Goal: Task Accomplishment & Management: Manage account settings

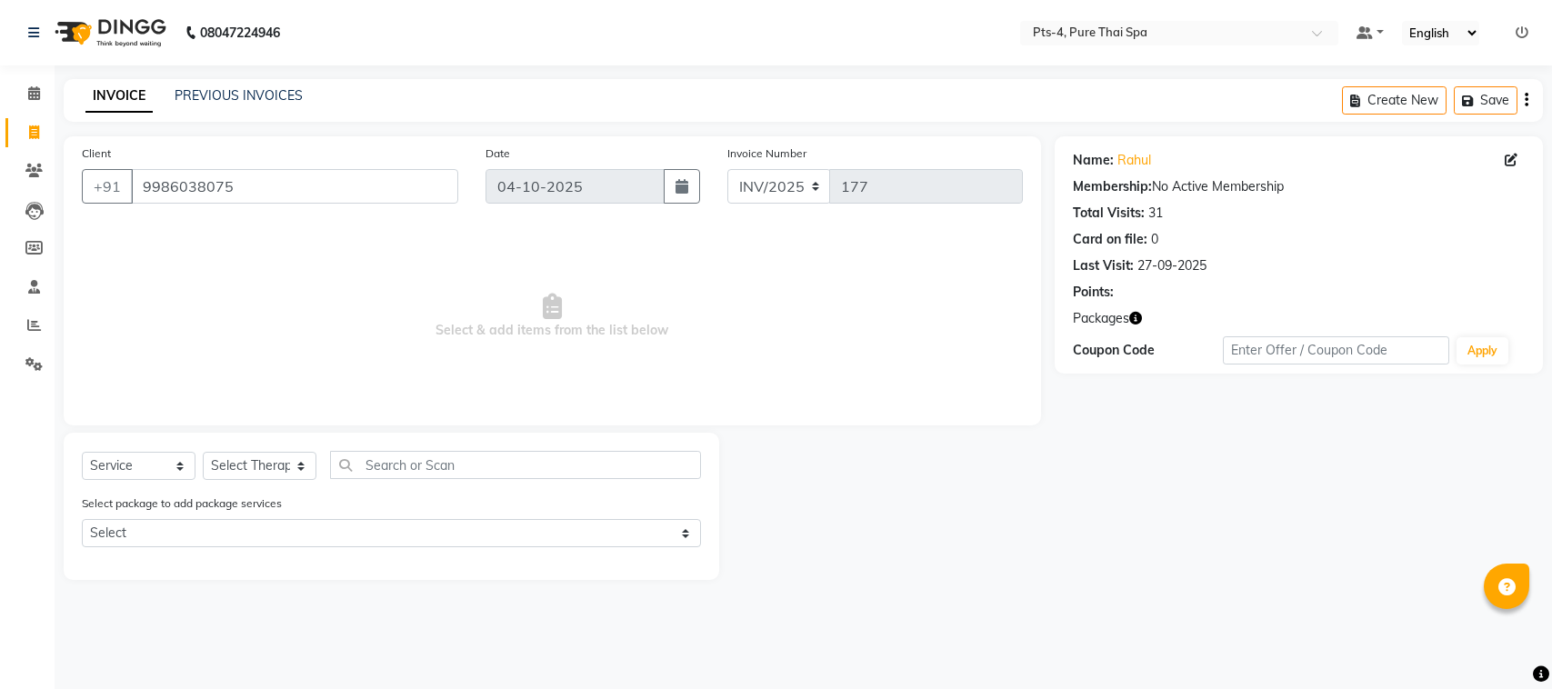
select select "service"
drag, startPoint x: 253, startPoint y: 194, endPoint x: 135, endPoint y: 196, distance: 118.2
click at [135, 196] on input "9986038075" at bounding box center [294, 186] width 327 height 35
paste input "782957206"
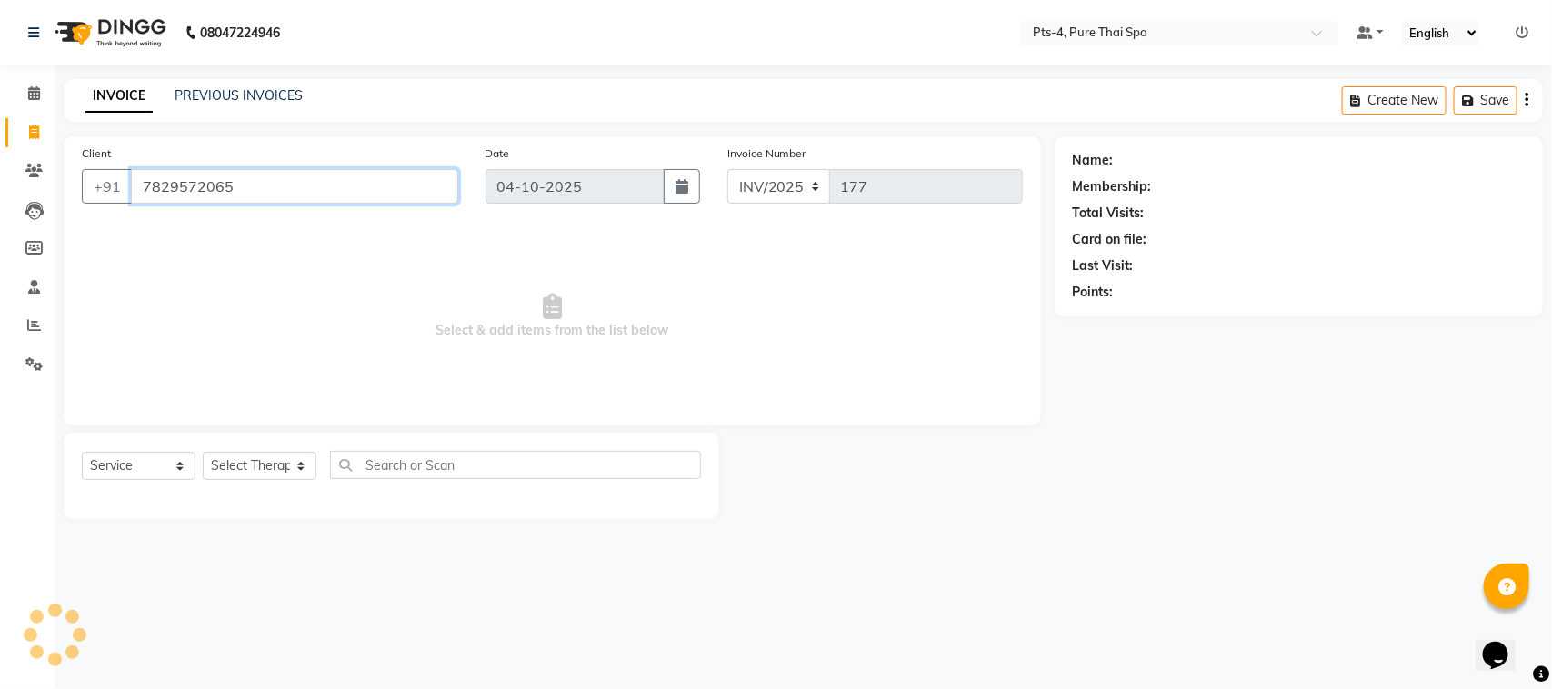
type input "7829572065"
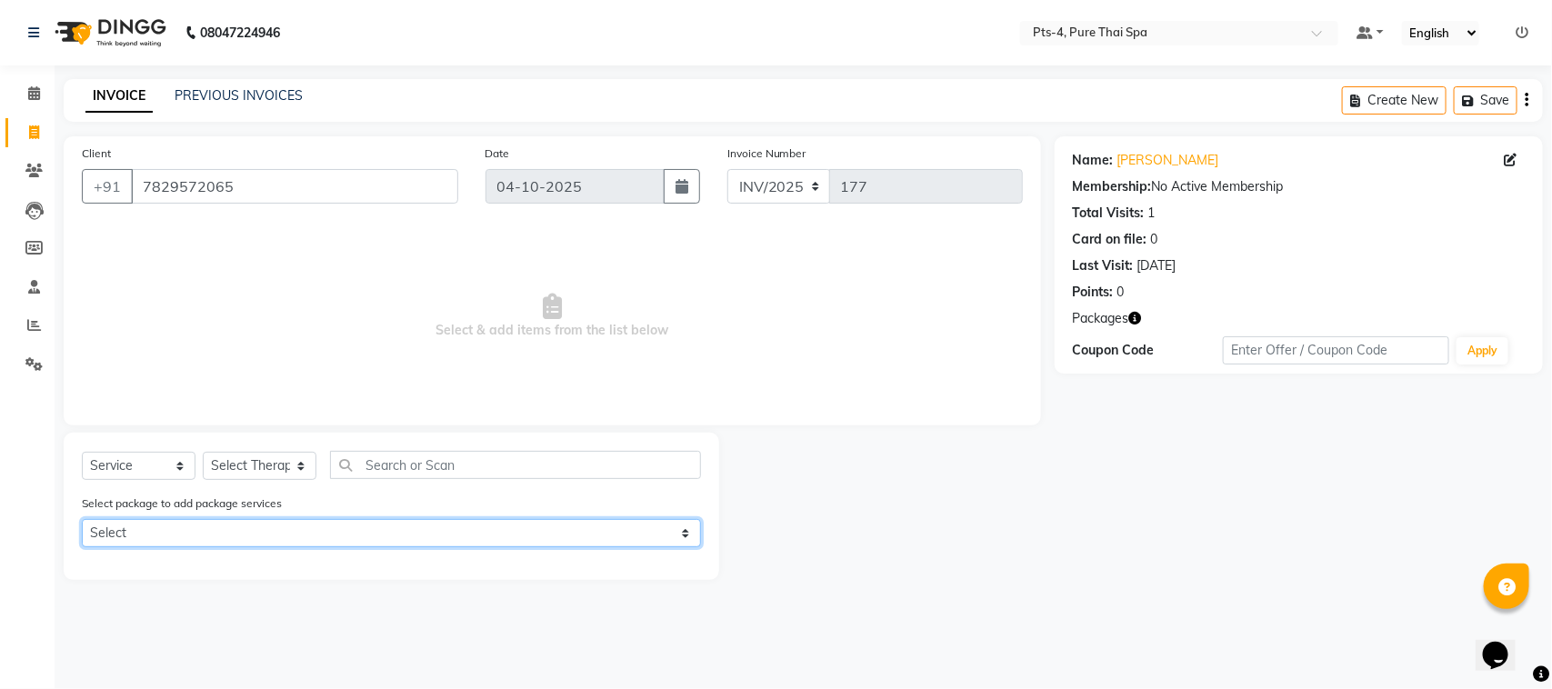
click at [393, 530] on select "Select PTS PACKAGE (5K) 4 SERVICES" at bounding box center [391, 533] width 619 height 28
select select "1: Object"
click at [82, 519] on select "Select PTS PACKAGE (5K) 4 SERVICES" at bounding box center [391, 533] width 619 height 28
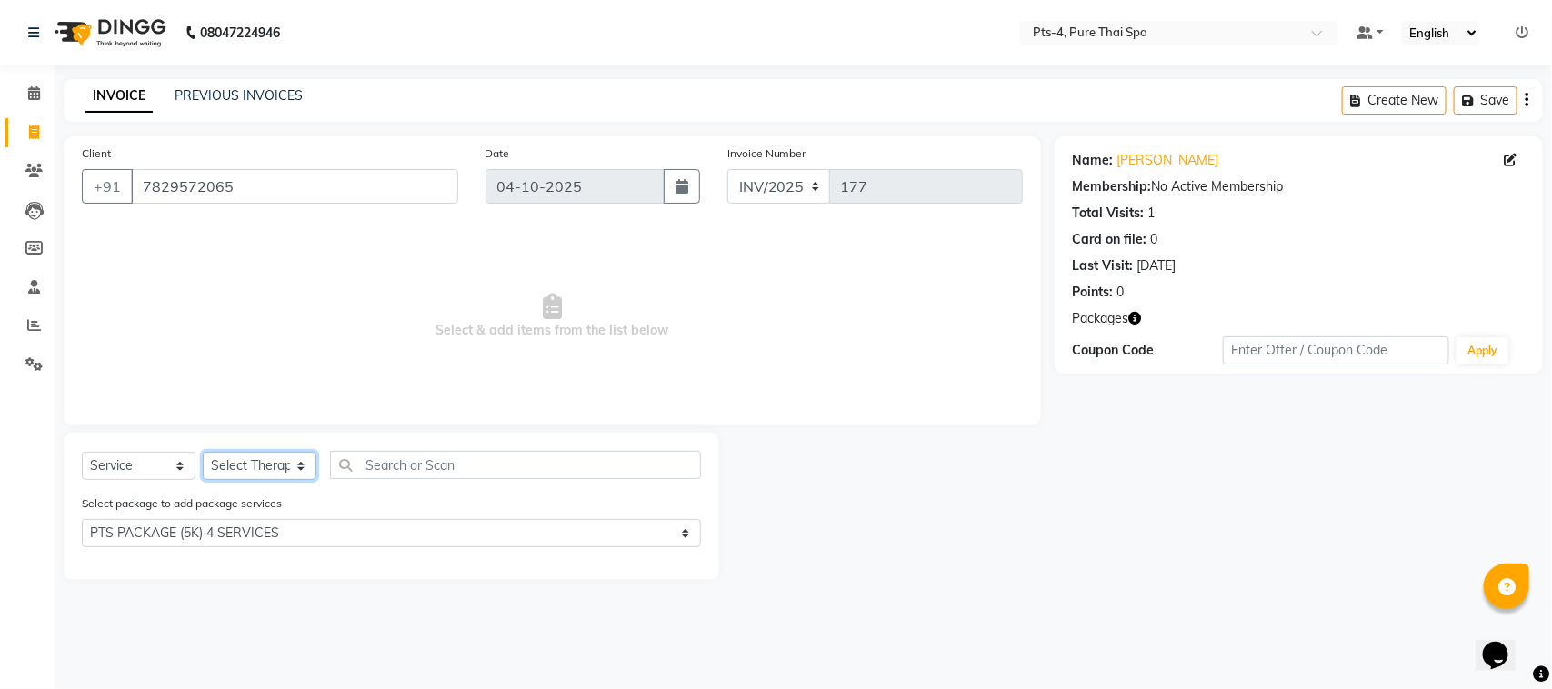
click at [256, 455] on select "Select Therapist AMY NE ANU anyone Ashish kumar BELLA Candy FON HONEY JIYA kris…" at bounding box center [260, 466] width 114 height 28
select select "92310"
click at [203, 452] on select "Select Therapist AMY NE ANU anyone Ashish kumar BELLA Candy FON HONEY JIYA kris…" at bounding box center [260, 466] width 114 height 28
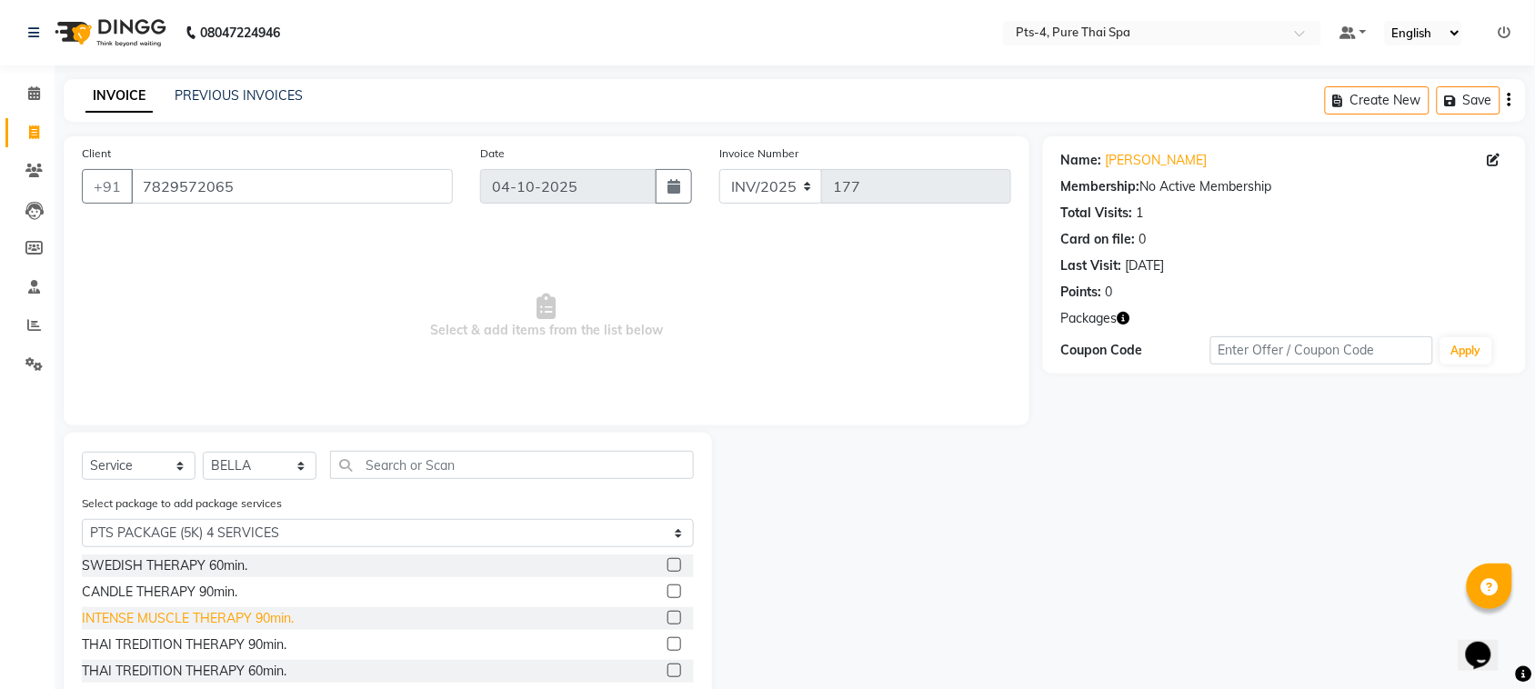
click at [215, 623] on div "INTENSE MUSCLE THERAPY 90min." at bounding box center [188, 618] width 212 height 19
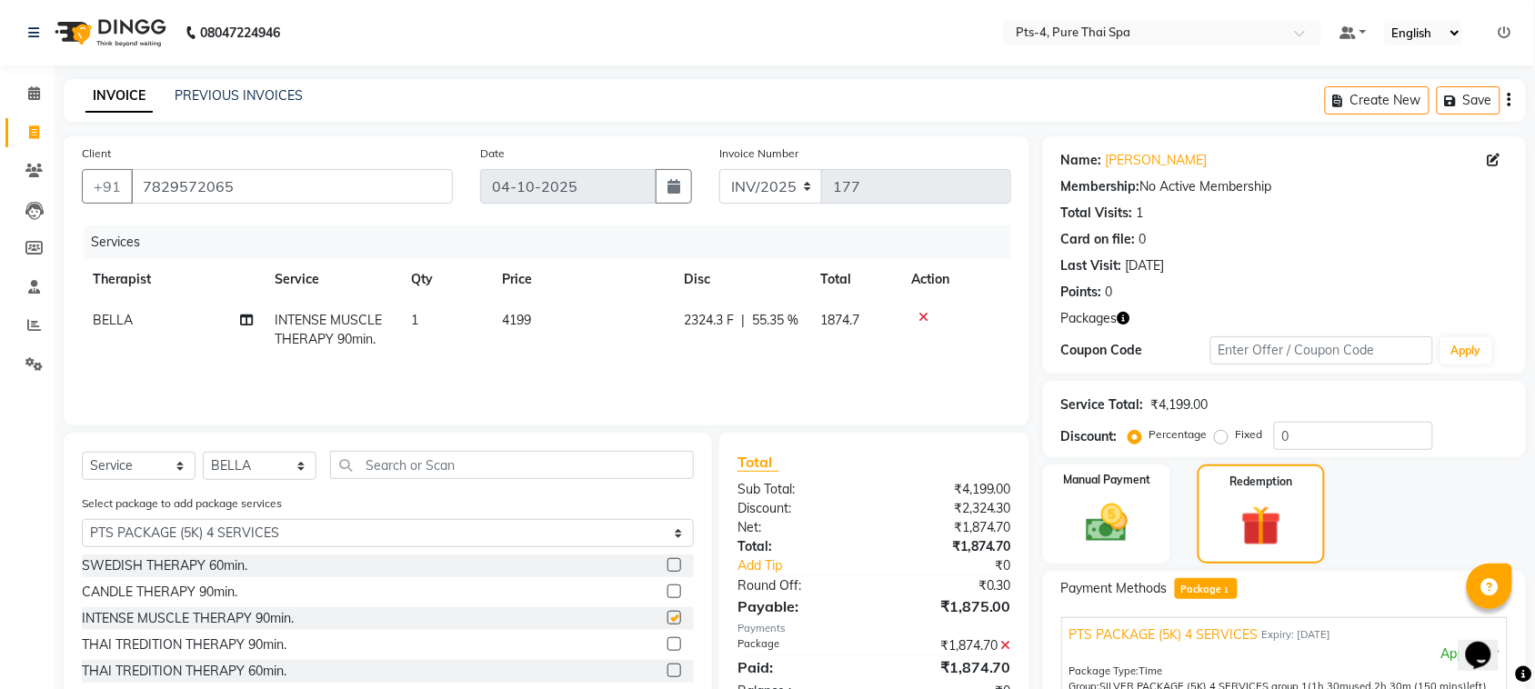
checkbox input "false"
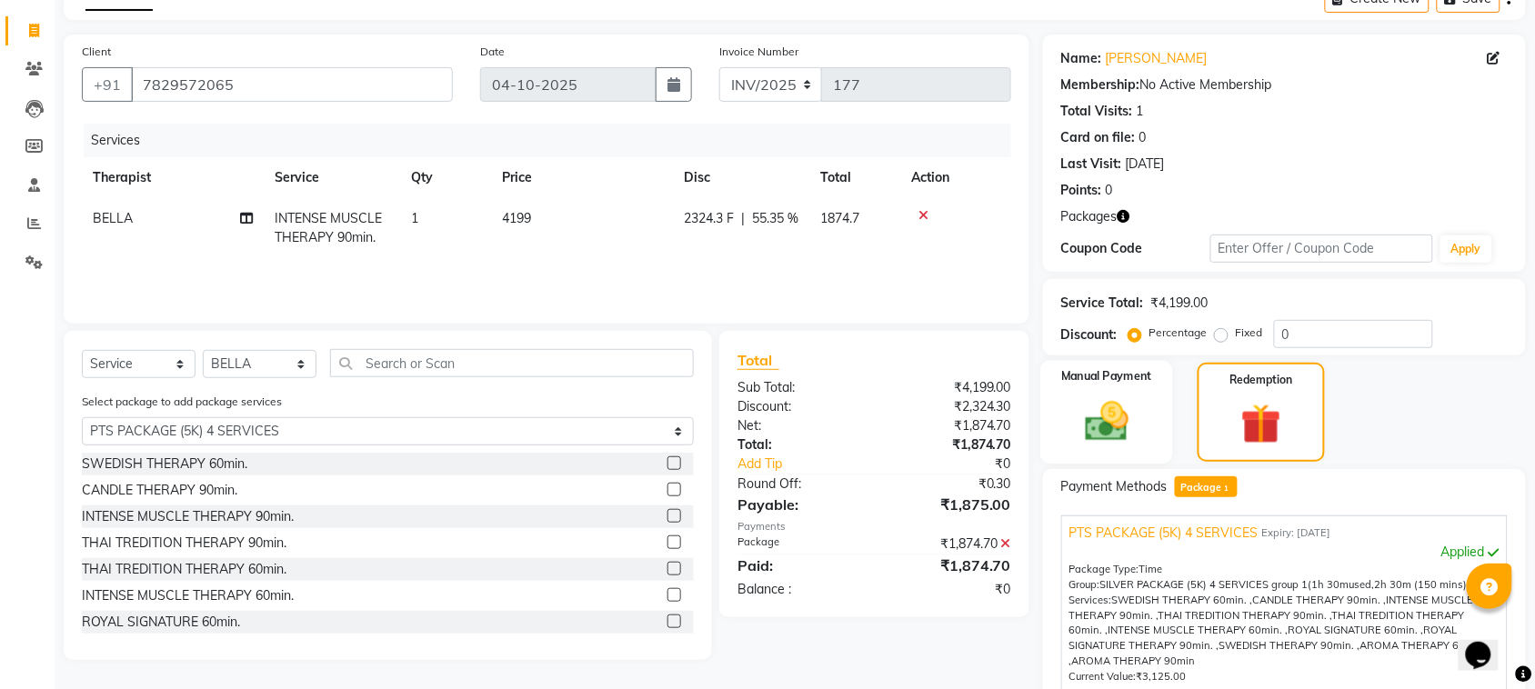
scroll to position [227, 0]
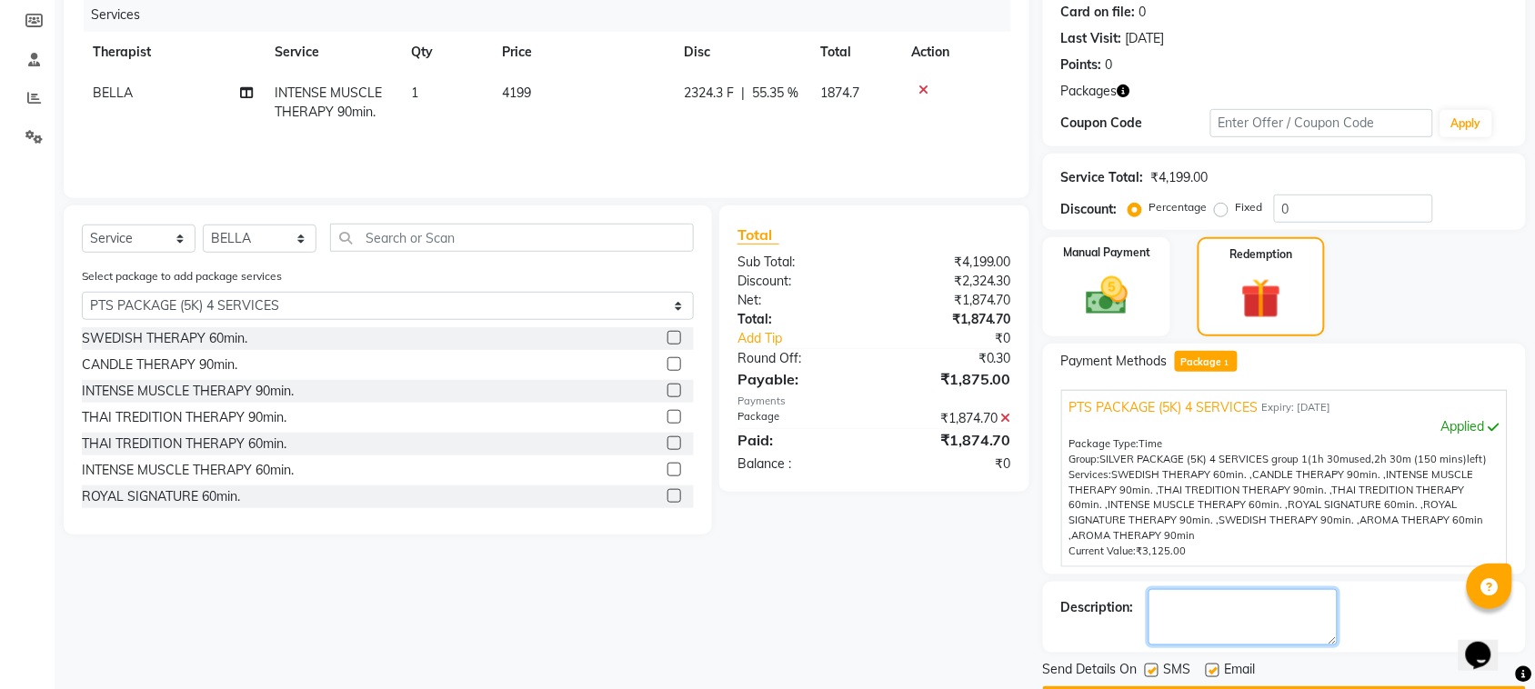
click at [1207, 596] on textarea at bounding box center [1242, 617] width 189 height 56
drag, startPoint x: 1180, startPoint y: 619, endPoint x: 1173, endPoint y: 602, distance: 18.7
click at [1174, 605] on textarea at bounding box center [1242, 617] width 189 height 56
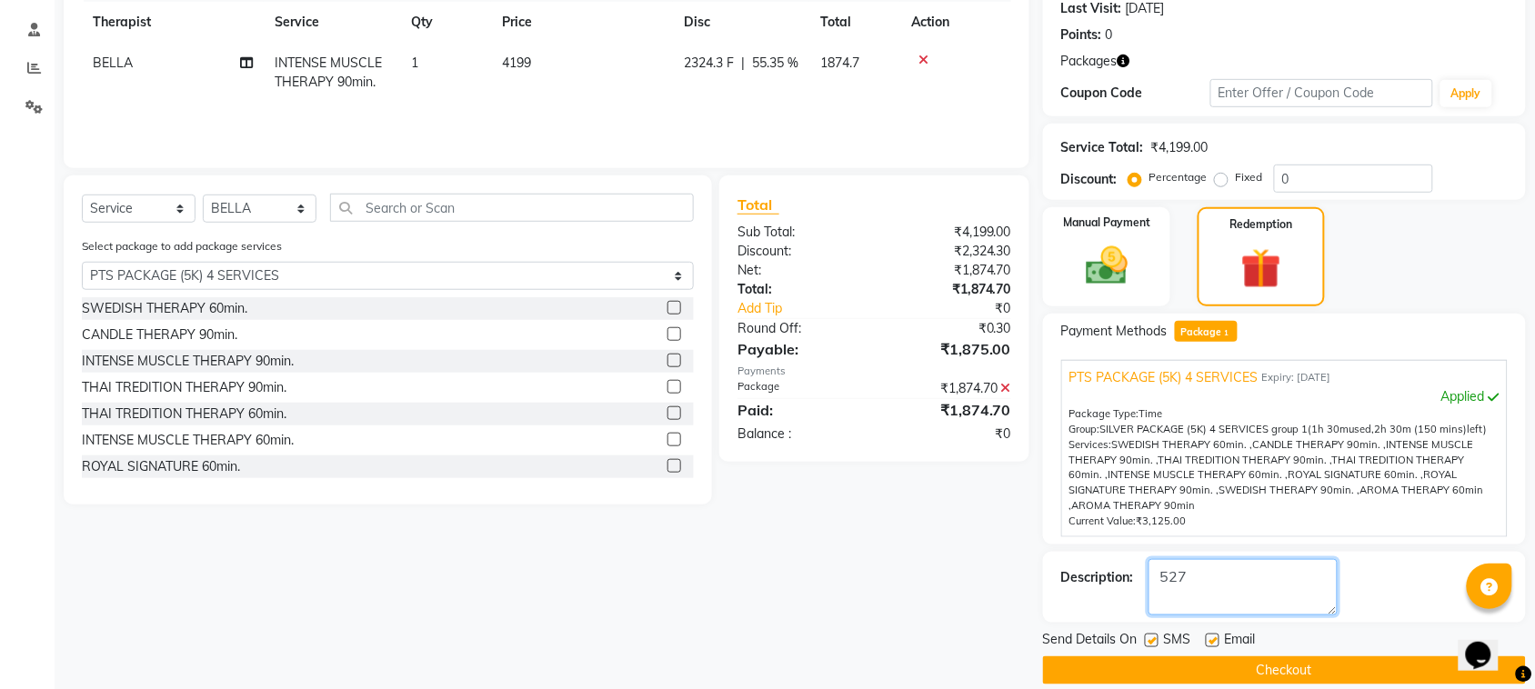
scroll to position [279, 0]
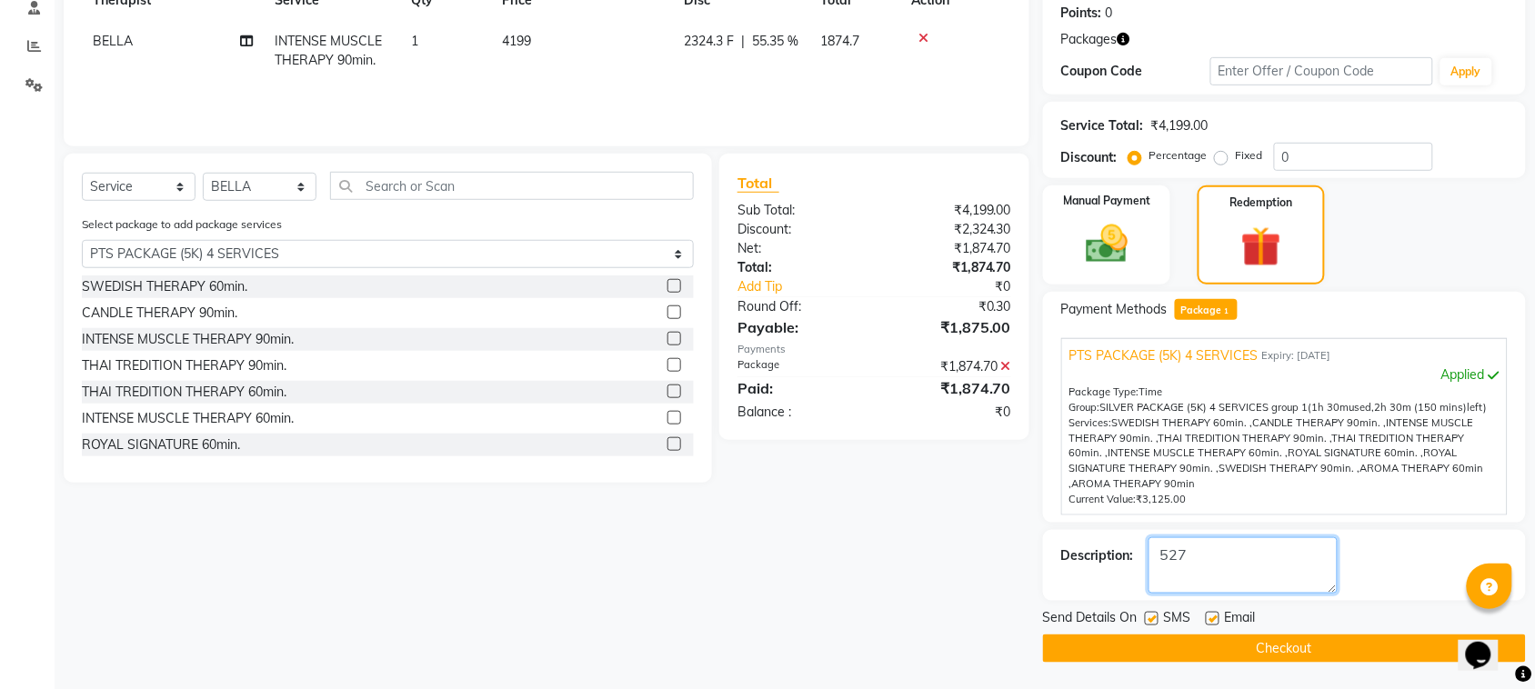
type textarea "527"
click at [1215, 619] on label at bounding box center [1212, 619] width 14 height 14
click at [1215, 619] on input "checkbox" at bounding box center [1211, 620] width 12 height 12
checkbox input "false"
click at [1155, 615] on label at bounding box center [1152, 619] width 14 height 14
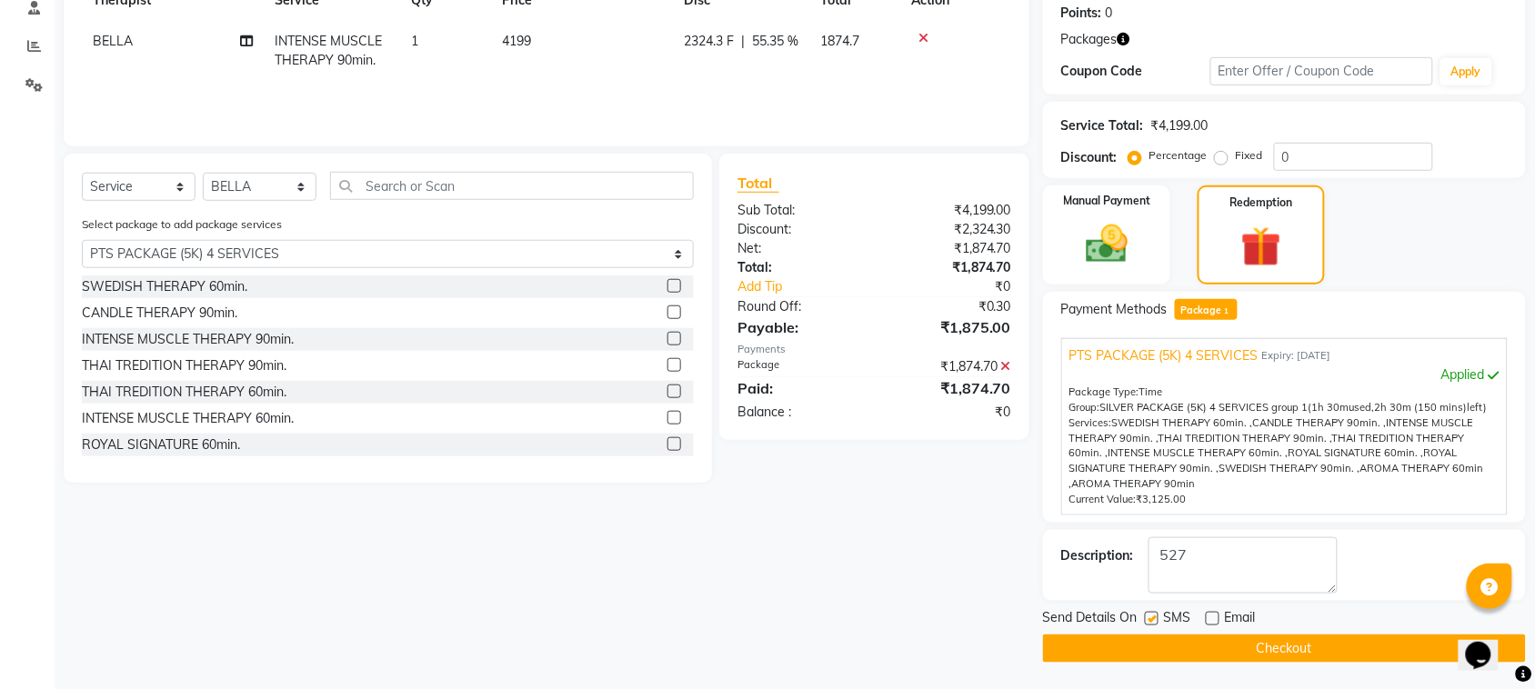
click at [1155, 615] on input "checkbox" at bounding box center [1151, 620] width 12 height 12
checkbox input "false"
click at [1175, 647] on button "Checkout" at bounding box center [1284, 649] width 483 height 28
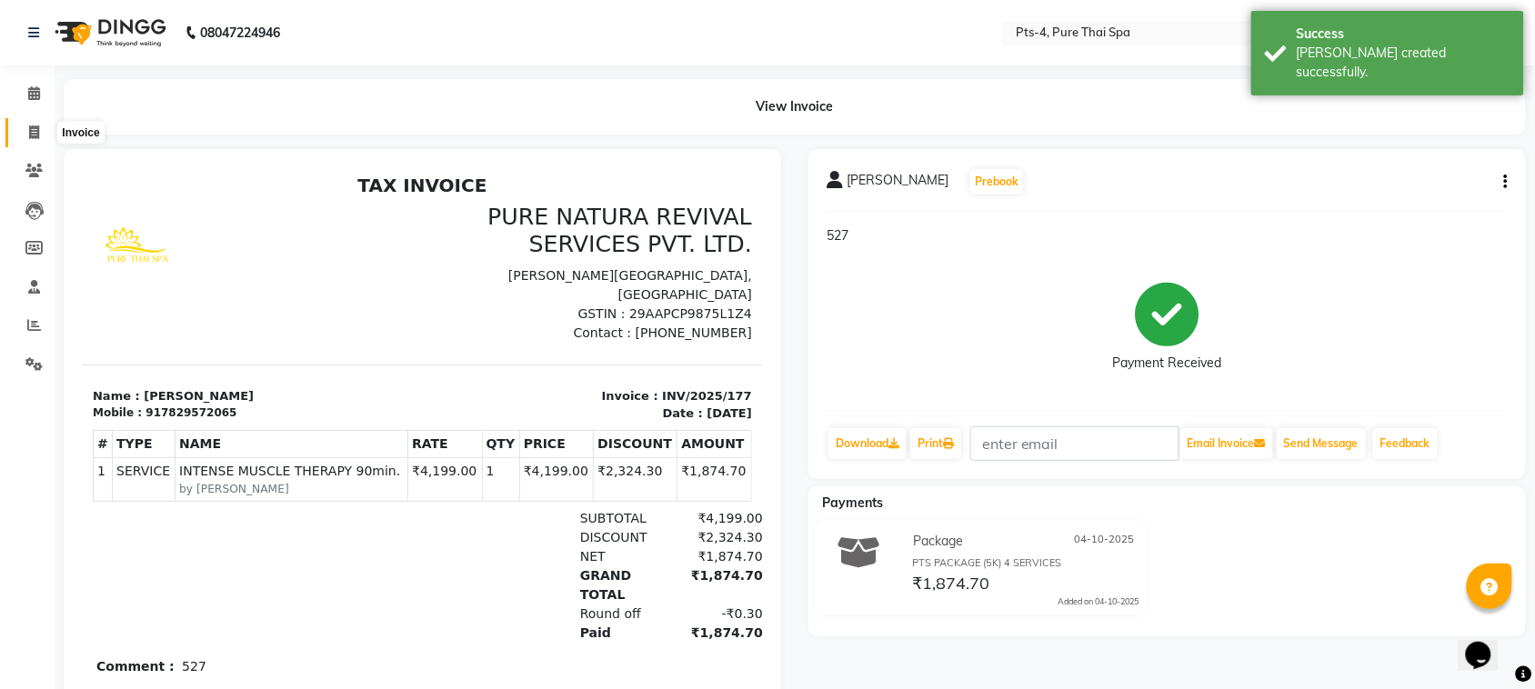
click at [37, 132] on icon at bounding box center [34, 132] width 10 height 14
select select "service"
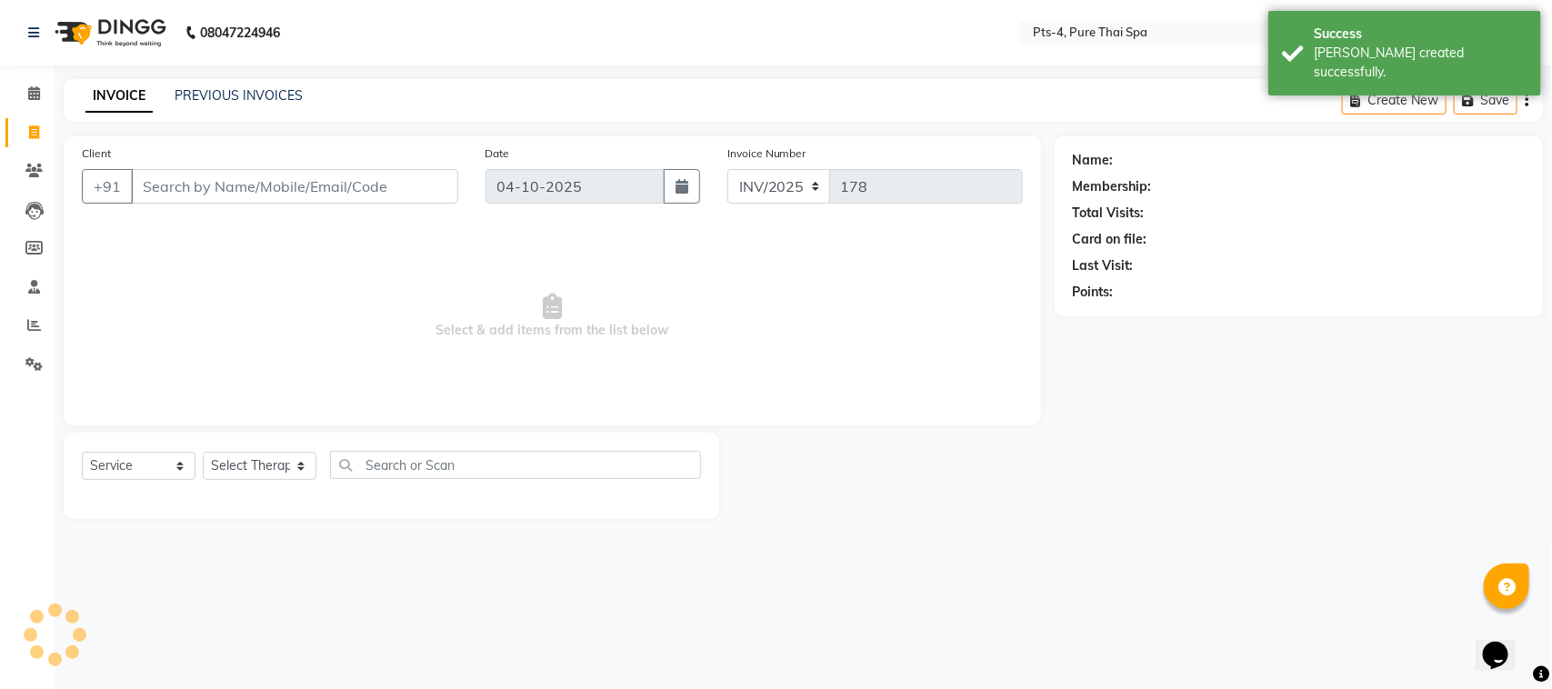
click at [184, 196] on input "Client" at bounding box center [294, 186] width 327 height 35
type input "9008866701"
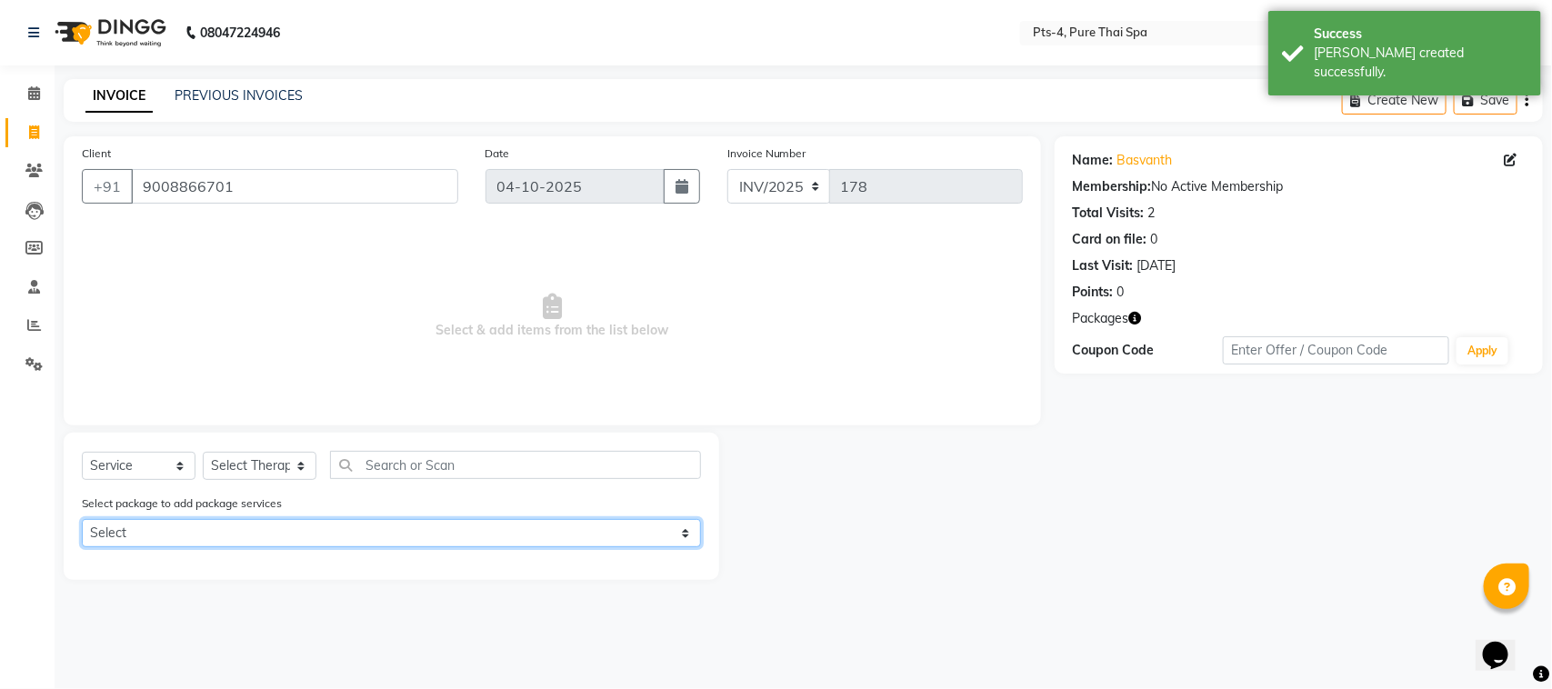
click at [211, 520] on select "Select PTS PACKAGE (5K) 4 SERVICES" at bounding box center [391, 533] width 619 height 28
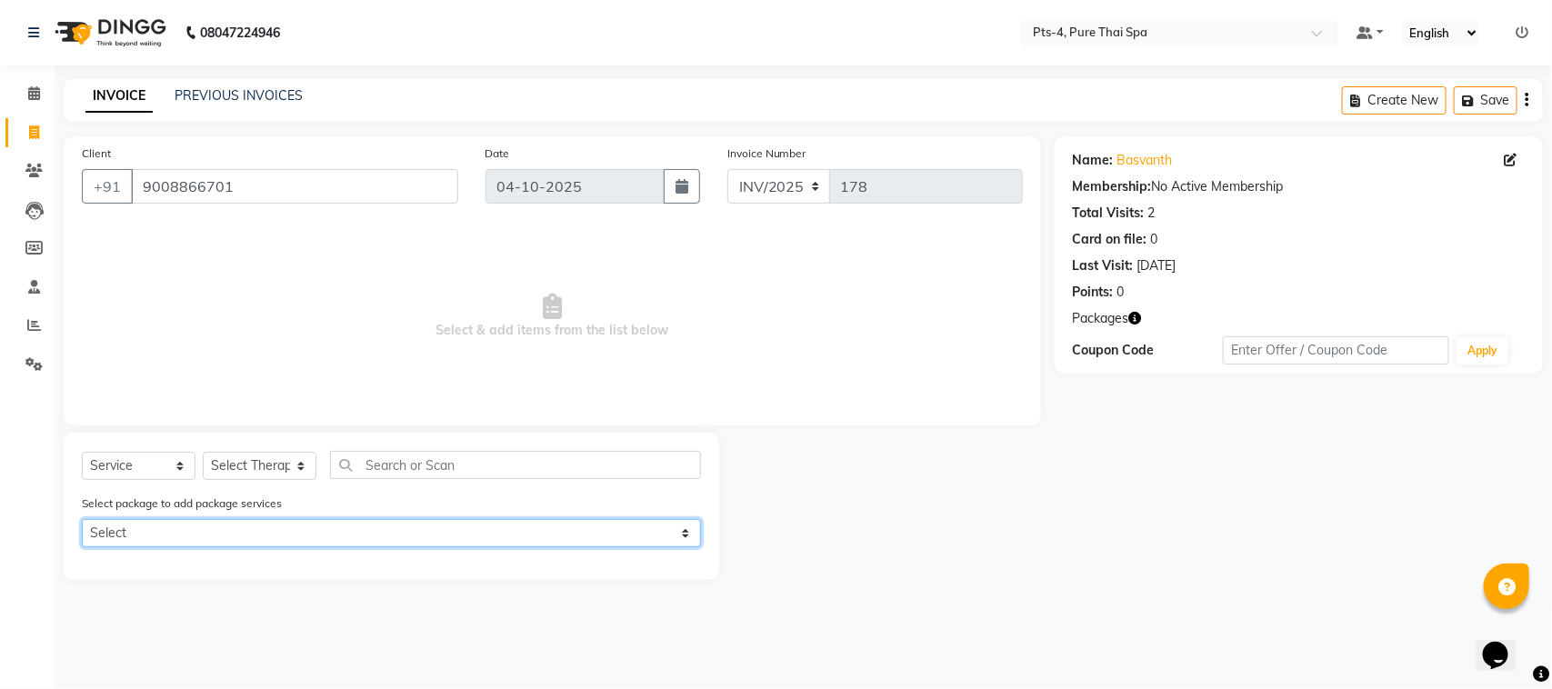
select select "1: Object"
click at [82, 519] on select "Select PTS PACKAGE (5K) 4 SERVICES" at bounding box center [391, 533] width 619 height 28
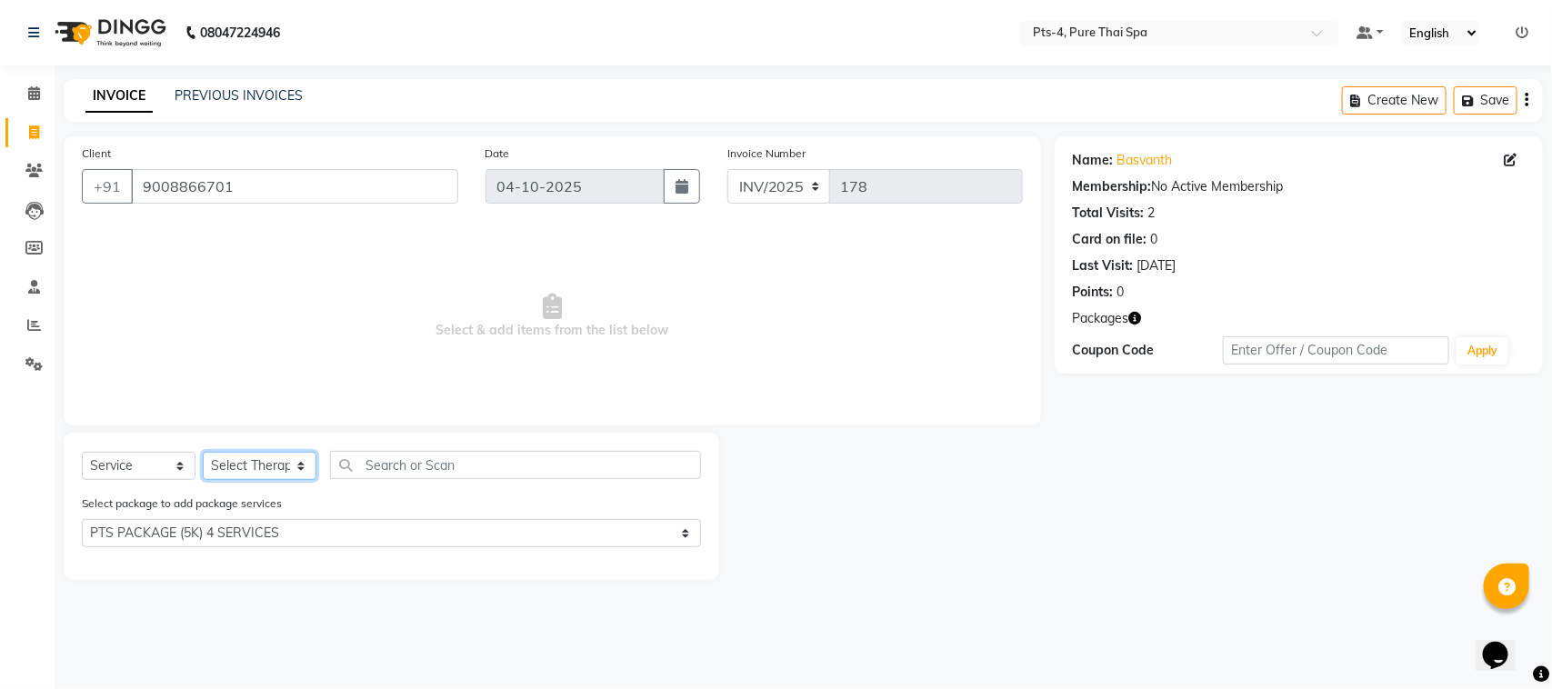
click at [259, 465] on select "Select Therapist AMY NE ANU anyone Ashish kumar BELLA Candy FON HONEY JIYA kris…" at bounding box center [260, 466] width 114 height 28
select select "81456"
click at [203, 452] on select "Select Therapist AMY NE ANU anyone Ashish kumar BELLA Candy FON HONEY JIYA kris…" at bounding box center [260, 466] width 114 height 28
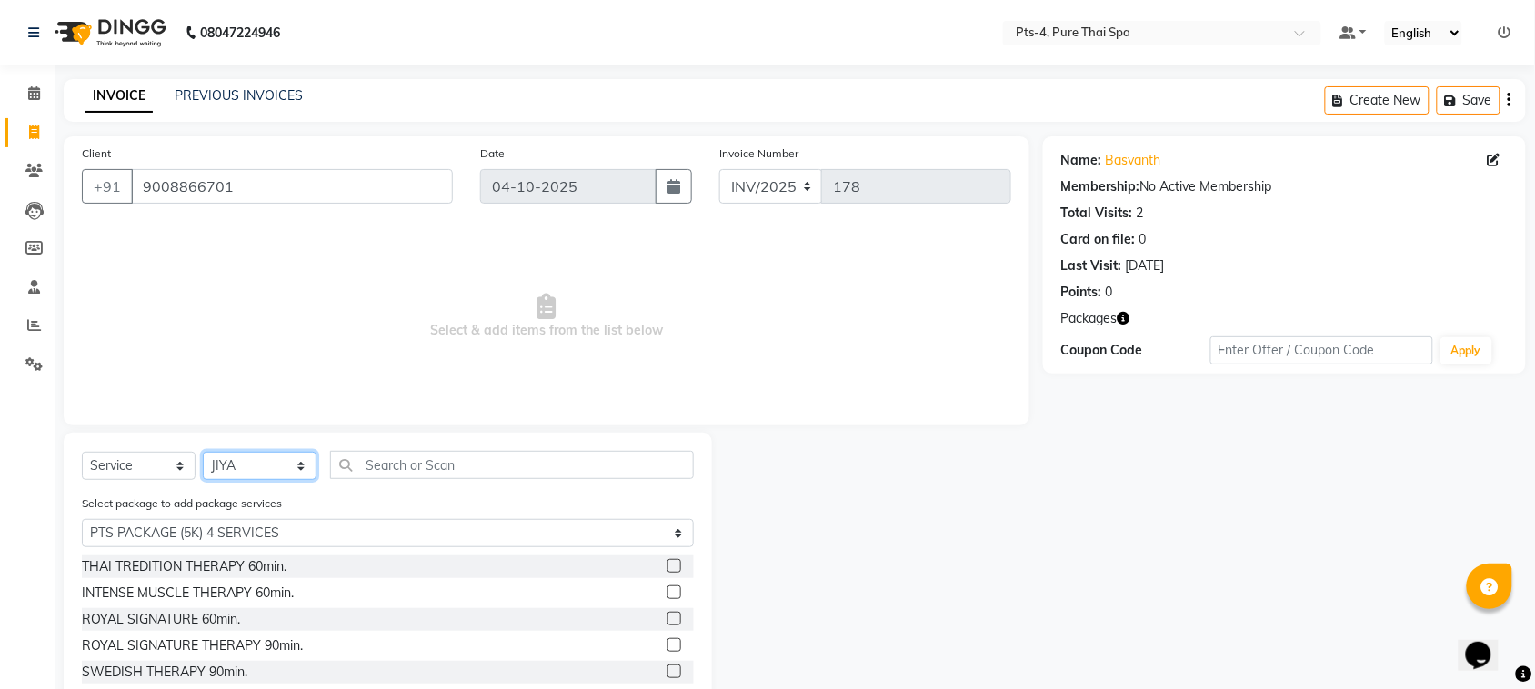
scroll to position [107, 0]
click at [133, 591] on div "INTENSE MUSCLE THERAPY 60min." at bounding box center [188, 590] width 212 height 19
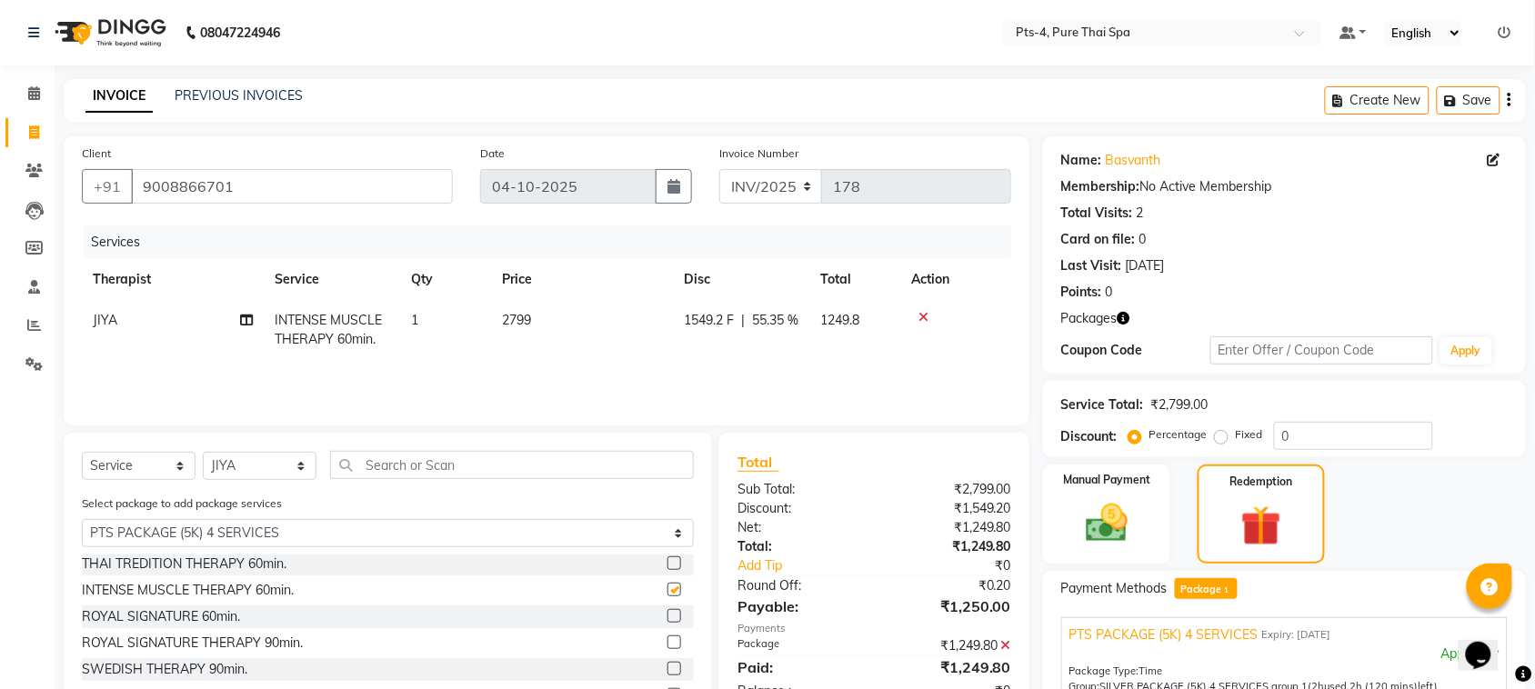
checkbox input "false"
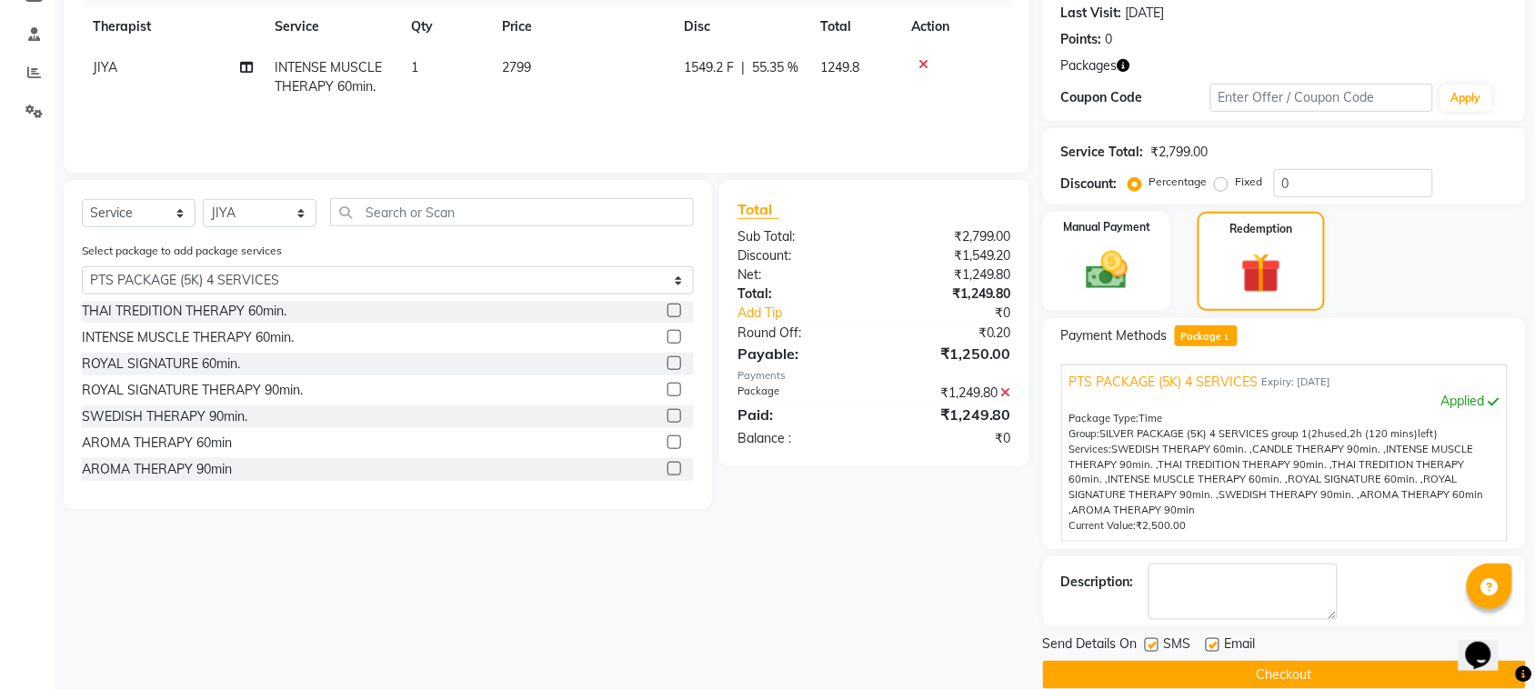
scroll to position [279, 0]
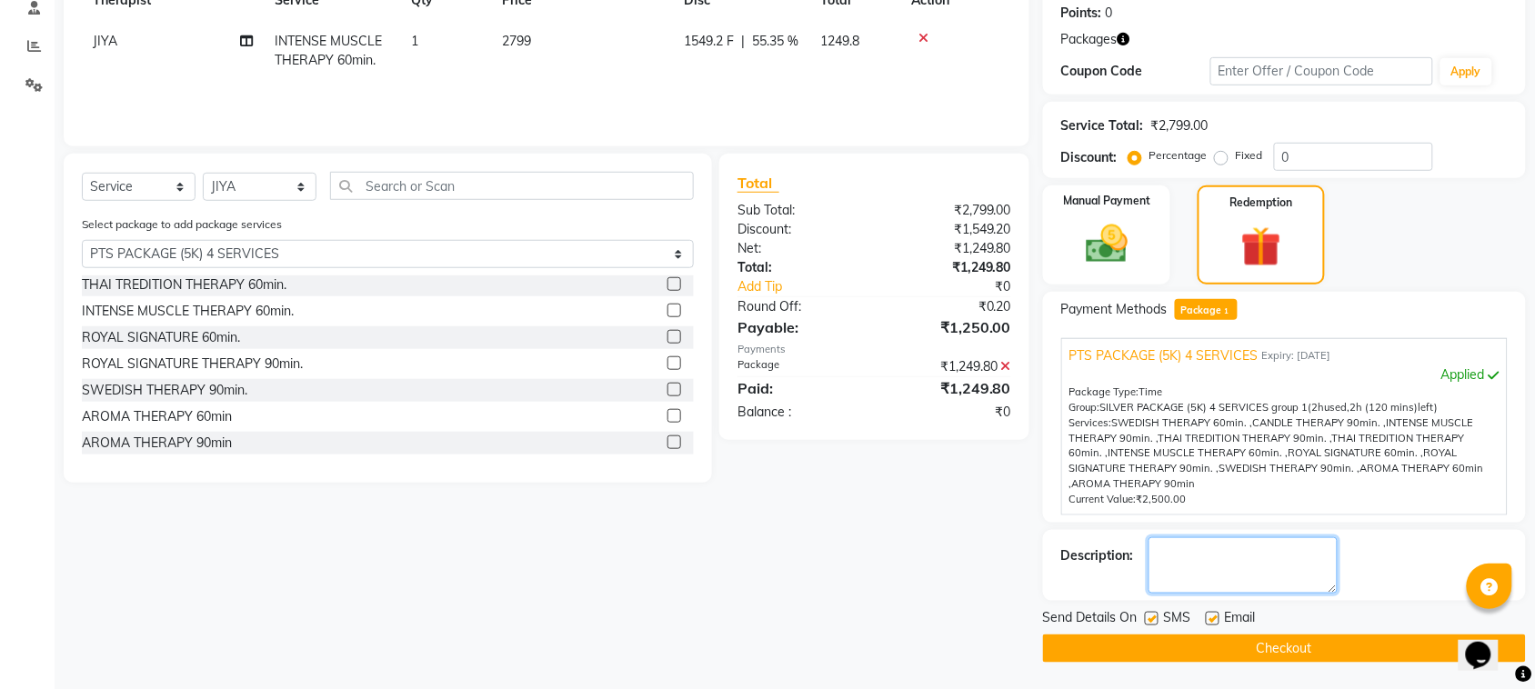
click at [1219, 568] on textarea at bounding box center [1242, 565] width 189 height 56
type textarea "560"
click at [1214, 615] on label at bounding box center [1212, 619] width 14 height 14
click at [1214, 615] on input "checkbox" at bounding box center [1211, 620] width 12 height 12
checkbox input "false"
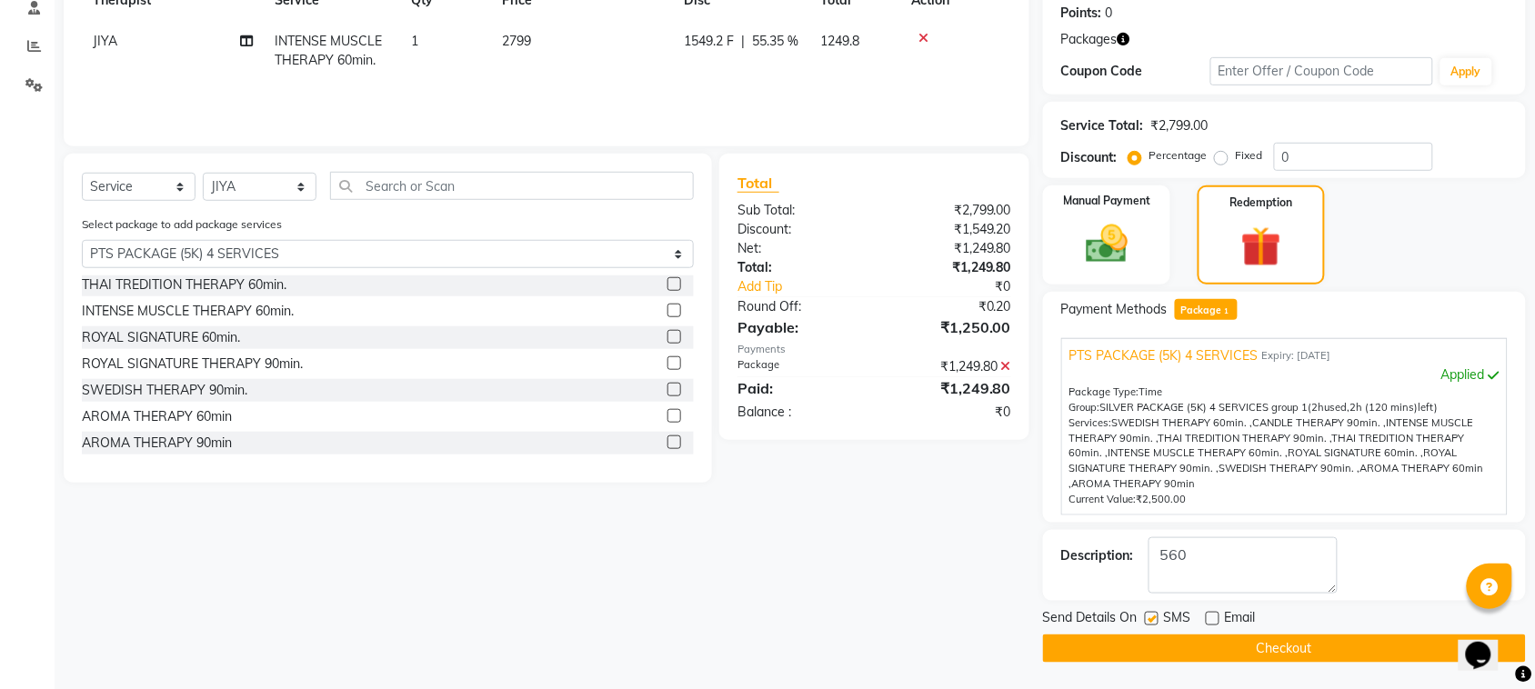
click at [1155, 619] on label at bounding box center [1152, 619] width 14 height 14
click at [1155, 619] on input "checkbox" at bounding box center [1151, 620] width 12 height 12
checkbox input "false"
click at [1179, 648] on button "Checkout" at bounding box center [1284, 649] width 483 height 28
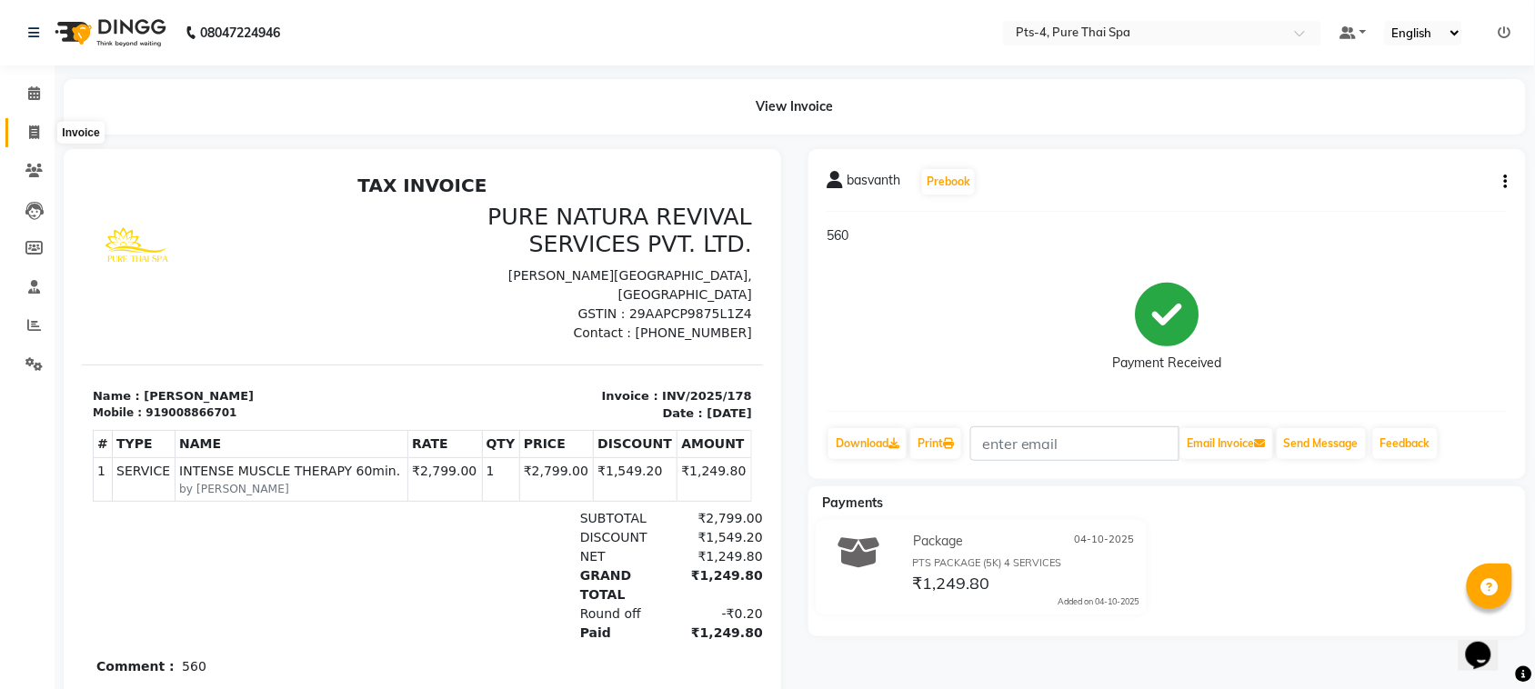
click at [33, 134] on icon at bounding box center [34, 132] width 10 height 14
select select "service"
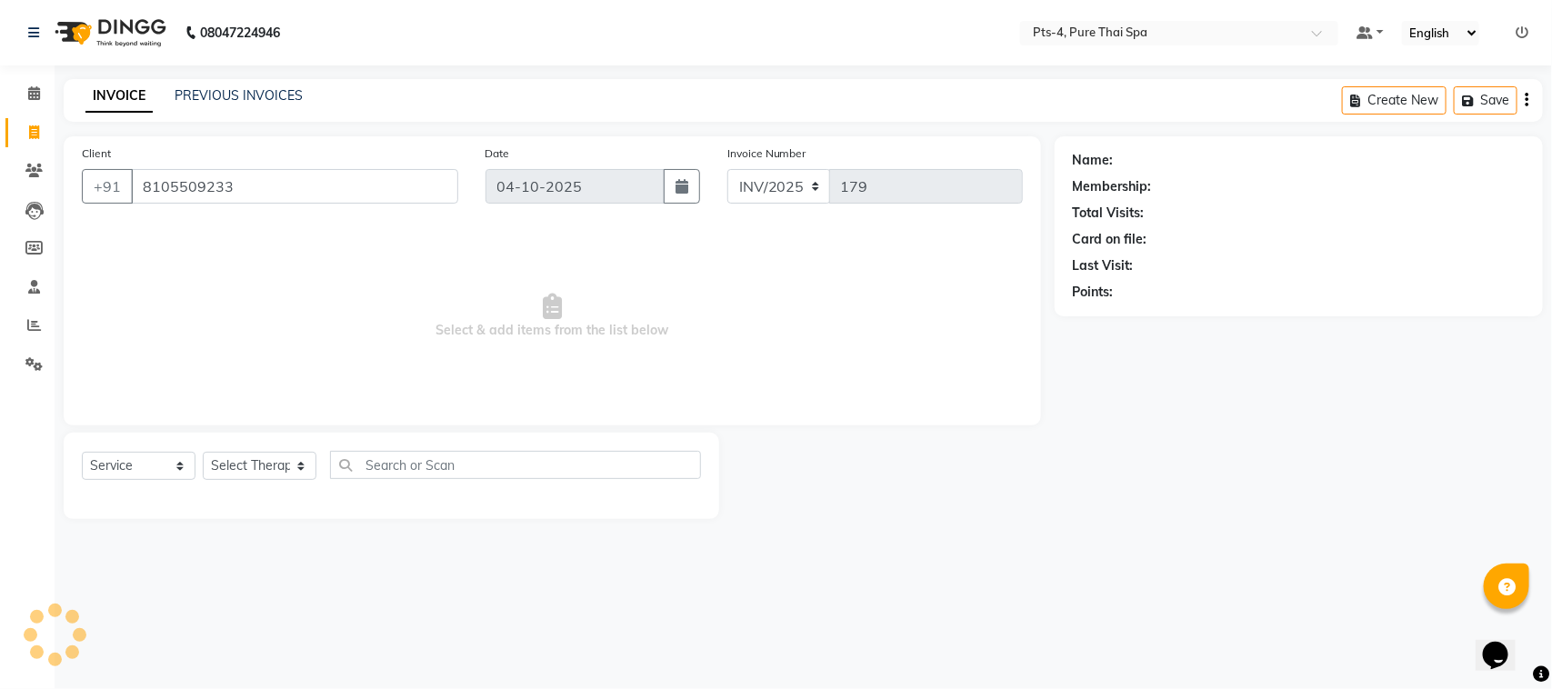
type input "8105509233"
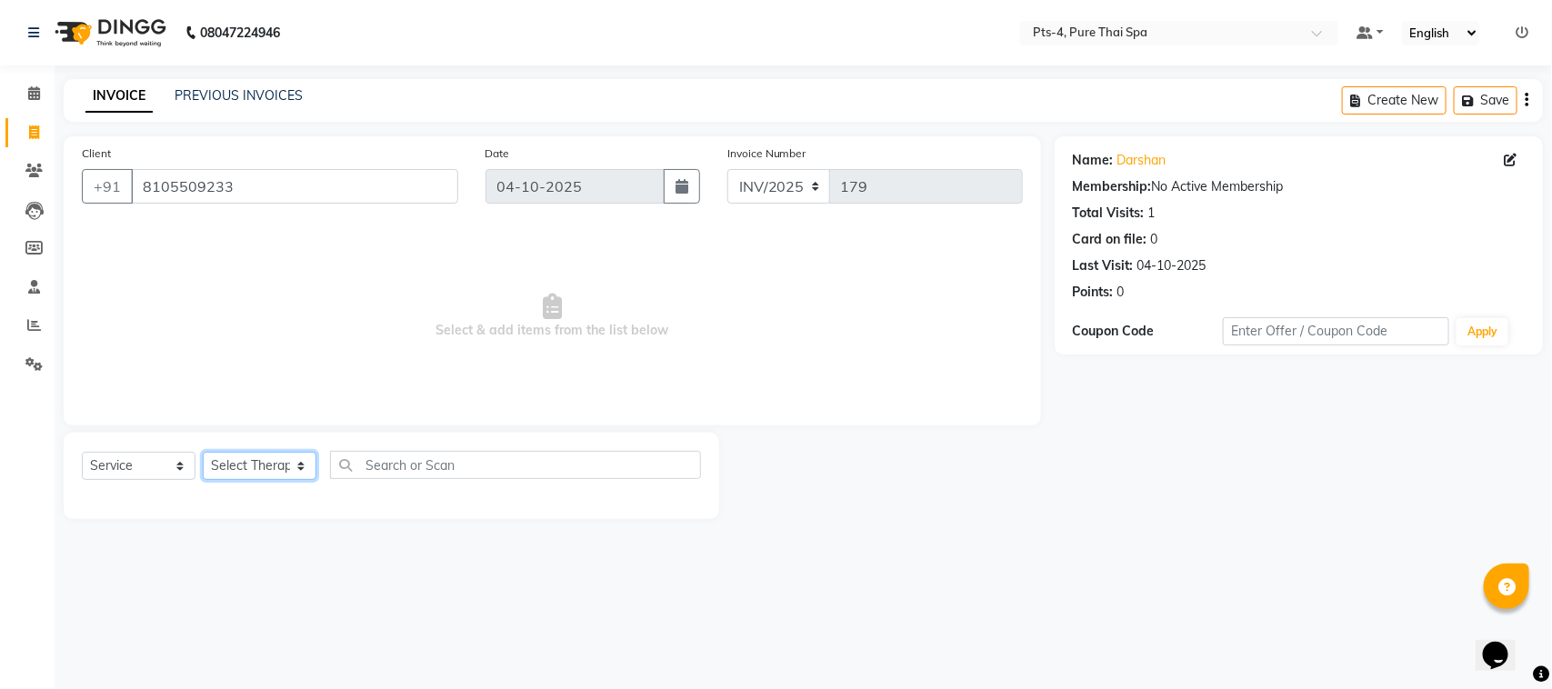
click at [262, 460] on select "Select Therapist AMY NE ANU anyone Ashish kumar BELLA Candy FON HONEY JIYA kris…" at bounding box center [260, 466] width 114 height 28
select select "59672"
click at [203, 452] on select "Select Therapist AMY NE ANU anyone Ashish kumar BELLA Candy FON HONEY JIYA kris…" at bounding box center [260, 466] width 114 height 28
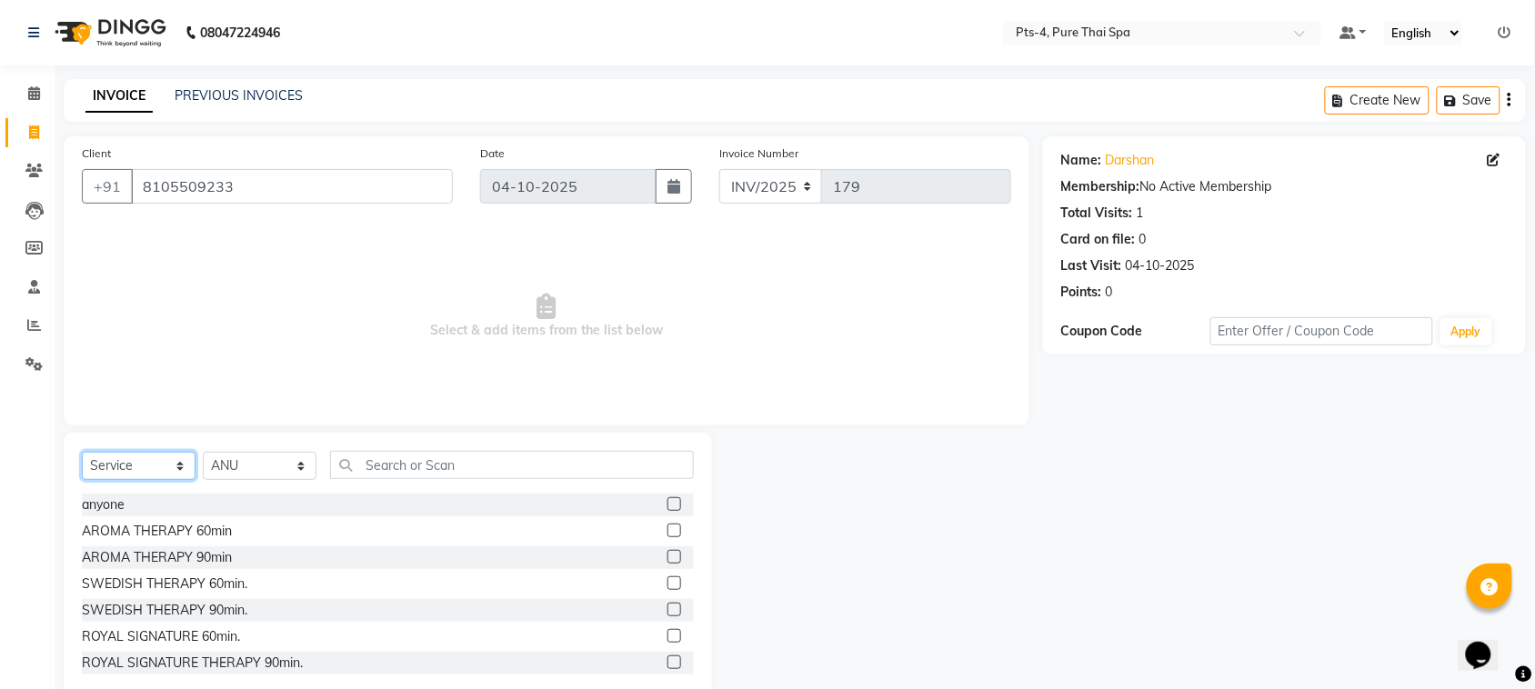
click at [130, 474] on select "Select Service Product Membership Package Voucher Prepaid Gift Card" at bounding box center [139, 466] width 114 height 28
select select "package"
click at [82, 452] on select "Select Service Product Membership Package Voucher Prepaid Gift Card" at bounding box center [139, 466] width 114 height 28
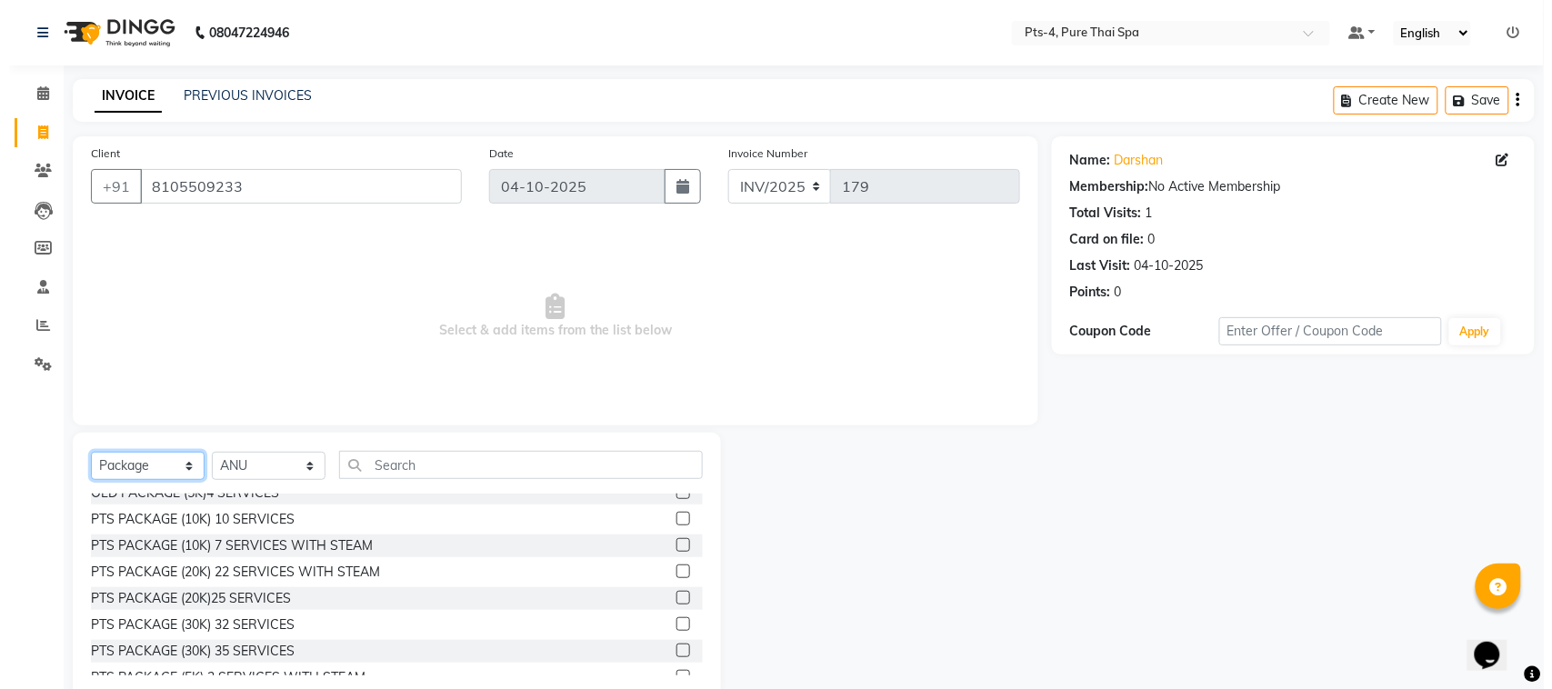
scroll to position [107, 0]
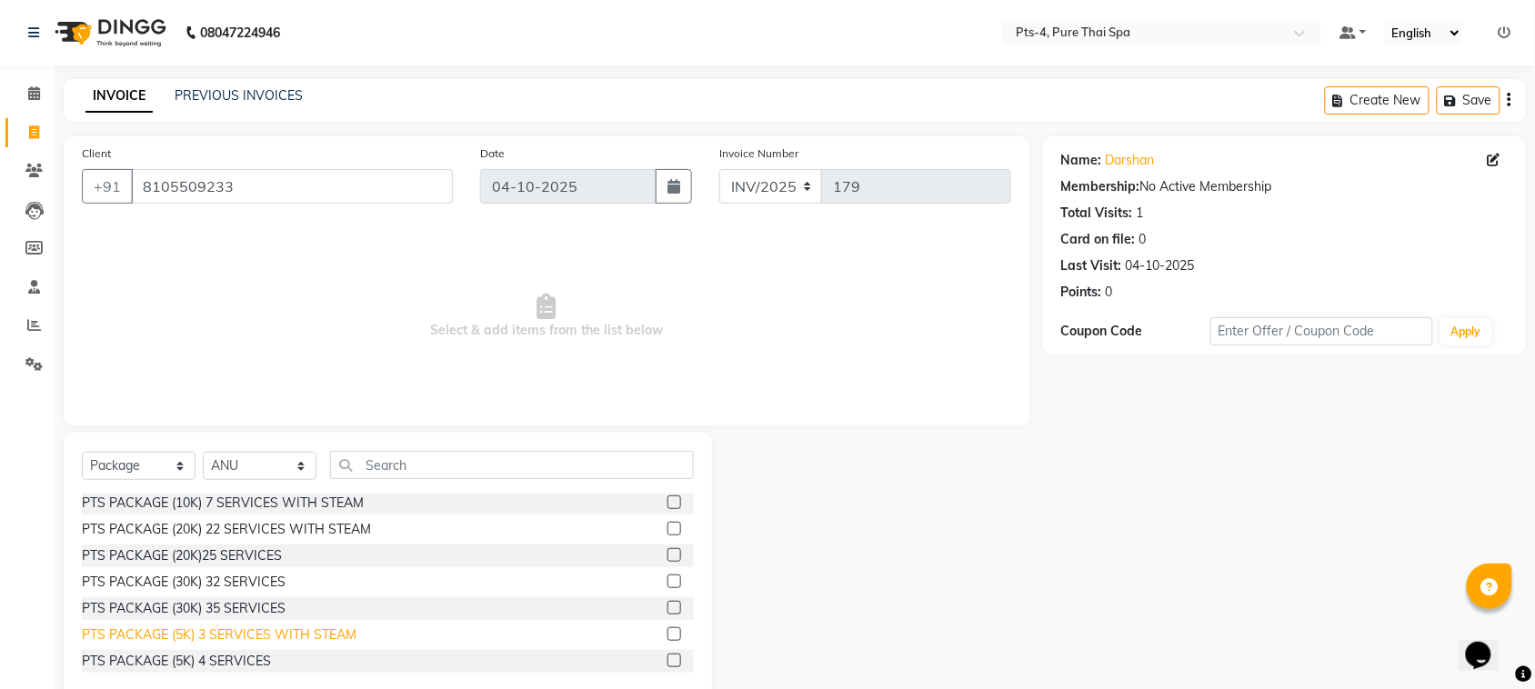
click at [228, 625] on div "PTS PACKAGE (5K) 3 SERVICES WITH STEAM" at bounding box center [219, 634] width 275 height 19
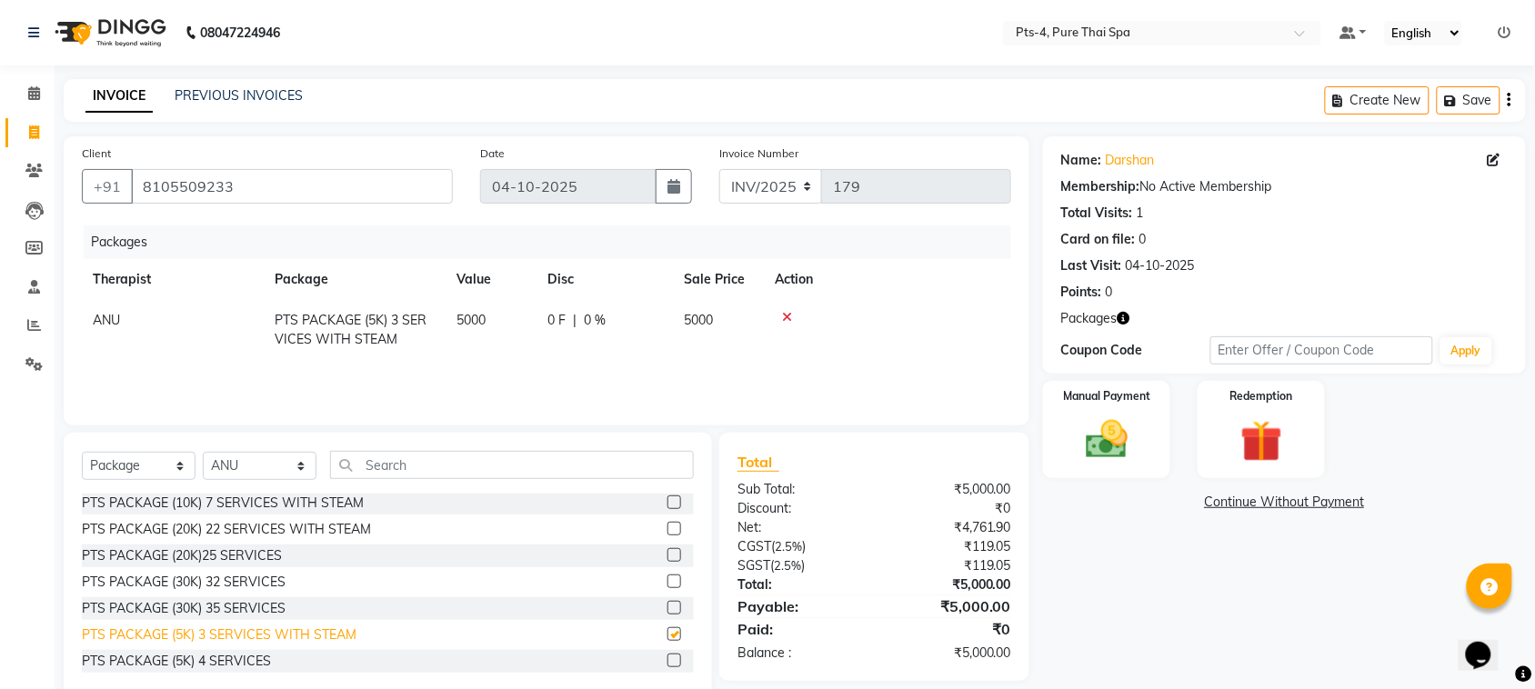
checkbox input "false"
click at [1109, 420] on img at bounding box center [1106, 440] width 71 height 50
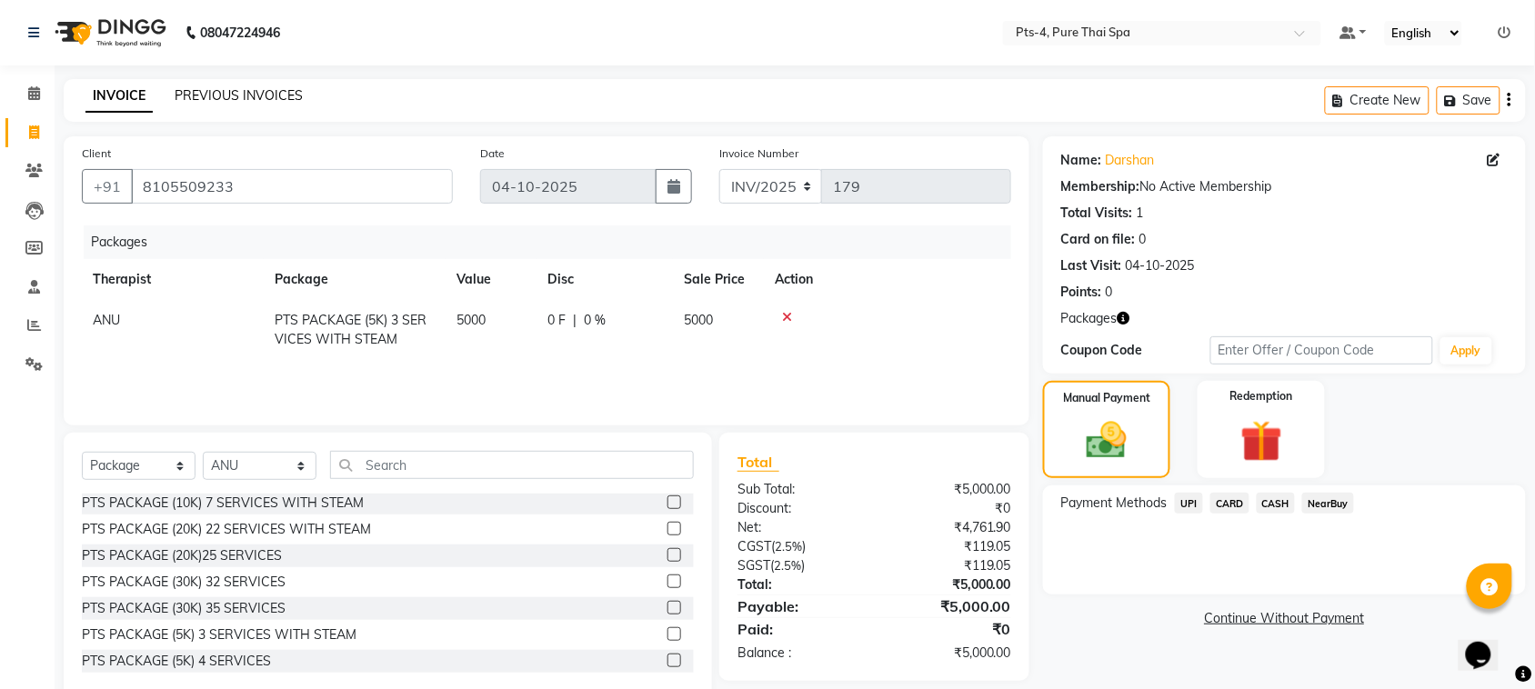
click at [237, 94] on link "PREVIOUS INVOICES" at bounding box center [239, 95] width 128 height 16
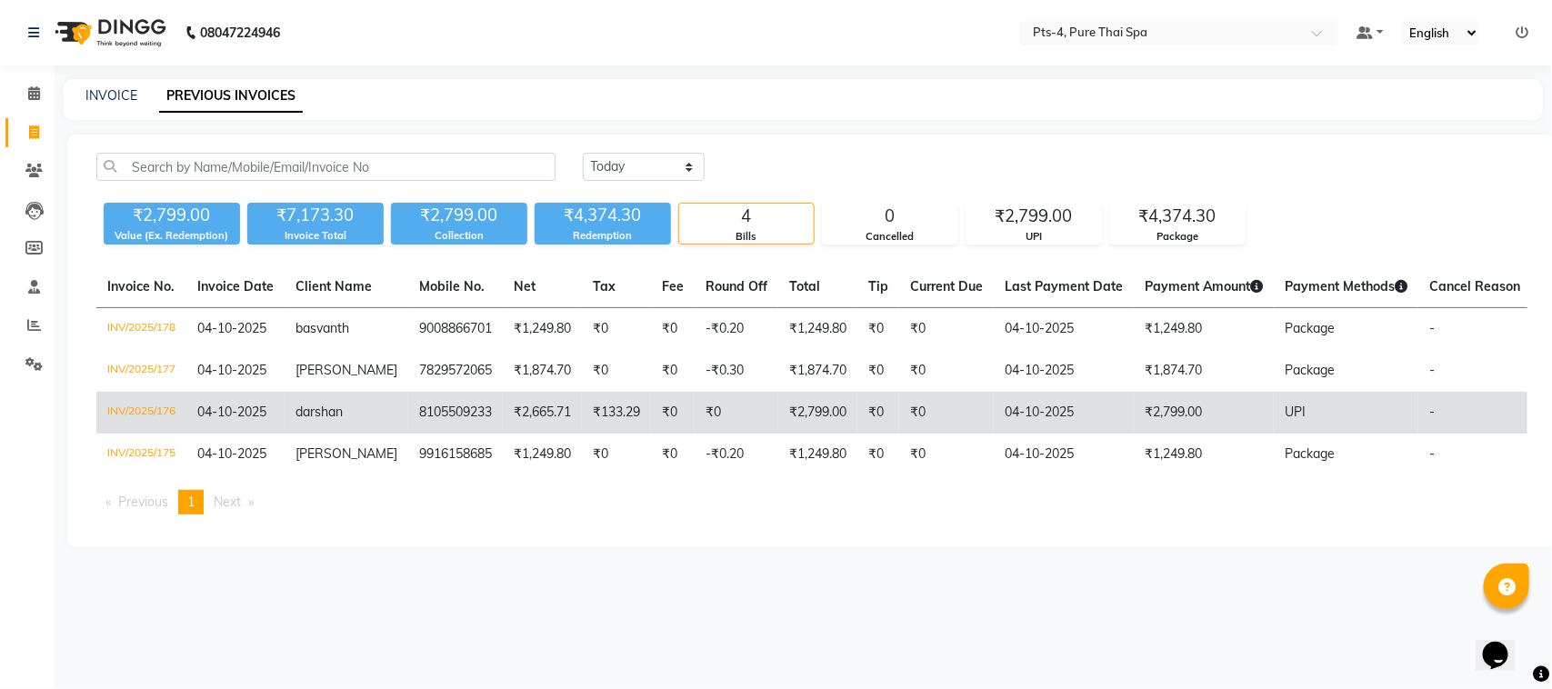
click at [1388, 415] on td "UPI" at bounding box center [1346, 413] width 145 height 42
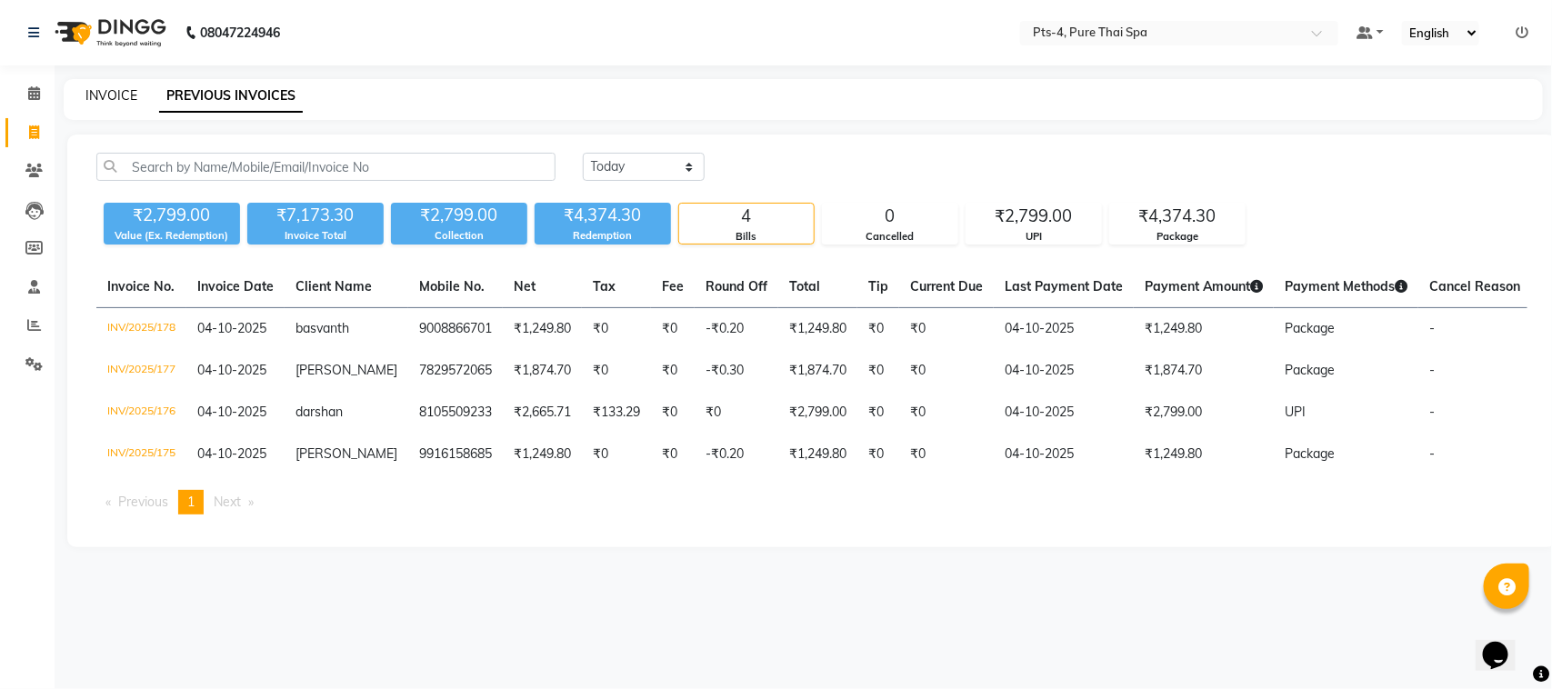
click at [119, 93] on link "INVOICE" at bounding box center [111, 95] width 52 height 16
select select "service"
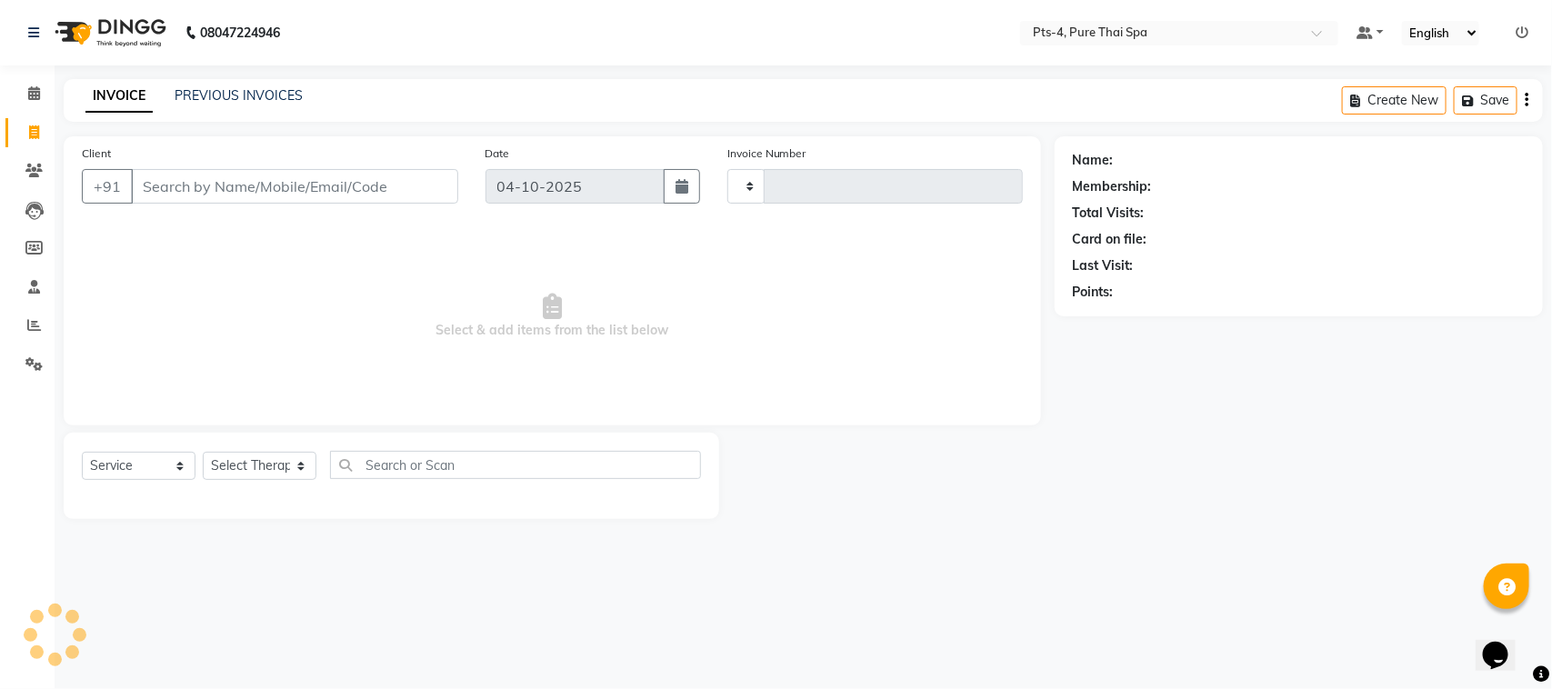
type input "180"
select select "9046"
click at [211, 192] on input "Client" at bounding box center [294, 186] width 327 height 35
type input "8951569930"
click at [398, 192] on span "Add Client" at bounding box center [411, 186] width 72 height 18
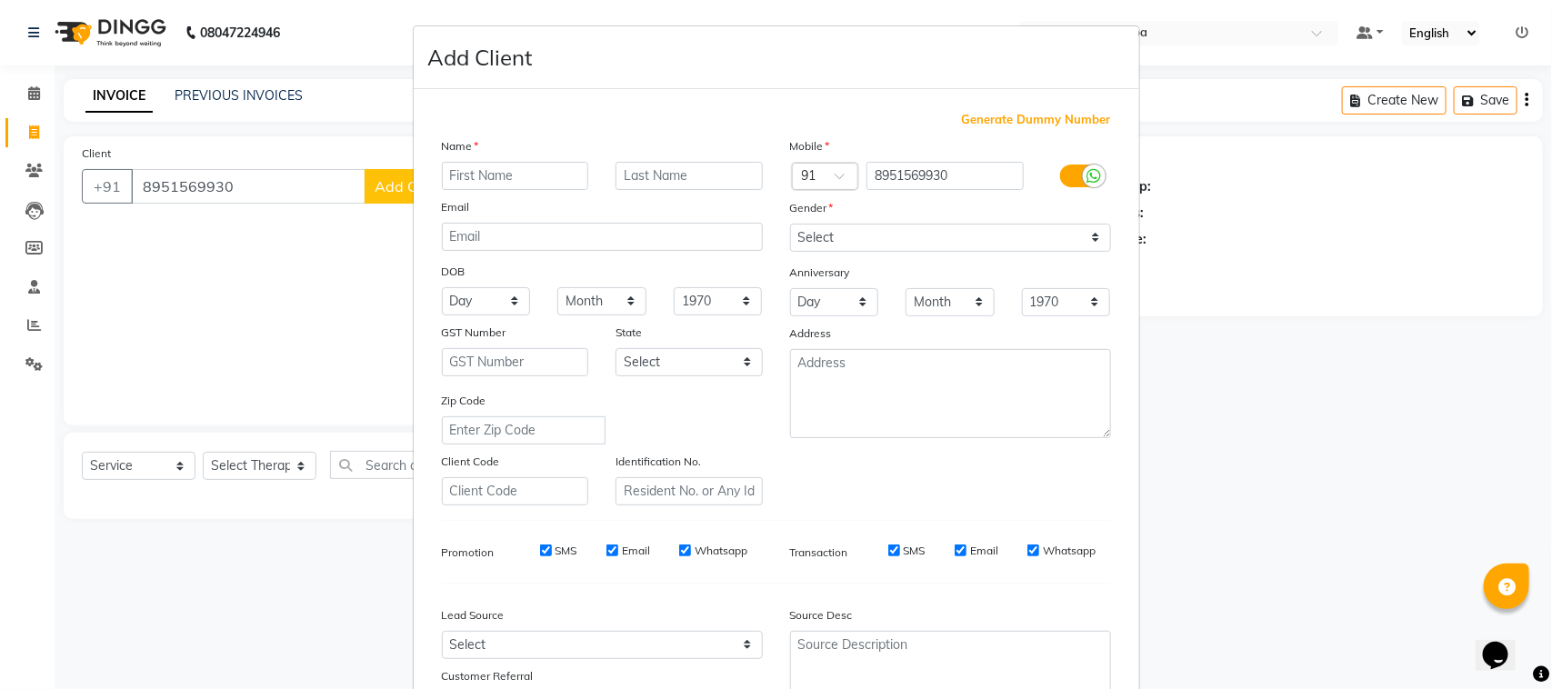
drag, startPoint x: 470, startPoint y: 179, endPoint x: 462, endPoint y: 168, distance: 13.6
click at [462, 168] on input "text" at bounding box center [515, 176] width 147 height 28
type input "CHANDRA"
click at [674, 178] on input "text" at bounding box center [688, 176] width 147 height 28
type input "SHEKAR"
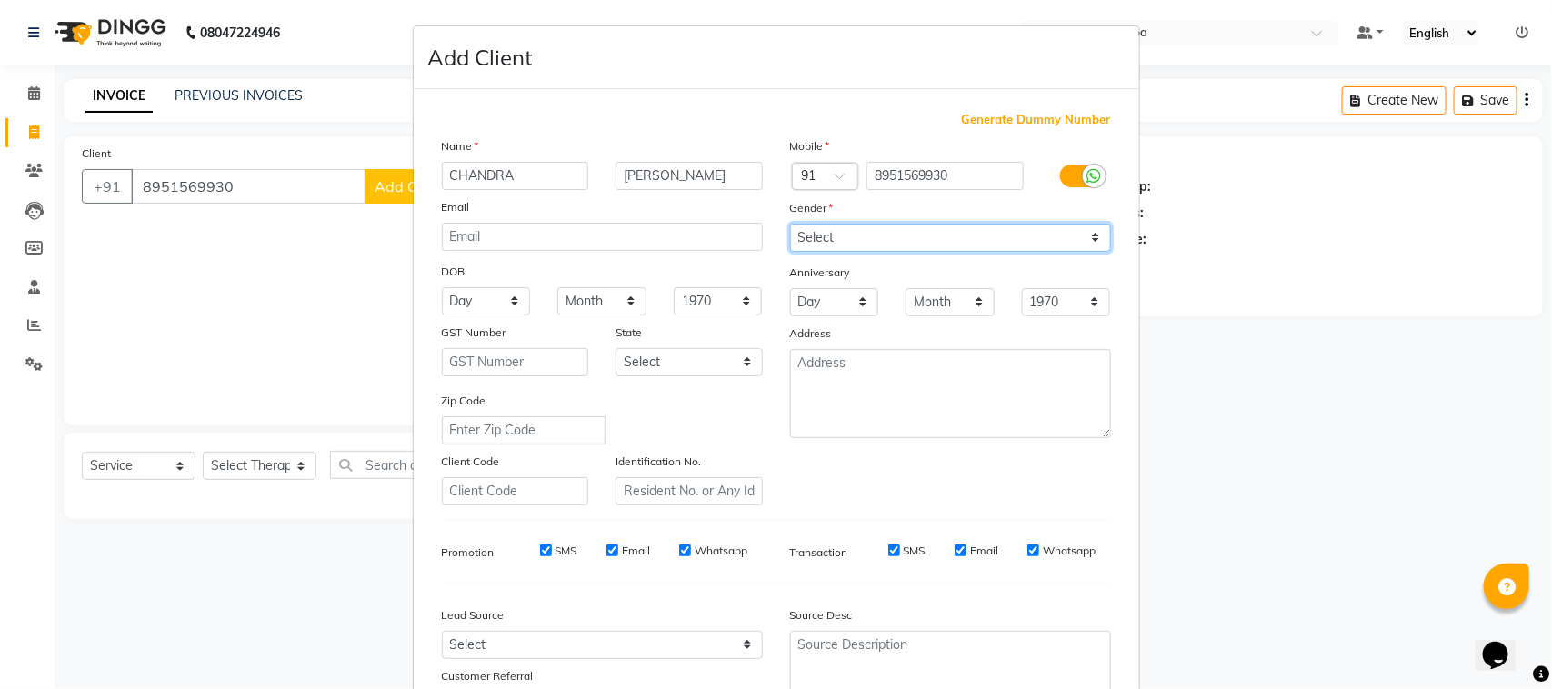
click at [894, 232] on select "Select Male Female Other Prefer Not To Say" at bounding box center [950, 238] width 321 height 28
select select "[DEMOGRAPHIC_DATA]"
click at [790, 224] on select "Select Male Female Other Prefer Not To Say" at bounding box center [950, 238] width 321 height 28
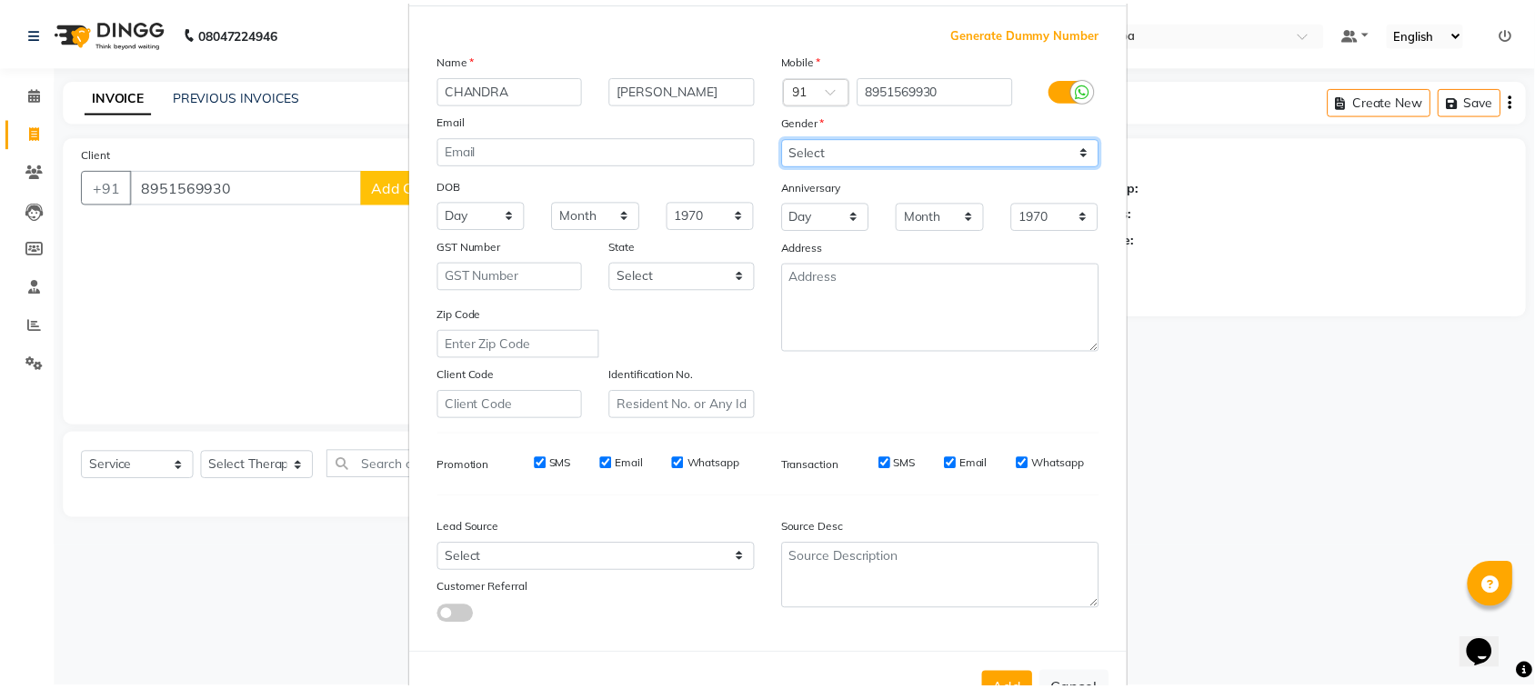
scroll to position [143, 0]
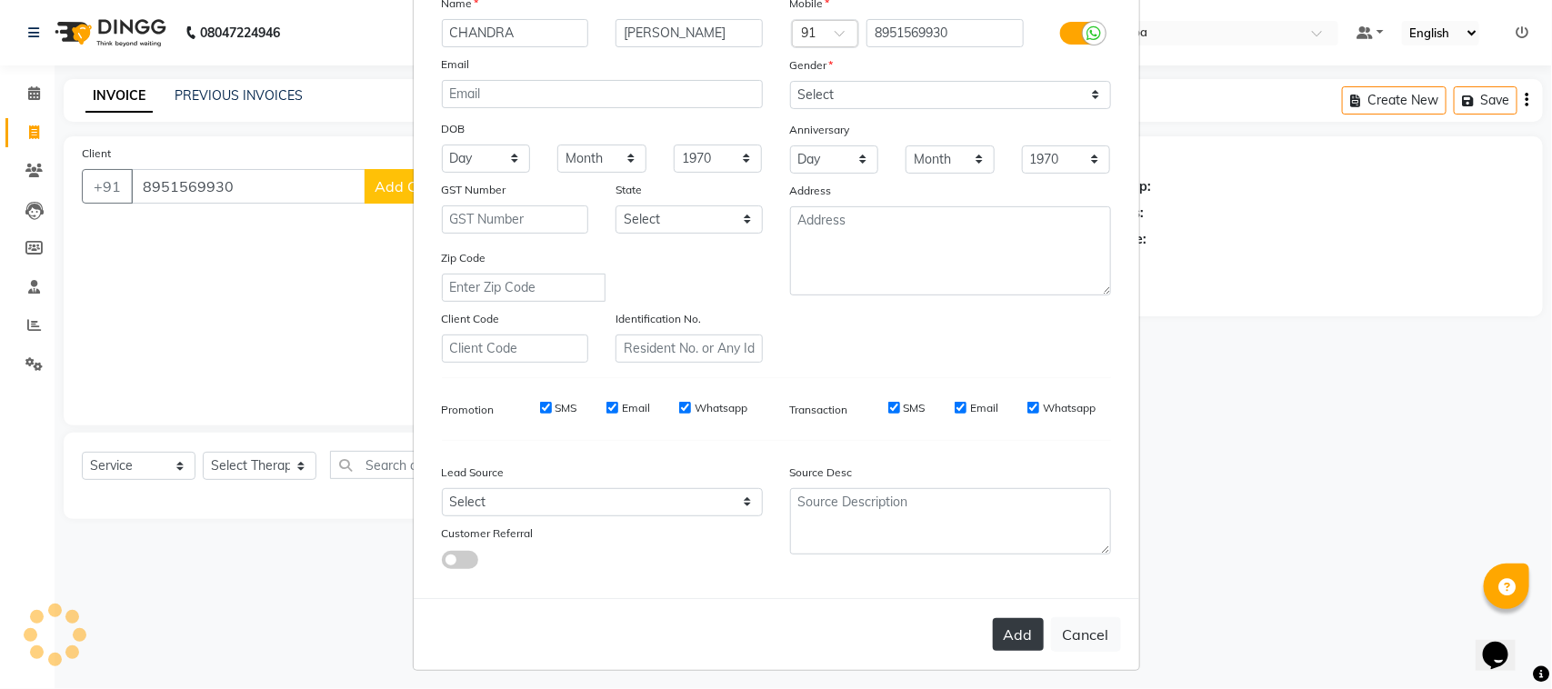
click at [1000, 621] on button "Add" at bounding box center [1018, 634] width 51 height 33
select select
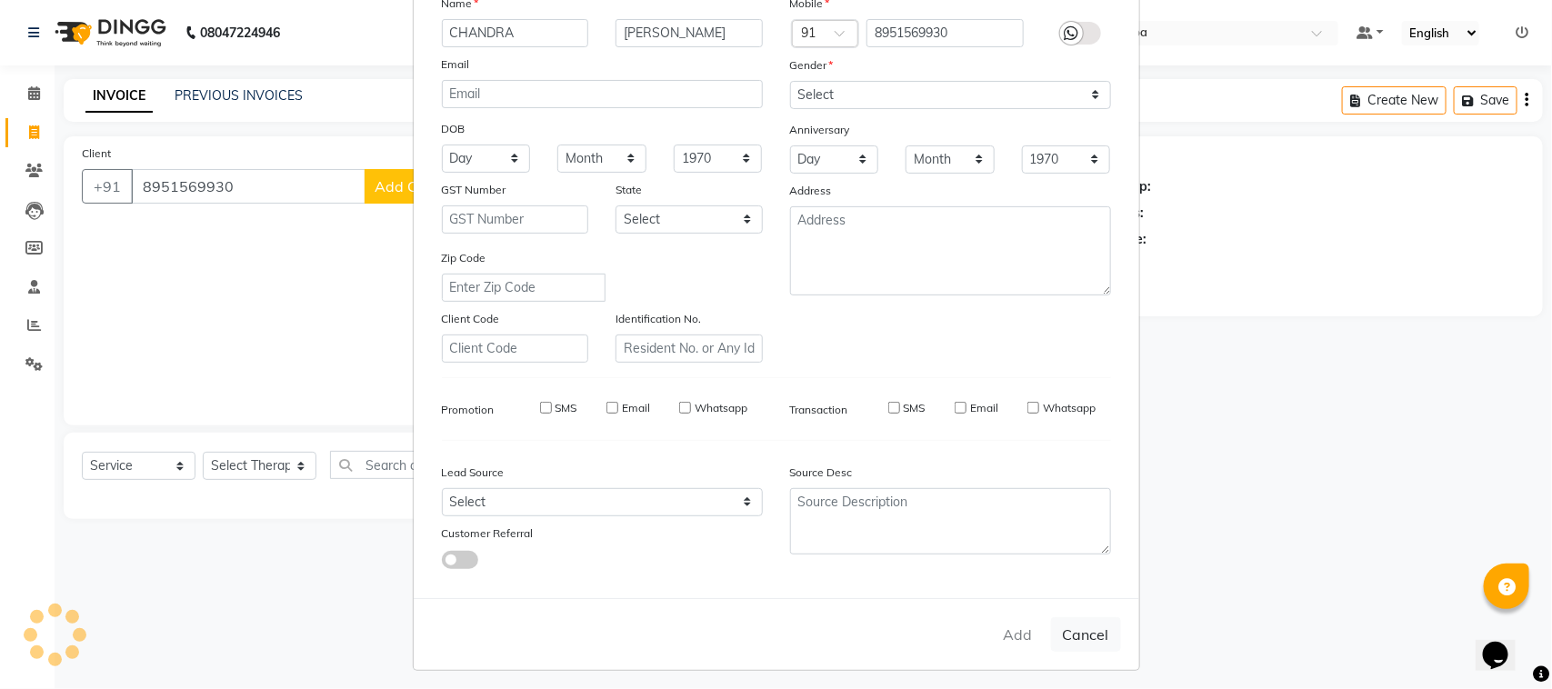
select select
checkbox input "false"
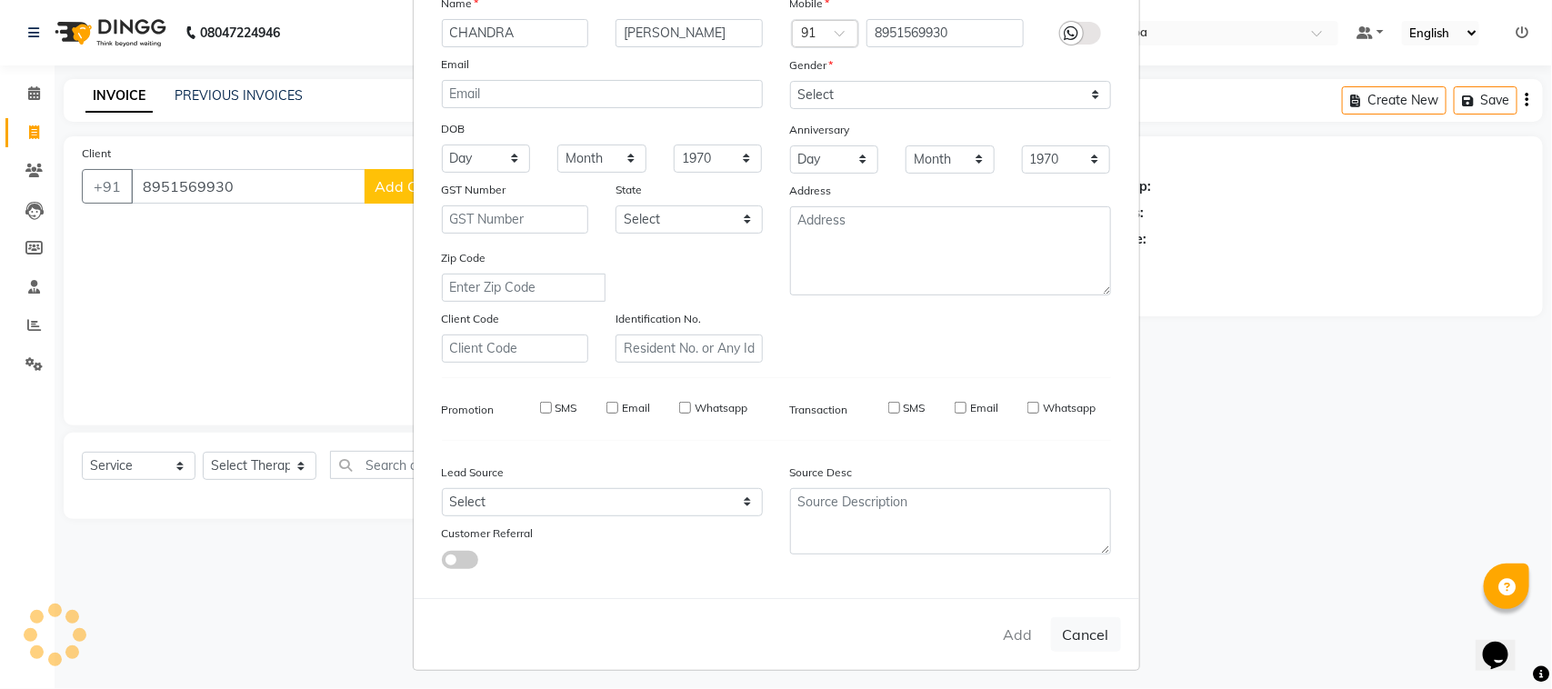
checkbox input "false"
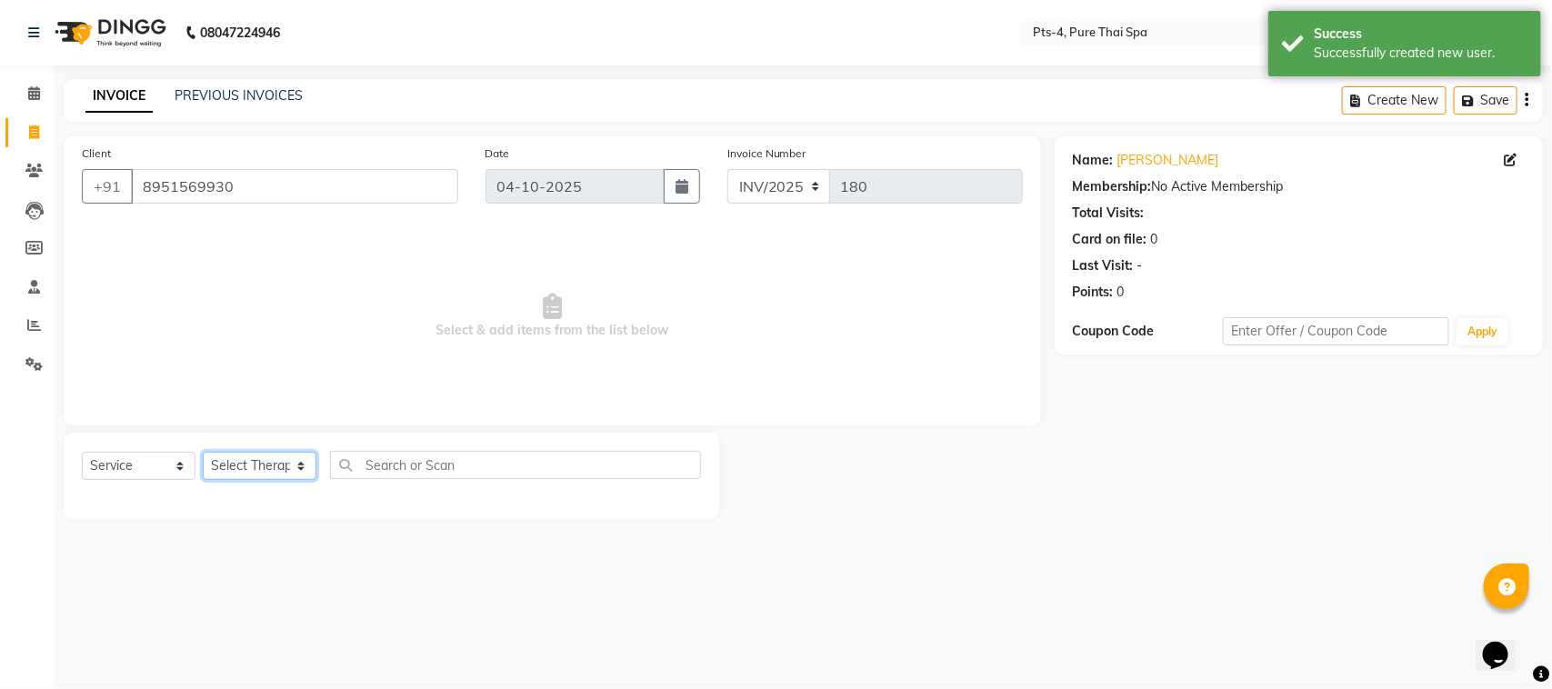
click at [262, 457] on select "Select Therapist AMY NE ANU anyone Ashish kumar BELLA Candy FON HONEY JIYA kris…" at bounding box center [260, 466] width 114 height 28
select select "83035"
click at [203, 452] on select "Select Therapist AMY NE ANU anyone Ashish kumar BELLA Candy FON HONEY JIYA kris…" at bounding box center [260, 466] width 114 height 28
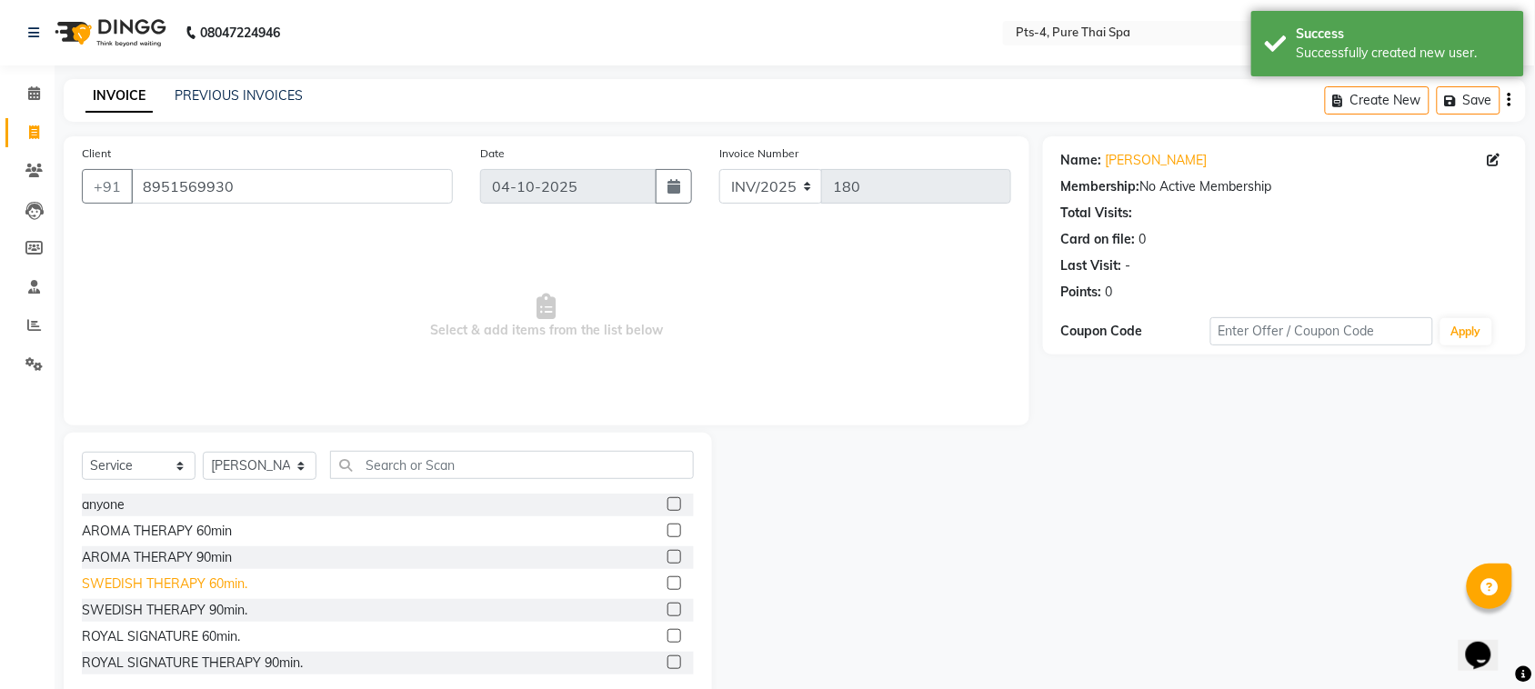
click at [151, 582] on div "SWEDISH THERAPY 60min." at bounding box center [164, 584] width 165 height 19
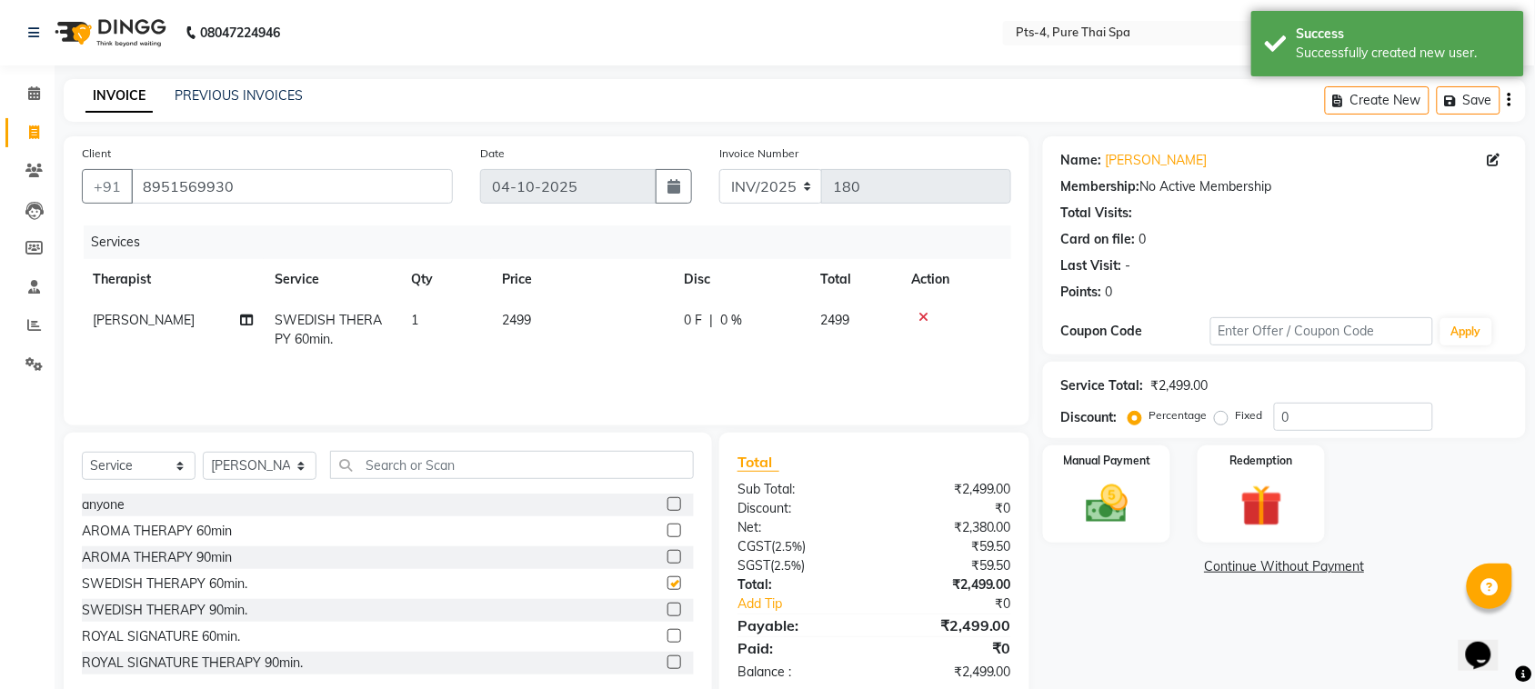
checkbox input "false"
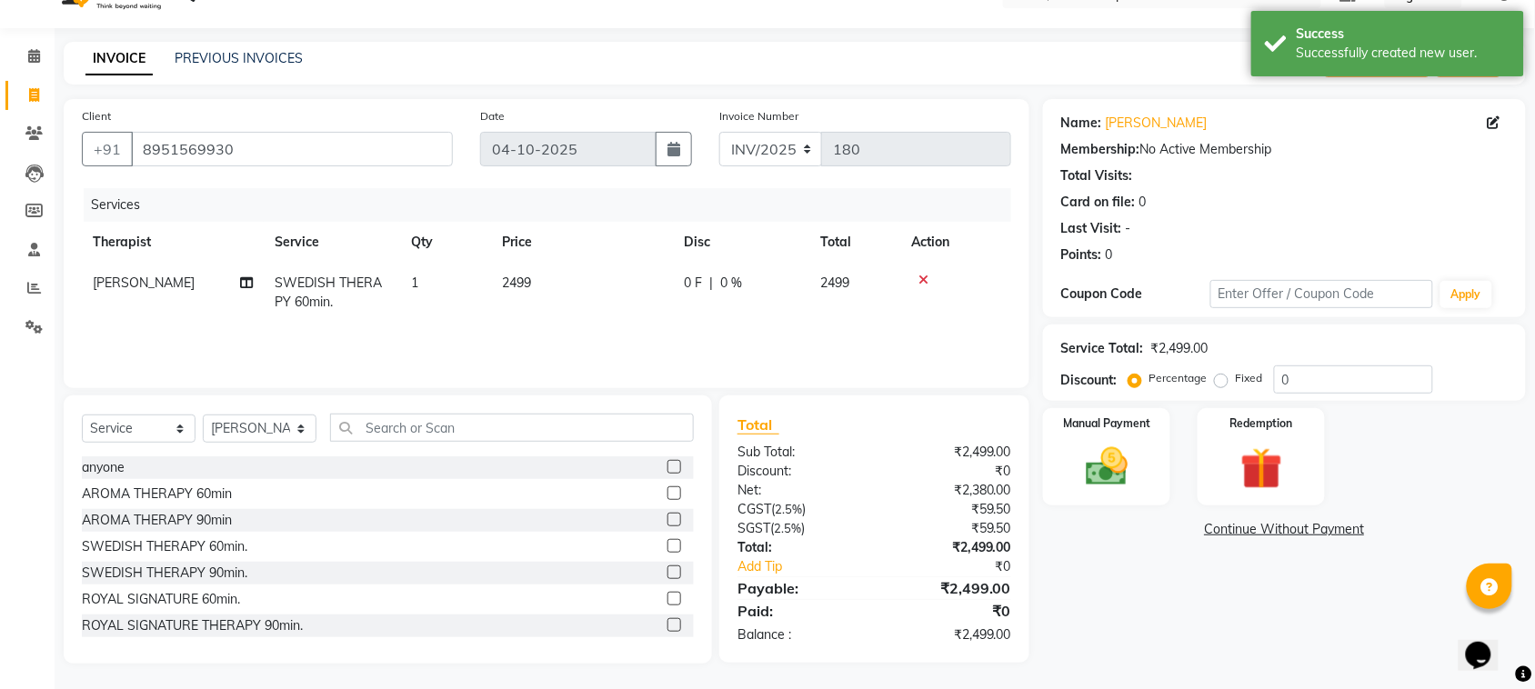
click at [1235, 382] on label "Fixed" at bounding box center [1248, 378] width 27 height 16
click at [1221, 382] on input "Fixed" at bounding box center [1224, 378] width 13 height 13
radio input "true"
click at [1314, 382] on input "0" at bounding box center [1353, 379] width 159 height 28
type input "399"
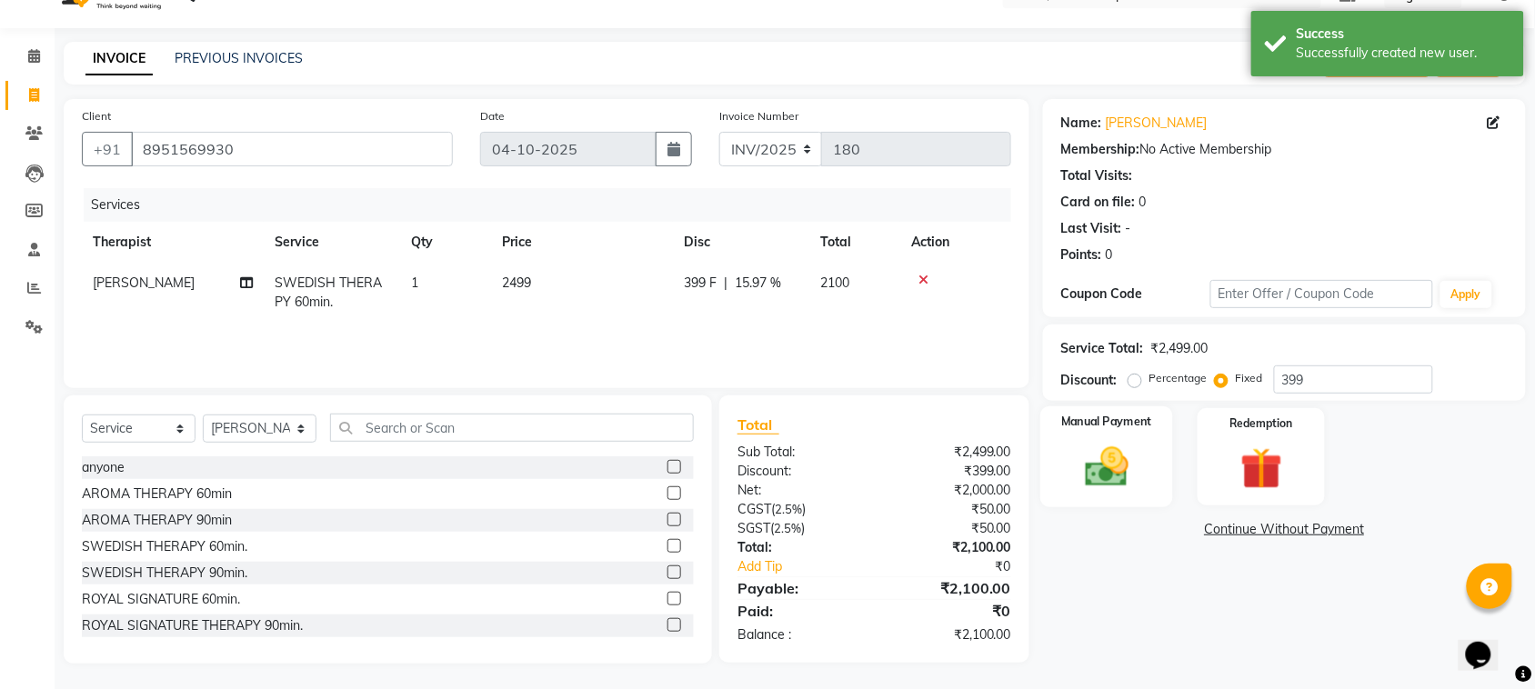
click at [1109, 473] on img at bounding box center [1106, 467] width 71 height 50
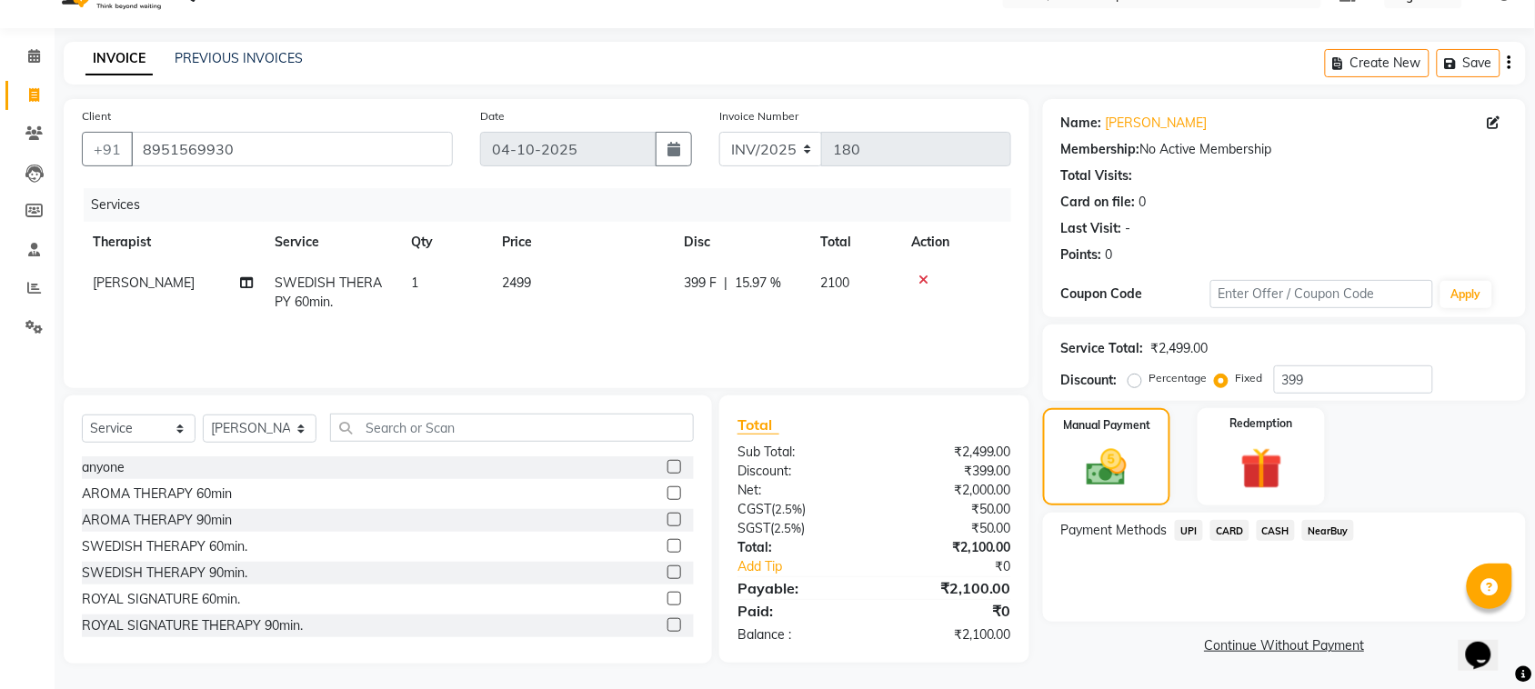
click at [1280, 528] on span "CASH" at bounding box center [1275, 530] width 39 height 21
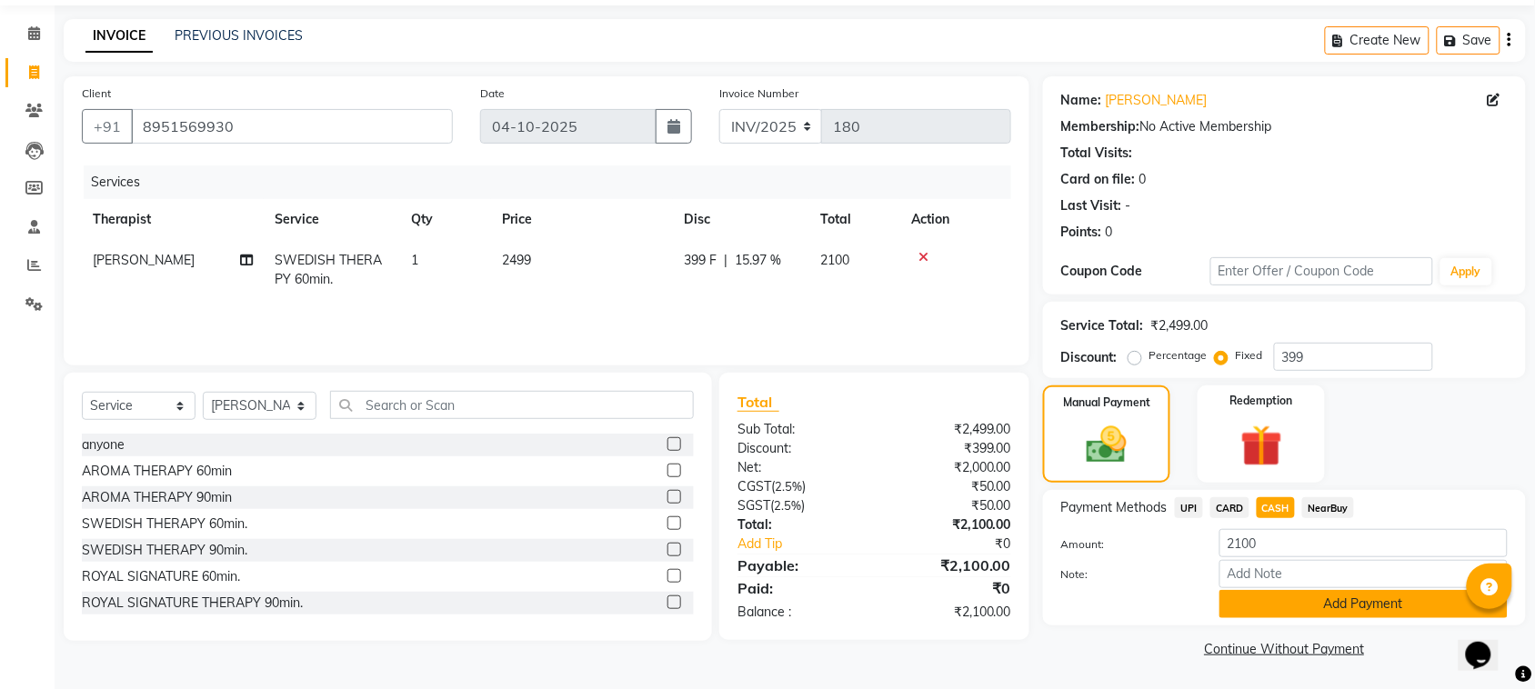
click at [1288, 600] on button "Add Payment" at bounding box center [1363, 604] width 288 height 28
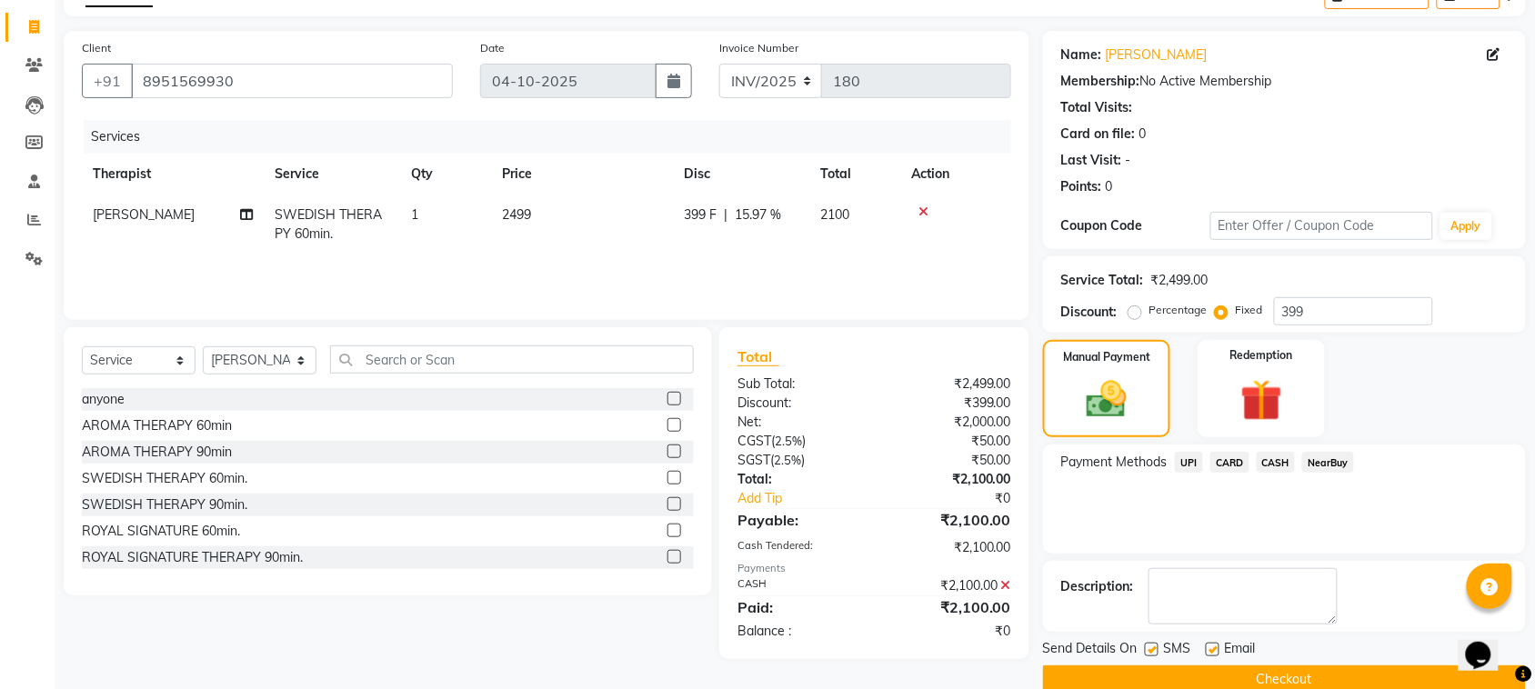
scroll to position [137, 0]
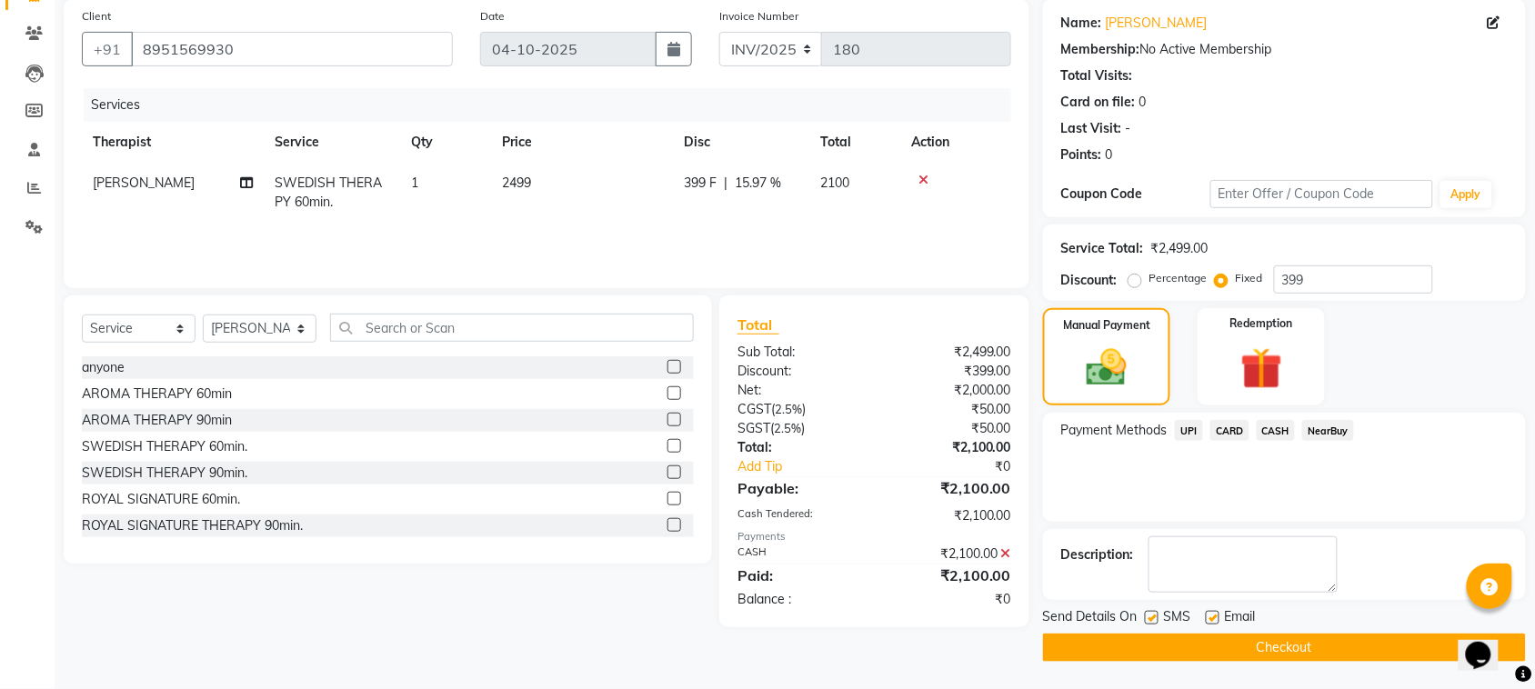
click at [1215, 616] on label at bounding box center [1212, 618] width 14 height 14
click at [1215, 616] on input "checkbox" at bounding box center [1211, 619] width 12 height 12
checkbox input "false"
click at [1146, 616] on label at bounding box center [1152, 618] width 14 height 14
click at [1146, 616] on input "checkbox" at bounding box center [1151, 619] width 12 height 12
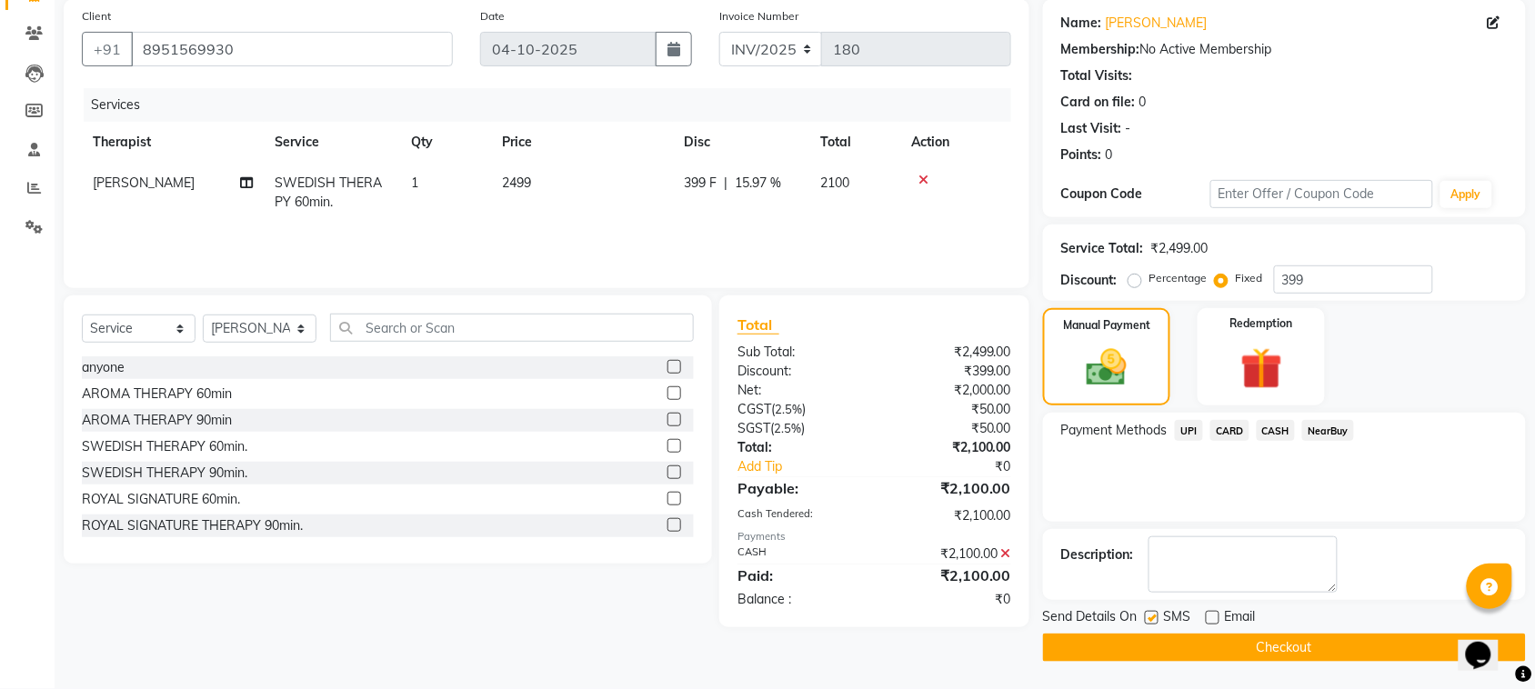
checkbox input "false"
click at [1160, 652] on button "Checkout" at bounding box center [1284, 648] width 483 height 28
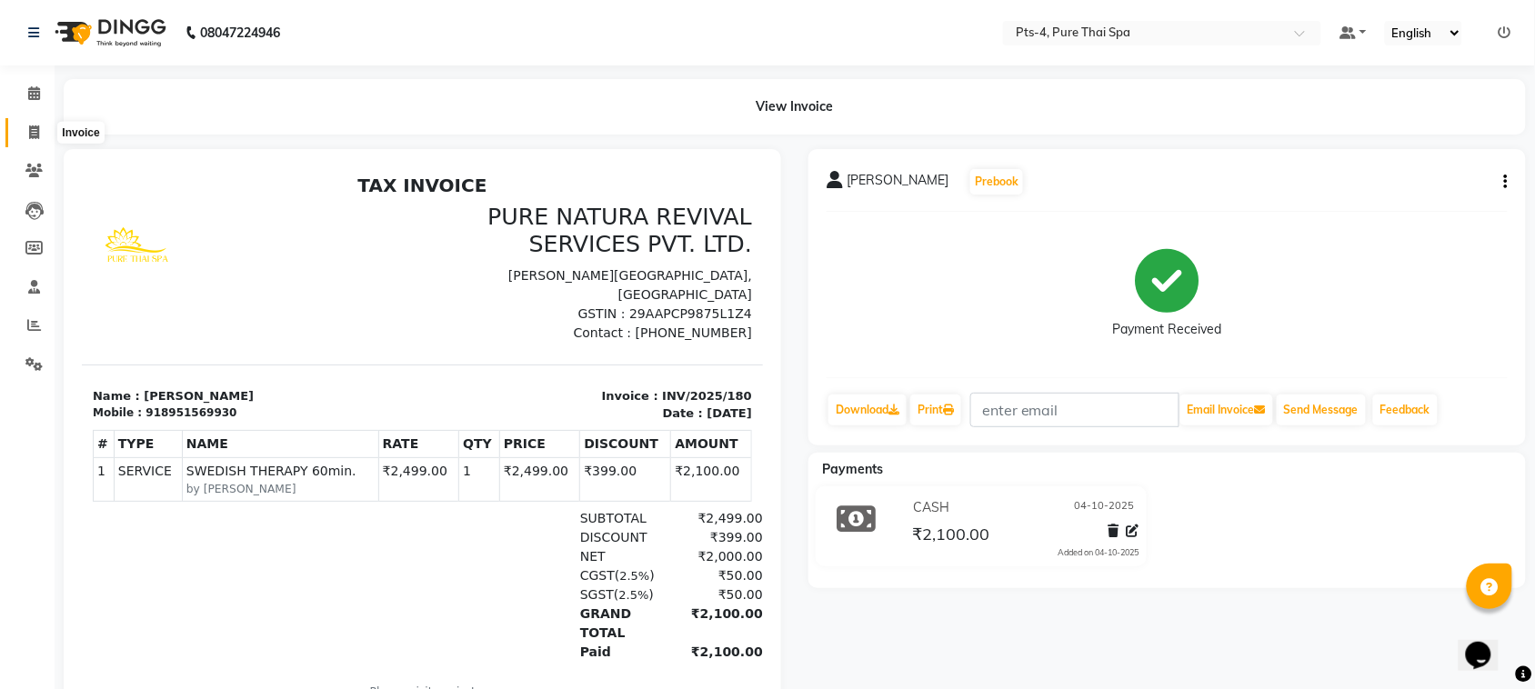
click at [38, 130] on icon at bounding box center [34, 132] width 10 height 14
select select "service"
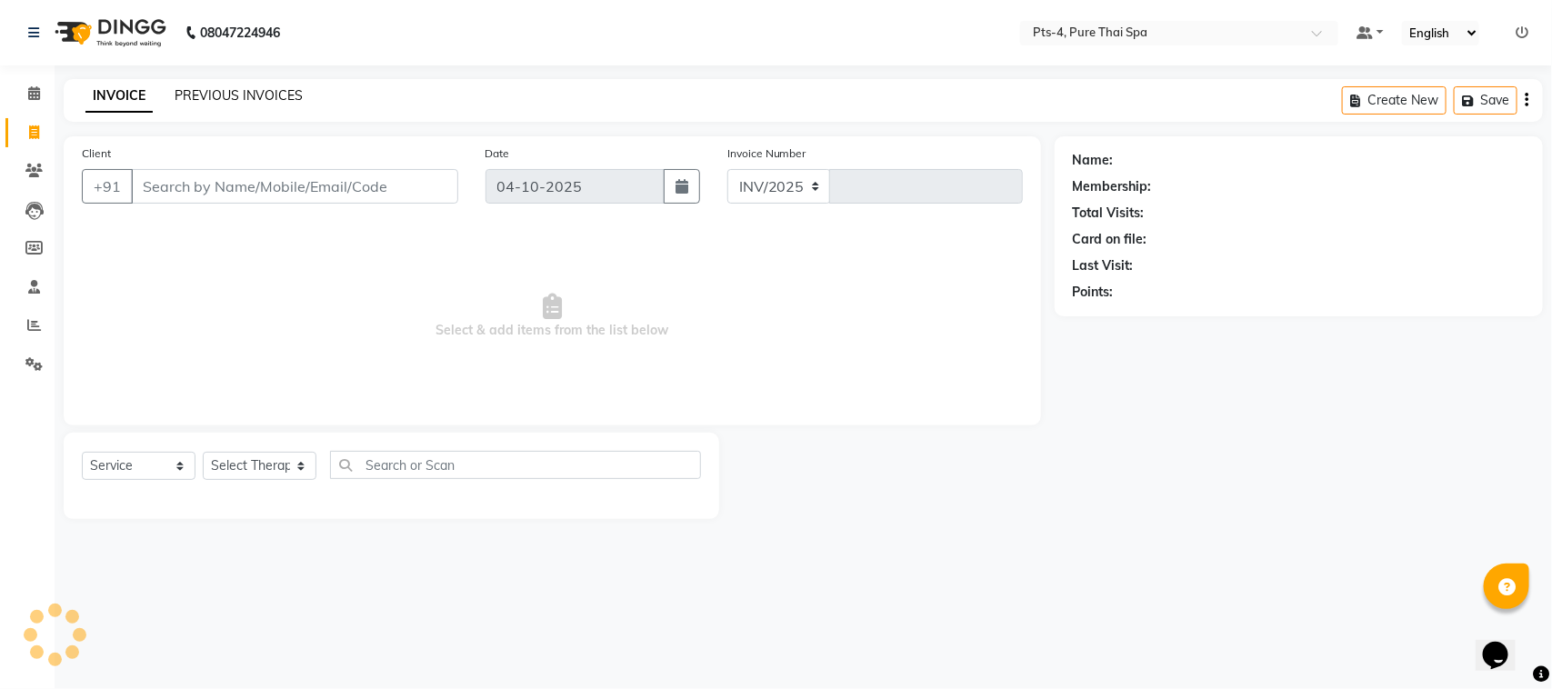
select select "9046"
type input "181"
click at [1130, 515] on div "Name: Membership: Total Visits: Card on file: Last Visit: Points:" at bounding box center [1306, 327] width 502 height 383
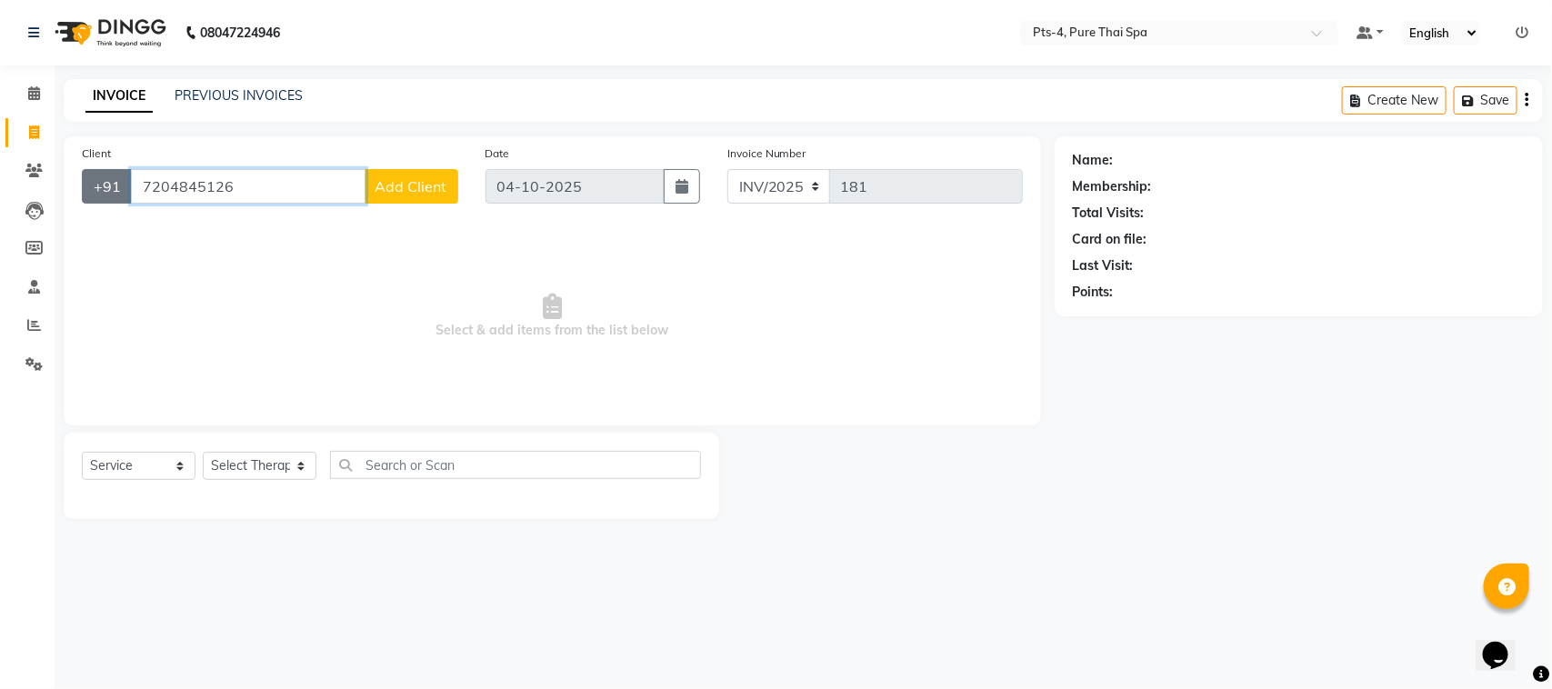
drag, startPoint x: 294, startPoint y: 191, endPoint x: 82, endPoint y: 175, distance: 212.4
click at [82, 175] on div "+91 7204845126 Add Client" at bounding box center [270, 186] width 376 height 35
paste input "966306606"
type input "9663066066"
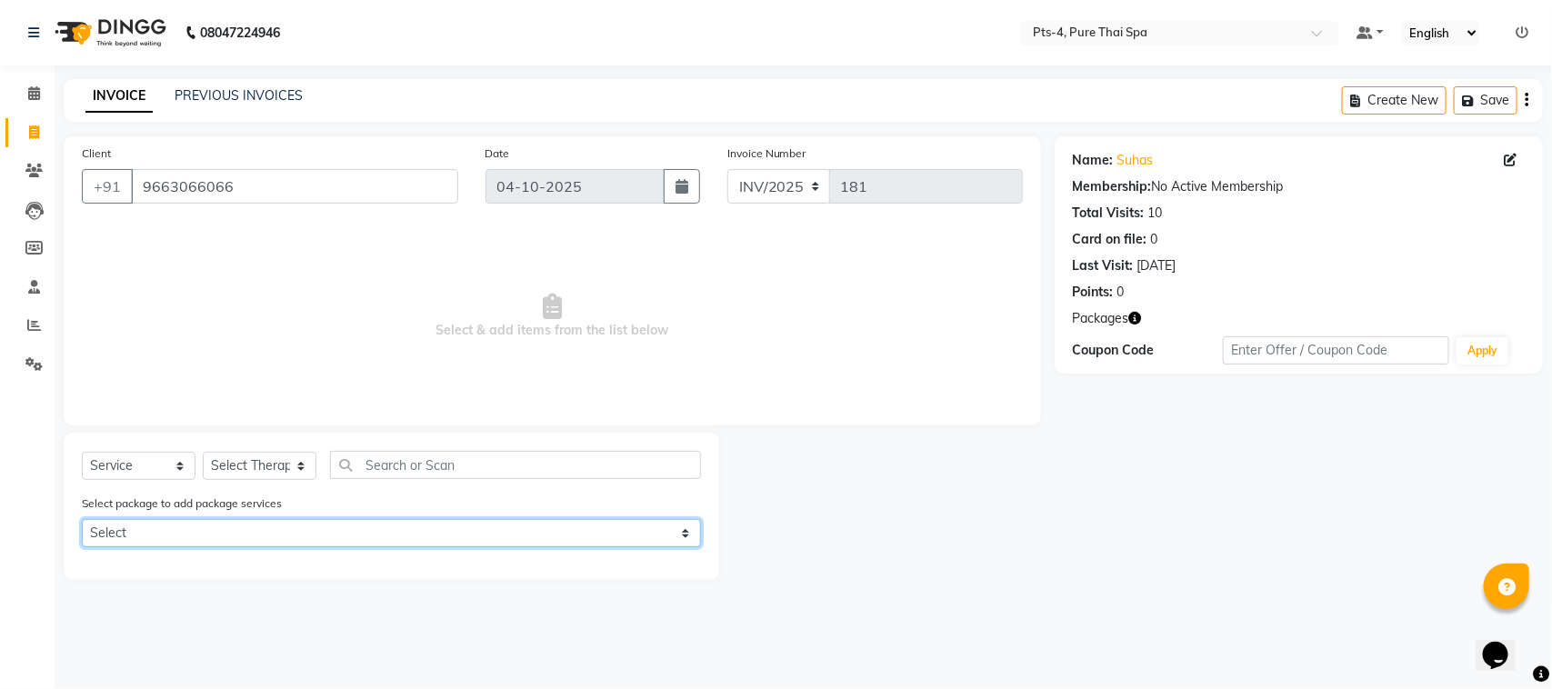
click at [262, 529] on select "Select PTS PACKAGE (5K) 4 SERVICES" at bounding box center [391, 533] width 619 height 28
select select "1: Object"
click at [82, 519] on select "Select PTS PACKAGE (5K) 4 SERVICES" at bounding box center [391, 533] width 619 height 28
click at [264, 537] on select "Select PTS PACKAGE (5K) 4 SERVICES" at bounding box center [391, 533] width 619 height 28
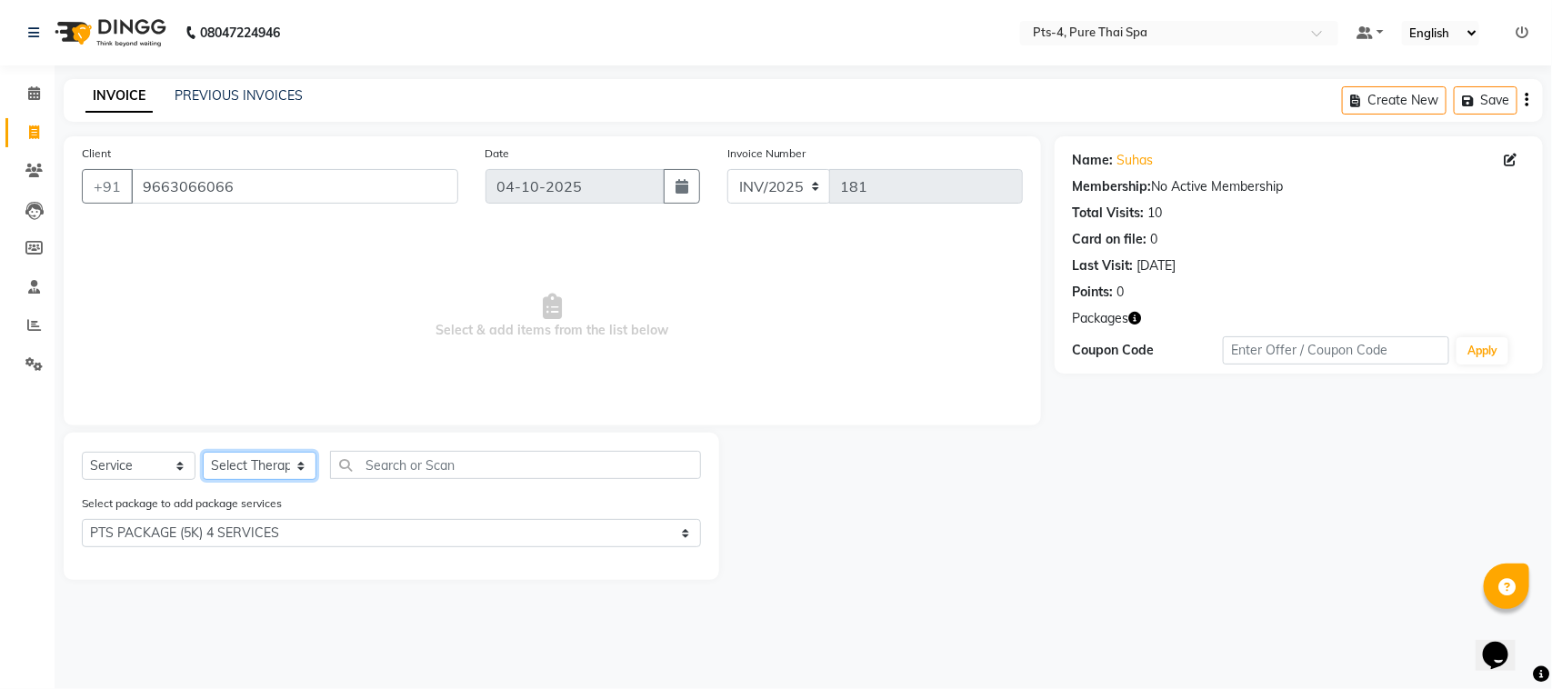
click at [235, 461] on select "Select Therapist AMY NE ANU anyone Ashish kumar BELLA Candy FON HONEY JIYA kris…" at bounding box center [260, 466] width 114 height 28
select select "84268"
click at [203, 452] on select "Select Therapist AMY NE ANU anyone Ashish kumar BELLA Candy FON HONEY JIYA kris…" at bounding box center [260, 466] width 114 height 28
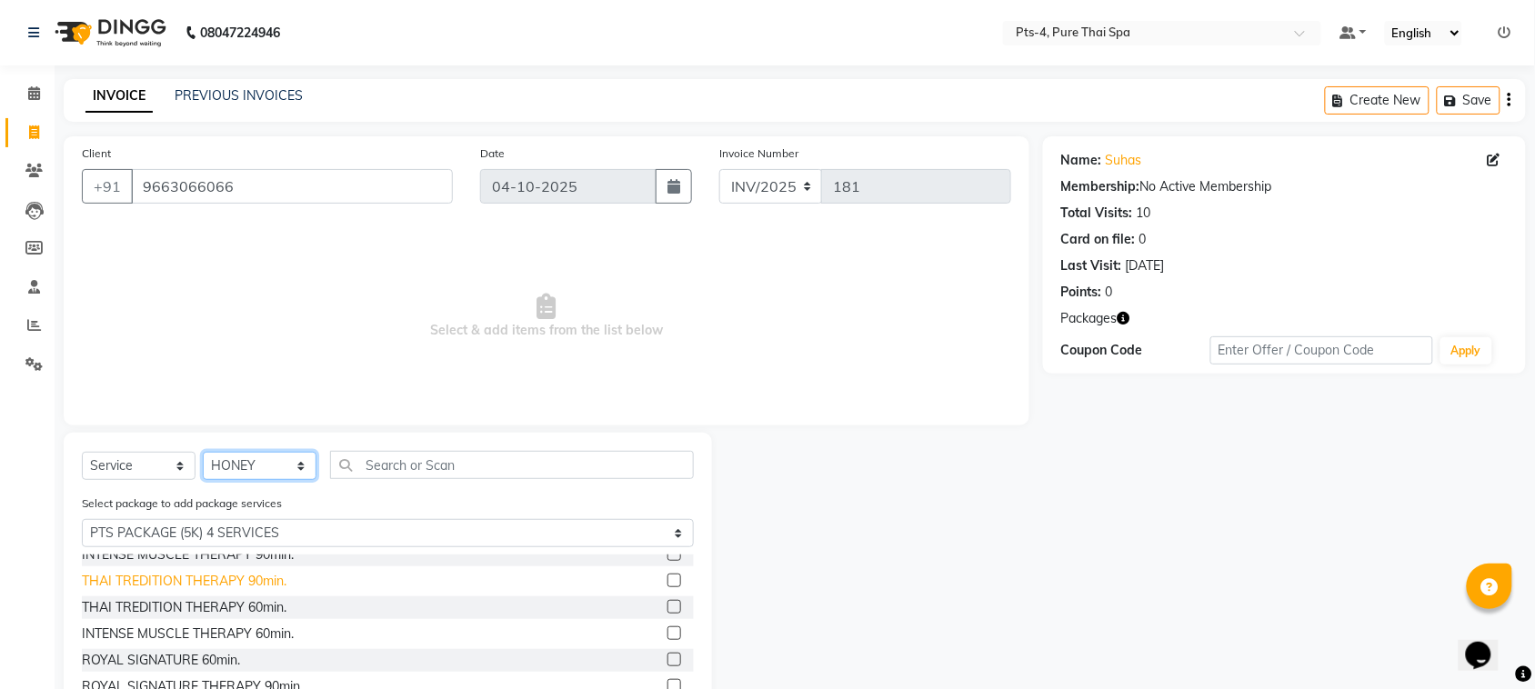
scroll to position [107, 0]
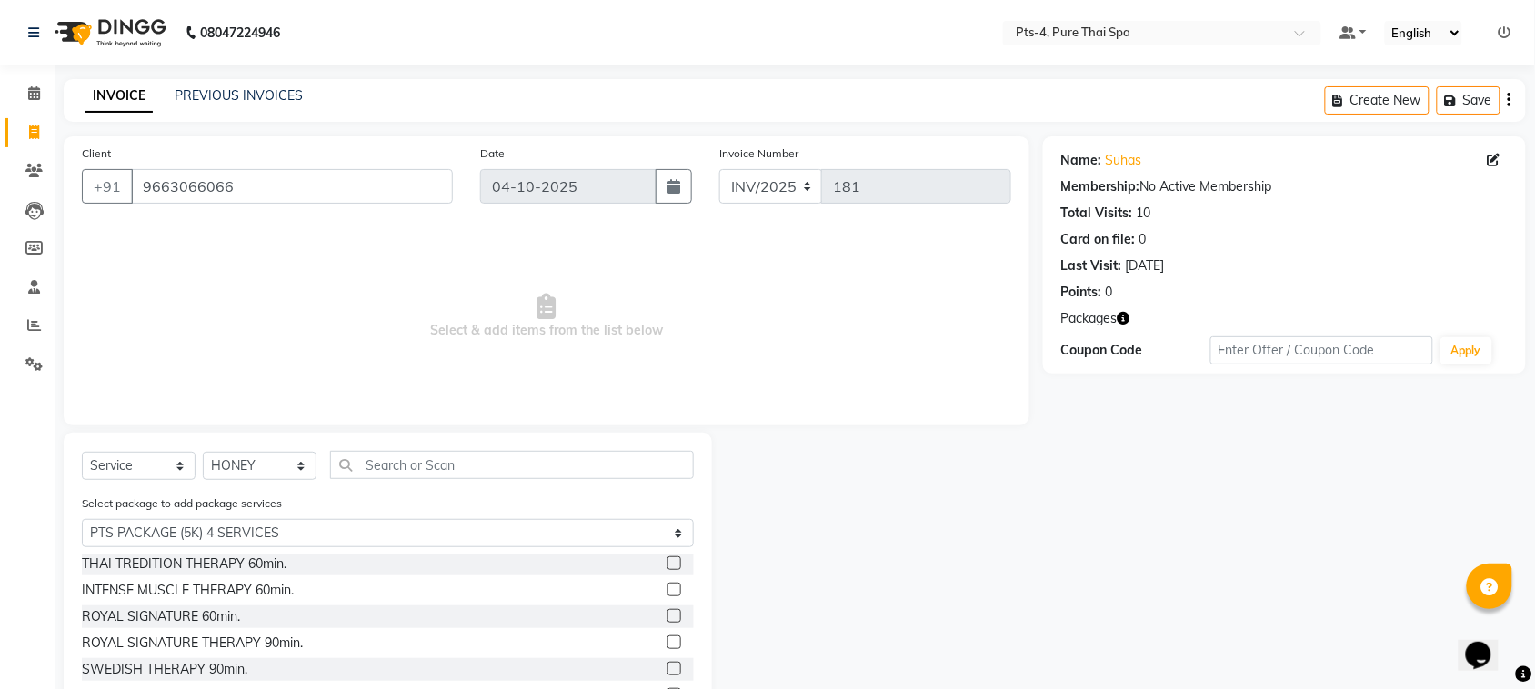
click at [311, 589] on div "INTENSE MUSCLE THERAPY 60min." at bounding box center [388, 590] width 612 height 23
click at [197, 583] on div "INTENSE MUSCLE THERAPY 60min." at bounding box center [188, 590] width 212 height 19
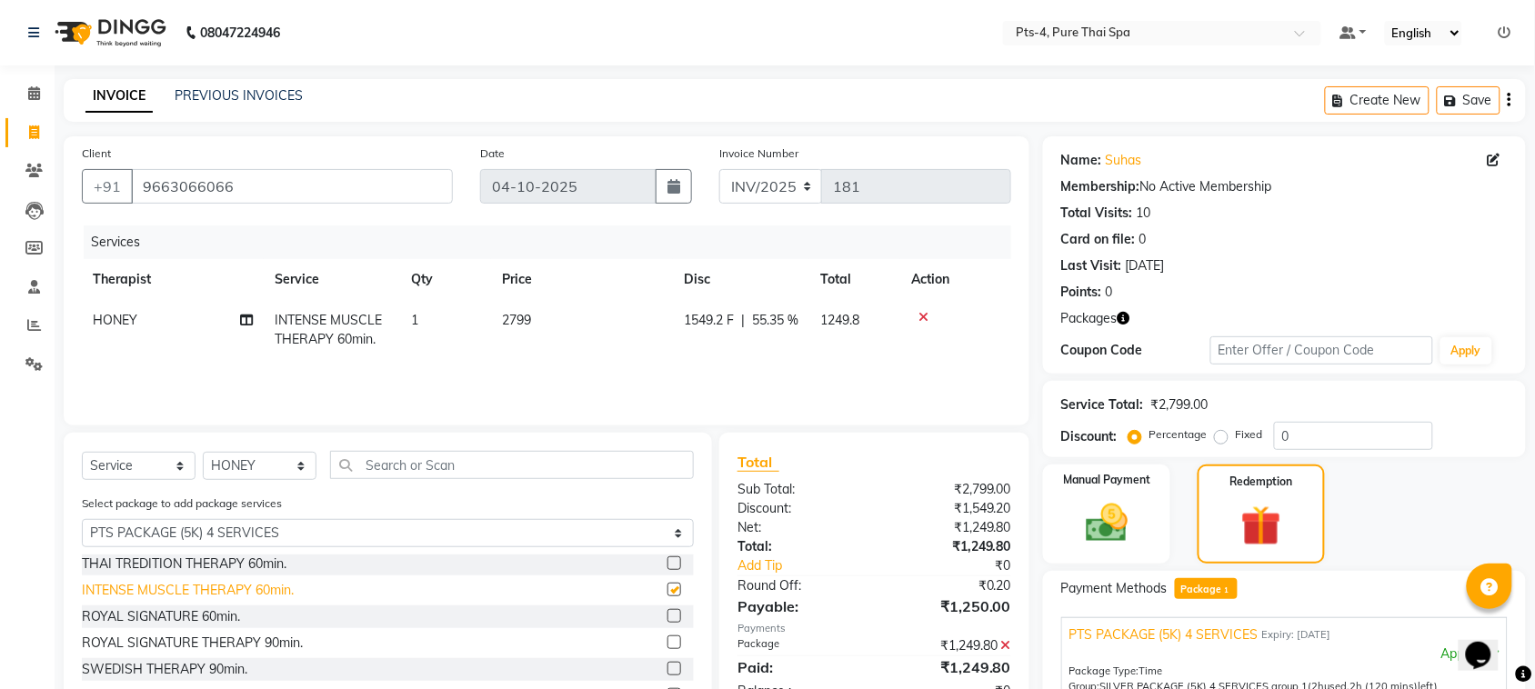
checkbox input "false"
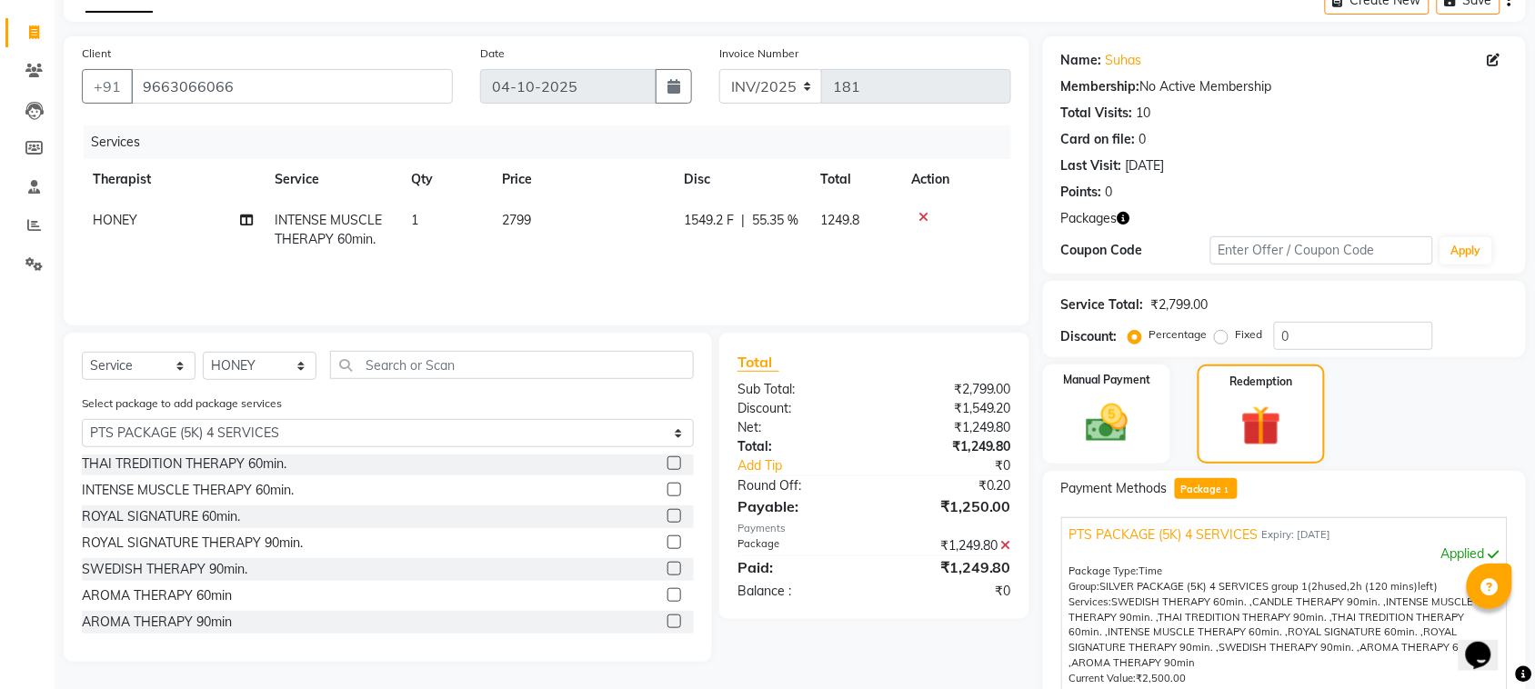
scroll to position [279, 0]
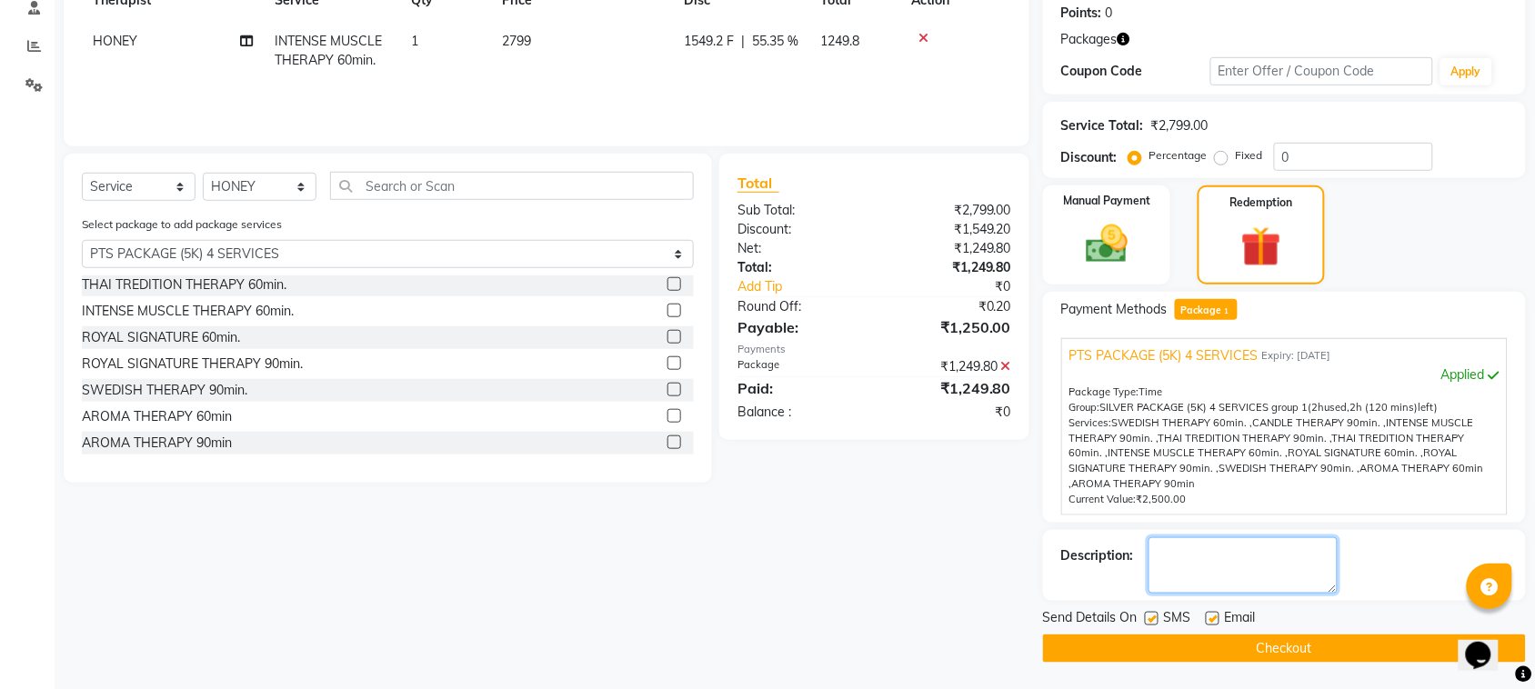
click at [1219, 555] on textarea at bounding box center [1242, 565] width 189 height 56
type textarea "418"
click at [1151, 621] on label at bounding box center [1152, 619] width 14 height 14
click at [1151, 621] on input "checkbox" at bounding box center [1151, 620] width 12 height 12
checkbox input "false"
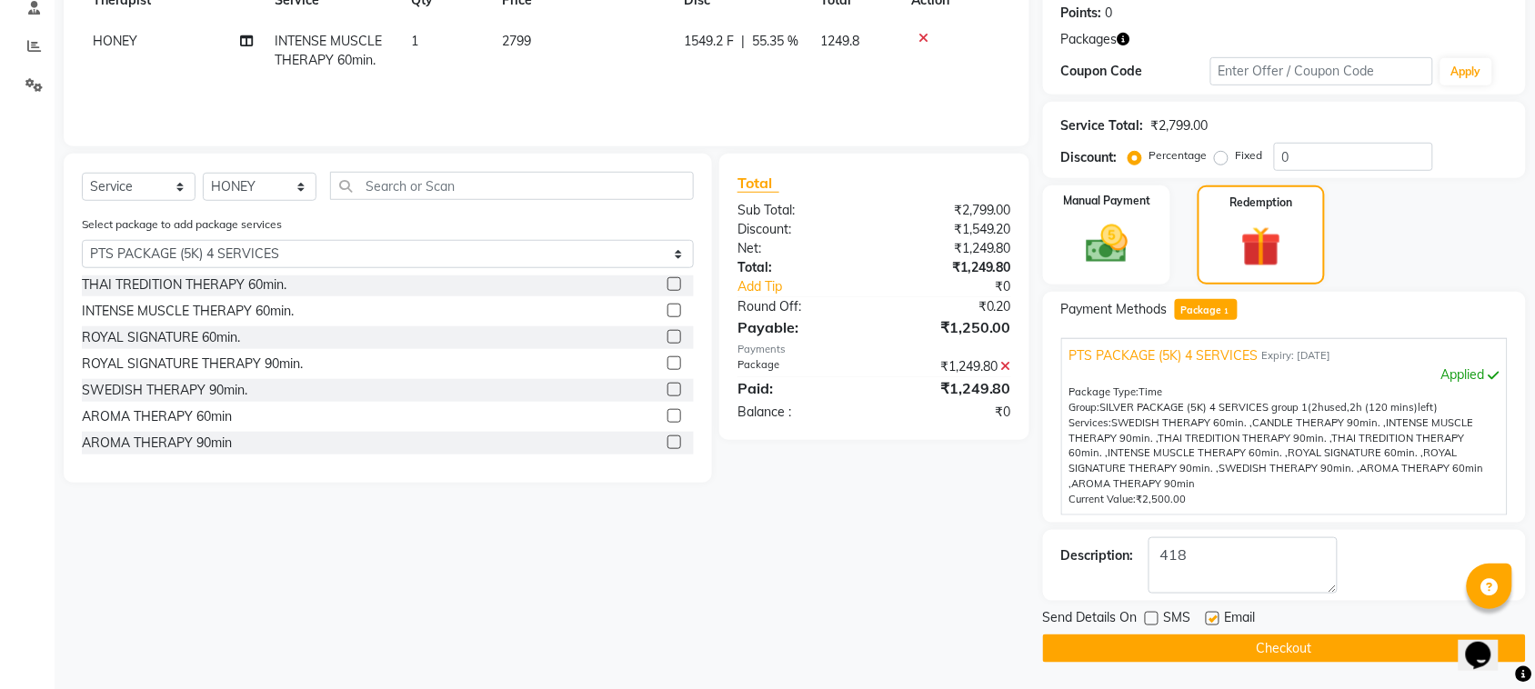
click at [1212, 616] on label at bounding box center [1212, 619] width 14 height 14
click at [1212, 616] on input "checkbox" at bounding box center [1211, 620] width 12 height 12
checkbox input "false"
click at [1194, 647] on button "Checkout" at bounding box center [1284, 649] width 483 height 28
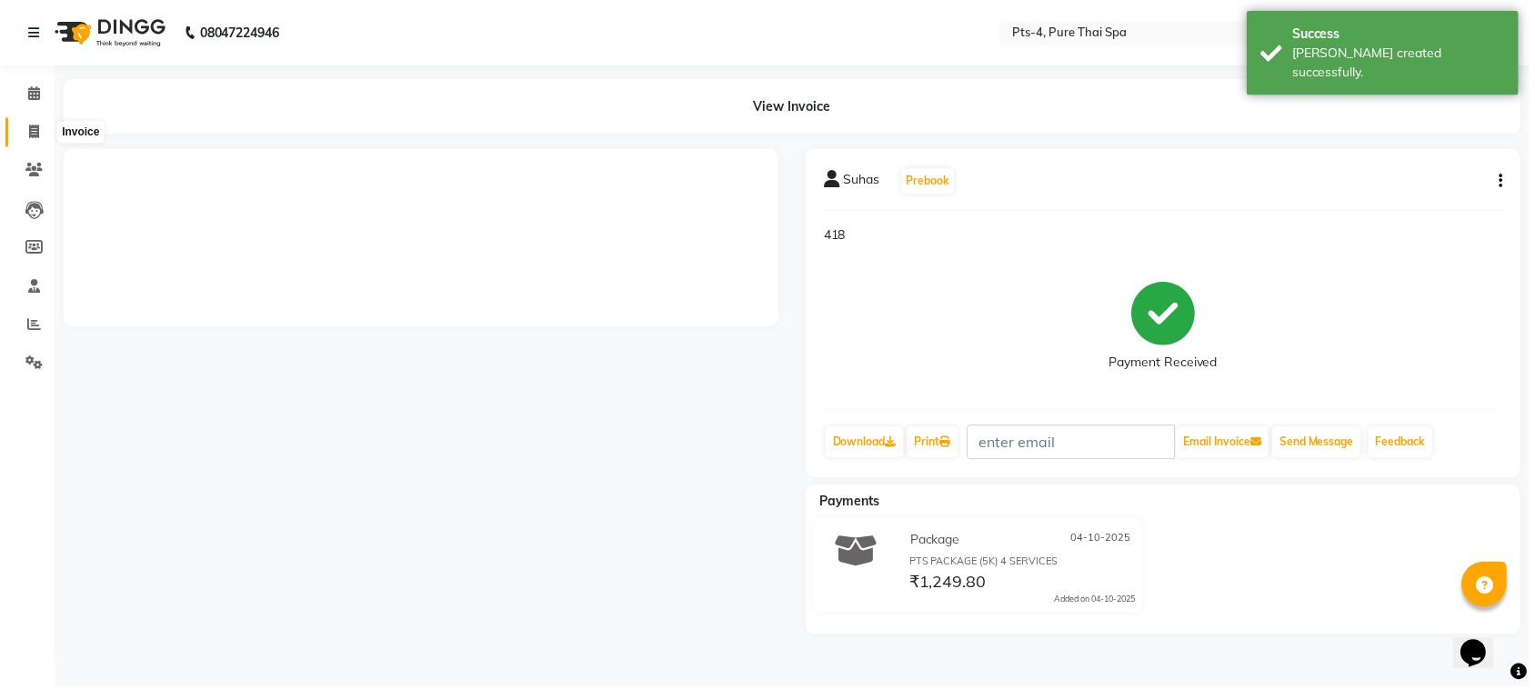
click at [37, 134] on icon at bounding box center [34, 132] width 10 height 14
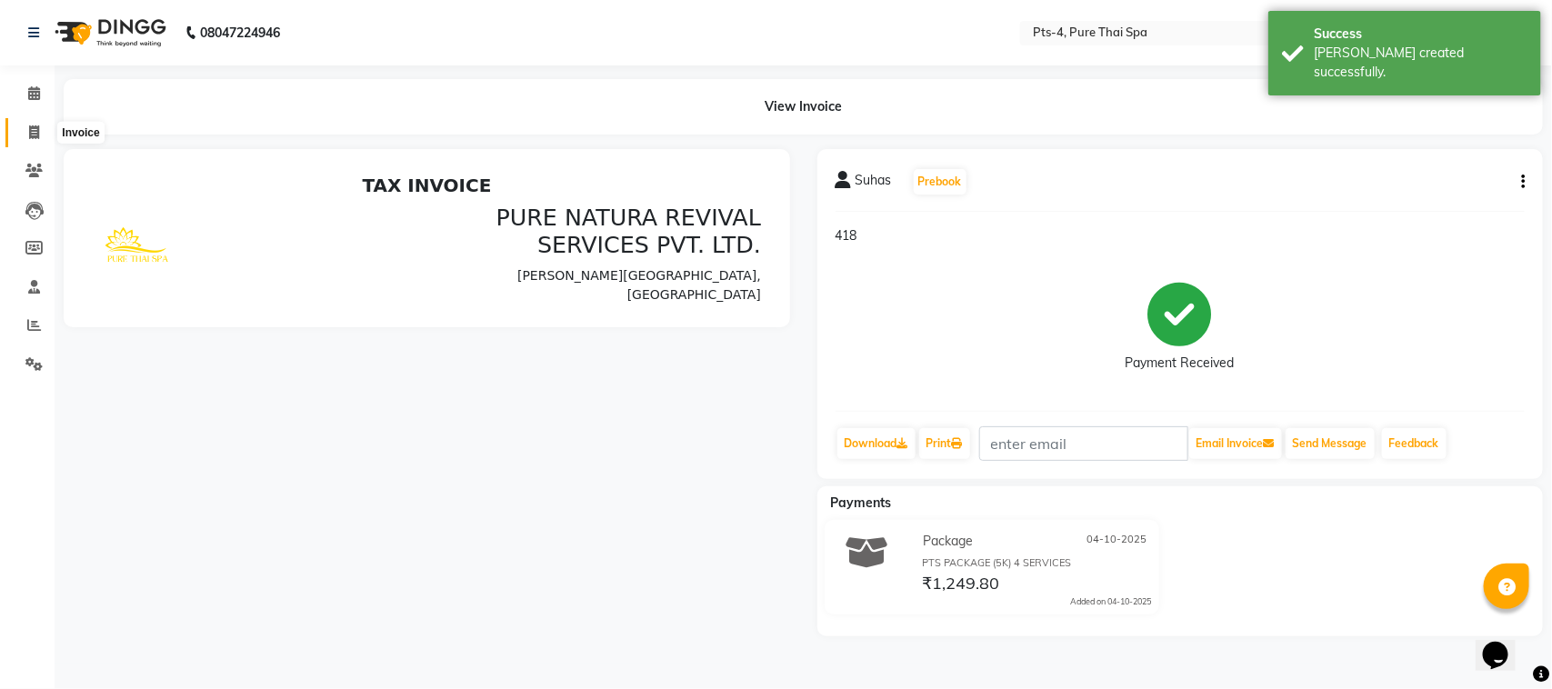
select select "service"
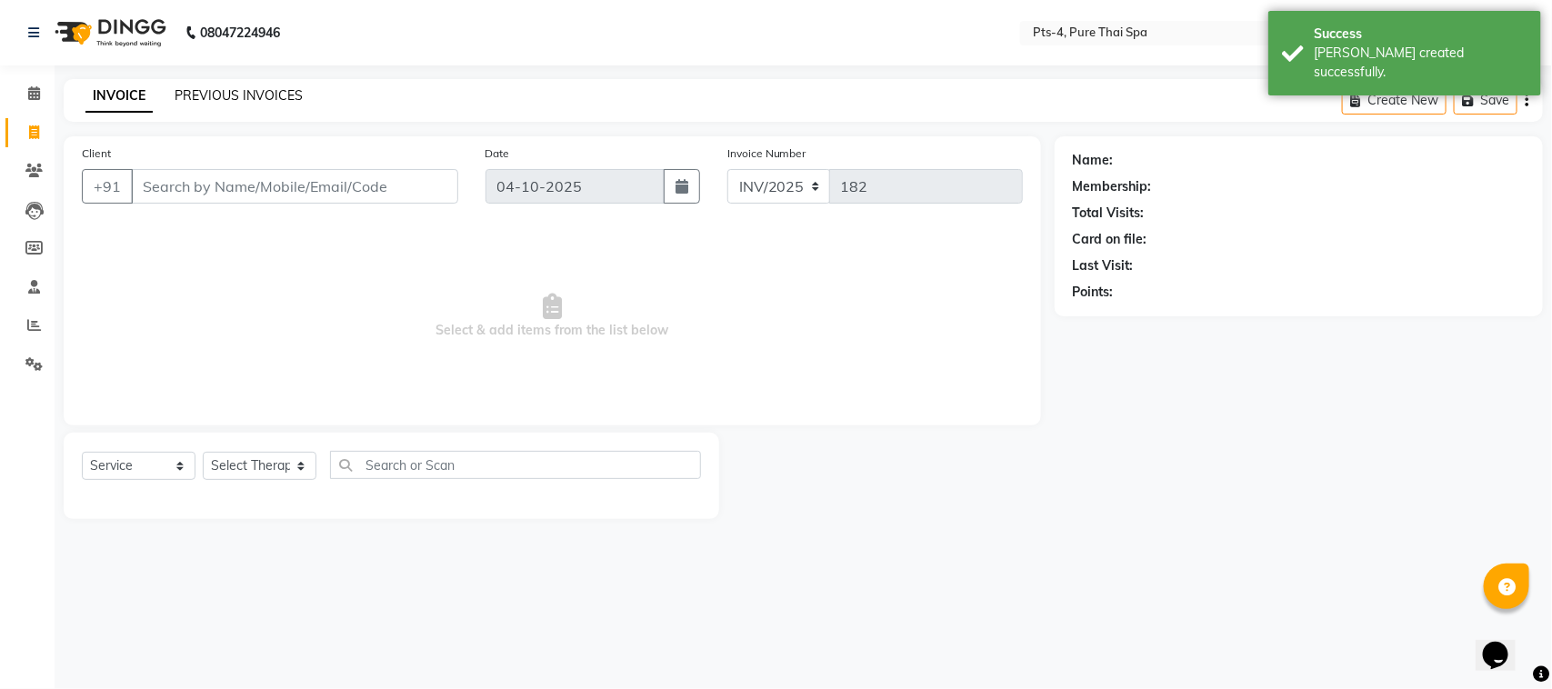
click at [218, 92] on link "PREVIOUS INVOICES" at bounding box center [239, 95] width 128 height 16
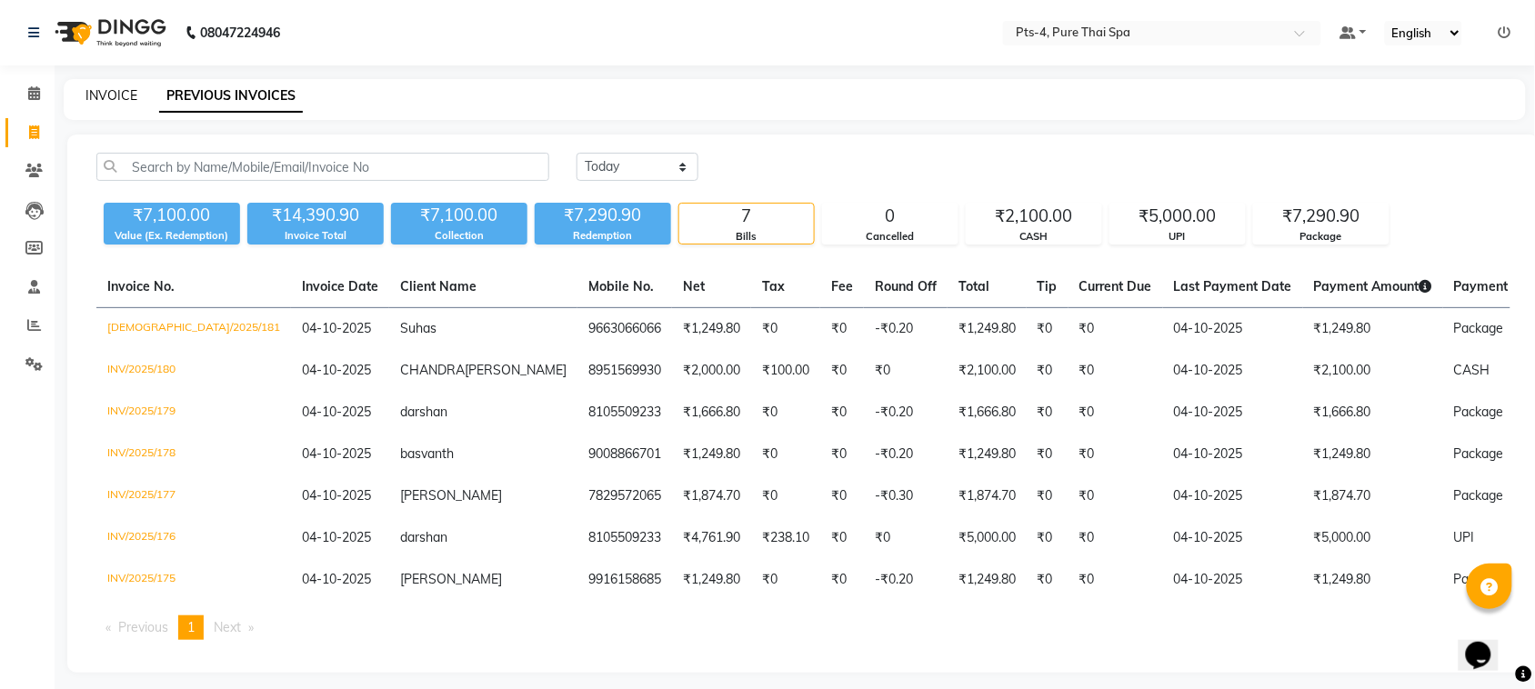
click at [107, 98] on link "INVOICE" at bounding box center [111, 95] width 52 height 16
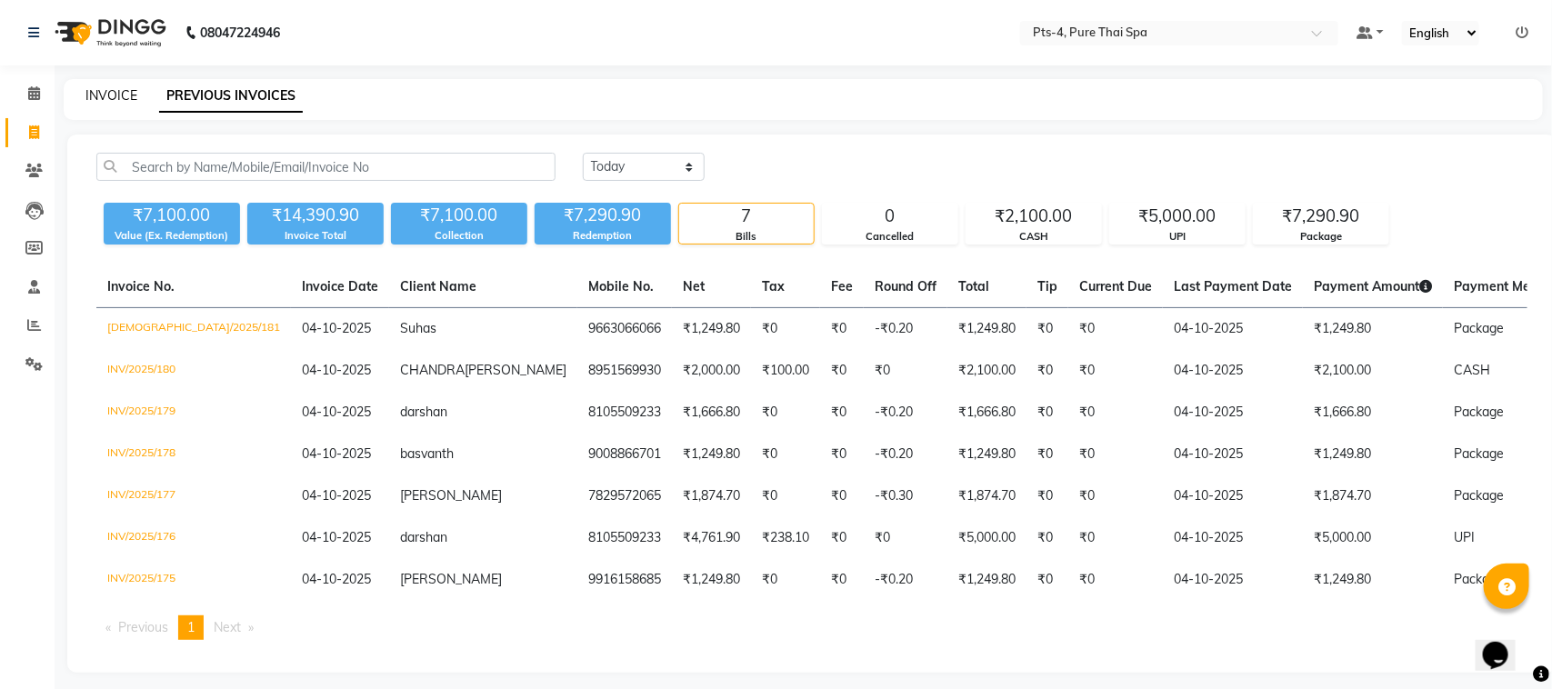
select select "service"
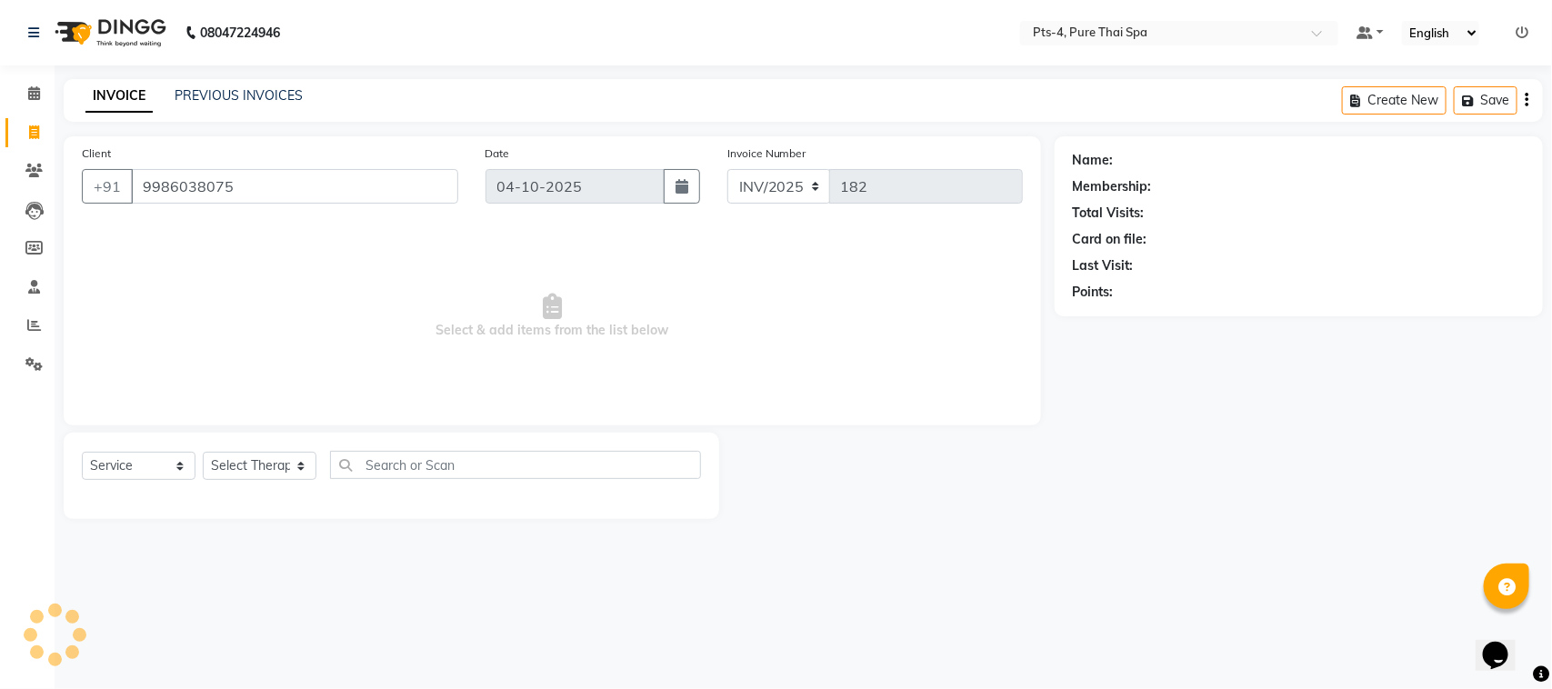
type input "9986038075"
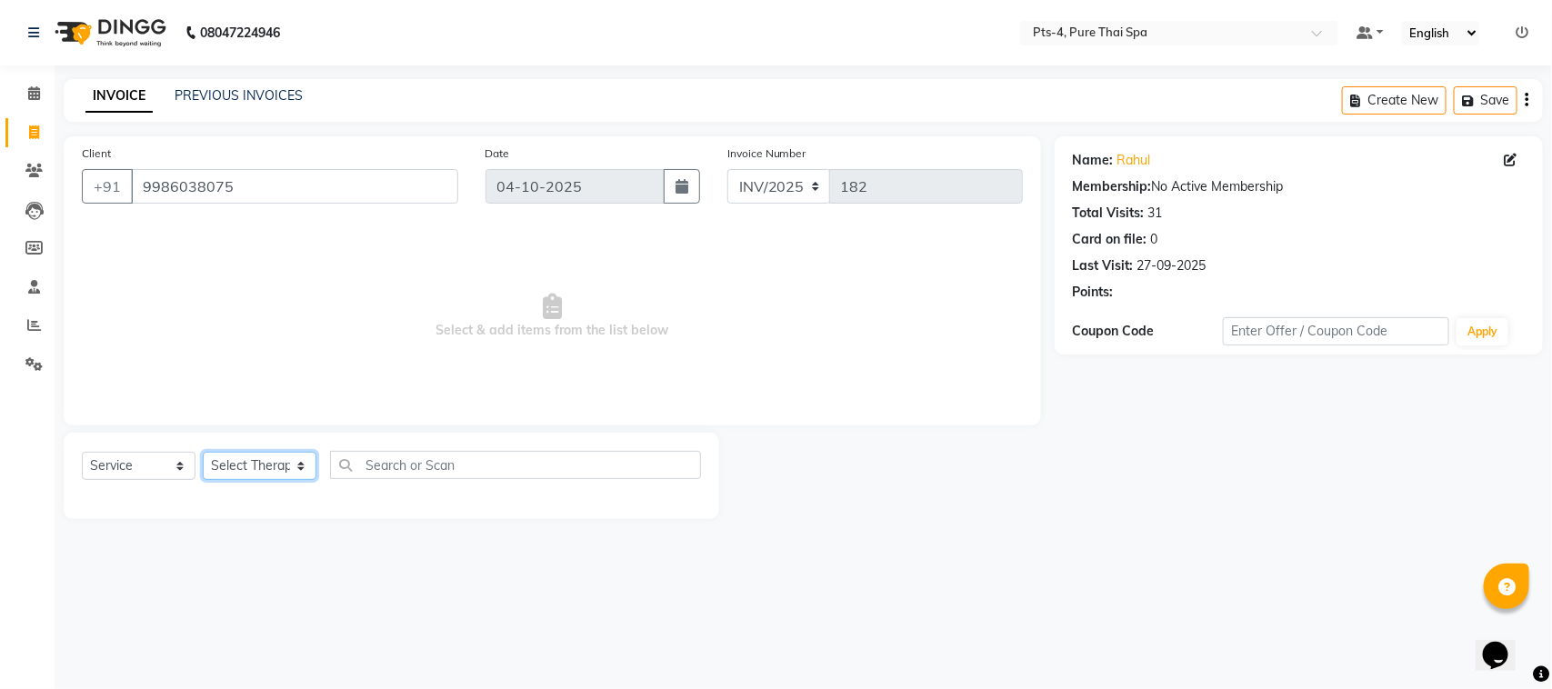
click at [274, 464] on select "Select Therapist AMY NE ANU anyone Ashish kumar BELLA Candy FON HONEY JIYA kris…" at bounding box center [260, 466] width 114 height 28
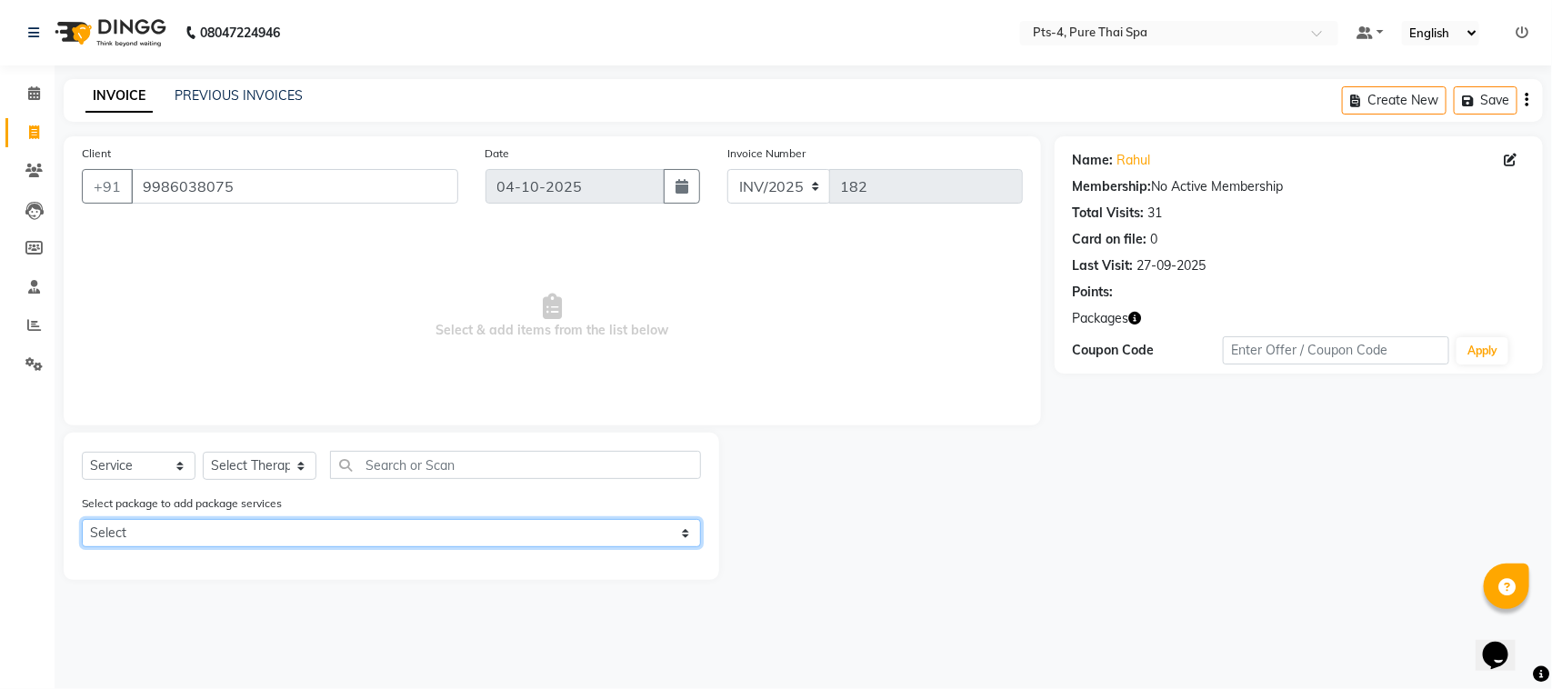
click at [284, 520] on select "Select PTS PACKAGE (10K) 10 SERVICES PTS PACKAGE (10K) 10 SERVICES PTS PACKAGE …" at bounding box center [391, 533] width 619 height 28
select select "1: Object"
click at [82, 519] on select "Select PTS PACKAGE (10K) 10 SERVICES PTS PACKAGE (10K) 10 SERVICES PTS PACKAGE …" at bounding box center [391, 533] width 619 height 28
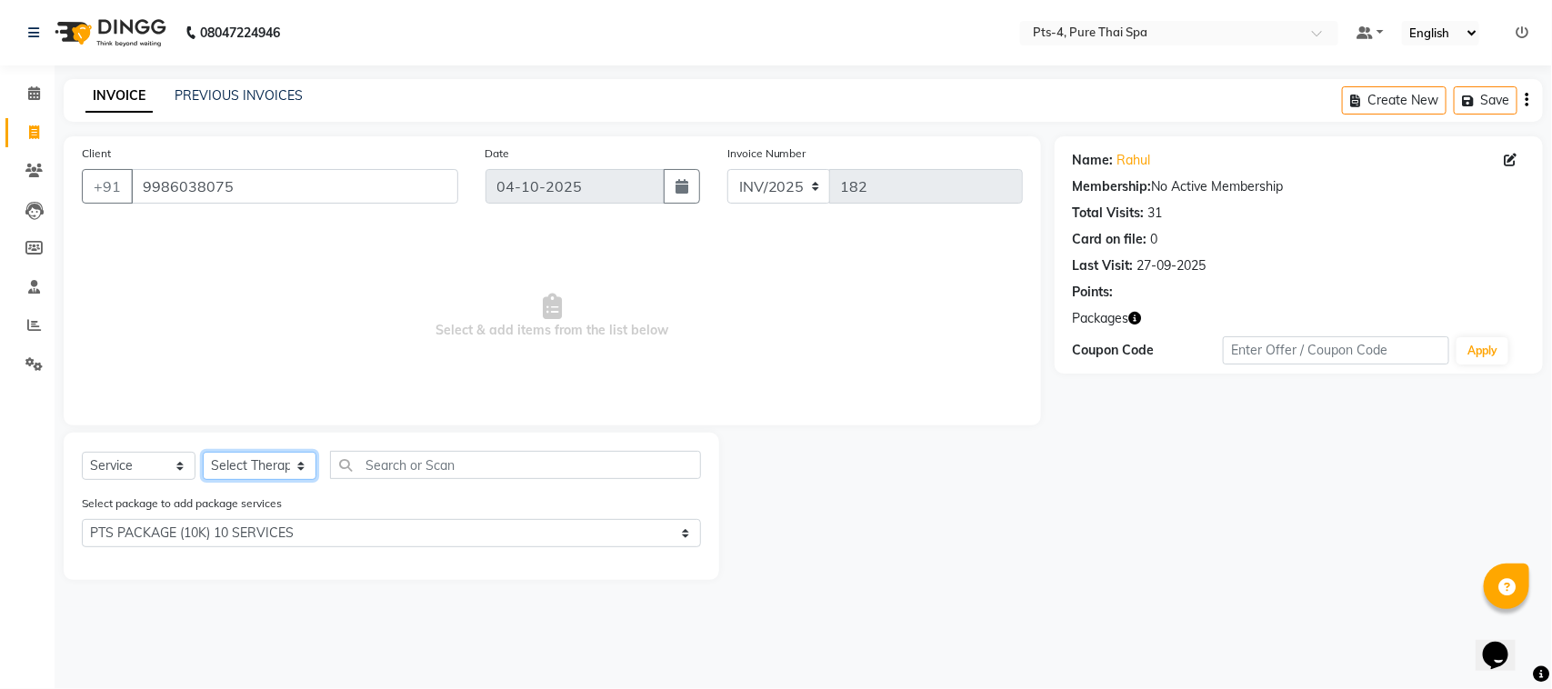
click at [255, 464] on select "Select Therapist AMY NE ANU anyone Ashish kumar BELLA Candy FON HONEY JIYA kris…" at bounding box center [260, 466] width 114 height 28
select select "68477"
click at [203, 452] on select "Select Therapist AMY NE ANU anyone Ashish kumar BELLA Candy FON HONEY JIYA kris…" at bounding box center [260, 466] width 114 height 28
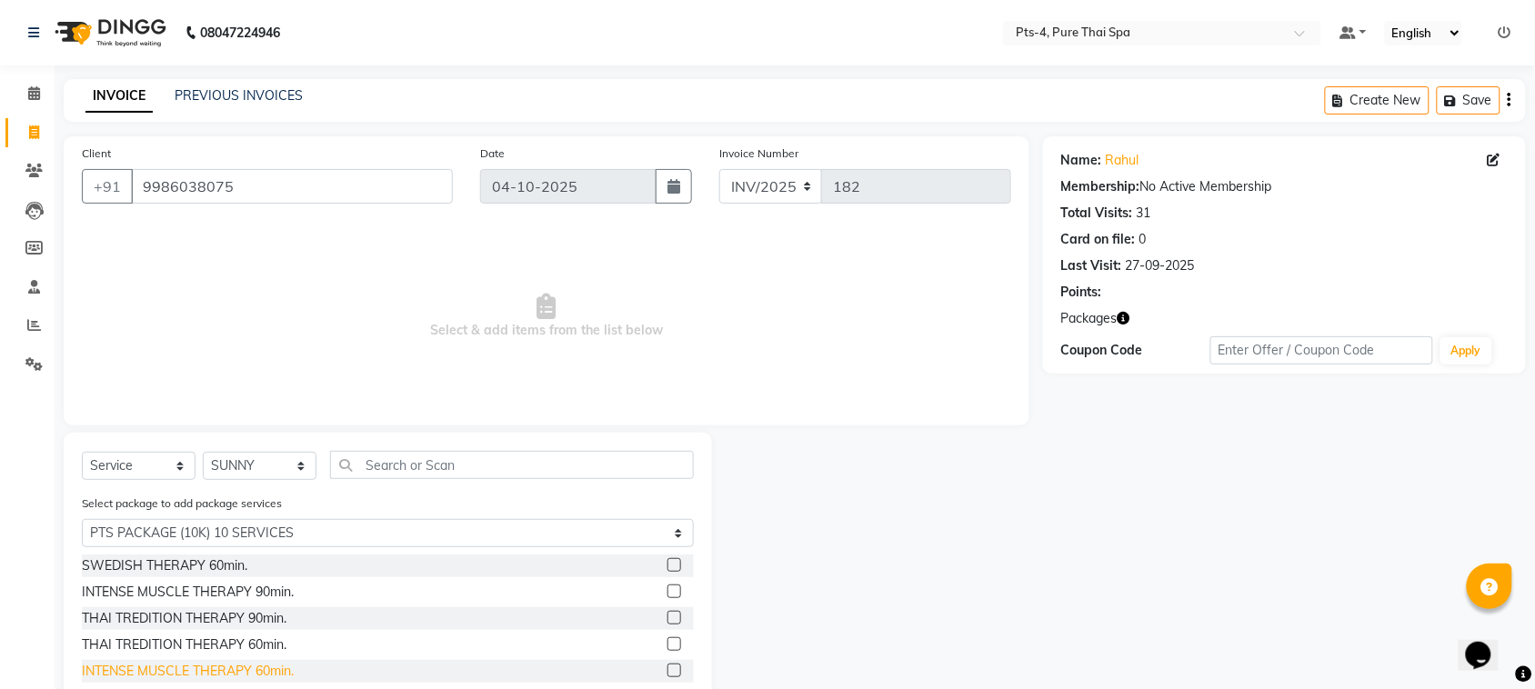
click at [232, 673] on div "INTENSE MUSCLE THERAPY 60min." at bounding box center [188, 671] width 212 height 19
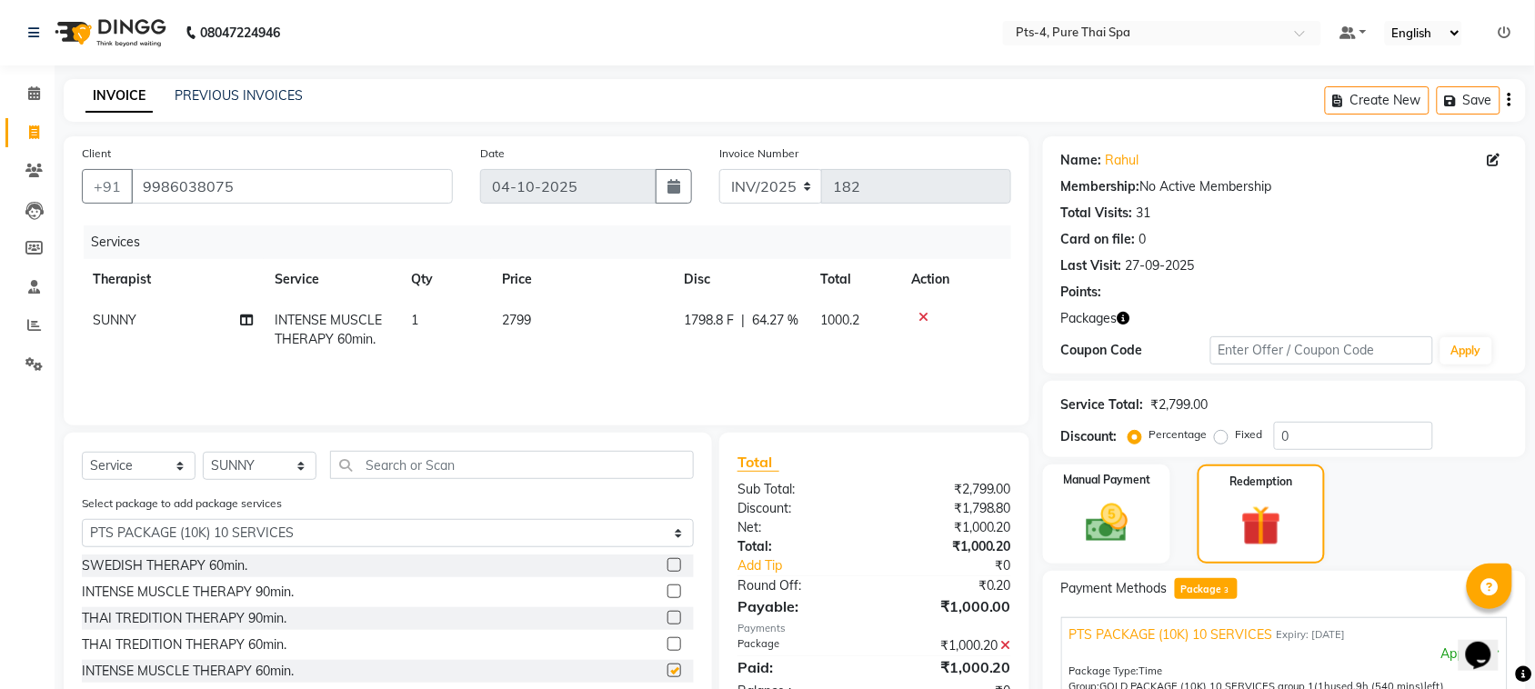
checkbox input "false"
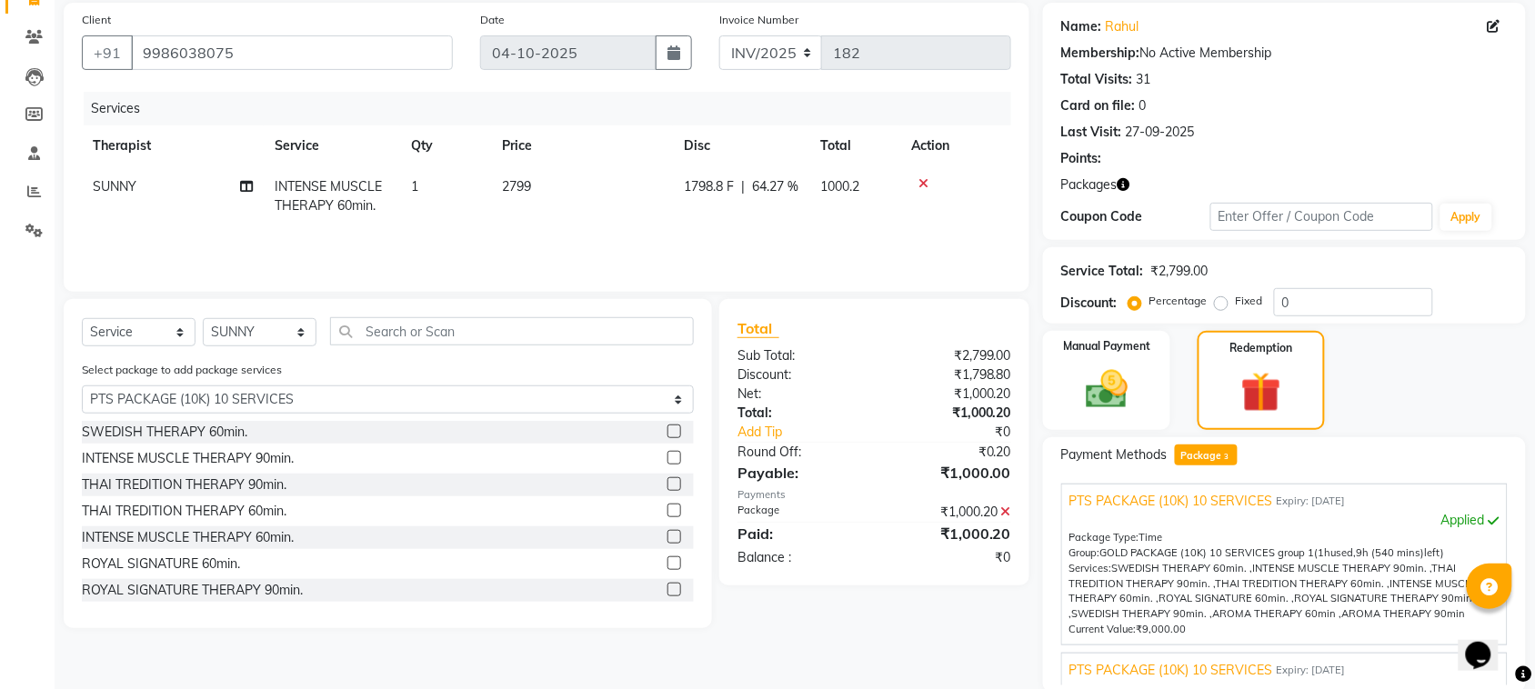
scroll to position [305, 0]
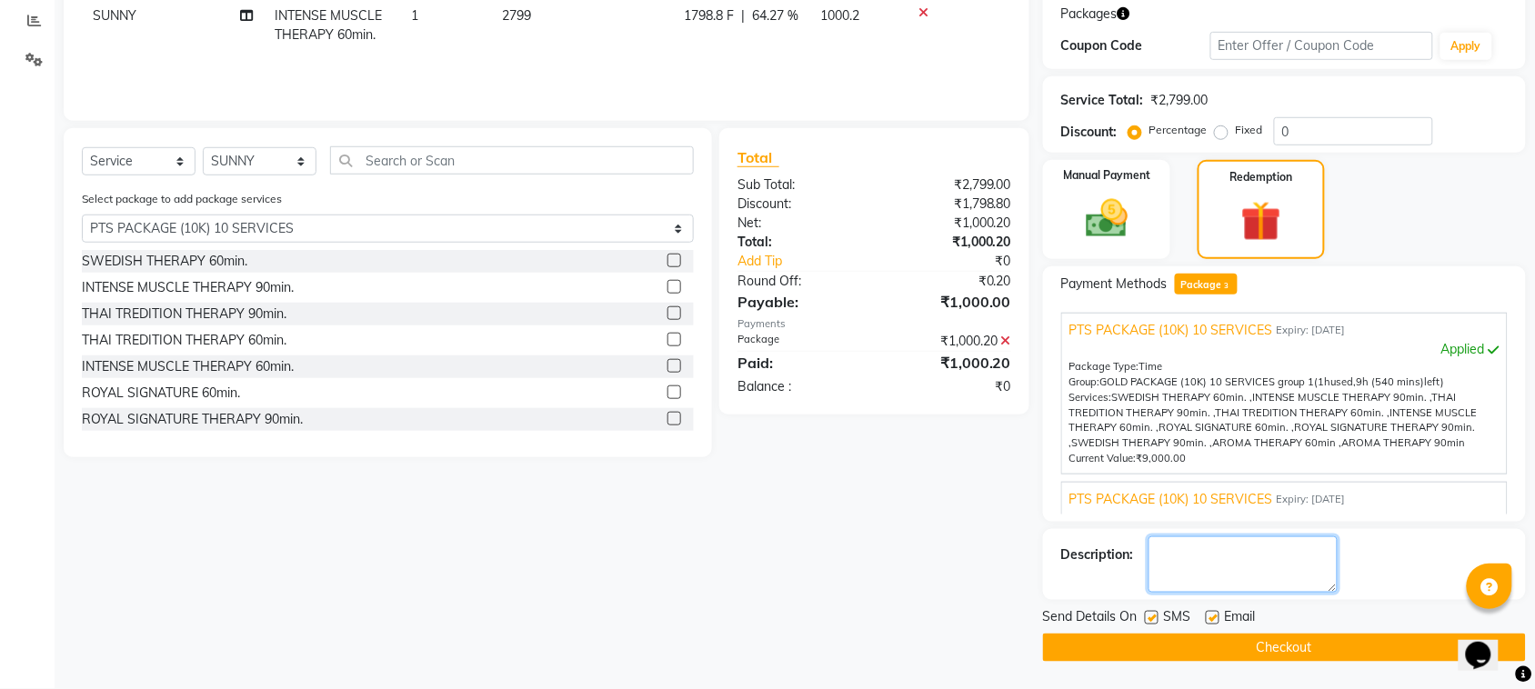
click at [1237, 570] on textarea at bounding box center [1242, 564] width 189 height 56
type textarea "PTS-1 1111"
click at [1151, 619] on label at bounding box center [1152, 618] width 14 height 14
click at [1151, 619] on input "checkbox" at bounding box center [1151, 619] width 12 height 12
checkbox input "false"
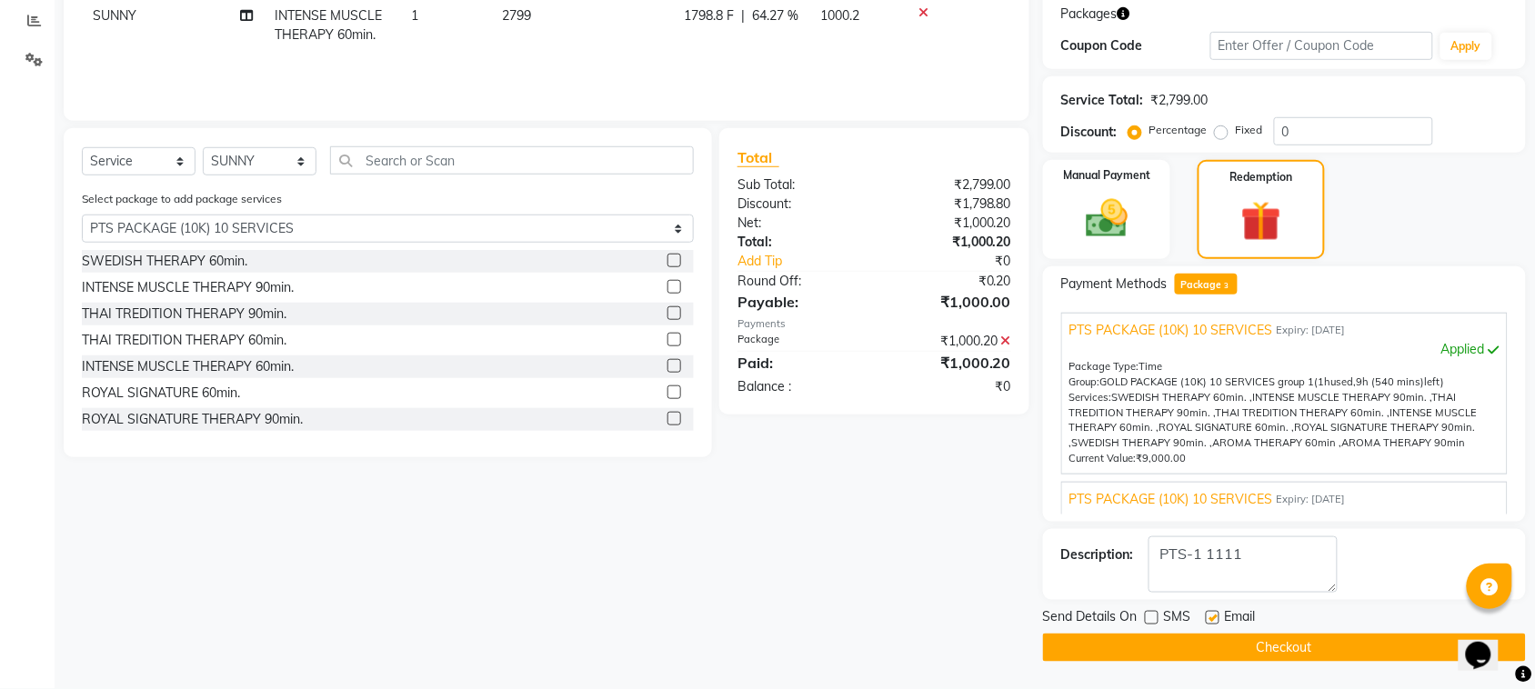
click at [1215, 616] on label at bounding box center [1212, 618] width 14 height 14
click at [1215, 616] on input "checkbox" at bounding box center [1211, 619] width 12 height 12
checkbox input "false"
click at [1202, 648] on button "Checkout" at bounding box center [1284, 648] width 483 height 28
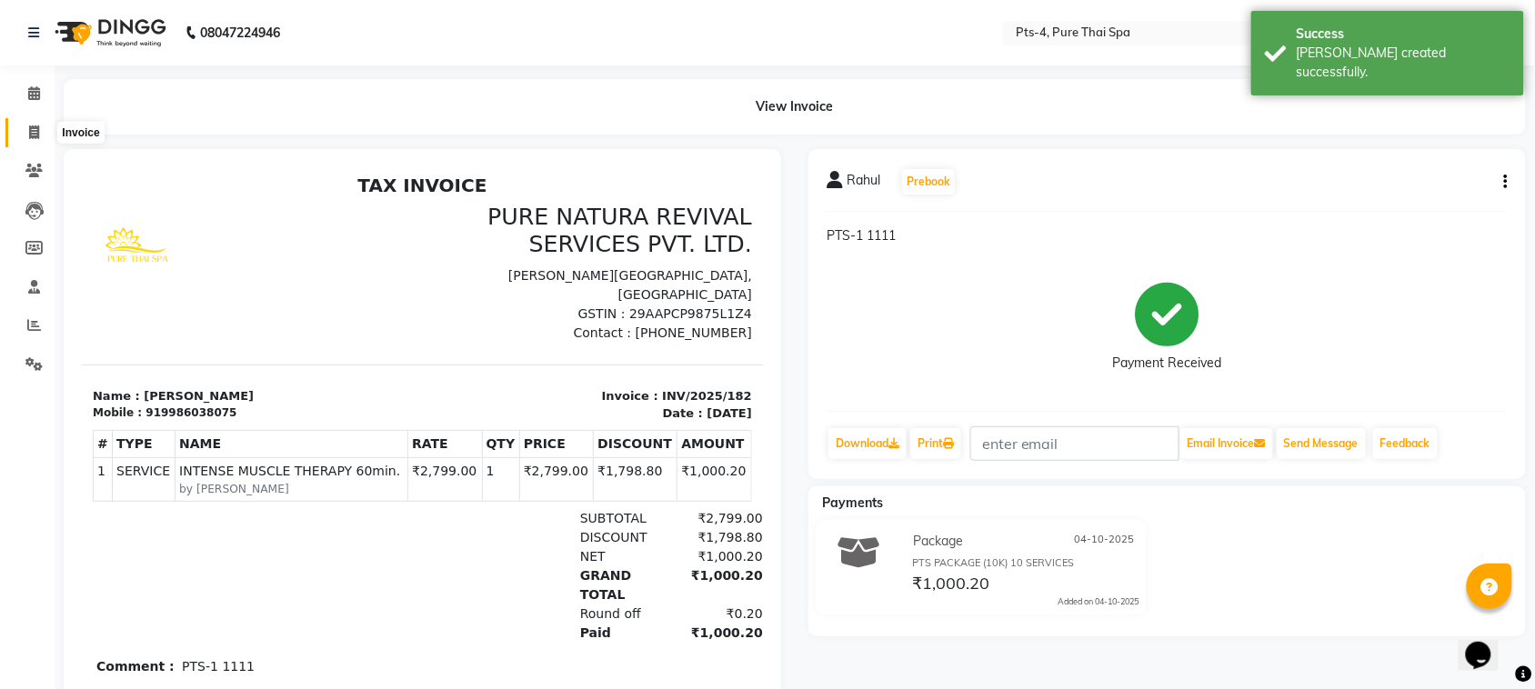
click at [30, 136] on icon at bounding box center [34, 132] width 10 height 14
select select "service"
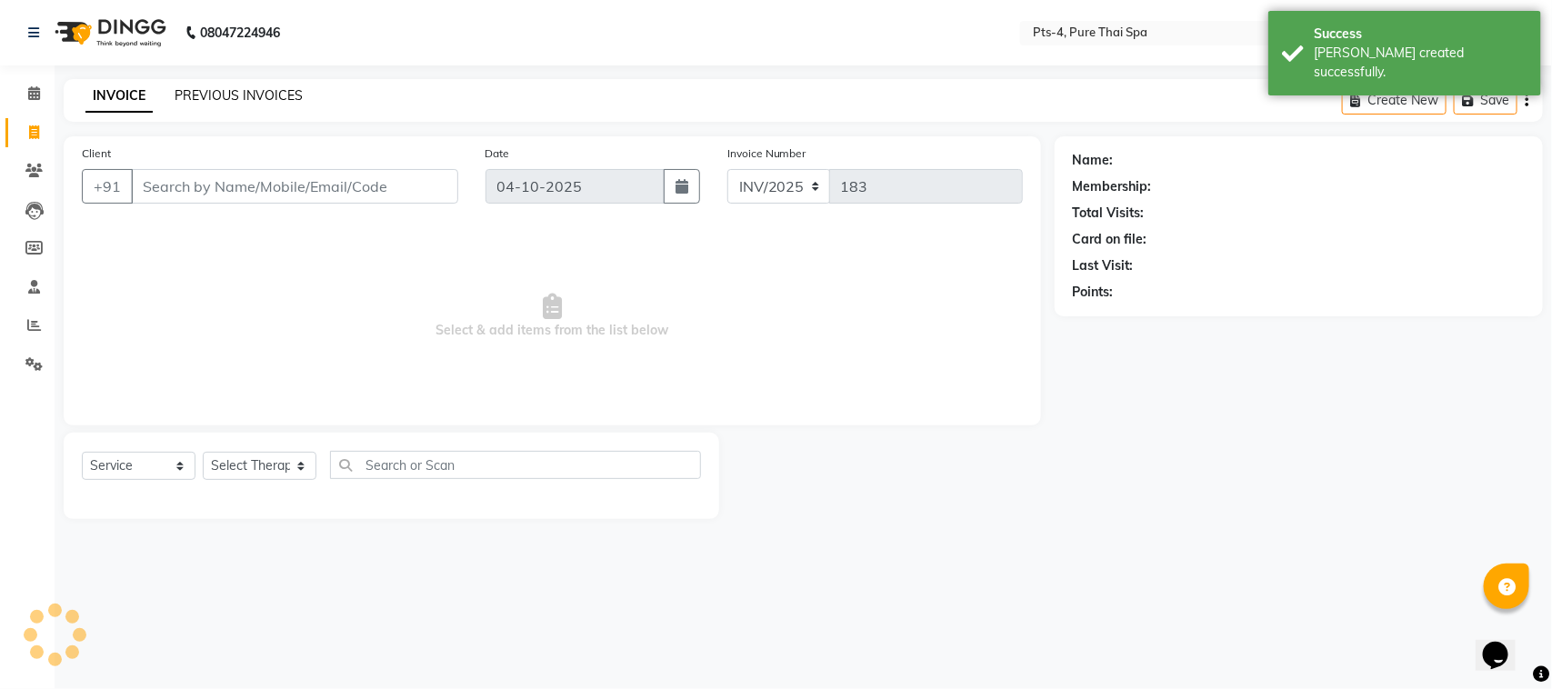
click at [202, 95] on link "PREVIOUS INVOICES" at bounding box center [239, 95] width 128 height 16
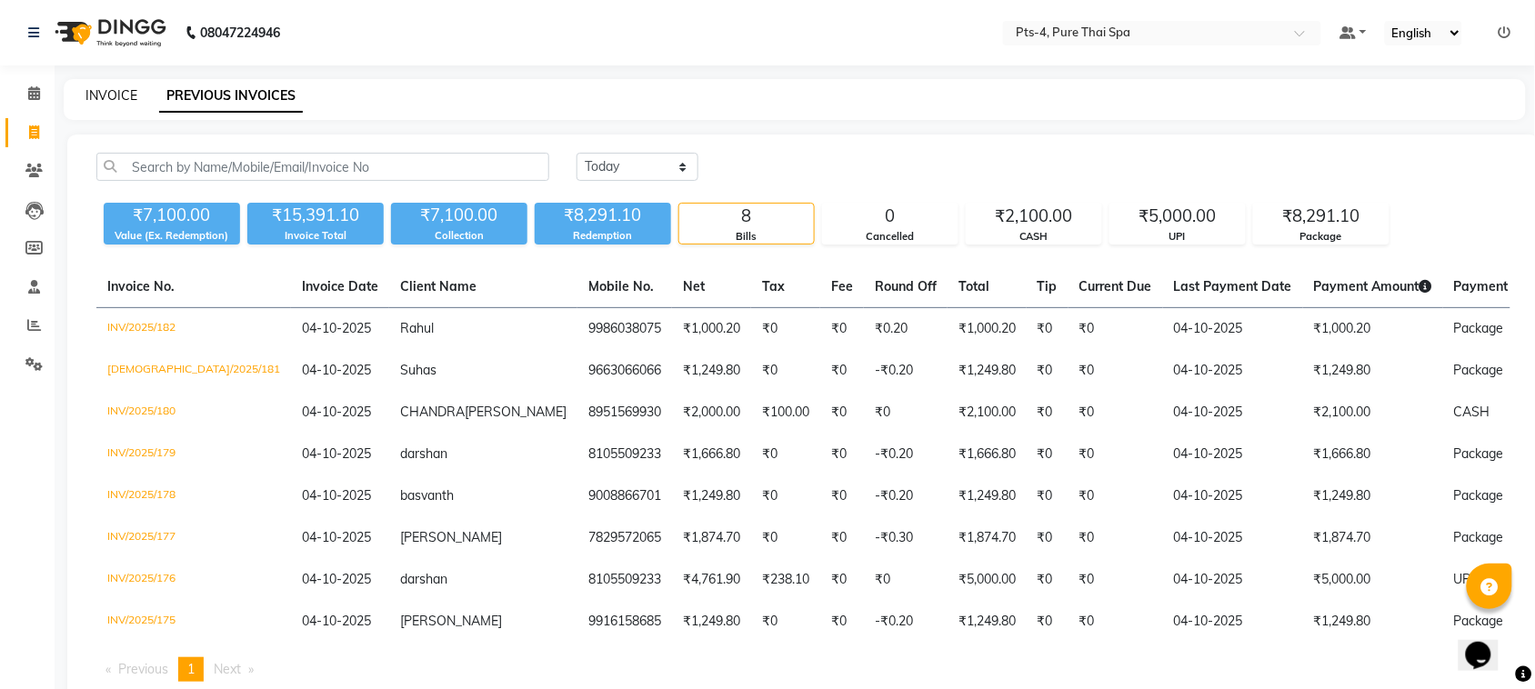
click at [115, 101] on link "INVOICE" at bounding box center [111, 95] width 52 height 16
select select "service"
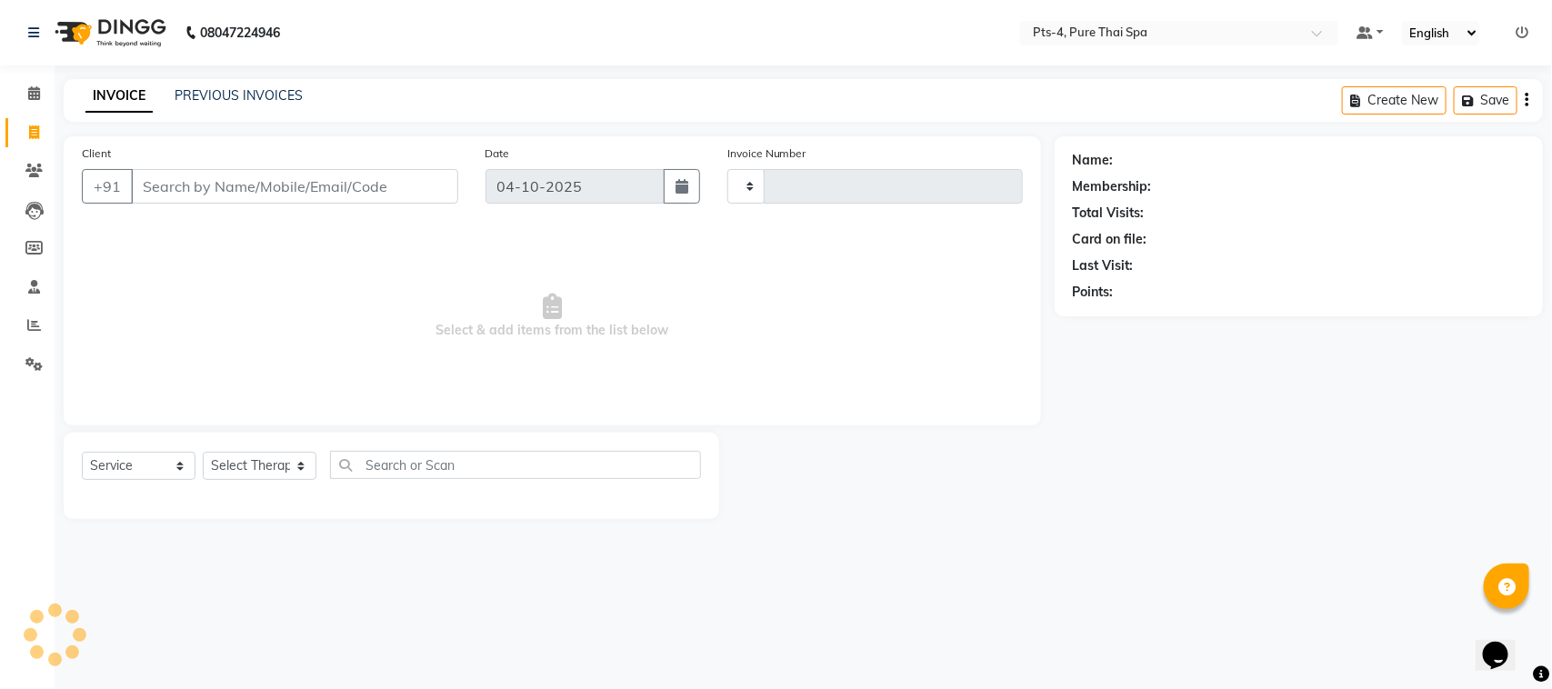
type input "183"
select select "9046"
click at [203, 195] on input "Client" at bounding box center [294, 186] width 327 height 35
type input "9845017104"
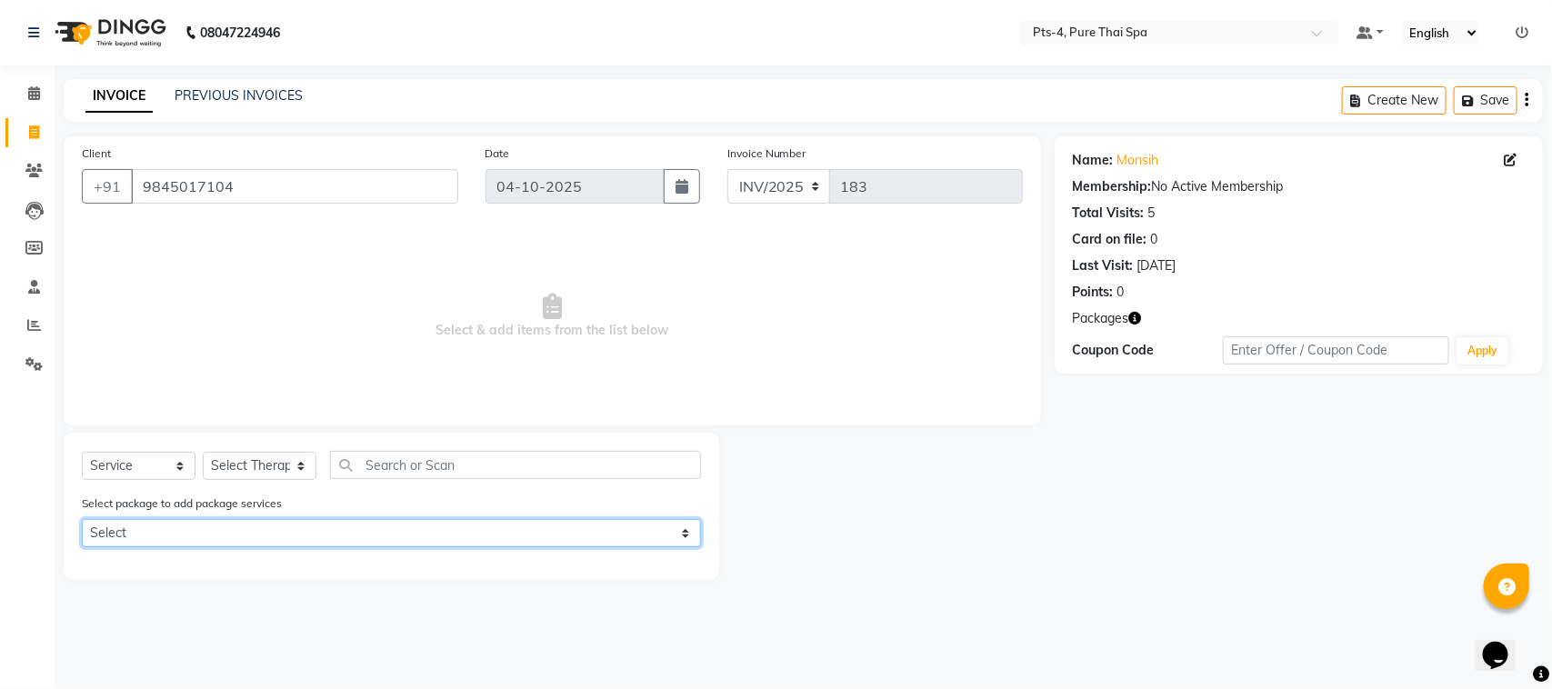
click at [207, 530] on select "Select PTS PACKAGE (5K) 4 SERVICES PTS PACKAGE (5K) 4 SERVICES" at bounding box center [391, 533] width 619 height 28
select select "1: Object"
click at [82, 519] on select "Select PTS PACKAGE (5K) 4 SERVICES PTS PACKAGE (5K) 4 SERVICES" at bounding box center [391, 533] width 619 height 28
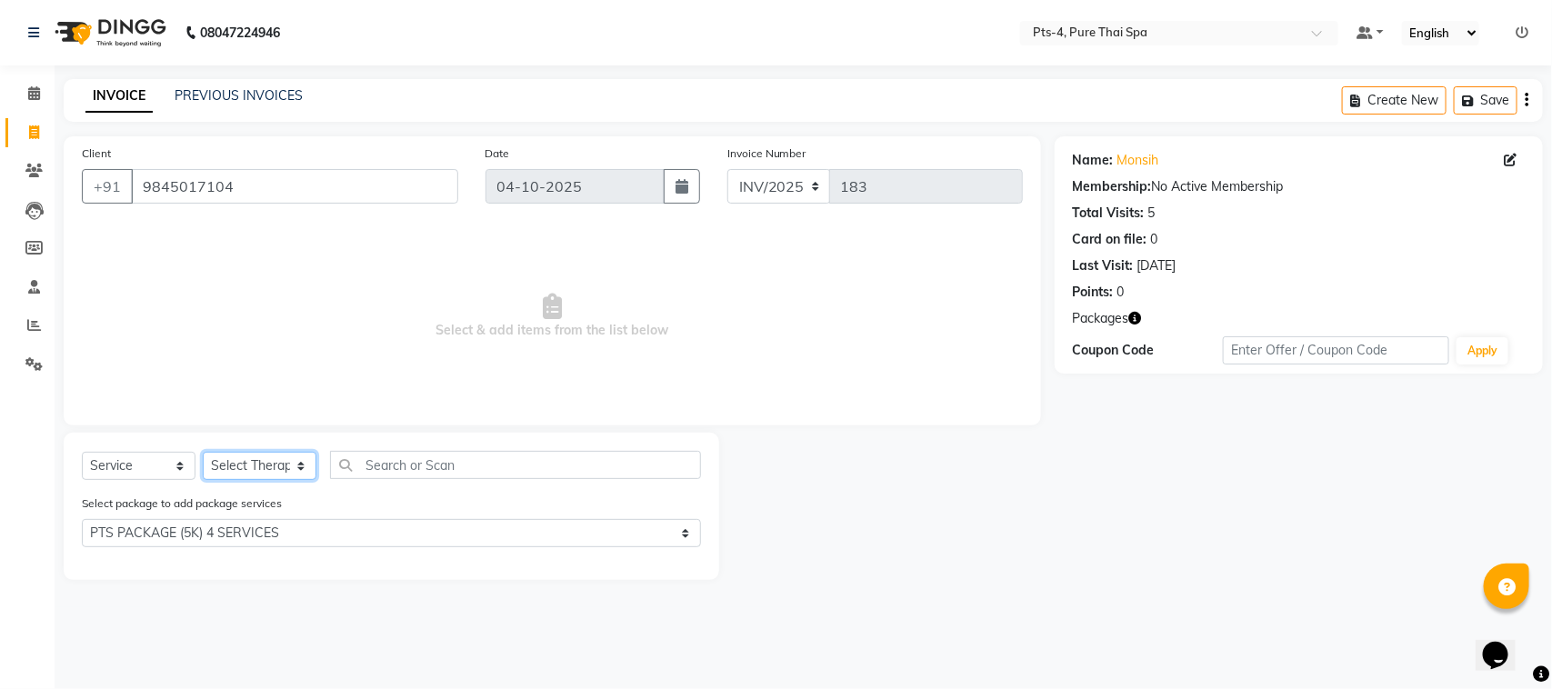
click at [245, 473] on select "Select Therapist AMY NE ANU anyone Ashish kumar BELLA Candy FON HONEY JIYA kris…" at bounding box center [260, 466] width 114 height 28
select select "81456"
click at [203, 452] on select "Select Therapist AMY NE ANU anyone Ashish kumar BELLA Candy FON HONEY JIYA kris…" at bounding box center [260, 466] width 114 height 28
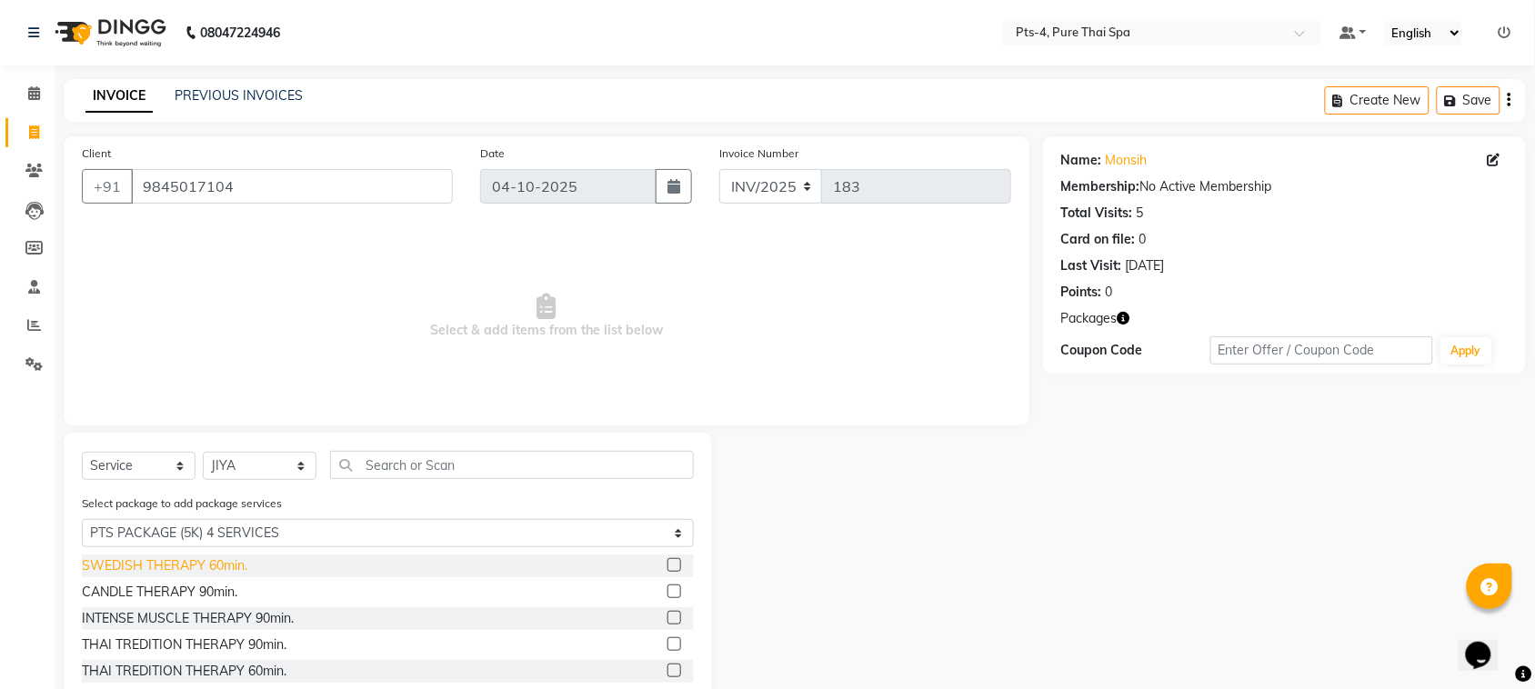
click at [207, 561] on div "SWEDISH THERAPY 60min." at bounding box center [164, 565] width 165 height 19
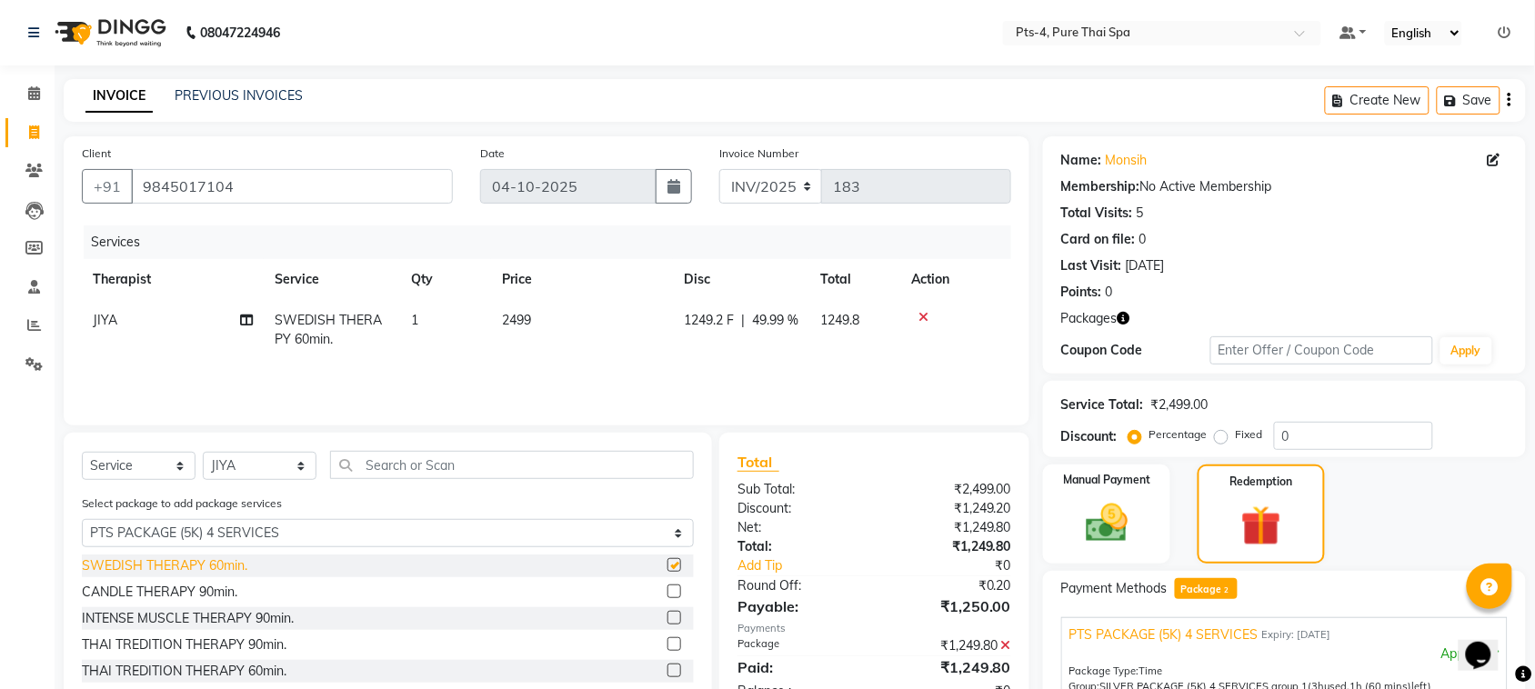
checkbox input "false"
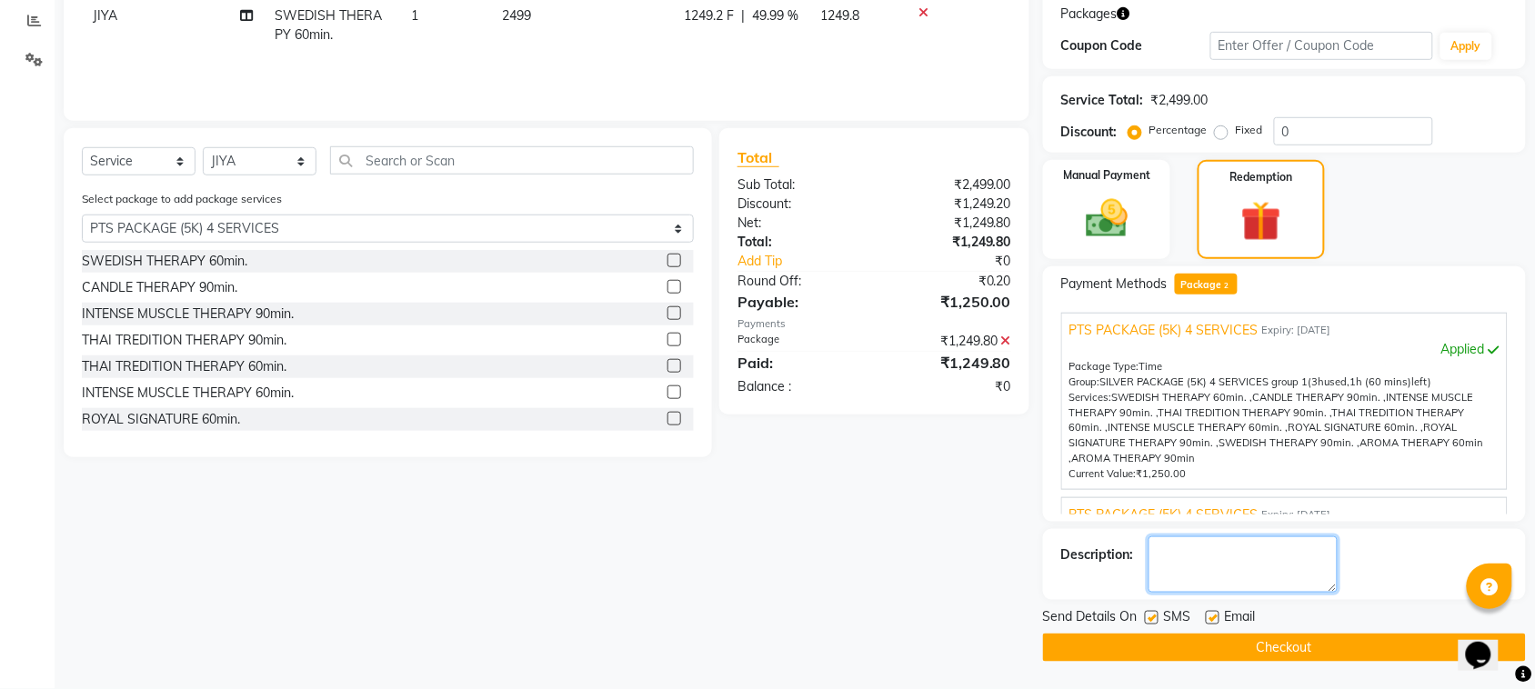
click at [1202, 569] on textarea at bounding box center [1242, 564] width 189 height 56
type textarea "479"
click at [1210, 619] on label at bounding box center [1212, 618] width 14 height 14
click at [1210, 619] on input "checkbox" at bounding box center [1211, 619] width 12 height 12
checkbox input "false"
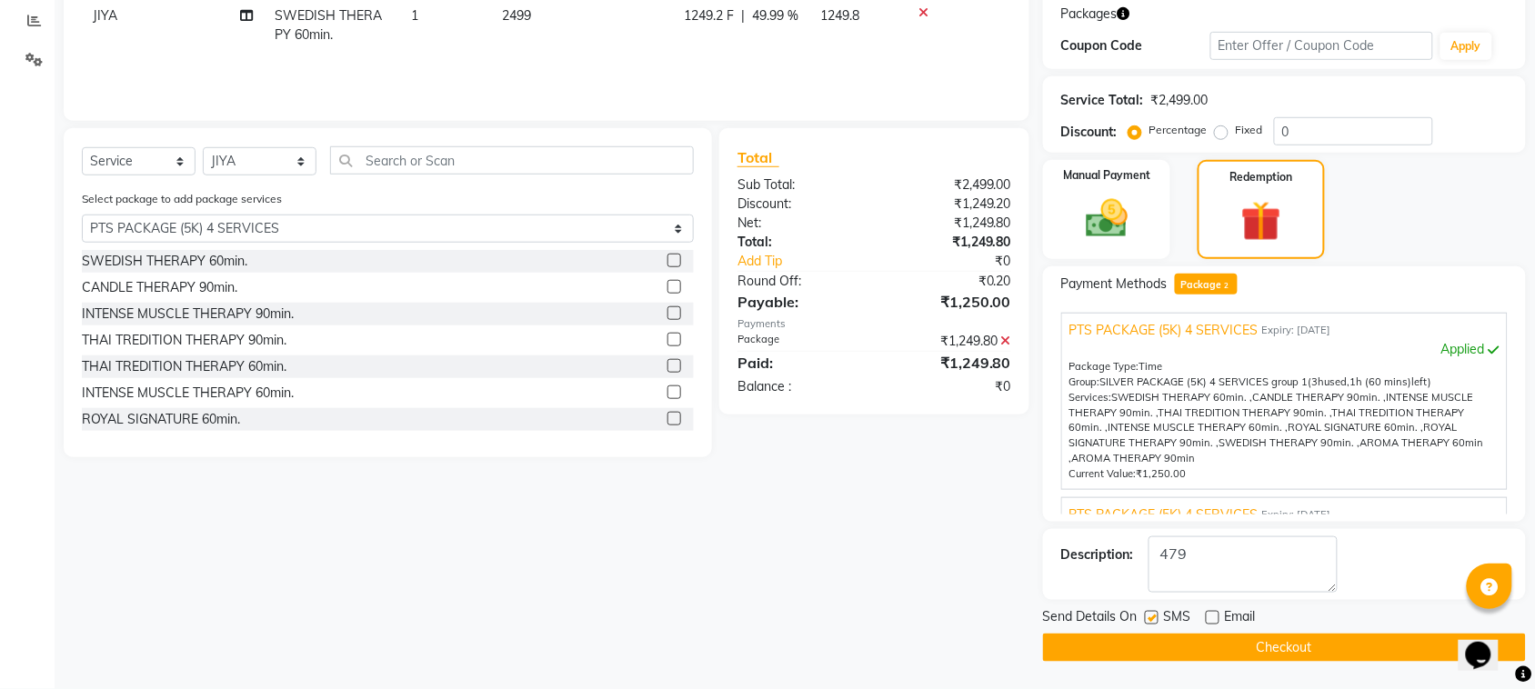
click at [1152, 614] on label at bounding box center [1152, 618] width 14 height 14
click at [1152, 614] on input "checkbox" at bounding box center [1151, 619] width 12 height 12
checkbox input "false"
click at [1170, 646] on button "Checkout" at bounding box center [1284, 648] width 483 height 28
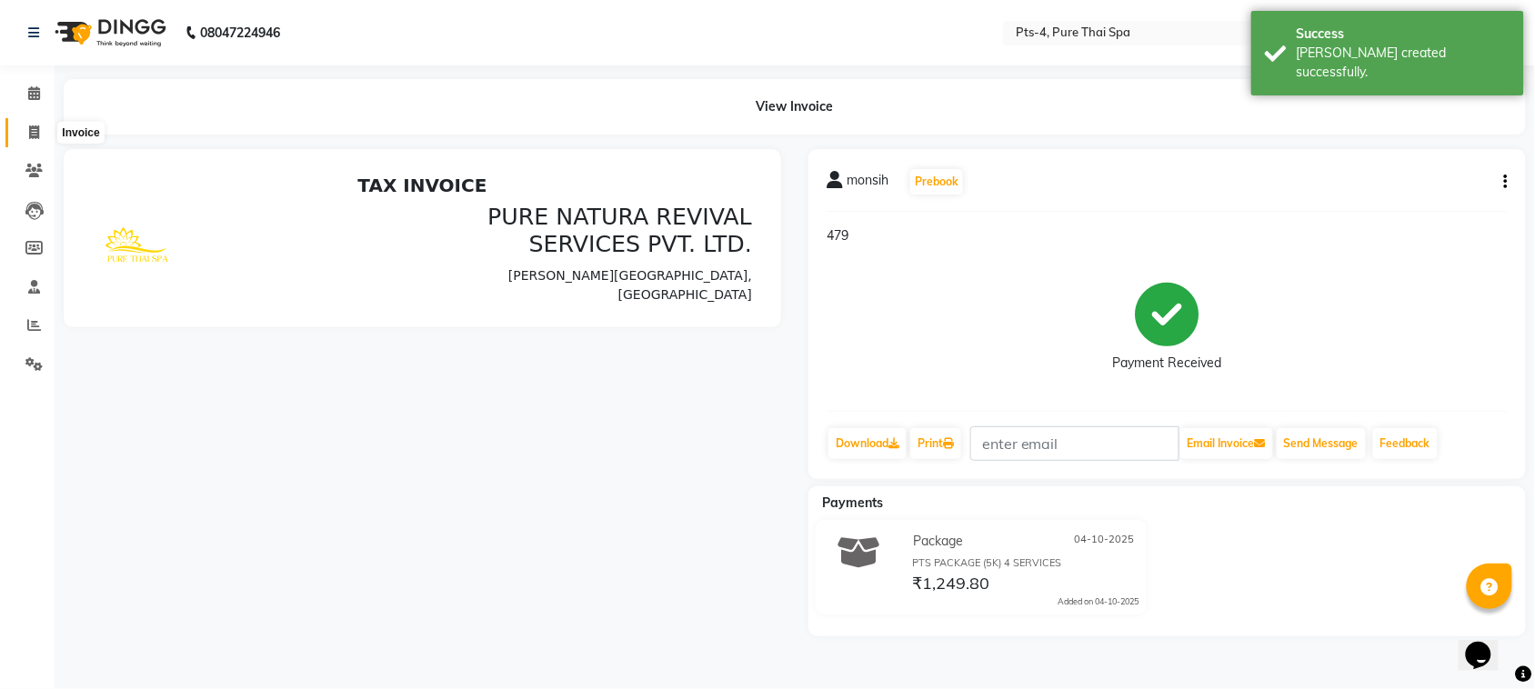
click at [45, 128] on span at bounding box center [34, 133] width 32 height 21
select select "service"
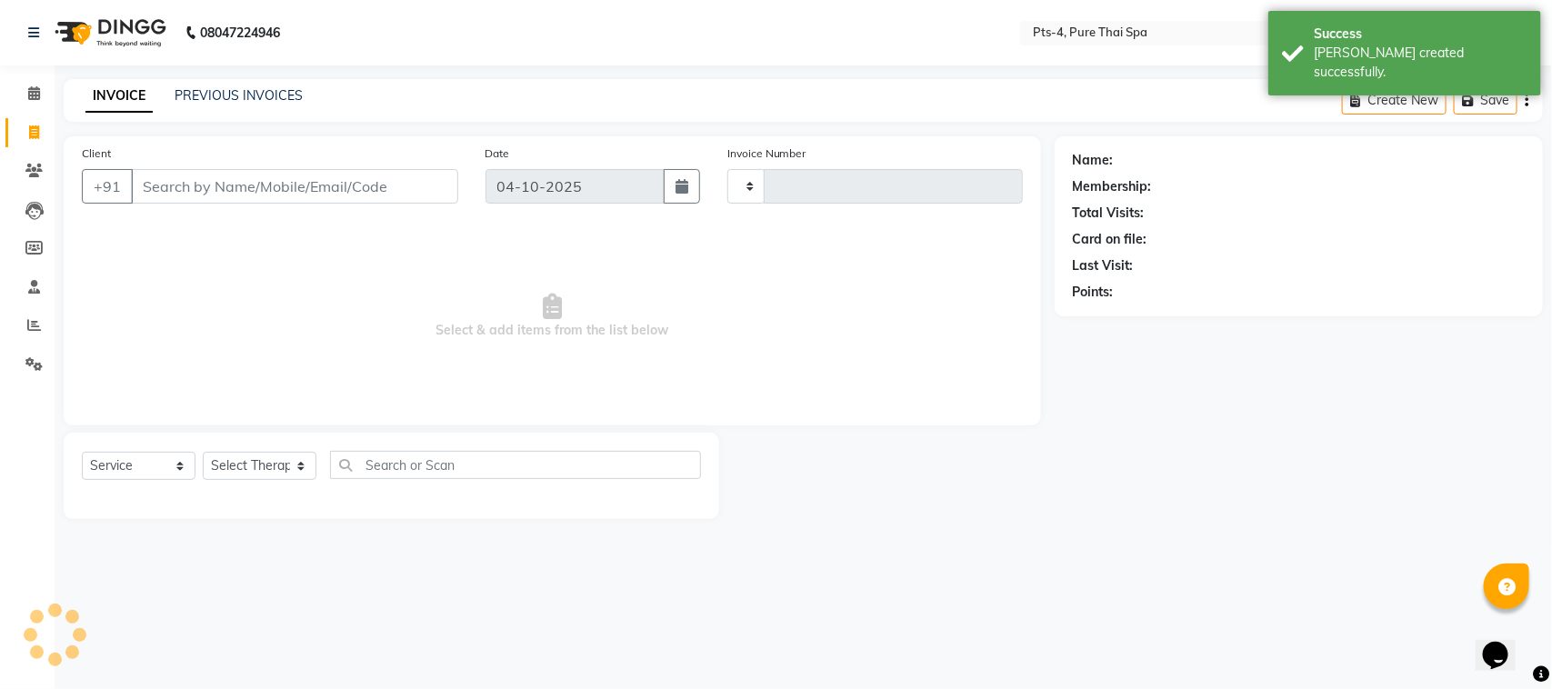
type input "184"
select select "9046"
click at [245, 94] on link "PREVIOUS INVOICES" at bounding box center [239, 95] width 128 height 16
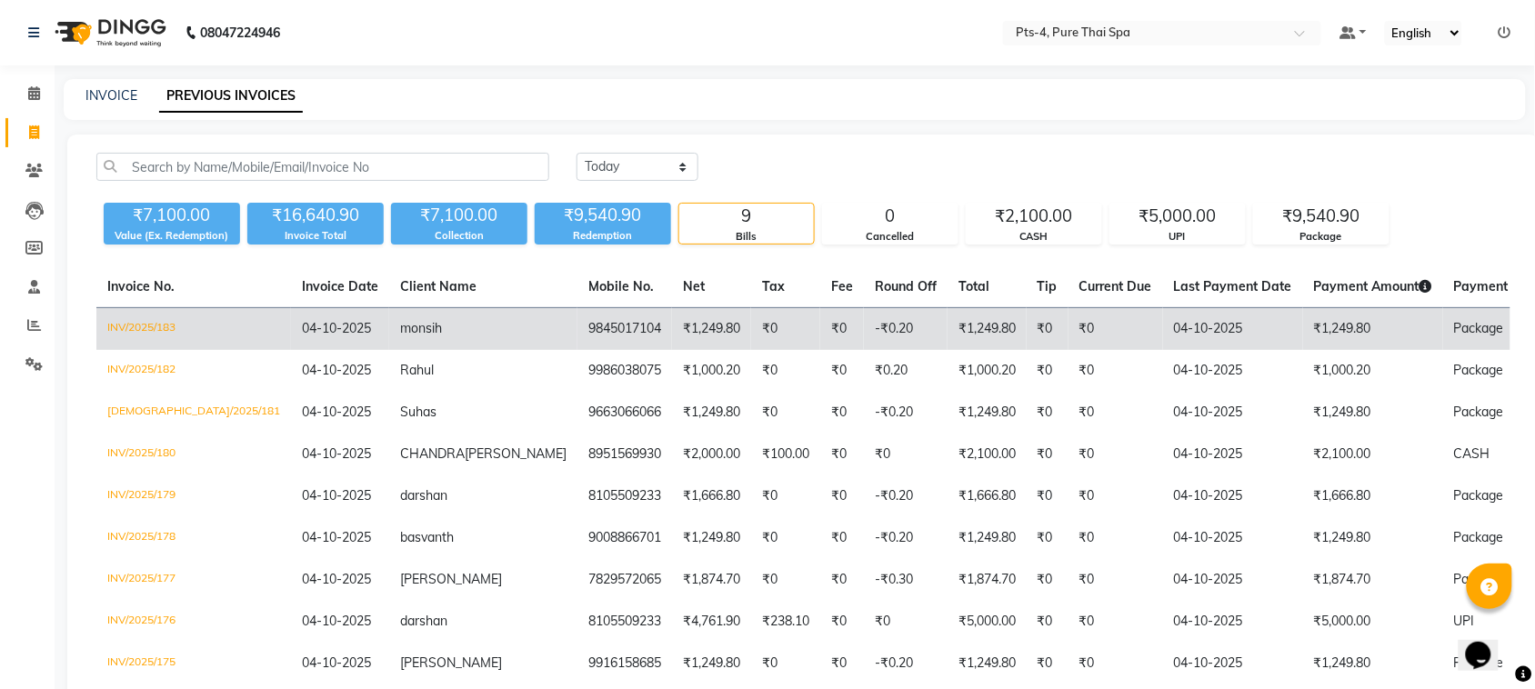
click at [1443, 332] on td "Package" at bounding box center [1515, 329] width 145 height 43
click at [389, 345] on td "monsih" at bounding box center [483, 329] width 188 height 43
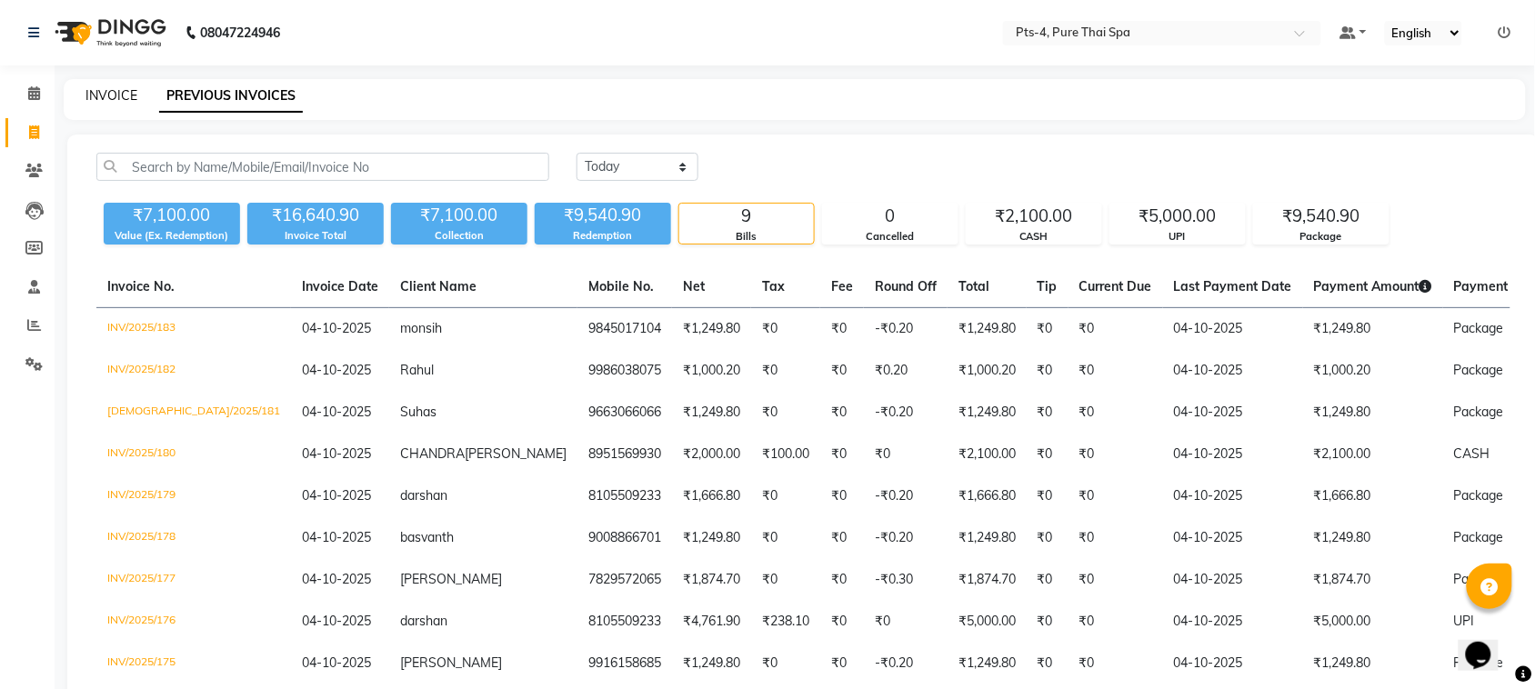
click at [103, 95] on link "INVOICE" at bounding box center [111, 95] width 52 height 16
select select "service"
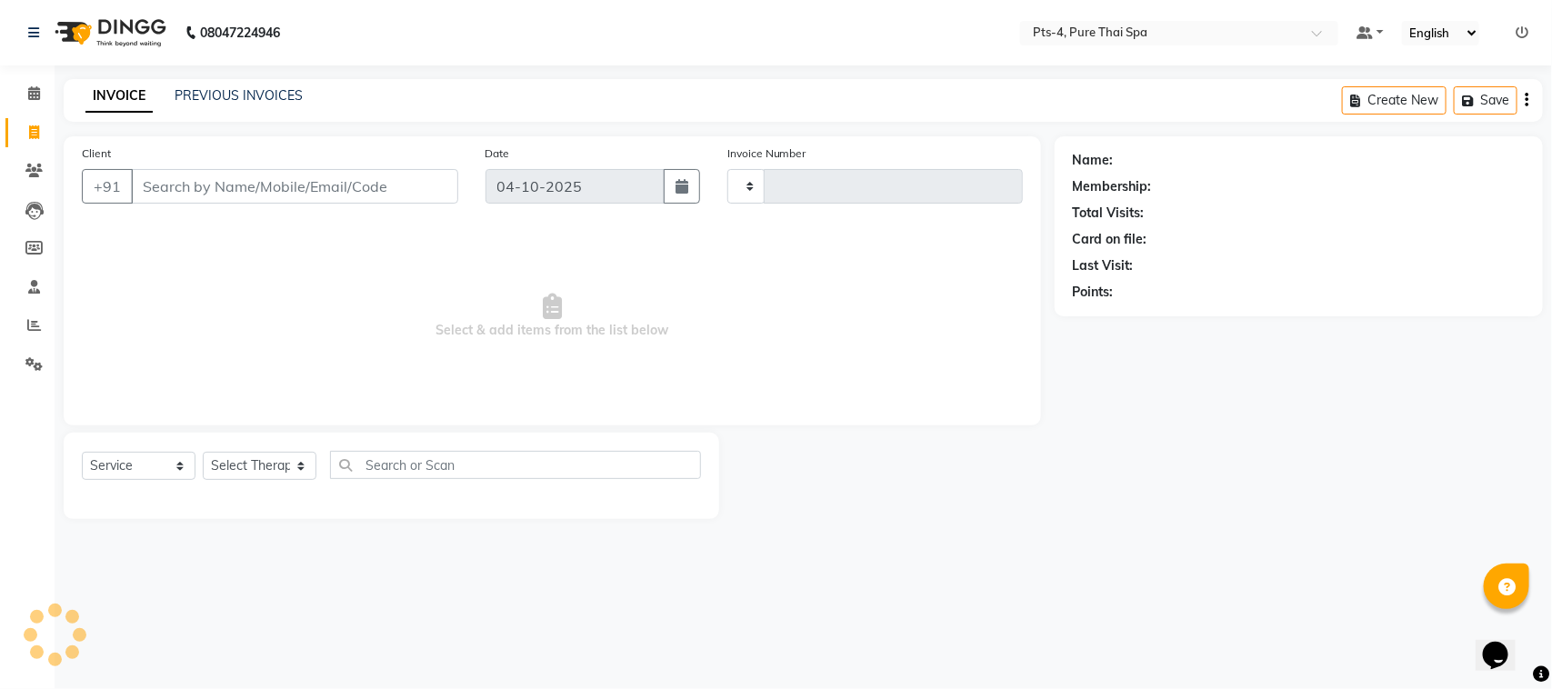
type input "184"
select select "9046"
click at [215, 195] on input "Client" at bounding box center [294, 186] width 327 height 35
type input "9515606057"
click at [397, 188] on span "Add Client" at bounding box center [411, 186] width 72 height 18
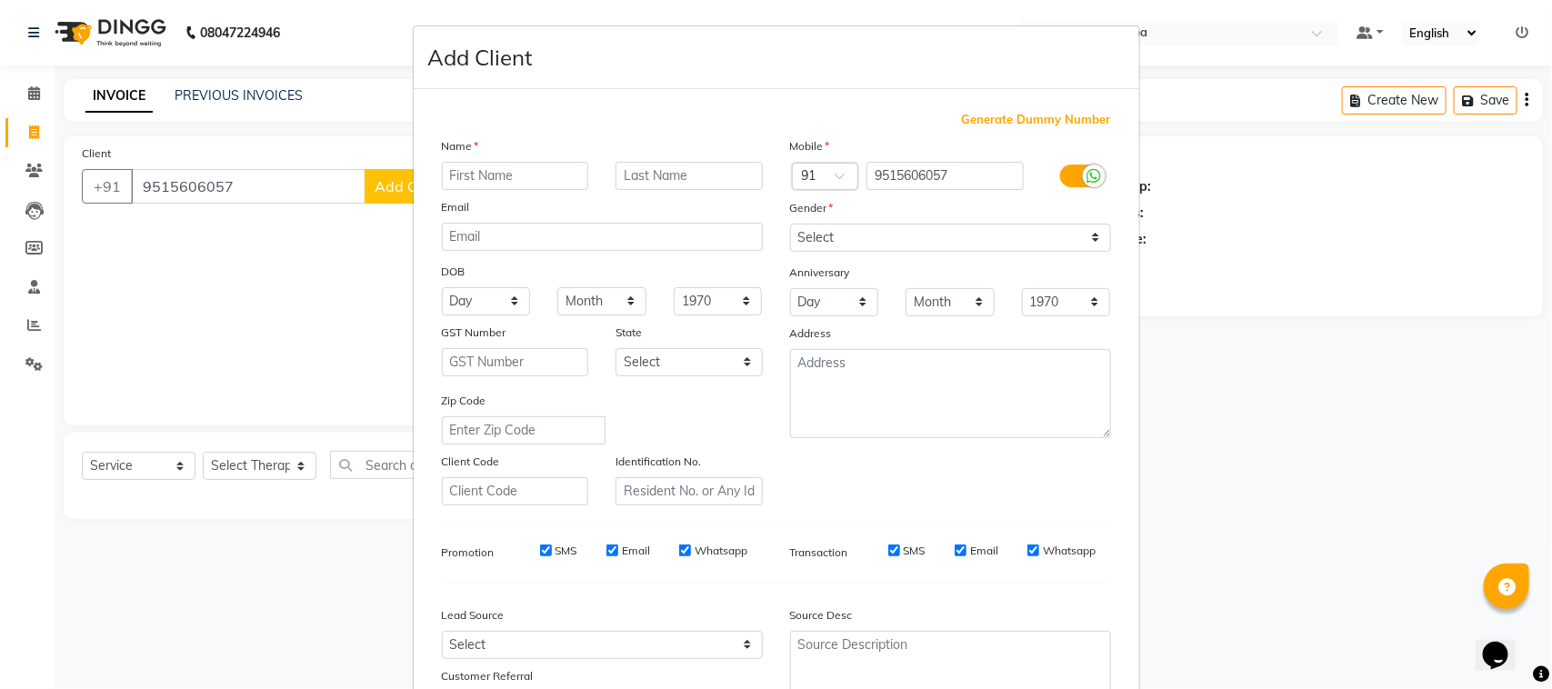
drag, startPoint x: 512, startPoint y: 170, endPoint x: 497, endPoint y: 146, distance: 27.8
click at [505, 153] on div "Name Email DOB Day 01 02 03 04 05 06 07 08 09 10 11 12 13 14 15 16 17 18 19 20 …" at bounding box center [602, 320] width 348 height 369
type input "han"
click at [820, 236] on select "Select Male Female Other Prefer Not To Say" at bounding box center [950, 238] width 321 height 28
select select "[DEMOGRAPHIC_DATA]"
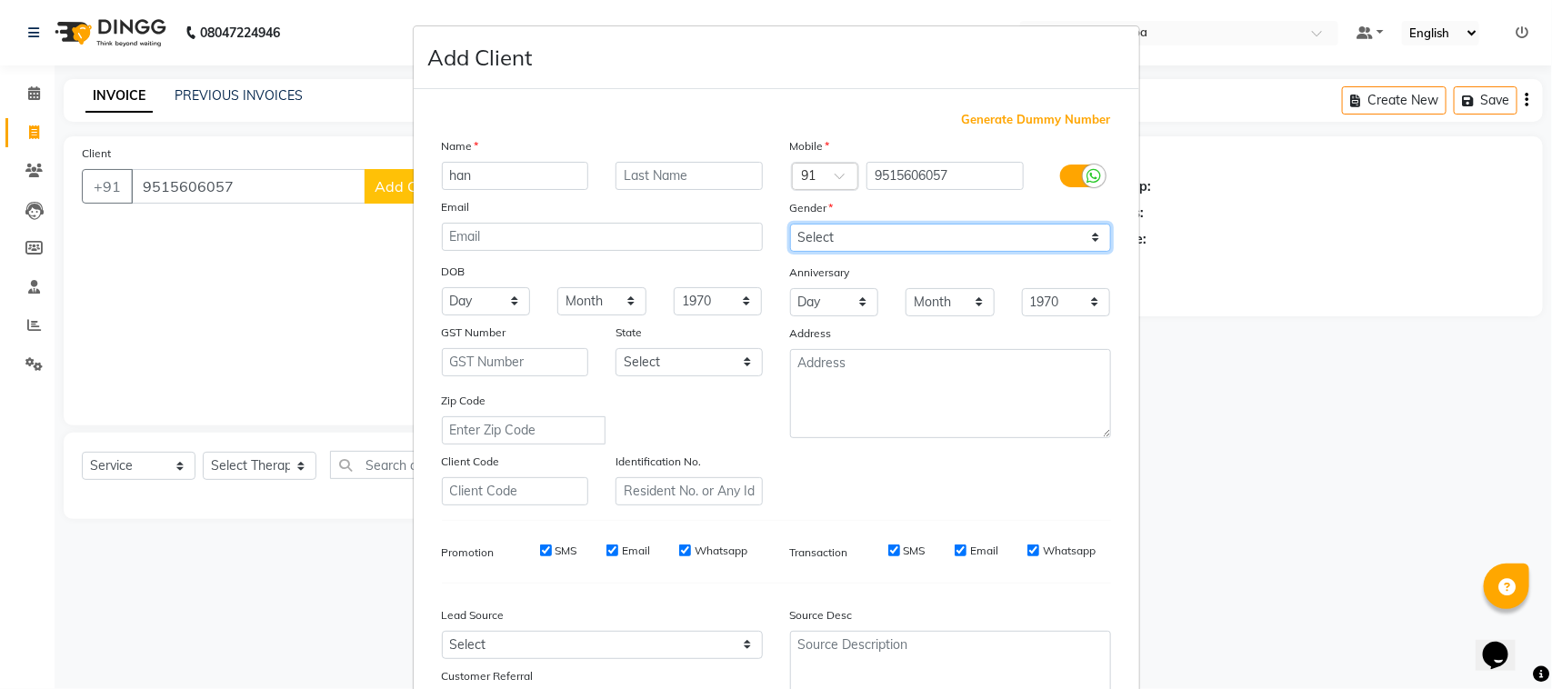
click at [790, 224] on select "Select Male Female Other Prefer Not To Say" at bounding box center [950, 238] width 321 height 28
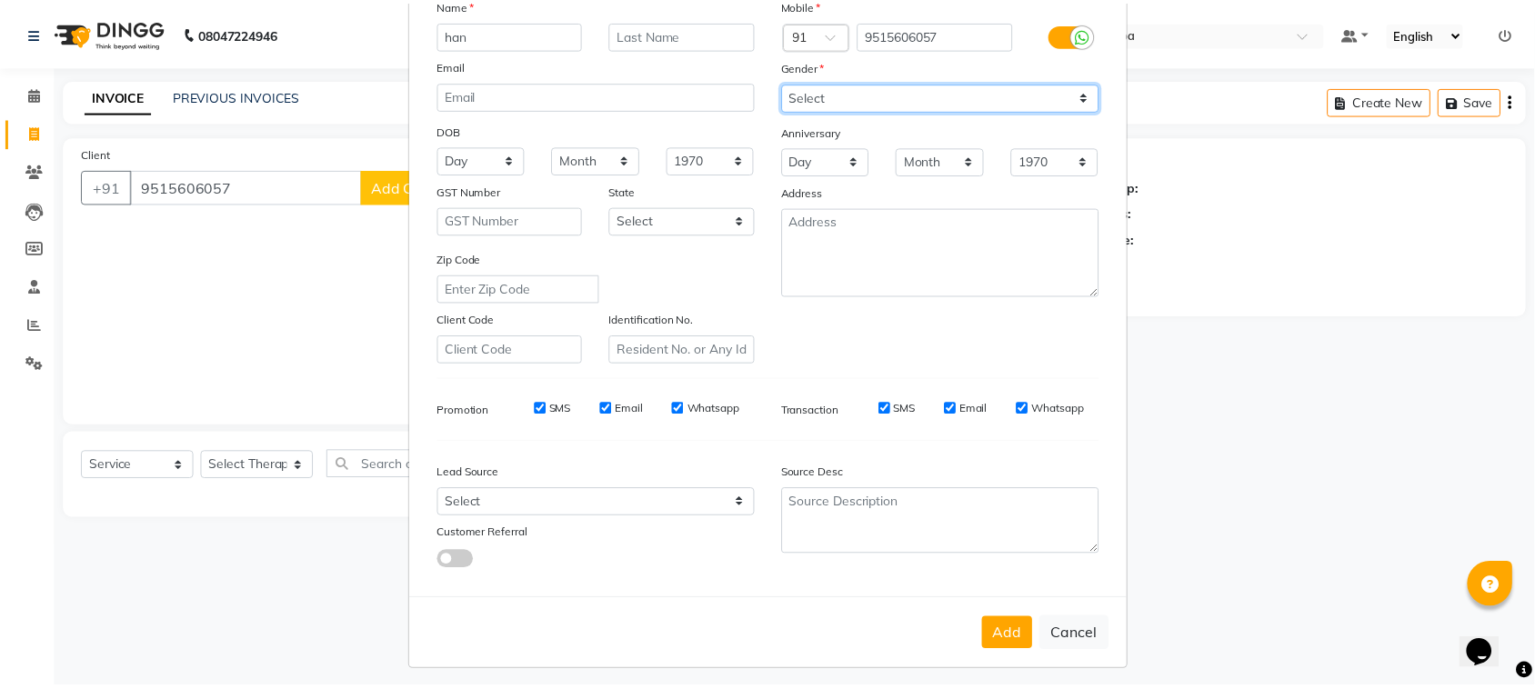
scroll to position [143, 0]
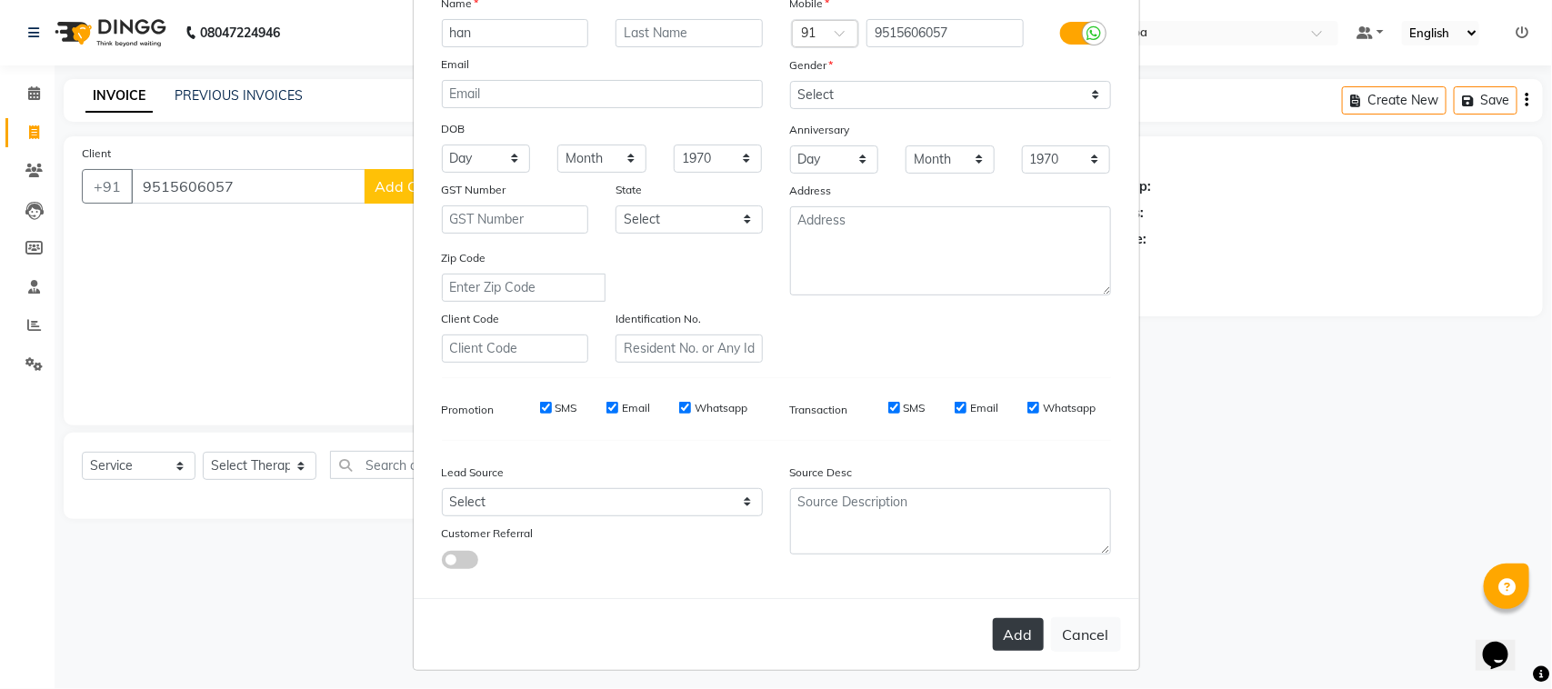
click at [1006, 618] on button "Add" at bounding box center [1018, 634] width 51 height 33
select select
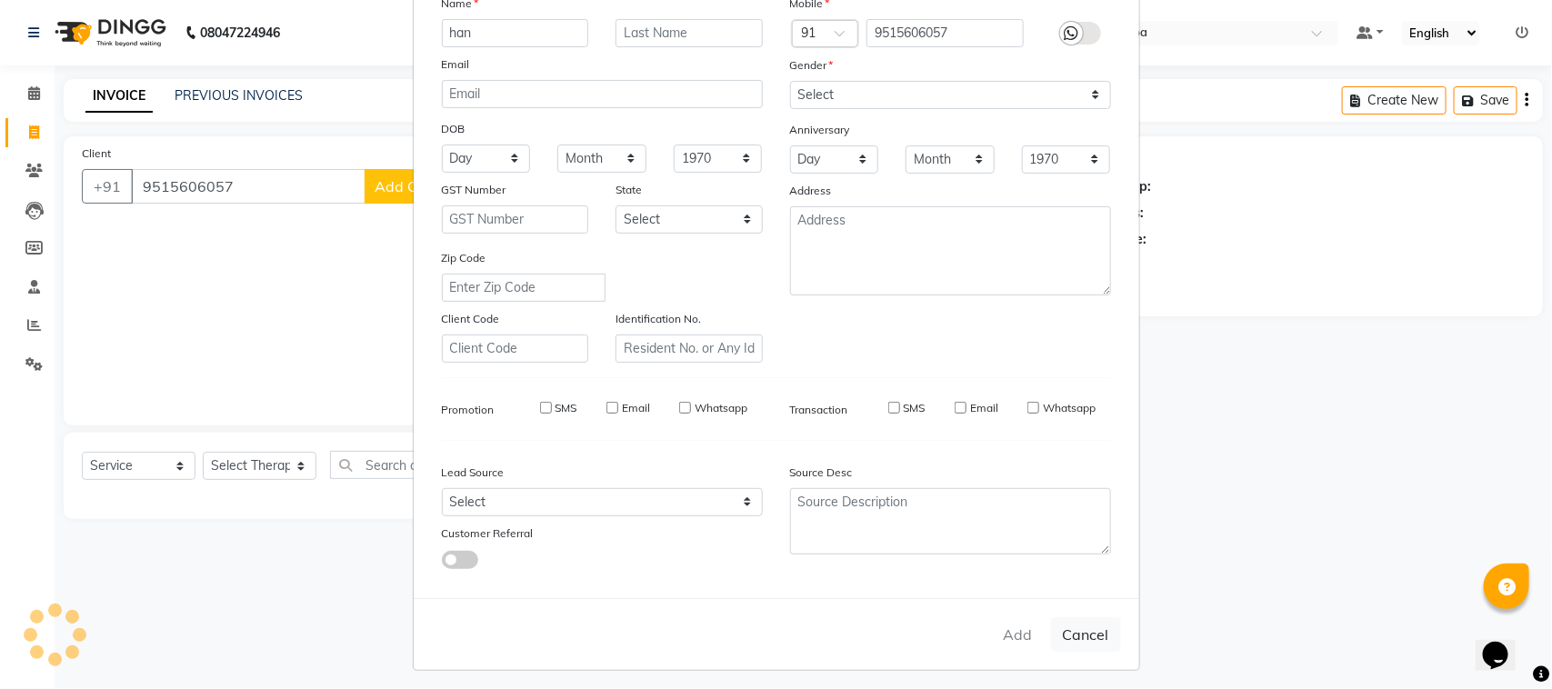
select select
checkbox input "false"
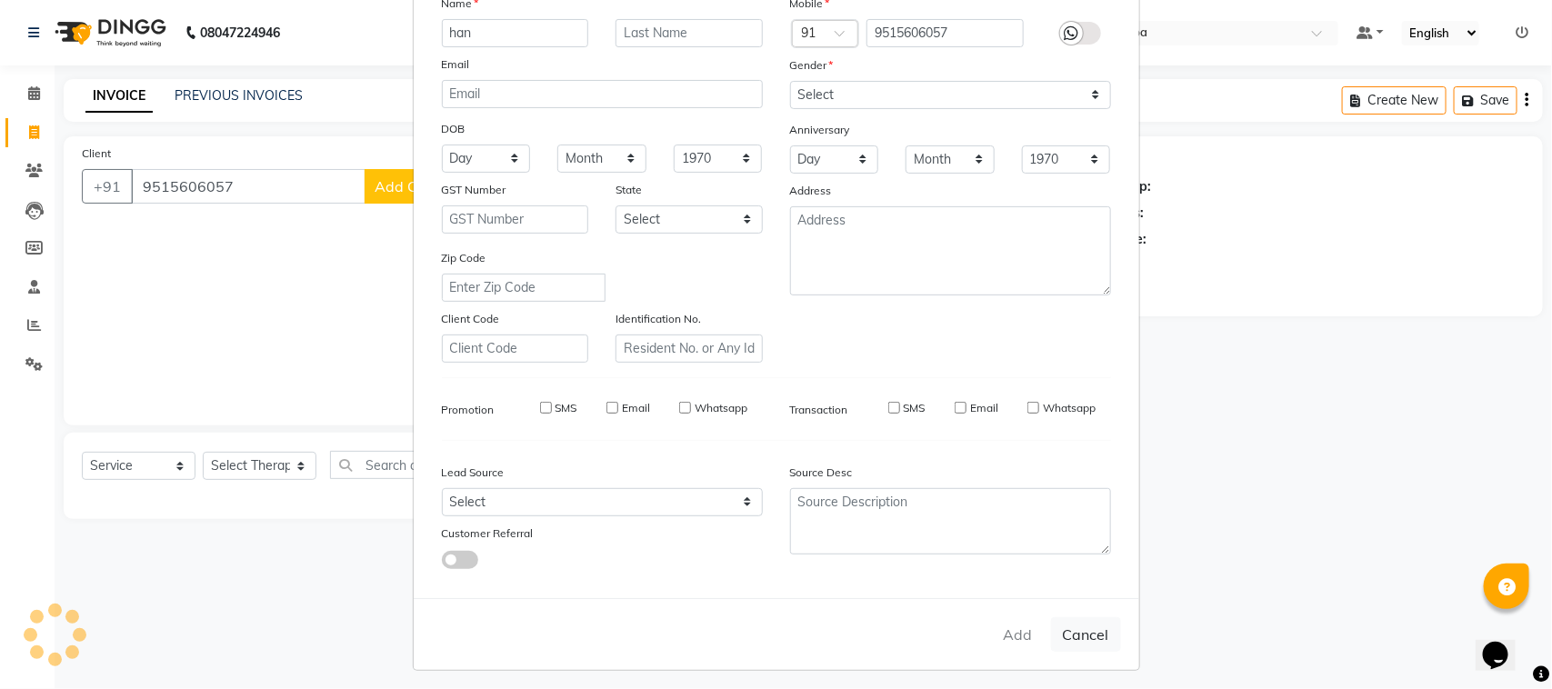
checkbox input "false"
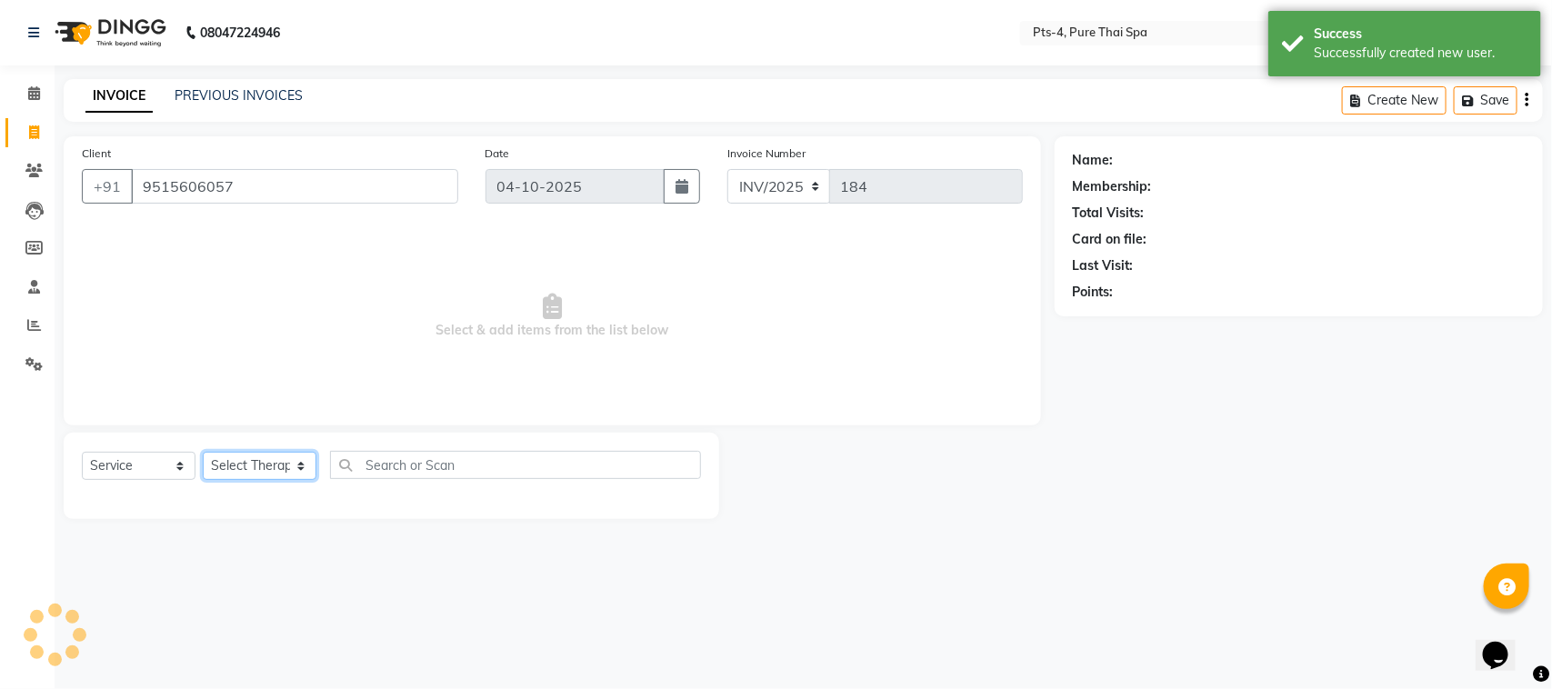
click at [237, 465] on select "Select Therapist AMY NE ANU anyone Ashish kumar BELLA Candy FON HONEY JIYA kris…" at bounding box center [260, 466] width 114 height 28
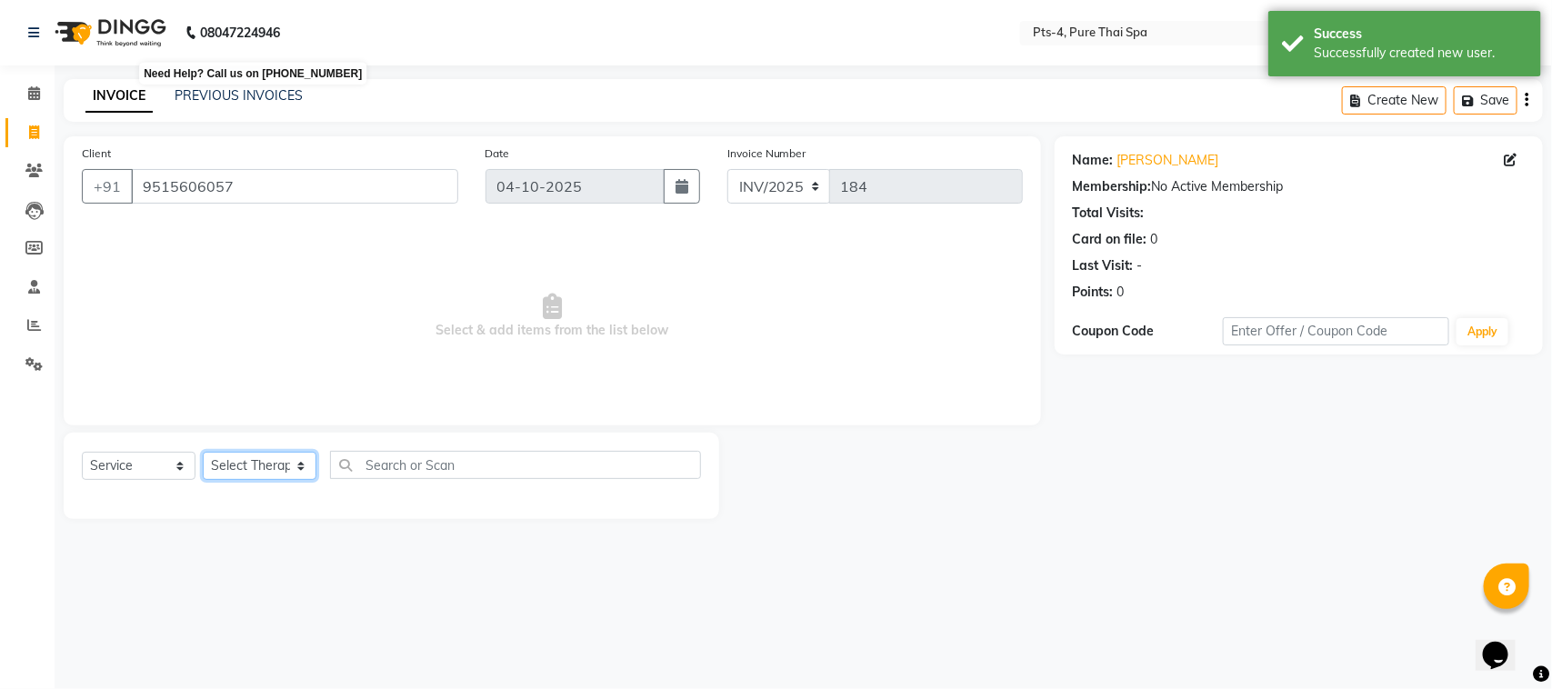
select select "83035"
click at [203, 452] on select "Select Therapist AMY NE ANU anyone Ashish kumar BELLA Candy FON HONEY JIYA kris…" at bounding box center [260, 466] width 114 height 28
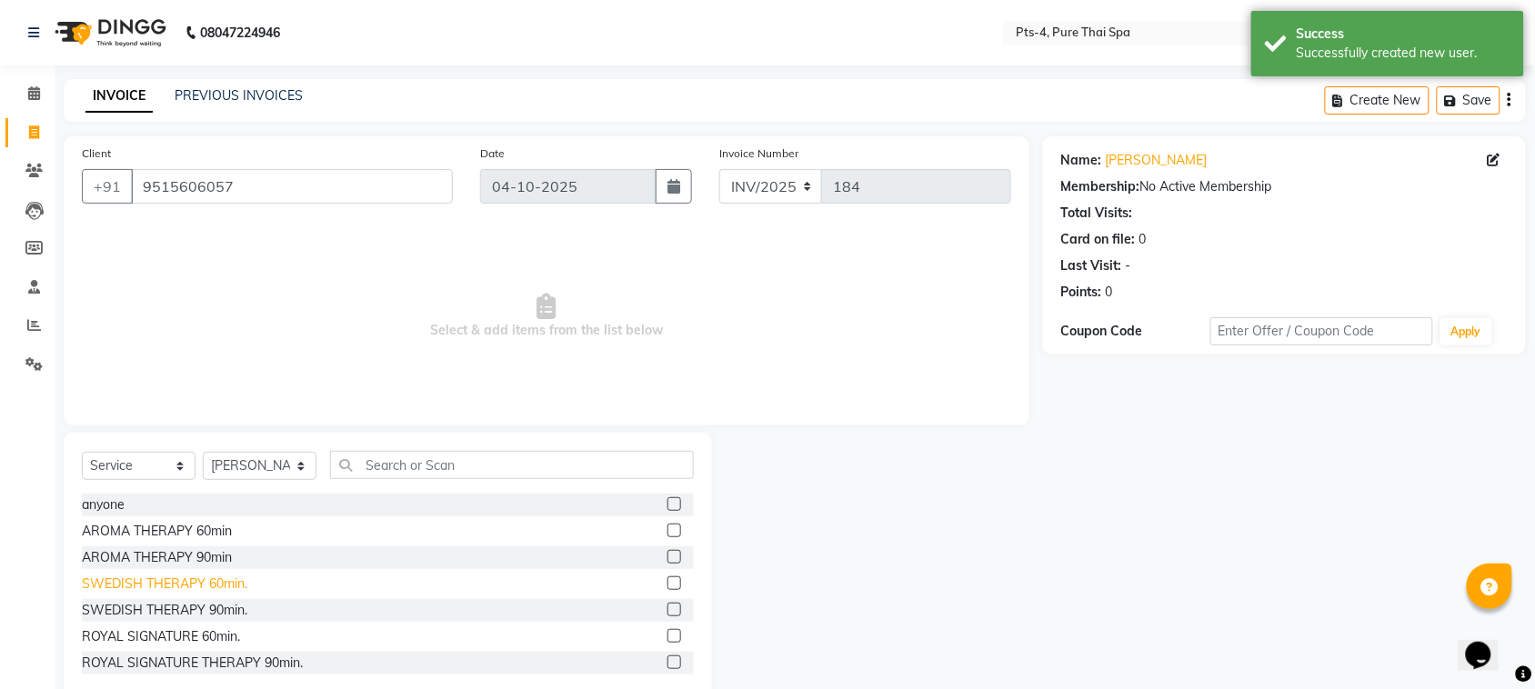
click at [148, 582] on div "SWEDISH THERAPY 60min." at bounding box center [164, 584] width 165 height 19
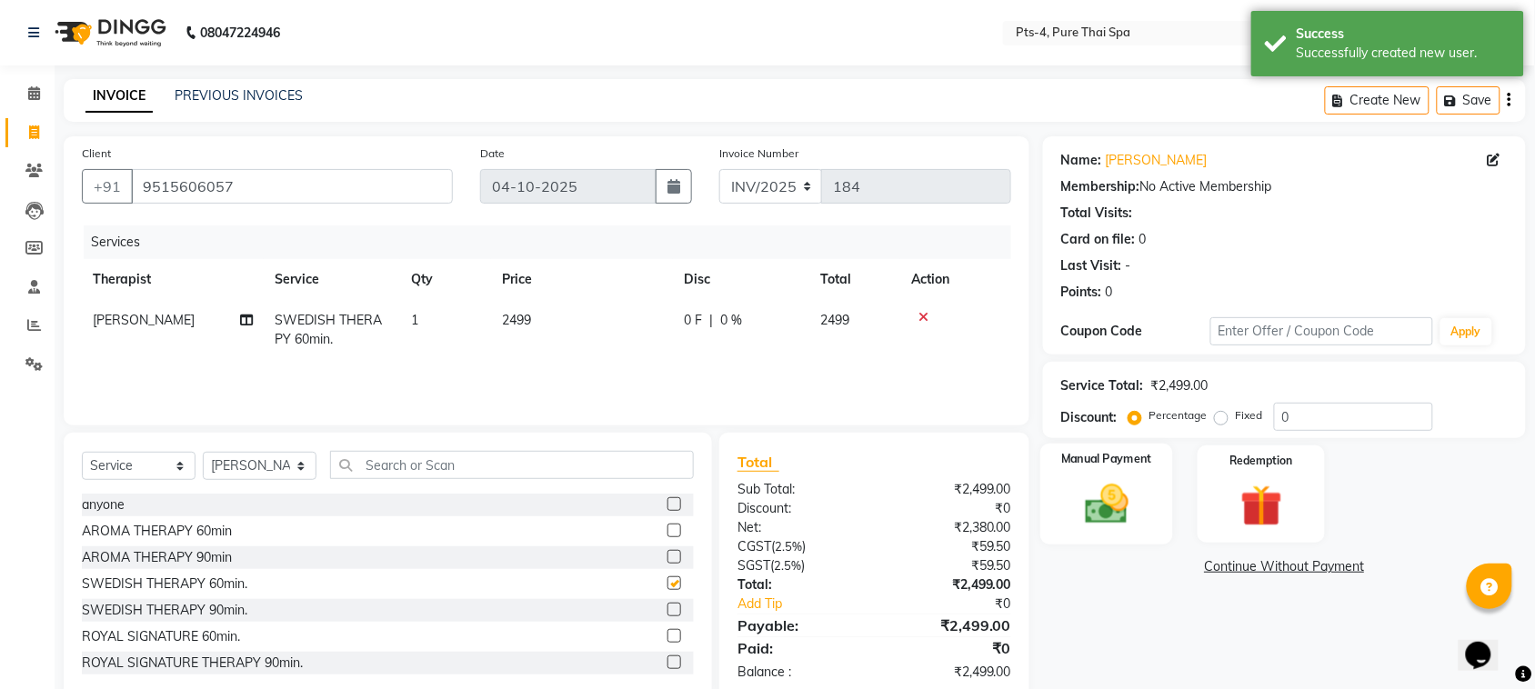
checkbox input "false"
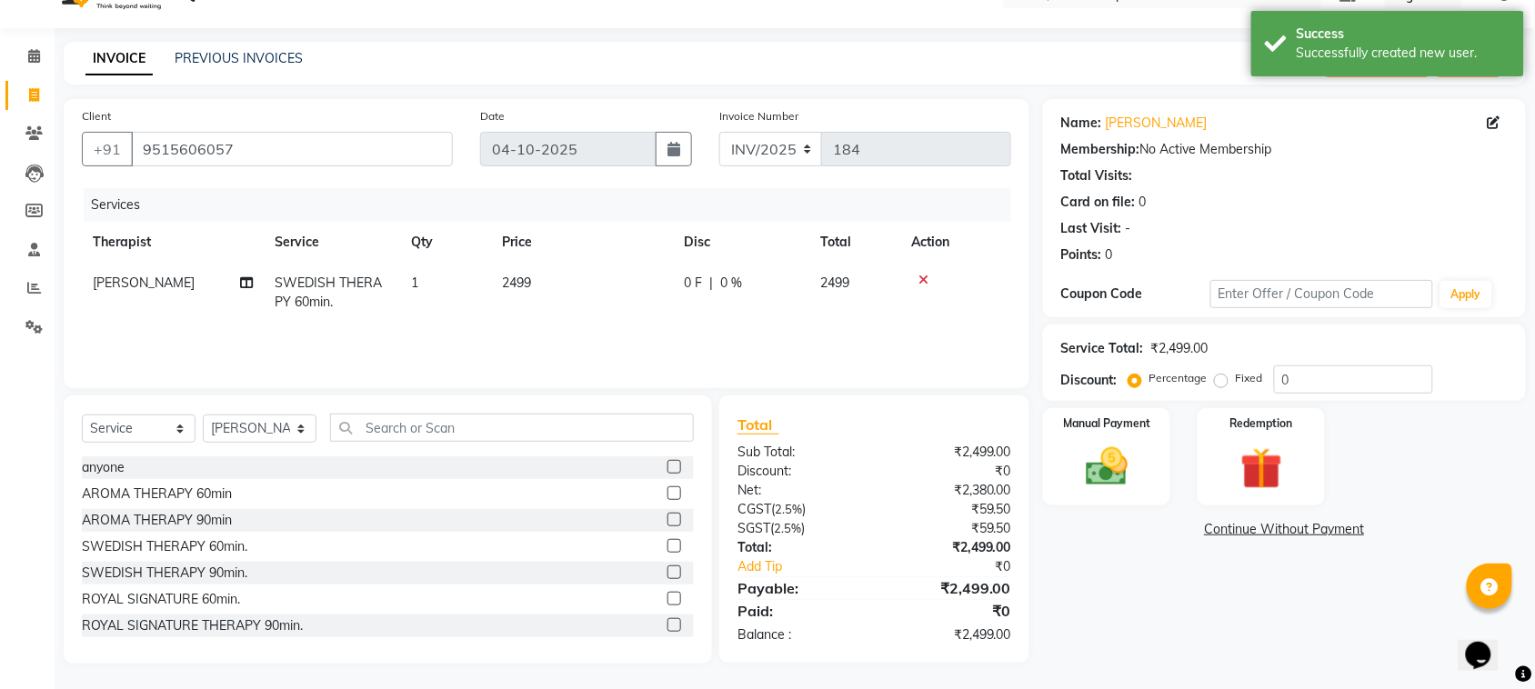
click at [923, 277] on icon at bounding box center [923, 280] width 10 height 13
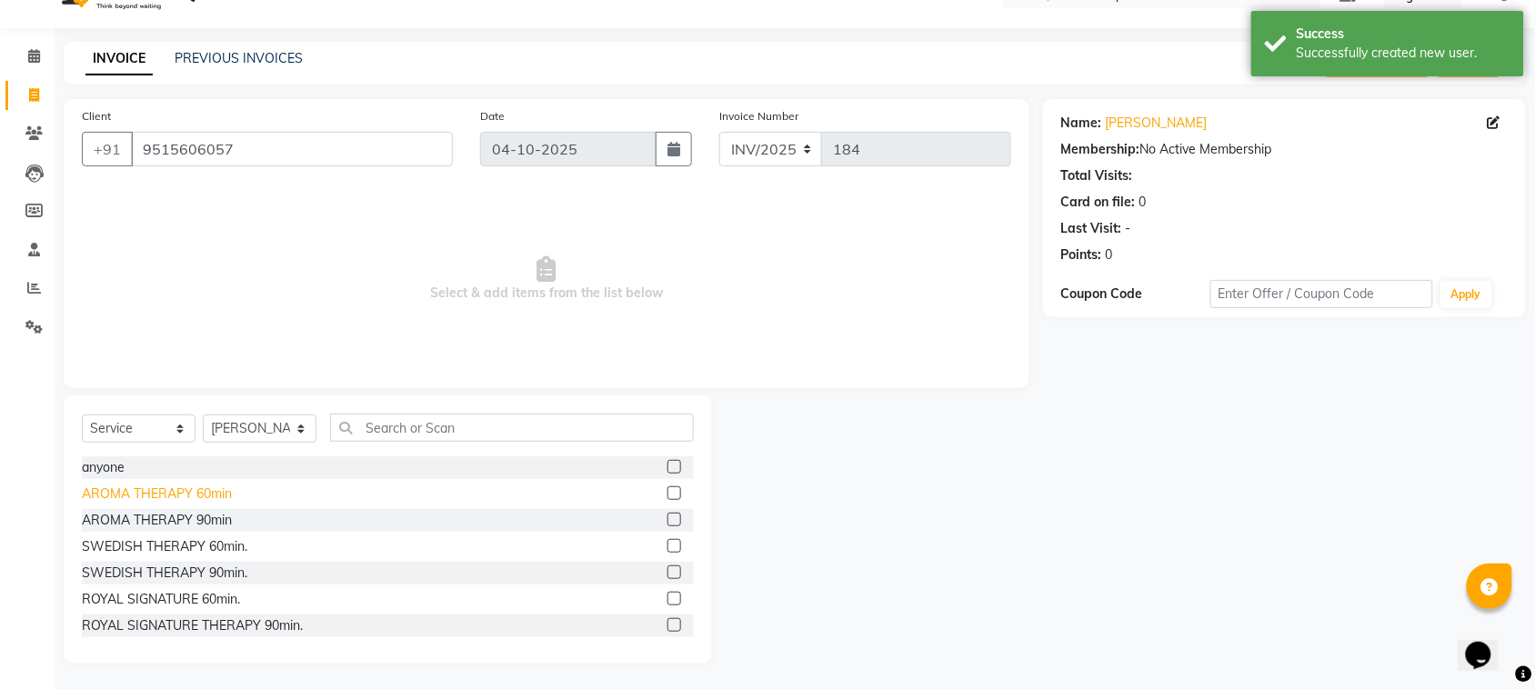
click at [191, 491] on div "AROMA THERAPY 60min" at bounding box center [157, 494] width 150 height 19
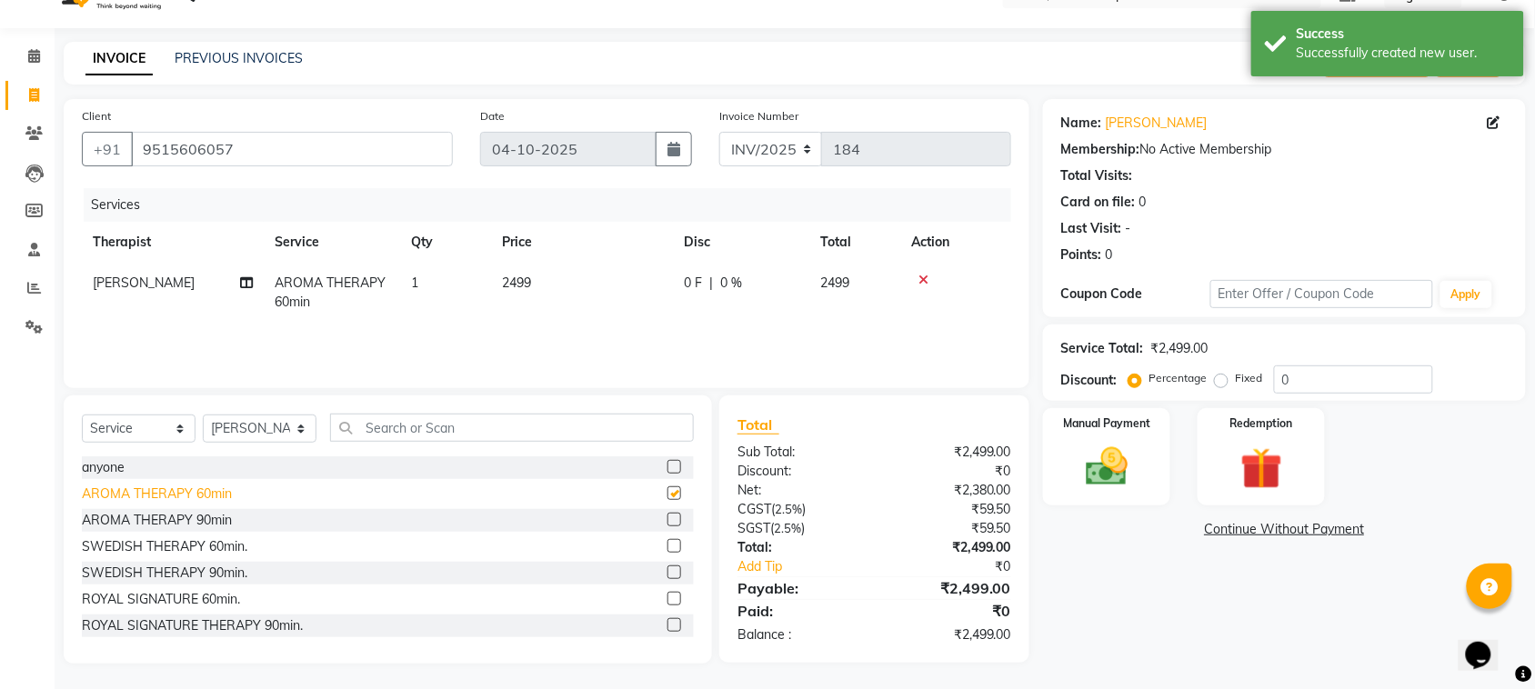
checkbox input "false"
click at [1097, 471] on img at bounding box center [1106, 467] width 71 height 50
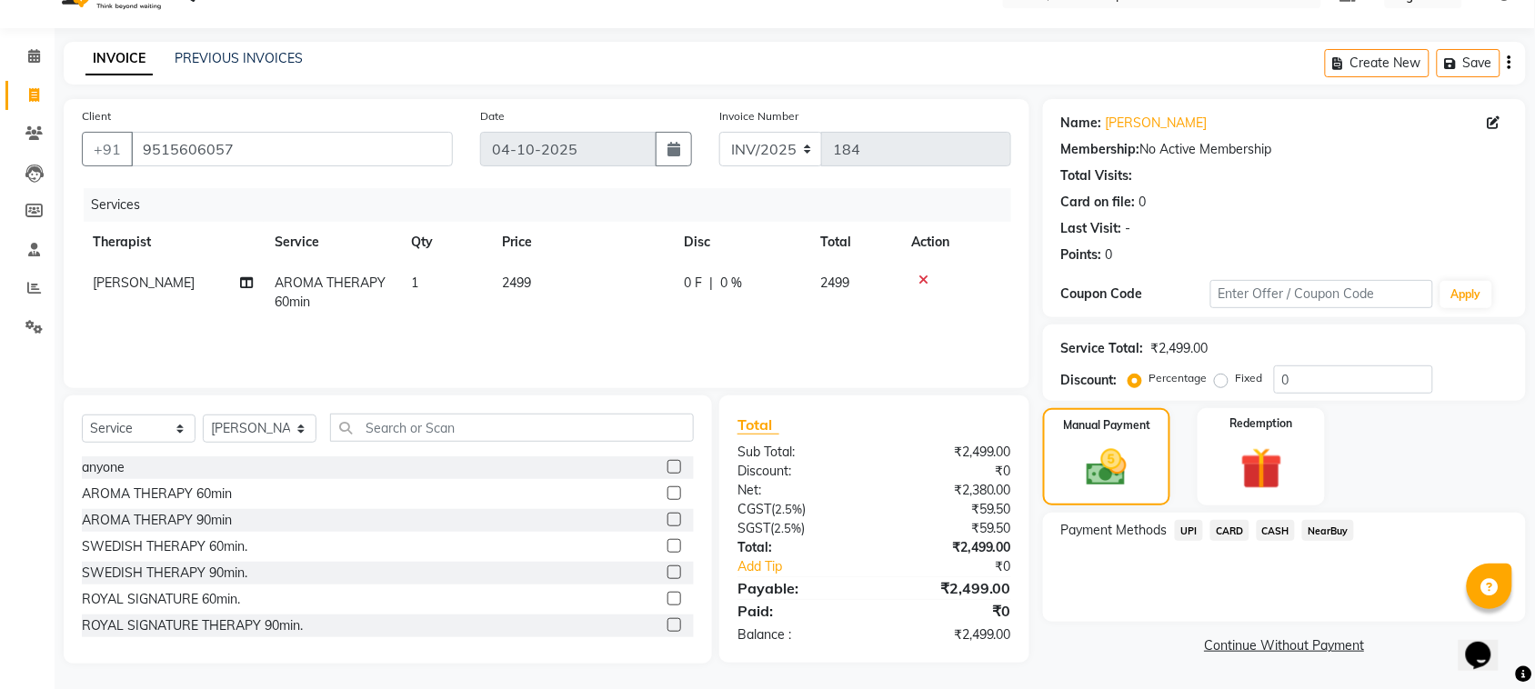
click at [1192, 534] on span "UPI" at bounding box center [1189, 530] width 28 height 21
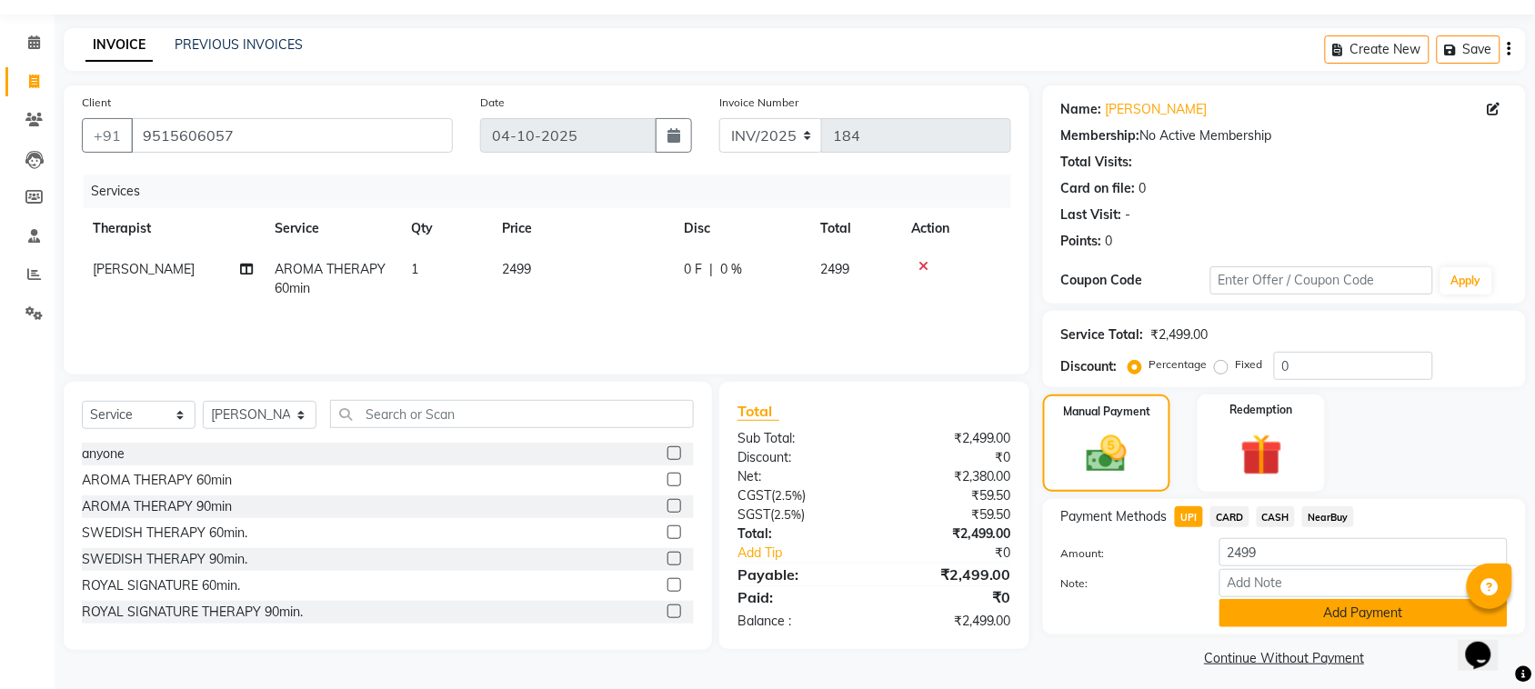
scroll to position [60, 0]
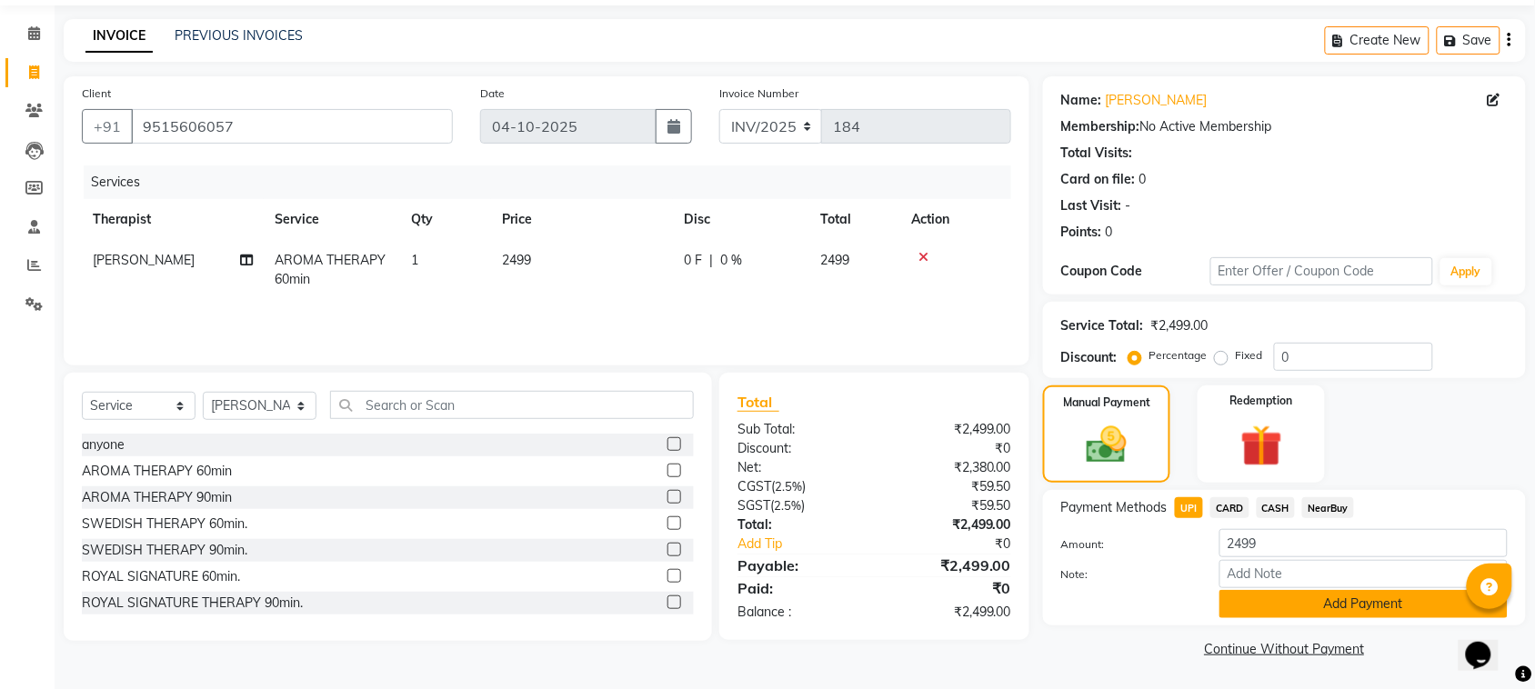
click at [1305, 601] on button "Add Payment" at bounding box center [1363, 604] width 288 height 28
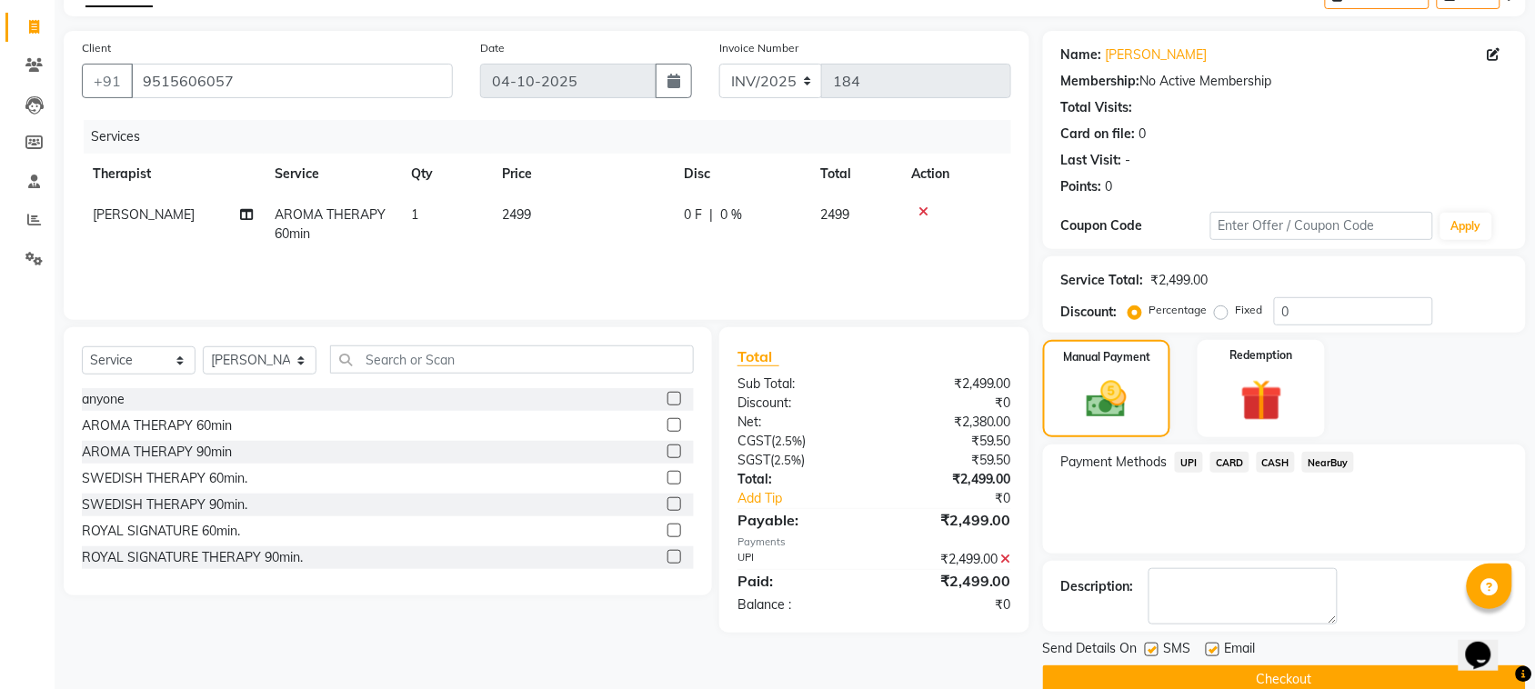
scroll to position [137, 0]
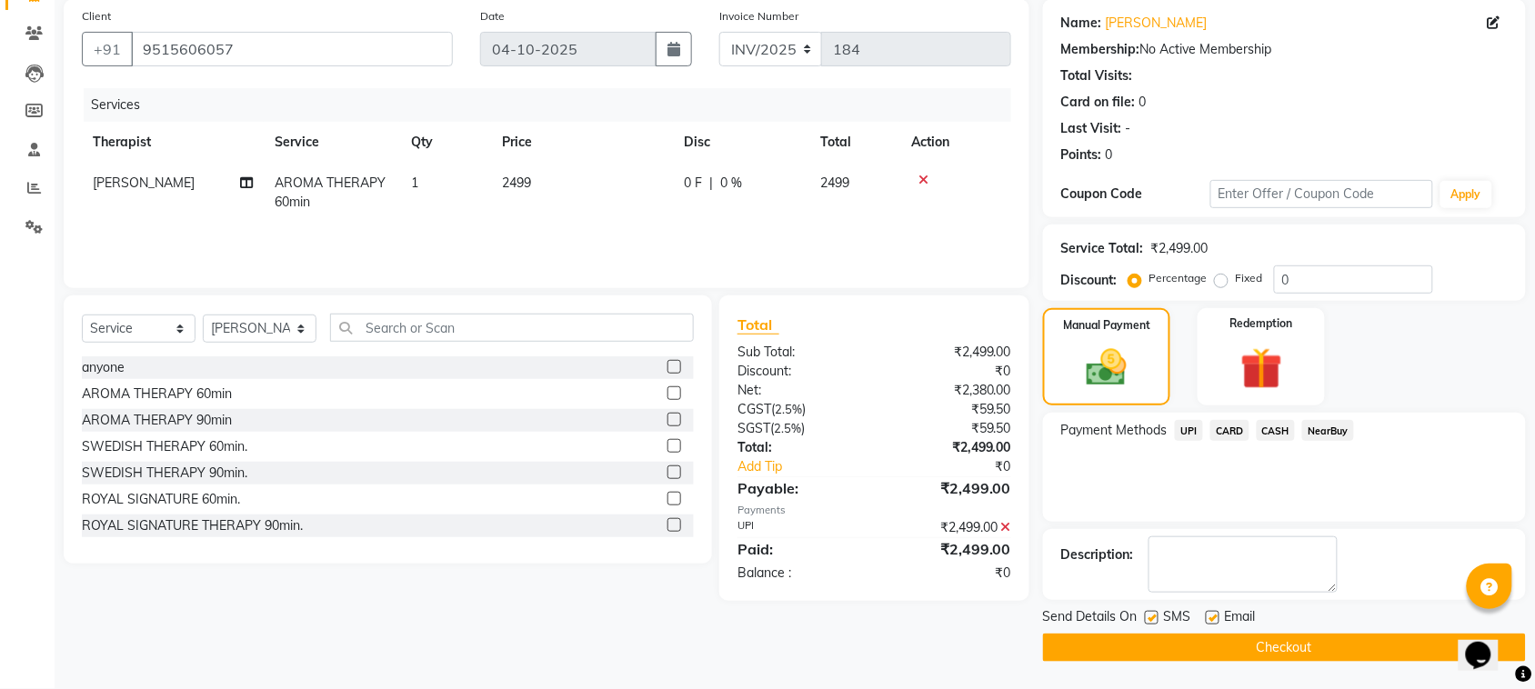
click at [1207, 616] on label at bounding box center [1212, 618] width 14 height 14
click at [1207, 616] on input "checkbox" at bounding box center [1211, 619] width 12 height 12
checkbox input "false"
click at [1147, 618] on label at bounding box center [1152, 618] width 14 height 14
click at [1147, 618] on input "checkbox" at bounding box center [1151, 619] width 12 height 12
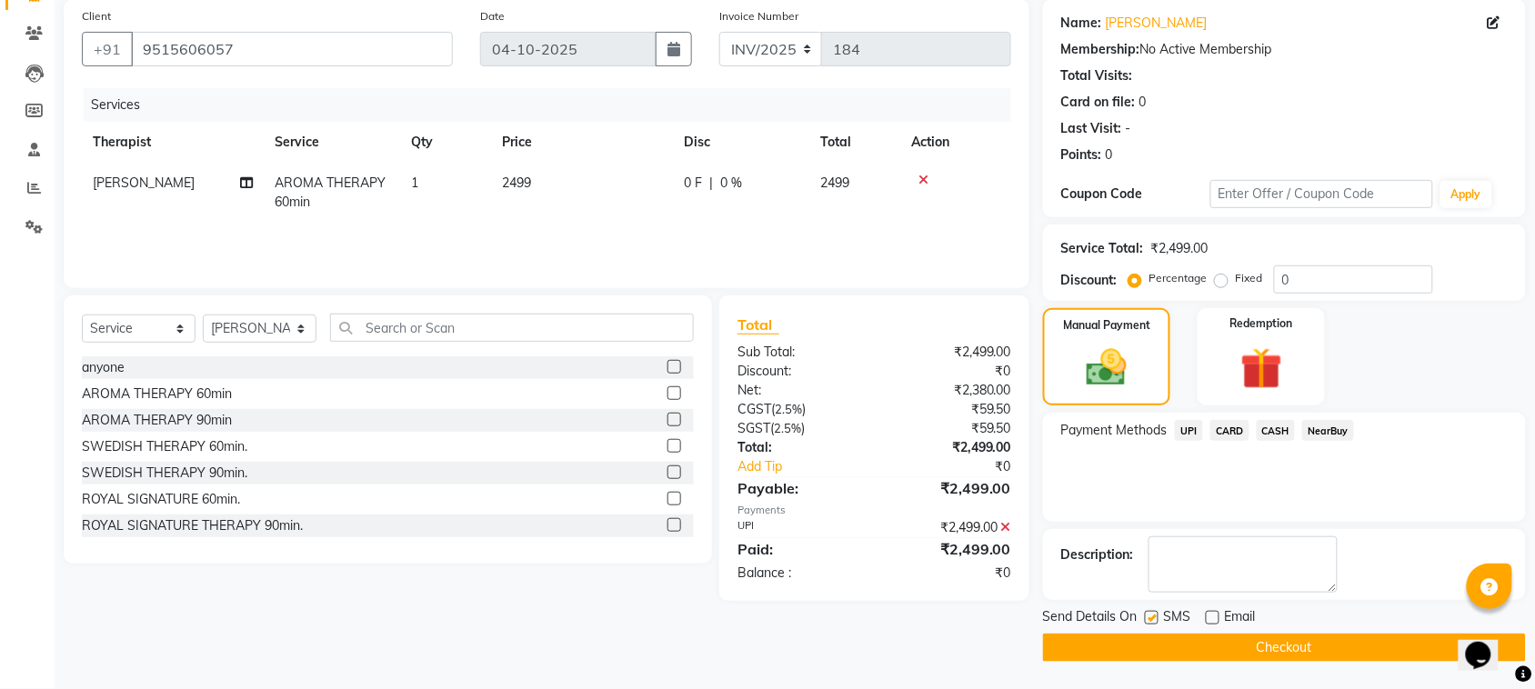
checkbox input "false"
click at [1153, 641] on button "Checkout" at bounding box center [1284, 648] width 483 height 28
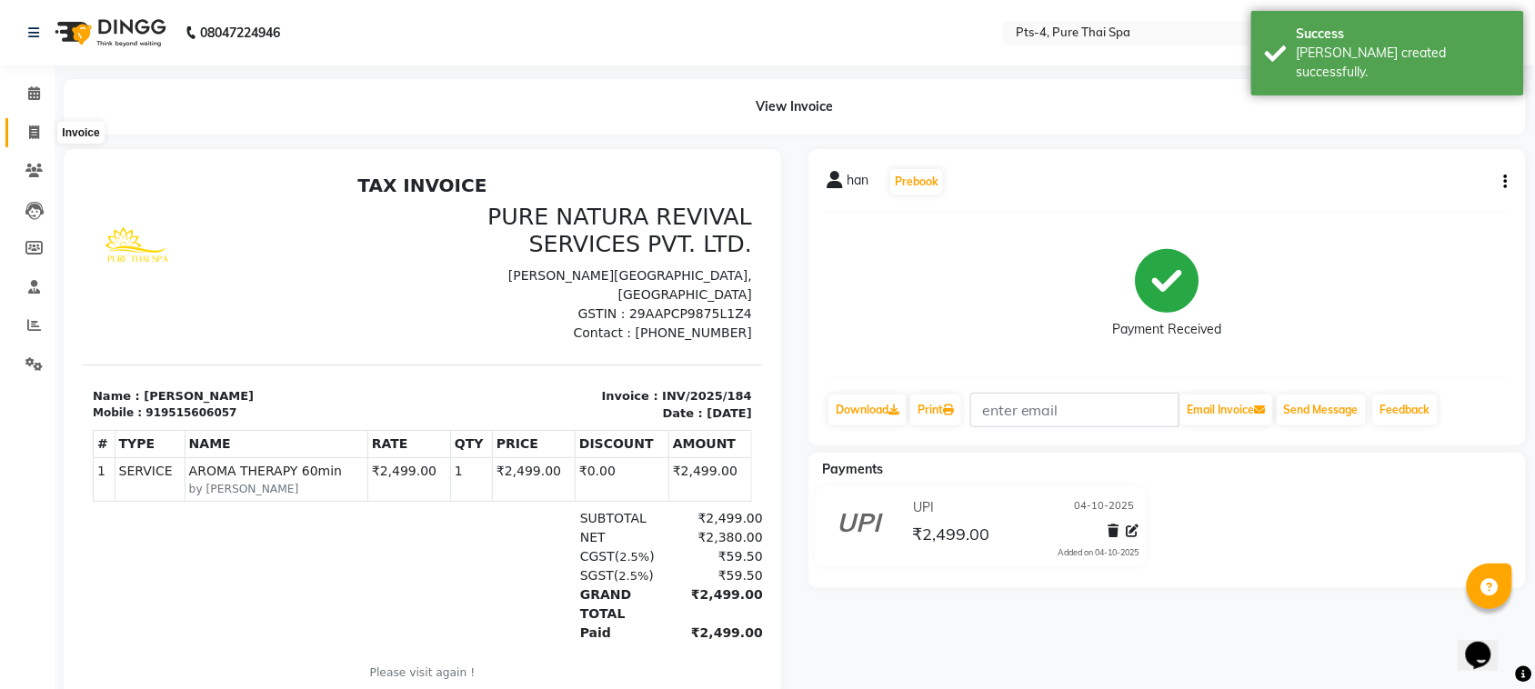
click at [27, 132] on span at bounding box center [34, 133] width 32 height 21
select select "service"
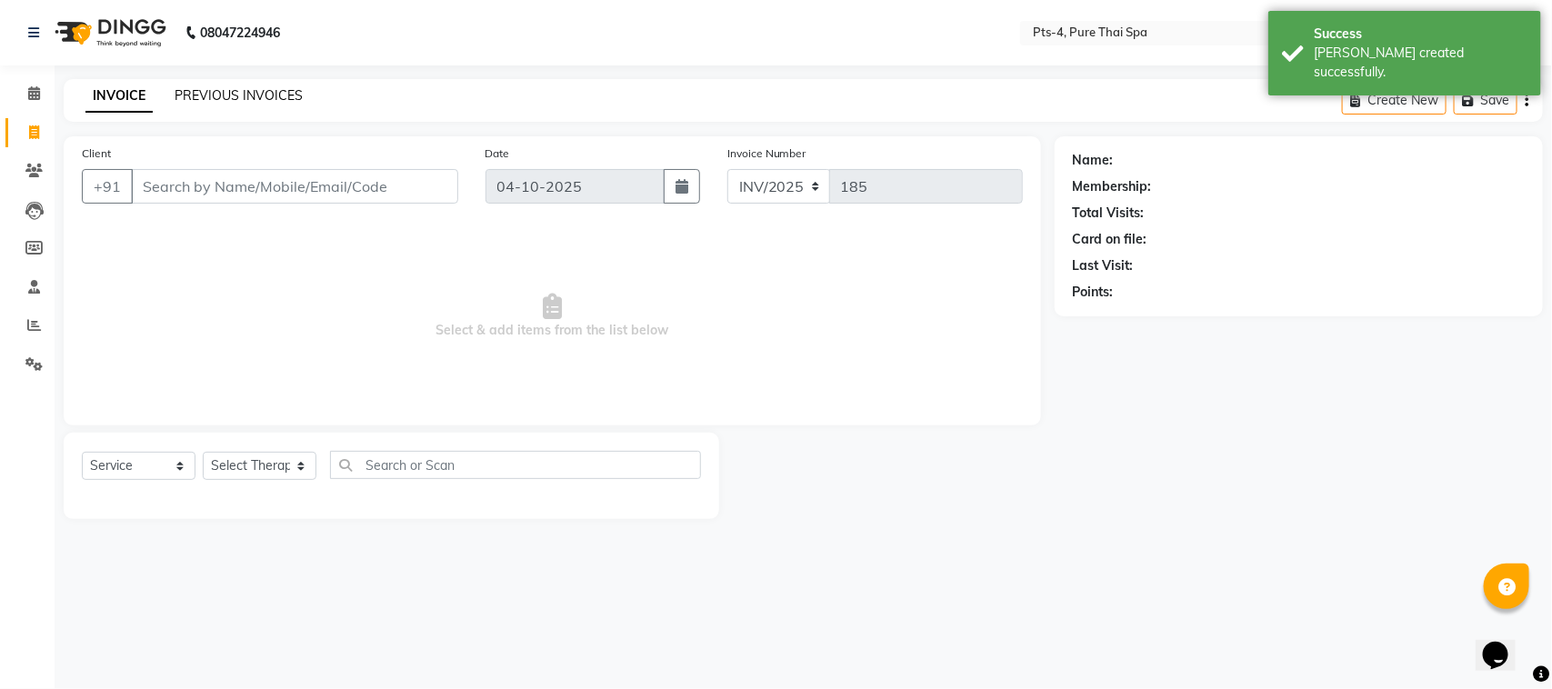
click at [255, 100] on link "PREVIOUS INVOICES" at bounding box center [239, 95] width 128 height 16
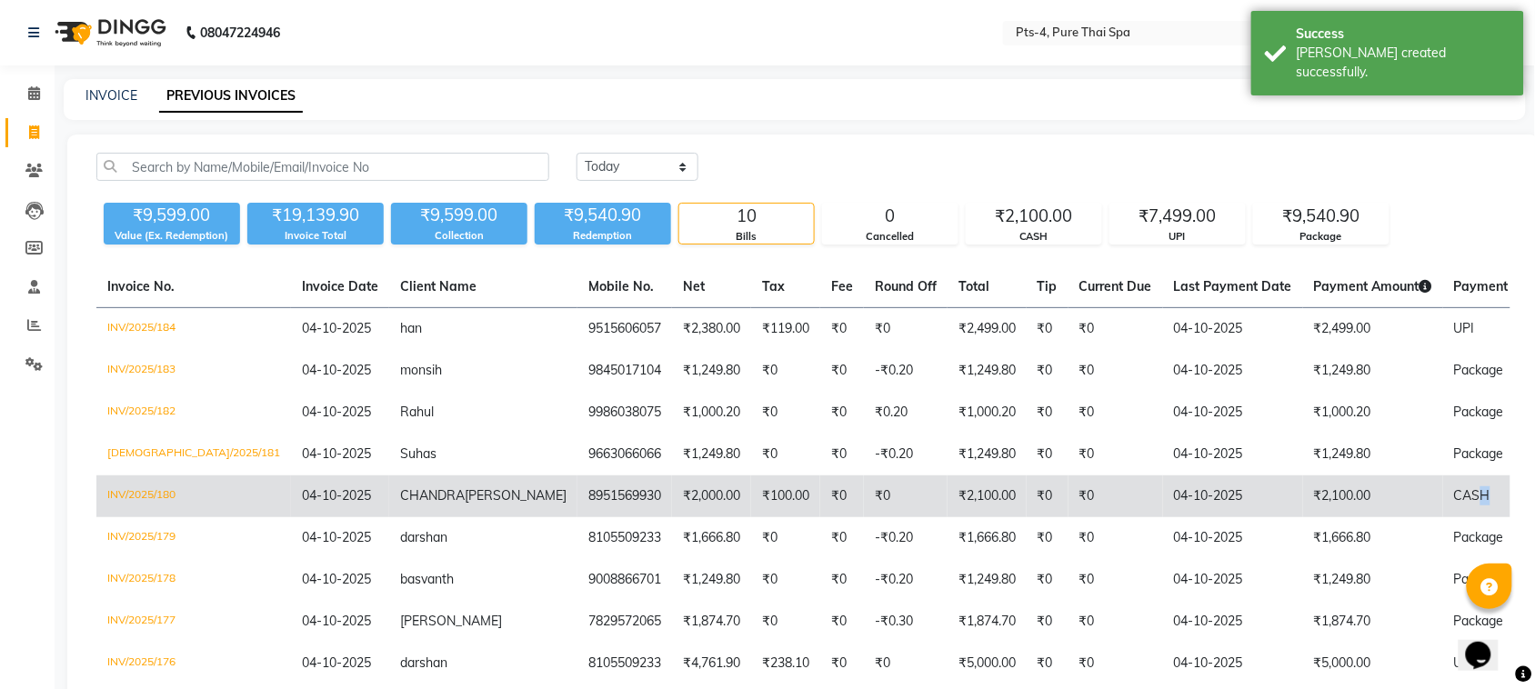
click at [1443, 506] on td "CASH" at bounding box center [1515, 496] width 145 height 42
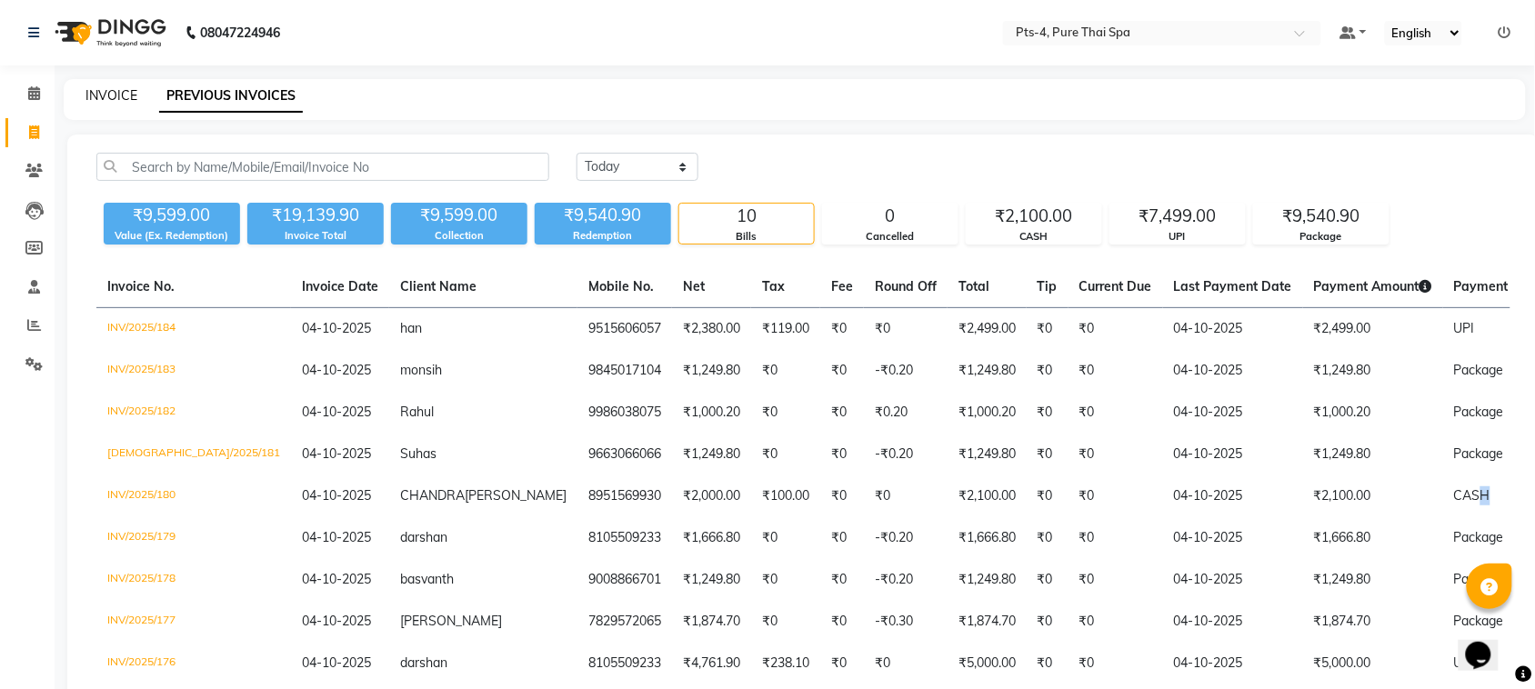
click at [128, 95] on link "INVOICE" at bounding box center [111, 95] width 52 height 16
select select "service"
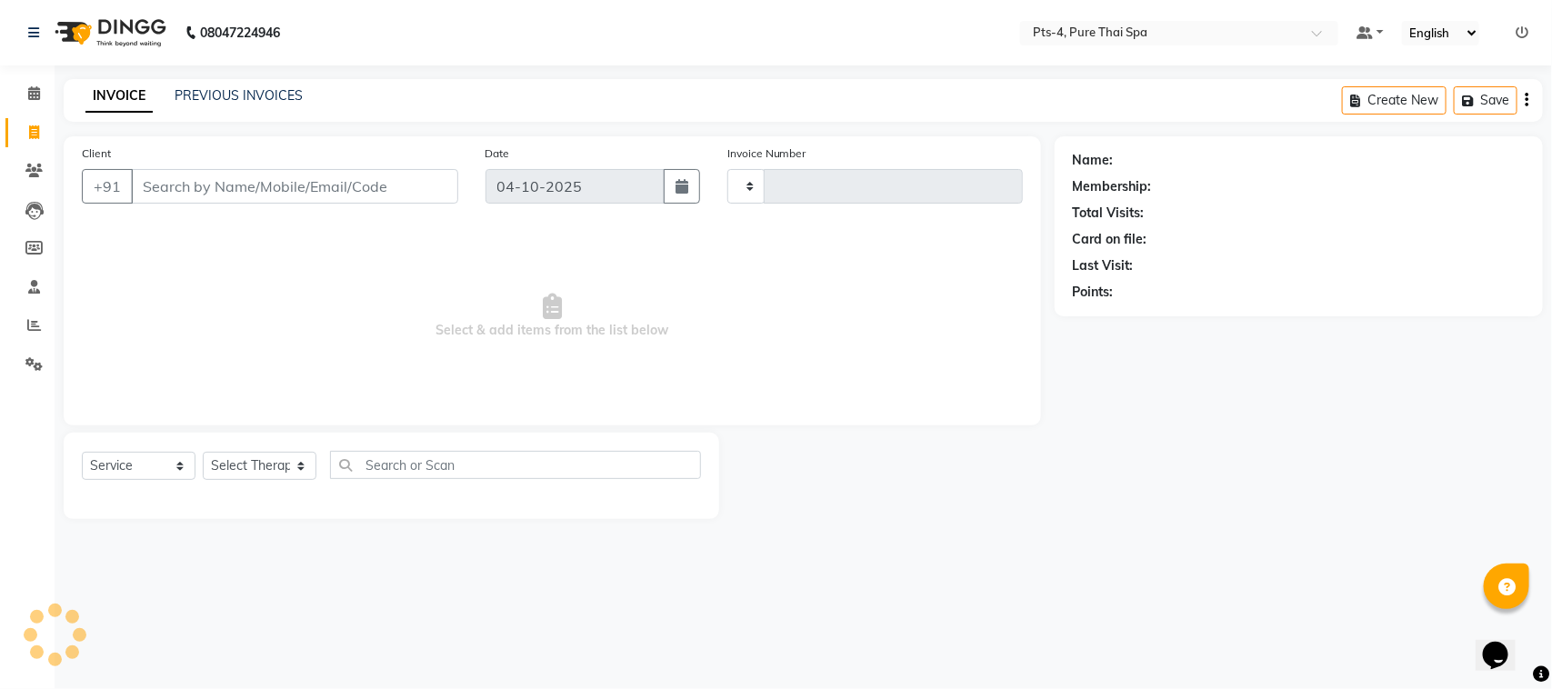
type input "185"
select select "9046"
click at [183, 197] on input "Client" at bounding box center [294, 186] width 327 height 35
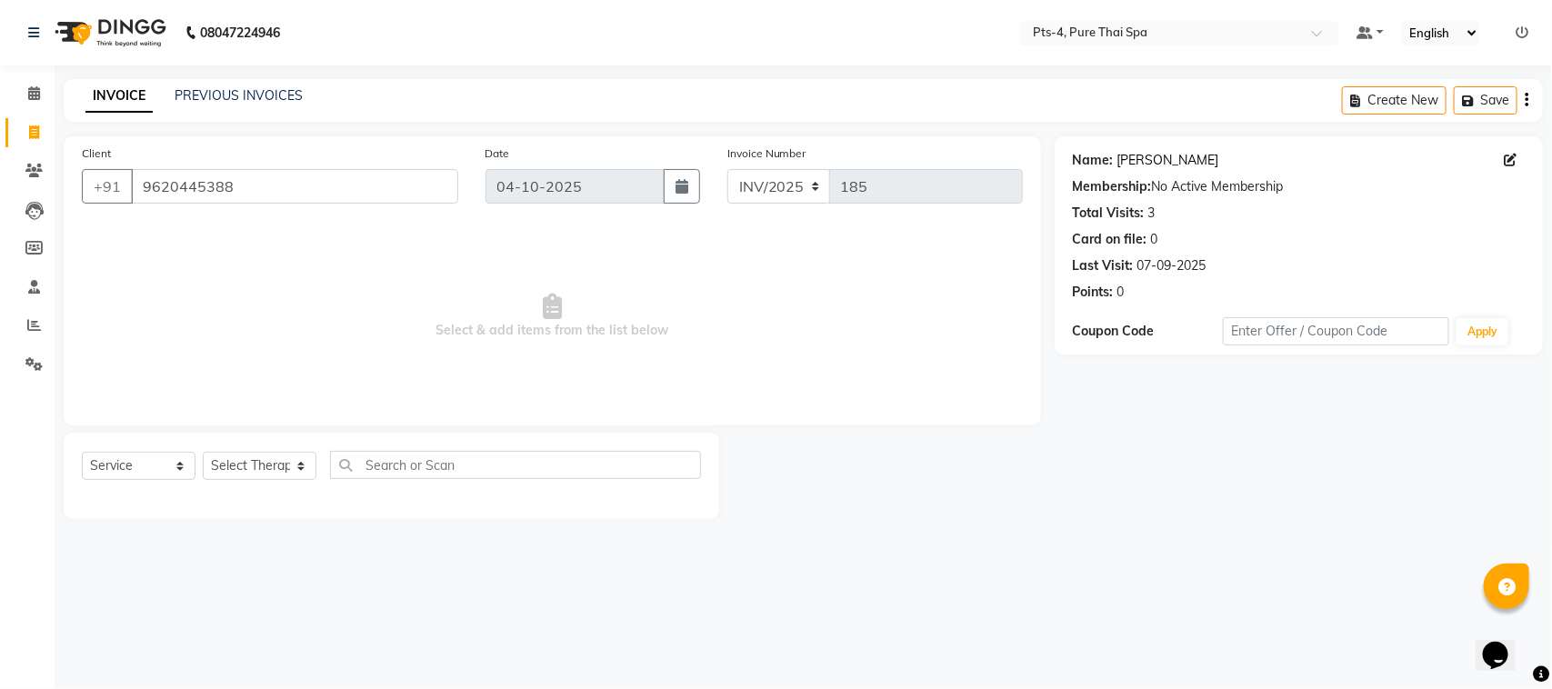
click at [1133, 156] on link "Prashanth" at bounding box center [1168, 160] width 102 height 19
drag, startPoint x: 241, startPoint y: 191, endPoint x: 125, endPoint y: 200, distance: 115.8
click at [125, 200] on div "+91 9620445388" at bounding box center [270, 186] width 376 height 35
paste input "980518221"
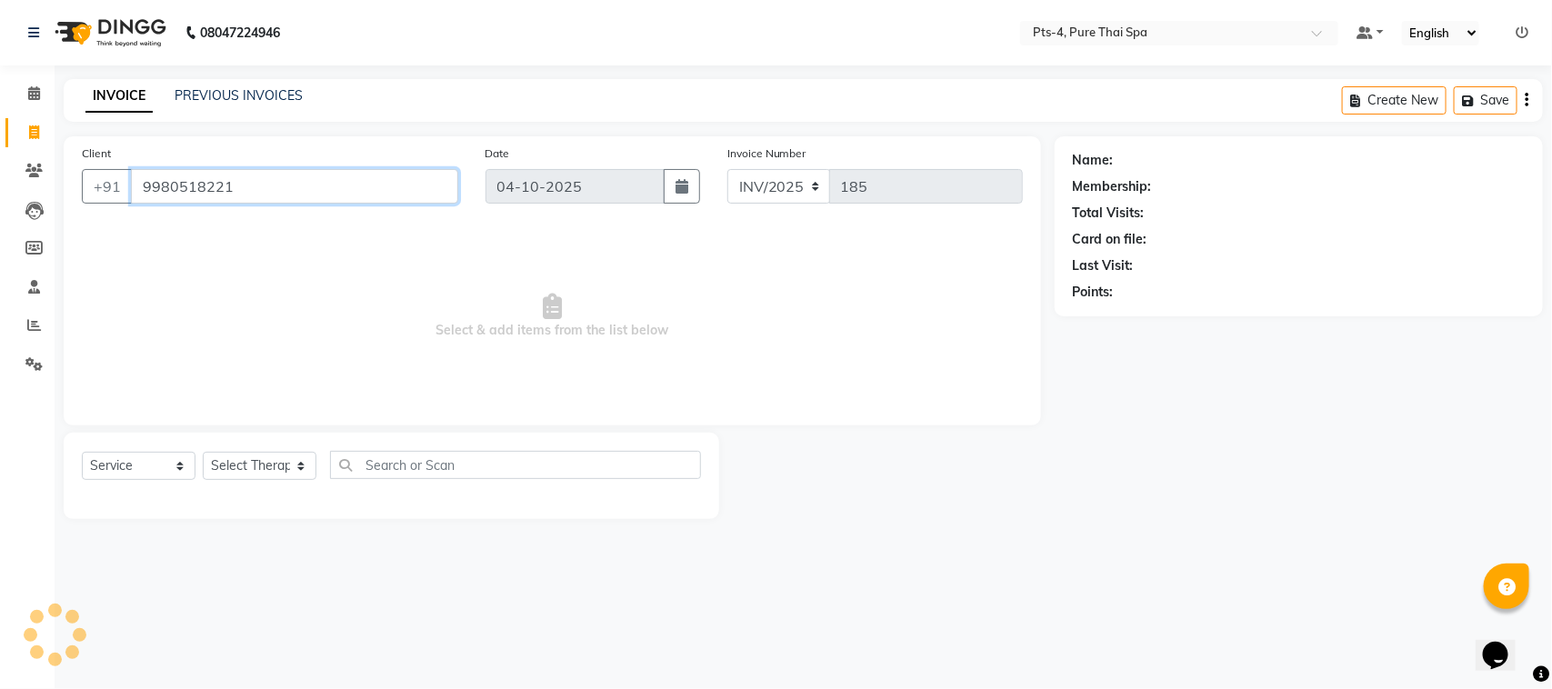
type input "9980518221"
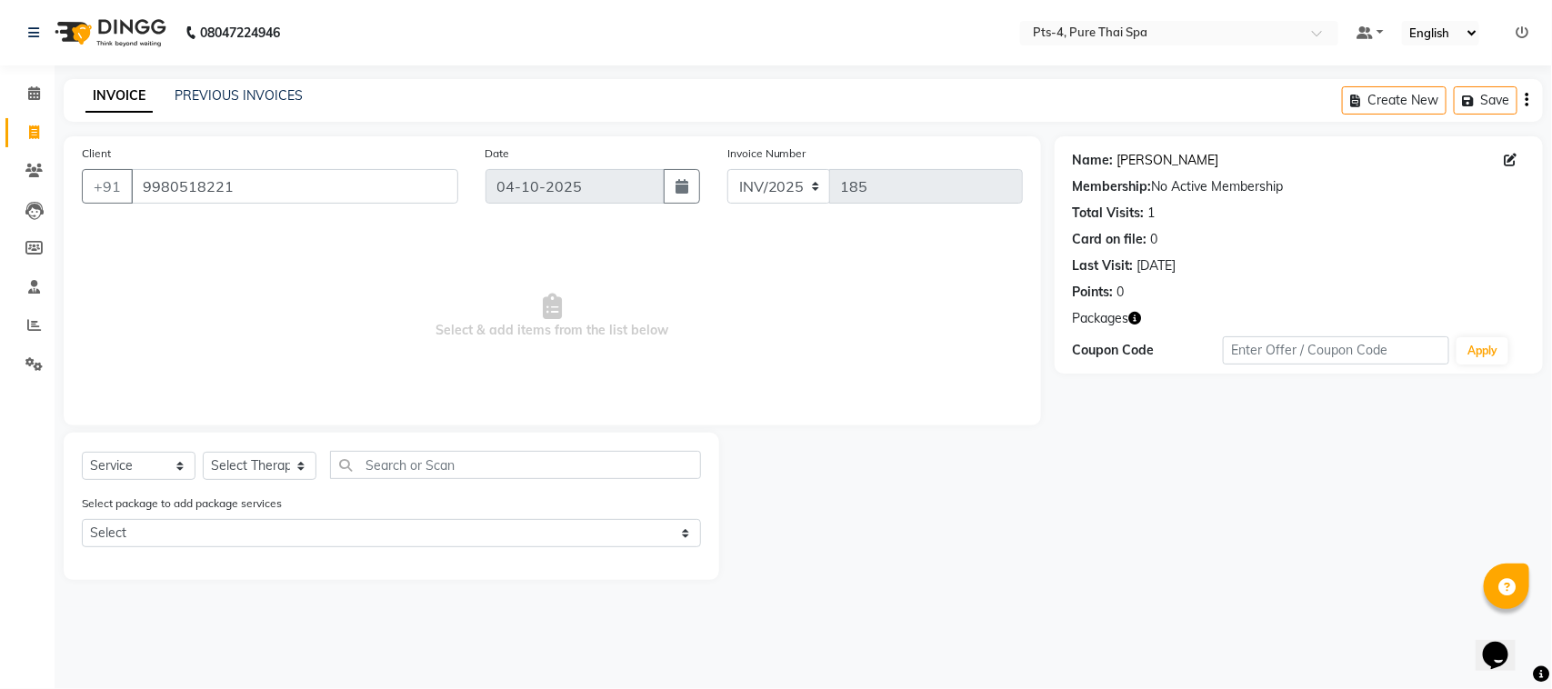
click at [1139, 160] on link "Balmukund" at bounding box center [1168, 160] width 102 height 19
click at [907, 533] on div at bounding box center [886, 506] width 335 height 147
drag, startPoint x: 245, startPoint y: 185, endPoint x: 144, endPoint y: 201, distance: 103.1
click at [132, 201] on input "9980518221" at bounding box center [294, 186] width 327 height 35
click at [232, 91] on link "PREVIOUS INVOICES" at bounding box center [239, 95] width 128 height 16
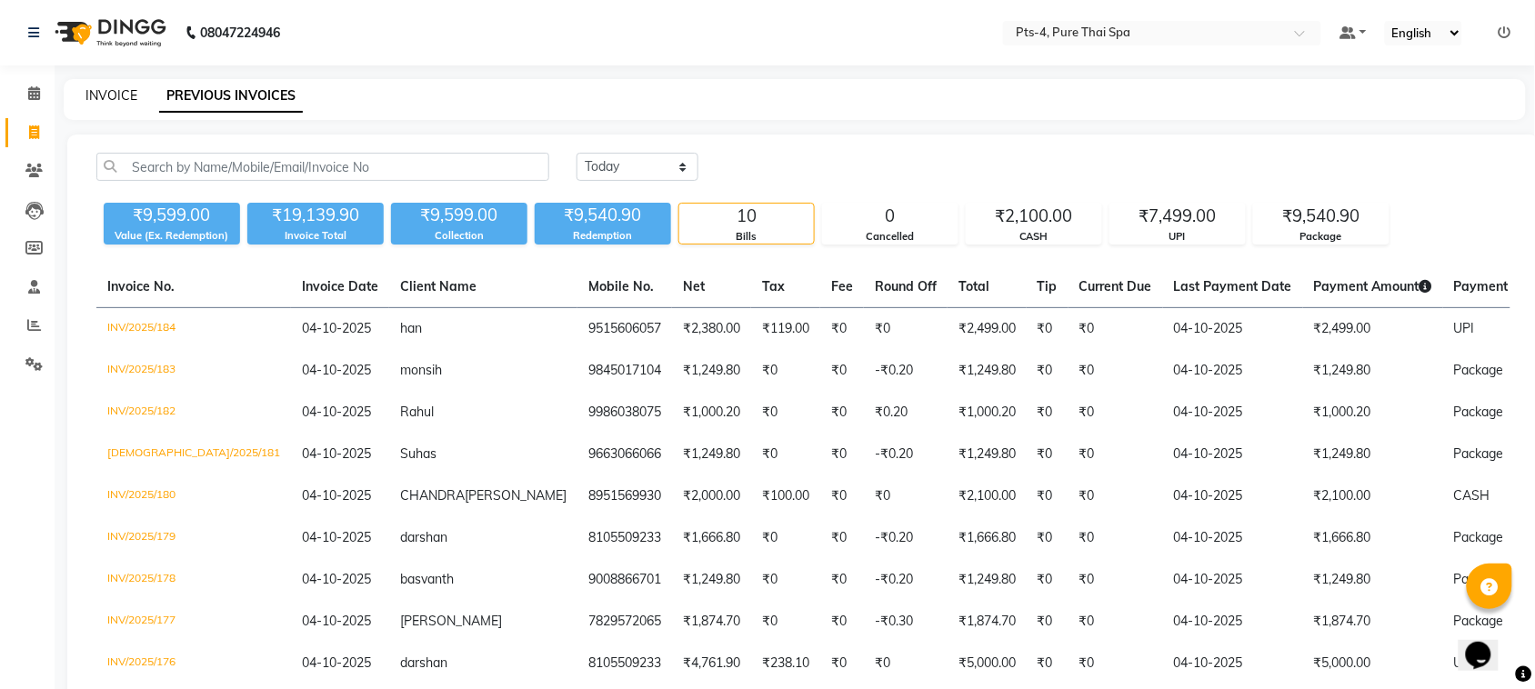
click at [121, 101] on link "INVOICE" at bounding box center [111, 95] width 52 height 16
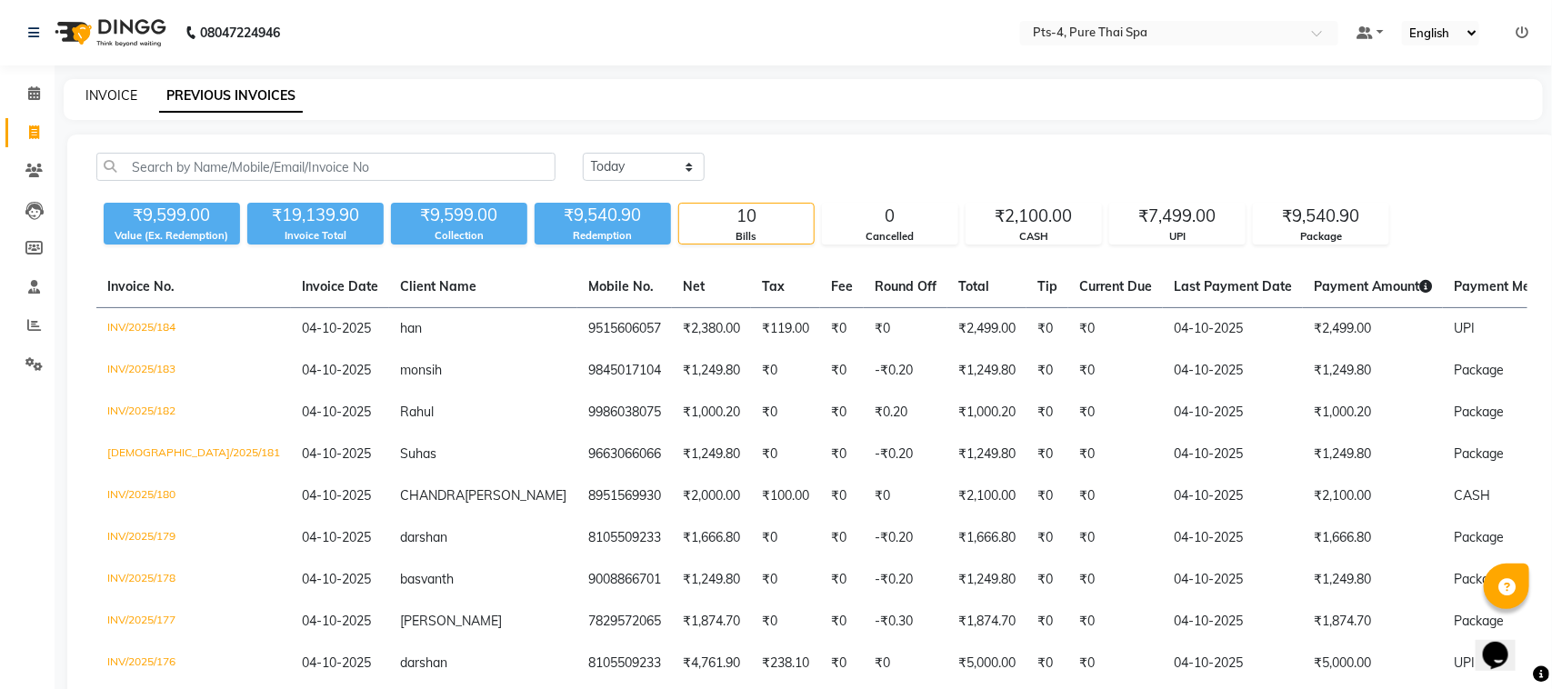
select select "service"
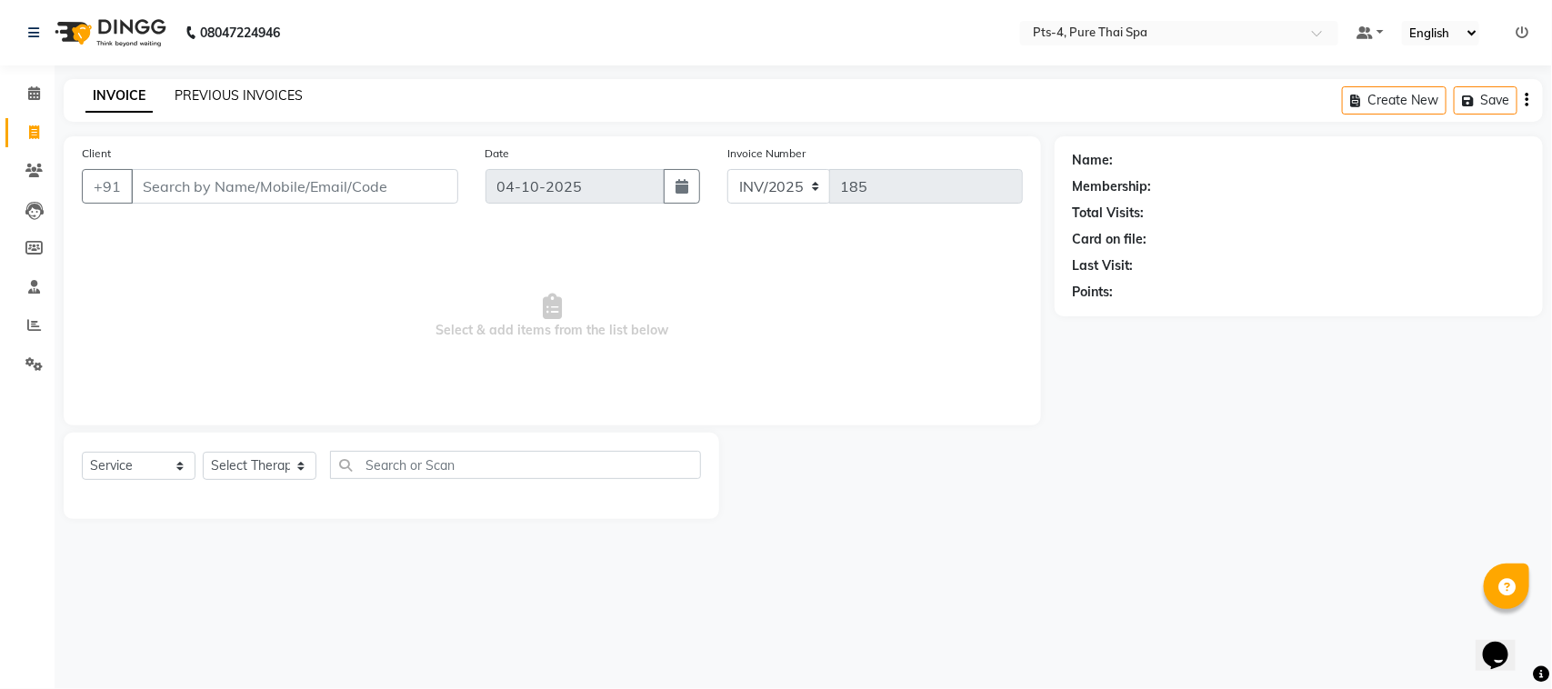
click at [250, 87] on link "PREVIOUS INVOICES" at bounding box center [239, 95] width 128 height 16
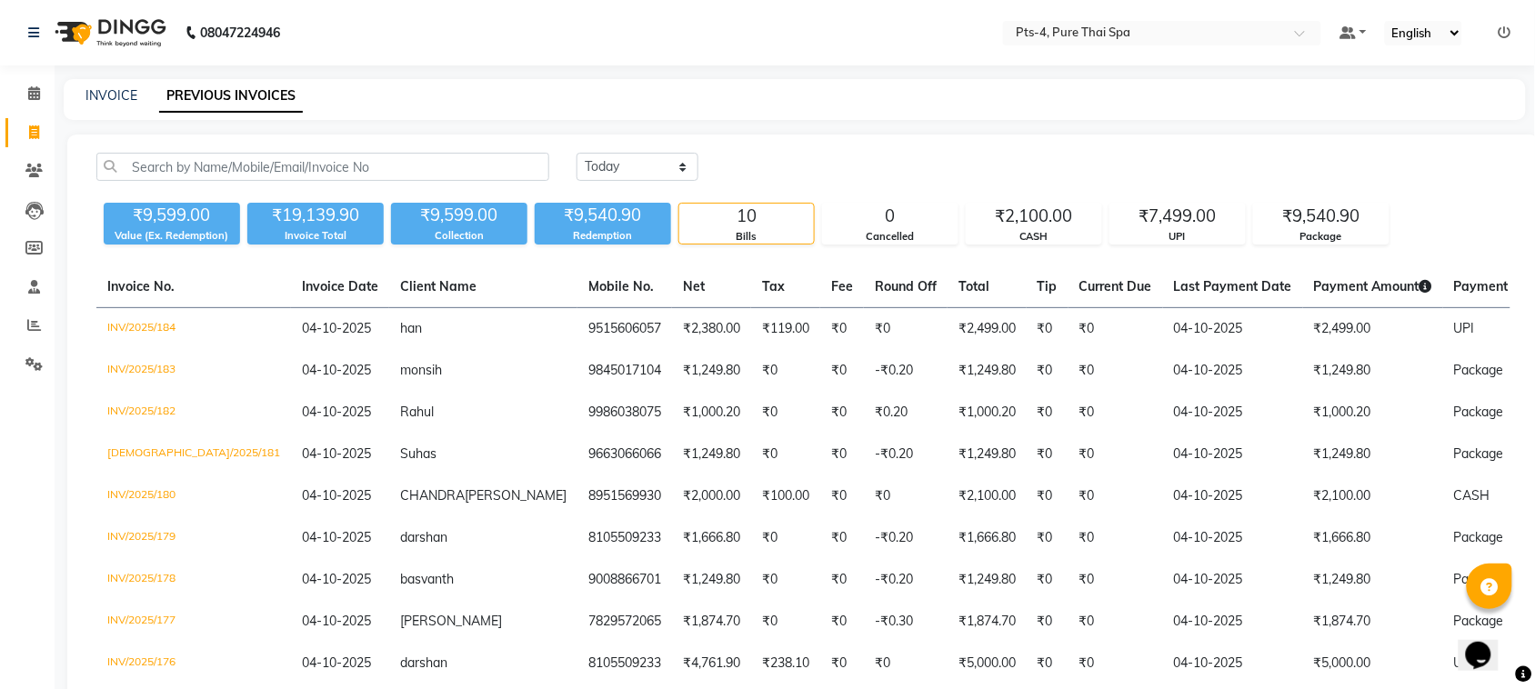
click at [95, 86] on div "INVOICE" at bounding box center [111, 95] width 52 height 19
click at [103, 91] on link "INVOICE" at bounding box center [111, 95] width 52 height 16
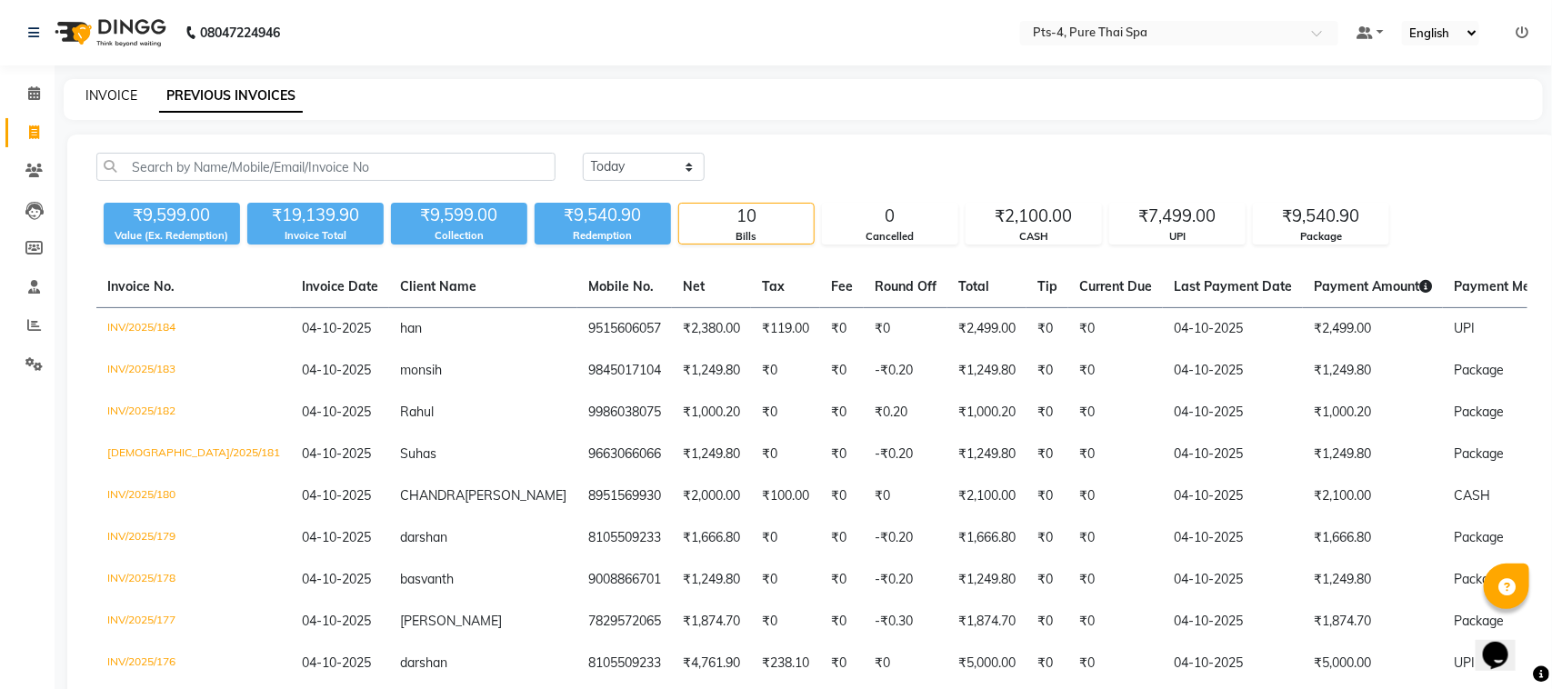
select select "service"
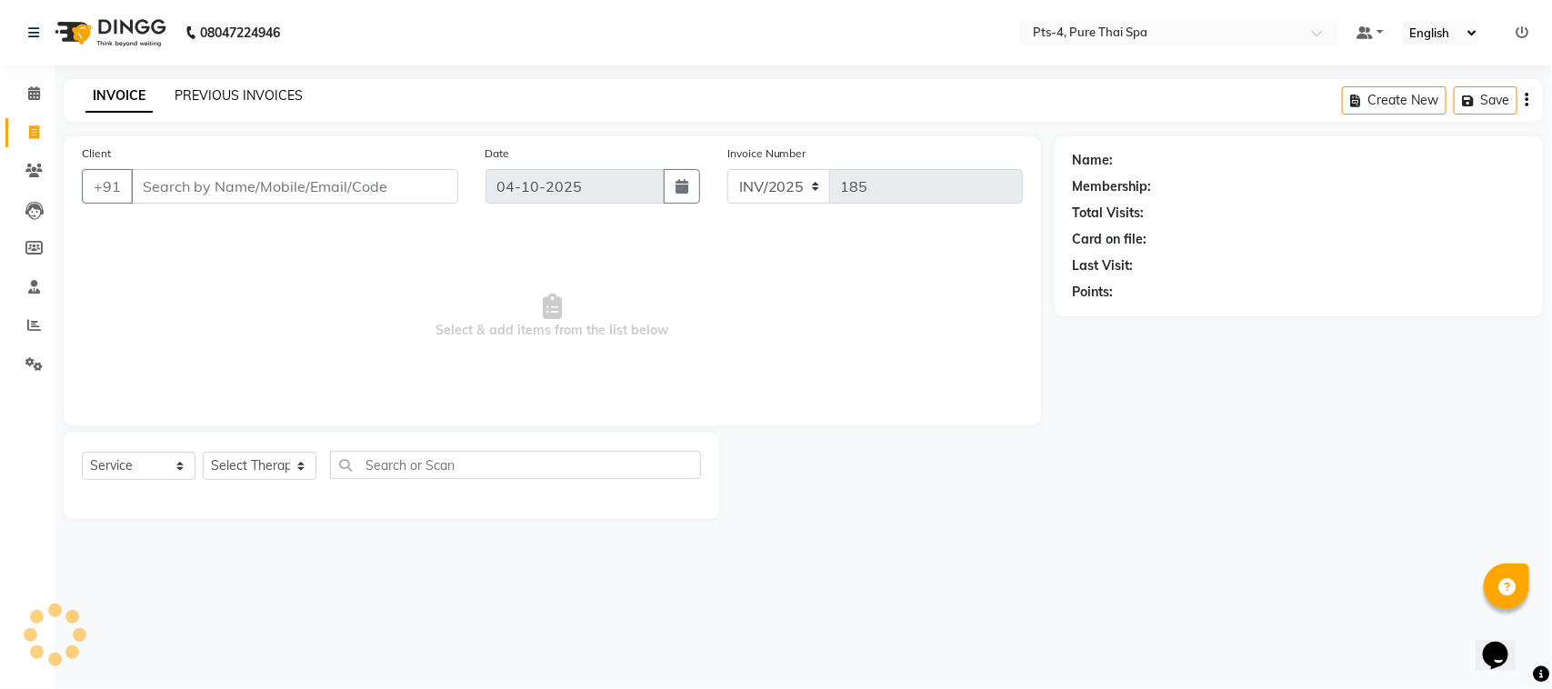
click at [221, 94] on link "PREVIOUS INVOICES" at bounding box center [239, 95] width 128 height 16
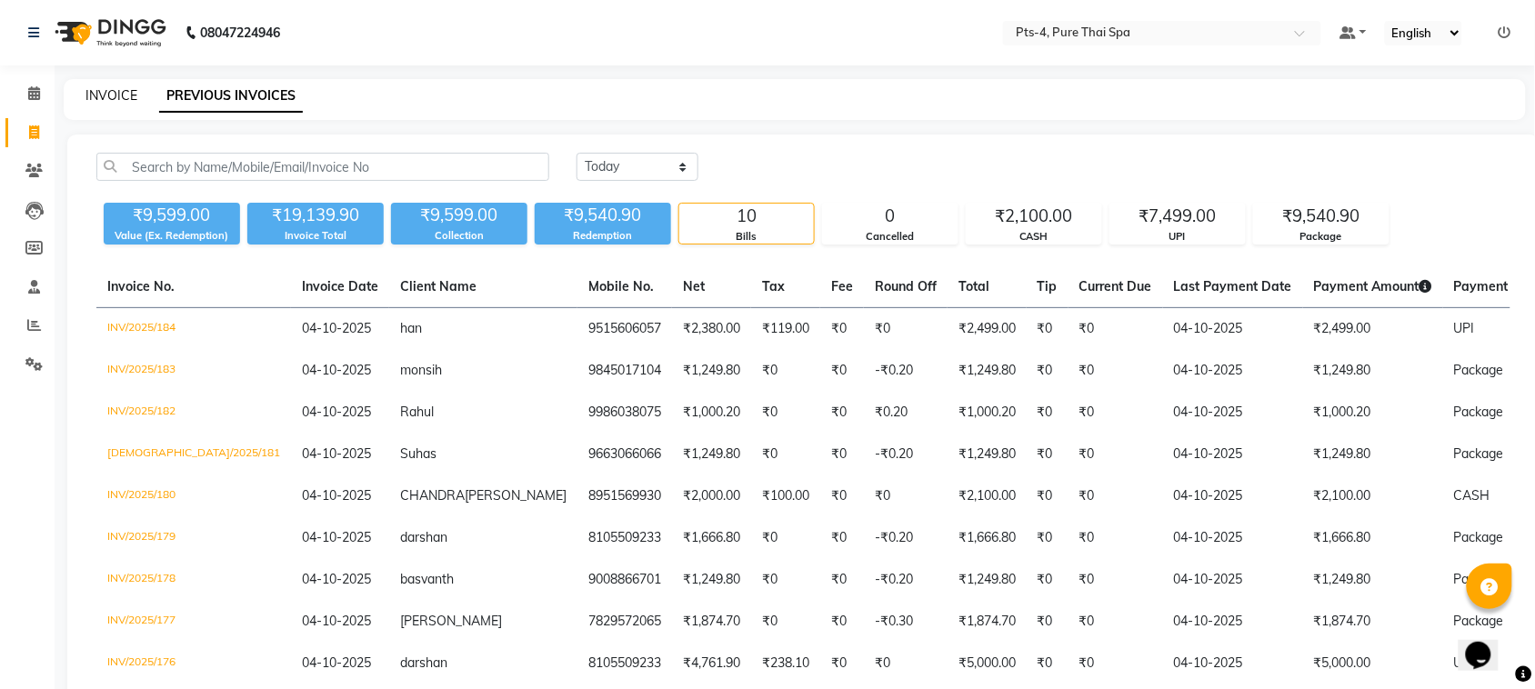
click at [109, 93] on link "INVOICE" at bounding box center [111, 95] width 52 height 16
select select "service"
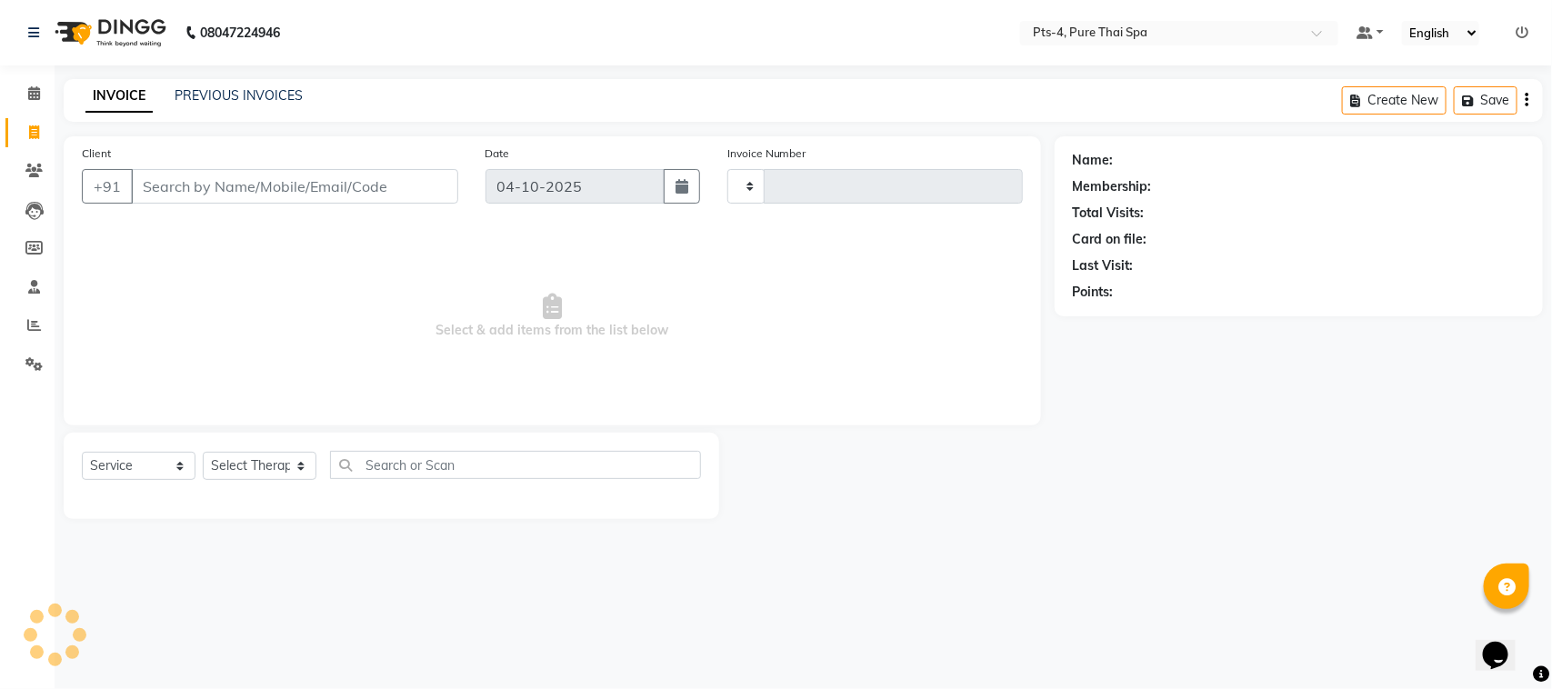
type input "185"
select select "9046"
click at [173, 187] on input "Client" at bounding box center [294, 186] width 327 height 35
type input "9620445388"
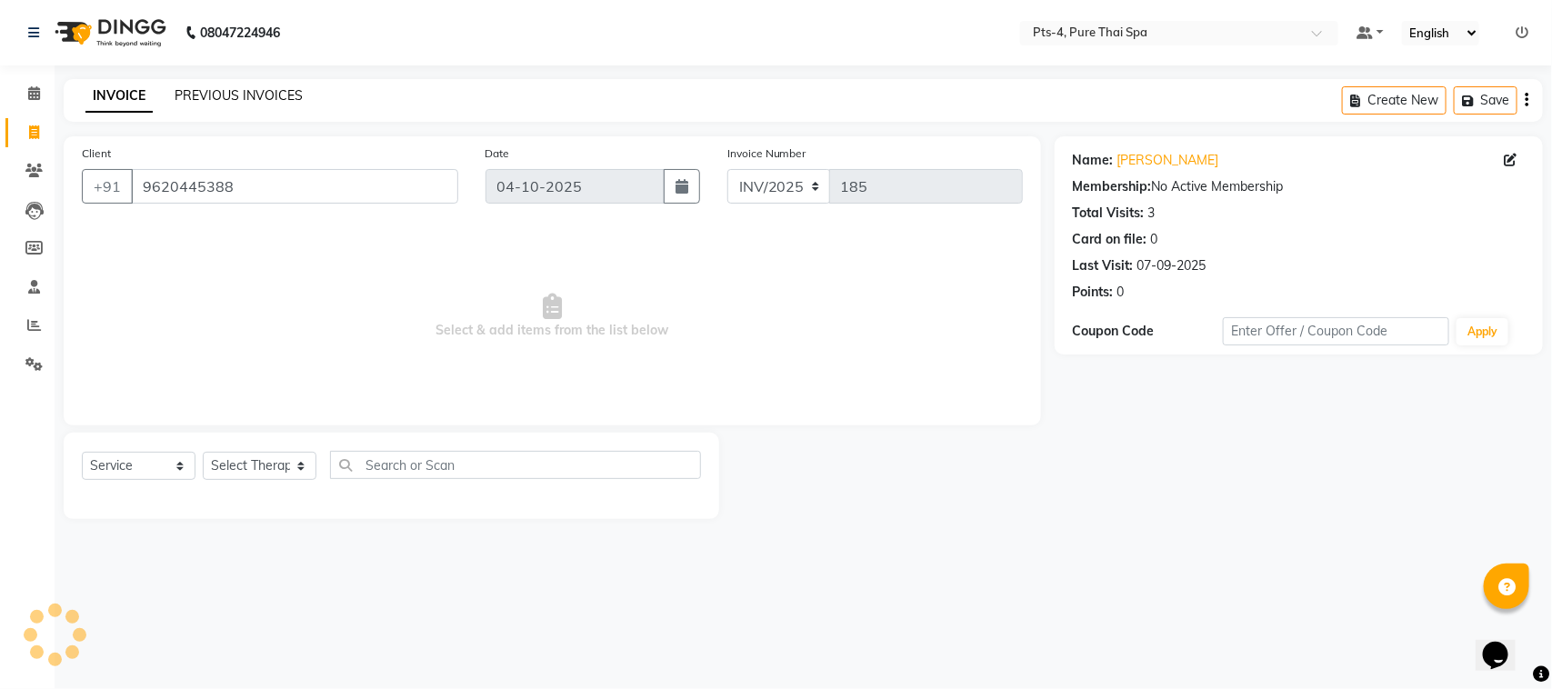
click at [223, 91] on link "PREVIOUS INVOICES" at bounding box center [239, 95] width 128 height 16
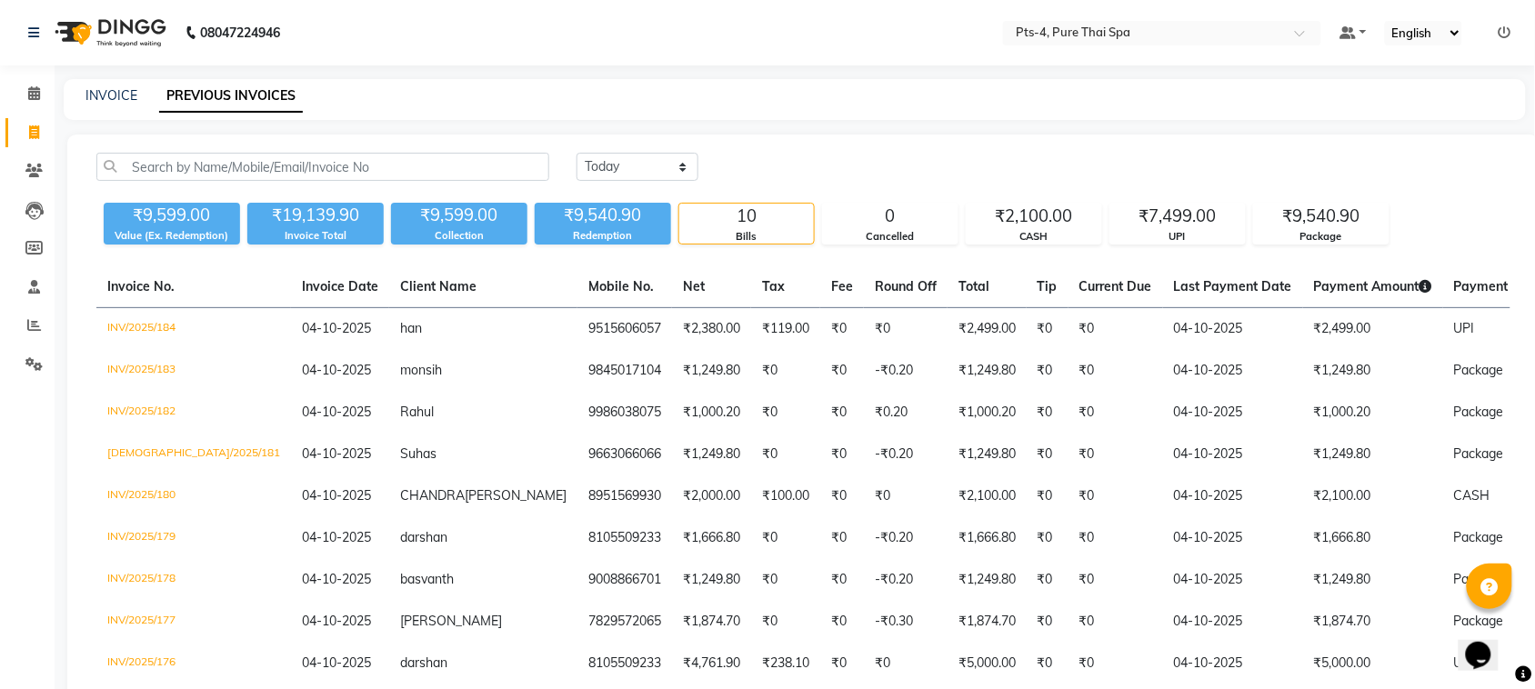
click at [124, 86] on div "INVOICE" at bounding box center [111, 95] width 52 height 19
click at [127, 95] on link "INVOICE" at bounding box center [111, 95] width 52 height 16
select select "service"
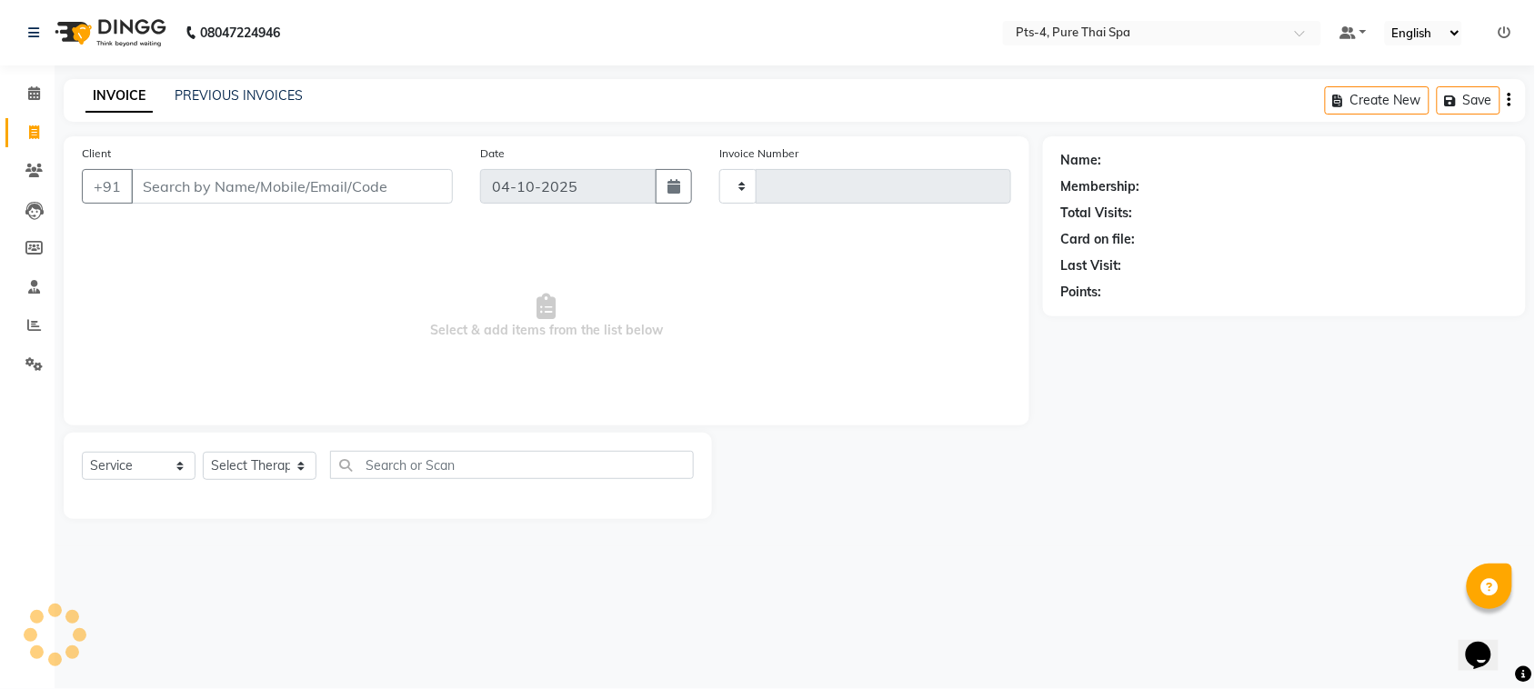
type input "185"
select select "9046"
click at [236, 185] on input "Client" at bounding box center [294, 186] width 327 height 35
type input "9620445388"
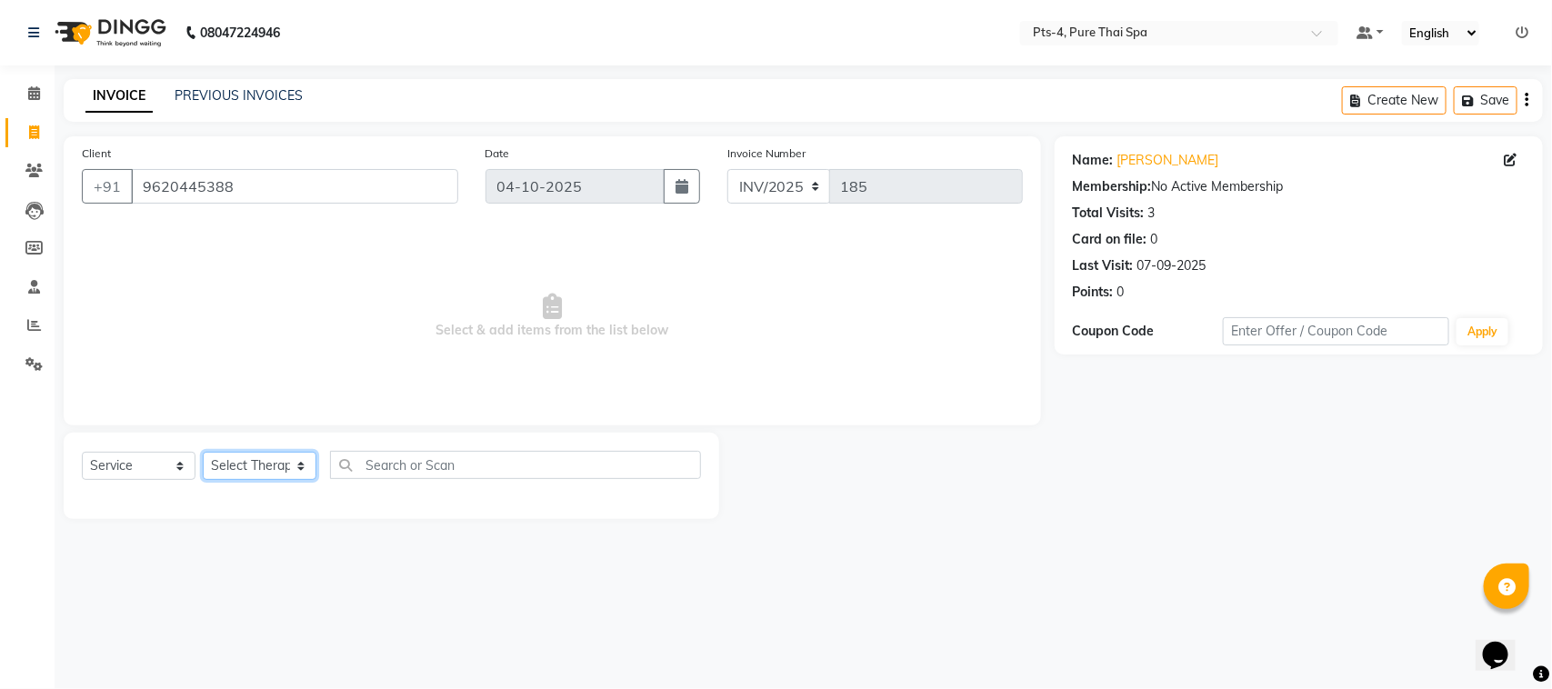
click at [261, 456] on select "Select Therapist AMY NE ANU anyone Ashish kumar BELLA Candy FON HONEY JIYA kris…" at bounding box center [260, 466] width 114 height 28
click at [235, 468] on select "Select Therapist AMY NE ANU anyone Ashish kumar BELLA Candy FON HONEY JIYA kris…" at bounding box center [260, 466] width 114 height 28
select select "92310"
click at [203, 452] on select "Select Therapist AMY NE ANU anyone Ashish kumar BELLA Candy FON HONEY JIYA kris…" at bounding box center [260, 466] width 114 height 28
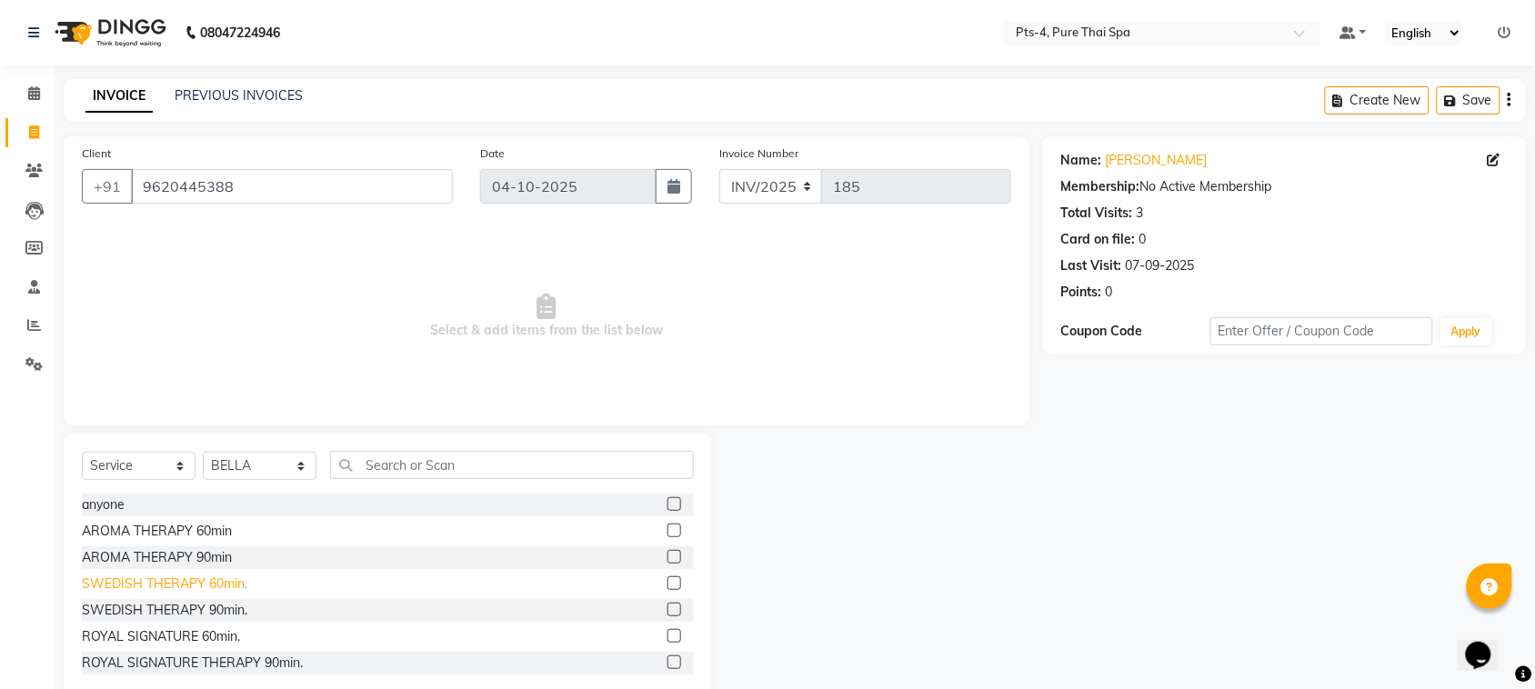
click at [112, 575] on div "SWEDISH THERAPY 60min." at bounding box center [164, 584] width 165 height 19
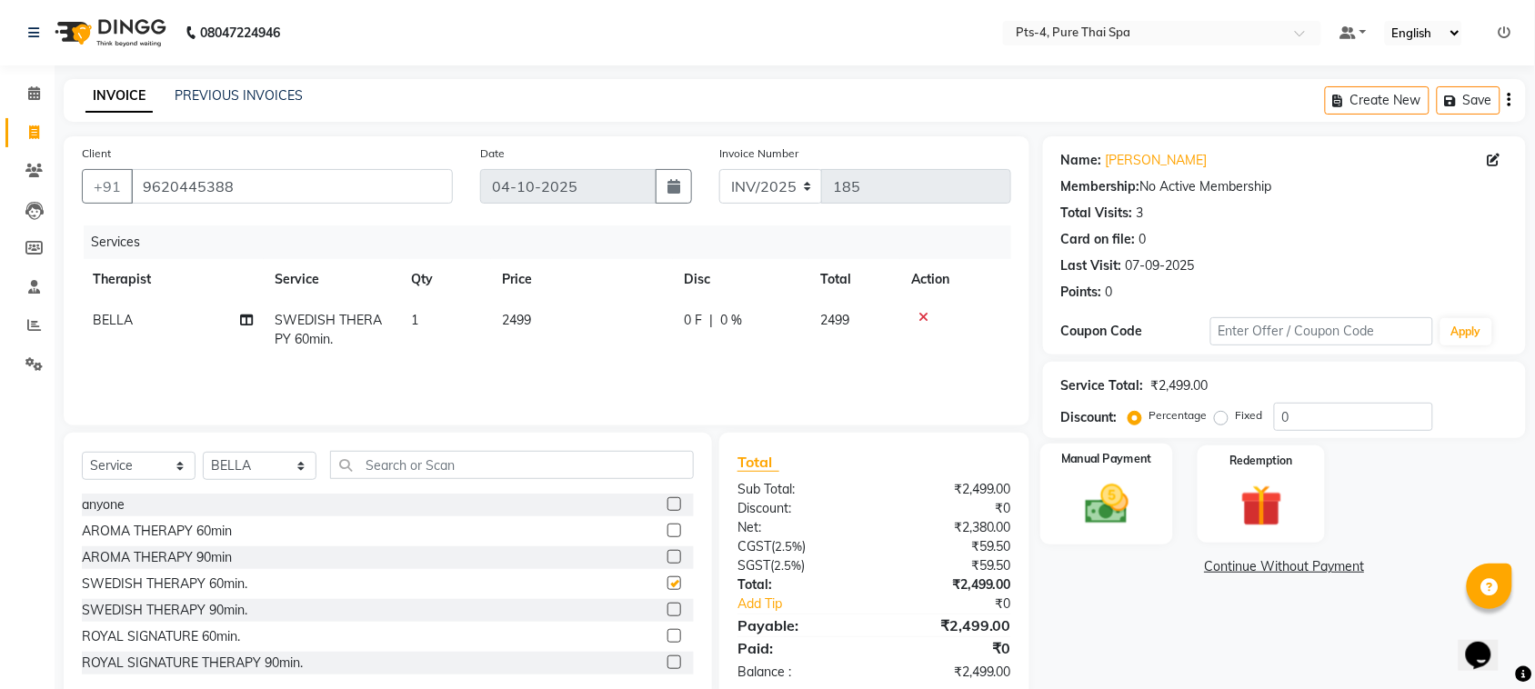
checkbox input "false"
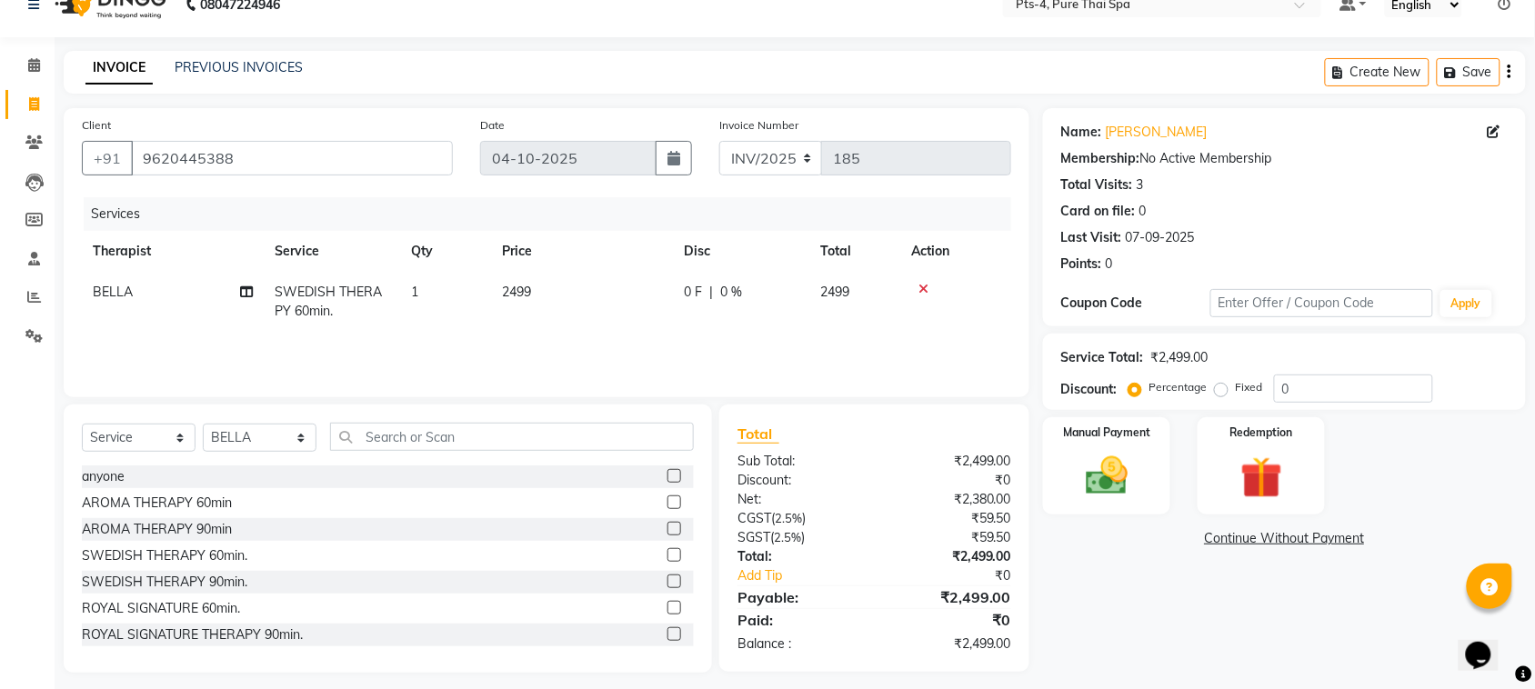
scroll to position [37, 0]
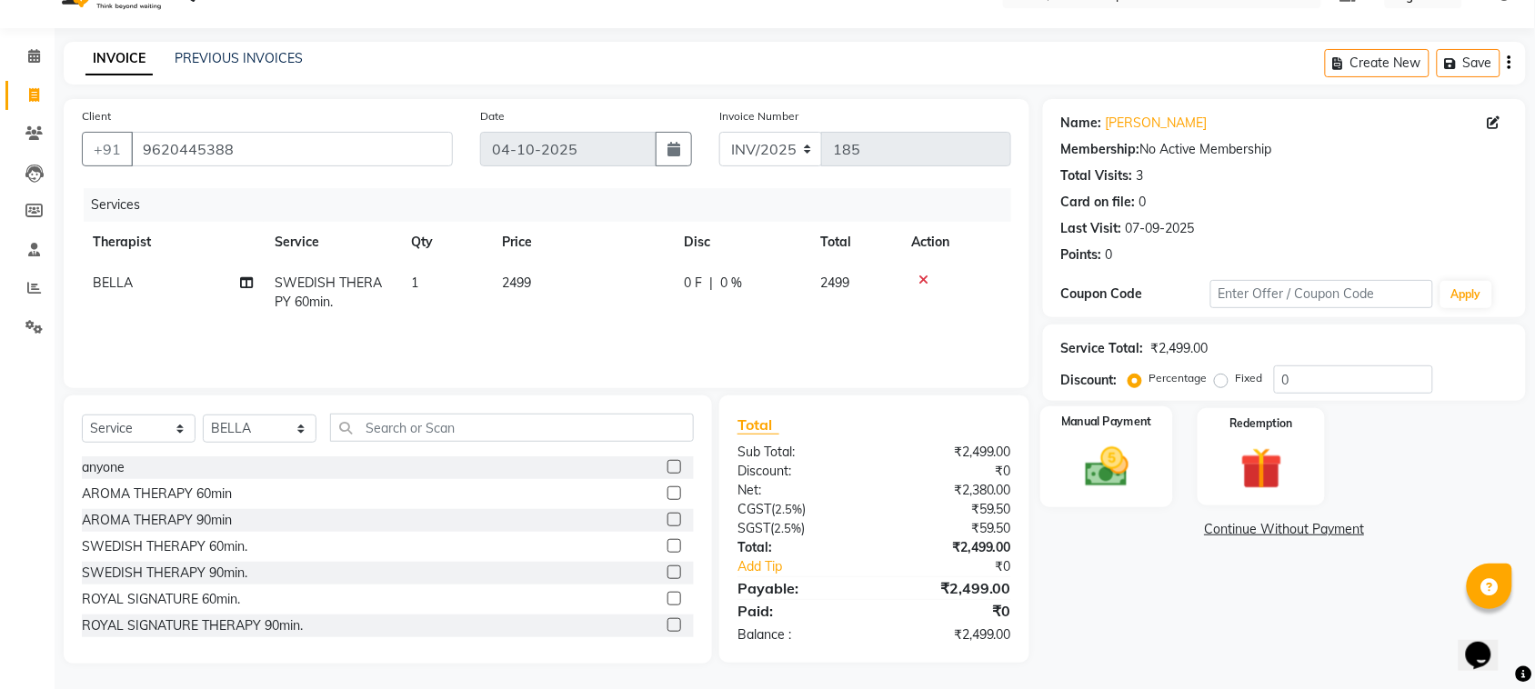
drag, startPoint x: 1095, startPoint y: 457, endPoint x: 1084, endPoint y: 505, distance: 49.6
click at [1096, 456] on img at bounding box center [1106, 467] width 71 height 50
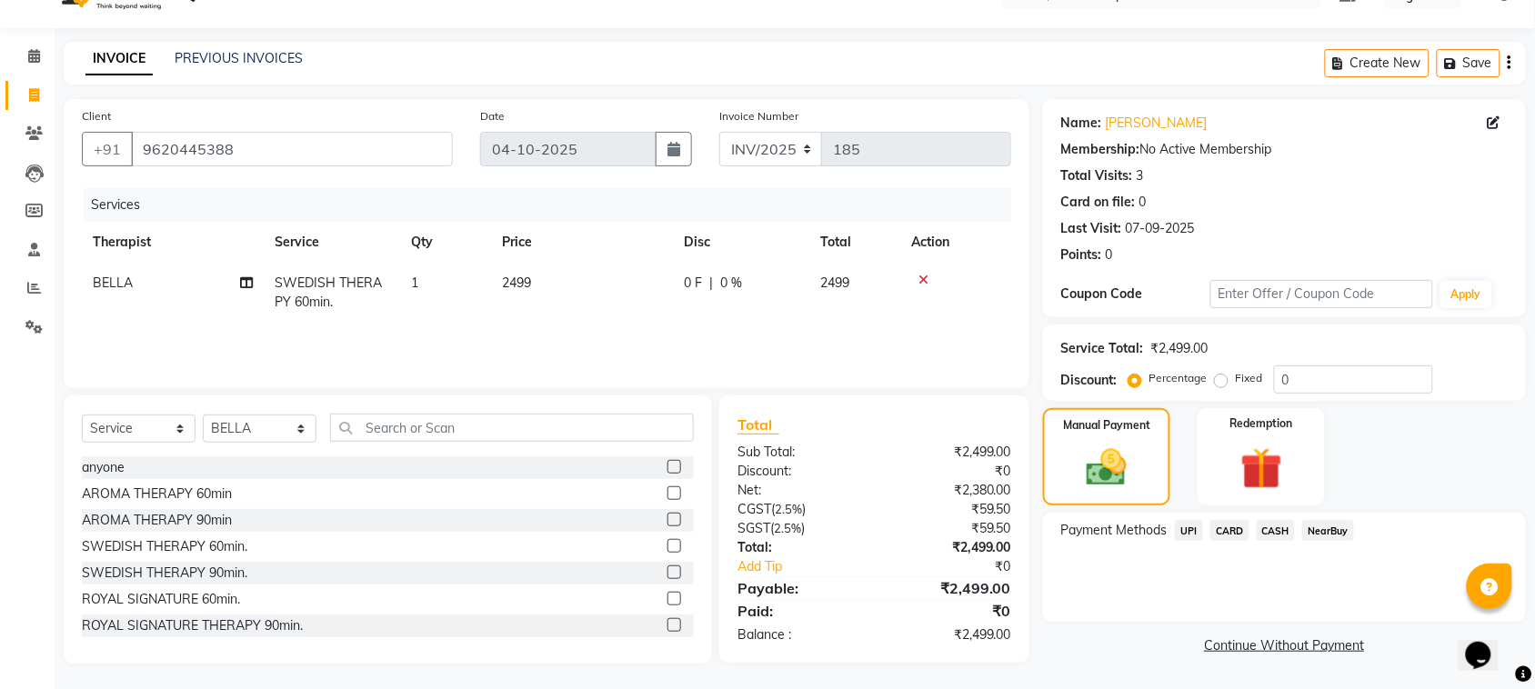
click at [1179, 533] on span "UPI" at bounding box center [1189, 530] width 28 height 21
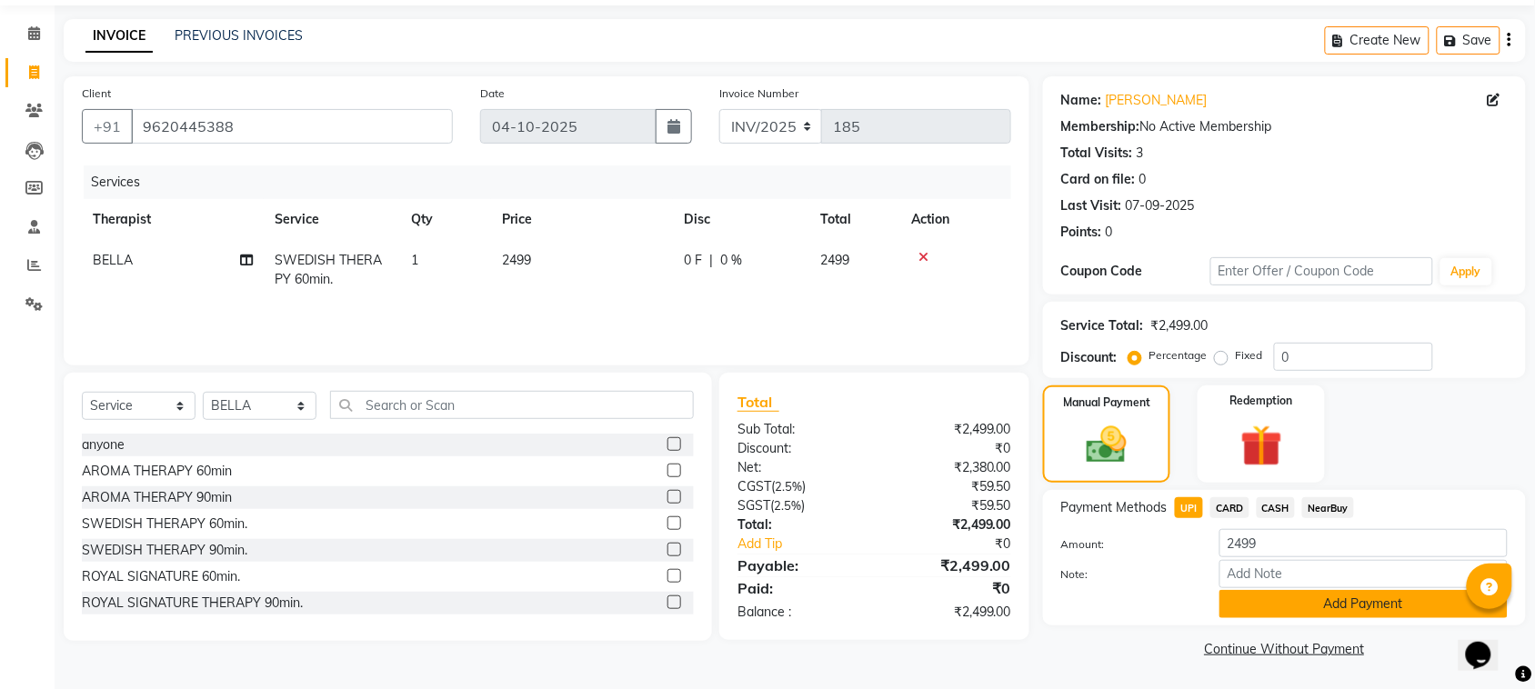
click at [1337, 600] on button "Add Payment" at bounding box center [1363, 604] width 288 height 28
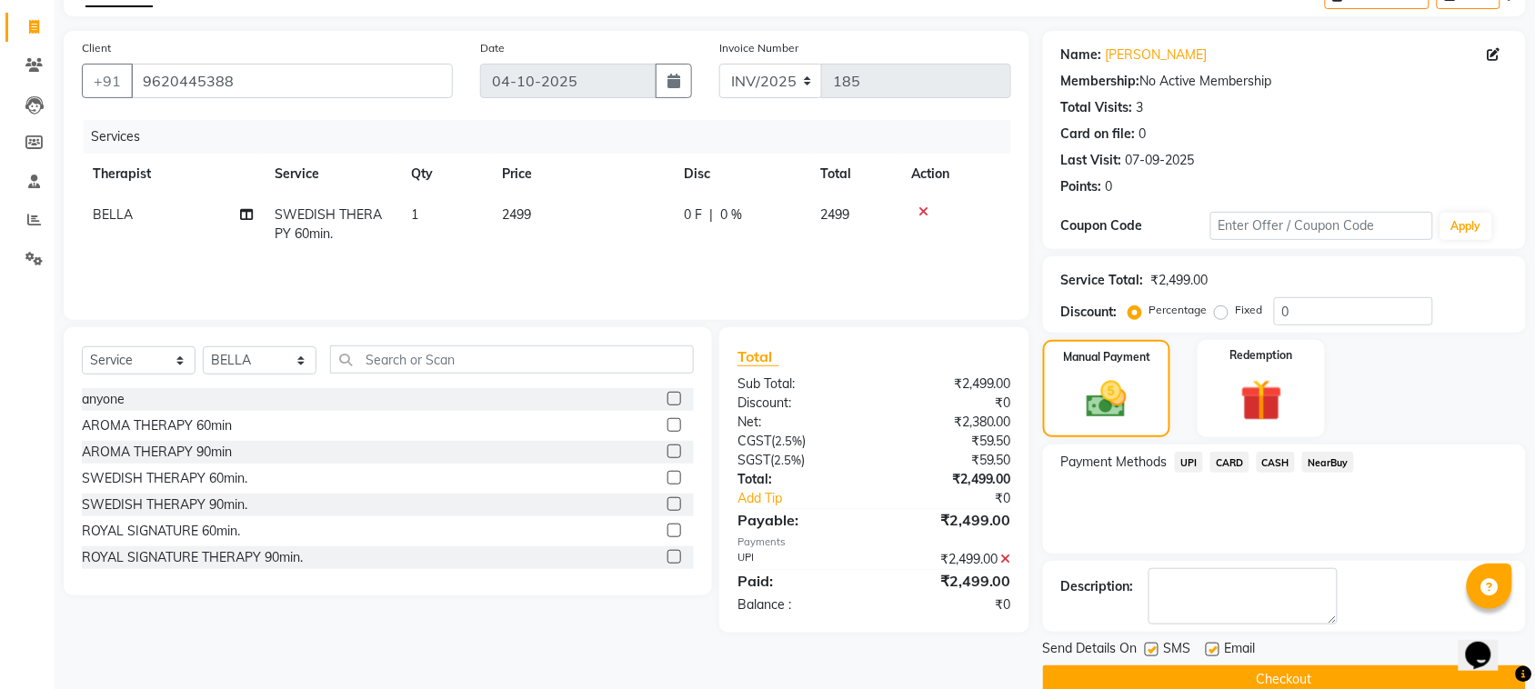
scroll to position [137, 0]
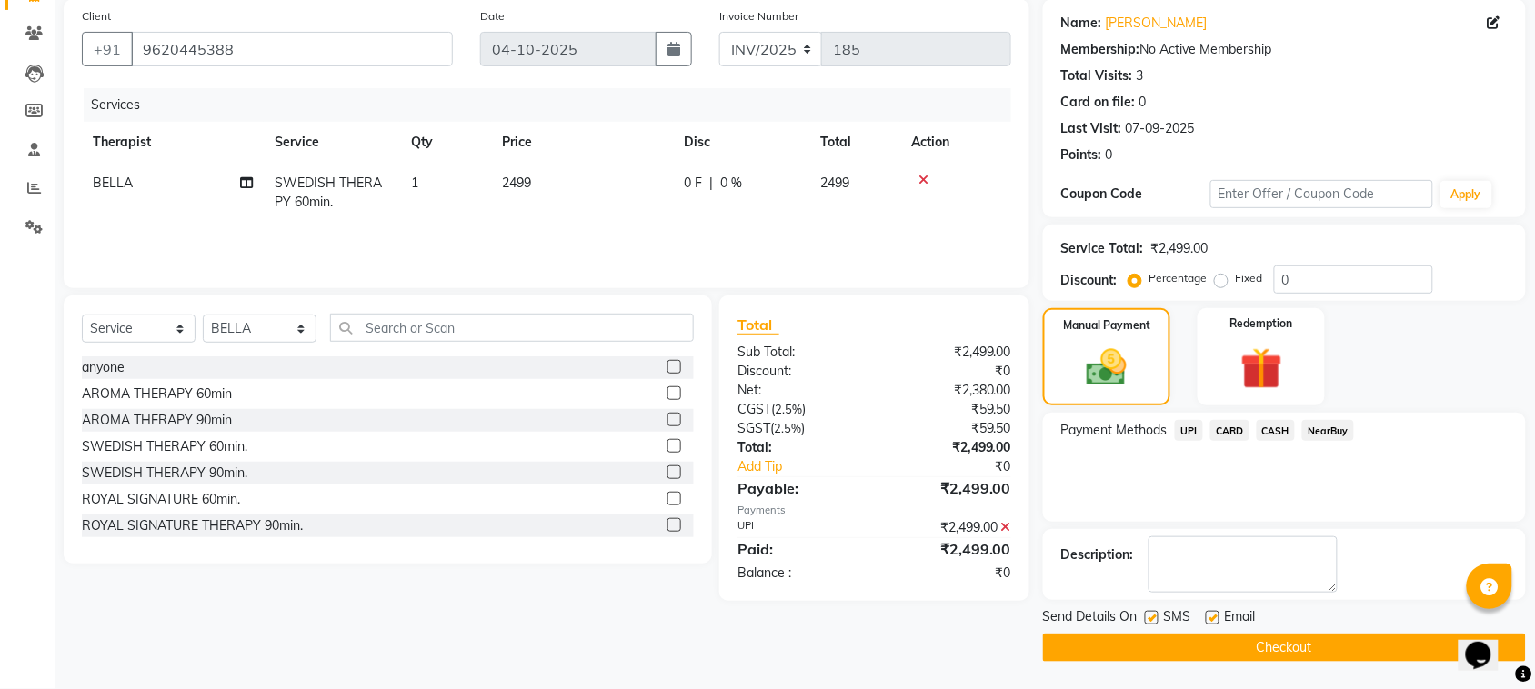
click at [1205, 618] on label at bounding box center [1212, 618] width 14 height 14
click at [1205, 618] on input "checkbox" at bounding box center [1211, 619] width 12 height 12
checkbox input "false"
click at [1150, 621] on label at bounding box center [1152, 618] width 14 height 14
click at [1150, 621] on input "checkbox" at bounding box center [1151, 619] width 12 height 12
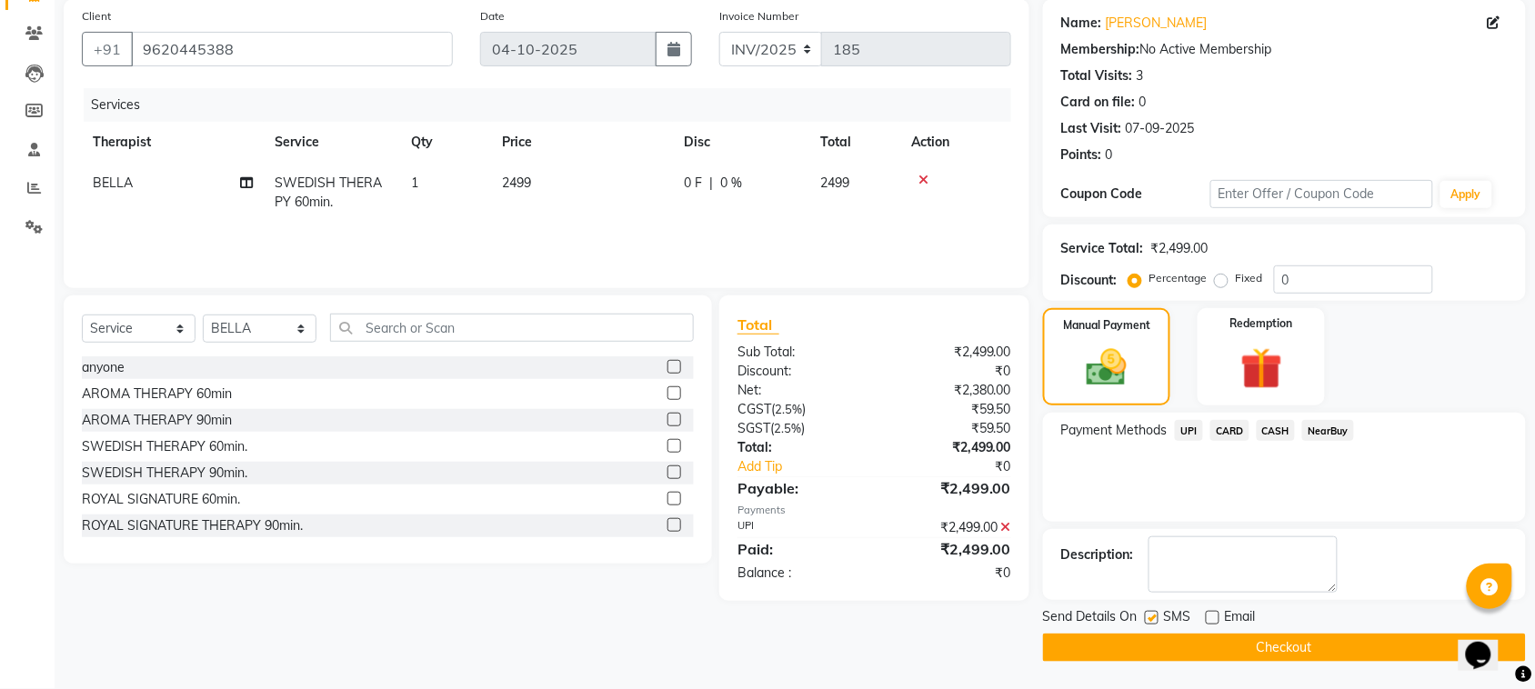
checkbox input "false"
click at [1153, 646] on button "Checkout" at bounding box center [1284, 648] width 483 height 28
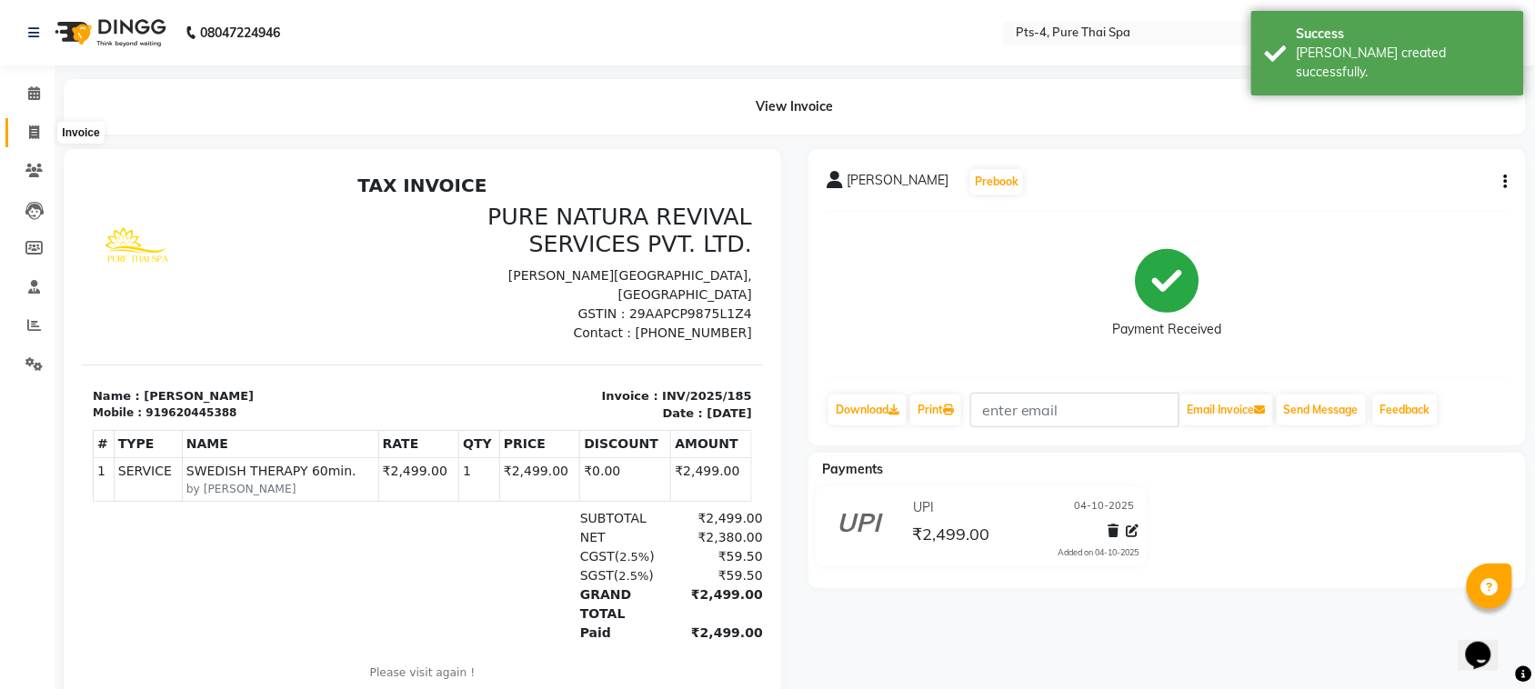
click at [27, 128] on span at bounding box center [34, 133] width 32 height 21
select select "service"
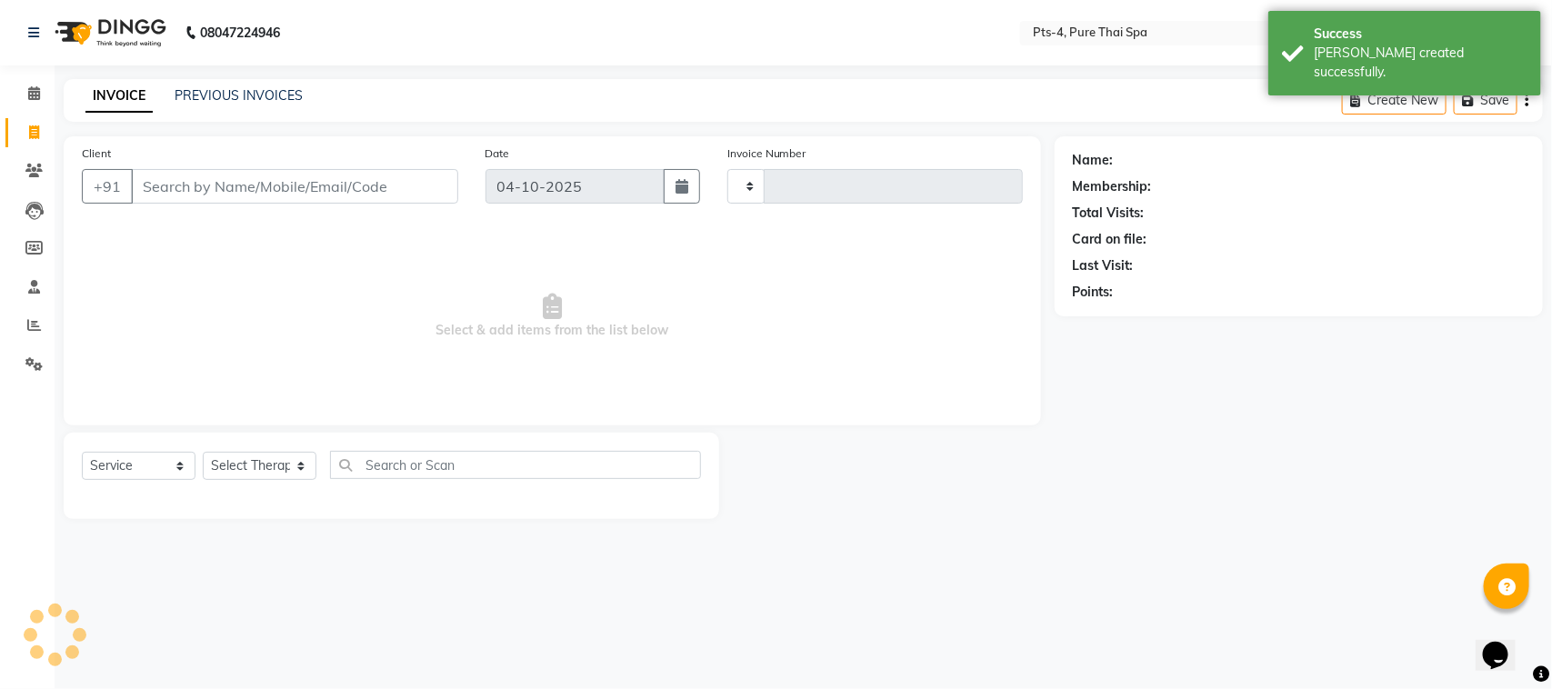
type input "186"
select select "9046"
click at [165, 194] on input "Client" at bounding box center [294, 186] width 327 height 35
type input "9980518221"
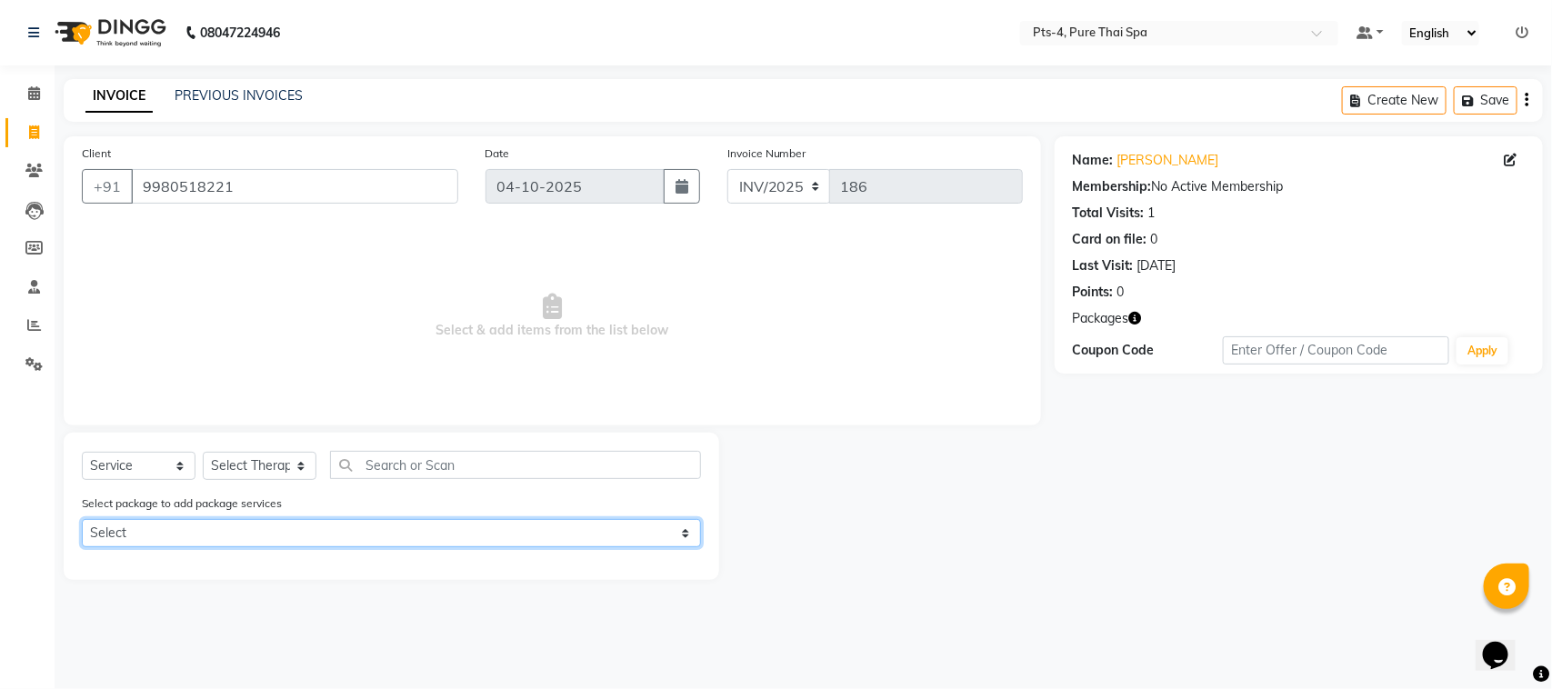
click at [186, 542] on select "Select PTS PACKAGE (5K) 4 SERVICES" at bounding box center [391, 533] width 619 height 28
select select "1: Object"
click at [82, 519] on select "Select PTS PACKAGE (5K) 4 SERVICES" at bounding box center [391, 533] width 619 height 28
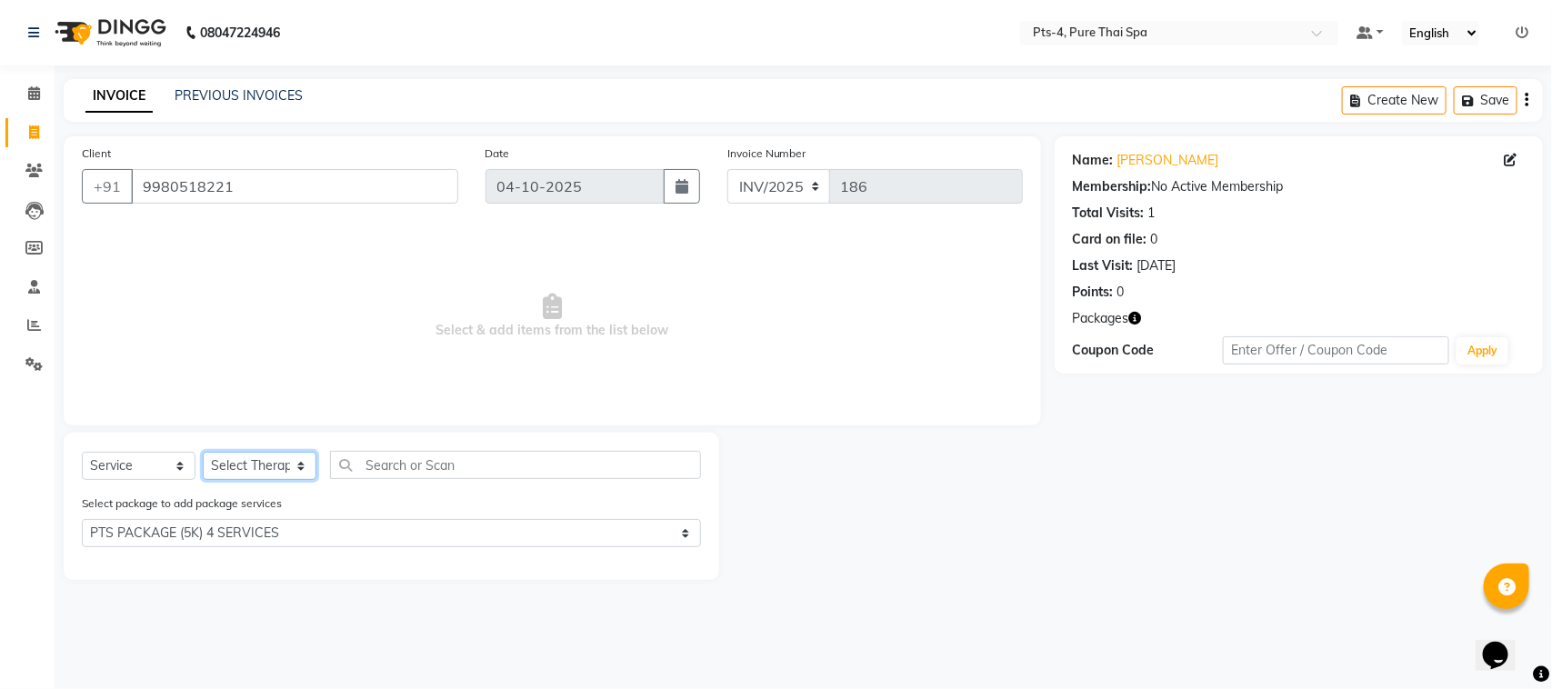
click at [244, 465] on select "Select Therapist AMY NE ANU anyone Ashish kumar BELLA Candy FON HONEY JIYA kris…" at bounding box center [260, 466] width 114 height 28
drag, startPoint x: 807, startPoint y: 379, endPoint x: 801, endPoint y: 360, distance: 20.1
click at [801, 360] on span "Select & add items from the list below" at bounding box center [552, 316] width 941 height 182
click at [30, 285] on icon at bounding box center [34, 287] width 12 height 14
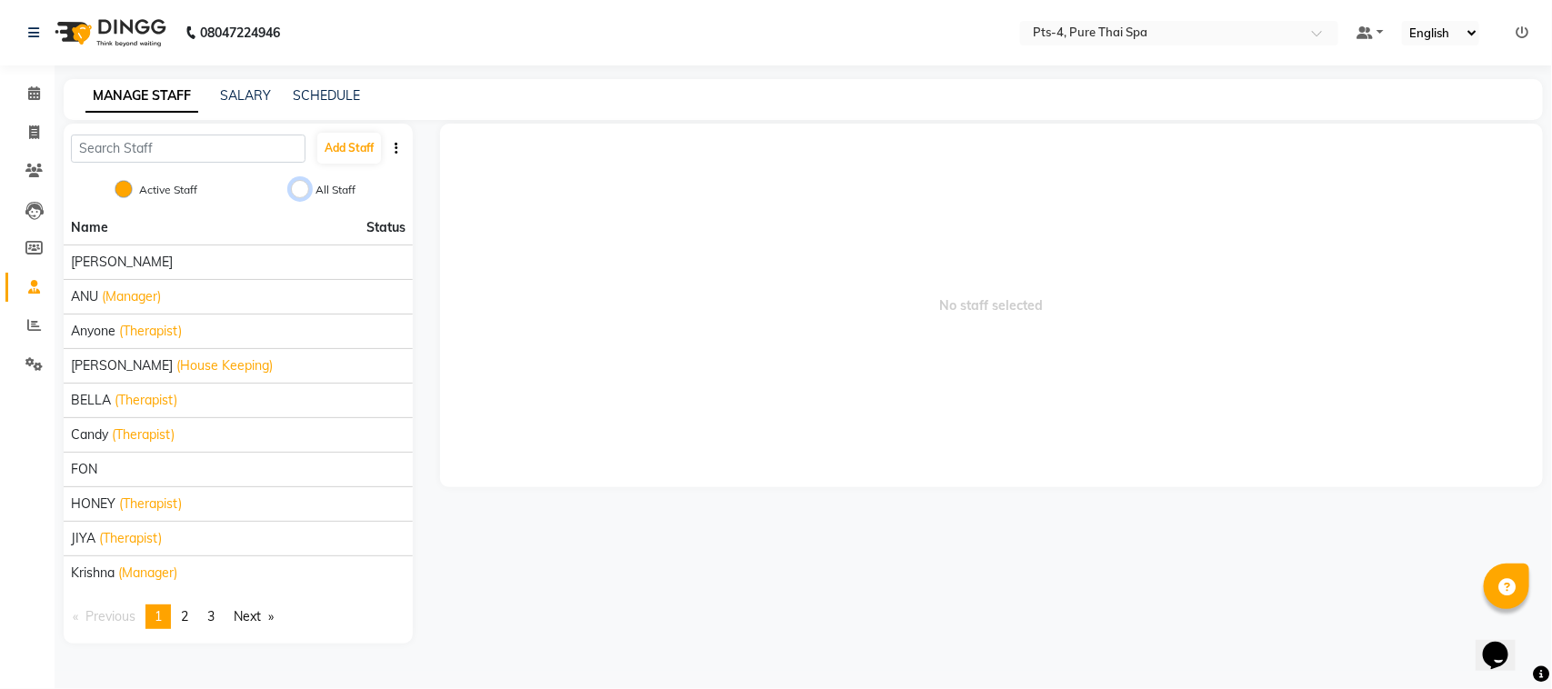
click at [302, 188] on input "All Staff" at bounding box center [300, 189] width 18 height 18
radio input "true"
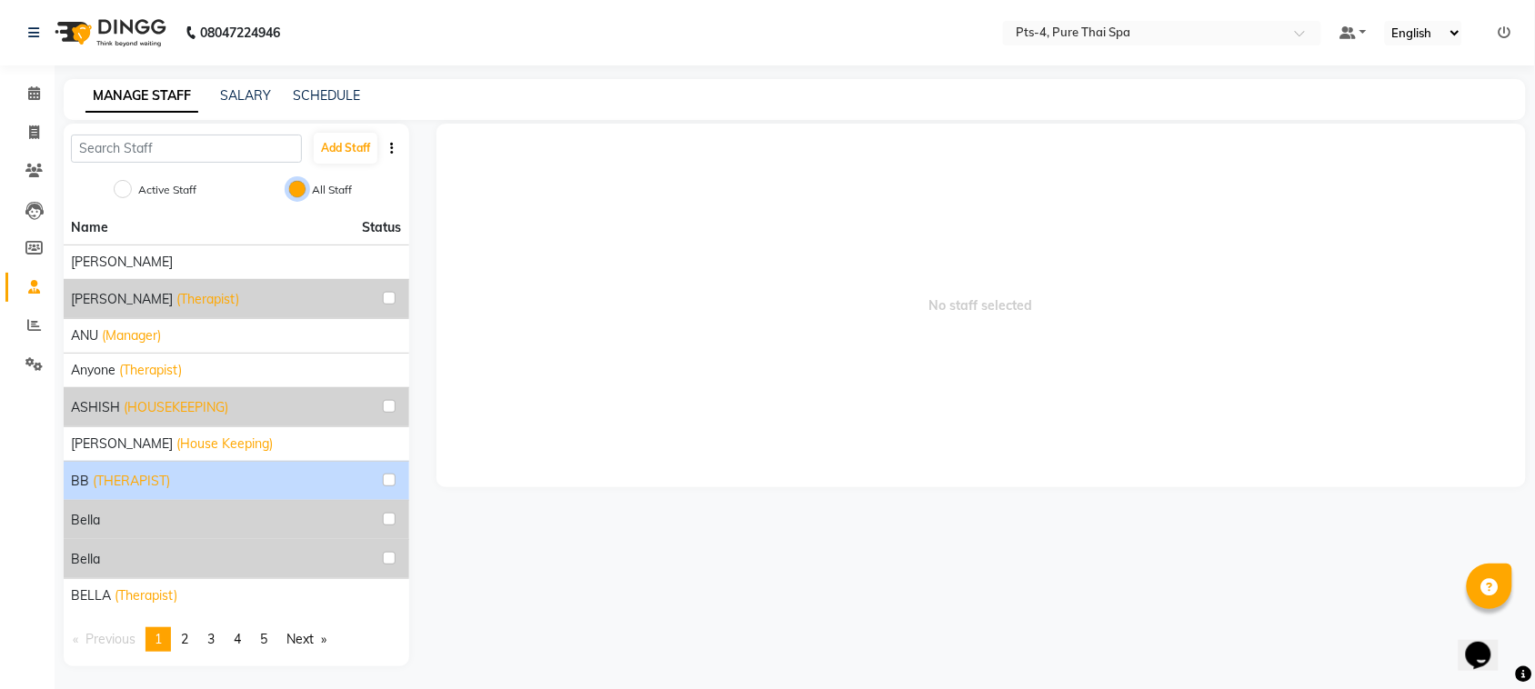
scroll to position [5, 0]
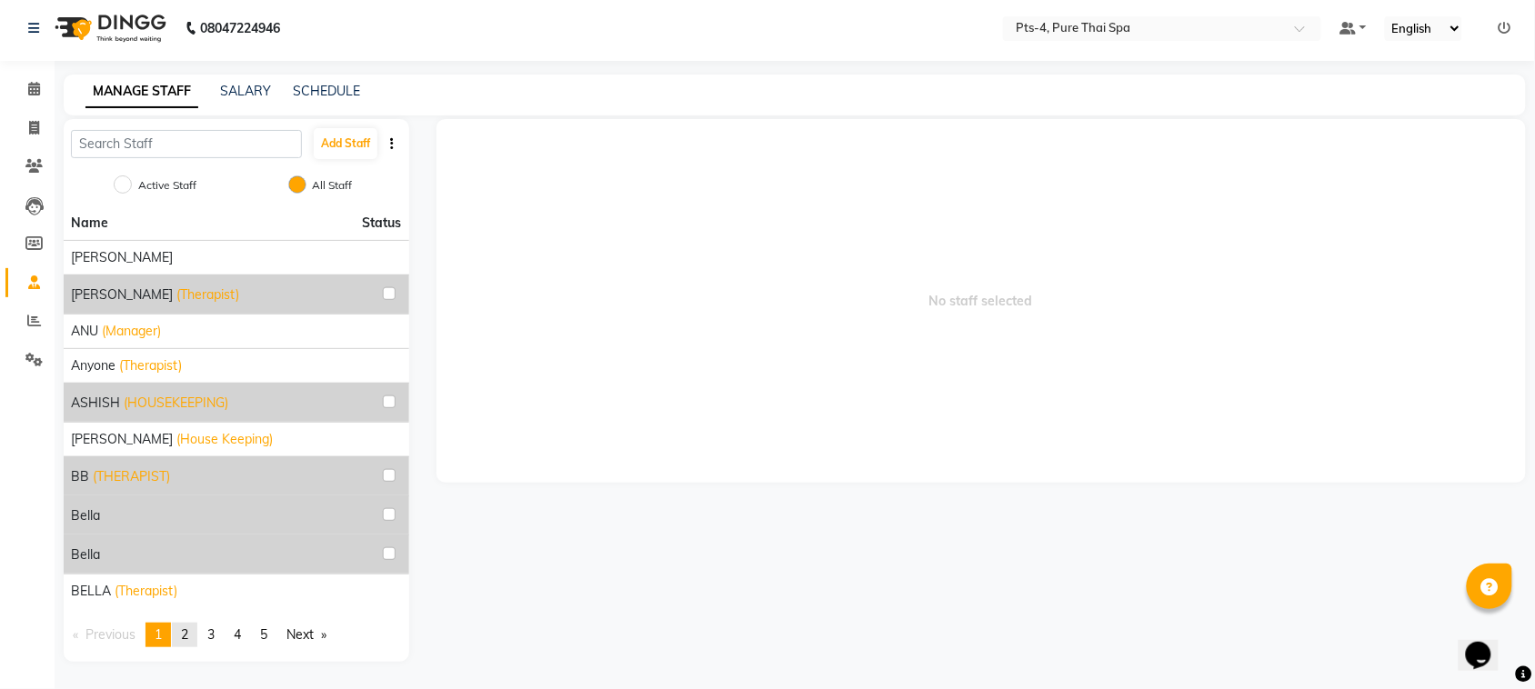
click at [188, 642] on span "2" at bounding box center [184, 634] width 7 height 16
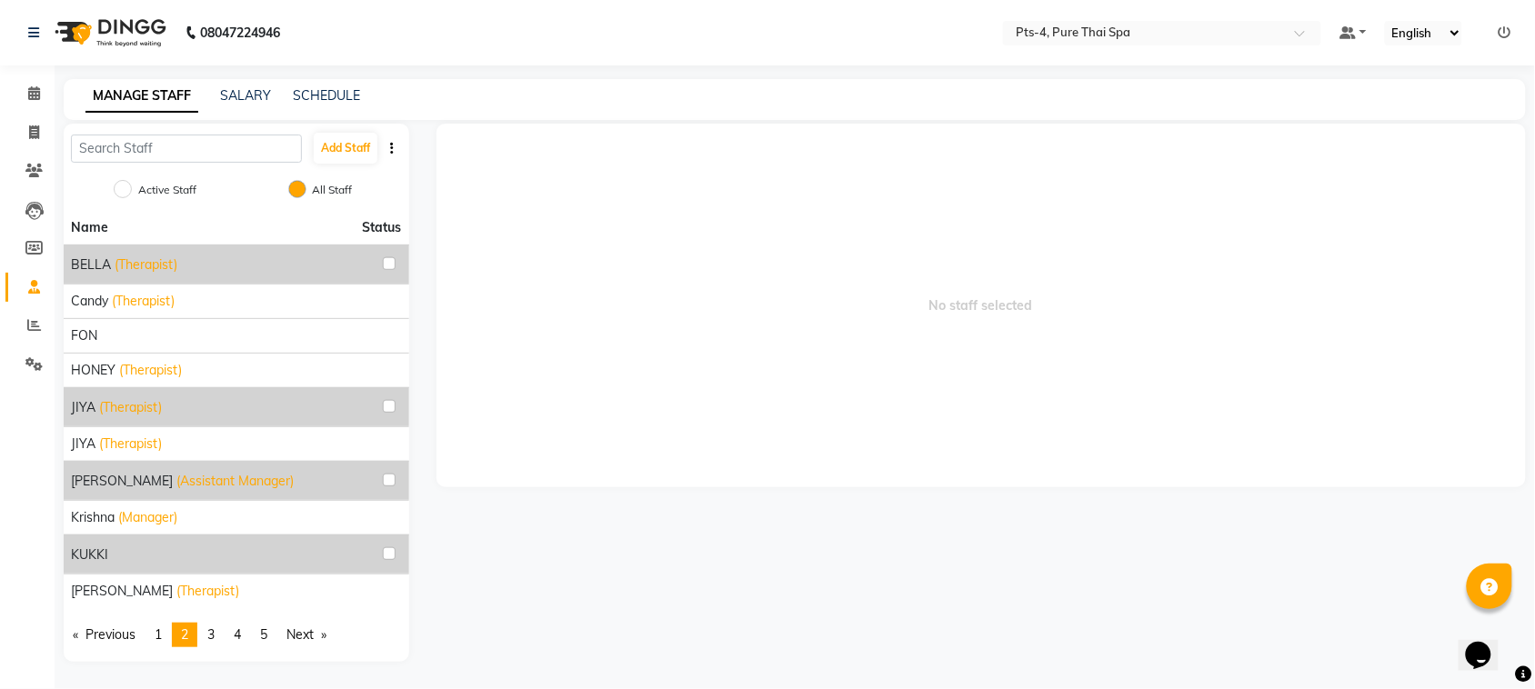
scroll to position [1, 0]
click at [214, 634] on span "3" at bounding box center [210, 634] width 7 height 16
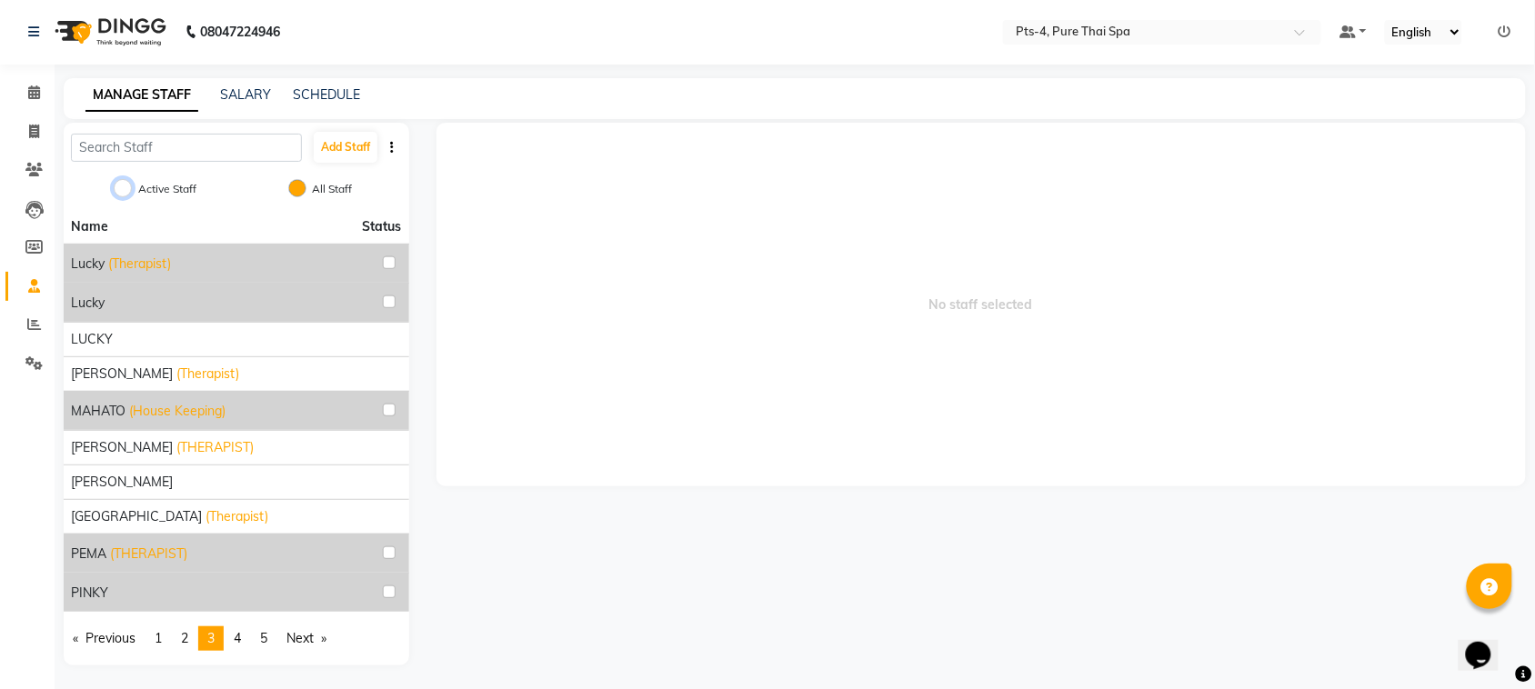
click at [129, 186] on input "Active Staff" at bounding box center [123, 188] width 18 height 18
radio input "true"
radio input "false"
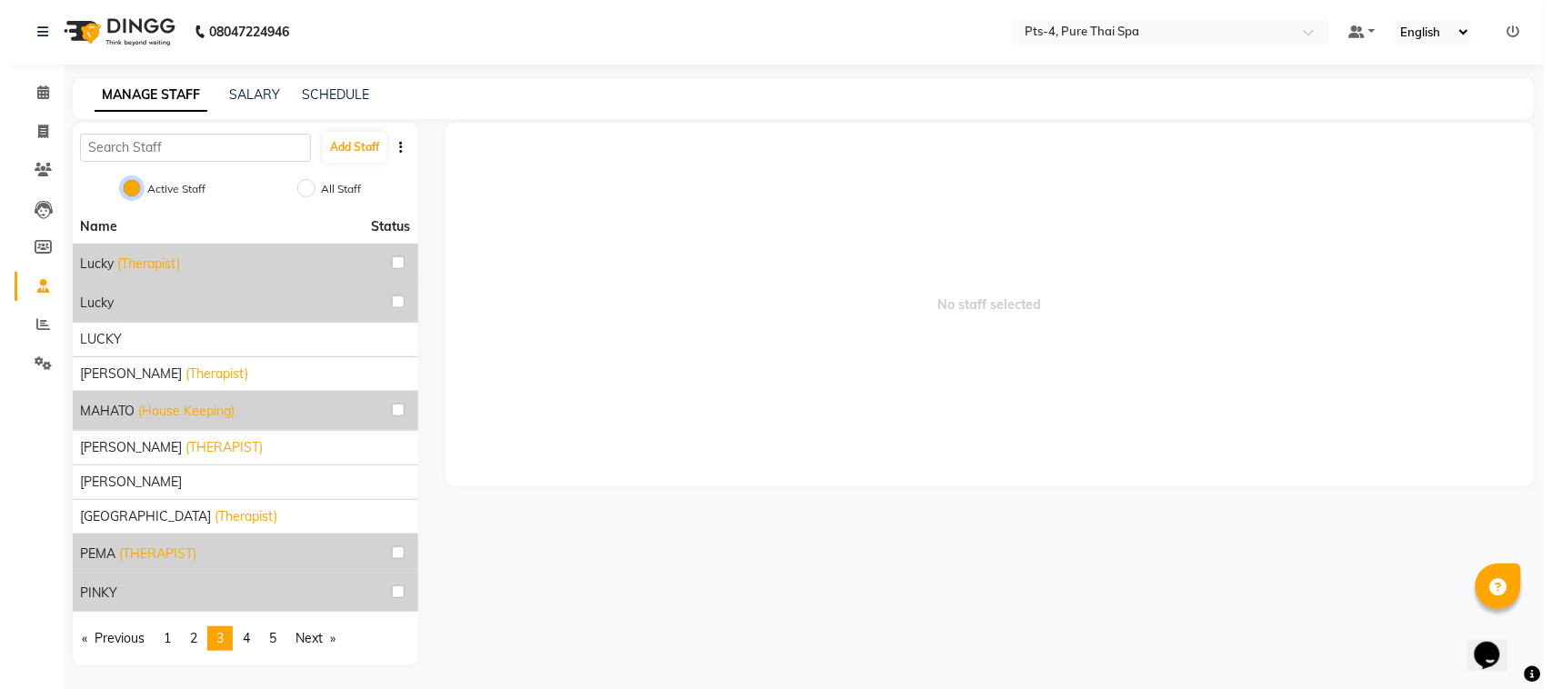
scroll to position [0, 0]
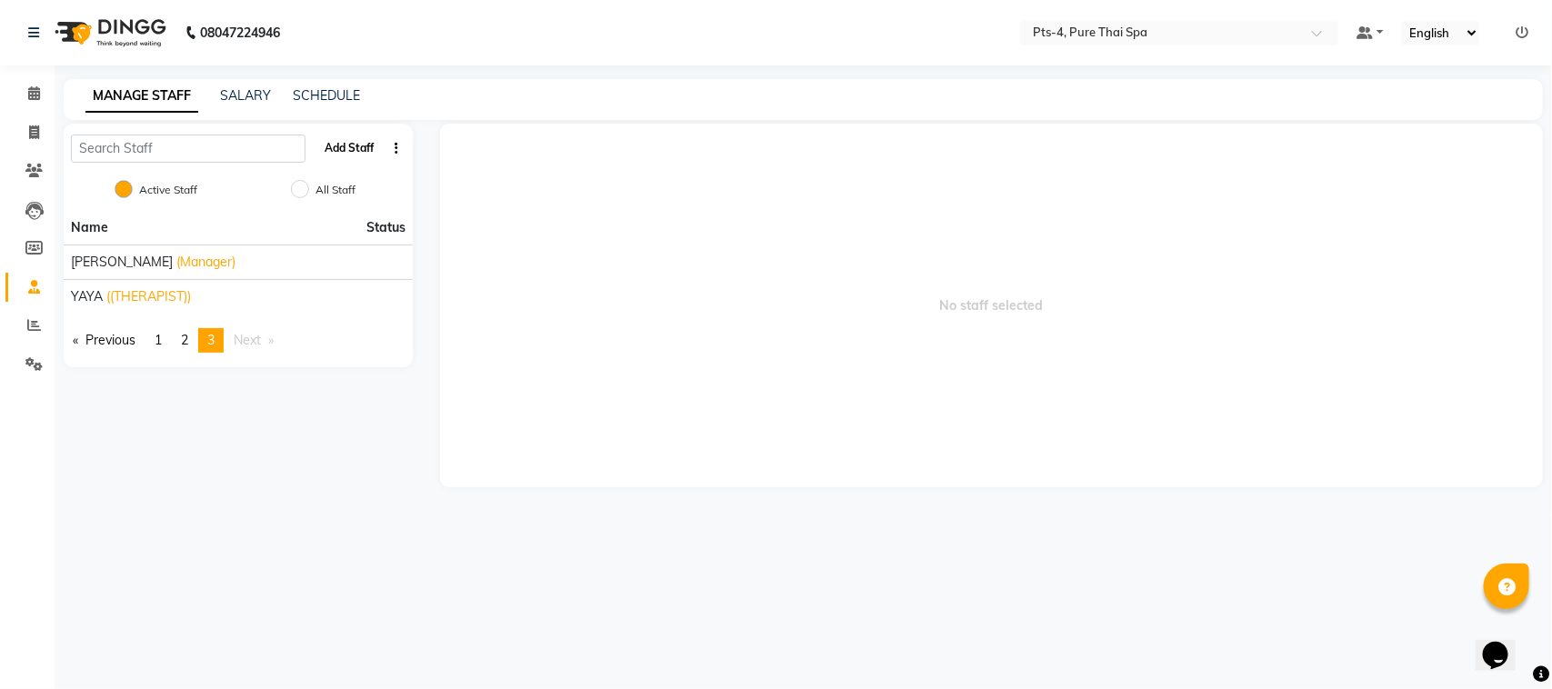
click at [336, 143] on button "Add Staff" at bounding box center [349, 148] width 64 height 31
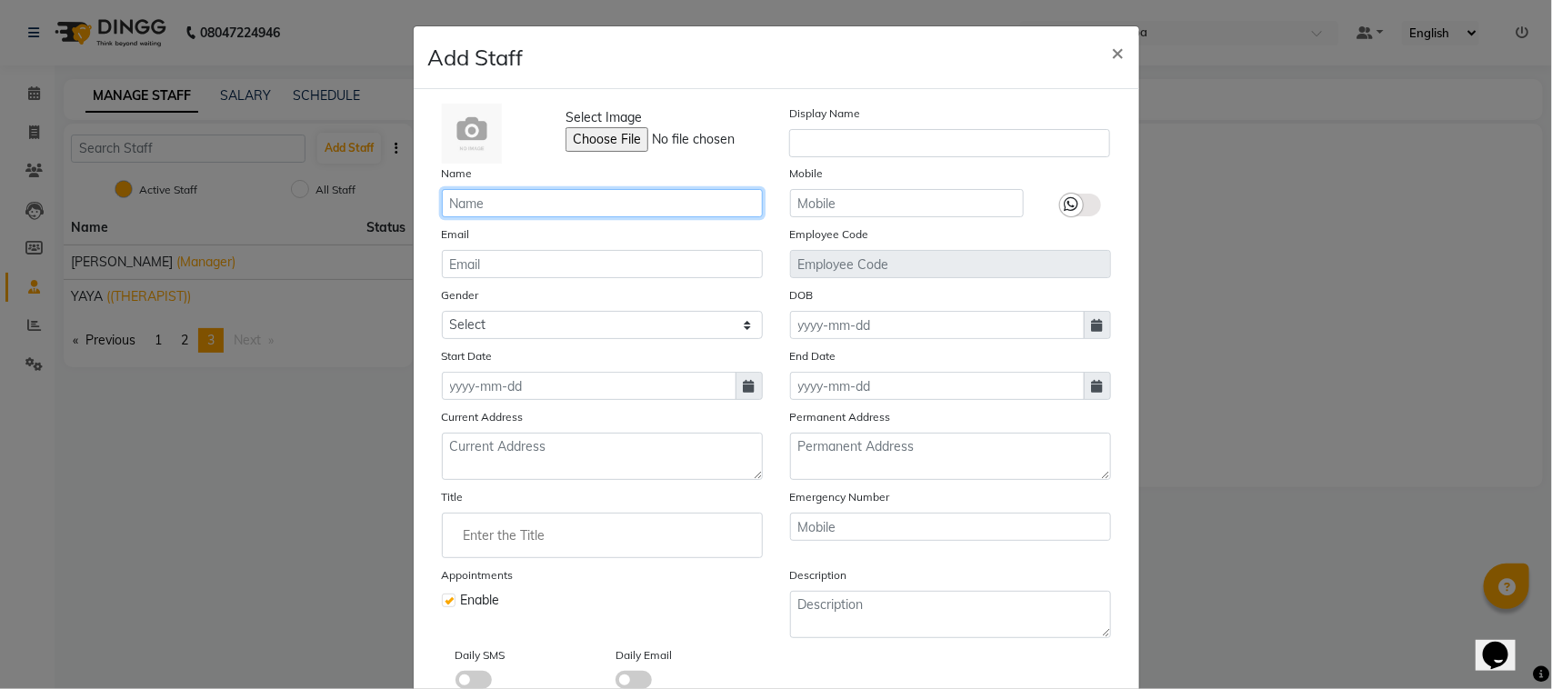
click at [496, 214] on input "text" at bounding box center [602, 203] width 321 height 28
type input "sara"
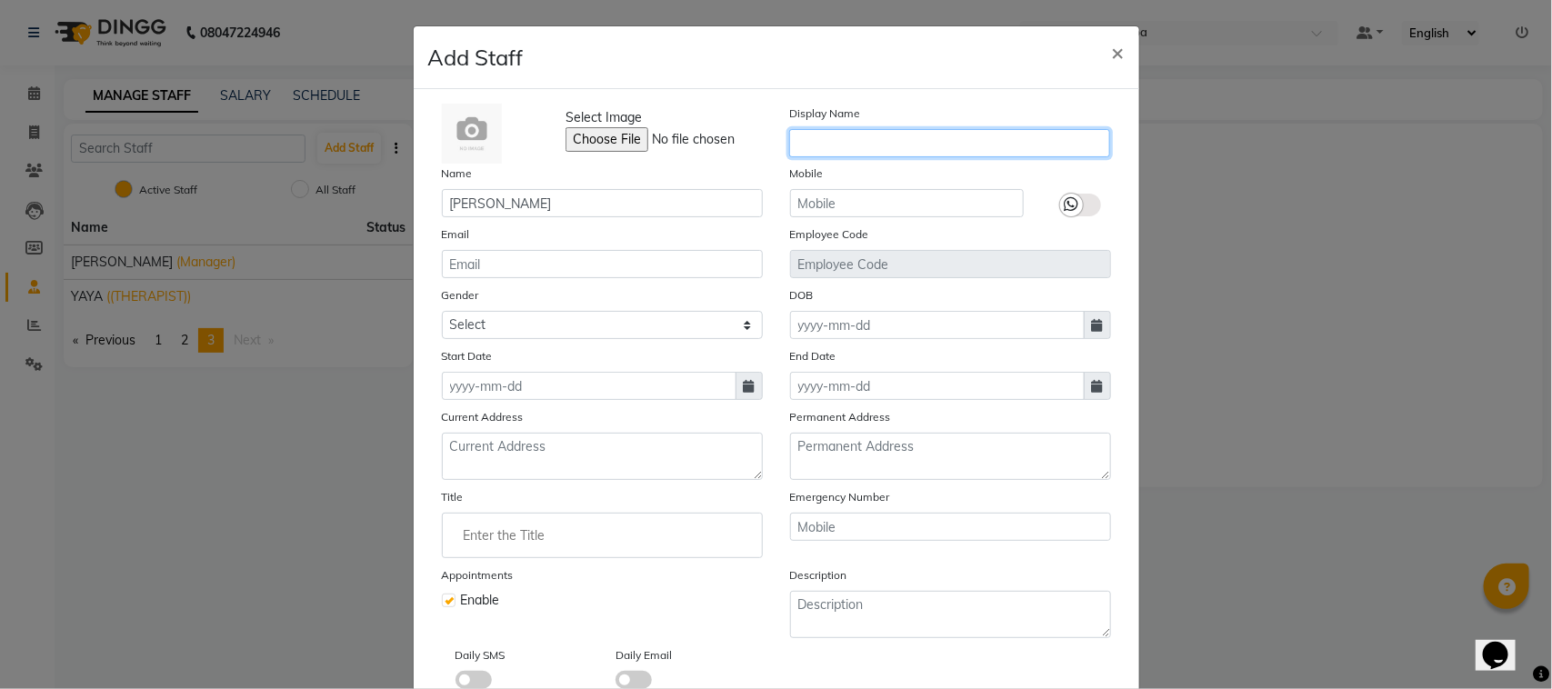
click at [819, 134] on input "text" at bounding box center [949, 143] width 321 height 28
type input "SARA"
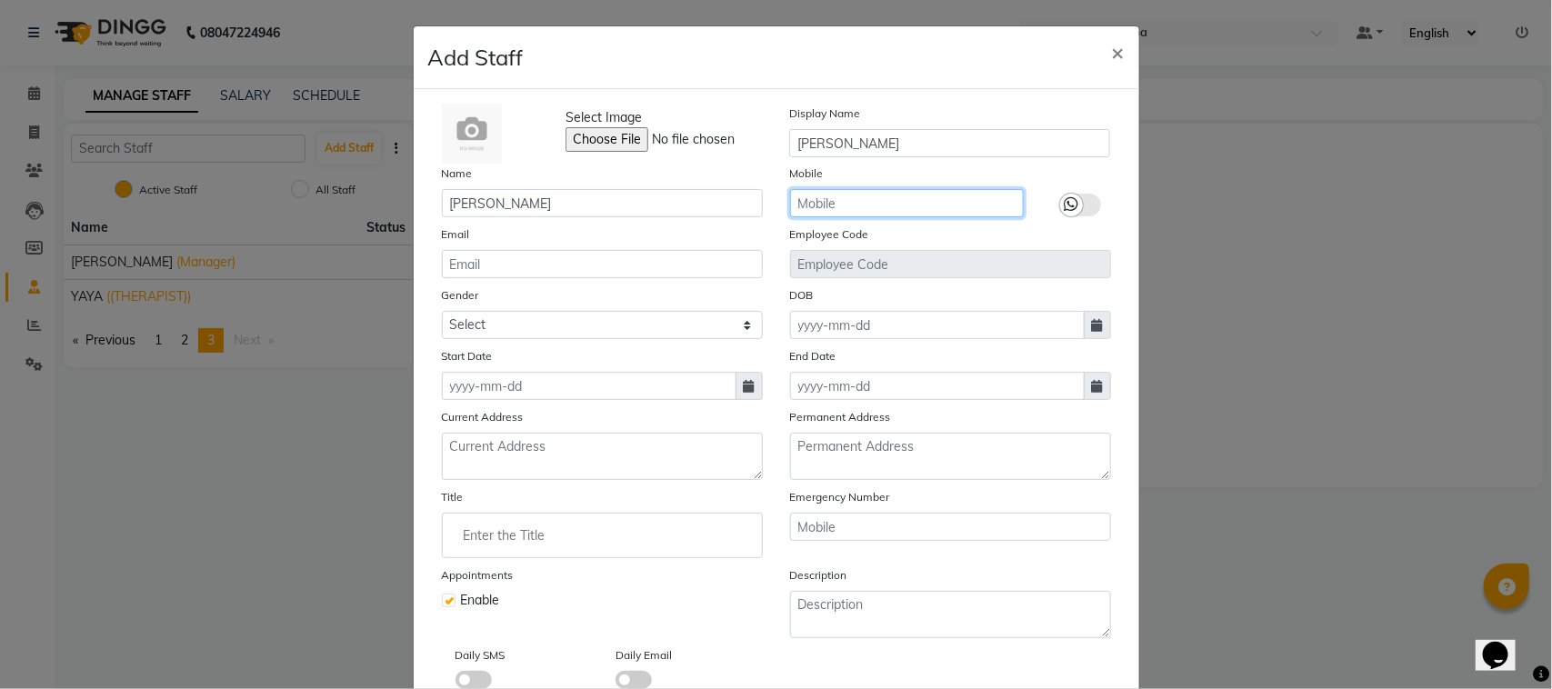
click at [816, 197] on input "text" at bounding box center [907, 203] width 234 height 28
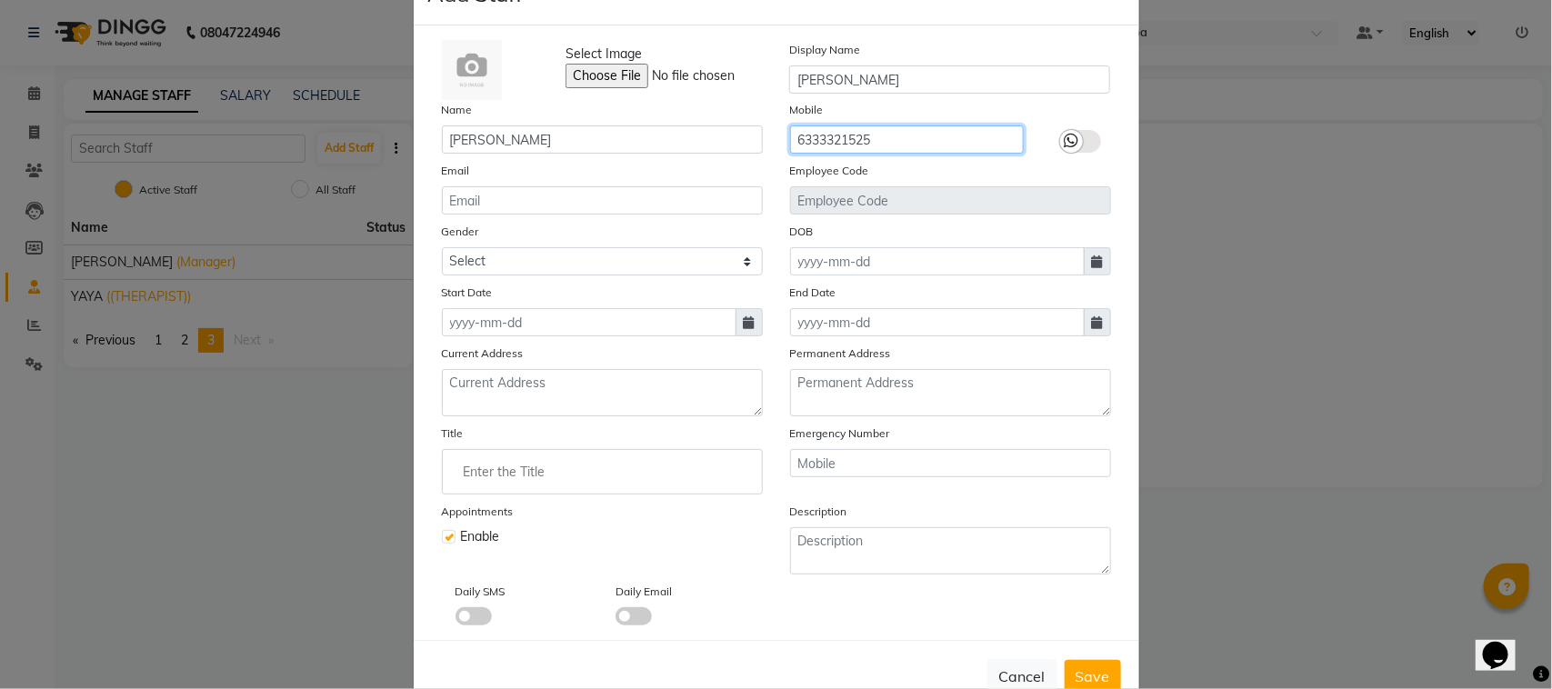
scroll to position [109, 0]
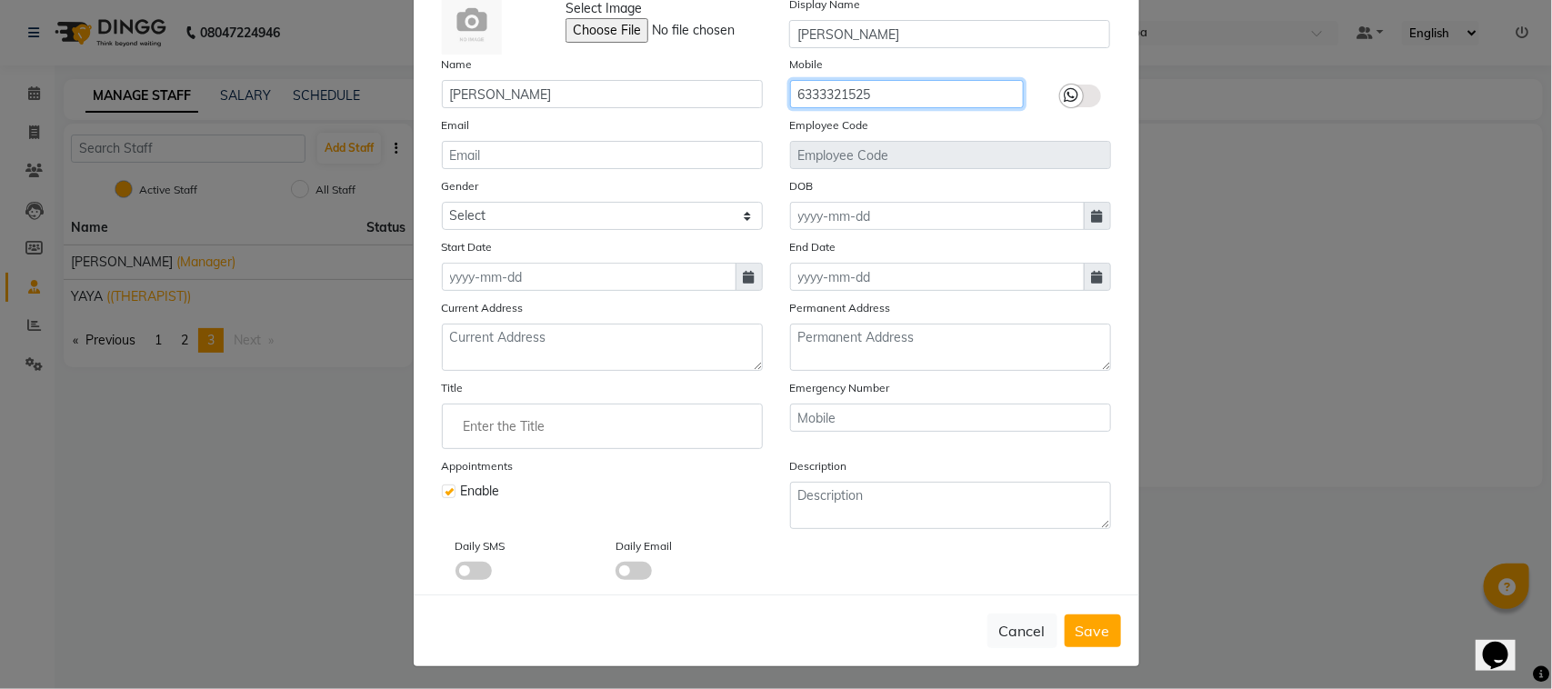
type input "6333321525"
click at [501, 439] on input "Enter the Title" at bounding box center [602, 426] width 305 height 36
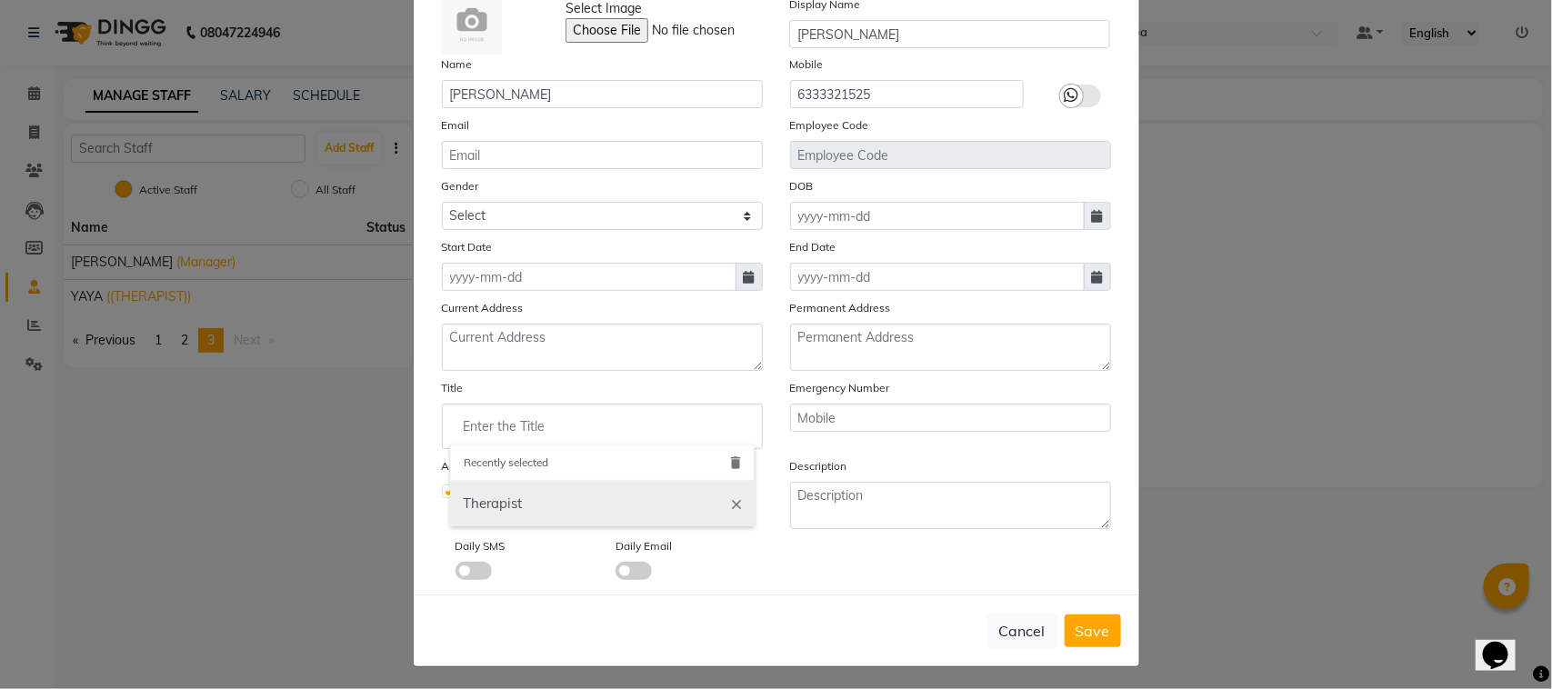
click at [495, 491] on link "Therapist" at bounding box center [602, 504] width 305 height 46
type input "Therapist"
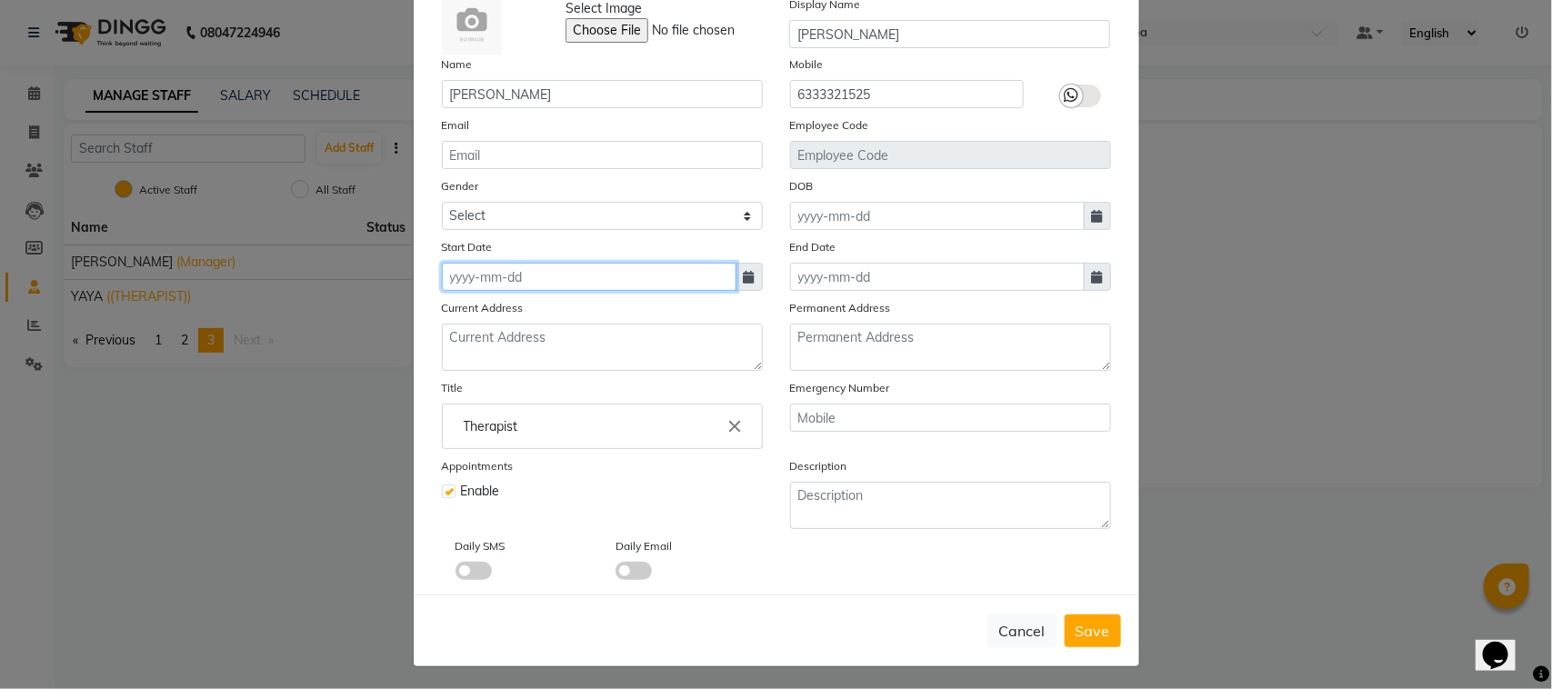
click at [537, 283] on input at bounding box center [589, 277] width 295 height 28
select select "10"
select select "2025"
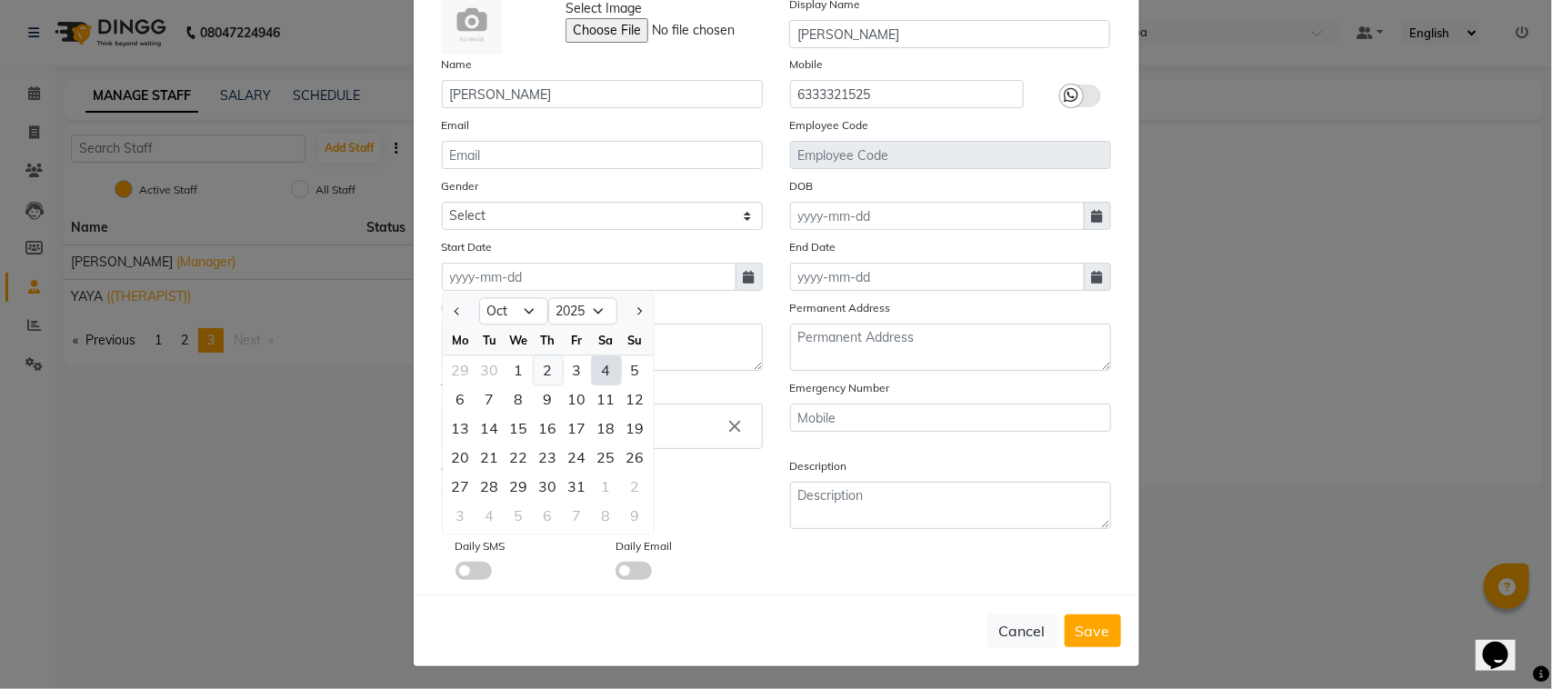
click at [534, 366] on div "2" at bounding box center [548, 370] width 29 height 29
type input "02-10-2025"
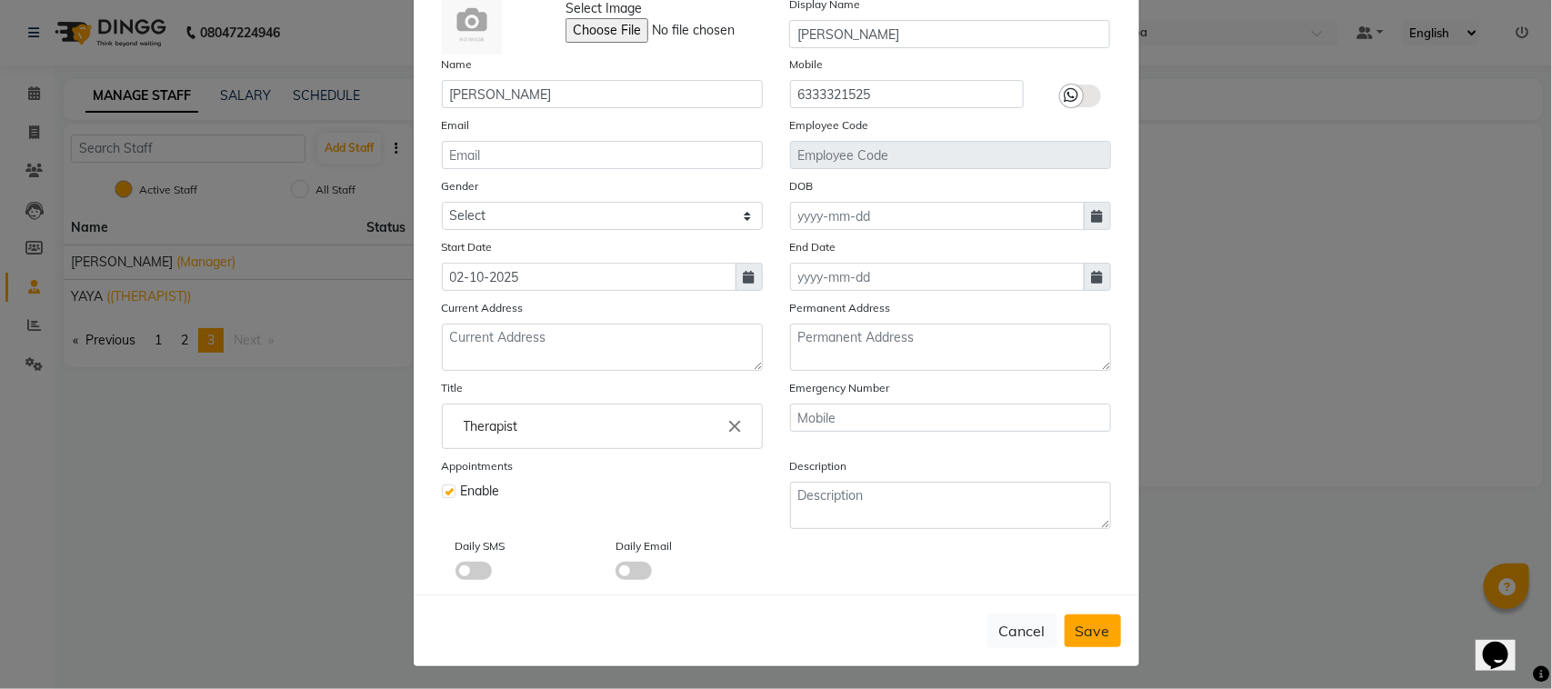
click at [1098, 615] on button "Save" at bounding box center [1093, 631] width 56 height 33
checkbox input "false"
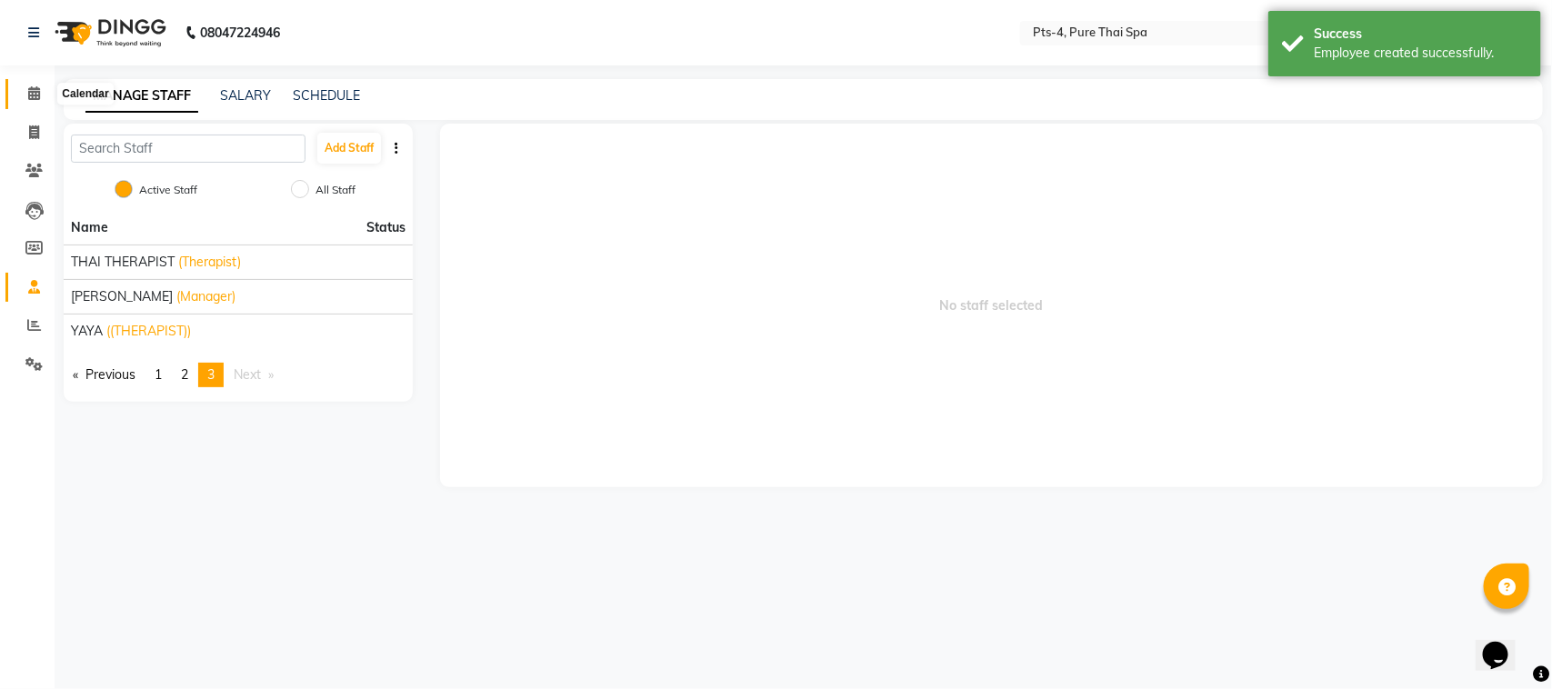
click at [25, 92] on span at bounding box center [34, 94] width 32 height 21
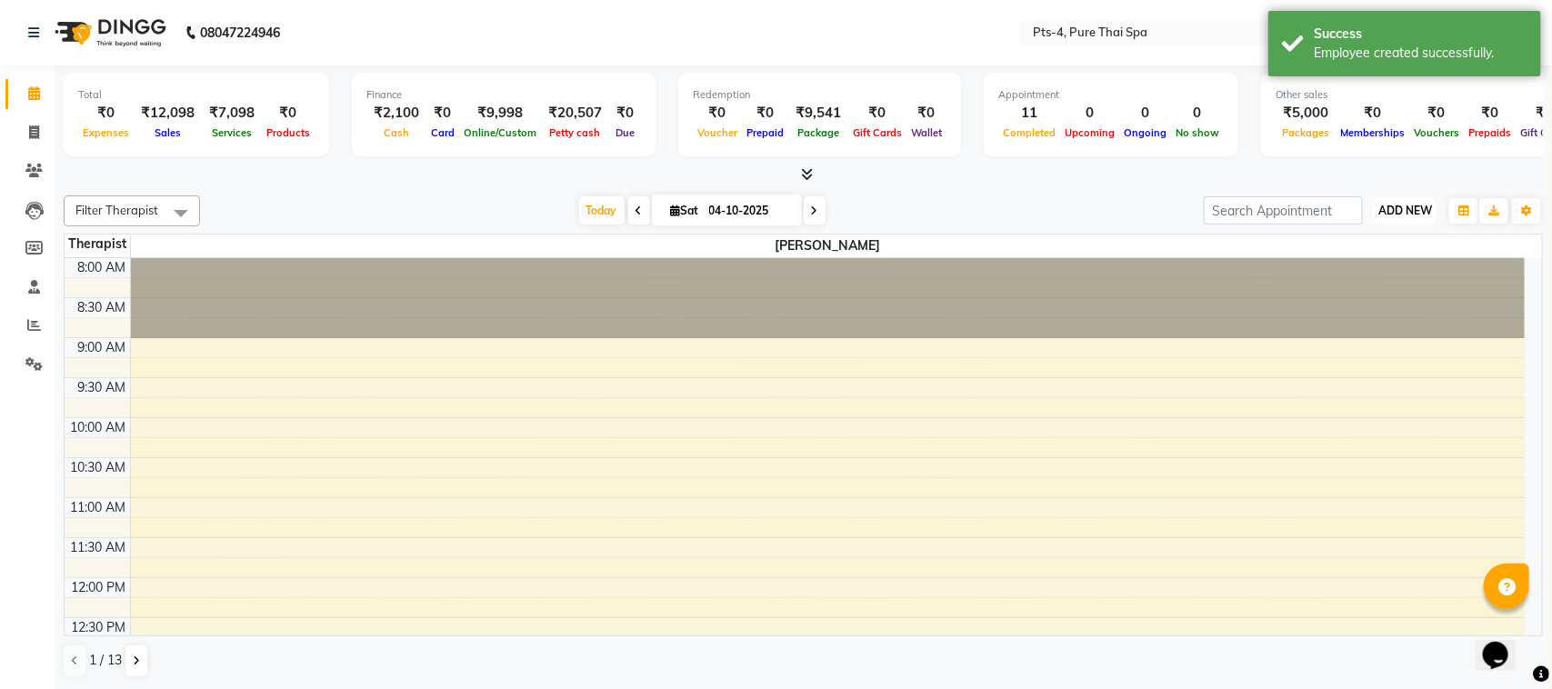
click at [1412, 215] on span "ADD NEW" at bounding box center [1405, 211] width 54 height 14
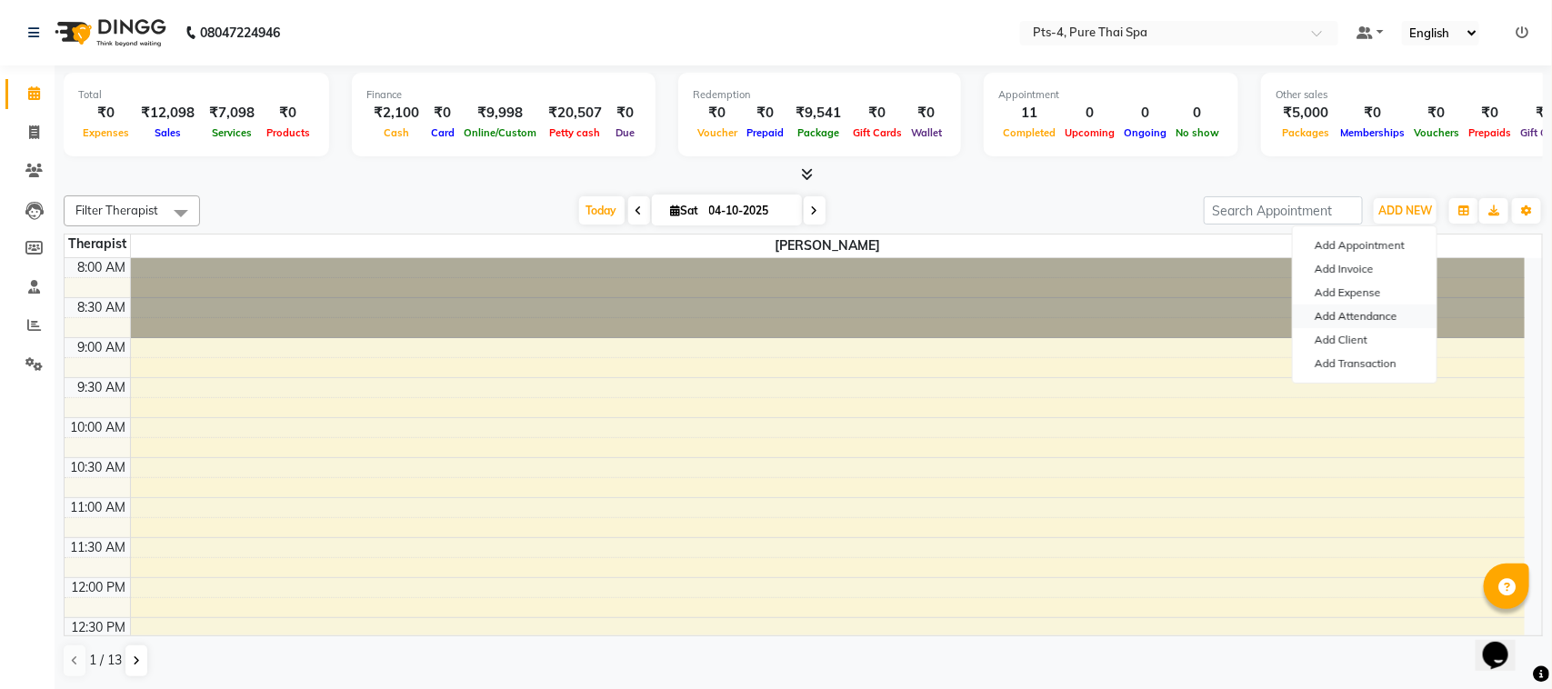
click at [1343, 316] on link "Add Attendance" at bounding box center [1365, 317] width 144 height 24
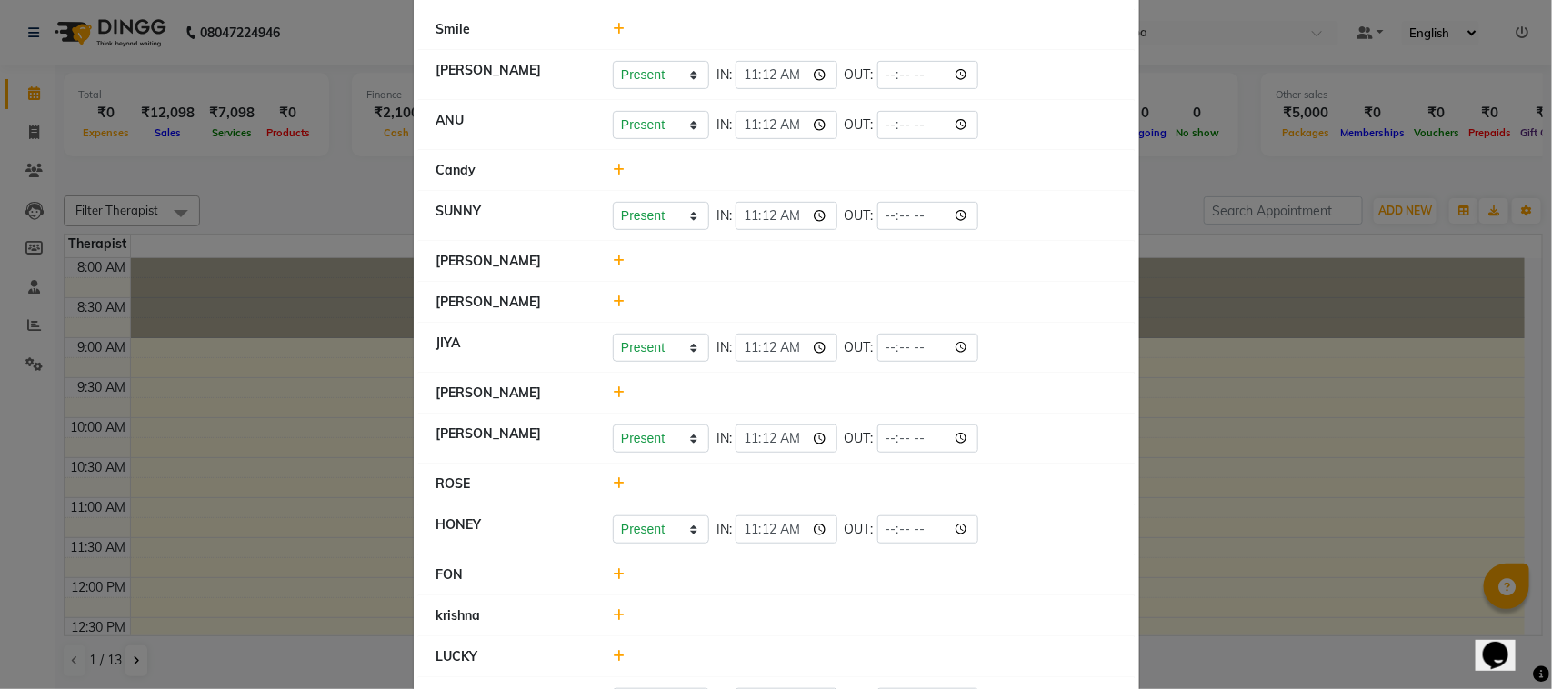
scroll to position [455, 0]
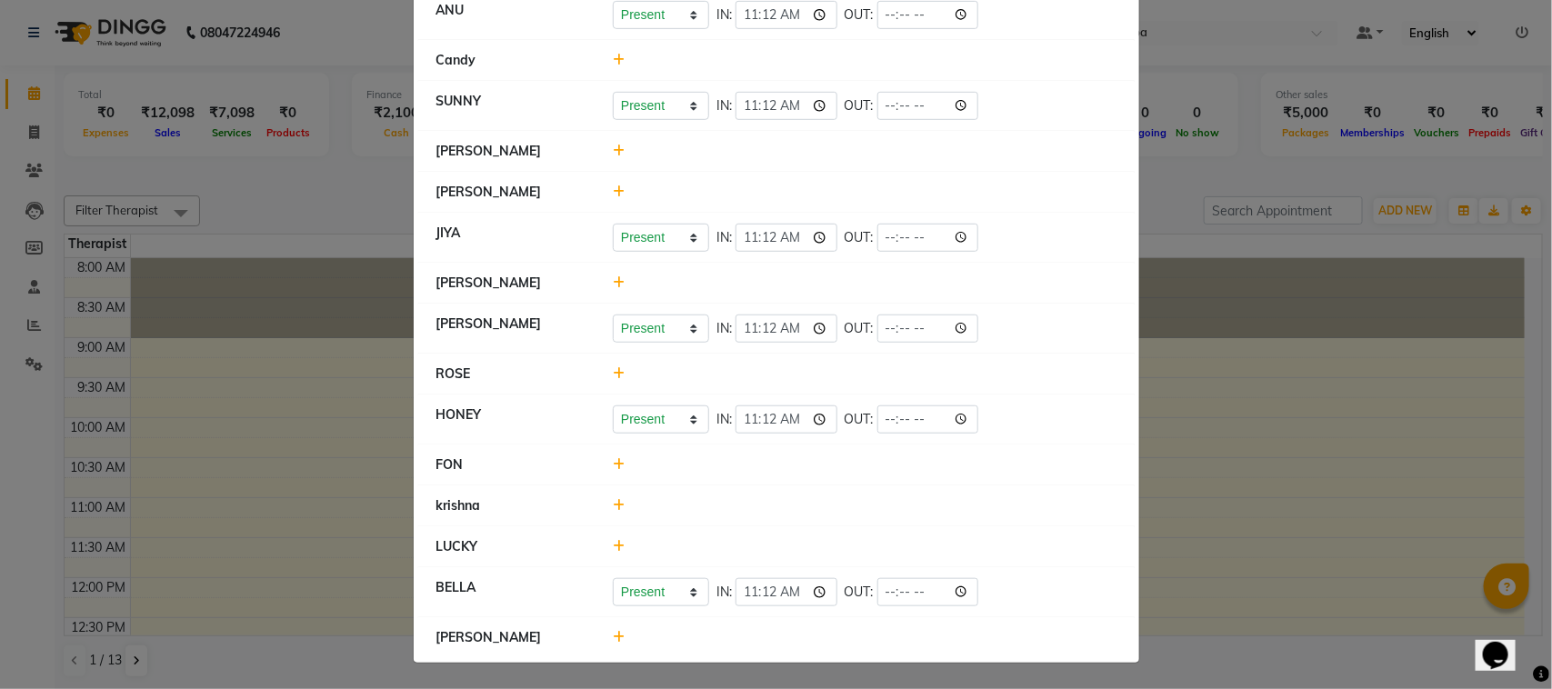
click at [613, 635] on icon at bounding box center [619, 637] width 12 height 13
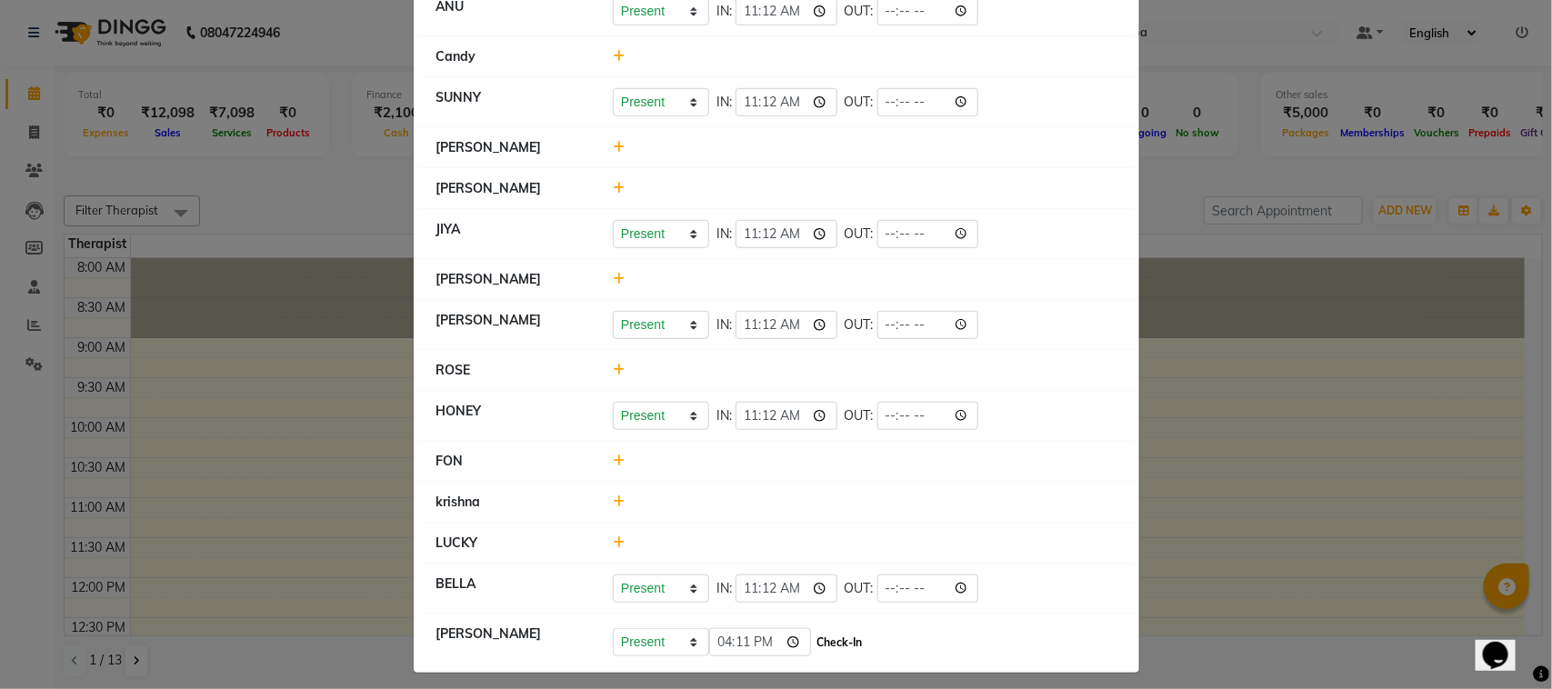
click at [827, 636] on button "Check-In" at bounding box center [840, 642] width 55 height 25
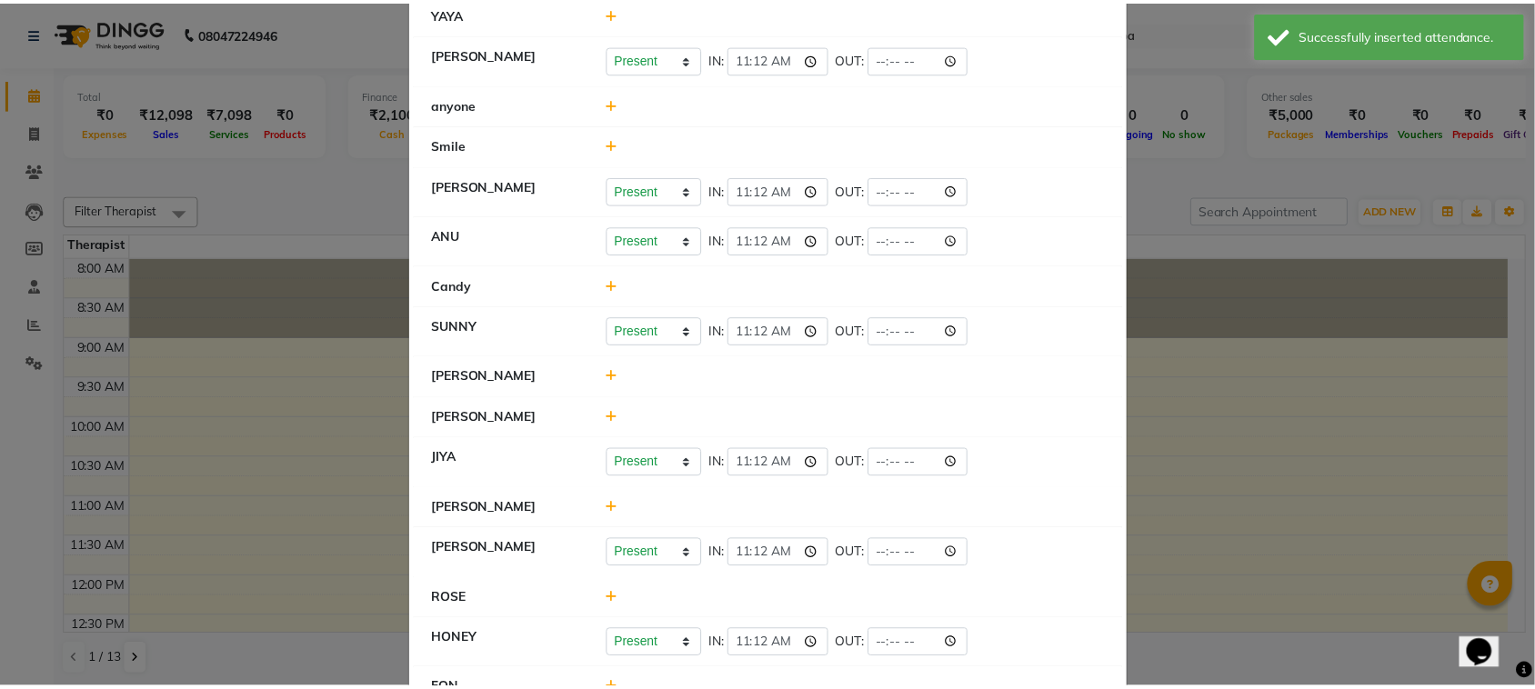
scroll to position [0, 0]
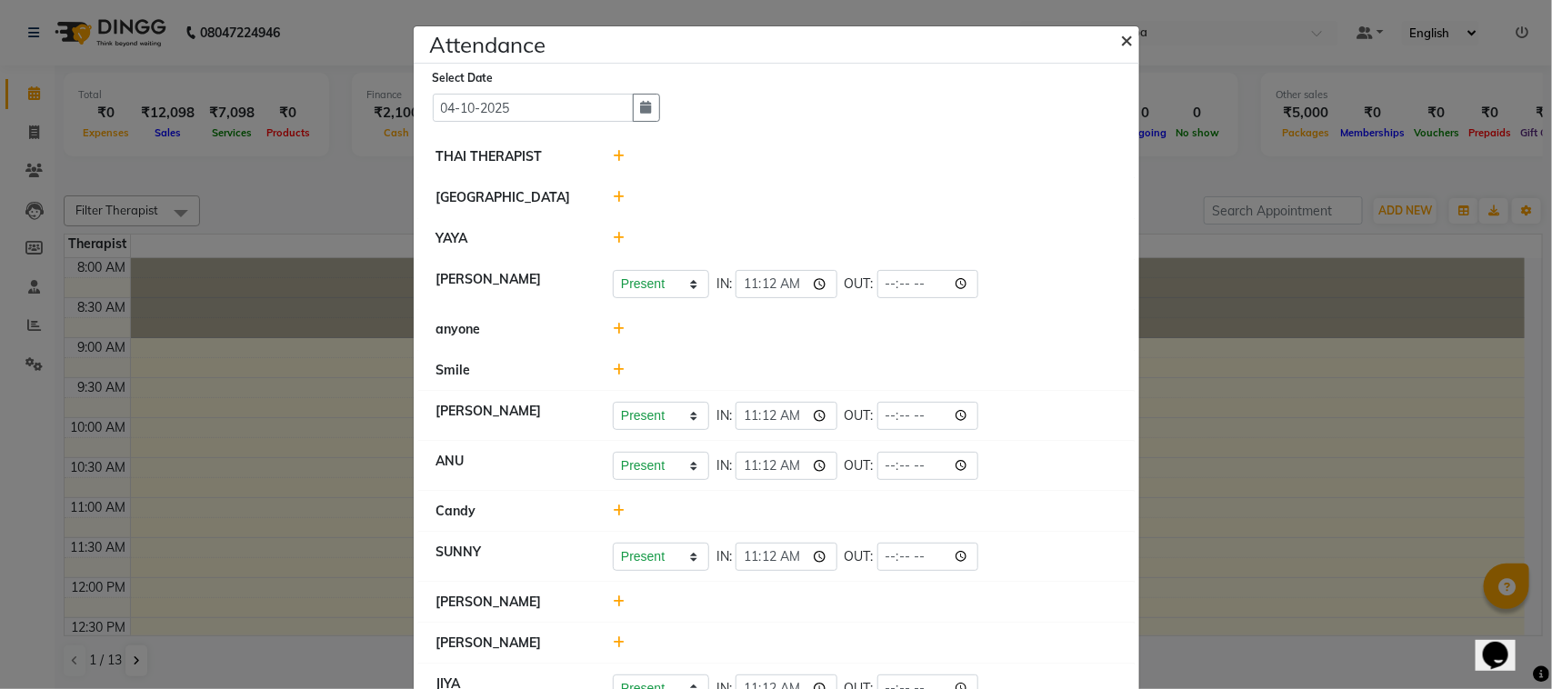
click at [1121, 39] on span "×" at bounding box center [1127, 38] width 13 height 27
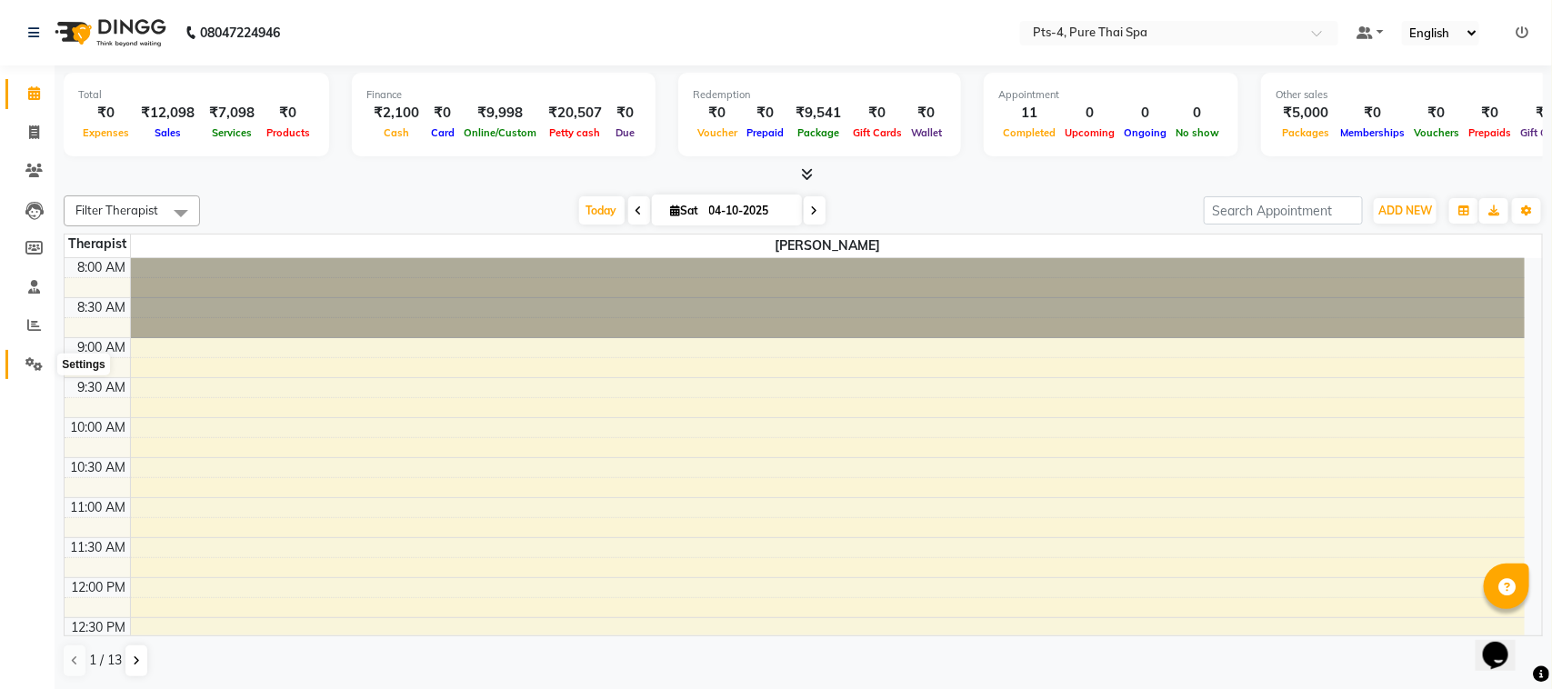
click at [33, 368] on icon at bounding box center [33, 364] width 17 height 14
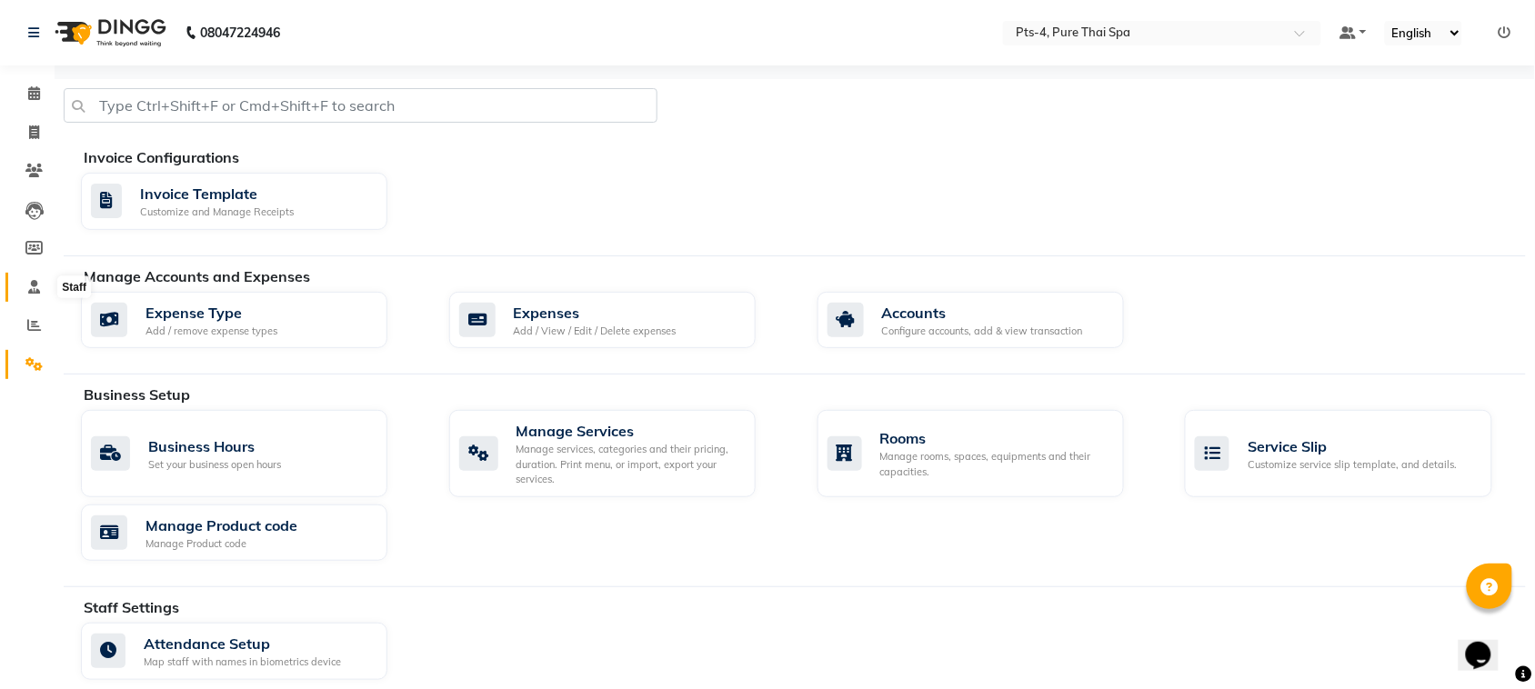
click at [37, 286] on icon at bounding box center [34, 287] width 12 height 14
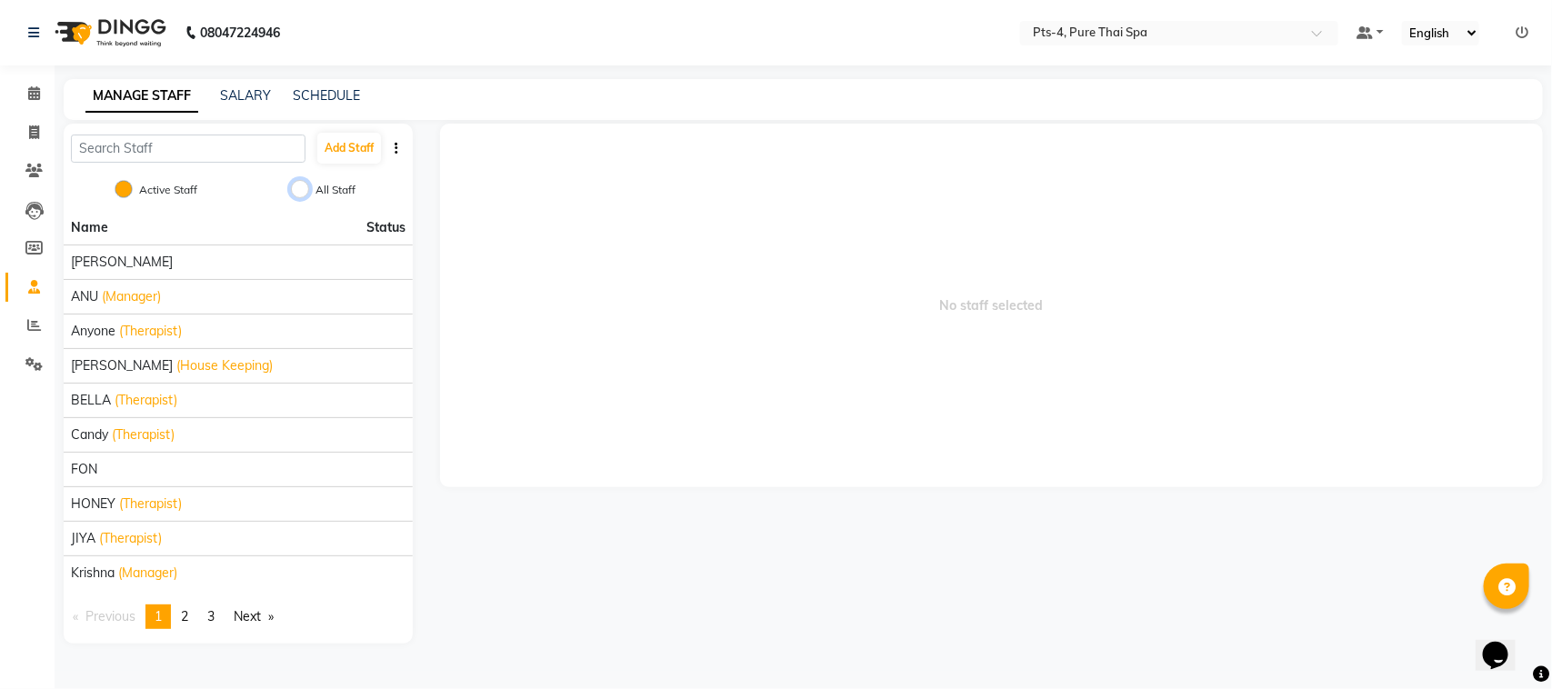
click at [305, 187] on input "All Staff" at bounding box center [300, 189] width 18 height 18
radio input "true"
radio input "false"
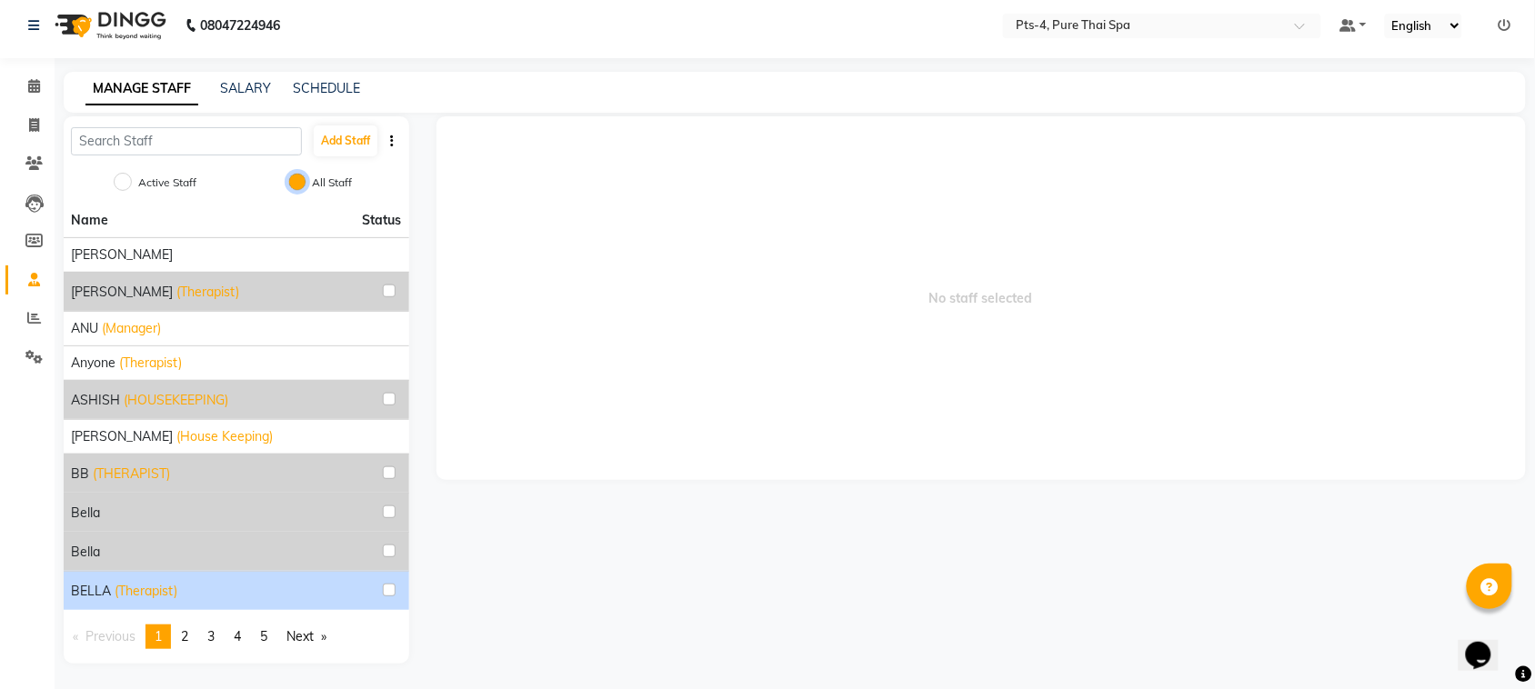
scroll to position [10, 0]
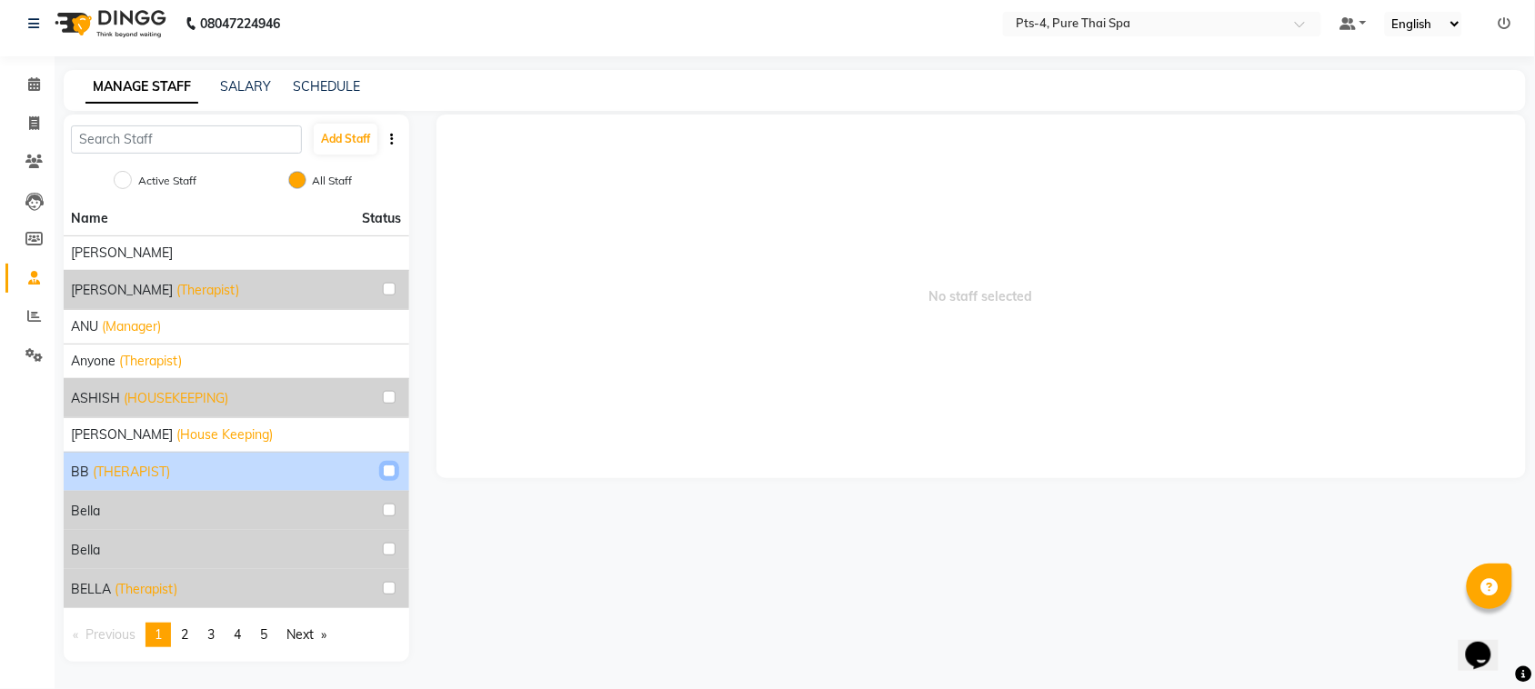
click at [392, 465] on input "checkbox" at bounding box center [389, 471] width 13 height 13
checkbox input "true"
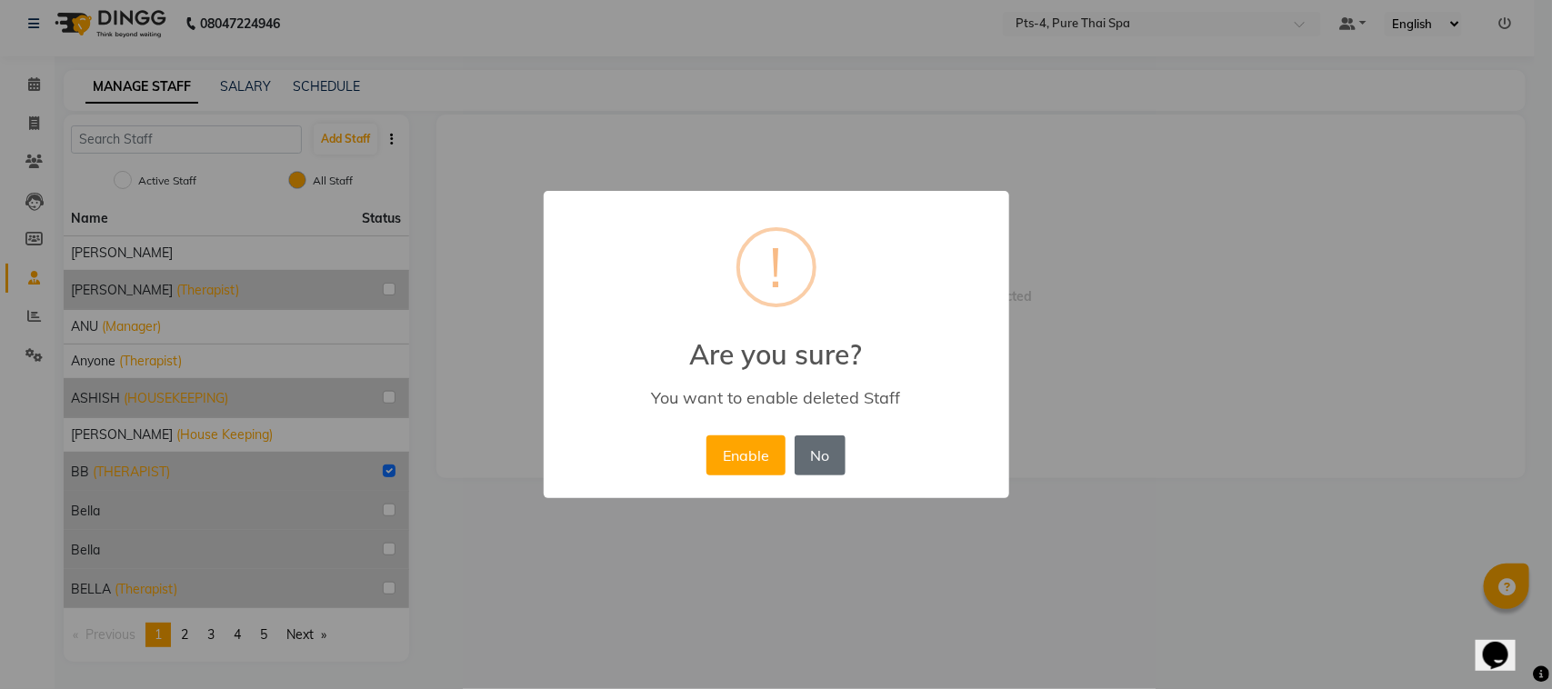
click at [812, 459] on button "No" at bounding box center [820, 455] width 51 height 40
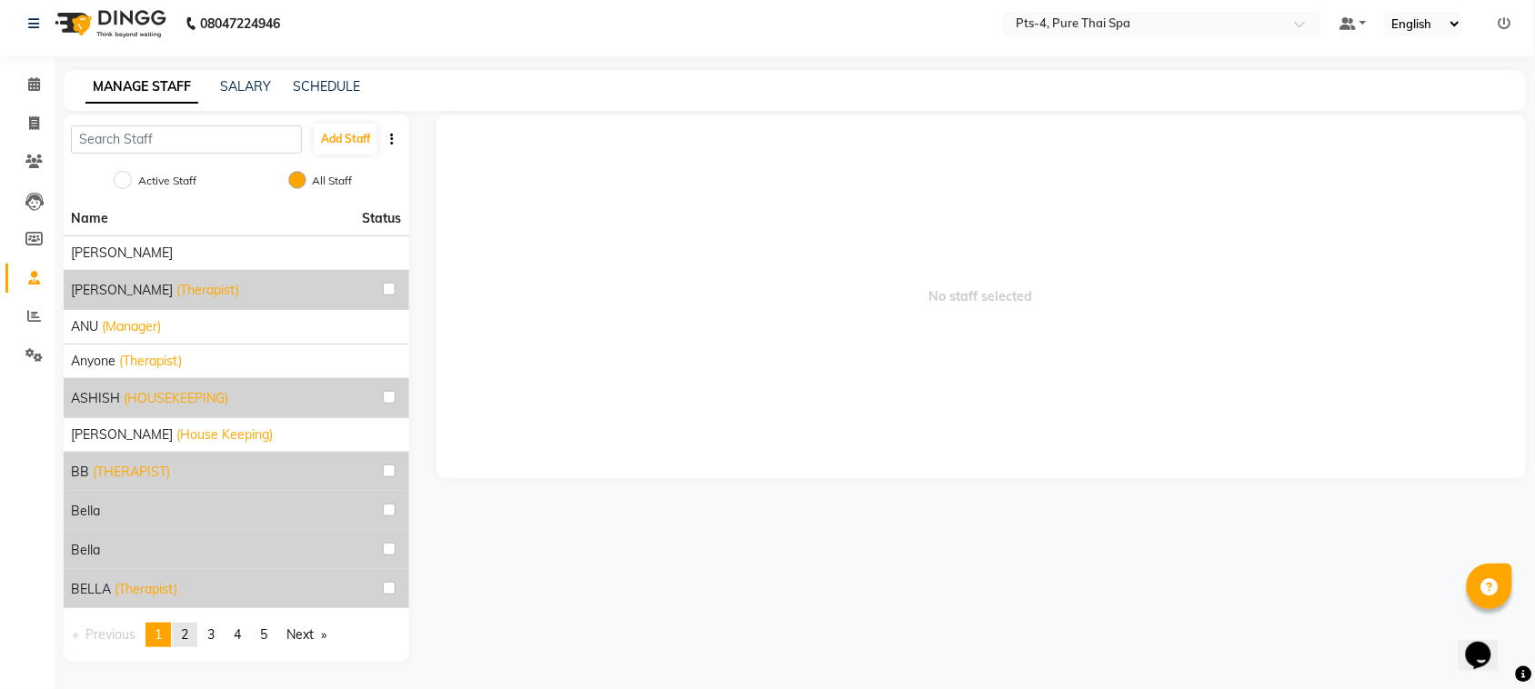
click at [188, 632] on span "2" at bounding box center [184, 634] width 7 height 16
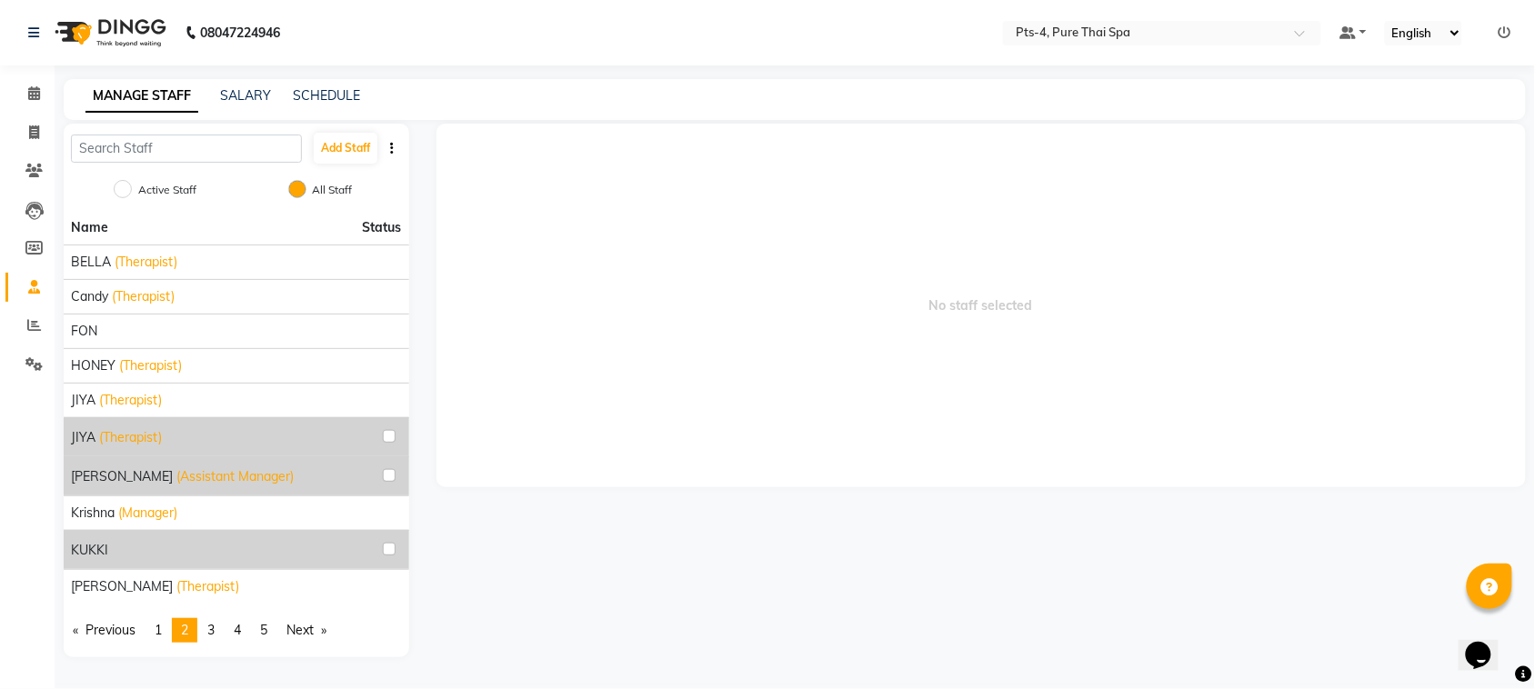
scroll to position [0, 0]
click at [212, 632] on span "3" at bounding box center [210, 630] width 7 height 16
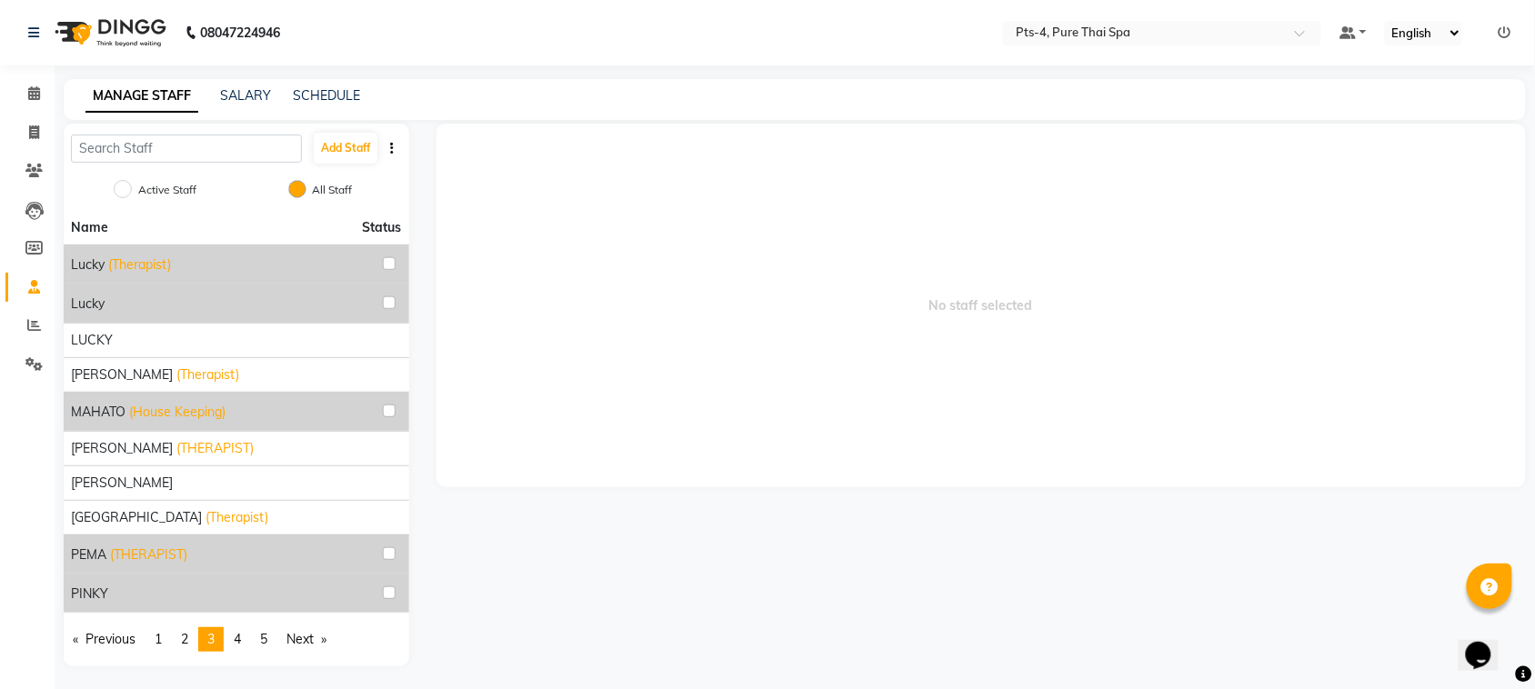
click at [62, 424] on div "Add Staff Active Staff All Staff Name Status lucky (Therapist) Lucky LUCKY lucy…" at bounding box center [236, 395] width 373 height 543
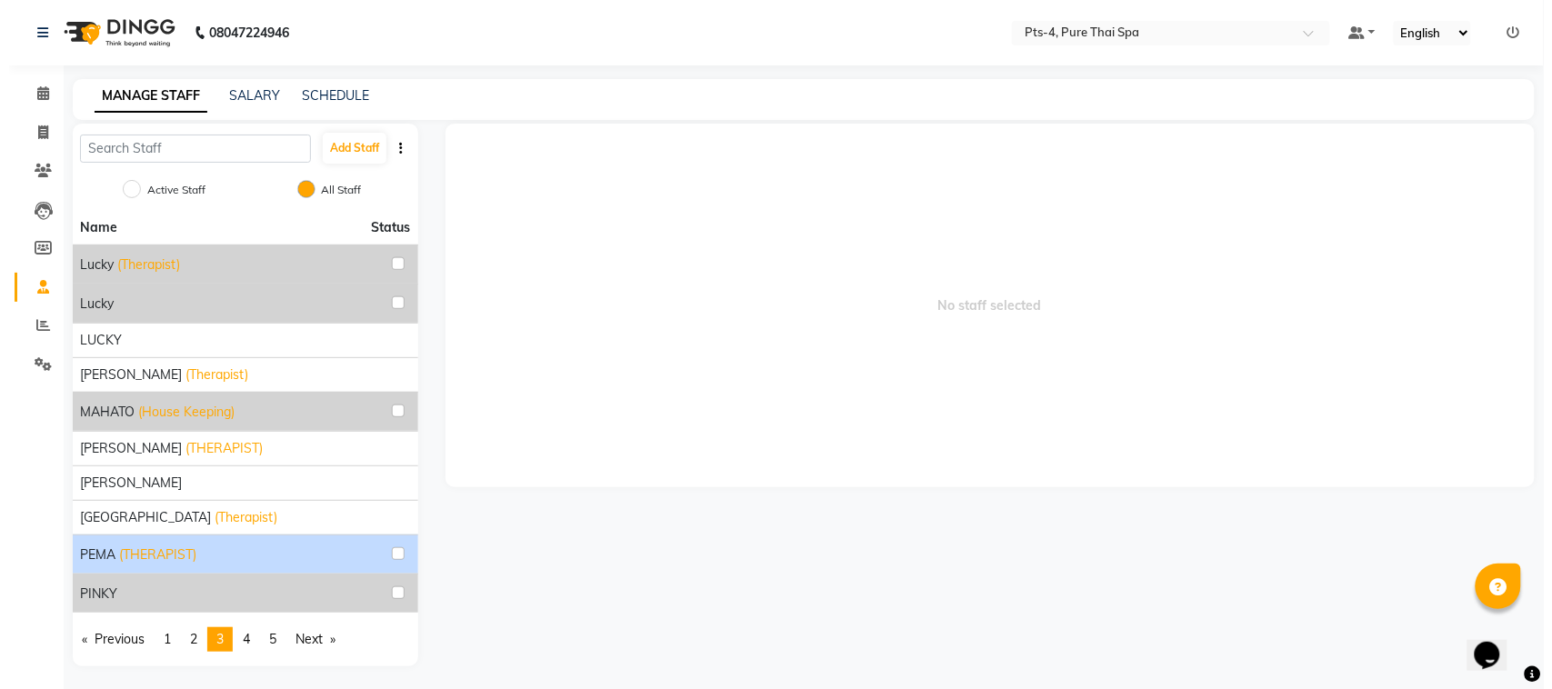
scroll to position [5, 0]
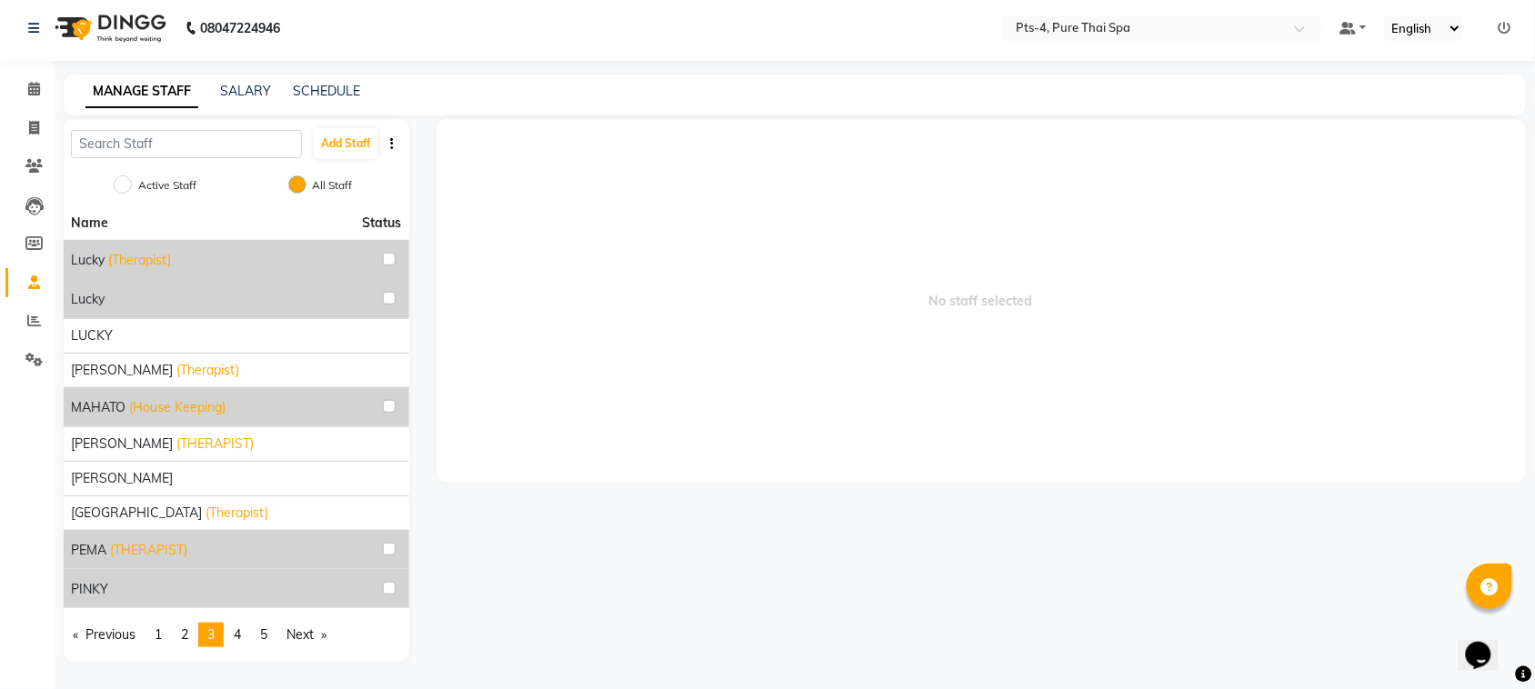
click at [396, 146] on button "button" at bounding box center [393, 144] width 18 height 19
click at [241, 636] on span "4" at bounding box center [237, 634] width 7 height 16
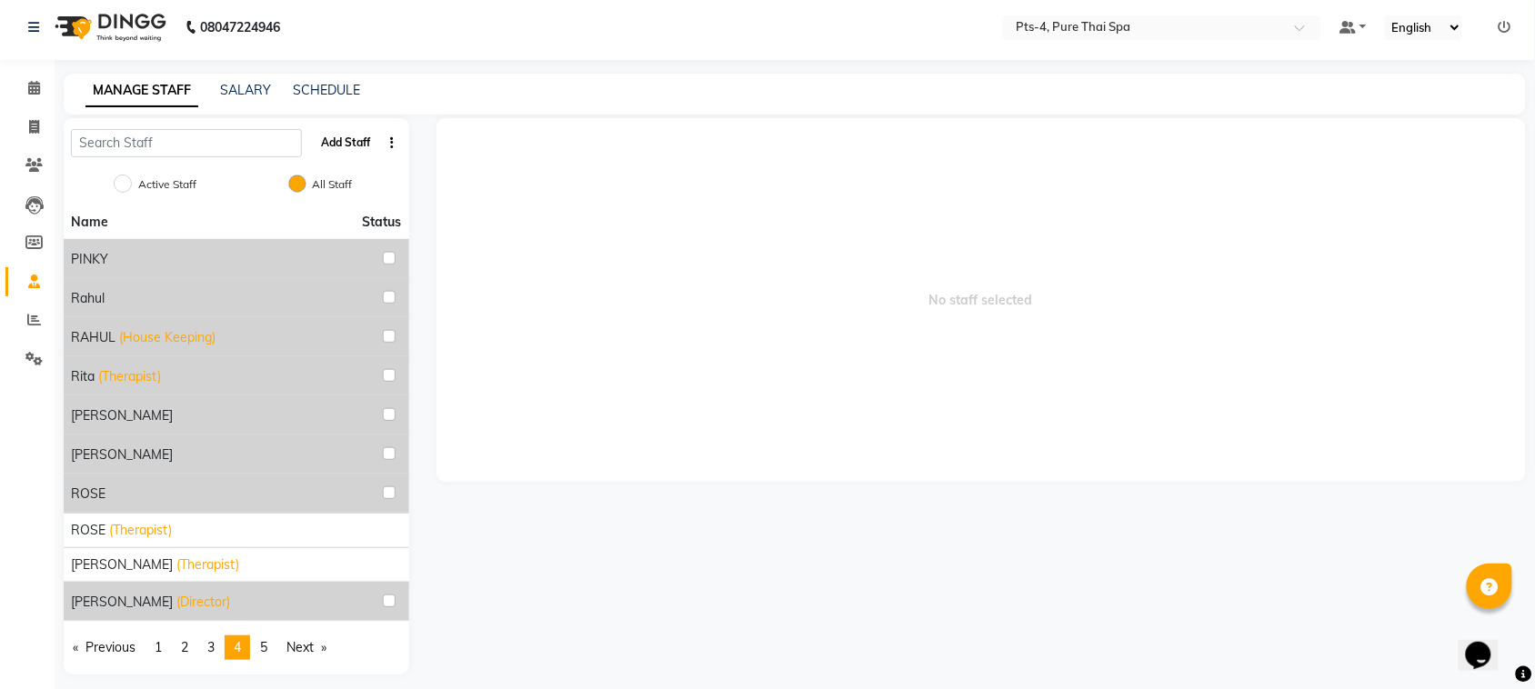
click at [334, 150] on button "Add Staff" at bounding box center [346, 142] width 64 height 31
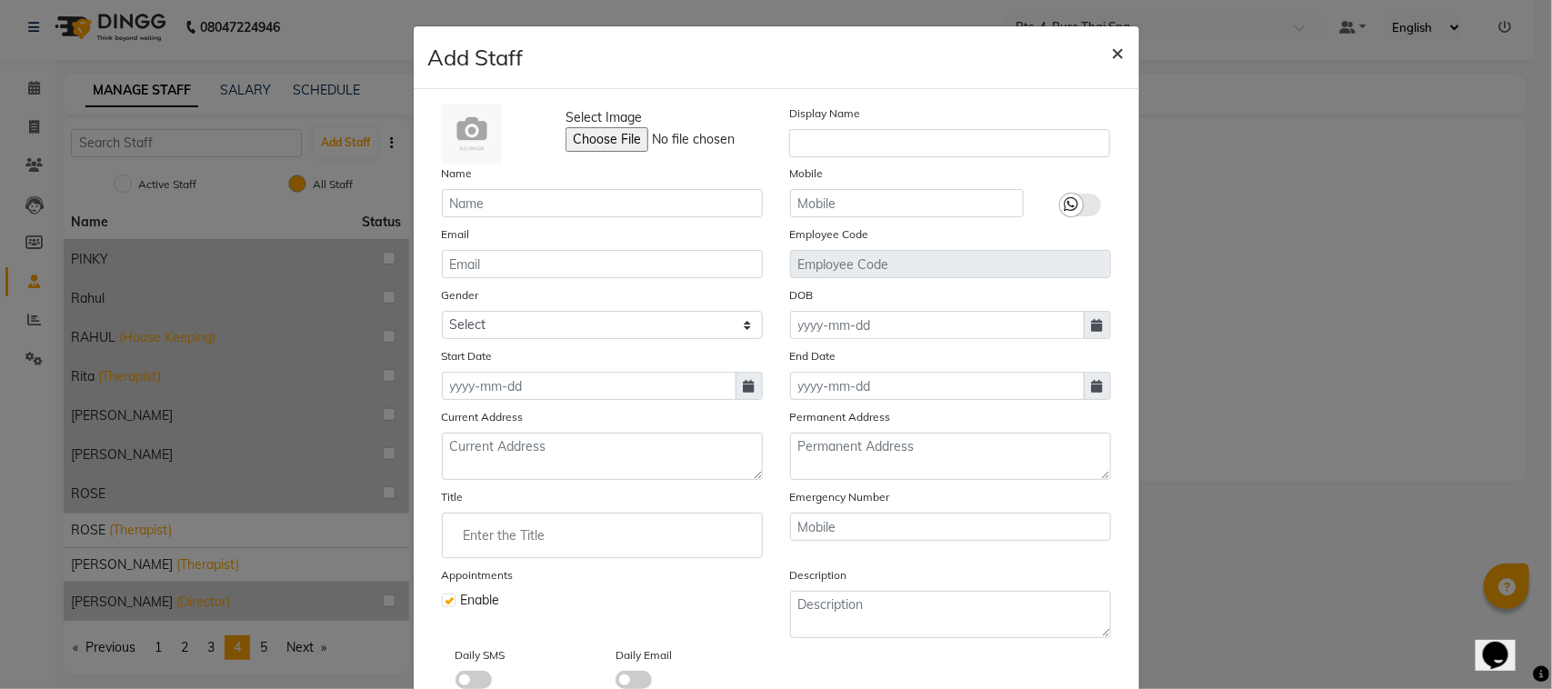
click at [1112, 41] on span "×" at bounding box center [1118, 51] width 13 height 27
checkbox input "false"
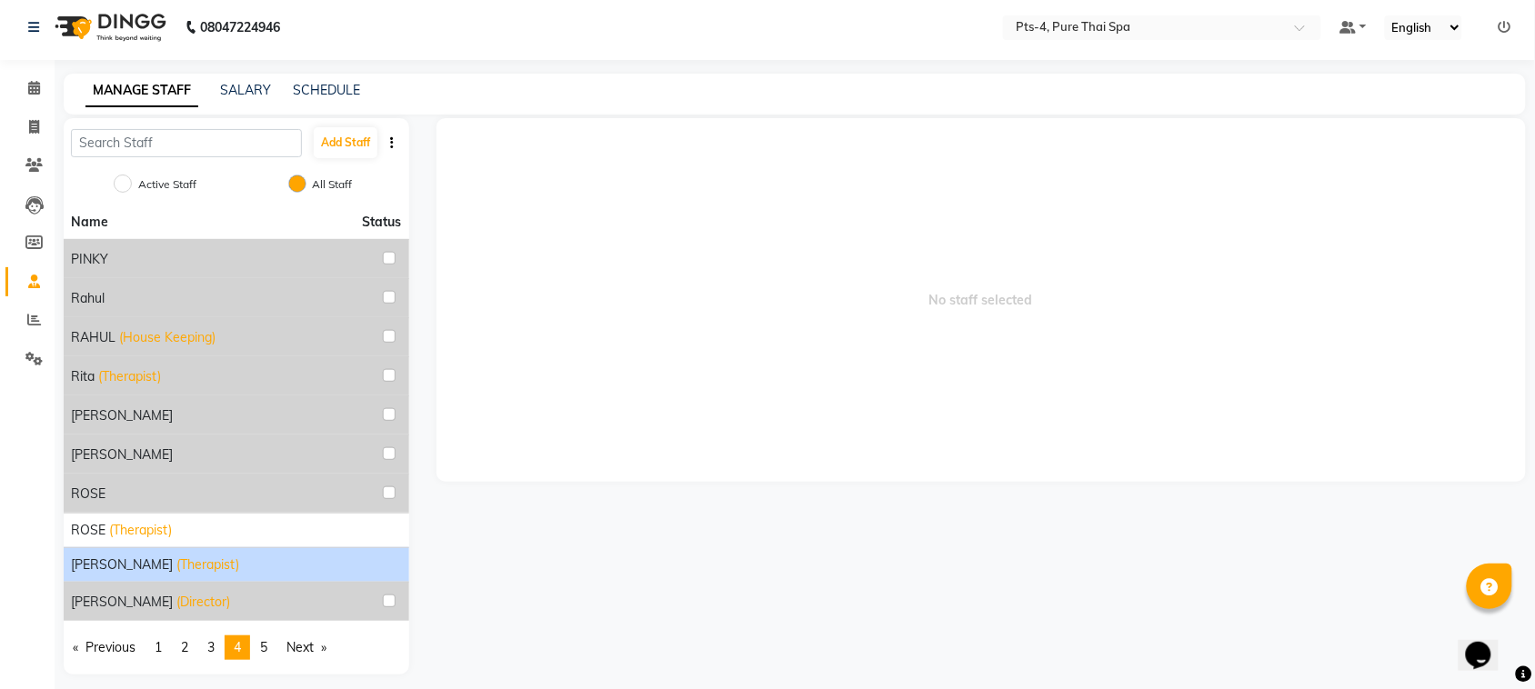
click at [336, 561] on div "sara (Therapist)" at bounding box center [236, 564] width 331 height 19
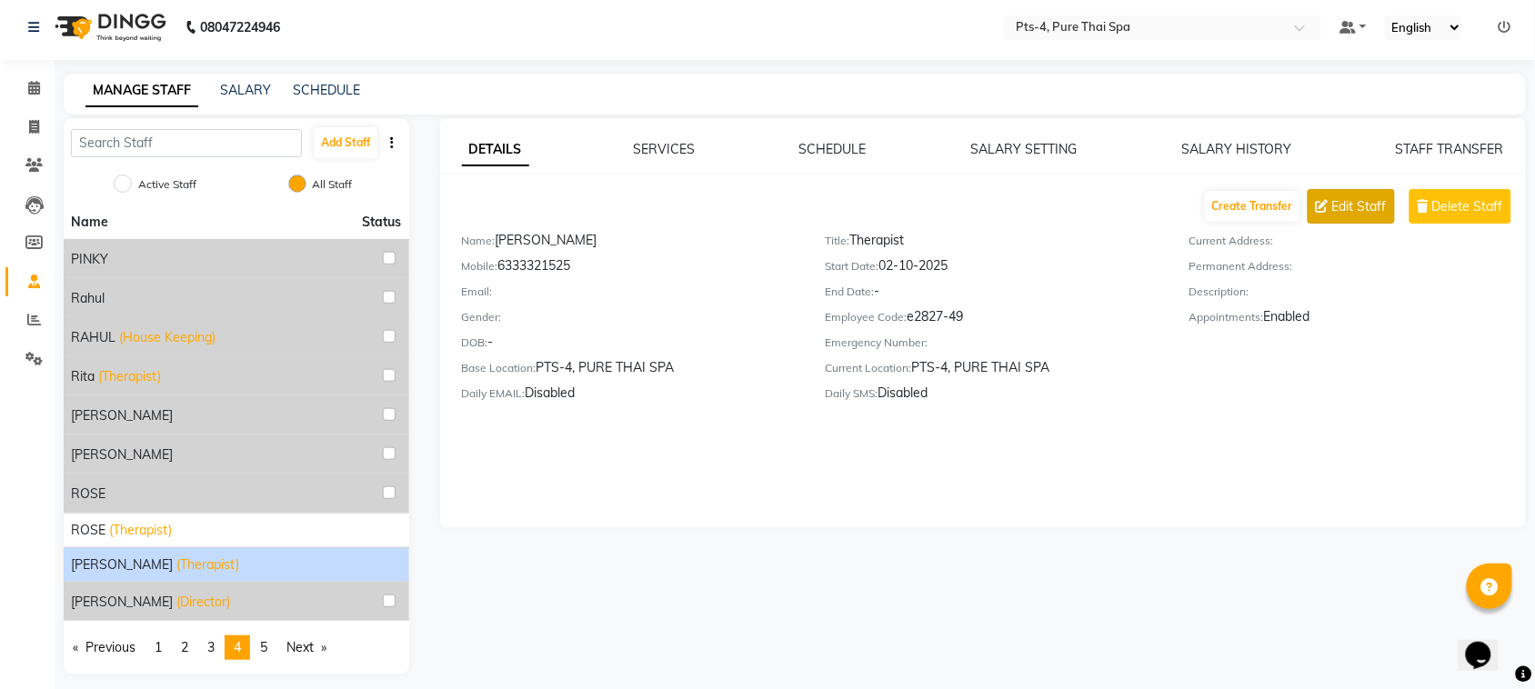
click at [1362, 198] on span "Edit Staff" at bounding box center [1359, 206] width 55 height 19
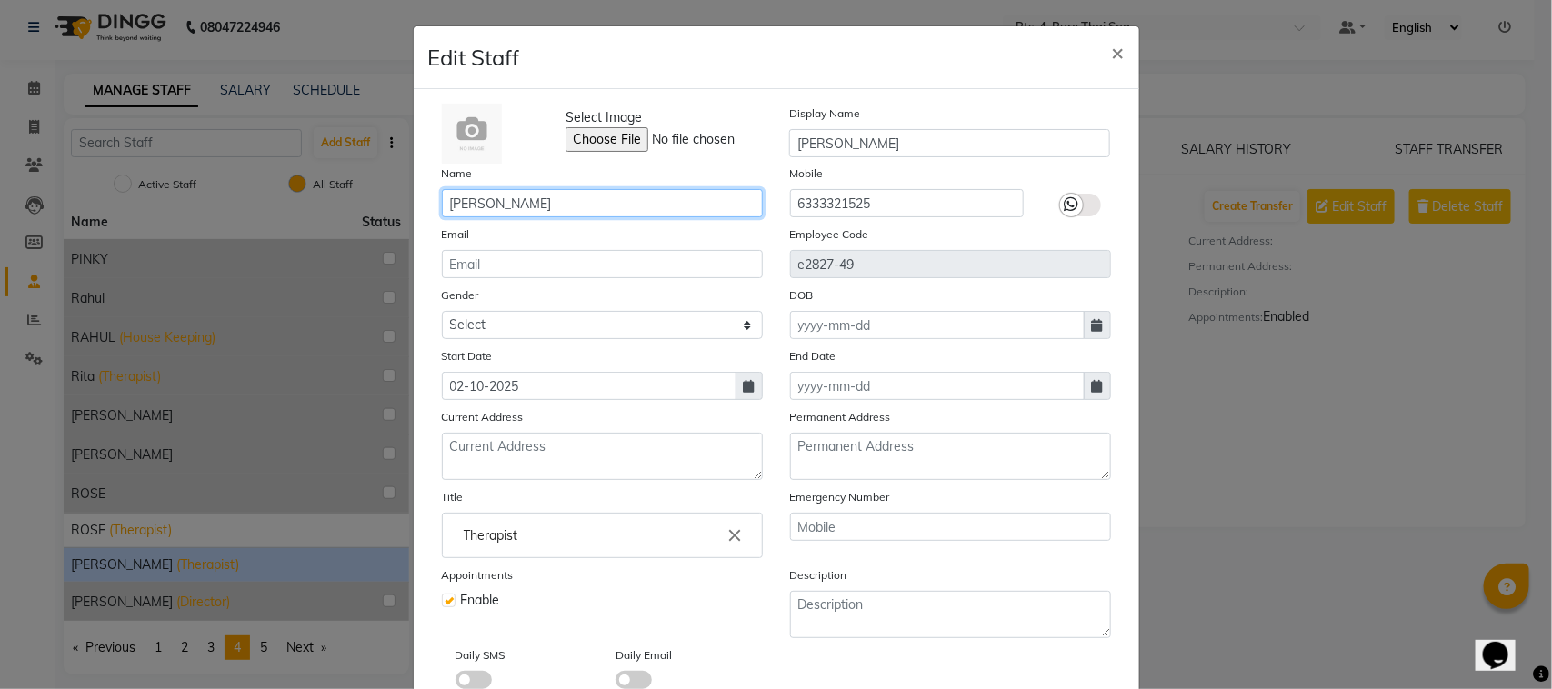
click at [512, 209] on input "sara" at bounding box center [602, 203] width 321 height 28
type input "s"
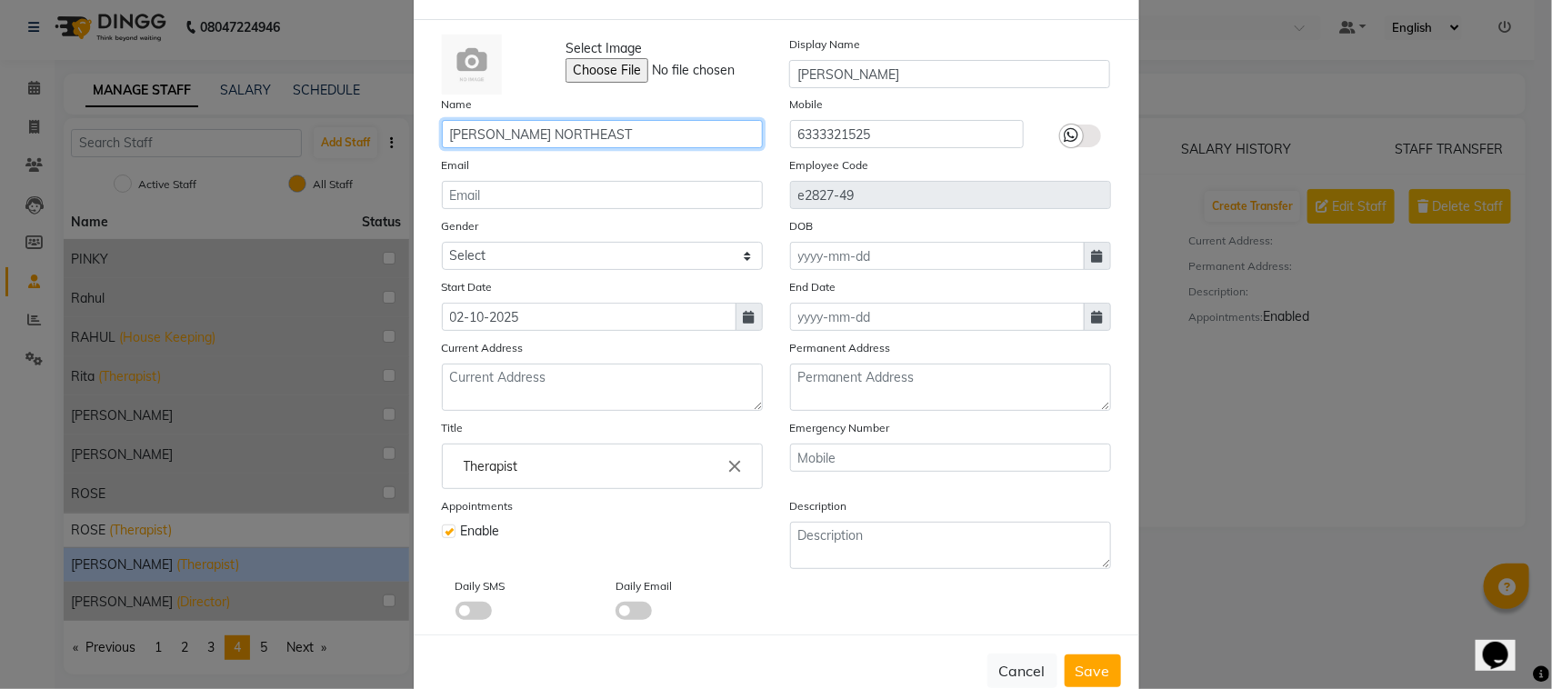
scroll to position [109, 0]
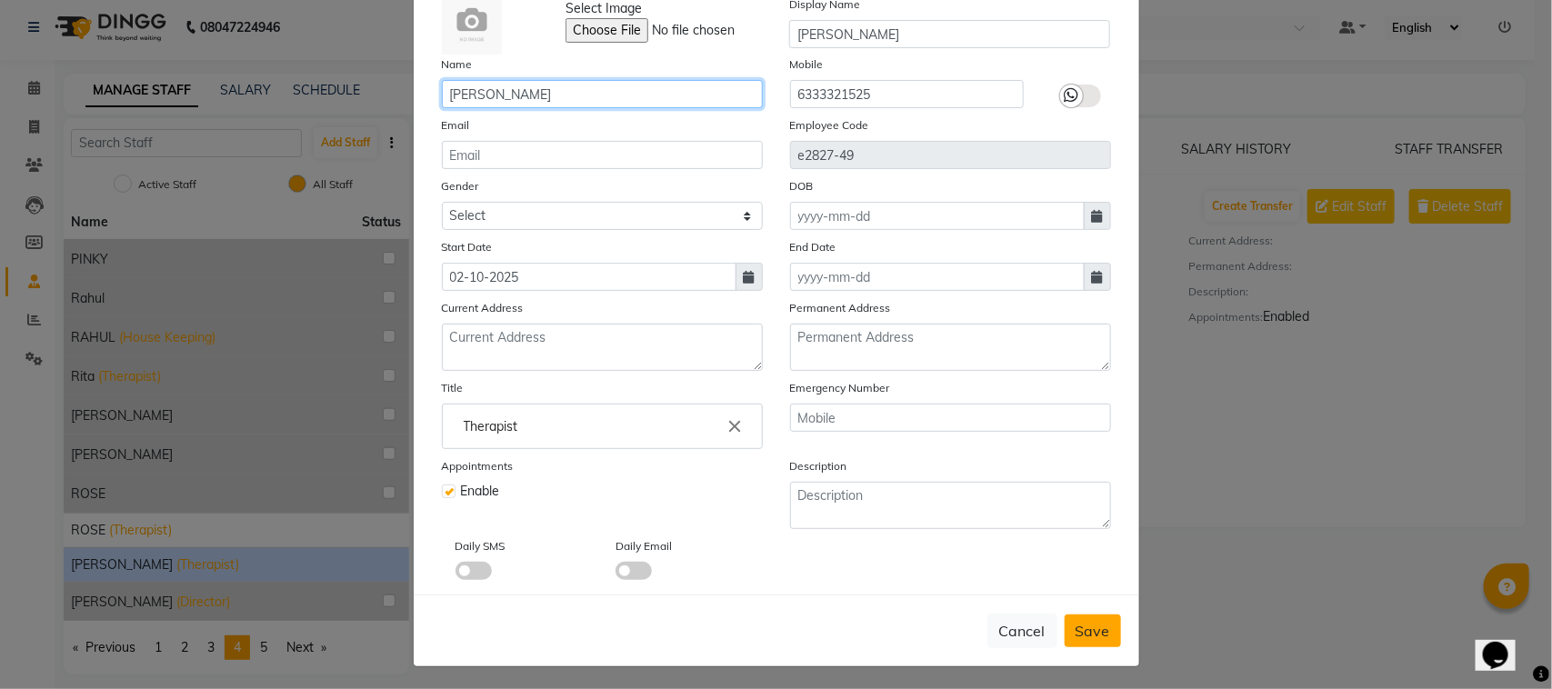
type input "SARA MIZO"
click at [1089, 627] on span "Save" at bounding box center [1092, 631] width 35 height 18
checkbox input "false"
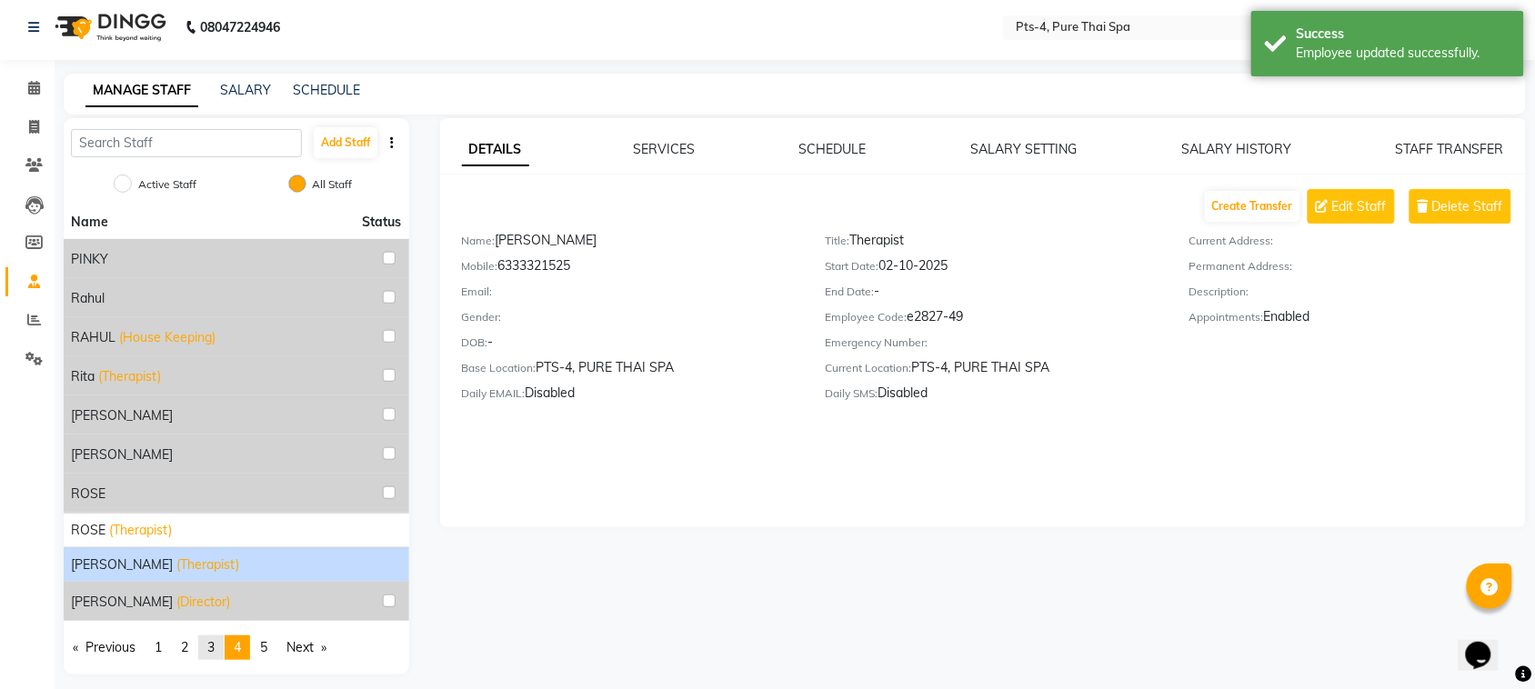
click at [215, 646] on span "3" at bounding box center [210, 647] width 7 height 16
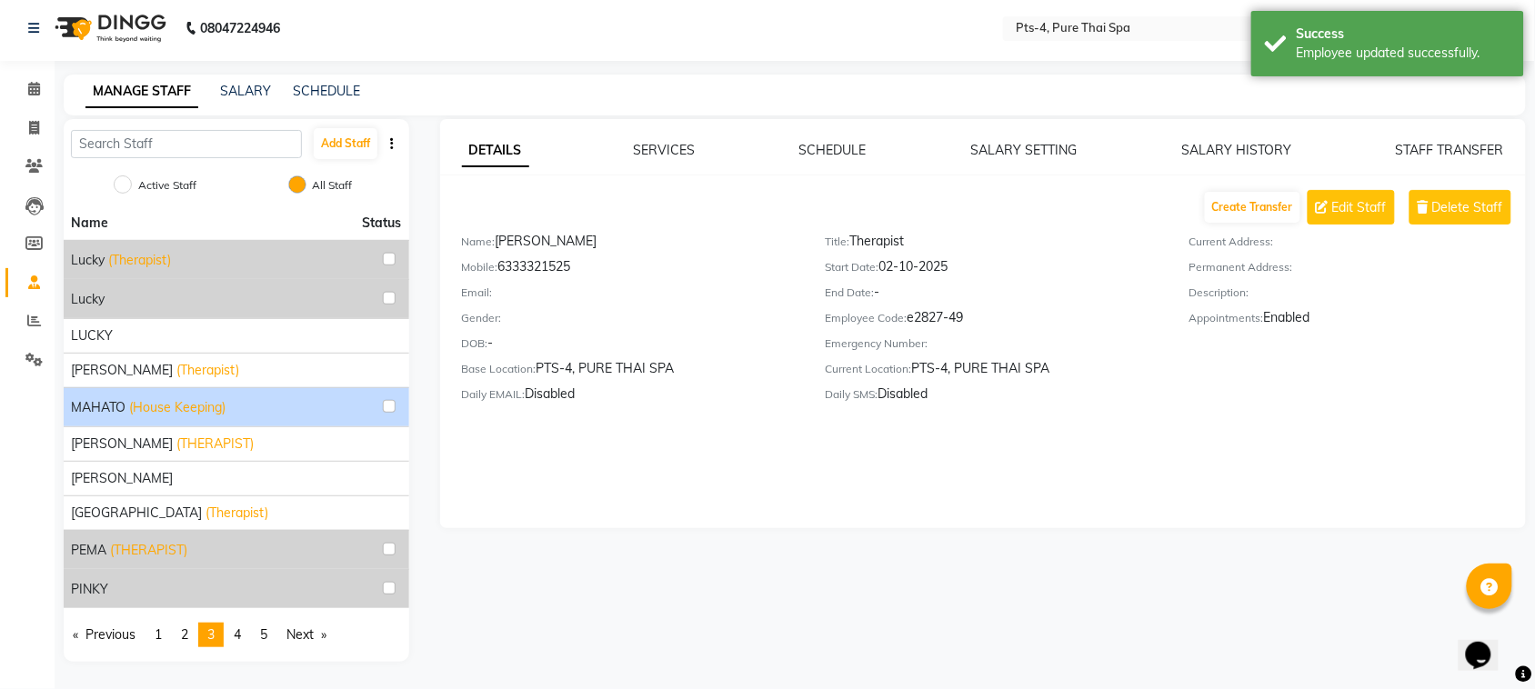
click at [337, 395] on div "MAHATO (House Keeping)" at bounding box center [236, 407] width 331 height 24
click at [305, 401] on div "MAHATO (House Keeping)" at bounding box center [236, 407] width 331 height 24
click at [105, 409] on span "MAHATO" at bounding box center [98, 407] width 55 height 19
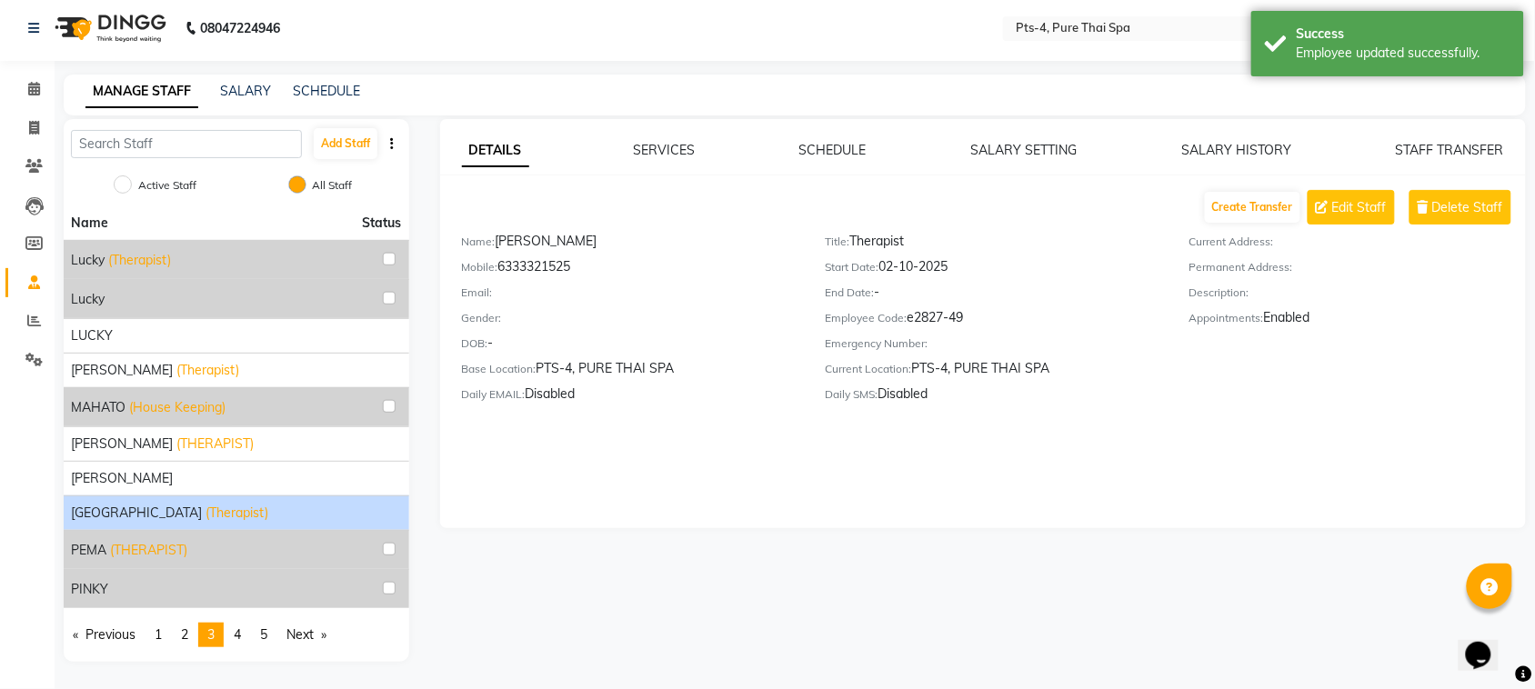
click at [246, 498] on li "NORTH EAST (Therapist)" at bounding box center [236, 512] width 345 height 35
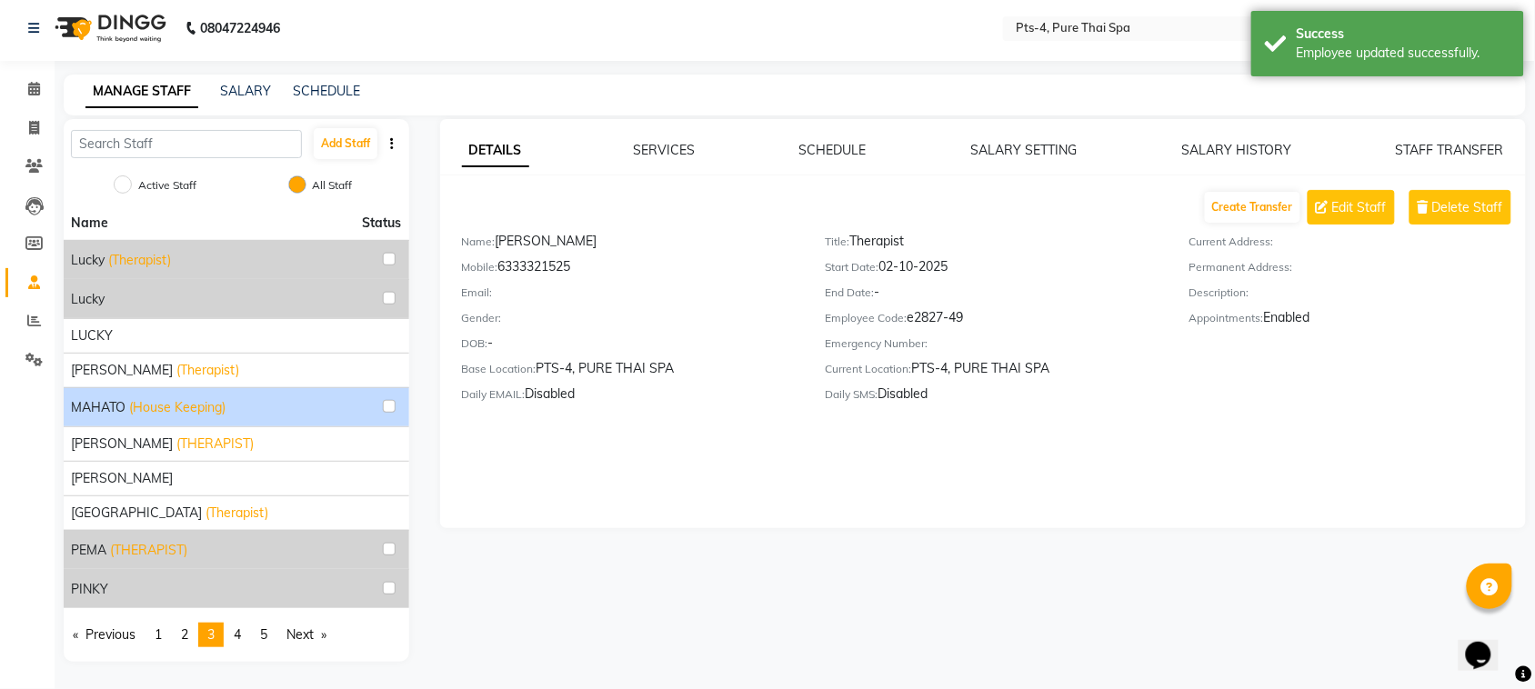
click at [198, 398] on span "(House Keeping)" at bounding box center [177, 407] width 96 height 19
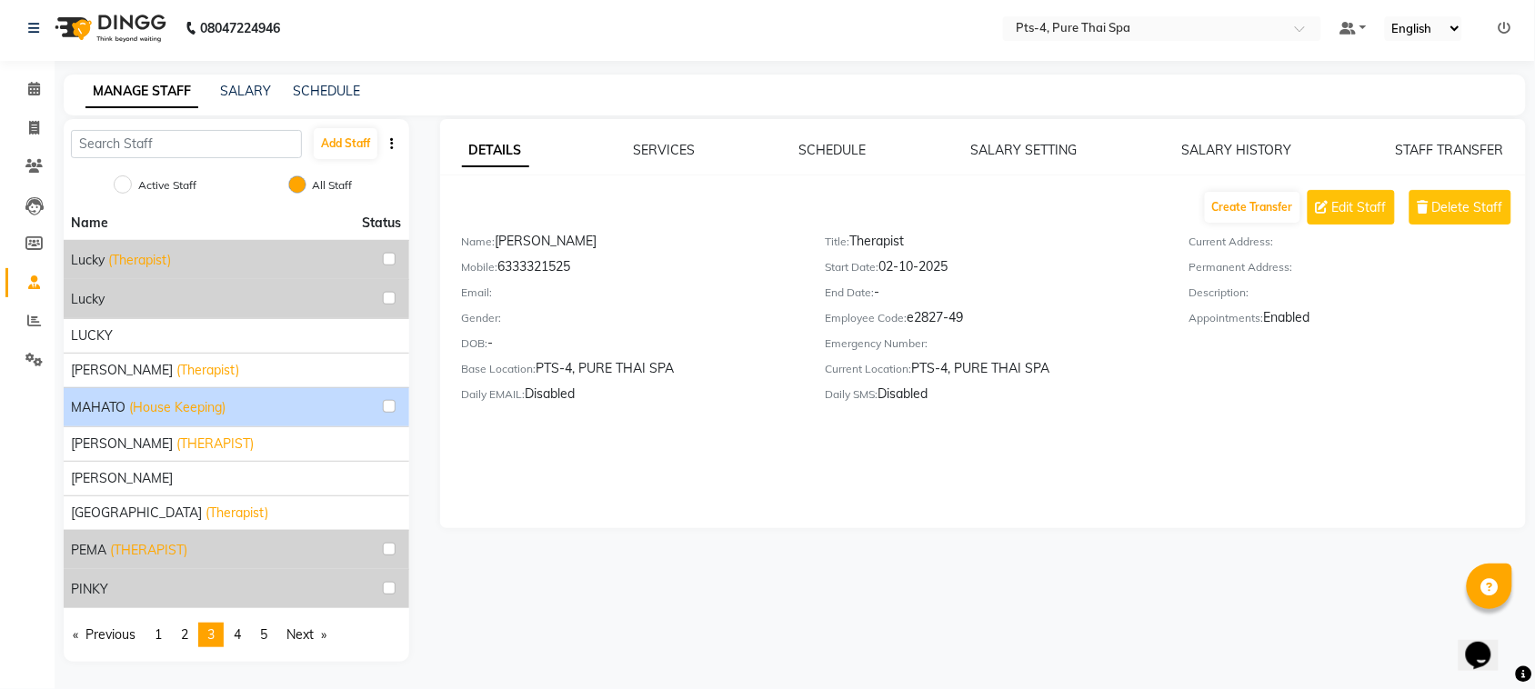
click at [332, 415] on div "MAHATO (House Keeping)" at bounding box center [236, 407] width 331 height 24
click at [327, 414] on div "MAHATO (House Keeping)" at bounding box center [236, 407] width 331 height 24
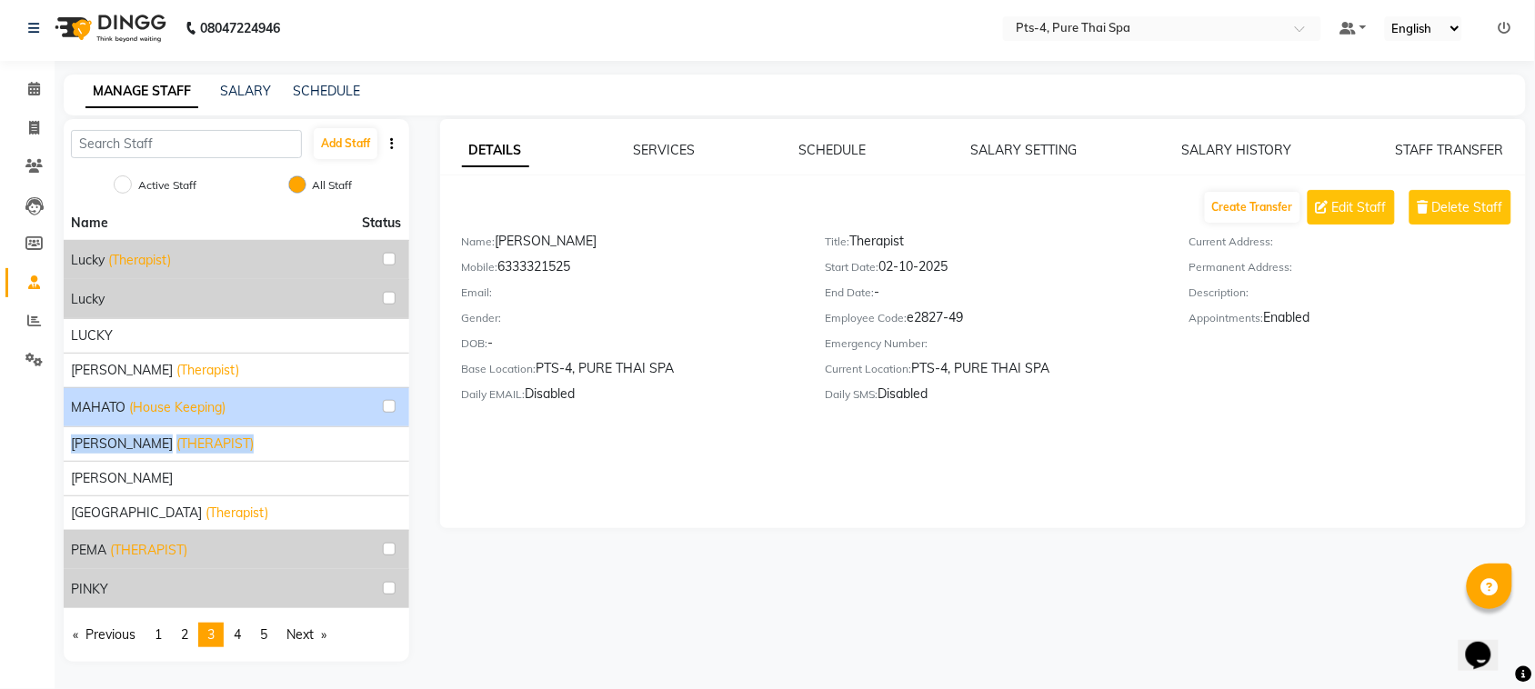
click at [327, 414] on div "MAHATO (House Keeping)" at bounding box center [236, 407] width 331 height 24
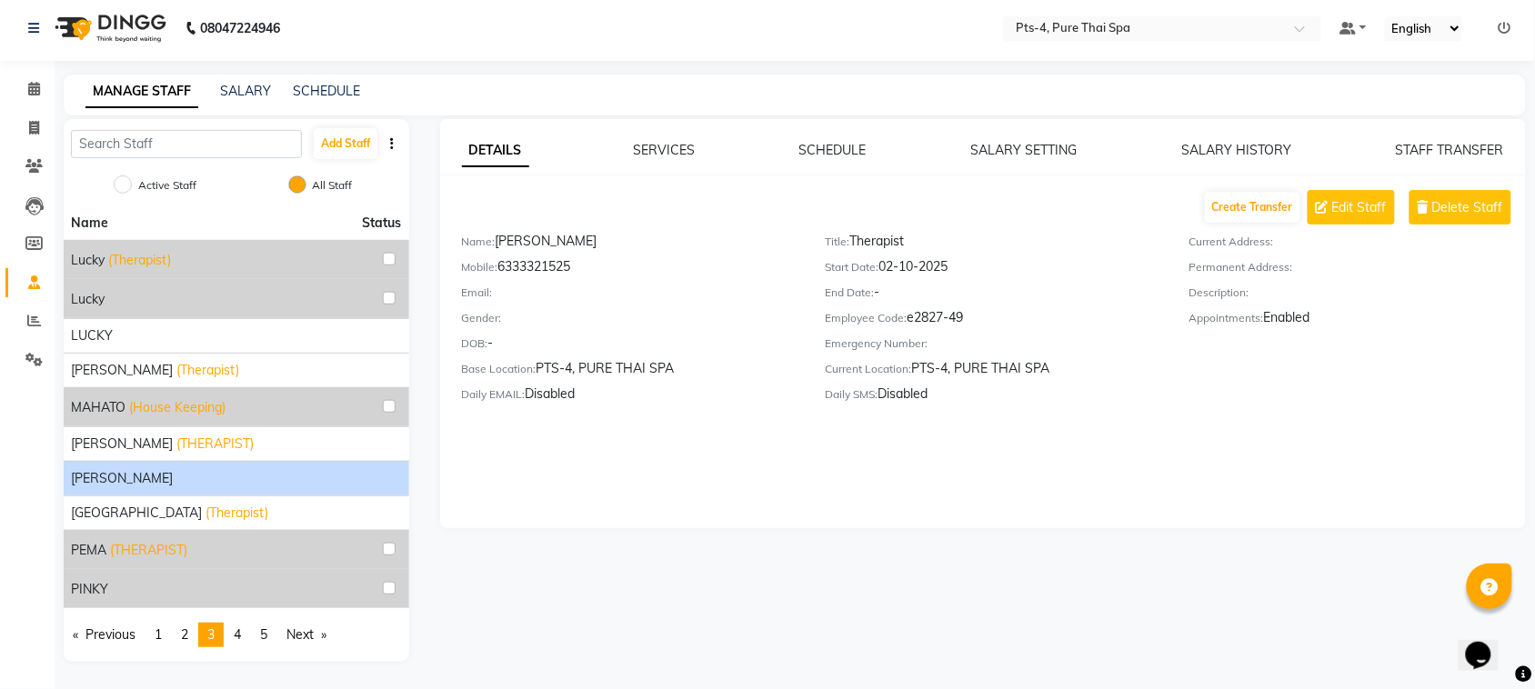
drag, startPoint x: 323, startPoint y: 509, endPoint x: 241, endPoint y: 471, distance: 90.3
click at [321, 510] on div "NORTH EAST (Therapist)" at bounding box center [236, 513] width 331 height 19
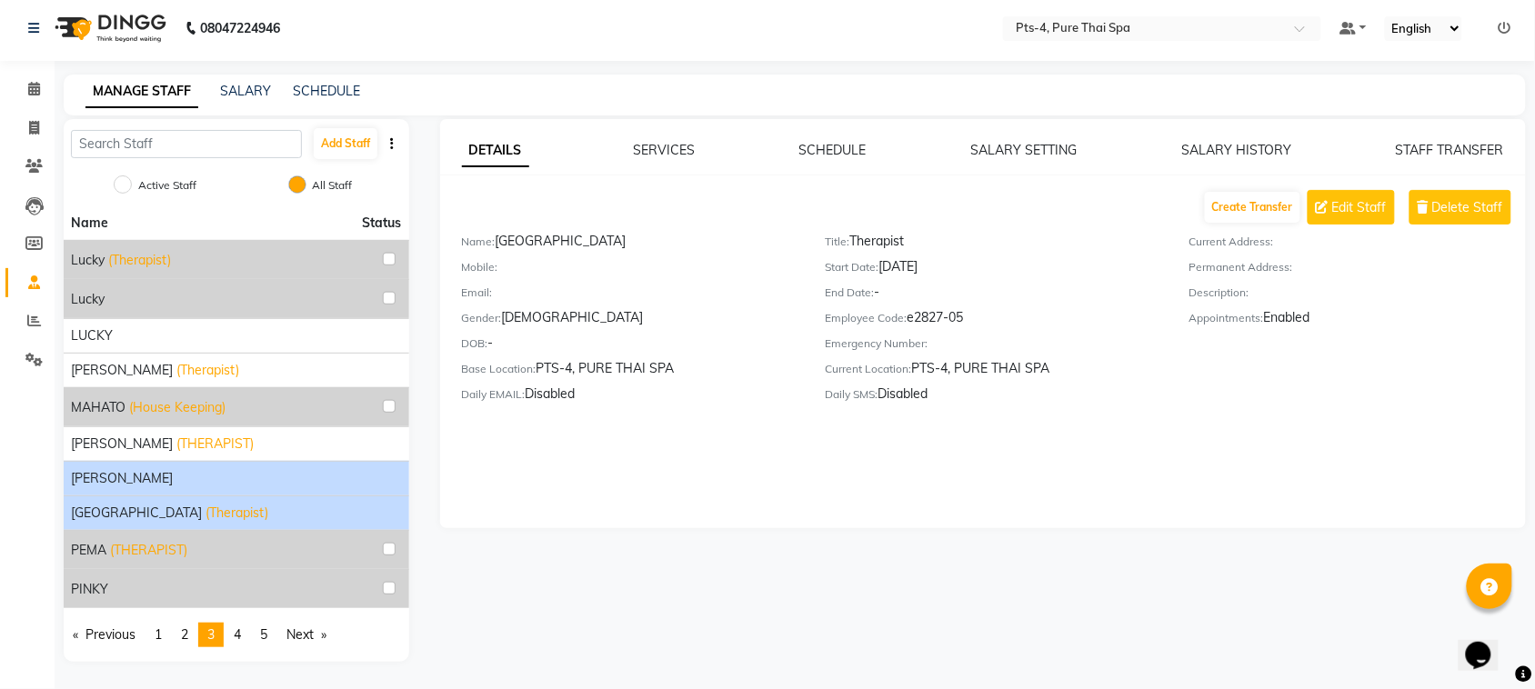
click at [229, 469] on div "NANCY" at bounding box center [236, 478] width 331 height 19
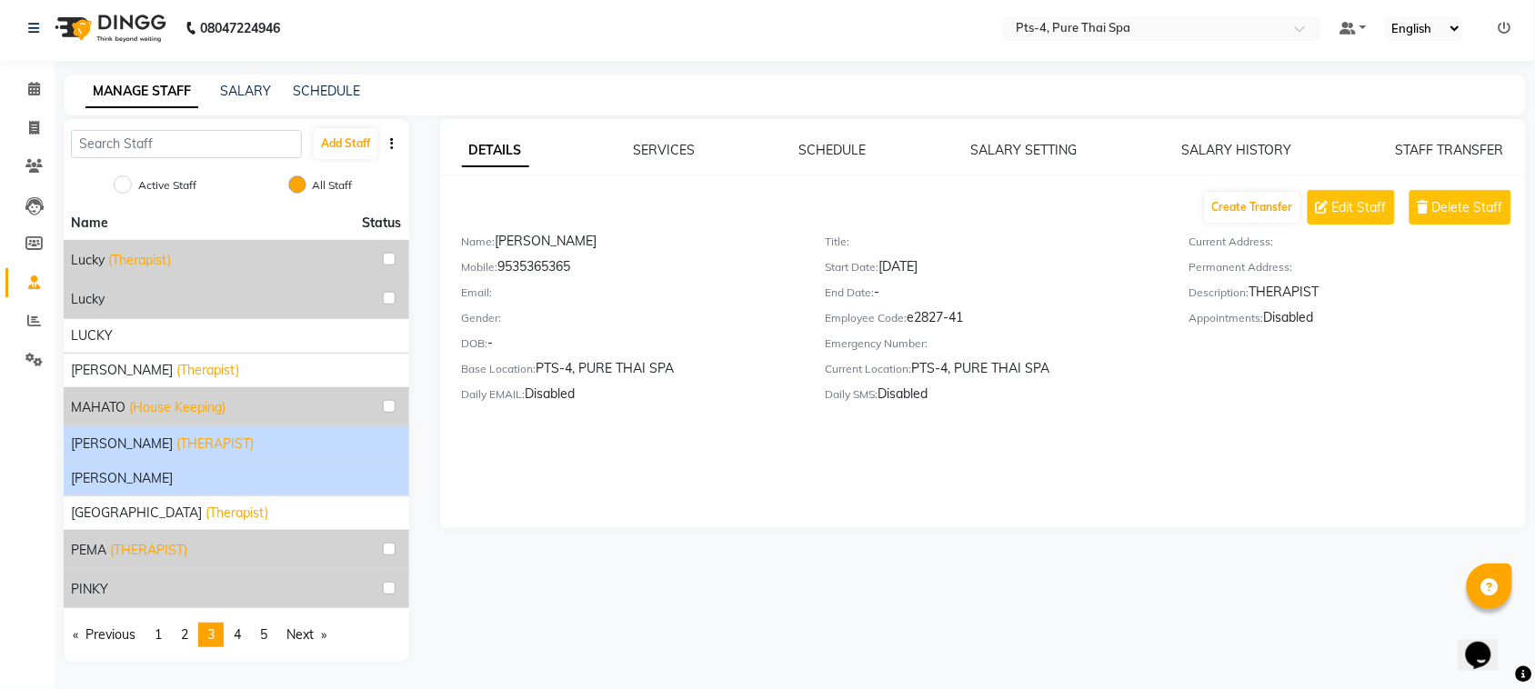
click at [225, 443] on div "nadia (THERAPIST)" at bounding box center [236, 444] width 331 height 19
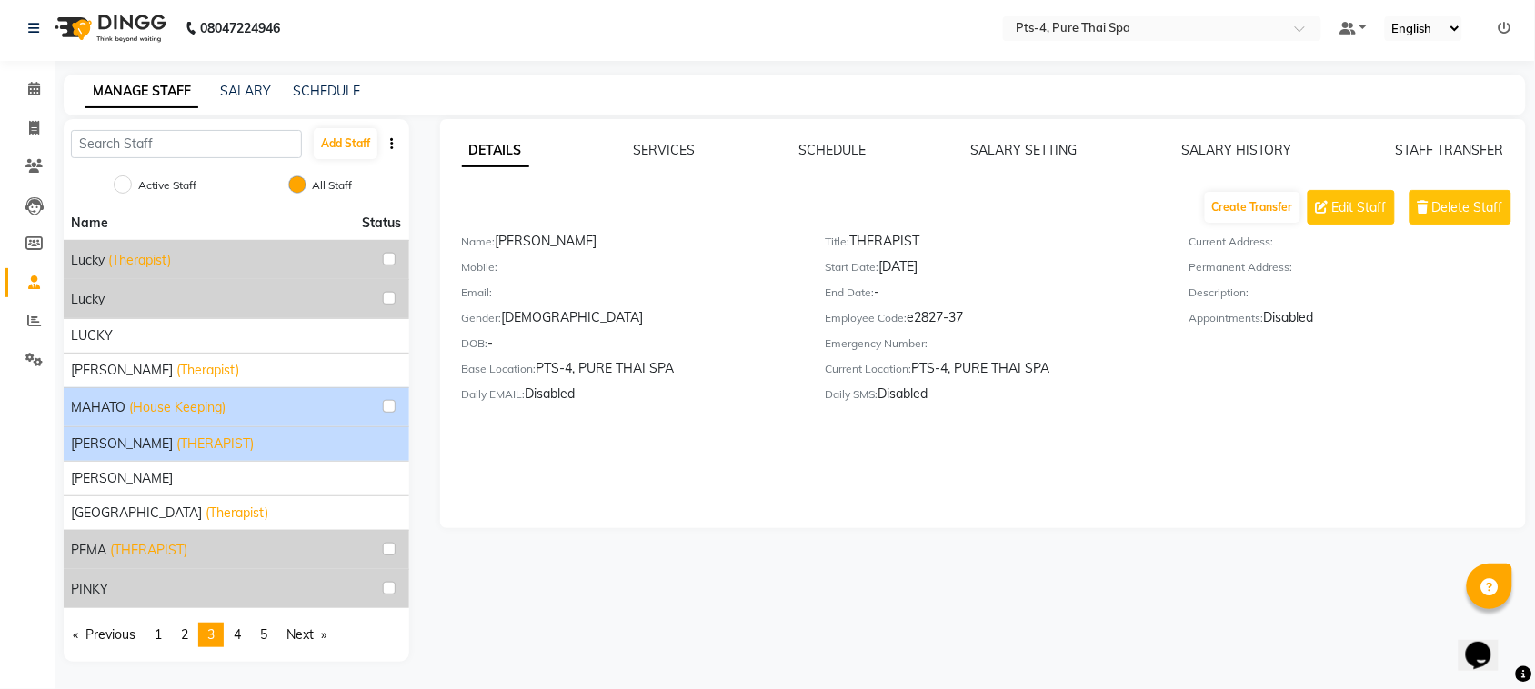
click at [225, 416] on div "MAHATO (House Keeping)" at bounding box center [236, 407] width 331 height 24
drag, startPoint x: 239, startPoint y: 407, endPoint x: 252, endPoint y: 407, distance: 12.7
click at [250, 407] on div "MAHATO (House Keeping)" at bounding box center [236, 407] width 331 height 24
click at [255, 407] on div "MAHATO (House Keeping)" at bounding box center [236, 407] width 331 height 24
click at [256, 407] on div "MAHATO (House Keeping)" at bounding box center [236, 407] width 331 height 24
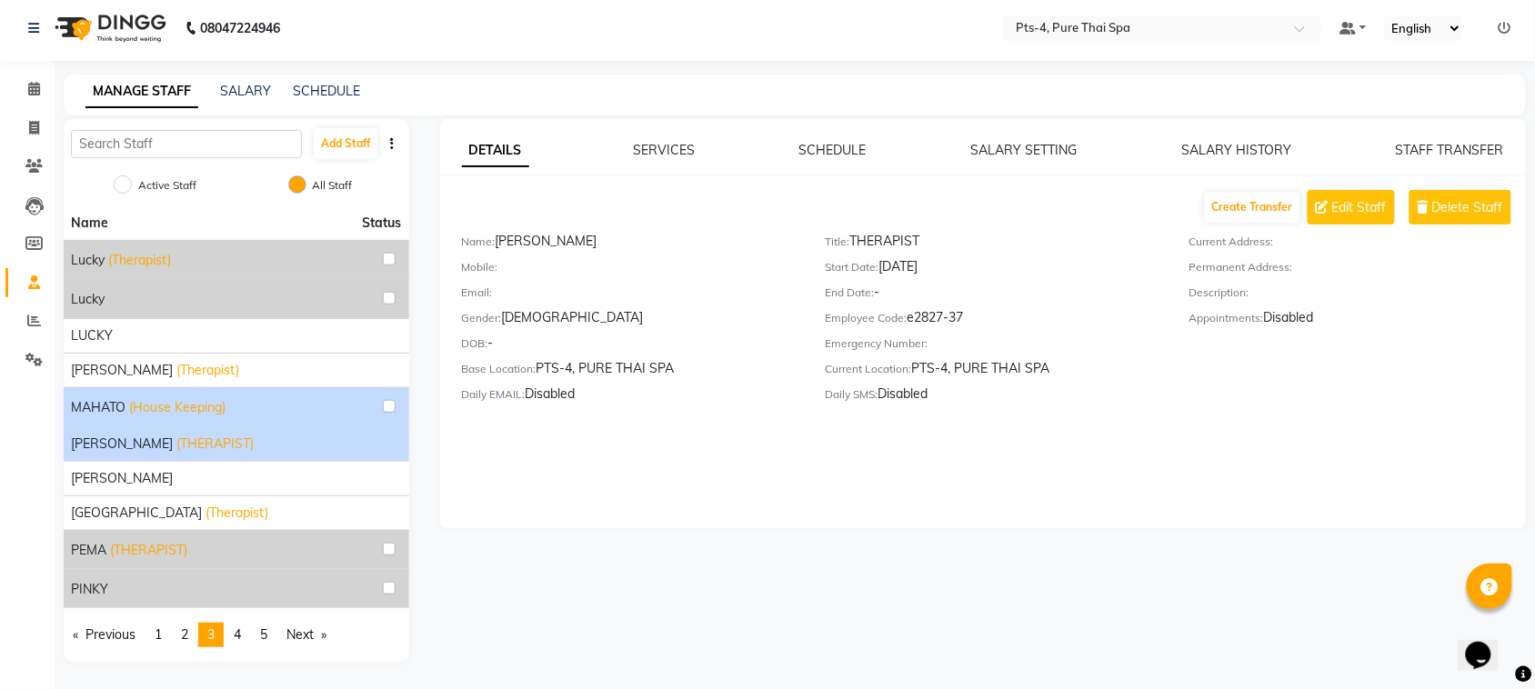
click at [261, 407] on div "MAHATO (House Keeping)" at bounding box center [236, 407] width 331 height 24
click at [266, 407] on div "MAHATO (House Keeping)" at bounding box center [236, 407] width 331 height 24
click at [270, 407] on div "MAHATO (House Keeping)" at bounding box center [236, 407] width 331 height 24
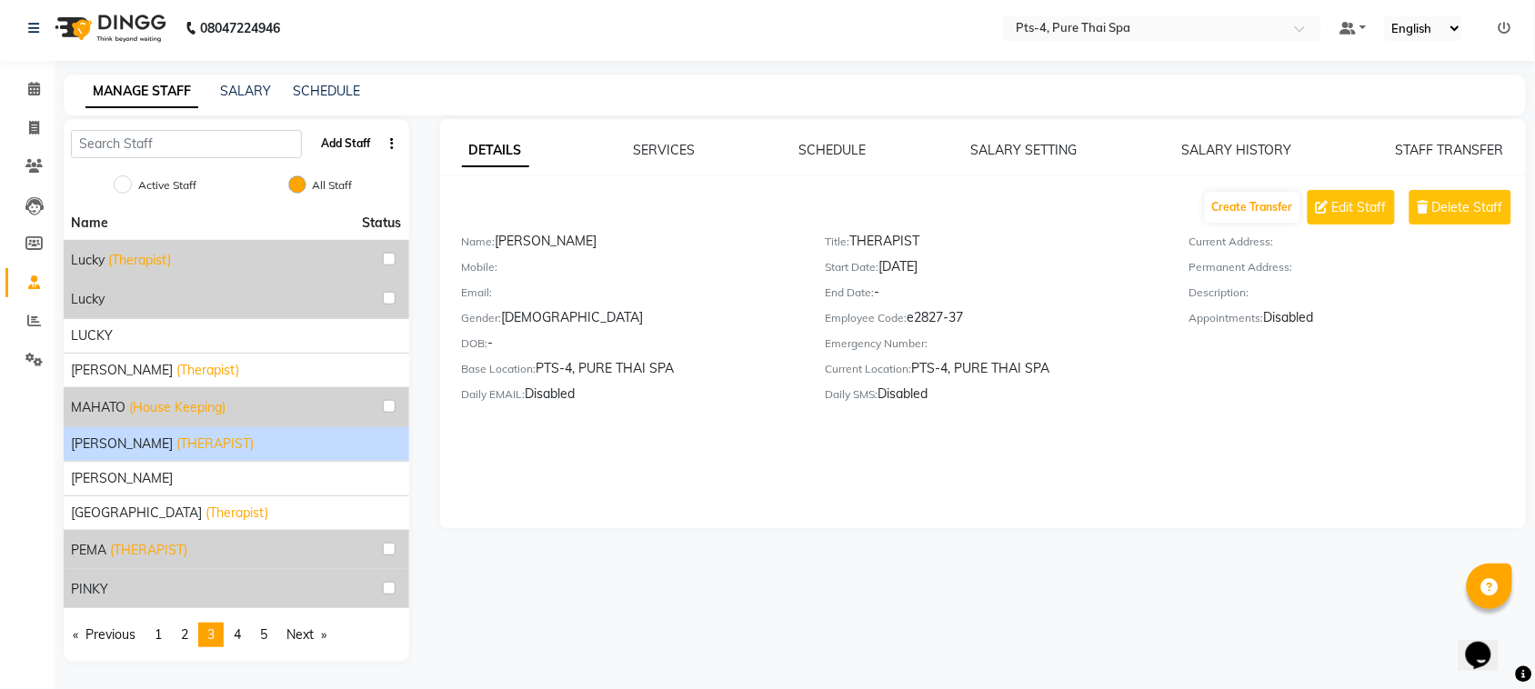
click at [346, 138] on button "Add Staff" at bounding box center [346, 143] width 64 height 31
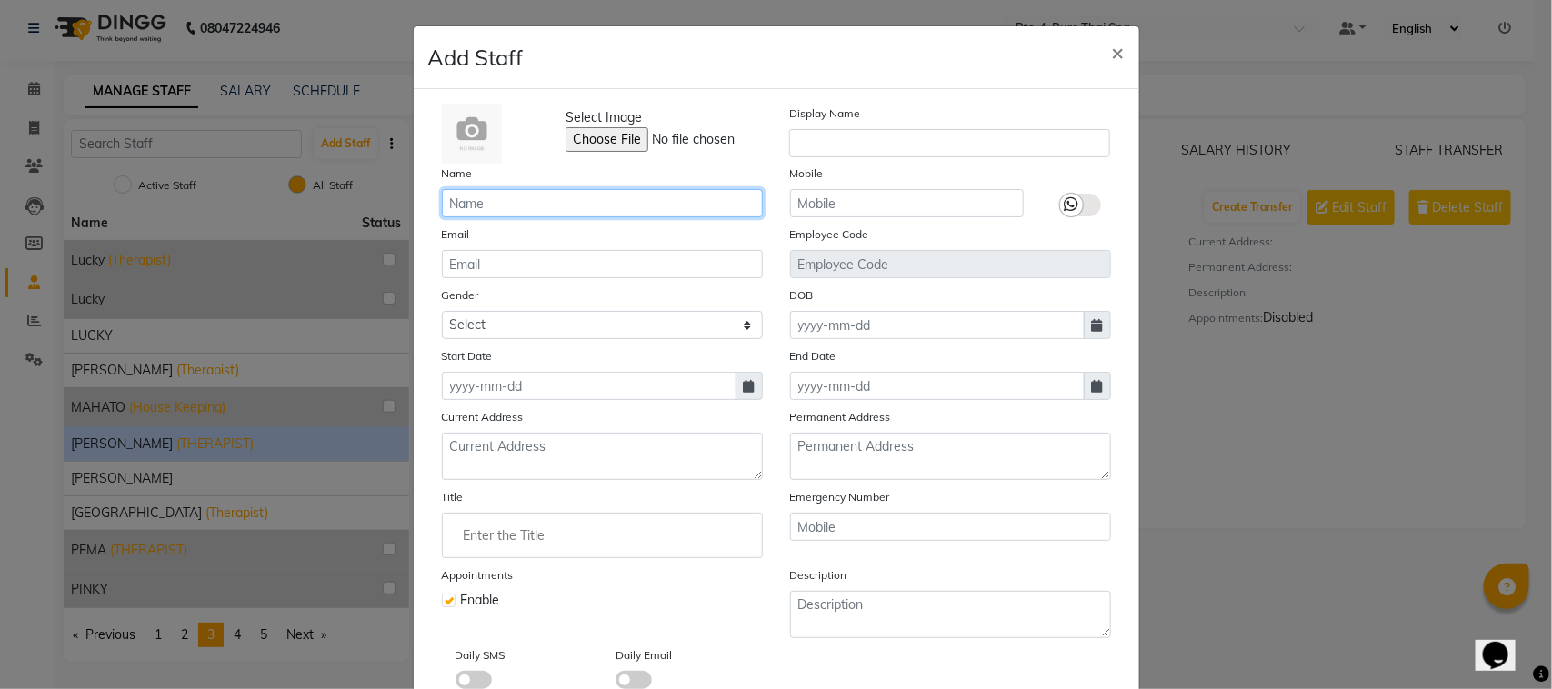
click at [487, 201] on input "text" at bounding box center [602, 203] width 321 height 28
type input "SUNNY HK"
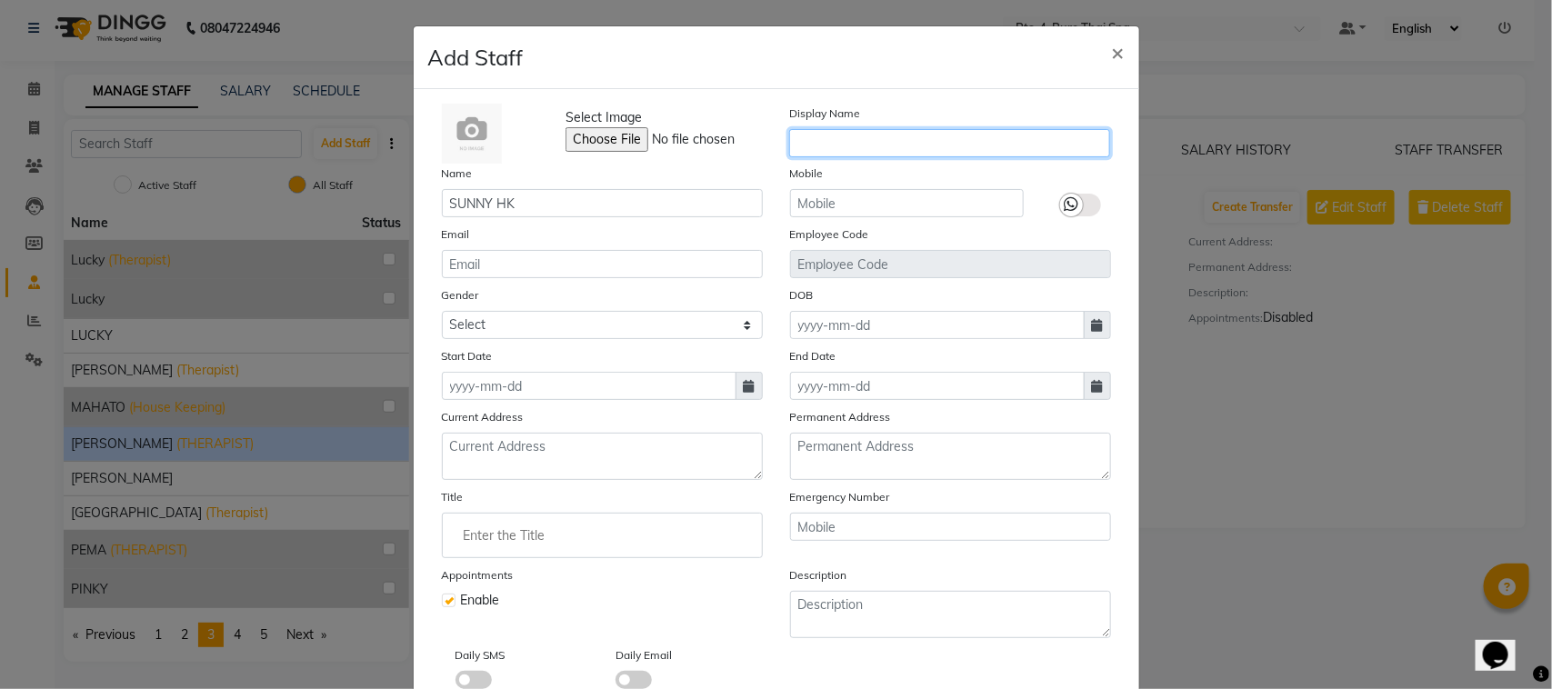
click at [882, 146] on input "text" at bounding box center [949, 143] width 321 height 28
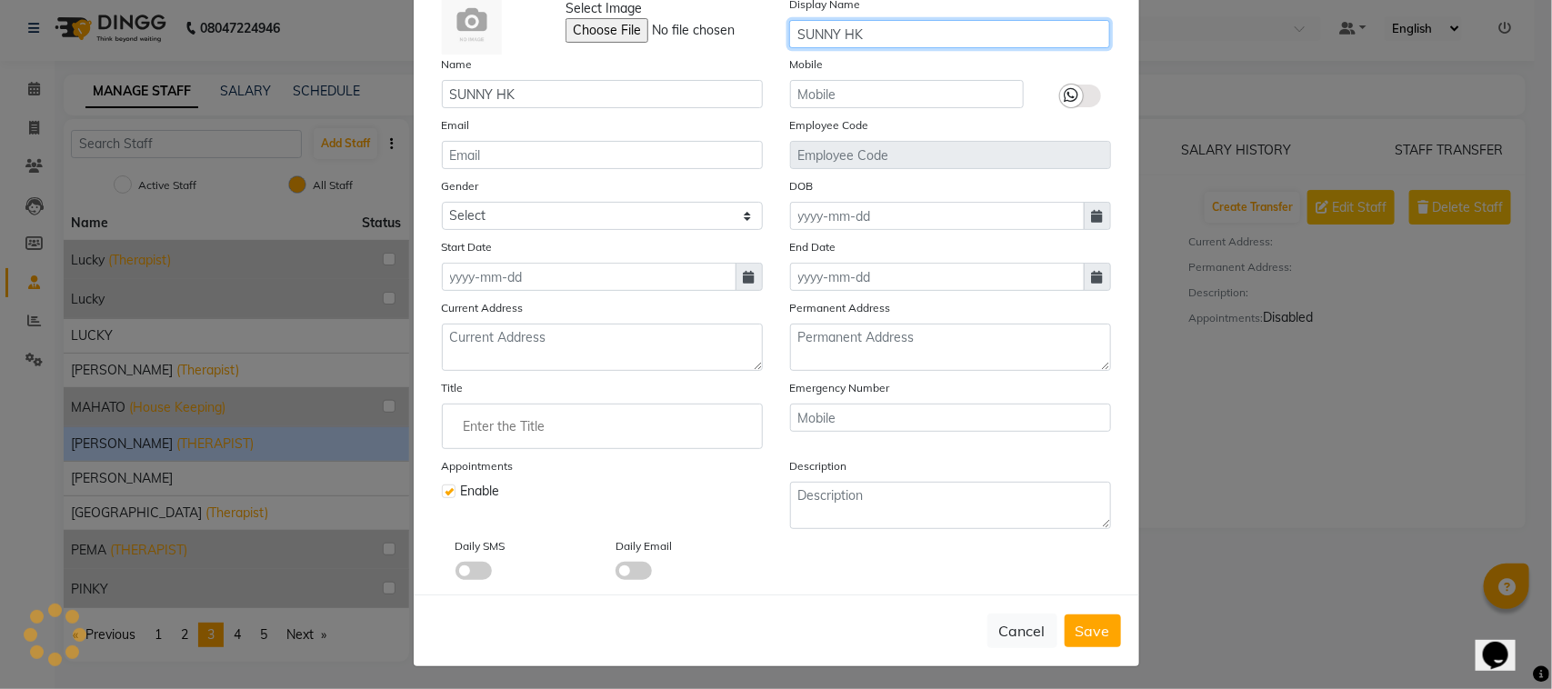
type input "SUNNY HK"
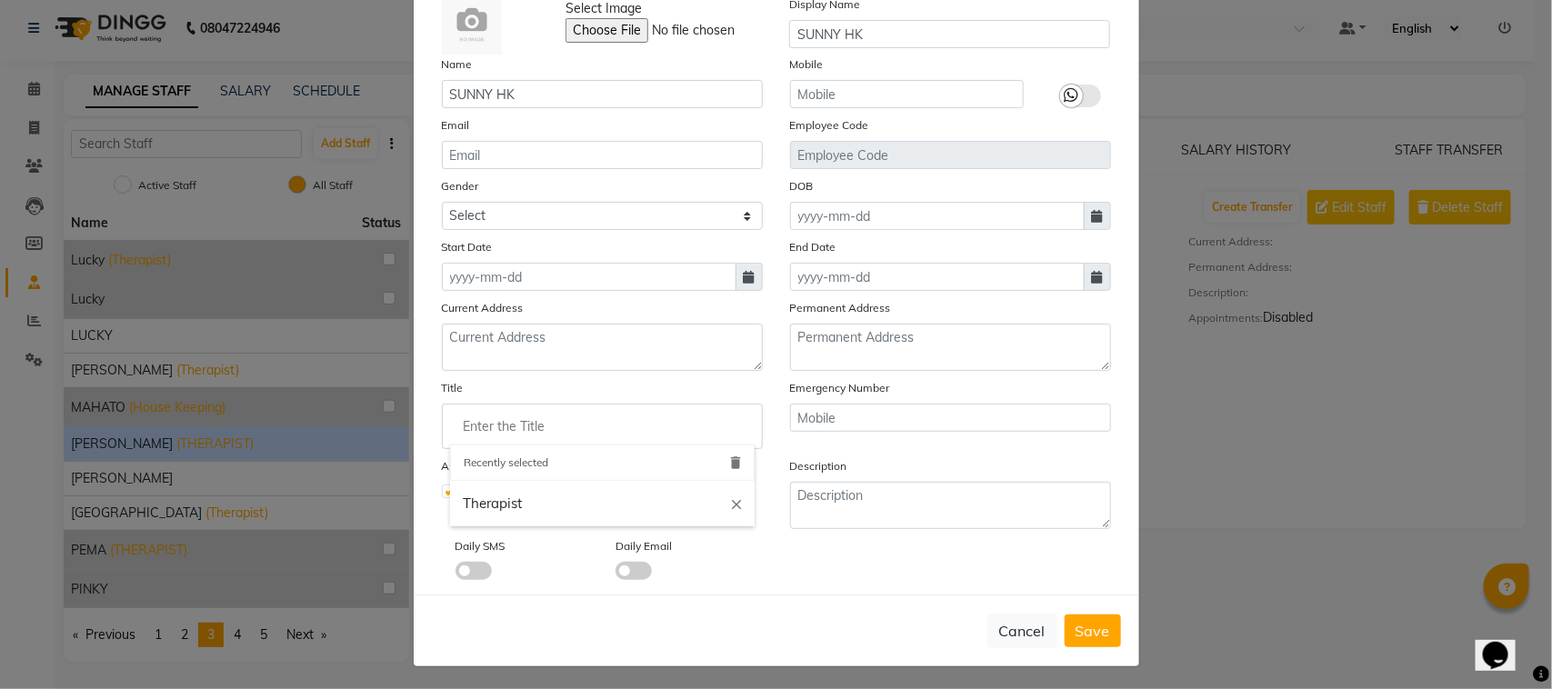
click at [537, 415] on input "Enter the Title" at bounding box center [602, 426] width 305 height 36
click at [537, 465] on link "House Keeping" at bounding box center [602, 468] width 305 height 46
type input "House Keeping"
click at [814, 415] on input "text" at bounding box center [950, 418] width 321 height 28
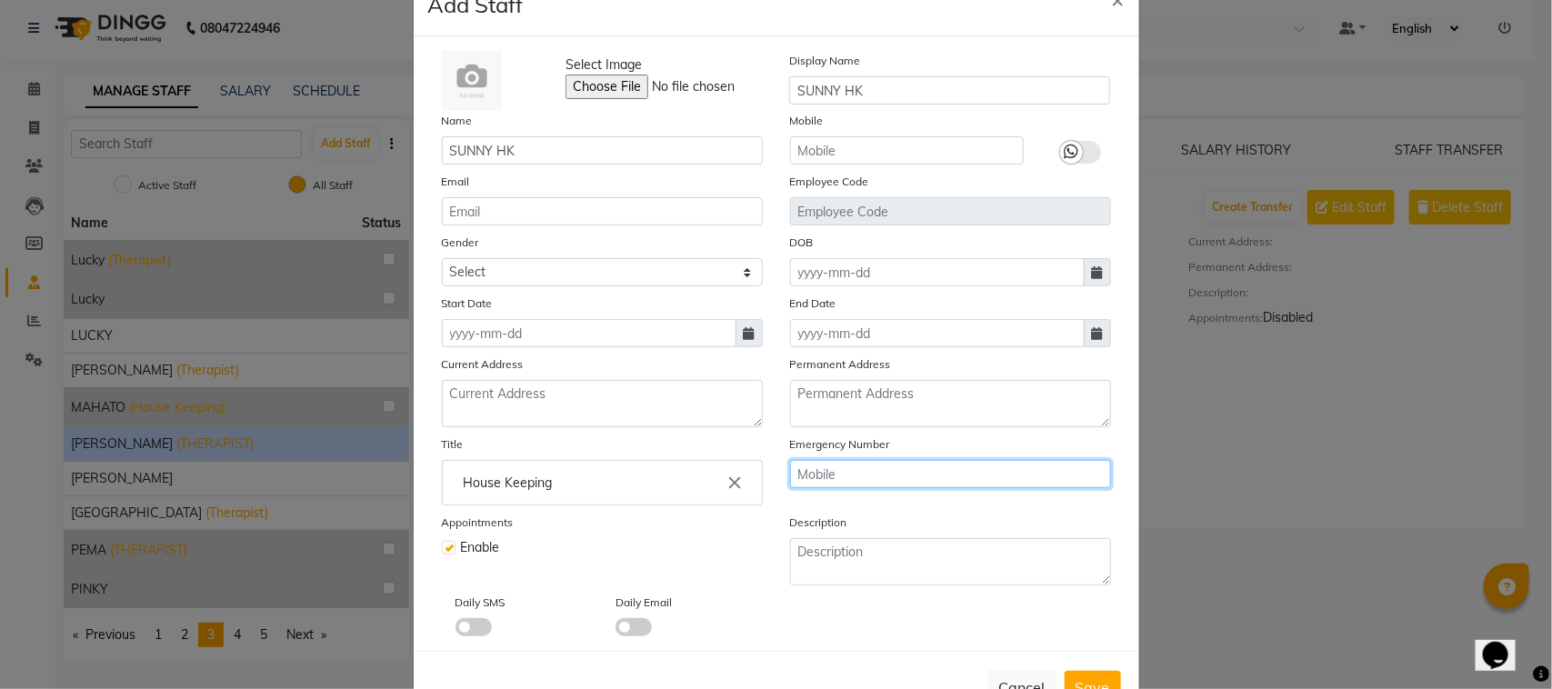
scroll to position [0, 0]
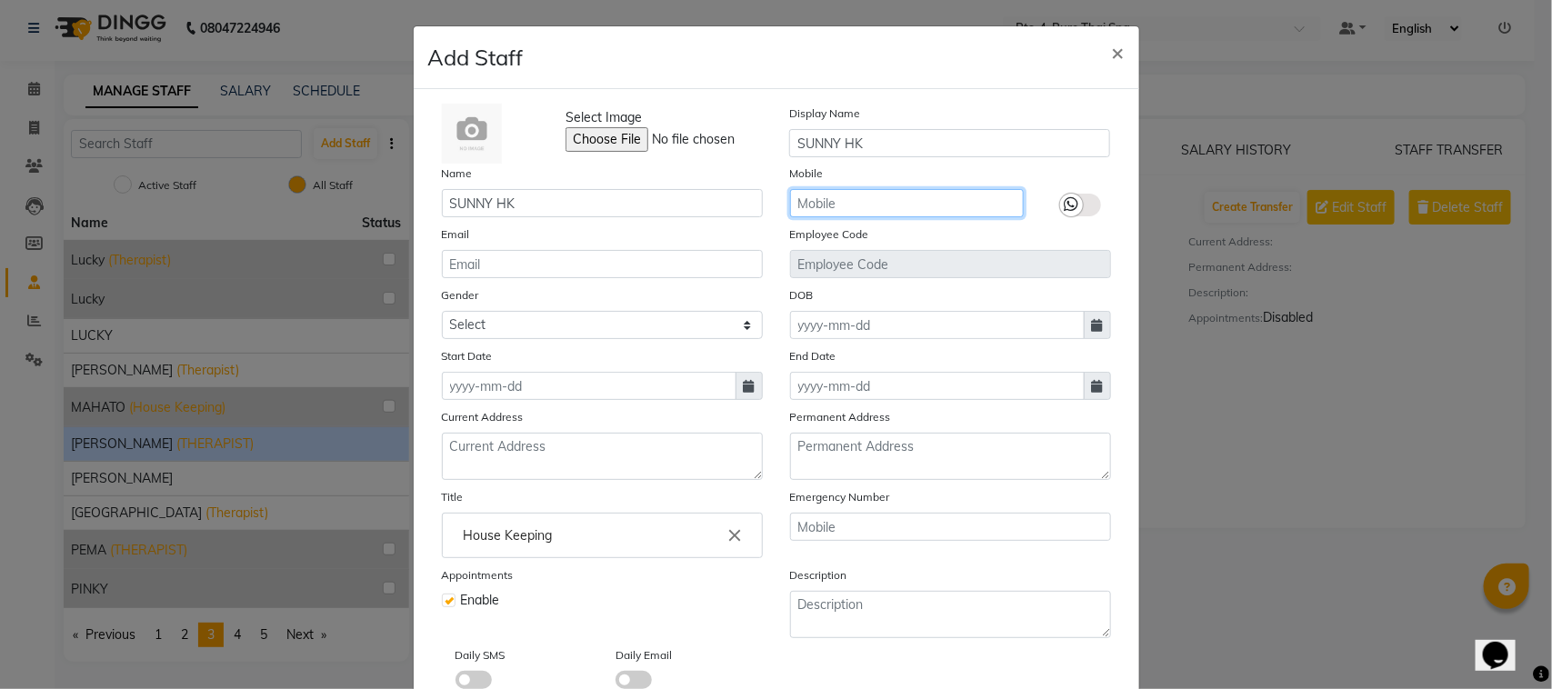
click at [846, 205] on input "text" at bounding box center [907, 203] width 234 height 28
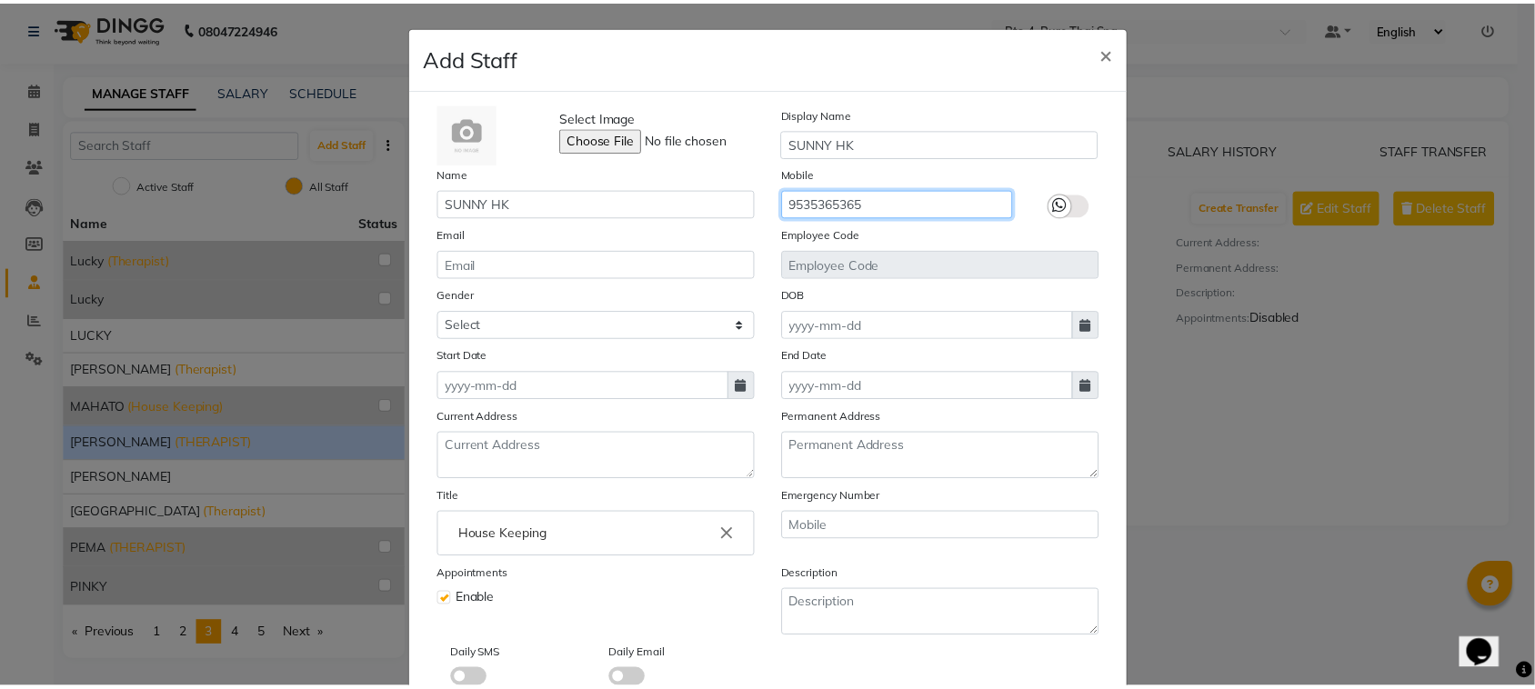
scroll to position [109, 0]
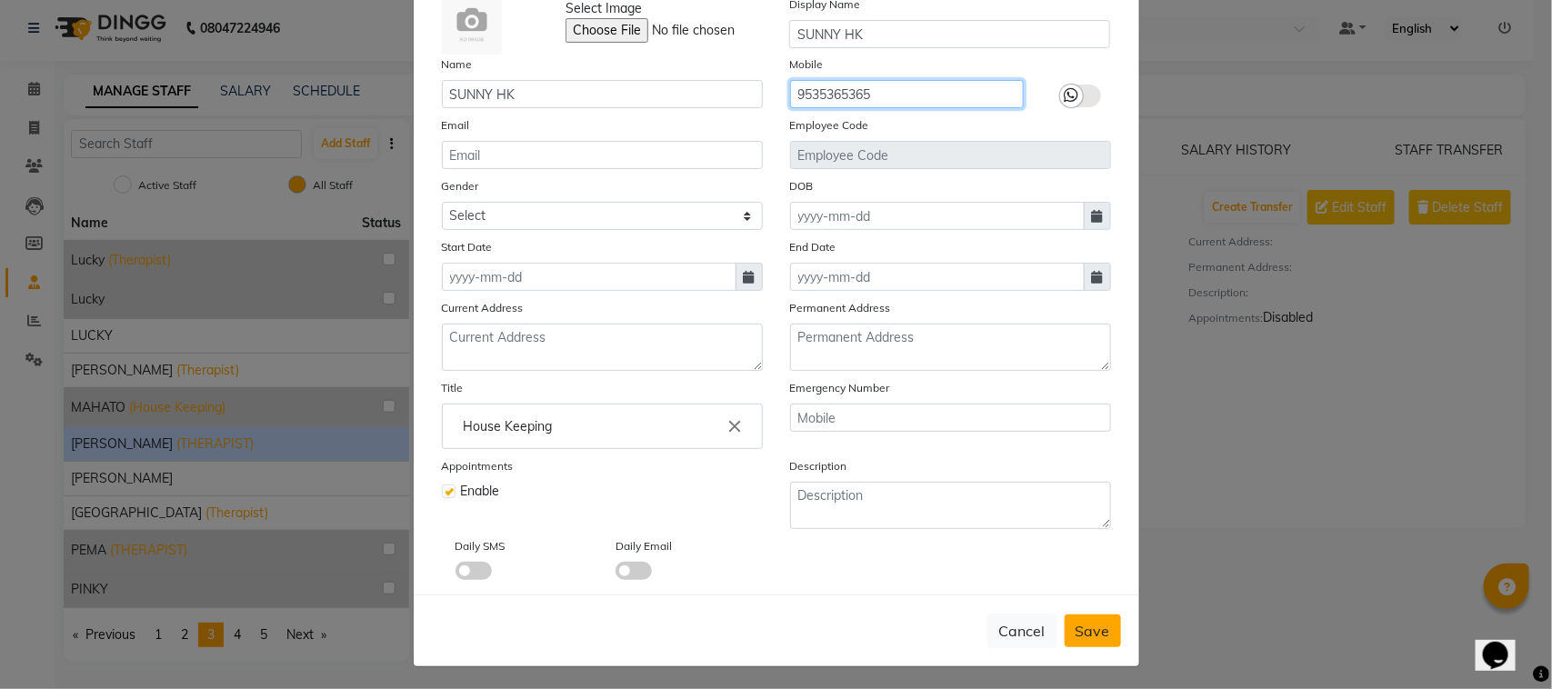
type input "9535365365"
click at [1080, 633] on span "Save" at bounding box center [1092, 631] width 35 height 18
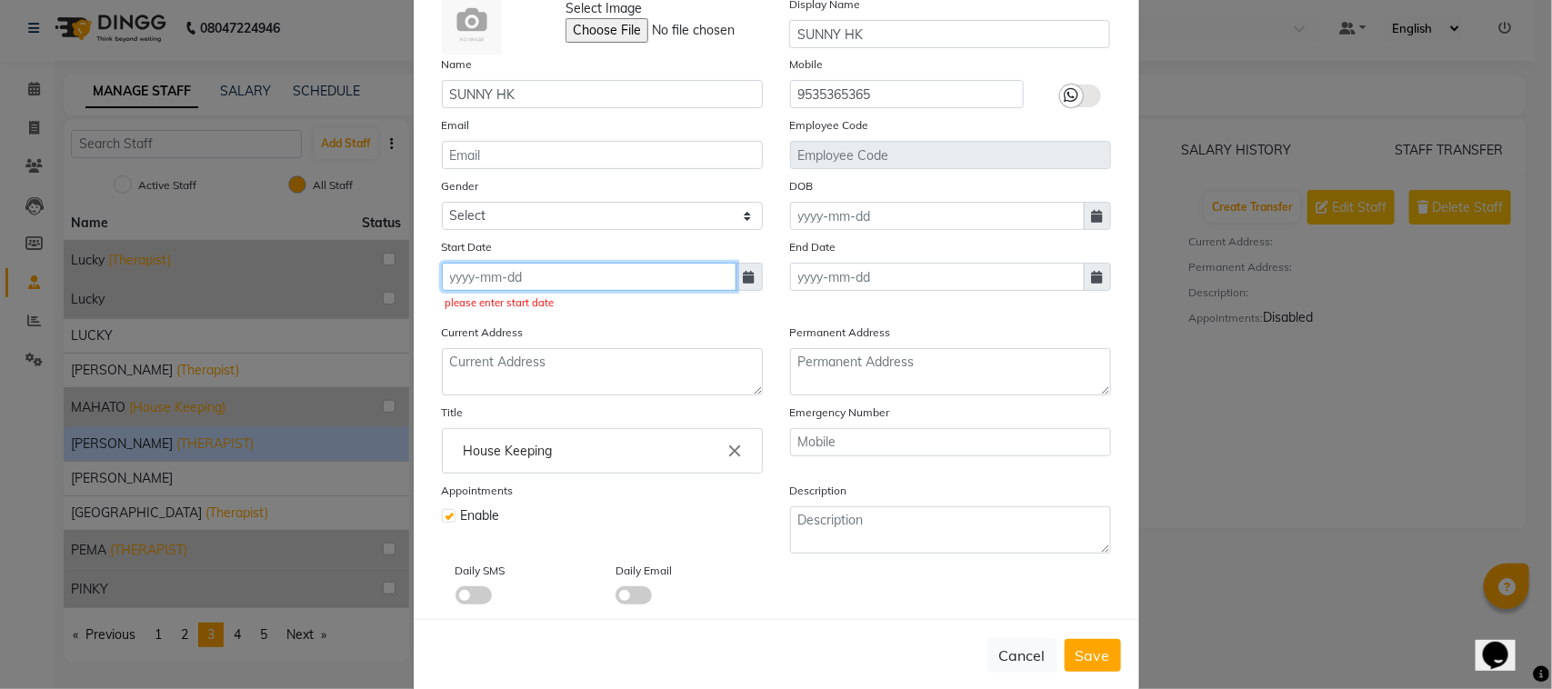
click at [497, 269] on input at bounding box center [589, 277] width 295 height 28
select select "10"
select select "2025"
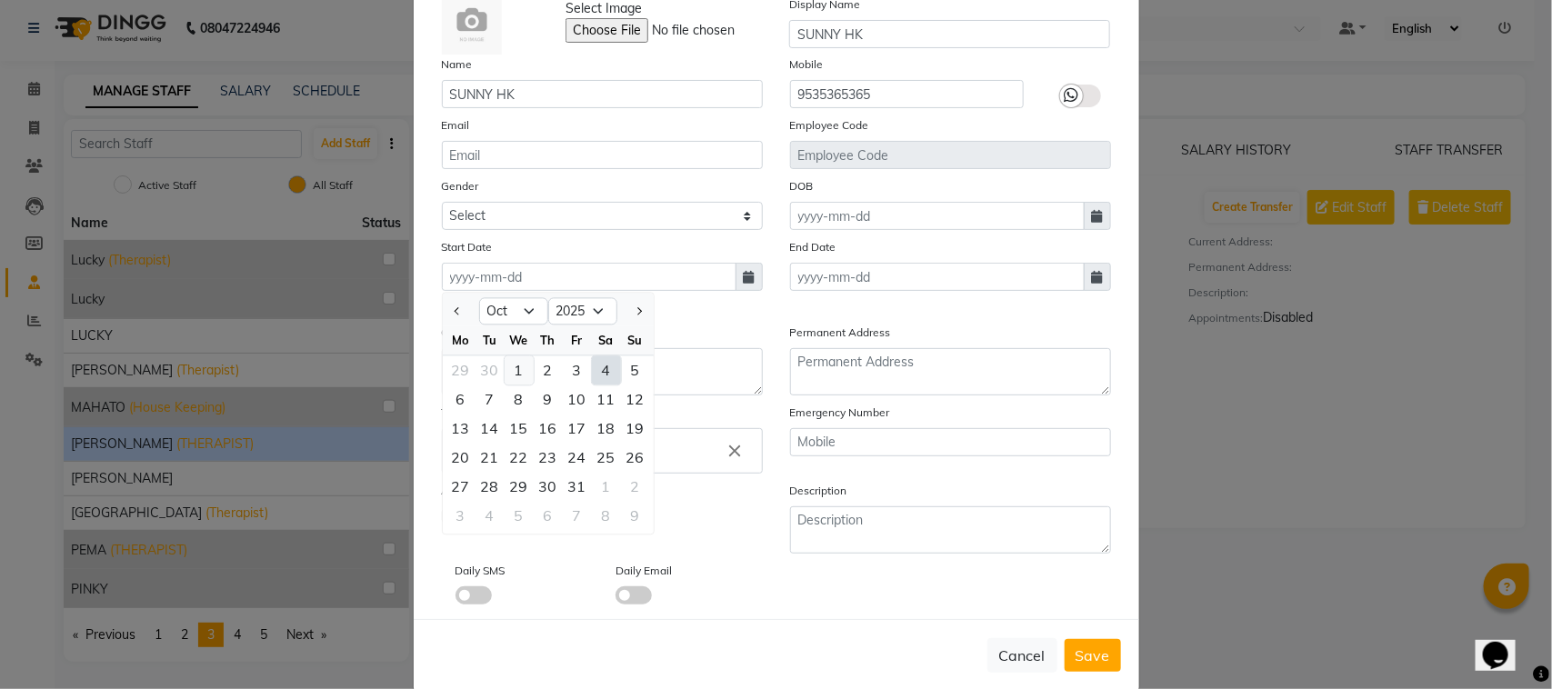
click at [507, 364] on div "1" at bounding box center [519, 370] width 29 height 29
type input "01-10-2025"
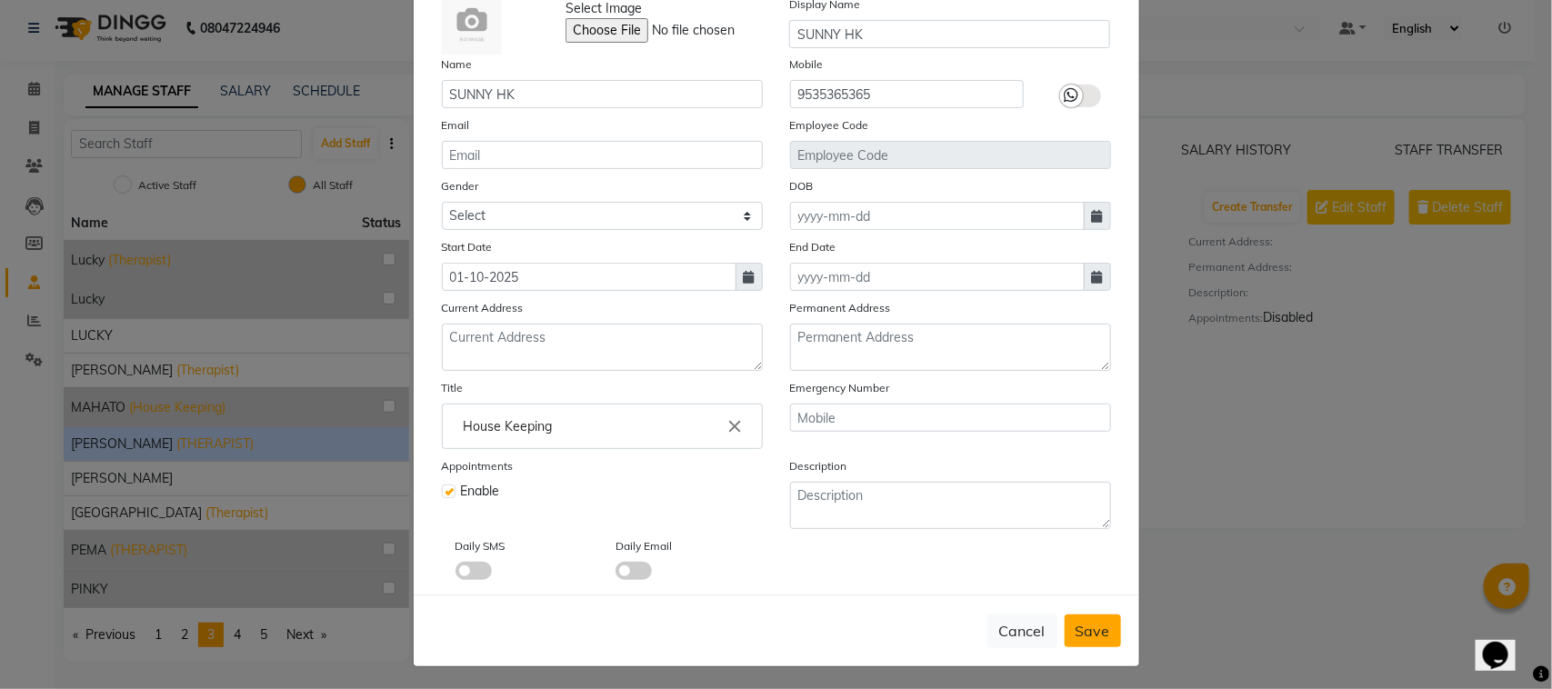
click at [1092, 632] on span "Save" at bounding box center [1092, 631] width 35 height 18
checkbox input "false"
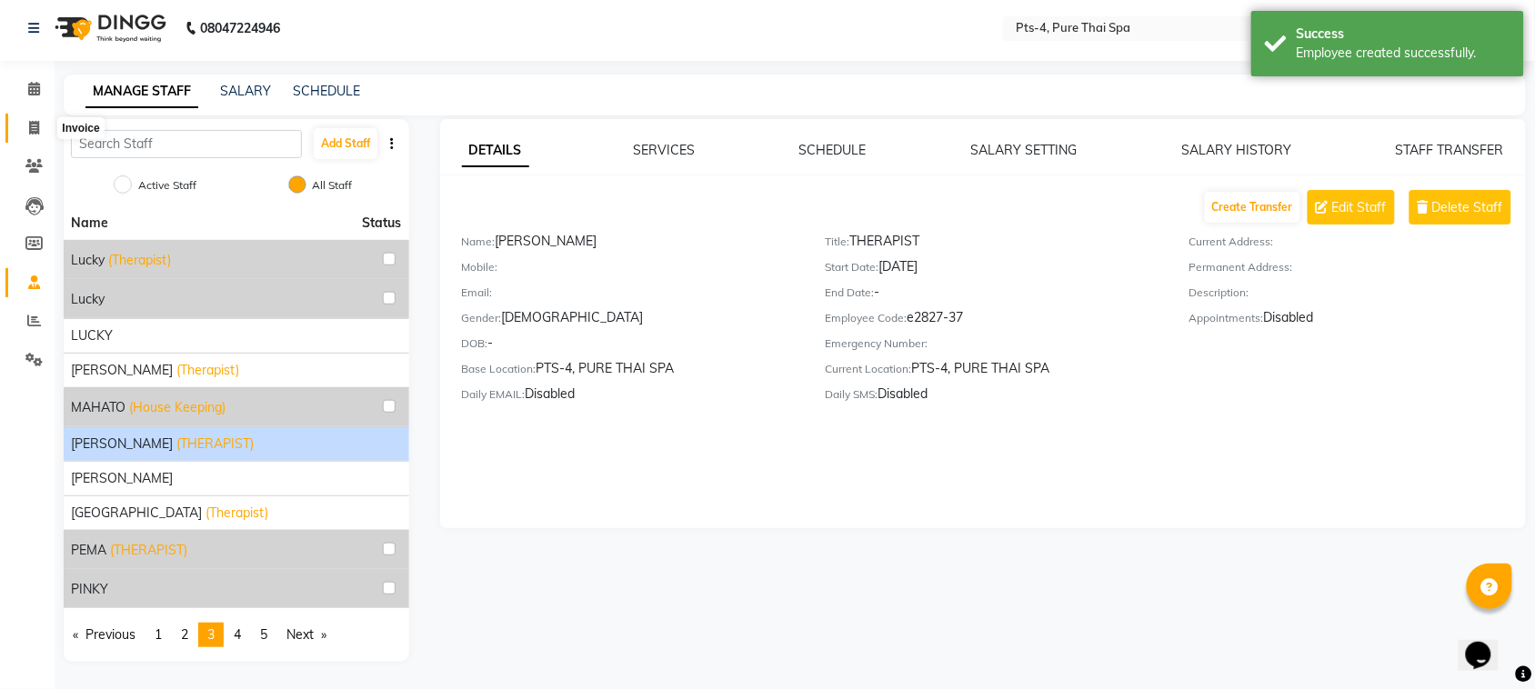
click at [42, 123] on span at bounding box center [34, 128] width 32 height 21
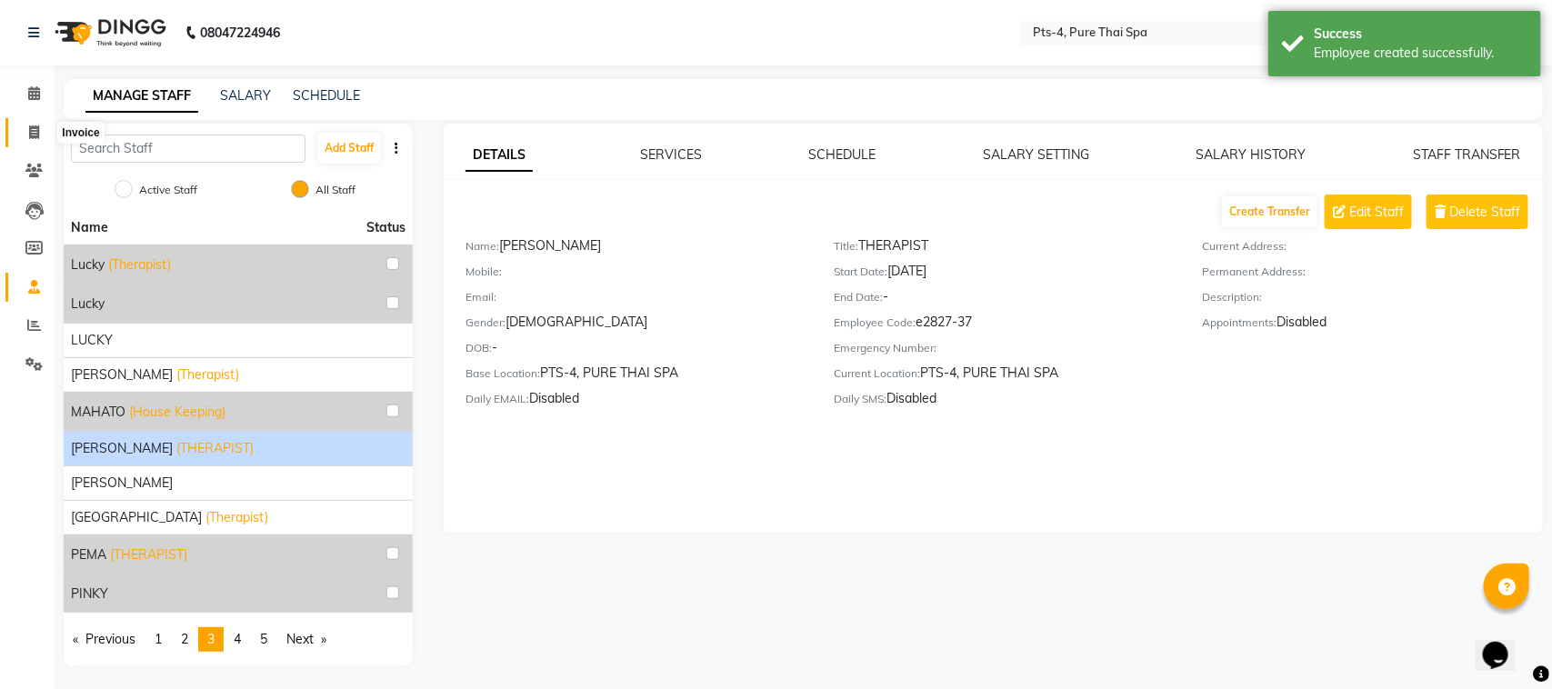
select select "service"
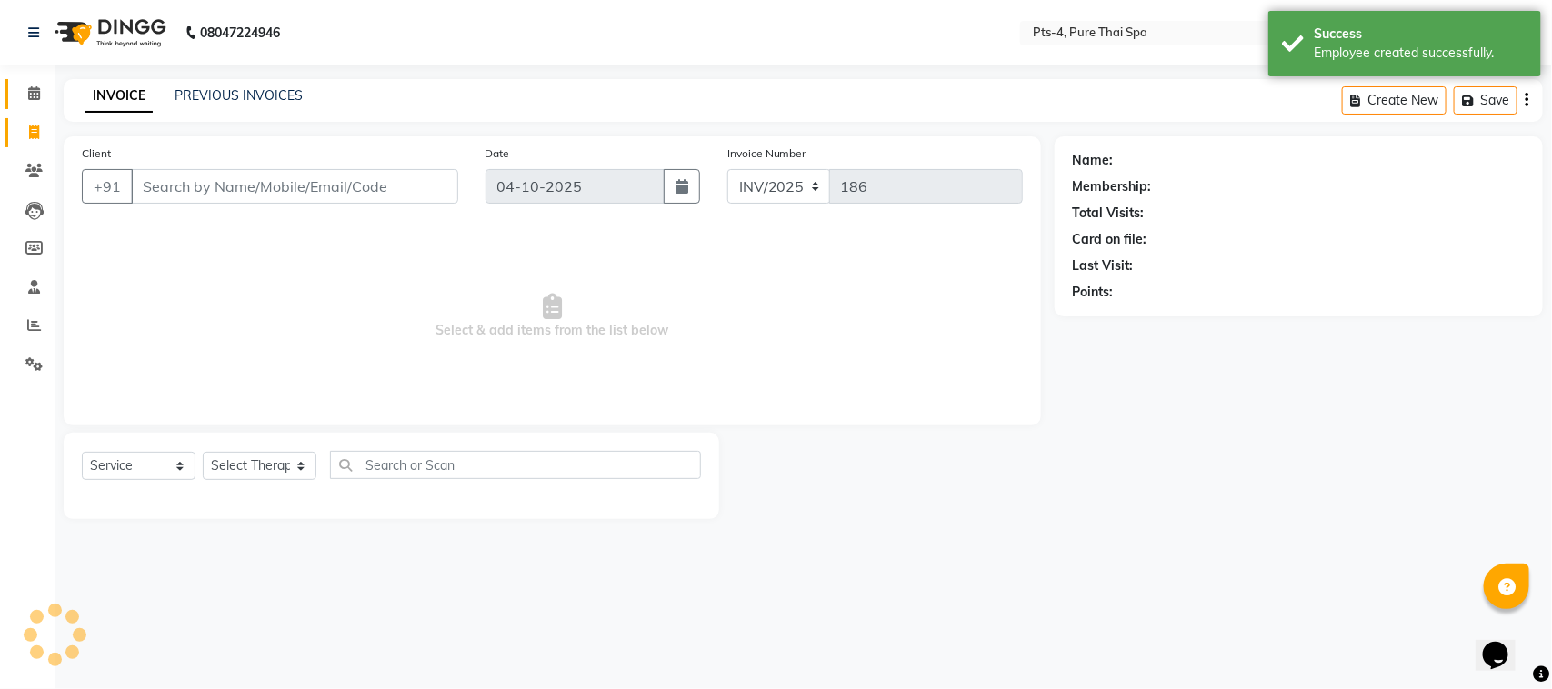
click at [34, 106] on link "Calendar" at bounding box center [27, 94] width 44 height 30
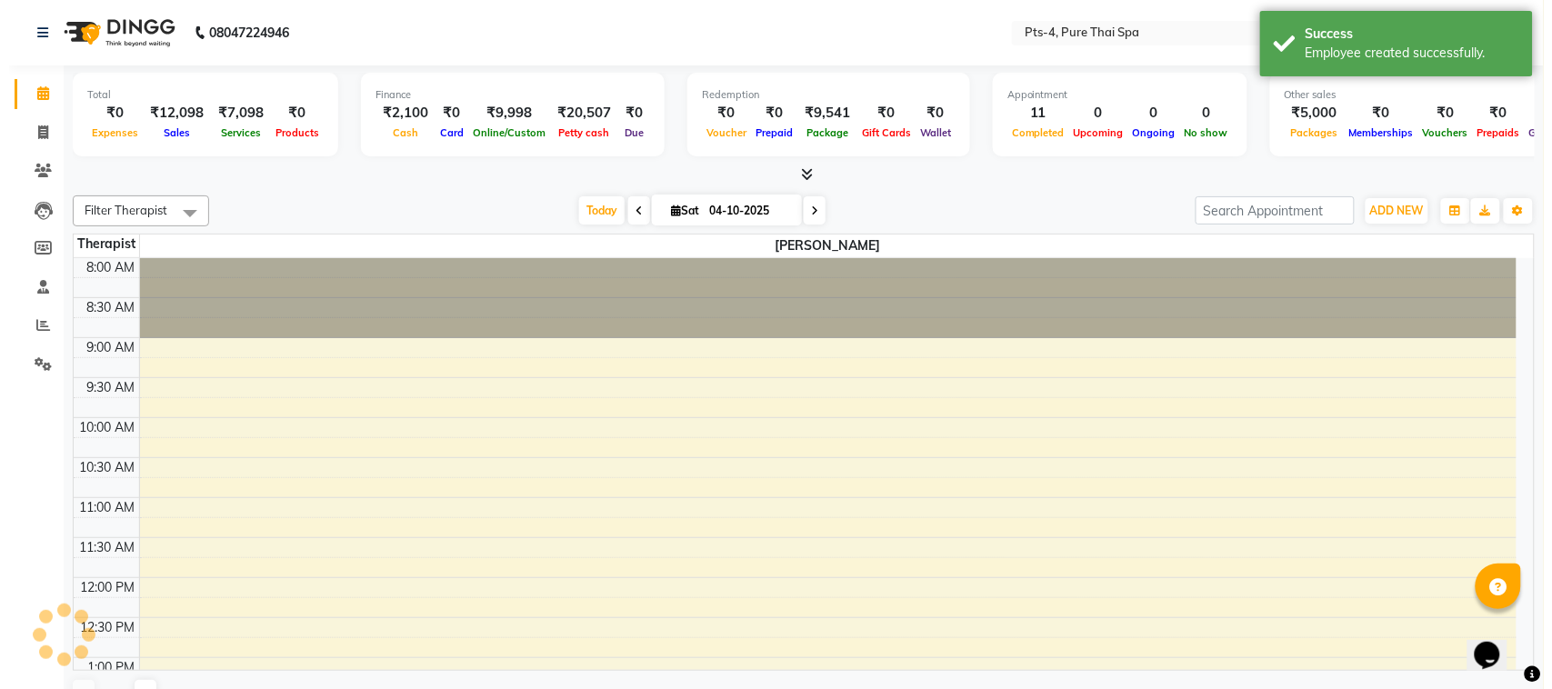
scroll to position [635, 0]
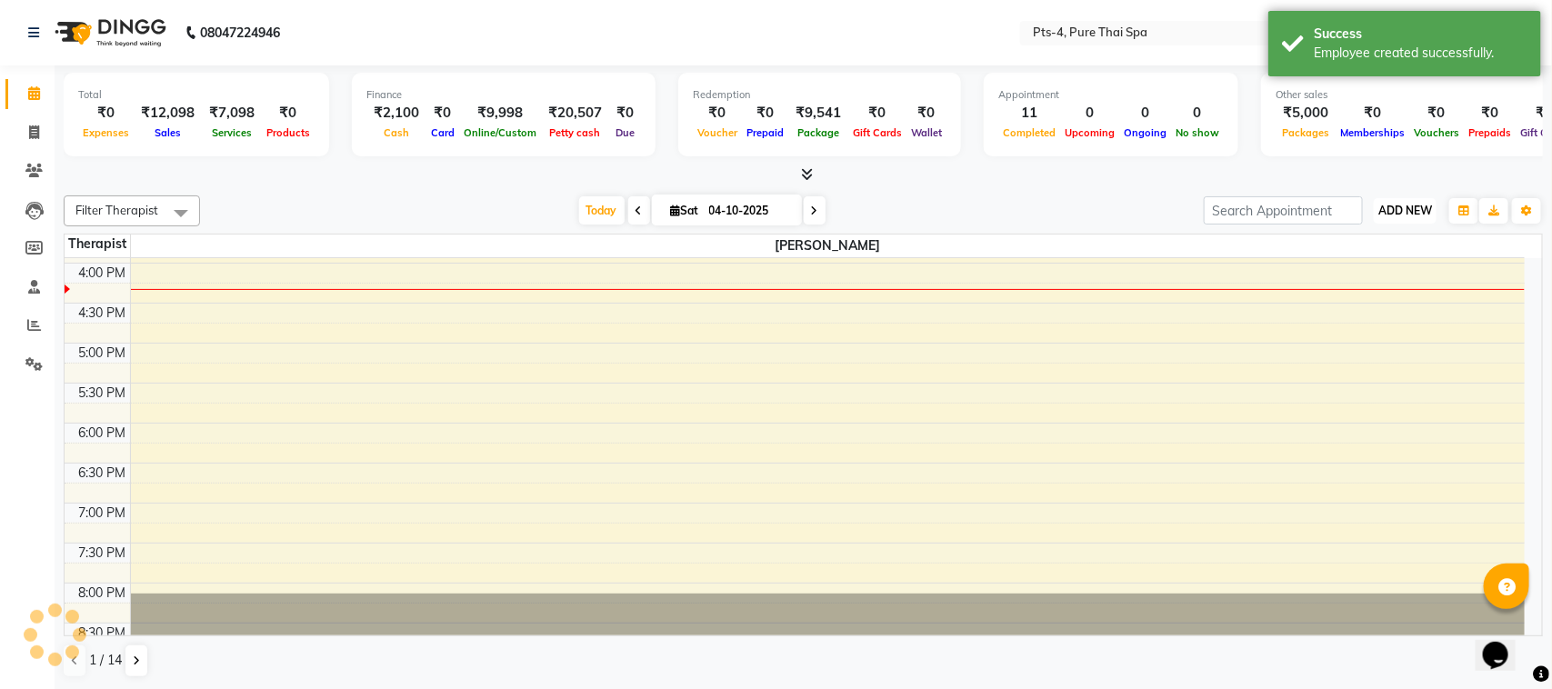
click at [1392, 205] on span "ADD NEW" at bounding box center [1405, 211] width 54 height 14
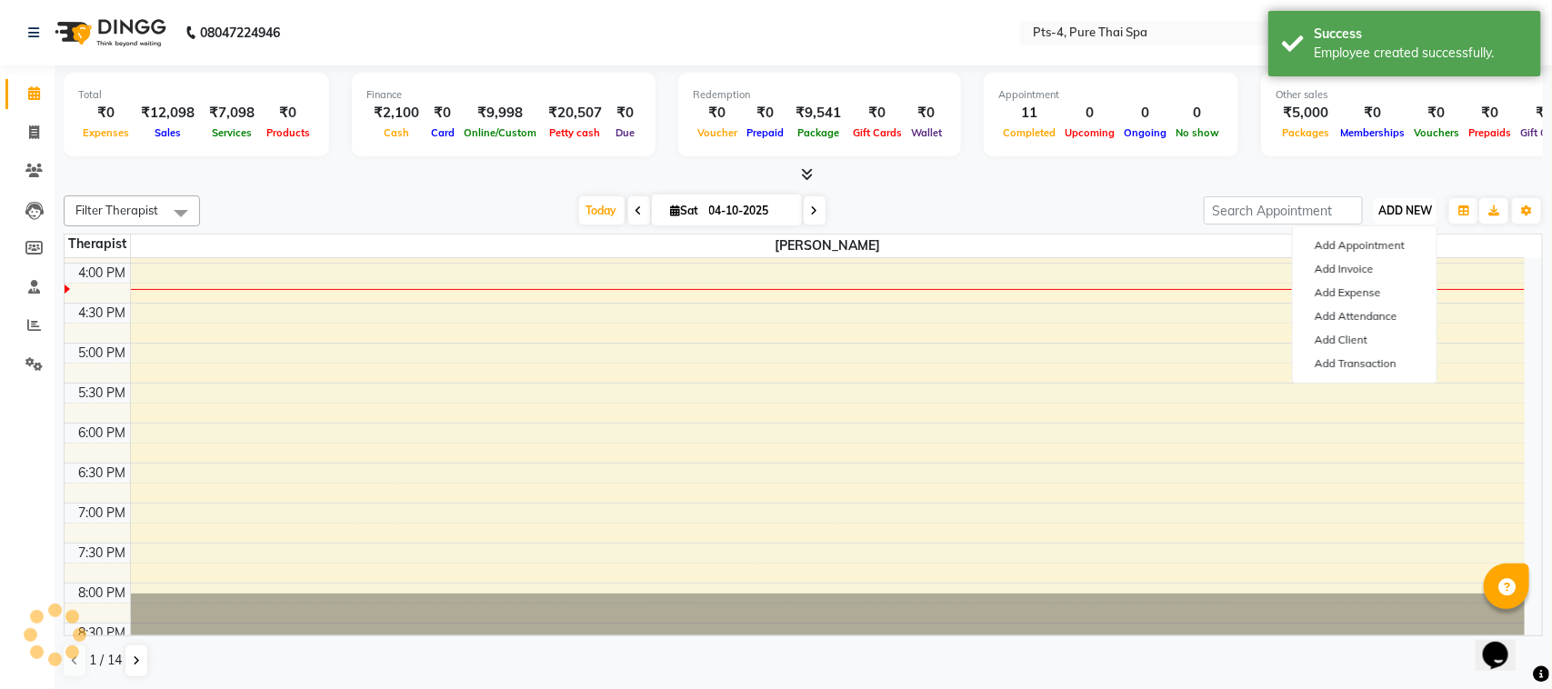
scroll to position [0, 0]
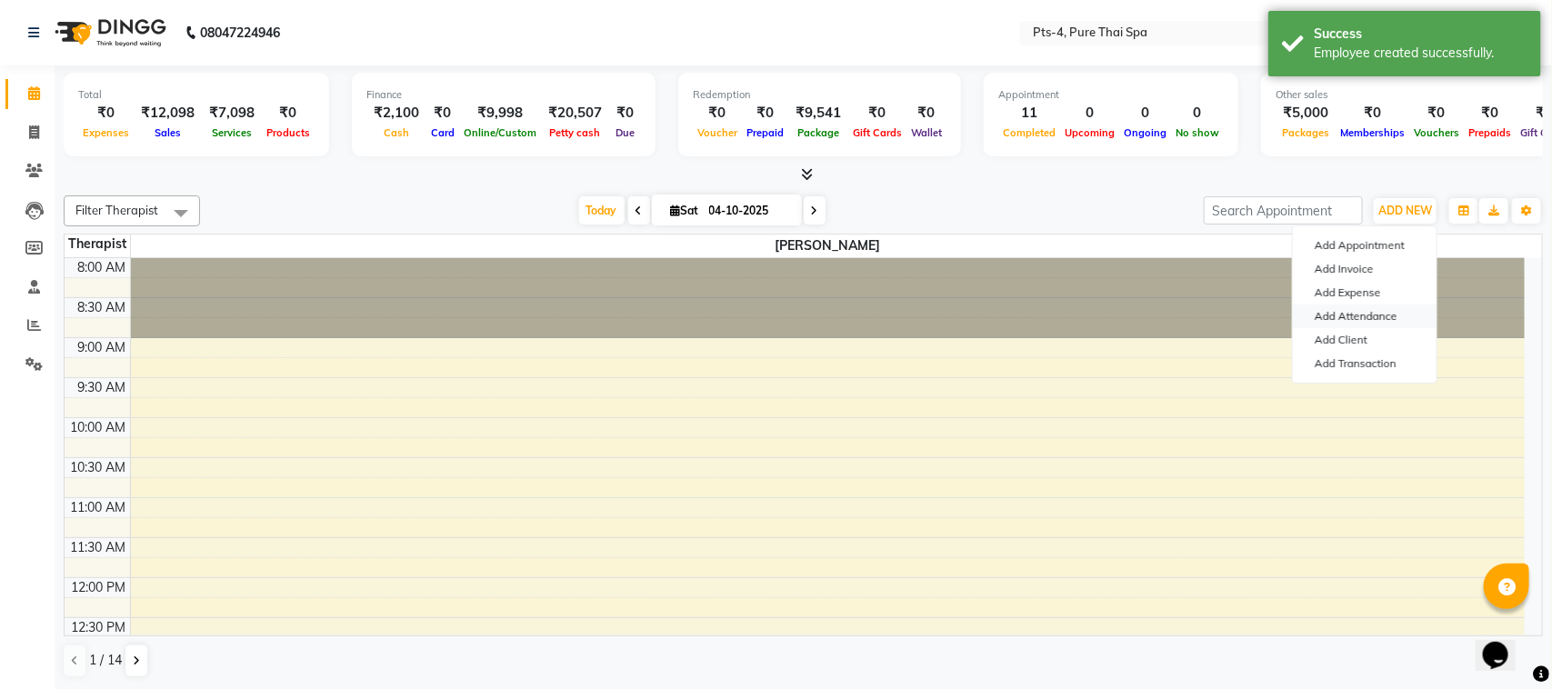
click at [1374, 318] on link "Add Attendance" at bounding box center [1365, 317] width 144 height 24
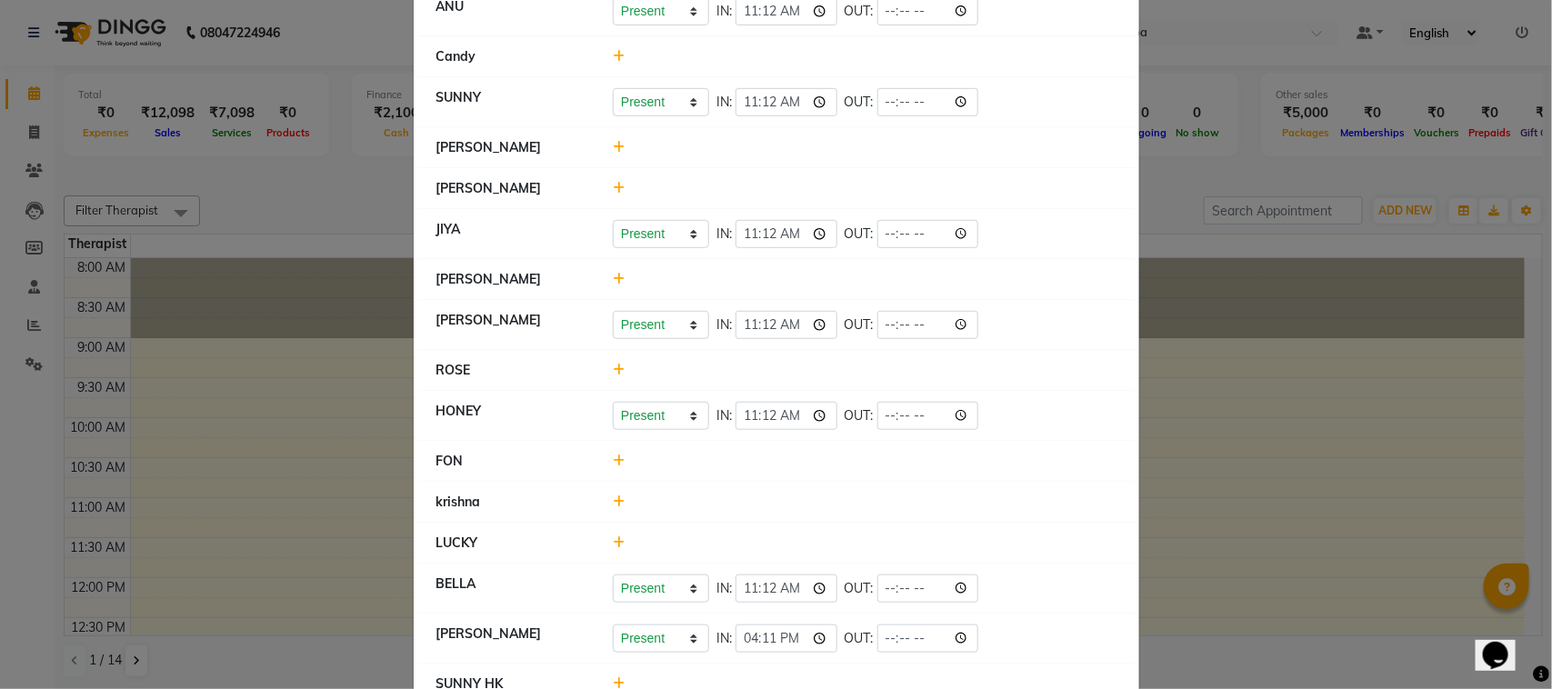
scroll to position [505, 0]
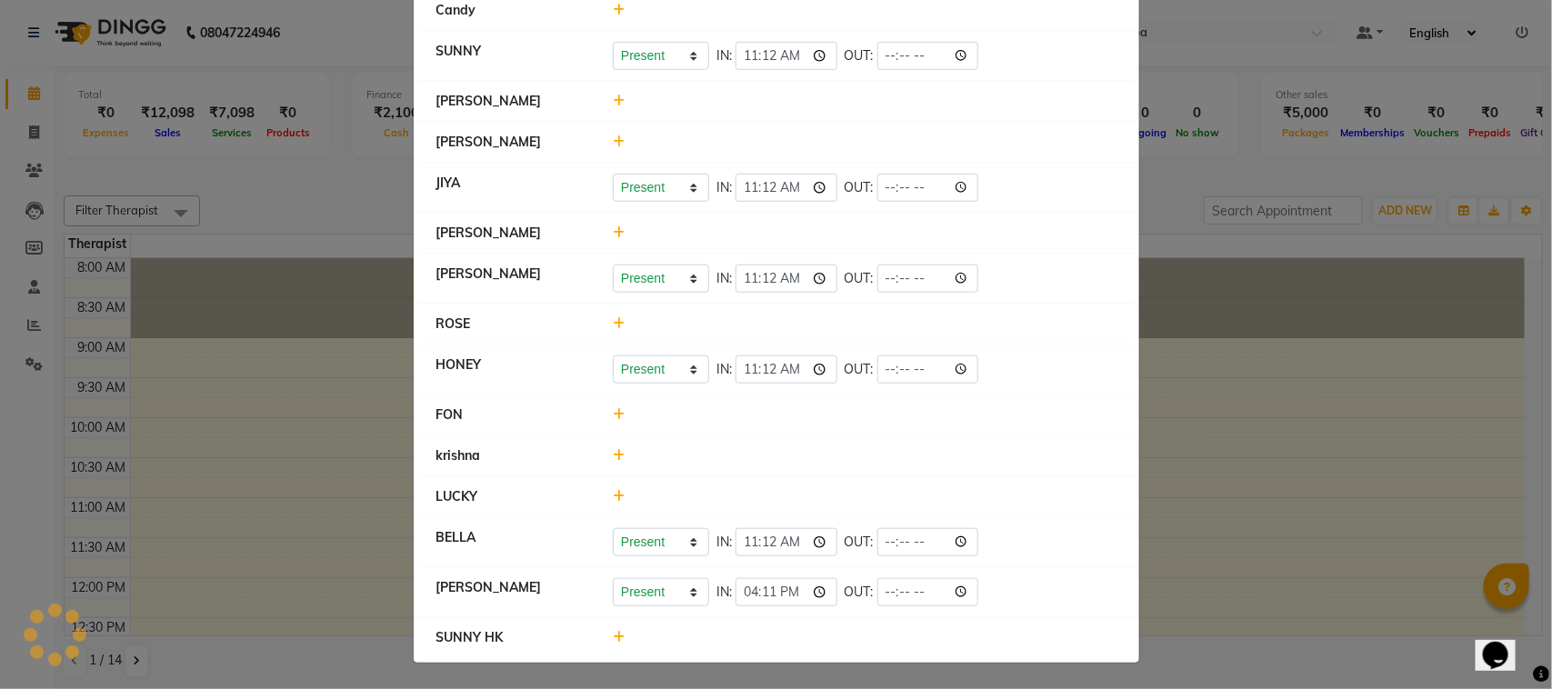
click at [613, 641] on icon at bounding box center [619, 637] width 12 height 13
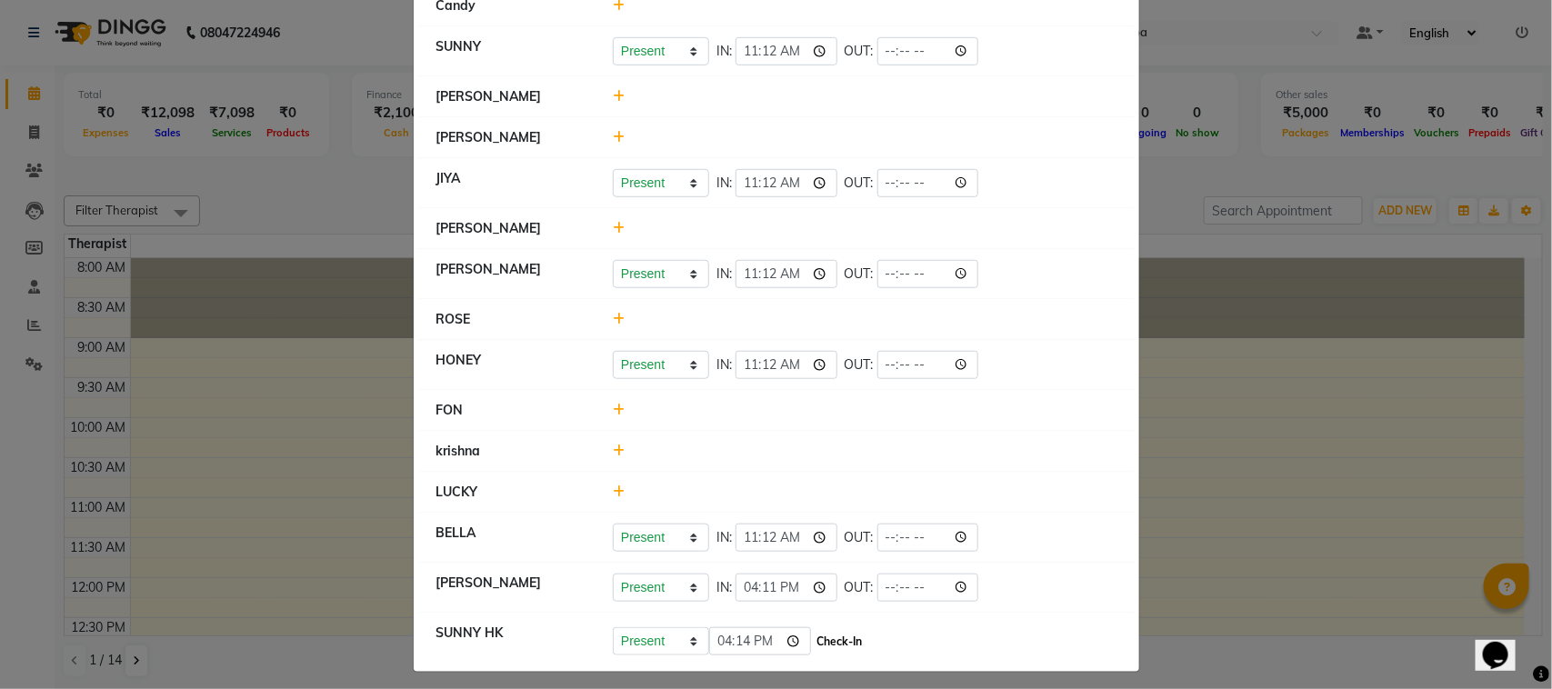
click at [821, 639] on button "Check-In" at bounding box center [840, 641] width 55 height 25
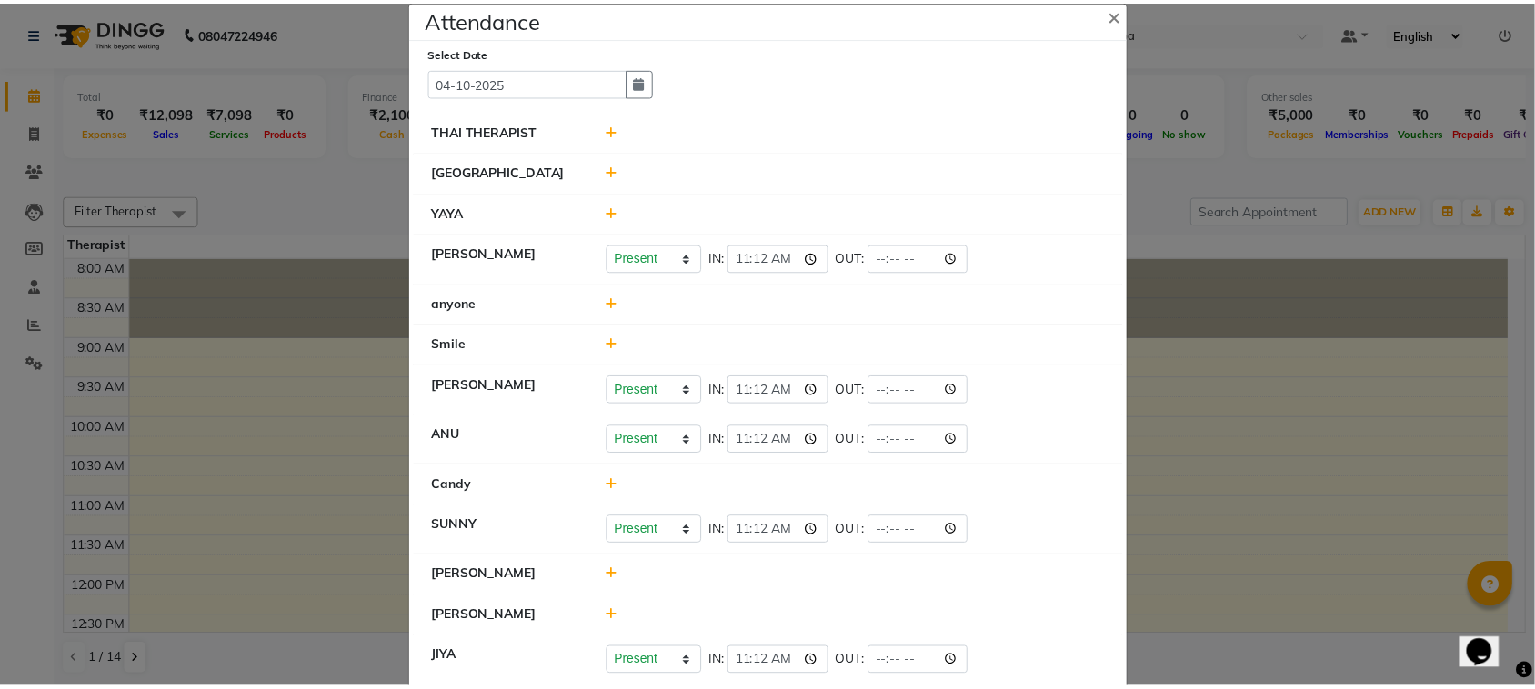
scroll to position [0, 0]
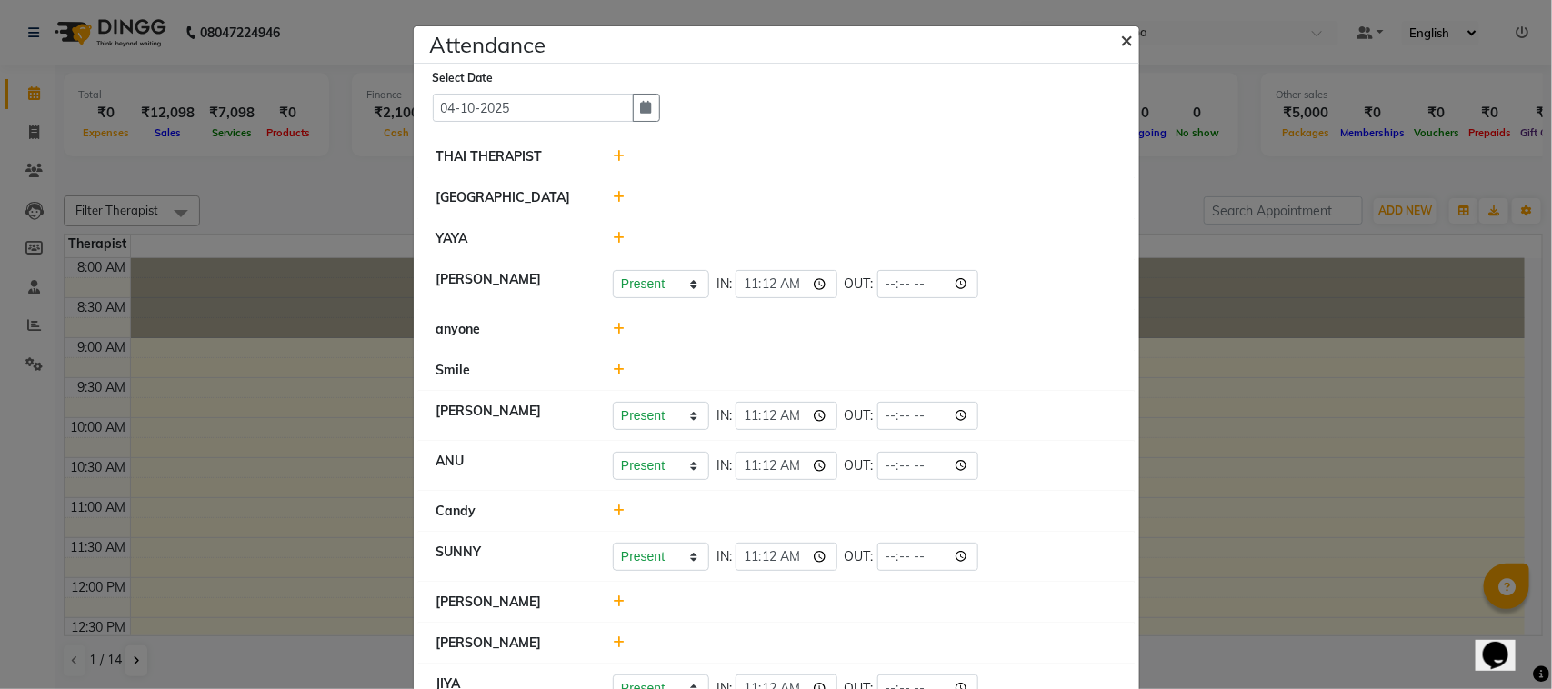
click at [1121, 39] on span "×" at bounding box center [1127, 38] width 13 height 27
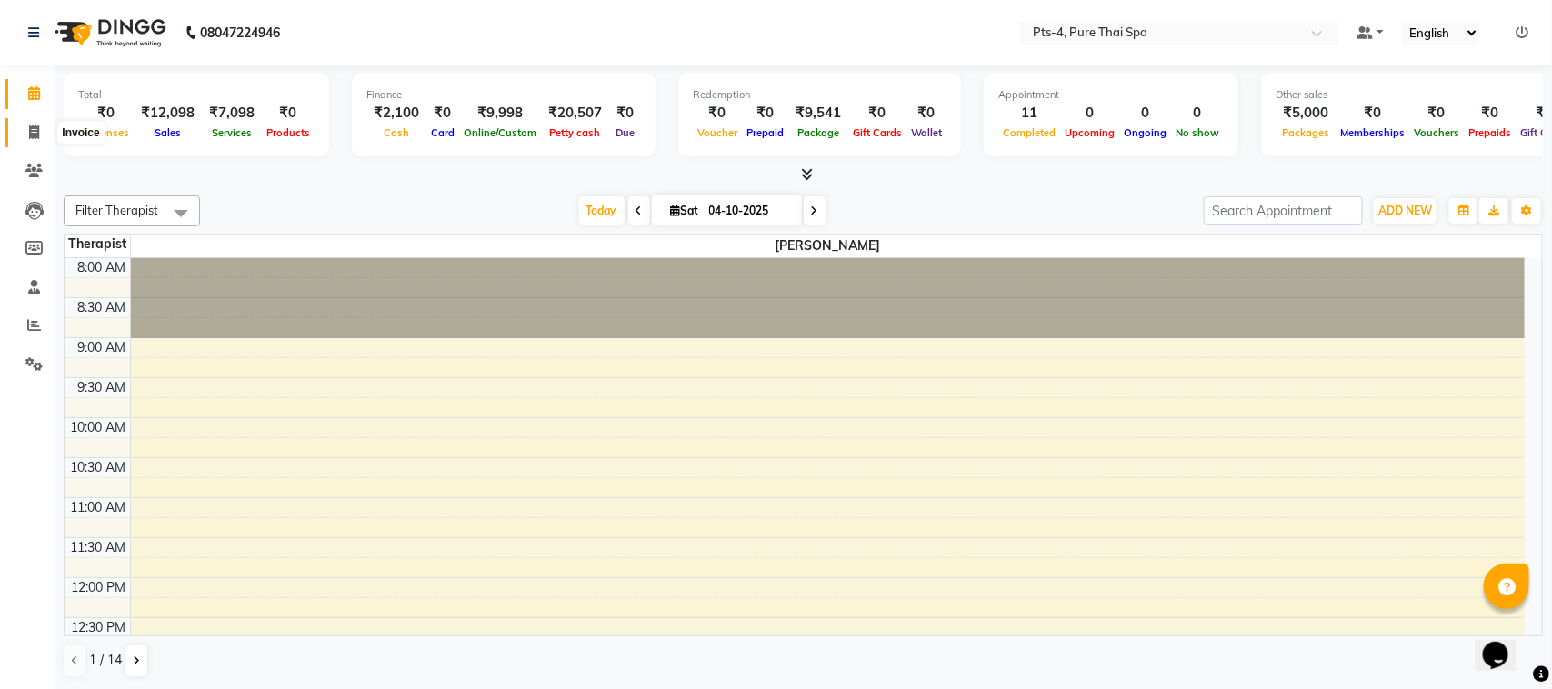
click at [27, 132] on span at bounding box center [34, 133] width 32 height 21
select select "service"
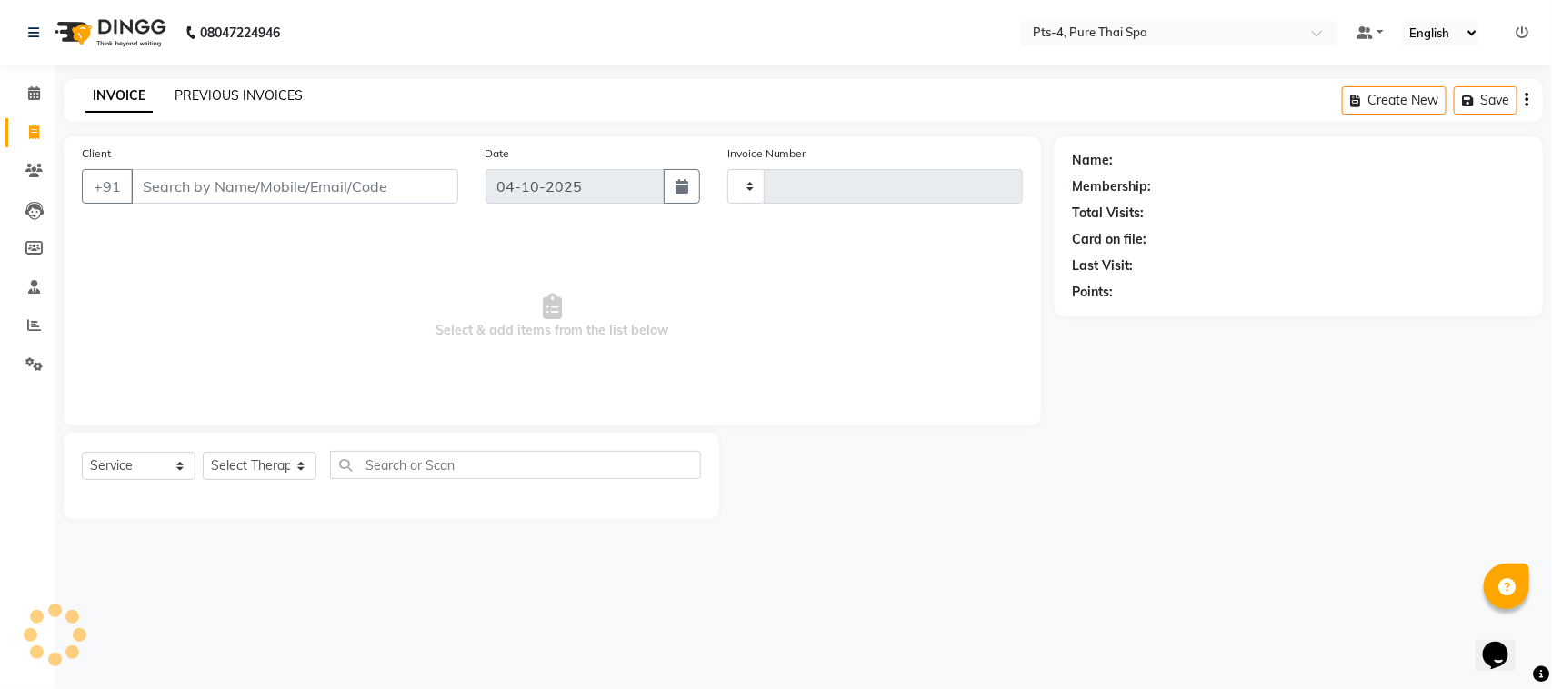
click at [233, 97] on link "PREVIOUS INVOICES" at bounding box center [239, 95] width 128 height 16
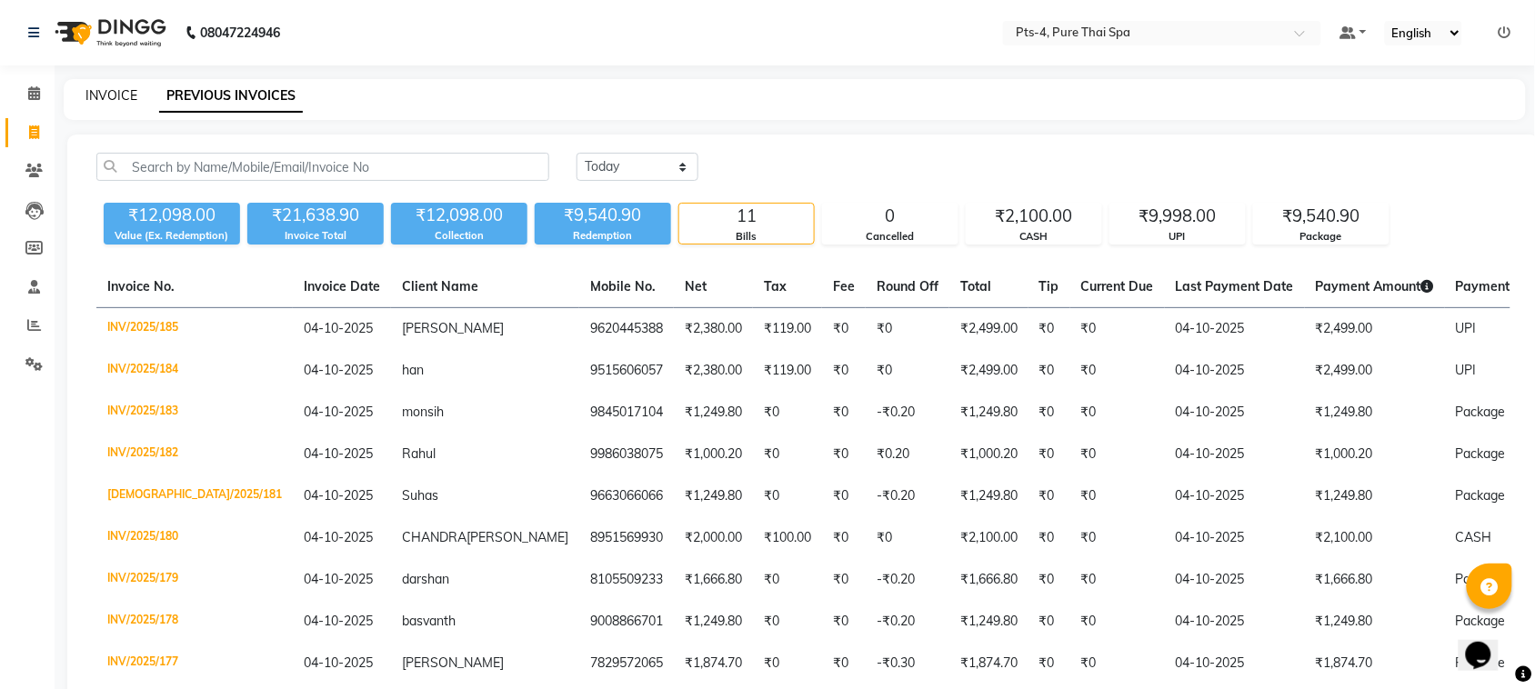
click at [114, 91] on link "INVOICE" at bounding box center [111, 95] width 52 height 16
select select "service"
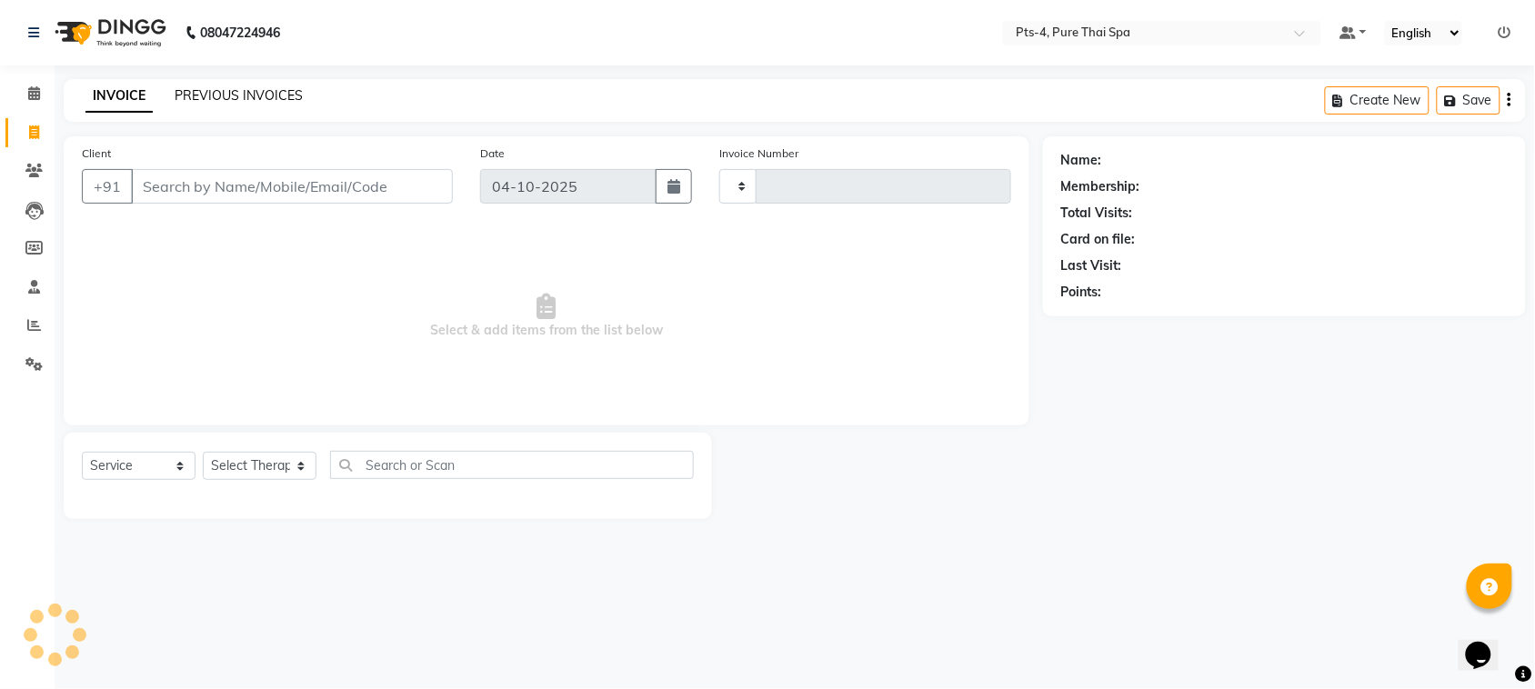
type input "186"
select select "9046"
click at [191, 97] on link "PREVIOUS INVOICES" at bounding box center [239, 95] width 128 height 16
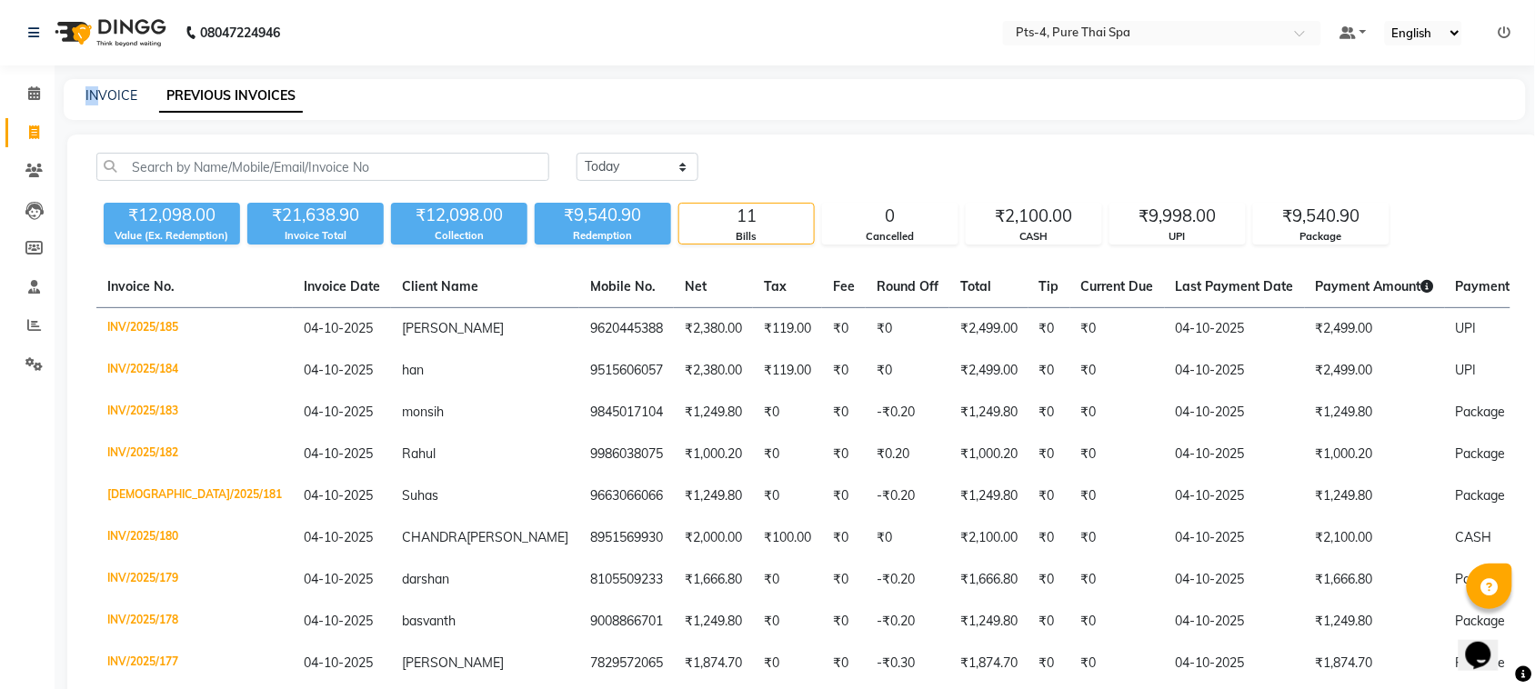
drag, startPoint x: 78, startPoint y: 94, endPoint x: 112, endPoint y: 70, distance: 41.1
click at [112, 70] on div "08047224946 Select Location × Pts-4, Pure Thai Spa Default Panel My Panel Engli…" at bounding box center [767, 433] width 1535 height 867
click at [124, 97] on link "INVOICE" at bounding box center [111, 95] width 52 height 16
select select "service"
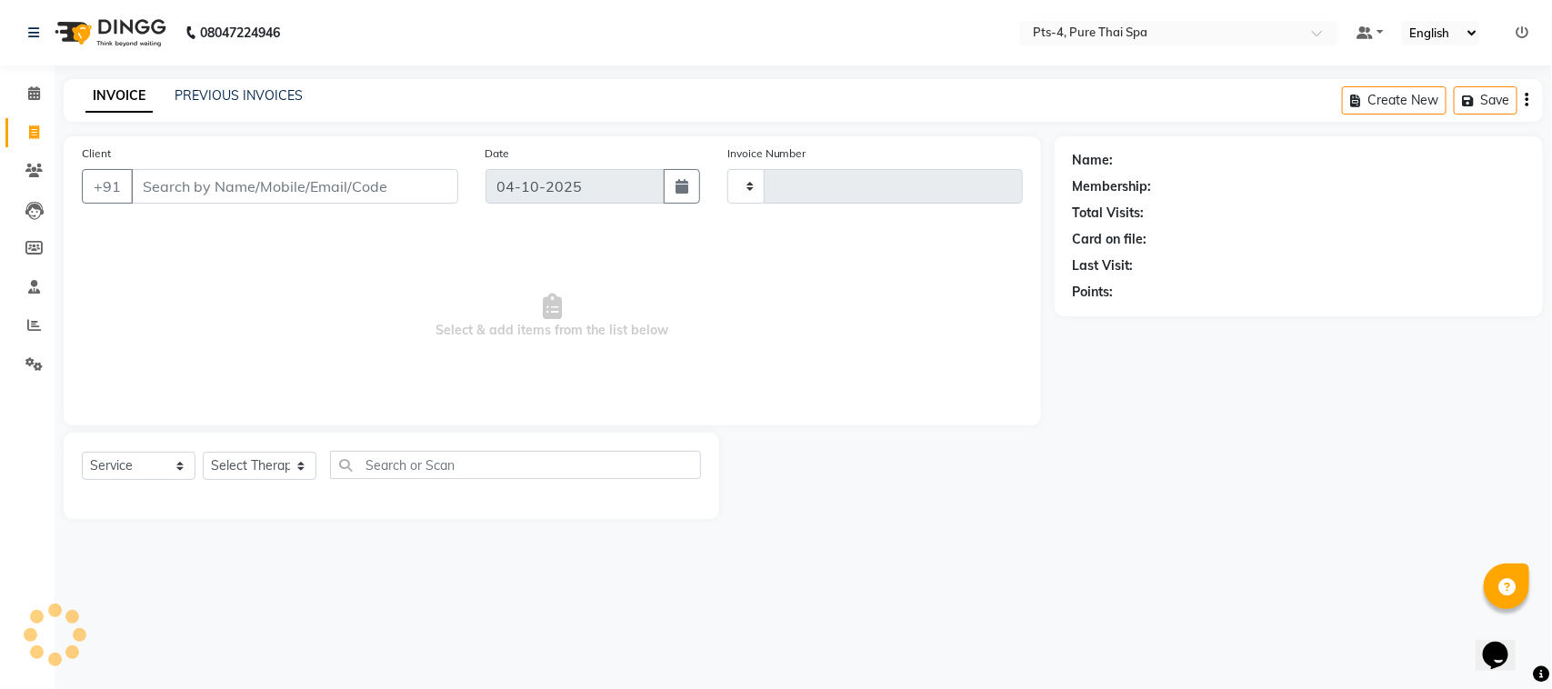
type input "186"
select select "9046"
click at [169, 182] on input "Client" at bounding box center [294, 186] width 327 height 35
type input "9980518221"
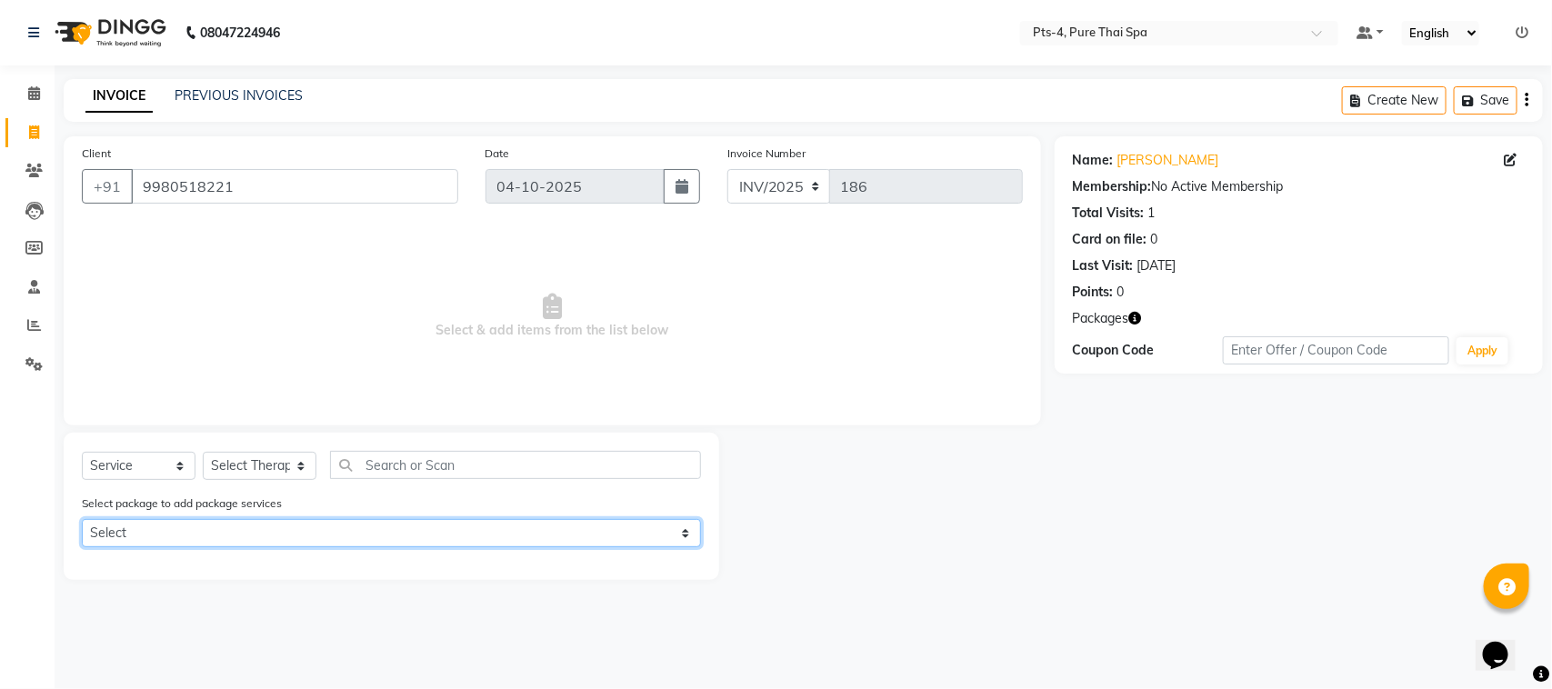
click at [221, 520] on select "Select PTS PACKAGE (5K) 4 SERVICES" at bounding box center [391, 533] width 619 height 28
select select "1: Object"
click at [82, 519] on select "Select PTS PACKAGE (5K) 4 SERVICES" at bounding box center [391, 533] width 619 height 28
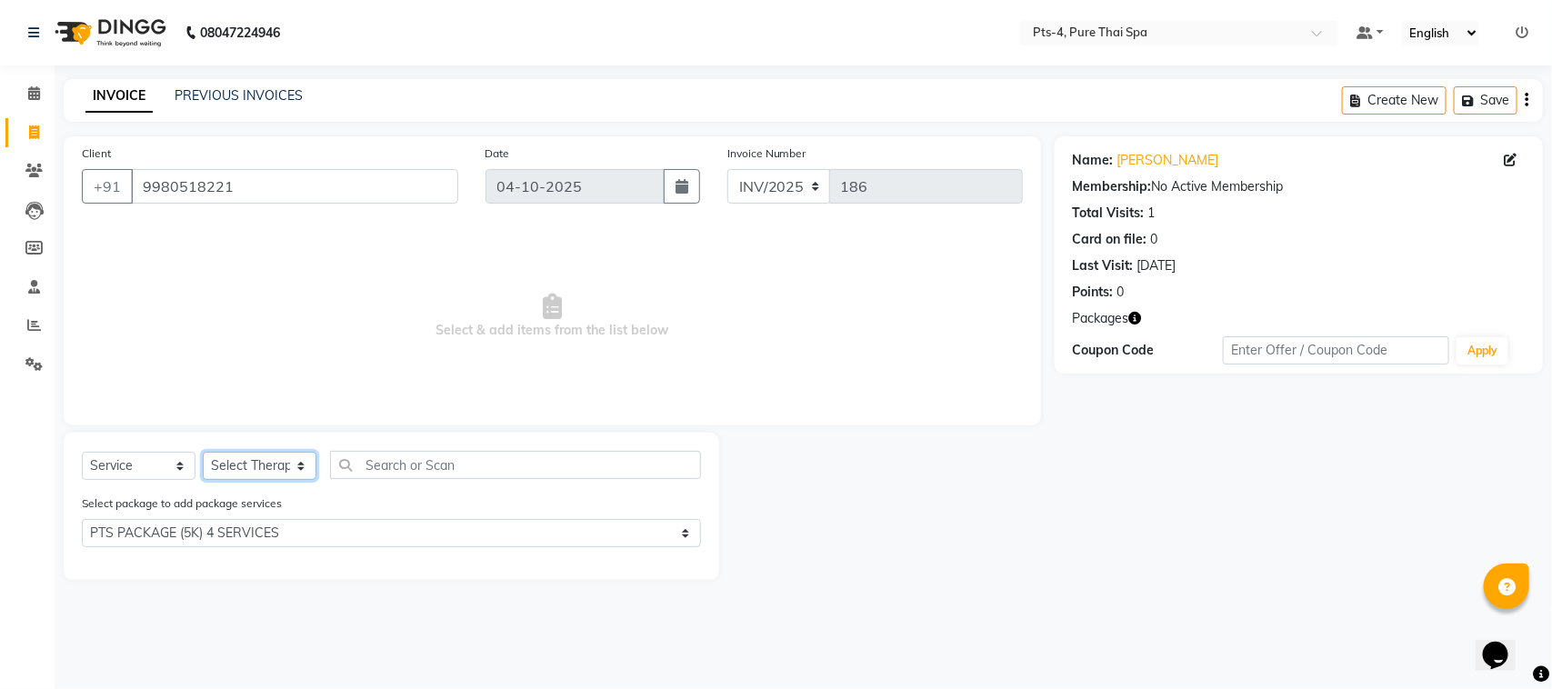
click at [280, 465] on select "Select Therapist AMY NE ANU anyone Ashish kumar BELLA Candy FON HONEY JIYA kris…" at bounding box center [260, 466] width 114 height 28
select select "93772"
click at [203, 452] on select "Select Therapist AMY NE ANU anyone Ashish kumar BELLA Candy FON HONEY JIYA kris…" at bounding box center [260, 466] width 114 height 28
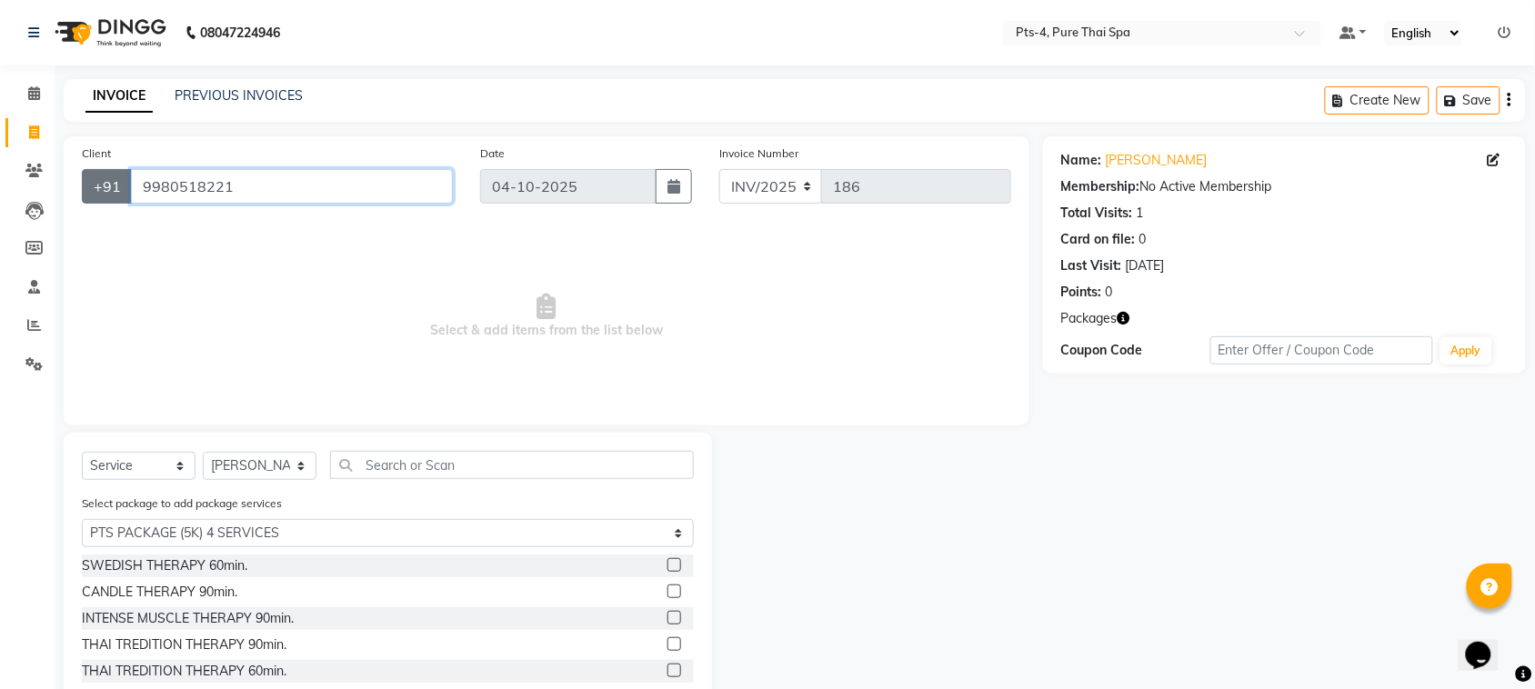
drag, startPoint x: 236, startPoint y: 189, endPoint x: 127, endPoint y: 197, distance: 109.4
click at [124, 198] on div "+91 9980518221" at bounding box center [267, 186] width 371 height 35
click at [715, 334] on span "Select & add items from the list below" at bounding box center [546, 316] width 929 height 182
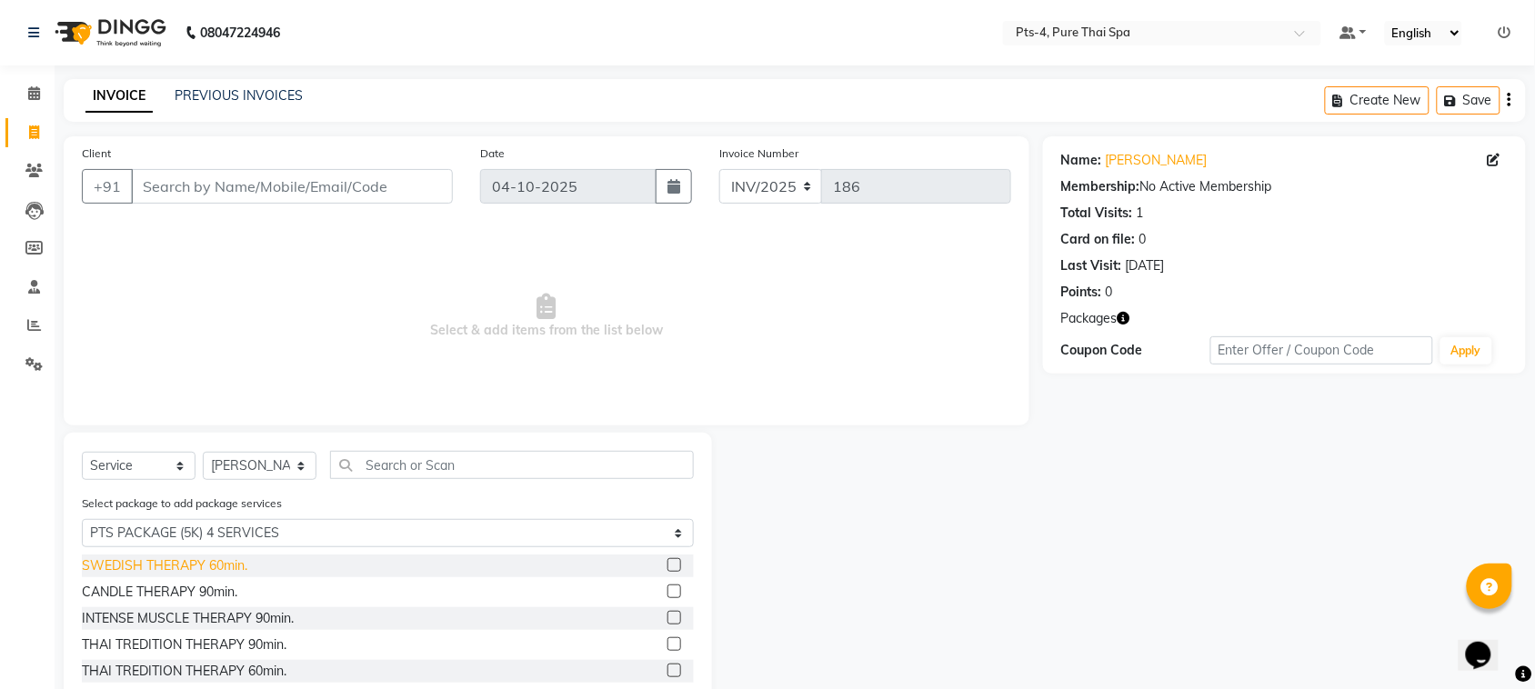
click at [185, 574] on div "SWEDISH THERAPY 60min." at bounding box center [164, 565] width 165 height 19
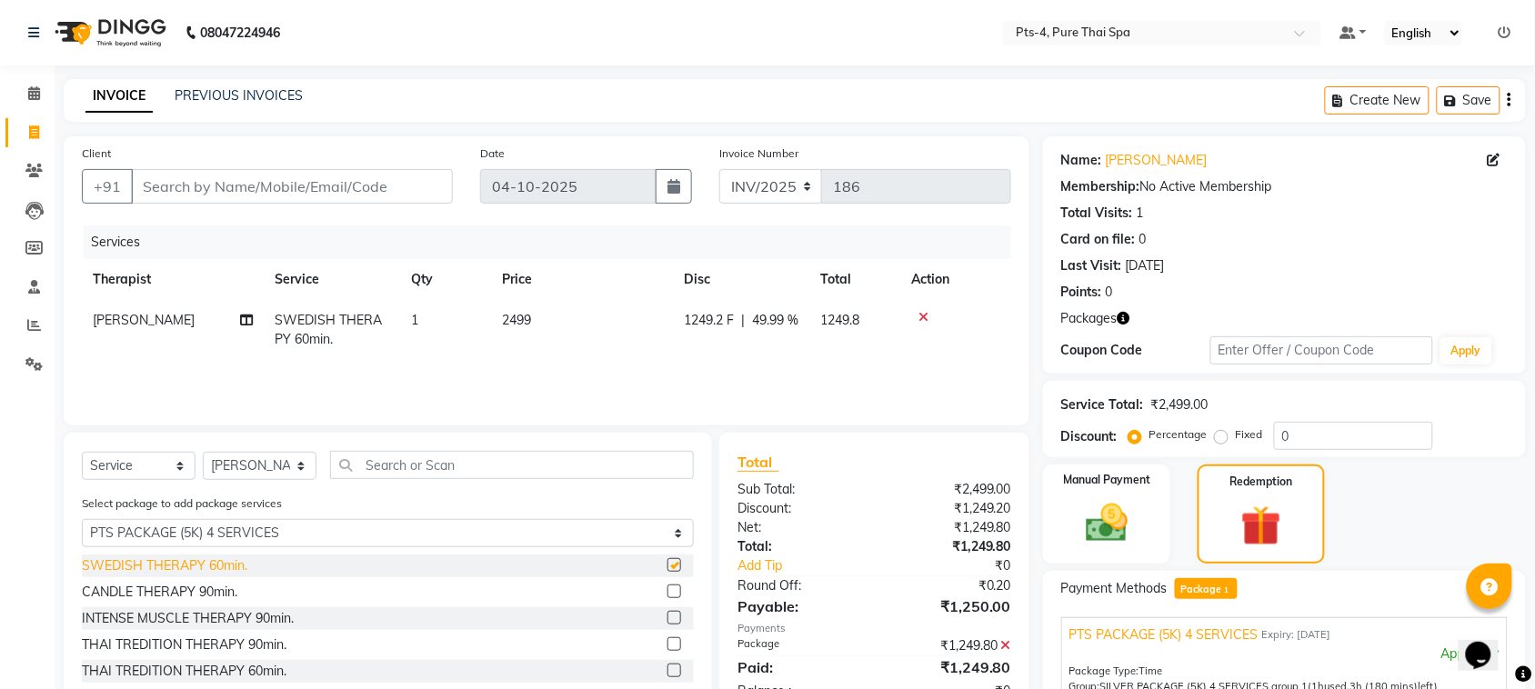
checkbox input "false"
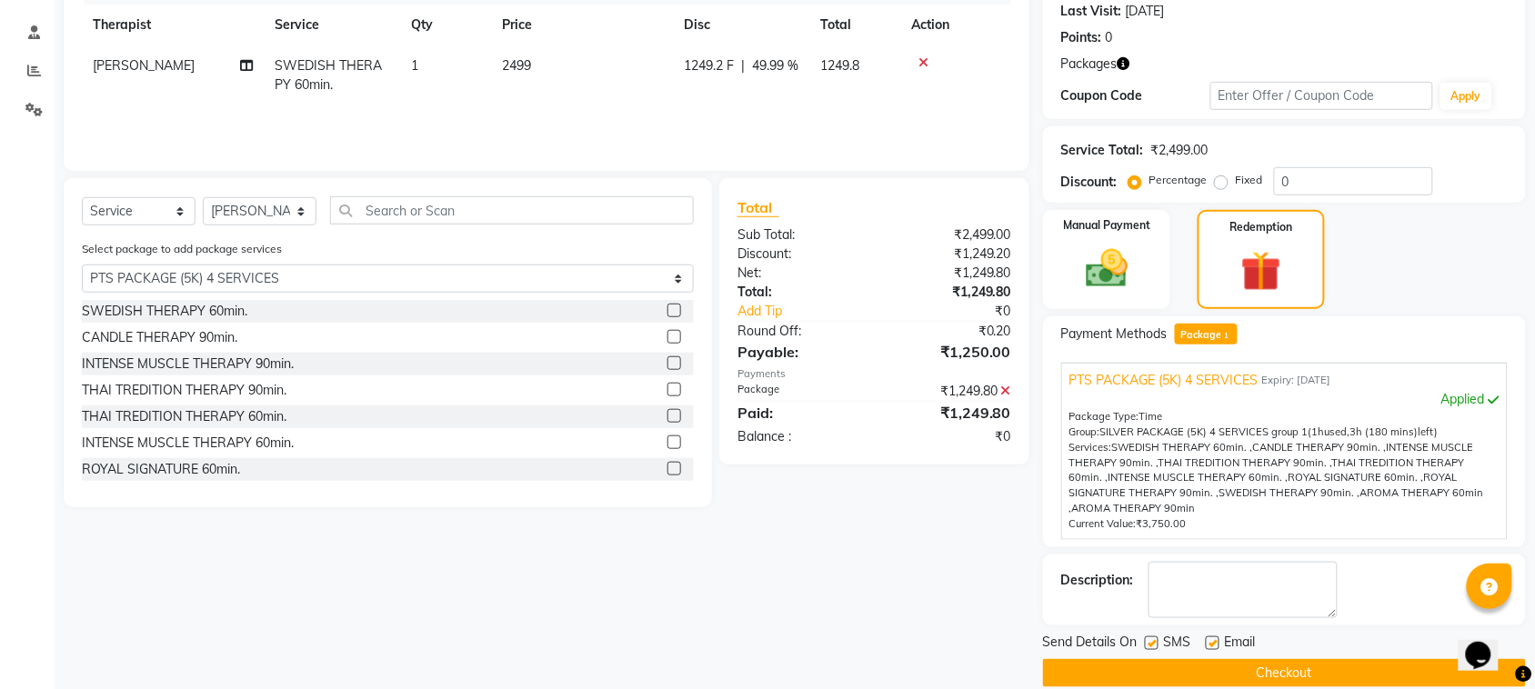
scroll to position [279, 0]
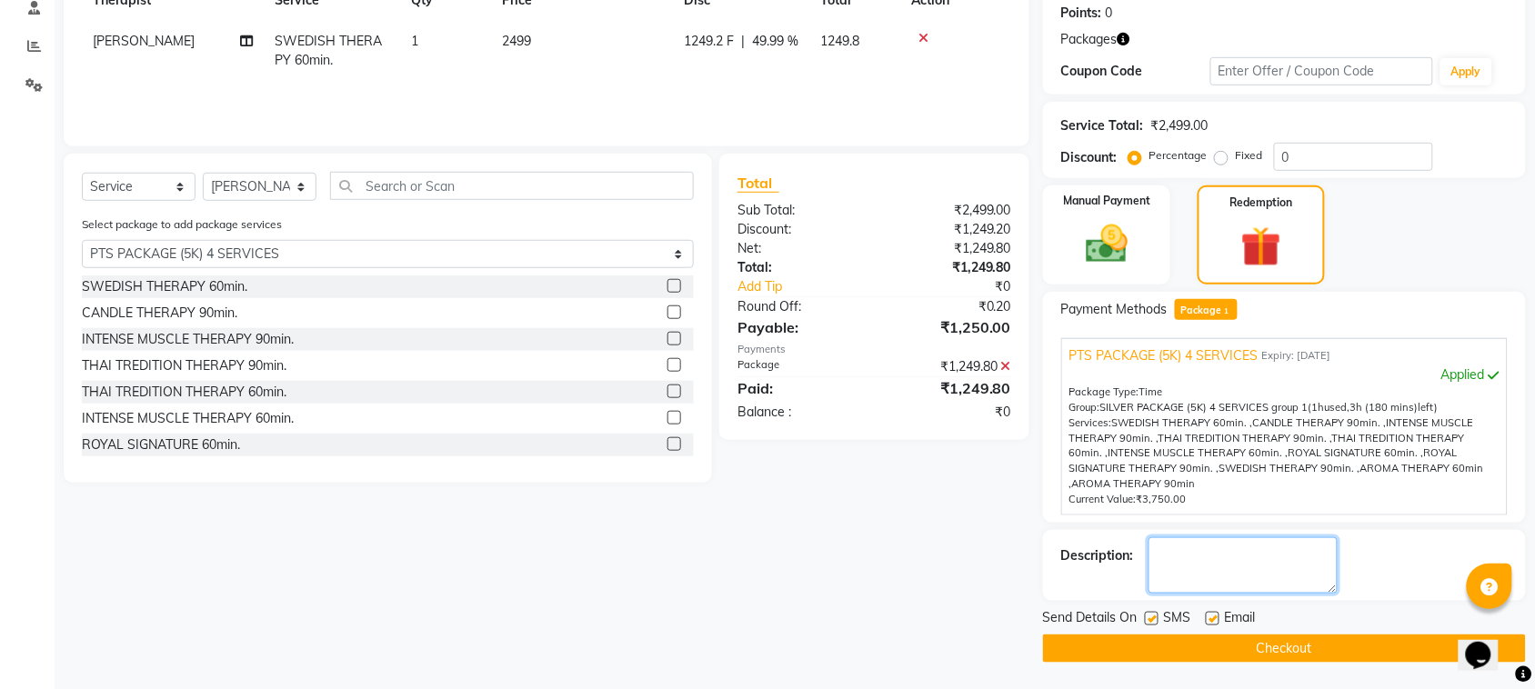
click at [1243, 553] on textarea at bounding box center [1242, 565] width 189 height 56
click at [1206, 565] on textarea at bounding box center [1242, 565] width 189 height 56
type textarea "632"
click at [1216, 623] on label at bounding box center [1212, 619] width 14 height 14
click at [1216, 623] on input "checkbox" at bounding box center [1211, 620] width 12 height 12
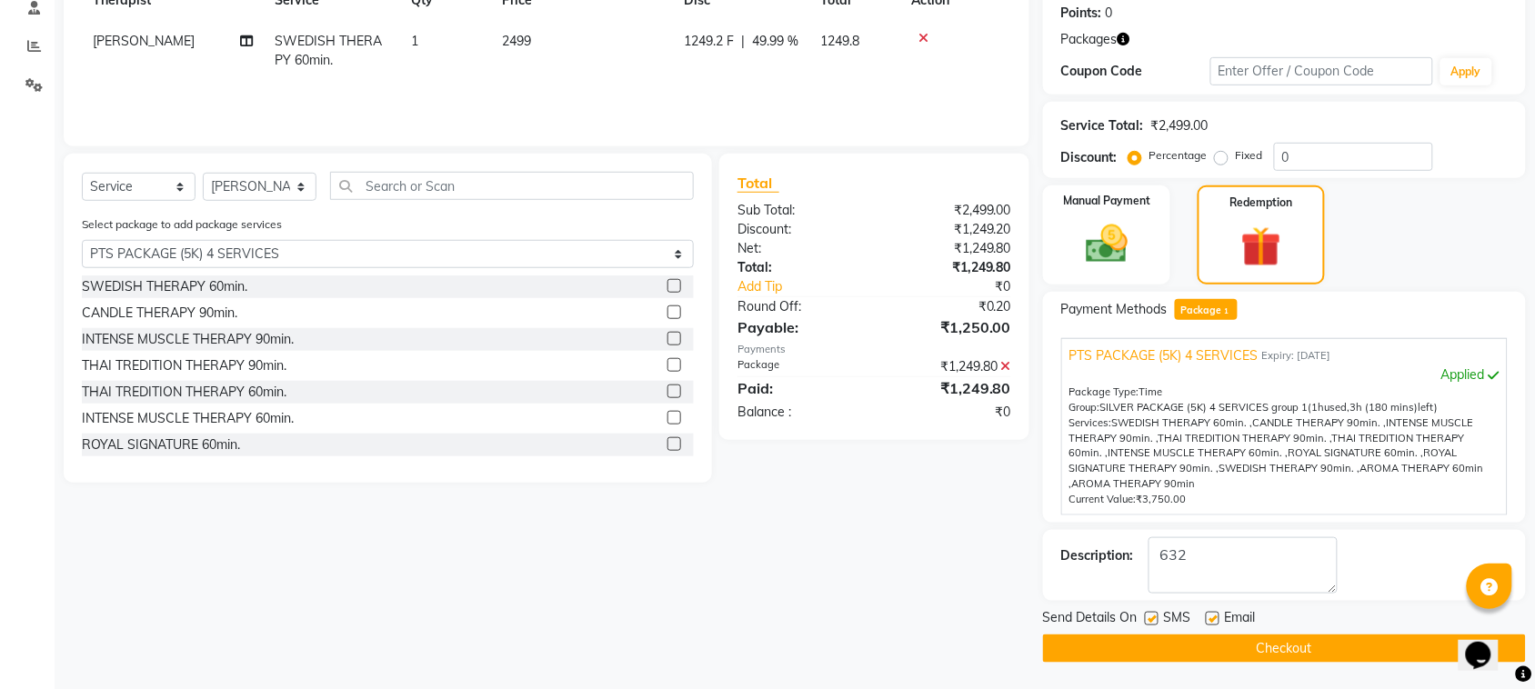
checkbox input "false"
click at [1156, 616] on label at bounding box center [1152, 619] width 14 height 14
click at [1156, 616] on input "checkbox" at bounding box center [1151, 620] width 12 height 12
checkbox input "false"
click at [1211, 661] on button "Checkout" at bounding box center [1284, 649] width 483 height 28
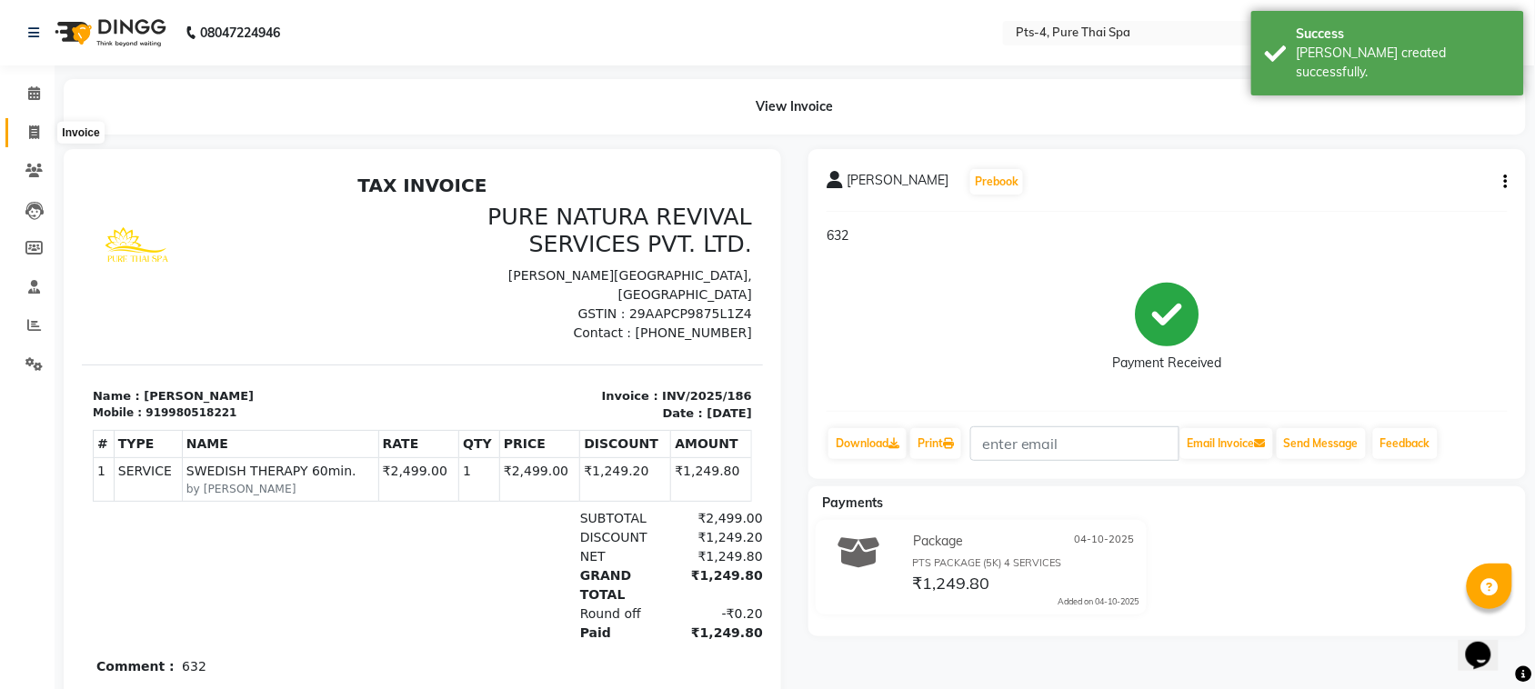
click at [35, 141] on span at bounding box center [34, 133] width 32 height 21
select select "service"
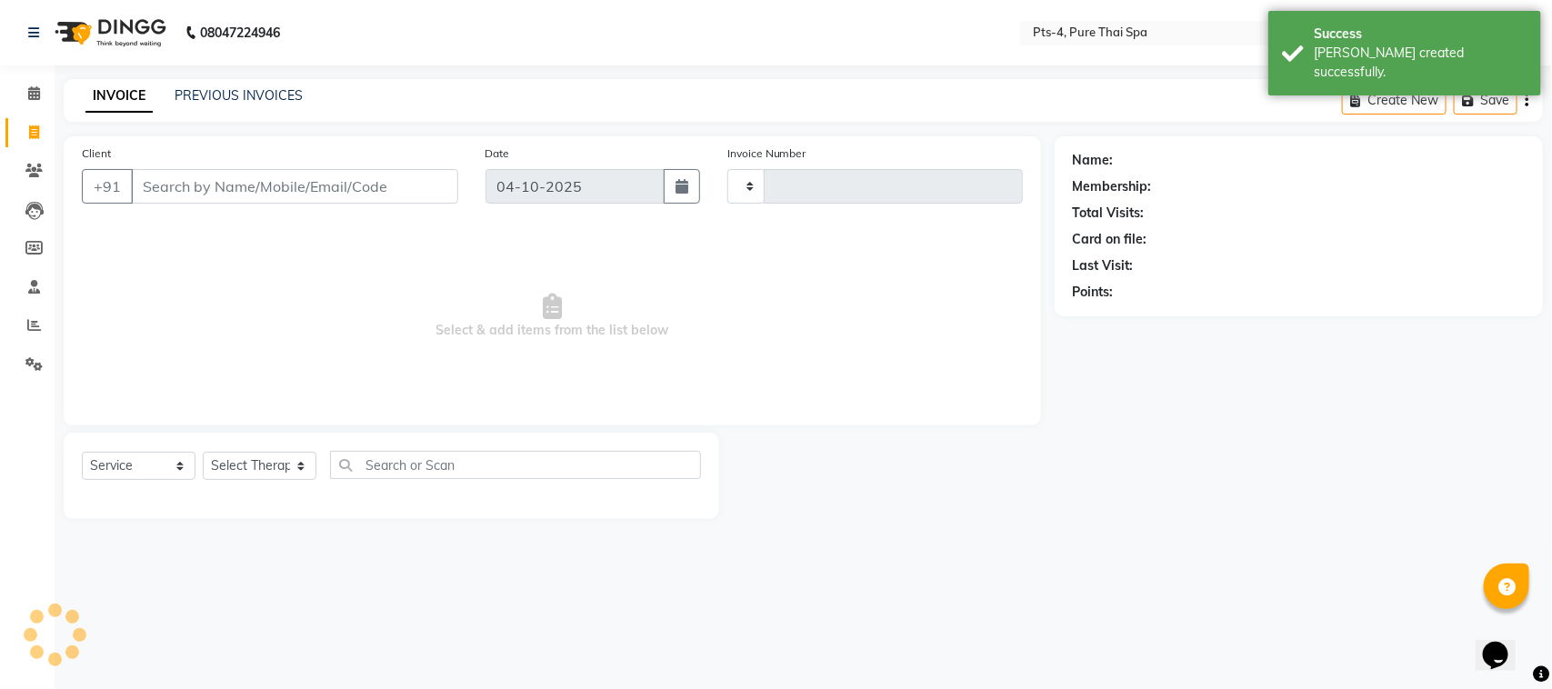
type input "187"
select select "9046"
click at [219, 91] on link "PREVIOUS INVOICES" at bounding box center [239, 95] width 128 height 16
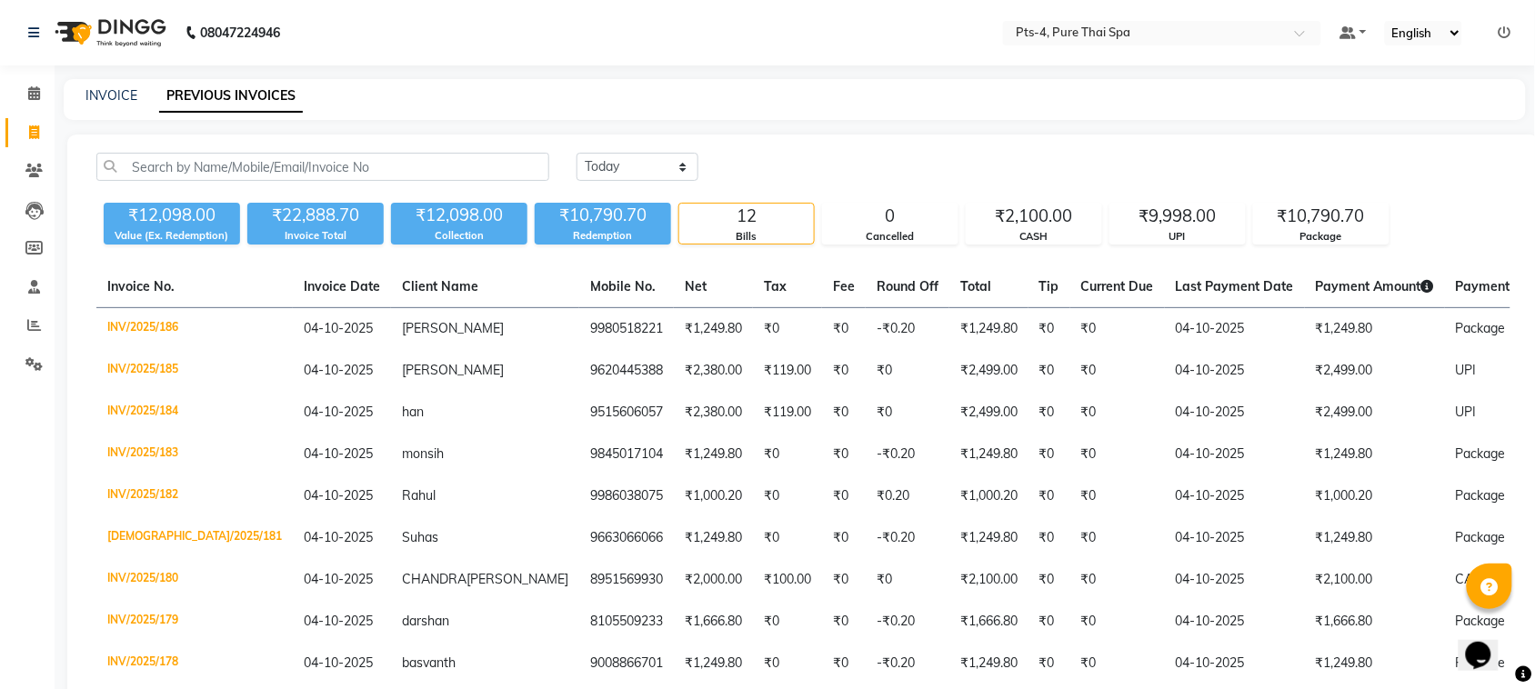
click at [125, 79] on div "INVOICE PREVIOUS INVOICES" at bounding box center [795, 99] width 1462 height 41
drag, startPoint x: 123, startPoint y: 85, endPoint x: 129, endPoint y: 118, distance: 34.2
click at [121, 86] on div "INVOICE" at bounding box center [111, 95] width 52 height 19
click at [128, 86] on div "INVOICE" at bounding box center [111, 95] width 52 height 19
click at [124, 93] on link "INVOICE" at bounding box center [111, 95] width 52 height 16
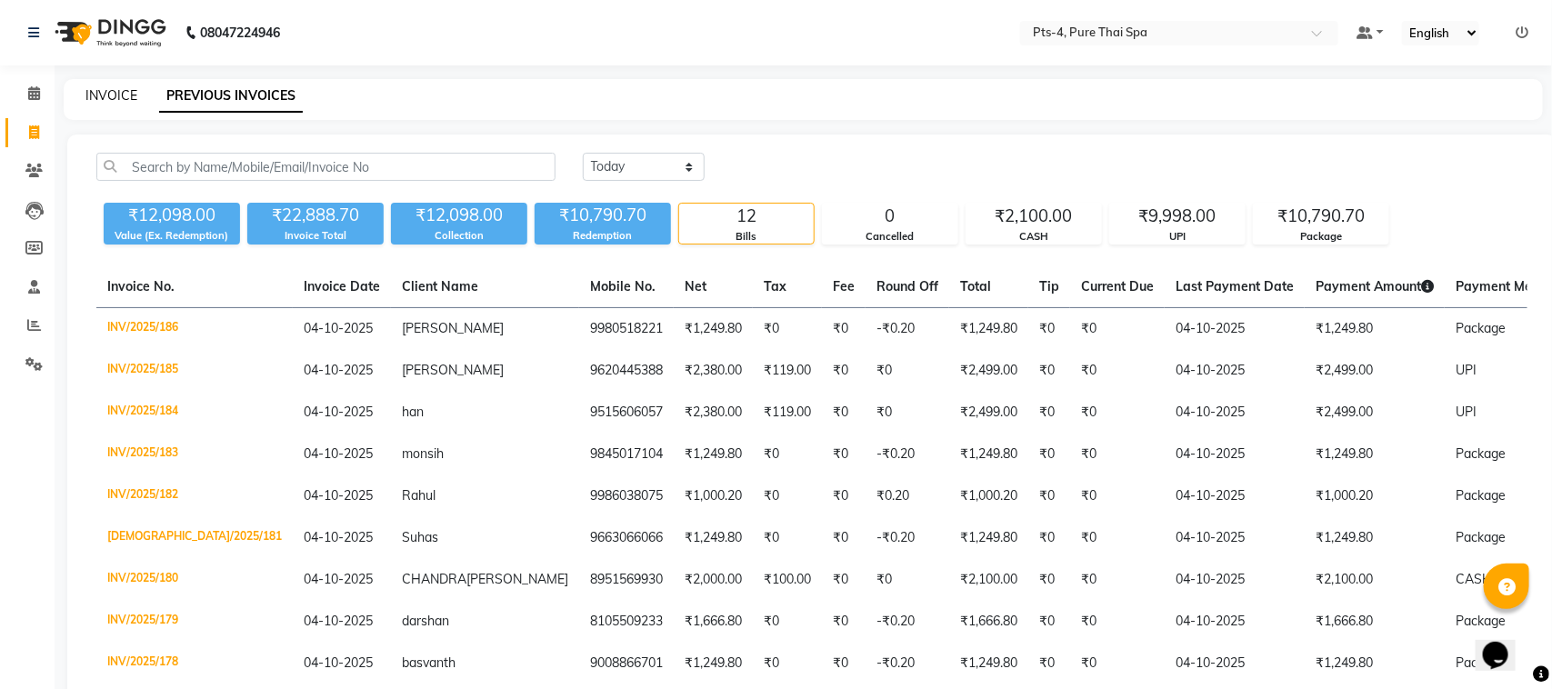
select select "service"
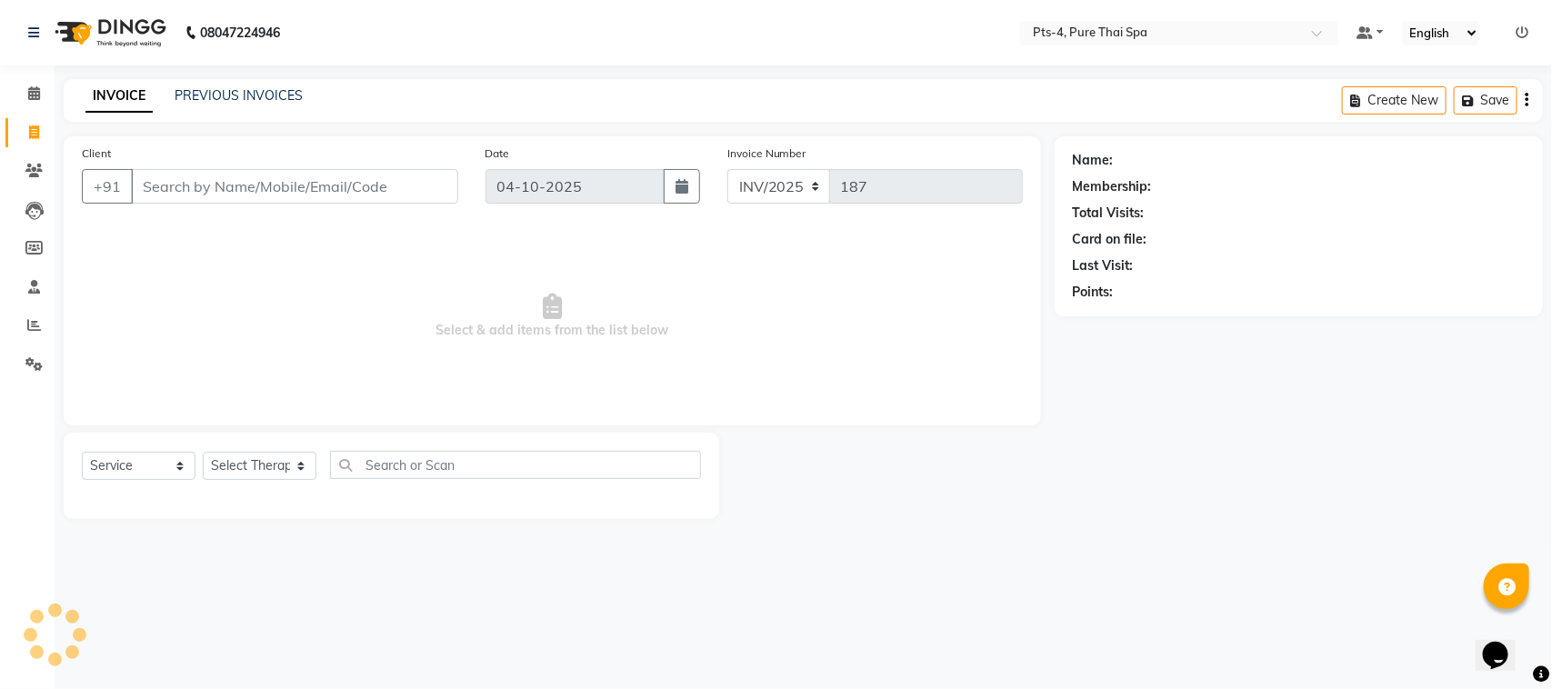
click at [225, 180] on input "Client" at bounding box center [294, 186] width 327 height 35
type input "8151913848"
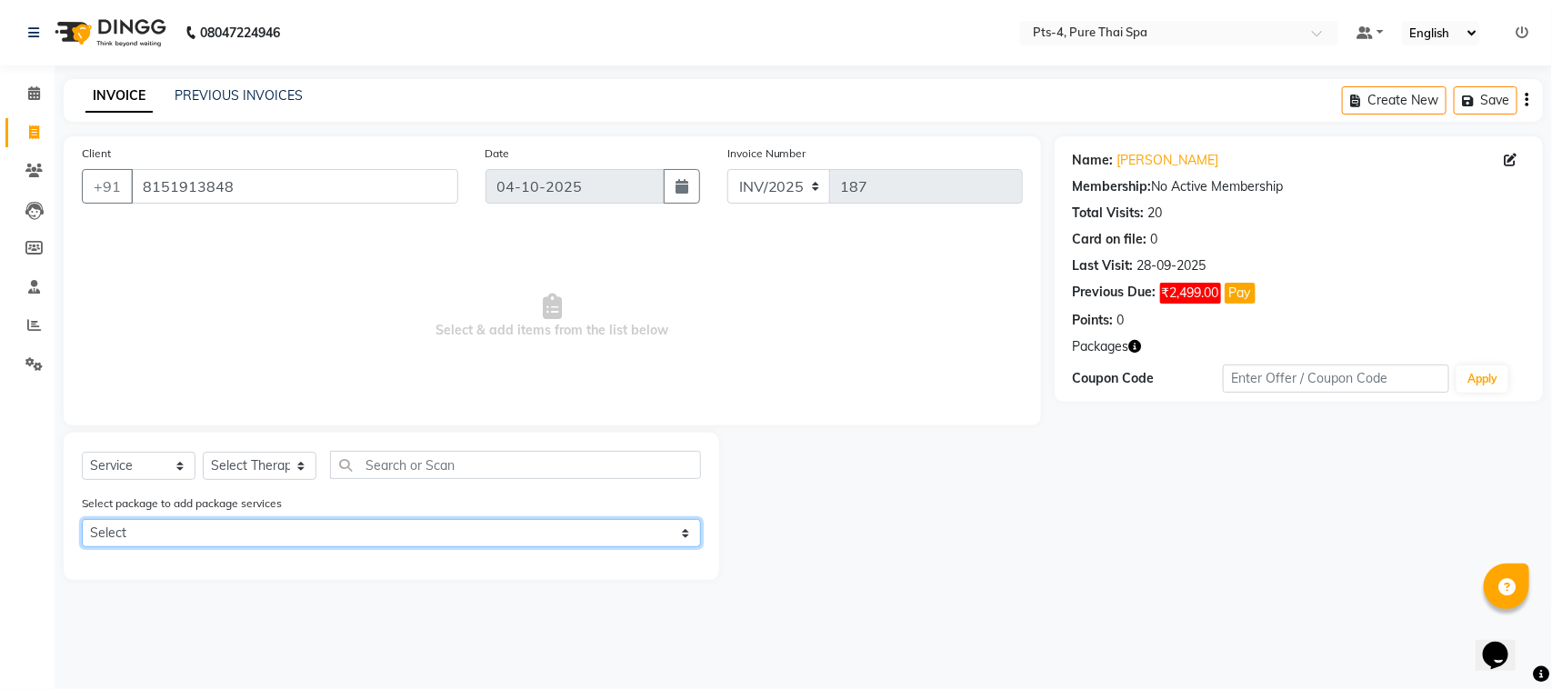
click at [233, 530] on select "Select PTS PACKAGE (10K) 10 SERVICES" at bounding box center [391, 533] width 619 height 28
click at [82, 519] on select "Select PTS PACKAGE (10K) 10 SERVICES" at bounding box center [391, 533] width 619 height 28
click at [243, 536] on select "Select PTS PACKAGE (10K) 10 SERVICES" at bounding box center [391, 533] width 619 height 28
select select "1: Object"
click at [82, 519] on select "Select PTS PACKAGE (10K) 10 SERVICES" at bounding box center [391, 533] width 619 height 28
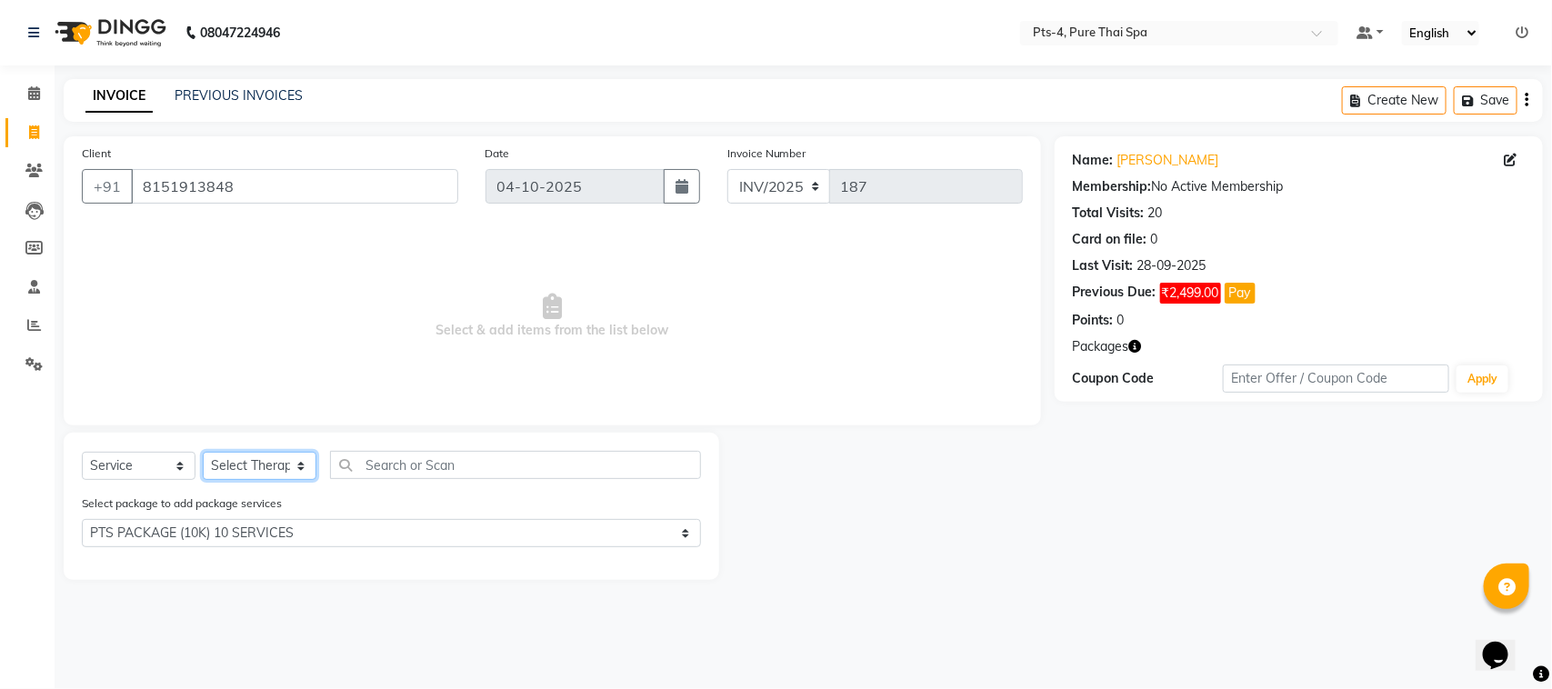
click at [253, 459] on select "Select Therapist AMY NE ANU anyone Ashish kumar BELLA Candy FON HONEY JIYA kris…" at bounding box center [260, 466] width 114 height 28
select select "52901"
click at [203, 452] on select "Select Therapist AMY NE ANU anyone Ashish kumar BELLA Candy FON HONEY JIYA kris…" at bounding box center [260, 466] width 114 height 28
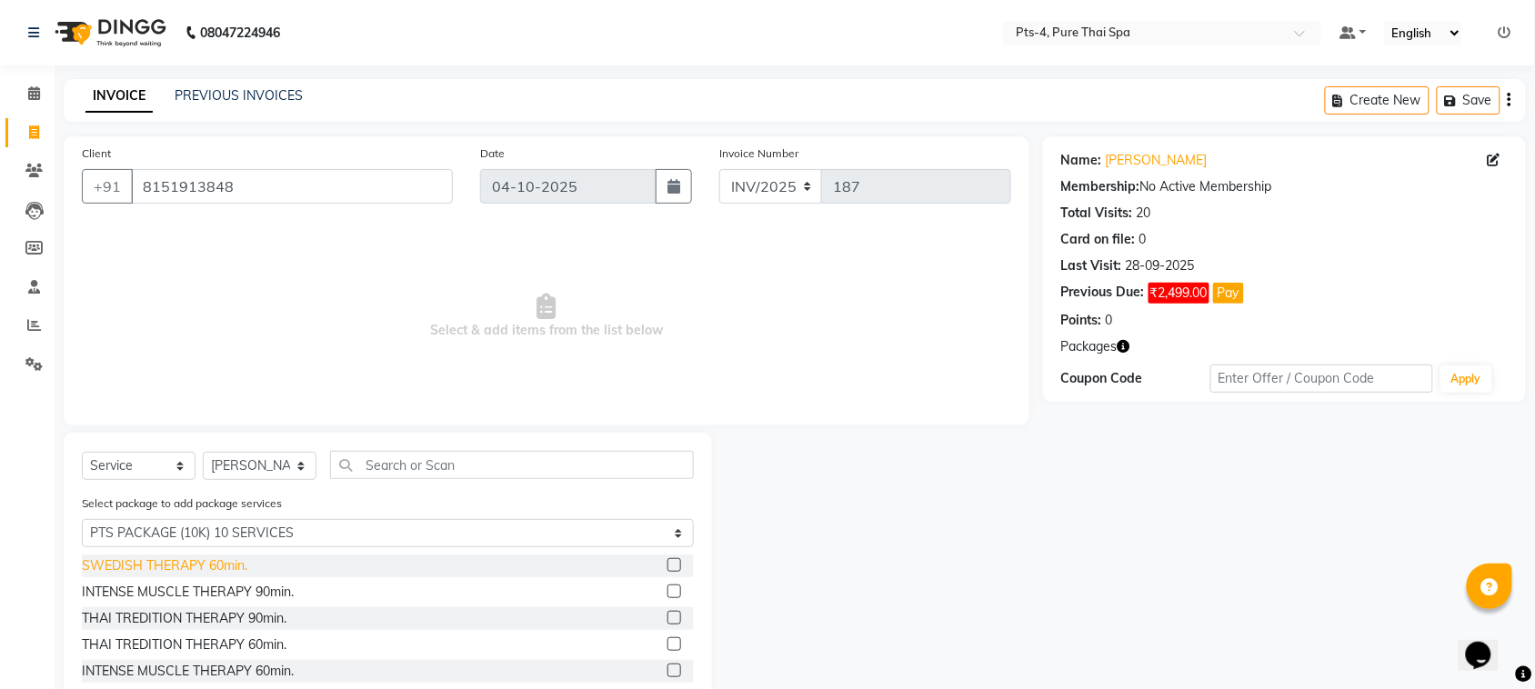
click at [135, 562] on div "SWEDISH THERAPY 60min." at bounding box center [164, 565] width 165 height 19
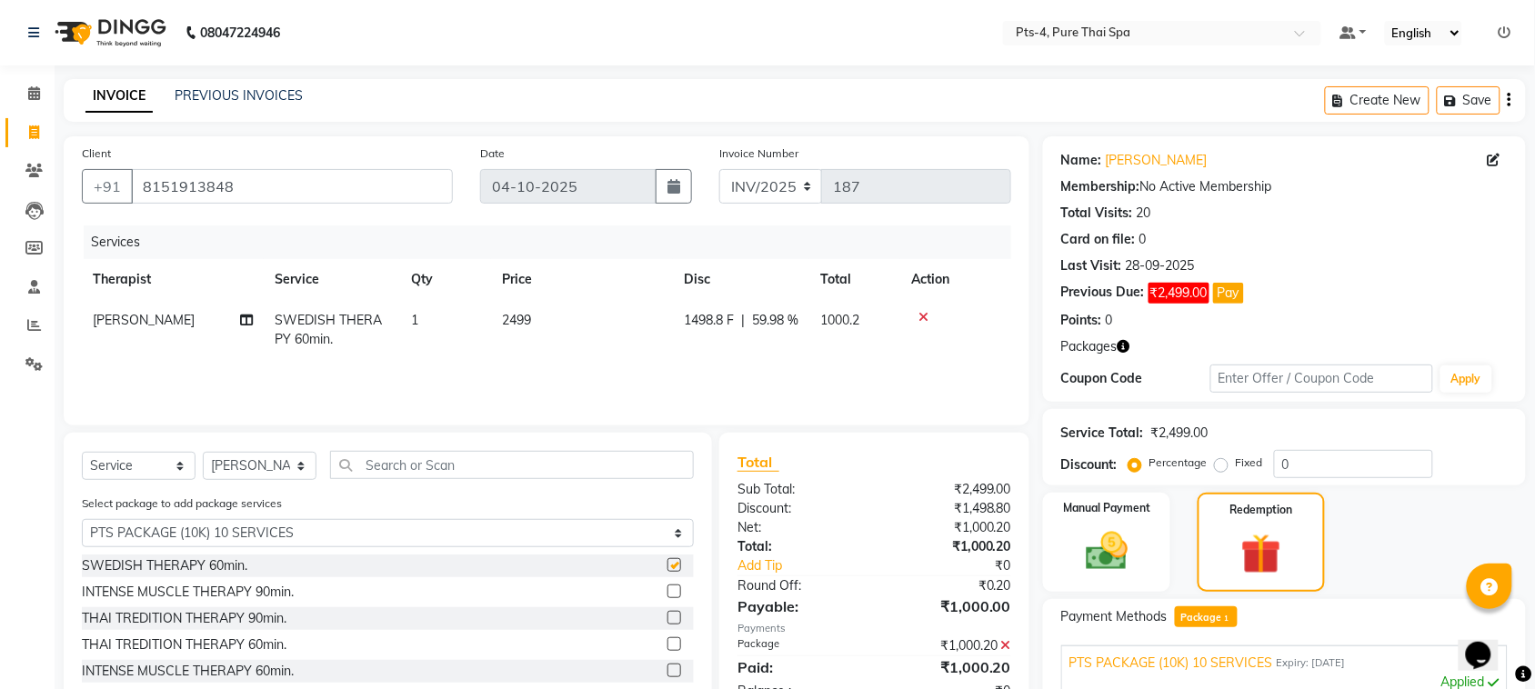
checkbox input "false"
click at [255, 448] on div "Select Service Product Membership Package Voucher Prepaid Gift Card Select Ther…" at bounding box center [388, 597] width 648 height 329
click at [255, 461] on select "Select Therapist AMY NE ANU anyone Ashish kumar BELLA Candy FON HONEY JIYA kris…" at bounding box center [260, 466] width 114 height 28
select select "84268"
click at [203, 452] on select "Select Therapist AMY NE ANU anyone Ashish kumar BELLA Candy FON HONEY JIYA kris…" at bounding box center [260, 466] width 114 height 28
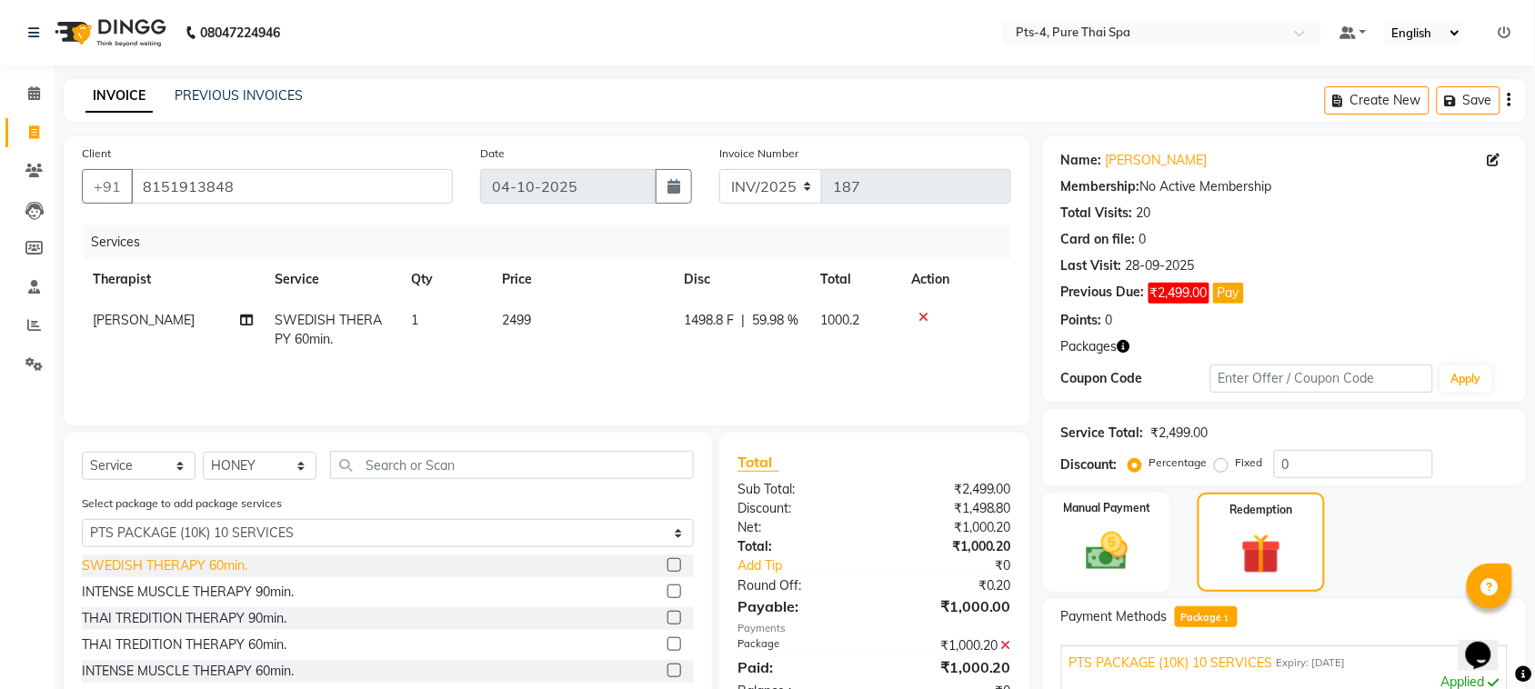
click at [125, 569] on div "SWEDISH THERAPY 60min." at bounding box center [164, 565] width 165 height 19
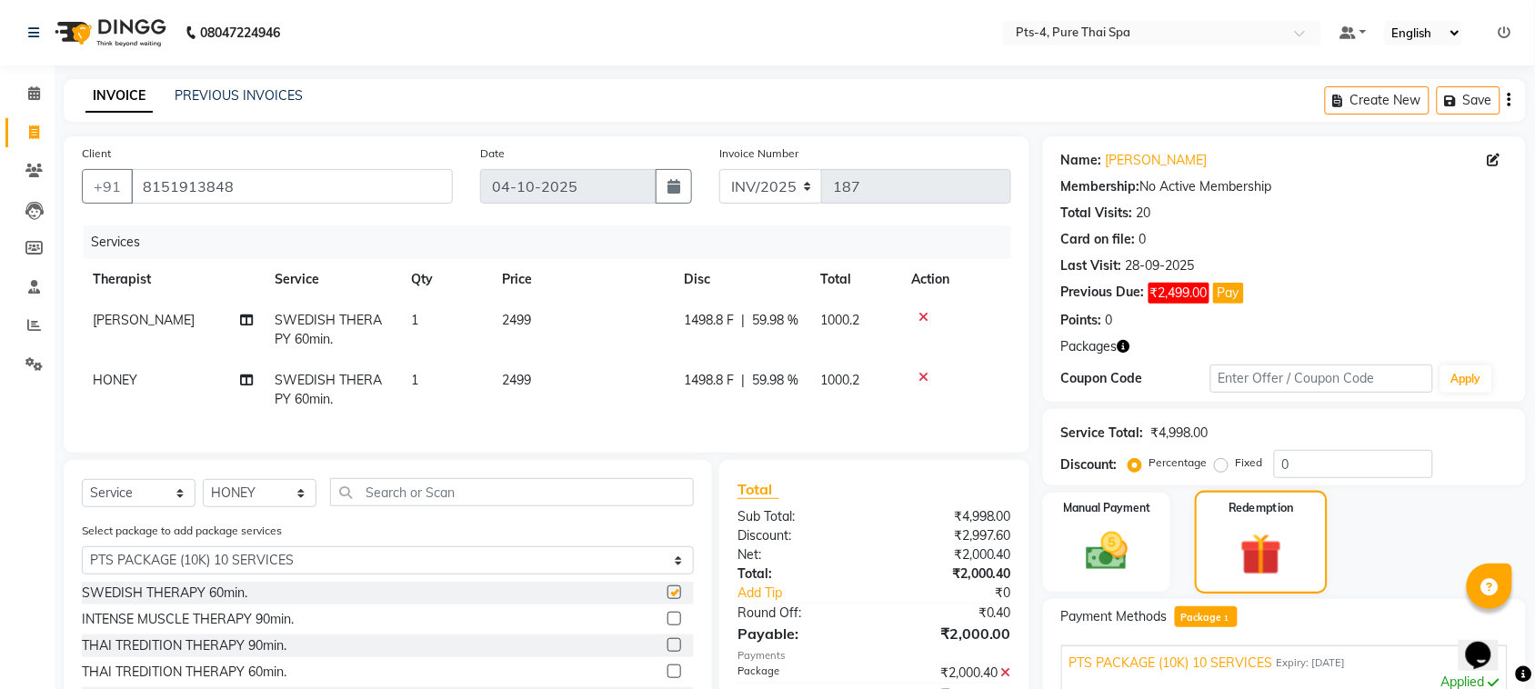
checkbox input "false"
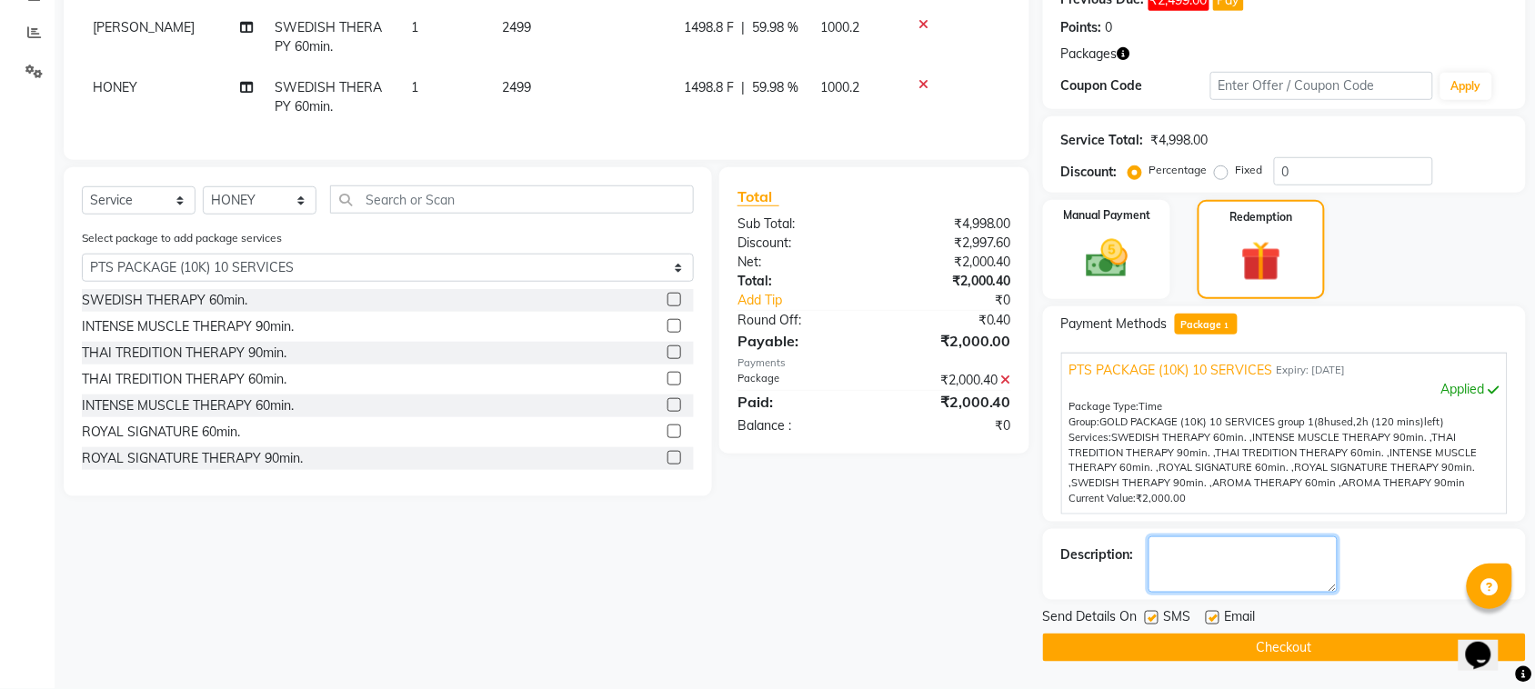
click at [1219, 559] on textarea at bounding box center [1242, 564] width 189 height 56
type textarea "614"
click at [1214, 614] on label at bounding box center [1212, 618] width 14 height 14
click at [1214, 614] on input "checkbox" at bounding box center [1211, 619] width 12 height 12
click at [1150, 614] on label at bounding box center [1152, 618] width 14 height 14
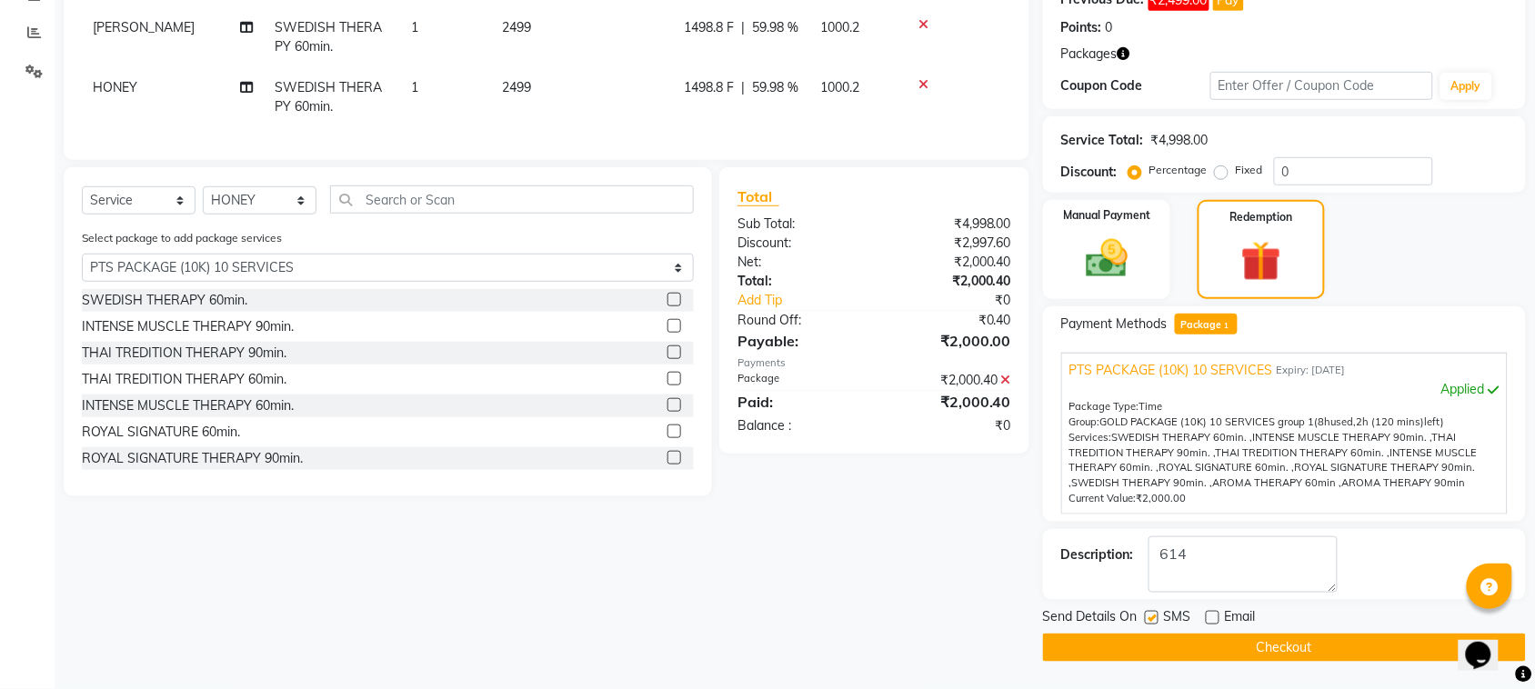
click at [1150, 614] on input "checkbox" at bounding box center [1151, 619] width 12 height 12
click at [1150, 634] on button "Checkout" at bounding box center [1284, 648] width 483 height 28
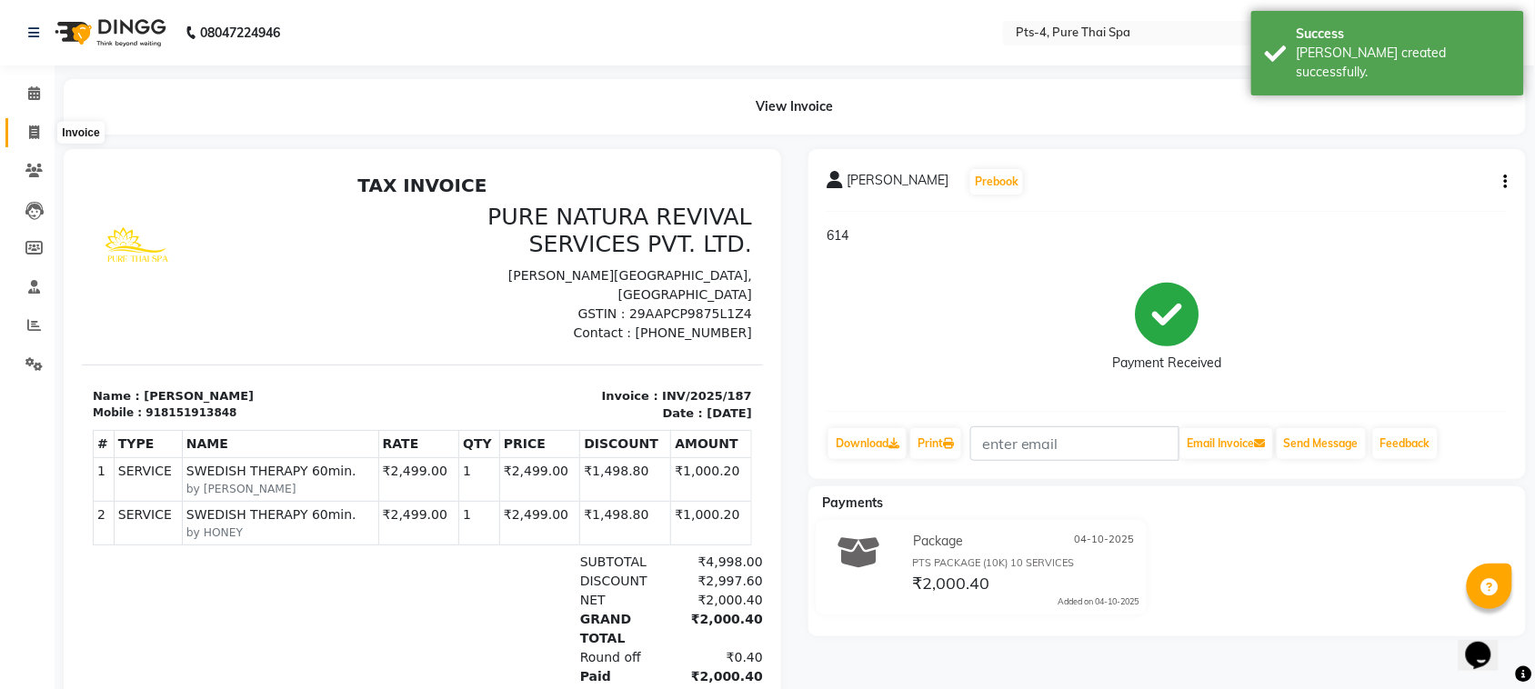
click at [41, 125] on span at bounding box center [34, 133] width 32 height 21
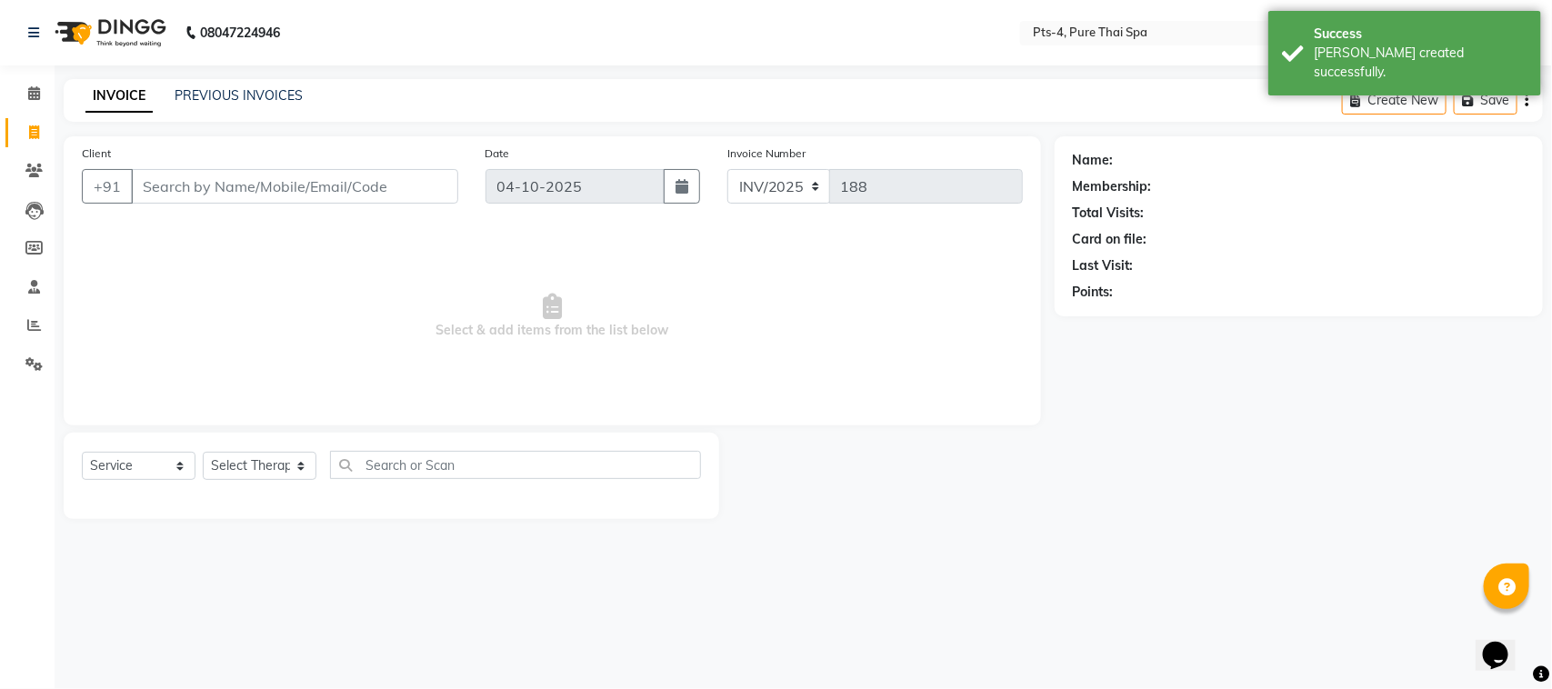
click at [205, 186] on input "Client" at bounding box center [294, 186] width 327 height 35
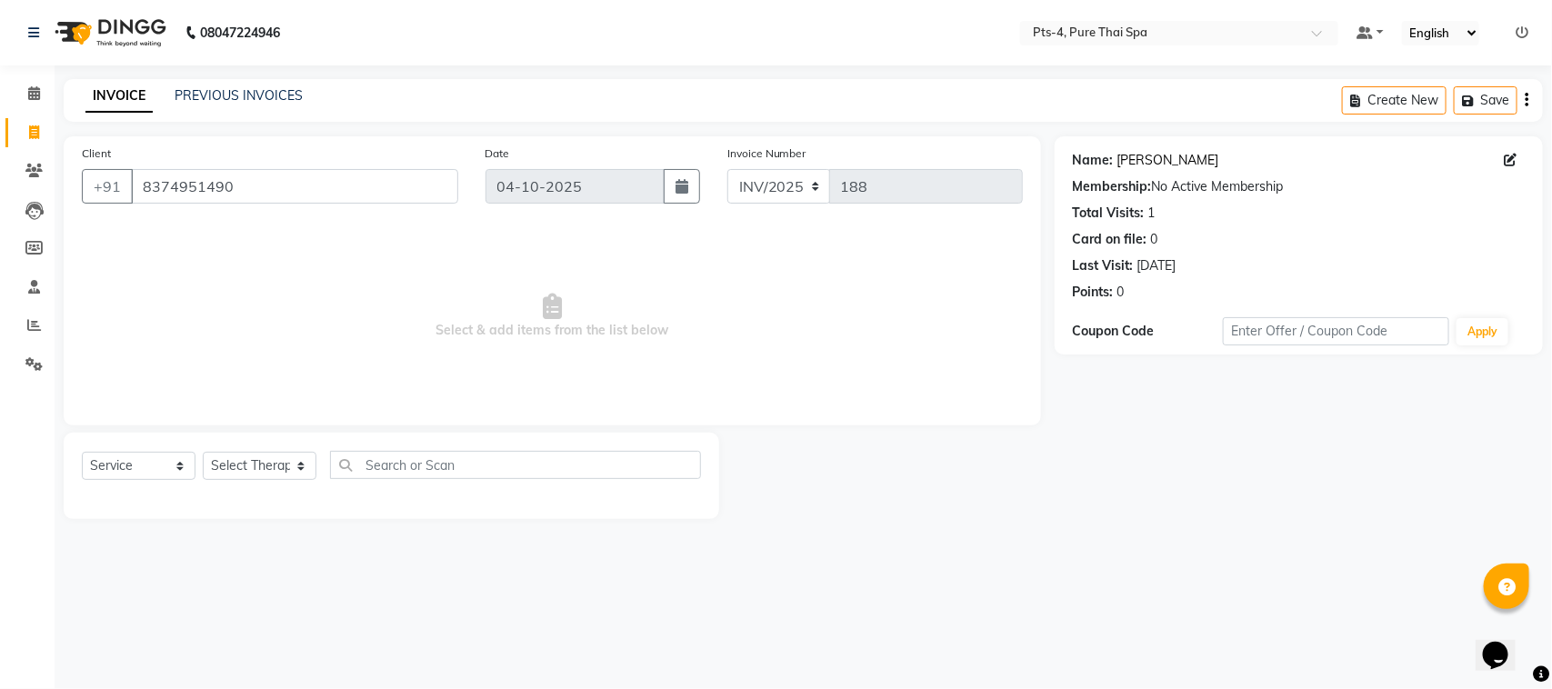
click at [1144, 166] on link "Abhinay" at bounding box center [1168, 160] width 102 height 19
click at [905, 503] on div at bounding box center [886, 476] width 335 height 86
click at [250, 202] on input "8374951490" at bounding box center [294, 186] width 327 height 35
click at [238, 469] on select "Select Therapist AMY NE ANU anyone Ashish kumar BELLA Candy FON HONEY JIYA kris…" at bounding box center [260, 466] width 114 height 28
click at [529, 257] on span "Select & add items from the list below" at bounding box center [552, 316] width 941 height 182
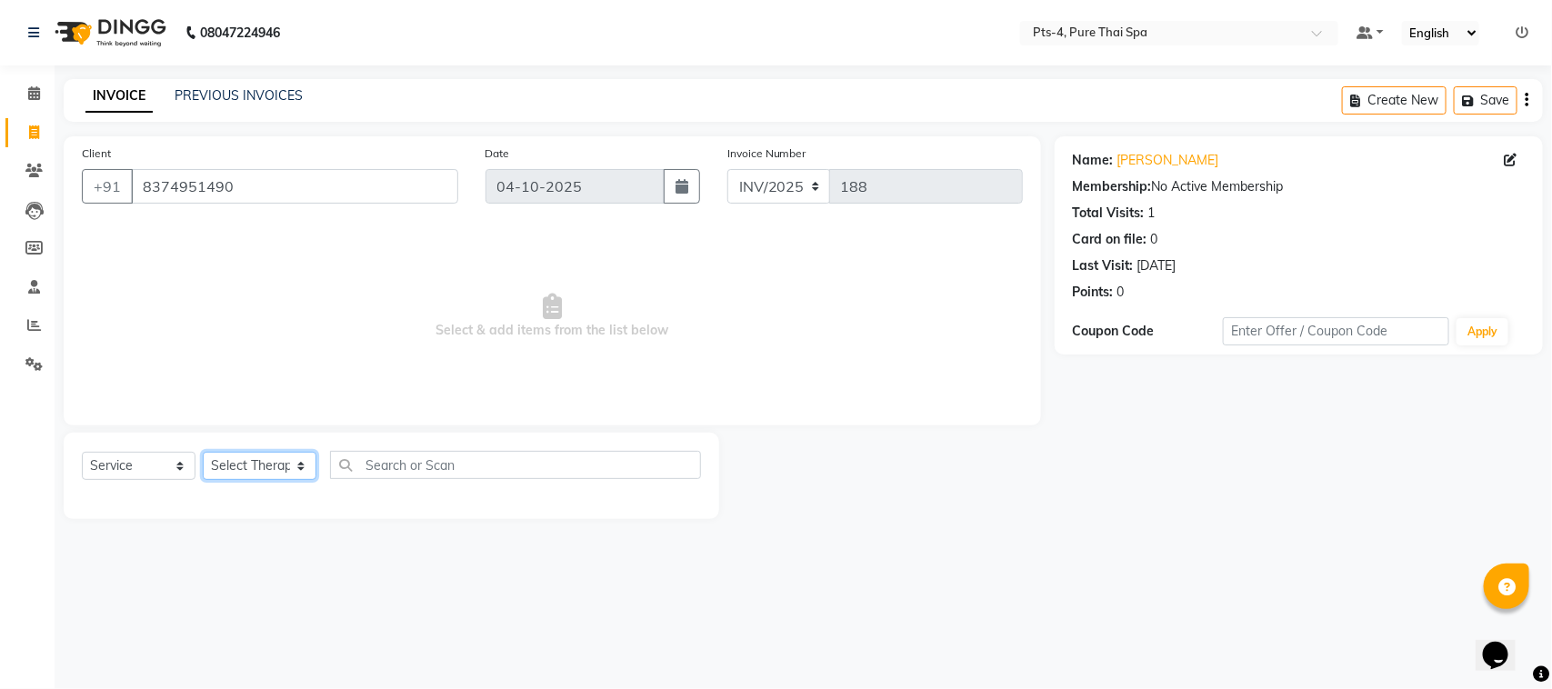
click at [259, 474] on select "Select Therapist AMY NE ANU anyone Ashish kumar BELLA Candy FON HONEY JIYA kris…" at bounding box center [260, 466] width 114 height 28
click at [203, 452] on select "Select Therapist AMY NE ANU anyone Ashish kumar BELLA Candy FON HONEY JIYA kris…" at bounding box center [260, 466] width 114 height 28
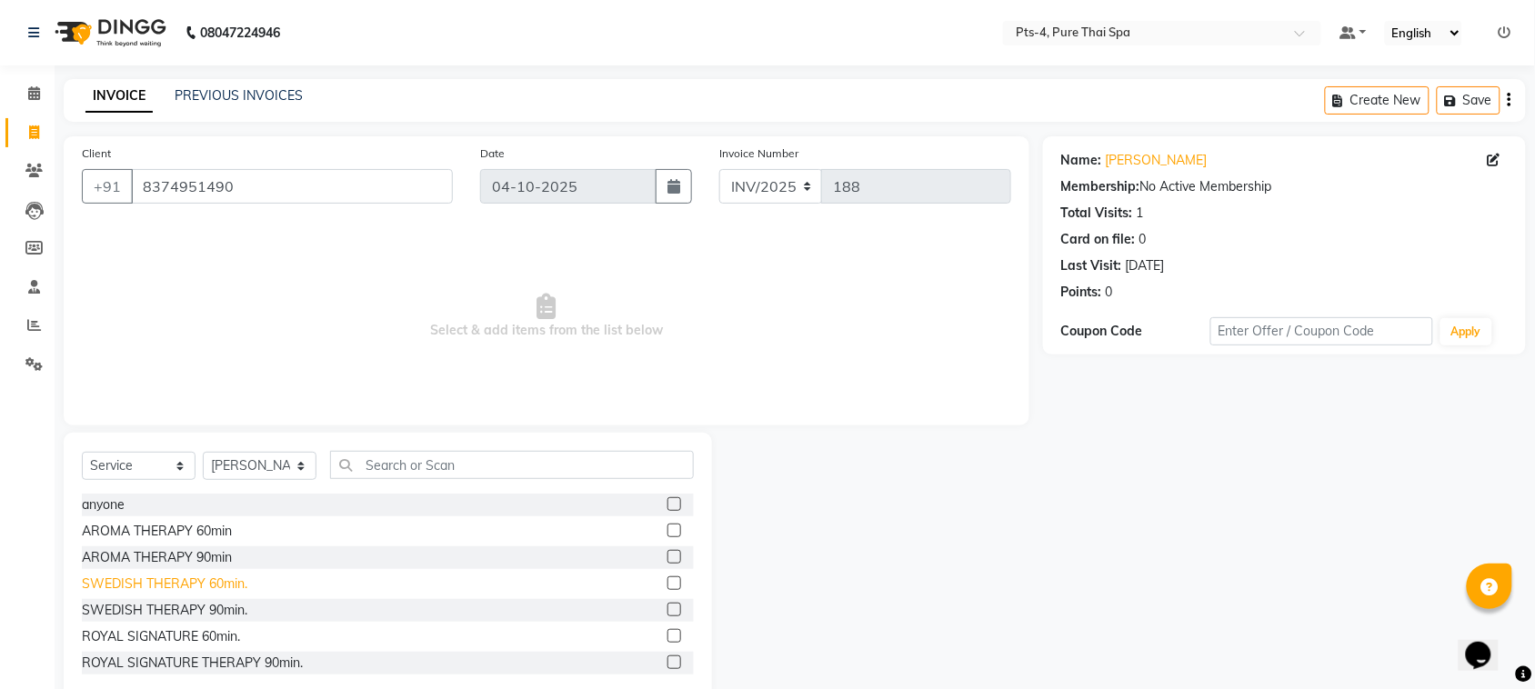
click at [155, 591] on div "SWEDISH THERAPY 60min." at bounding box center [164, 584] width 165 height 19
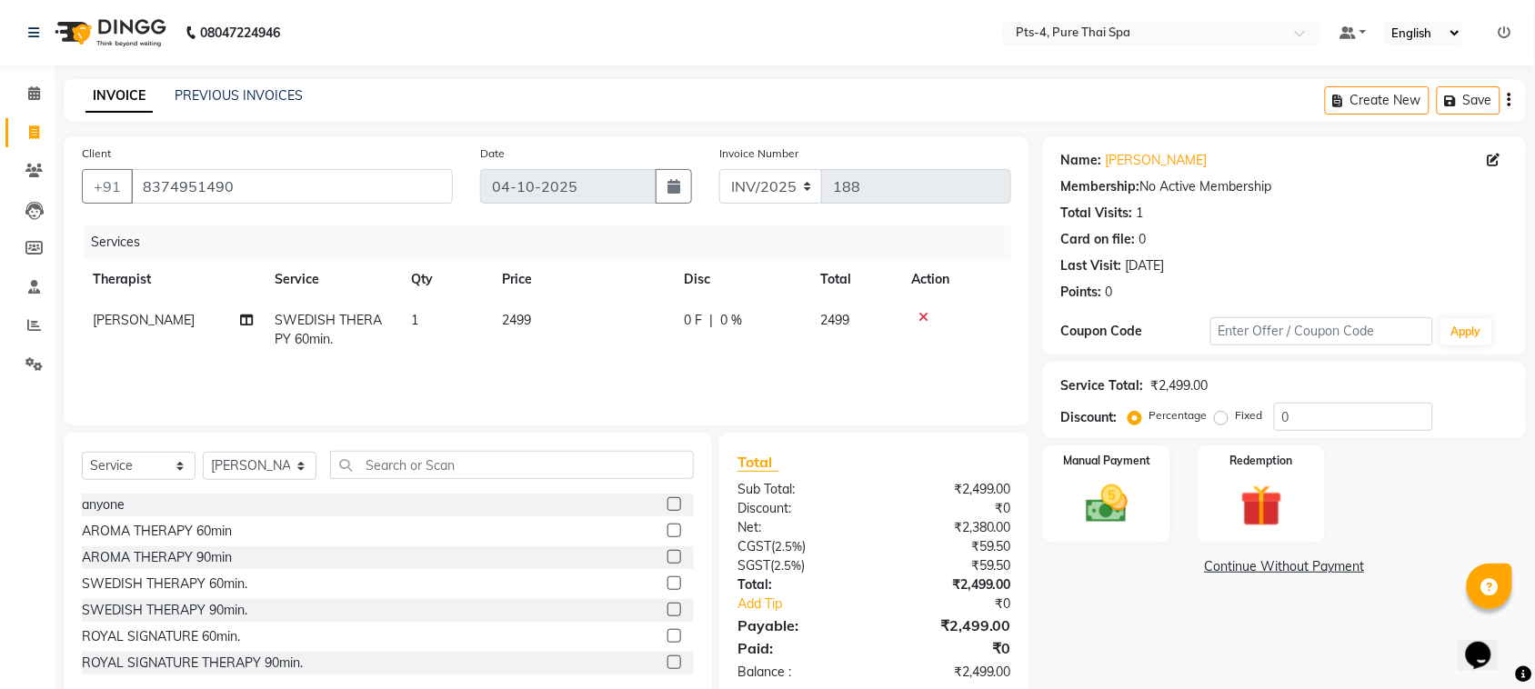
click at [1235, 418] on label "Fixed" at bounding box center [1248, 415] width 27 height 16
click at [1223, 418] on input "Fixed" at bounding box center [1224, 415] width 13 height 13
click at [1305, 416] on input "0" at bounding box center [1353, 417] width 159 height 28
click at [1118, 506] on img at bounding box center [1106, 504] width 71 height 50
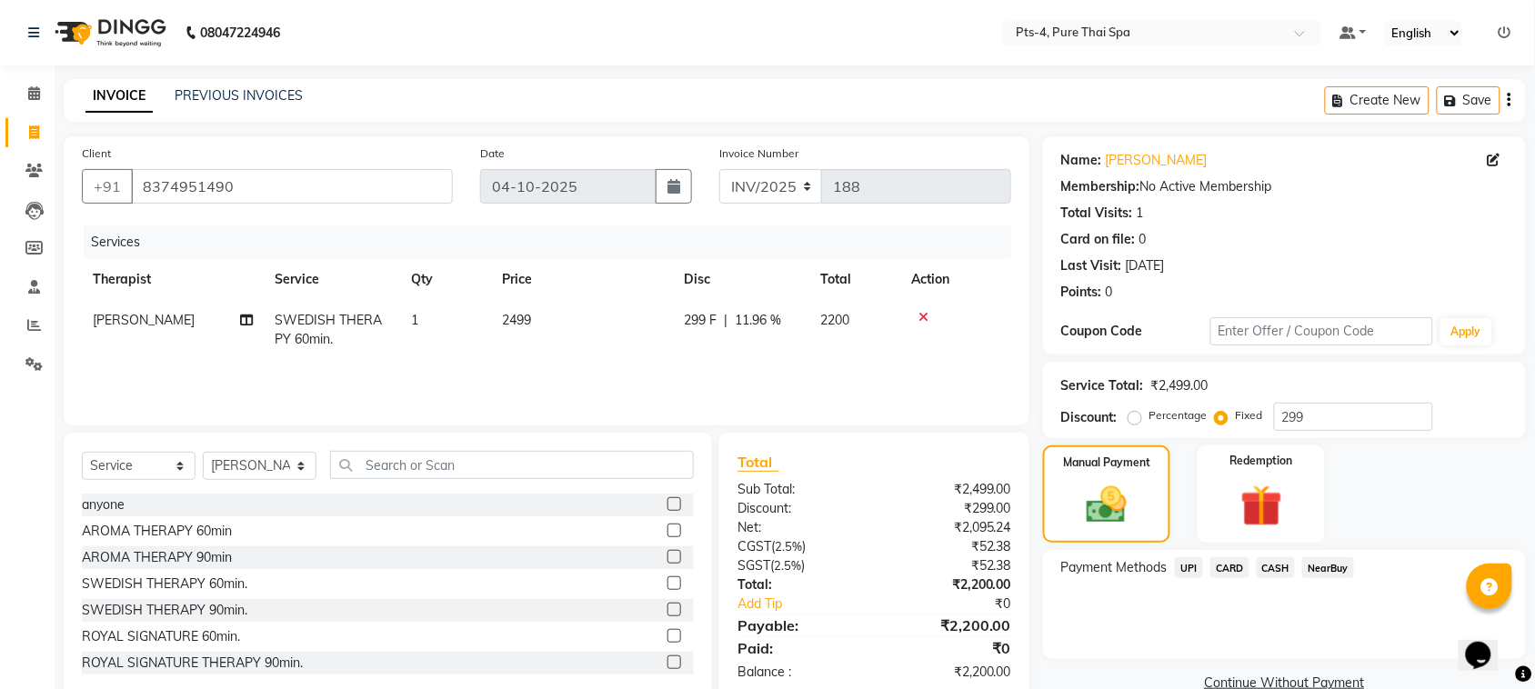
click at [1192, 565] on span "UPI" at bounding box center [1189, 567] width 28 height 21
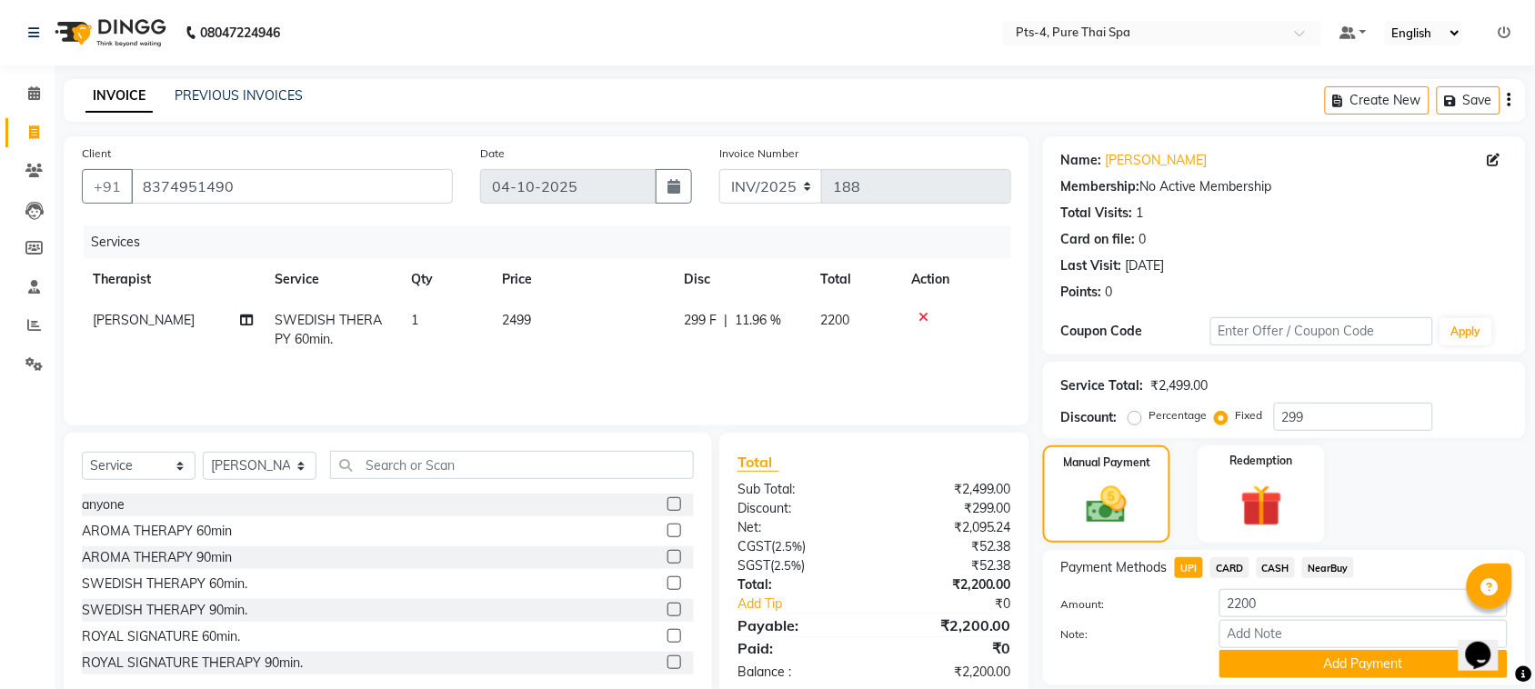
scroll to position [60, 0]
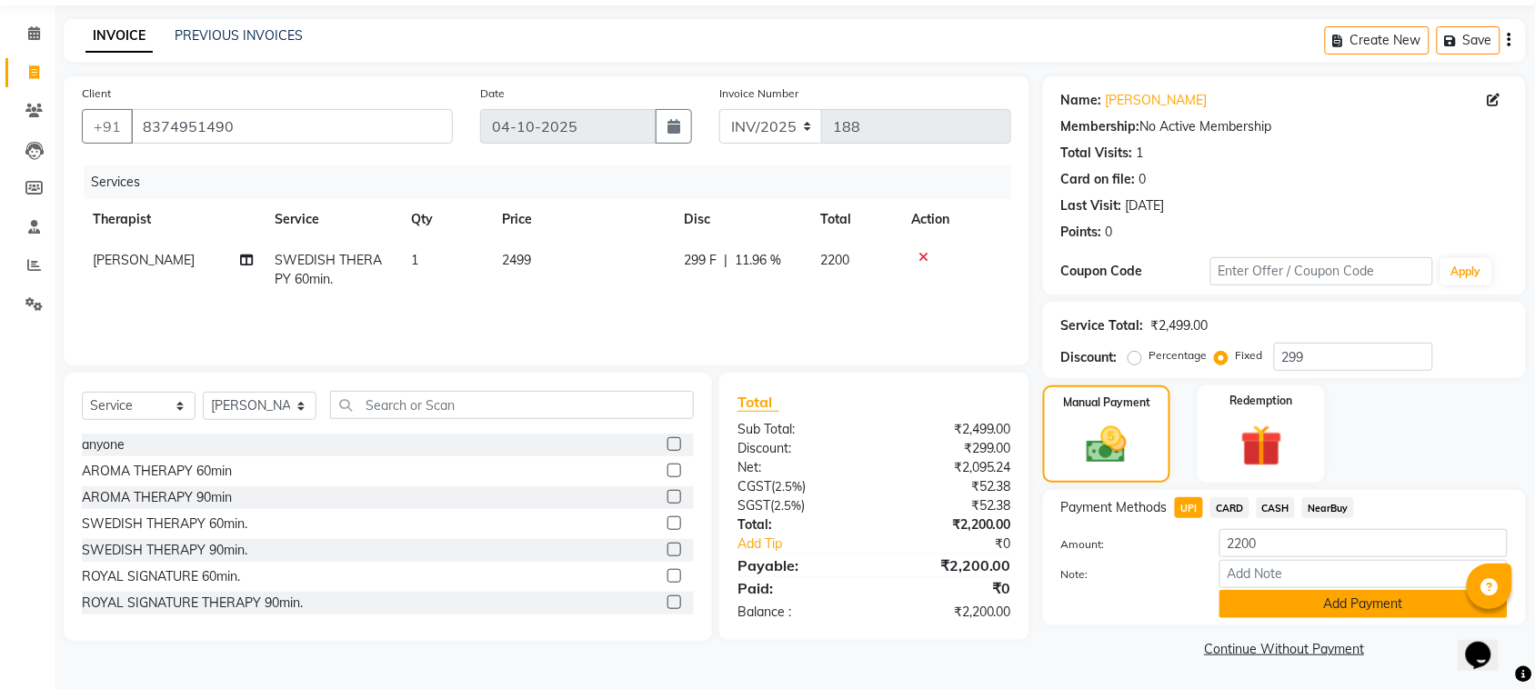
click at [1280, 605] on button "Add Payment" at bounding box center [1363, 604] width 288 height 28
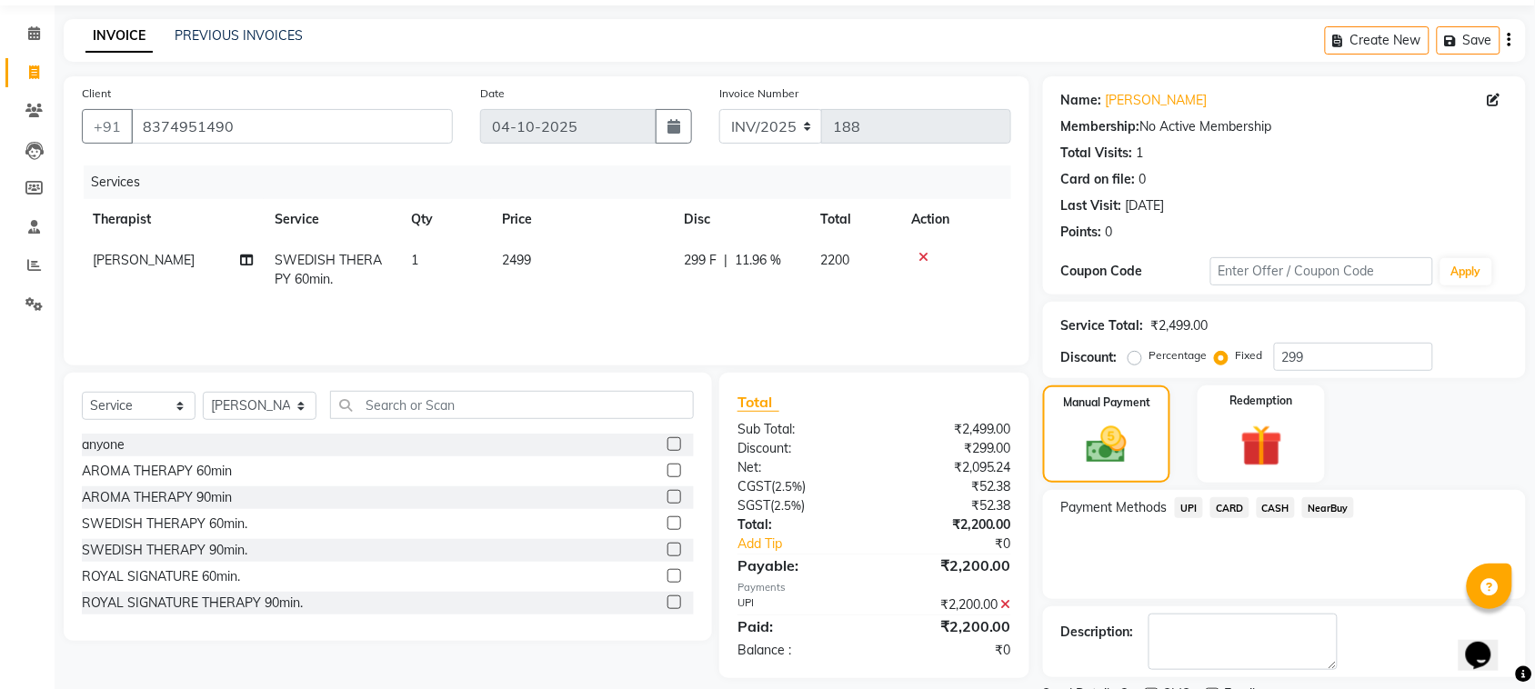
scroll to position [137, 0]
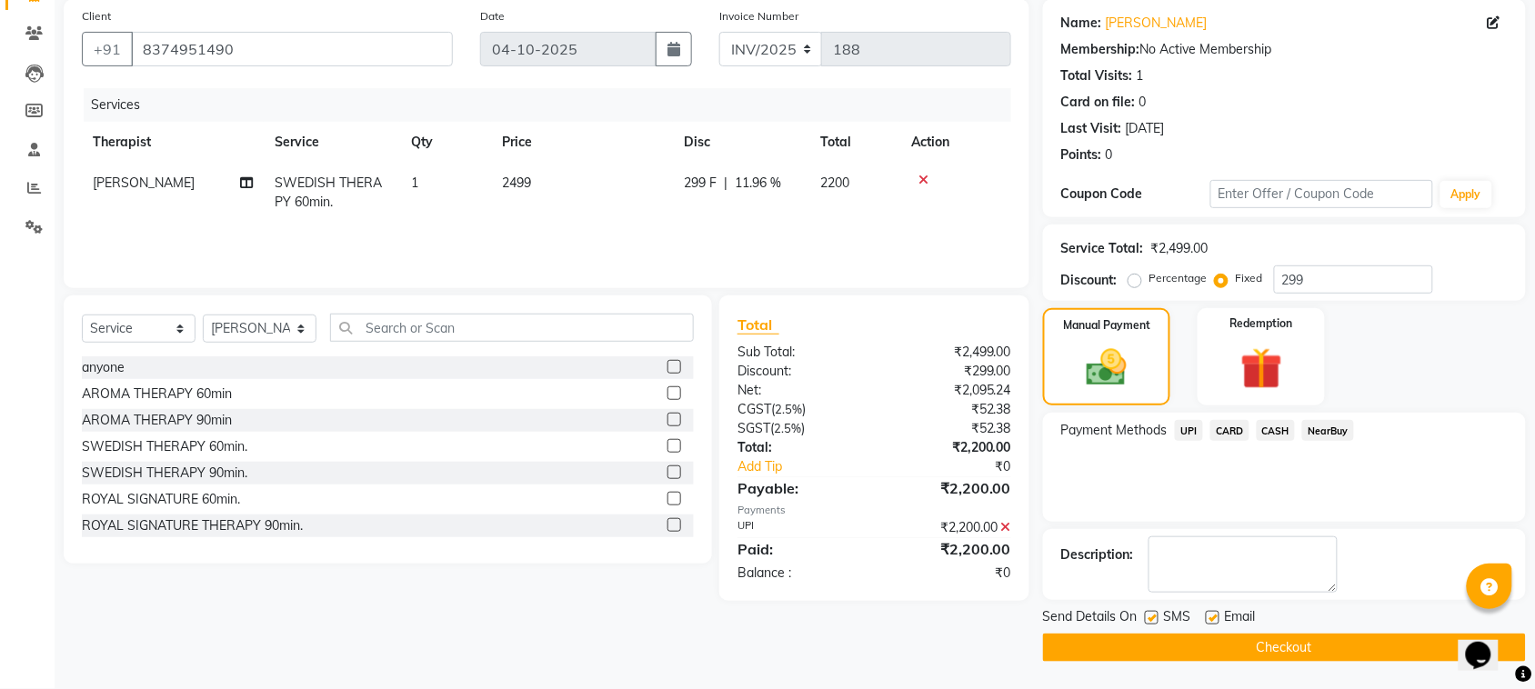
click at [1218, 614] on label at bounding box center [1212, 618] width 14 height 14
click at [1217, 614] on input "checkbox" at bounding box center [1211, 619] width 12 height 12
click at [1157, 618] on label at bounding box center [1152, 618] width 14 height 14
click at [1156, 618] on input "checkbox" at bounding box center [1151, 619] width 12 height 12
click at [1170, 648] on button "Checkout" at bounding box center [1284, 648] width 483 height 28
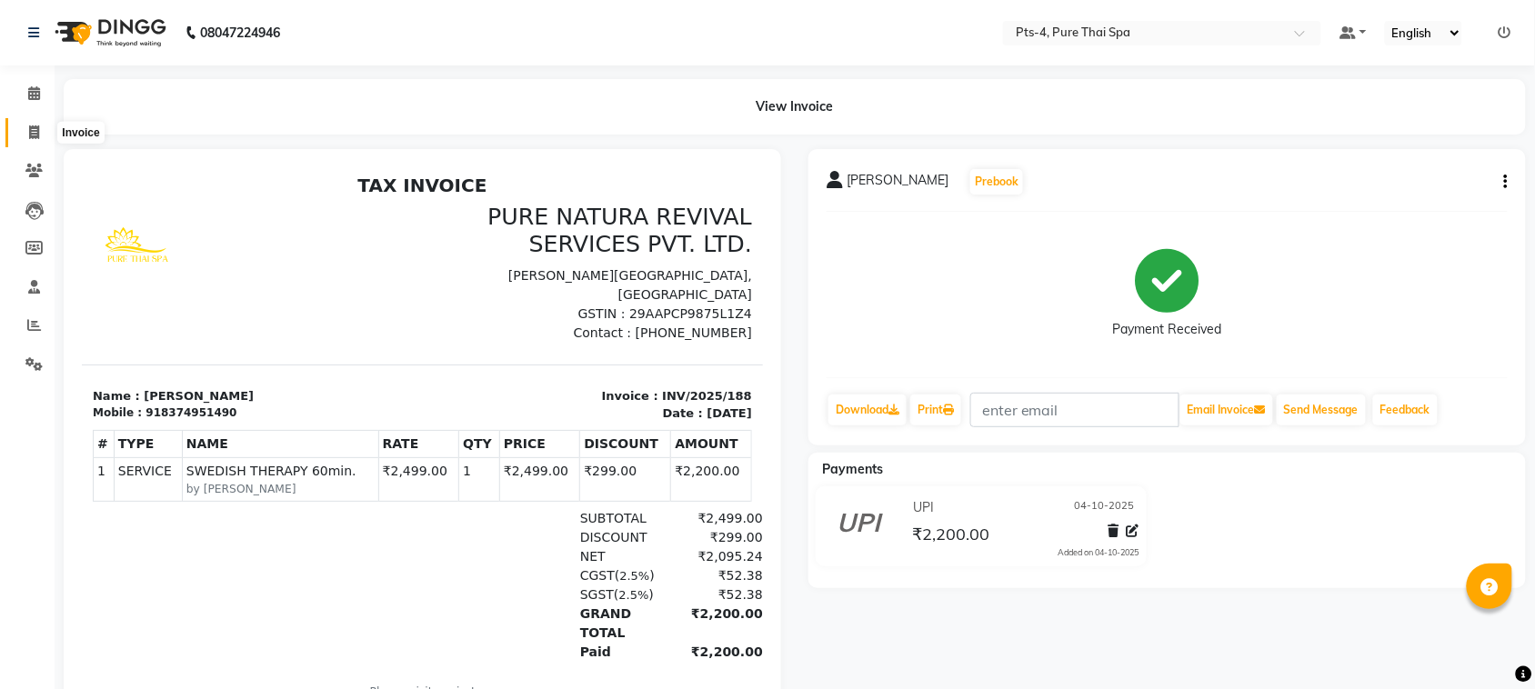
click at [25, 130] on span at bounding box center [34, 133] width 32 height 21
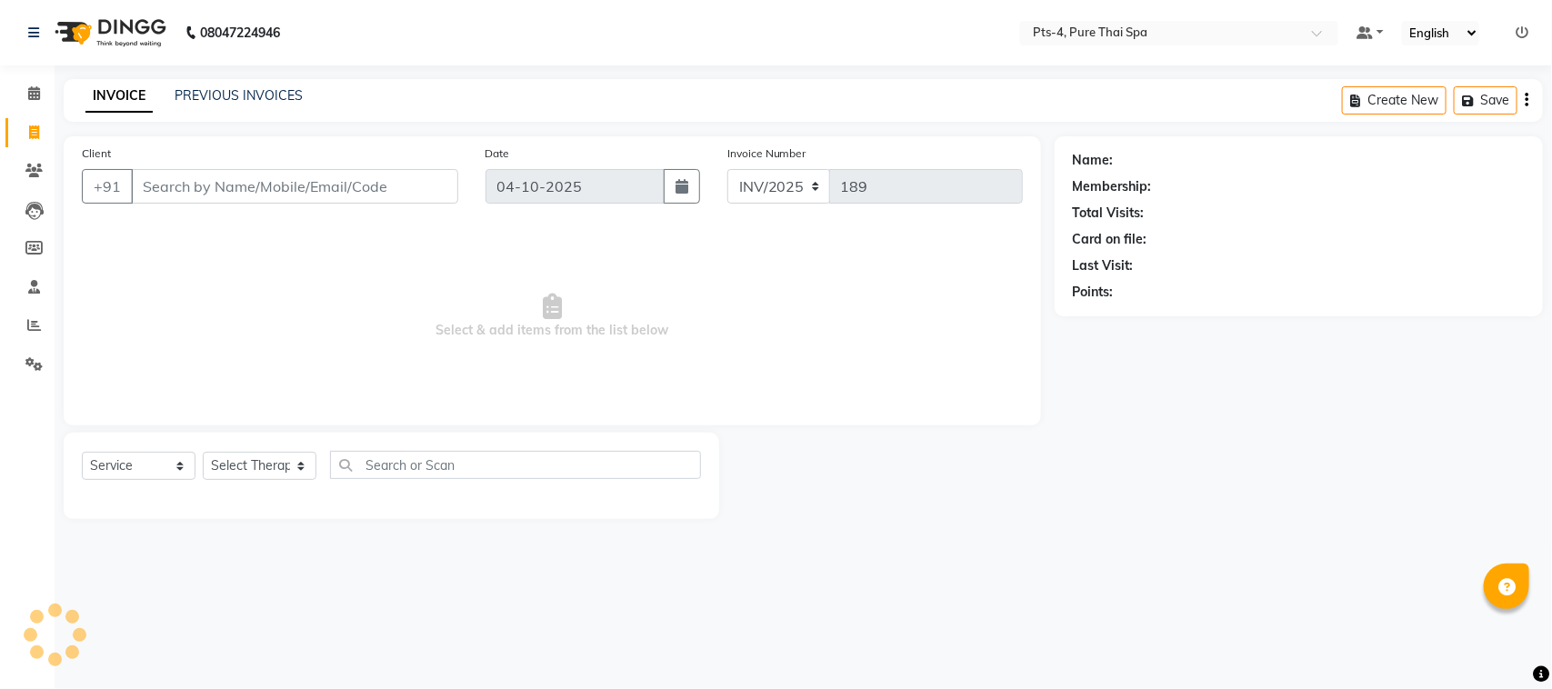
click at [230, 83] on div "INVOICE PREVIOUS INVOICES Create New Save" at bounding box center [803, 100] width 1479 height 43
click at [230, 89] on link "PREVIOUS INVOICES" at bounding box center [239, 95] width 128 height 16
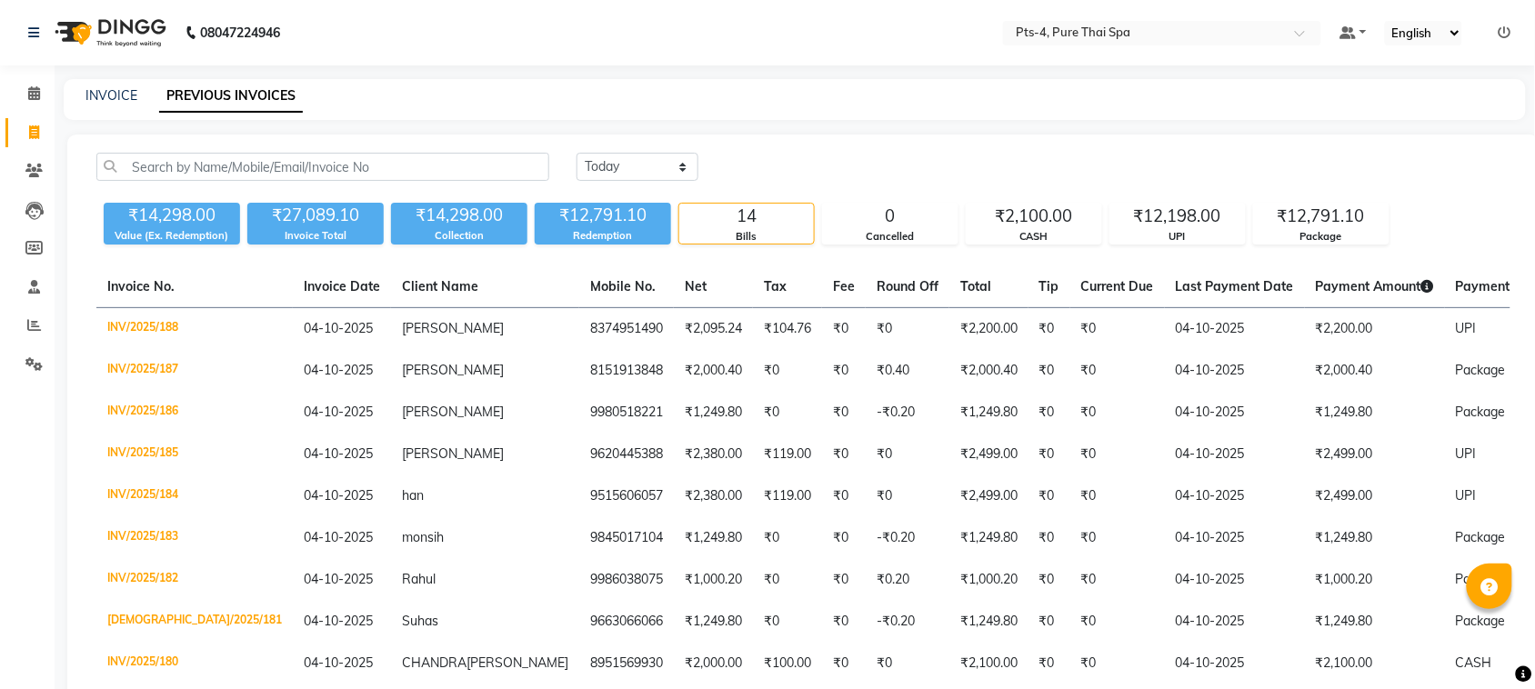
click at [100, 80] on div "INVOICE PREVIOUS INVOICES" at bounding box center [795, 99] width 1462 height 41
click at [107, 95] on link "INVOICE" at bounding box center [111, 95] width 52 height 16
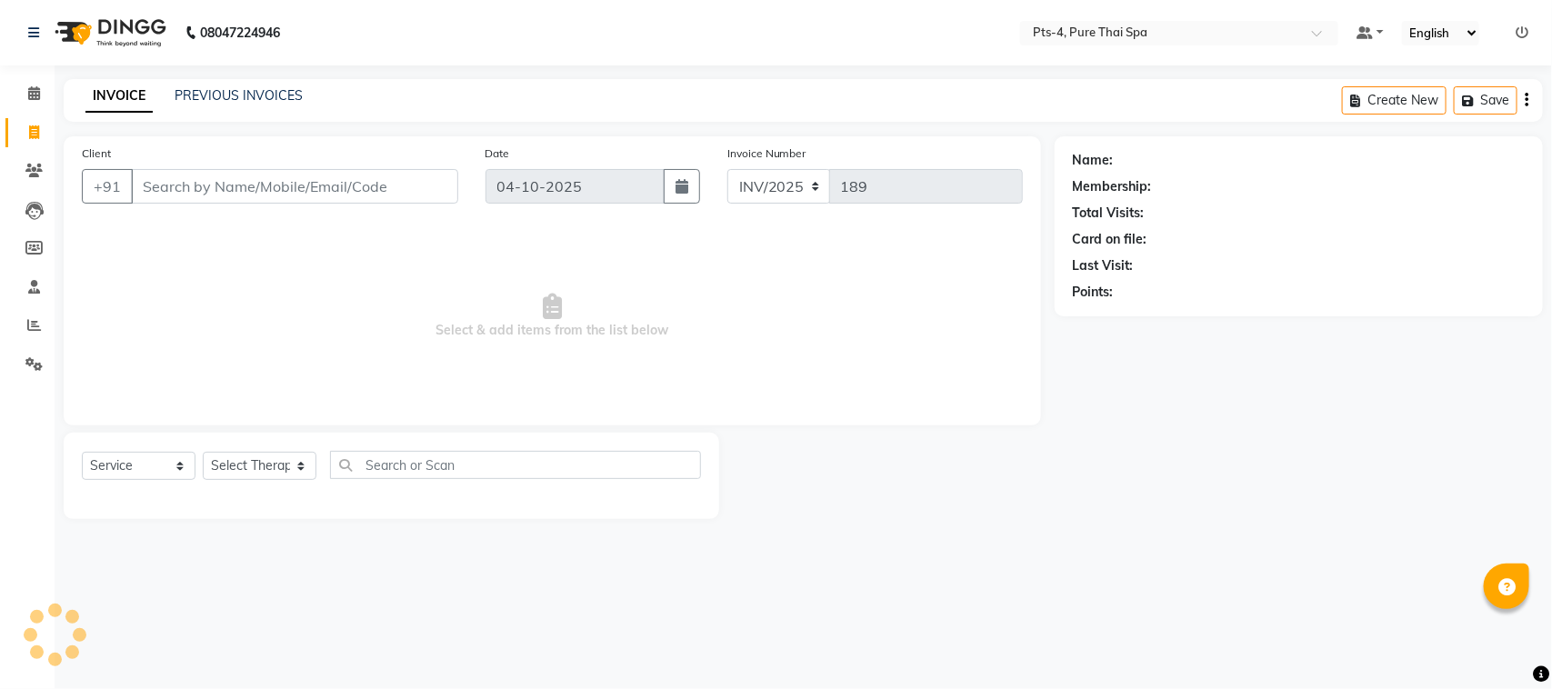
click at [173, 177] on input "Client" at bounding box center [294, 186] width 327 height 35
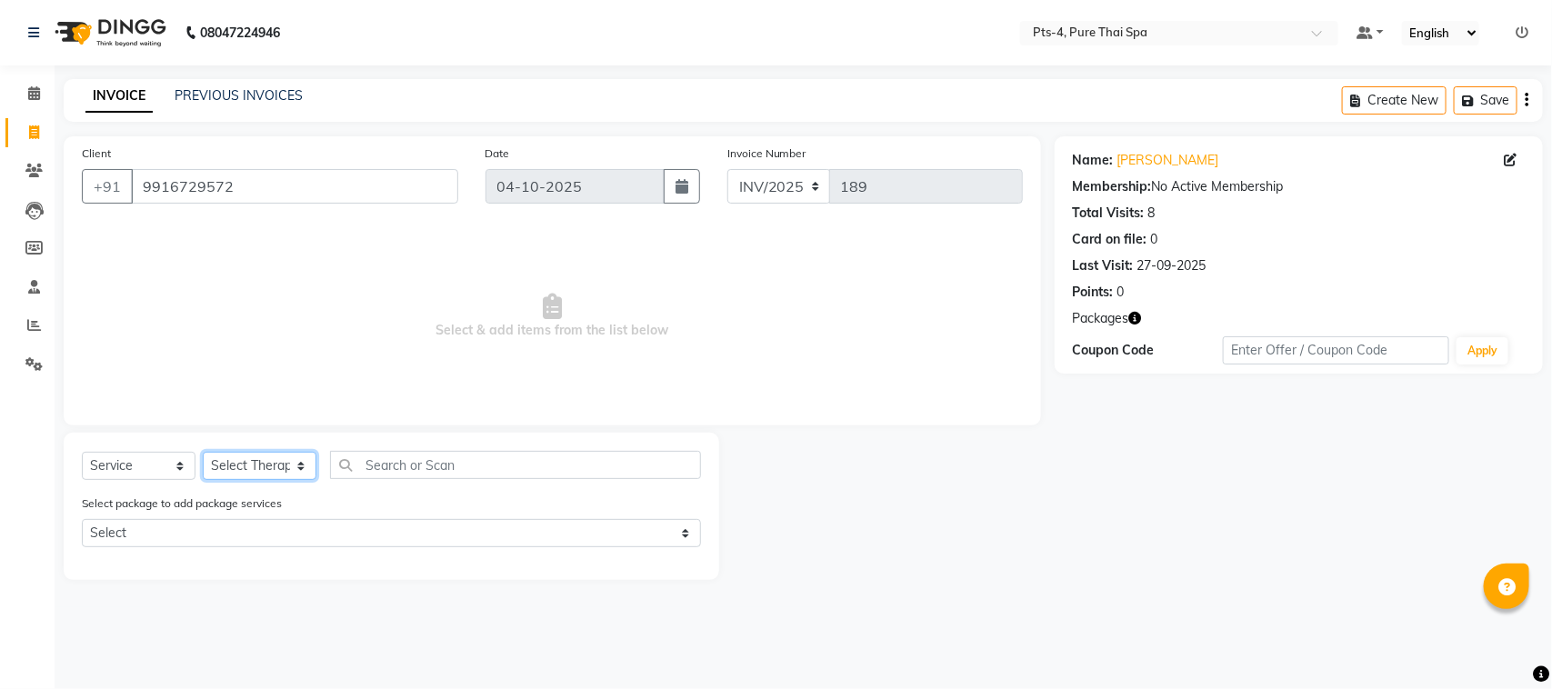
click at [243, 461] on select "Select Therapist AMY NE ANU anyone Ashish kumar BELLA Candy FON HONEY JIYA kris…" at bounding box center [260, 466] width 114 height 28
click at [203, 452] on select "Select Therapist AMY NE ANU anyone Ashish kumar BELLA Candy FON HONEY JIYA kris…" at bounding box center [260, 466] width 114 height 28
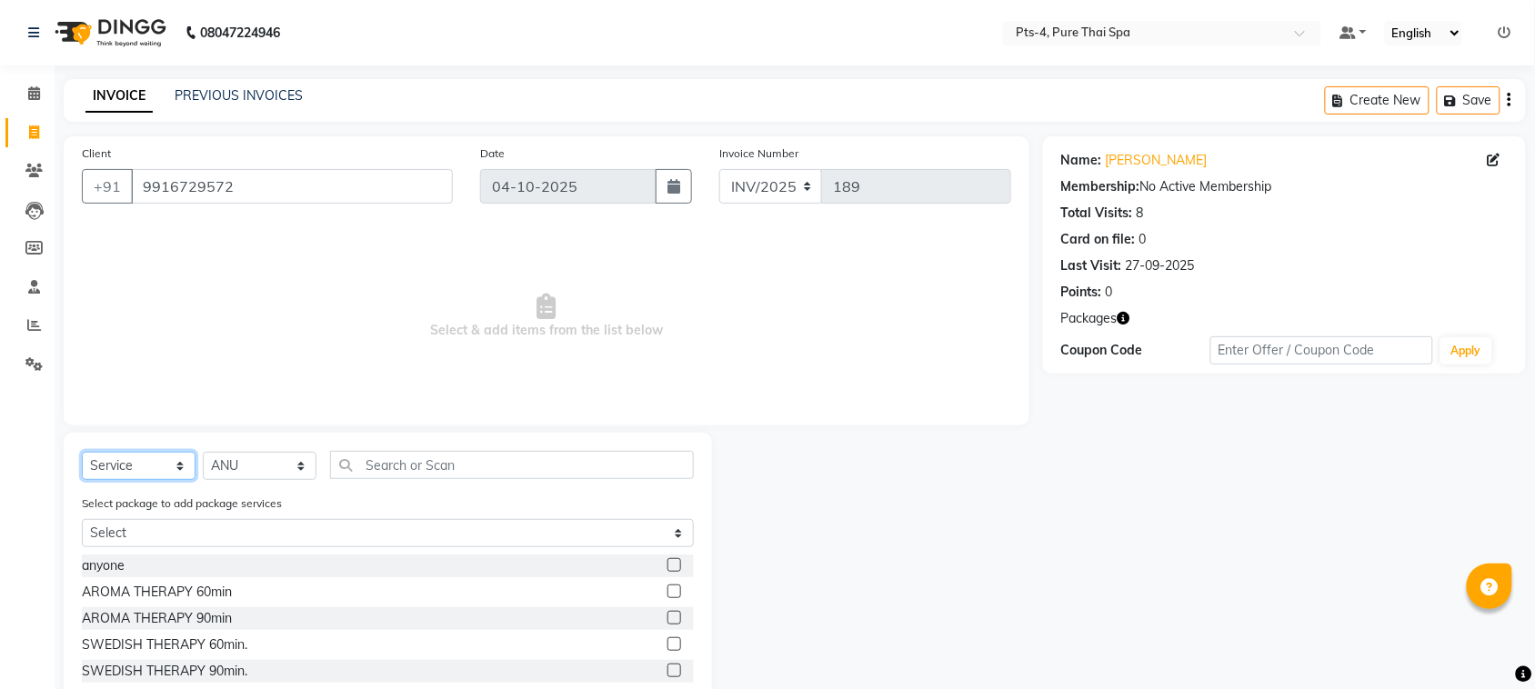
click at [125, 468] on select "Select Service Product Membership Package Voucher Prepaid Gift Card" at bounding box center [139, 466] width 114 height 28
click at [82, 452] on select "Select Service Product Membership Package Voucher Prepaid Gift Card" at bounding box center [139, 466] width 114 height 28
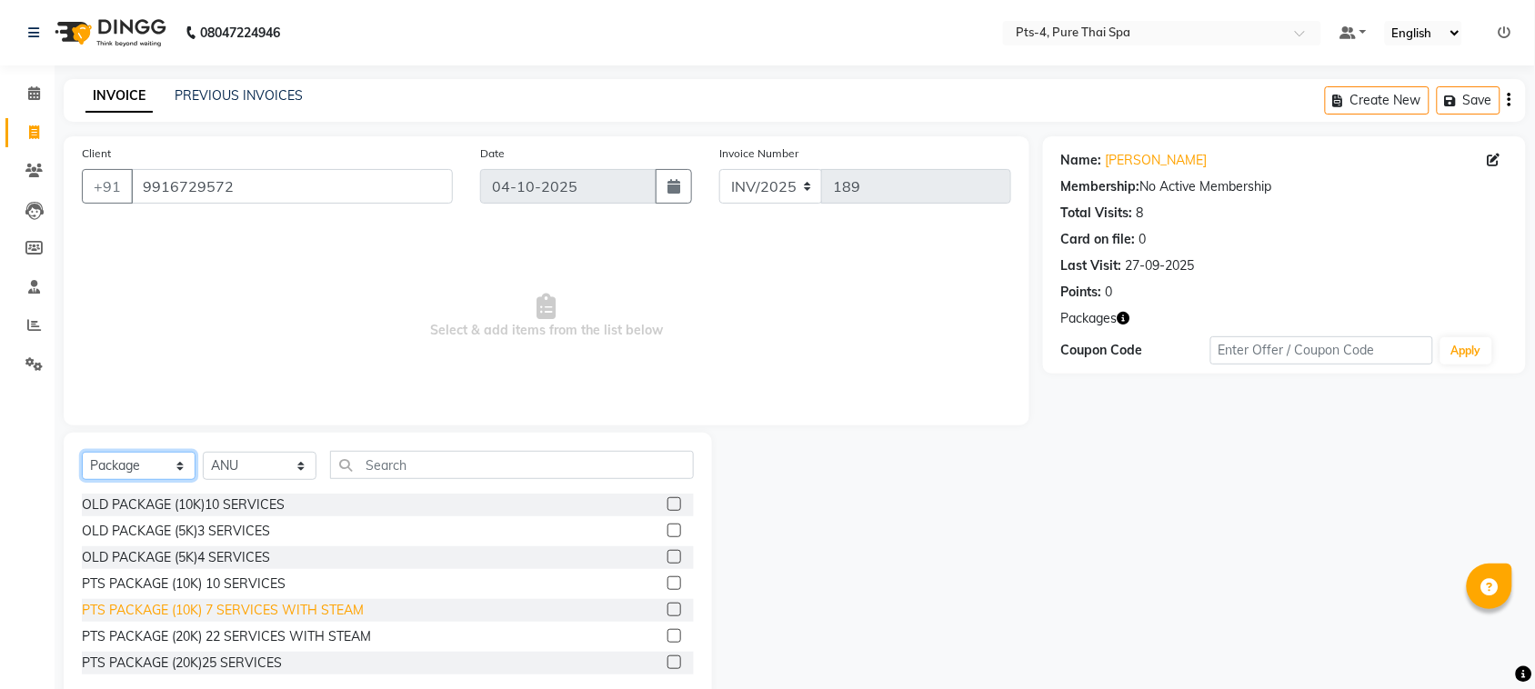
scroll to position [107, 0]
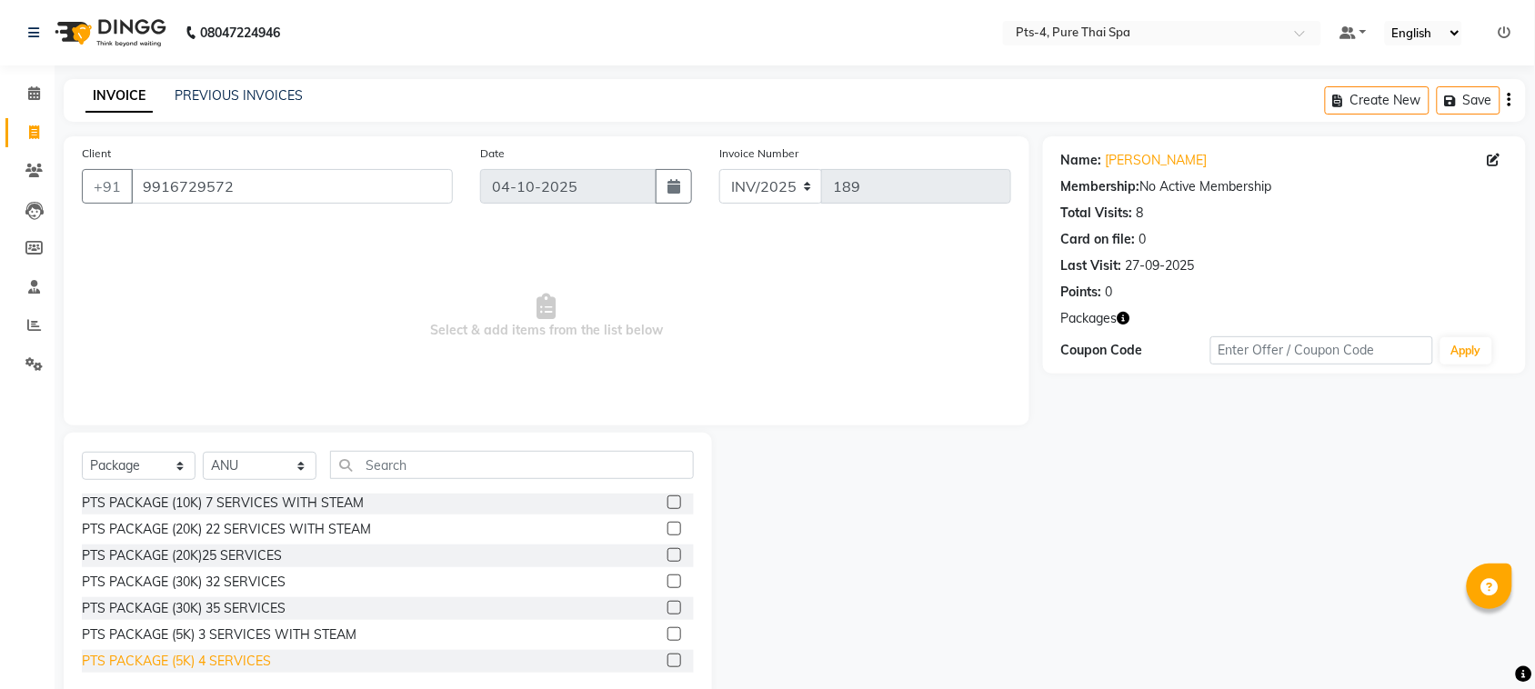
click at [228, 661] on div "PTS PACKAGE (5K) 4 SERVICES" at bounding box center [176, 661] width 189 height 19
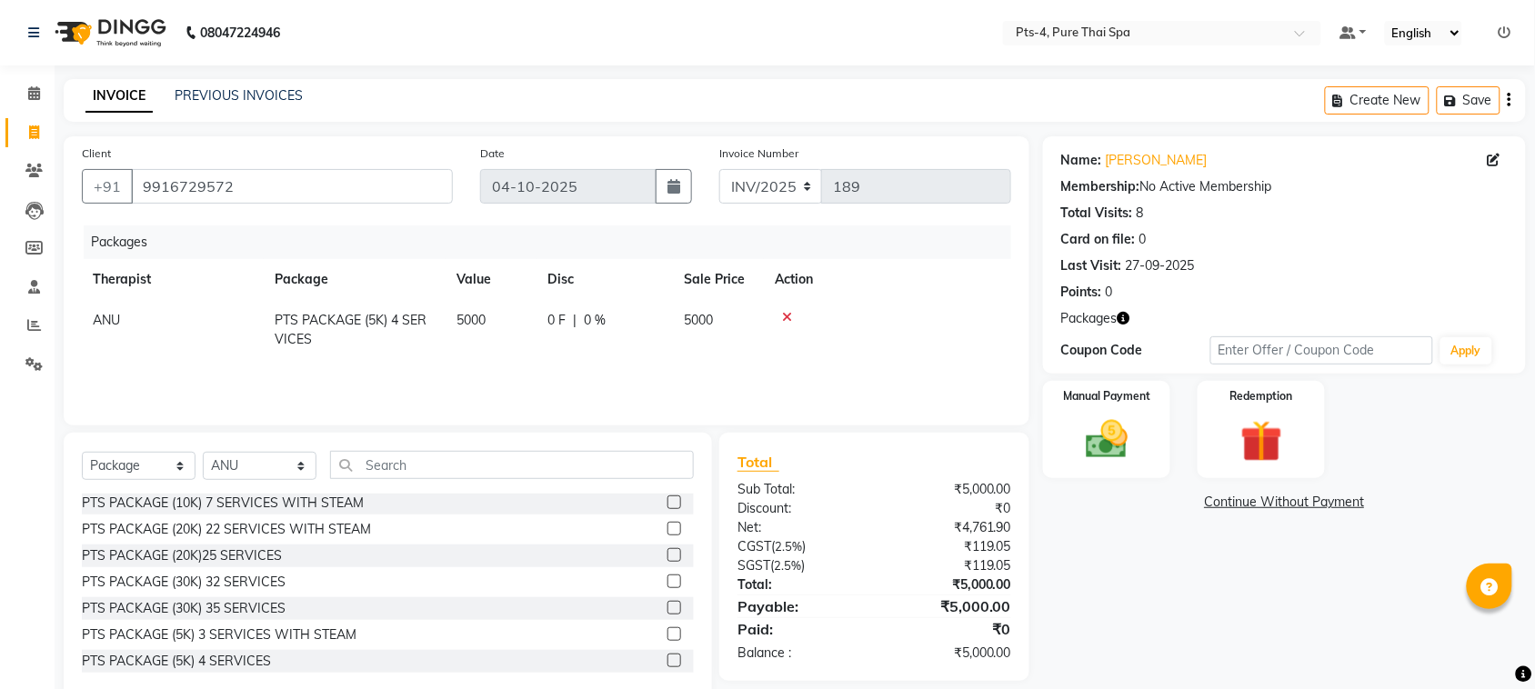
scroll to position [37, 0]
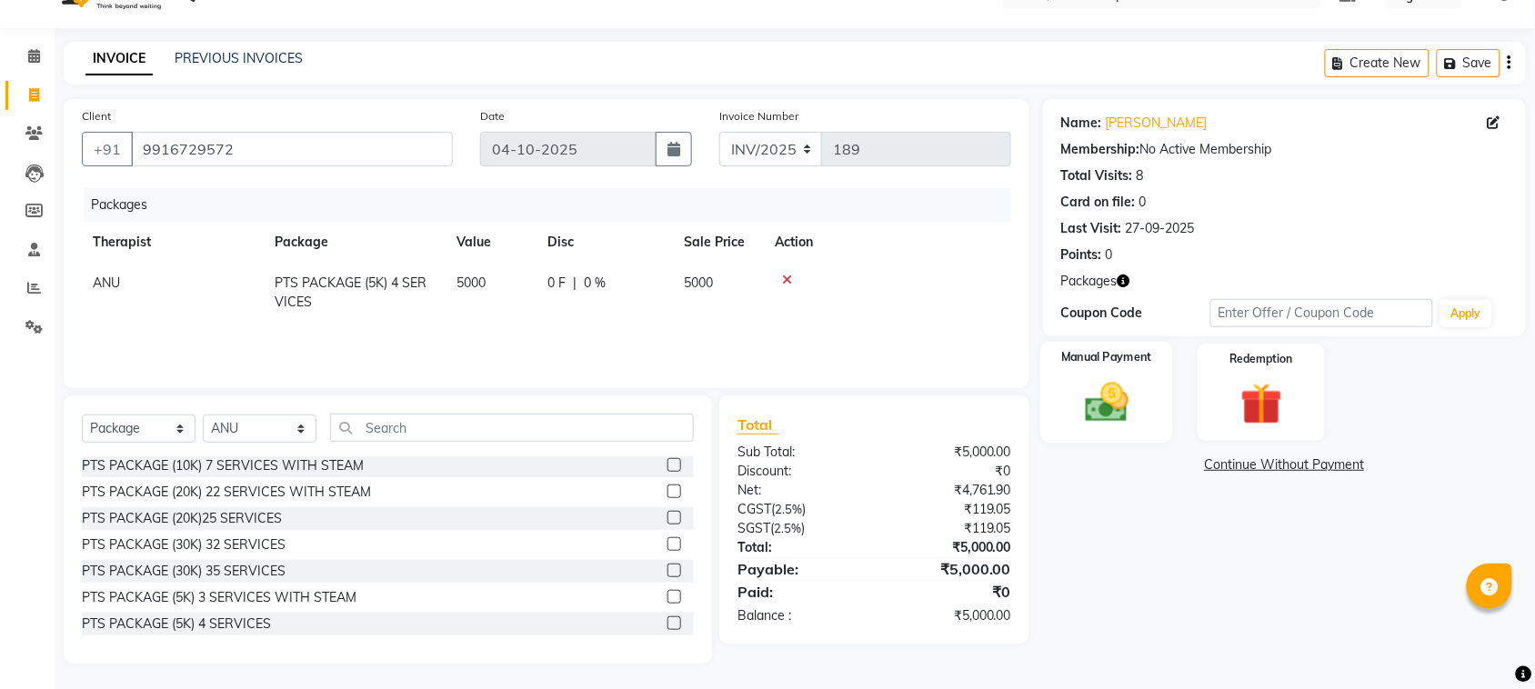
click at [1078, 402] on img at bounding box center [1106, 402] width 71 height 50
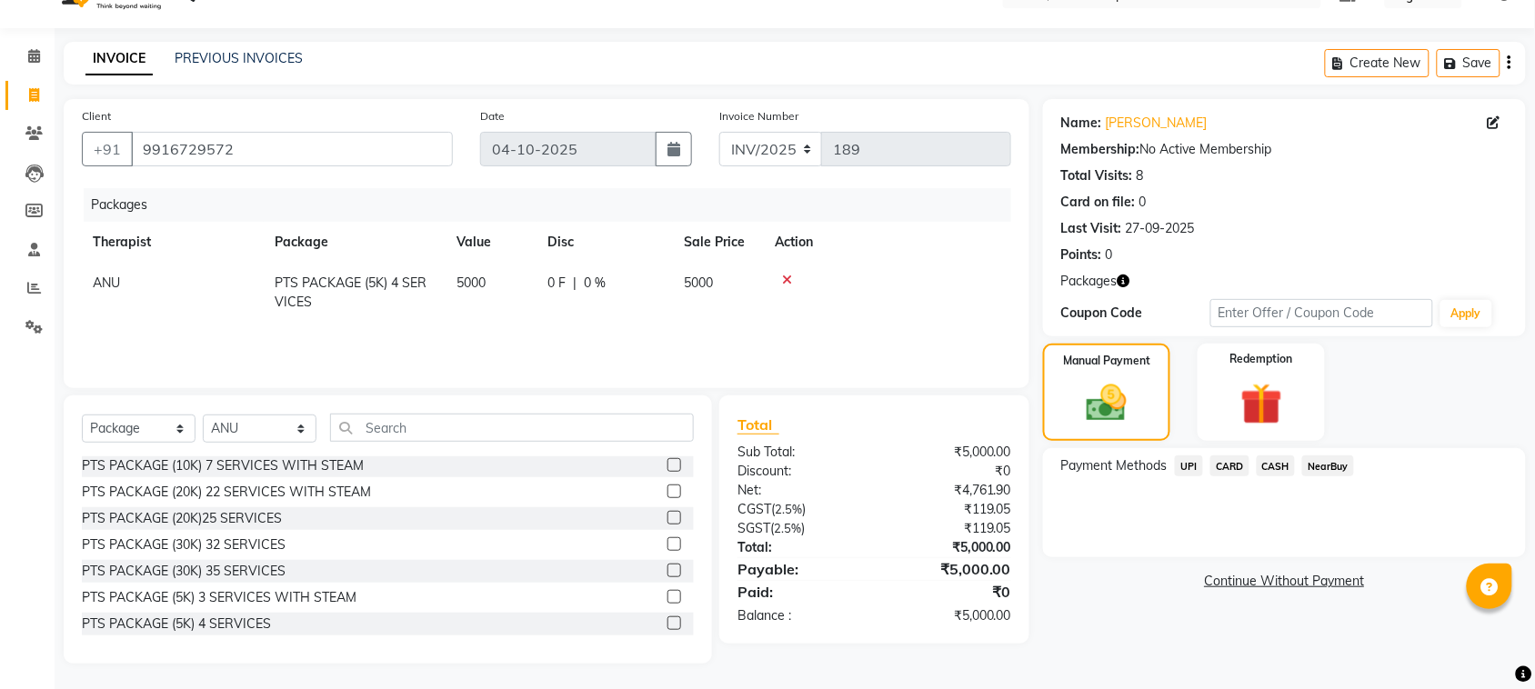
click at [1279, 469] on span "CASH" at bounding box center [1275, 465] width 39 height 21
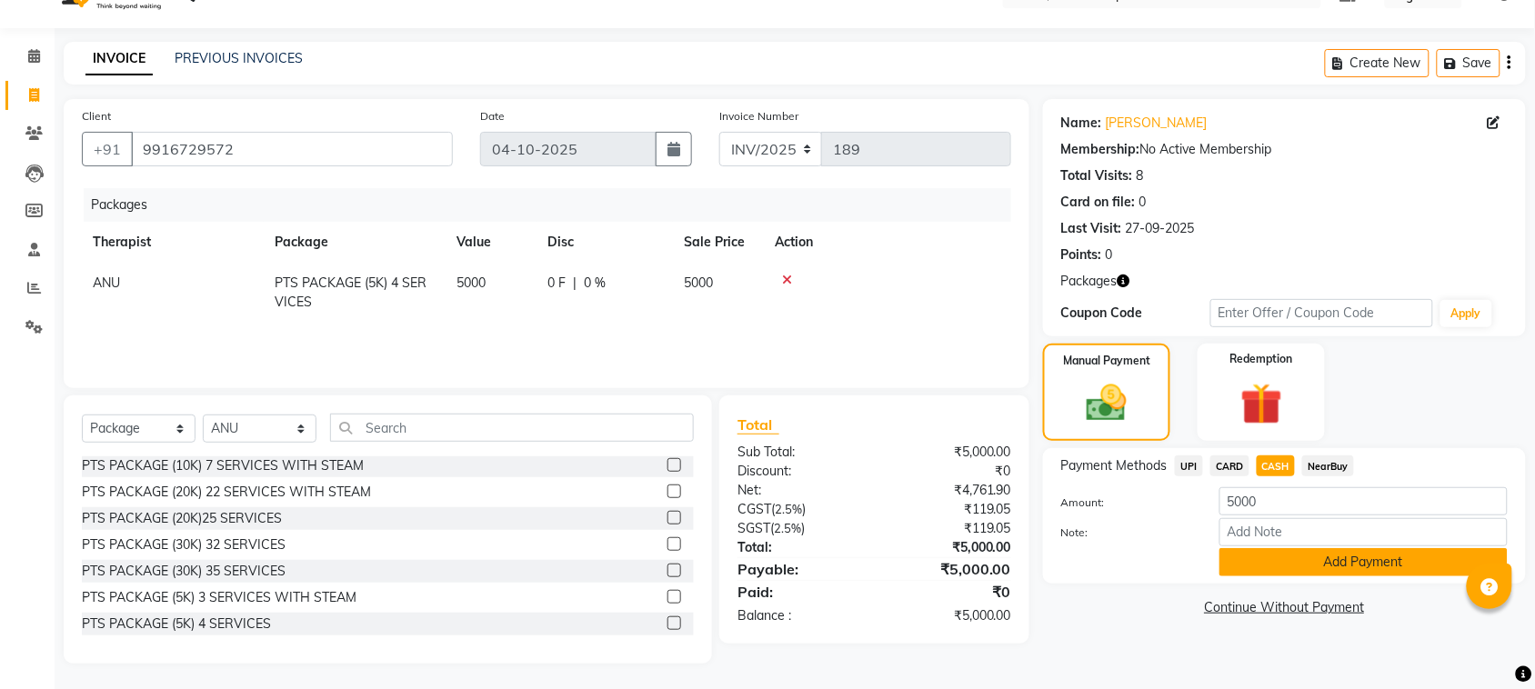
click at [1273, 556] on button "Add Payment" at bounding box center [1363, 562] width 288 height 28
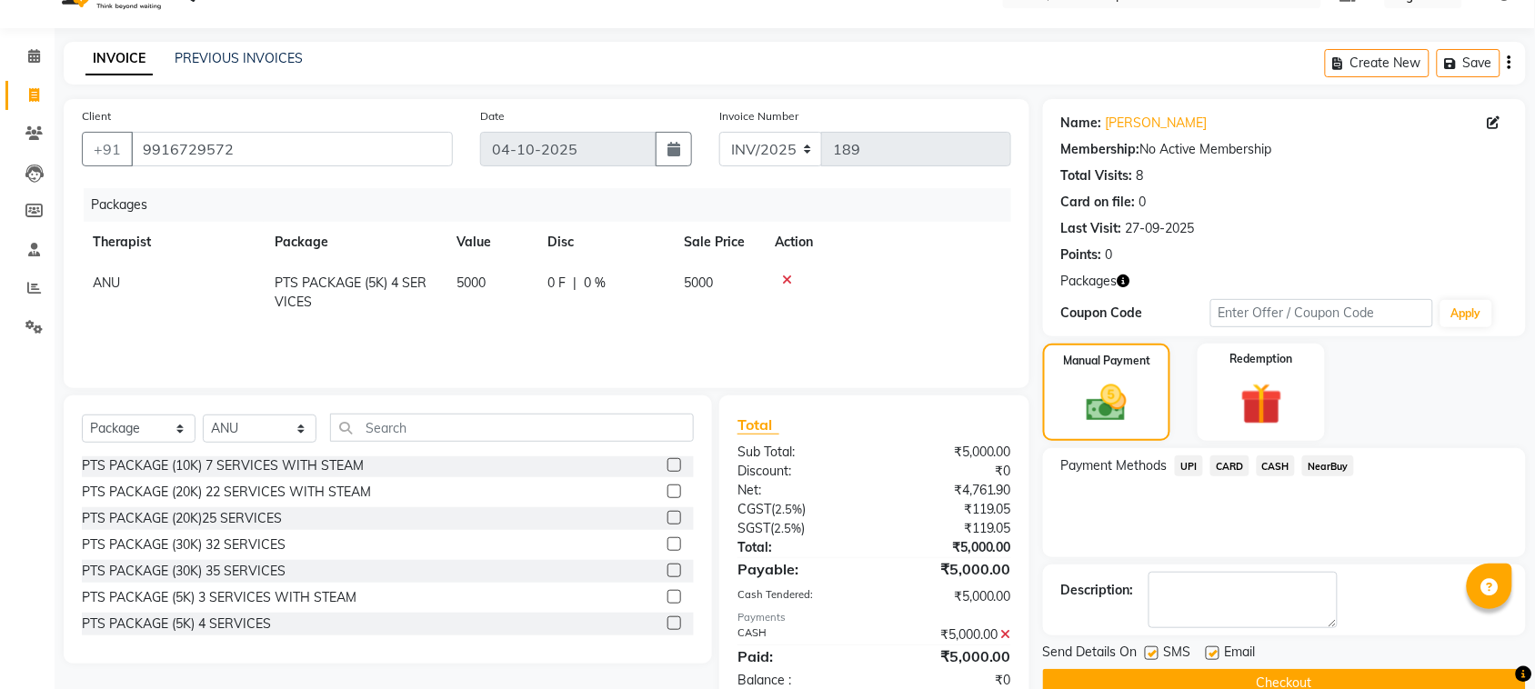
scroll to position [83, 0]
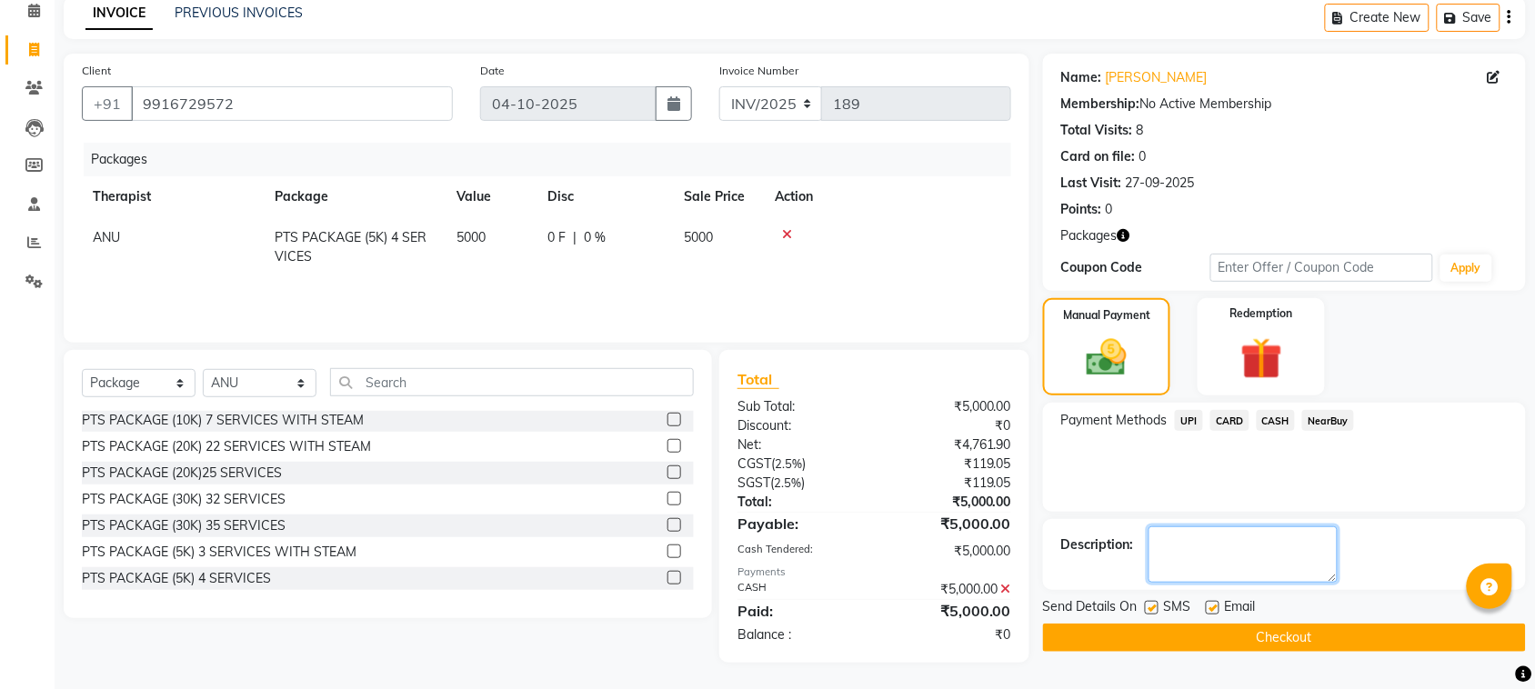
click at [1225, 544] on textarea at bounding box center [1242, 554] width 189 height 56
click at [1215, 607] on label at bounding box center [1212, 608] width 14 height 14
click at [1215, 607] on input "checkbox" at bounding box center [1211, 609] width 12 height 12
click at [1159, 612] on div "SMS" at bounding box center [1175, 608] width 61 height 23
click at [1151, 610] on label at bounding box center [1152, 608] width 14 height 14
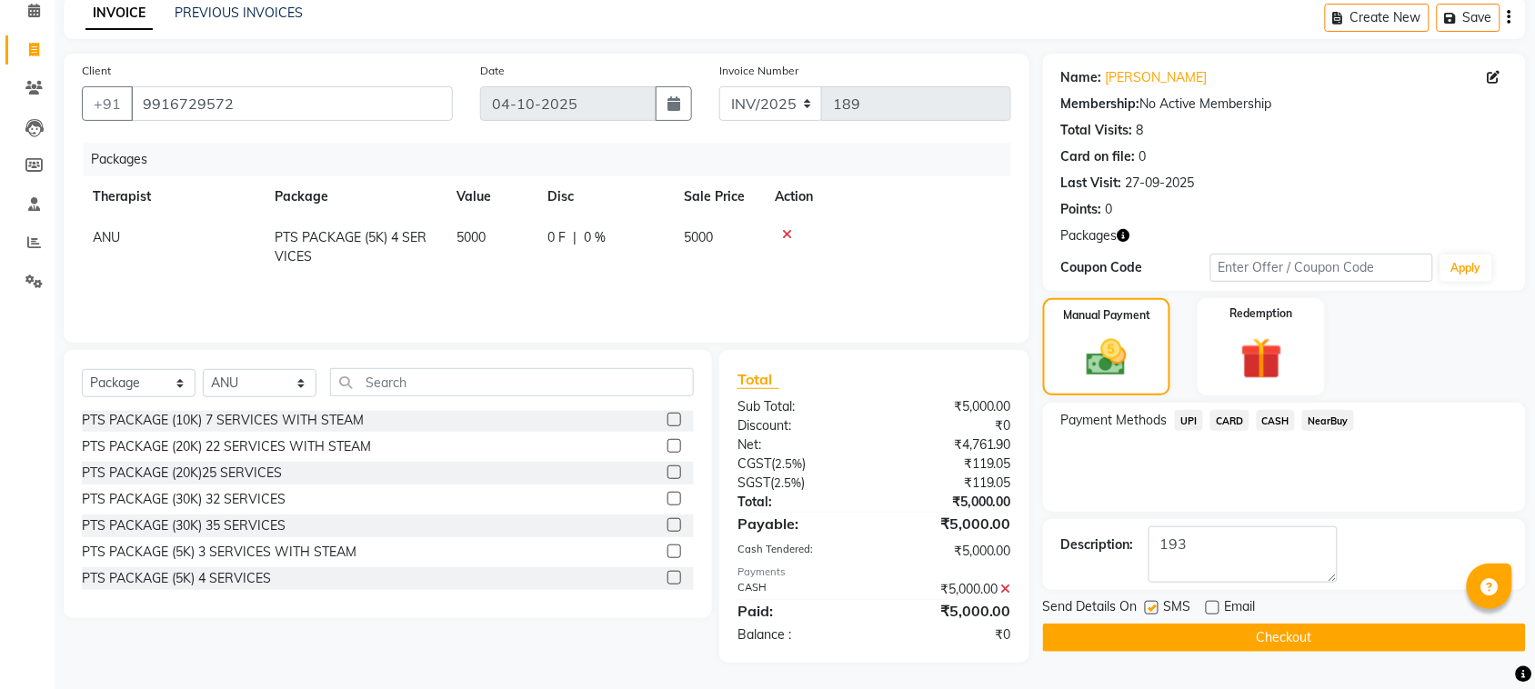
click at [1151, 610] on input "checkbox" at bounding box center [1151, 609] width 12 height 12
click at [1160, 630] on button "Checkout" at bounding box center [1284, 638] width 483 height 28
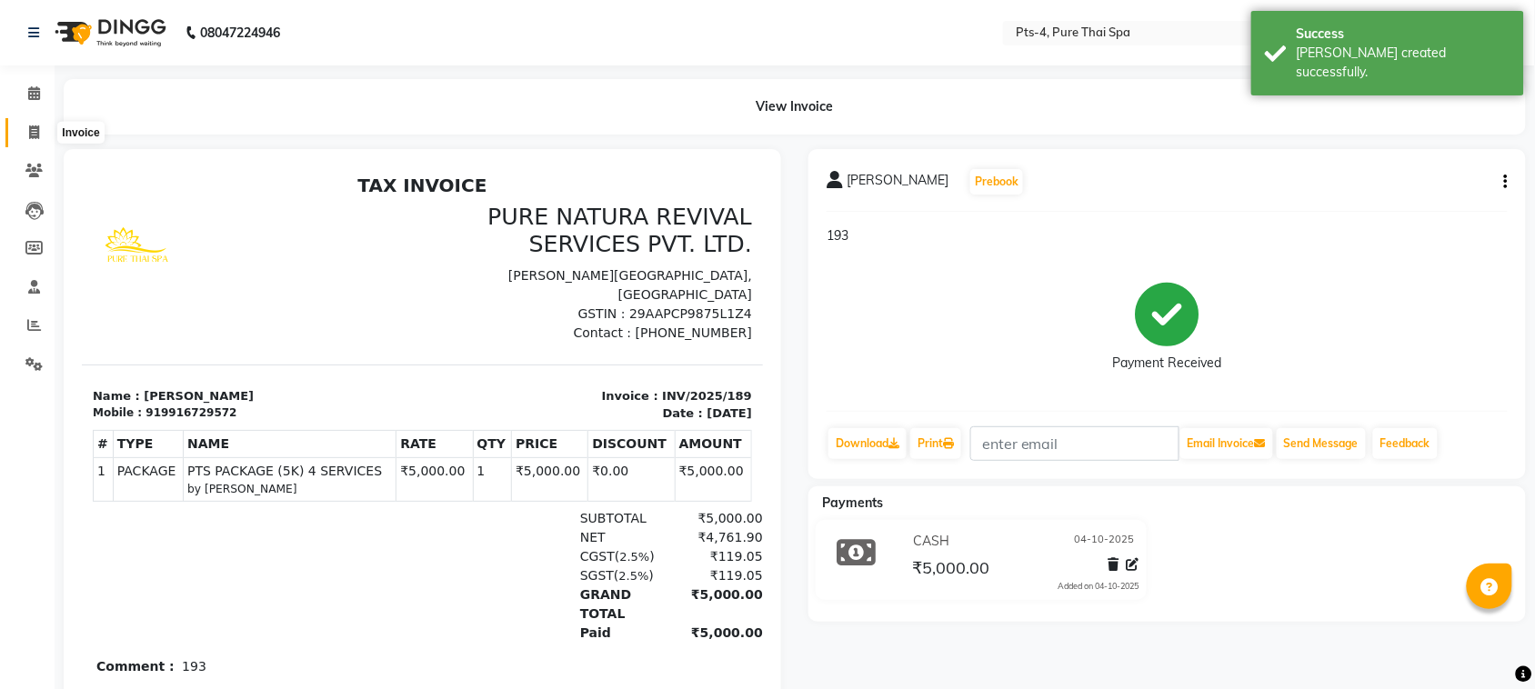
click at [30, 129] on icon at bounding box center [34, 132] width 10 height 14
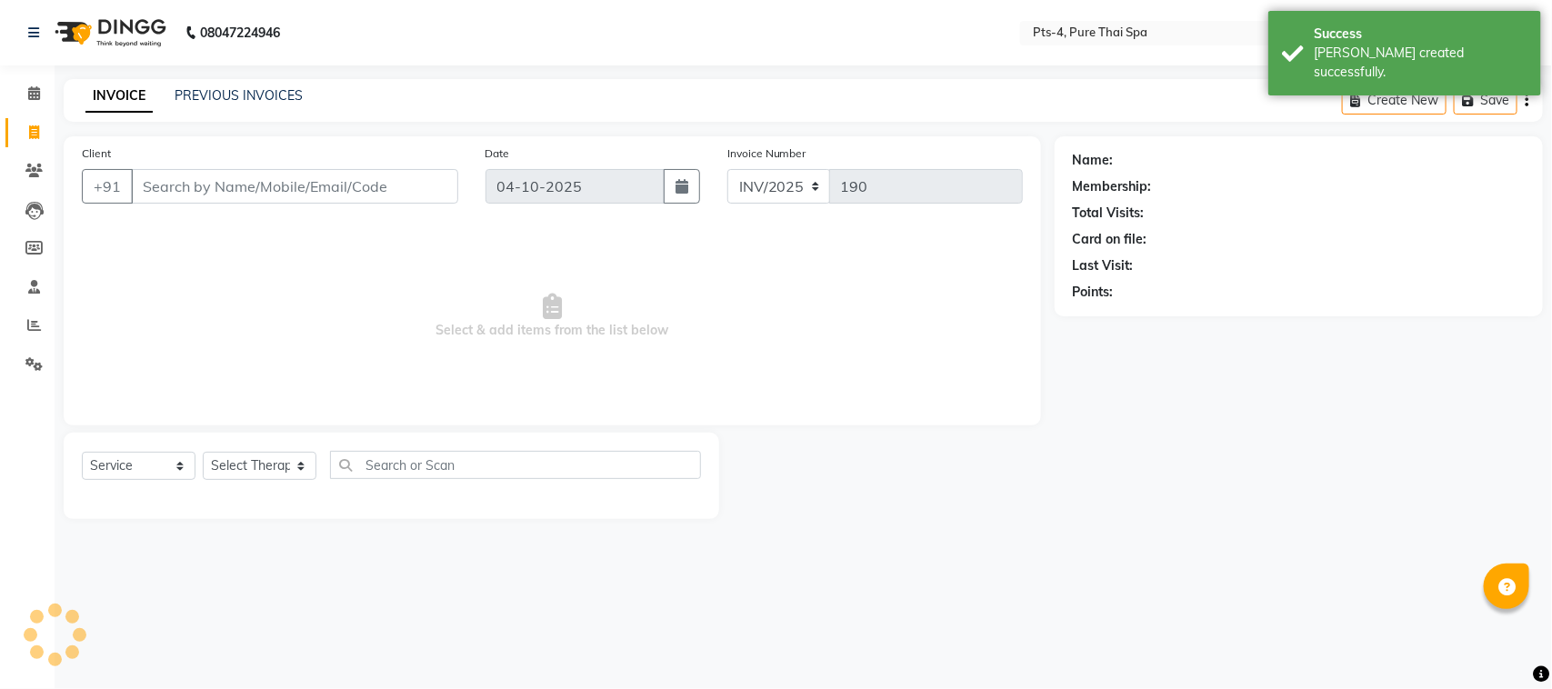
click at [196, 178] on input "Client" at bounding box center [294, 186] width 327 height 35
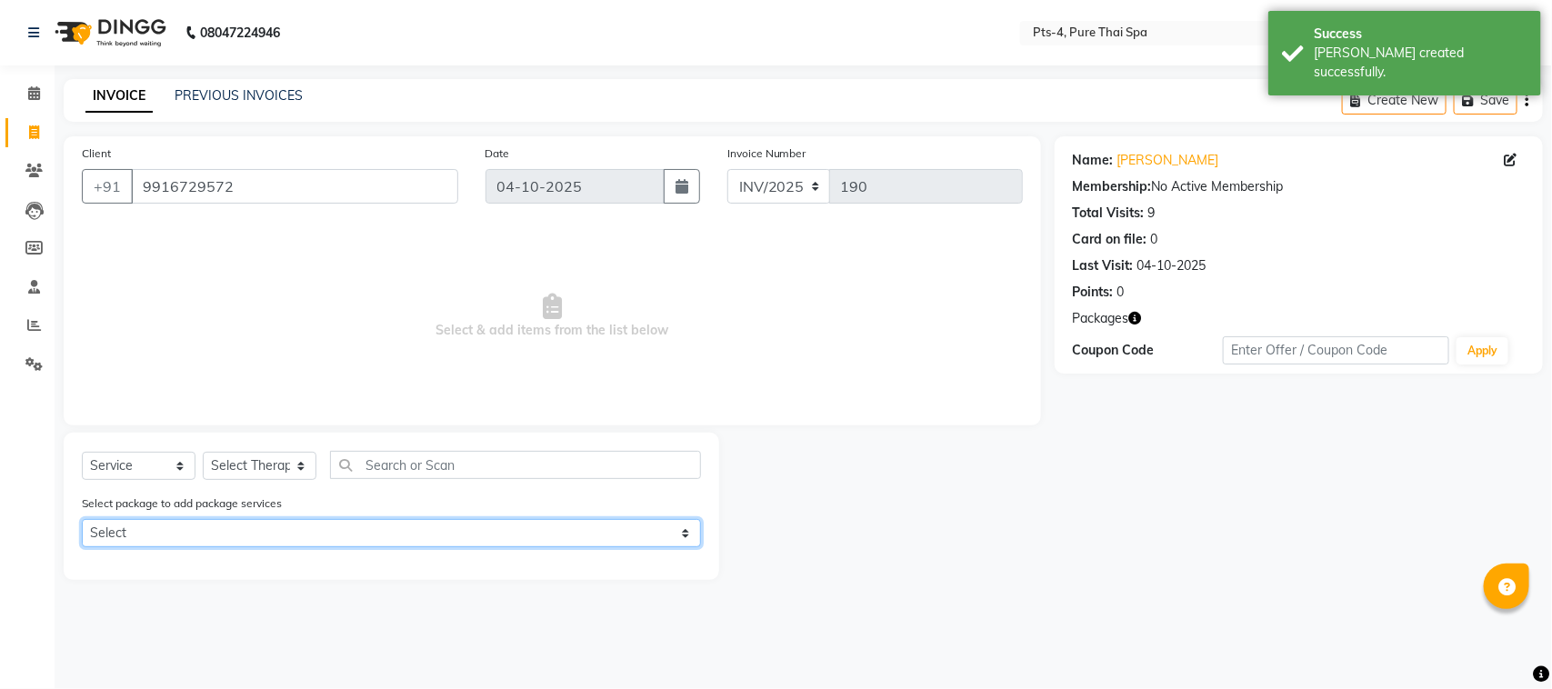
click at [183, 532] on select "Select PTS PACKAGE (5K) 4 SERVICES PTS PACKAGE (5K) 4 SERVICES" at bounding box center [391, 533] width 619 height 28
click at [82, 519] on select "Select PTS PACKAGE (5K) 4 SERVICES PTS PACKAGE (5K) 4 SERVICES" at bounding box center [391, 533] width 619 height 28
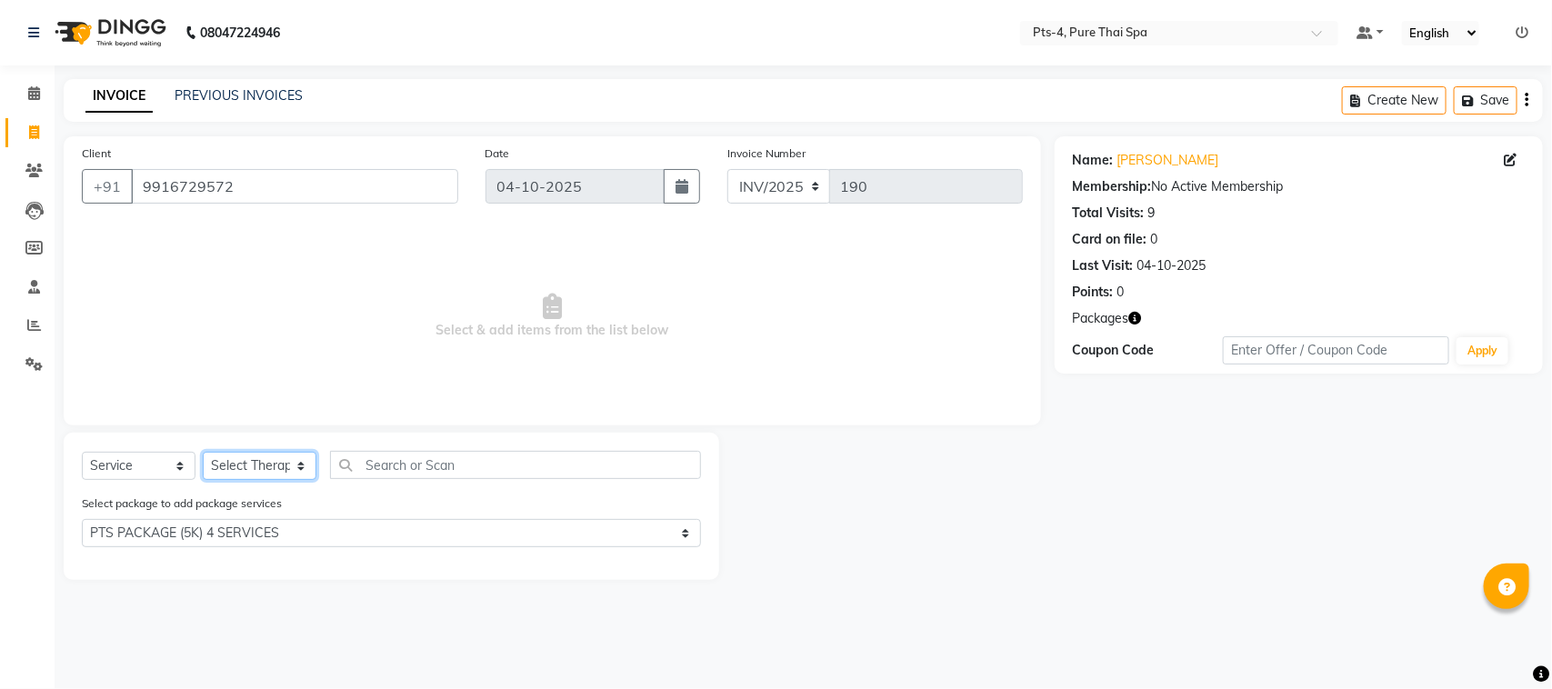
drag, startPoint x: 261, startPoint y: 465, endPoint x: 265, endPoint y: 477, distance: 12.7
click at [265, 468] on select "Select Therapist AMY NE ANU anyone Ashish kumar BELLA Candy FON HONEY JIYA kris…" at bounding box center [260, 466] width 114 height 28
click at [1159, 160] on link "S.j George" at bounding box center [1168, 160] width 102 height 19
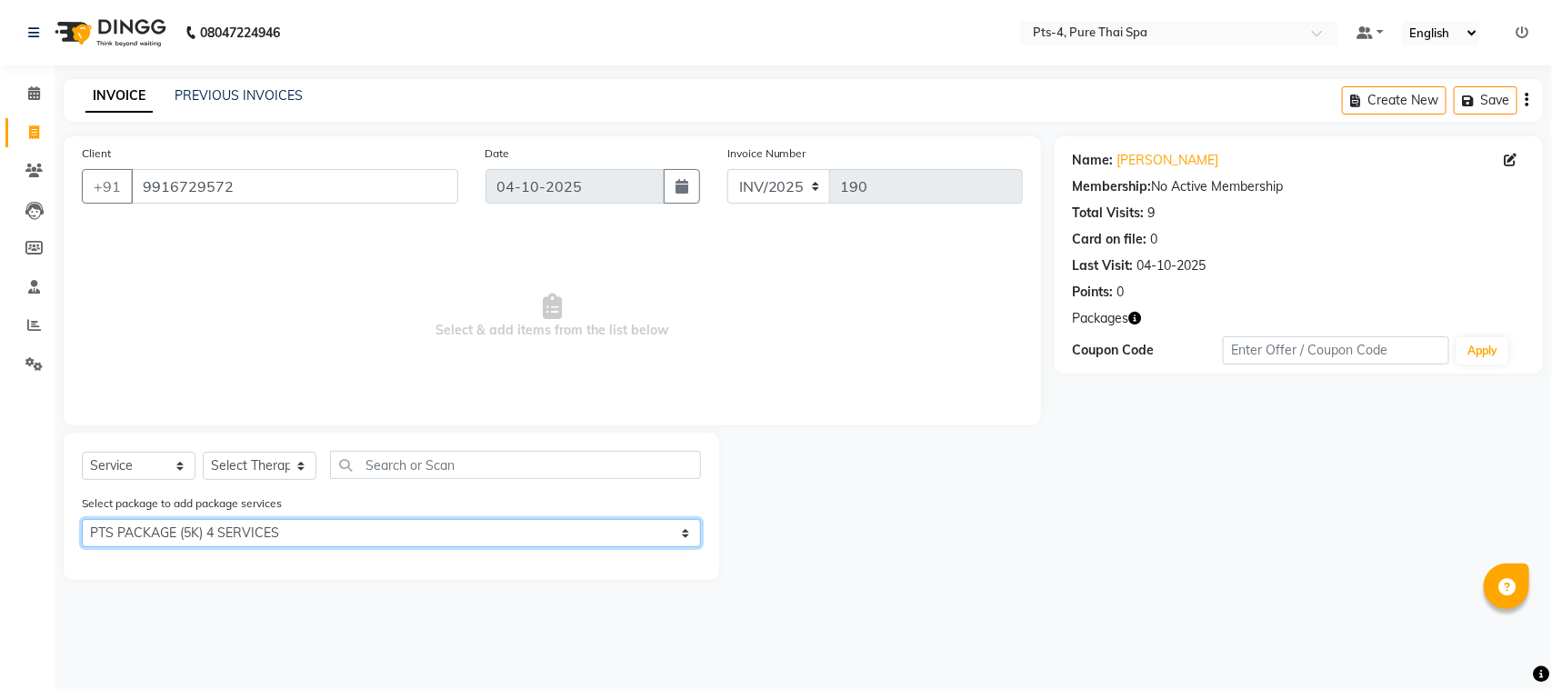
click at [264, 533] on select "Select PTS PACKAGE (5K) 4 SERVICES PTS PACKAGE (5K) 4 SERVICES" at bounding box center [391, 533] width 619 height 28
click at [82, 519] on select "Select PTS PACKAGE (5K) 4 SERVICES PTS PACKAGE (5K) 4 SERVICES" at bounding box center [391, 533] width 619 height 28
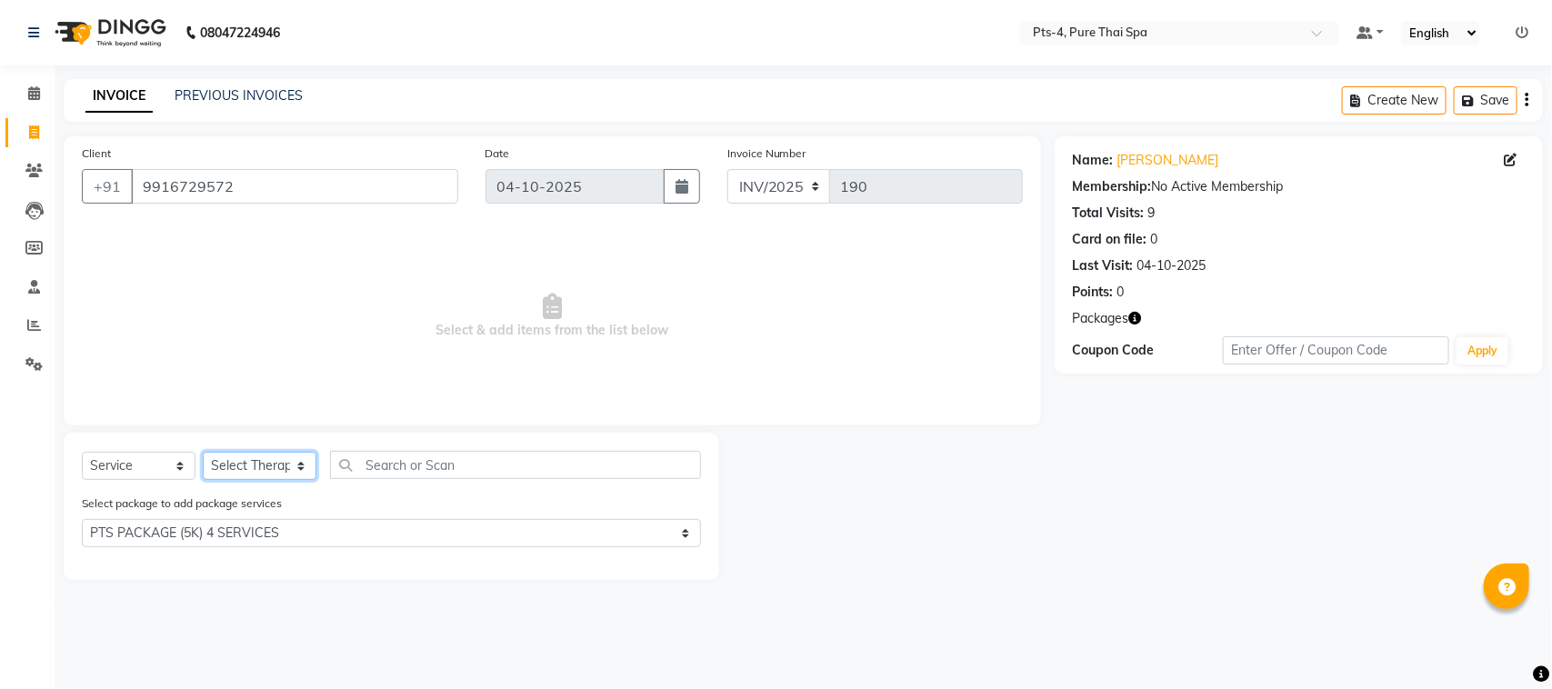
click at [248, 464] on select "Select Therapist AMY NE ANU anyone Ashish kumar BELLA Candy FON HONEY JIYA kris…" at bounding box center [260, 466] width 114 height 28
click at [203, 452] on select "Select Therapist AMY NE ANU anyone Ashish kumar BELLA Candy FON HONEY JIYA kris…" at bounding box center [260, 466] width 114 height 28
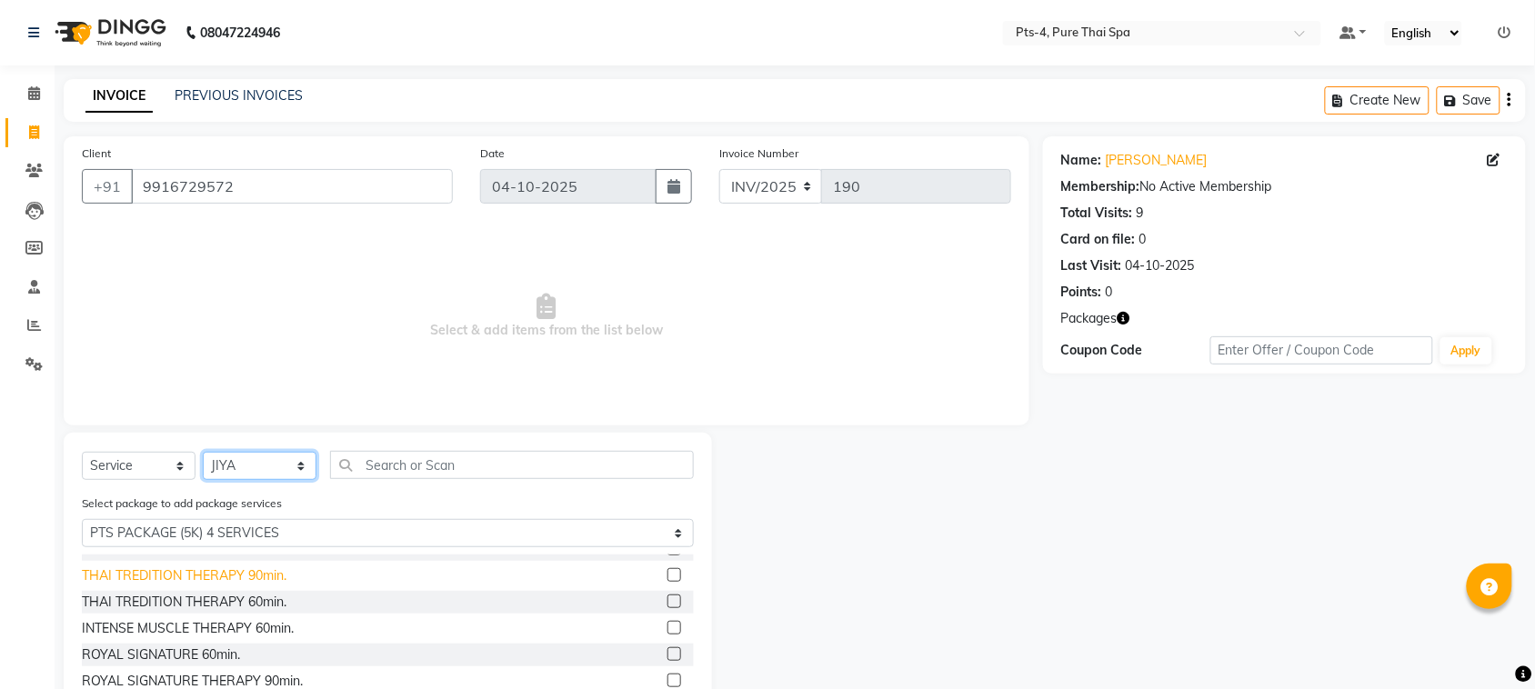
scroll to position [107, 0]
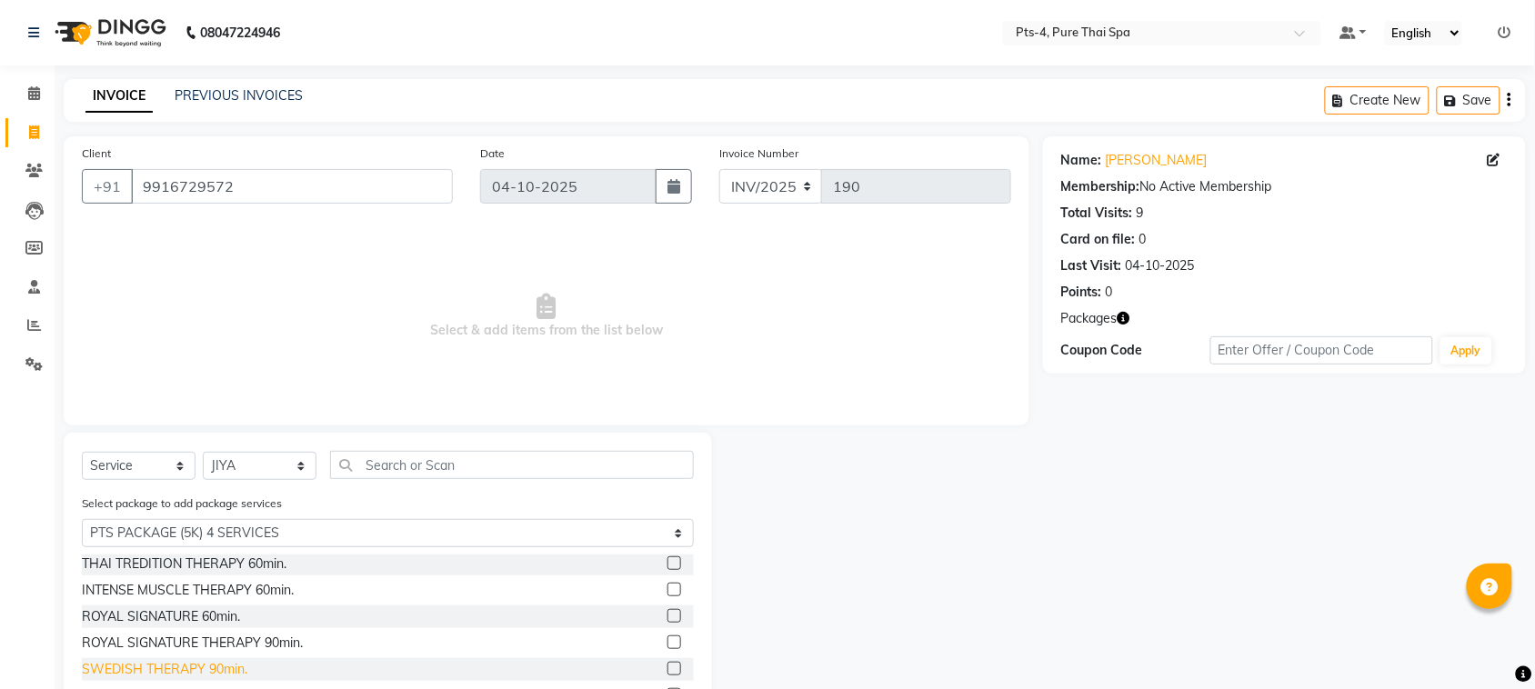
click at [200, 671] on div "SWEDISH THERAPY 90min." at bounding box center [164, 669] width 165 height 19
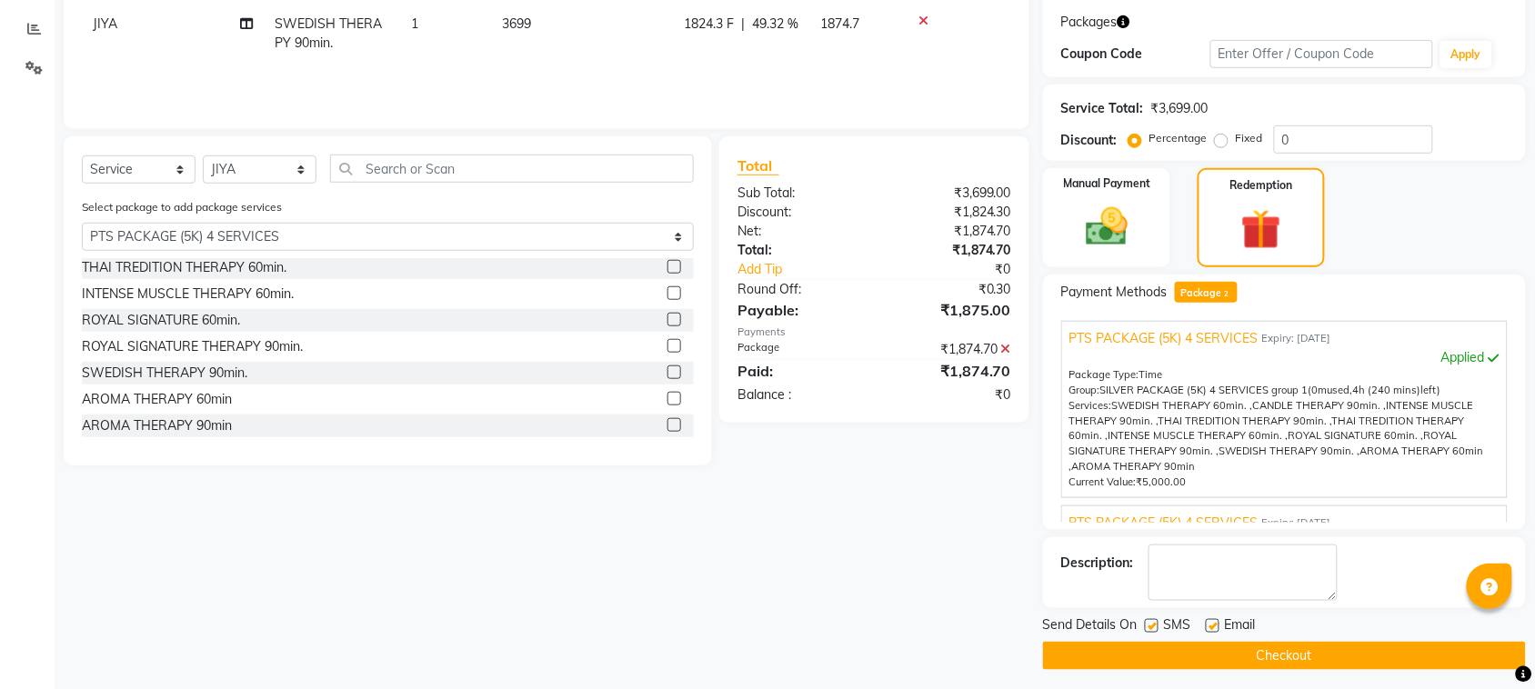
scroll to position [305, 0]
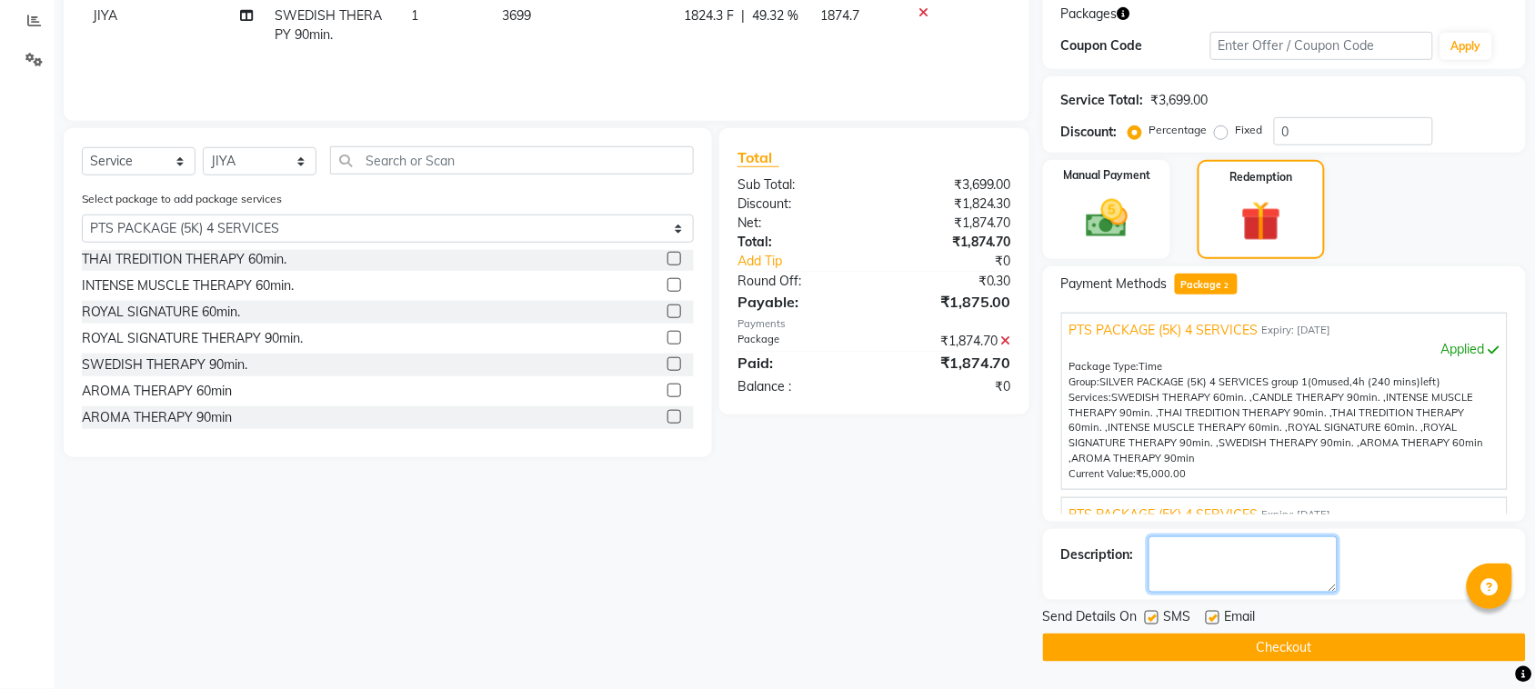
click at [1219, 569] on textarea at bounding box center [1242, 564] width 189 height 56
click at [1214, 612] on label at bounding box center [1212, 618] width 14 height 14
click at [1214, 613] on input "checkbox" at bounding box center [1211, 619] width 12 height 12
drag, startPoint x: 1147, startPoint y: 616, endPoint x: 1162, endPoint y: 645, distance: 32.5
click at [1152, 619] on label at bounding box center [1152, 618] width 14 height 14
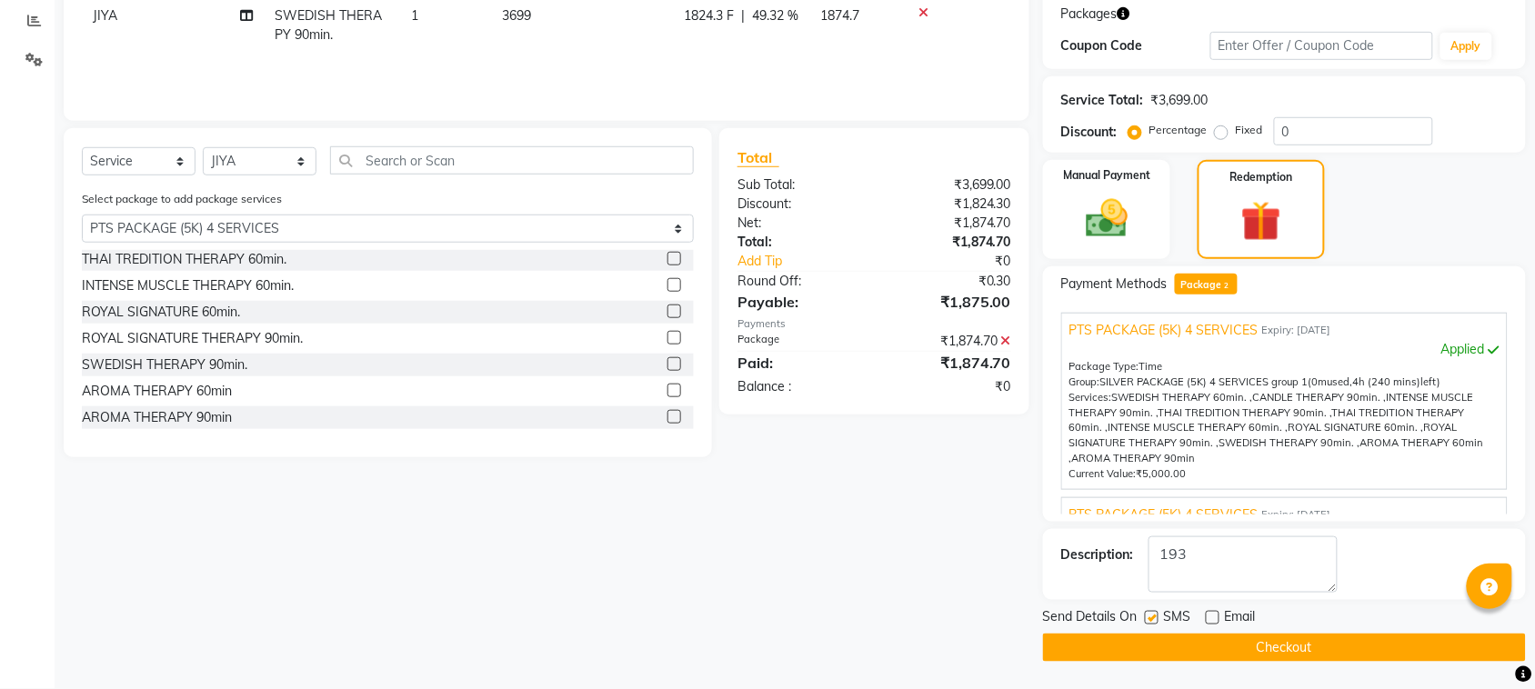
click at [1152, 619] on input "checkbox" at bounding box center [1151, 619] width 12 height 12
click at [1169, 660] on button "Checkout" at bounding box center [1284, 648] width 483 height 28
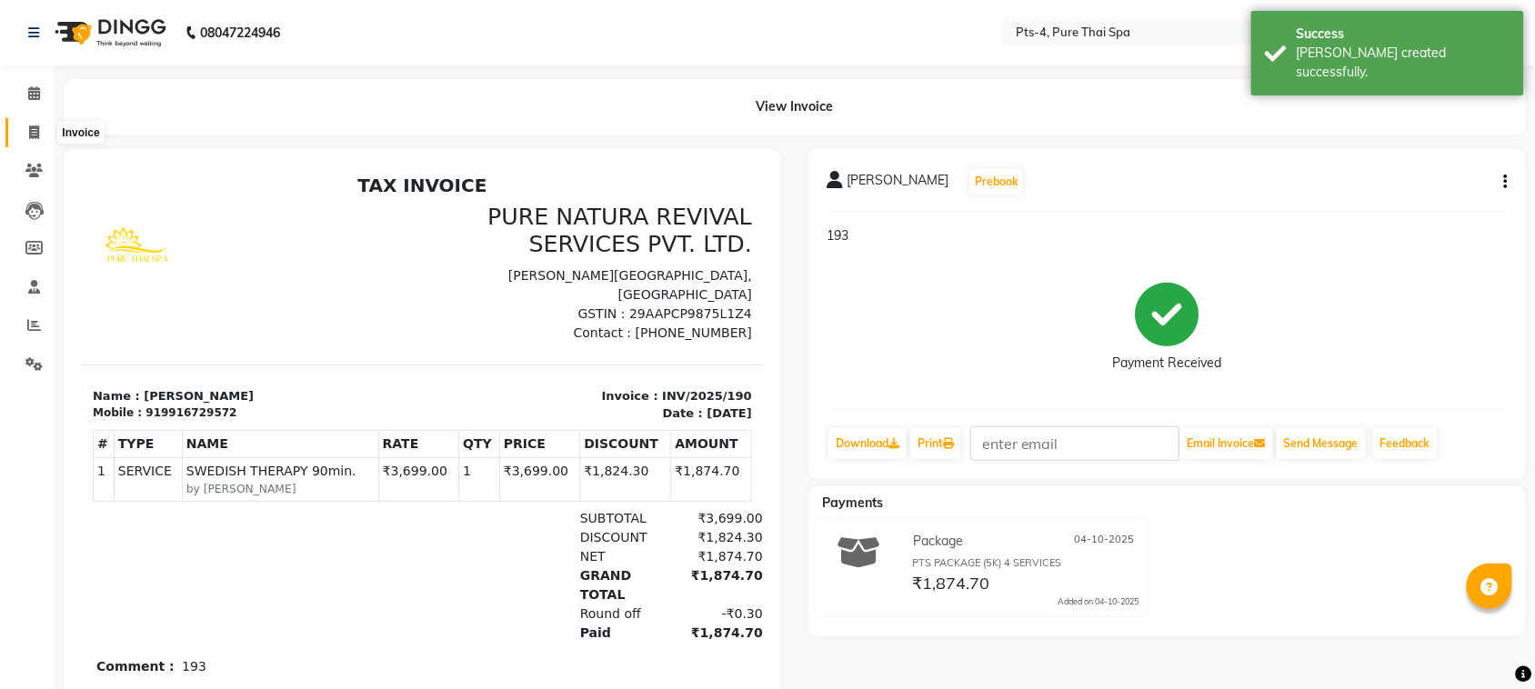
click at [32, 136] on icon at bounding box center [34, 132] width 10 height 14
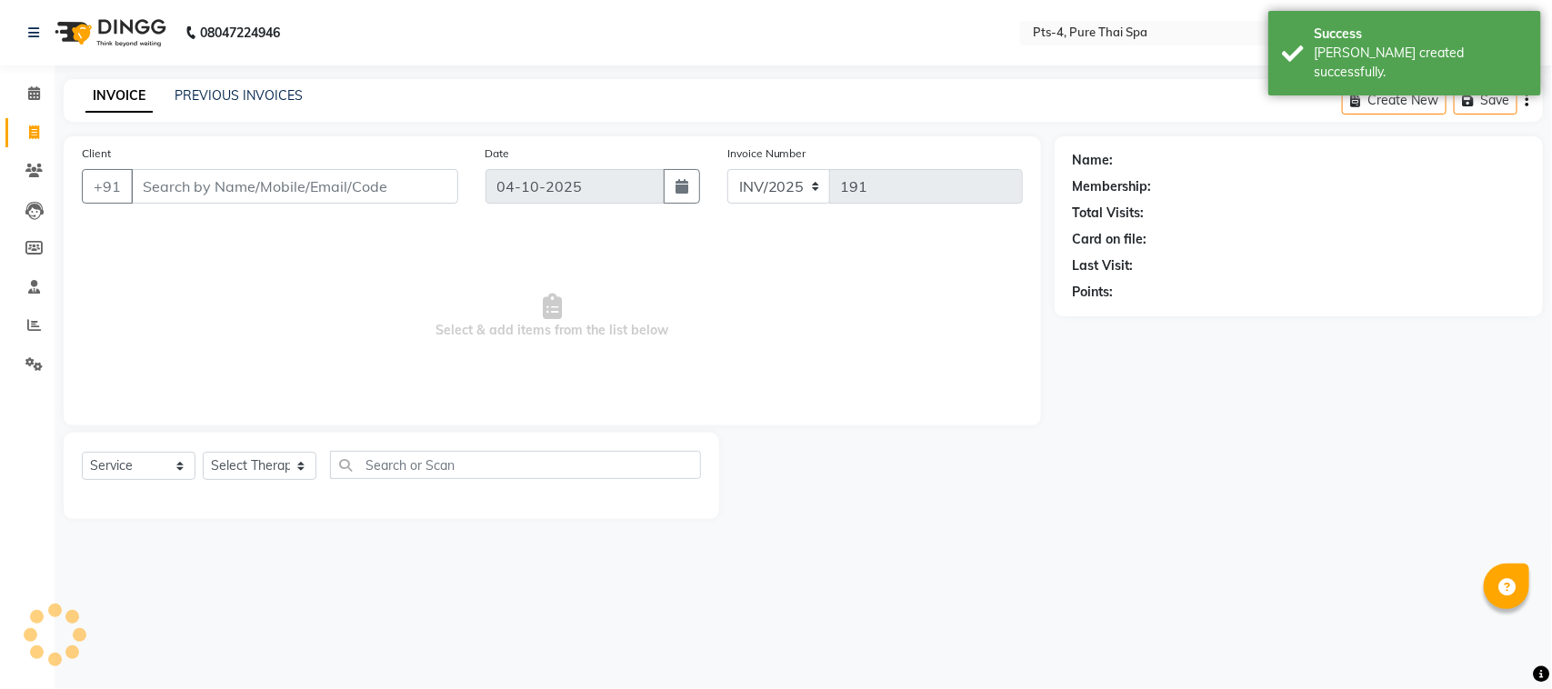
click at [200, 184] on input "Client" at bounding box center [294, 186] width 327 height 35
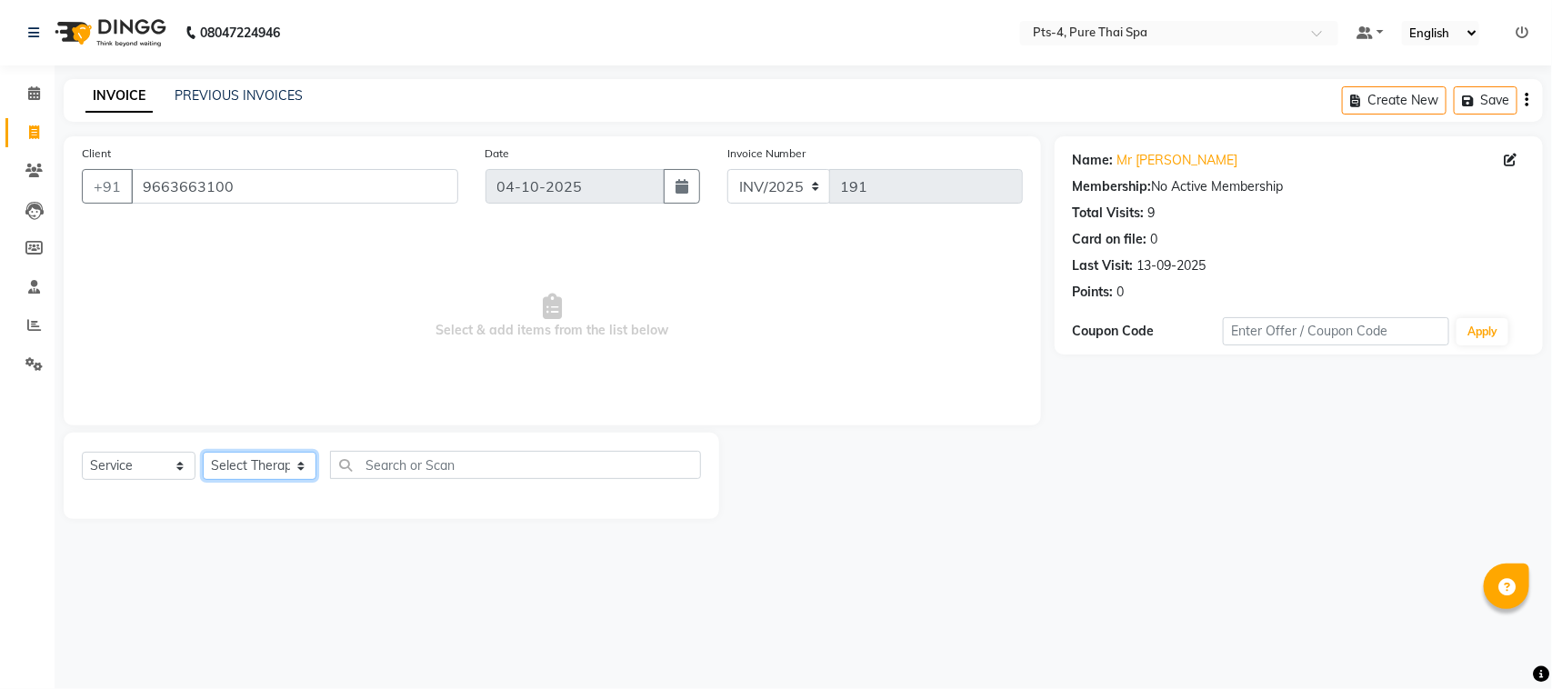
click at [239, 470] on select "Select Therapist AMY NE ANU anyone Ashish kumar BELLA Candy FON HONEY JIYA kris…" at bounding box center [260, 466] width 114 height 28
click at [203, 452] on select "Select Therapist AMY NE ANU anyone Ashish kumar BELLA Candy FON HONEY JIYA kris…" at bounding box center [260, 466] width 114 height 28
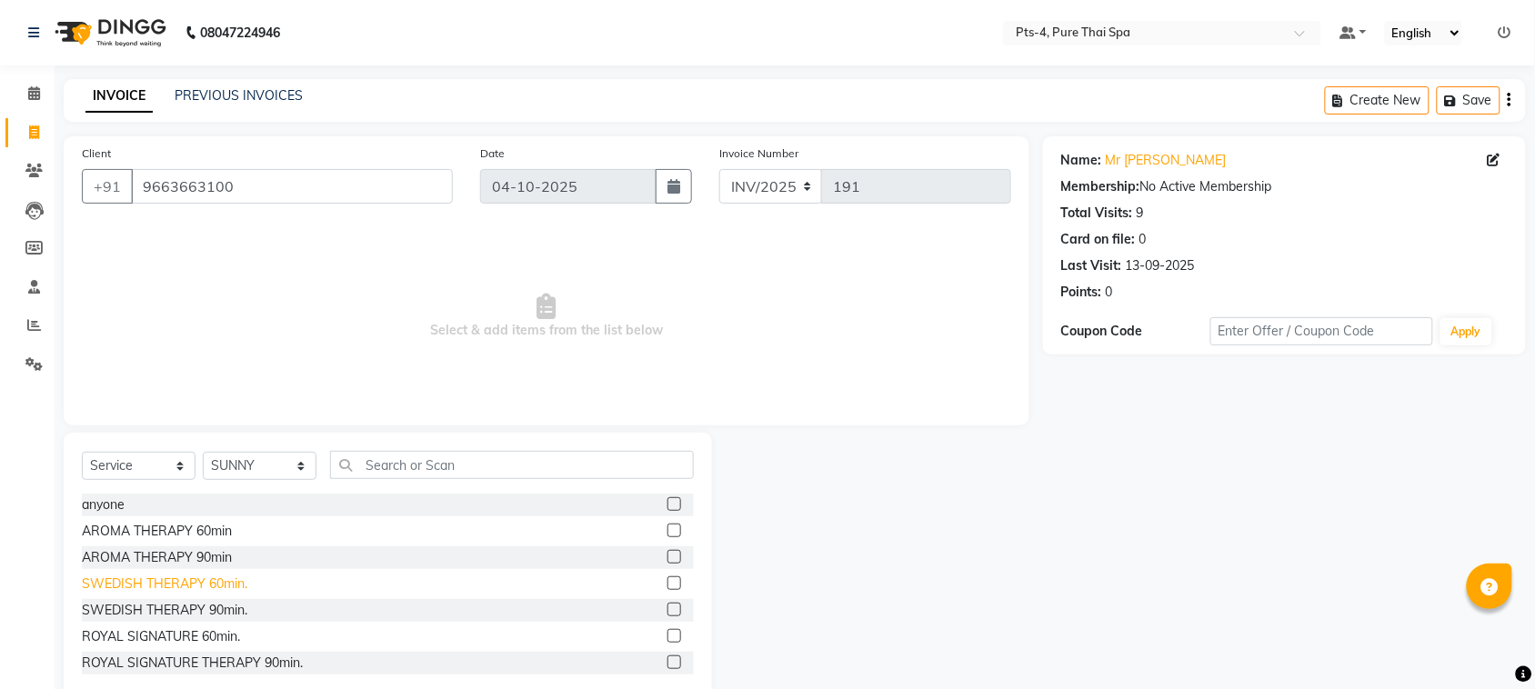
click at [125, 589] on div "SWEDISH THERAPY 60min." at bounding box center [164, 584] width 165 height 19
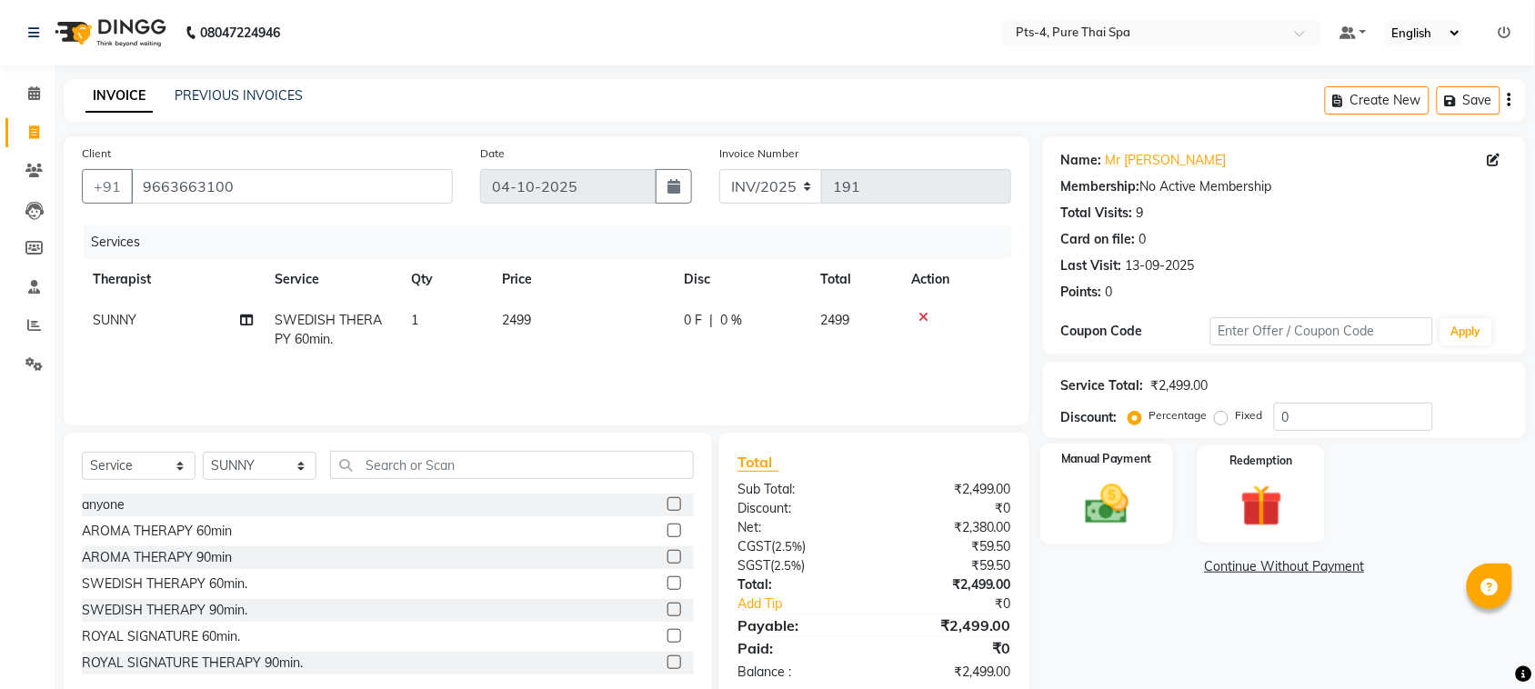
scroll to position [37, 0]
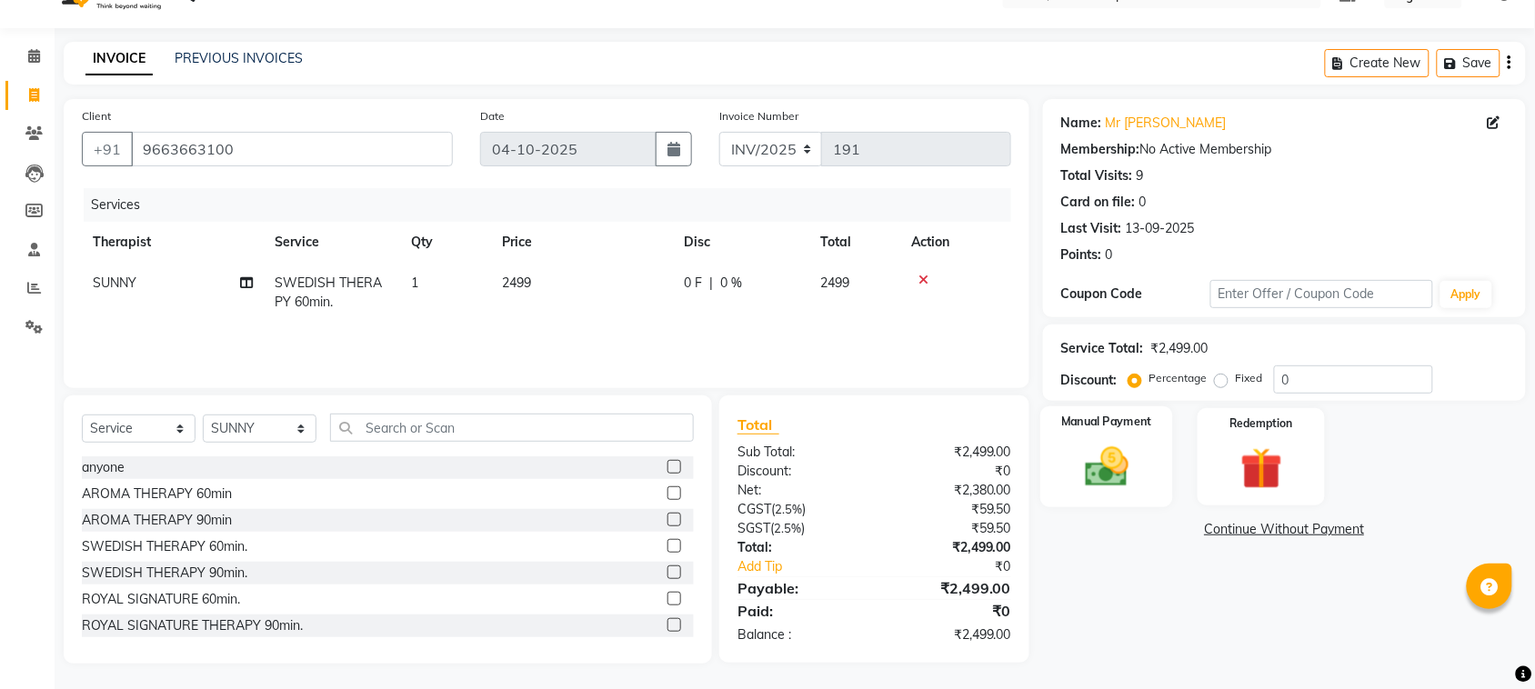
click at [1127, 478] on img at bounding box center [1106, 467] width 71 height 50
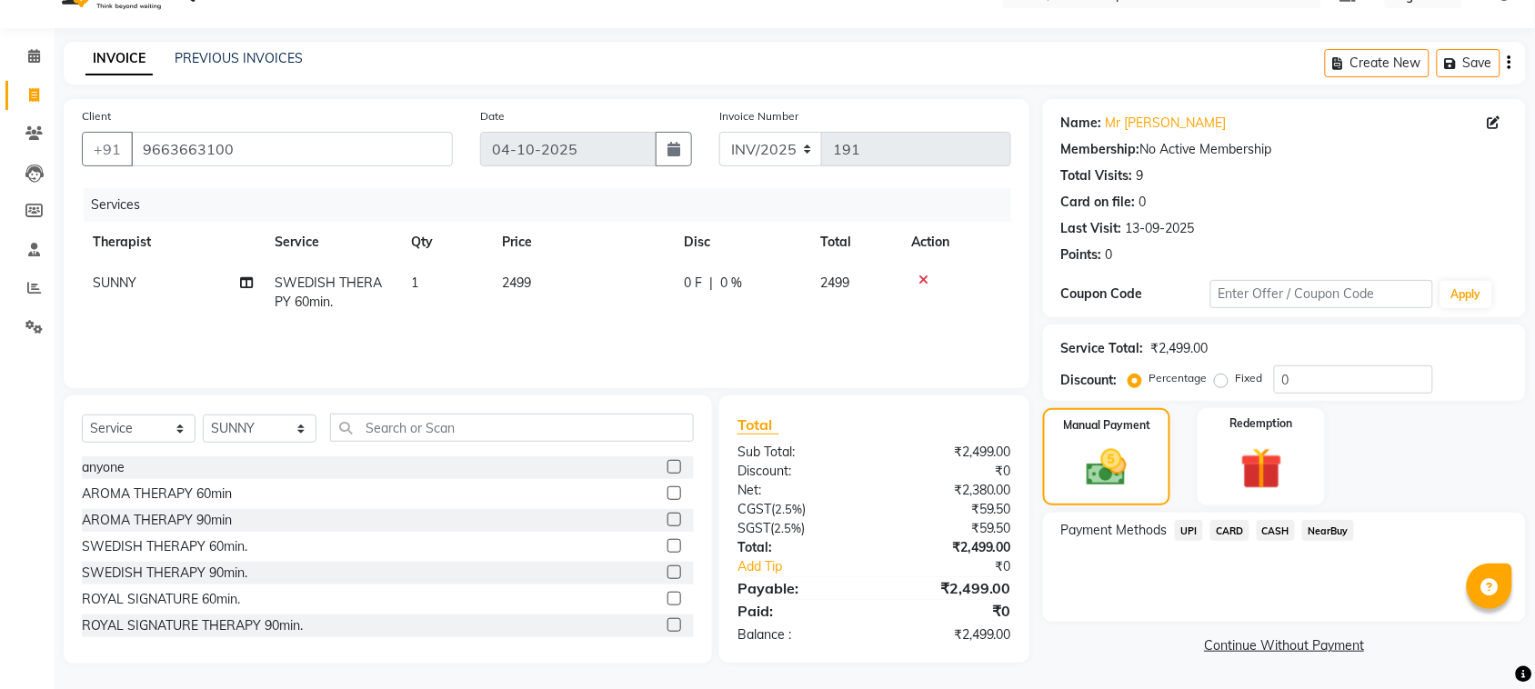
drag, startPoint x: 1279, startPoint y: 536, endPoint x: 1282, endPoint y: 548, distance: 12.1
click at [1279, 537] on span "CASH" at bounding box center [1275, 530] width 39 height 21
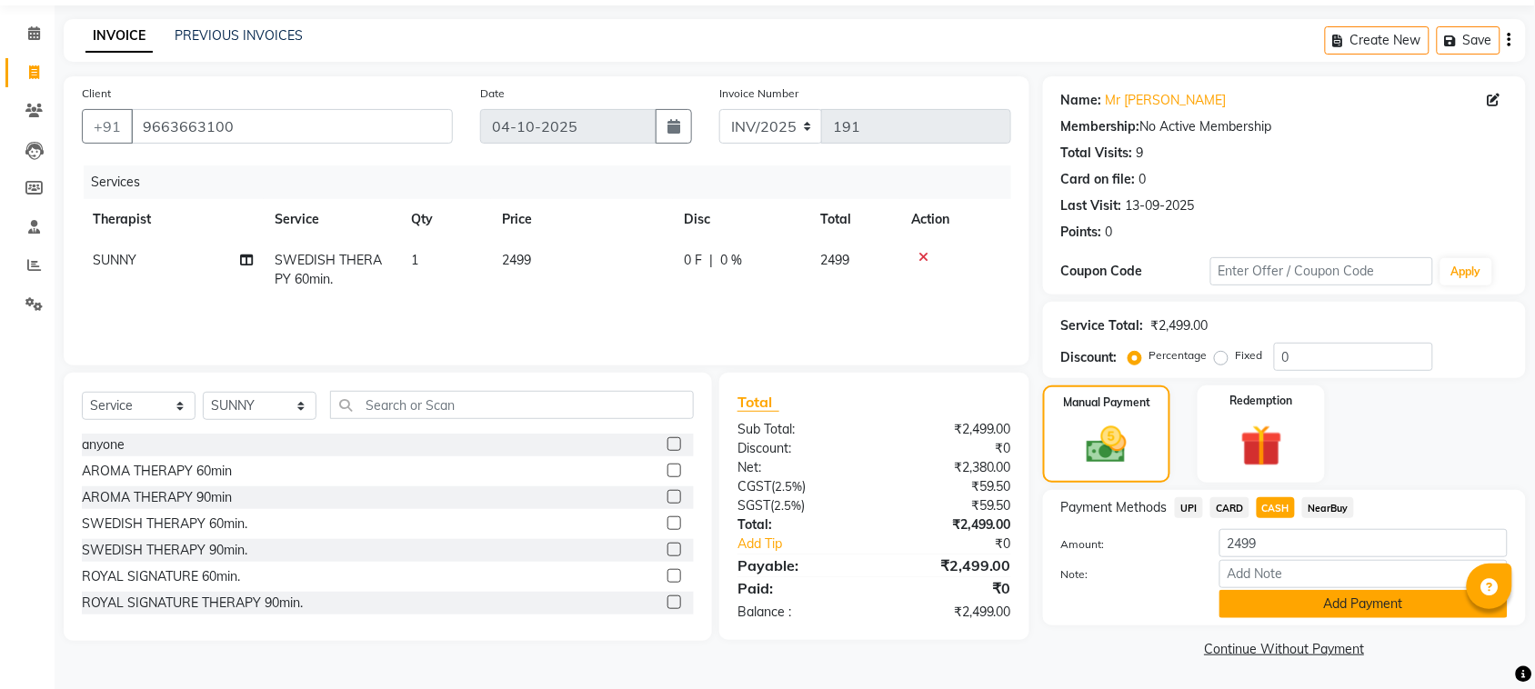
click at [1296, 595] on button "Add Payment" at bounding box center [1363, 604] width 288 height 28
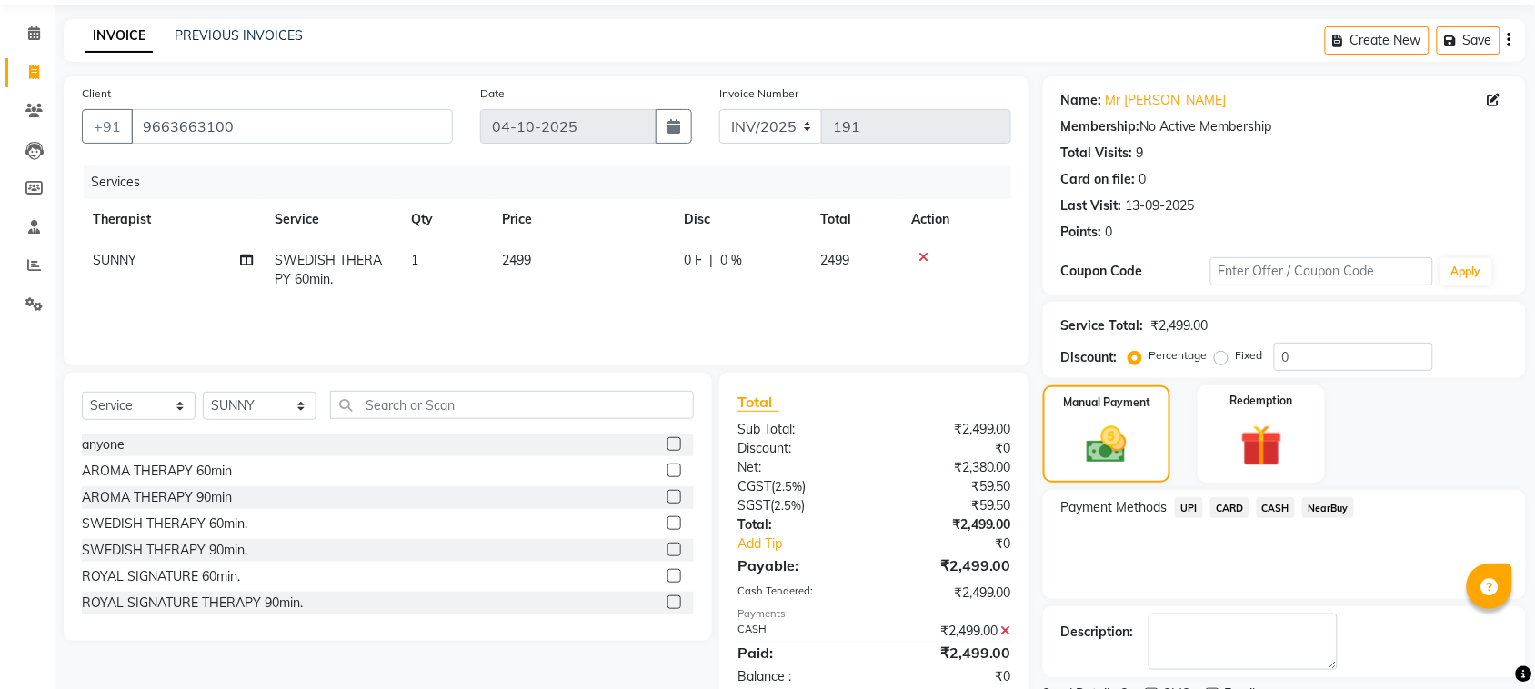
scroll to position [137, 0]
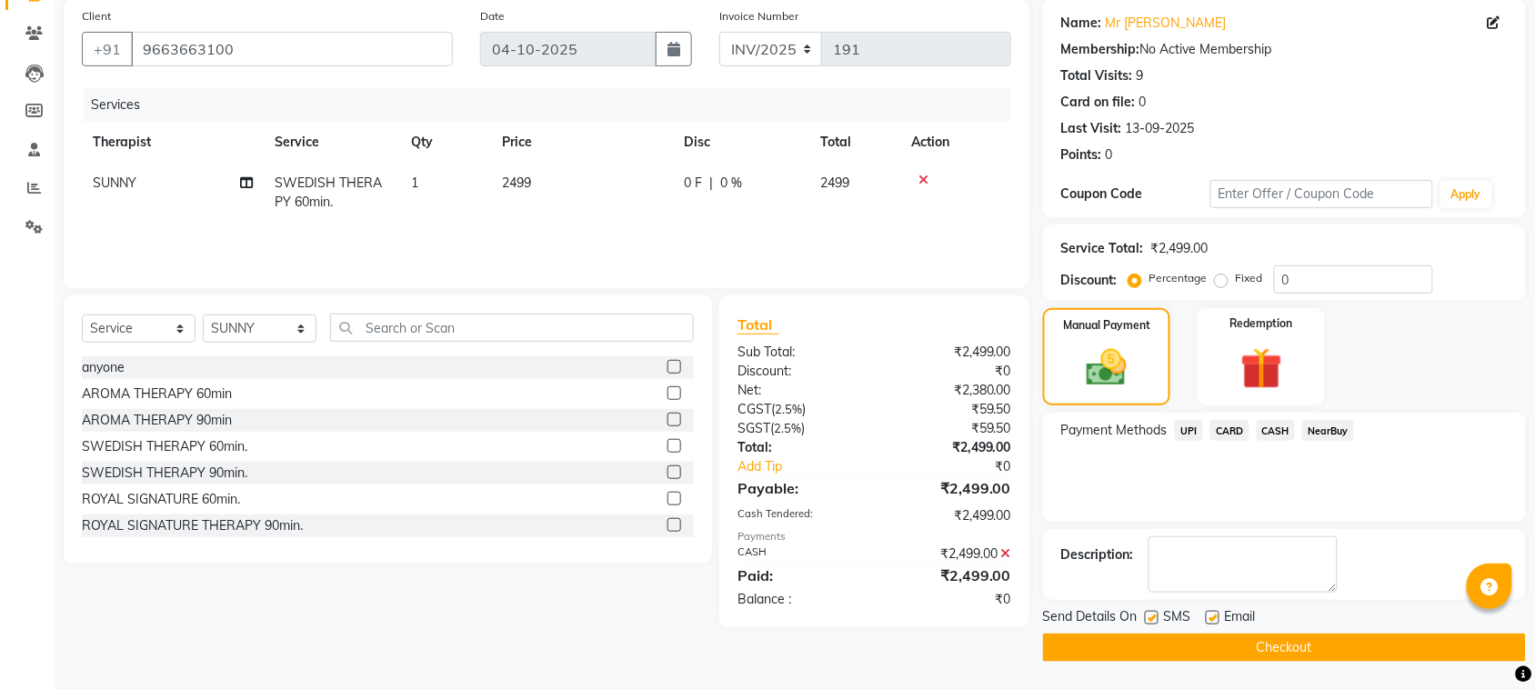
drag, startPoint x: 1215, startPoint y: 615, endPoint x: 1205, endPoint y: 619, distance: 11.8
click at [1215, 615] on label at bounding box center [1212, 618] width 14 height 14
click at [1215, 615] on input "checkbox" at bounding box center [1211, 619] width 12 height 12
click at [1152, 616] on label at bounding box center [1152, 618] width 14 height 14
click at [1152, 616] on input "checkbox" at bounding box center [1151, 619] width 12 height 12
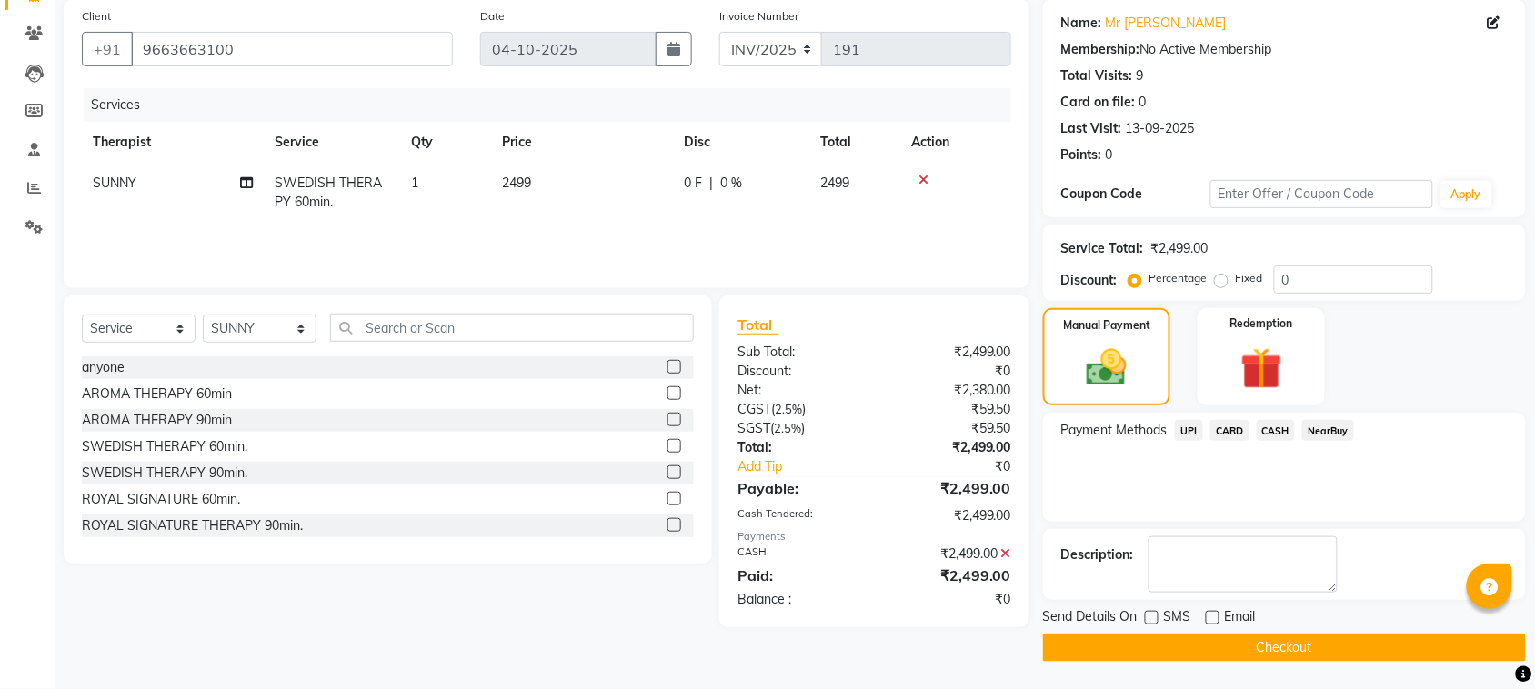
click at [1146, 643] on button "Checkout" at bounding box center [1284, 648] width 483 height 28
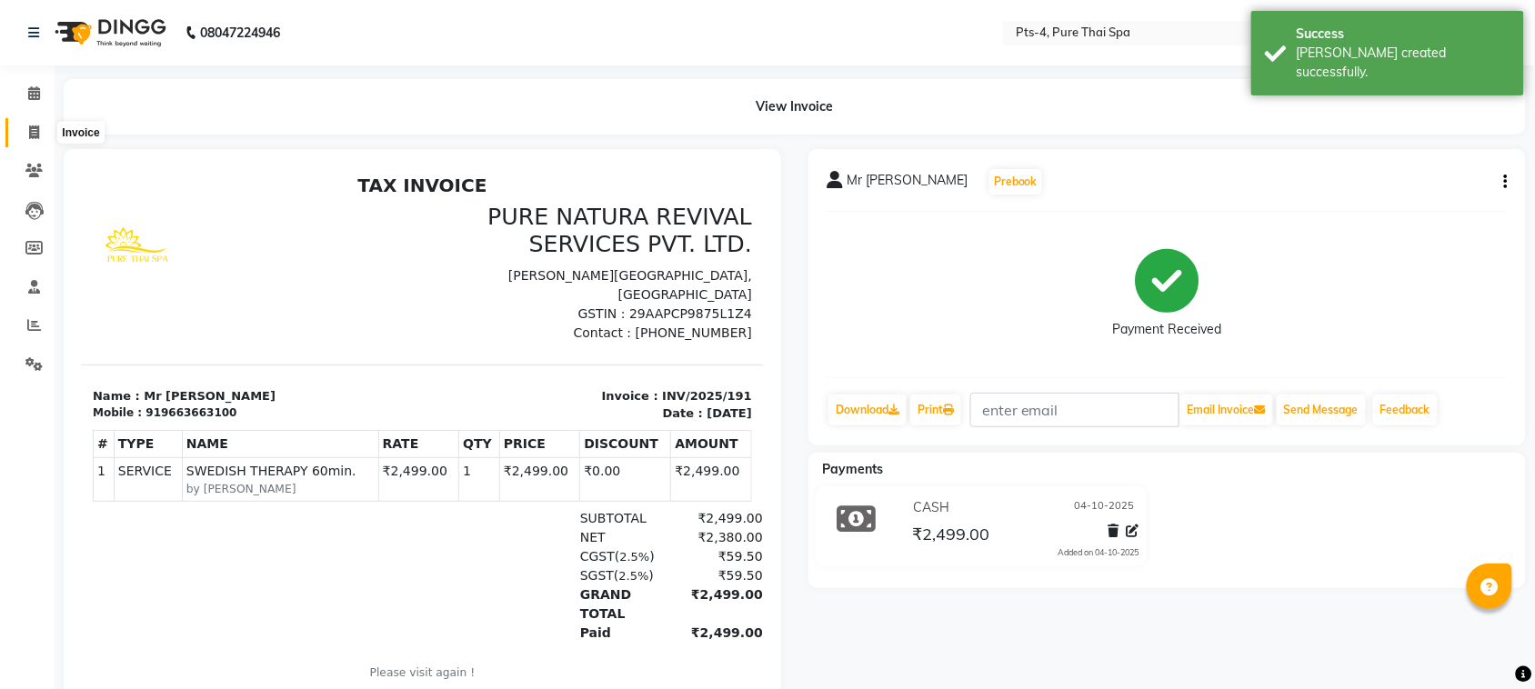
click at [28, 125] on span at bounding box center [34, 133] width 32 height 21
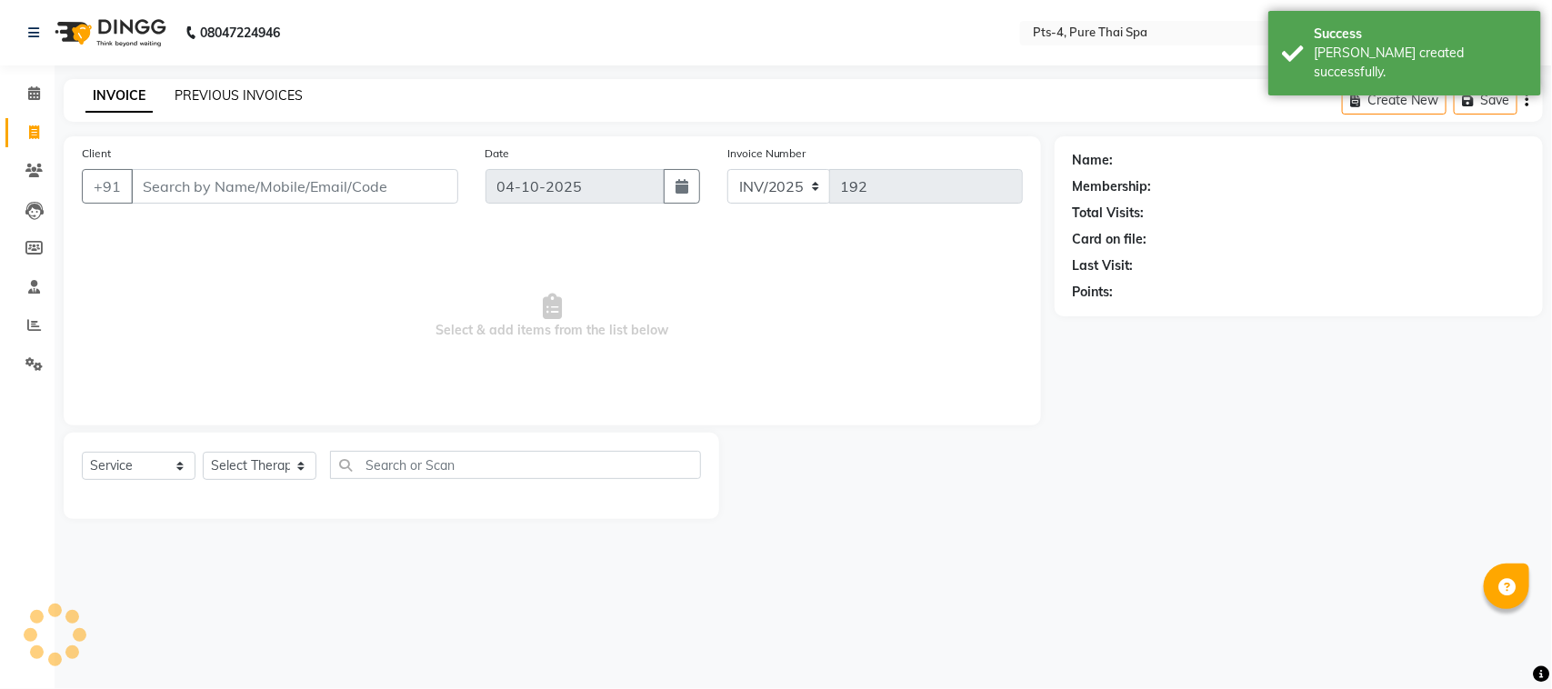
click at [237, 101] on link "PREVIOUS INVOICES" at bounding box center [239, 95] width 128 height 16
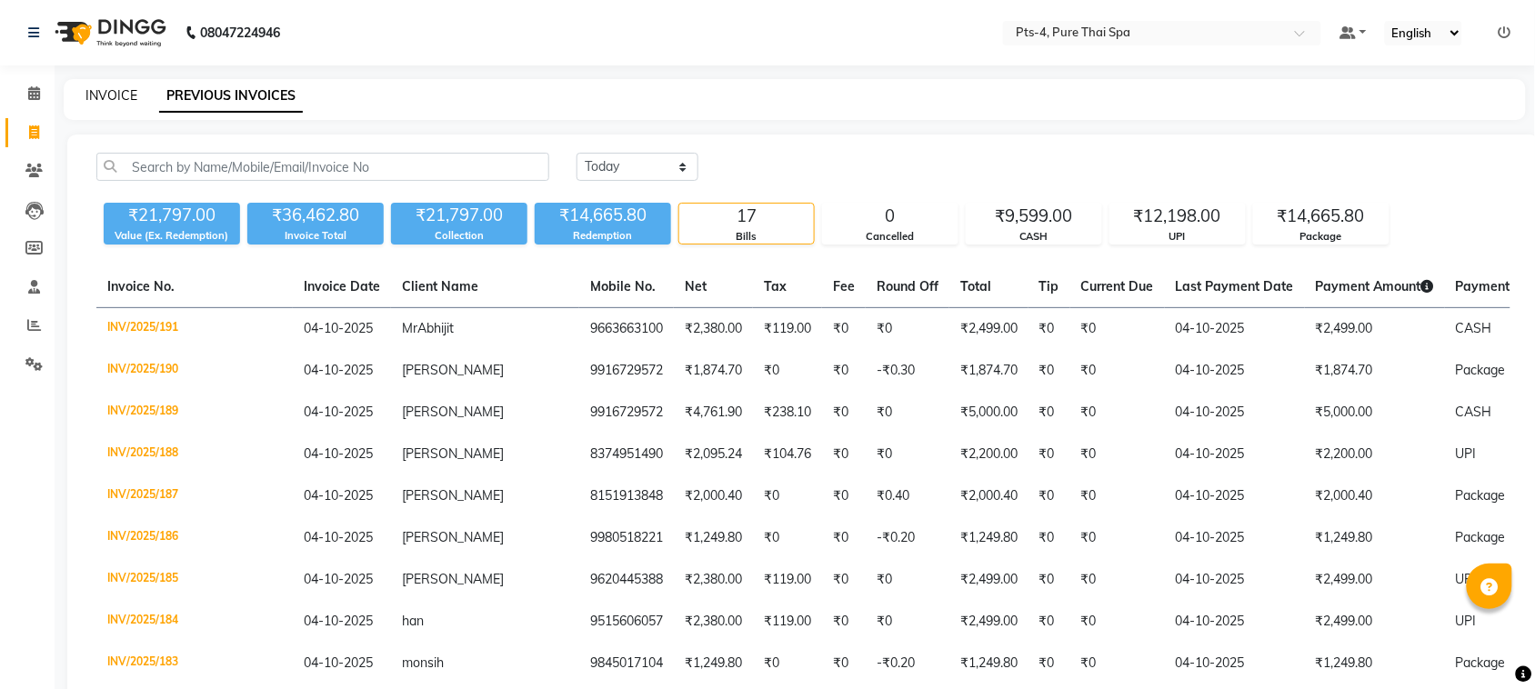
click at [115, 93] on link "INVOICE" at bounding box center [111, 95] width 52 height 16
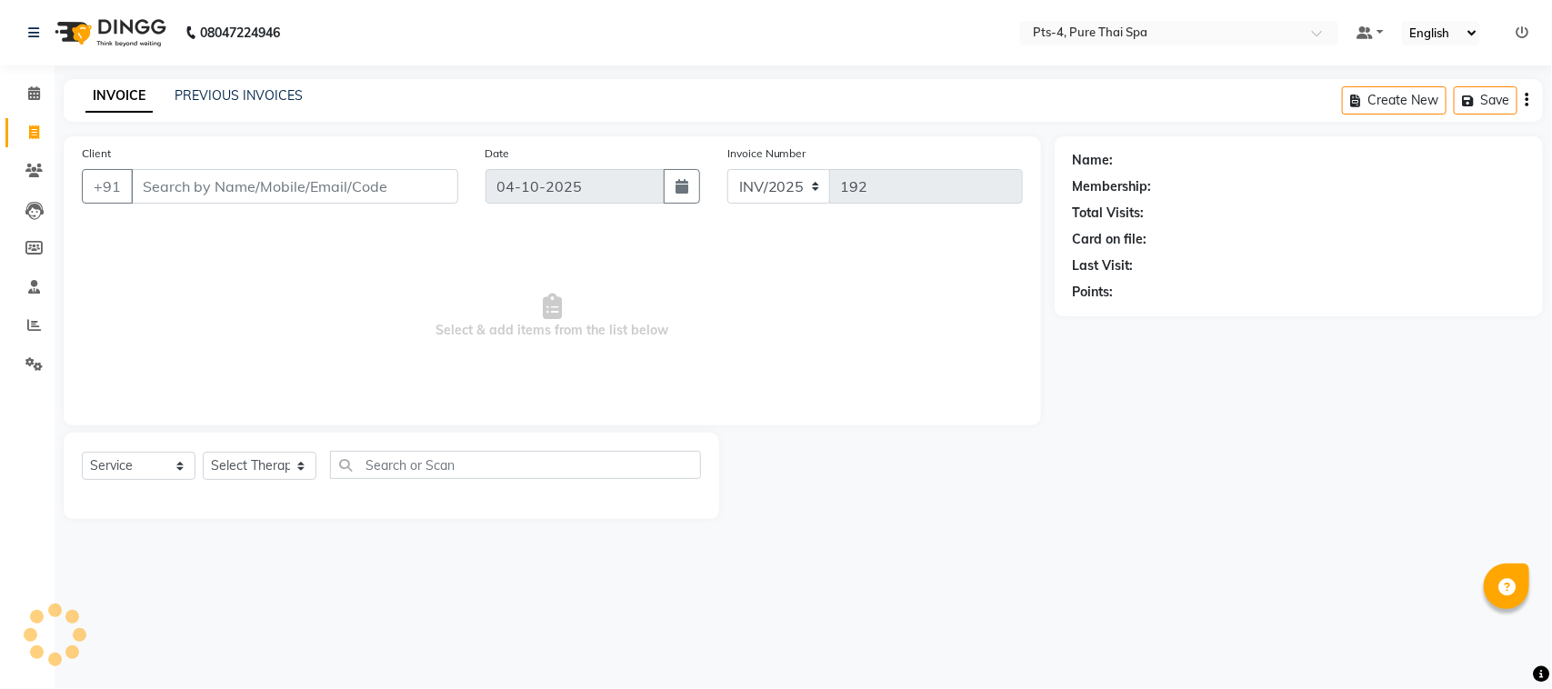
click at [186, 179] on input "Client" at bounding box center [294, 186] width 327 height 35
click at [1129, 164] on link "Nitin" at bounding box center [1130, 160] width 26 height 19
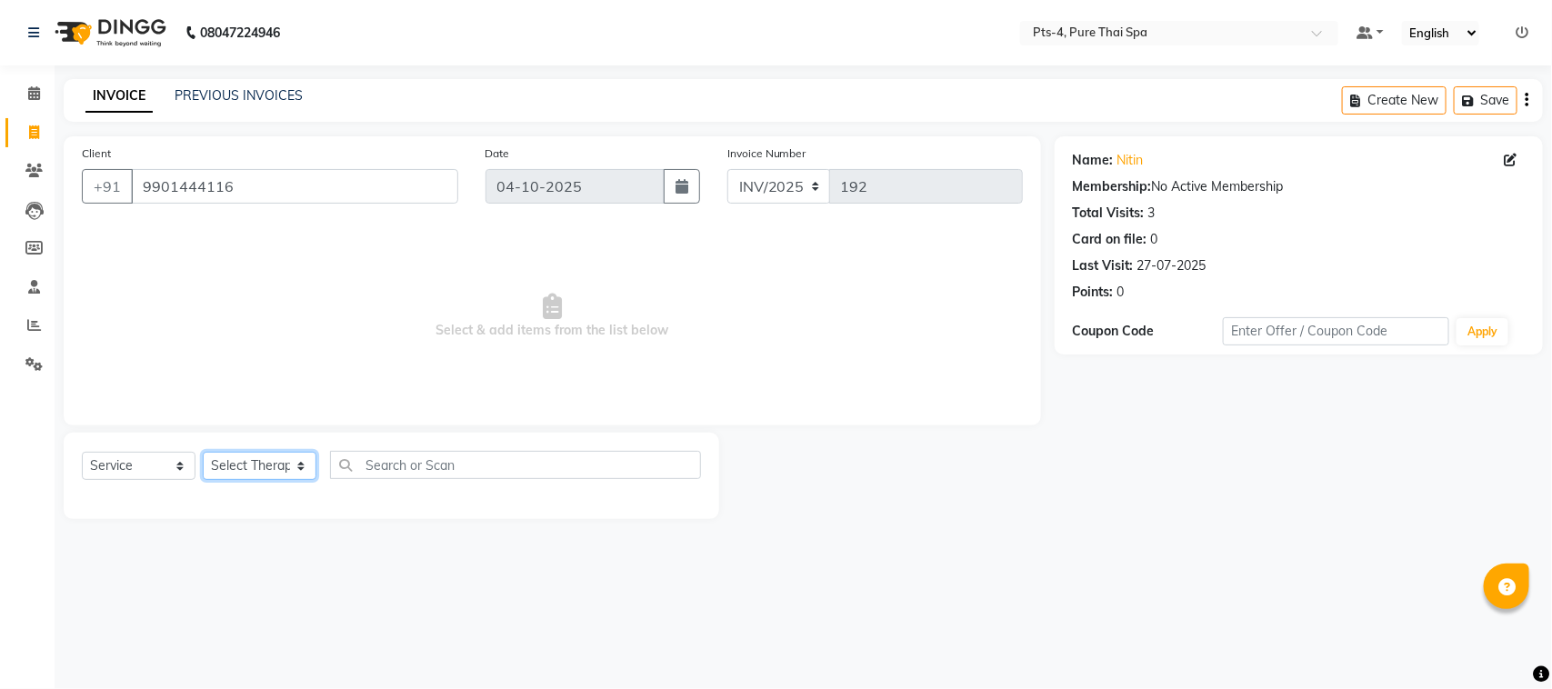
click at [236, 465] on select "Select Therapist AMY NE ANU anyone Ashish kumar BELLA Candy FON HONEY JIYA kris…" at bounding box center [260, 466] width 114 height 28
click at [203, 452] on select "Select Therapist AMY NE ANU anyone Ashish kumar BELLA Candy FON HONEY JIYA kris…" at bounding box center [260, 466] width 114 height 28
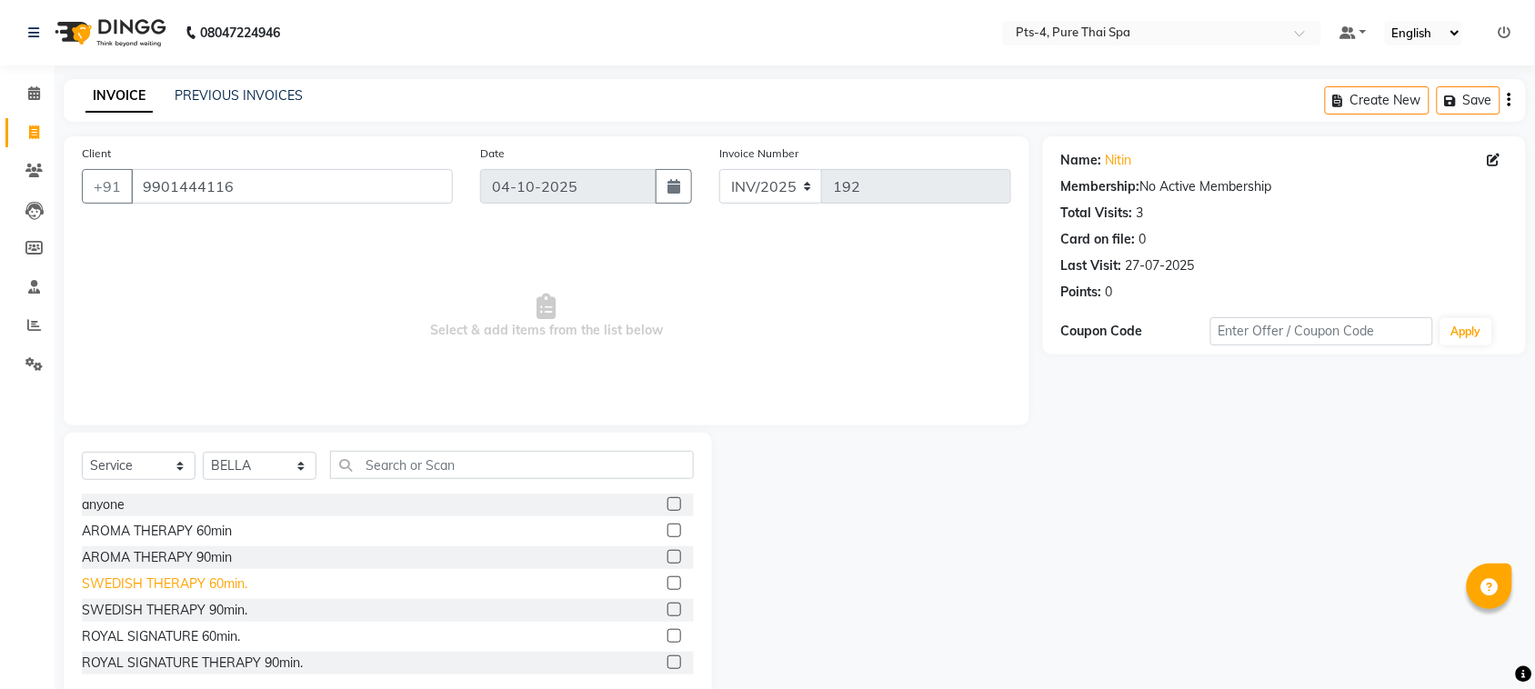
click at [166, 583] on div "SWEDISH THERAPY 60min." at bounding box center [164, 584] width 165 height 19
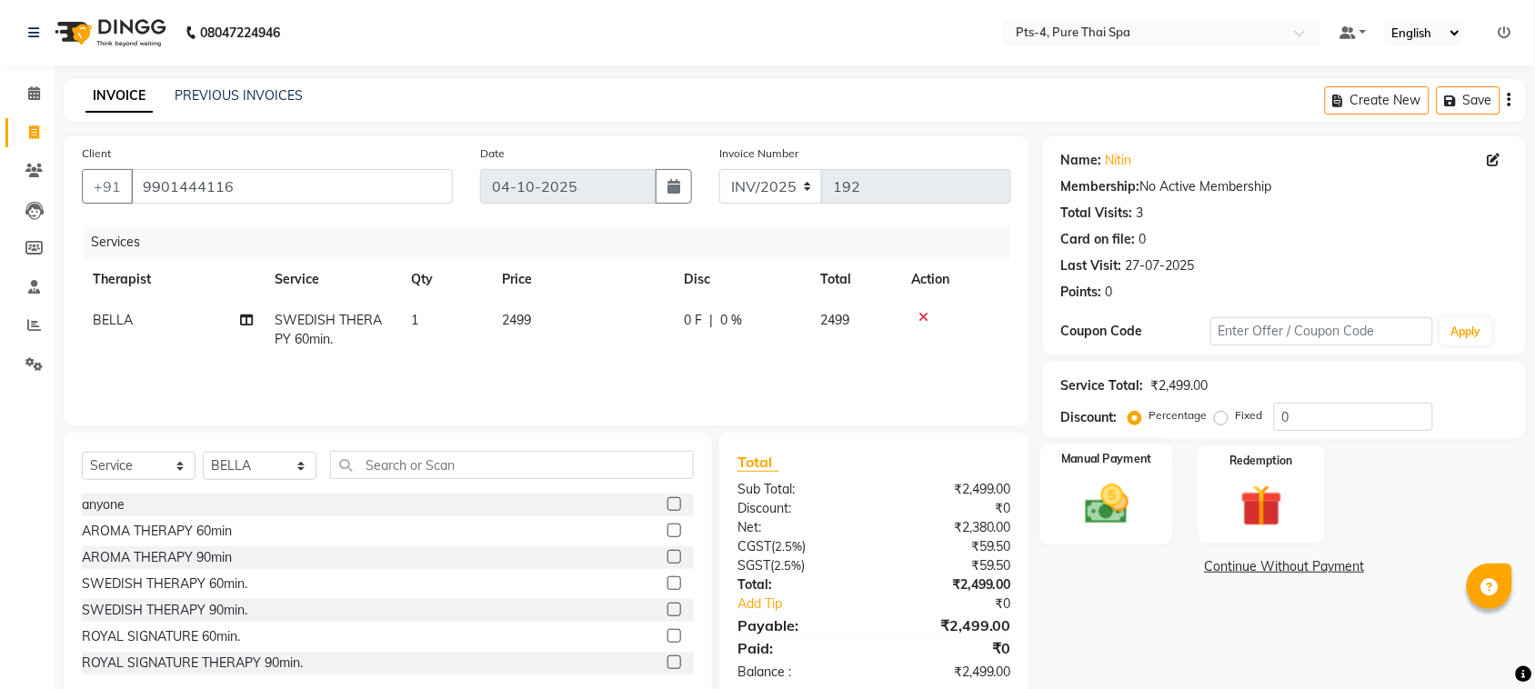
click at [1100, 511] on img at bounding box center [1106, 504] width 71 height 50
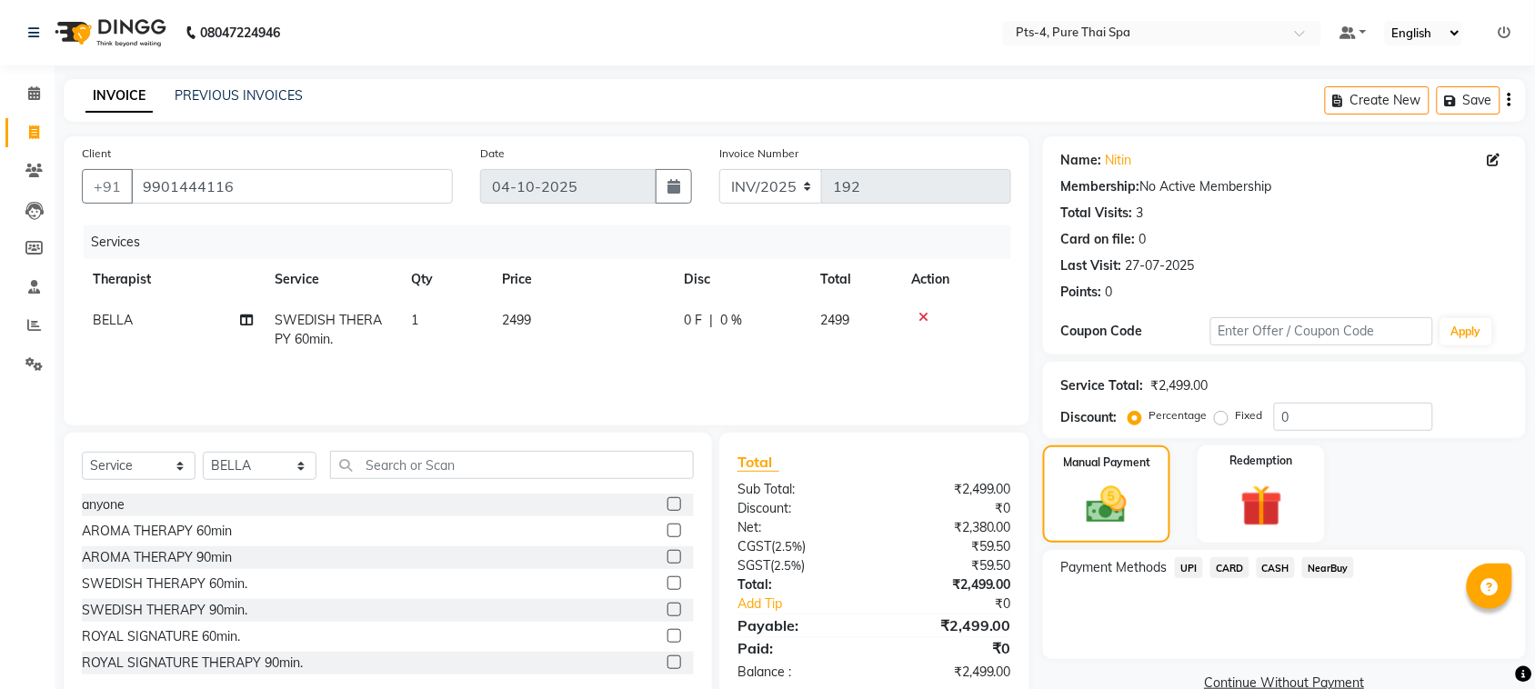
click at [1230, 566] on span "CARD" at bounding box center [1229, 567] width 39 height 21
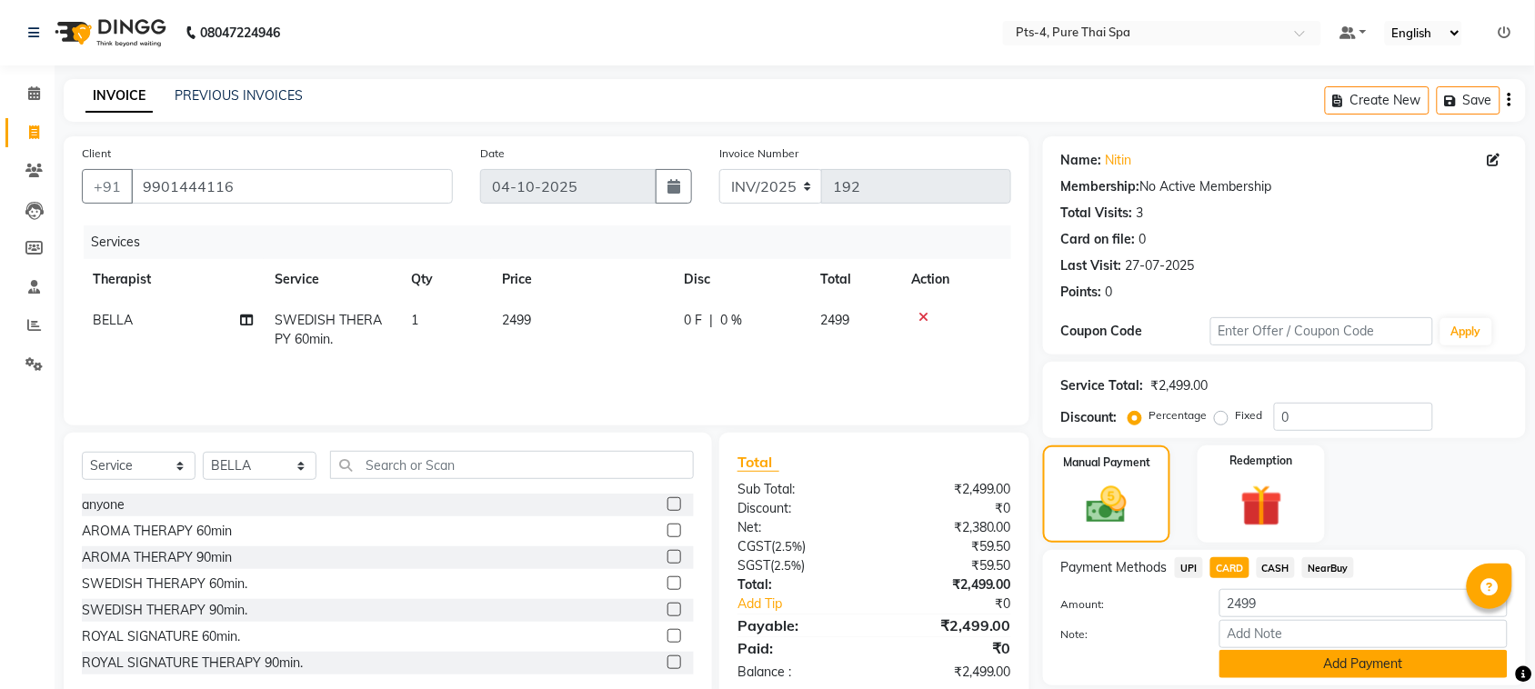
scroll to position [60, 0]
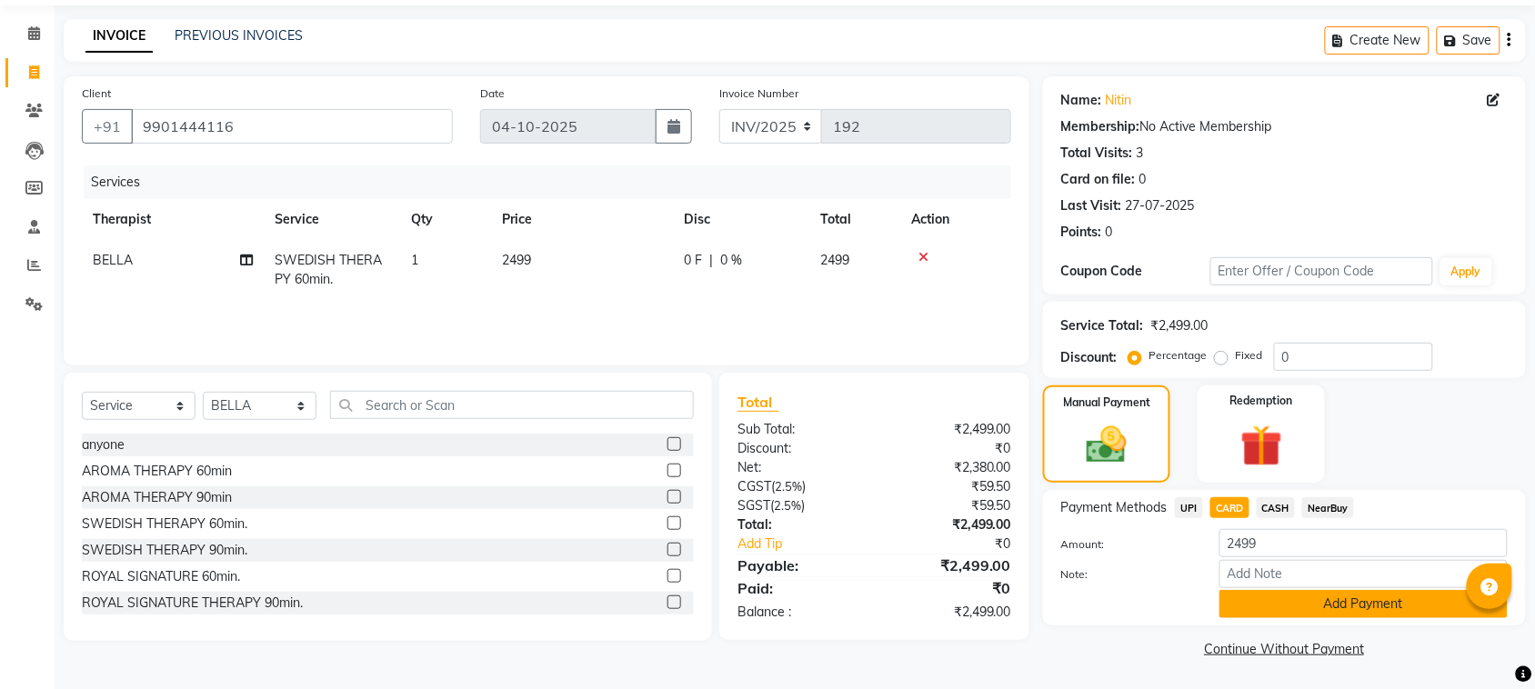
click at [1310, 615] on button "Add Payment" at bounding box center [1363, 604] width 288 height 28
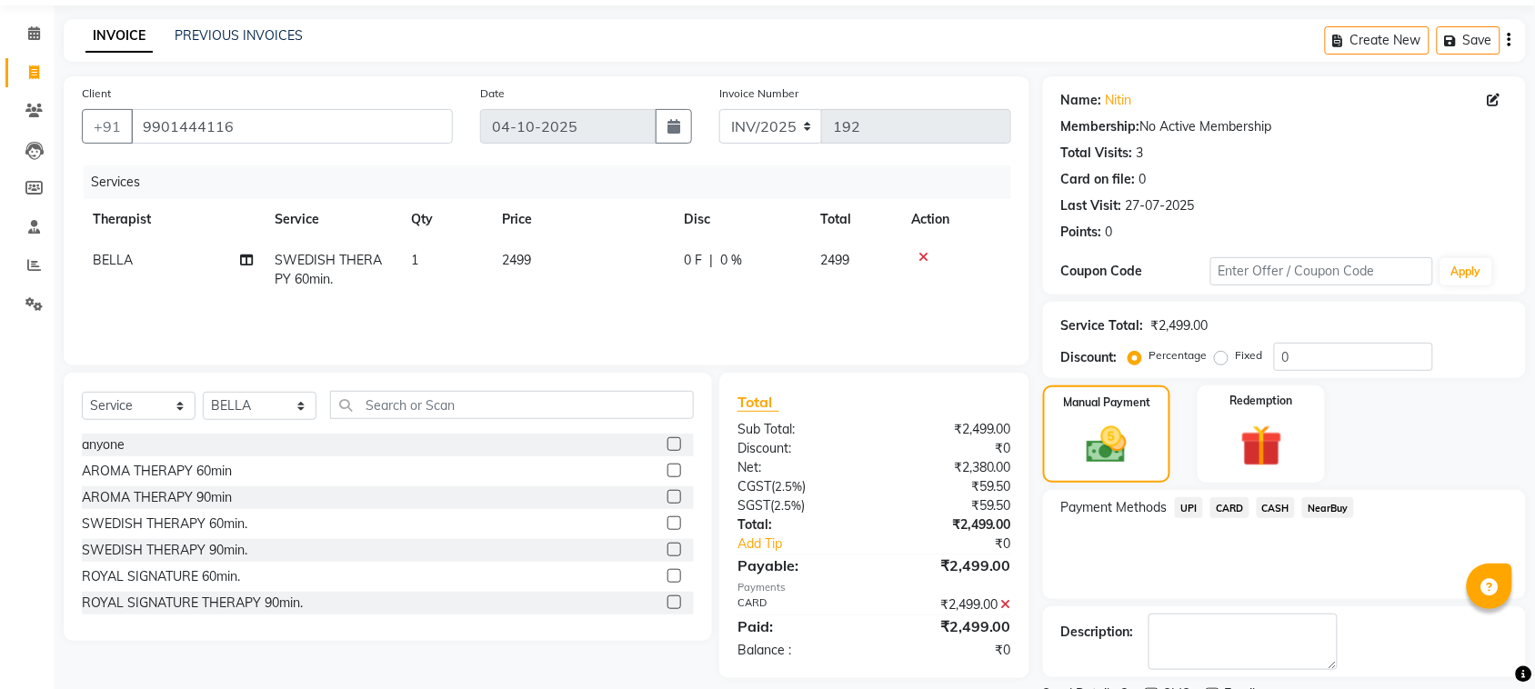
scroll to position [137, 0]
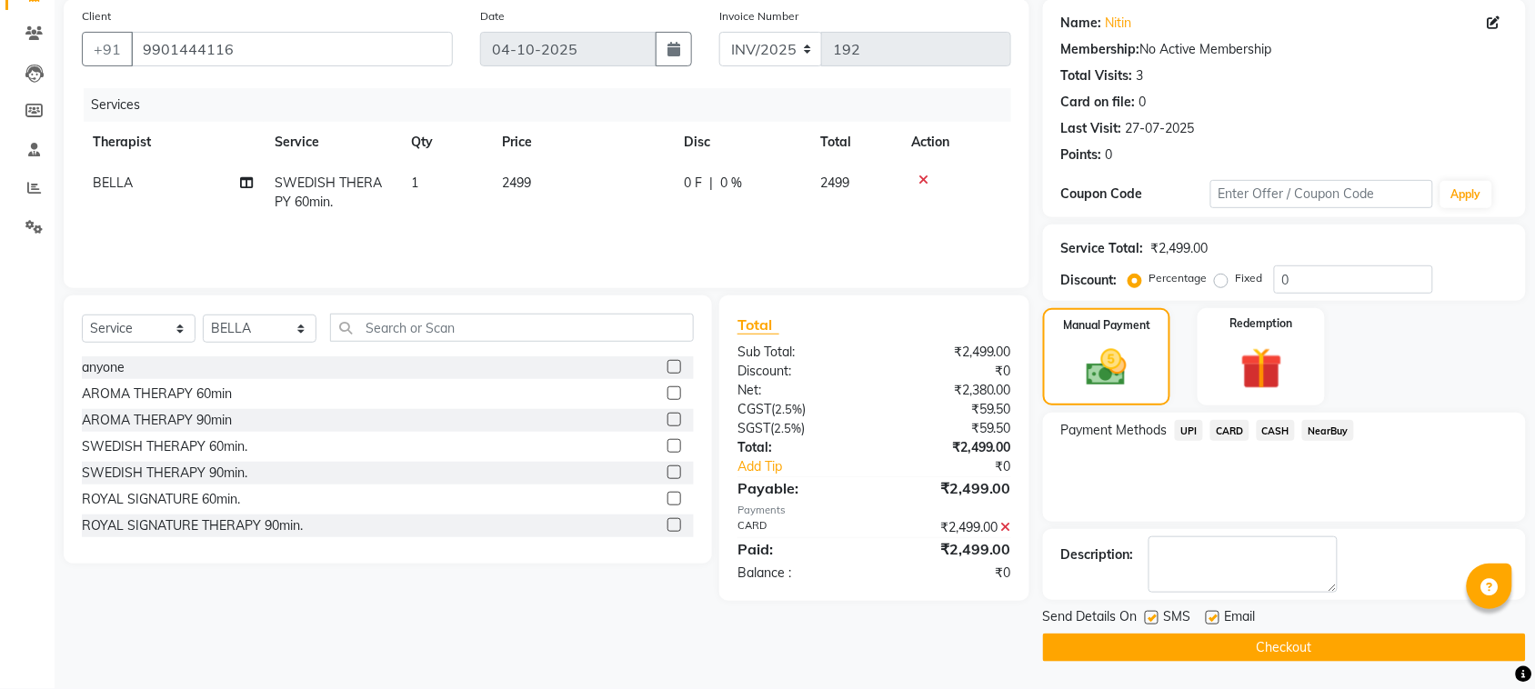
click at [1215, 616] on label at bounding box center [1212, 618] width 14 height 14
click at [1215, 616] on input "checkbox" at bounding box center [1211, 619] width 12 height 12
click at [1153, 620] on label at bounding box center [1152, 618] width 14 height 14
click at [1153, 620] on input "checkbox" at bounding box center [1151, 619] width 12 height 12
click at [1177, 639] on button "Checkout" at bounding box center [1284, 648] width 483 height 28
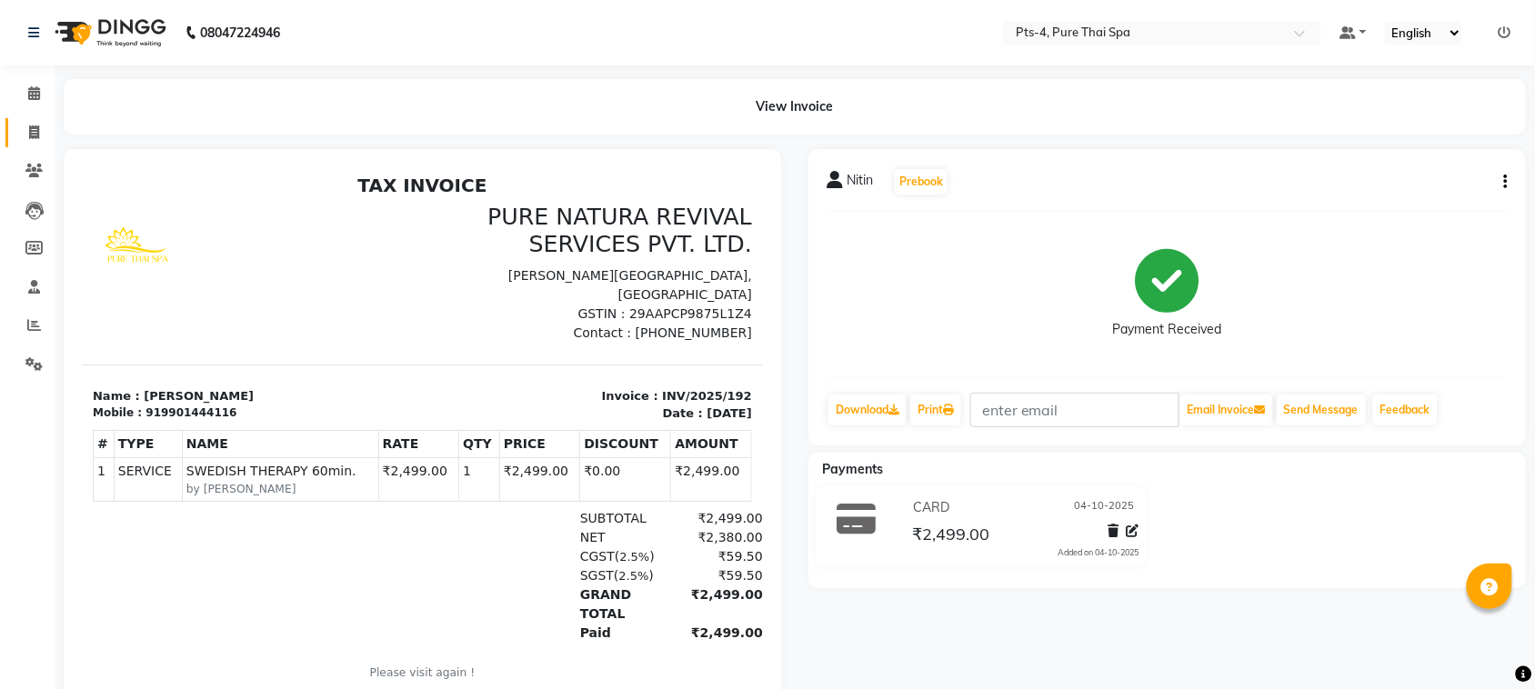
click at [29, 125] on span at bounding box center [34, 133] width 32 height 21
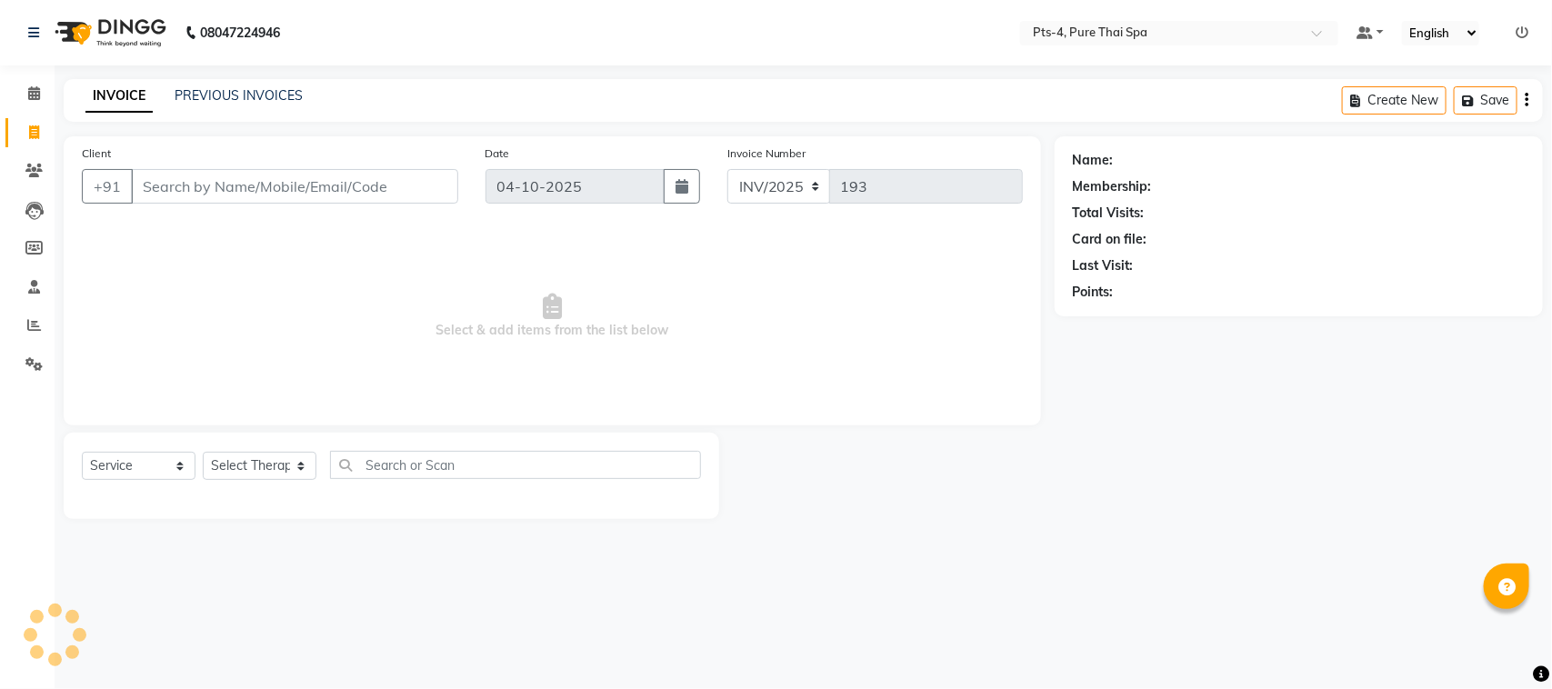
click at [174, 191] on input "Client" at bounding box center [294, 186] width 327 height 35
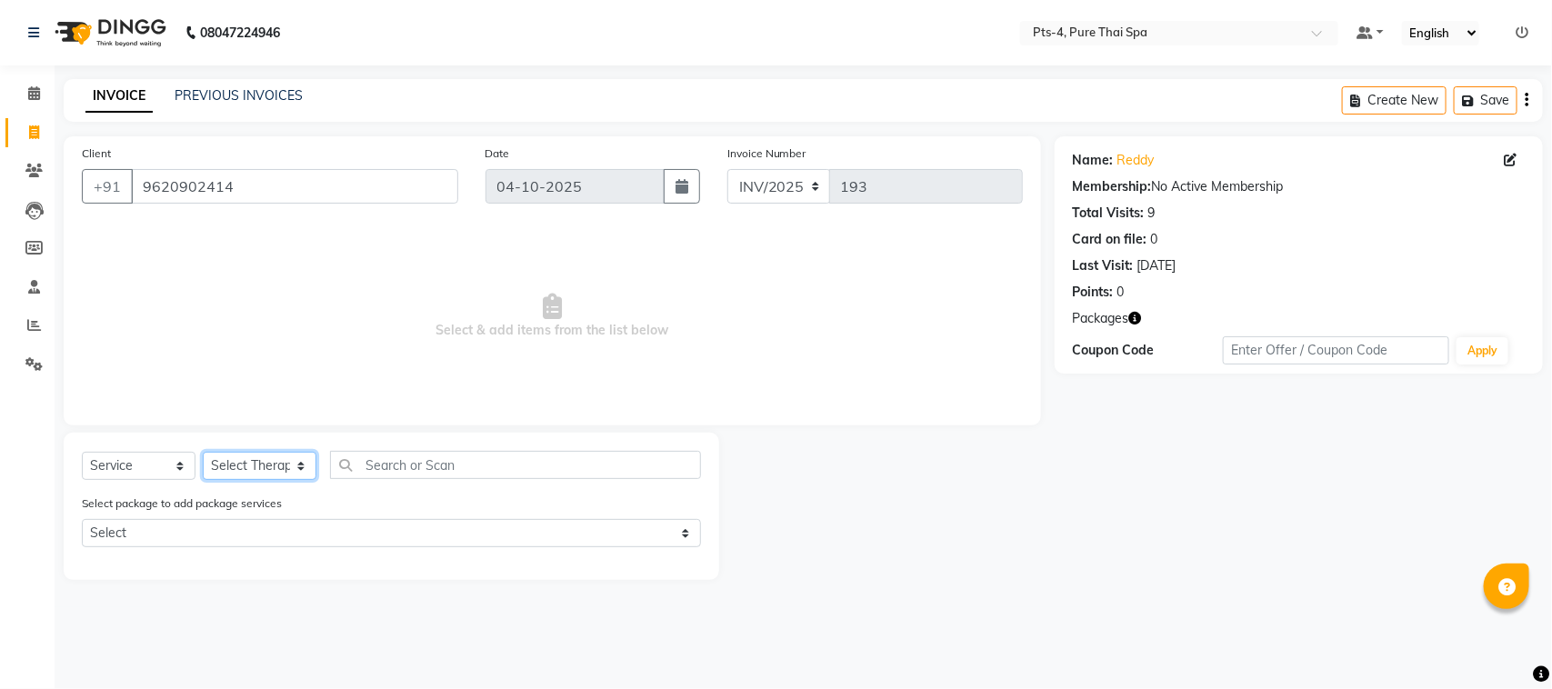
click at [259, 470] on select "Select Therapist AMY NE ANU anyone Ashish kumar BELLA Candy FON HONEY JIYA kris…" at bounding box center [260, 466] width 114 height 28
click at [203, 452] on select "Select Therapist AMY NE ANU anyone Ashish kumar BELLA Candy FON HONEY JIYA kris…" at bounding box center [260, 466] width 114 height 28
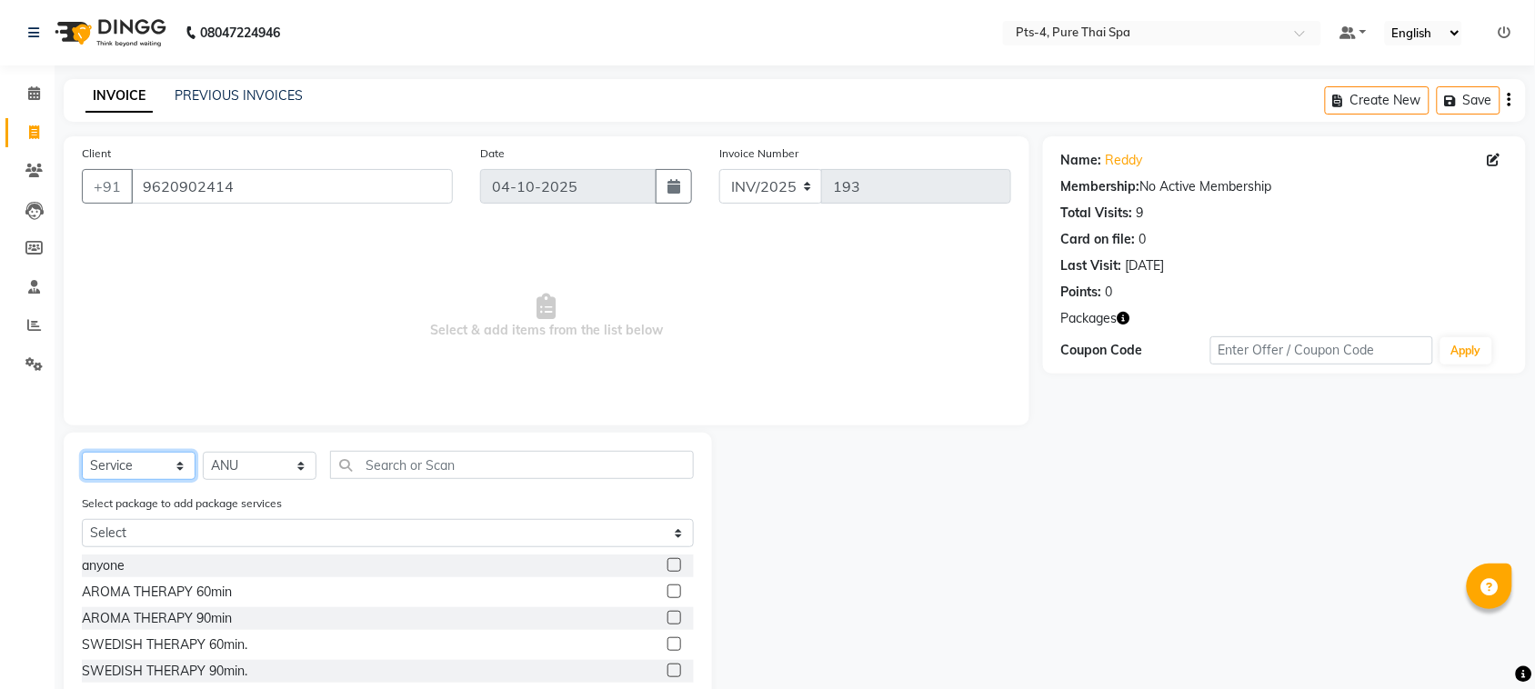
click at [159, 461] on select "Select Service Product Membership Package Voucher Prepaid Gift Card" at bounding box center [139, 466] width 114 height 28
click at [82, 452] on select "Select Service Product Membership Package Voucher Prepaid Gift Card" at bounding box center [139, 466] width 114 height 28
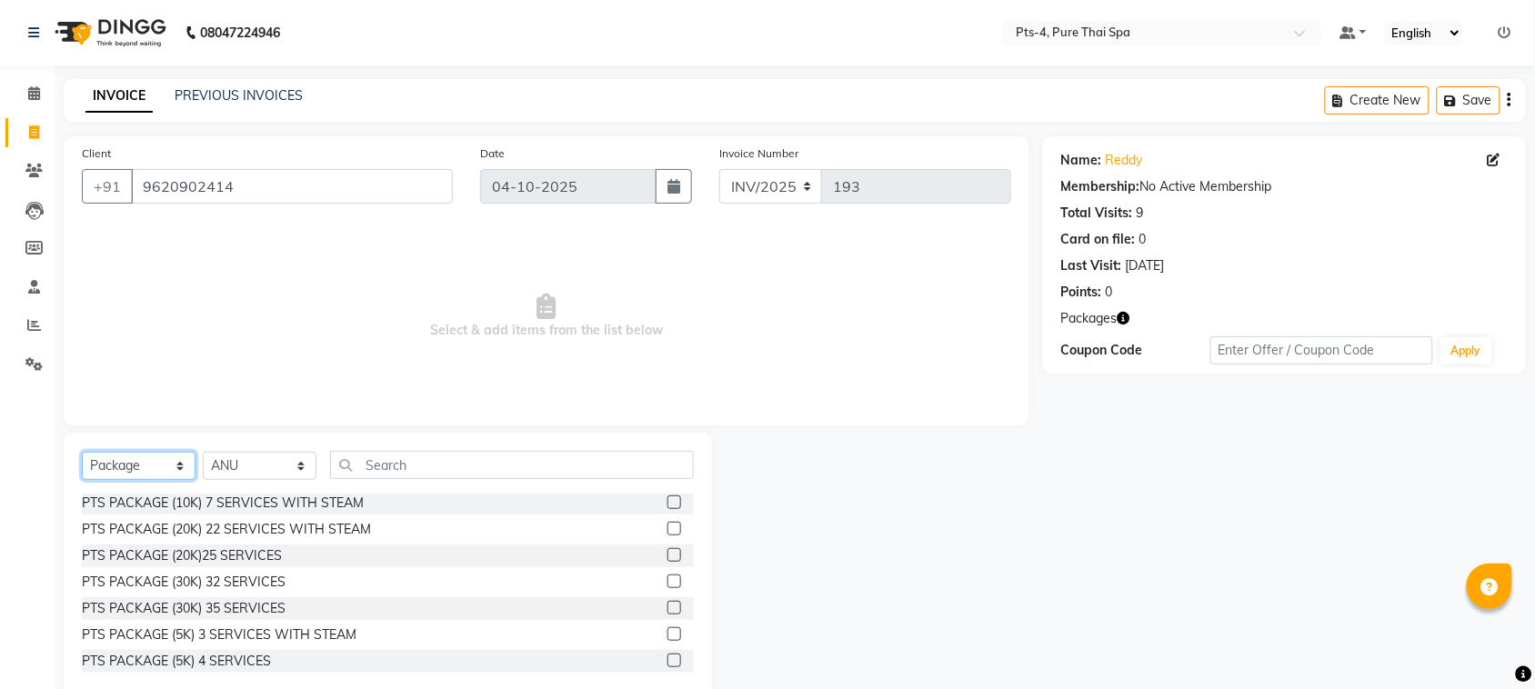
scroll to position [37, 0]
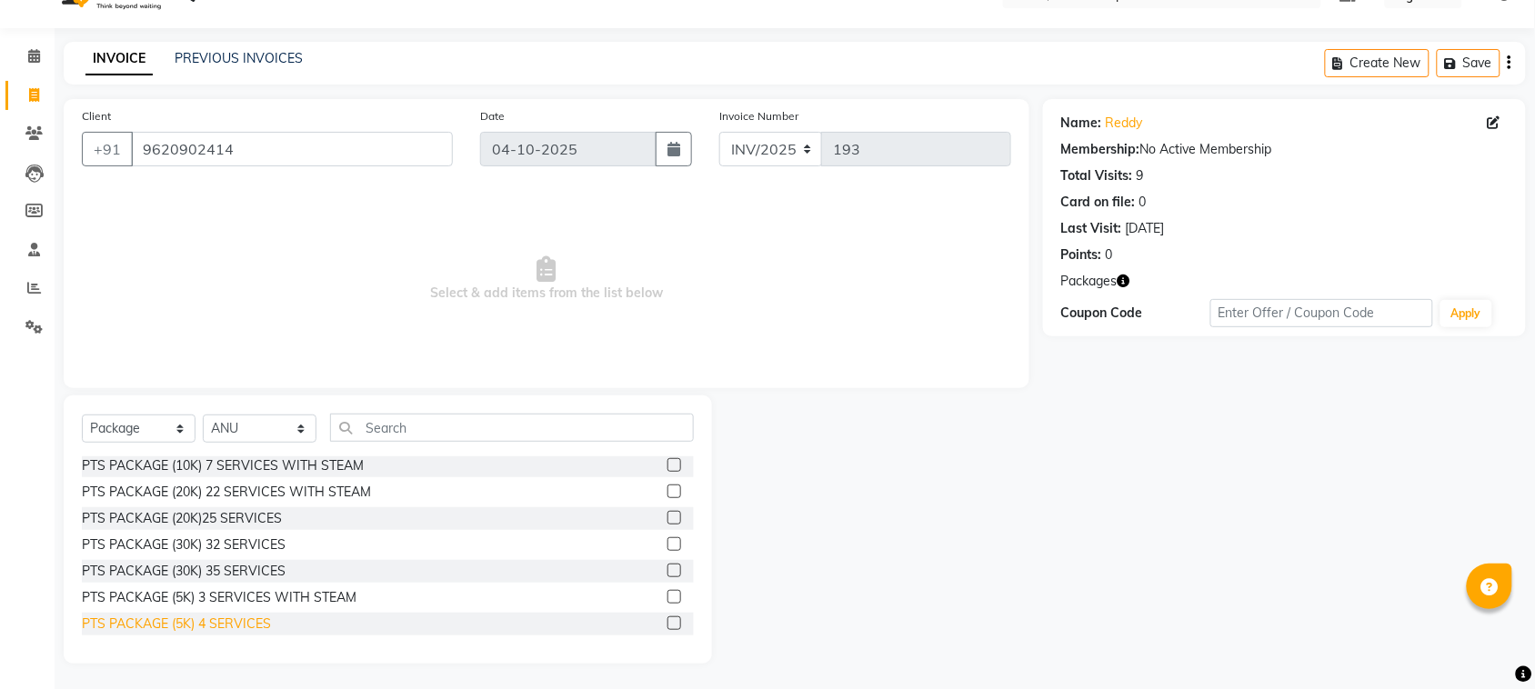
click at [237, 615] on div "PTS PACKAGE (5K) 4 SERVICES" at bounding box center [176, 624] width 189 height 19
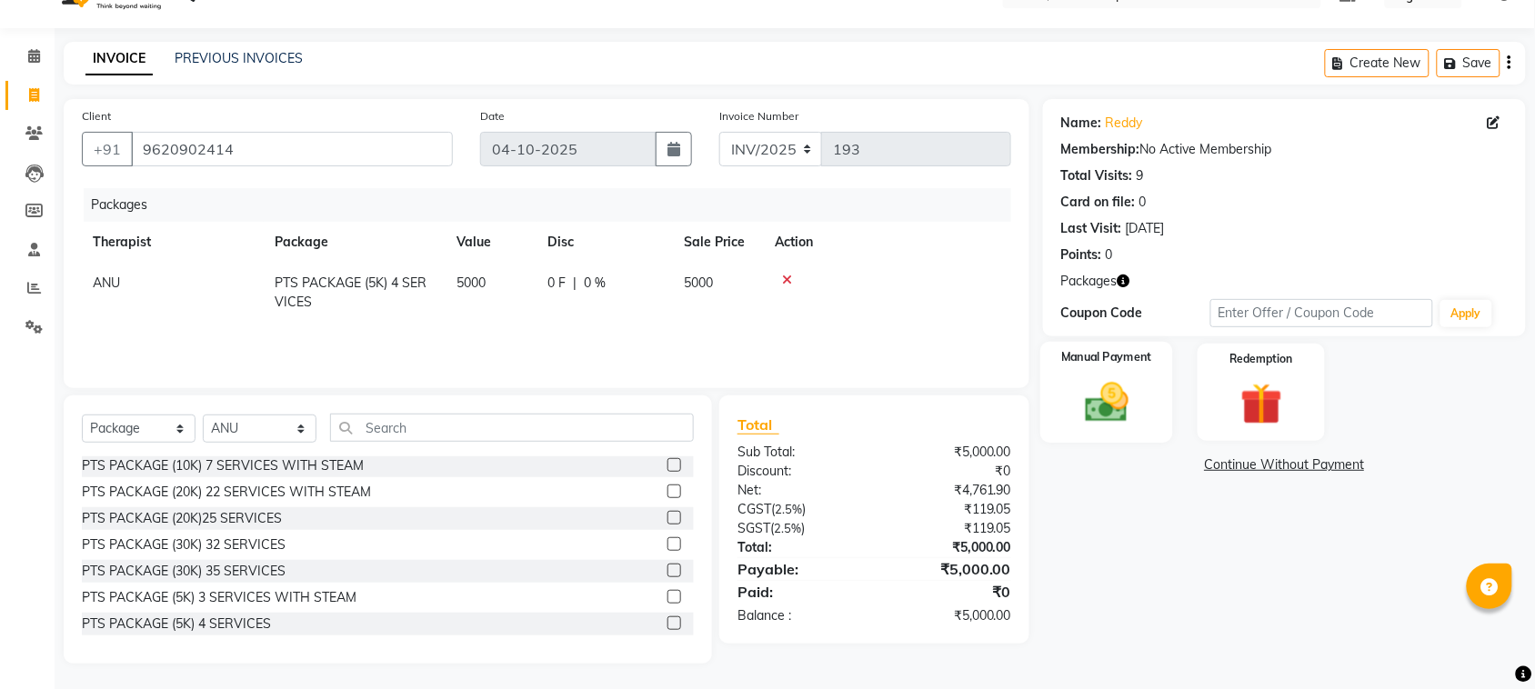
click at [1142, 403] on img at bounding box center [1106, 402] width 71 height 50
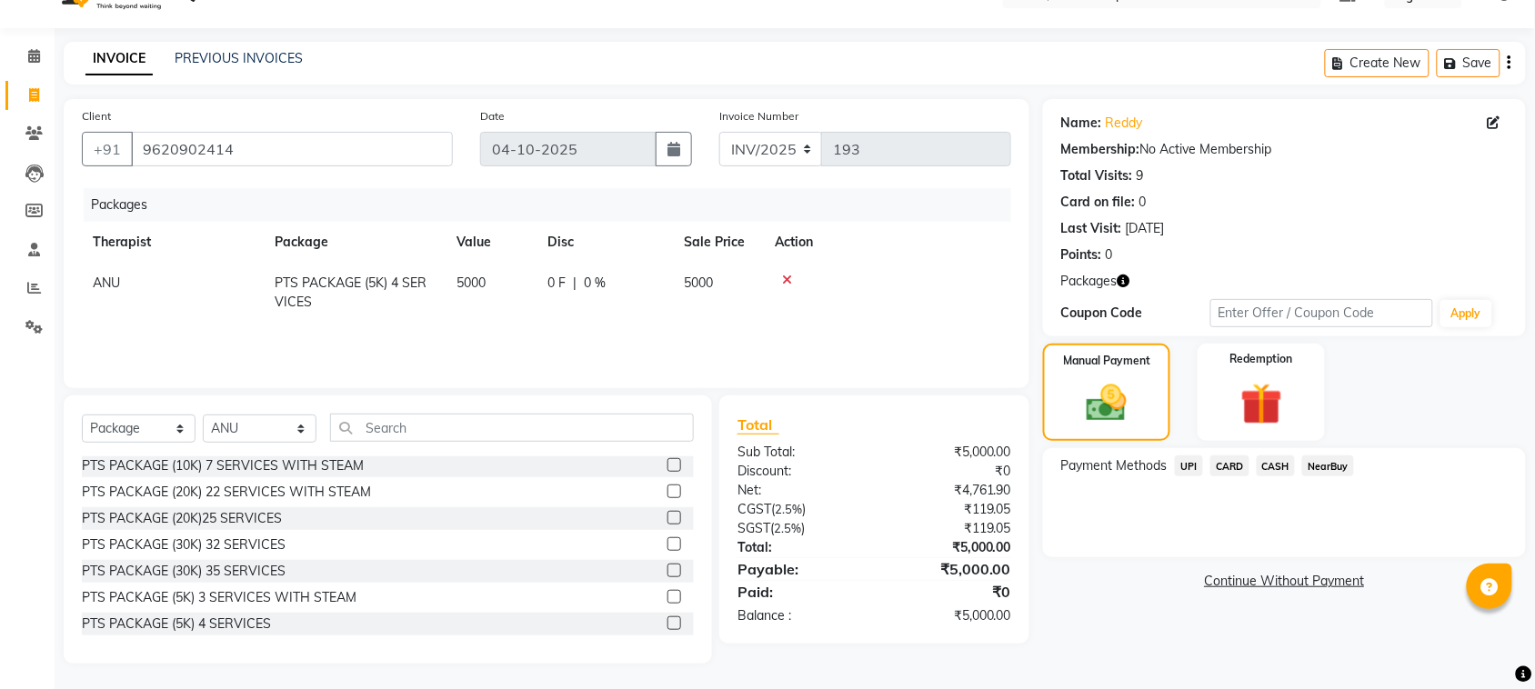
click at [1195, 460] on span "UPI" at bounding box center [1189, 465] width 28 height 21
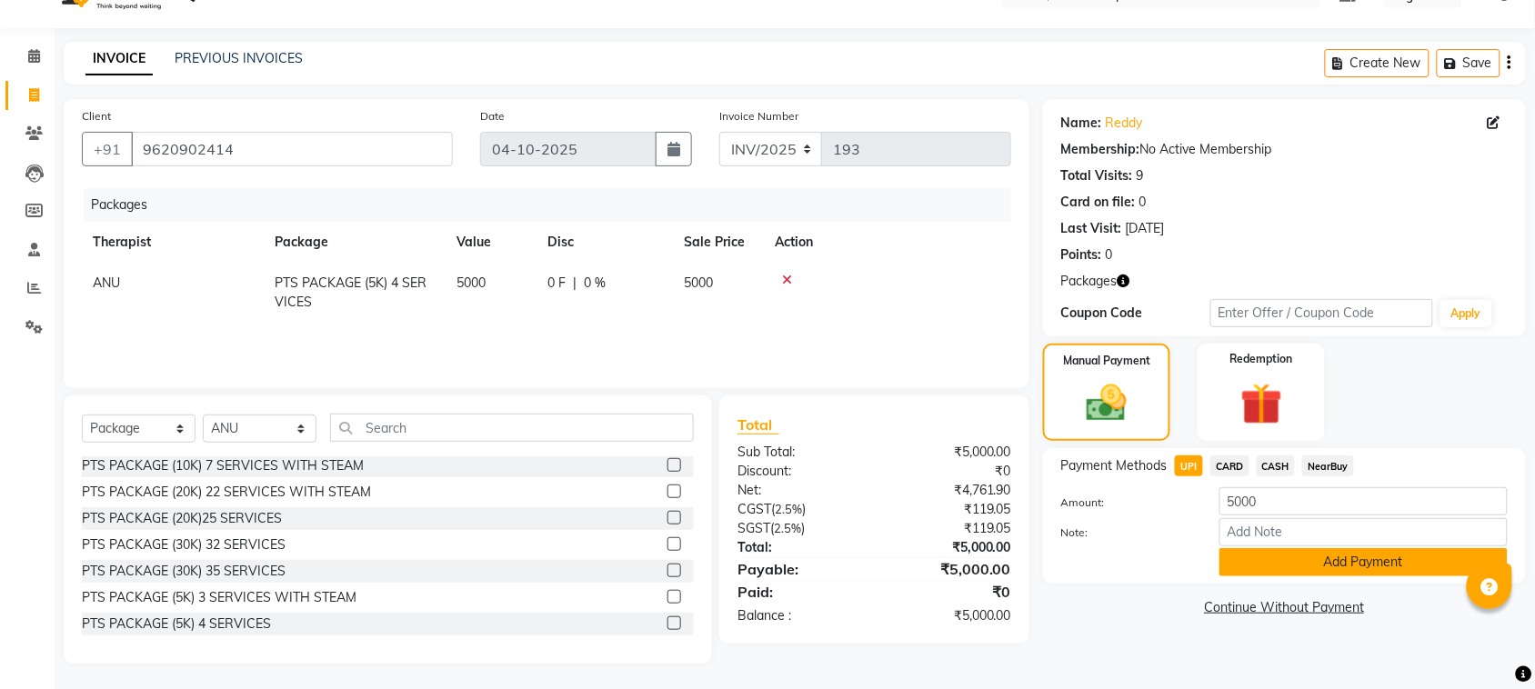
click at [1332, 556] on button "Add Payment" at bounding box center [1363, 562] width 288 height 28
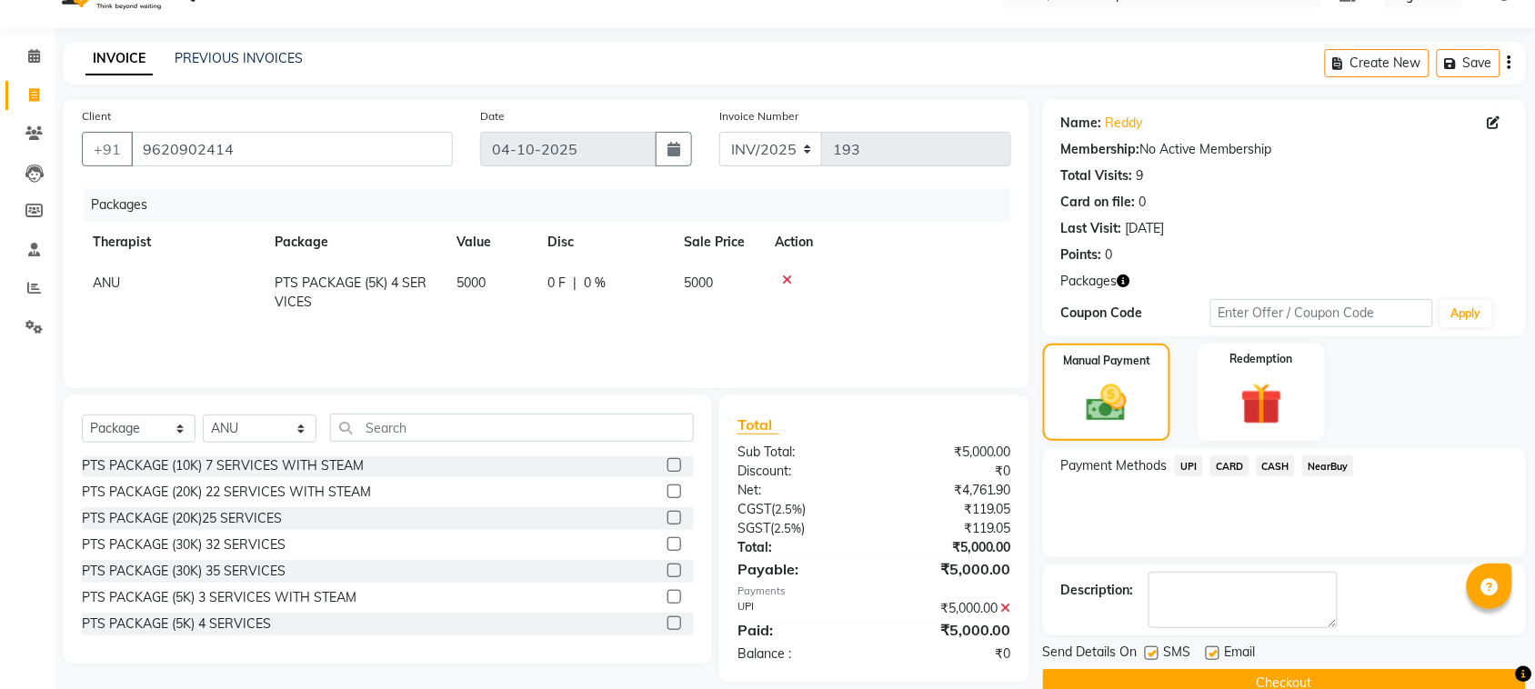
scroll to position [74, 0]
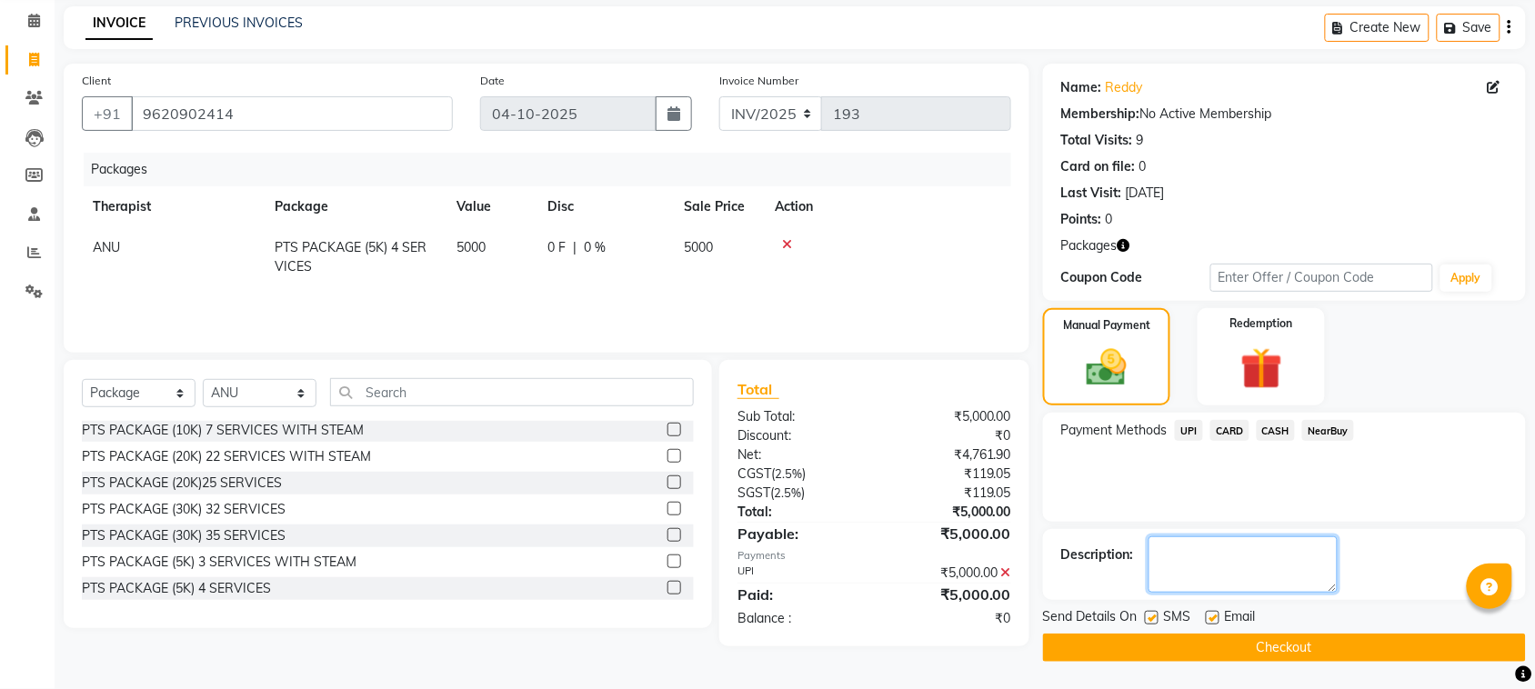
click at [1211, 574] on textarea at bounding box center [1242, 564] width 189 height 56
click at [1211, 564] on textarea at bounding box center [1242, 564] width 189 height 56
click at [1205, 618] on label at bounding box center [1212, 618] width 14 height 14
click at [1205, 618] on input "checkbox" at bounding box center [1211, 619] width 12 height 12
click at [1147, 620] on label at bounding box center [1152, 618] width 14 height 14
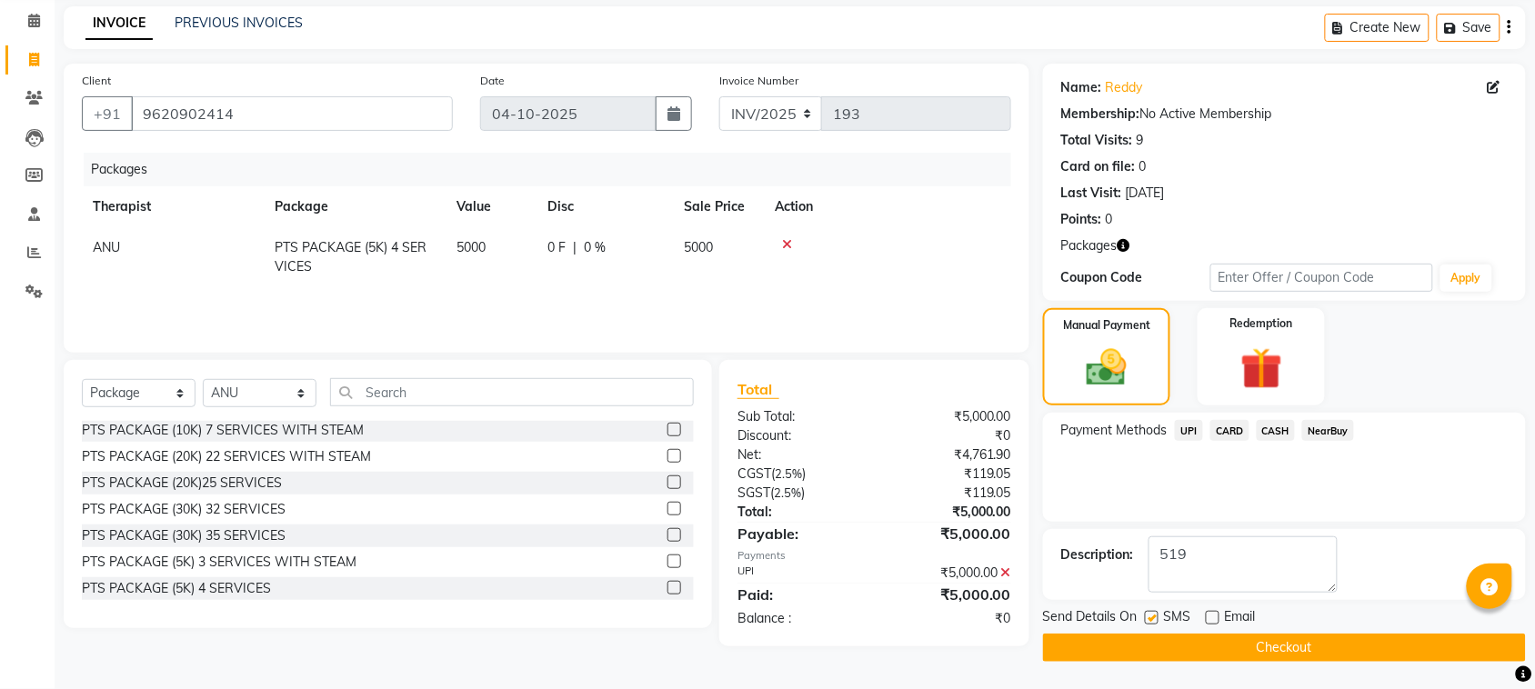
click at [1147, 620] on input "checkbox" at bounding box center [1151, 619] width 12 height 12
click at [1159, 639] on button "Checkout" at bounding box center [1284, 648] width 483 height 28
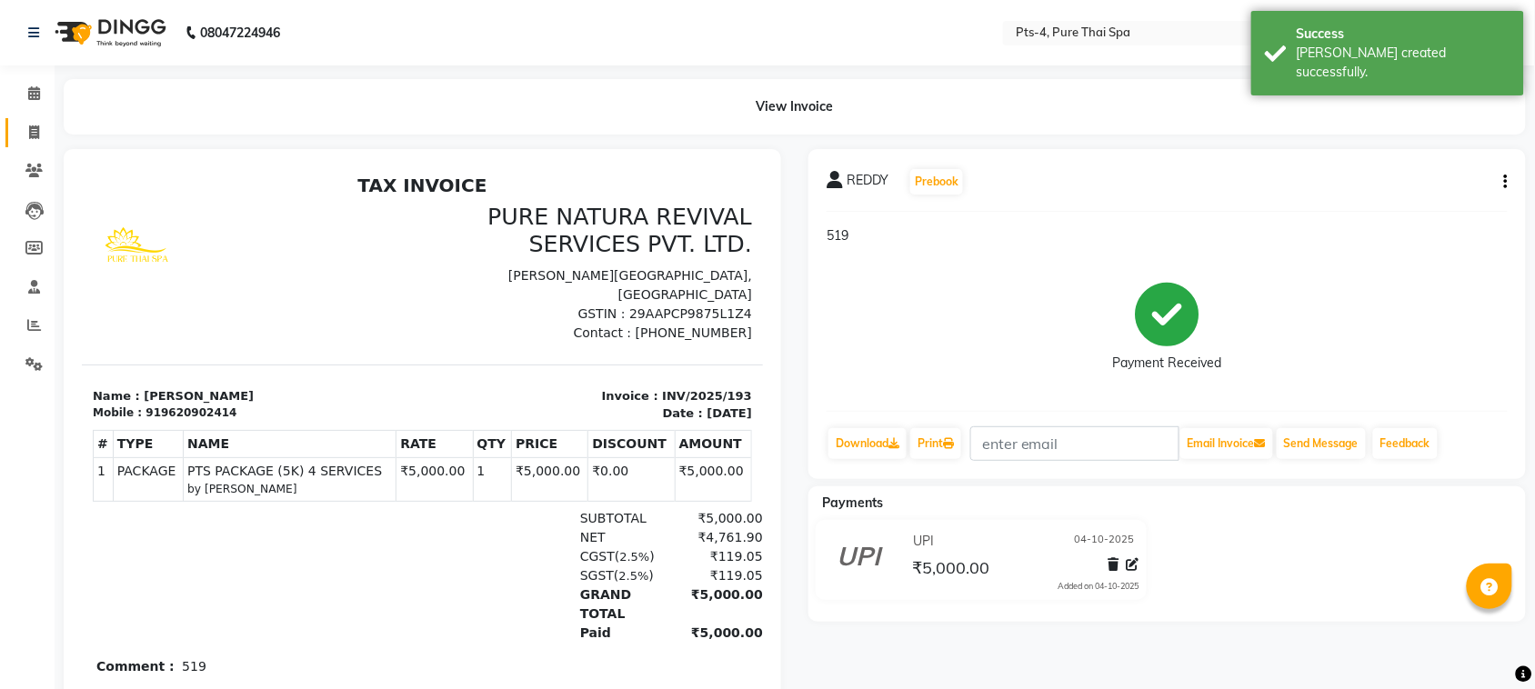
click at [39, 120] on link "Invoice" at bounding box center [27, 133] width 44 height 30
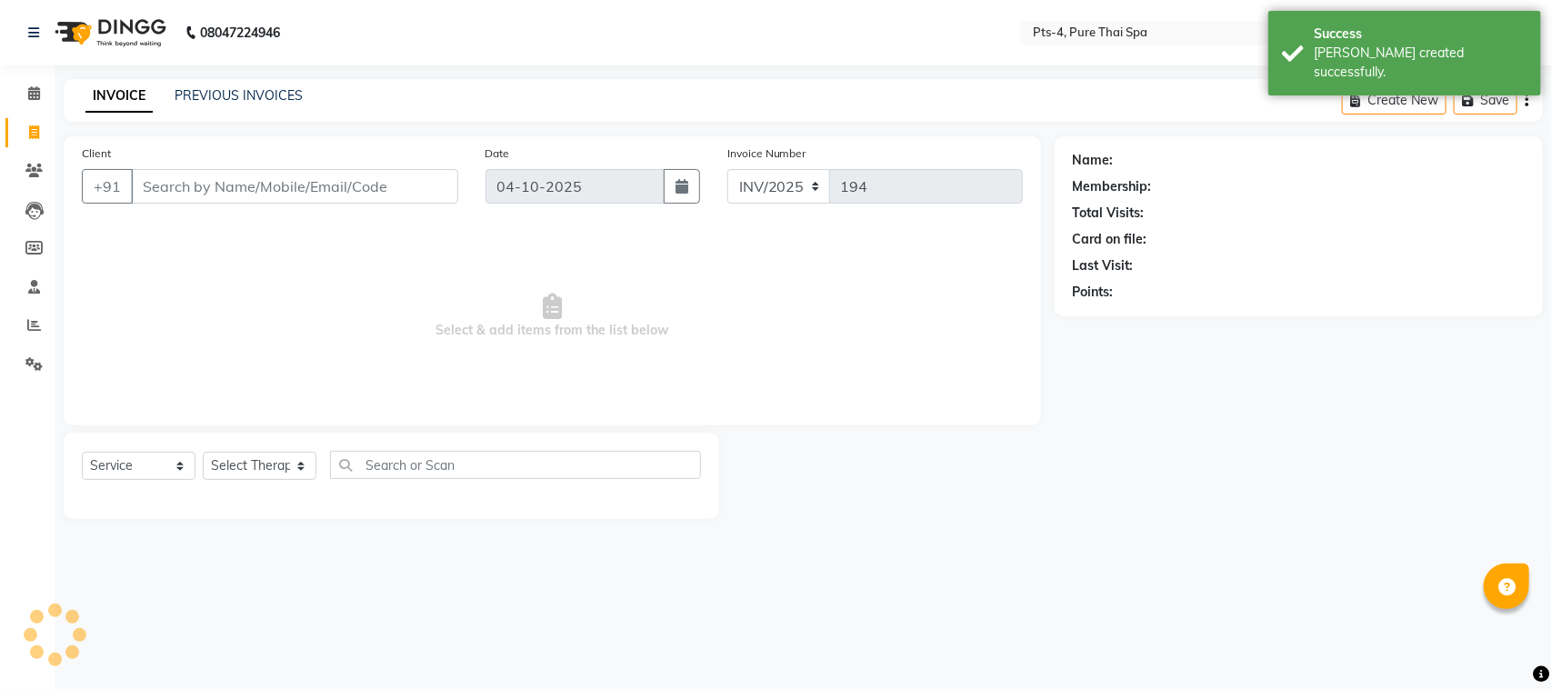
click at [184, 180] on input "Client" at bounding box center [294, 186] width 327 height 35
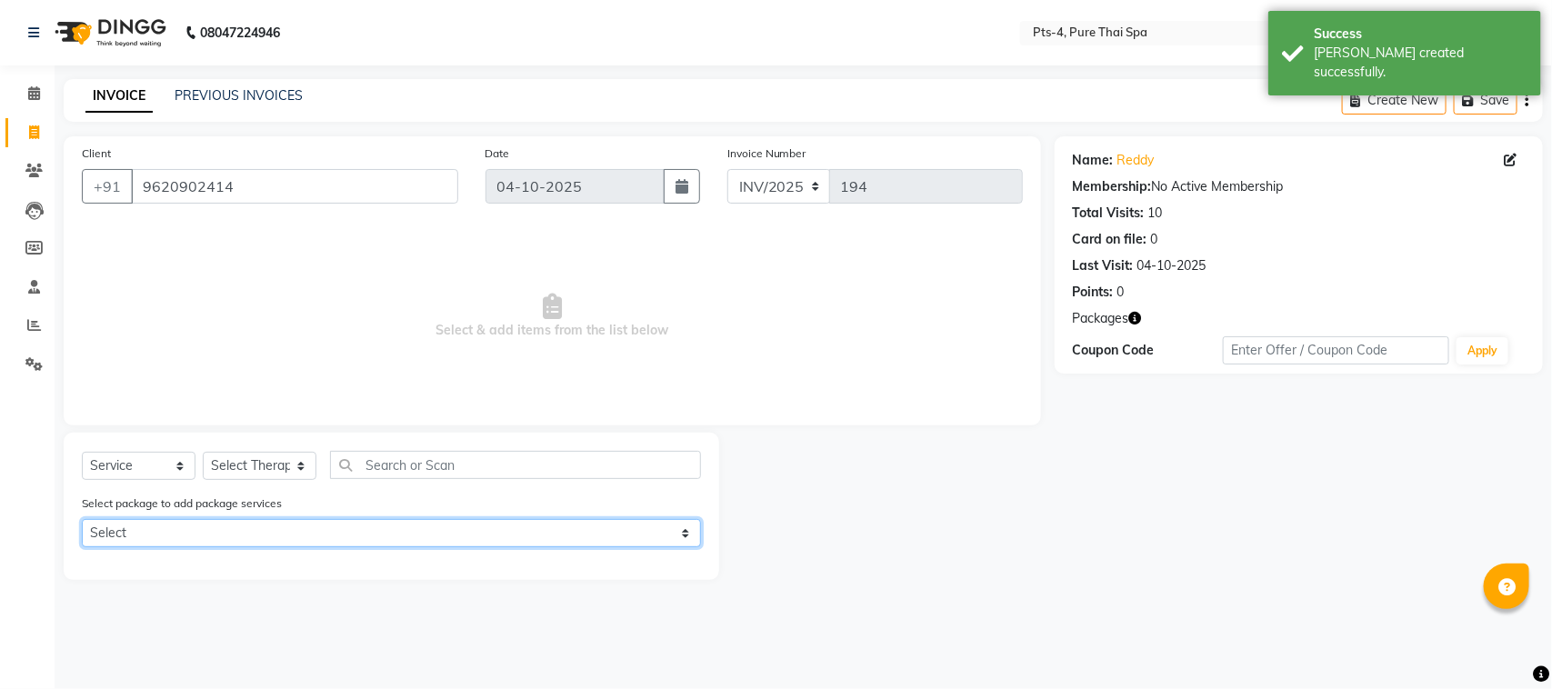
drag, startPoint x: 137, startPoint y: 530, endPoint x: 155, endPoint y: 544, distance: 22.7
click at [142, 530] on select "Select PTS PACKAGE (5K) 4 SERVICES PTS PACKAGE (5K) 4 SERVICES" at bounding box center [391, 533] width 619 height 28
click at [82, 519] on select "Select PTS PACKAGE (5K) 4 SERVICES PTS PACKAGE (5K) 4 SERVICES" at bounding box center [391, 533] width 619 height 28
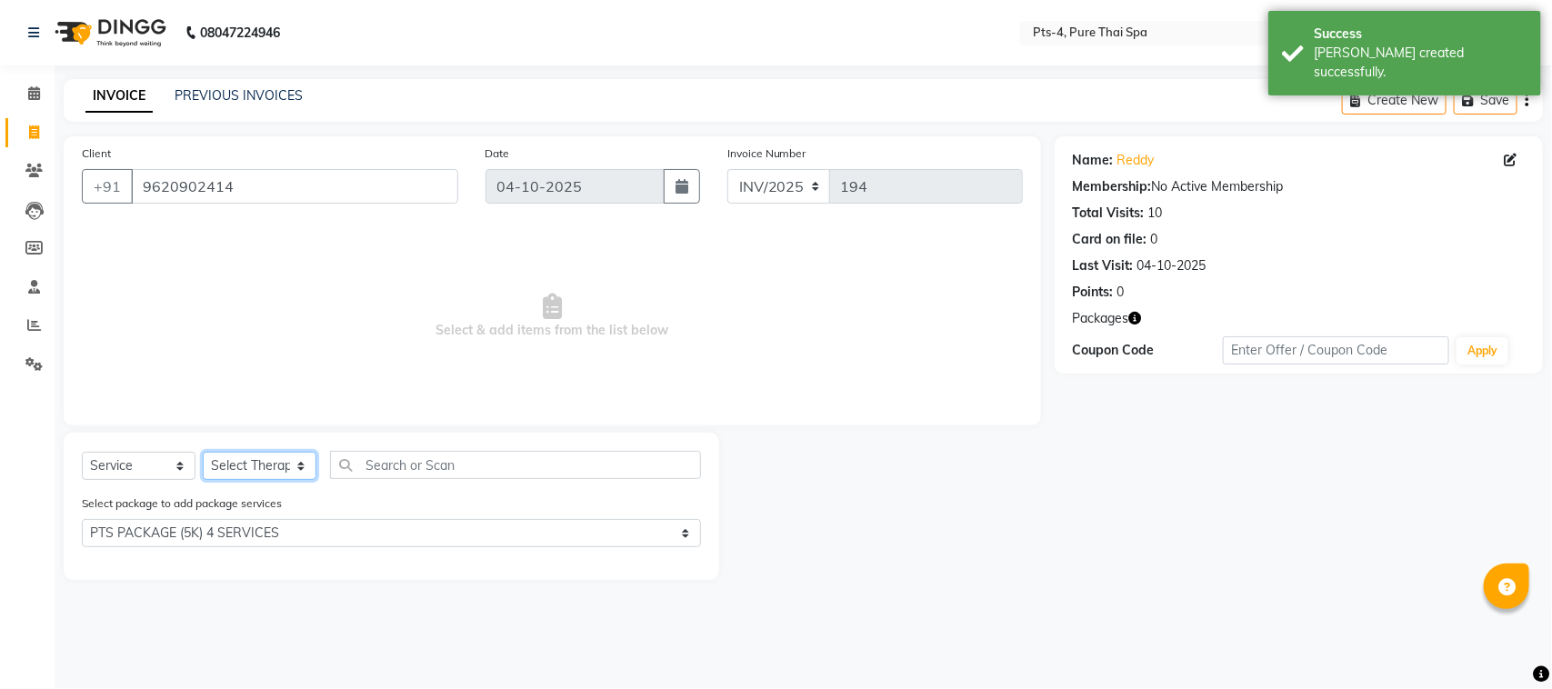
click at [242, 464] on select "Select Therapist AMY NE ANU anyone Ashish kumar BELLA Candy FON HONEY JIYA kris…" at bounding box center [260, 466] width 114 height 28
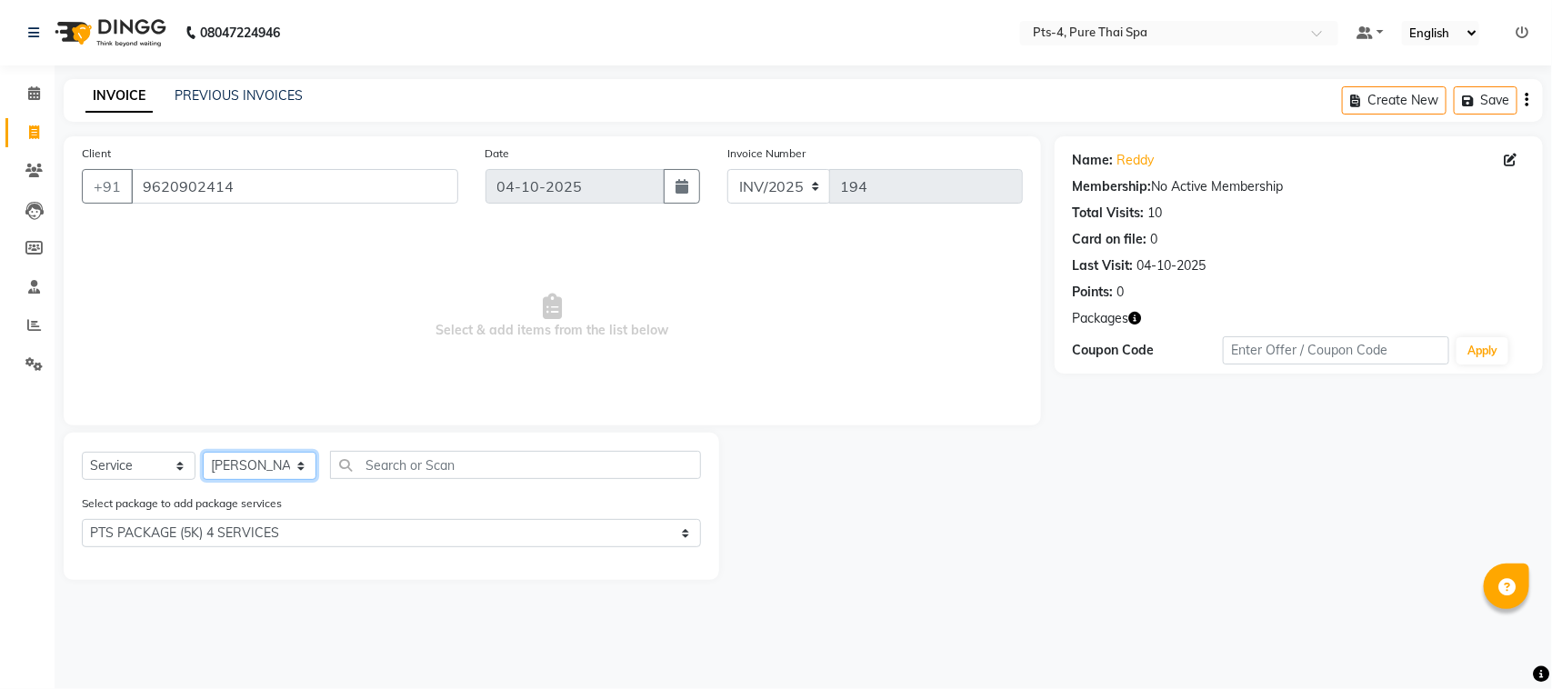
click at [203, 452] on select "Select Therapist AMY NE ANU anyone Ashish kumar BELLA Candy FON HONEY JIYA kris…" at bounding box center [260, 466] width 114 height 28
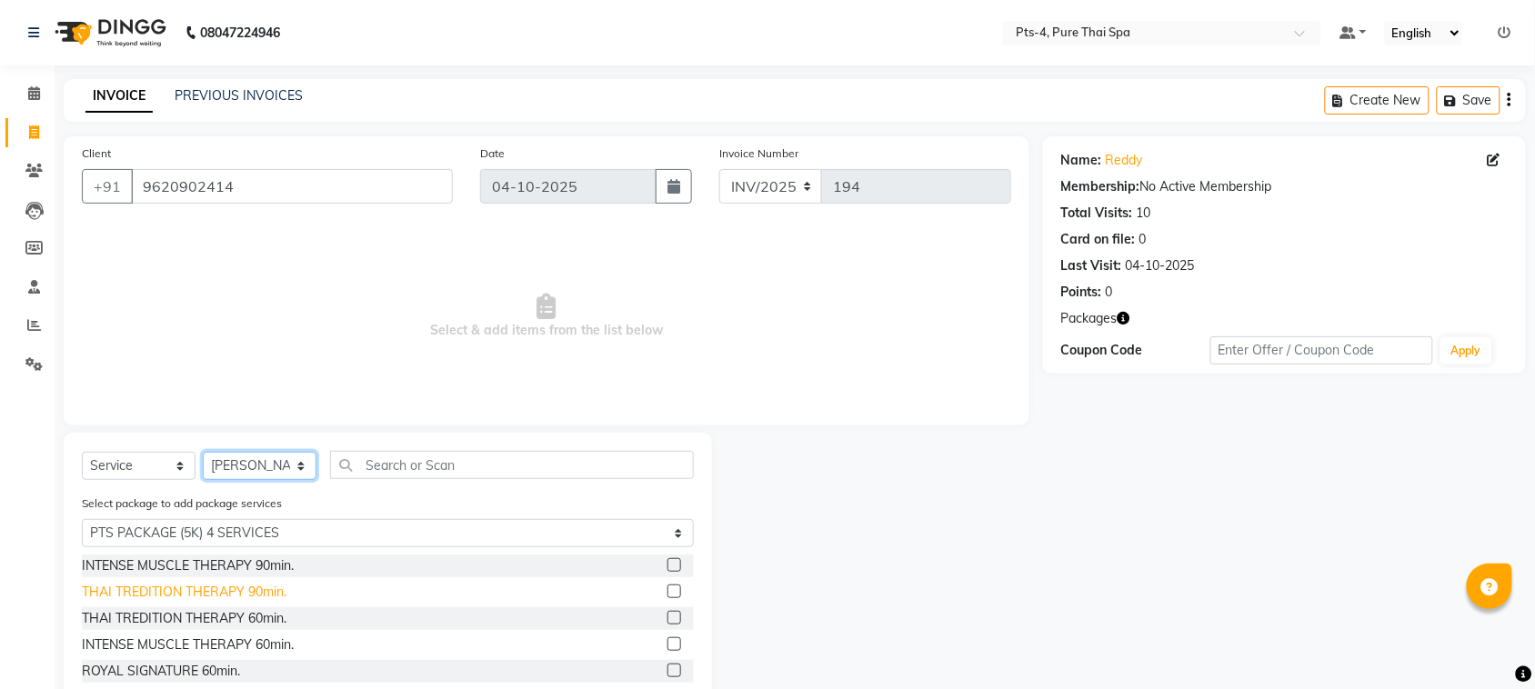
scroll to position [107, 0]
click at [171, 587] on div "INTENSE MUSCLE THERAPY 60min." at bounding box center [188, 590] width 212 height 19
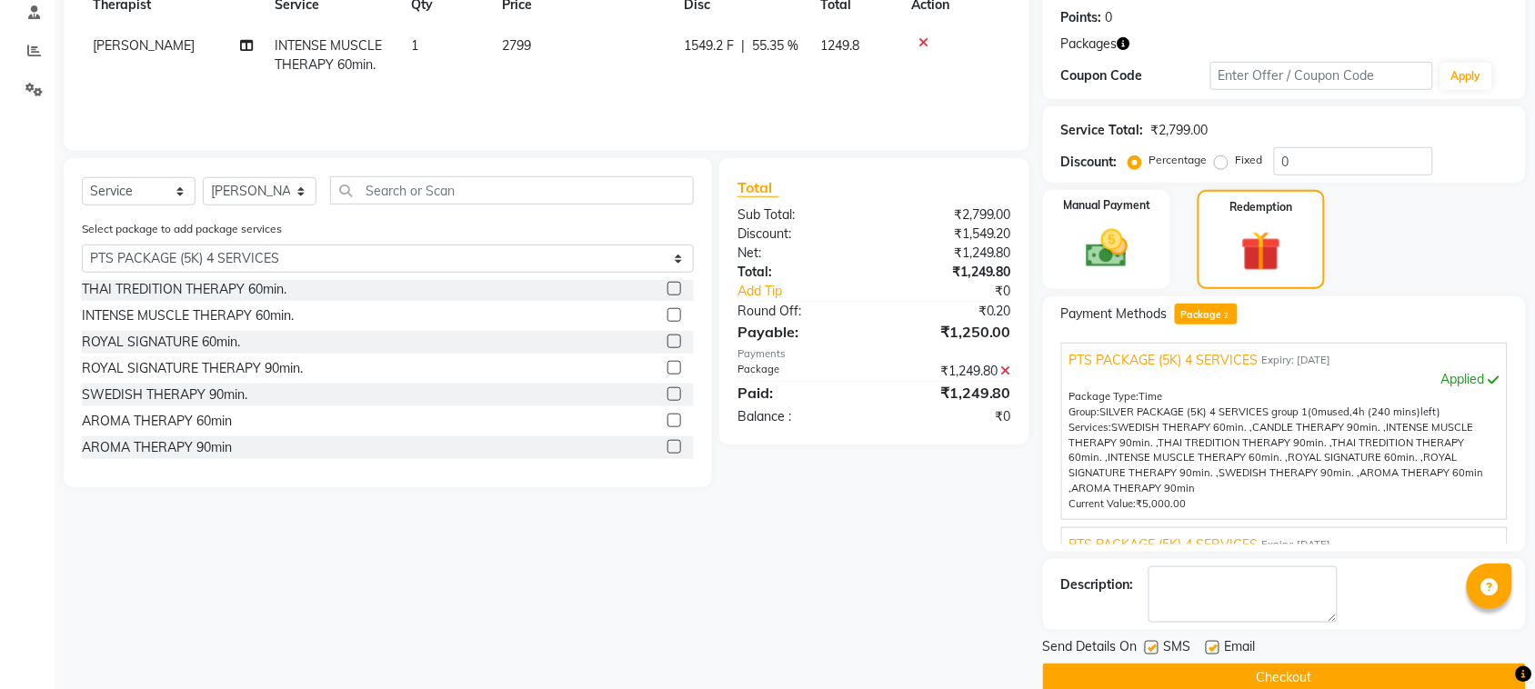
scroll to position [305, 0]
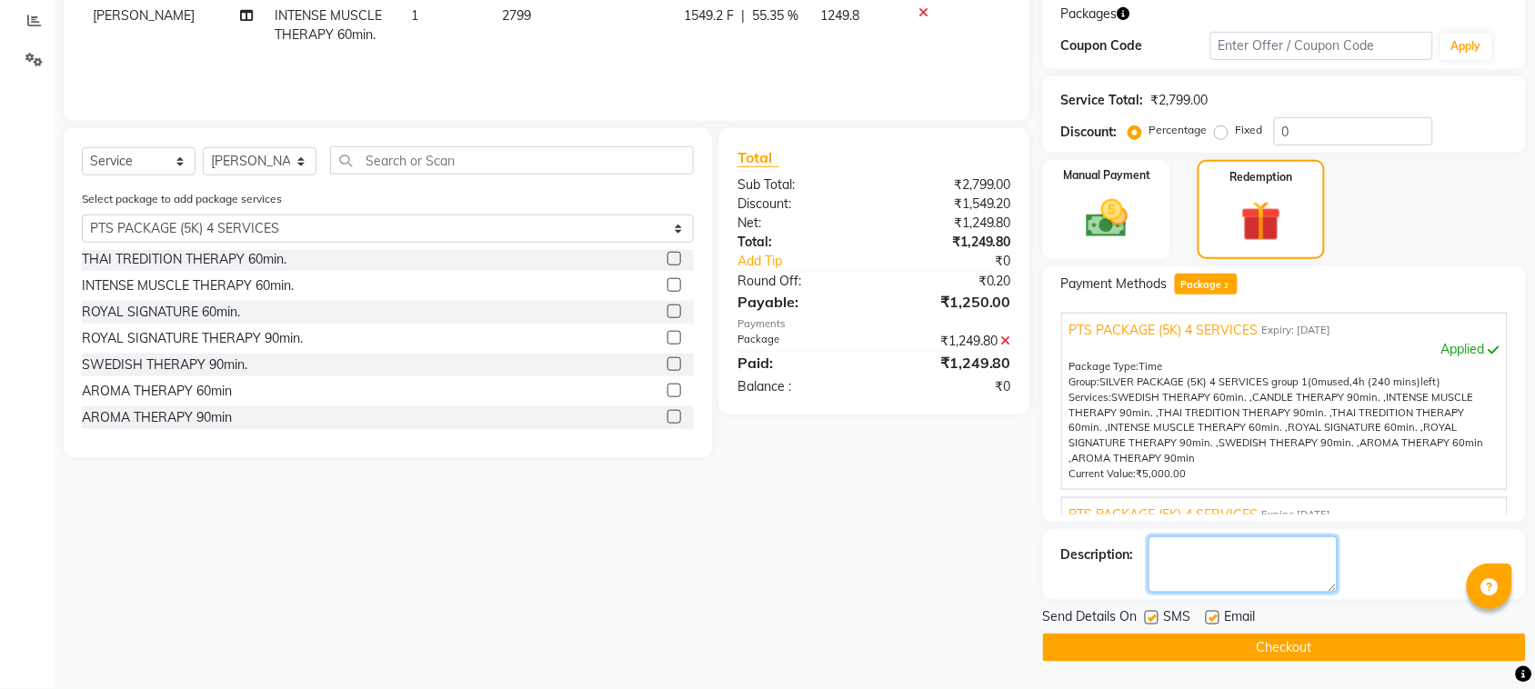
click at [1212, 564] on textarea at bounding box center [1242, 564] width 189 height 56
click at [1211, 618] on label at bounding box center [1212, 618] width 14 height 14
click at [1211, 618] on input "checkbox" at bounding box center [1211, 619] width 12 height 12
click at [1153, 616] on label at bounding box center [1152, 618] width 14 height 14
click at [1153, 616] on input "checkbox" at bounding box center [1151, 619] width 12 height 12
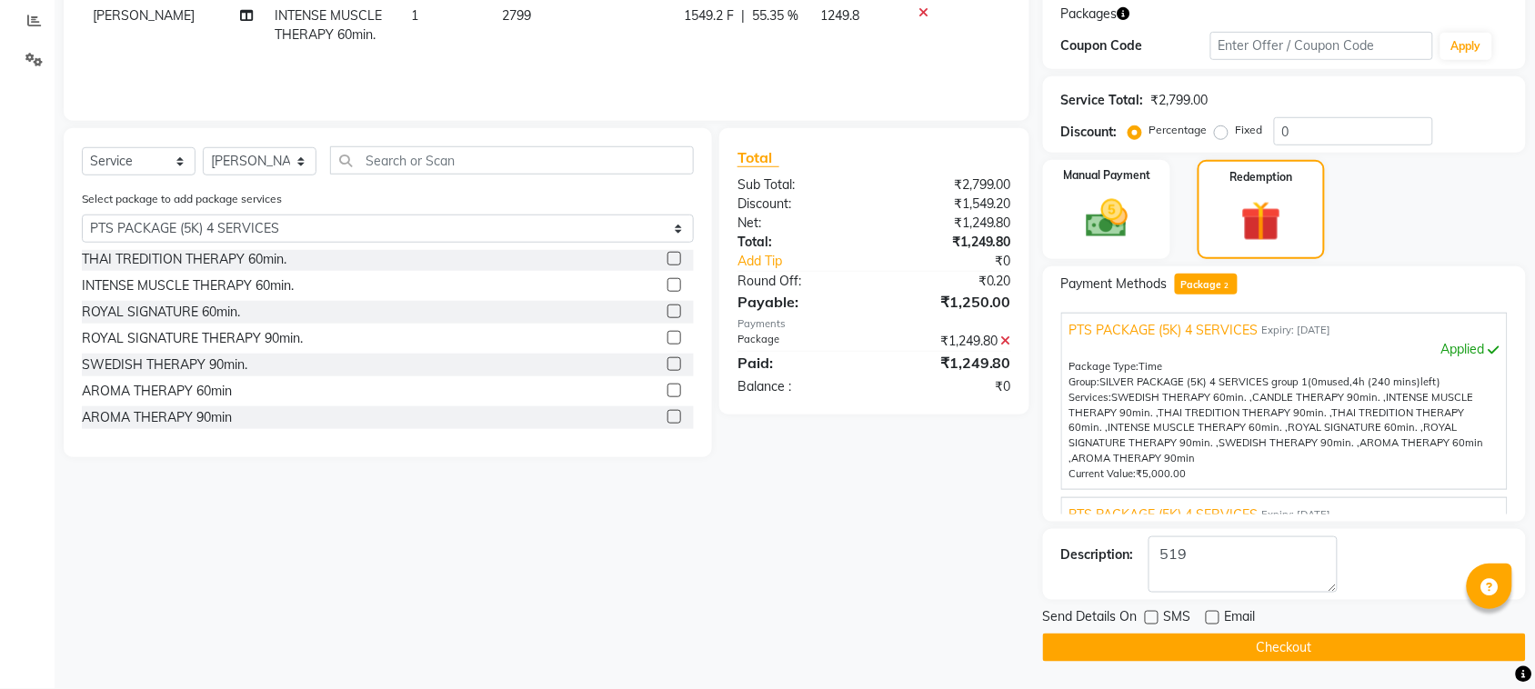
click at [1188, 650] on button "Checkout" at bounding box center [1284, 648] width 483 height 28
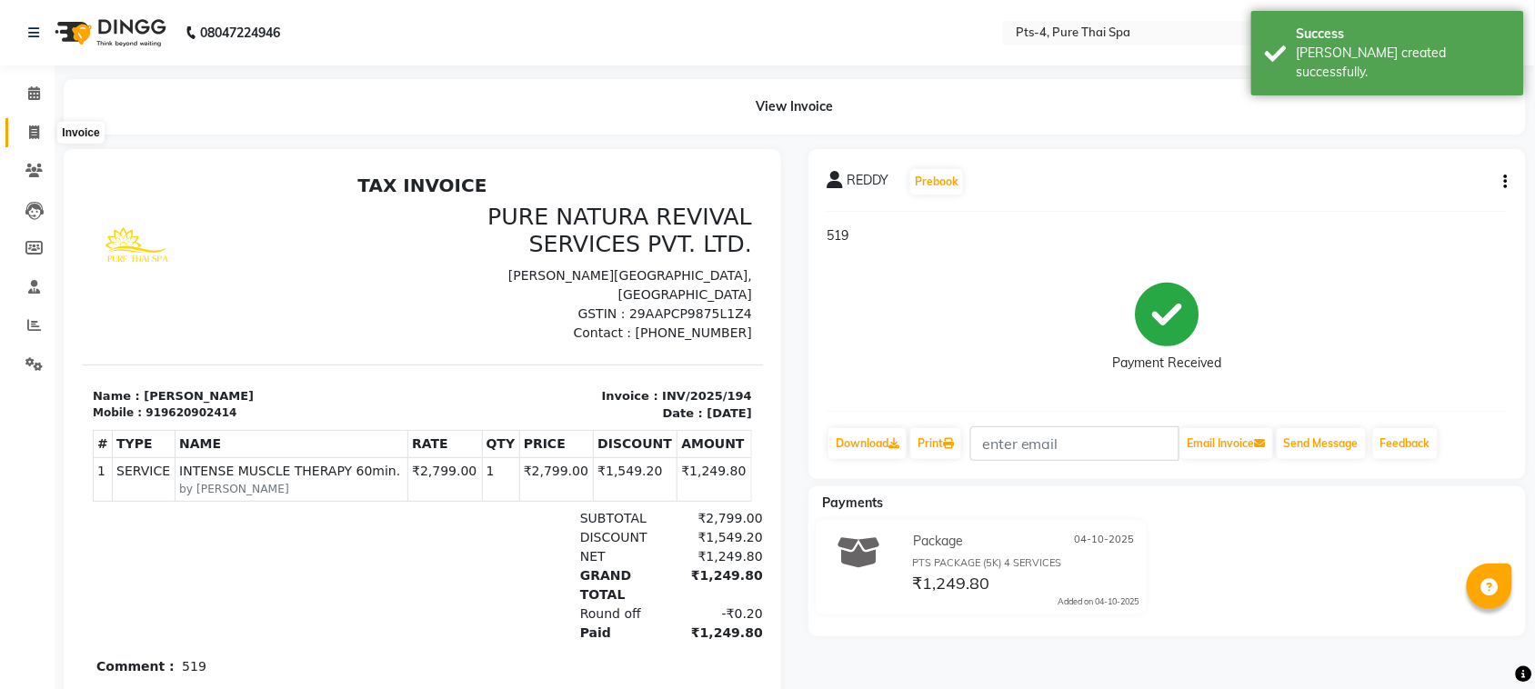
click at [27, 132] on span at bounding box center [34, 133] width 32 height 21
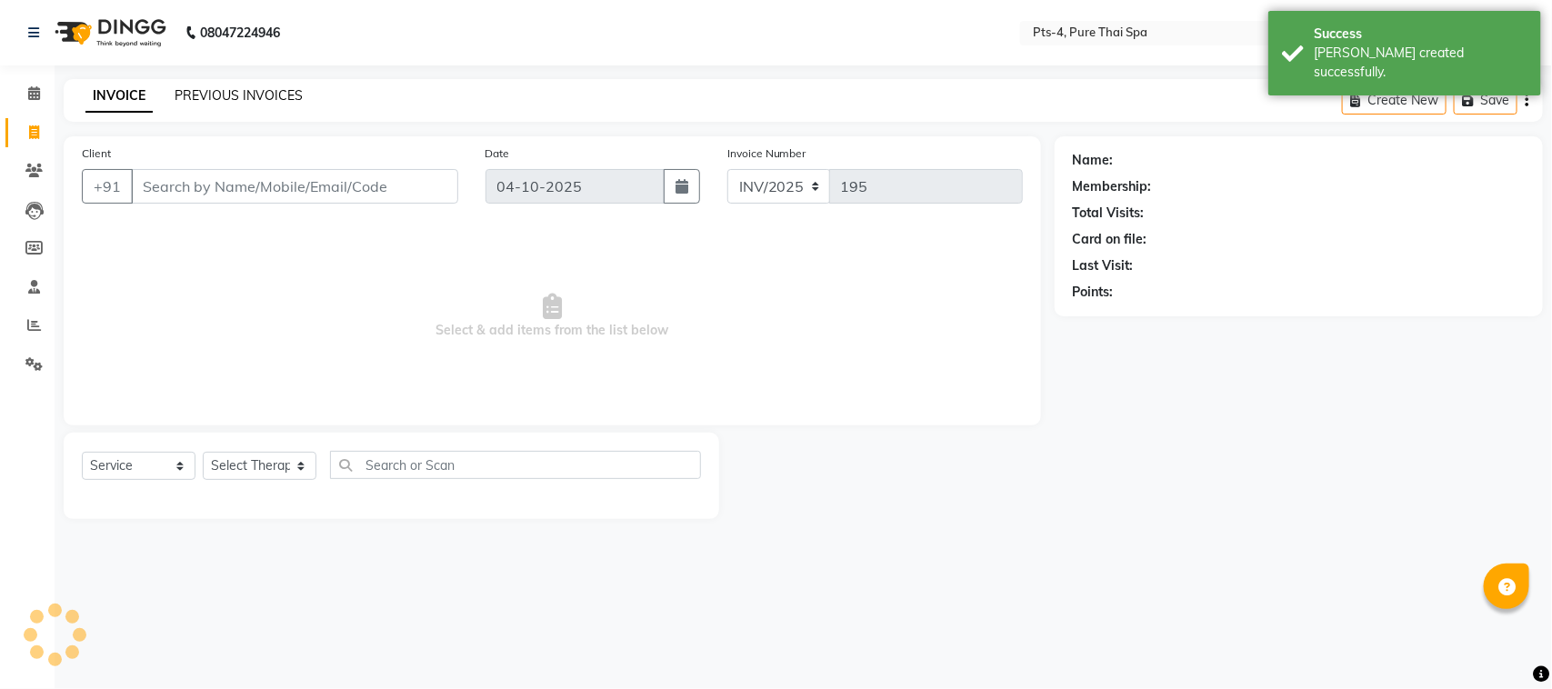
click at [216, 94] on link "PREVIOUS INVOICES" at bounding box center [239, 95] width 128 height 16
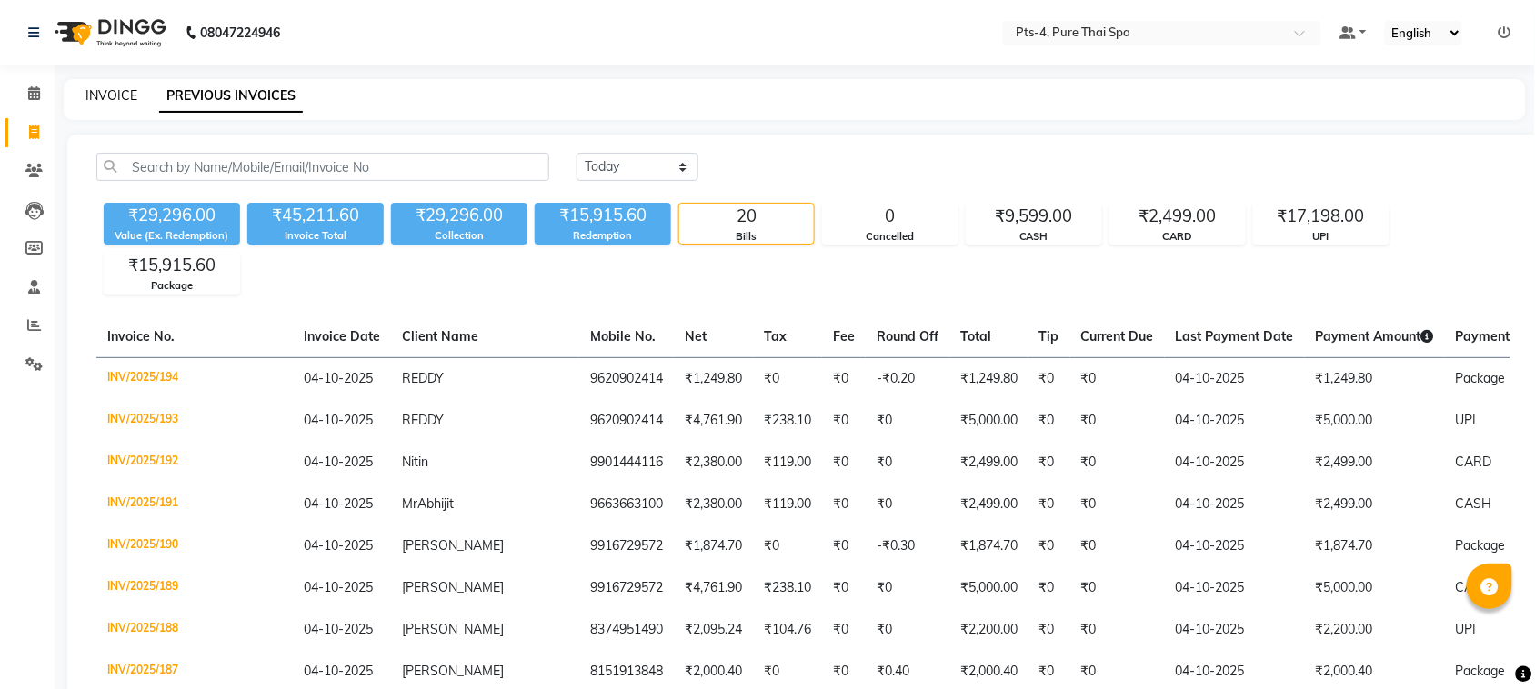
click at [103, 93] on link "INVOICE" at bounding box center [111, 95] width 52 height 16
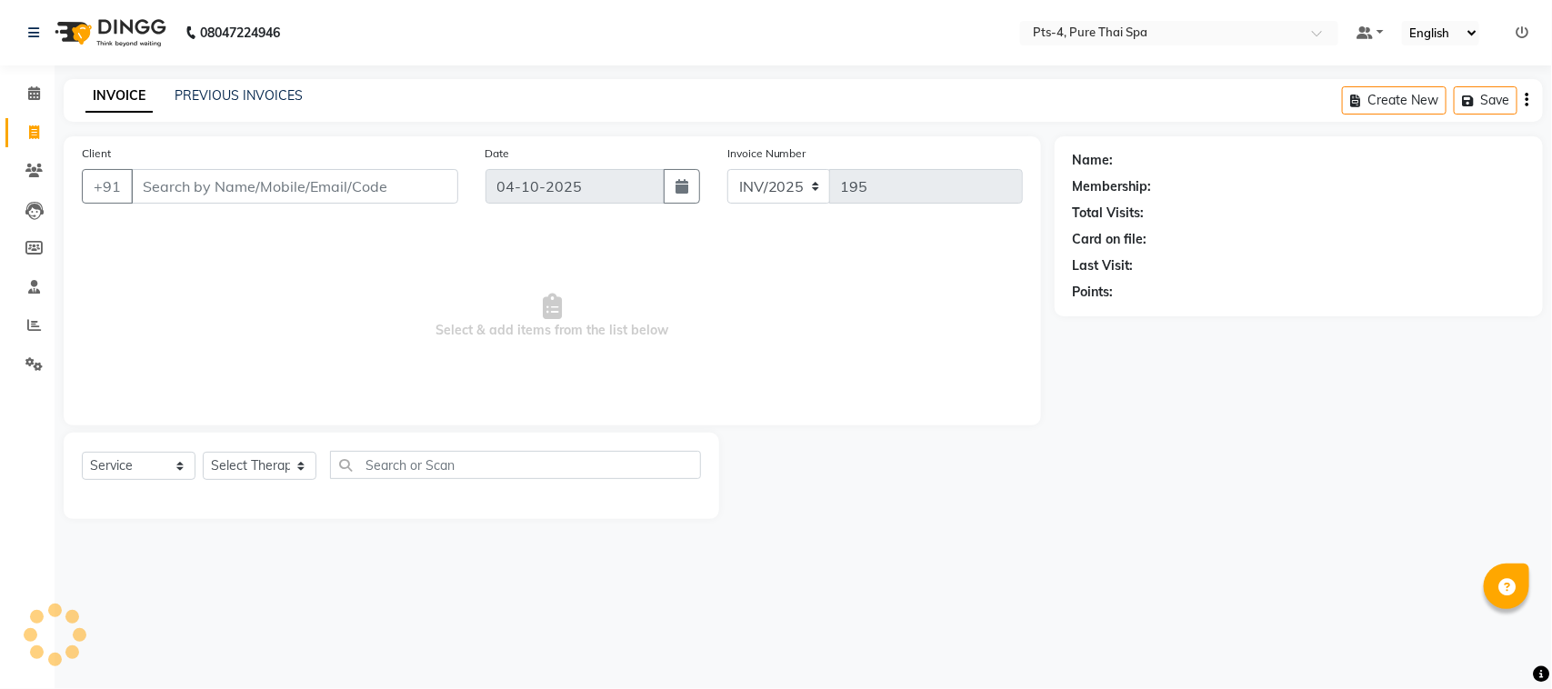
click at [169, 198] on input "Client" at bounding box center [294, 186] width 327 height 35
click at [239, 96] on link "PREVIOUS INVOICES" at bounding box center [239, 95] width 128 height 16
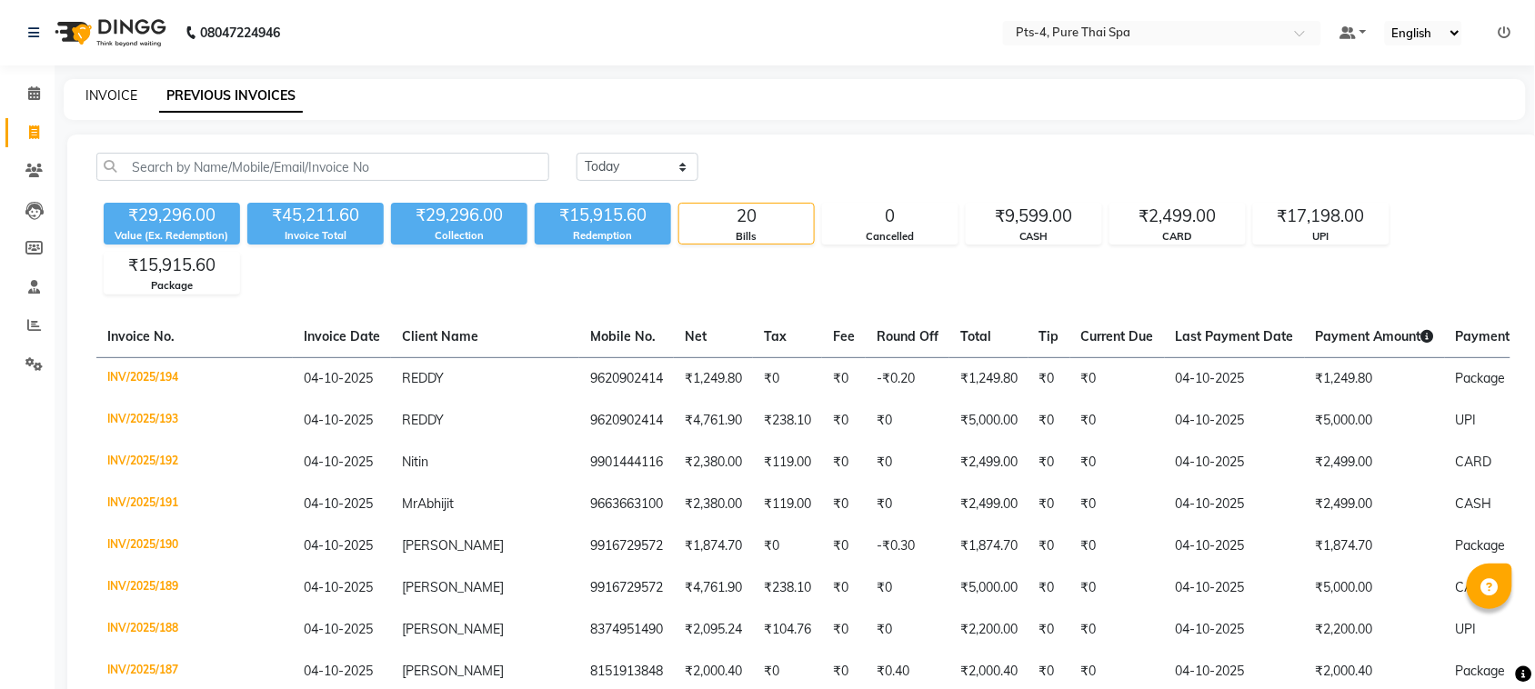
click at [118, 101] on link "INVOICE" at bounding box center [111, 95] width 52 height 16
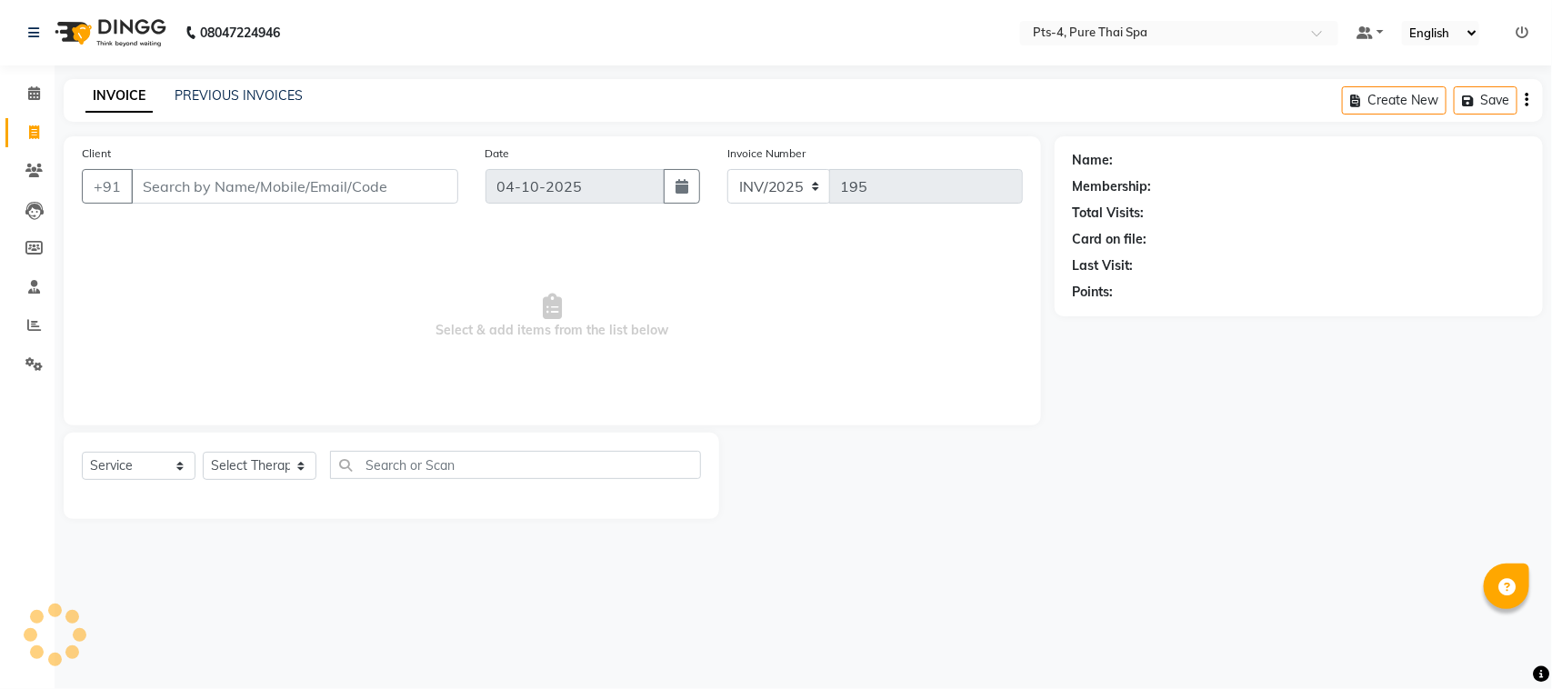
click at [202, 187] on input "Client" at bounding box center [294, 186] width 327 height 35
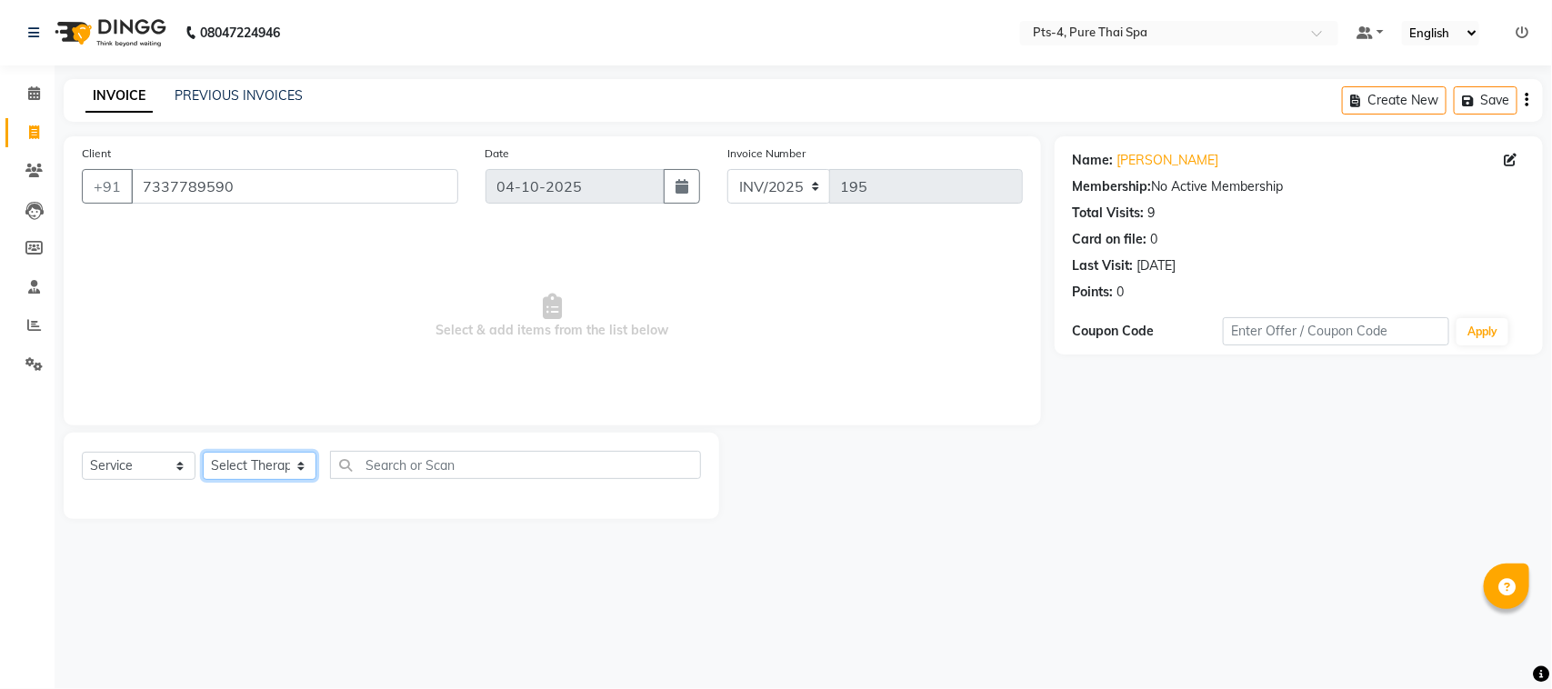
click at [255, 465] on select "Select Therapist AMY NE ANU anyone Ashish kumar BELLA Candy FON HONEY JIYA kris…" at bounding box center [260, 466] width 114 height 28
click at [203, 452] on select "Select Therapist AMY NE ANU anyone Ashish kumar BELLA Candy FON HONEY JIYA kris…" at bounding box center [260, 466] width 114 height 28
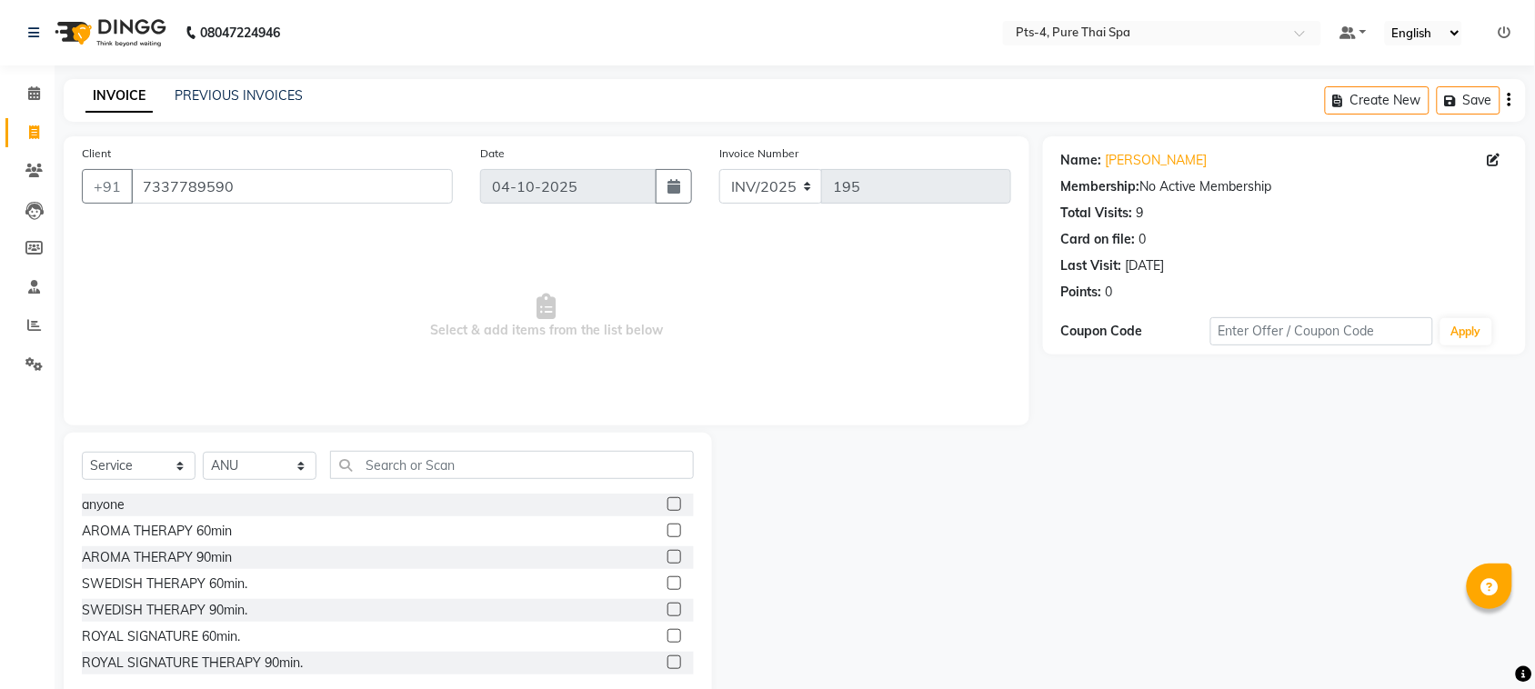
click at [1046, 547] on div "Name: Rajesh Membership: No Active Membership Total Visits: 9 Card on file: 0 L…" at bounding box center [1291, 418] width 496 height 565
click at [124, 461] on select "Select Service Product Membership Package Voucher Prepaid Gift Card" at bounding box center [139, 466] width 114 height 28
click at [82, 452] on select "Select Service Product Membership Package Voucher Prepaid Gift Card" at bounding box center [139, 466] width 114 height 28
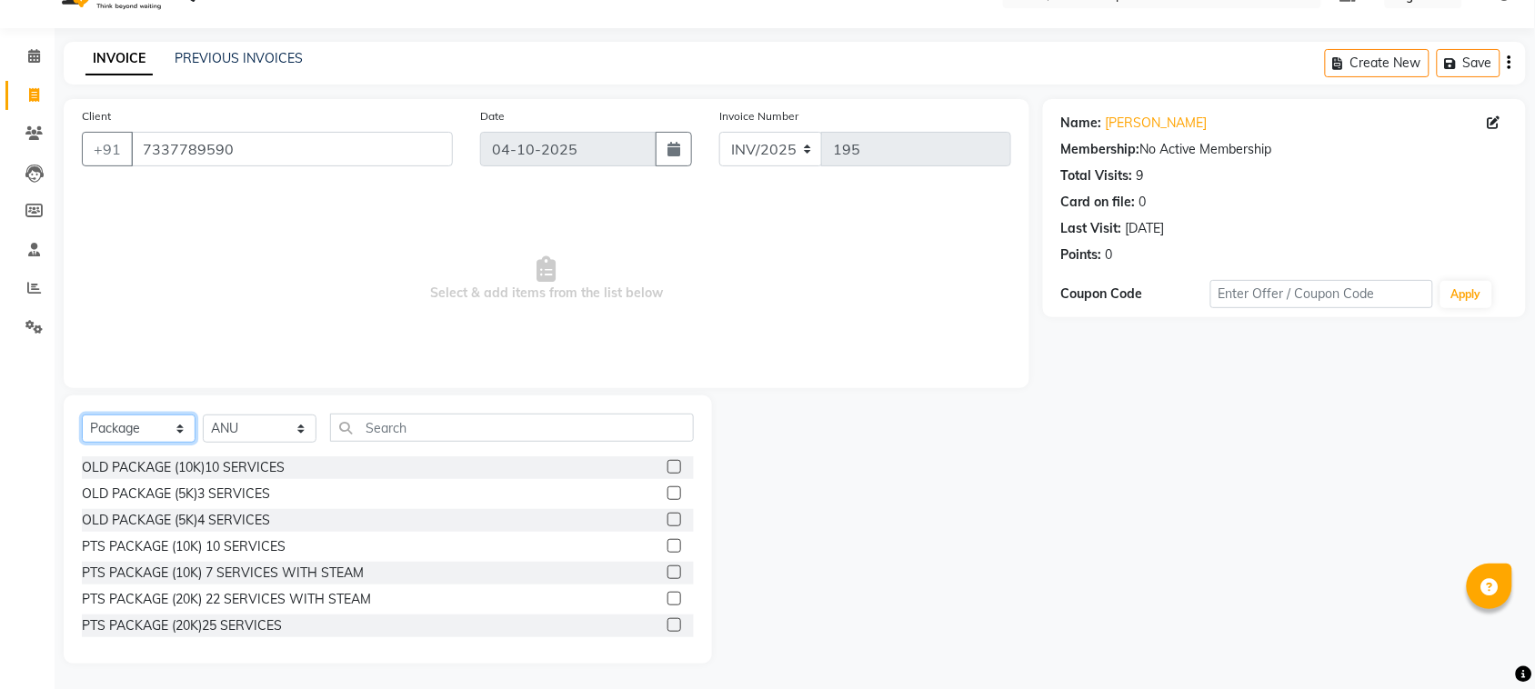
scroll to position [107, 0]
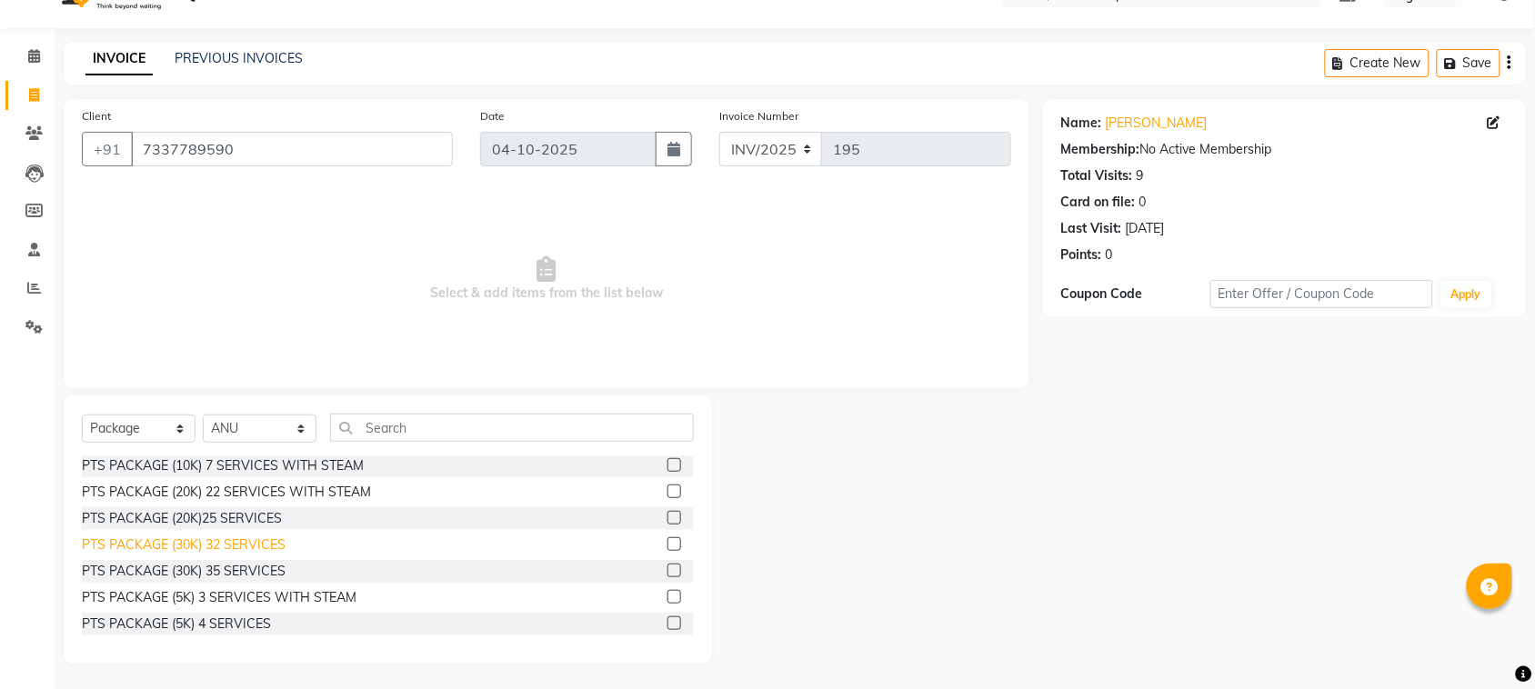
click at [237, 544] on div "PTS PACKAGE (30K) 32 SERVICES" at bounding box center [184, 544] width 204 height 19
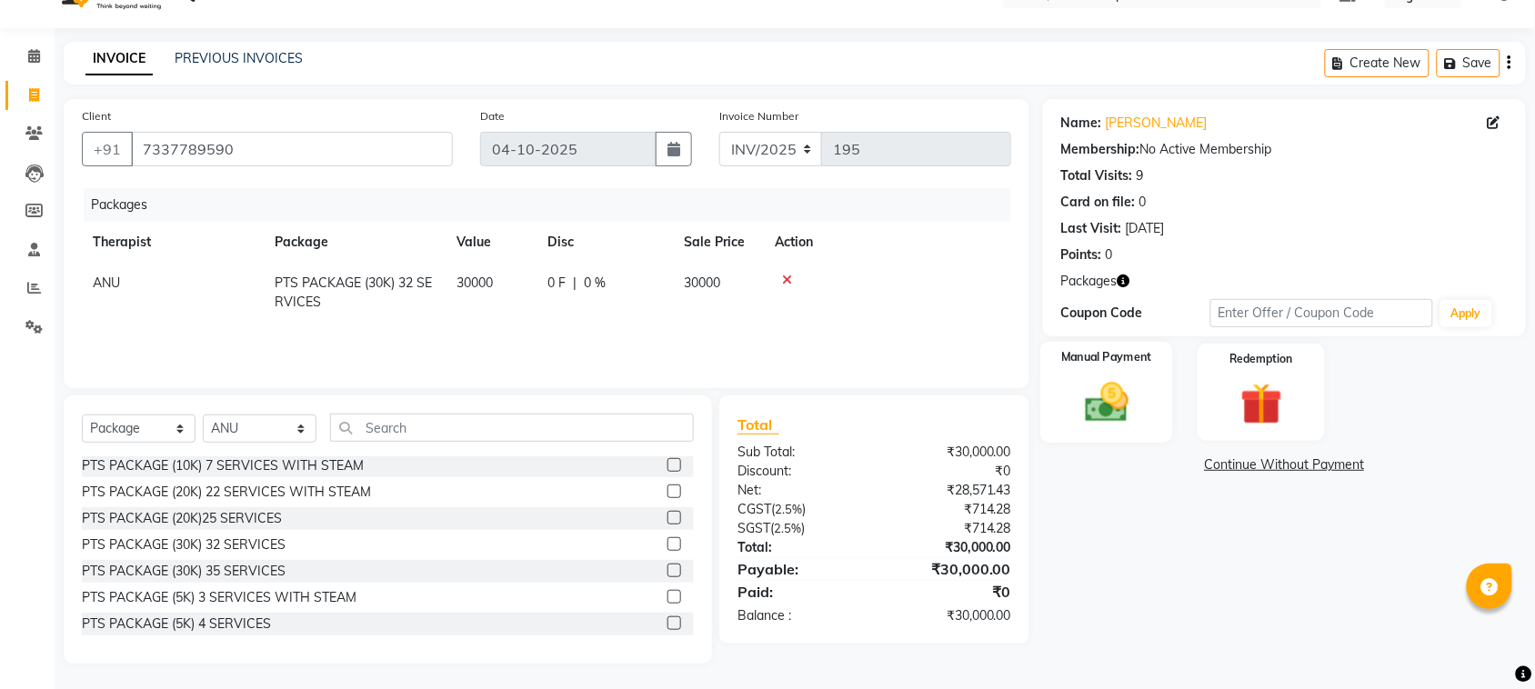
click at [1123, 398] on img at bounding box center [1106, 402] width 71 height 50
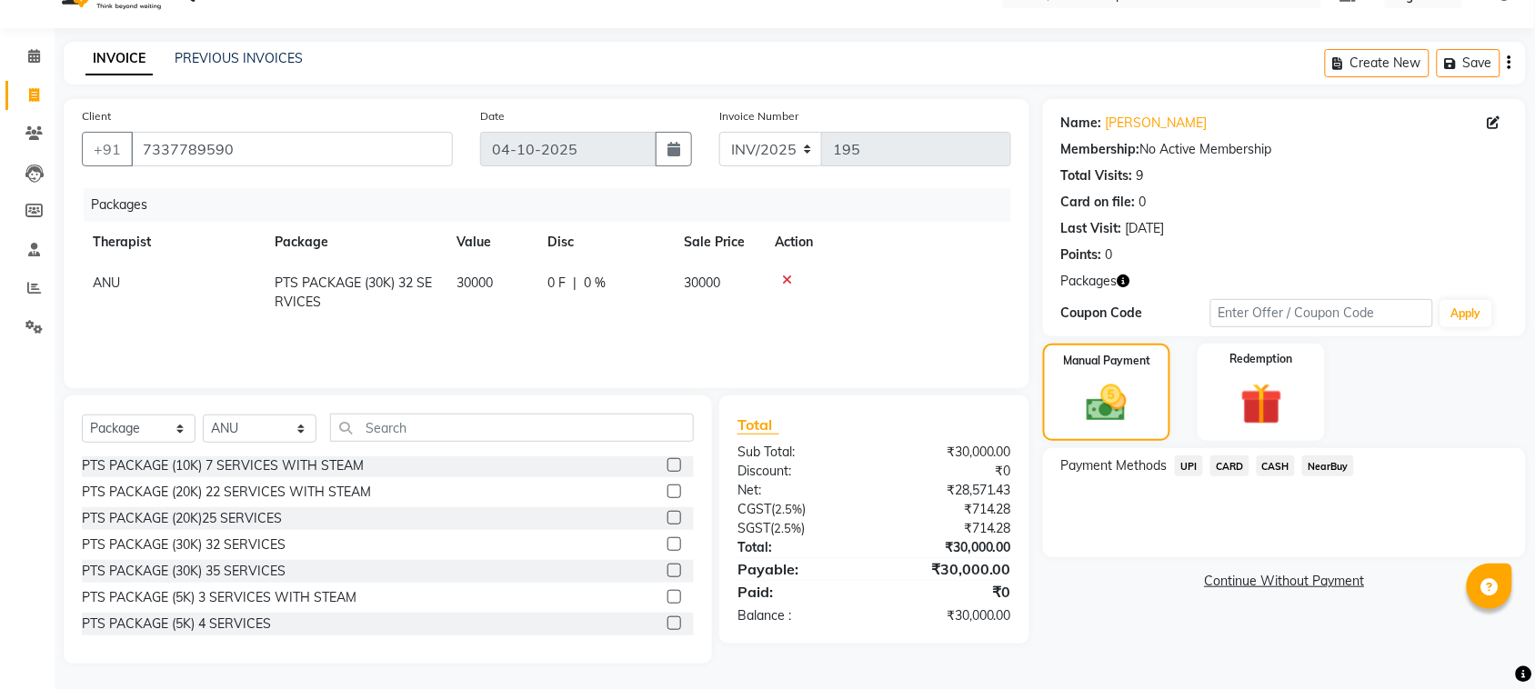
click at [1194, 461] on span "UPI" at bounding box center [1189, 465] width 28 height 21
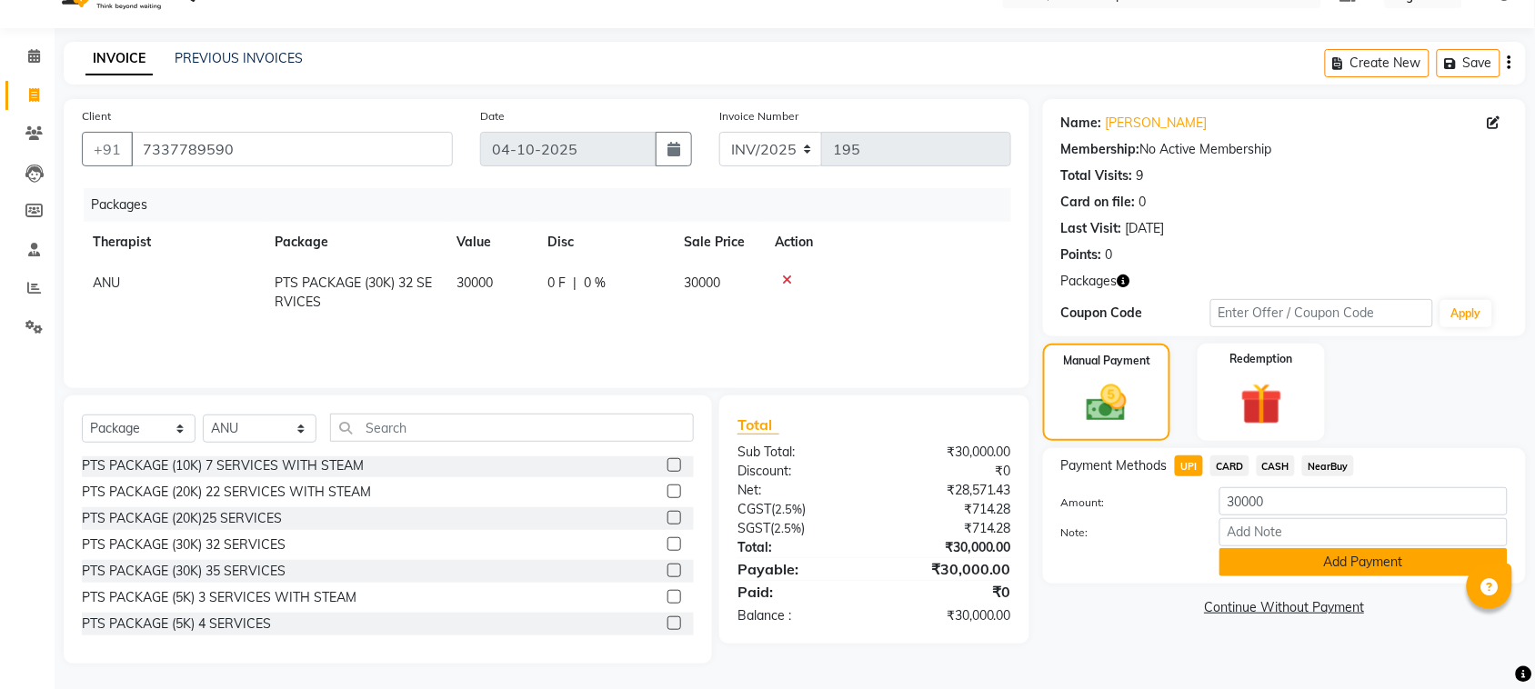
click at [1287, 557] on button "Add Payment" at bounding box center [1363, 562] width 288 height 28
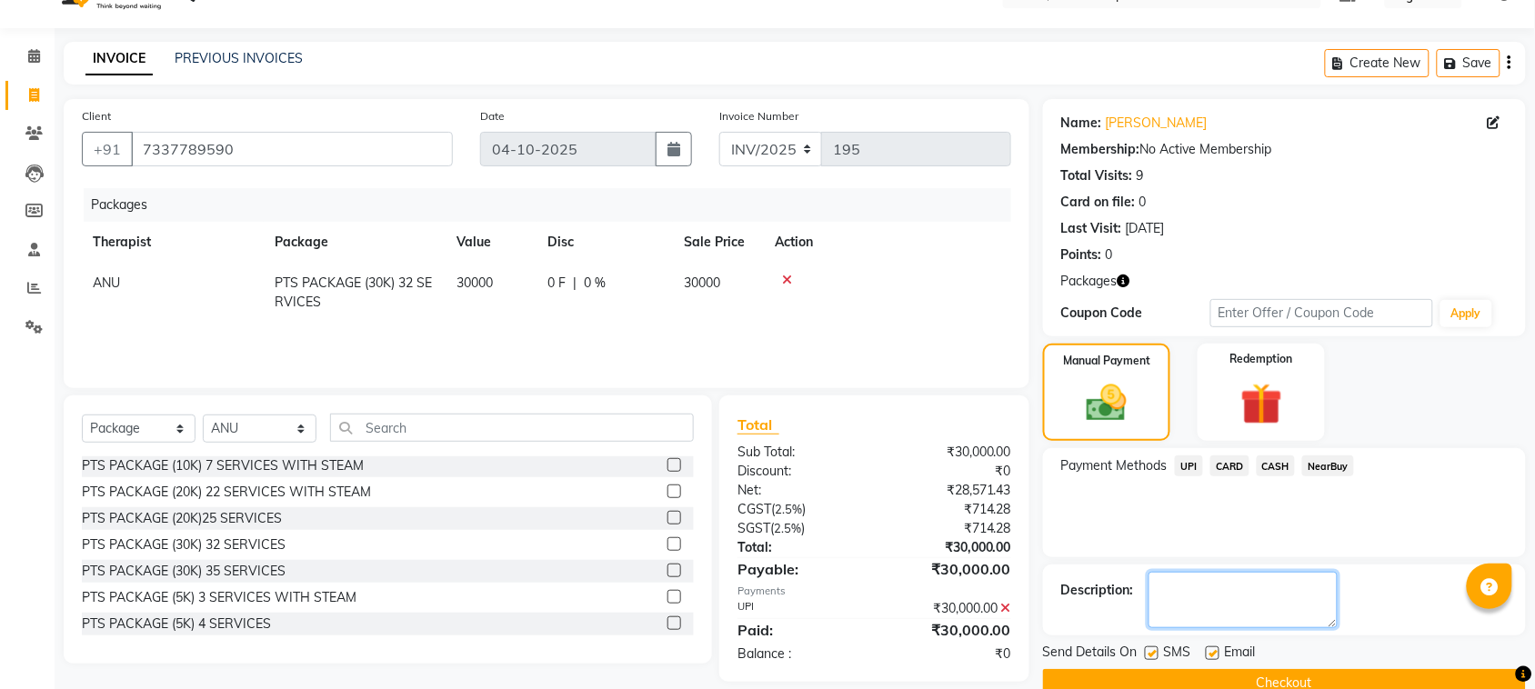
click at [1232, 600] on textarea at bounding box center [1242, 600] width 189 height 56
click at [1218, 653] on label at bounding box center [1212, 653] width 14 height 14
click at [1217, 653] on input "checkbox" at bounding box center [1211, 654] width 12 height 12
click at [1155, 645] on div "SMS" at bounding box center [1175, 654] width 61 height 23
click at [1155, 646] on label at bounding box center [1152, 653] width 14 height 14
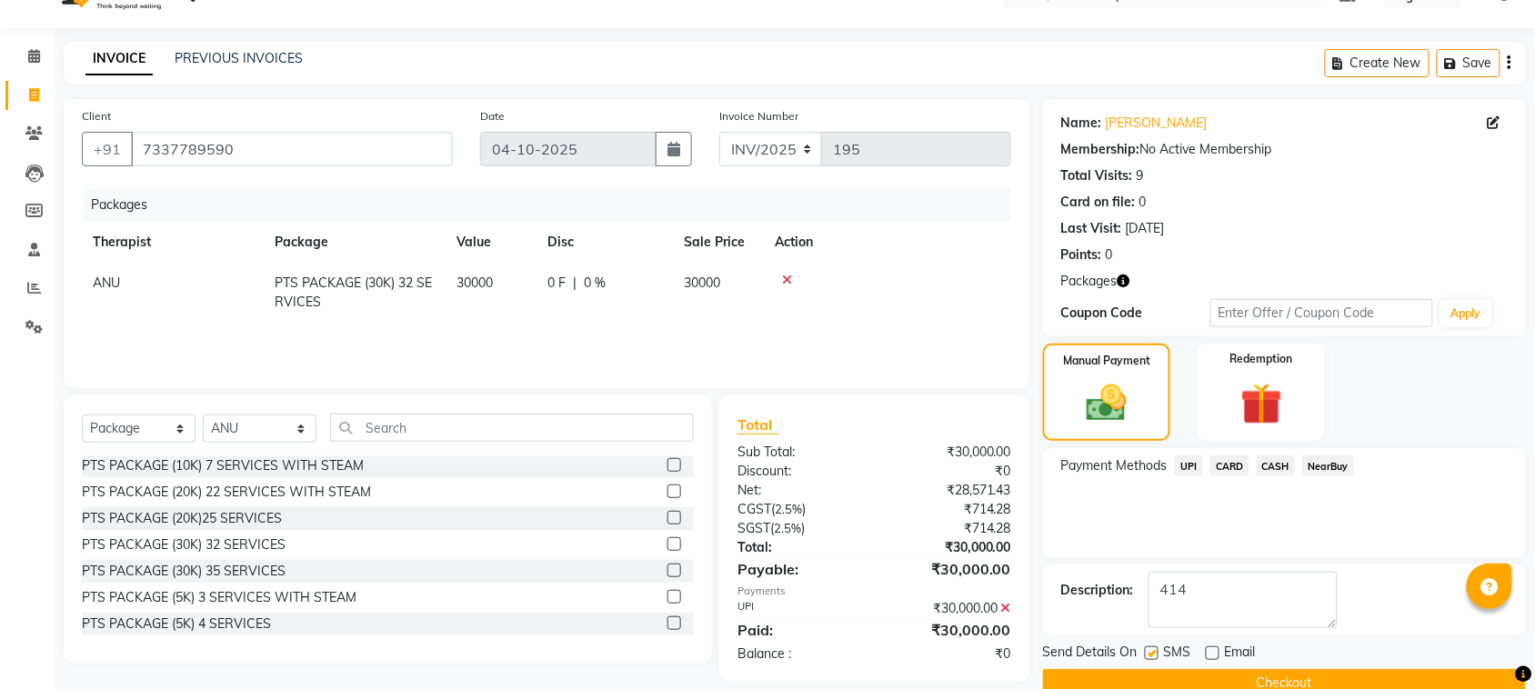
click at [1155, 648] on input "checkbox" at bounding box center [1151, 654] width 12 height 12
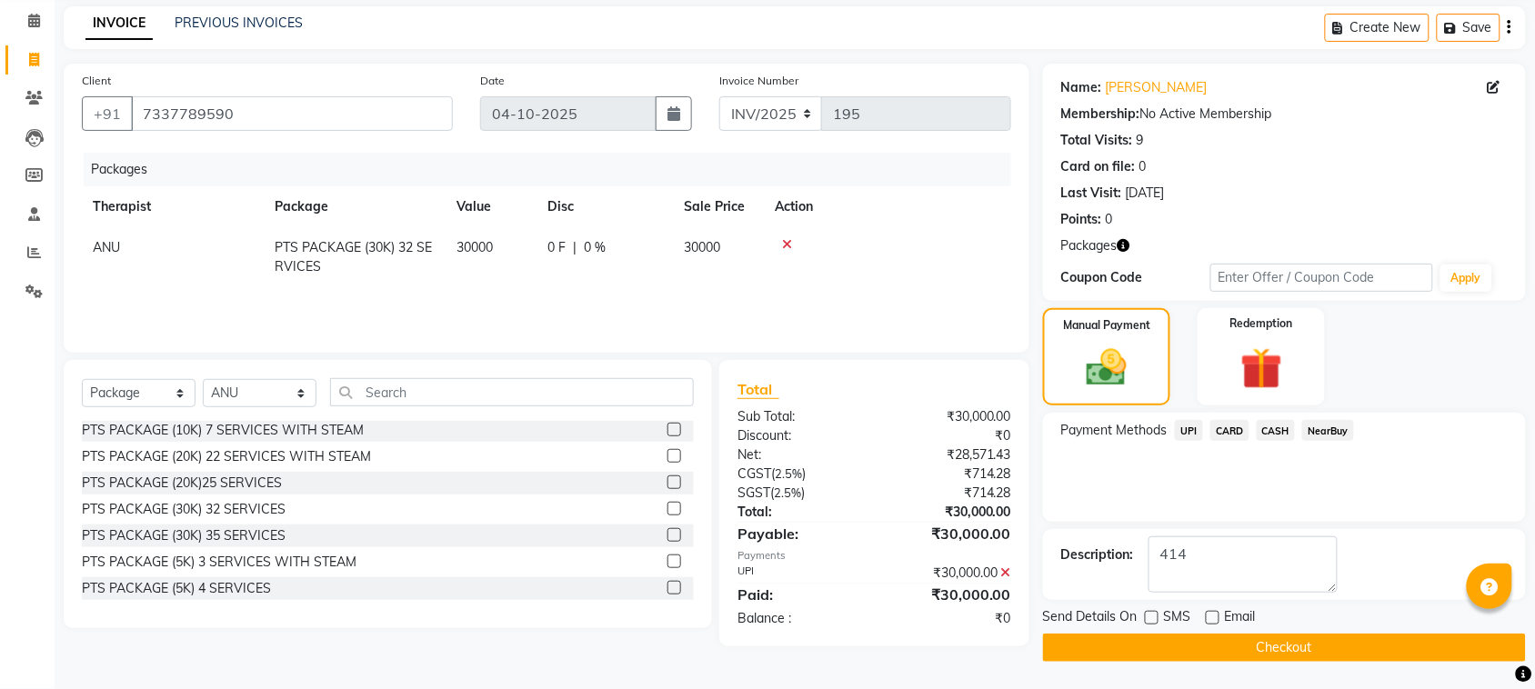
click at [1257, 634] on button "Checkout" at bounding box center [1284, 648] width 483 height 28
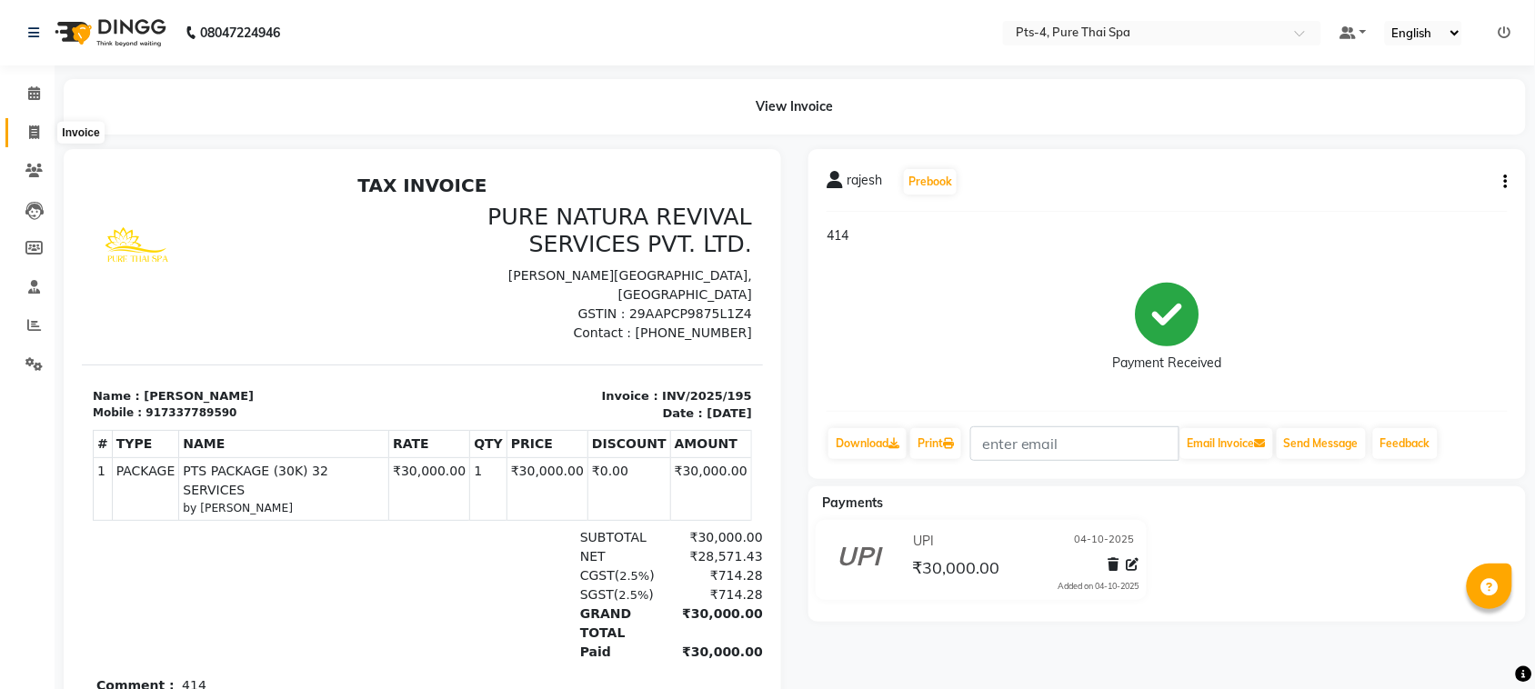
click at [29, 127] on icon at bounding box center [34, 132] width 10 height 14
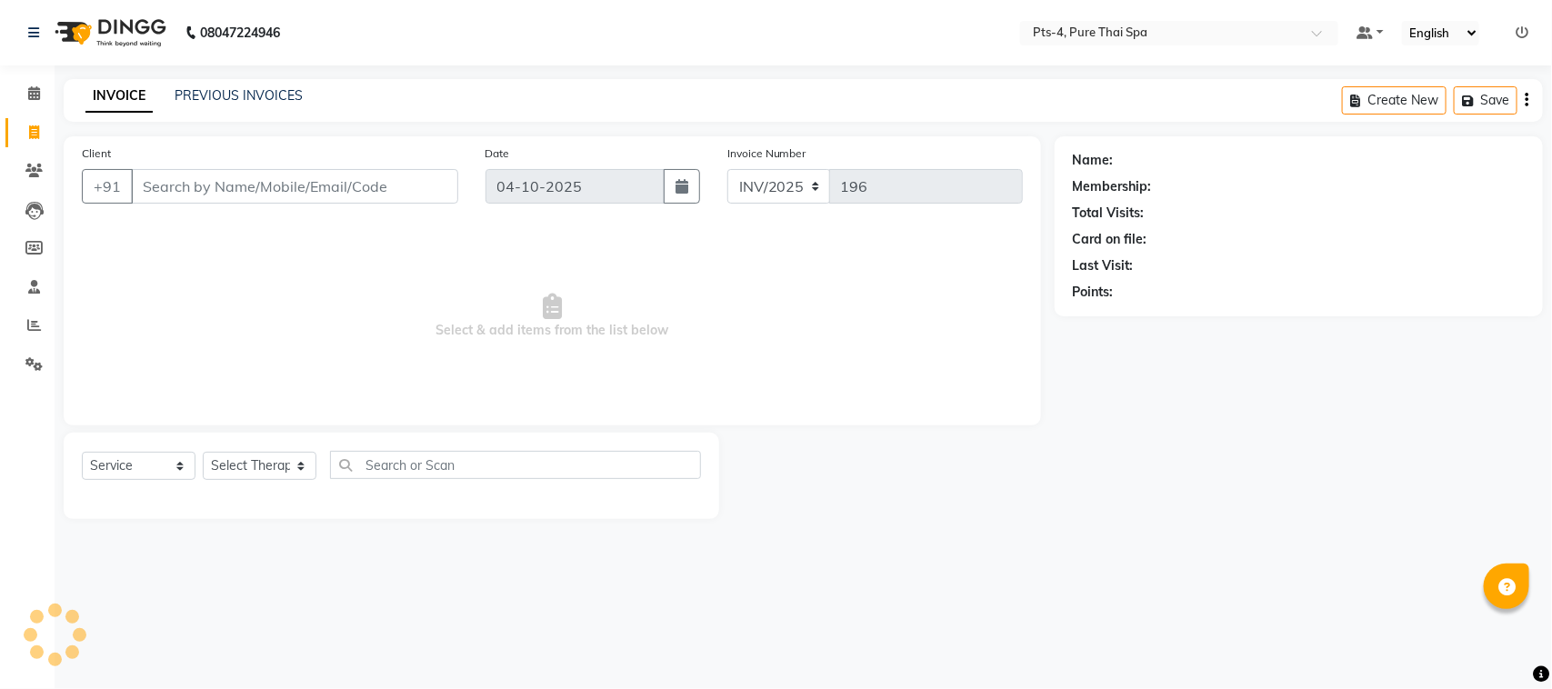
click at [206, 179] on input "Client" at bounding box center [294, 186] width 327 height 35
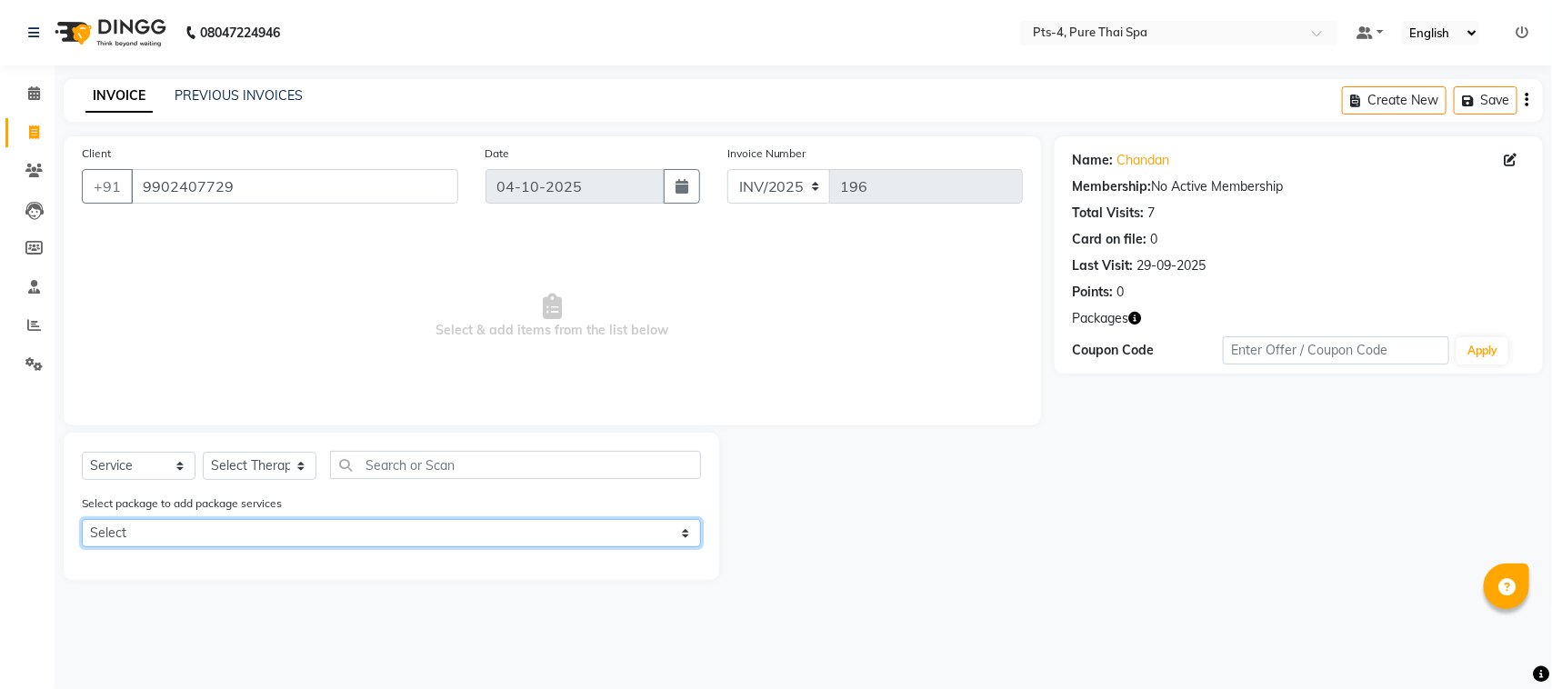
click at [201, 532] on select "Select PTS PACKAGE (5K) 4 SERVICES PTS PACKAGE (5K) 4 SERVICES" at bounding box center [391, 533] width 619 height 28
click at [82, 519] on select "Select PTS PACKAGE (5K) 4 SERVICES PTS PACKAGE (5K) 4 SERVICES" at bounding box center [391, 533] width 619 height 28
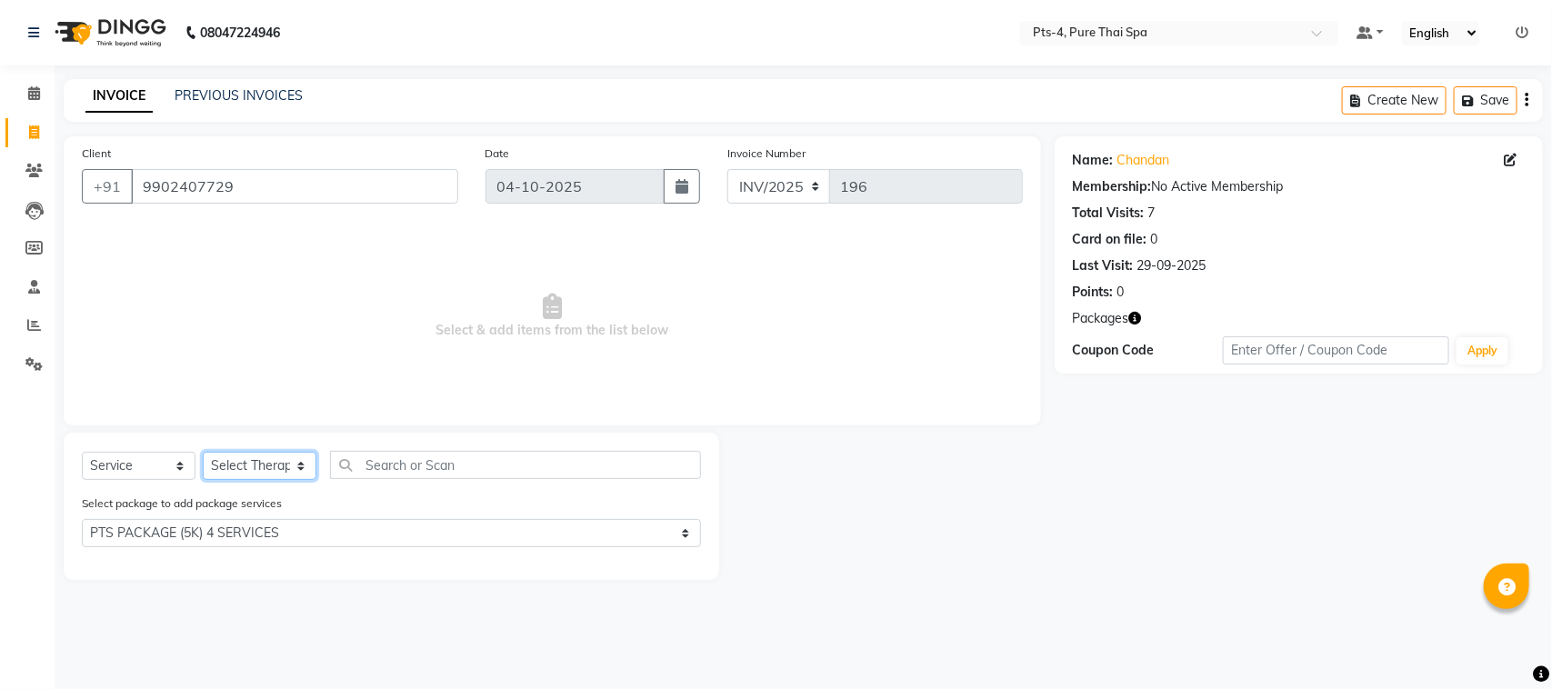
click at [291, 475] on select "Select Therapist AMY NE ANU anyone Ashish kumar BELLA Candy FON HONEY JIYA kris…" at bounding box center [260, 466] width 114 height 28
click at [203, 452] on select "Select Therapist AMY NE ANU anyone Ashish kumar BELLA Candy FON HONEY JIYA kris…" at bounding box center [260, 466] width 114 height 28
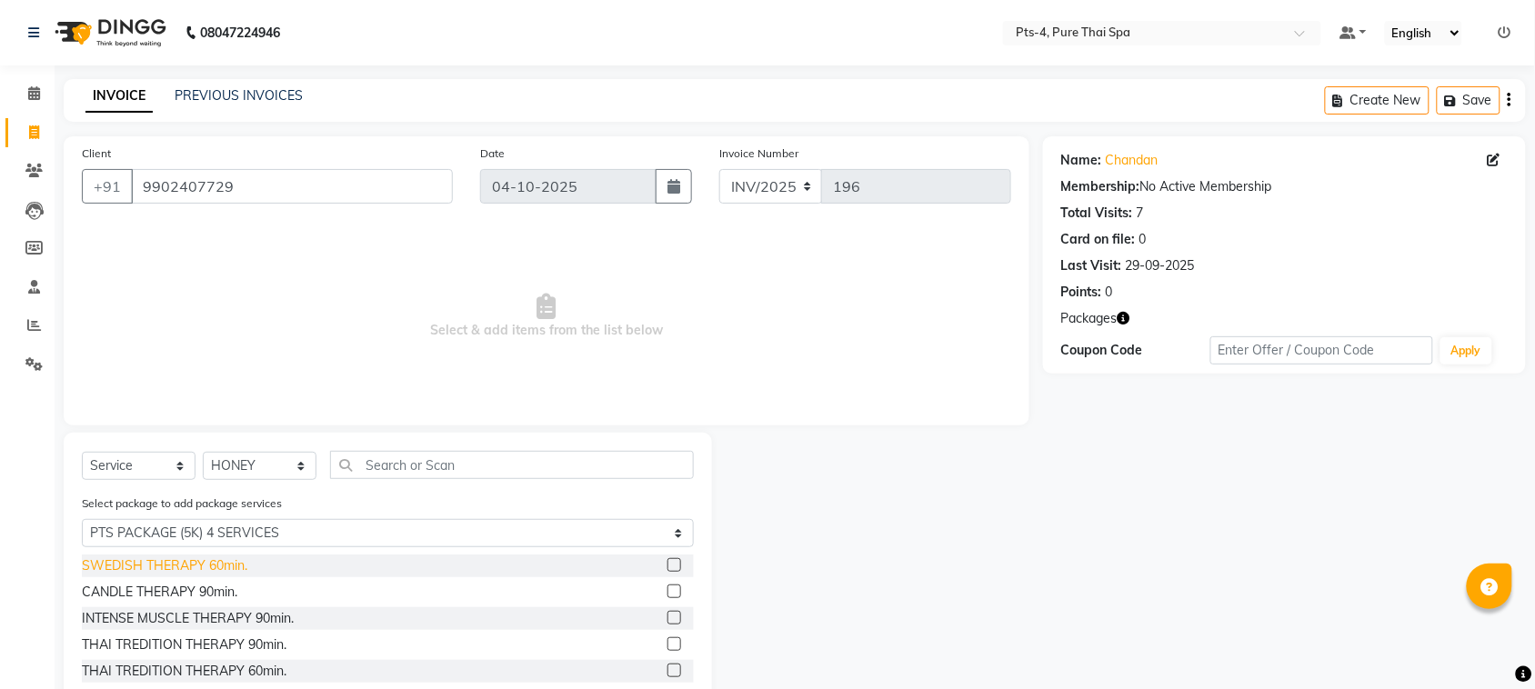
click at [153, 564] on div "SWEDISH THERAPY 60min." at bounding box center [164, 565] width 165 height 19
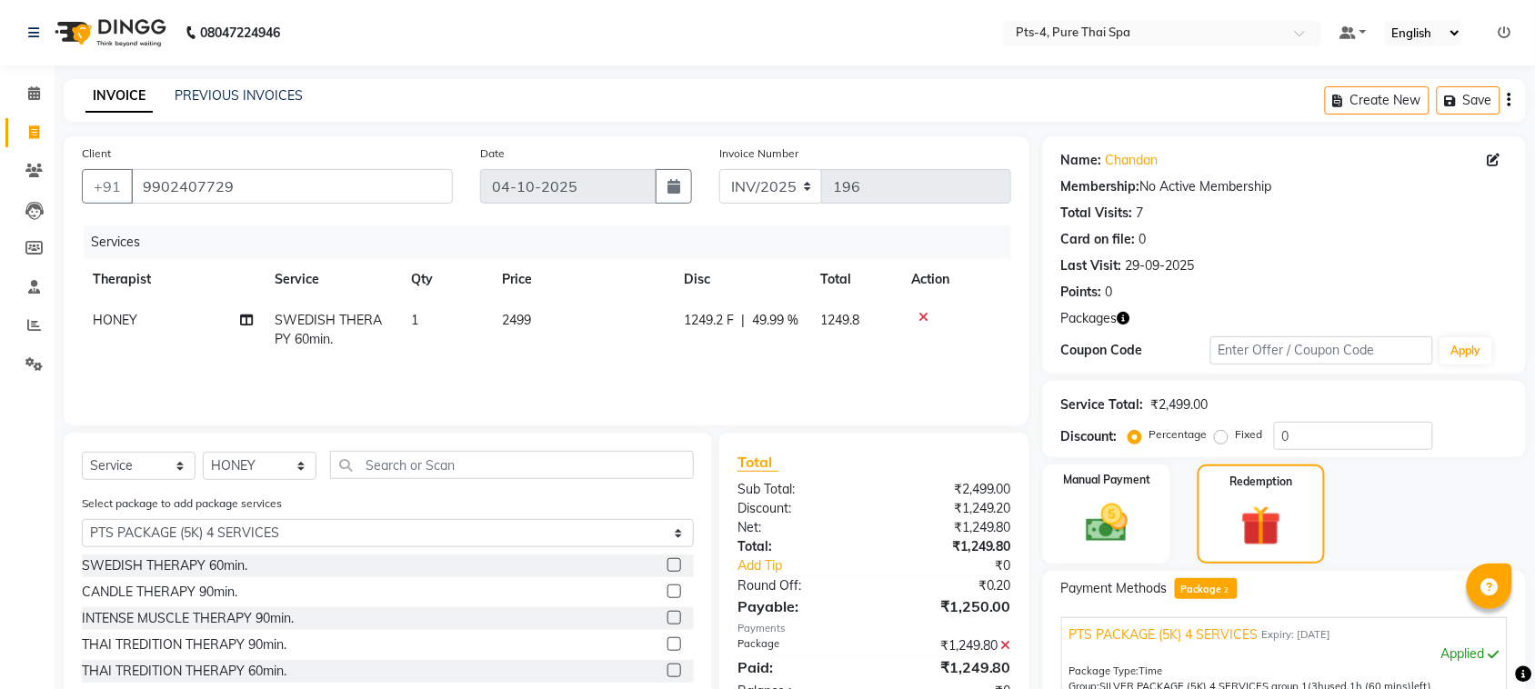
scroll to position [305, 0]
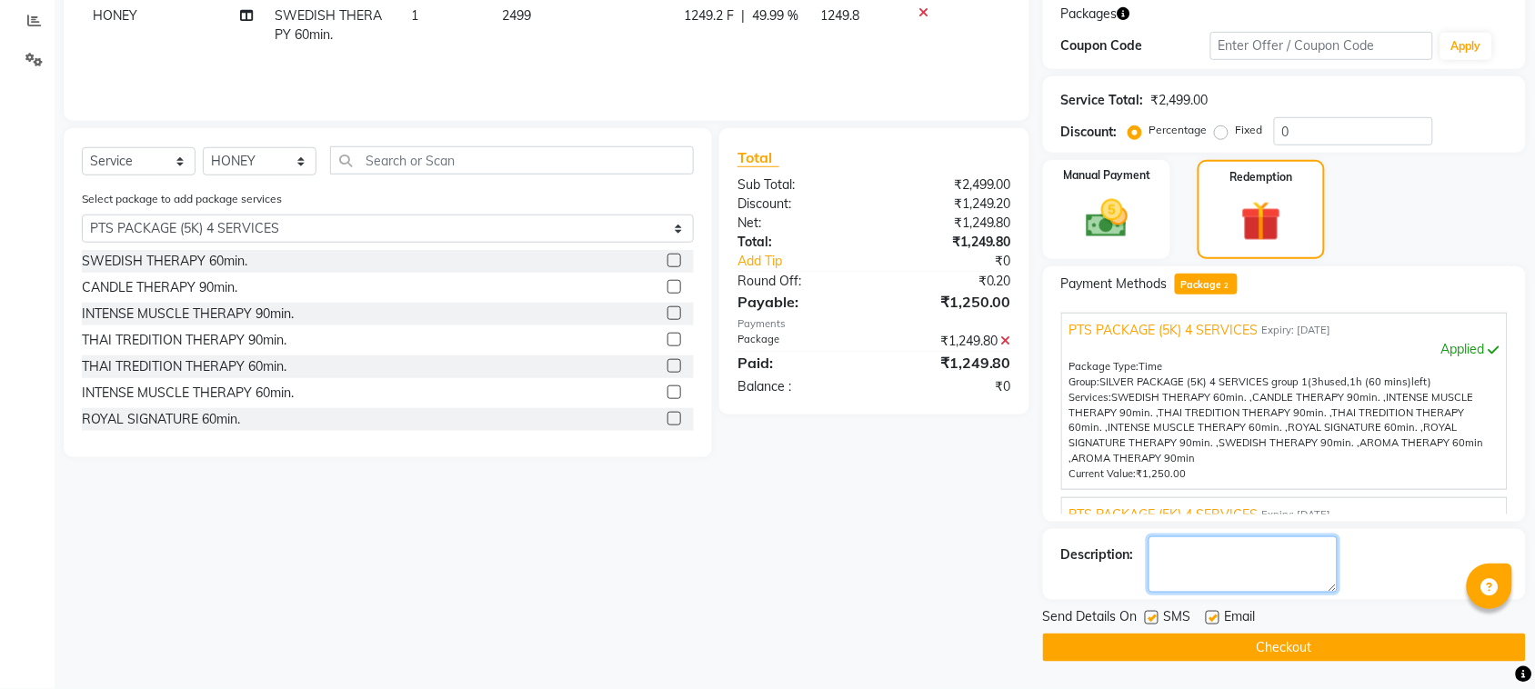
click at [1194, 562] on textarea at bounding box center [1242, 564] width 189 height 56
click at [1250, 562] on textarea at bounding box center [1242, 564] width 189 height 56
click at [1218, 615] on label at bounding box center [1212, 618] width 14 height 14
click at [1217, 615] on input "checkbox" at bounding box center [1211, 619] width 12 height 12
click at [1155, 623] on label at bounding box center [1152, 618] width 14 height 14
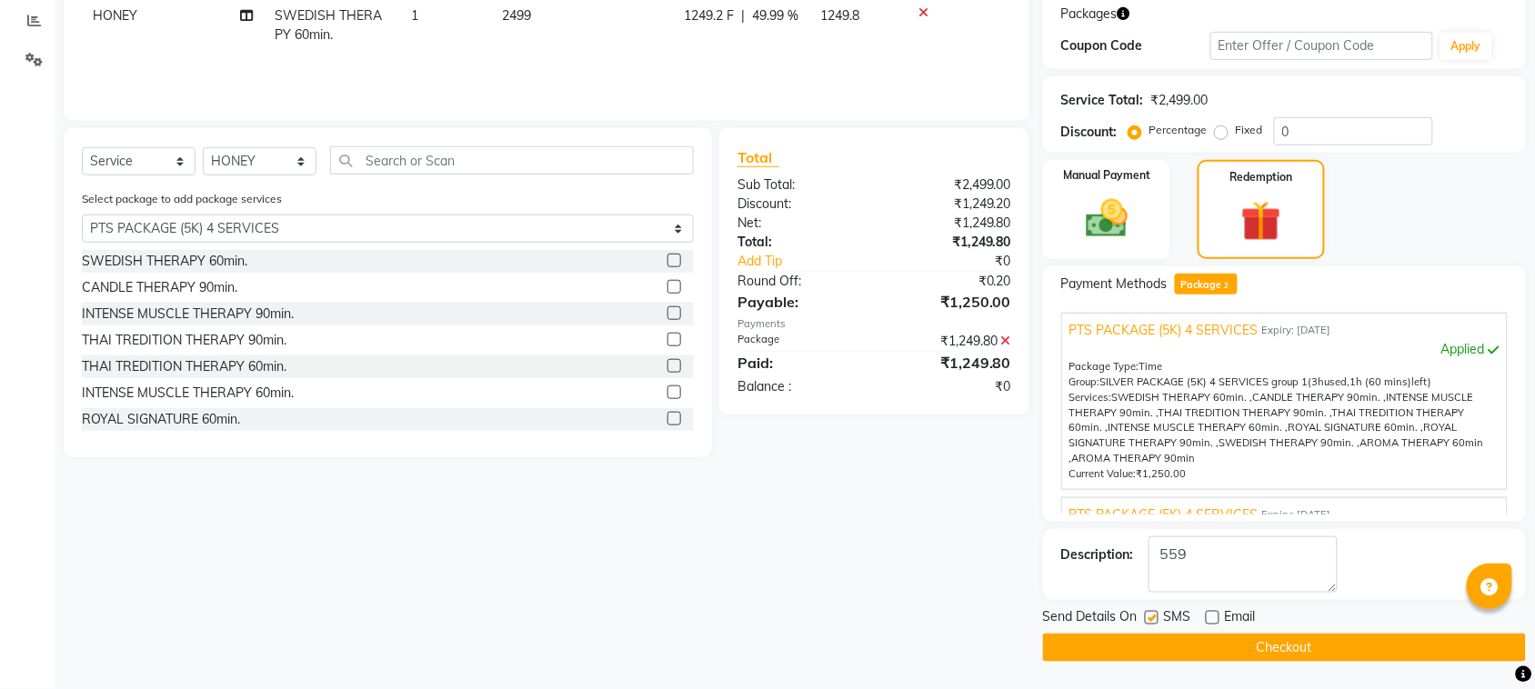
click at [1155, 623] on input "checkbox" at bounding box center [1151, 619] width 12 height 12
click at [1182, 659] on button "Checkout" at bounding box center [1284, 648] width 483 height 28
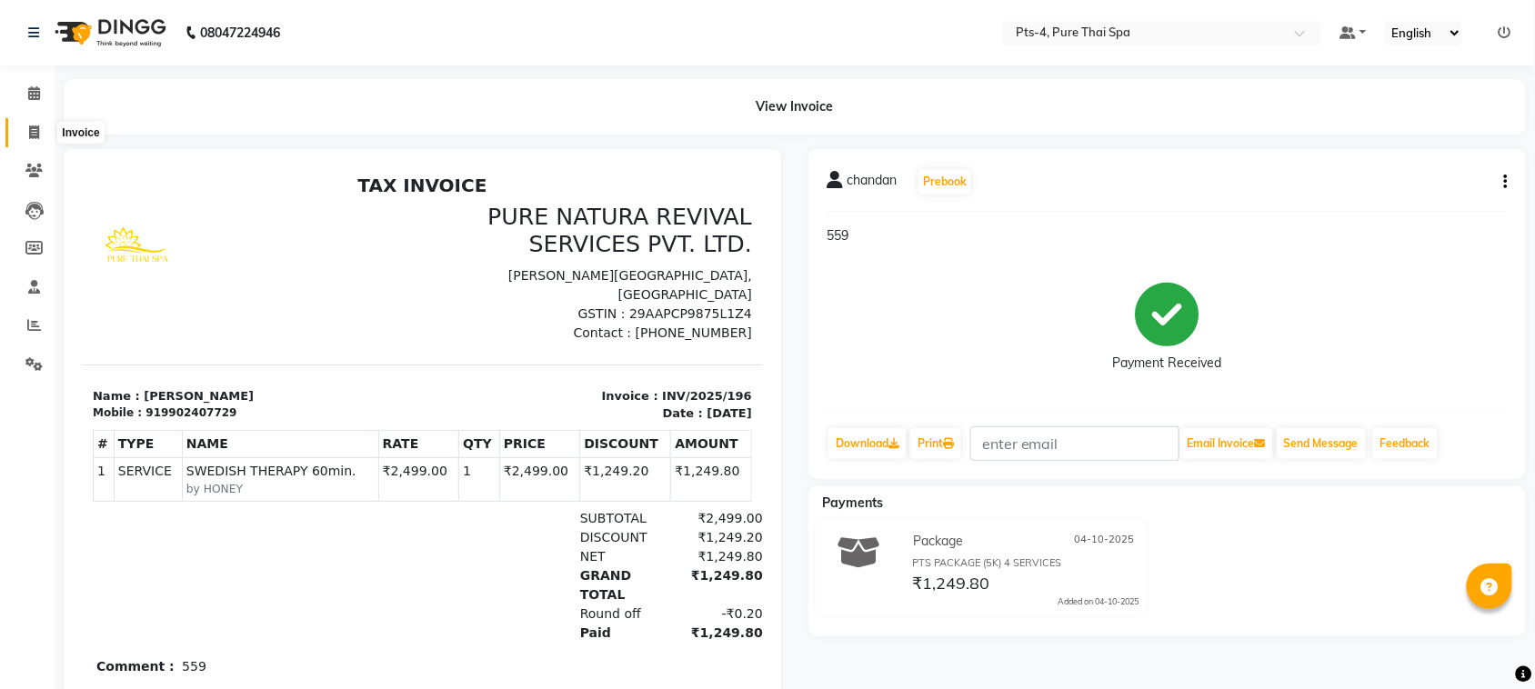
click at [29, 134] on icon at bounding box center [34, 132] width 10 height 14
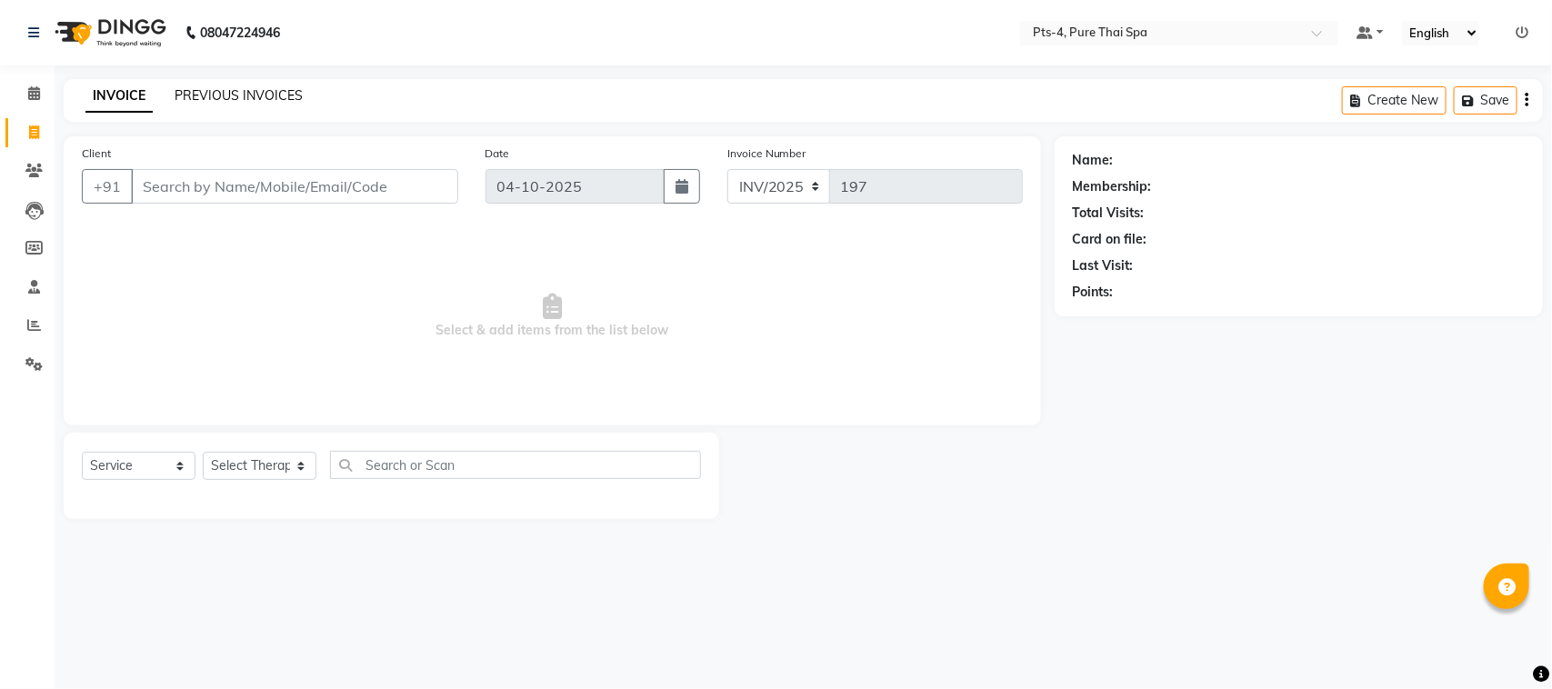
click at [234, 92] on link "PREVIOUS INVOICES" at bounding box center [239, 95] width 128 height 16
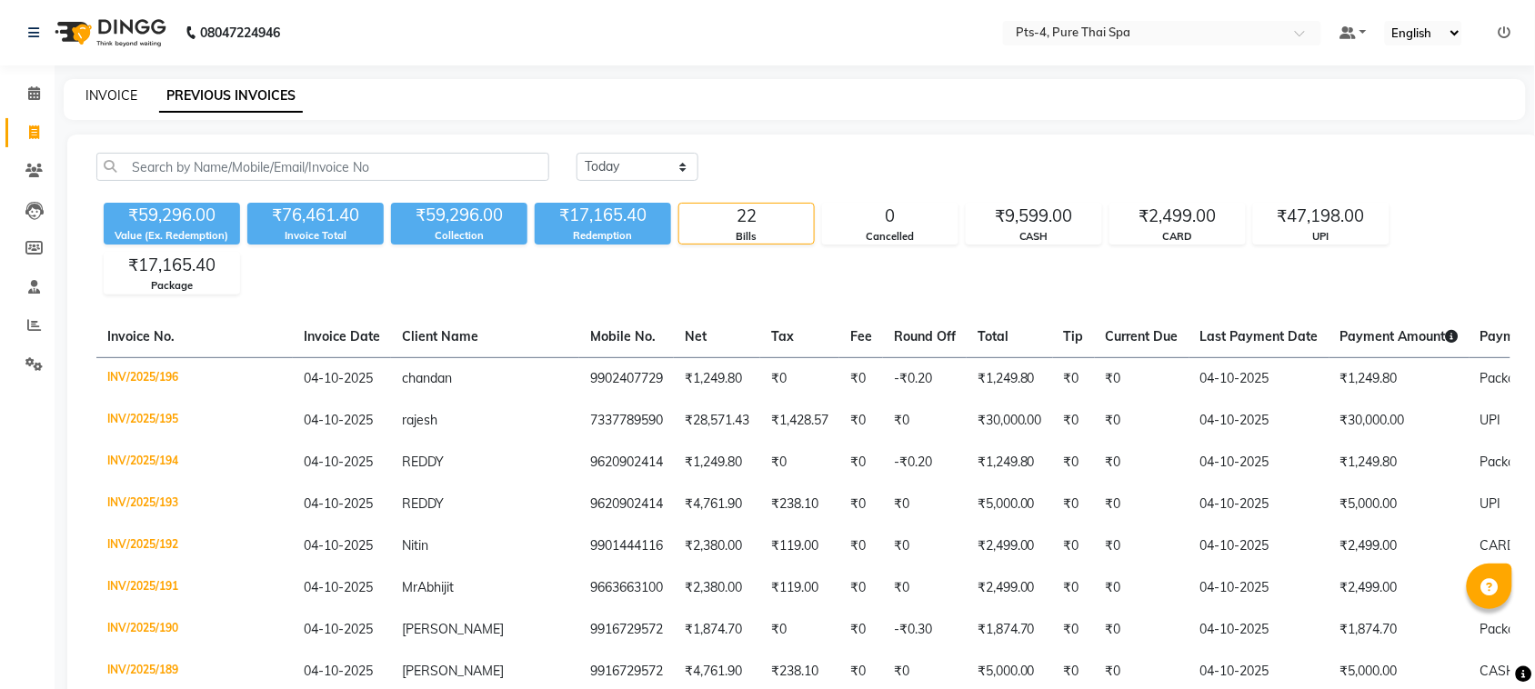
click at [119, 98] on link "INVOICE" at bounding box center [111, 95] width 52 height 16
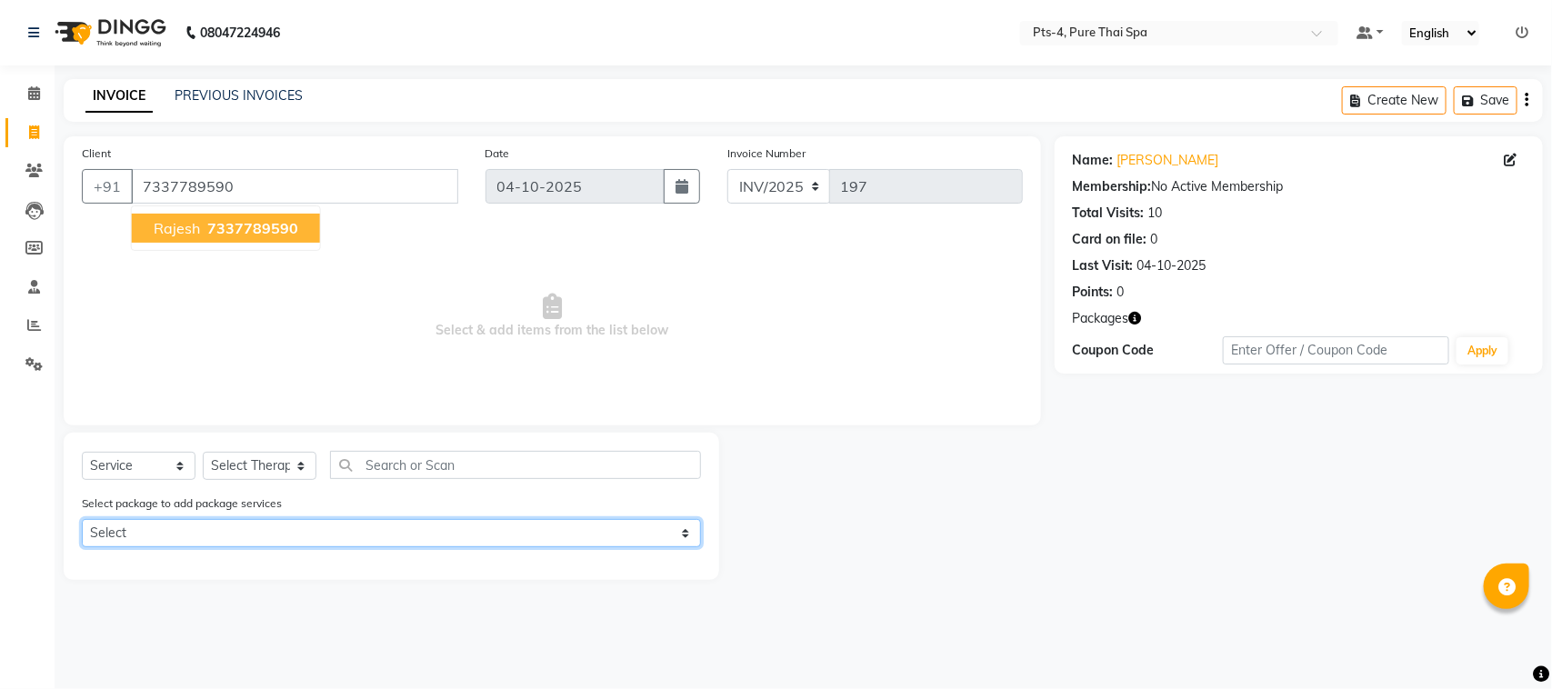
click at [187, 535] on select "Select PTS PACKAGE (30K) 32 SERVICES" at bounding box center [391, 533] width 619 height 28
click at [82, 519] on select "Select PTS PACKAGE (30K) 32 SERVICES" at bounding box center [391, 533] width 619 height 28
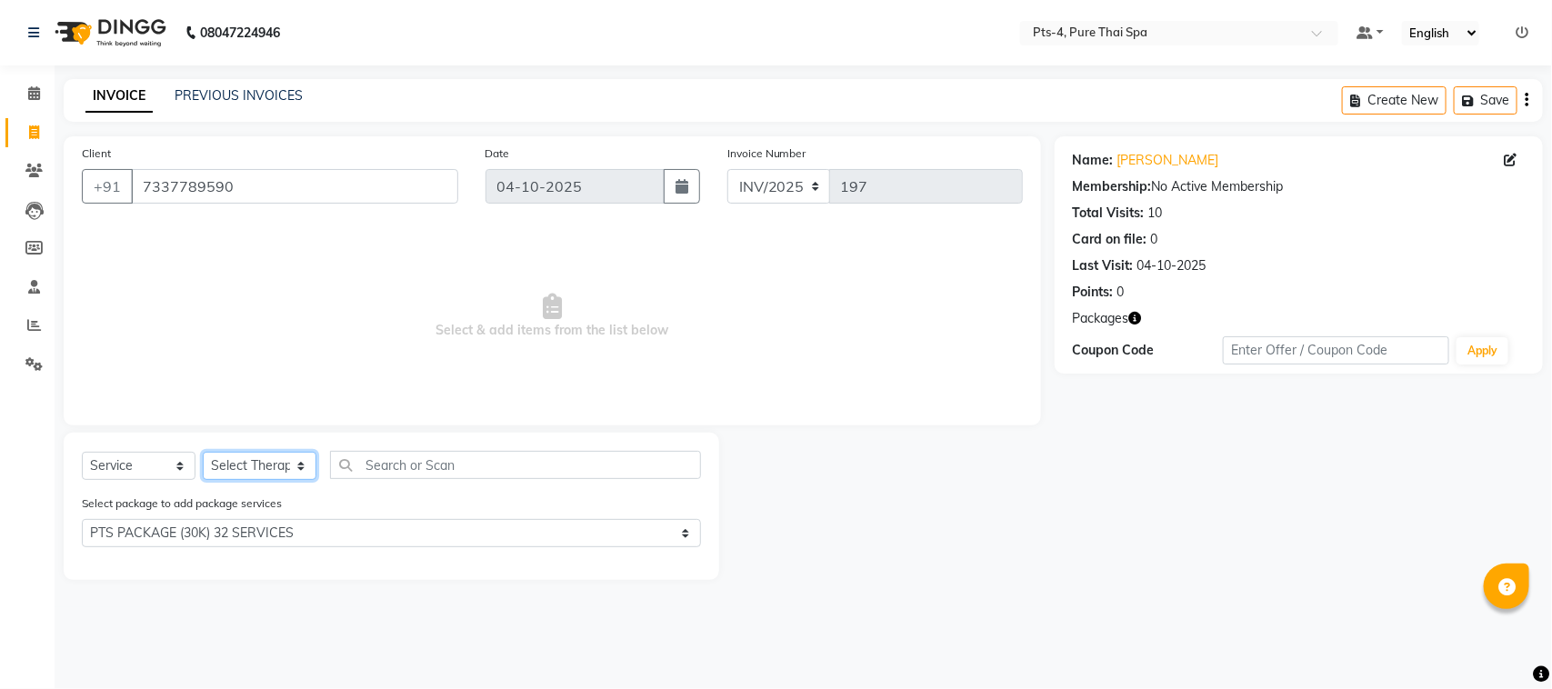
click at [243, 464] on select "Select Therapist AMY NE ANU anyone Ashish kumar BELLA Candy FON HONEY JIYA kris…" at bounding box center [260, 466] width 114 height 28
click at [245, 470] on select "Select Therapist AMY NE ANU anyone Ashish kumar BELLA Candy FON HONEY JIYA kris…" at bounding box center [260, 466] width 114 height 28
click at [203, 452] on select "Select Therapist AMY NE ANU anyone Ashish kumar BELLA Candy FON HONEY JIYA kris…" at bounding box center [260, 466] width 114 height 28
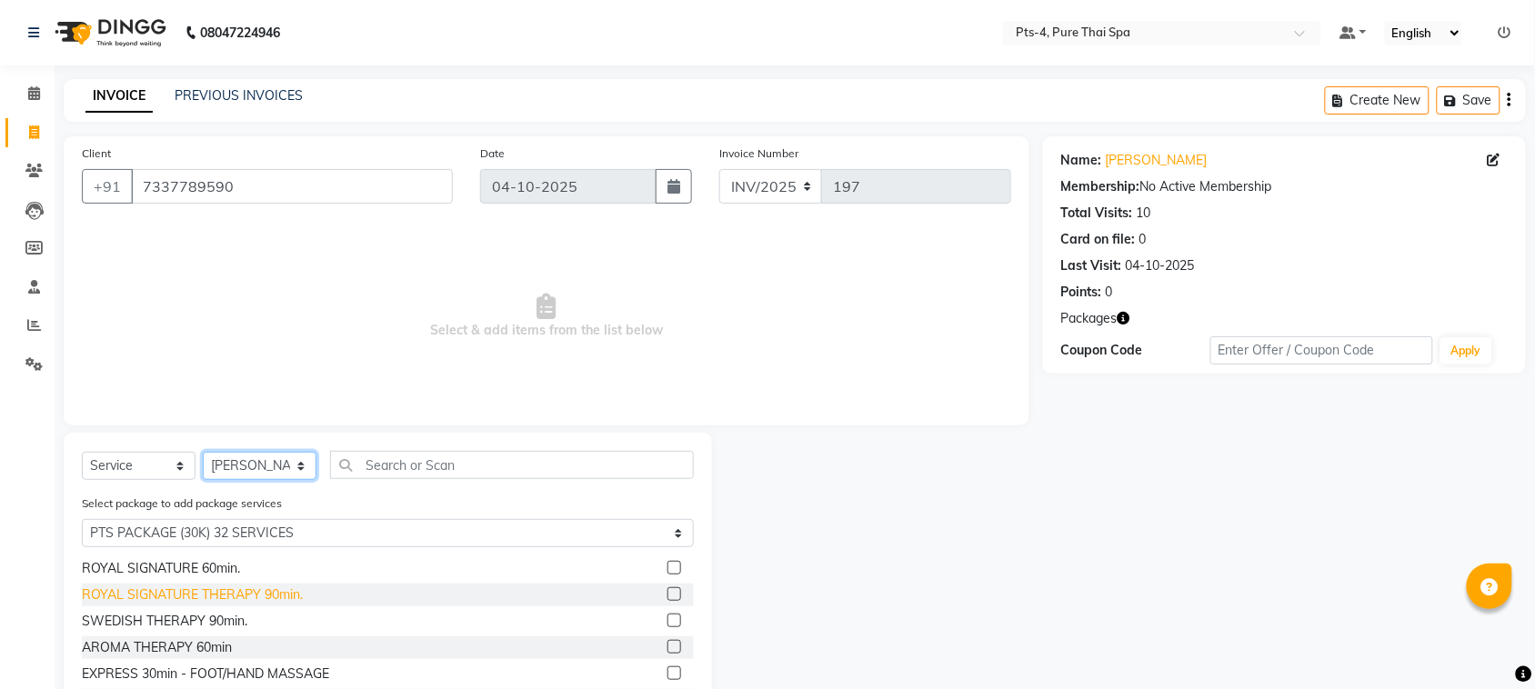
scroll to position [134, 0]
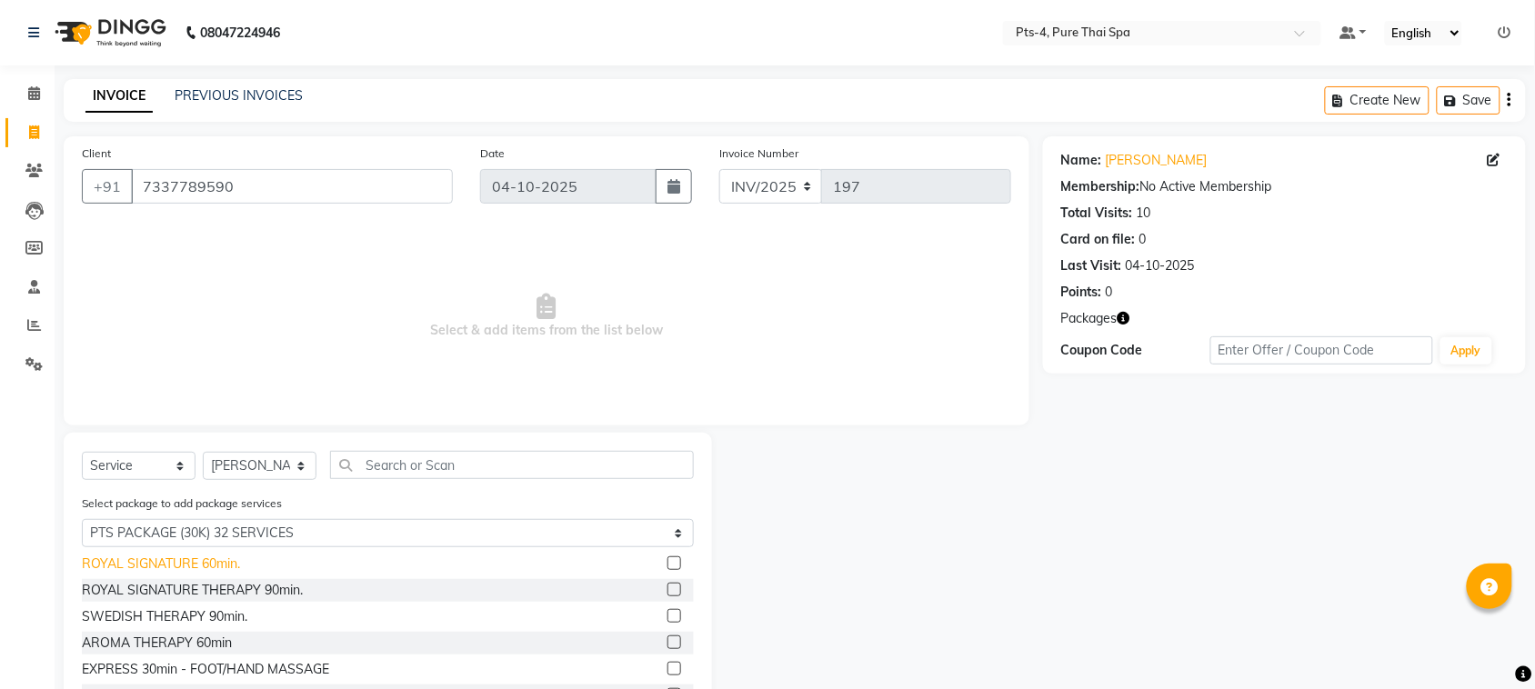
click at [195, 560] on div "ROYAL SIGNATURE 60min." at bounding box center [161, 564] width 158 height 19
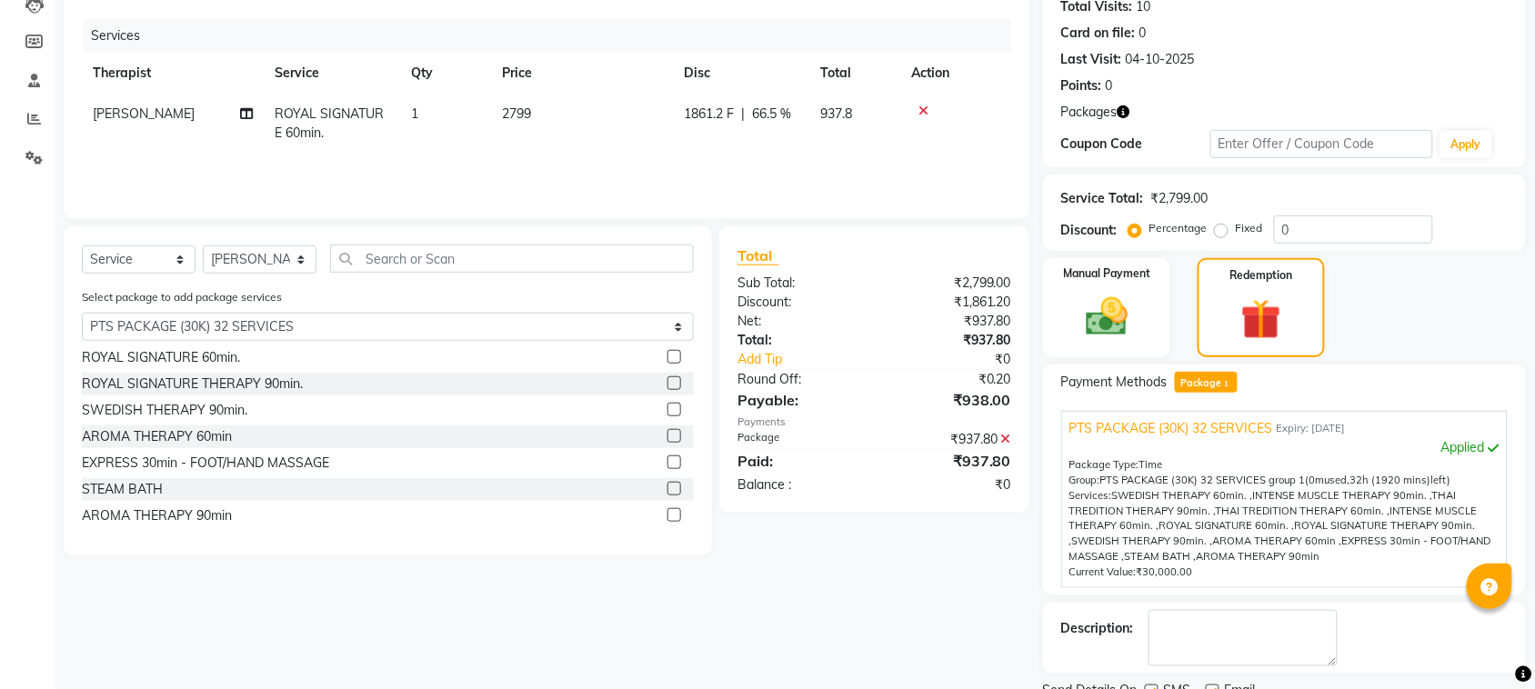
scroll to position [227, 0]
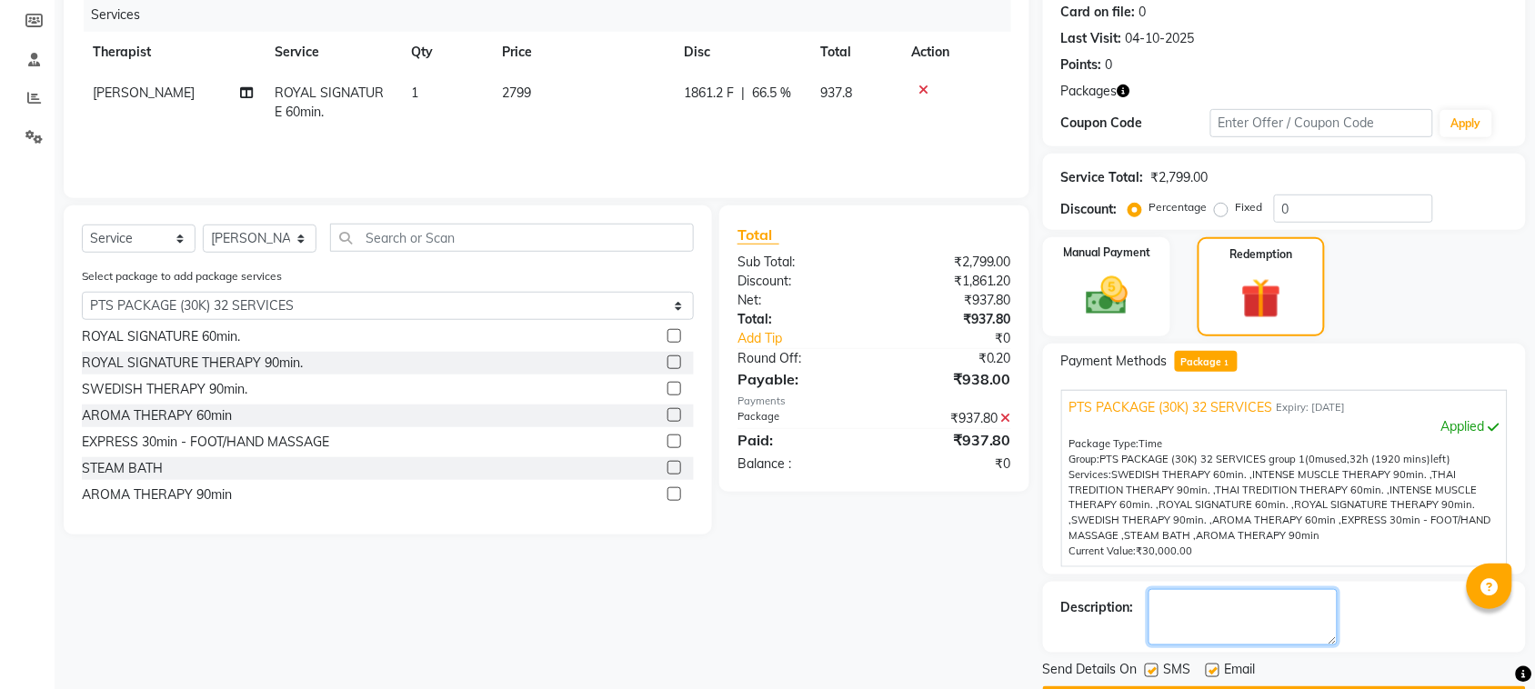
click at [1229, 618] on textarea at bounding box center [1242, 617] width 189 height 56
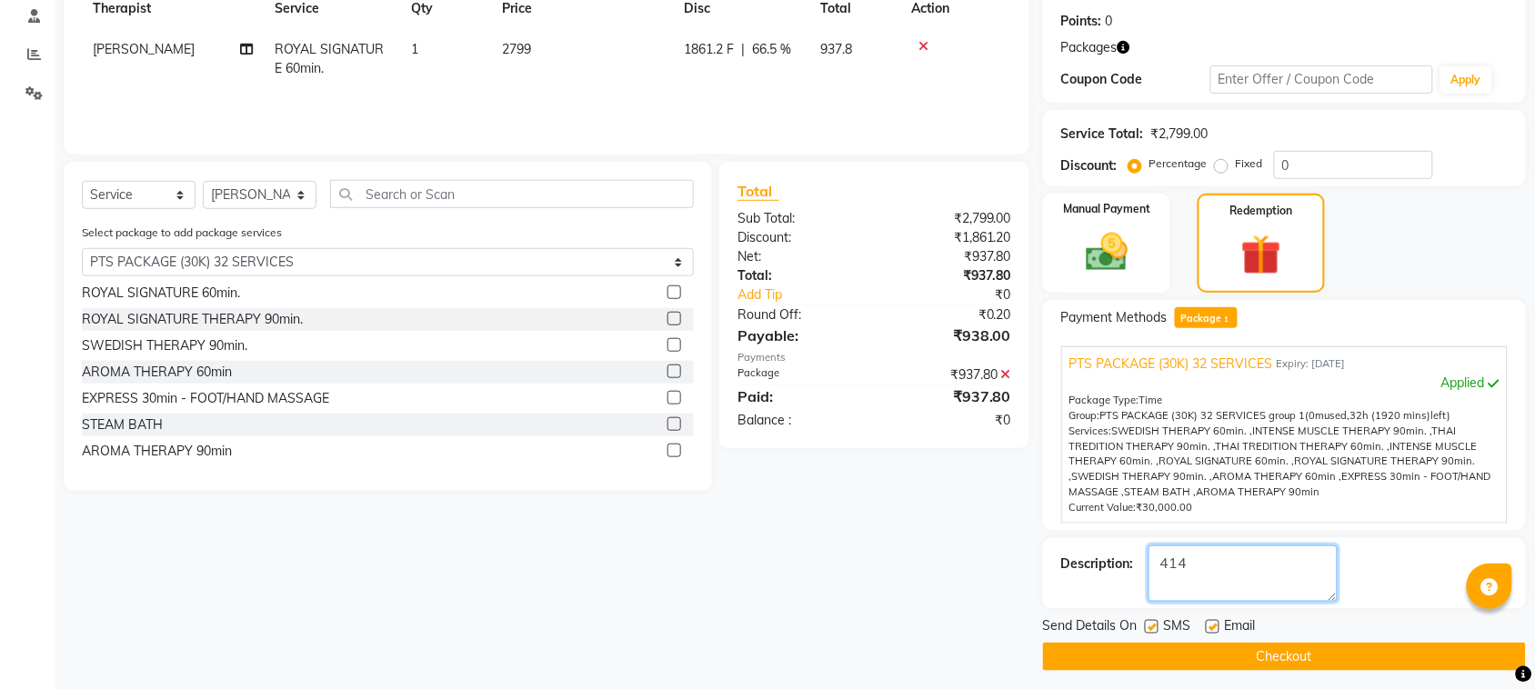
scroll to position [279, 0]
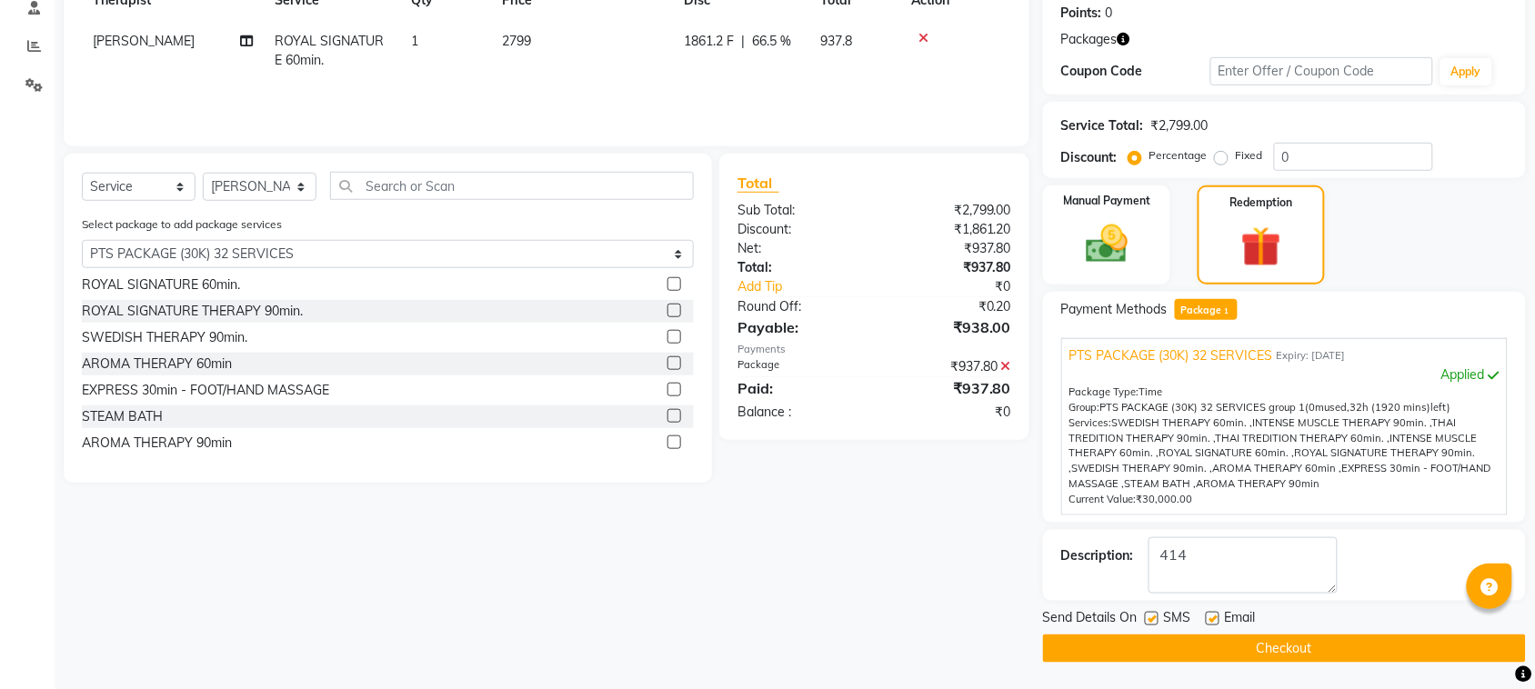
click at [1155, 616] on label at bounding box center [1152, 619] width 14 height 14
click at [1155, 616] on input "checkbox" at bounding box center [1151, 620] width 12 height 12
click at [1214, 616] on label at bounding box center [1212, 619] width 14 height 14
click at [1214, 616] on input "checkbox" at bounding box center [1211, 620] width 12 height 12
click at [1215, 638] on button "Checkout" at bounding box center [1284, 649] width 483 height 28
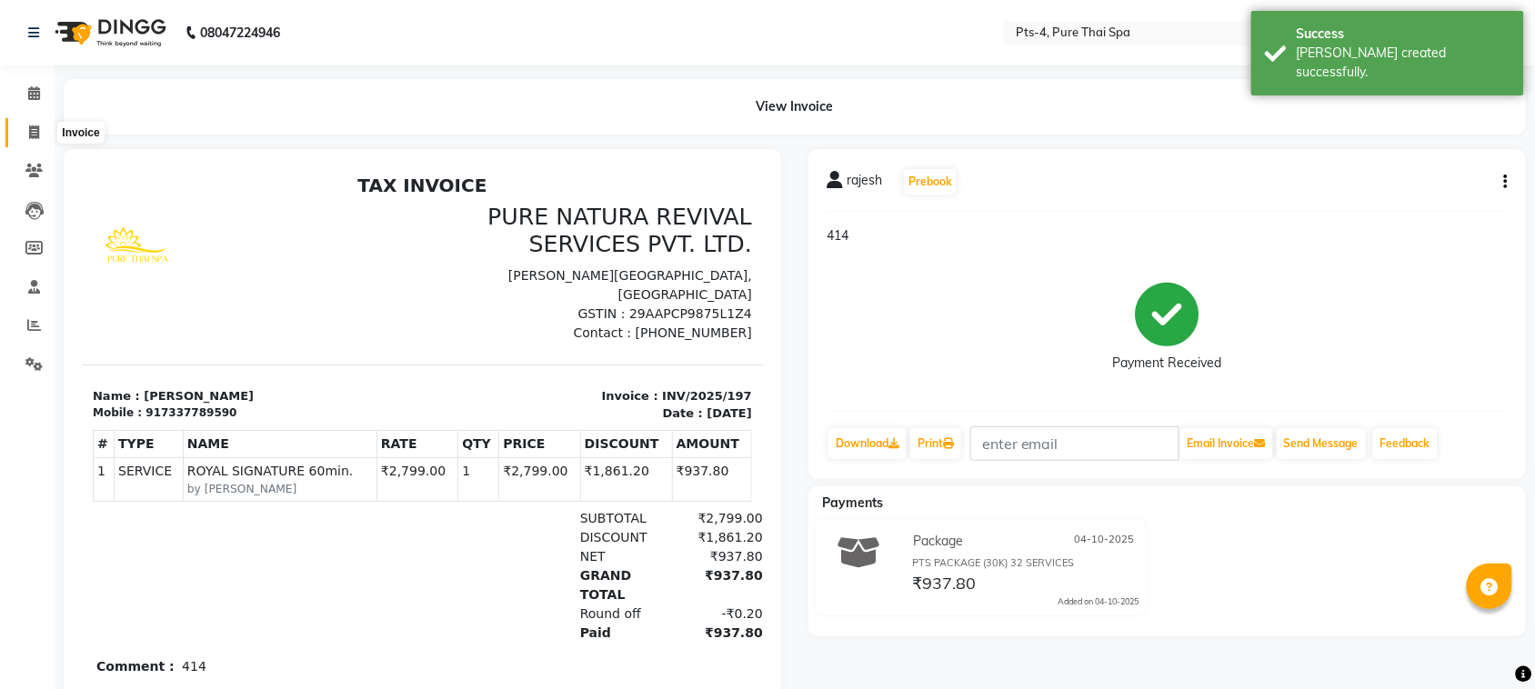
click at [38, 125] on icon at bounding box center [34, 132] width 10 height 14
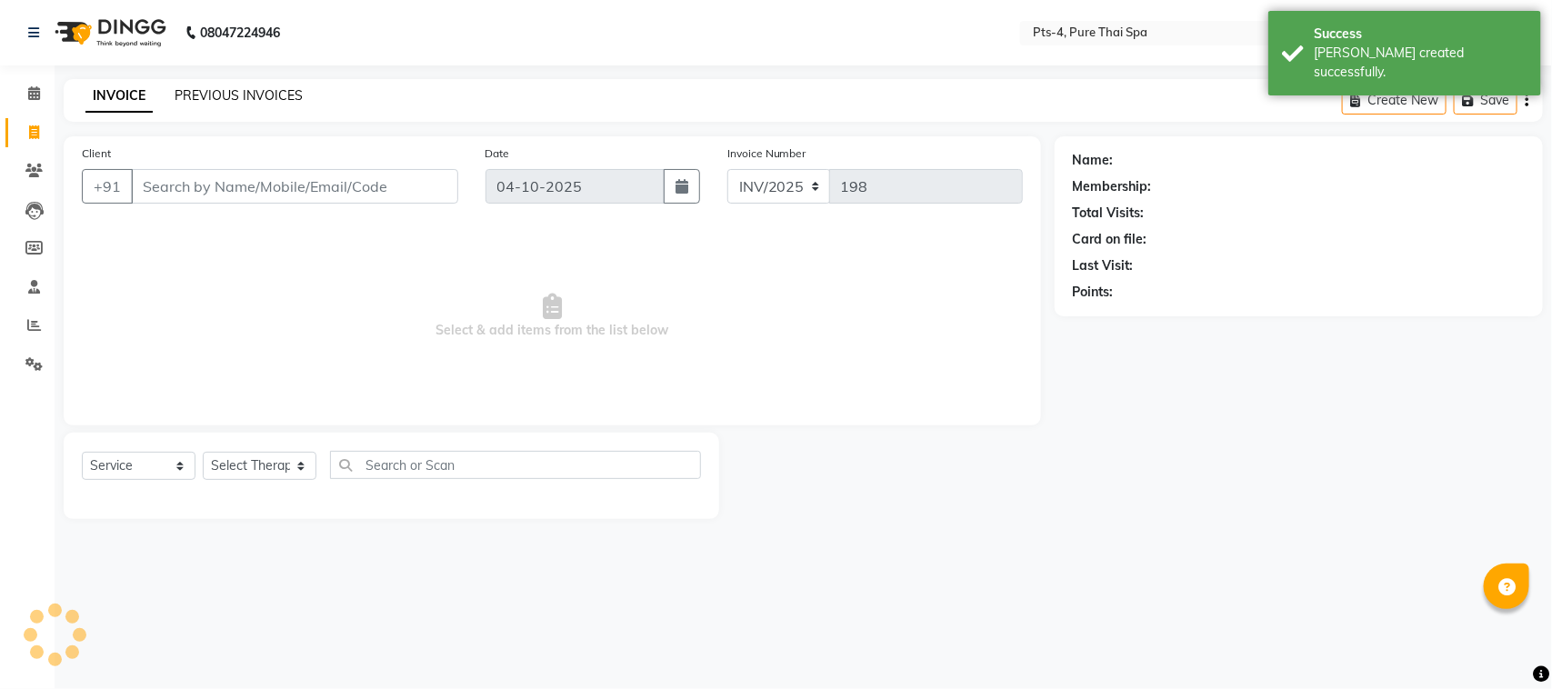
click at [232, 95] on link "PREVIOUS INVOICES" at bounding box center [239, 95] width 128 height 16
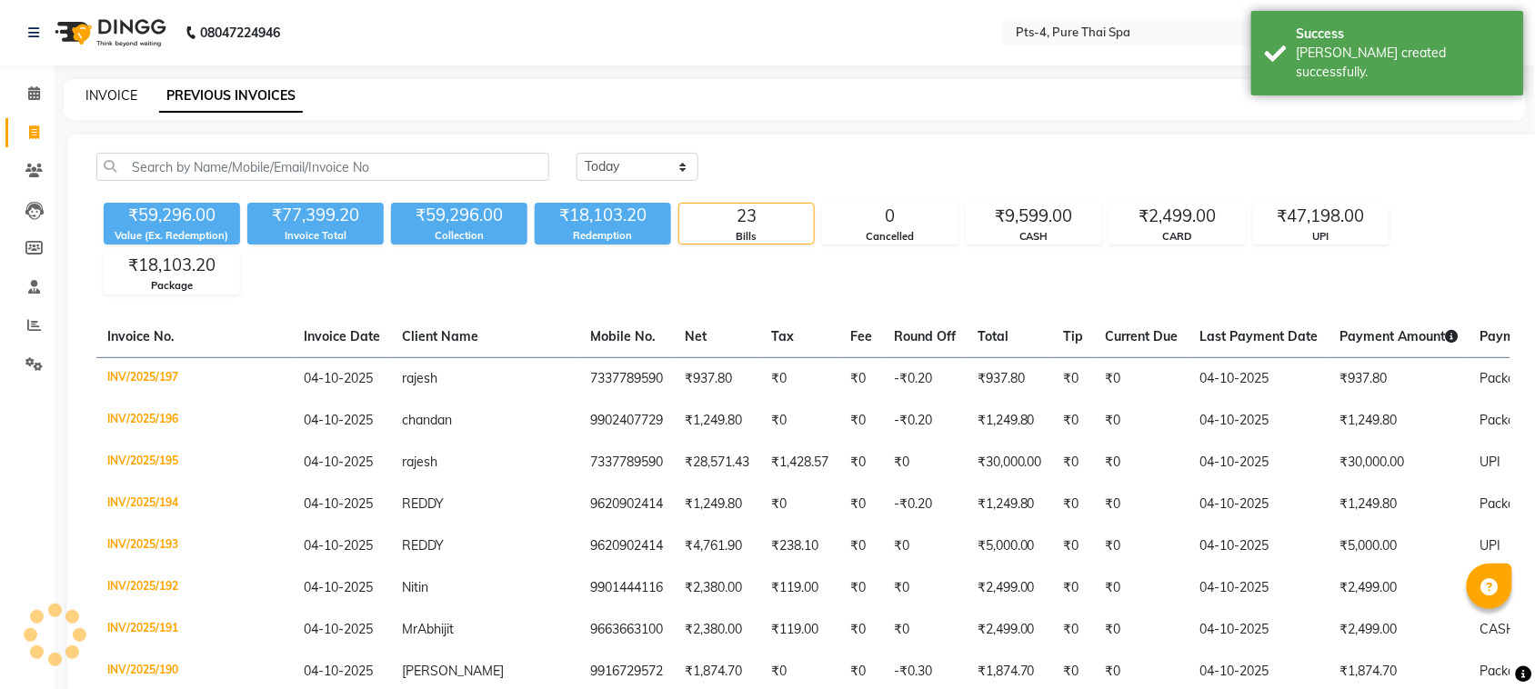
click at [93, 97] on link "INVOICE" at bounding box center [111, 95] width 52 height 16
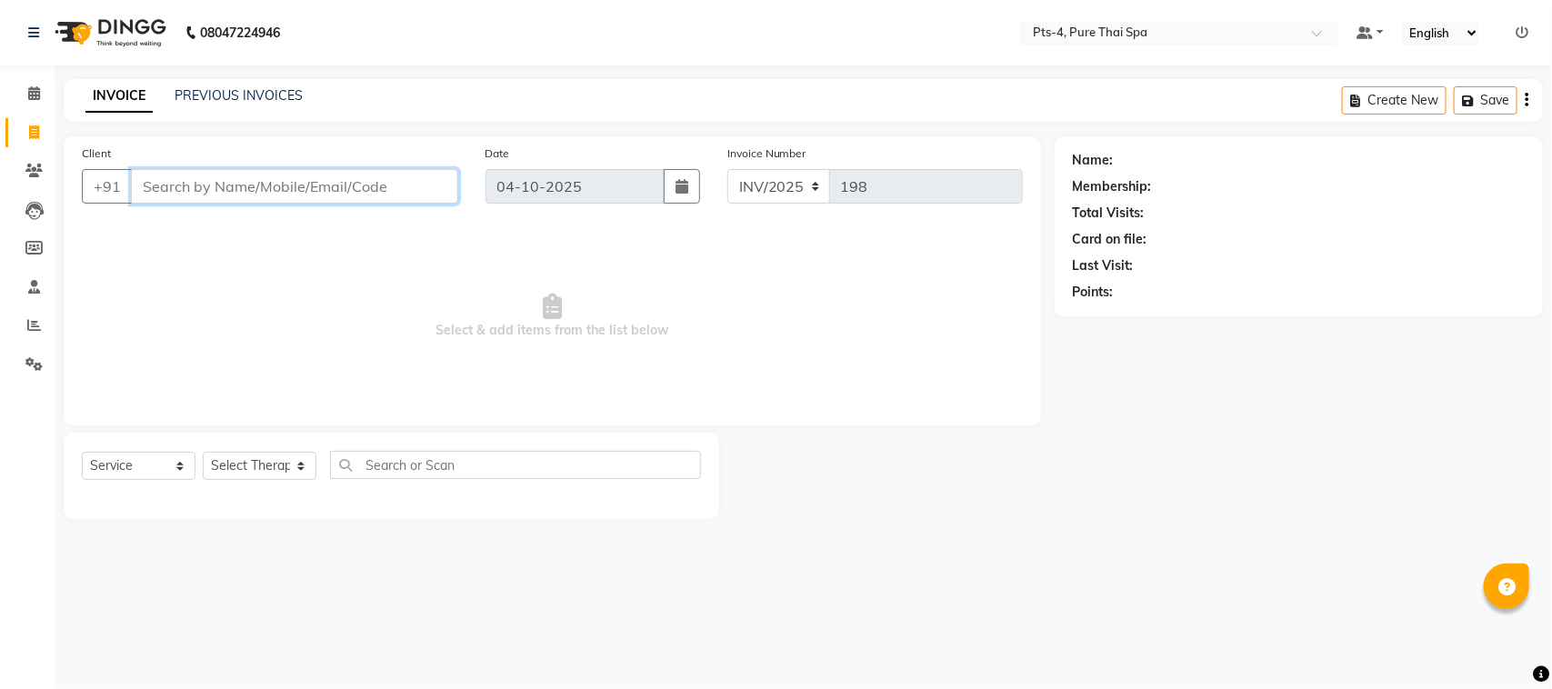
paste input "9902407729"
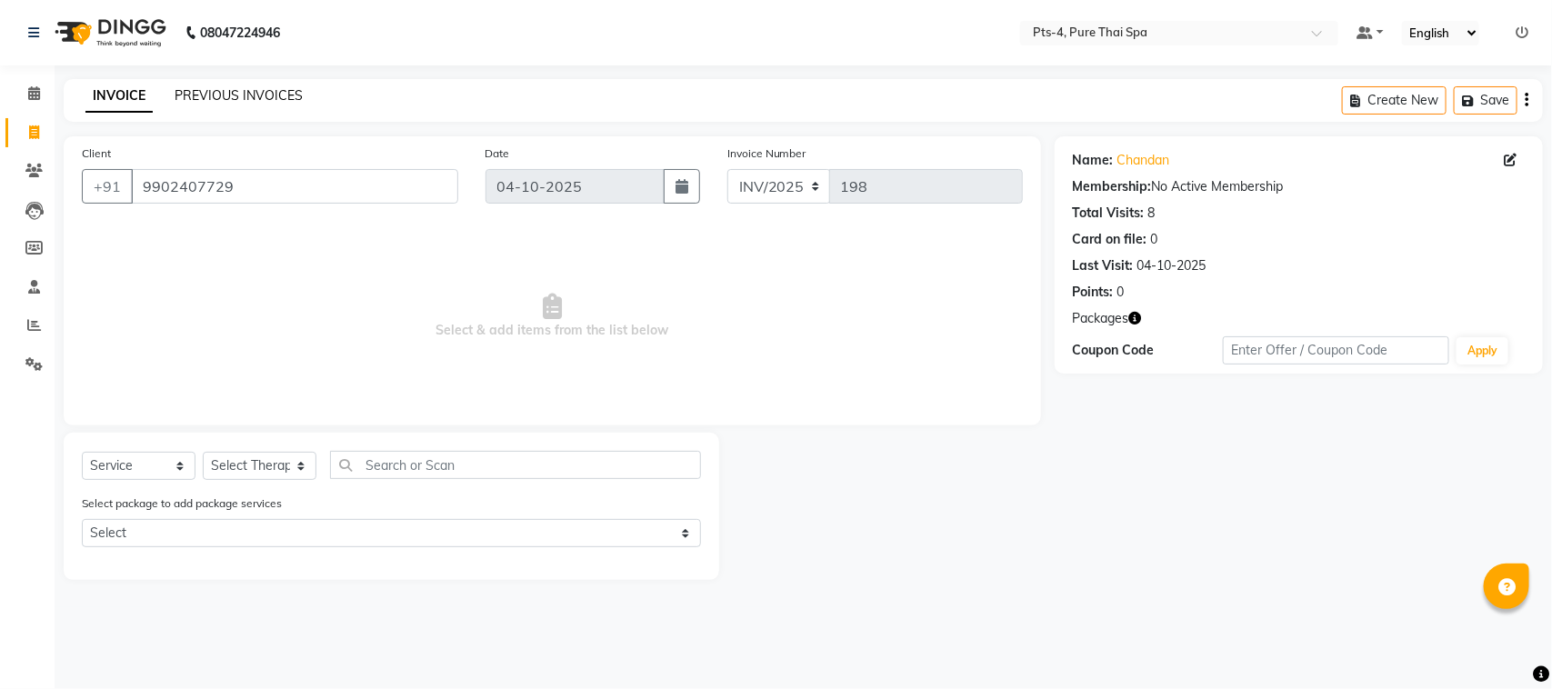
click at [225, 97] on link "PREVIOUS INVOICES" at bounding box center [239, 95] width 128 height 16
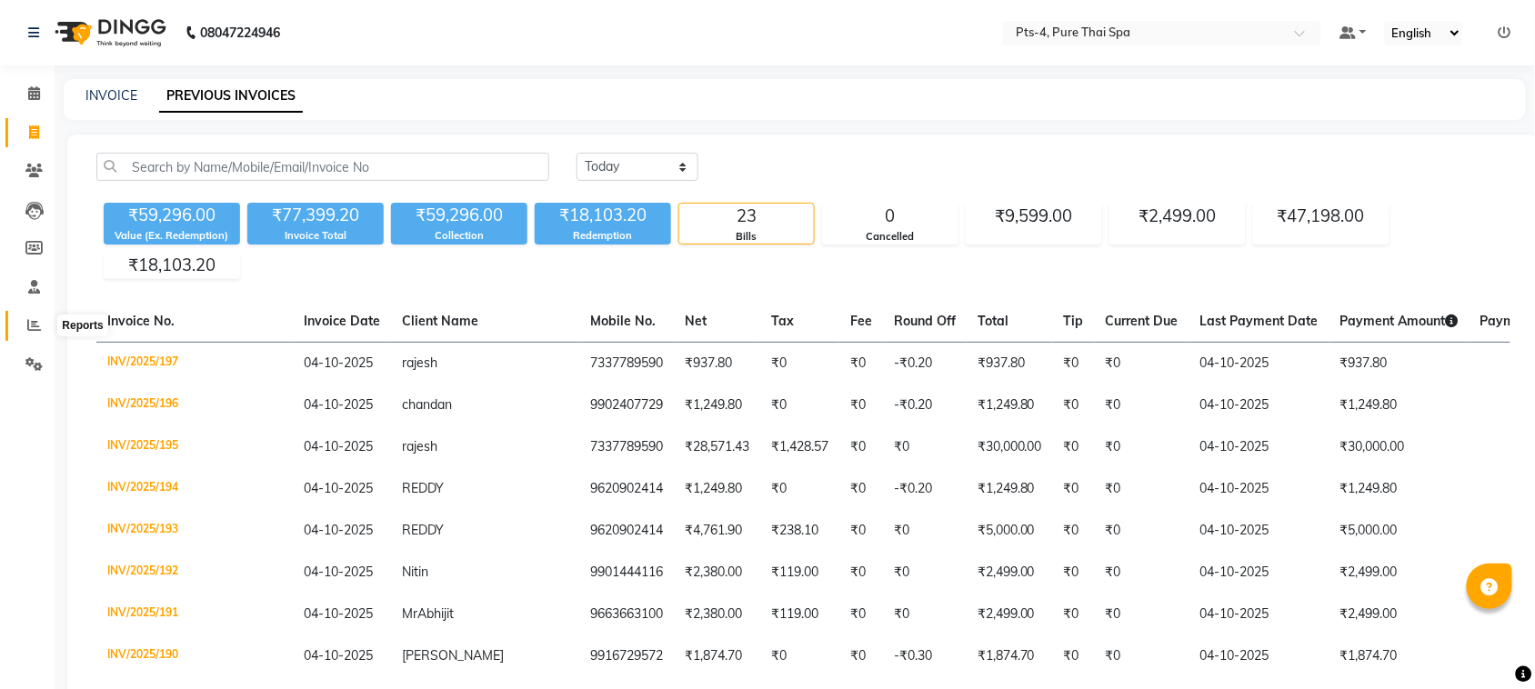
click at [41, 325] on span at bounding box center [34, 325] width 32 height 21
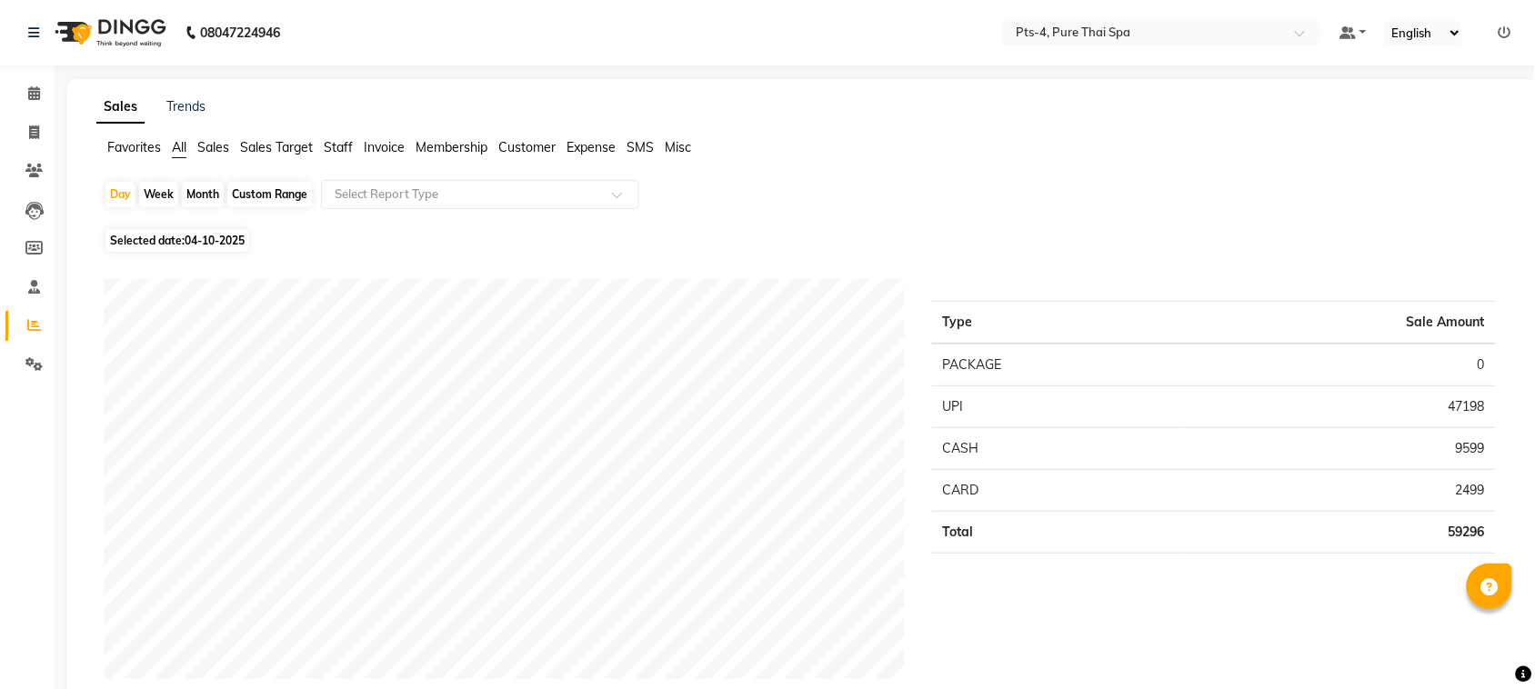
click at [219, 141] on span "Sales" at bounding box center [213, 147] width 32 height 16
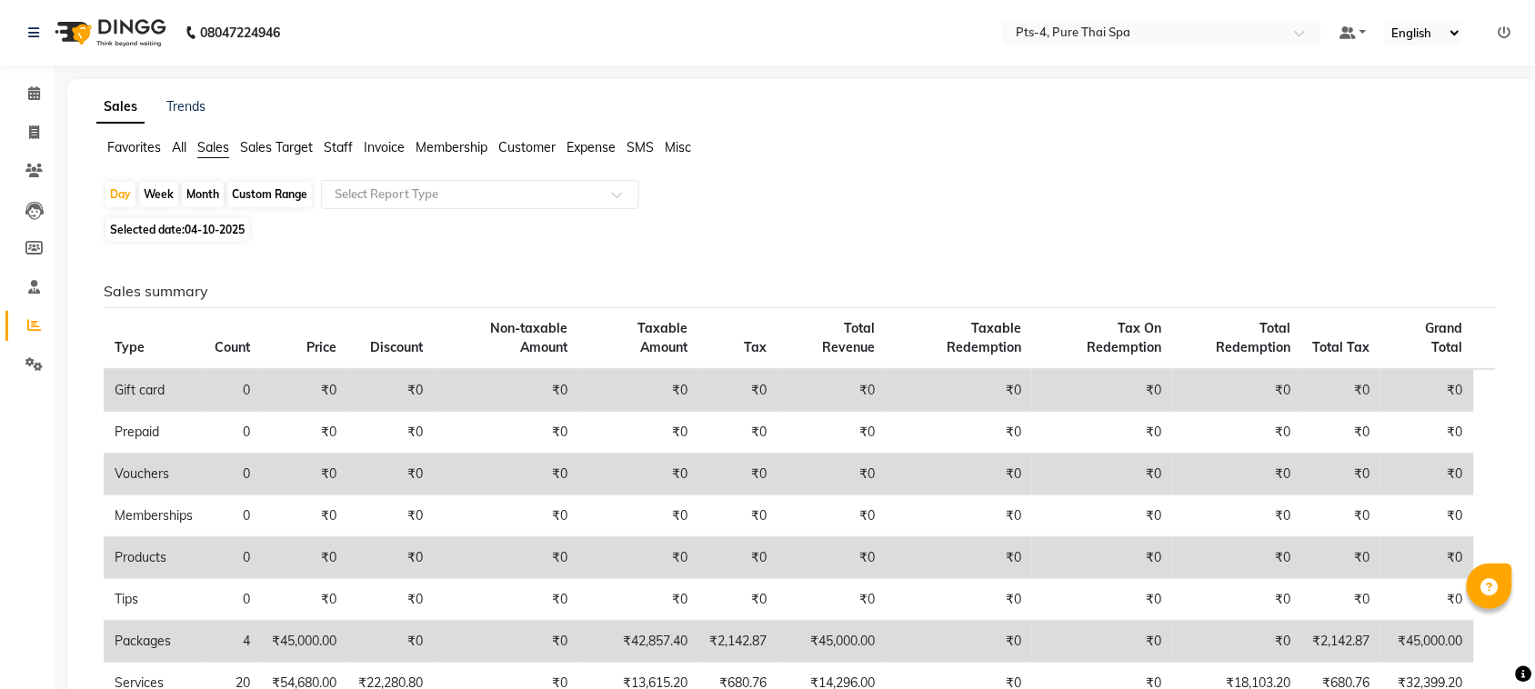
click at [194, 197] on div "Month" at bounding box center [203, 194] width 42 height 25
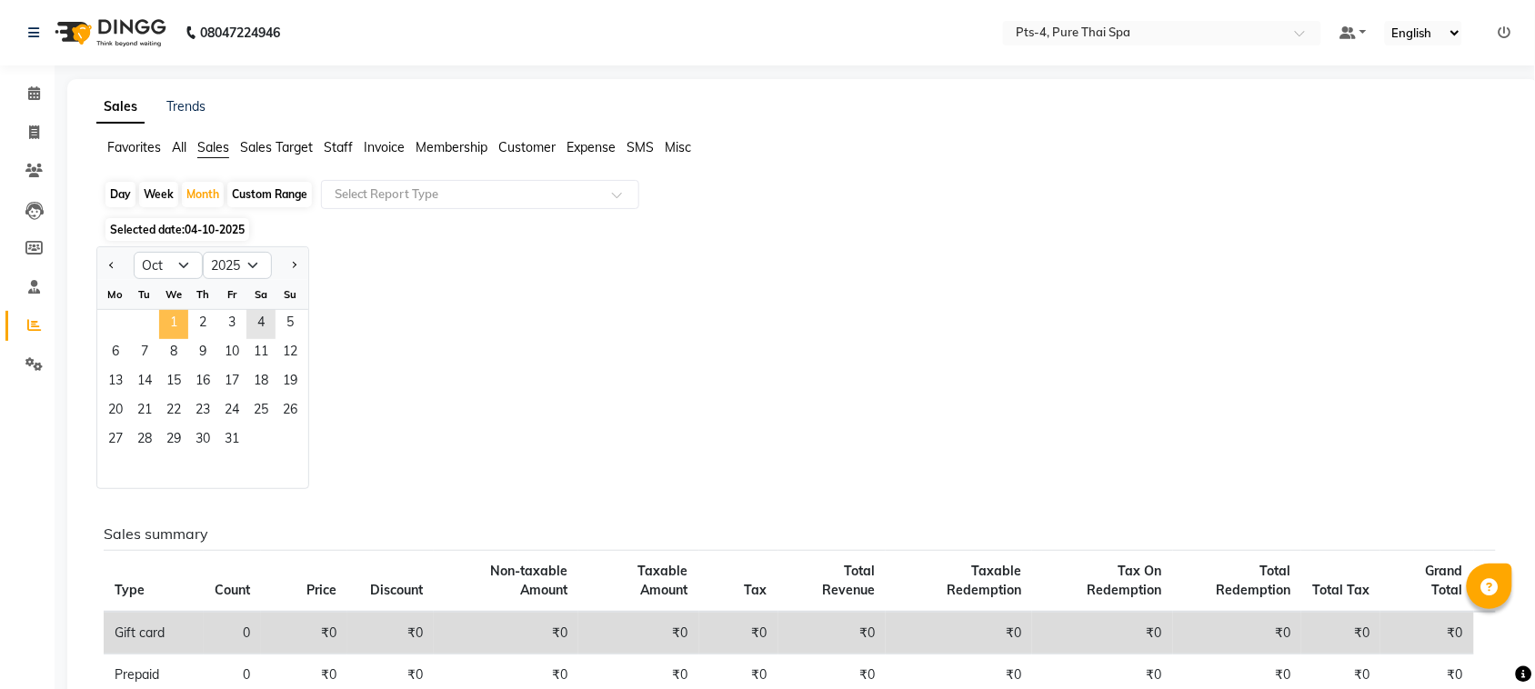
click at [175, 328] on span "1" at bounding box center [173, 324] width 29 height 29
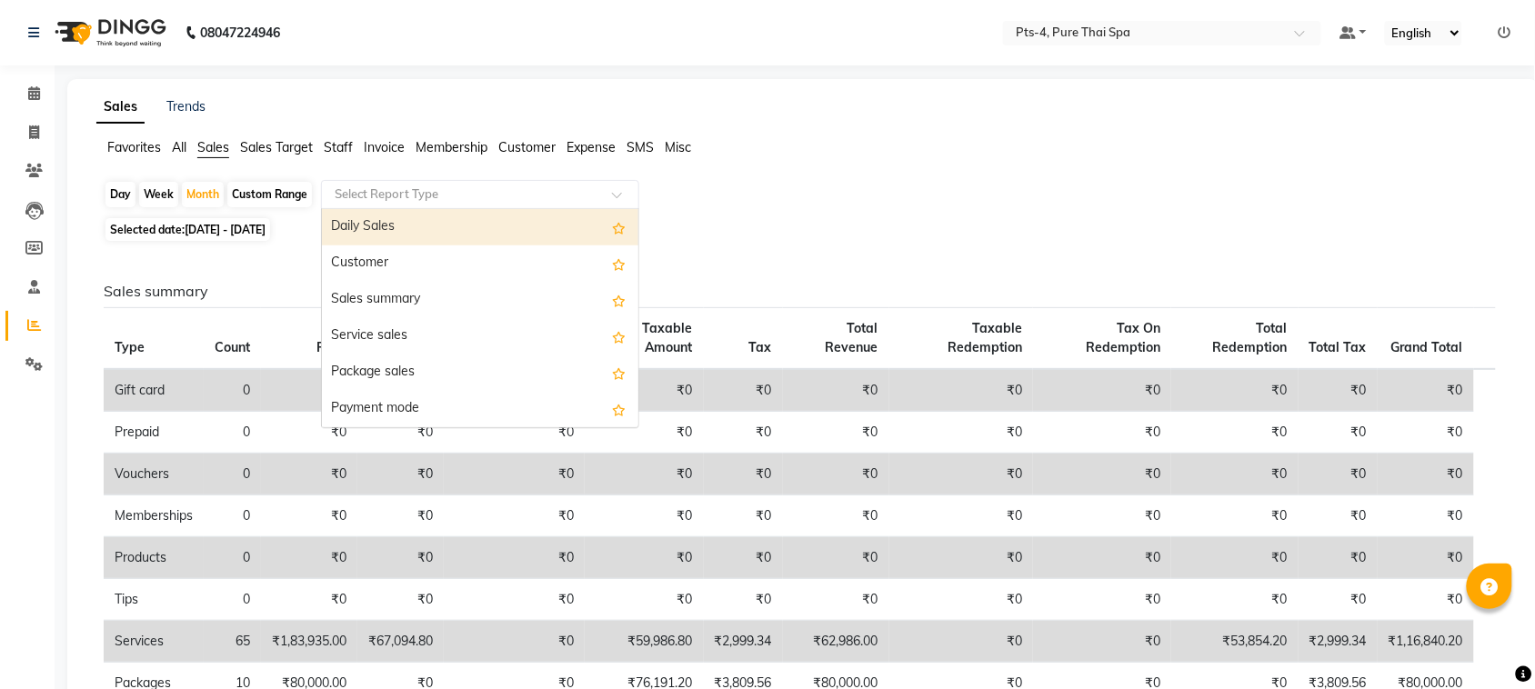
click at [412, 186] on input "text" at bounding box center [462, 194] width 262 height 18
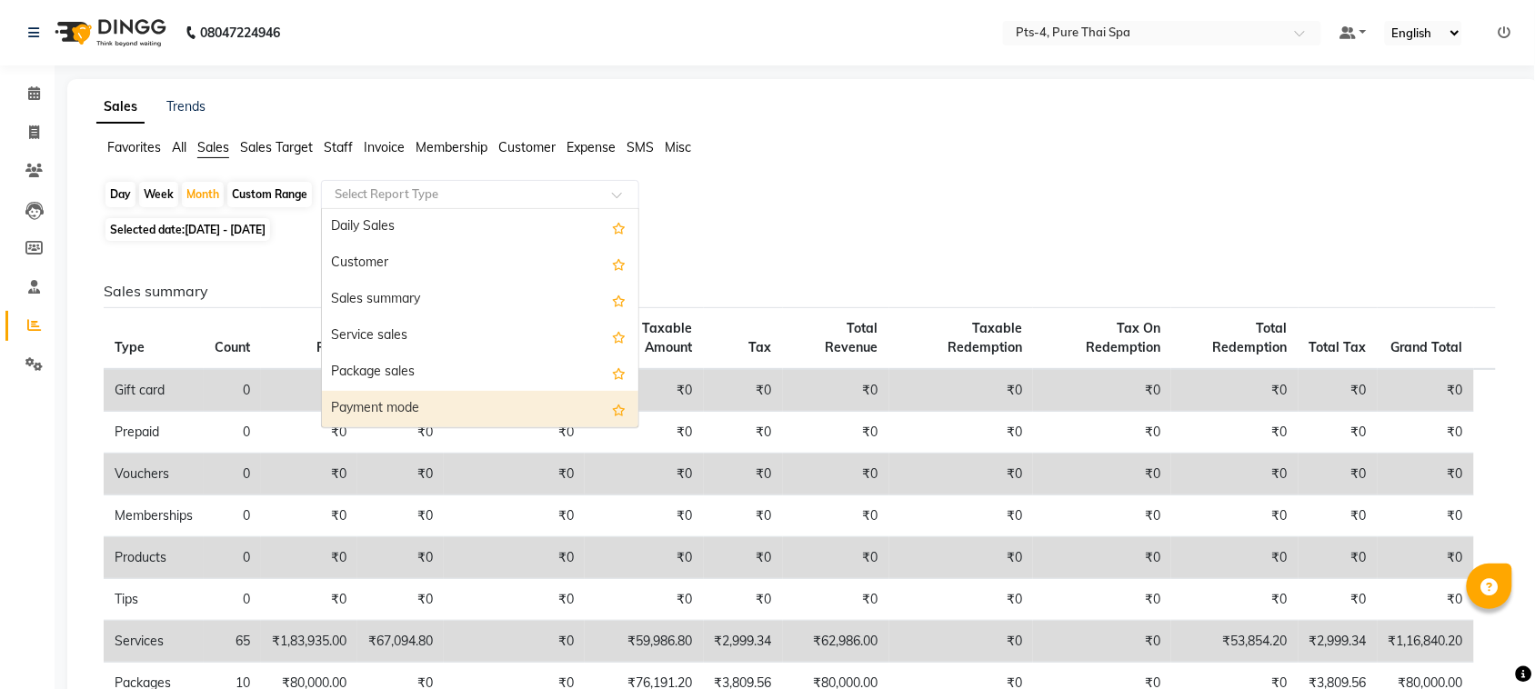
click at [425, 418] on div "Payment mode" at bounding box center [480, 409] width 316 height 36
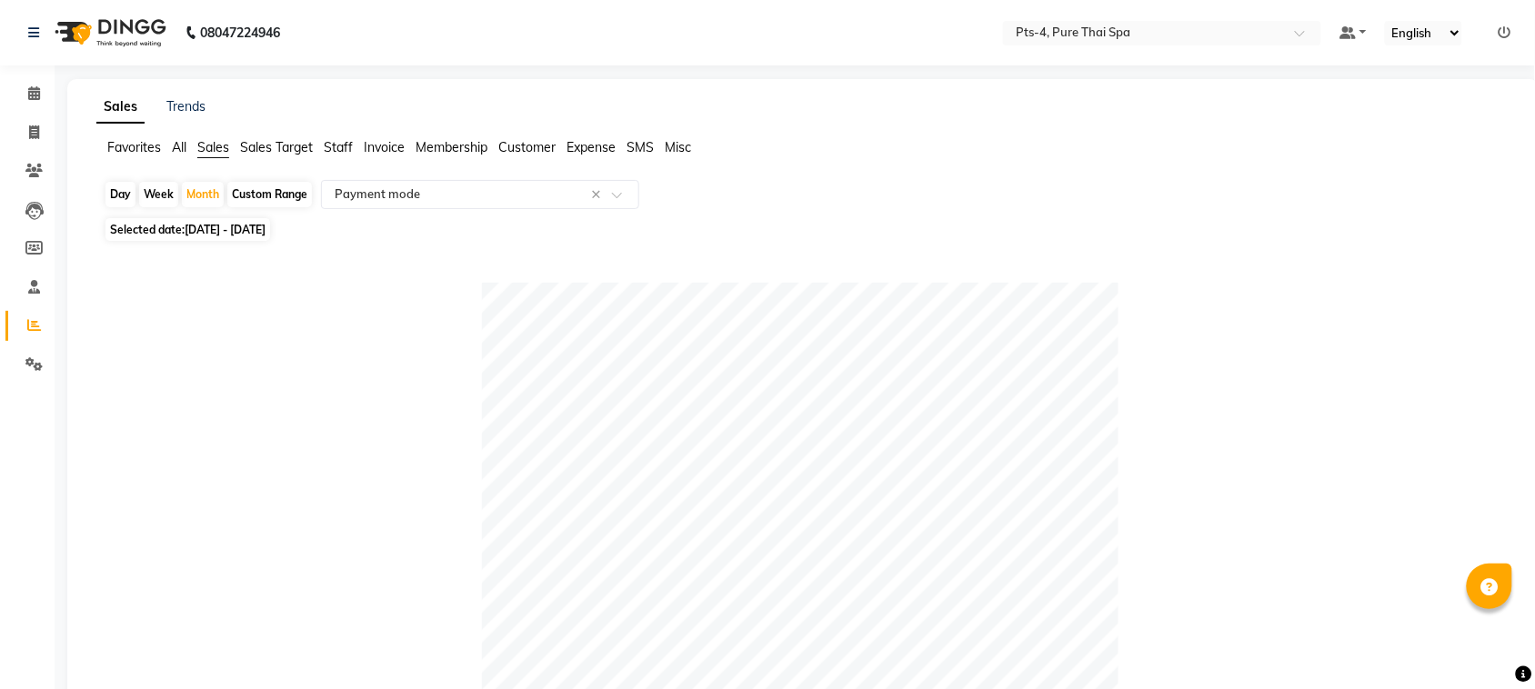
click at [298, 191] on div "Custom Range" at bounding box center [269, 194] width 85 height 25
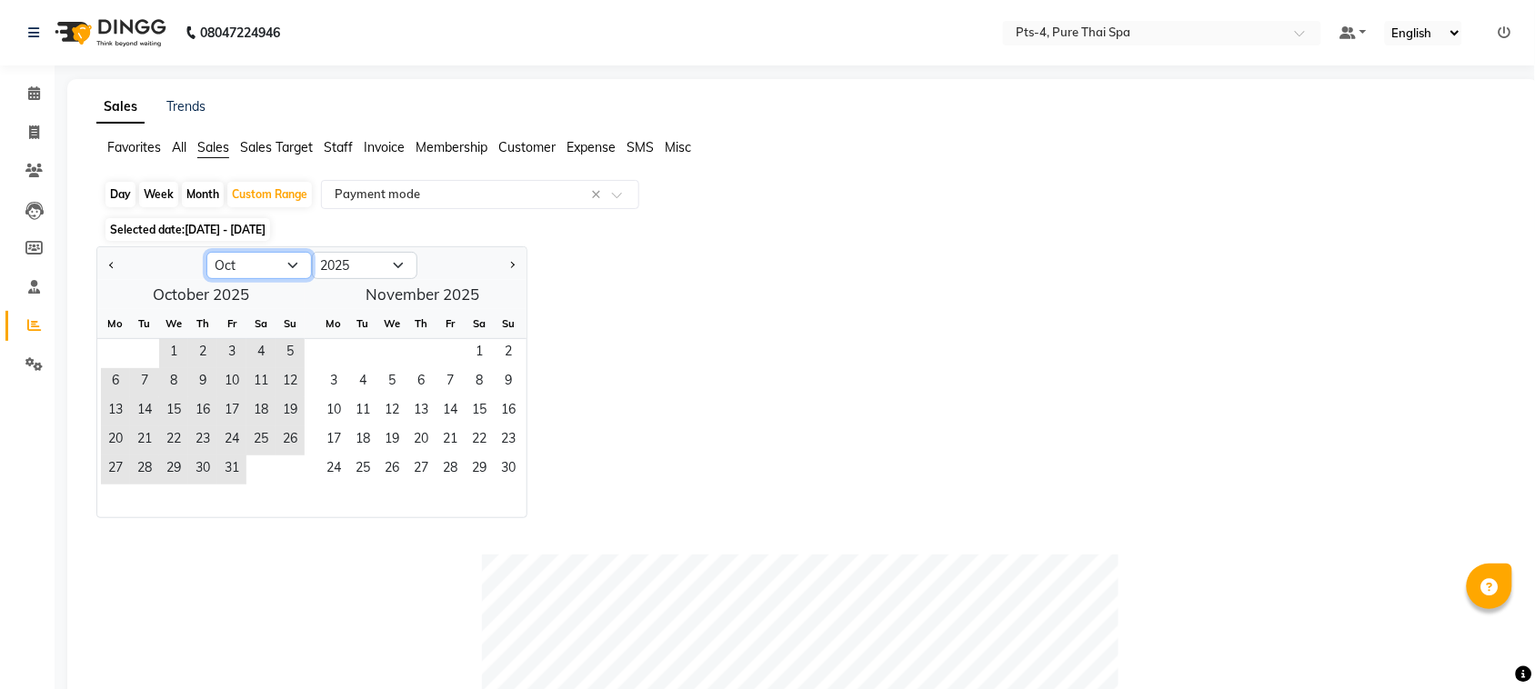
click at [292, 268] on select "Jan Feb Mar Apr May Jun Jul Aug Sep Oct Nov Dec" at bounding box center [258, 265] width 105 height 27
click at [206, 253] on select "Jan Feb Mar Apr May Jun Jul Aug Sep Oct Nov Dec" at bounding box center [258, 265] width 105 height 27
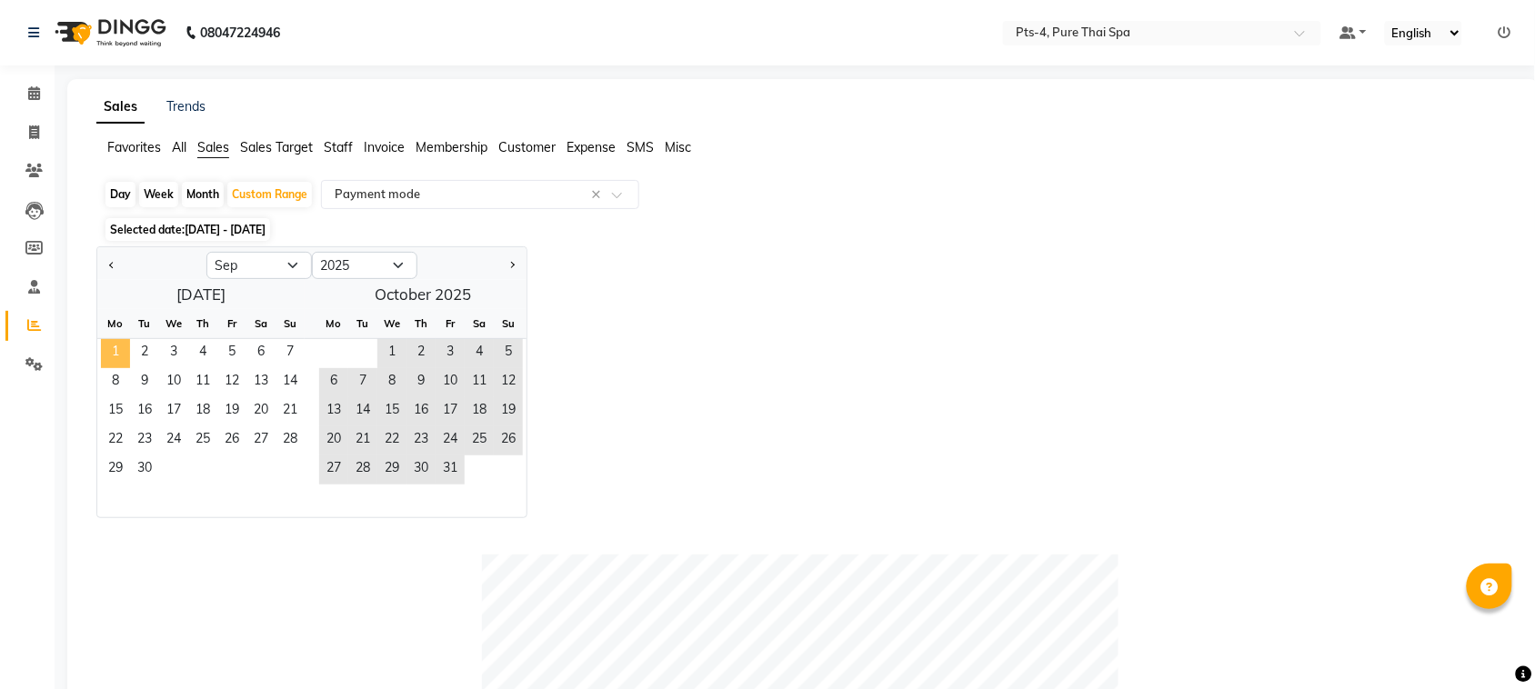
click at [115, 346] on span "1" at bounding box center [115, 353] width 29 height 29
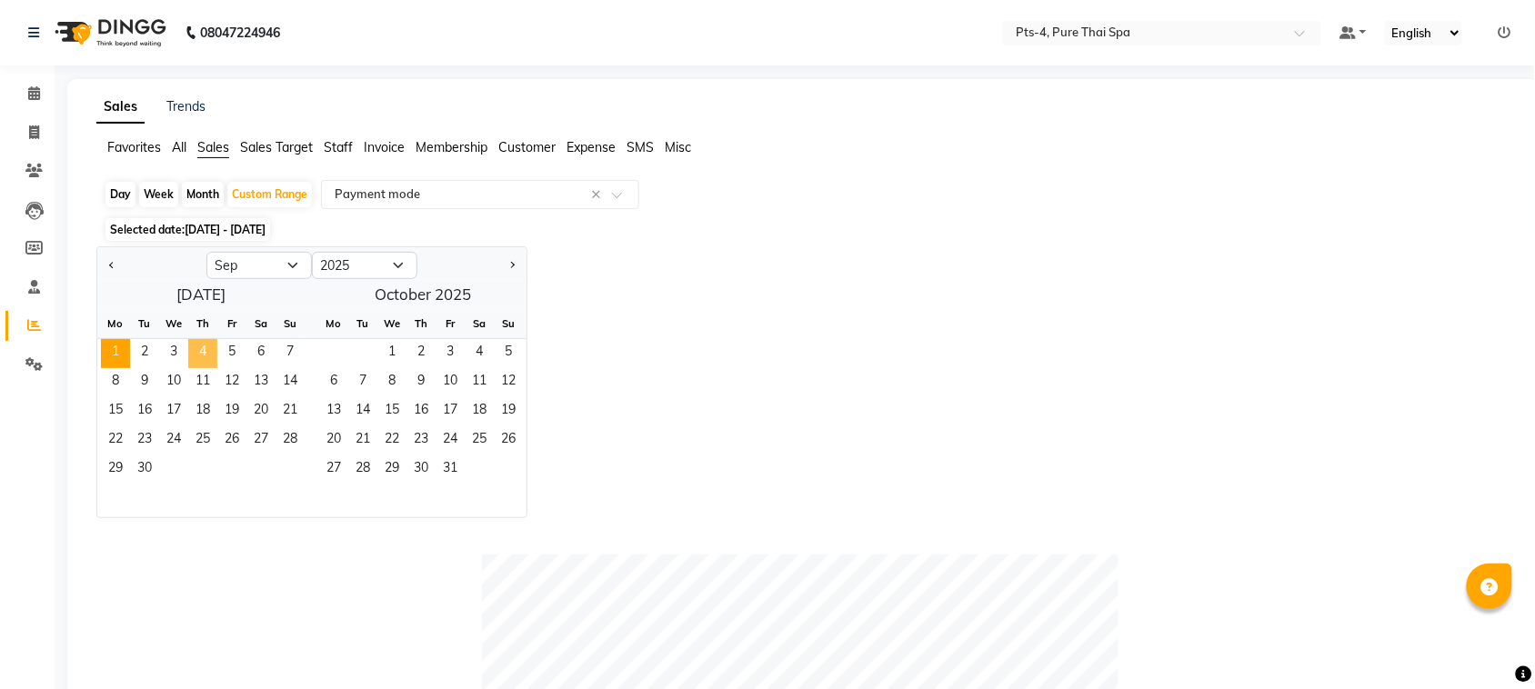
click at [205, 344] on span "4" at bounding box center [202, 353] width 29 height 29
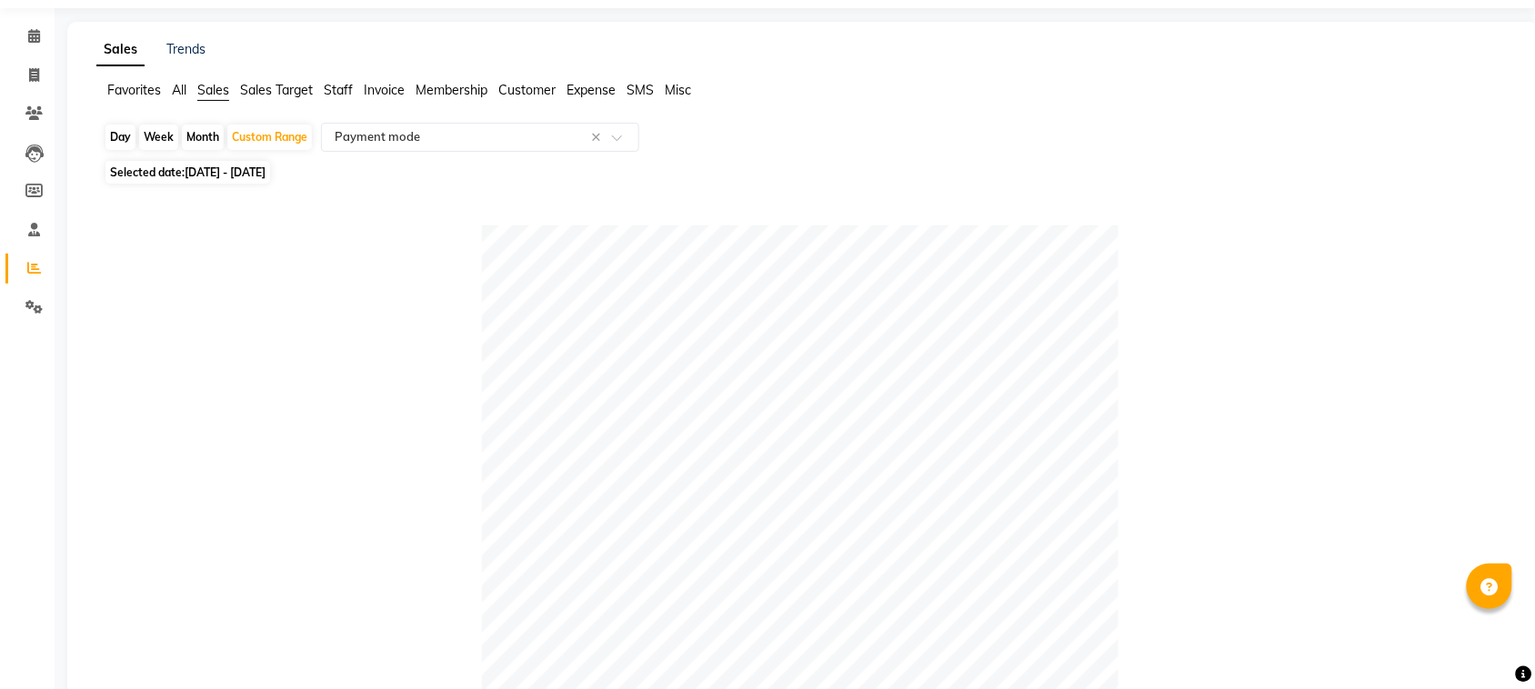
scroll to position [20, 0]
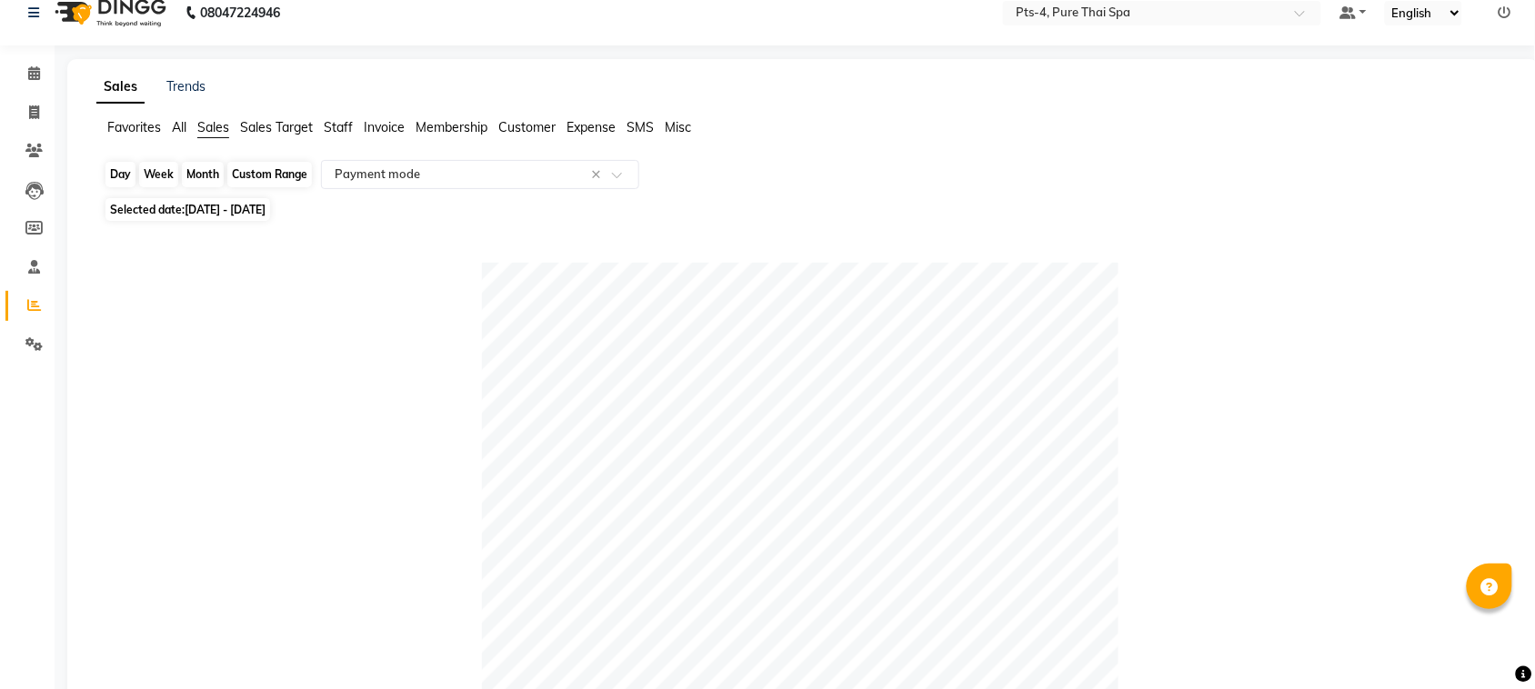
click at [255, 177] on div "Custom Range" at bounding box center [269, 174] width 85 height 25
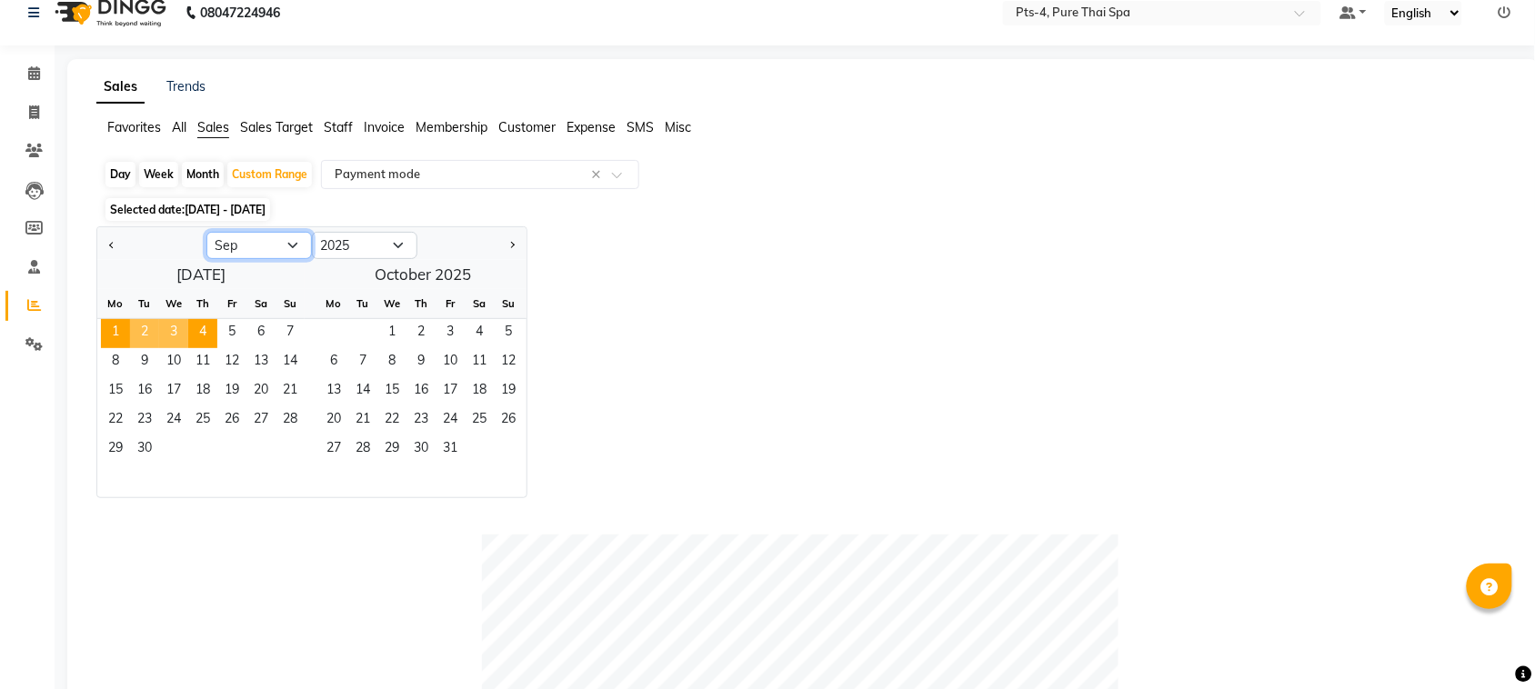
click at [284, 239] on select "Jan Feb Mar Apr May Jun Jul Aug Sep Oct Nov Dec" at bounding box center [258, 245] width 105 height 27
click at [206, 232] on select "Jan Feb Mar Apr May Jun Jul Aug Sep Oct Nov Dec" at bounding box center [258, 245] width 105 height 27
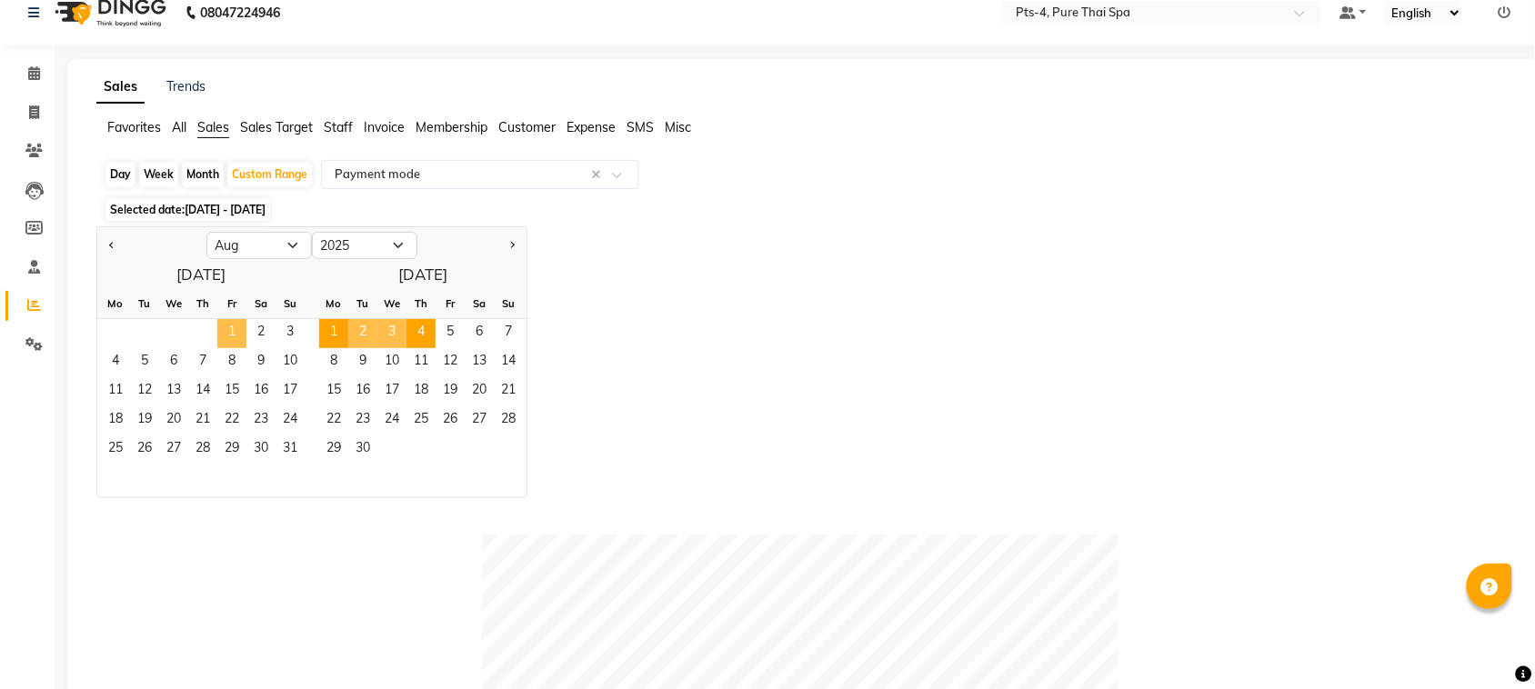
click at [232, 332] on span "1" at bounding box center [231, 333] width 29 height 29
click at [123, 364] on span "4" at bounding box center [115, 362] width 29 height 29
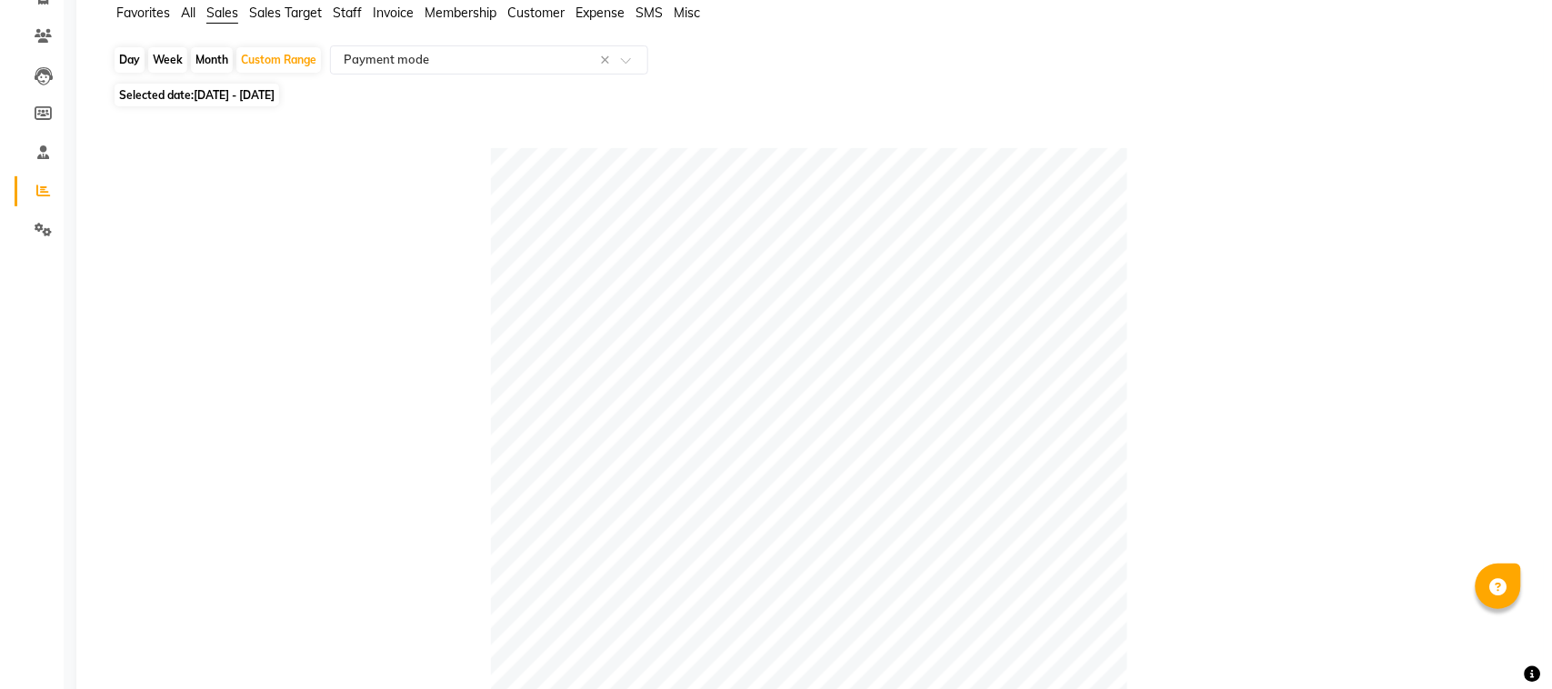
scroll to position [0, 0]
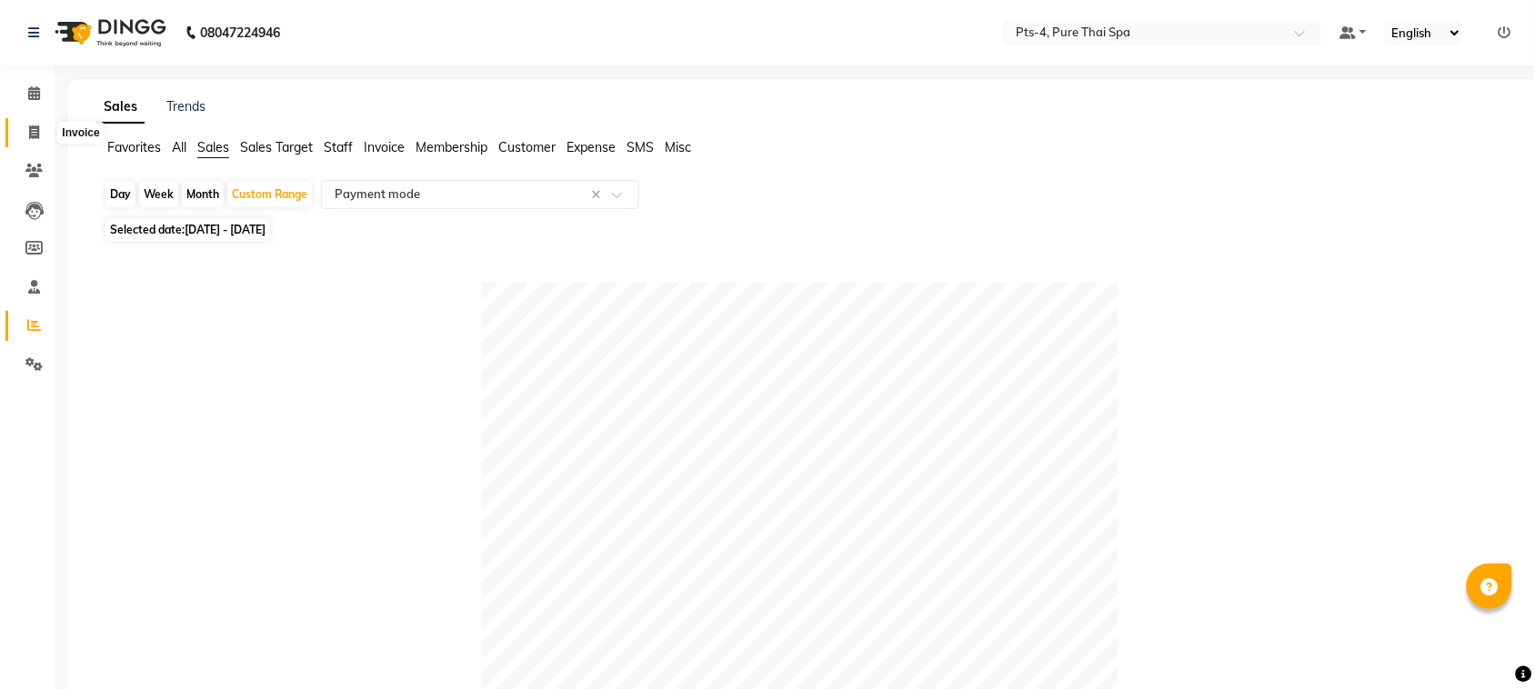
click at [38, 128] on icon at bounding box center [34, 132] width 10 height 14
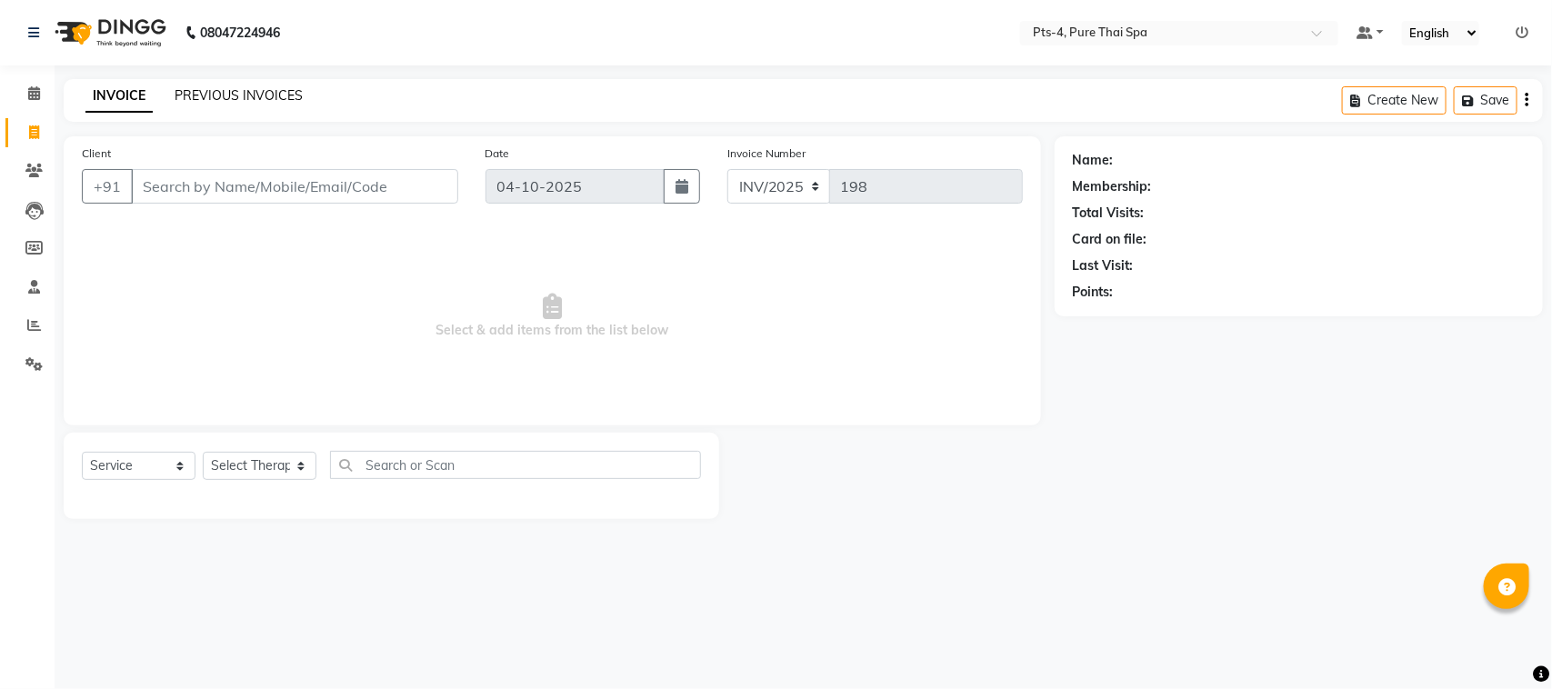
click at [237, 91] on link "PREVIOUS INVOICES" at bounding box center [239, 95] width 128 height 16
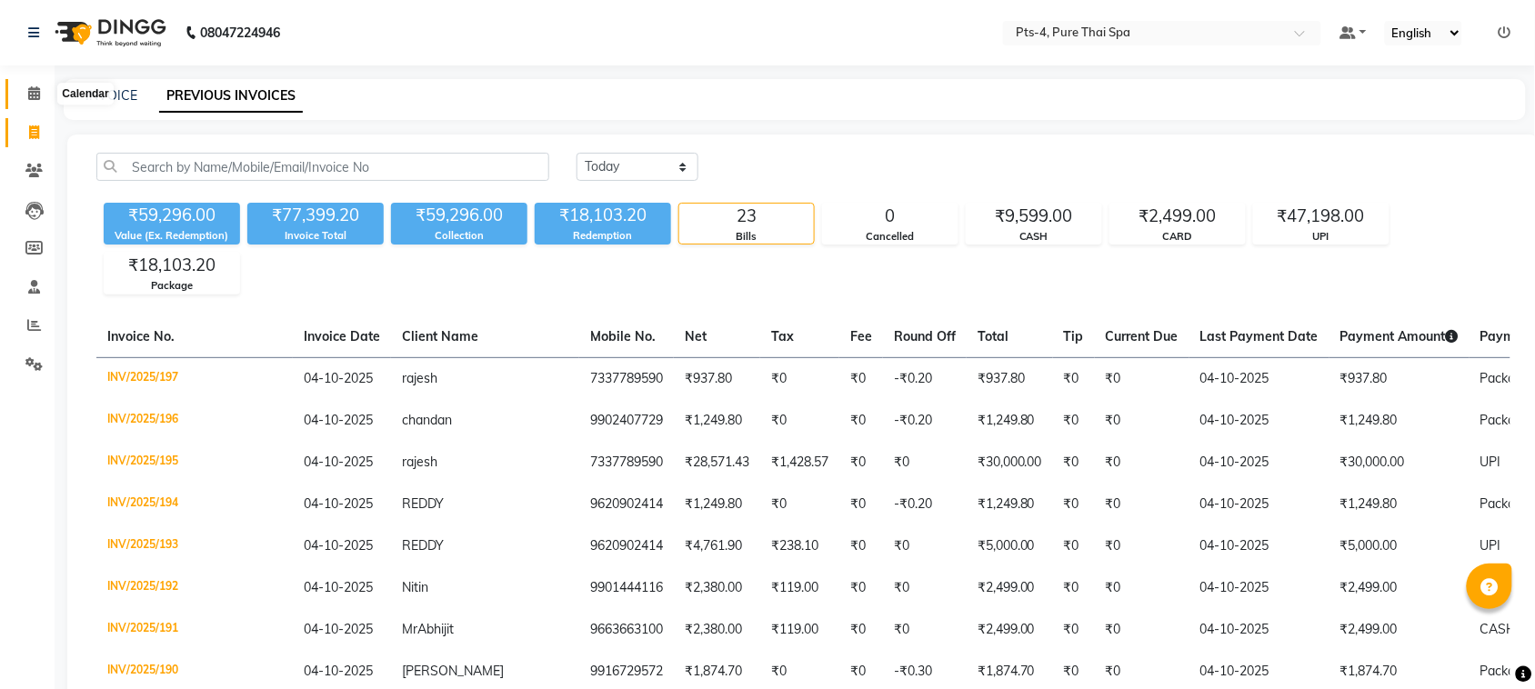
click at [32, 103] on span at bounding box center [34, 94] width 32 height 21
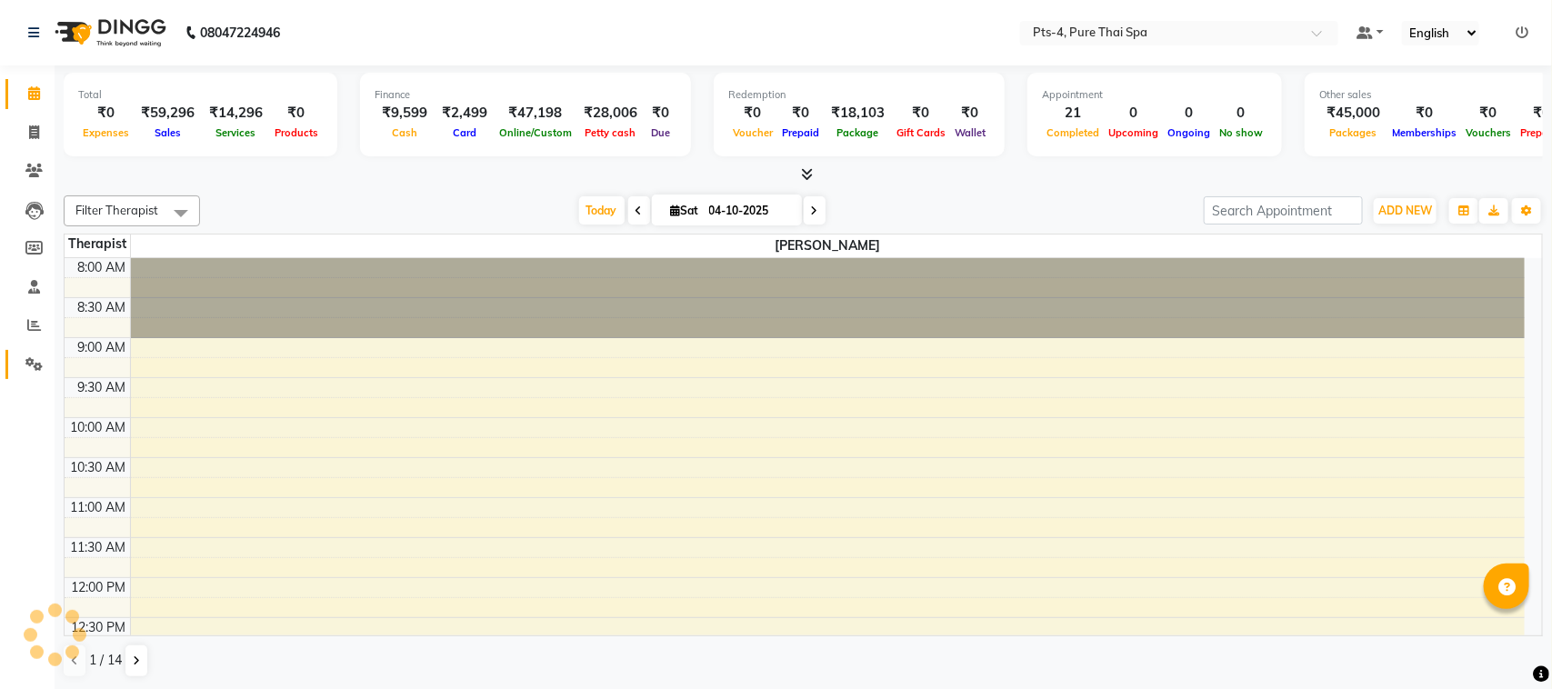
click at [25, 364] on icon at bounding box center [33, 364] width 17 height 14
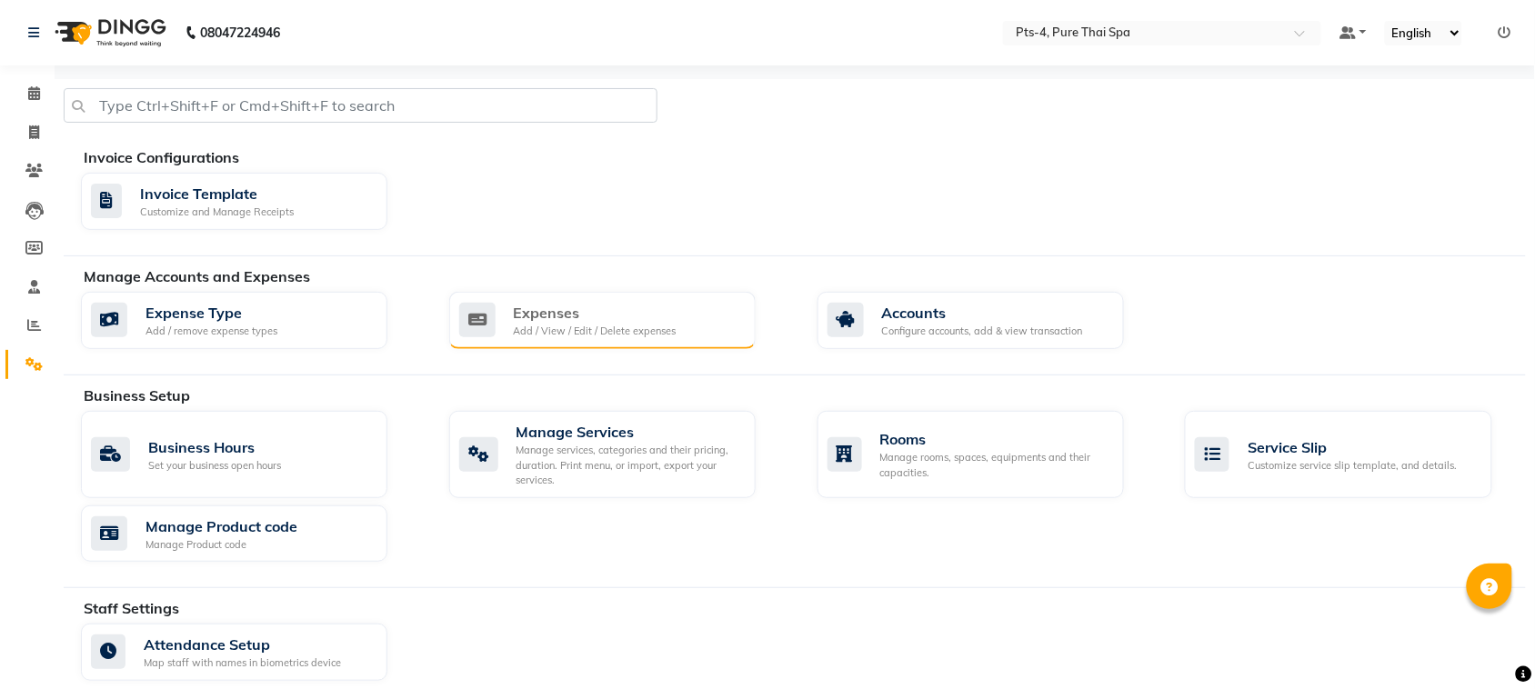
click at [489, 332] on icon at bounding box center [477, 320] width 36 height 35
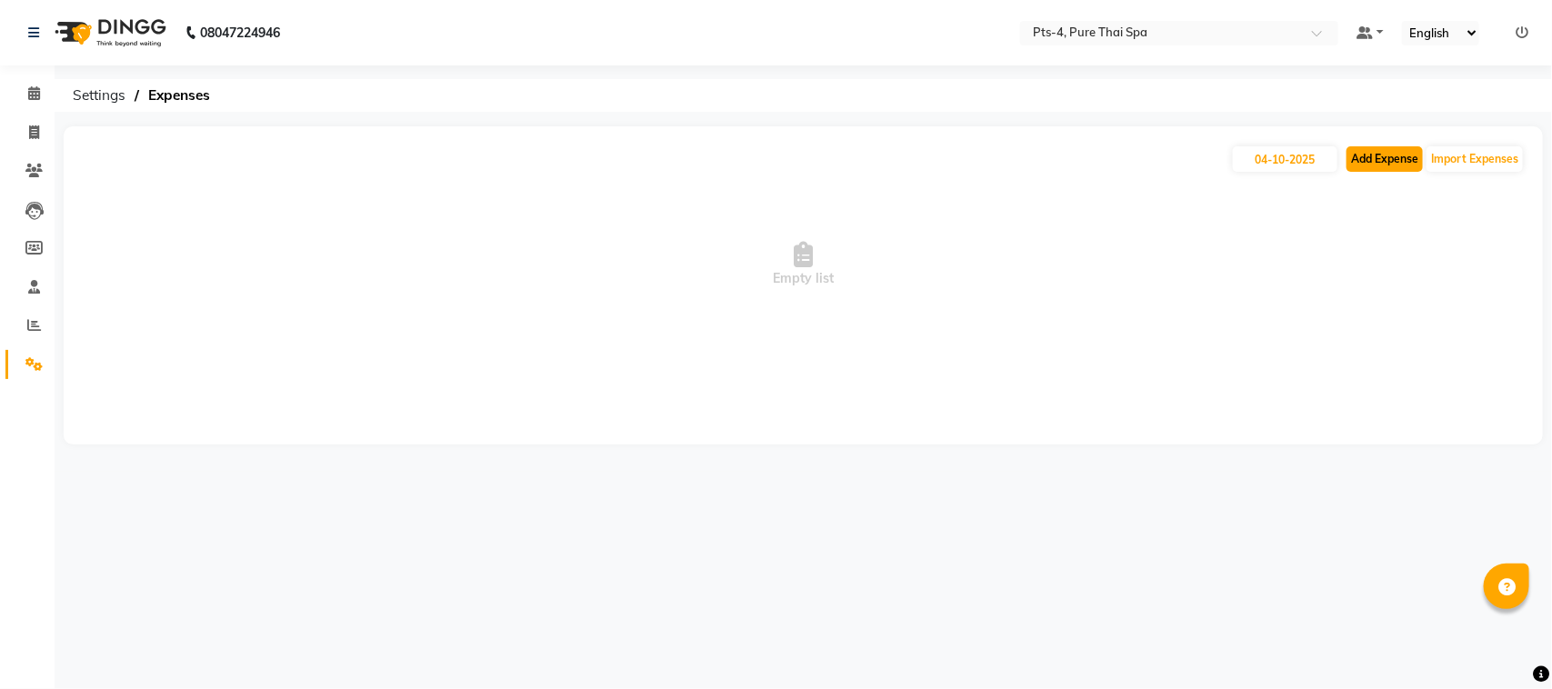
click at [1383, 156] on button "Add Expense" at bounding box center [1384, 158] width 76 height 25
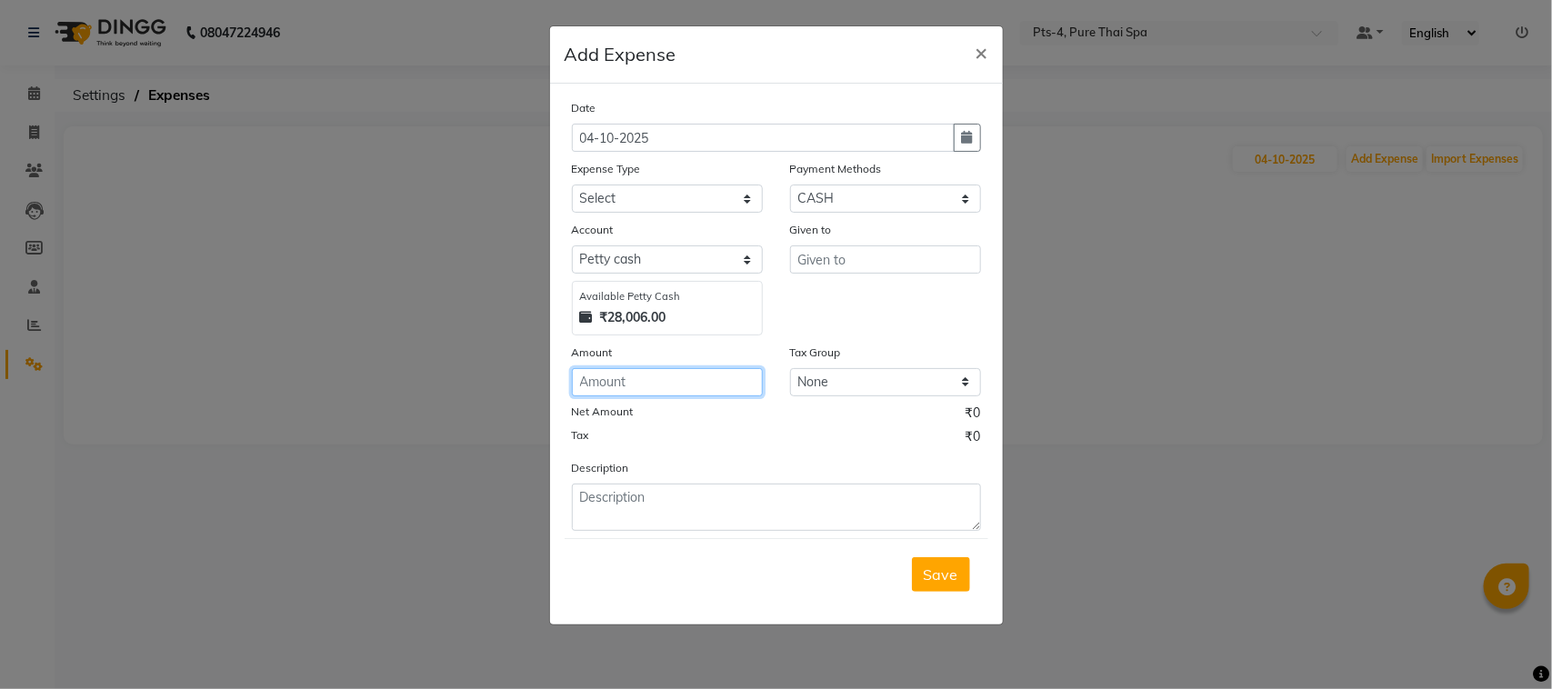
click at [650, 384] on input "number" at bounding box center [667, 382] width 191 height 28
click at [832, 261] on input "text" at bounding box center [885, 259] width 191 height 28
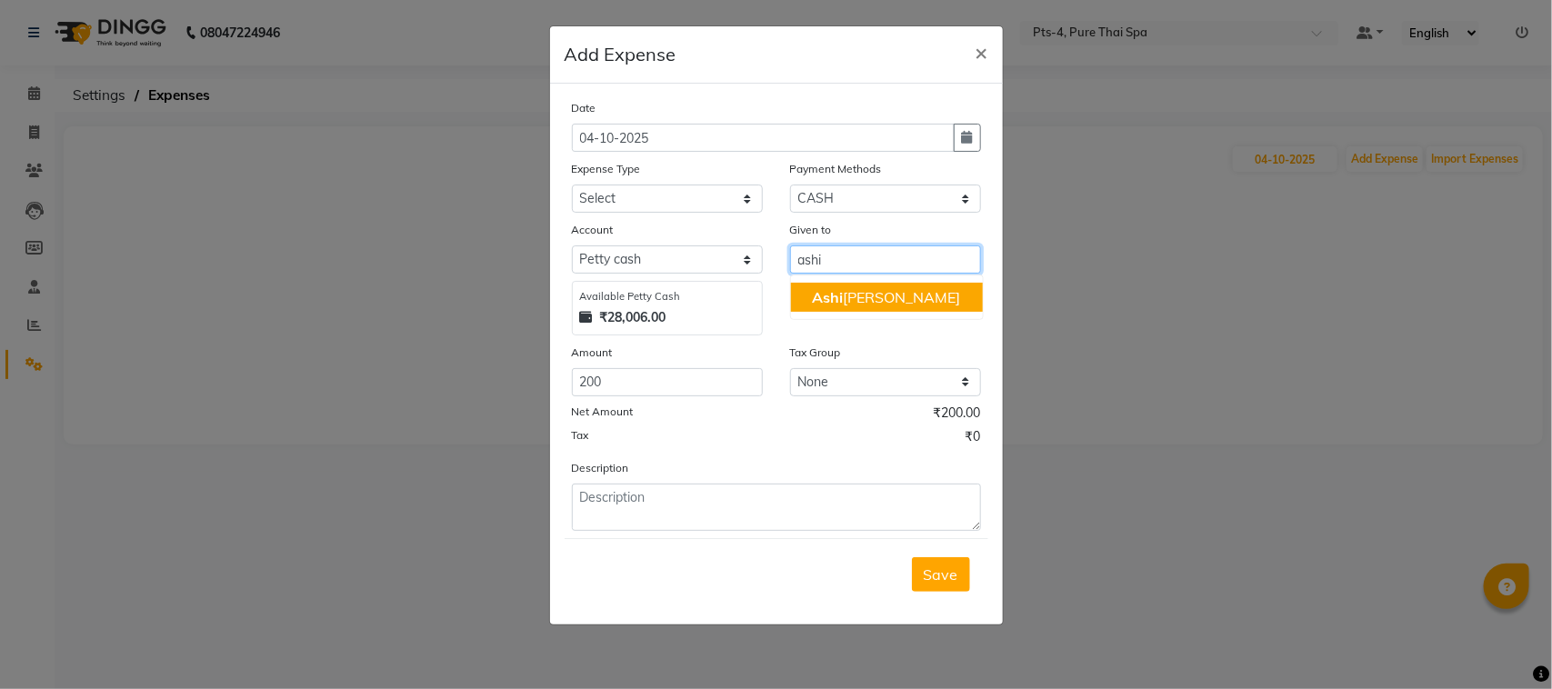
click at [841, 295] on span "Ashi" at bounding box center [828, 297] width 31 height 18
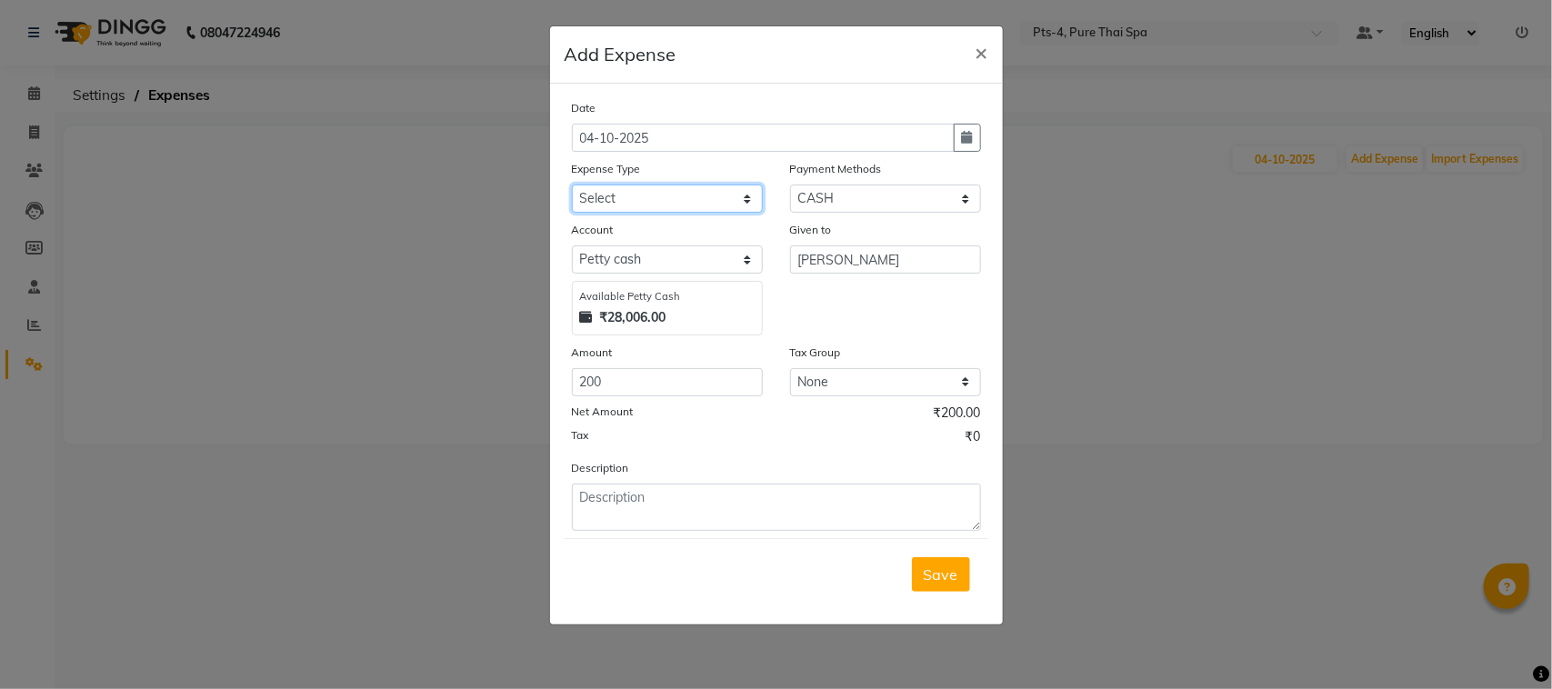
click at [659, 202] on select "Select Bank charges Cleaning and products Donation Electric and water charge In…" at bounding box center [667, 199] width 191 height 28
click at [572, 185] on select "Select Bank charges Cleaning and products Donation Electric and water charge In…" at bounding box center [667, 199] width 191 height 28
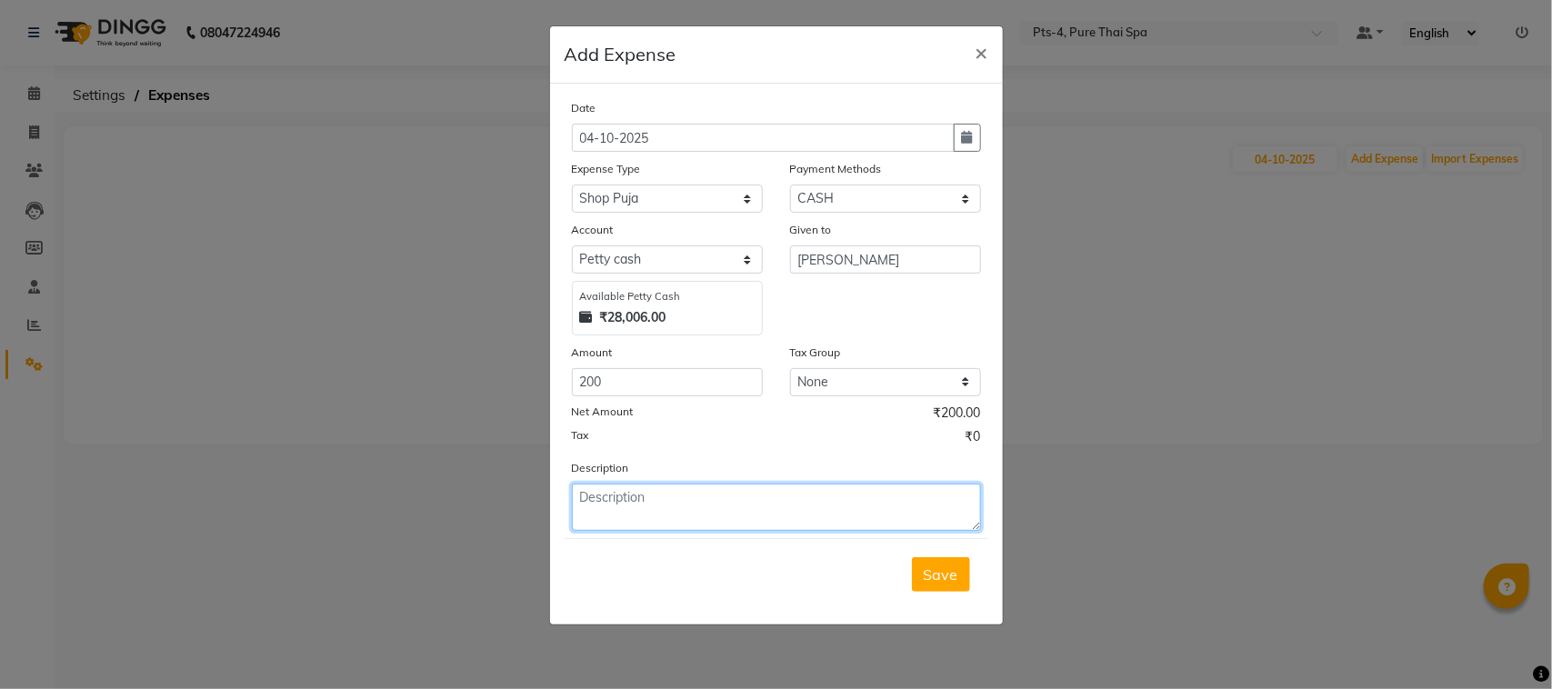
click at [653, 515] on textarea at bounding box center [776, 507] width 409 height 47
click at [965, 565] on button "Save" at bounding box center [941, 574] width 58 height 35
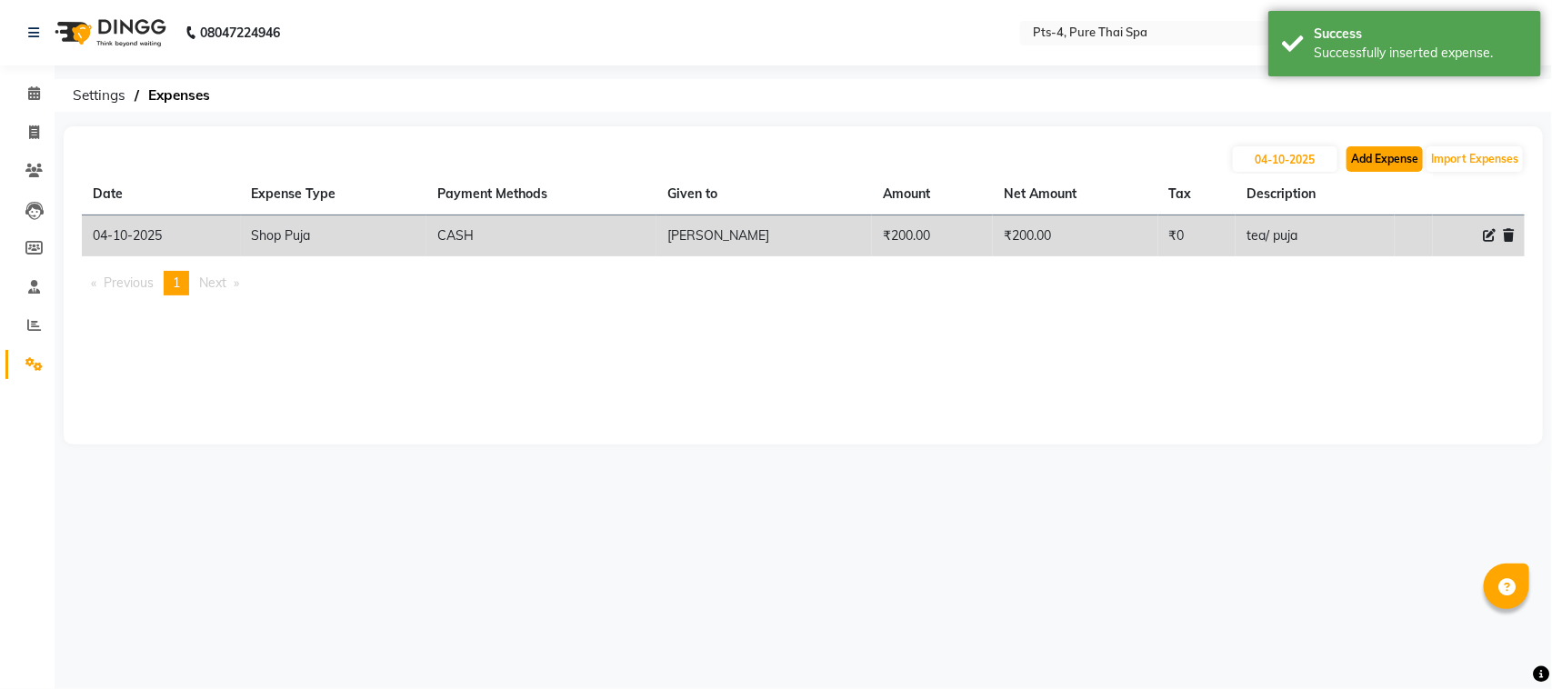
click at [1389, 169] on button "Add Expense" at bounding box center [1384, 158] width 76 height 25
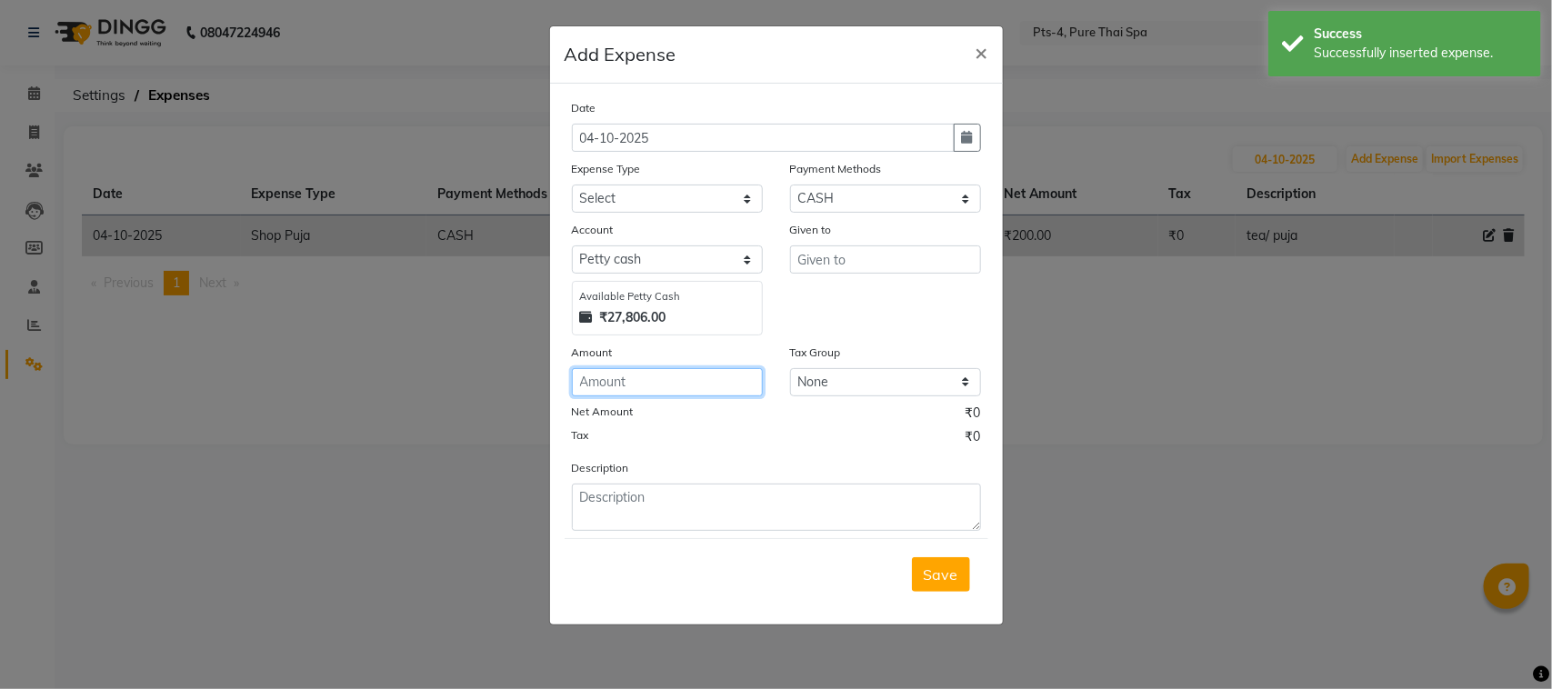
click at [623, 391] on input "number" at bounding box center [667, 382] width 191 height 28
click at [873, 250] on input "text" at bounding box center [885, 259] width 191 height 28
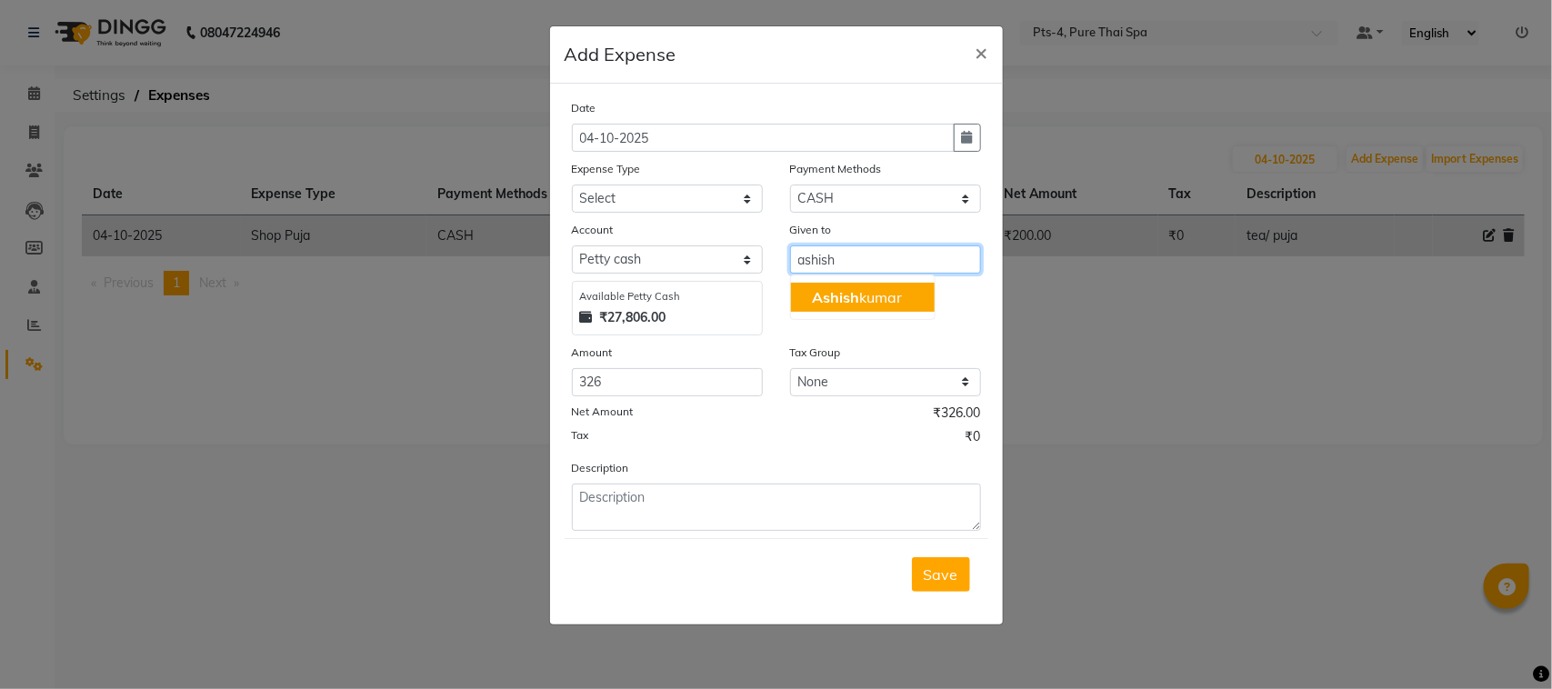
click at [845, 307] on button "Ashish kumar" at bounding box center [863, 297] width 144 height 29
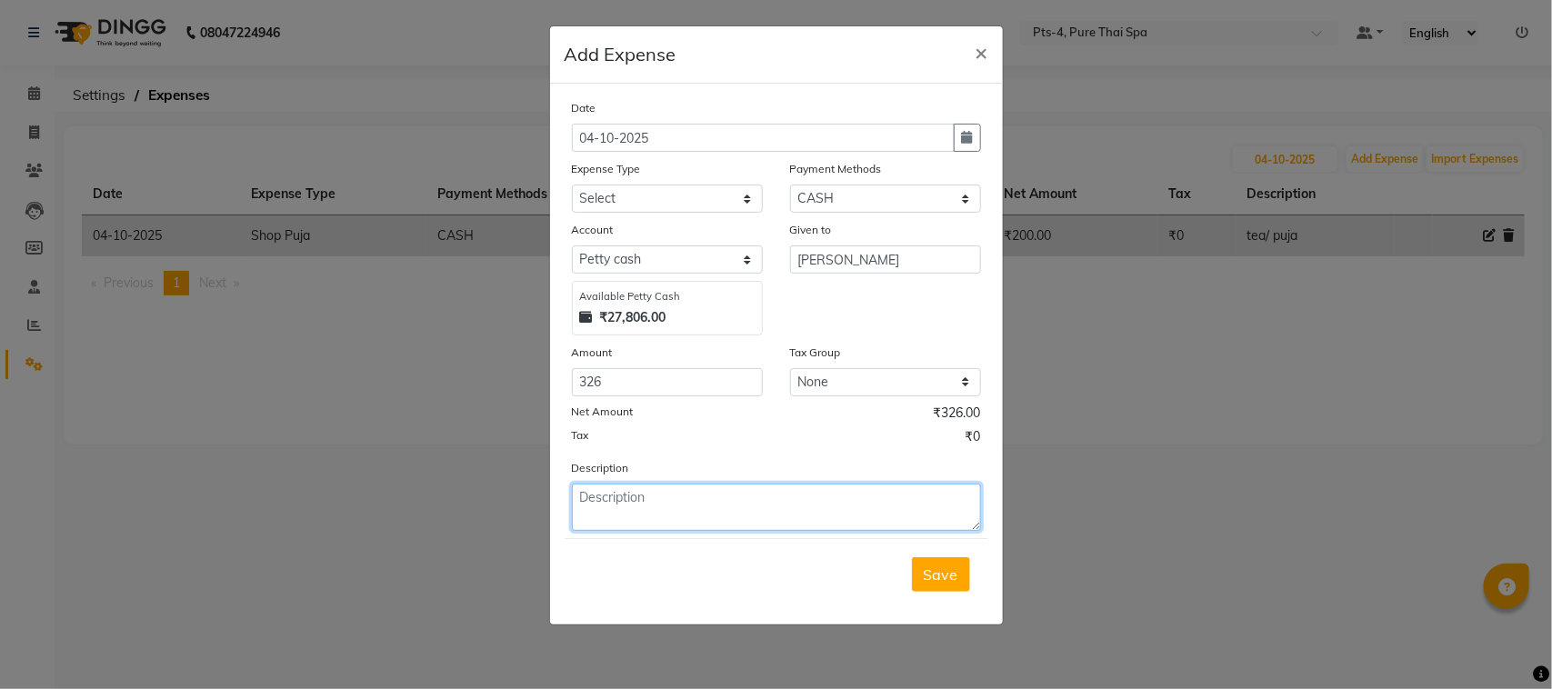
click at [660, 494] on textarea at bounding box center [776, 507] width 409 height 47
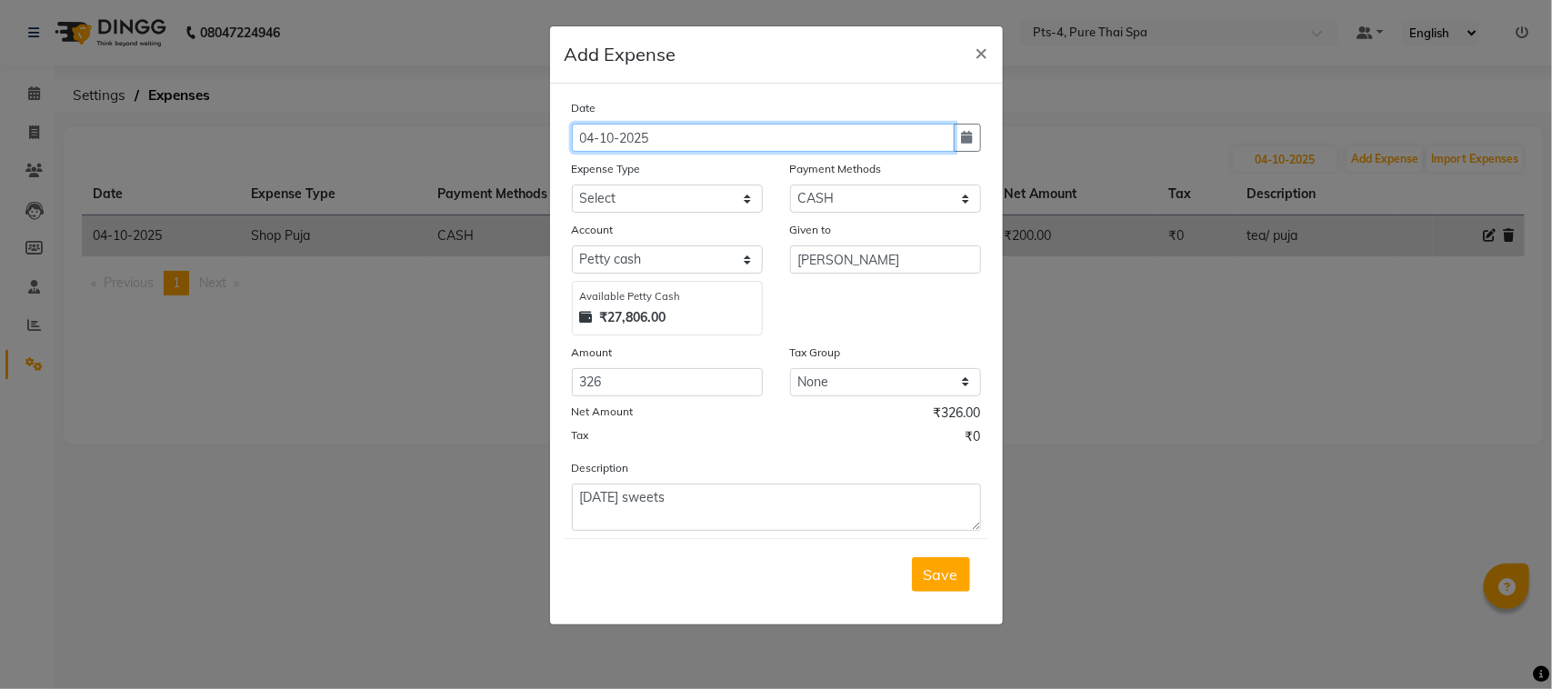
click at [652, 146] on input "04-10-2025" at bounding box center [763, 138] width 383 height 28
click at [591, 138] on input "04-10-2025" at bounding box center [763, 138] width 383 height 28
click at [596, 134] on input "04-10-2025" at bounding box center [763, 138] width 383 height 28
drag, startPoint x: 929, startPoint y: 579, endPoint x: 815, endPoint y: 602, distance: 115.9
click at [925, 579] on span "Save" at bounding box center [941, 574] width 35 height 18
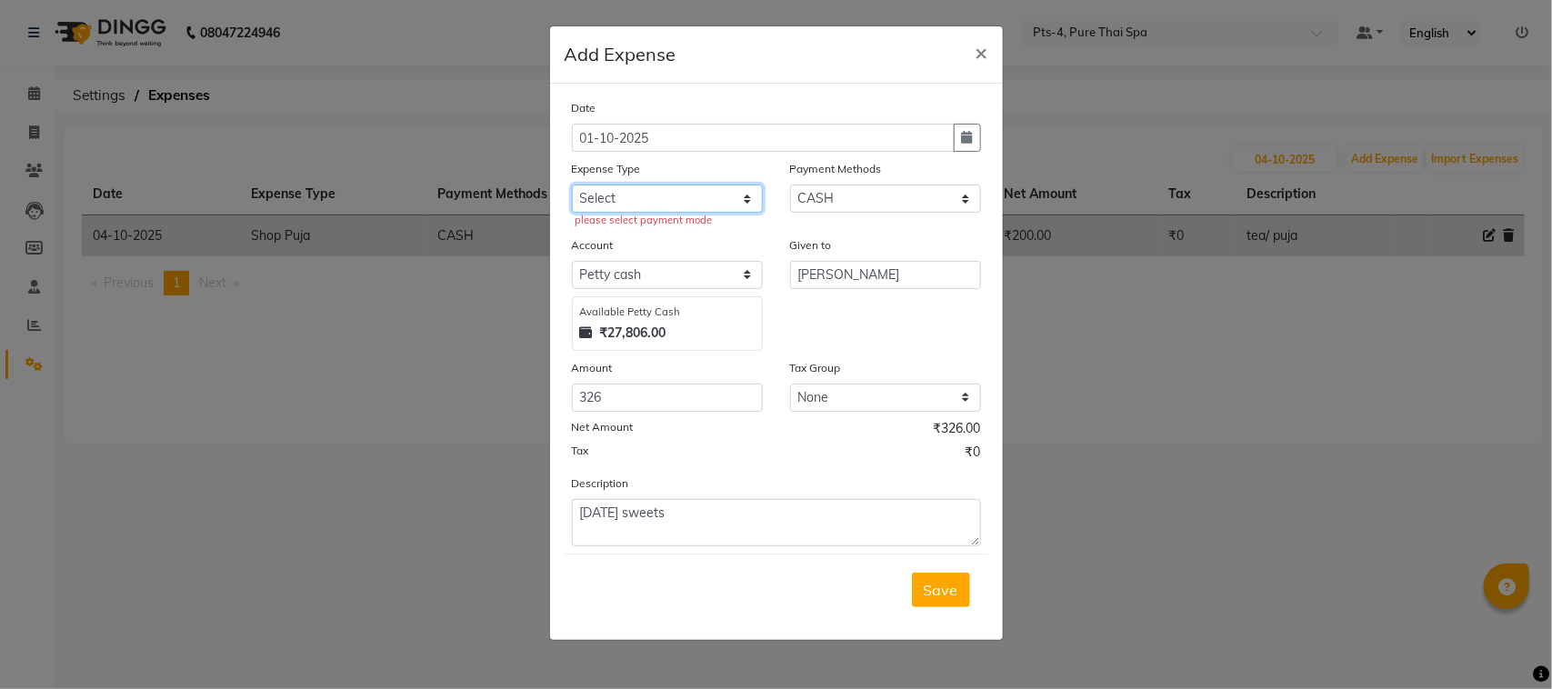
click at [650, 192] on select "Select Bank charges Cleaning and products Donation Electric and water charge In…" at bounding box center [667, 199] width 191 height 28
click at [572, 185] on select "Select Bank charges Cleaning and products Donation Electric and water charge In…" at bounding box center [667, 199] width 191 height 28
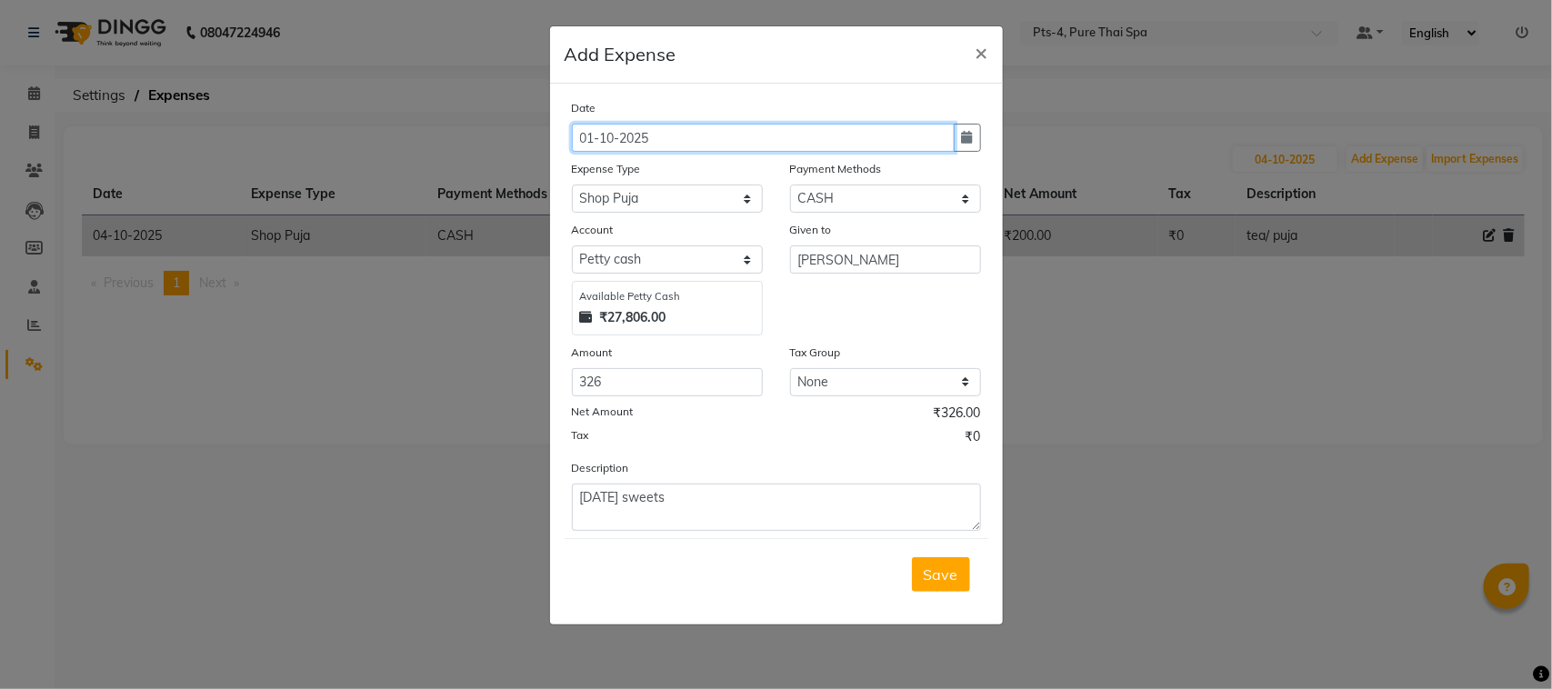
click at [591, 138] on input "01-10-2025" at bounding box center [763, 138] width 383 height 28
click at [595, 141] on input "01-10-2025" at bounding box center [763, 138] width 383 height 28
click at [950, 580] on span "Save" at bounding box center [941, 574] width 35 height 18
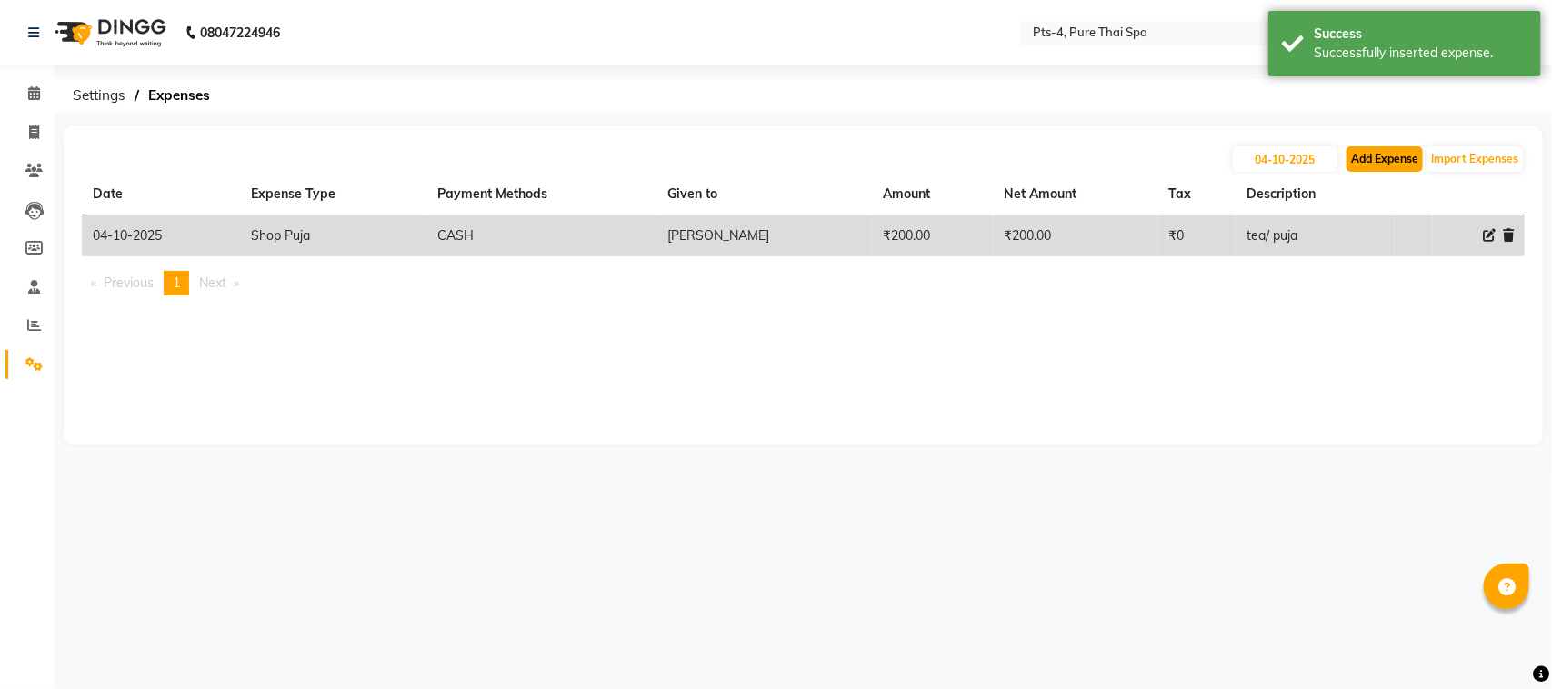
click at [1364, 155] on button "Add Expense" at bounding box center [1384, 158] width 76 height 25
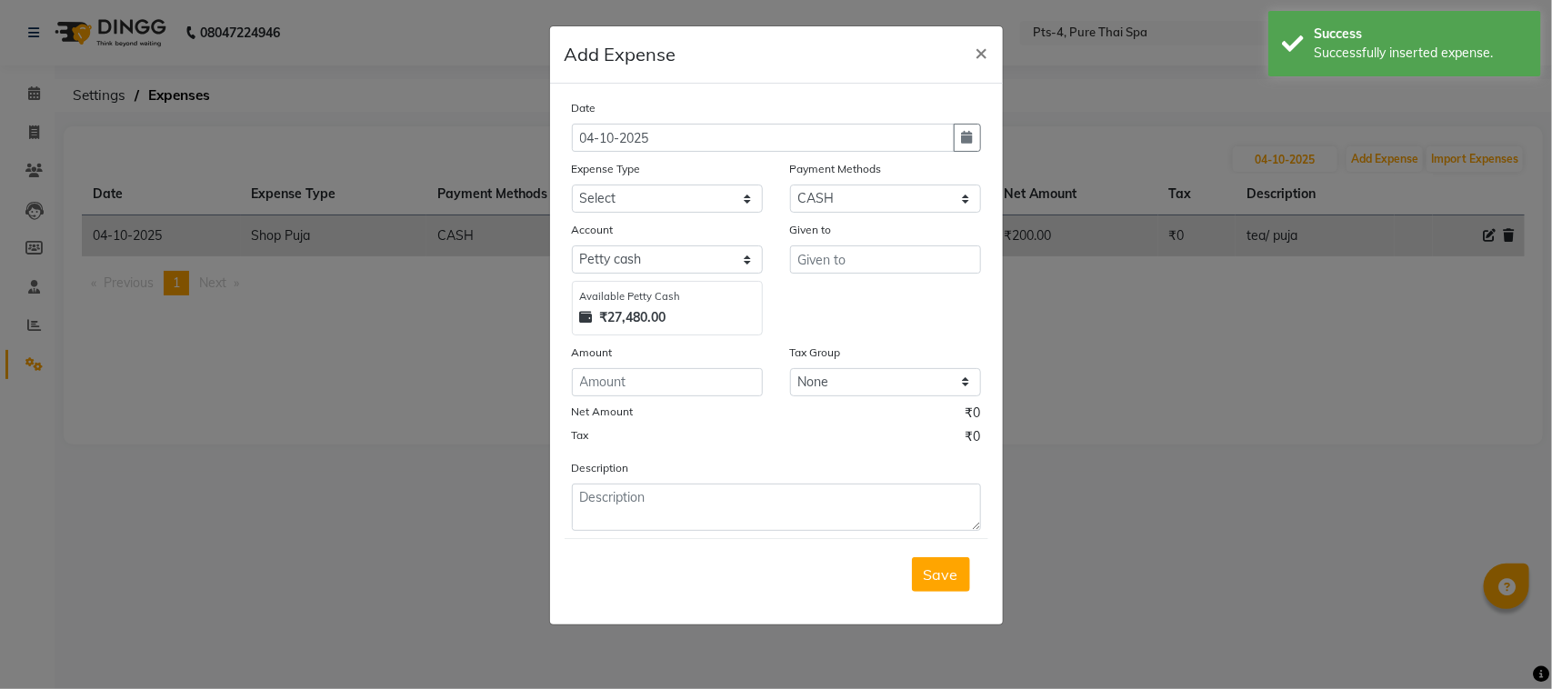
click at [625, 180] on div "Expense Type" at bounding box center [667, 171] width 191 height 25
click at [595, 144] on input "04-10-2025" at bounding box center [763, 138] width 383 height 28
click at [646, 197] on select "Select Bank charges Cleaning and products Donation Electric and water charge In…" at bounding box center [667, 199] width 191 height 28
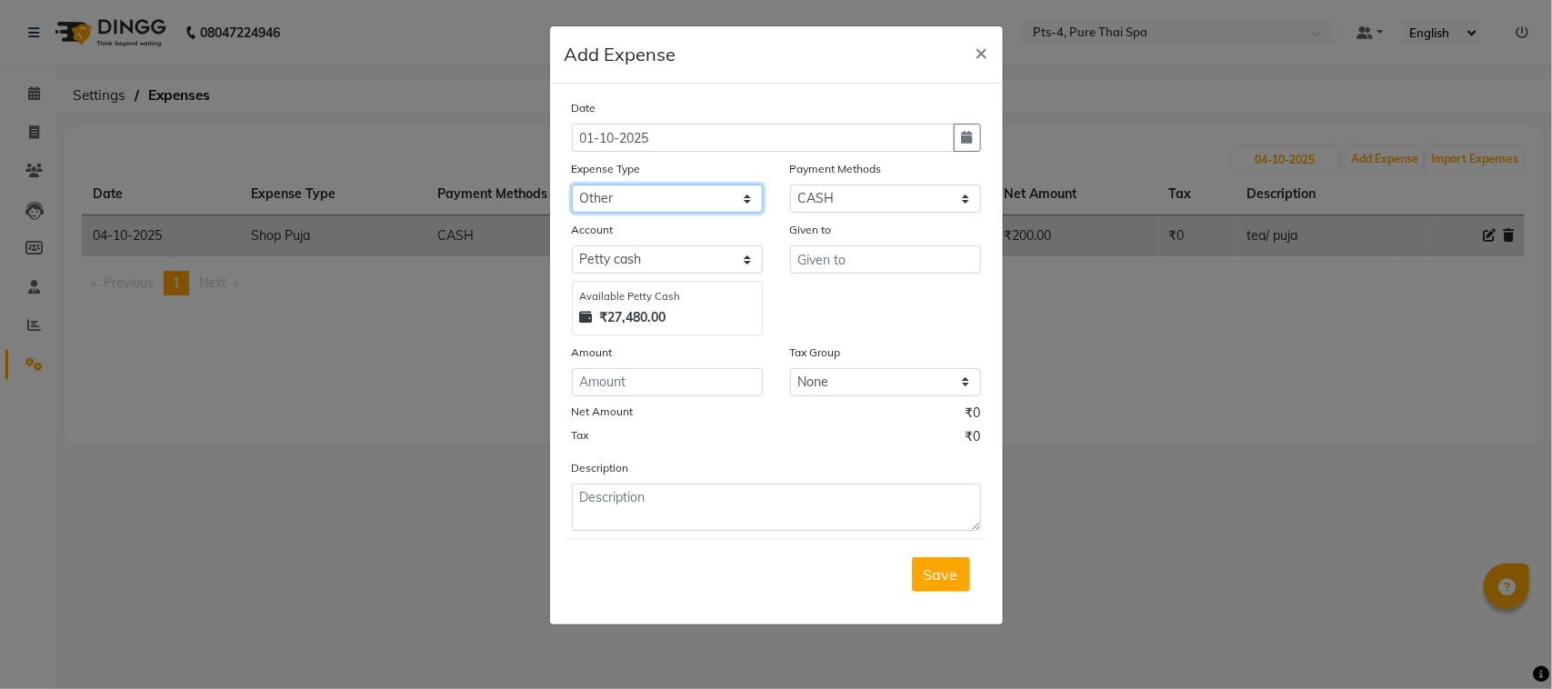
click at [572, 185] on select "Select Bank charges Cleaning and products Donation Electric and water charge In…" at bounding box center [667, 199] width 191 height 28
click at [841, 266] on input "text" at bounding box center [885, 259] width 191 height 28
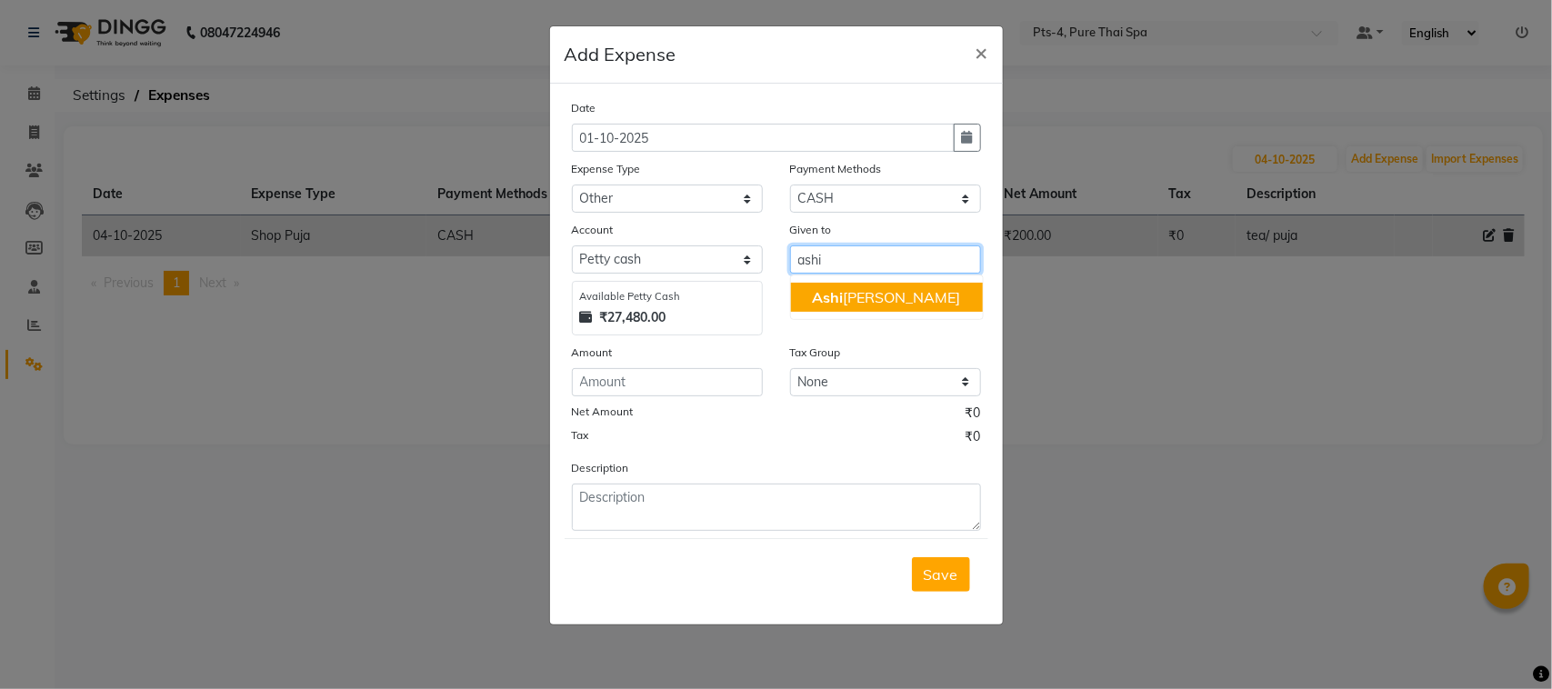
click at [834, 294] on span "Ashi" at bounding box center [828, 297] width 31 height 18
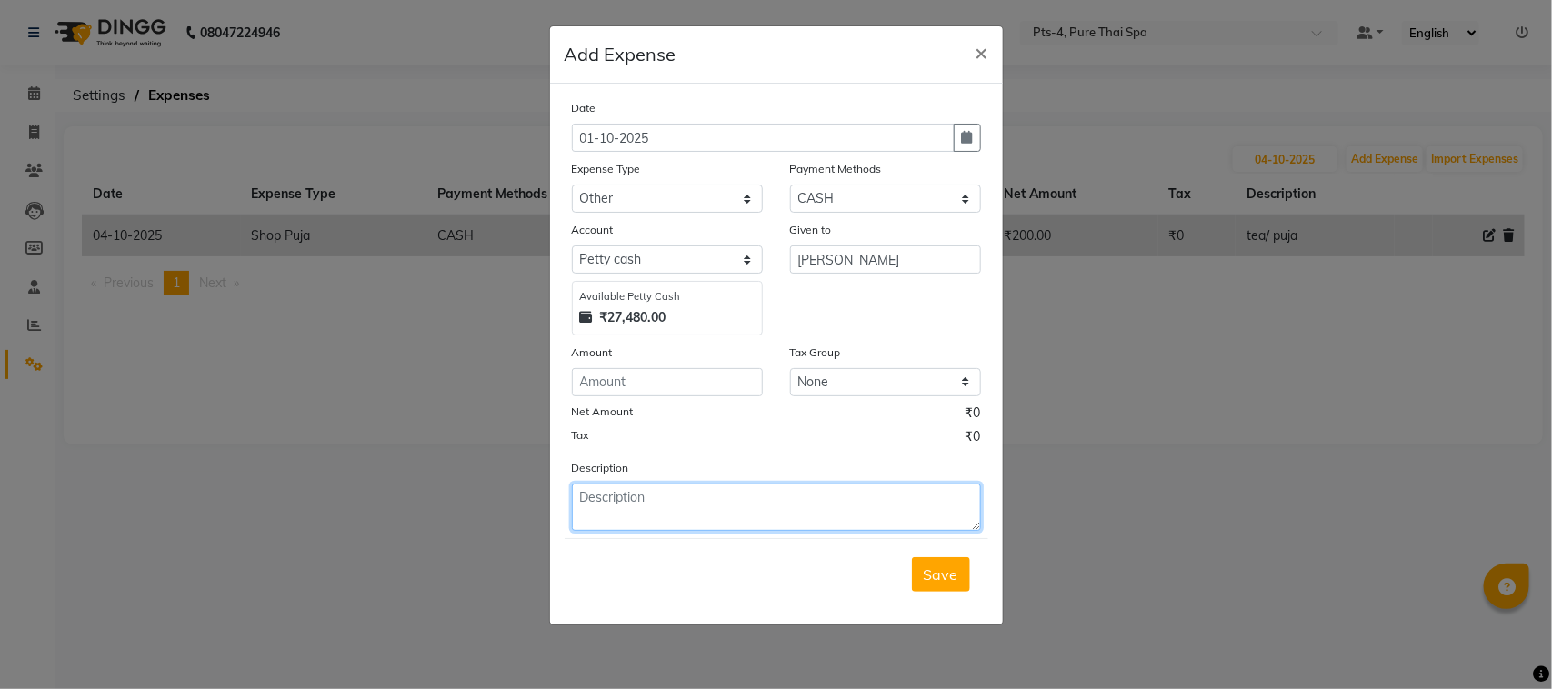
click at [656, 510] on textarea at bounding box center [776, 507] width 409 height 47
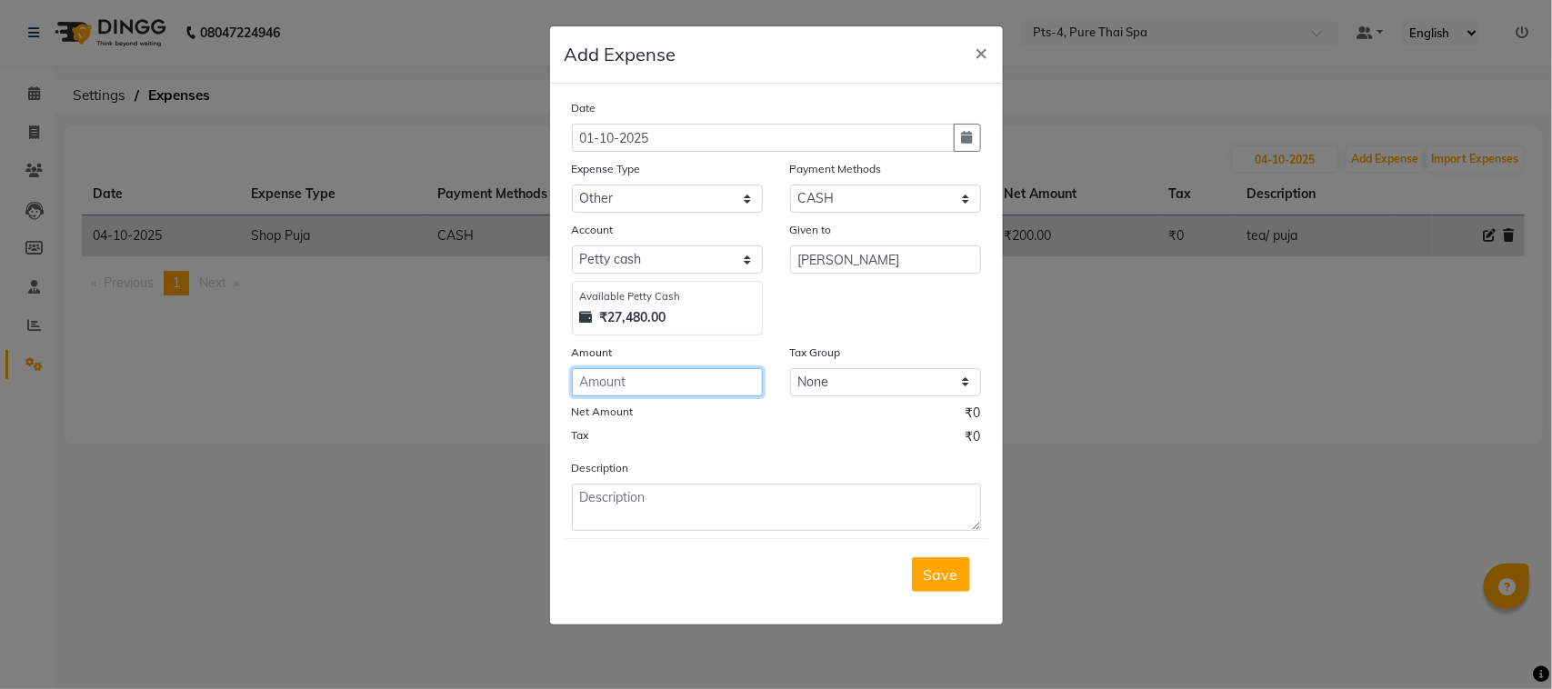
click at [646, 375] on input "number" at bounding box center [667, 382] width 191 height 28
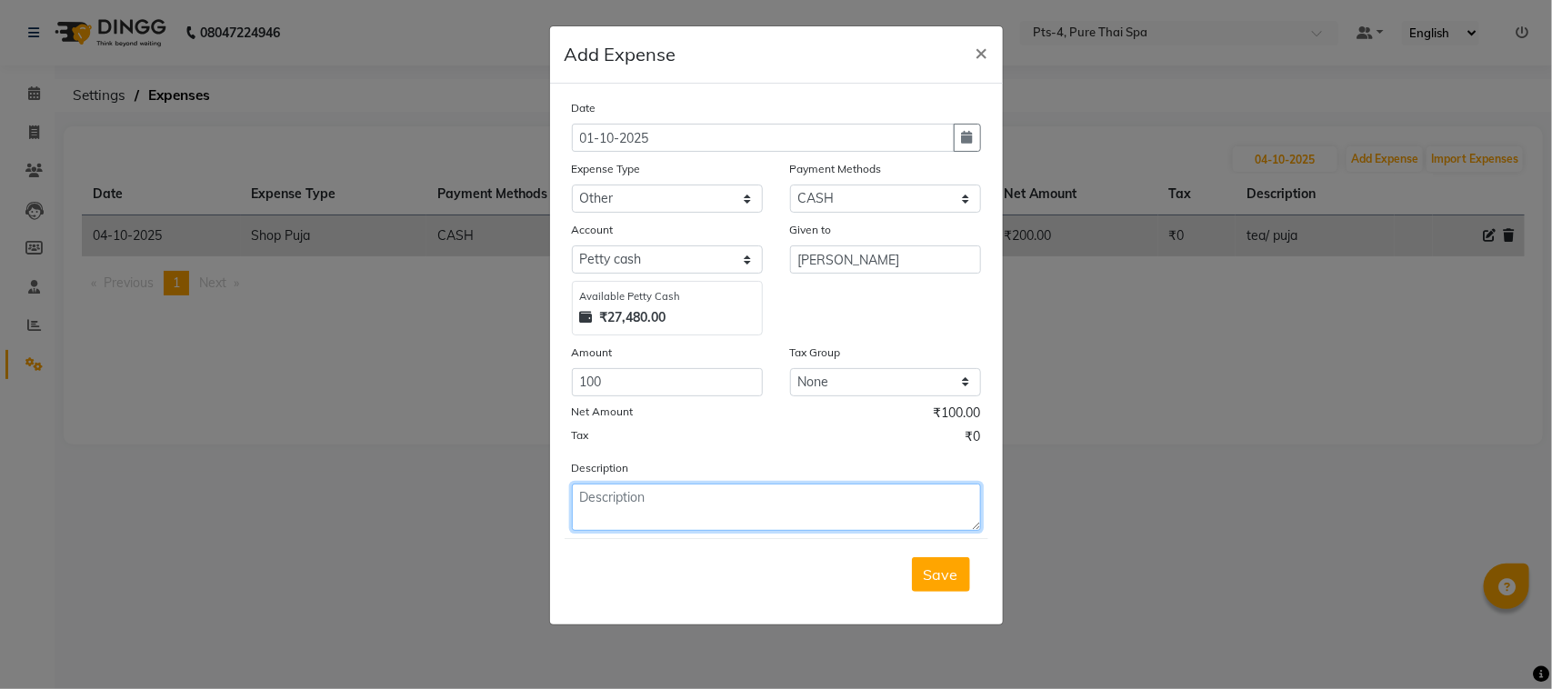
click at [651, 492] on textarea at bounding box center [776, 507] width 409 height 47
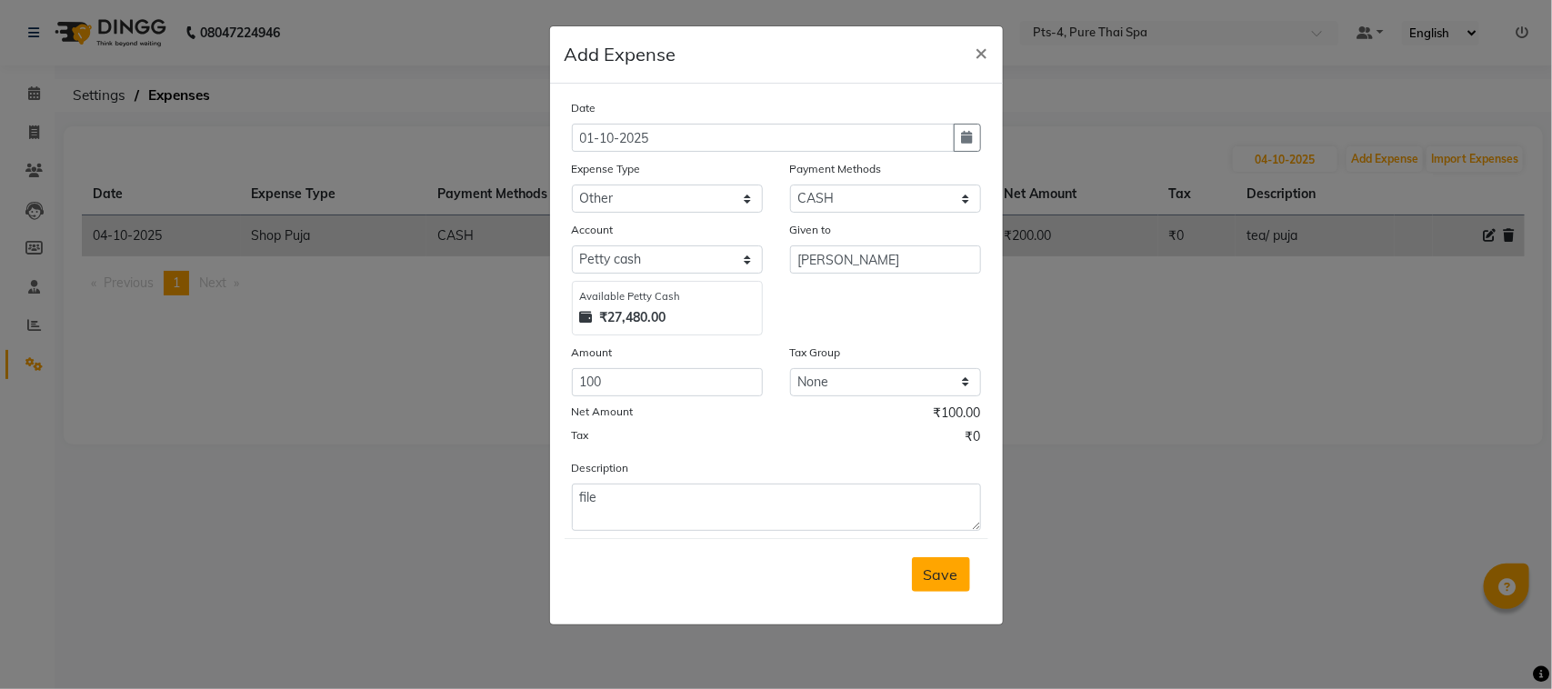
click at [942, 575] on span "Save" at bounding box center [941, 574] width 35 height 18
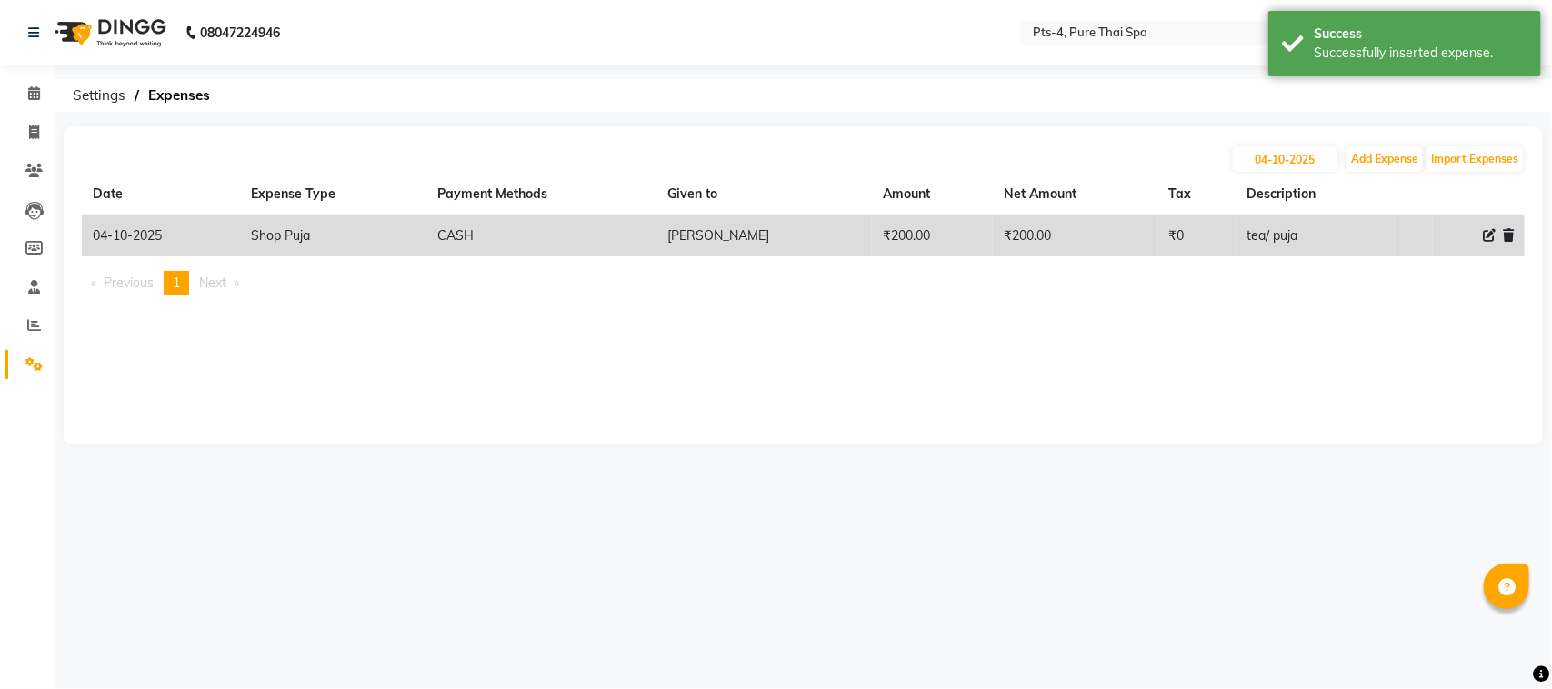
click at [1265, 383] on div "04-10-2025 Add Expense Import Expenses Date Expense Type Payment Methods Given …" at bounding box center [803, 285] width 1479 height 318
click at [1327, 161] on input "04-10-2025" at bounding box center [1285, 158] width 105 height 25
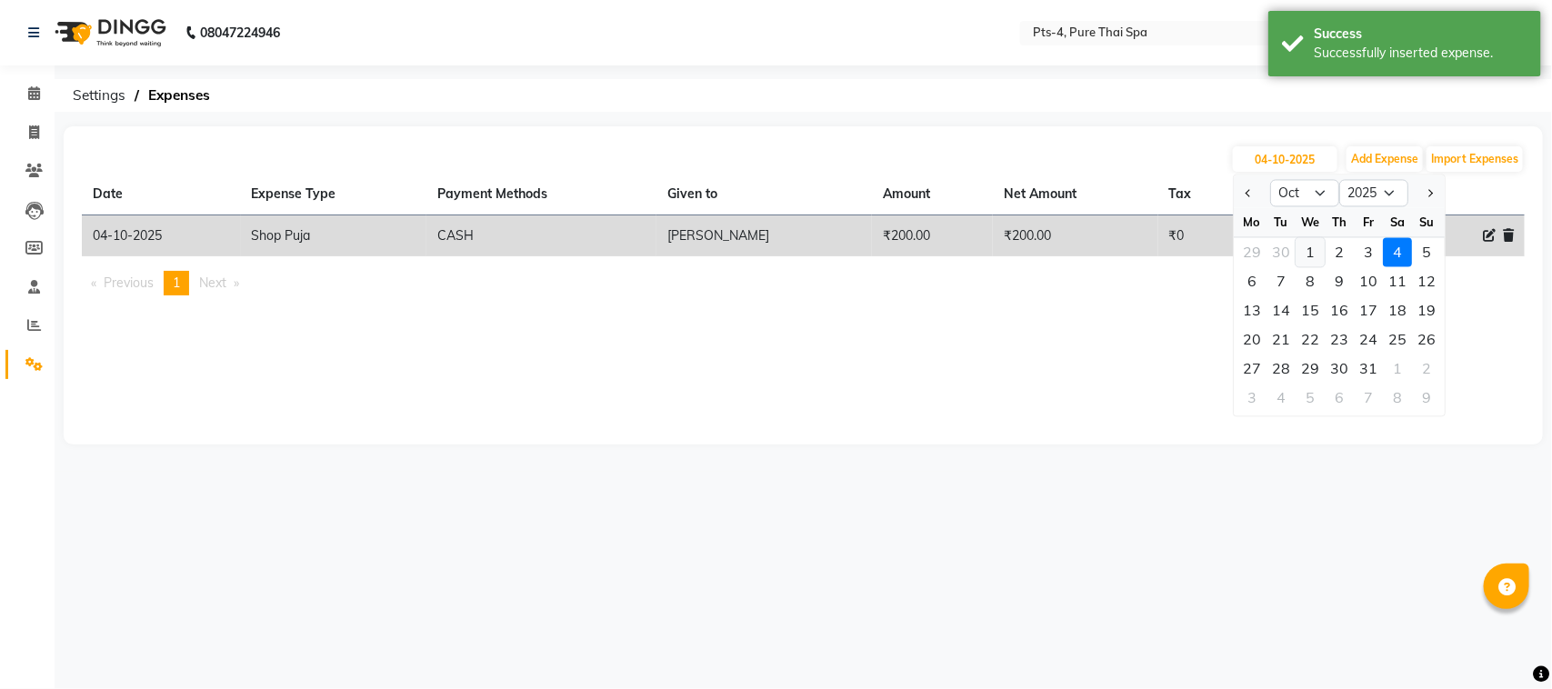
click at [1312, 245] on div "1" at bounding box center [1309, 252] width 29 height 29
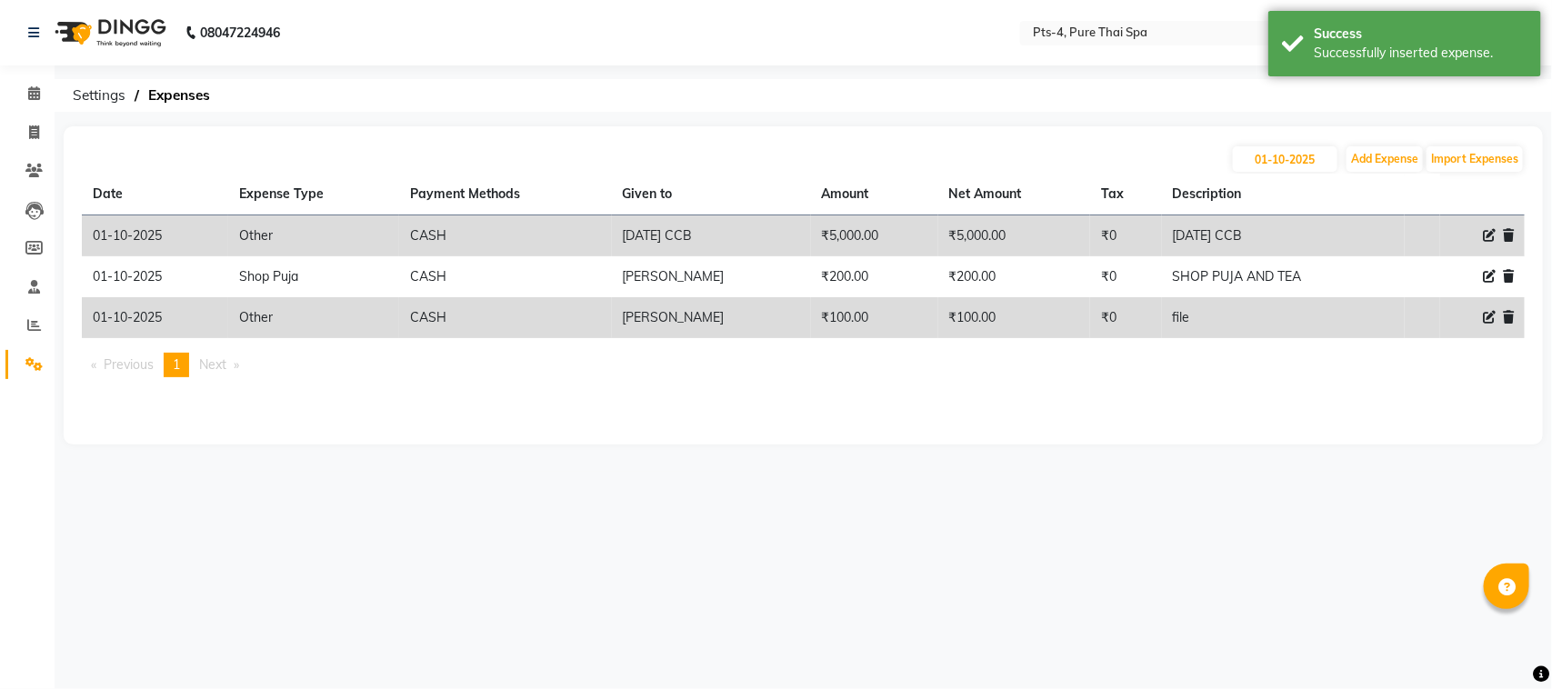
click at [915, 405] on div "01-10-2025 Add Expense Import Expenses Date Expense Type Payment Methods Given …" at bounding box center [803, 285] width 1479 height 318
click at [1062, 401] on div "01-10-2025 Add Expense Import Expenses Date Expense Type Payment Methods Given …" at bounding box center [803, 285] width 1479 height 318
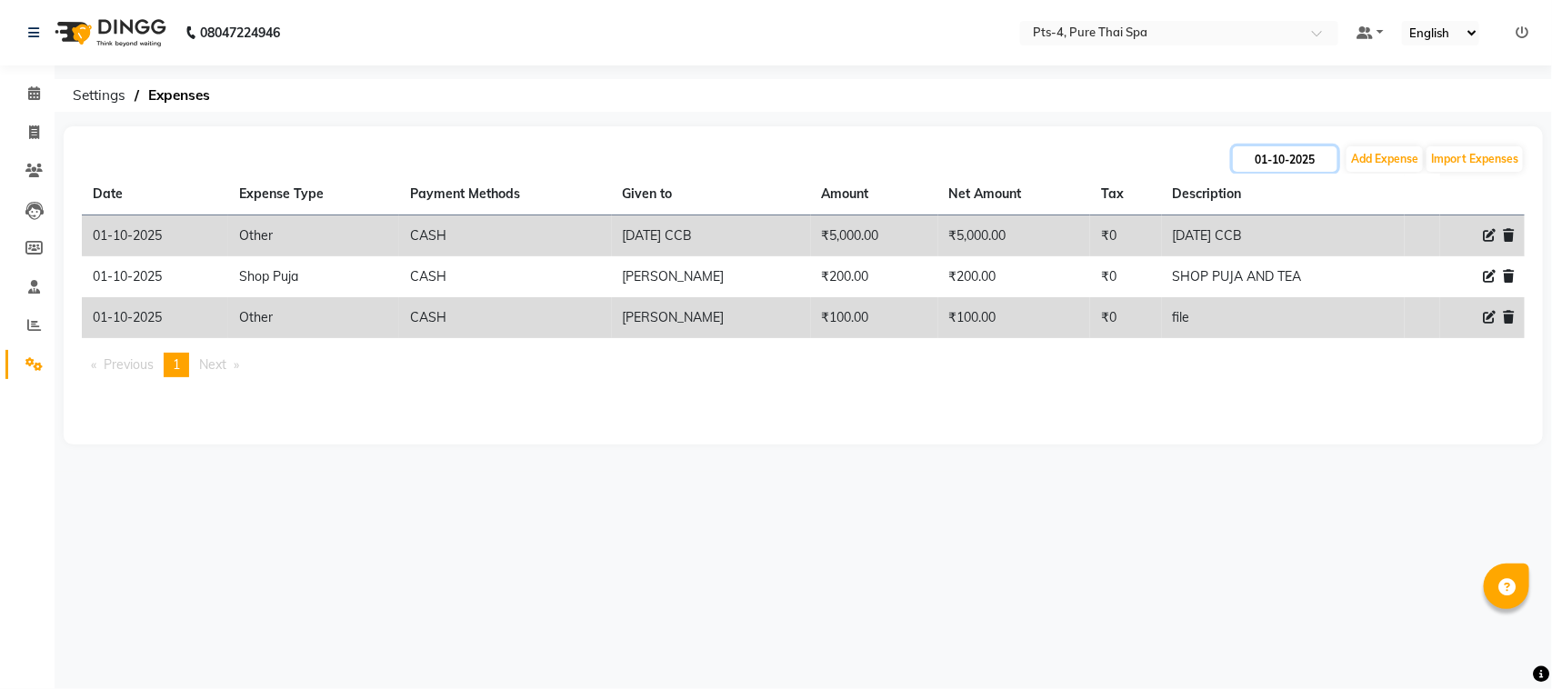
click at [1273, 155] on input "01-10-2025" at bounding box center [1285, 158] width 105 height 25
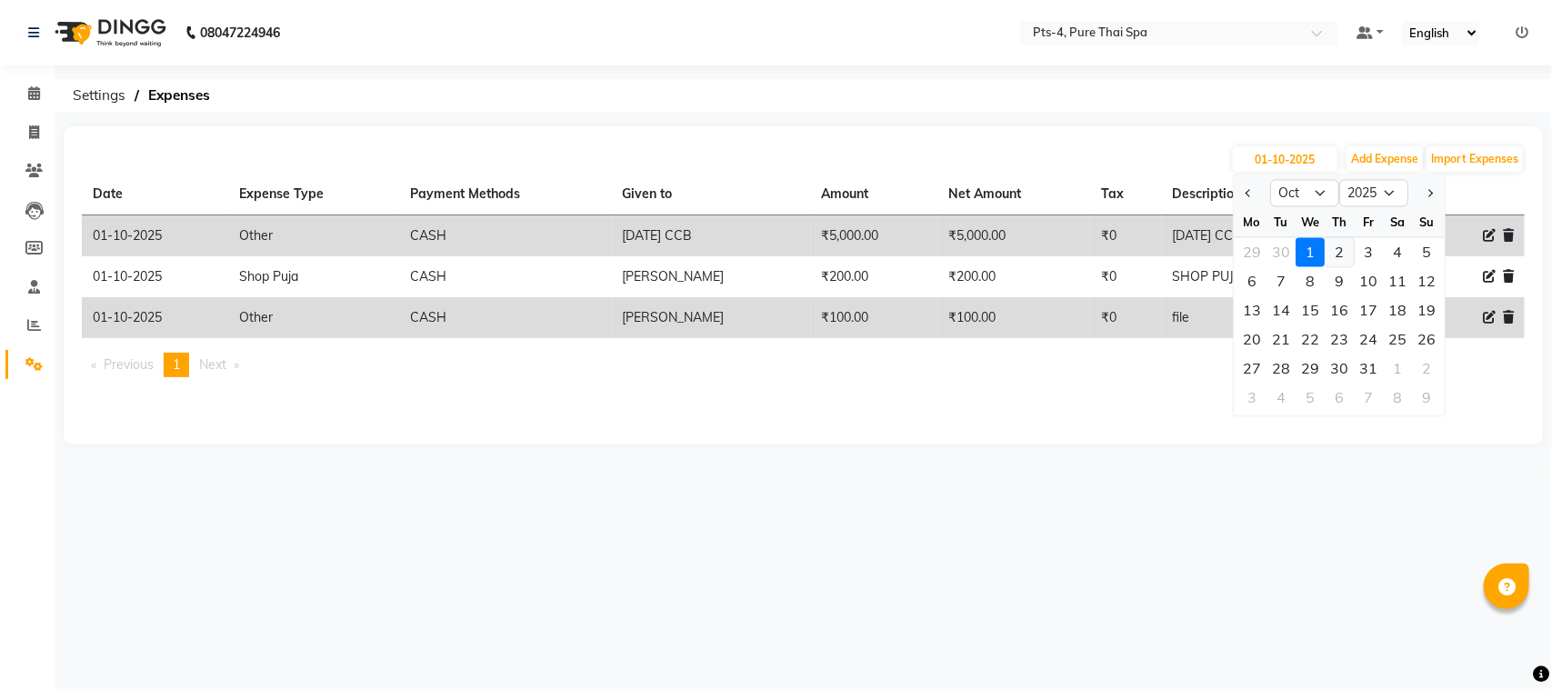
click at [1339, 247] on div "2" at bounding box center [1339, 252] width 29 height 29
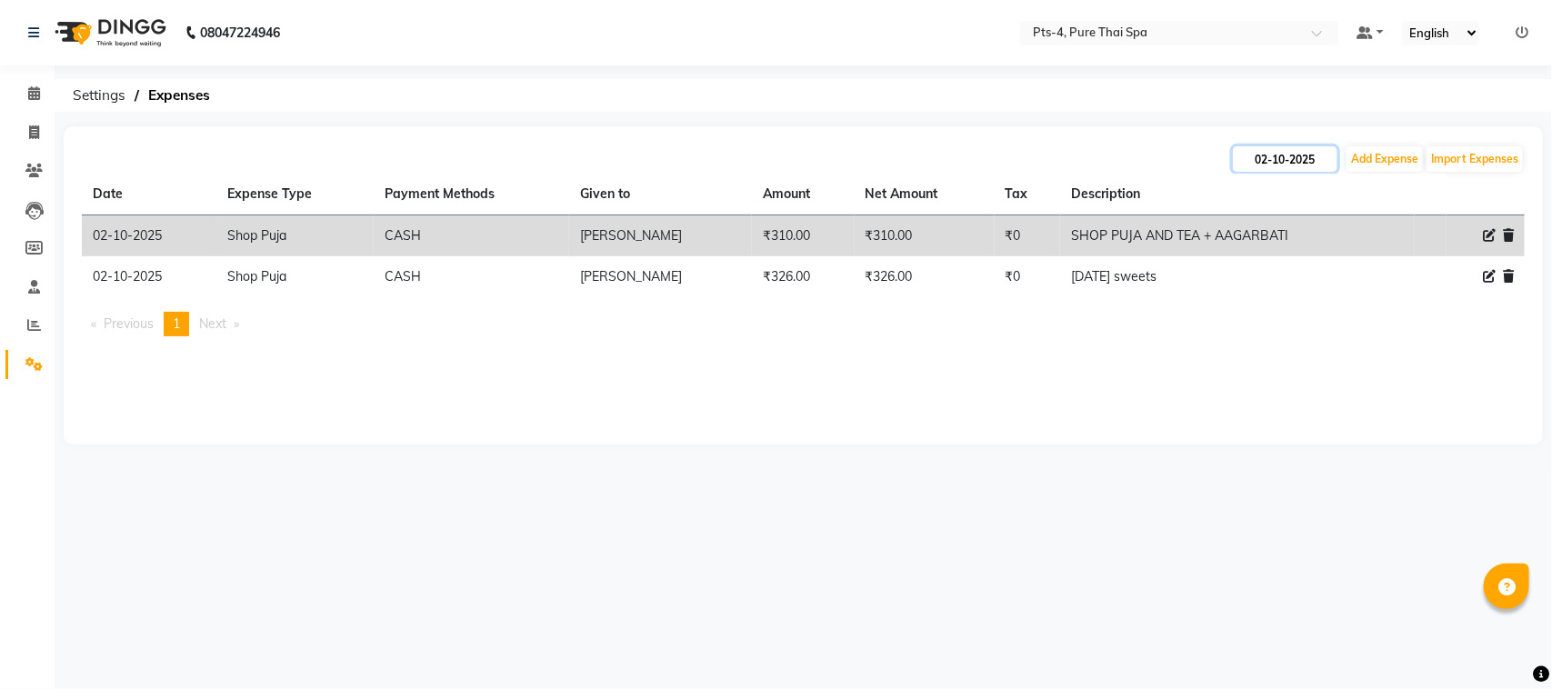
click at [1251, 157] on input "02-10-2025" at bounding box center [1285, 158] width 105 height 25
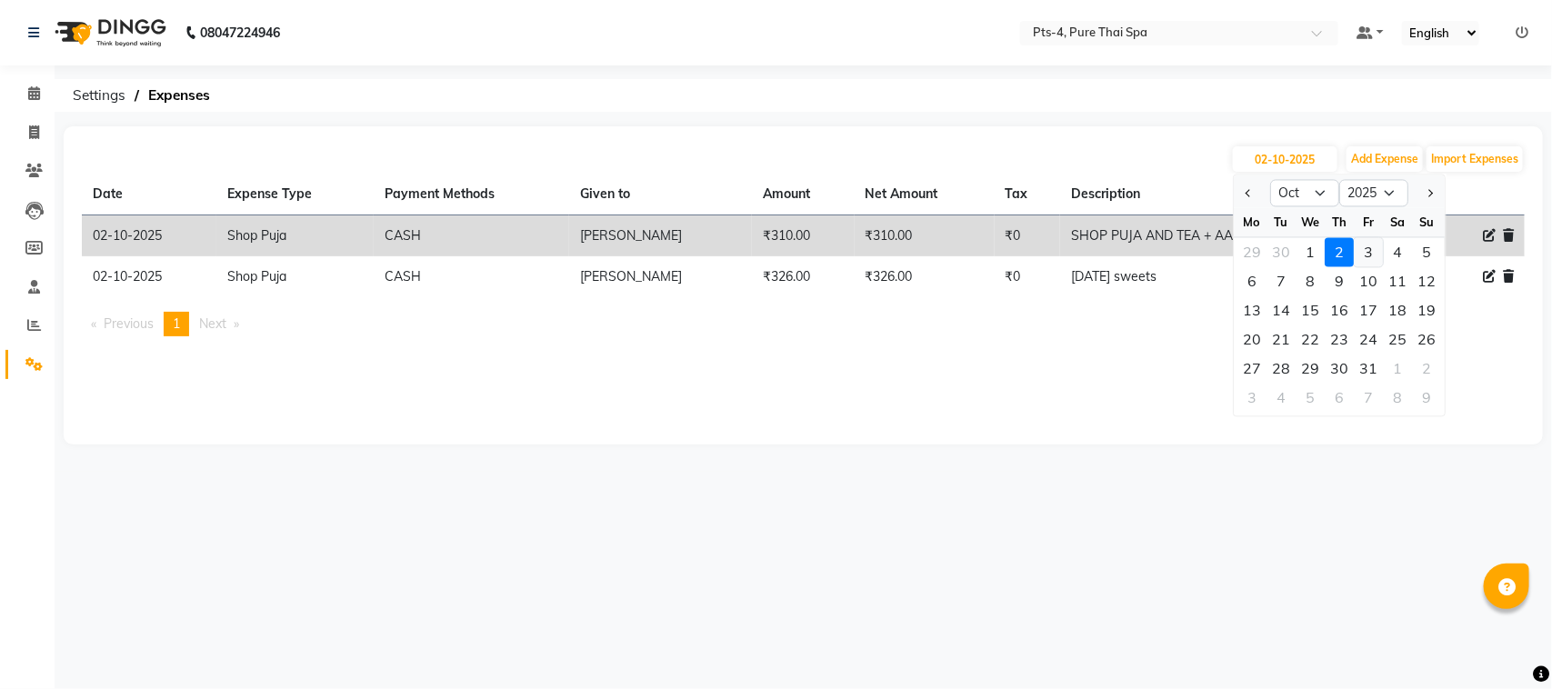
click at [1371, 259] on div "3" at bounding box center [1368, 252] width 29 height 29
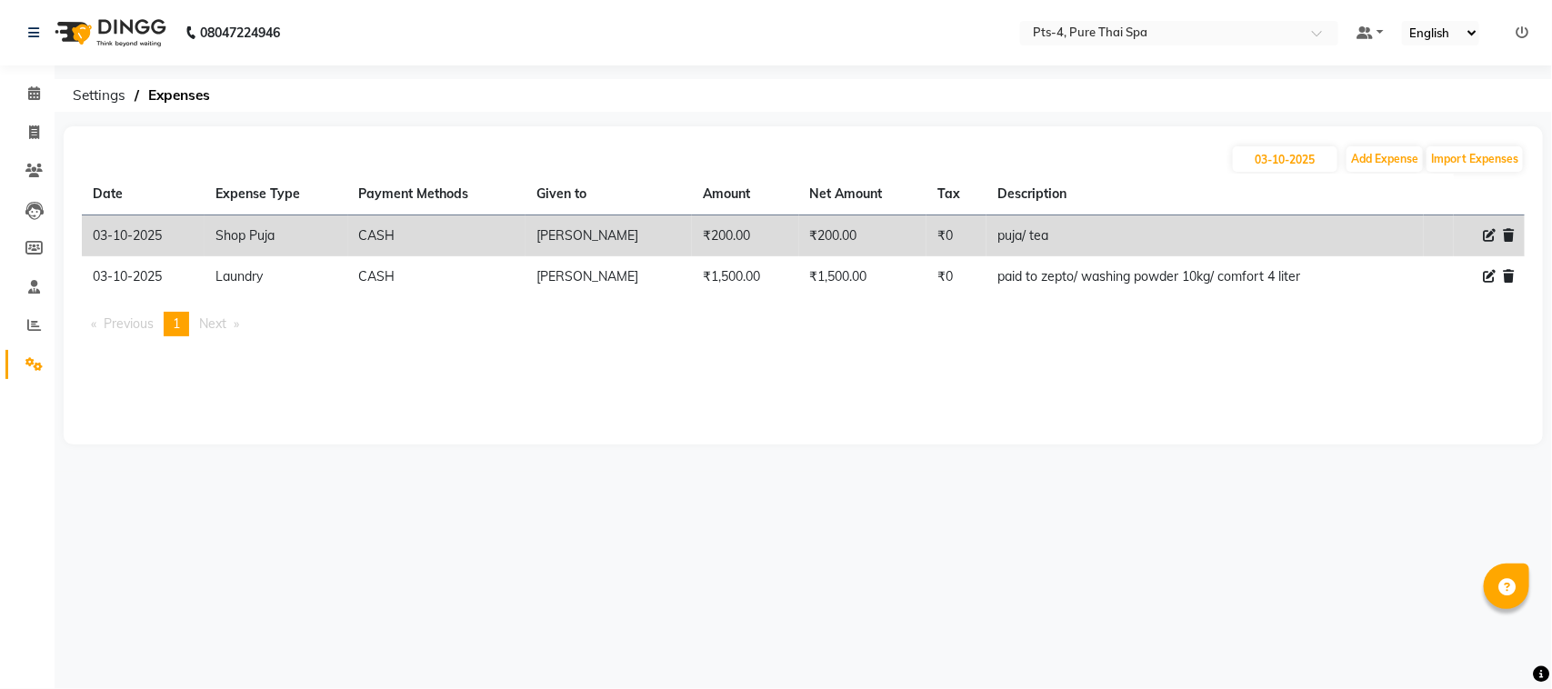
click at [1007, 365] on div "03-10-2025 Add Expense Import Expenses Date Expense Type Payment Methods Given …" at bounding box center [803, 285] width 1479 height 318
click at [1286, 161] on input "03-10-2025" at bounding box center [1285, 158] width 105 height 25
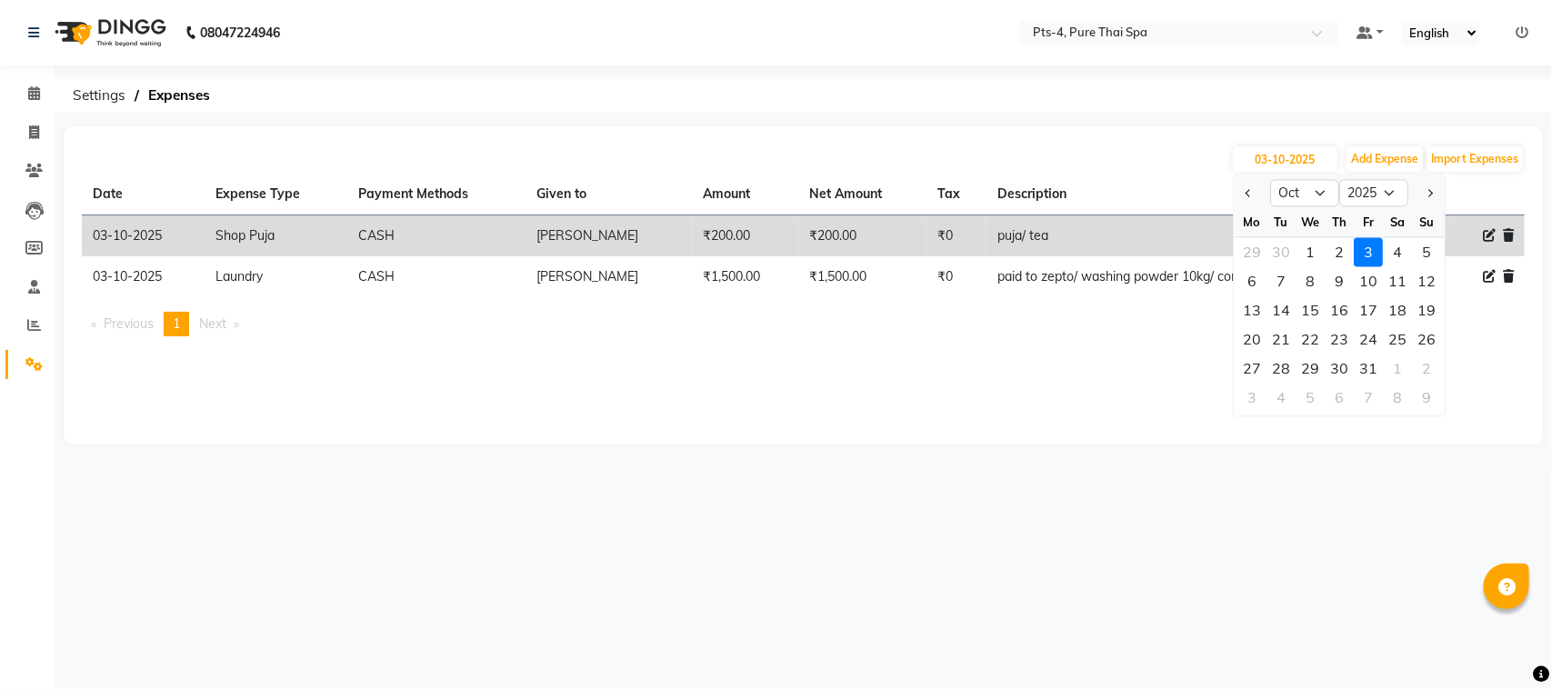
click at [1395, 248] on div "4" at bounding box center [1397, 252] width 29 height 29
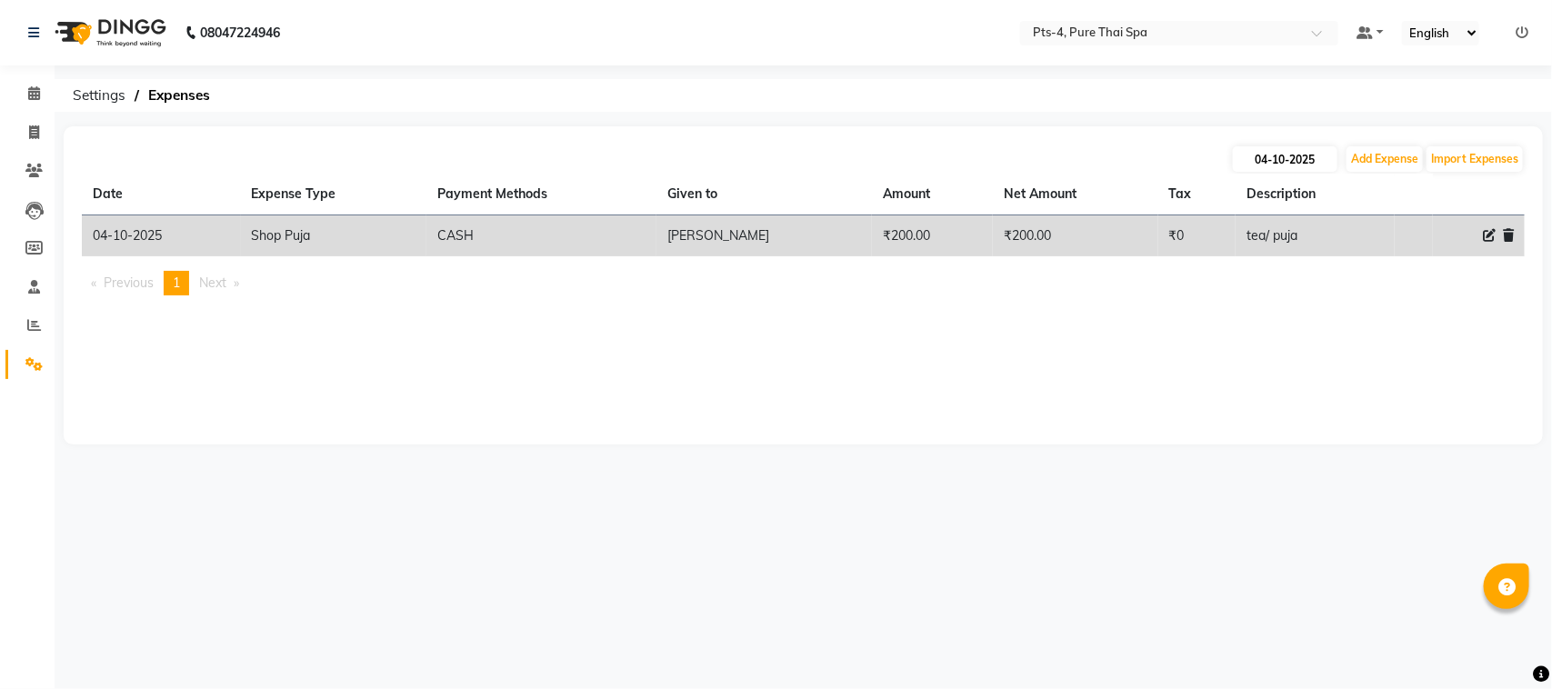
drag, startPoint x: 1185, startPoint y: 343, endPoint x: 1256, endPoint y: 155, distance: 200.6
click at [1206, 301] on div "04-10-2025 Add Expense Import Expenses Date Expense Type Payment Methods Given …" at bounding box center [803, 285] width 1479 height 318
click at [1257, 153] on input "04-10-2025" at bounding box center [1285, 158] width 105 height 25
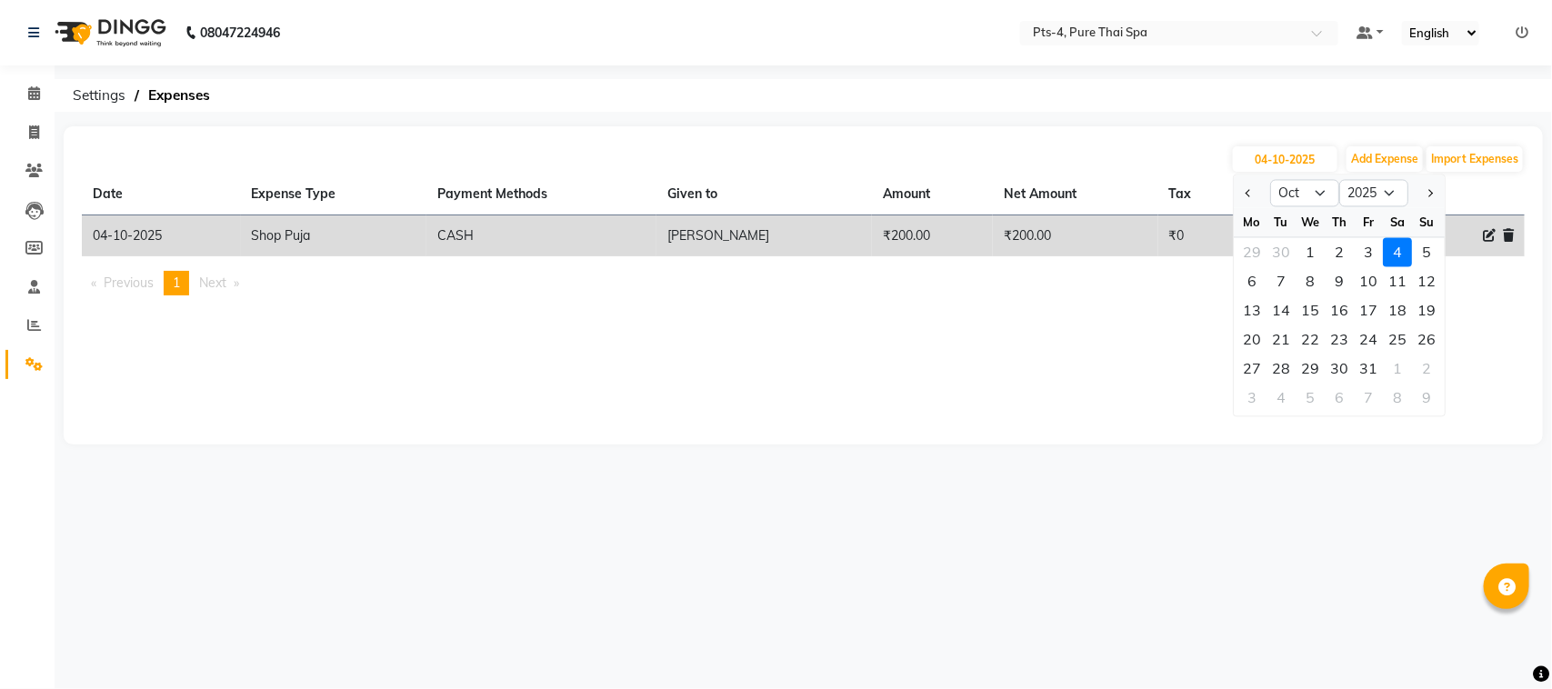
drag, startPoint x: 1365, startPoint y: 251, endPoint x: 1398, endPoint y: 243, distance: 33.7
click at [1386, 246] on div "29 30 1 2 3 4 5" at bounding box center [1339, 252] width 211 height 29
click at [1328, 255] on div "2" at bounding box center [1339, 252] width 29 height 29
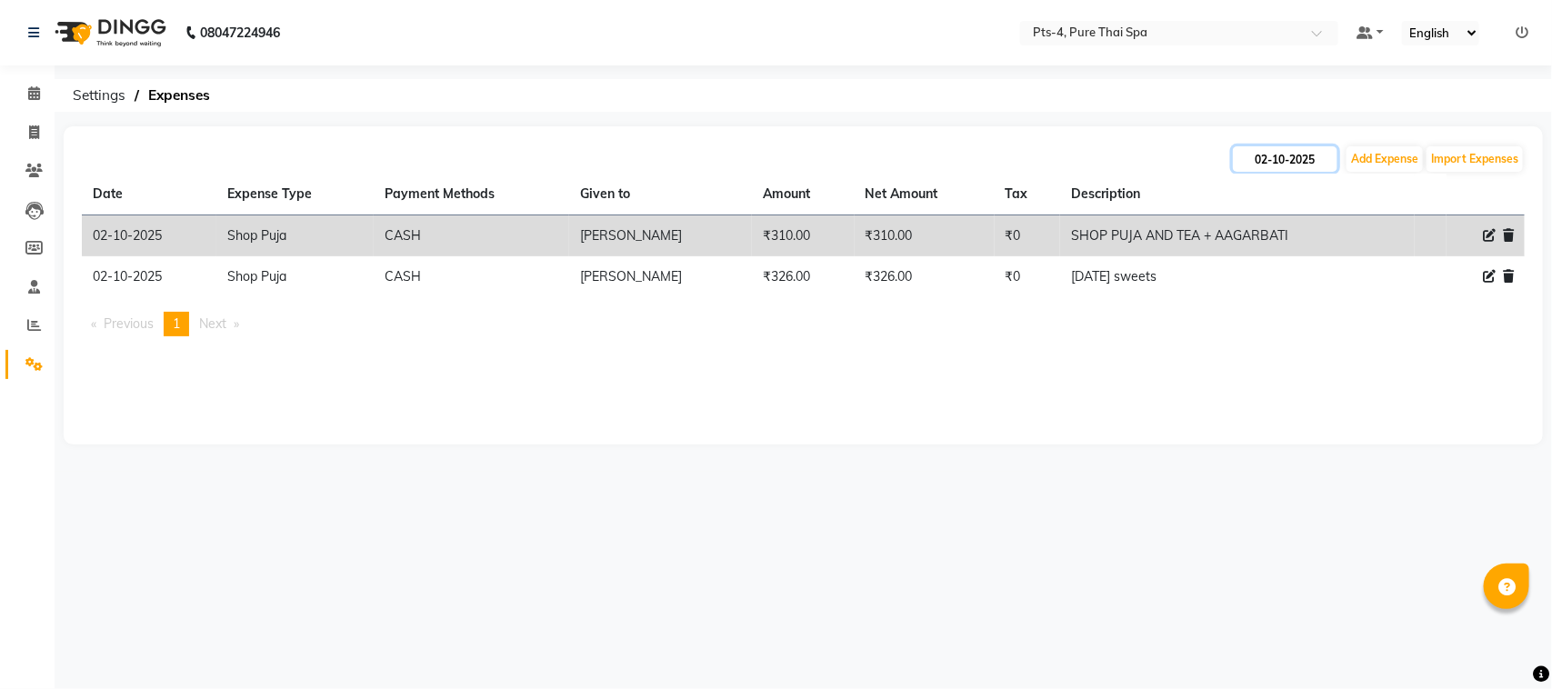
click at [1271, 159] on input "02-10-2025" at bounding box center [1285, 158] width 105 height 25
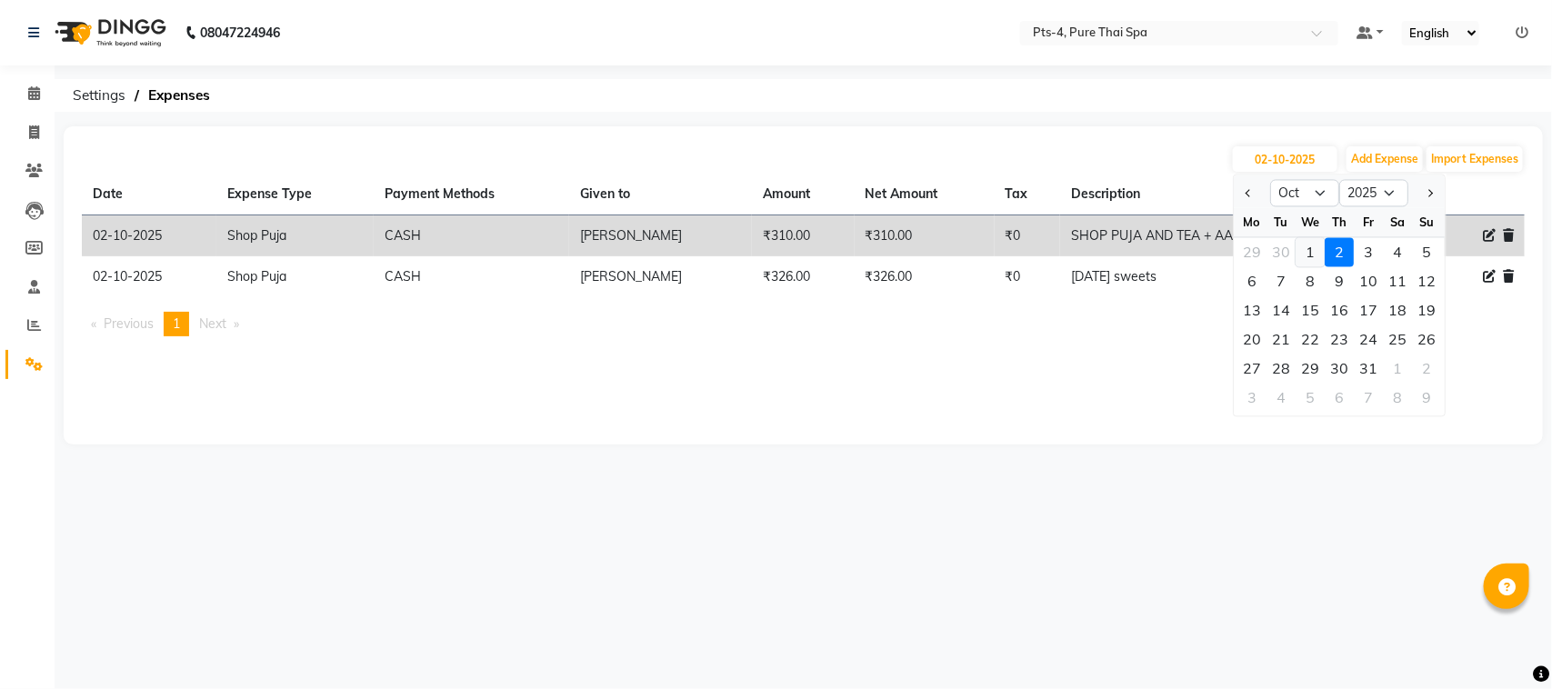
click at [1303, 255] on div "1" at bounding box center [1309, 252] width 29 height 29
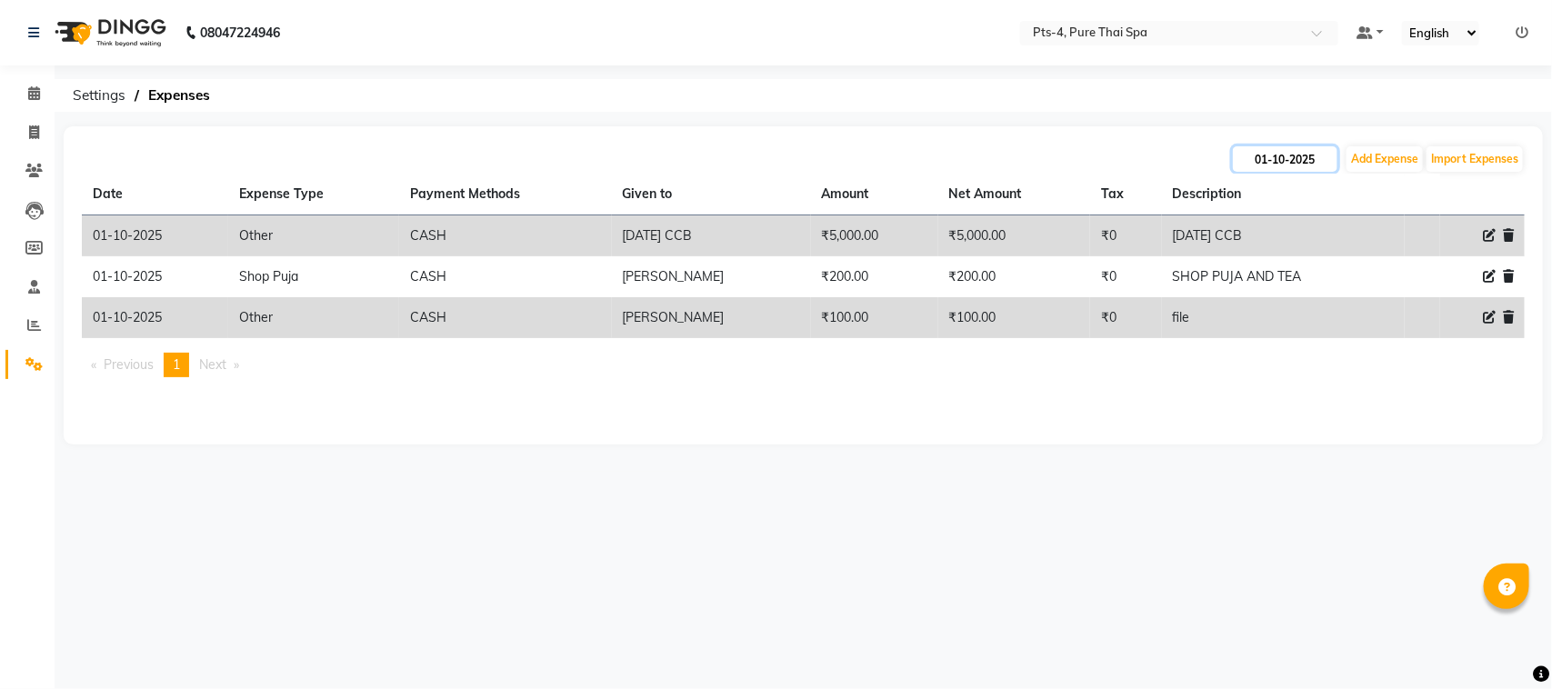
click at [1287, 165] on input "01-10-2025" at bounding box center [1285, 158] width 105 height 25
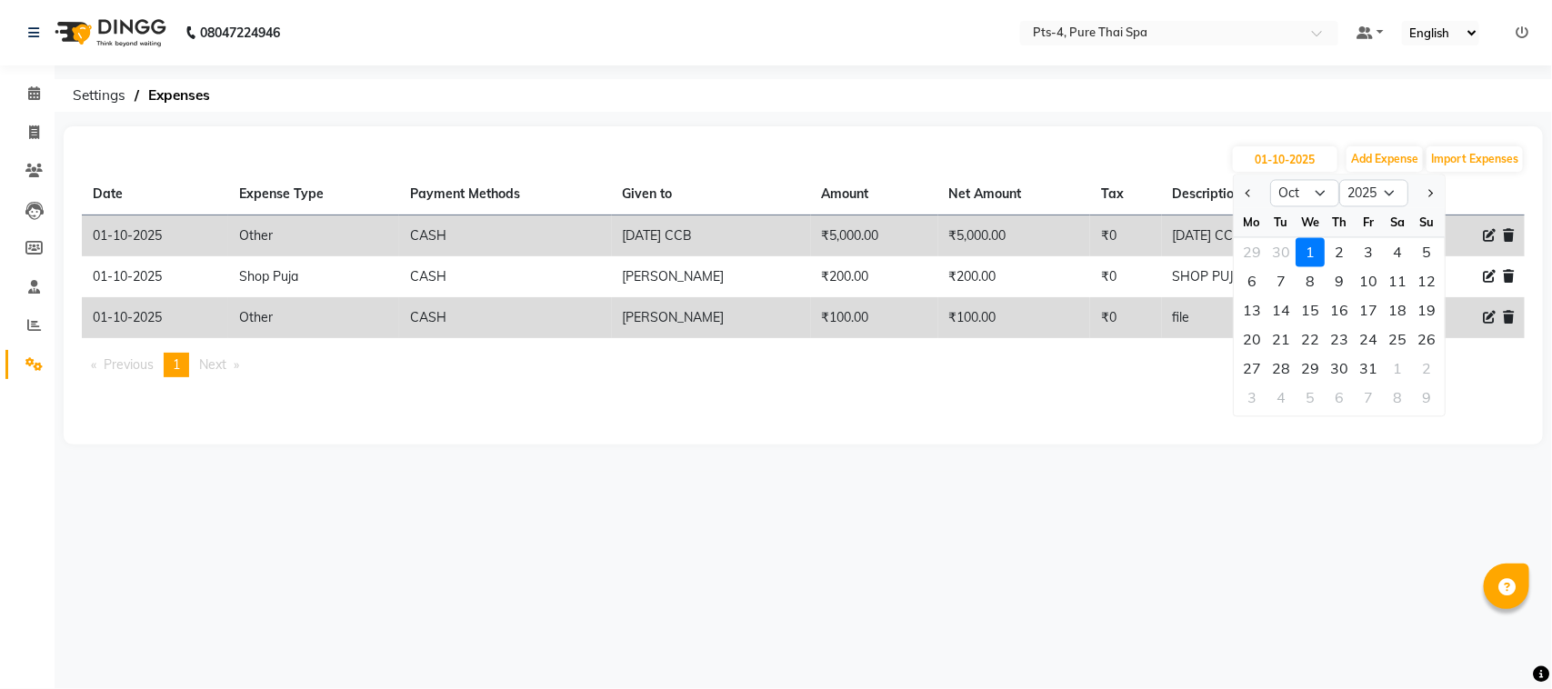
click at [1311, 247] on div "1" at bounding box center [1309, 252] width 29 height 29
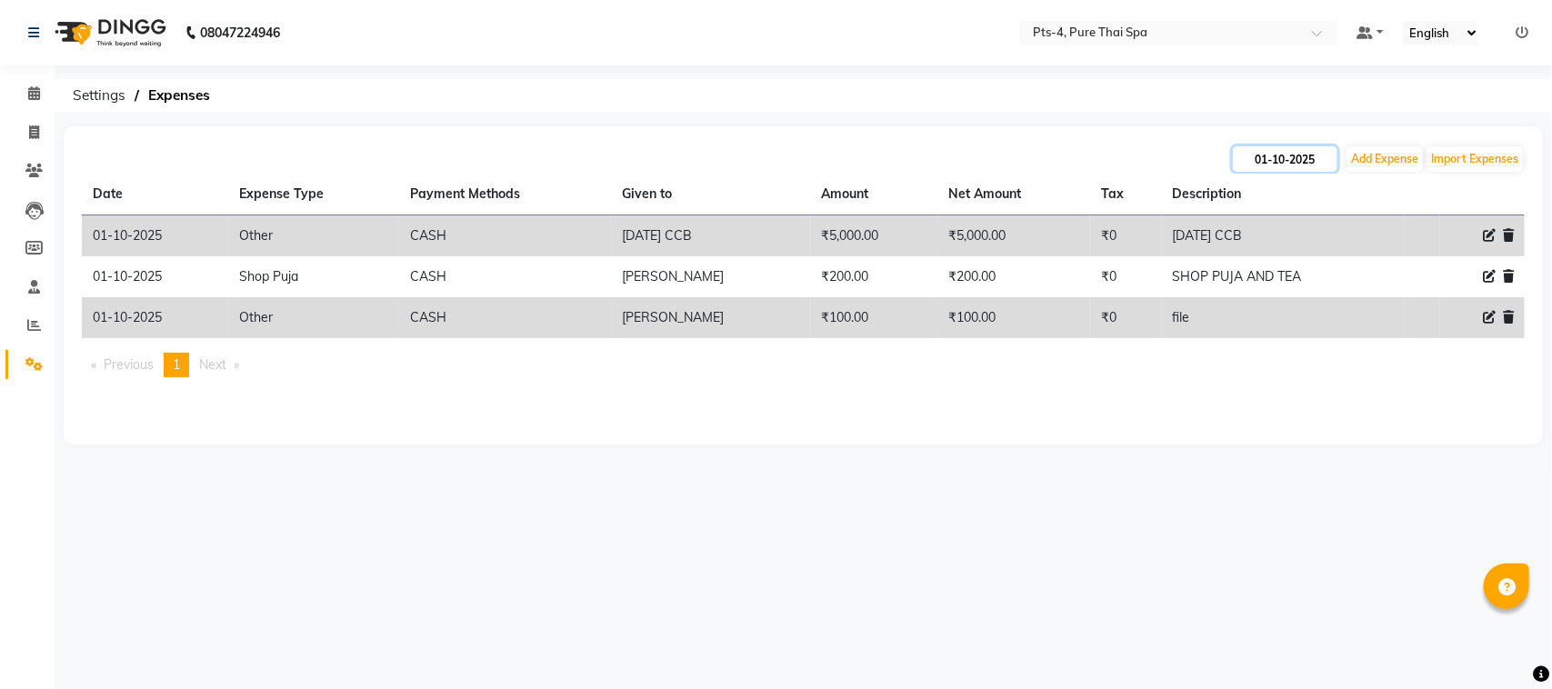
click at [1252, 155] on input "01-10-2025" at bounding box center [1285, 158] width 105 height 25
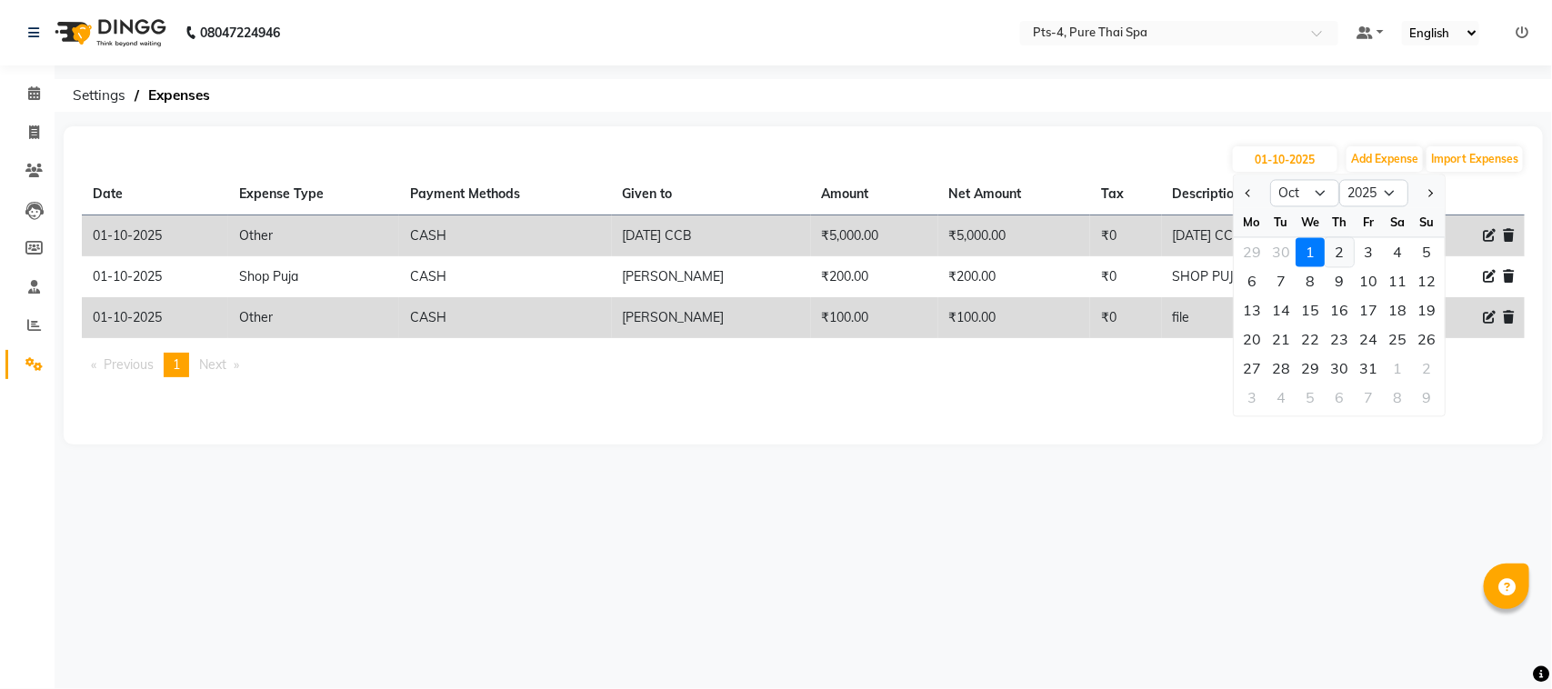
click at [1342, 247] on div "2" at bounding box center [1339, 252] width 29 height 29
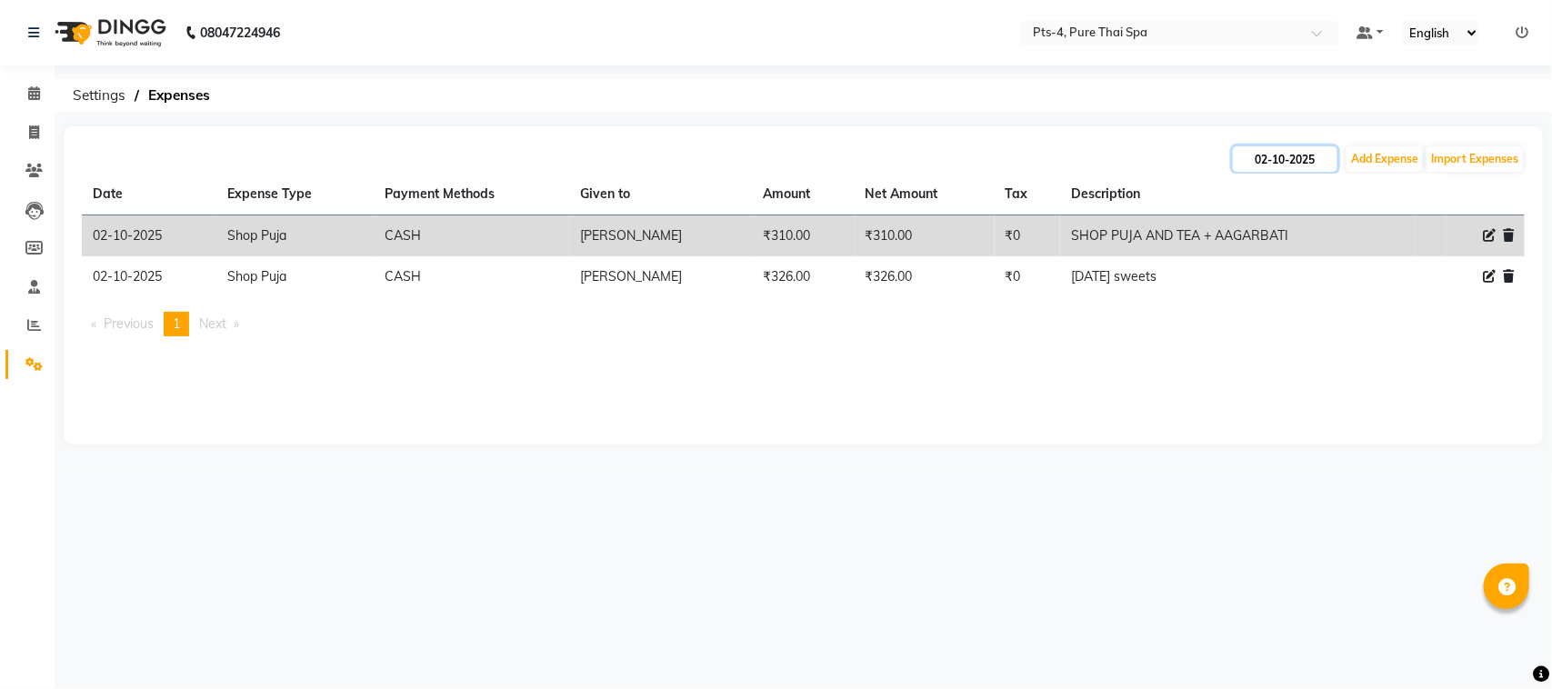
click at [1282, 164] on input "02-10-2025" at bounding box center [1285, 158] width 105 height 25
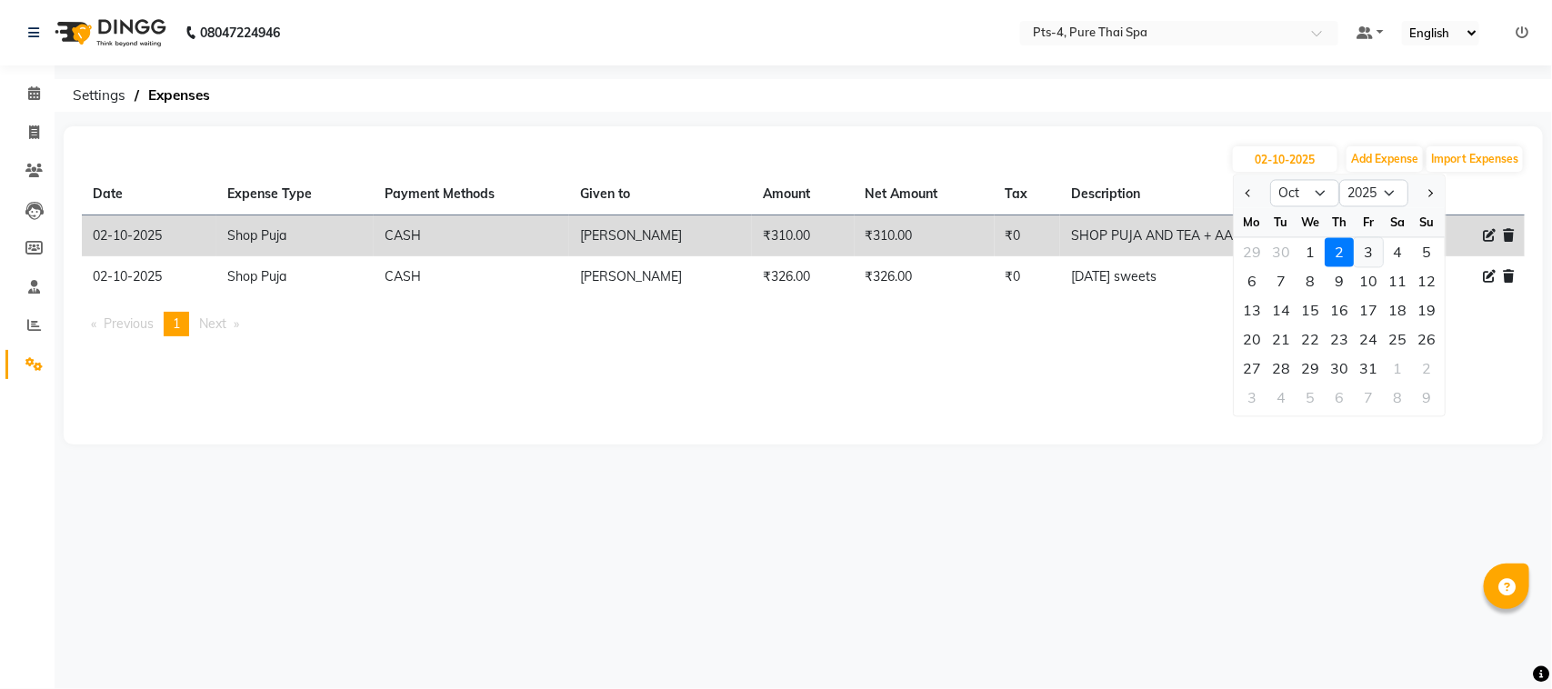
click at [1370, 251] on div "3" at bounding box center [1368, 252] width 29 height 29
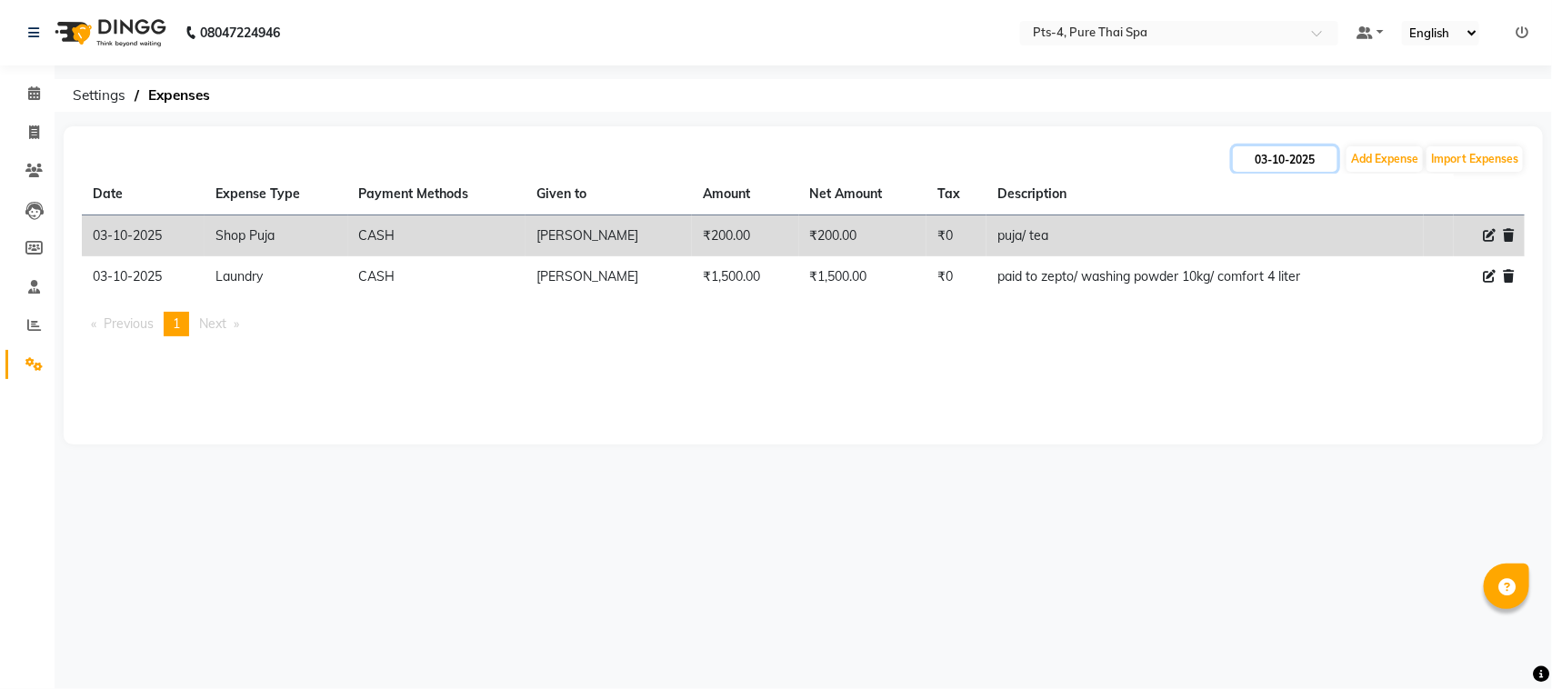
click at [1250, 162] on input "03-10-2025" at bounding box center [1285, 158] width 105 height 25
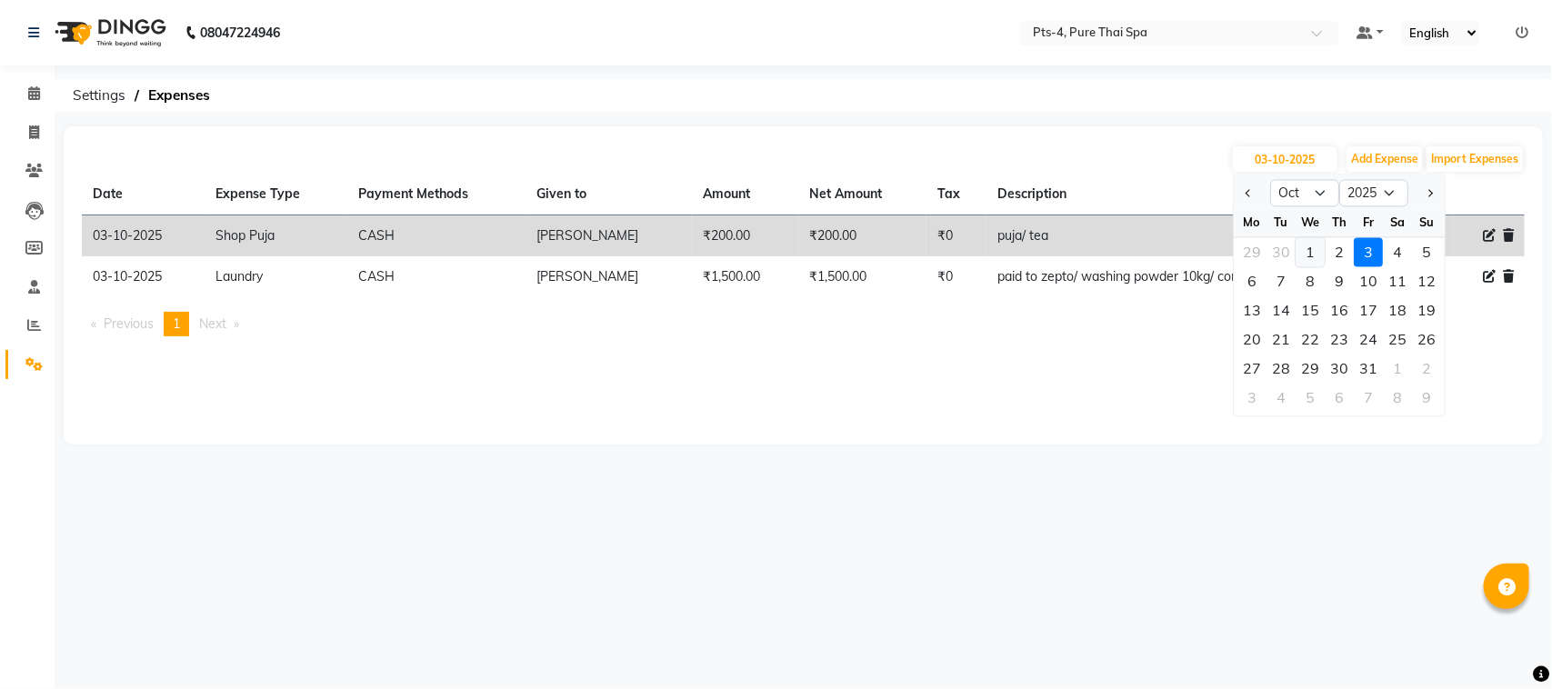
click at [1320, 248] on div "1" at bounding box center [1309, 252] width 29 height 29
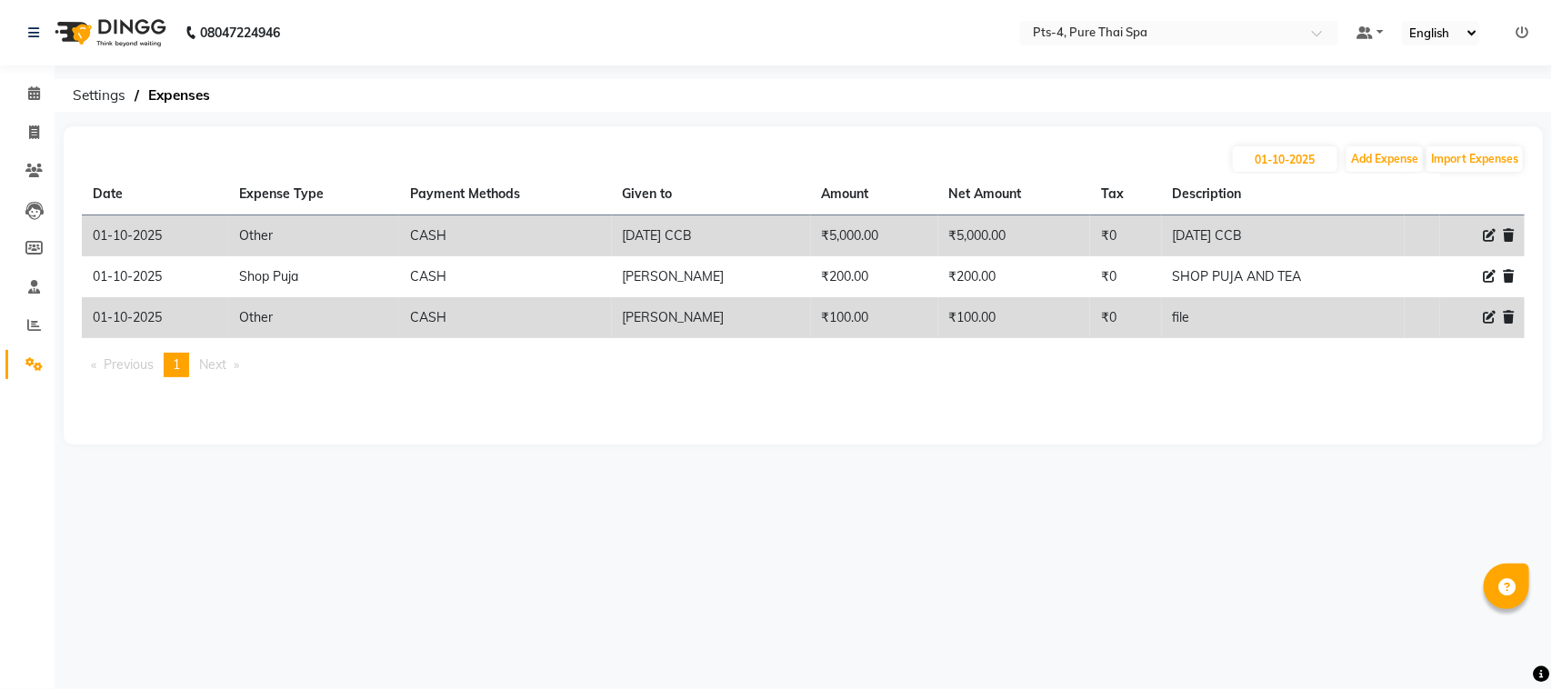
drag, startPoint x: 220, startPoint y: 292, endPoint x: 1135, endPoint y: 465, distance: 930.9
click at [1135, 465] on main "01-10-2025 Add Expense Import Expenses Date Expense Type Payment Methods Given …" at bounding box center [803, 298] width 1497 height 345
click at [41, 138] on span at bounding box center [34, 133] width 32 height 21
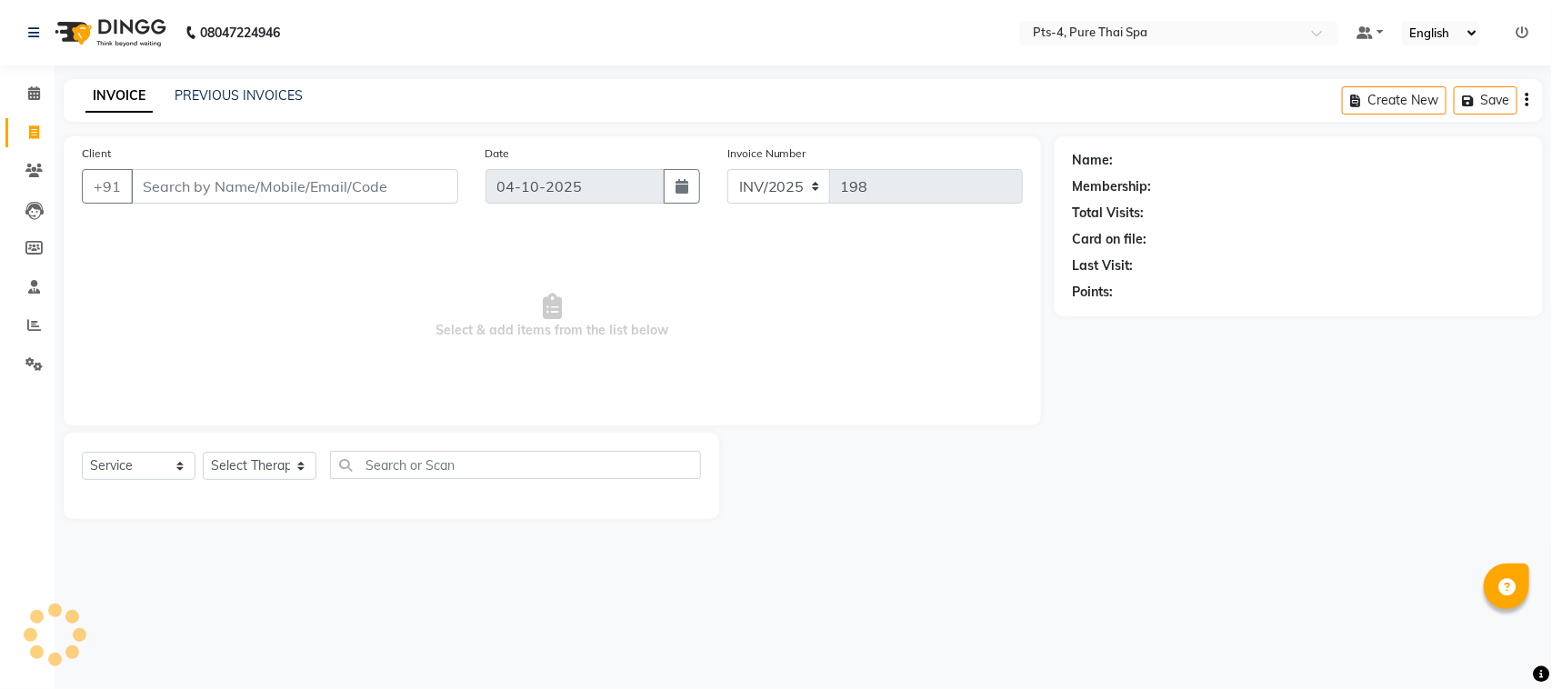
click at [189, 203] on div "+91" at bounding box center [270, 186] width 376 height 35
click at [192, 195] on input "Client" at bounding box center [294, 186] width 327 height 35
paste input "8861209858"
click at [444, 183] on span "Add Client" at bounding box center [411, 186] width 72 height 18
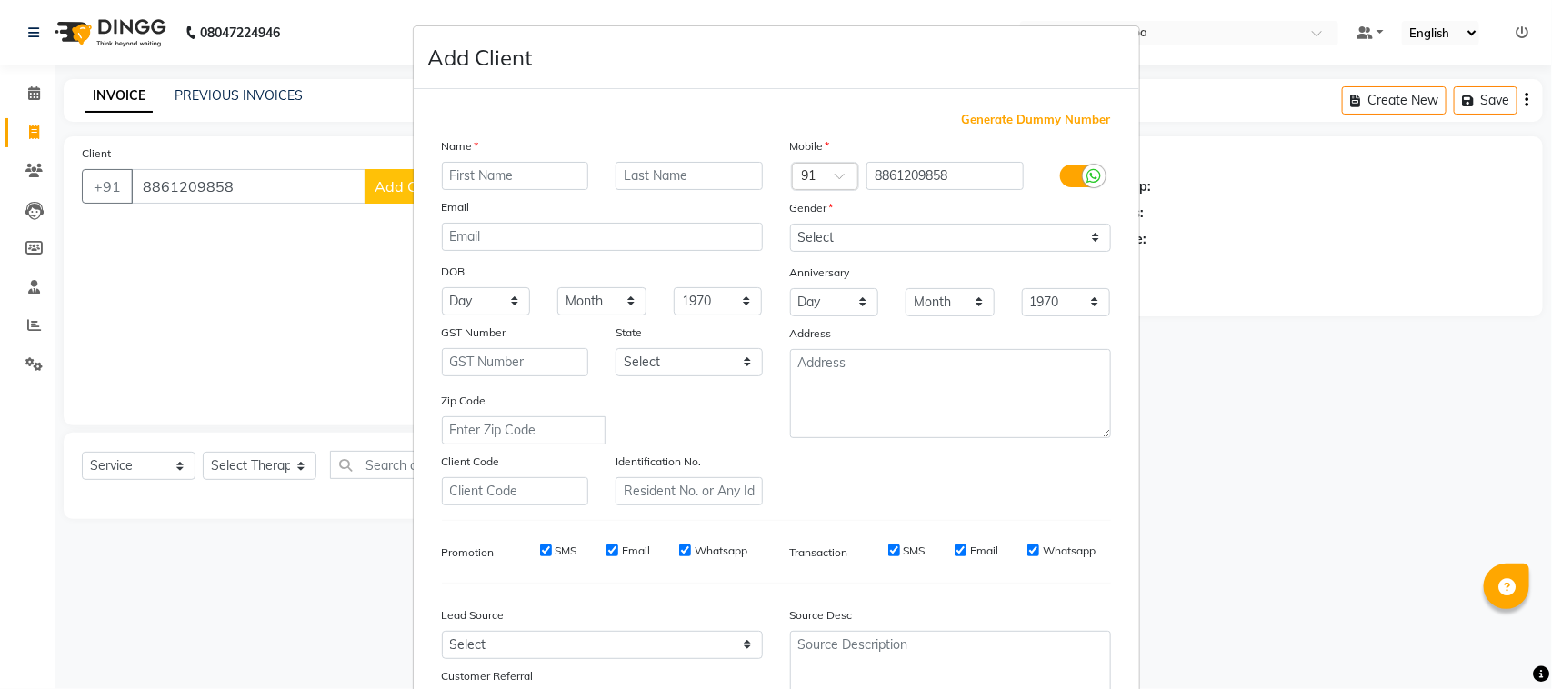
click at [487, 177] on input "text" at bounding box center [515, 176] width 147 height 28
drag, startPoint x: 827, startPoint y: 227, endPoint x: 829, endPoint y: 237, distance: 10.2
click at [827, 227] on select "Select Male Female Other Prefer Not To Say" at bounding box center [950, 238] width 321 height 28
click at [790, 224] on select "Select Male Female Other Prefer Not To Say" at bounding box center [950, 238] width 321 height 28
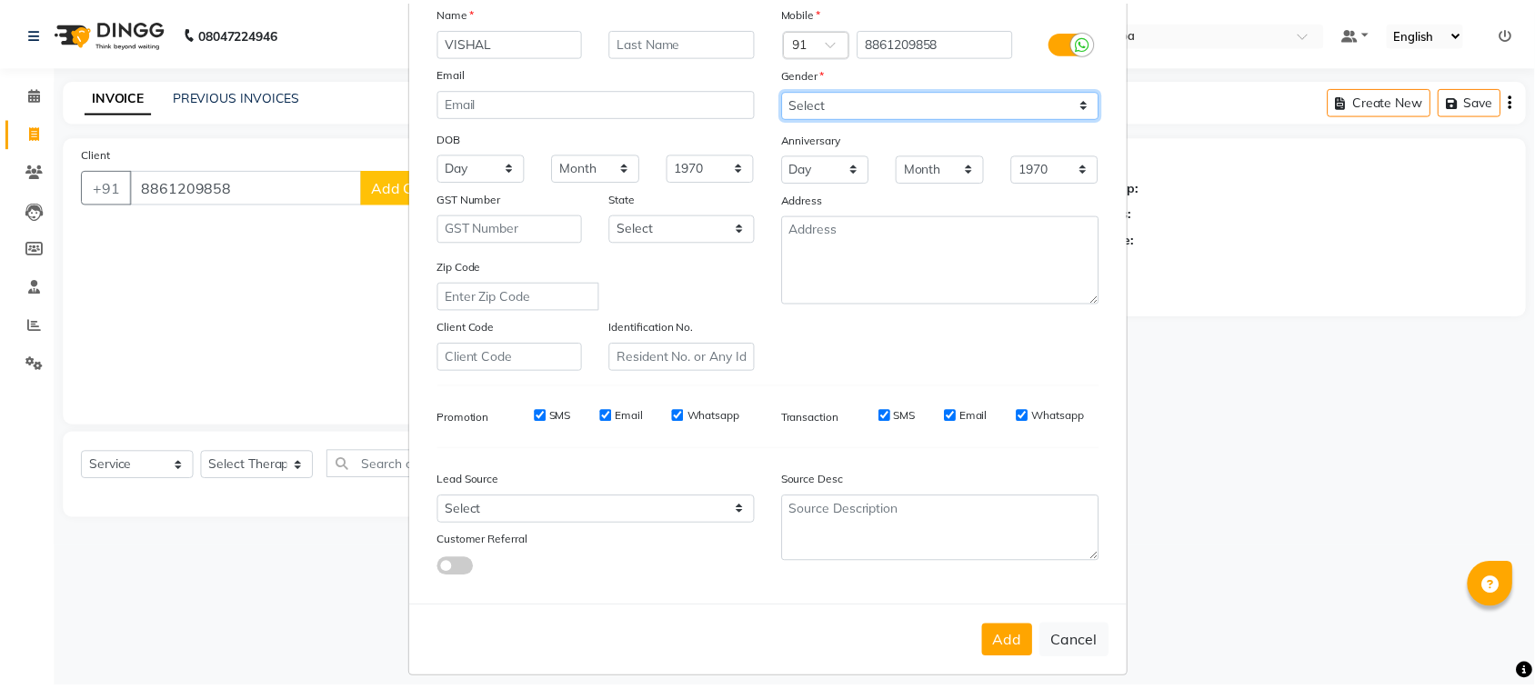
scroll to position [143, 0]
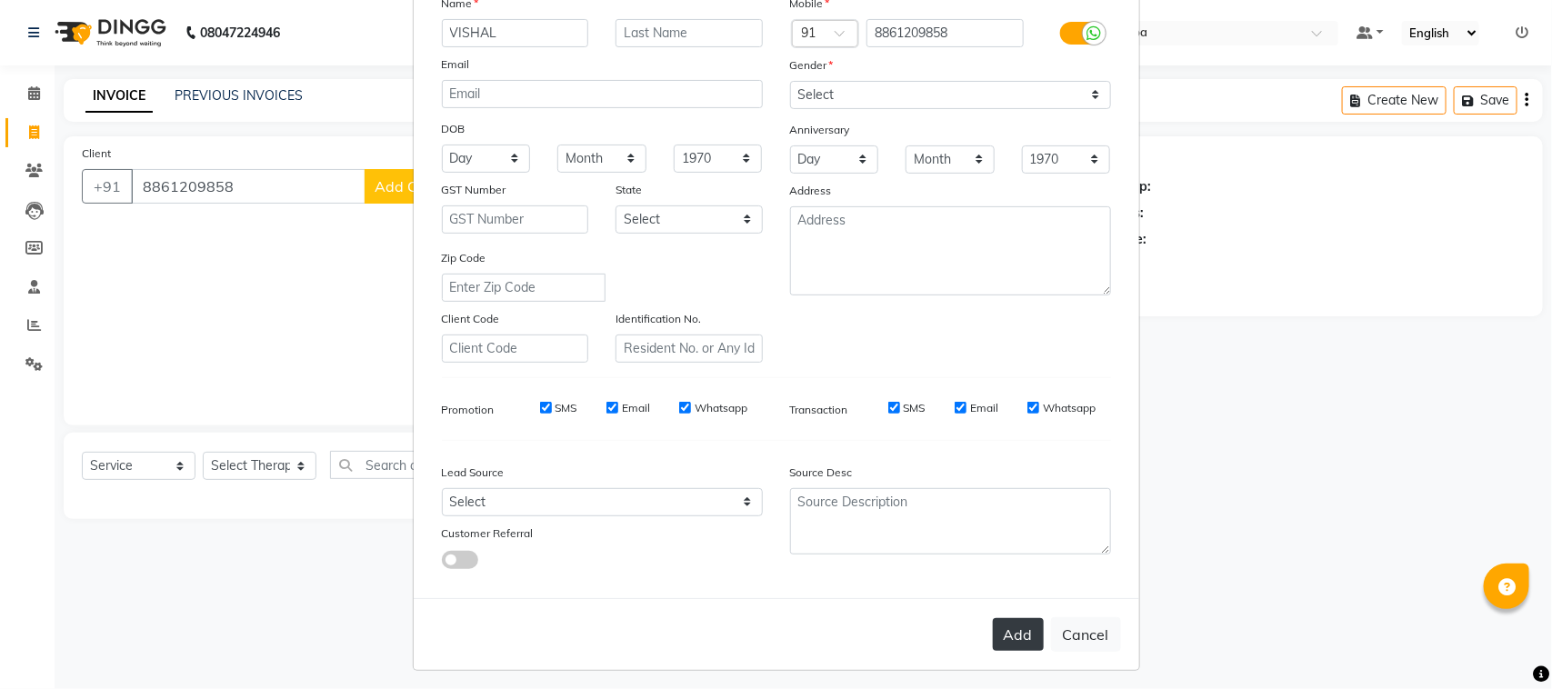
click at [993, 624] on button "Add" at bounding box center [1018, 634] width 51 height 33
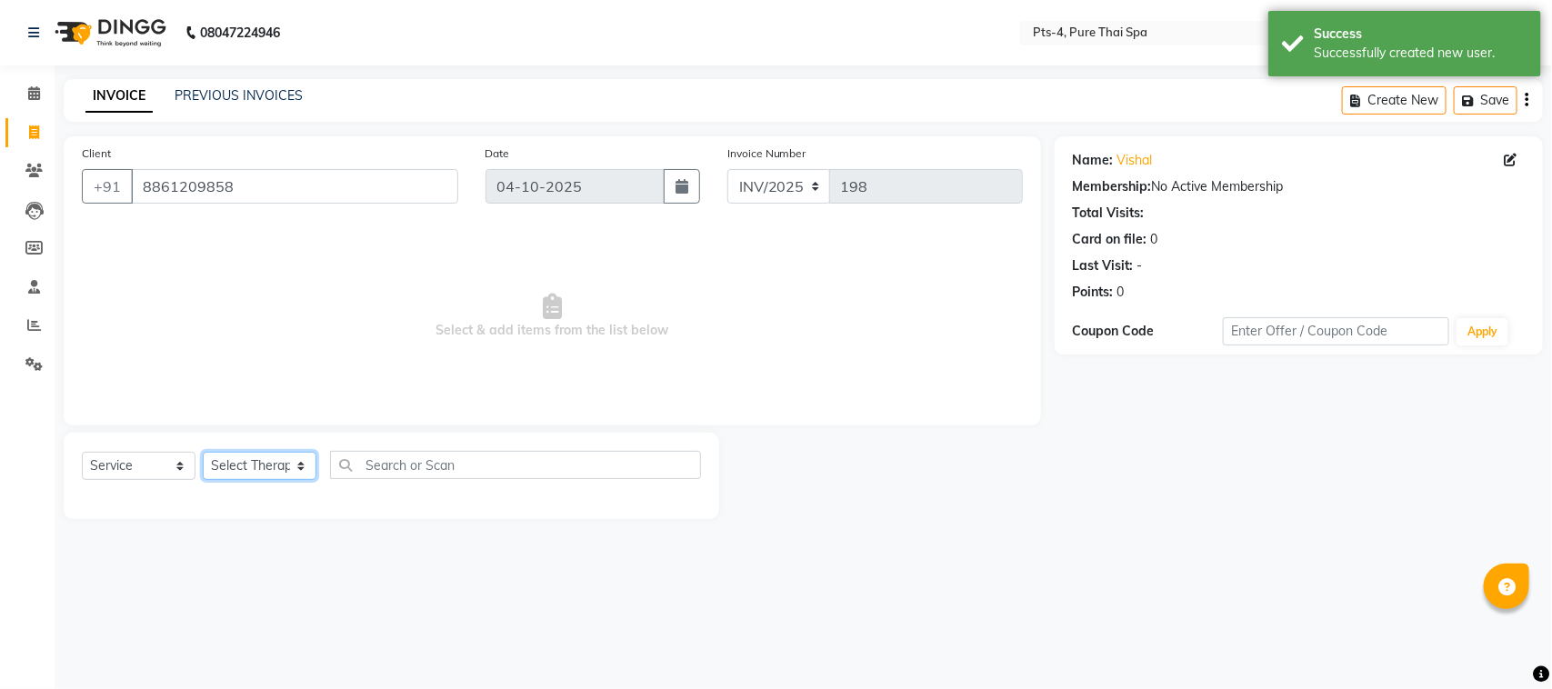
click at [239, 473] on select "Select Therapist AMY NE ANU anyone Ashish kumar BELLA Candy FON HONEY JIYA kris…" at bounding box center [260, 466] width 114 height 28
click at [203, 452] on select "Select Therapist AMY NE ANU anyone Ashish kumar BELLA Candy FON HONEY JIYA kris…" at bounding box center [260, 466] width 114 height 28
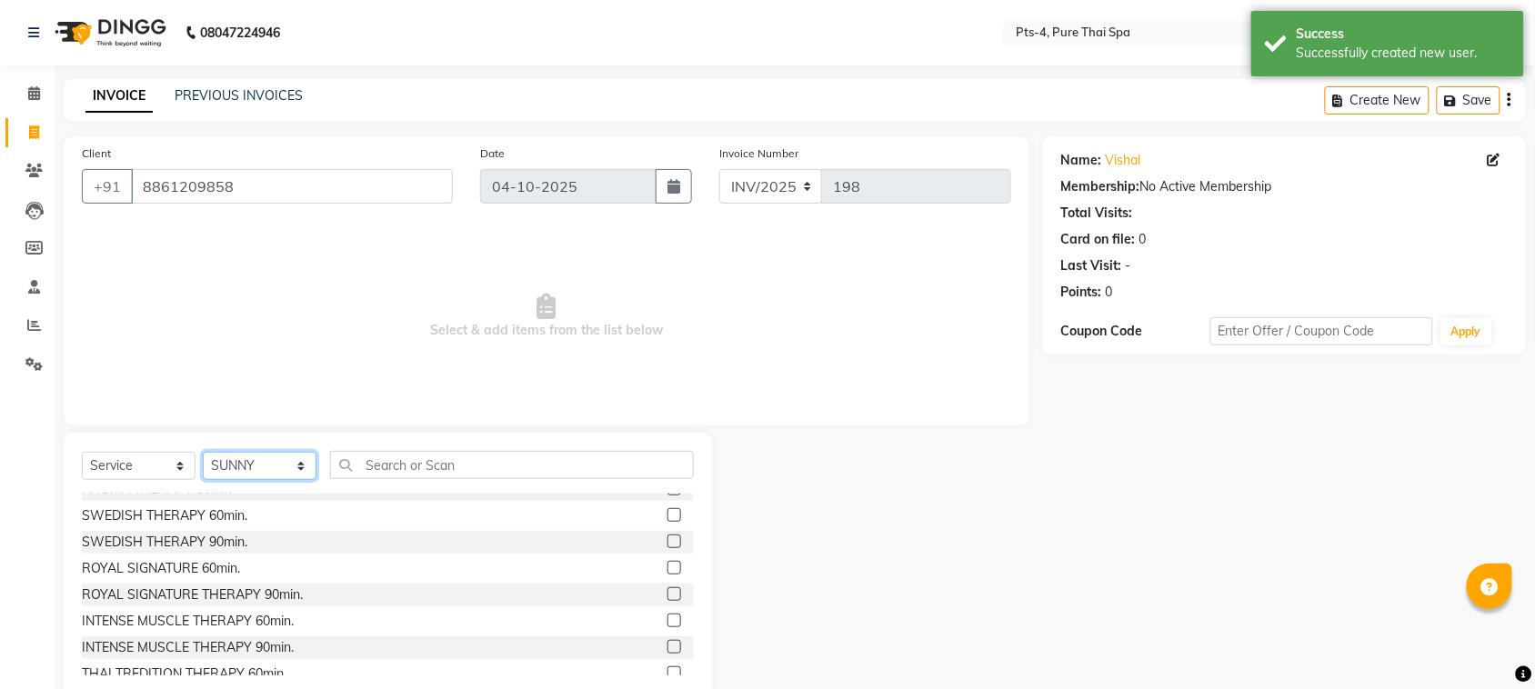
scroll to position [114, 0]
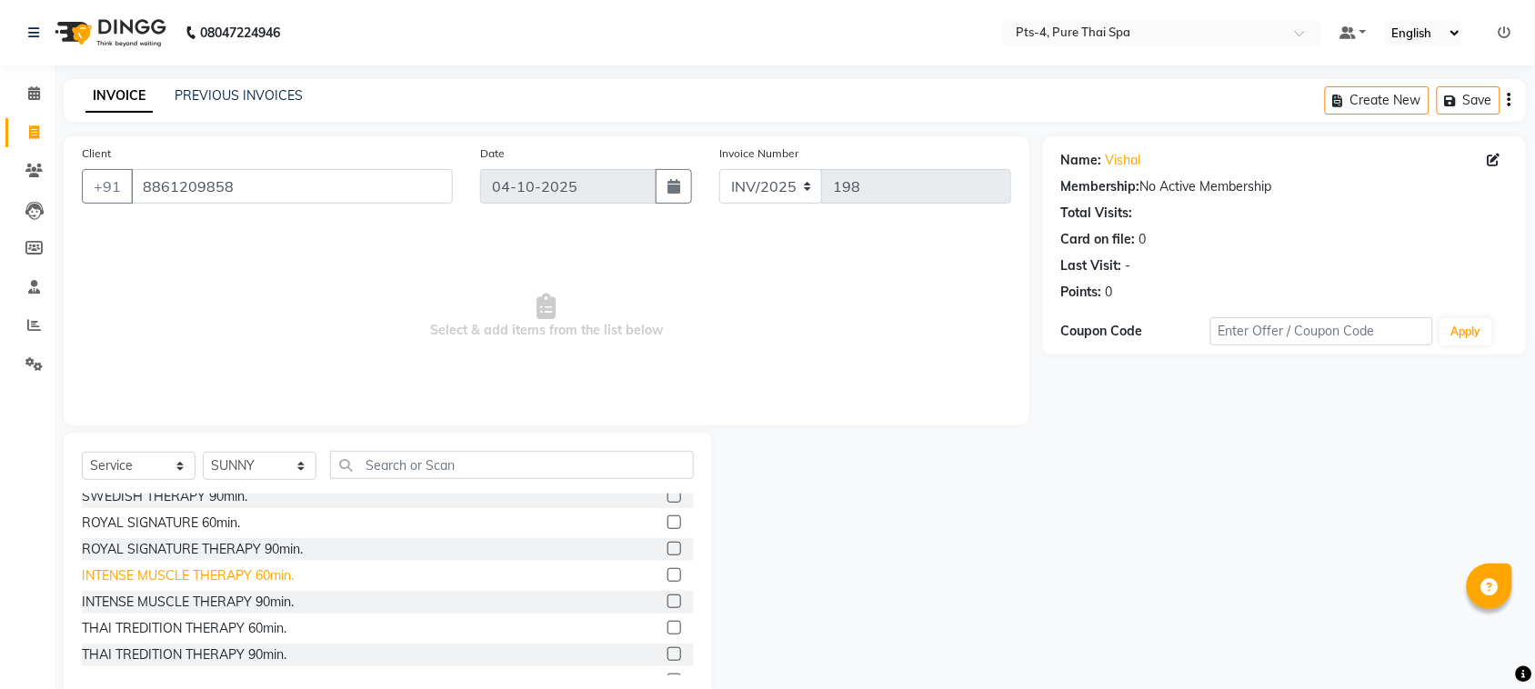
click at [170, 573] on div "INTENSE MUSCLE THERAPY 60min." at bounding box center [188, 575] width 212 height 19
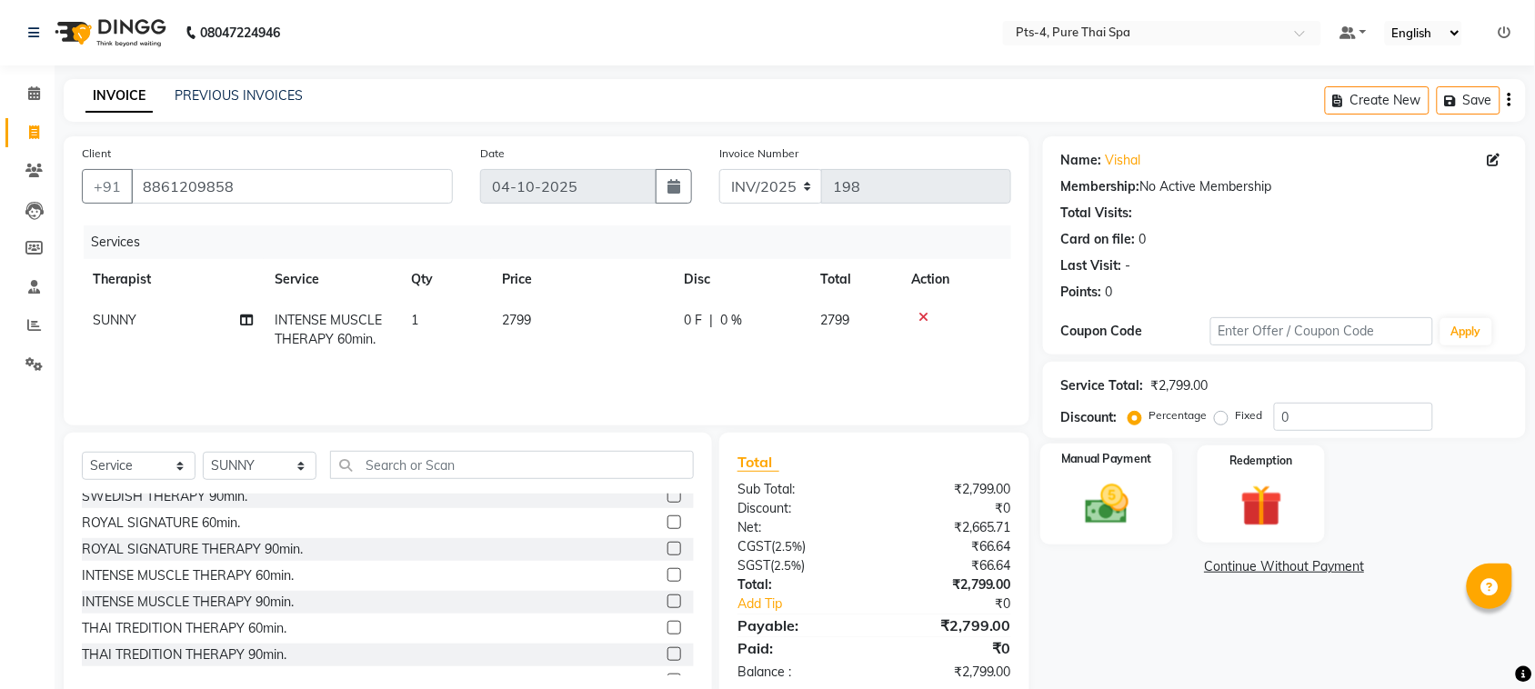
scroll to position [37, 0]
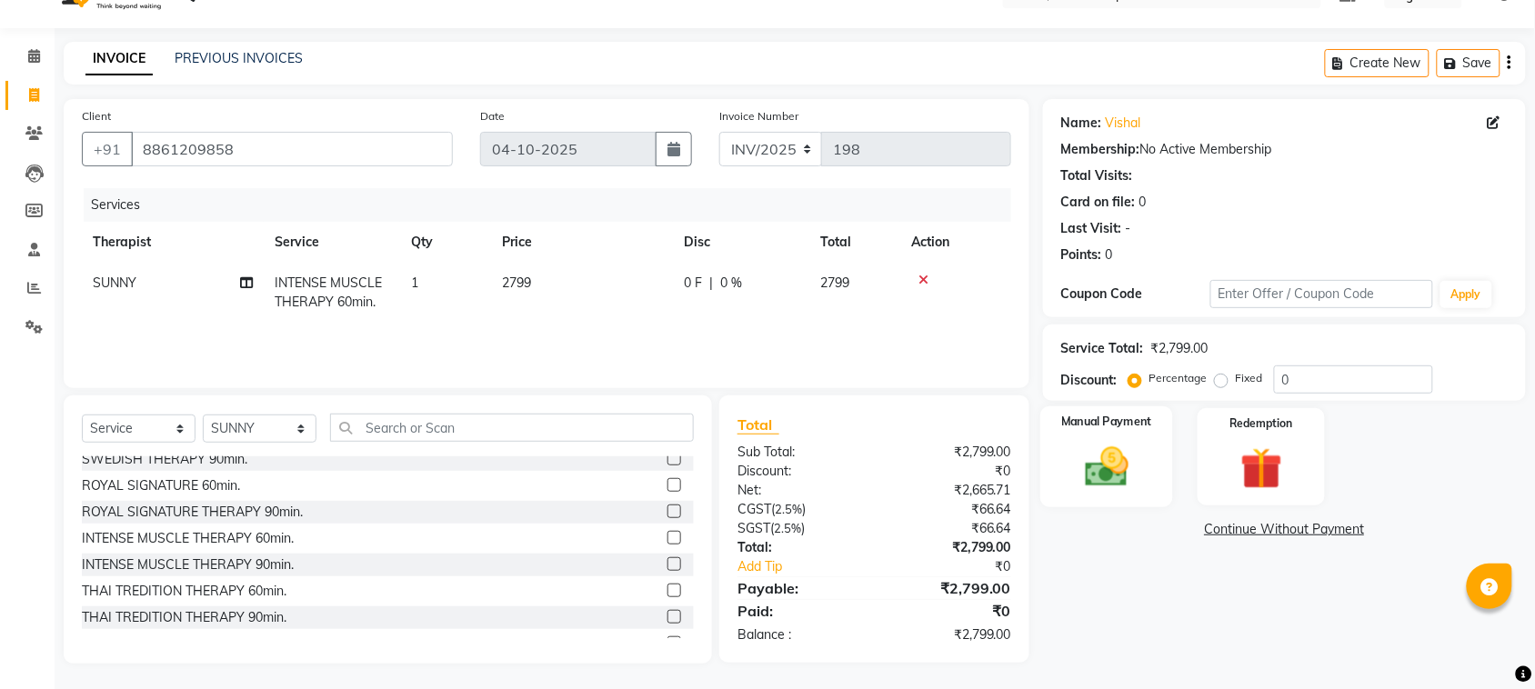
click at [1083, 469] on img at bounding box center [1106, 467] width 71 height 50
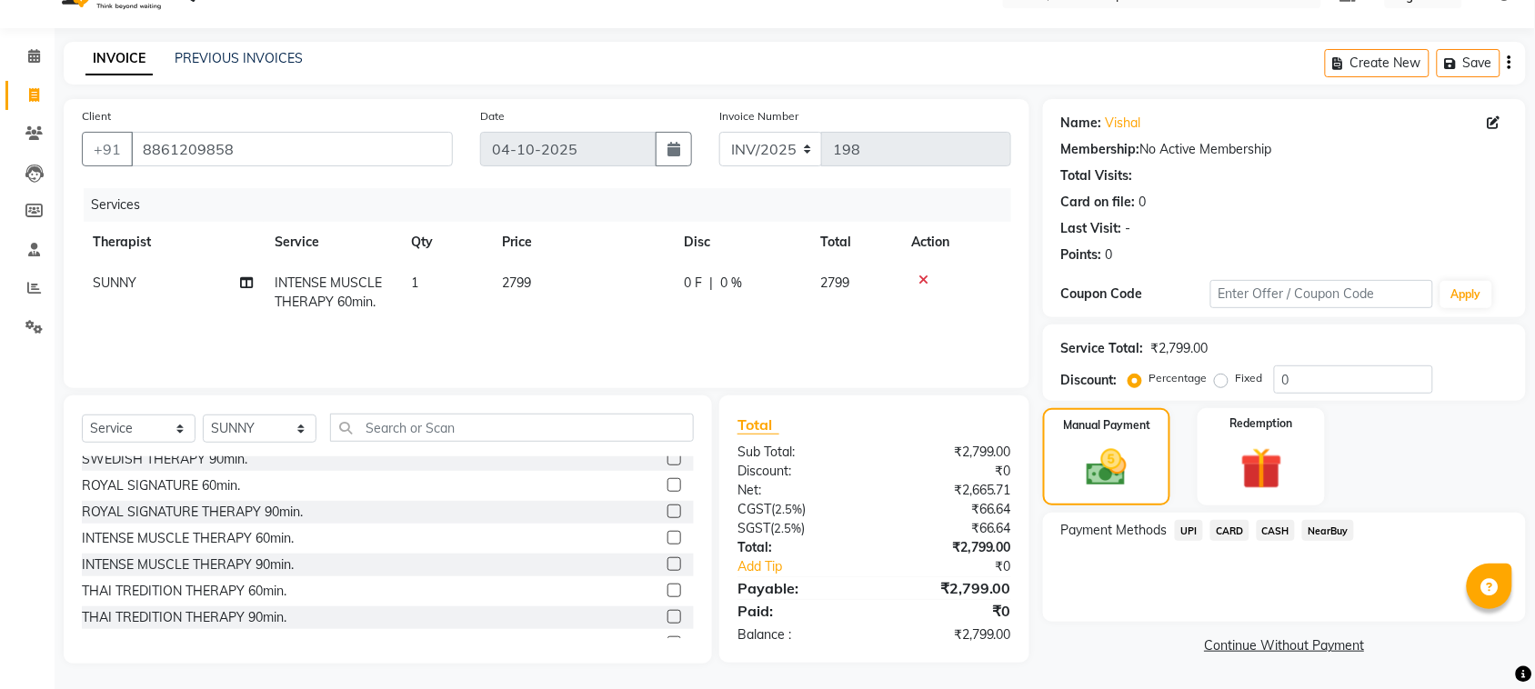
click at [1229, 523] on span "CARD" at bounding box center [1229, 530] width 39 height 21
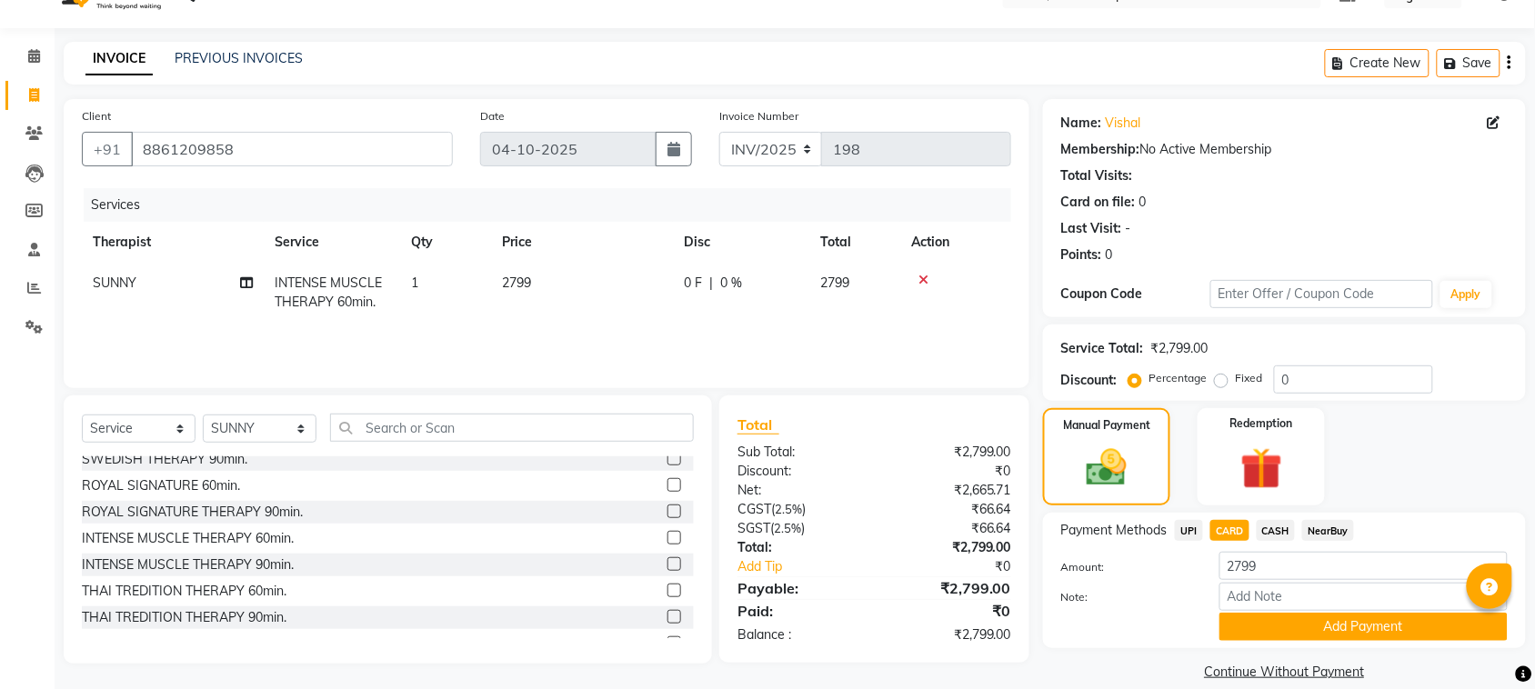
scroll to position [60, 0]
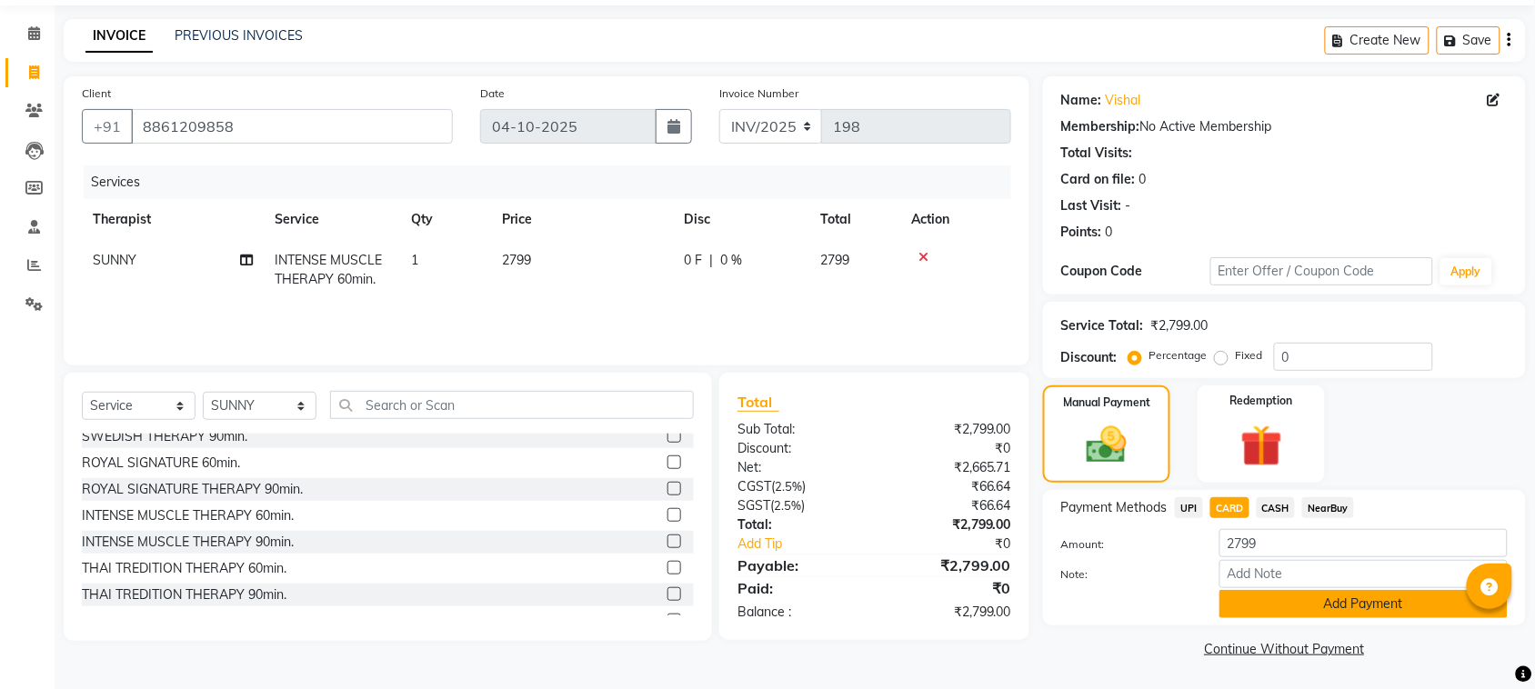
click at [1285, 605] on button "Add Payment" at bounding box center [1363, 604] width 288 height 28
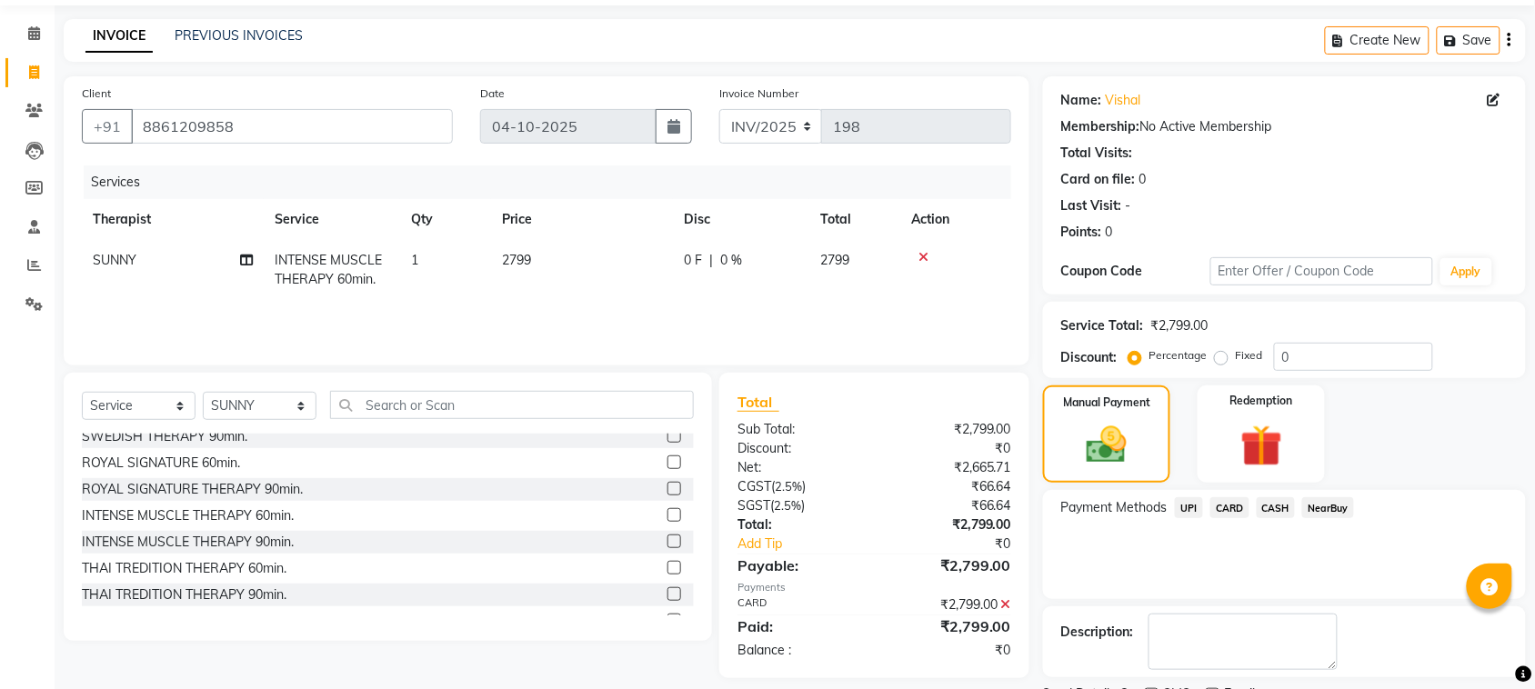
scroll to position [137, 0]
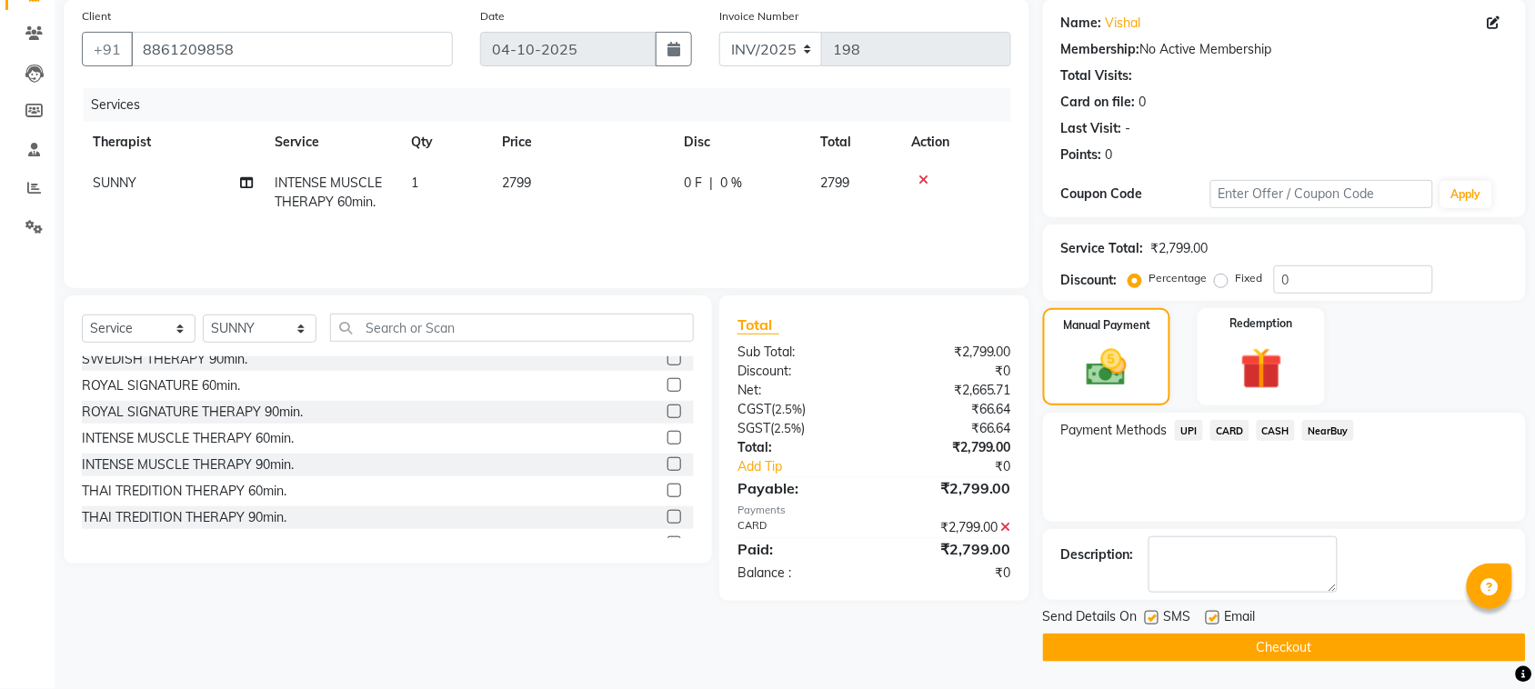
click at [1211, 619] on label at bounding box center [1212, 618] width 14 height 14
click at [1211, 619] on input "checkbox" at bounding box center [1211, 619] width 12 height 12
drag, startPoint x: 1152, startPoint y: 621, endPoint x: 1155, endPoint y: 641, distance: 20.3
click at [1150, 621] on label at bounding box center [1152, 618] width 14 height 14
click at [1150, 621] on input "checkbox" at bounding box center [1151, 619] width 12 height 12
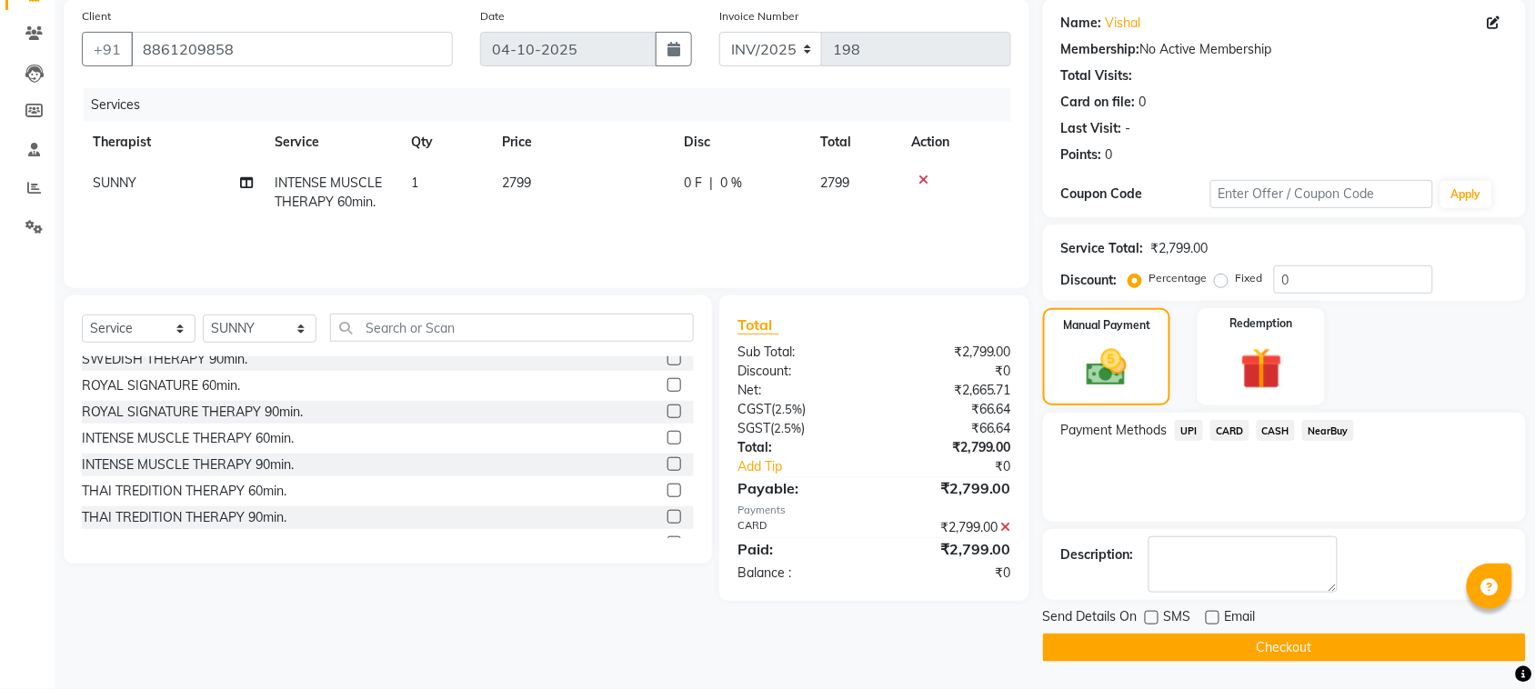
click at [1159, 645] on button "Checkout" at bounding box center [1284, 648] width 483 height 28
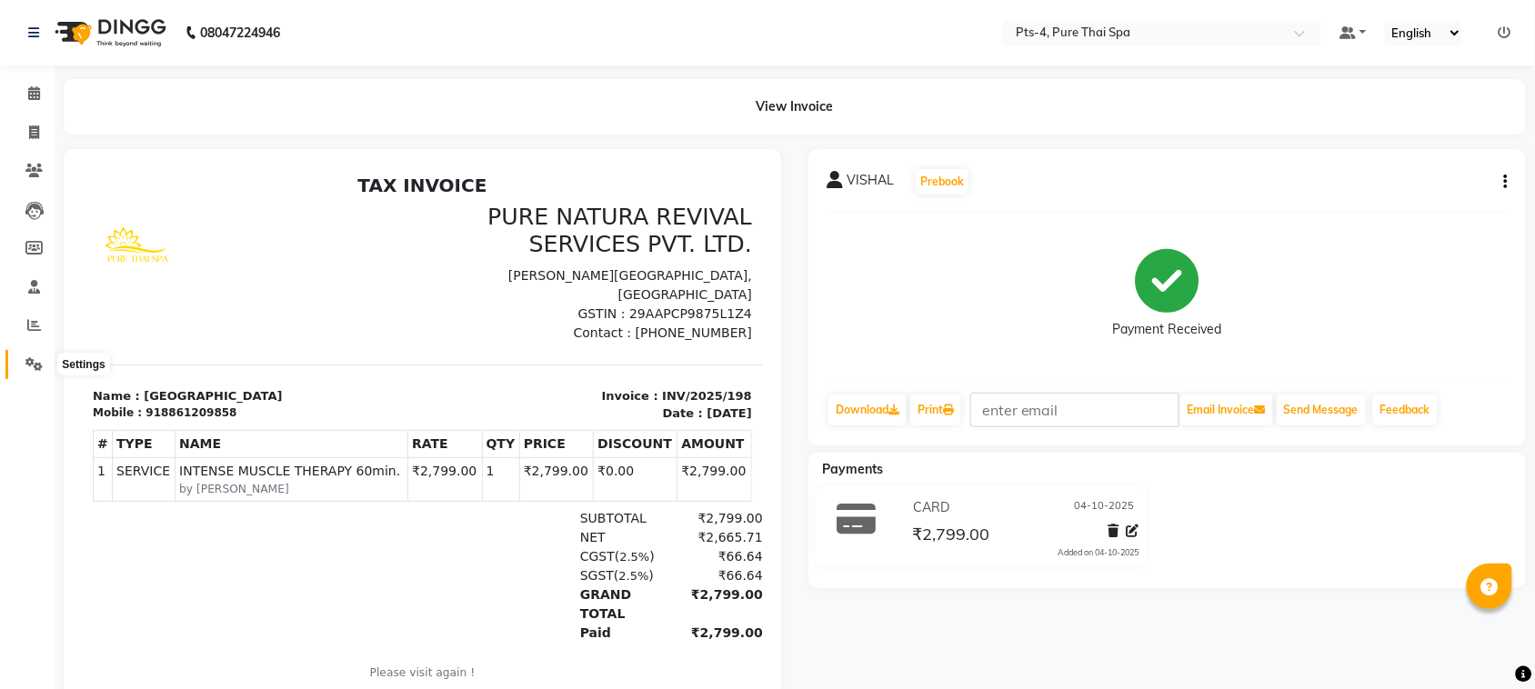
click at [35, 366] on icon at bounding box center [33, 364] width 17 height 14
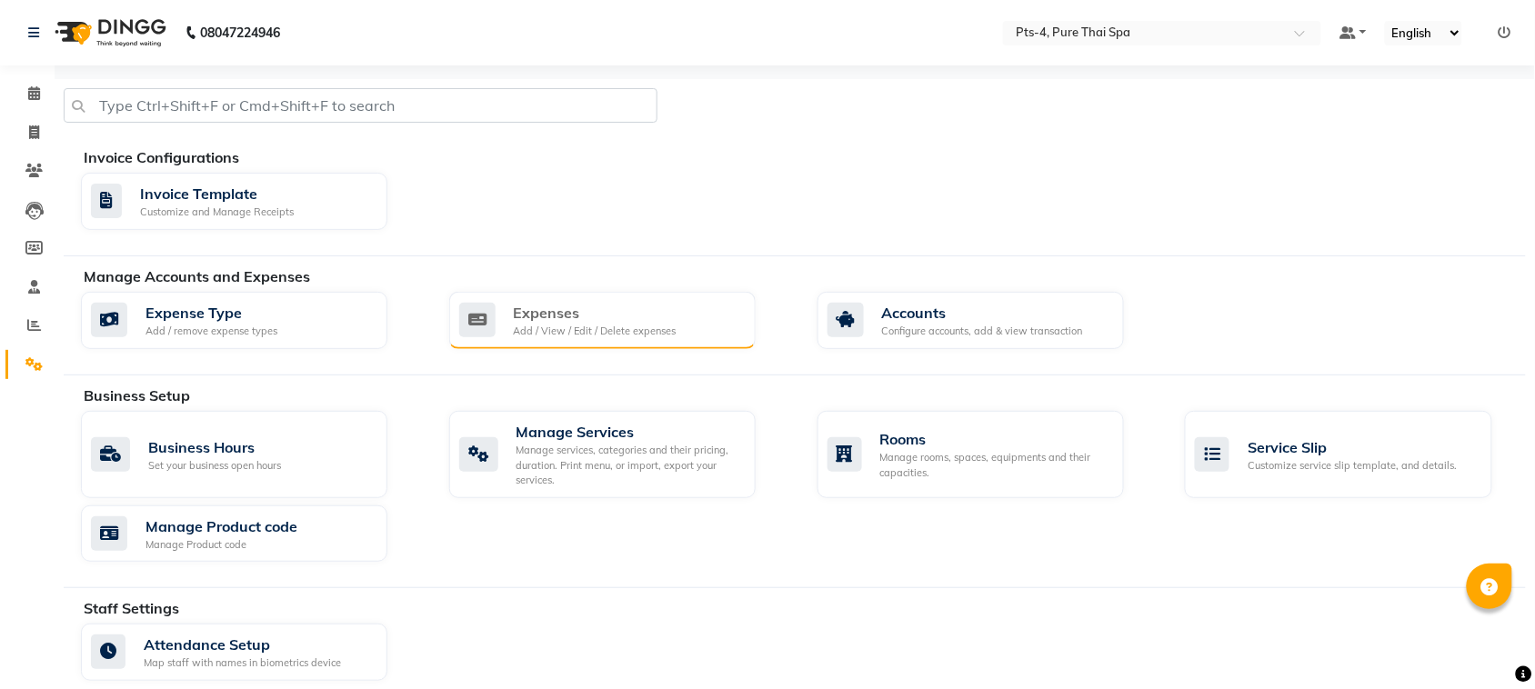
click at [603, 320] on div "Expenses" at bounding box center [595, 313] width 163 height 22
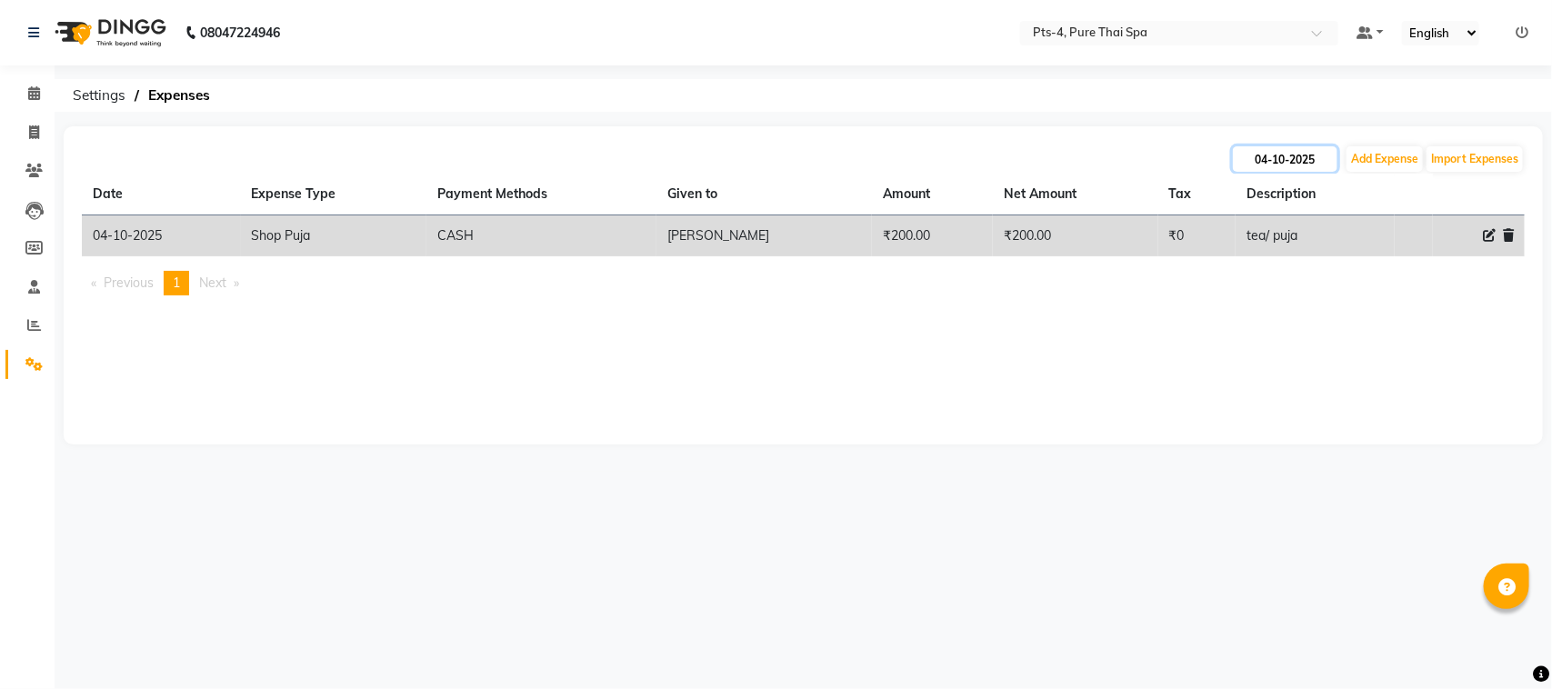
click at [1279, 166] on input "04-10-2025" at bounding box center [1285, 158] width 105 height 25
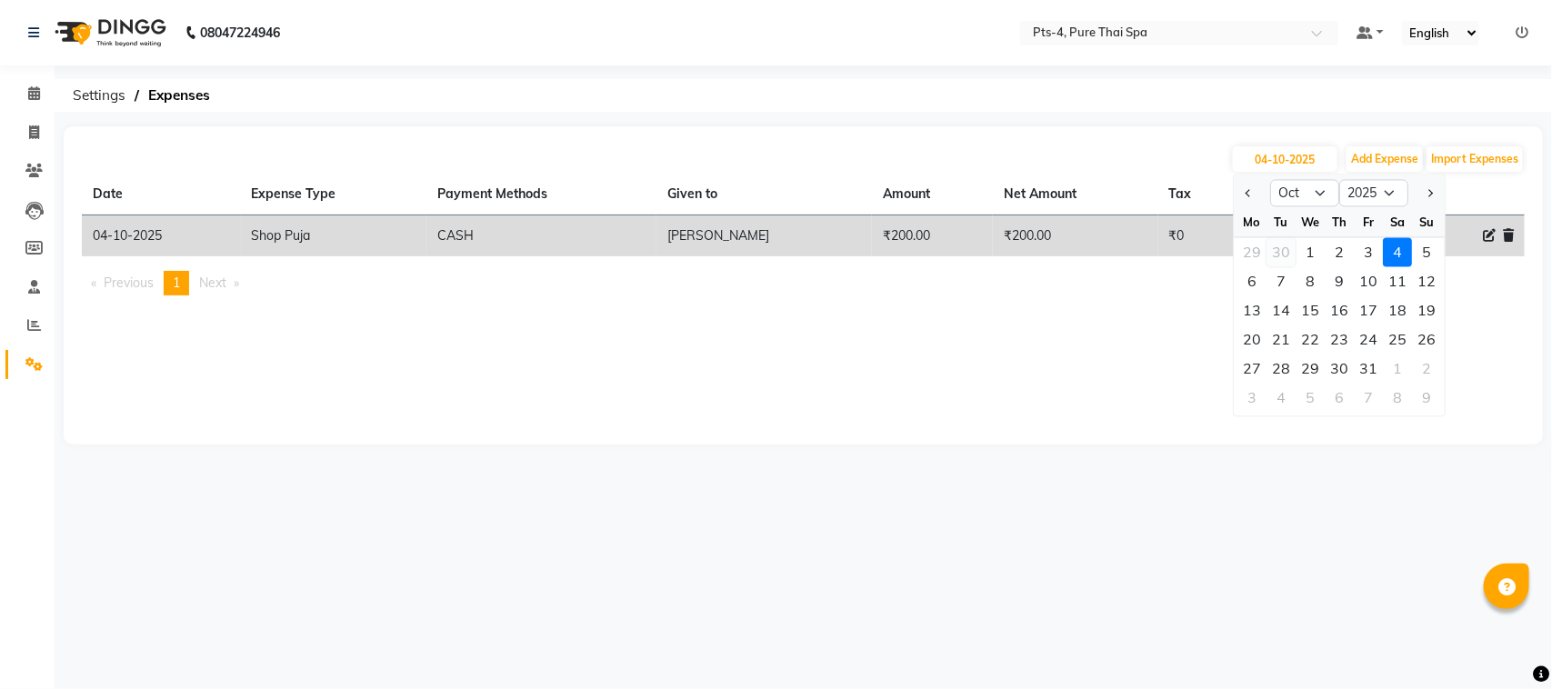
click at [1295, 248] on div "30" at bounding box center [1280, 252] width 29 height 29
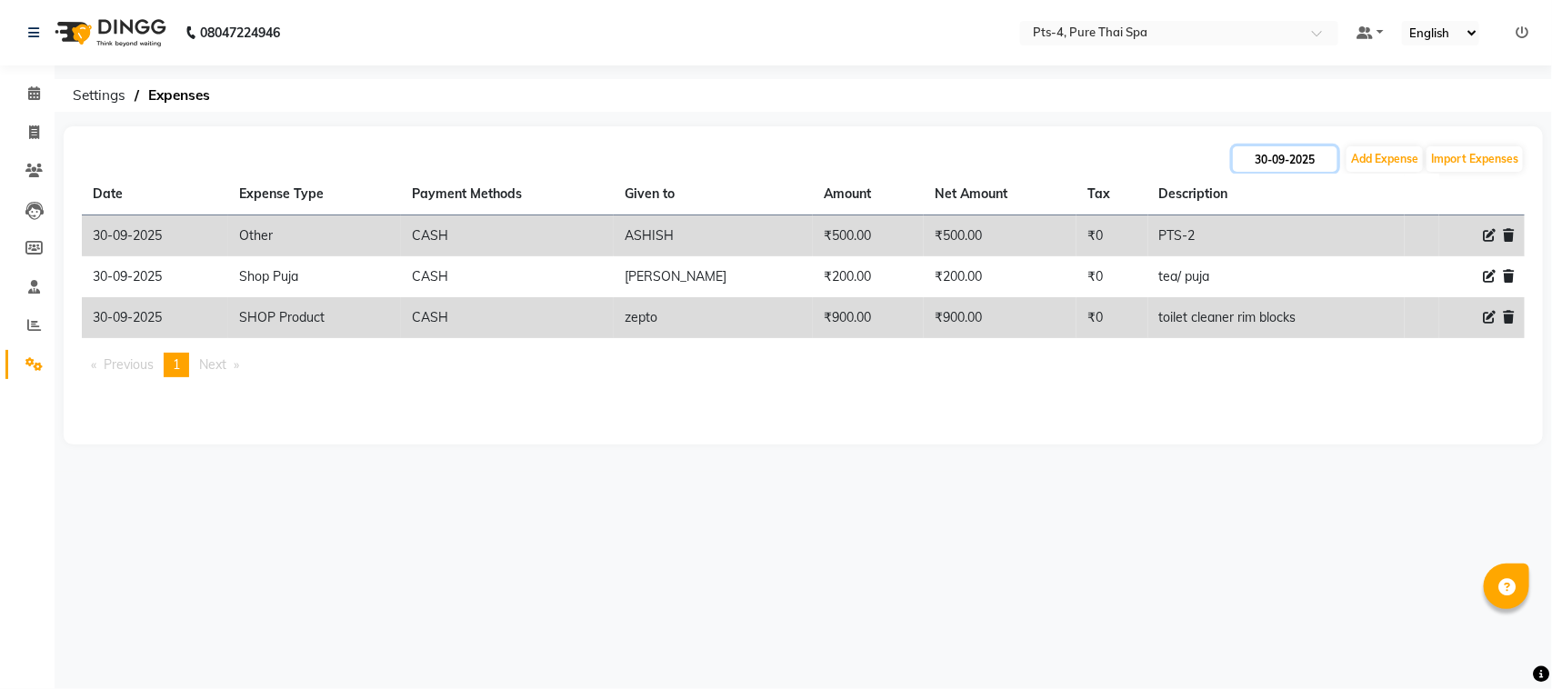
click at [1255, 155] on input "30-09-2025" at bounding box center [1285, 158] width 105 height 25
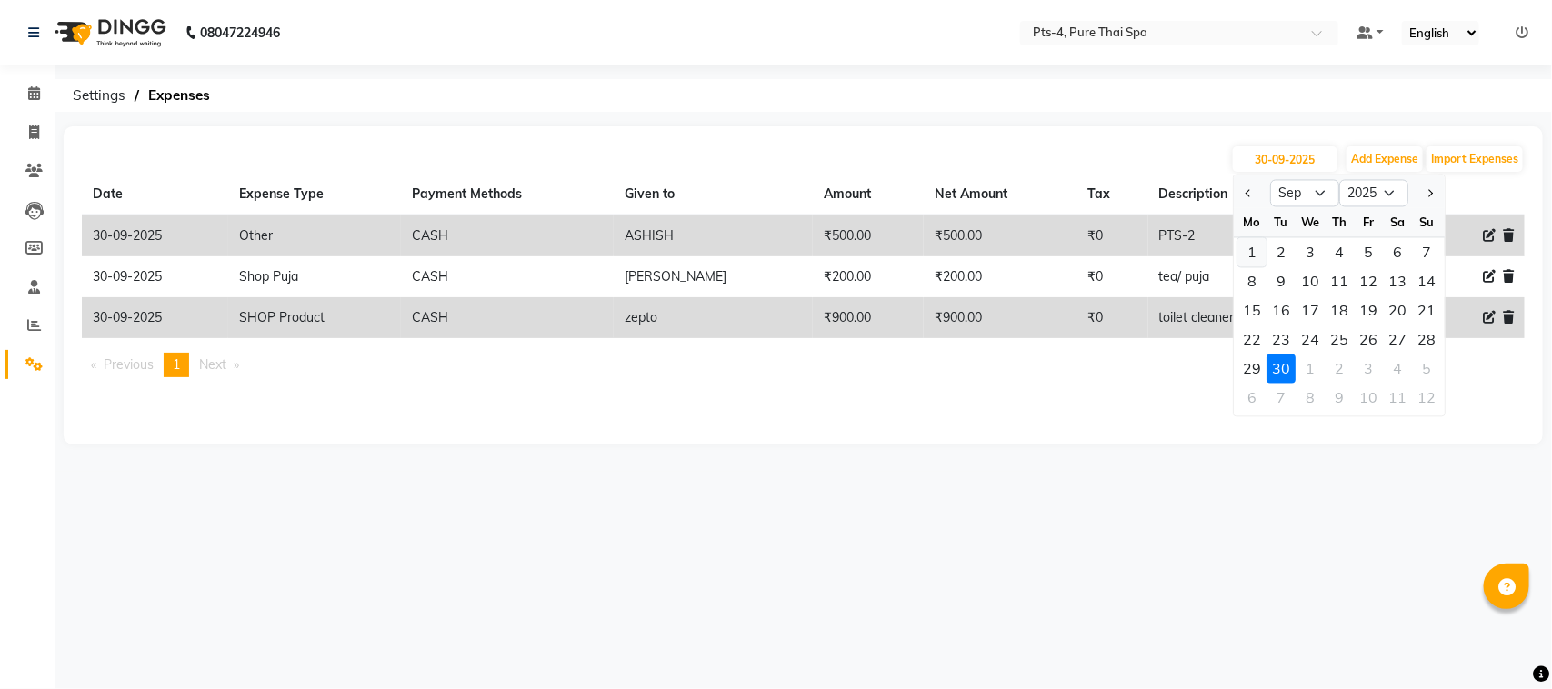
click at [1261, 255] on div "1" at bounding box center [1251, 252] width 29 height 29
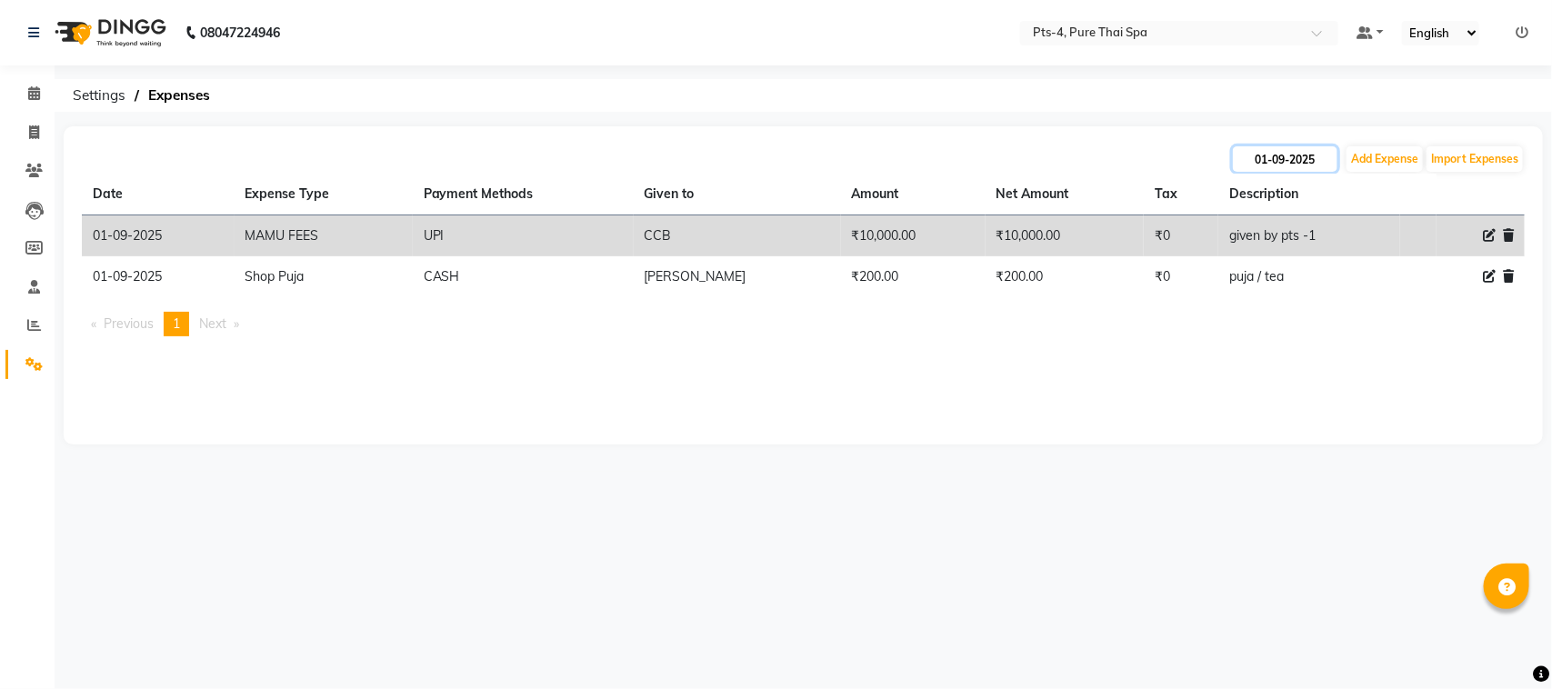
click at [1261, 161] on input "01-09-2025" at bounding box center [1285, 158] width 105 height 25
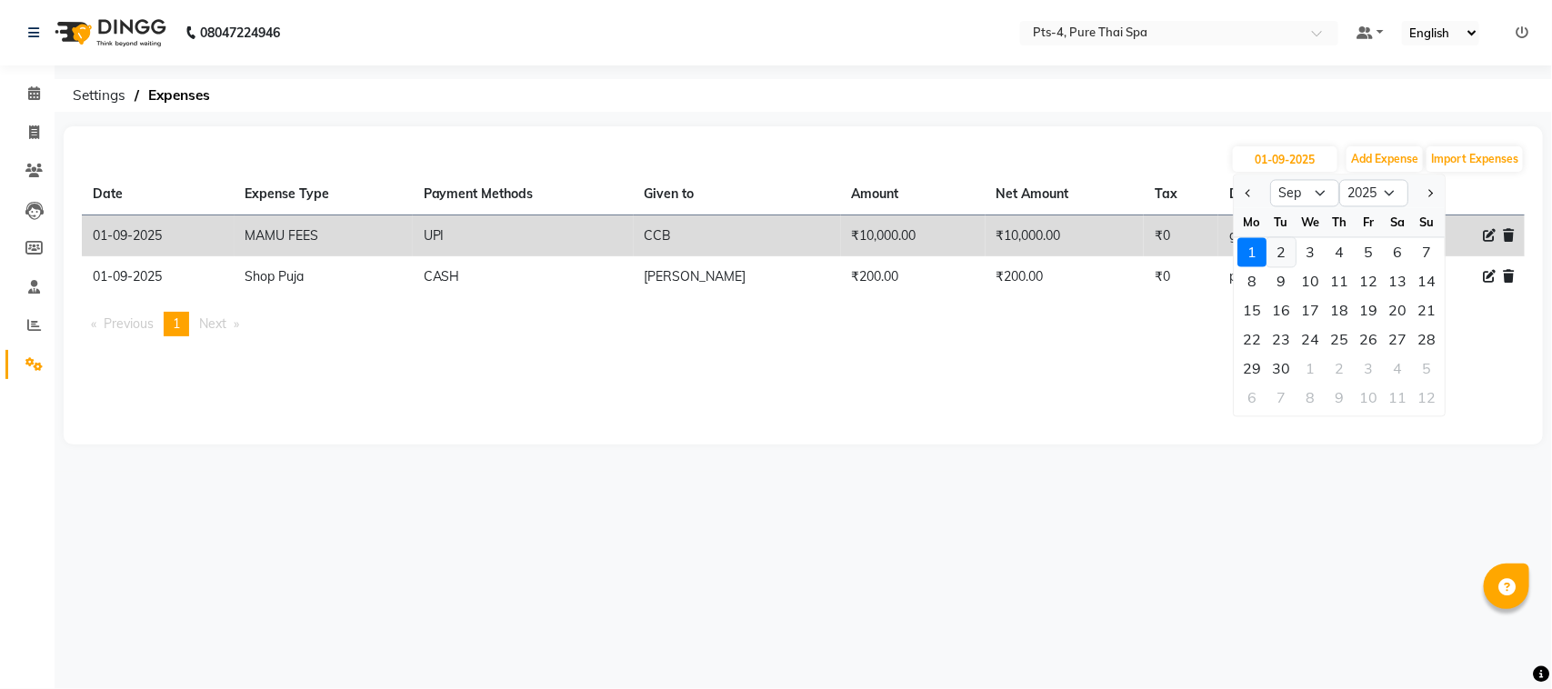
click at [1283, 252] on div "2" at bounding box center [1280, 252] width 29 height 29
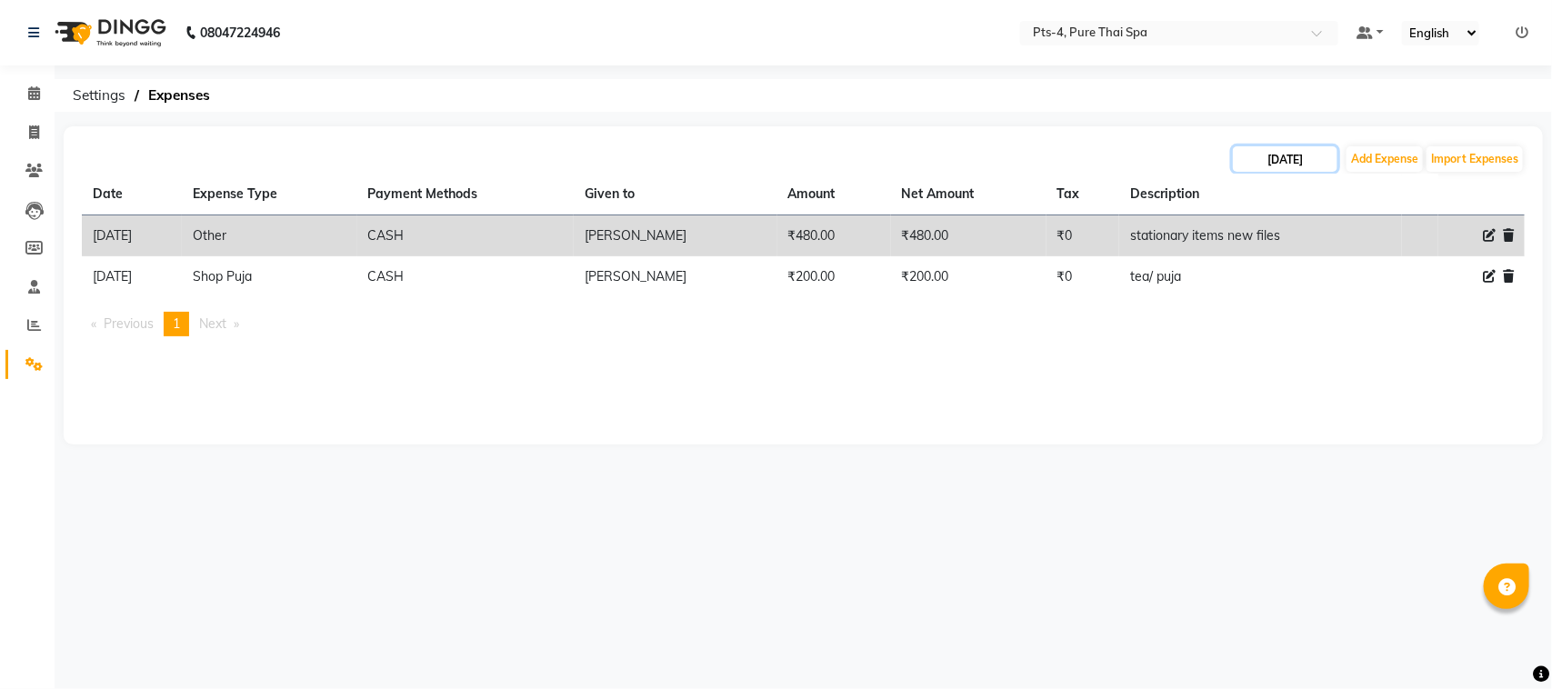
click at [1287, 155] on input "02-09-2025" at bounding box center [1285, 158] width 105 height 25
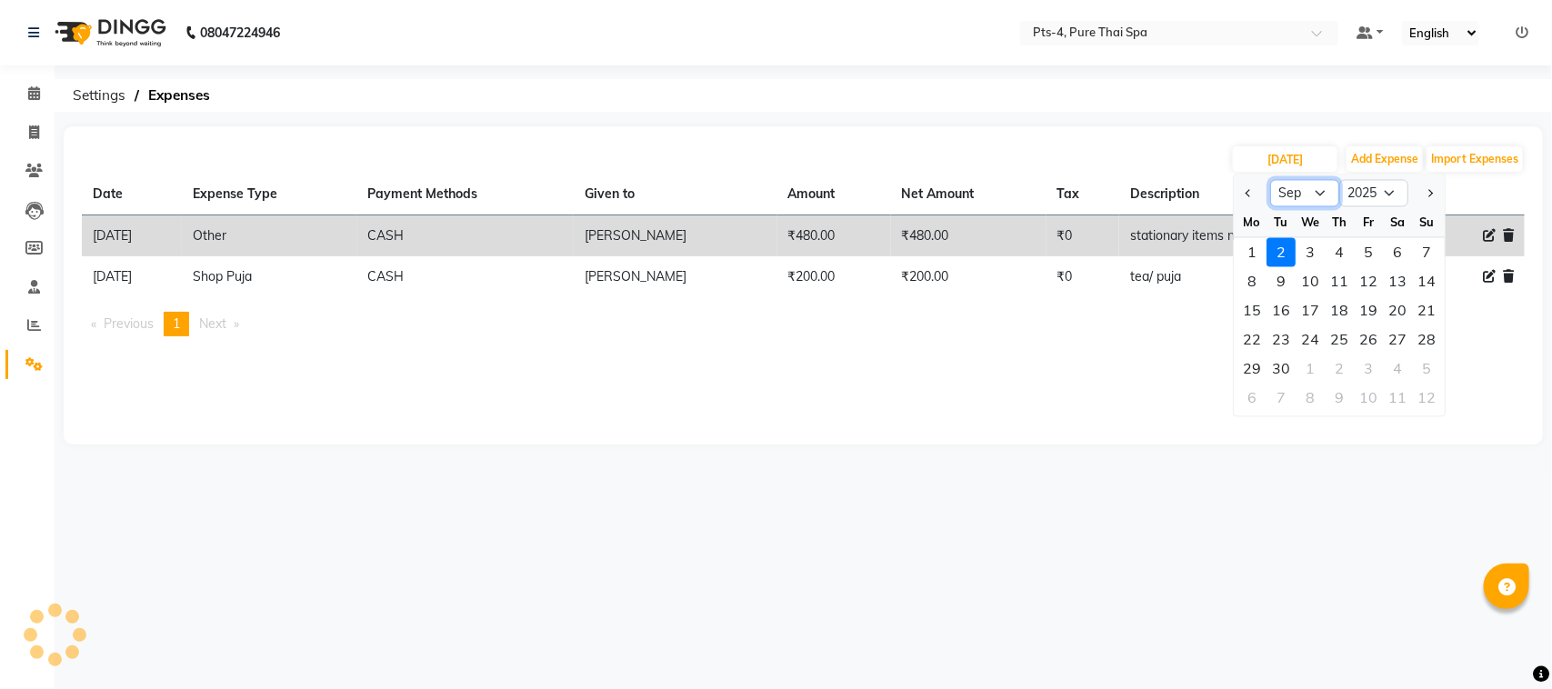
click at [1319, 191] on select "Jan Feb Mar Apr May Jun Jul Aug Sep Oct Nov Dec" at bounding box center [1304, 193] width 69 height 27
click at [1270, 180] on select "Jan Feb Mar Apr May Jun Jul Aug Sep Oct Nov Dec" at bounding box center [1304, 193] width 69 height 27
click at [1314, 255] on div "1" at bounding box center [1309, 252] width 29 height 29
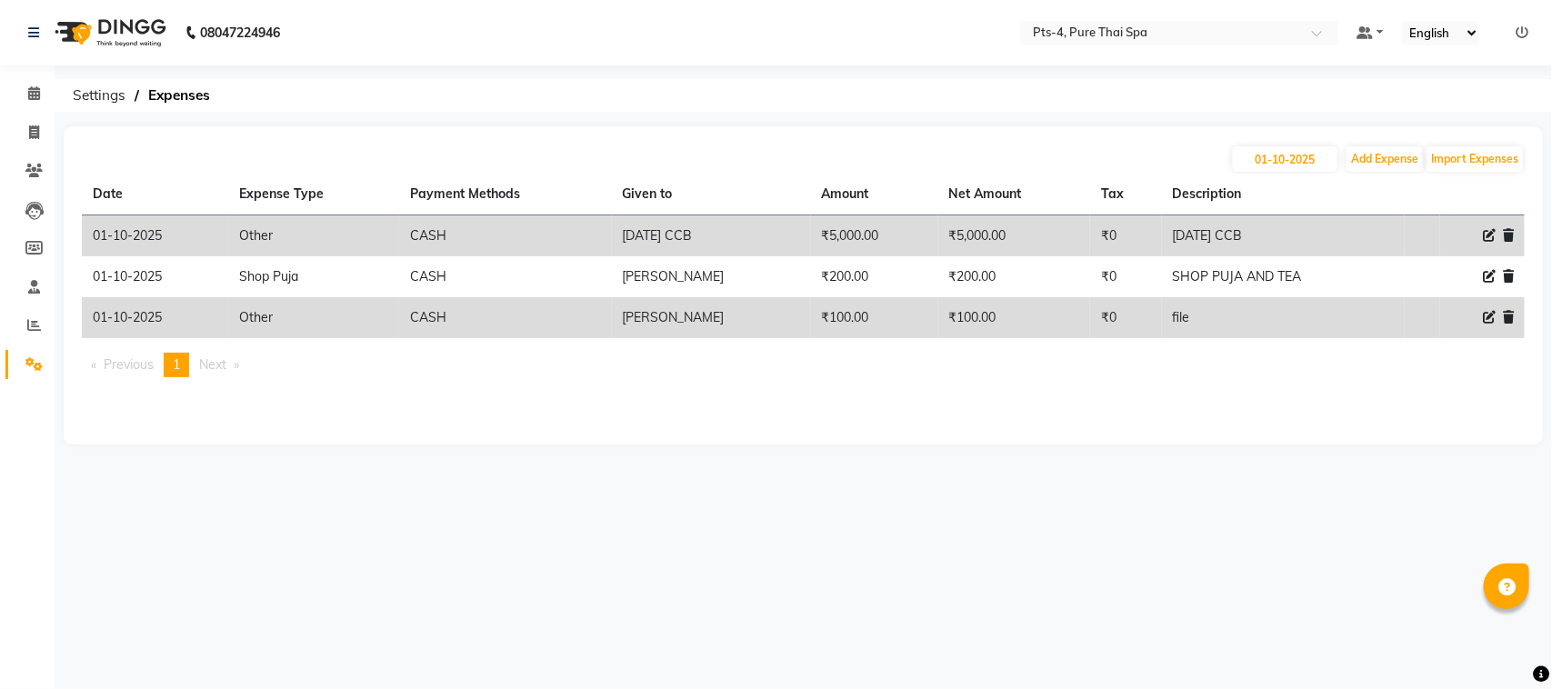
click at [1487, 315] on icon at bounding box center [1489, 317] width 13 height 13
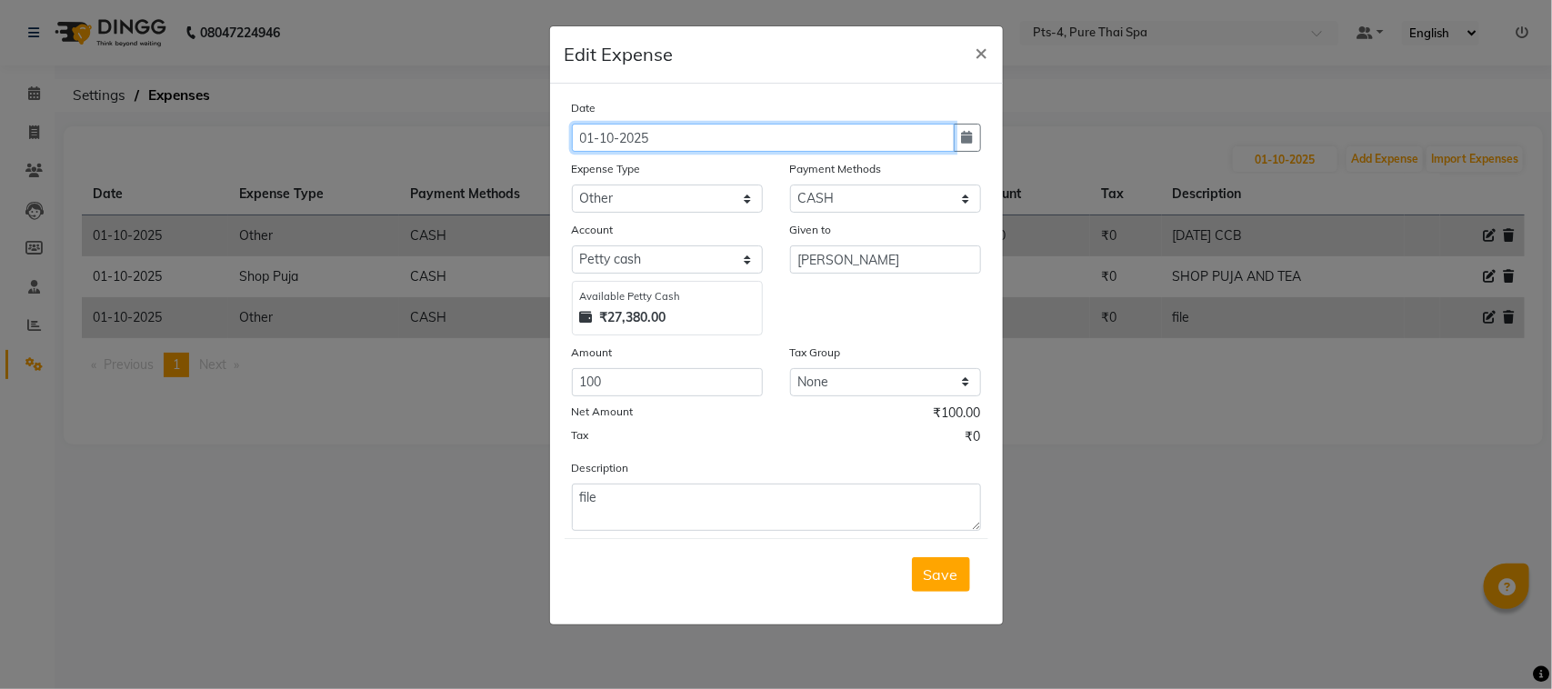
click at [592, 139] on input "01-10-2025" at bounding box center [763, 138] width 383 height 28
click at [936, 575] on span "Save" at bounding box center [941, 574] width 35 height 18
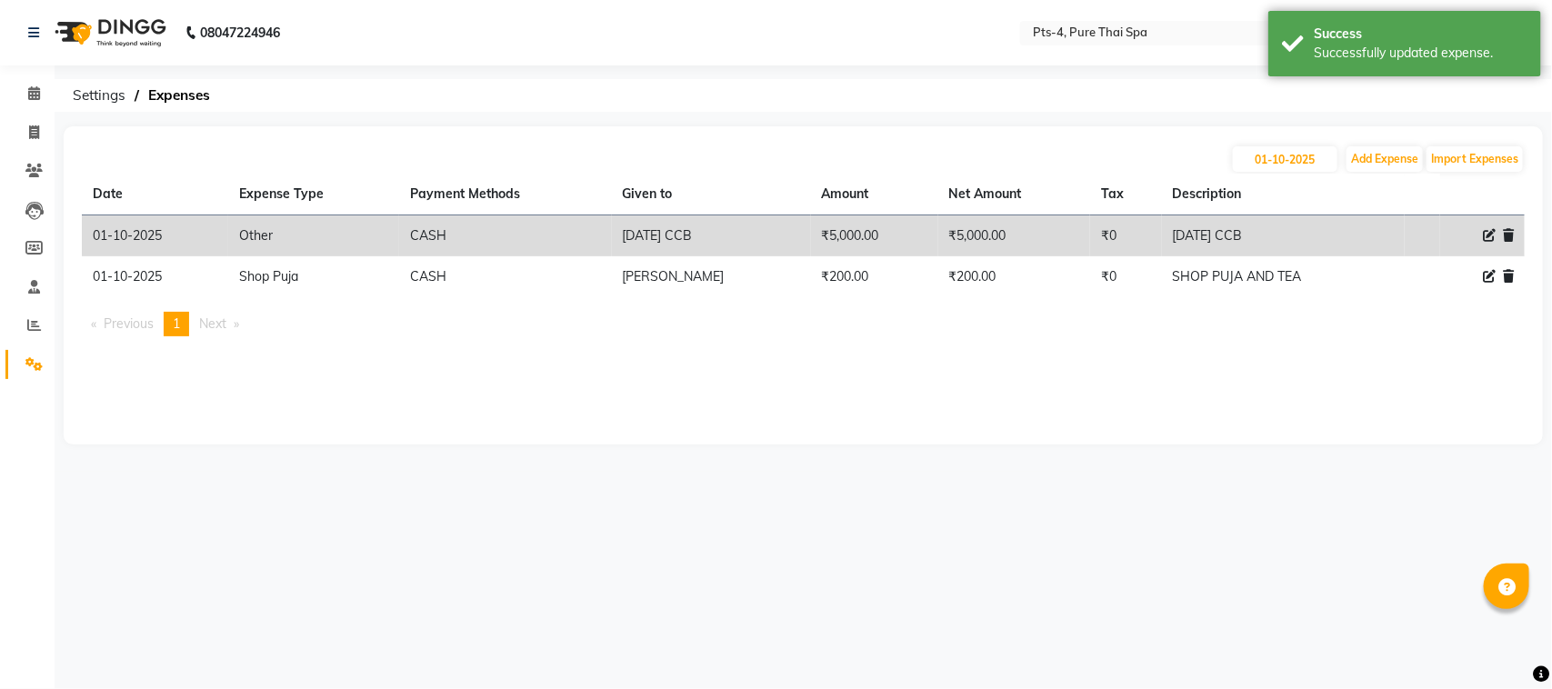
click at [1283, 360] on div "01-10-2025 Add Expense Import Expenses Date Expense Type Payment Methods Given …" at bounding box center [803, 285] width 1479 height 318
click at [1264, 160] on input "01-10-2025" at bounding box center [1285, 158] width 105 height 25
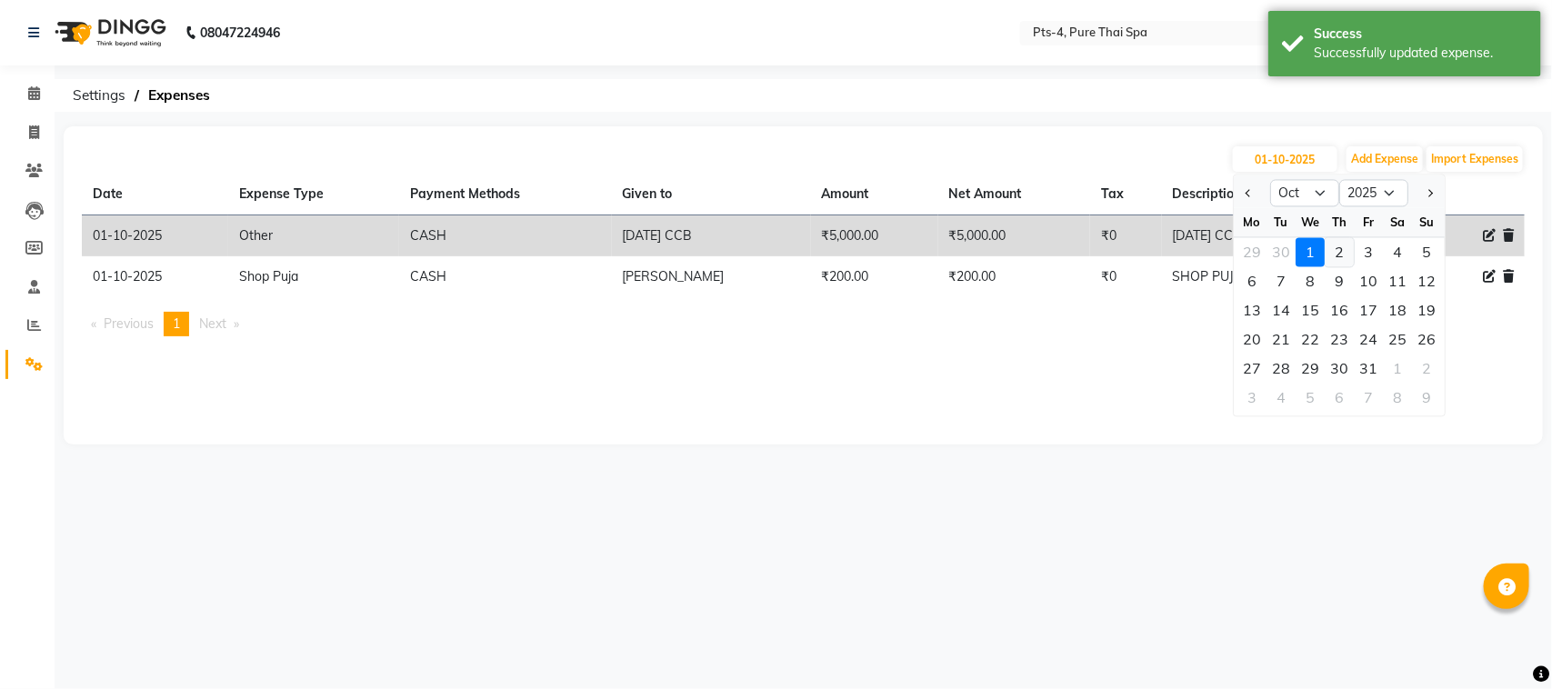
click at [1339, 248] on div "2" at bounding box center [1339, 252] width 29 height 29
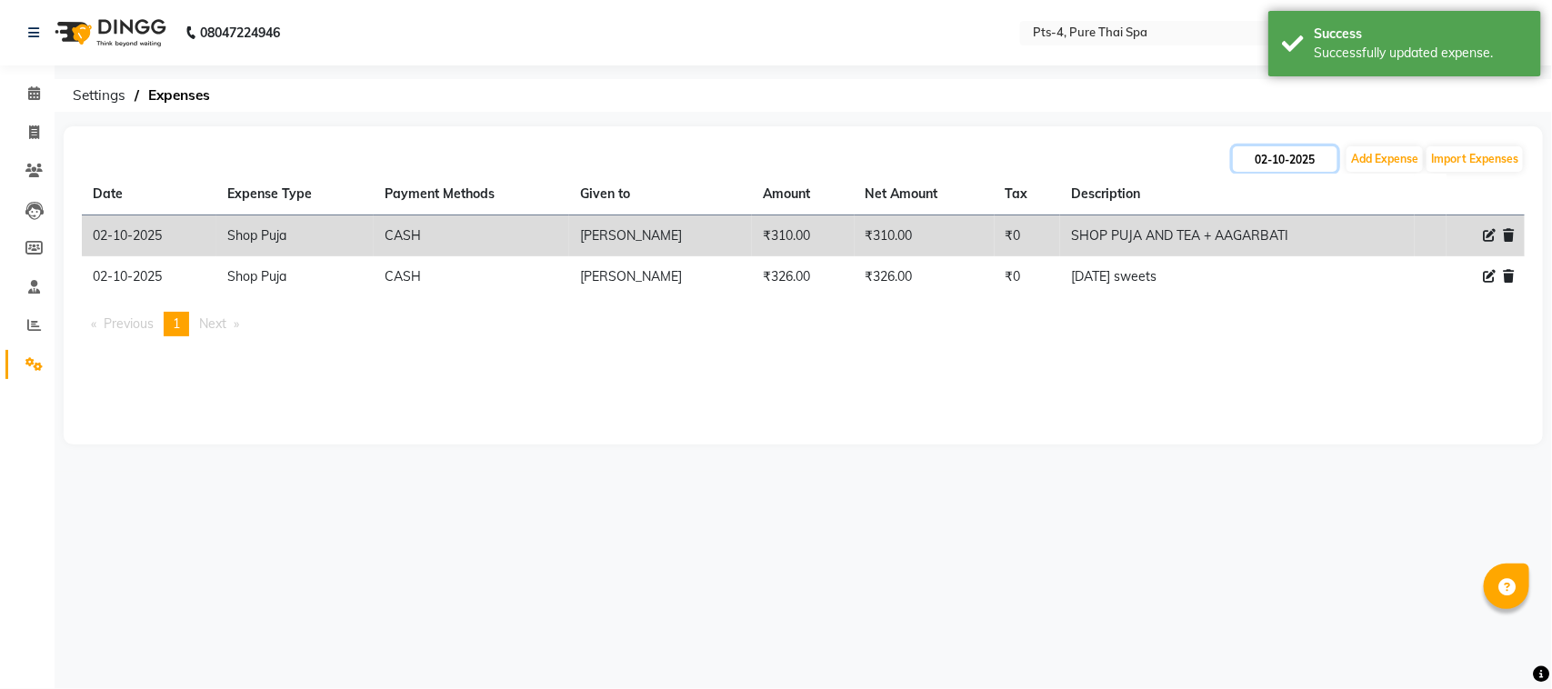
click at [1255, 159] on input "02-10-2025" at bounding box center [1285, 158] width 105 height 25
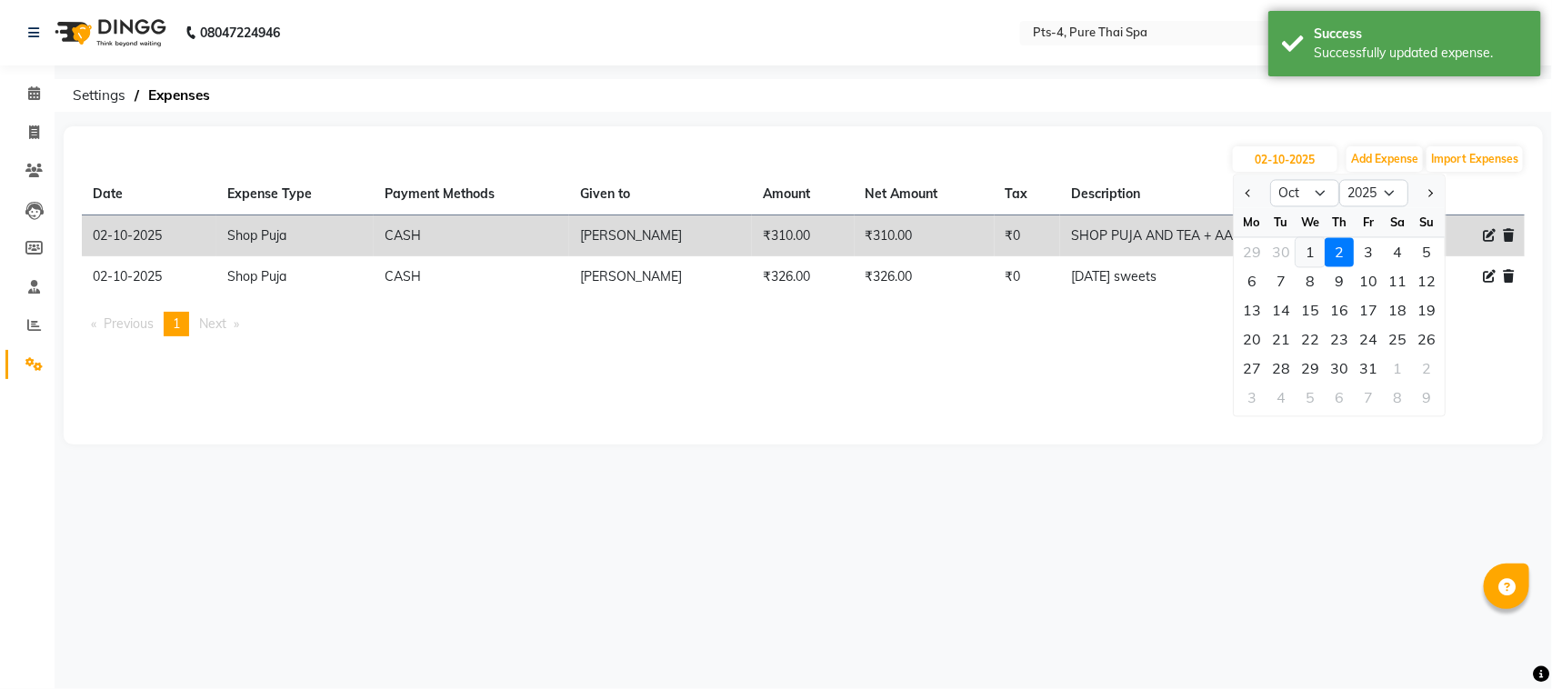
click at [1315, 255] on div "1" at bounding box center [1309, 252] width 29 height 29
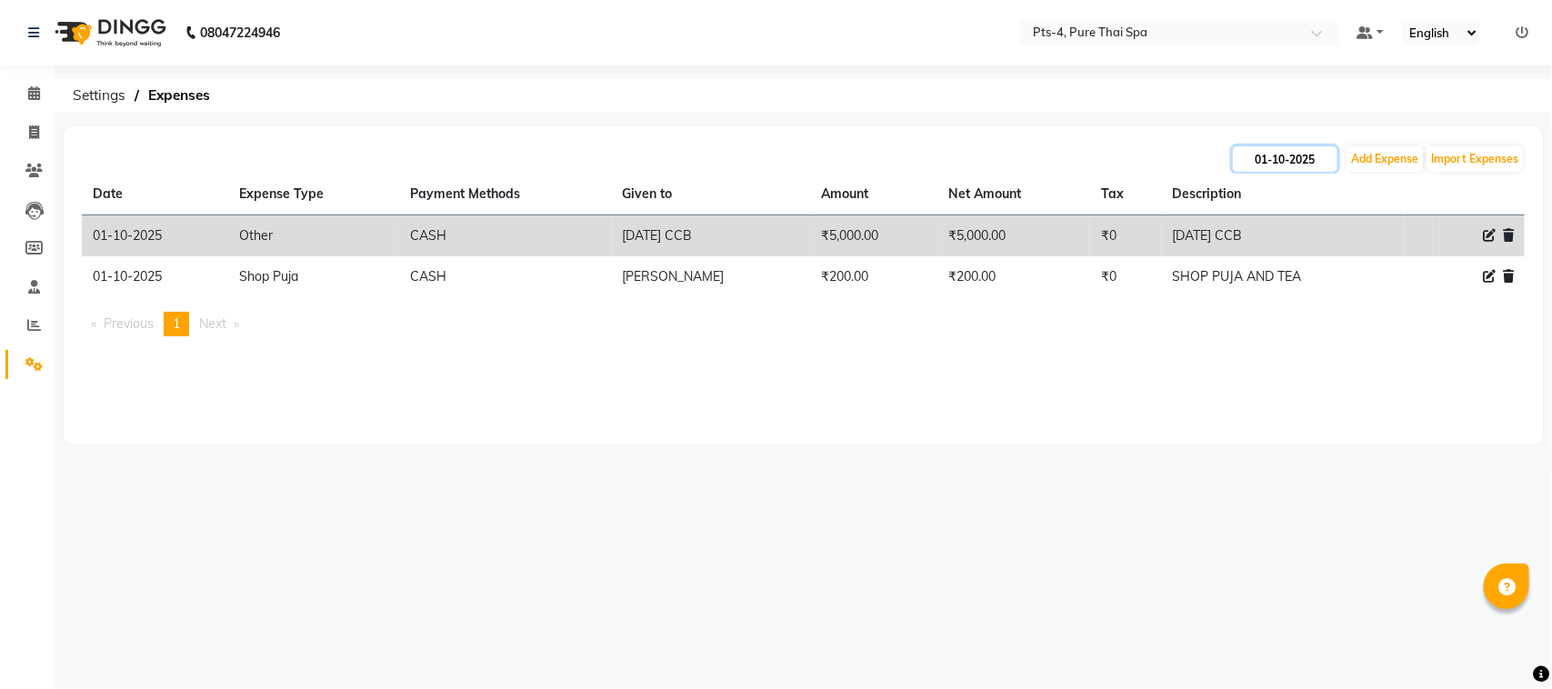
click at [1247, 165] on input "01-10-2025" at bounding box center [1285, 158] width 105 height 25
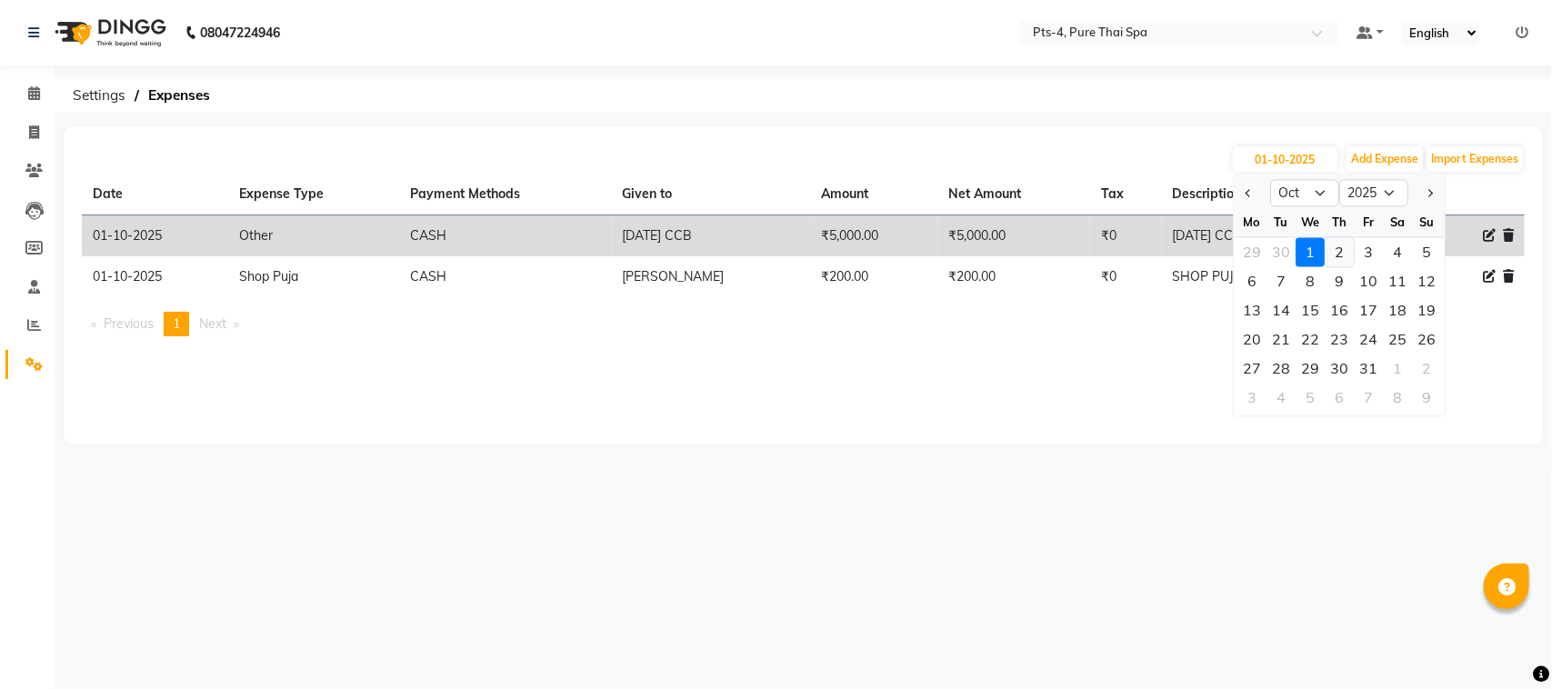
click at [1348, 247] on div "2" at bounding box center [1339, 252] width 29 height 29
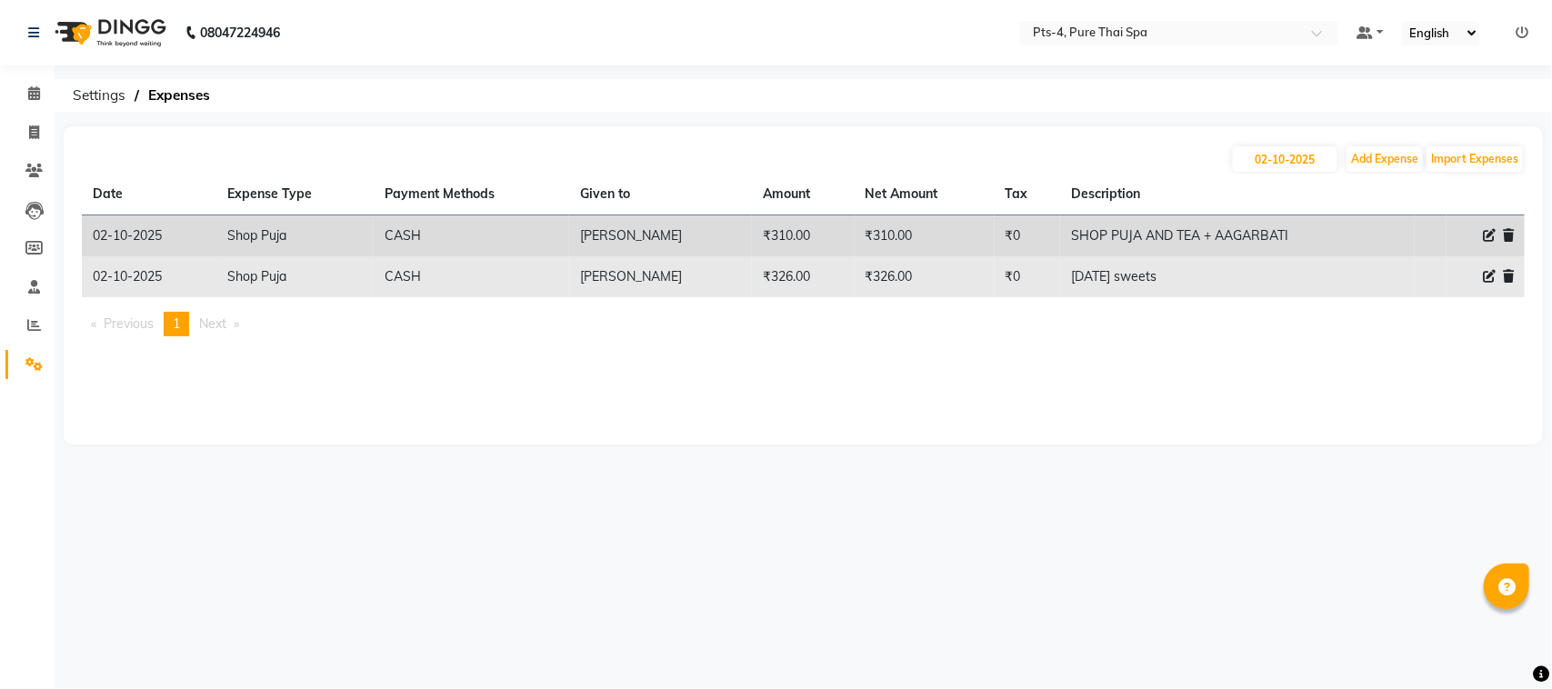
click at [1484, 277] on icon at bounding box center [1489, 276] width 13 height 13
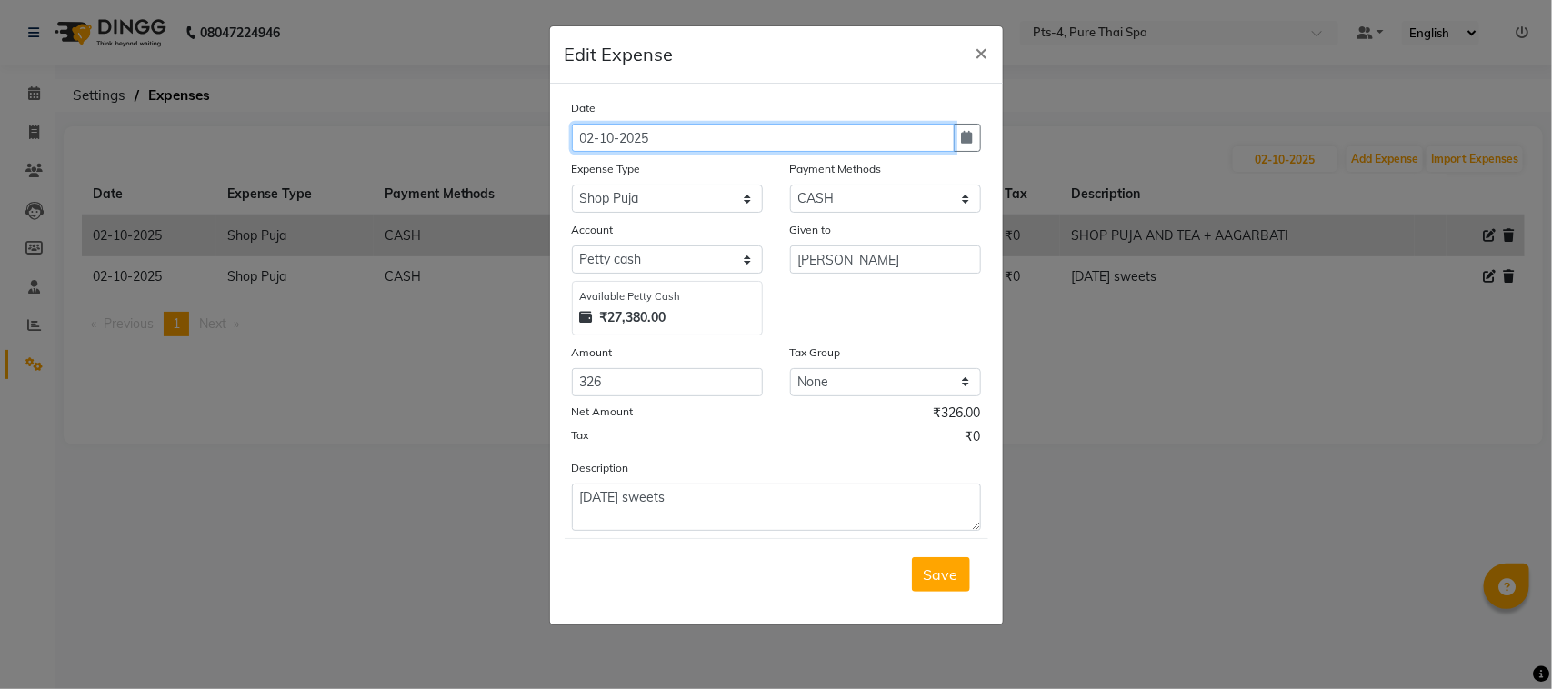
click at [594, 143] on input "02-10-2025" at bounding box center [763, 138] width 383 height 28
click at [953, 575] on span "Save" at bounding box center [941, 574] width 35 height 18
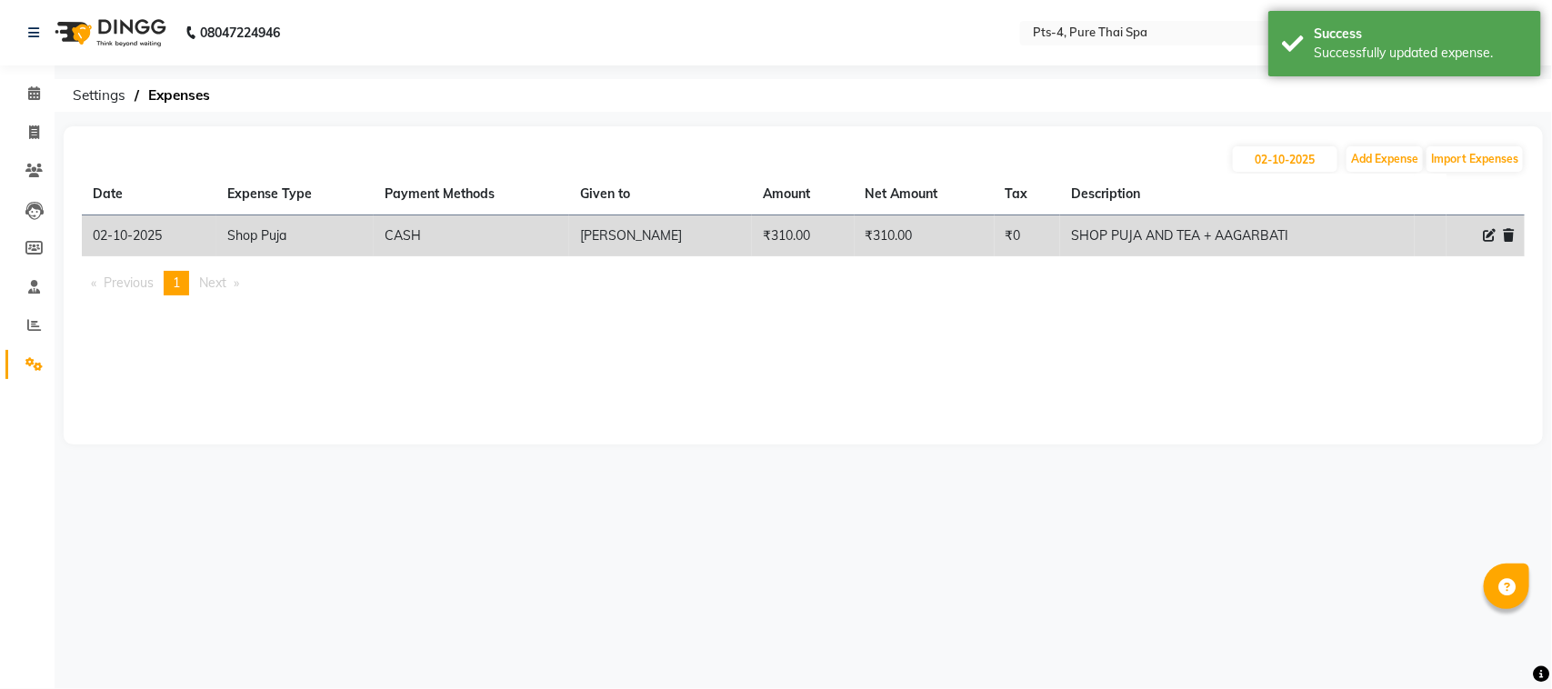
click at [1195, 401] on div "02-10-2025 Add Expense Import Expenses Date Expense Type Payment Methods Given …" at bounding box center [803, 285] width 1479 height 318
click at [1270, 155] on input "02-10-2025" at bounding box center [1285, 158] width 105 height 25
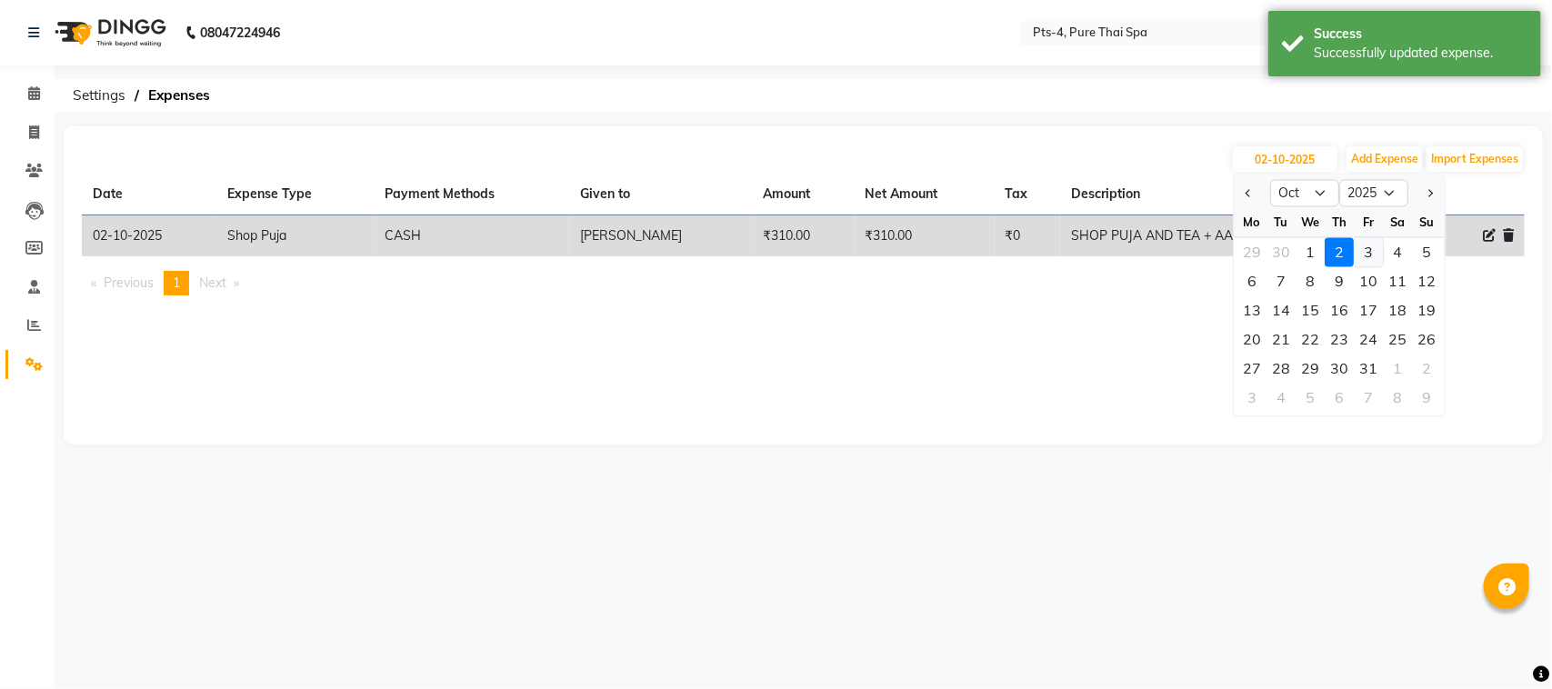
click at [1366, 246] on div "3" at bounding box center [1368, 252] width 29 height 29
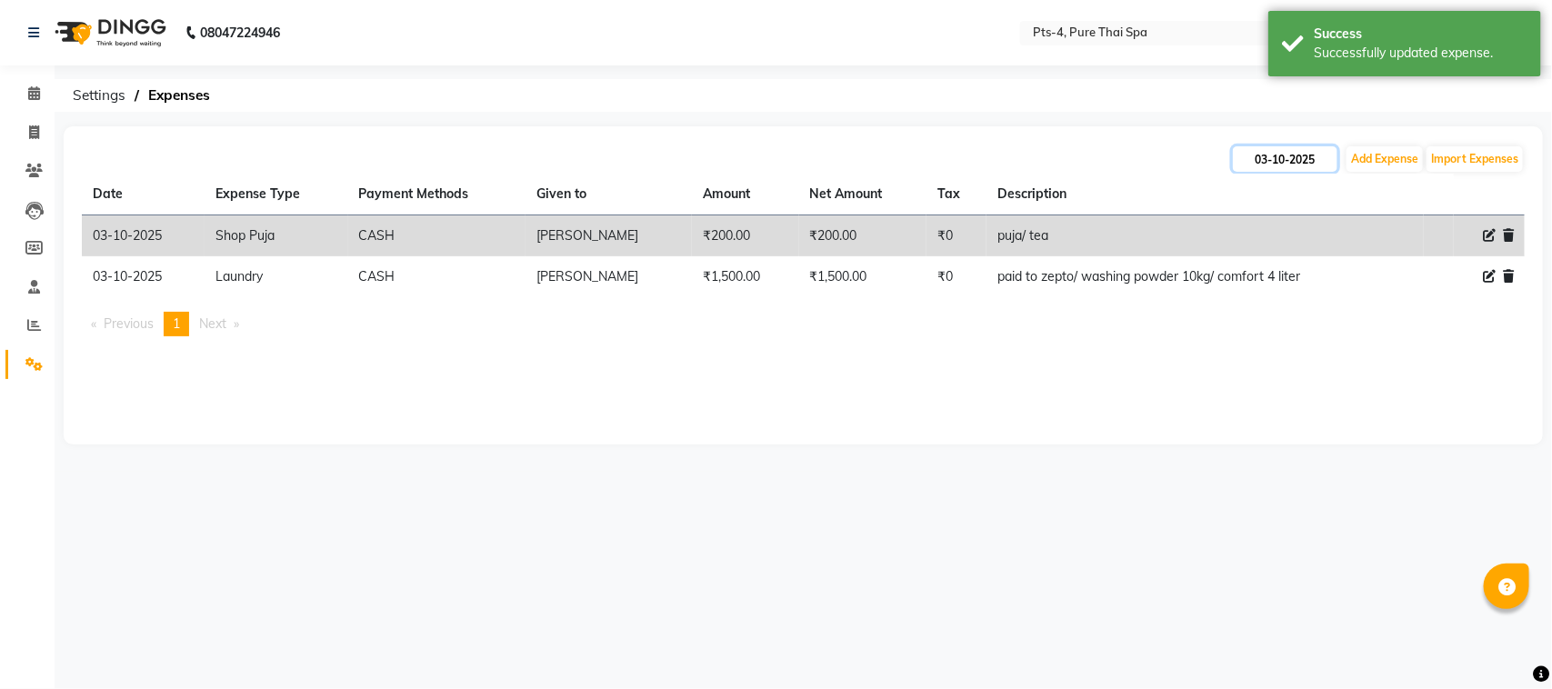
click at [1285, 164] on input "03-10-2025" at bounding box center [1285, 158] width 105 height 25
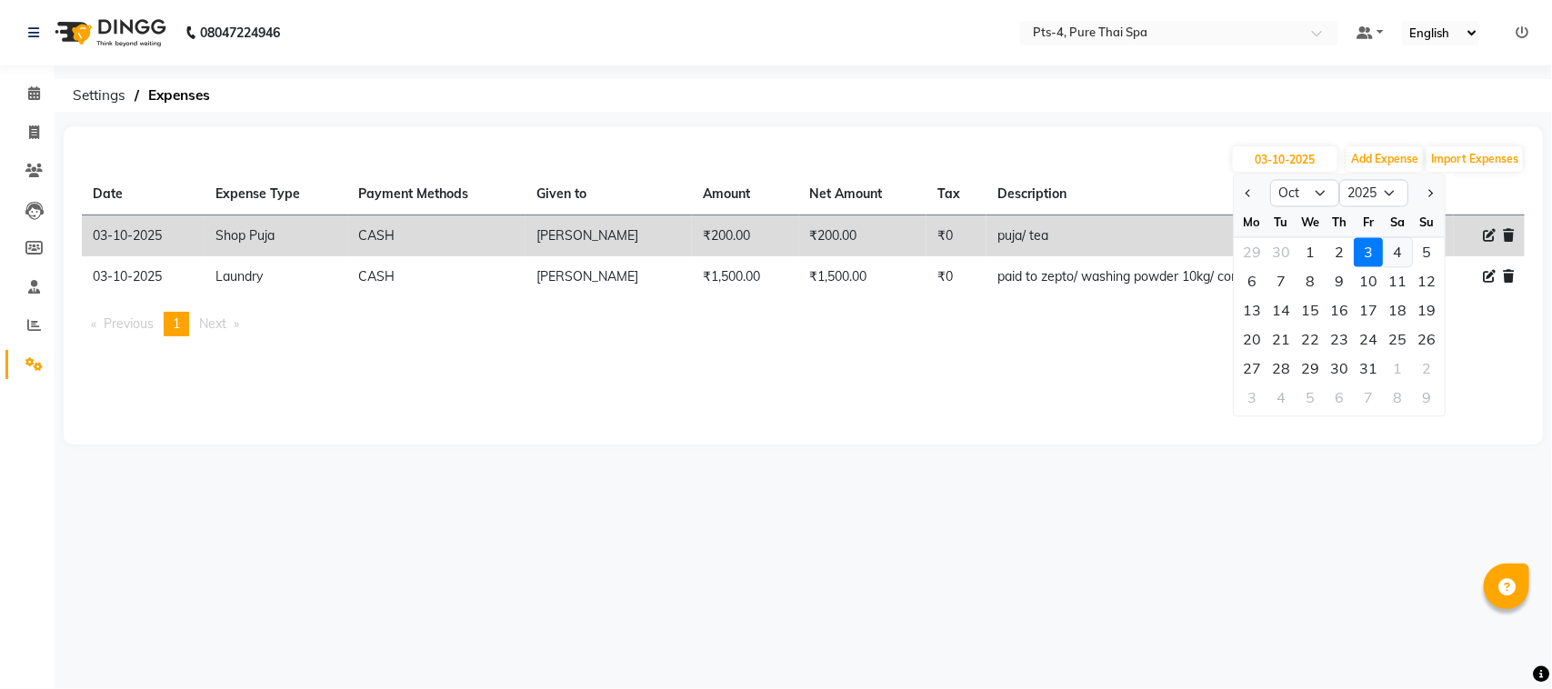
click at [1398, 250] on div "4" at bounding box center [1397, 252] width 29 height 29
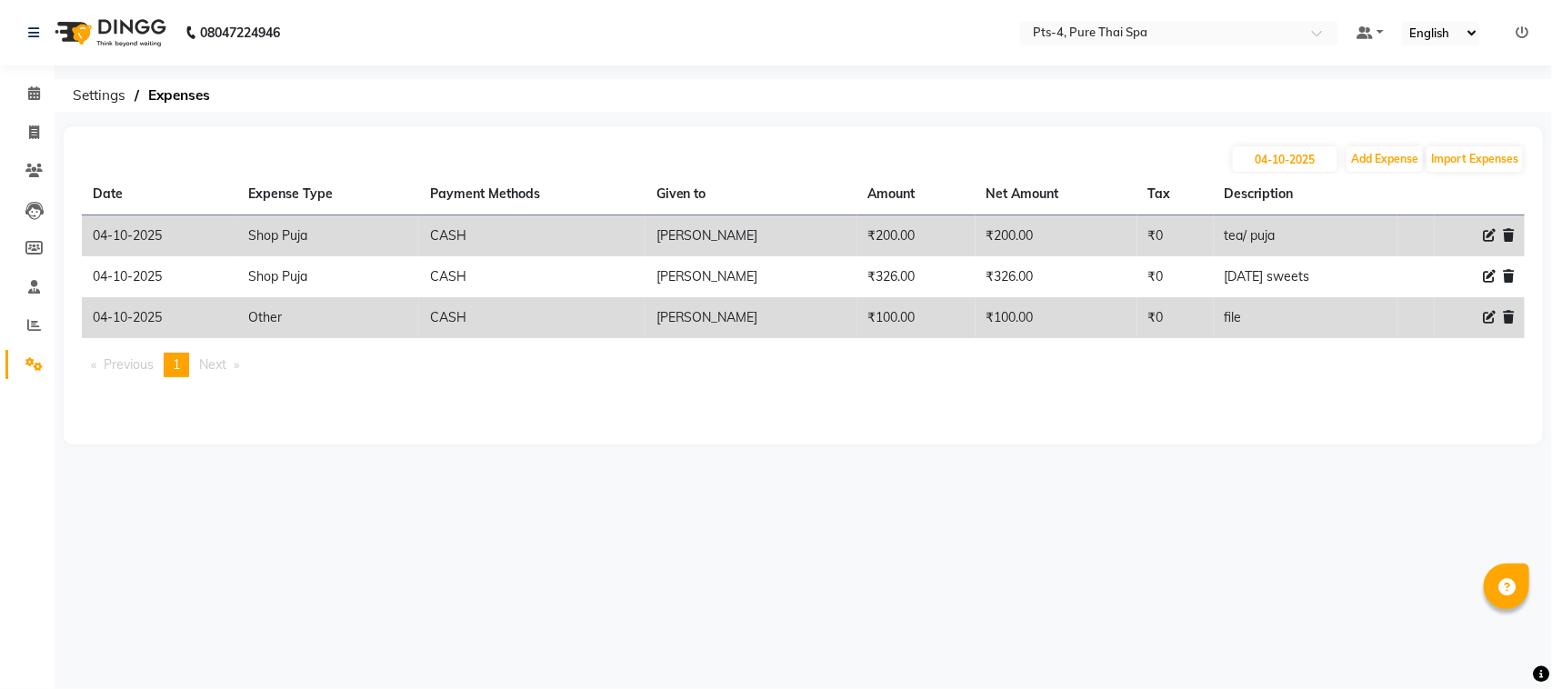
click at [405, 525] on div "08047224946 Select Location × Pts-4, Pure Thai Spa Default Panel My Panel Engli…" at bounding box center [776, 344] width 1552 height 689
click at [32, 132] on icon at bounding box center [34, 132] width 10 height 14
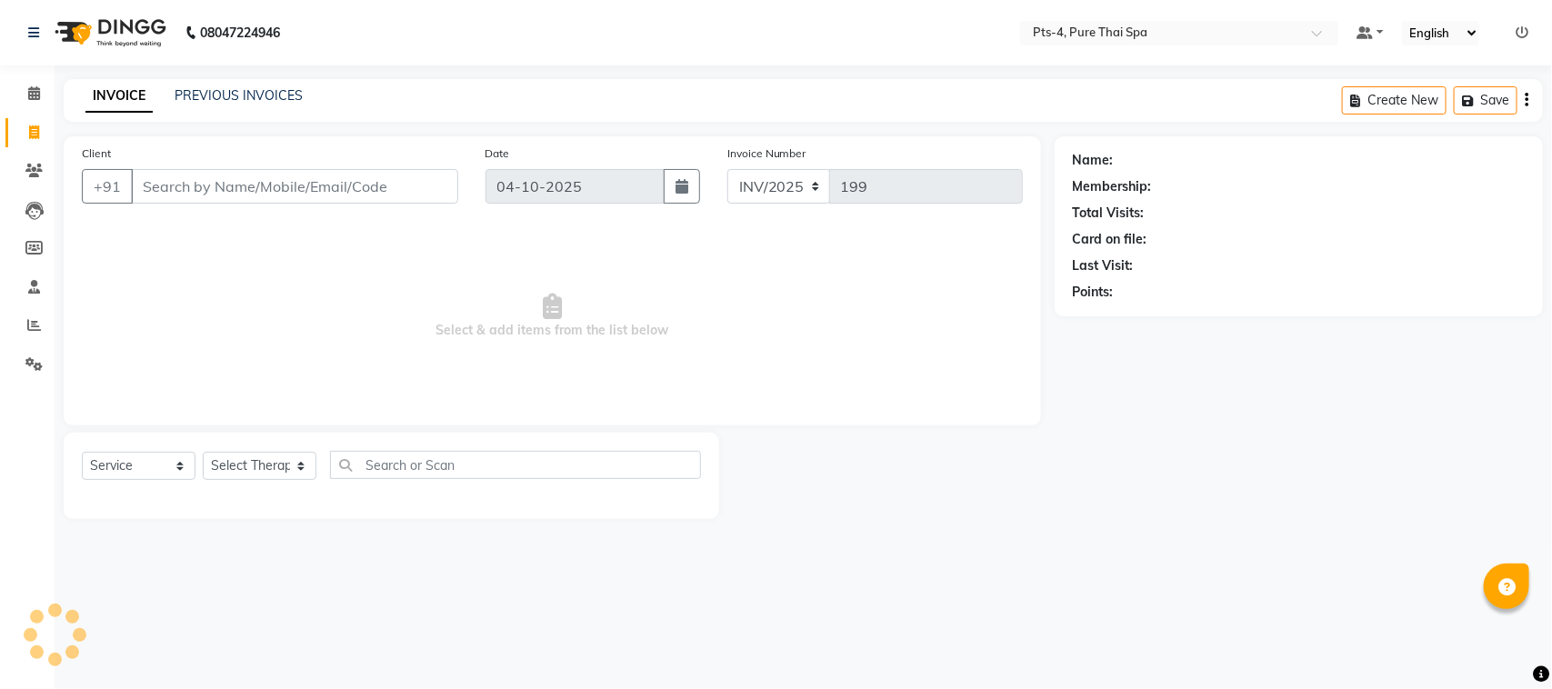
click at [169, 189] on input "Client" at bounding box center [294, 186] width 327 height 35
click at [398, 186] on span "Add Client" at bounding box center [411, 186] width 72 height 18
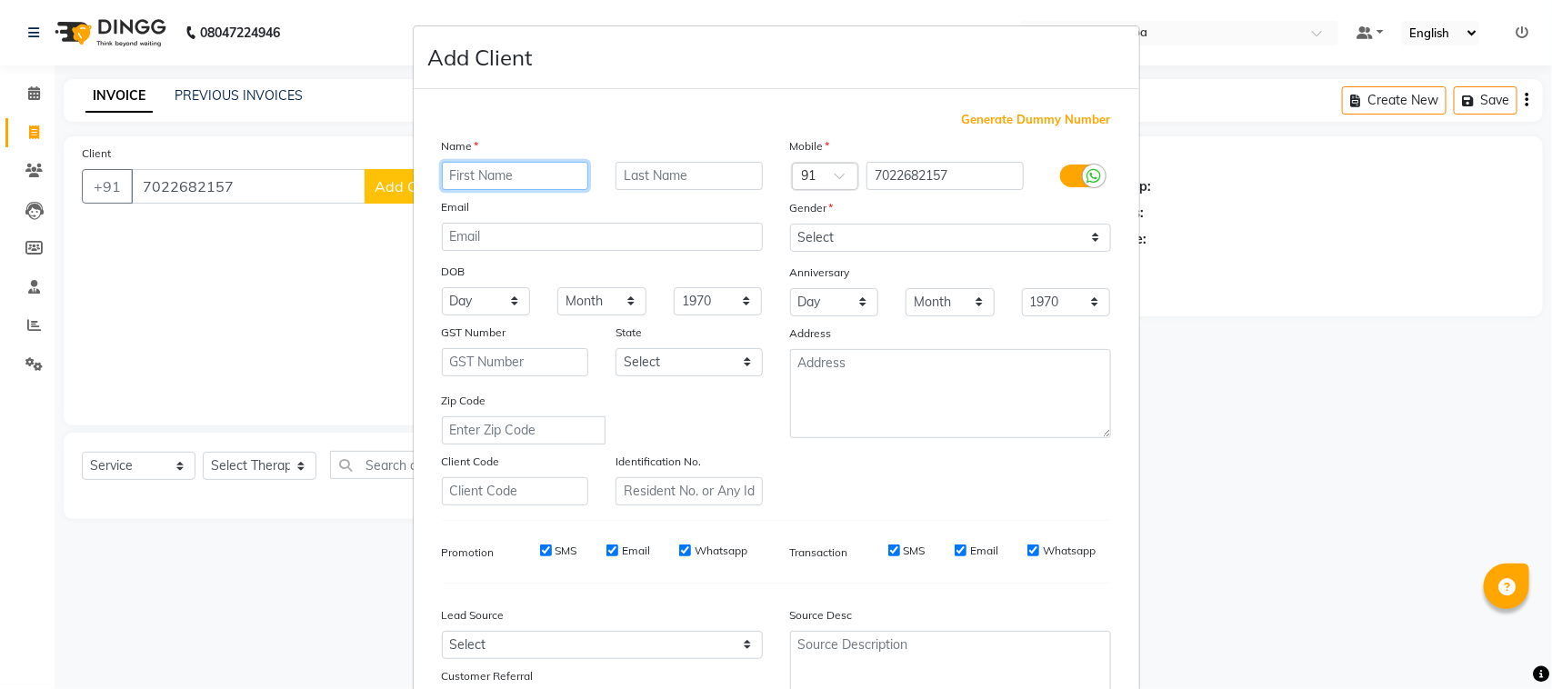
click at [496, 182] on input "text" at bounding box center [515, 176] width 147 height 28
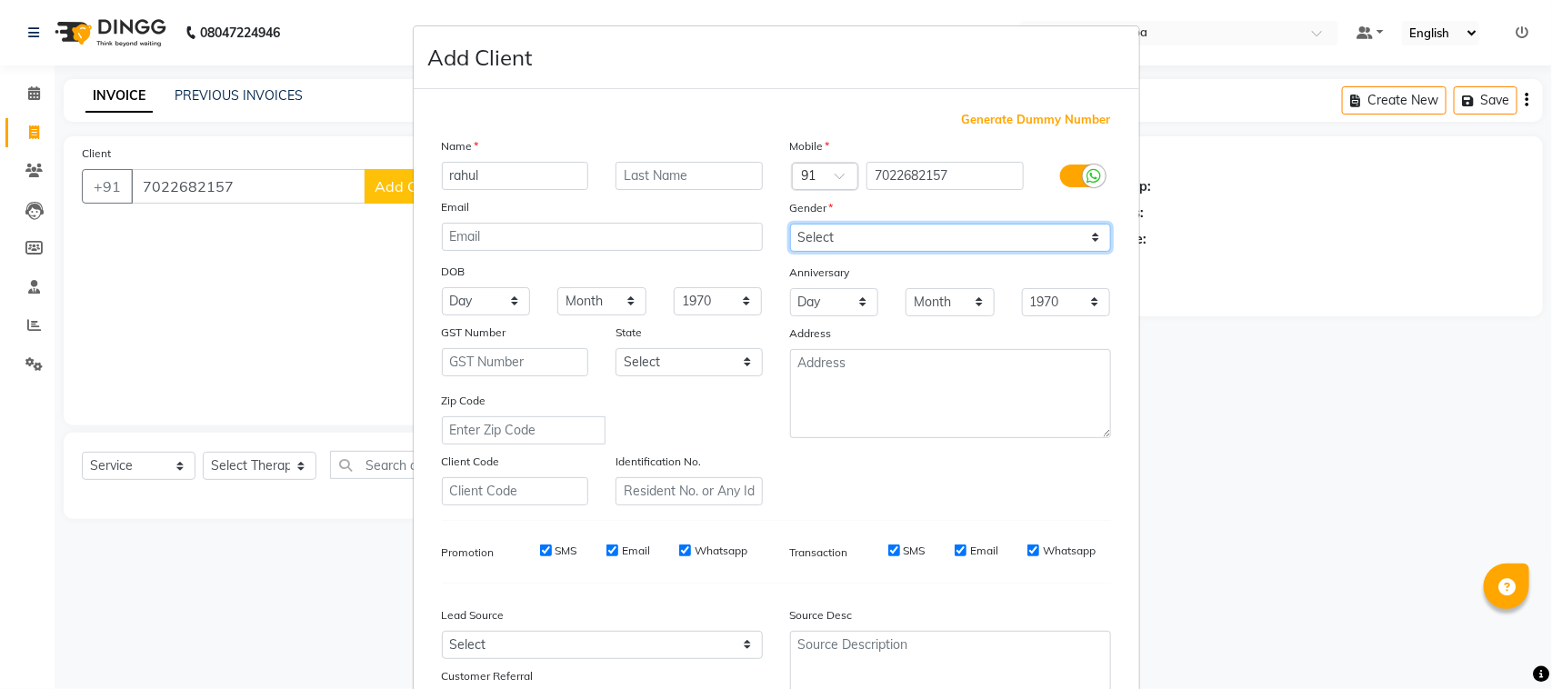
click at [986, 230] on select "Select Male Female Other Prefer Not To Say" at bounding box center [950, 238] width 321 height 28
click at [790, 224] on select "Select Male Female Other Prefer Not To Say" at bounding box center [950, 238] width 321 height 28
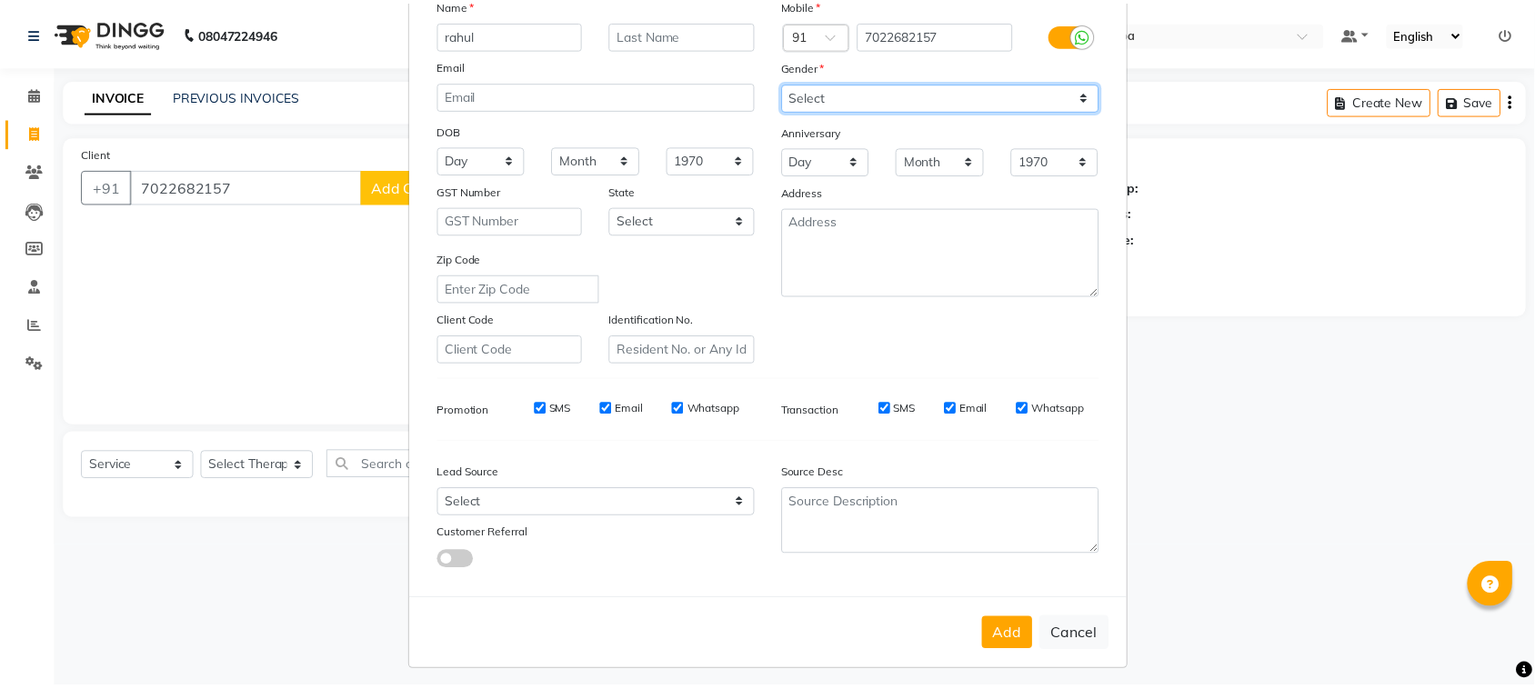
scroll to position [143, 0]
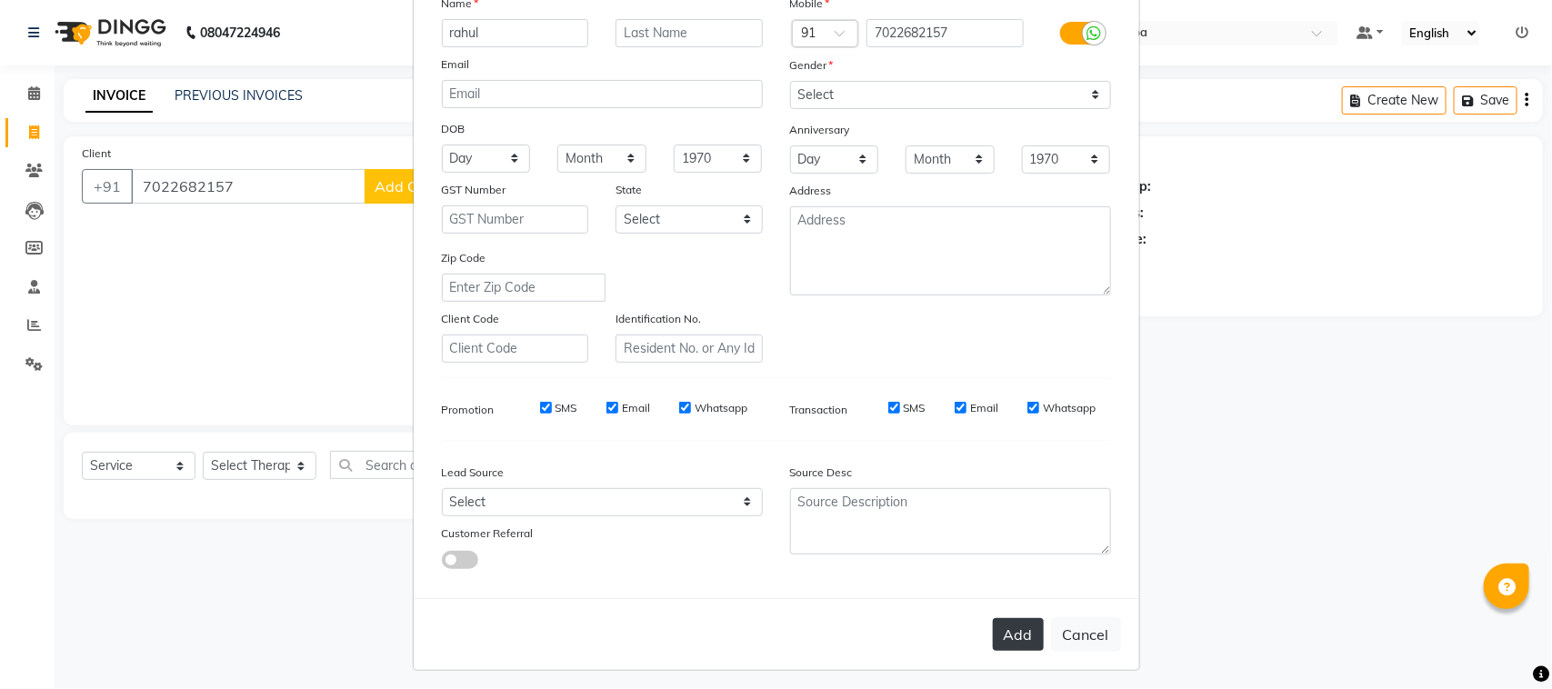
click at [994, 632] on button "Add" at bounding box center [1018, 634] width 51 height 33
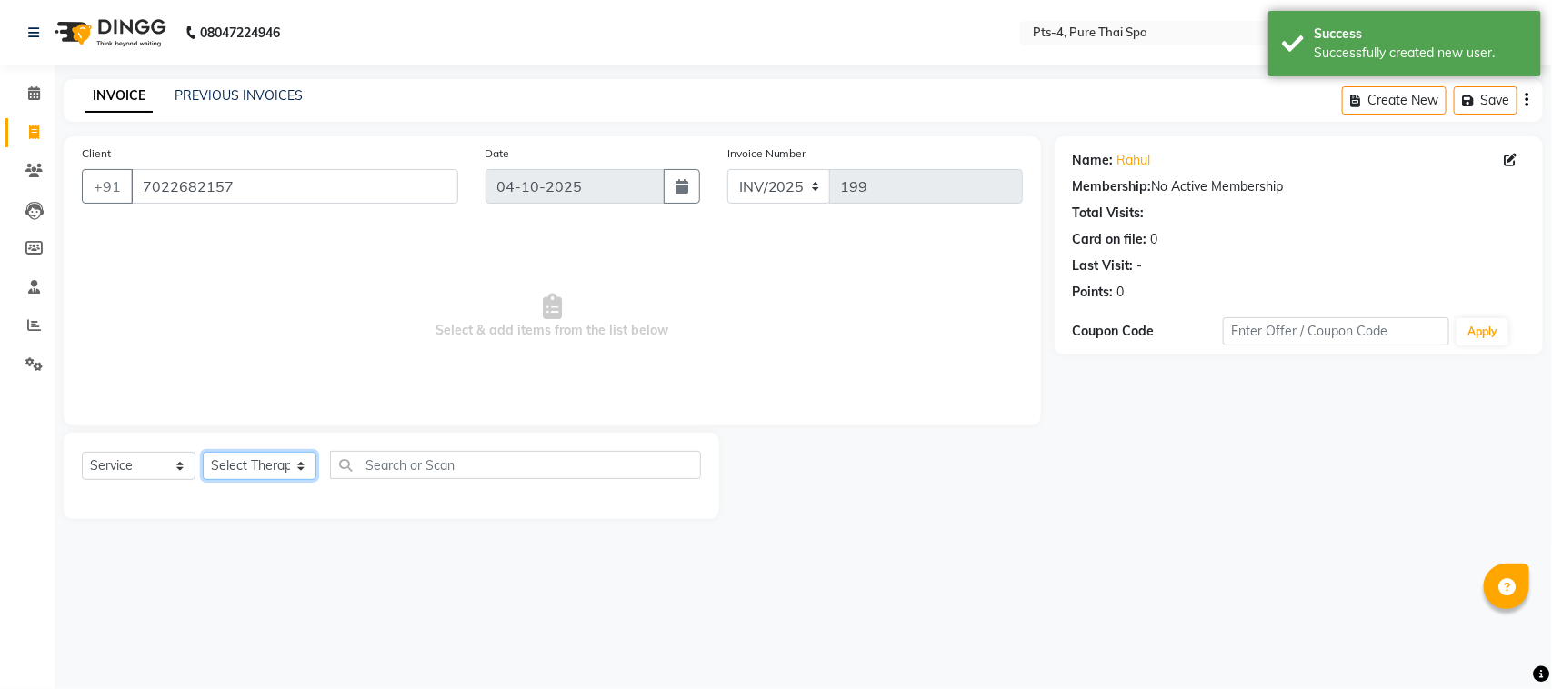
click at [255, 464] on select "Select Therapist AMY NE ANU anyone Ashish kumar BELLA Candy FON HONEY JIYA kris…" at bounding box center [260, 466] width 114 height 28
click at [203, 452] on select "Select Therapist AMY NE ANU anyone Ashish kumar BELLA Candy FON HONEY JIYA kris…" at bounding box center [260, 466] width 114 height 28
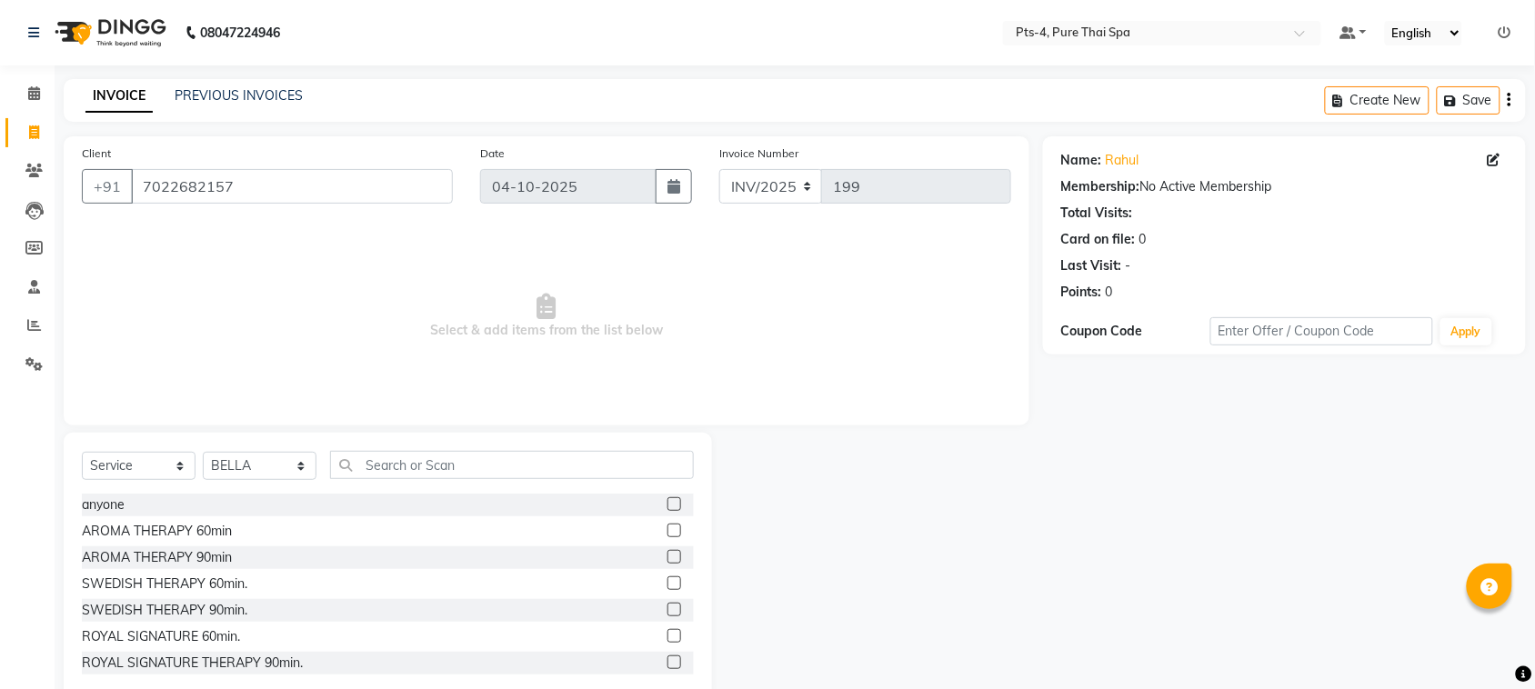
drag, startPoint x: 194, startPoint y: 584, endPoint x: 579, endPoint y: 574, distance: 385.6
click at [210, 583] on div "SWEDISH THERAPY 60min." at bounding box center [164, 584] width 165 height 19
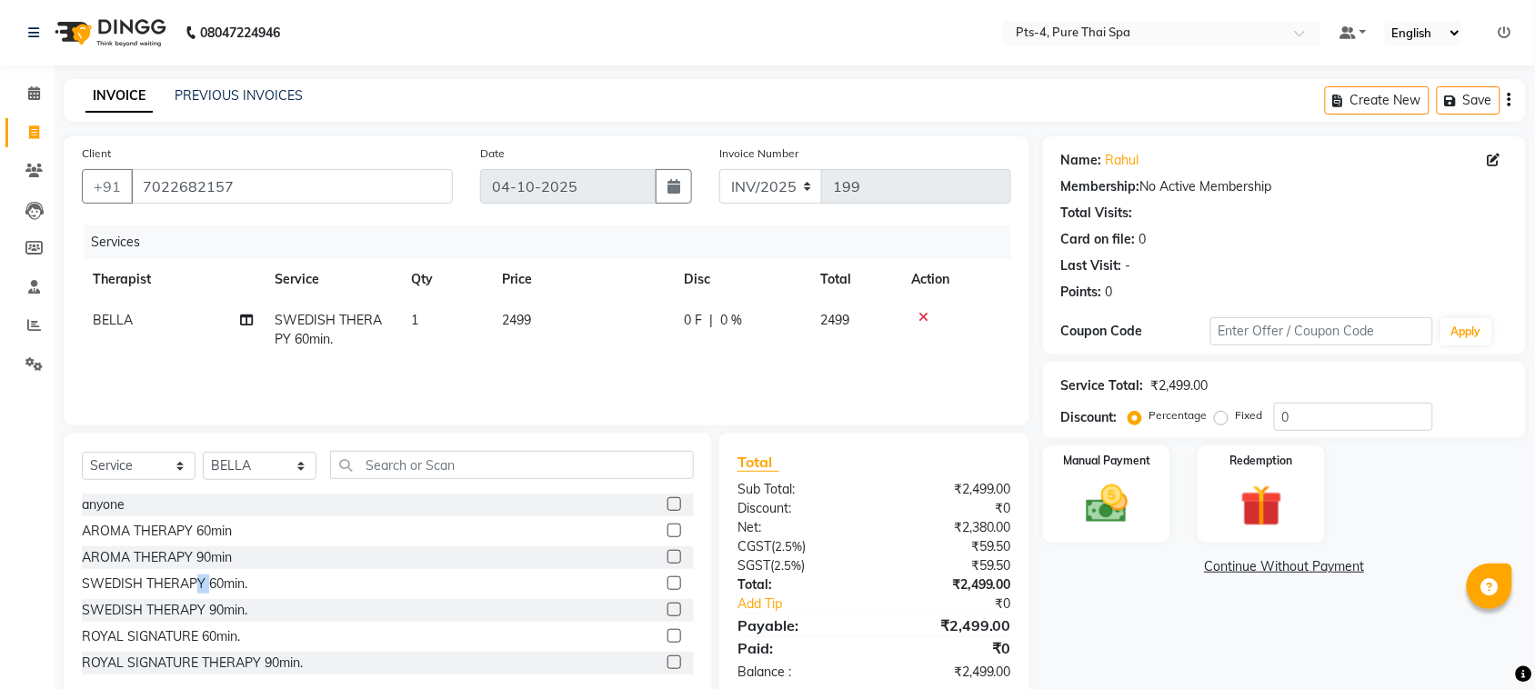
scroll to position [37, 0]
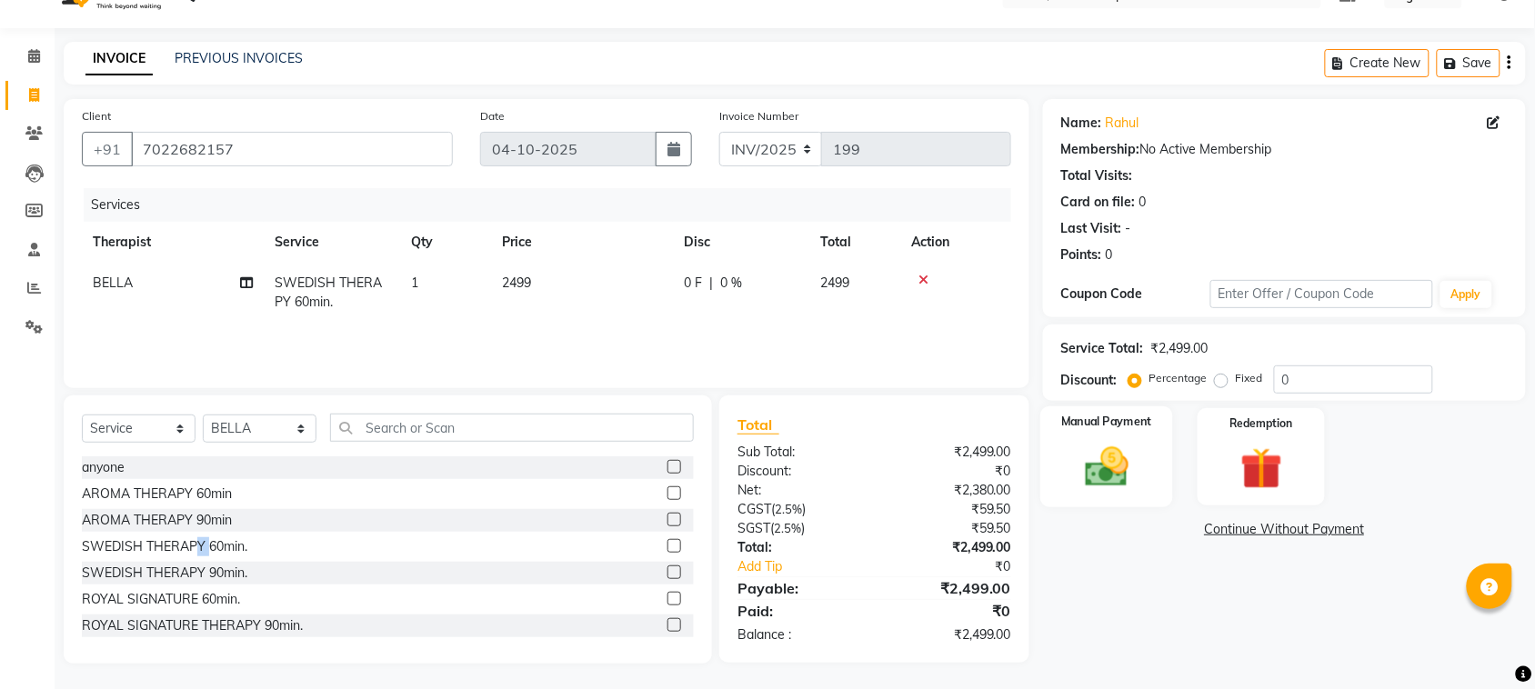
drag, startPoint x: 1127, startPoint y: 484, endPoint x: 1135, endPoint y: 498, distance: 16.3
click at [1129, 483] on img at bounding box center [1106, 467] width 71 height 50
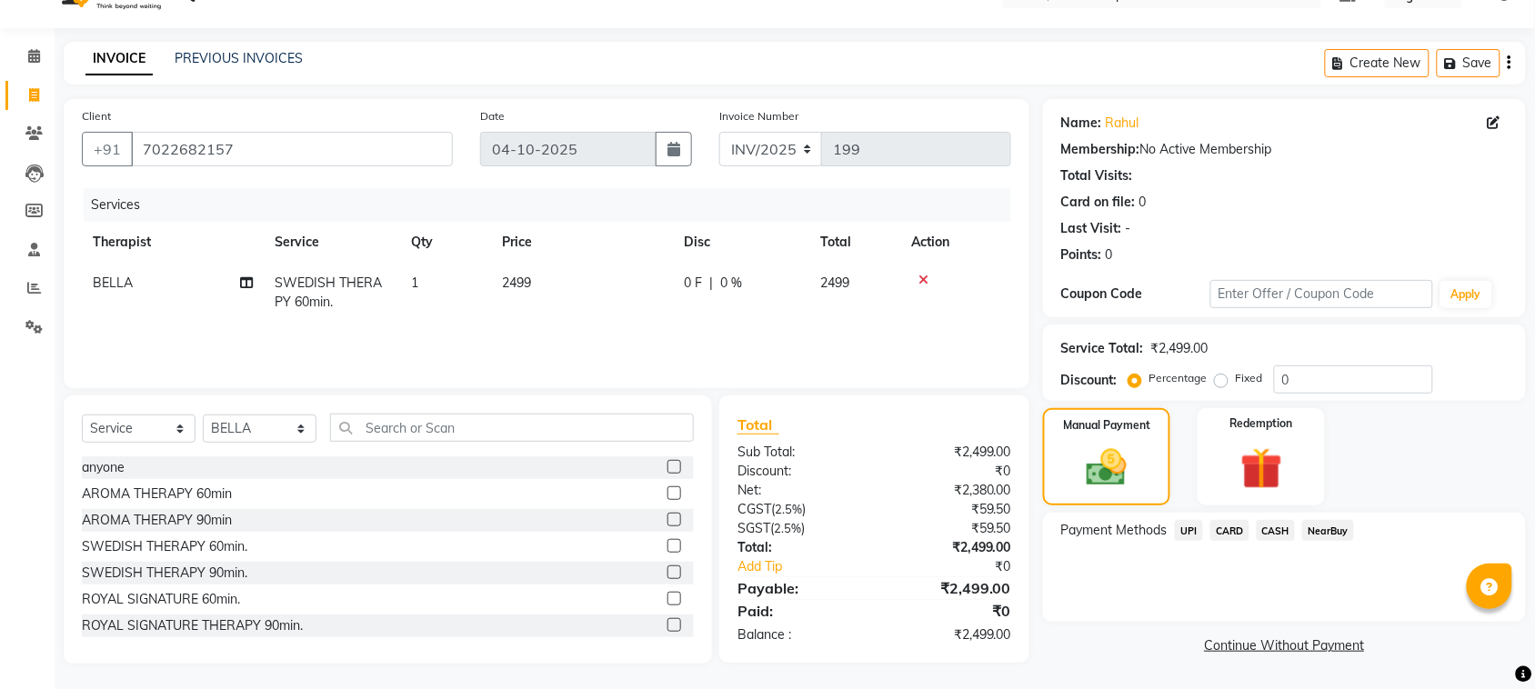
drag, startPoint x: 1188, startPoint y: 534, endPoint x: 1202, endPoint y: 550, distance: 21.3
click at [1189, 534] on span "UPI" at bounding box center [1189, 530] width 28 height 21
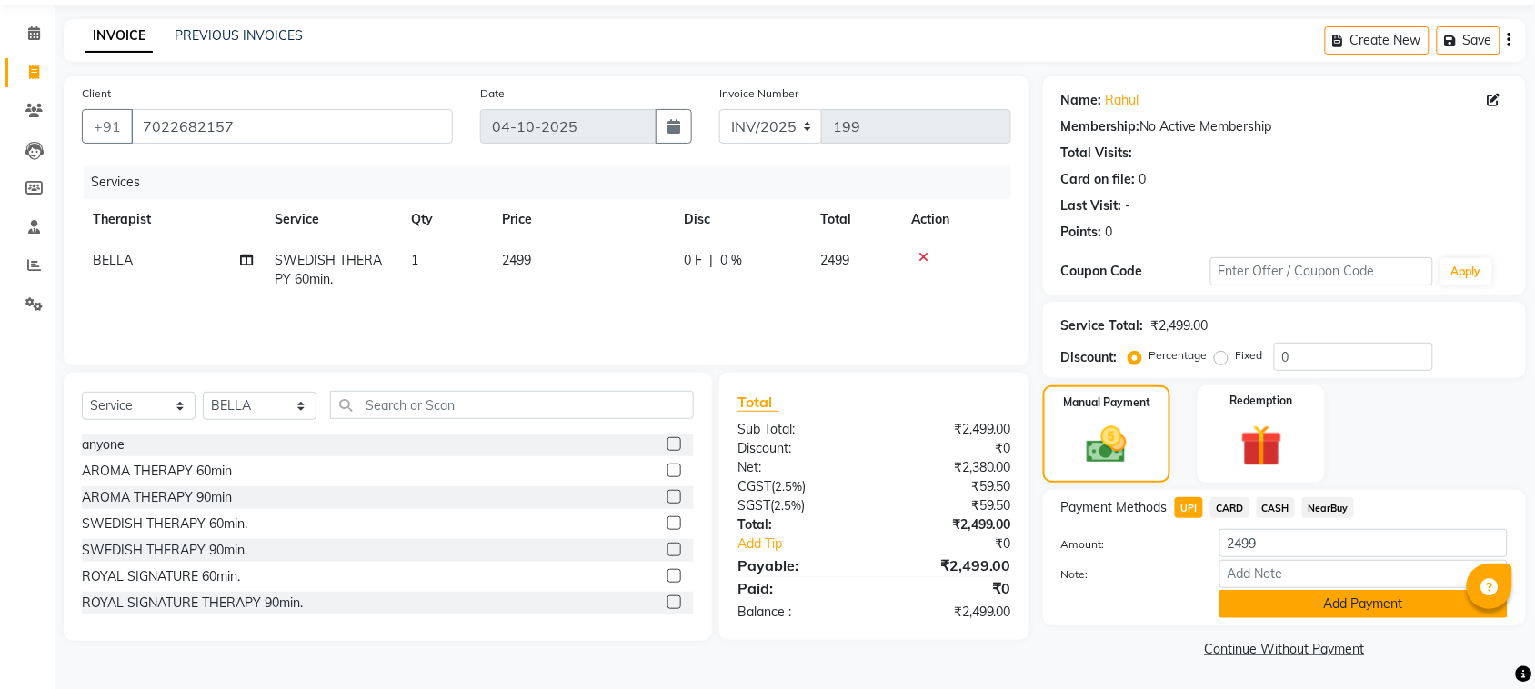
click at [1294, 609] on button "Add Payment" at bounding box center [1363, 604] width 288 height 28
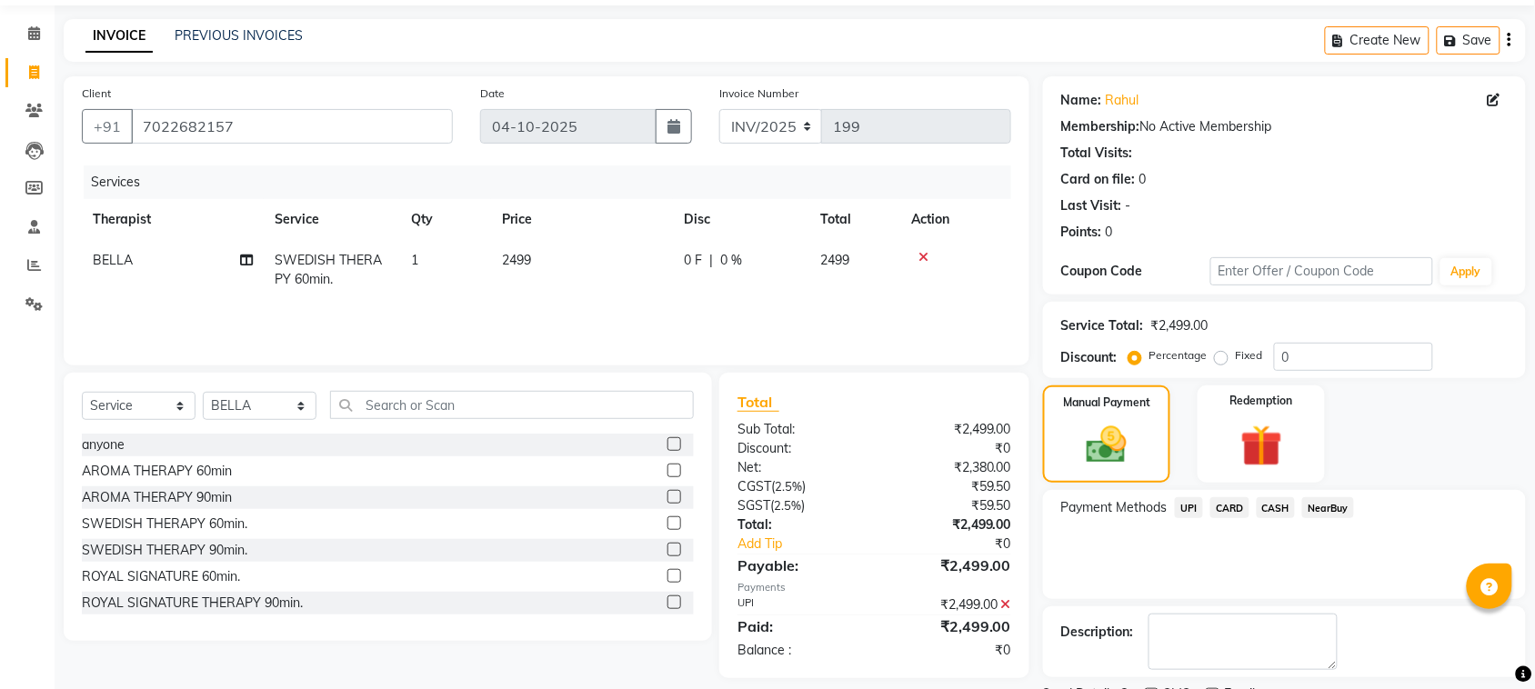
scroll to position [137, 0]
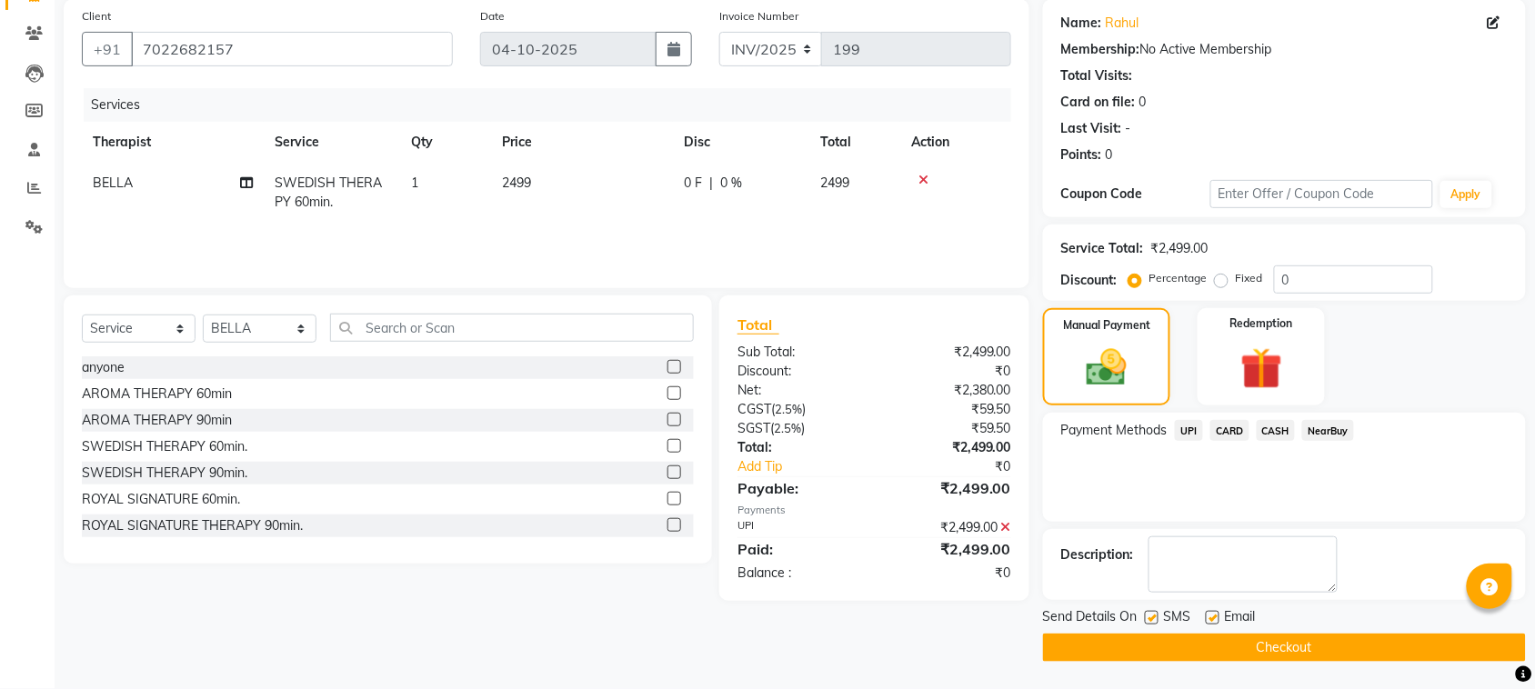
drag, startPoint x: 1216, startPoint y: 618, endPoint x: 1171, endPoint y: 624, distance: 45.8
click at [1210, 618] on label at bounding box center [1212, 618] width 14 height 14
click at [1210, 618] on input "checkbox" at bounding box center [1211, 619] width 12 height 12
click at [1147, 625] on div at bounding box center [1151, 620] width 12 height 19
click at [1153, 623] on label at bounding box center [1152, 618] width 14 height 14
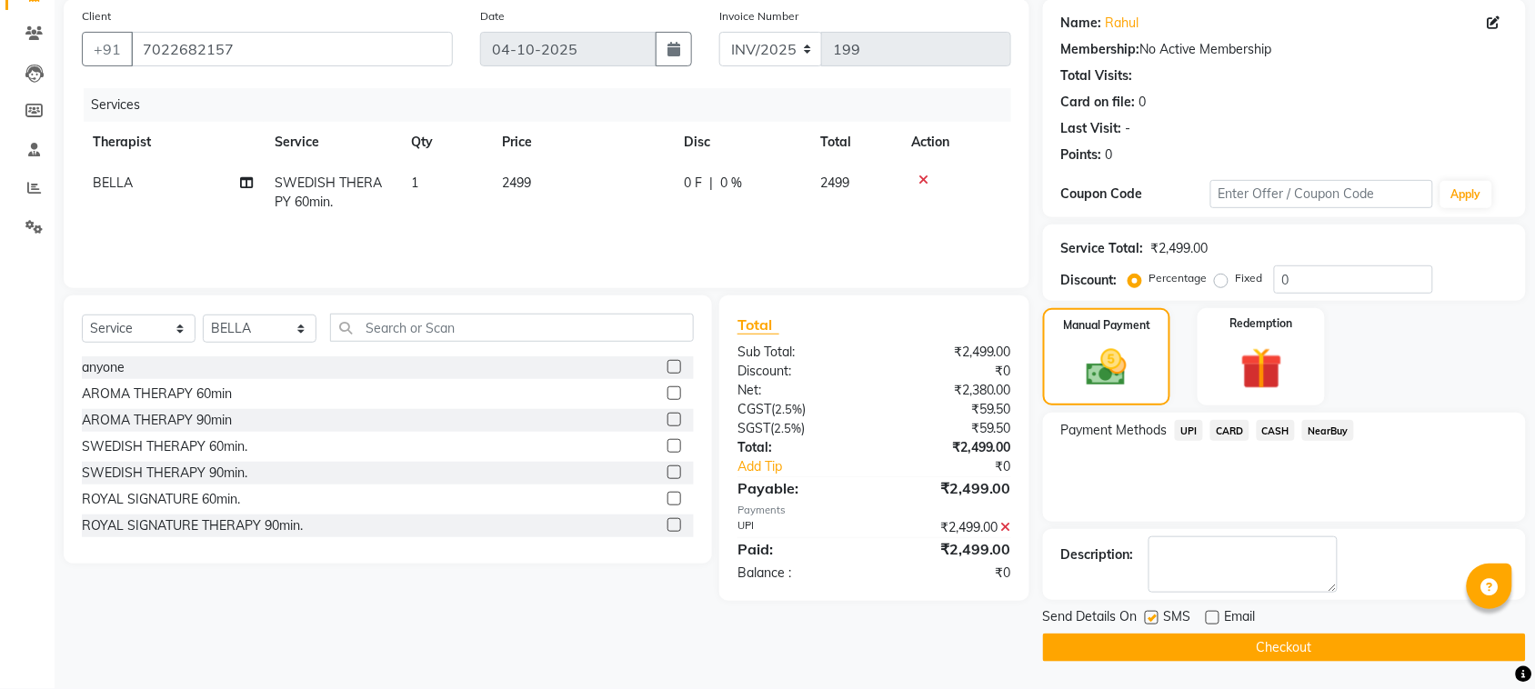
click at [1153, 623] on input "checkbox" at bounding box center [1151, 619] width 12 height 12
click at [1157, 646] on button "Checkout" at bounding box center [1284, 648] width 483 height 28
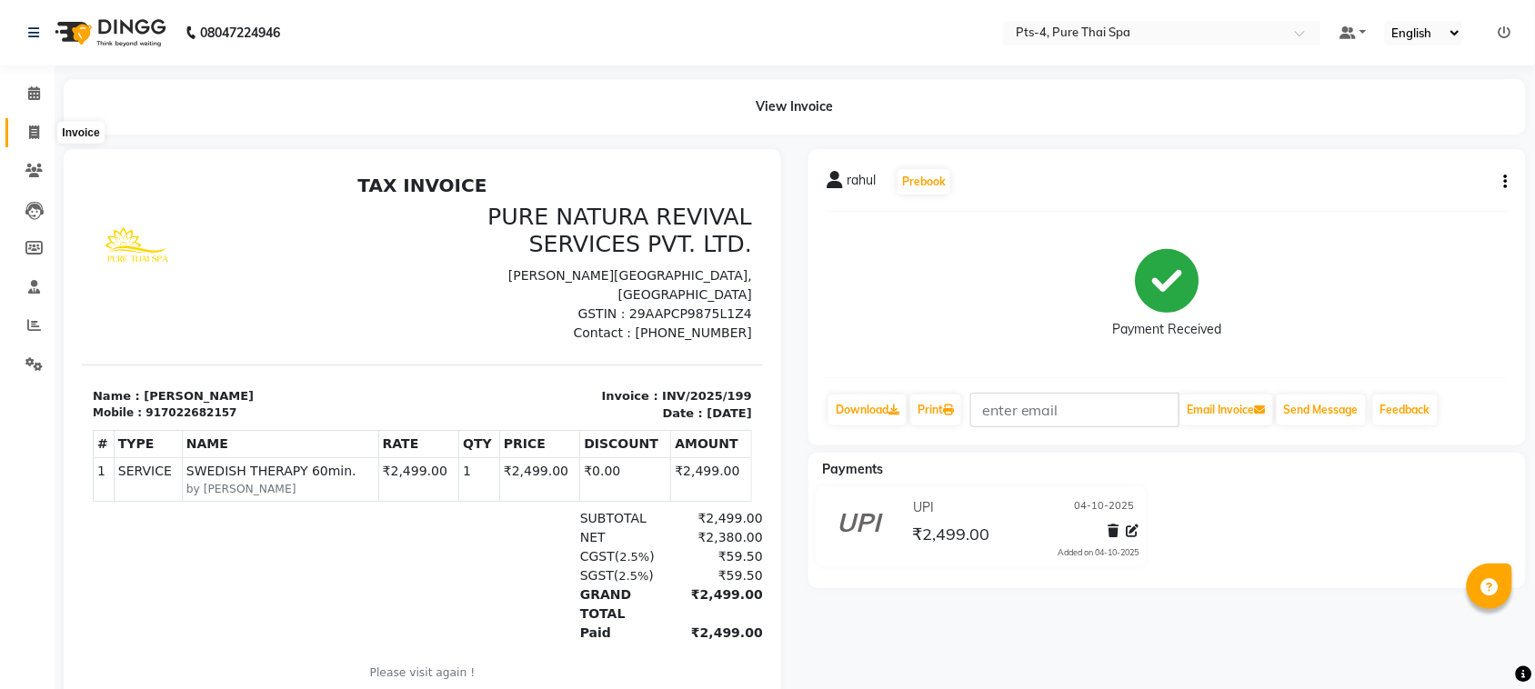
click at [43, 133] on span at bounding box center [34, 133] width 32 height 21
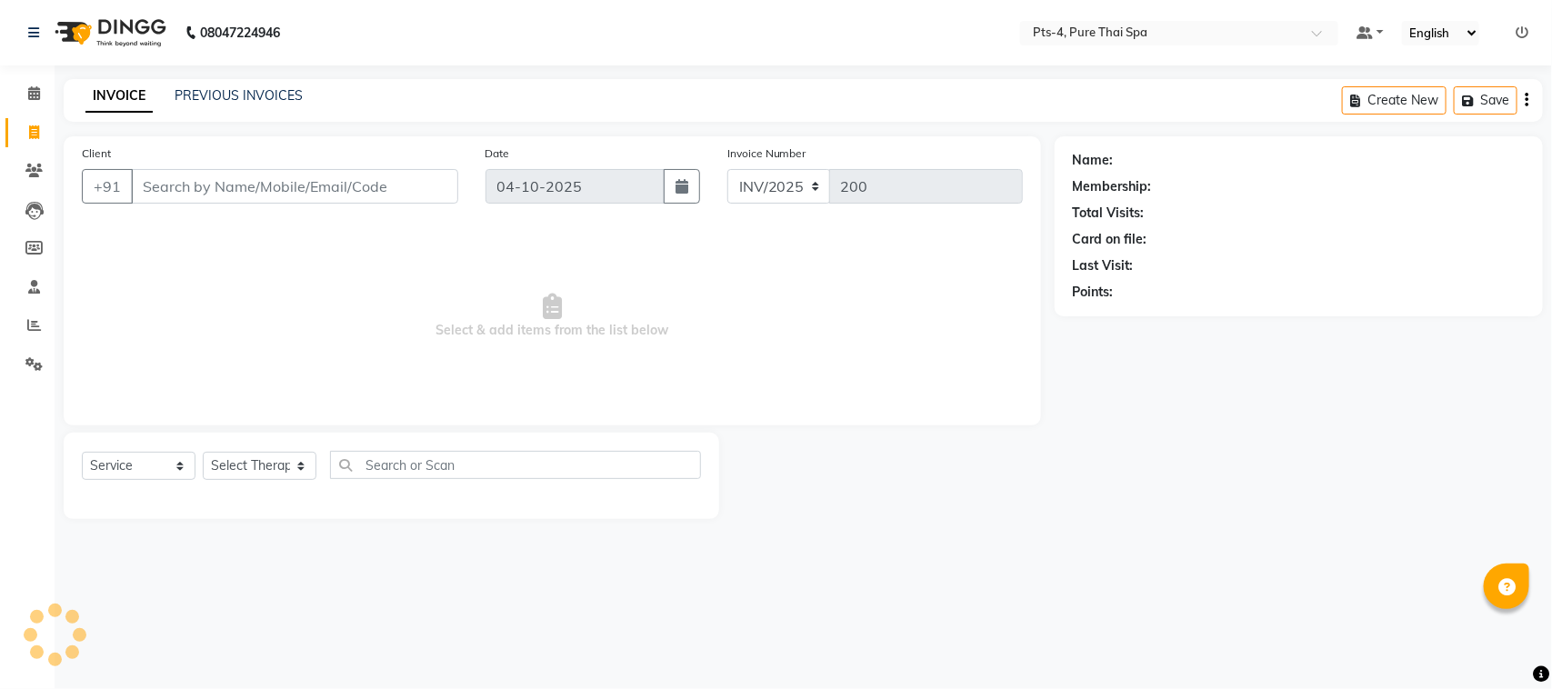
click at [195, 188] on input "Client" at bounding box center [294, 186] width 327 height 35
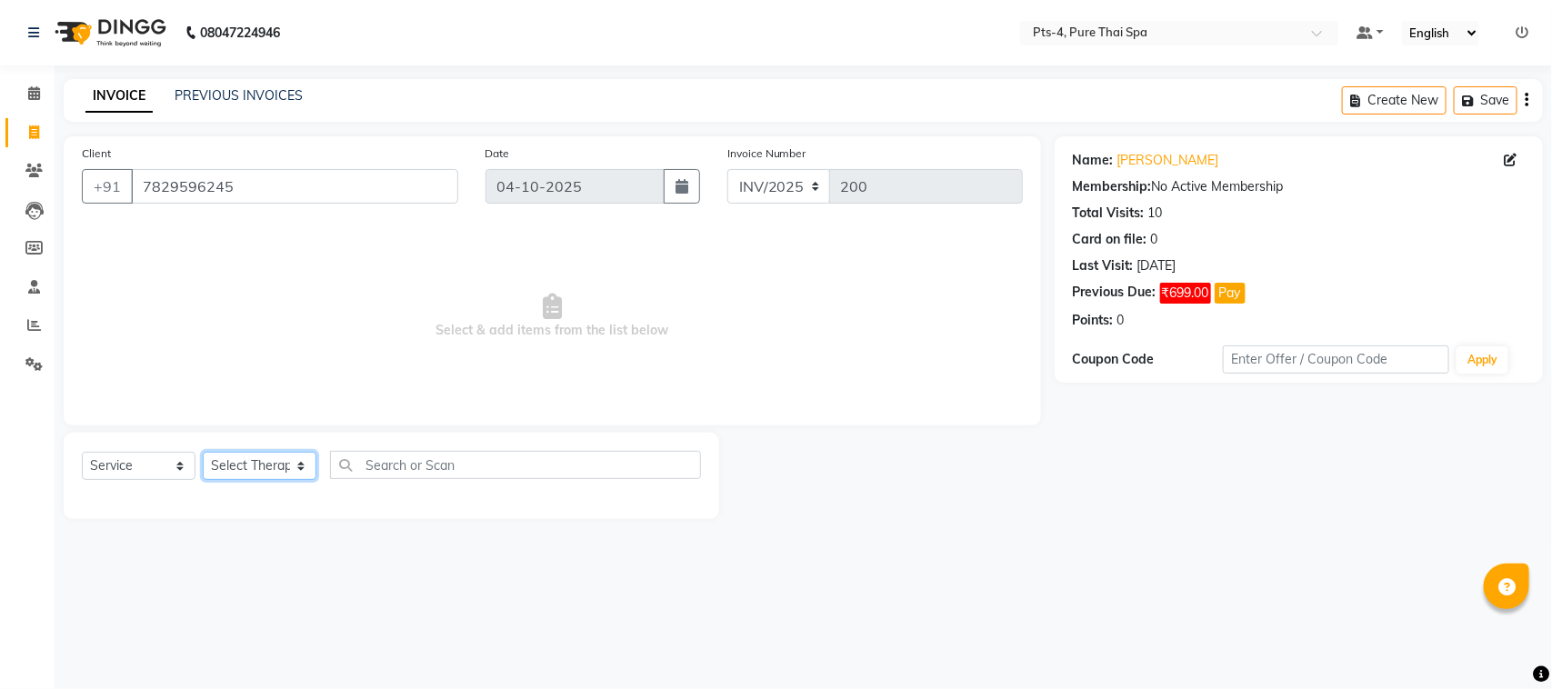
click at [219, 464] on select "Select Therapist AMY NE ANU anyone Ashish kumar BELLA Candy FON HONEY JIYA kris…" at bounding box center [260, 466] width 114 height 28
click at [203, 452] on select "Select Therapist AMY NE ANU anyone Ashish kumar BELLA Candy FON HONEY JIYA kris…" at bounding box center [260, 466] width 114 height 28
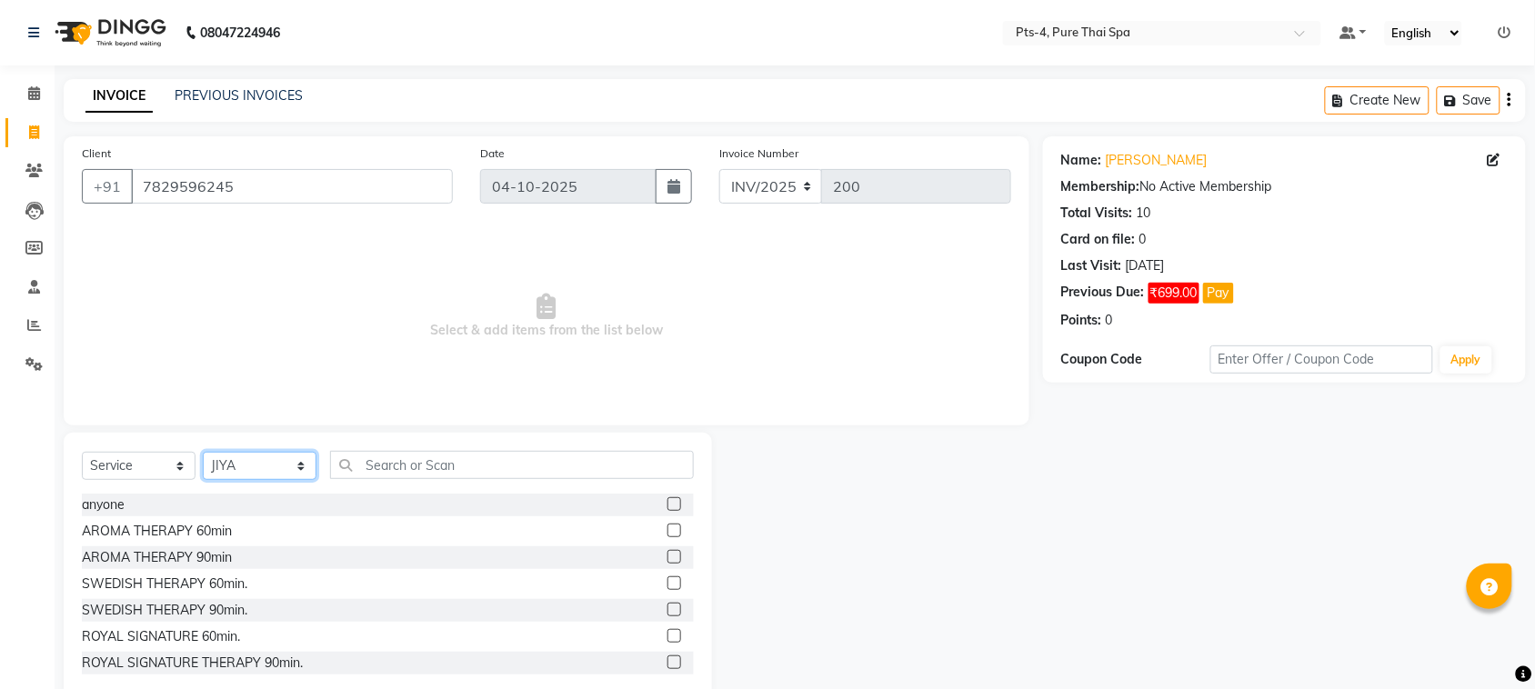
scroll to position [114, 0]
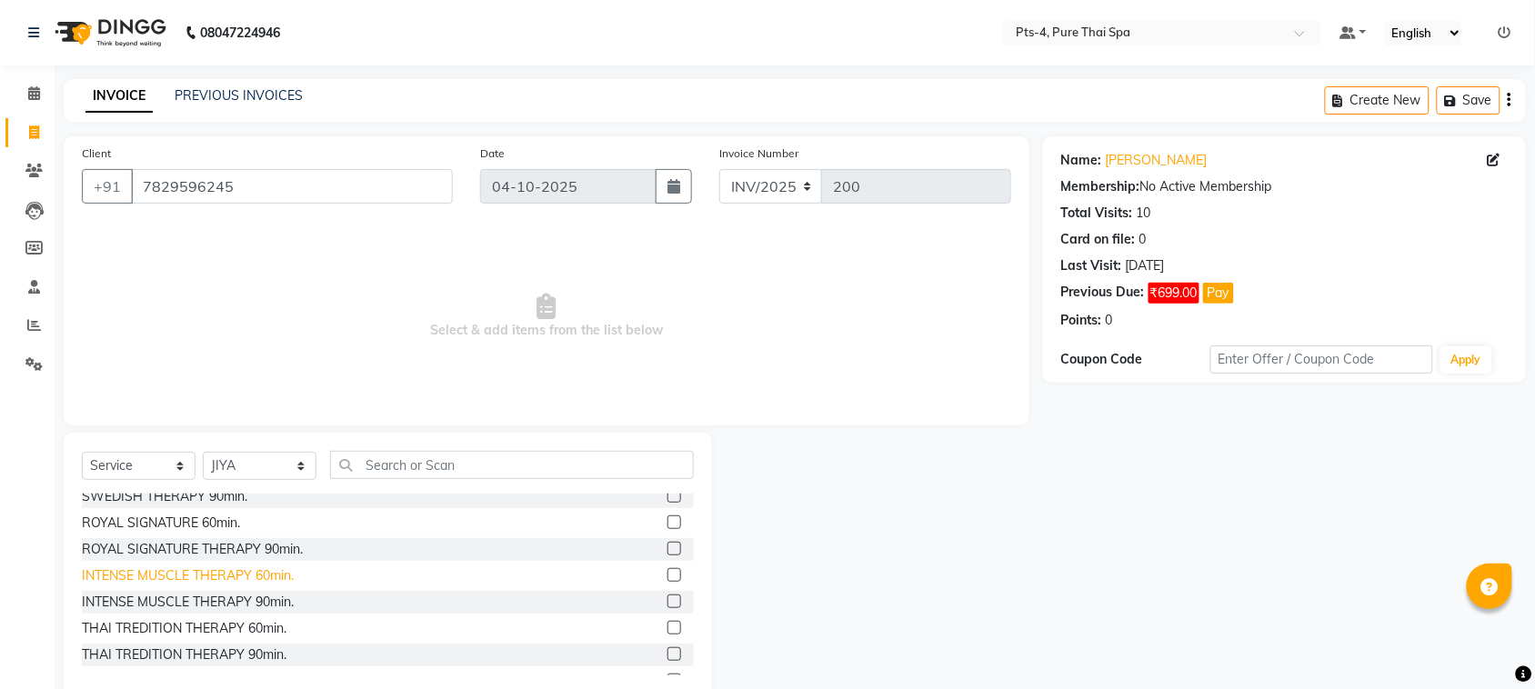
click at [137, 577] on div "INTENSE MUSCLE THERAPY 60min." at bounding box center [188, 575] width 212 height 19
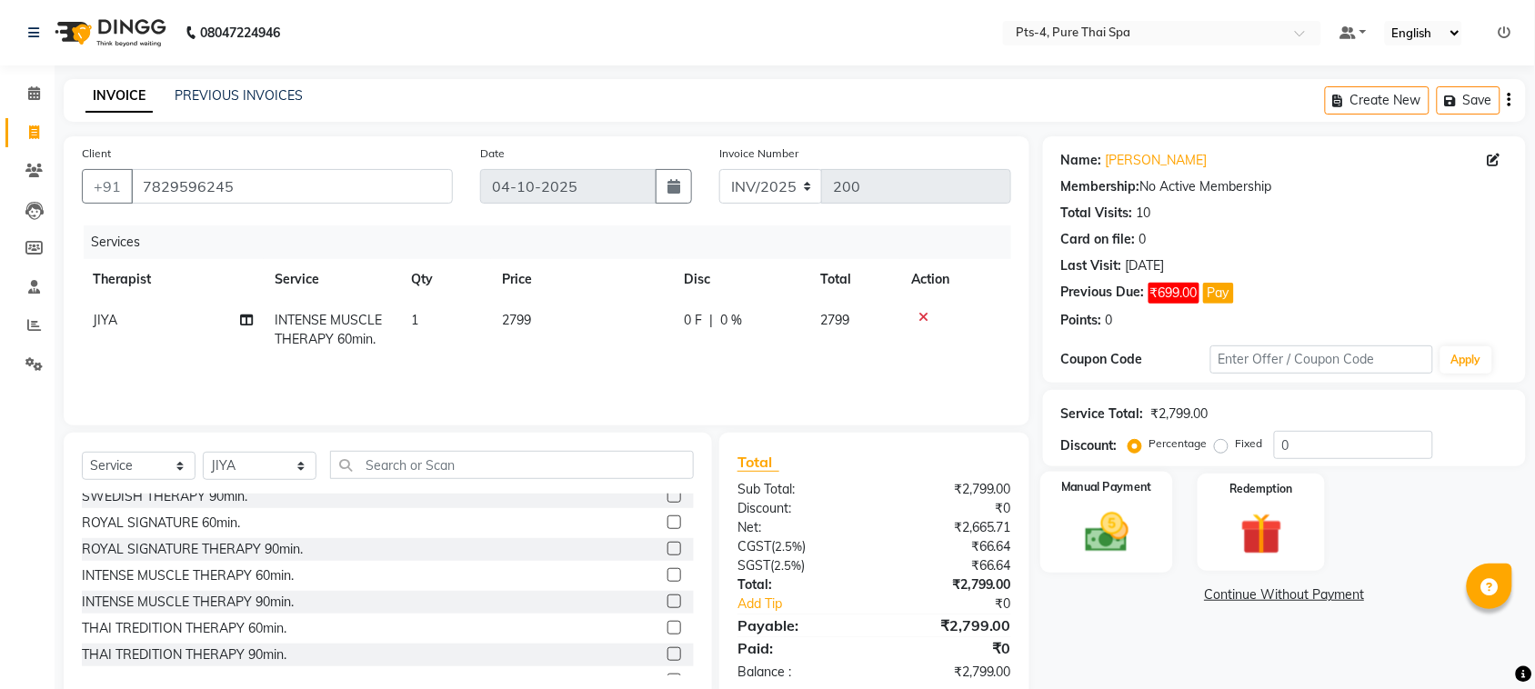
scroll to position [37, 0]
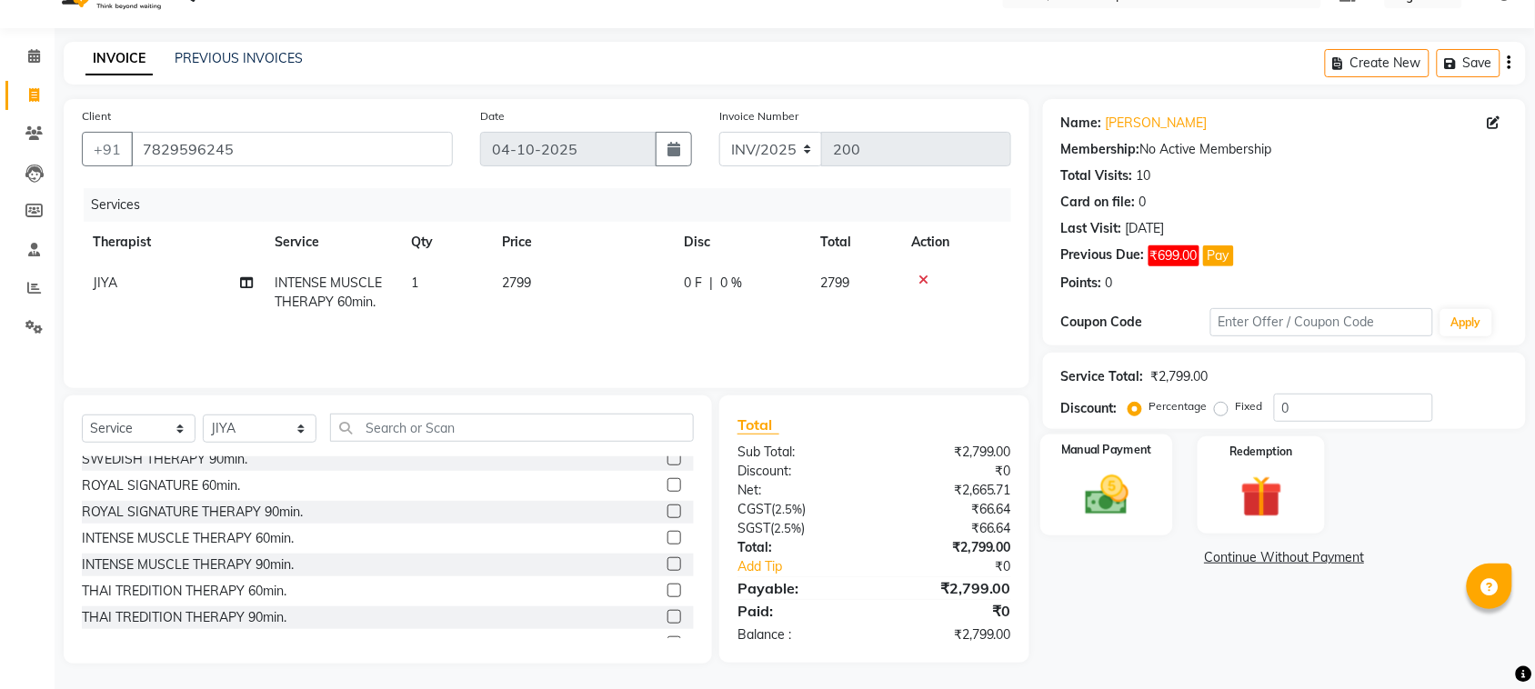
click at [1125, 480] on img at bounding box center [1106, 495] width 71 height 50
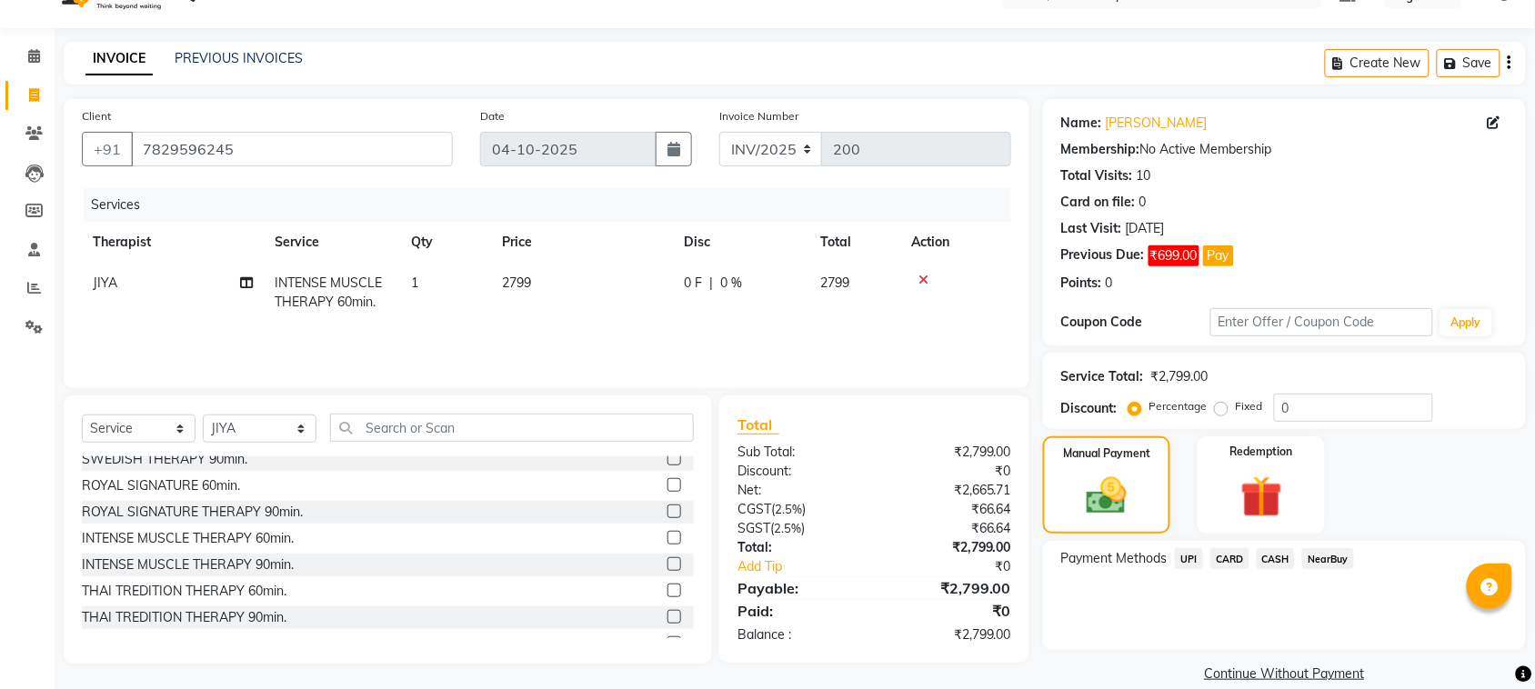
click at [1198, 553] on span "UPI" at bounding box center [1189, 558] width 28 height 21
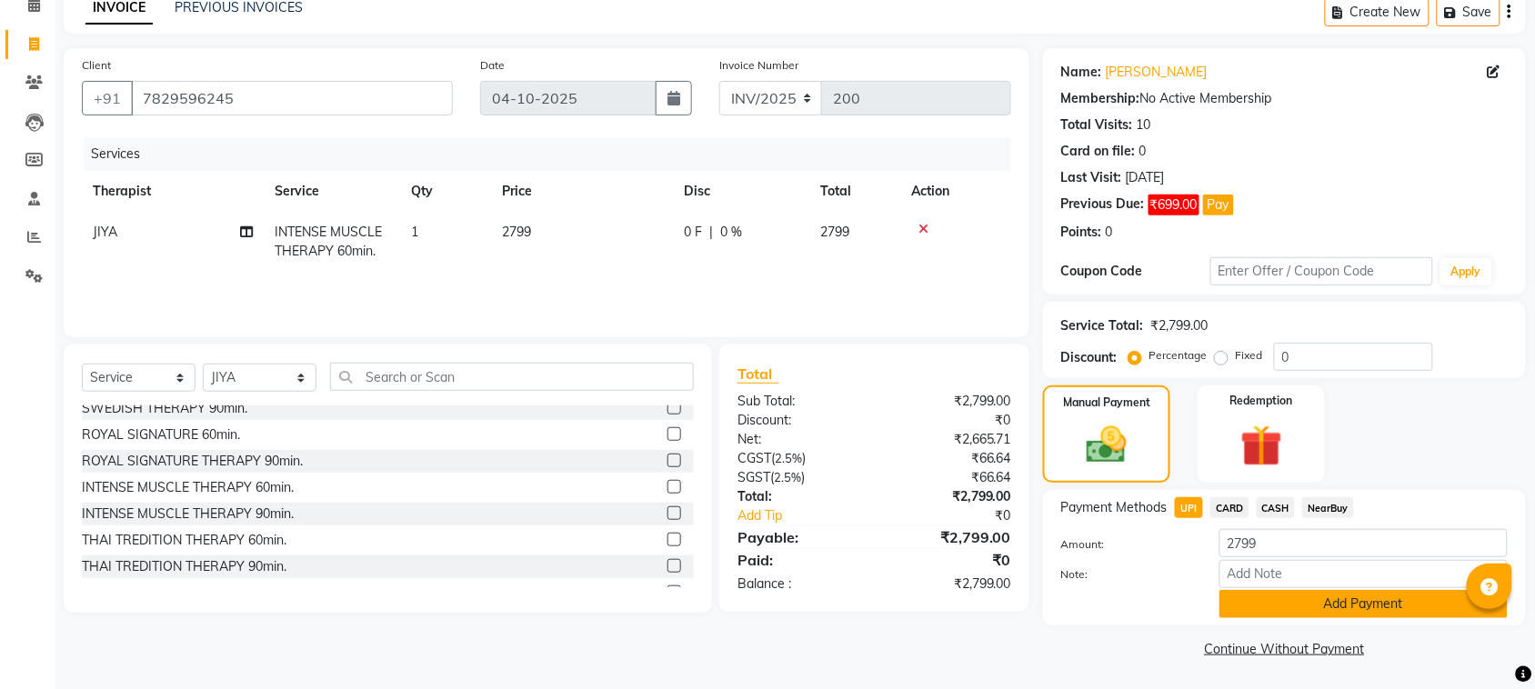
click at [1395, 595] on button "Add Payment" at bounding box center [1363, 604] width 288 height 28
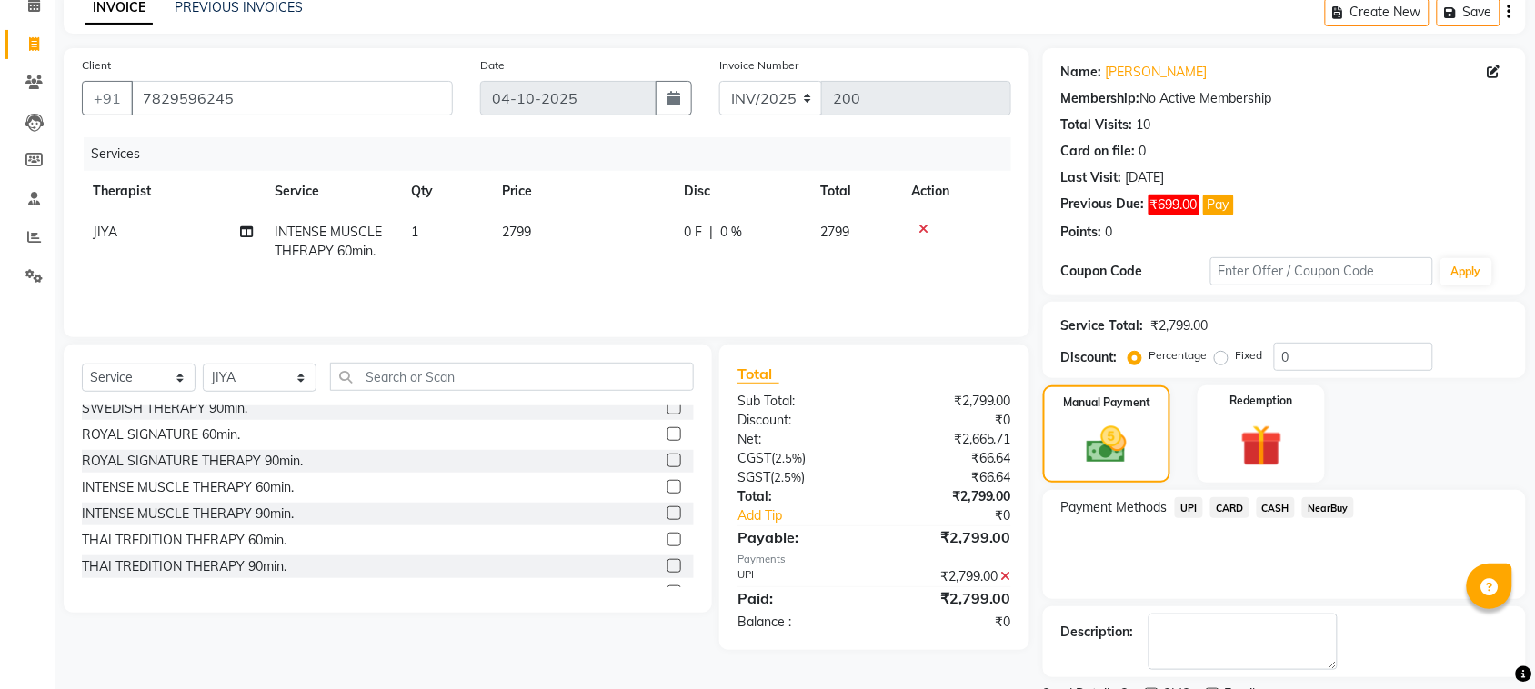
scroll to position [166, 0]
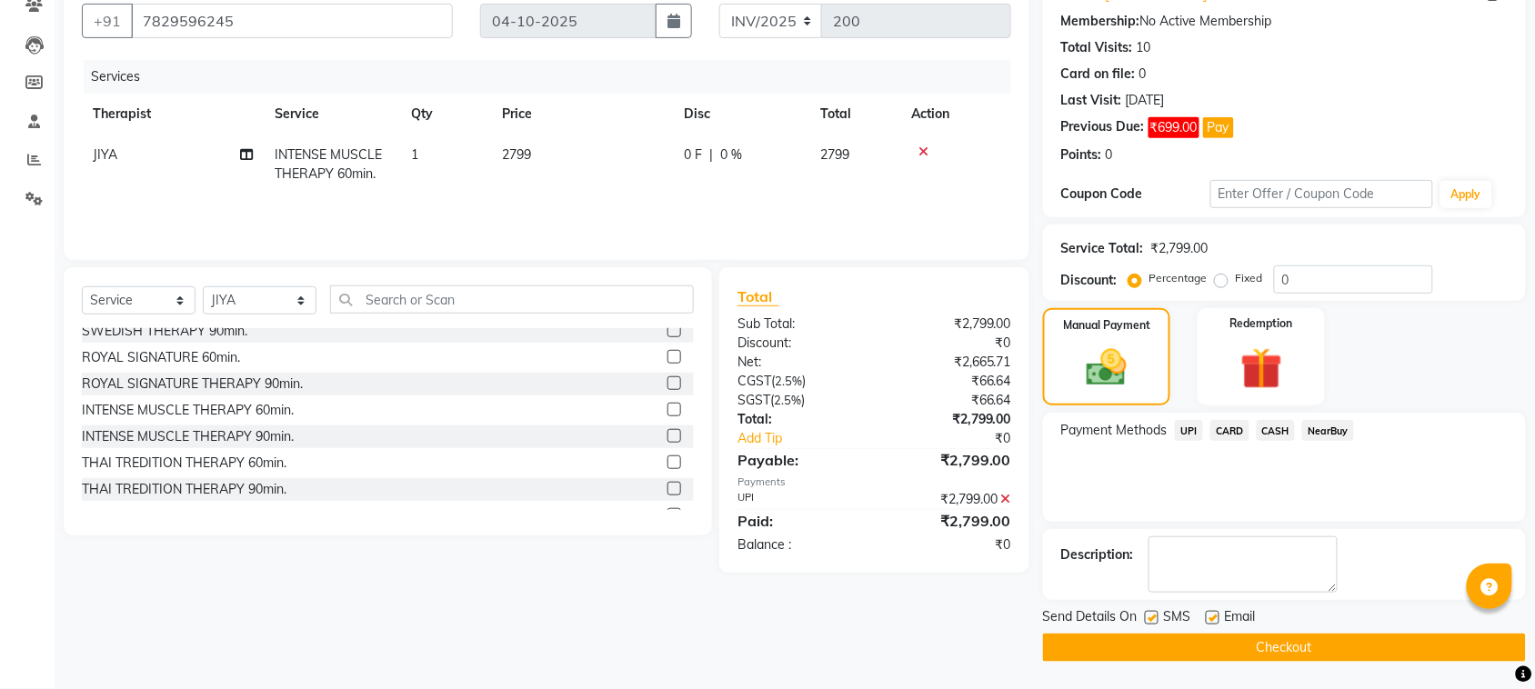
click at [1215, 616] on label at bounding box center [1212, 618] width 14 height 14
click at [1215, 616] on input "checkbox" at bounding box center [1211, 619] width 12 height 12
click at [1157, 615] on label at bounding box center [1152, 618] width 14 height 14
click at [1156, 615] on input "checkbox" at bounding box center [1151, 619] width 12 height 12
click at [1157, 648] on button "Checkout" at bounding box center [1284, 648] width 483 height 28
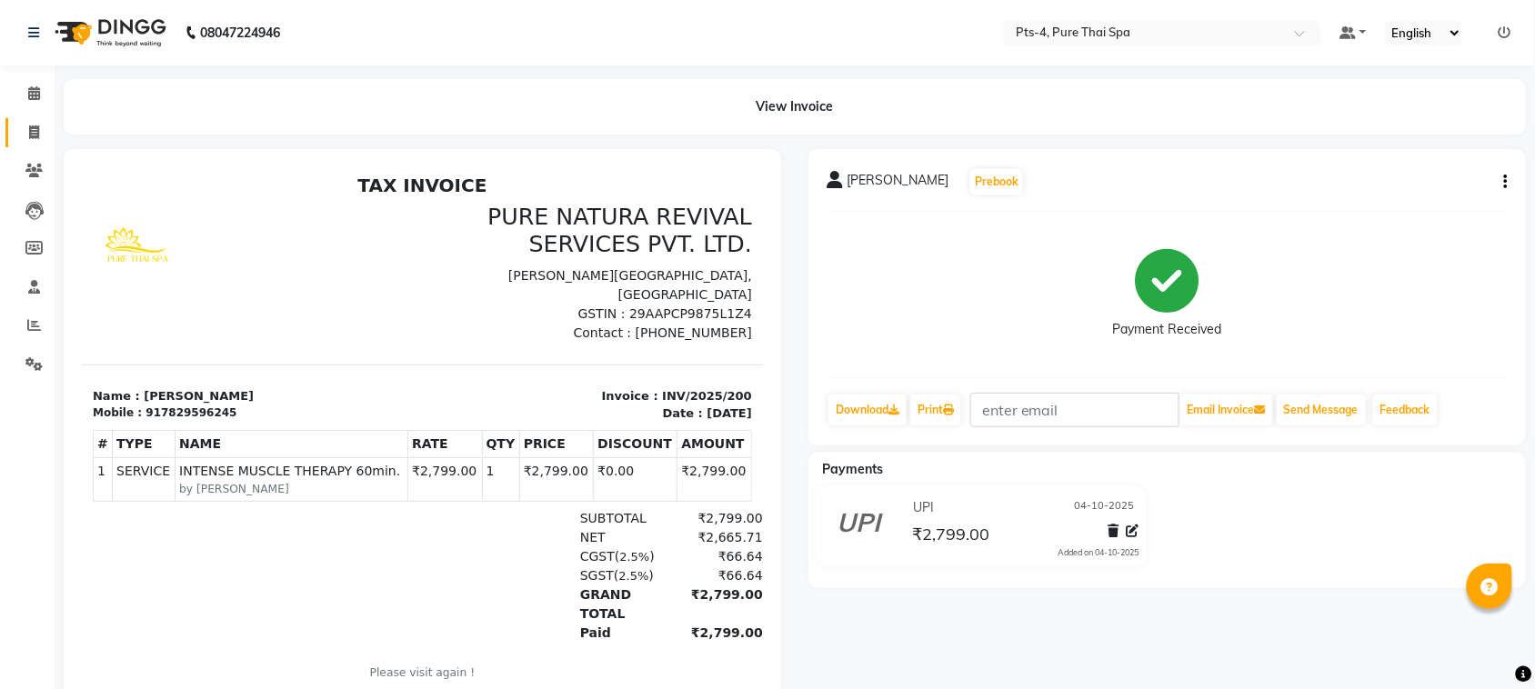
click at [32, 141] on span at bounding box center [34, 133] width 32 height 21
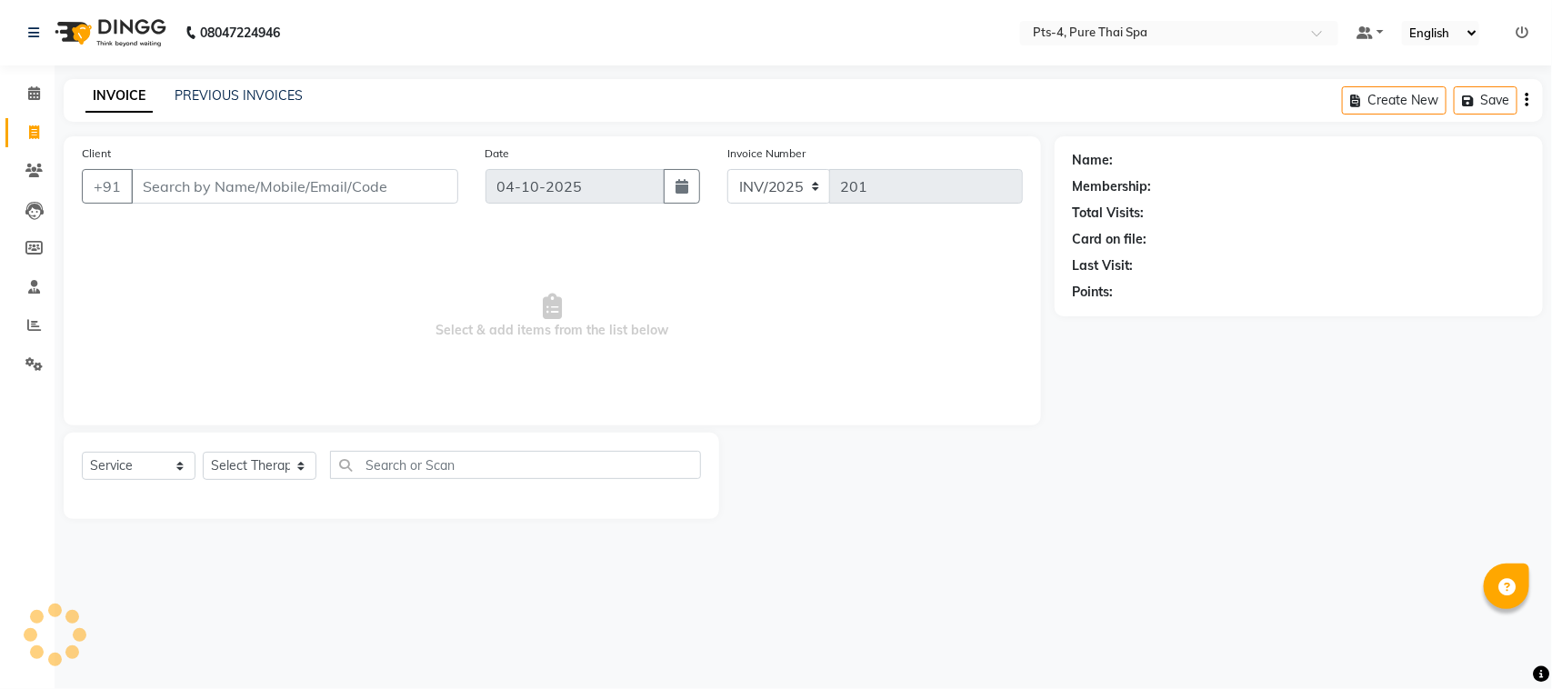
click at [159, 197] on input "Client" at bounding box center [294, 186] width 327 height 35
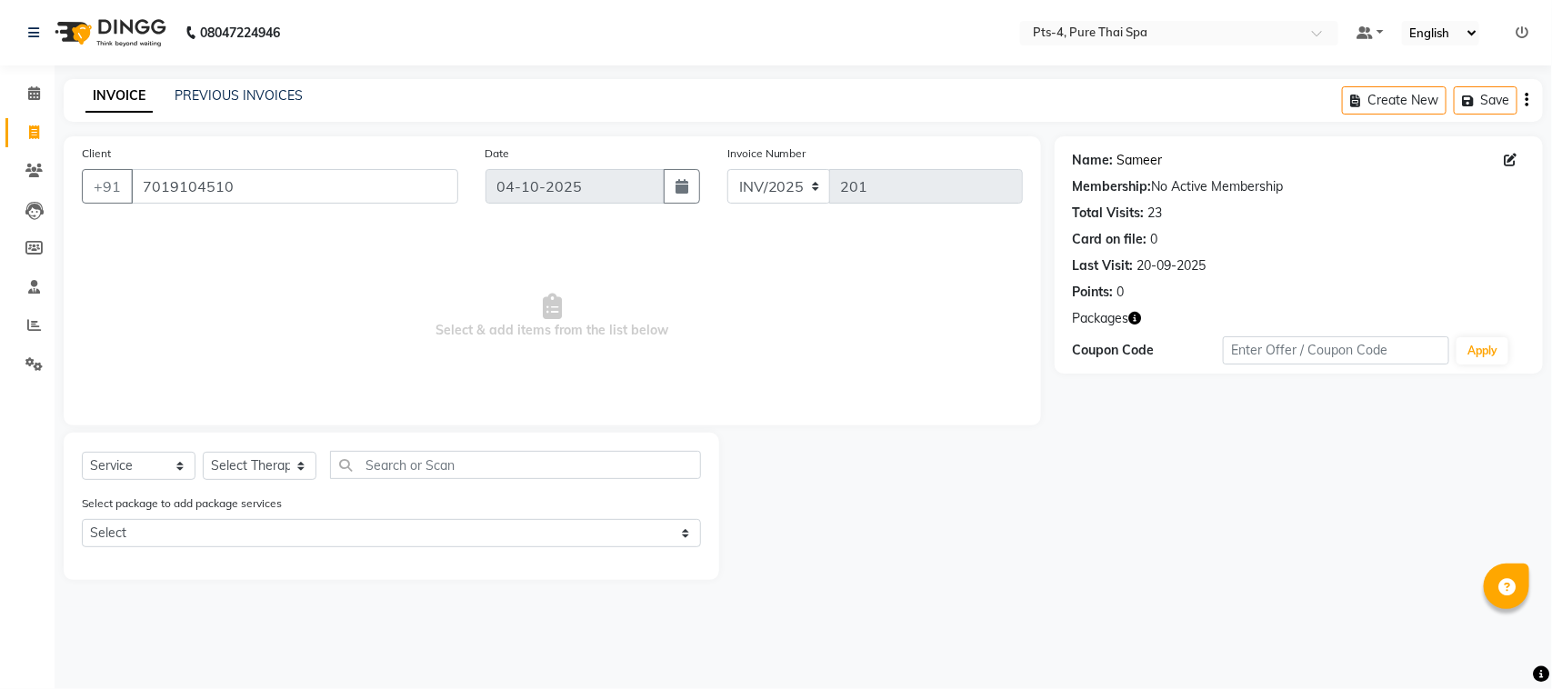
click at [1125, 159] on link "Sameer" at bounding box center [1139, 160] width 45 height 19
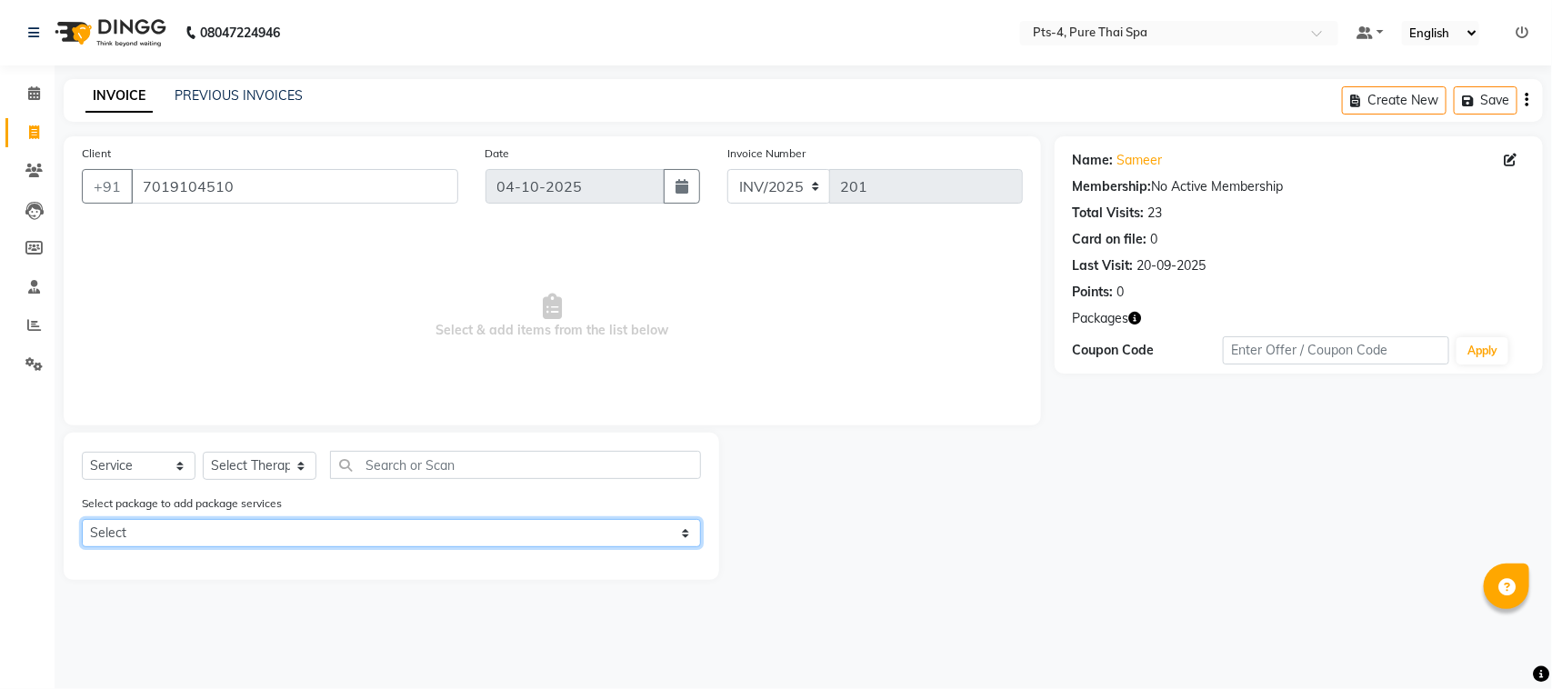
click at [124, 538] on select "Select PTS PACKAGE (10K) 10 SERVICES PTS PACKAGE (5K) 4 SERVICES PTS PACKAGE (1…" at bounding box center [391, 533] width 619 height 28
click at [82, 519] on select "Select PTS PACKAGE (10K) 10 SERVICES PTS PACKAGE (5K) 4 SERVICES PTS PACKAGE (1…" at bounding box center [391, 533] width 619 height 28
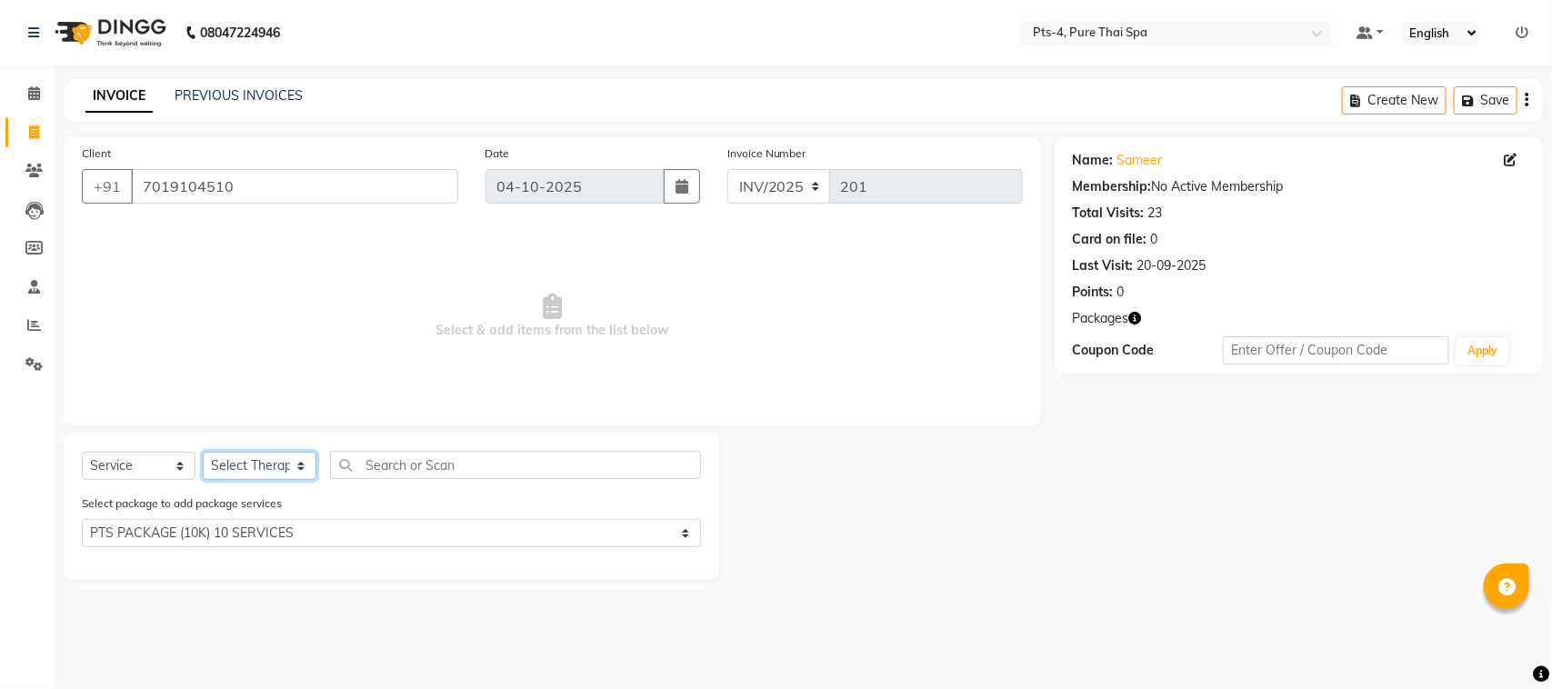
click at [244, 465] on select "Select Therapist AMY NE ANU anyone Ashish kumar BELLA Candy FON HONEY JIYA kris…" at bounding box center [260, 466] width 114 height 28
click at [203, 452] on select "Select Therapist AMY NE ANU anyone Ashish kumar BELLA Candy FON HONEY JIYA kris…" at bounding box center [260, 466] width 114 height 28
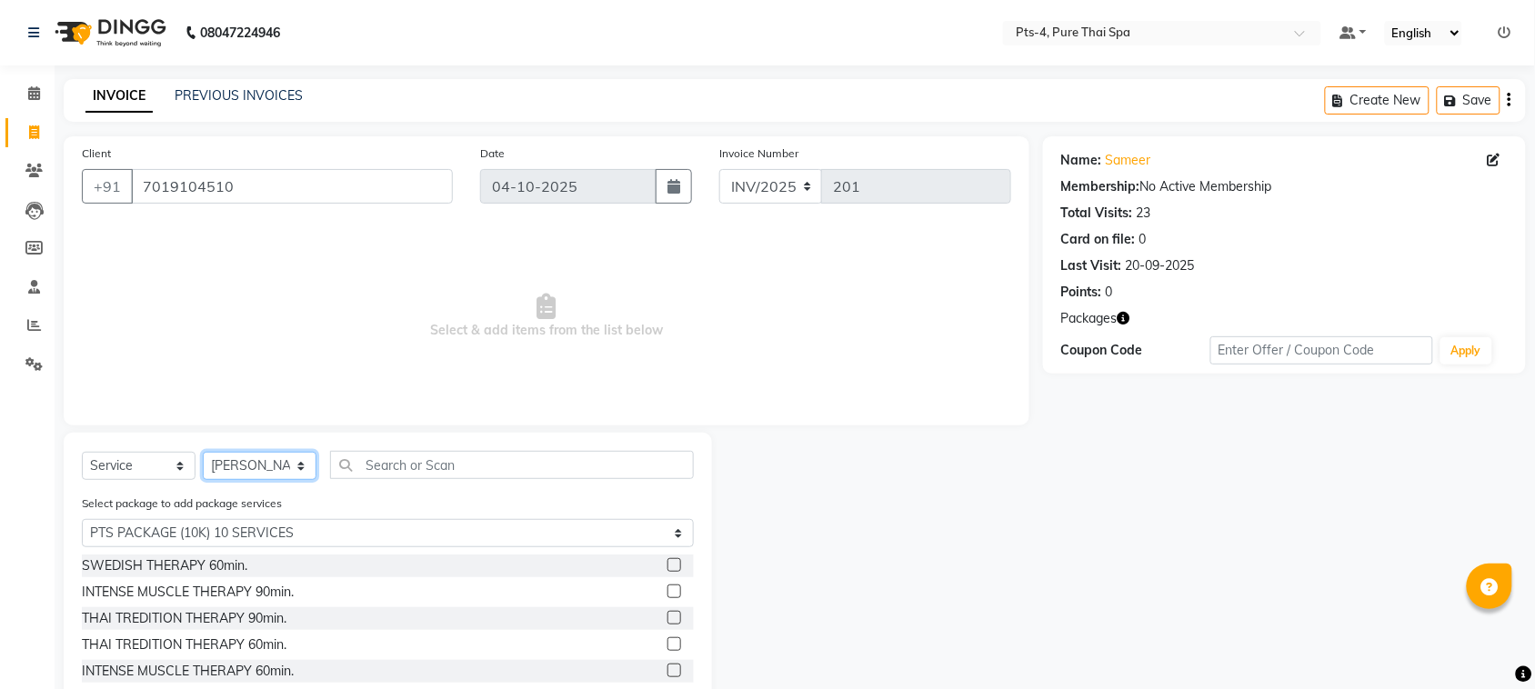
scroll to position [82, 0]
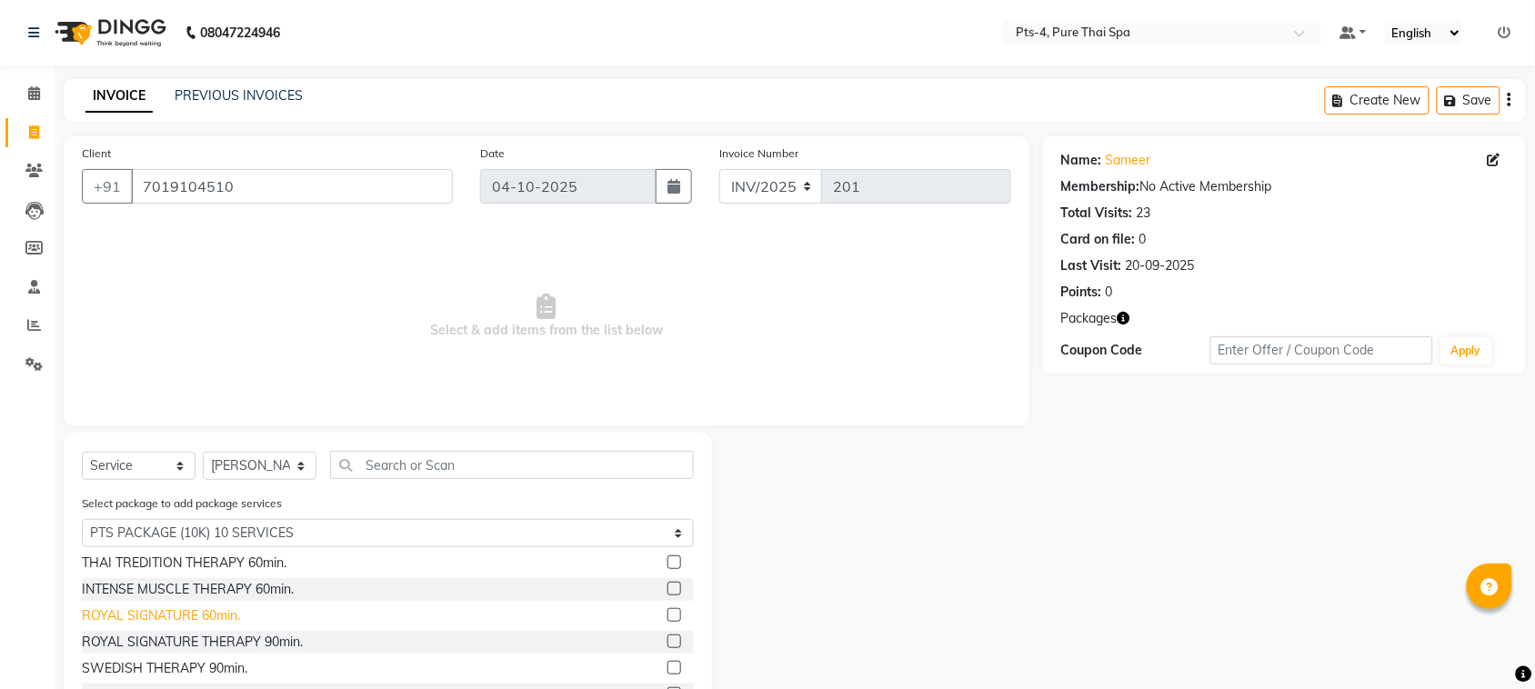
click at [177, 609] on div "ROYAL SIGNATURE 60min." at bounding box center [161, 615] width 158 height 19
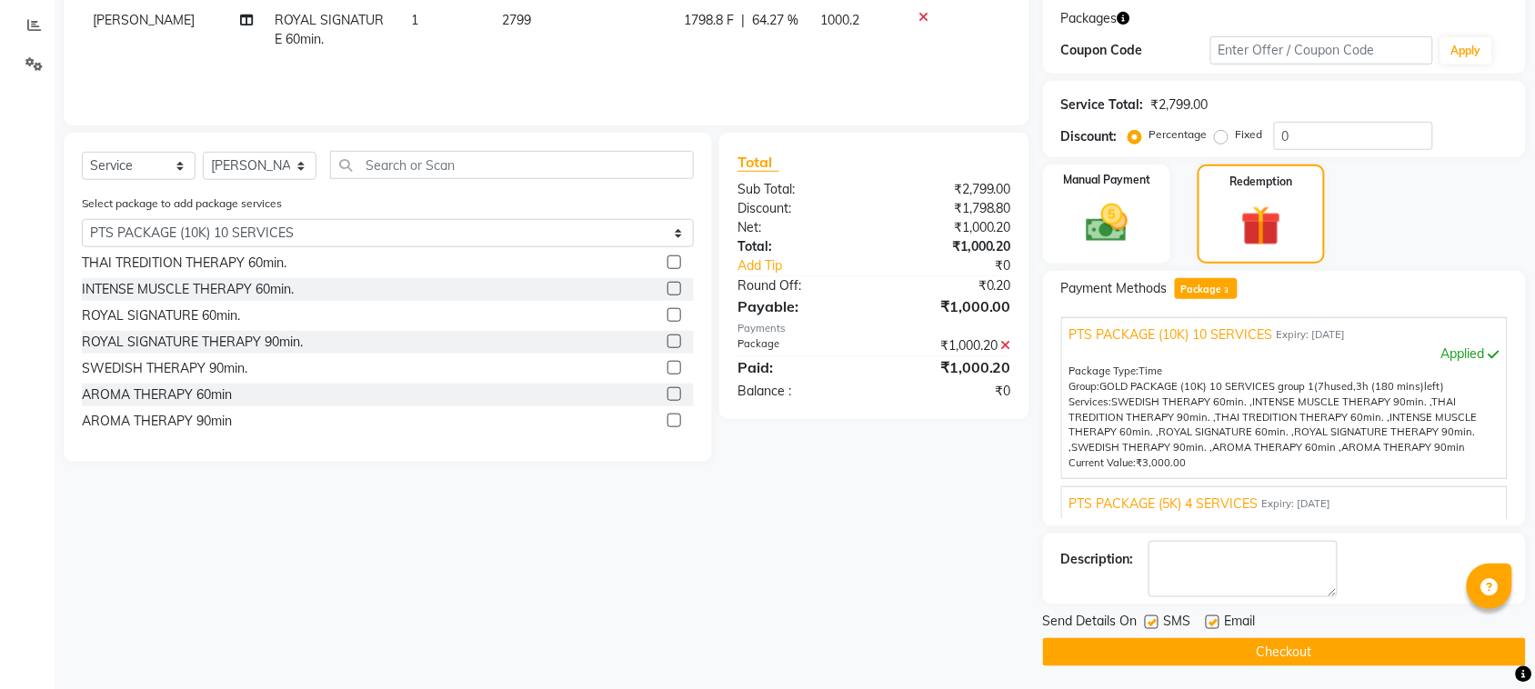
scroll to position [305, 0]
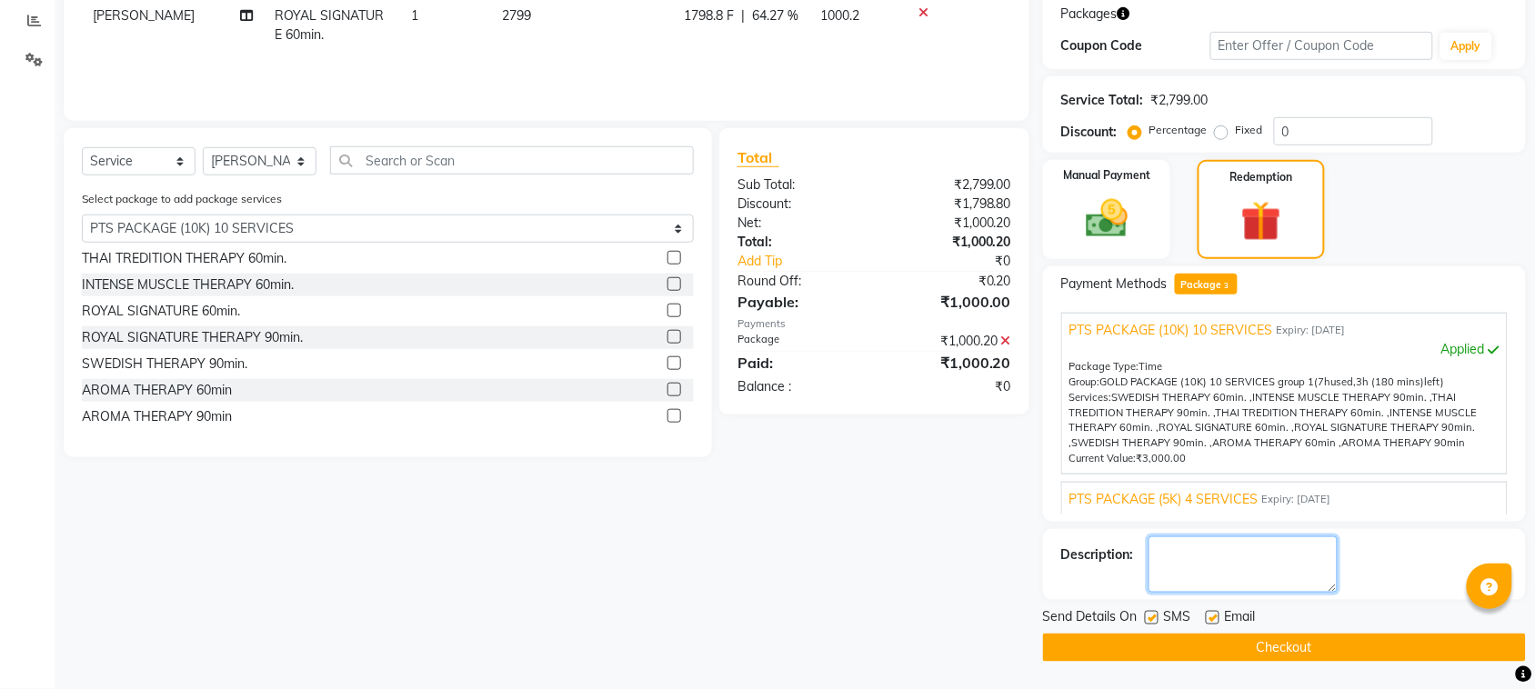
click at [1218, 565] on textarea at bounding box center [1242, 564] width 189 height 56
click at [1225, 560] on textarea at bounding box center [1242, 564] width 189 height 56
paste textarea "pts-1-851"
click at [1212, 618] on label at bounding box center [1212, 618] width 14 height 14
click at [1212, 618] on input "checkbox" at bounding box center [1211, 619] width 12 height 12
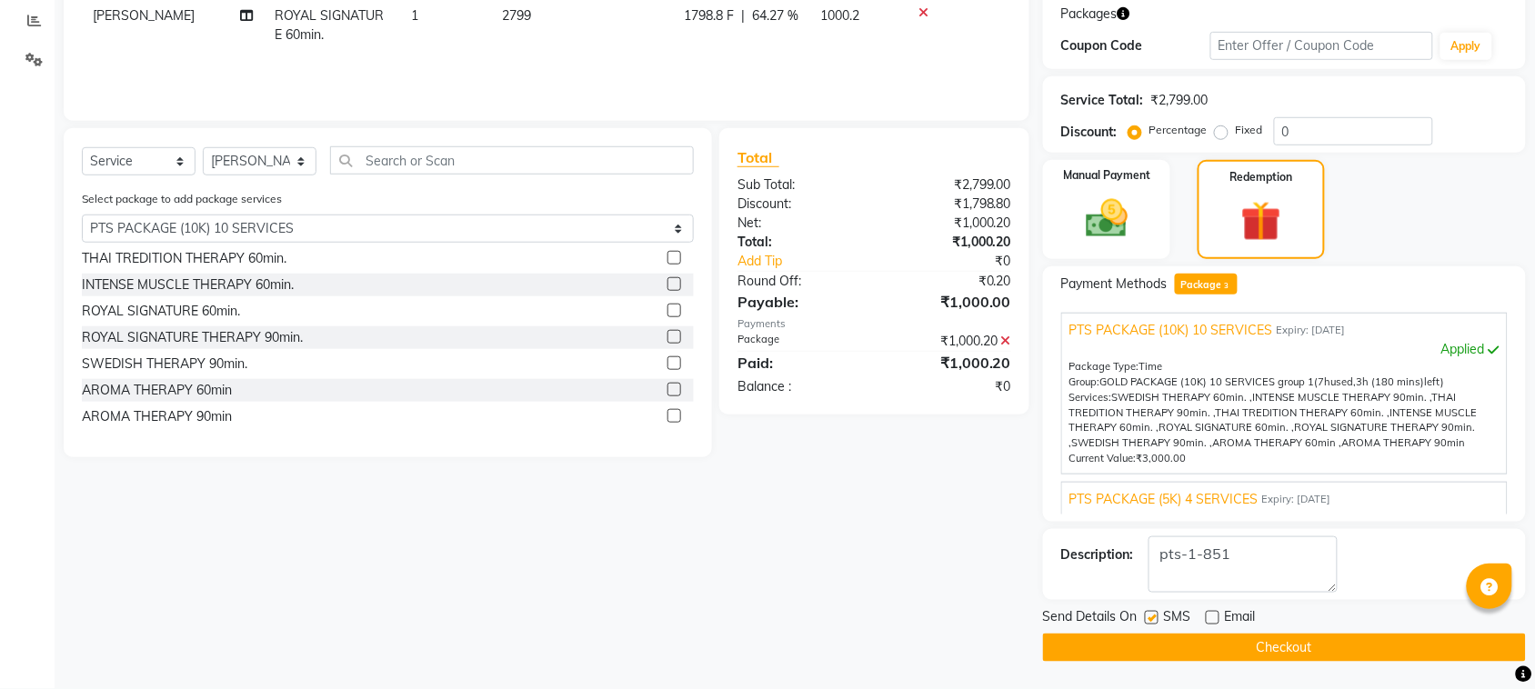
drag, startPoint x: 1152, startPoint y: 618, endPoint x: 1165, endPoint y: 637, distance: 22.9
click at [1157, 619] on label at bounding box center [1152, 618] width 14 height 14
click at [1156, 619] on input "checkbox" at bounding box center [1151, 619] width 12 height 12
click at [1169, 645] on button "Checkout" at bounding box center [1284, 648] width 483 height 28
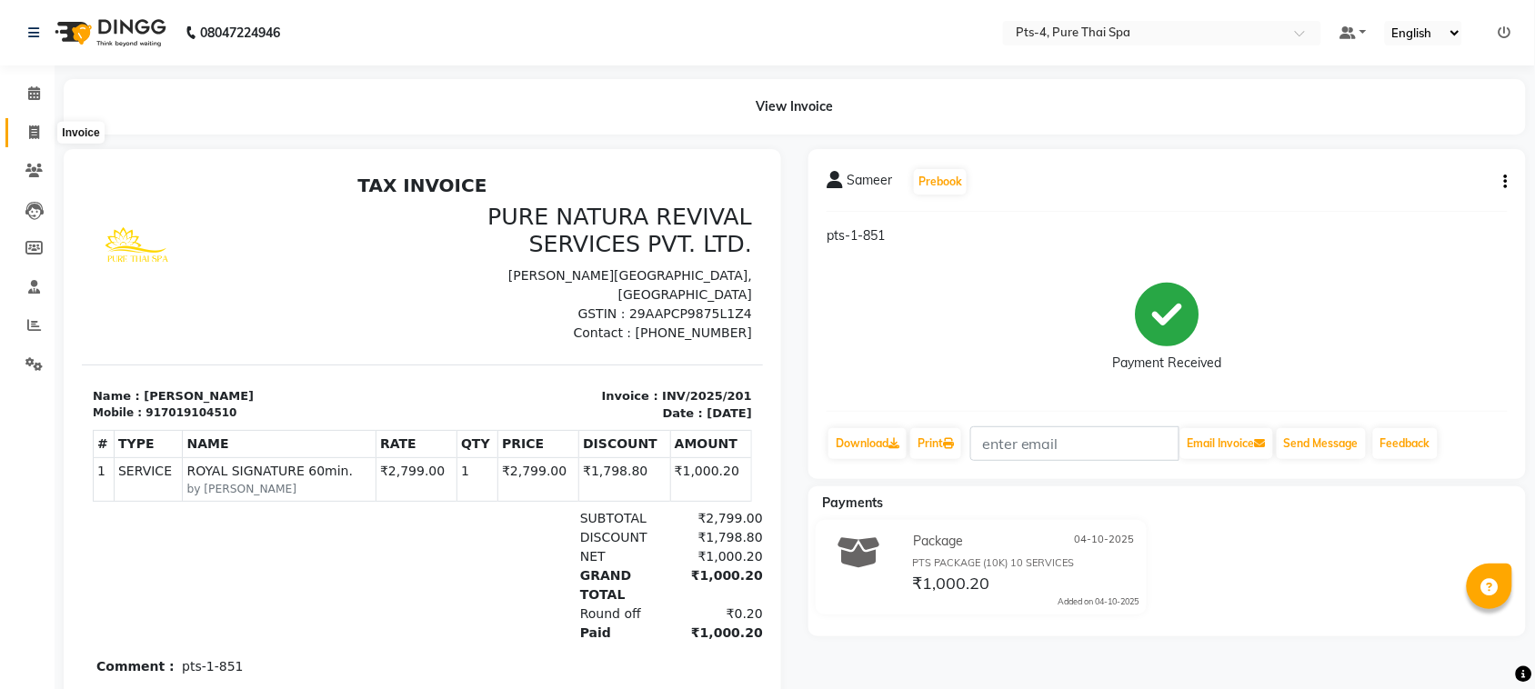
click at [29, 133] on icon at bounding box center [34, 132] width 10 height 14
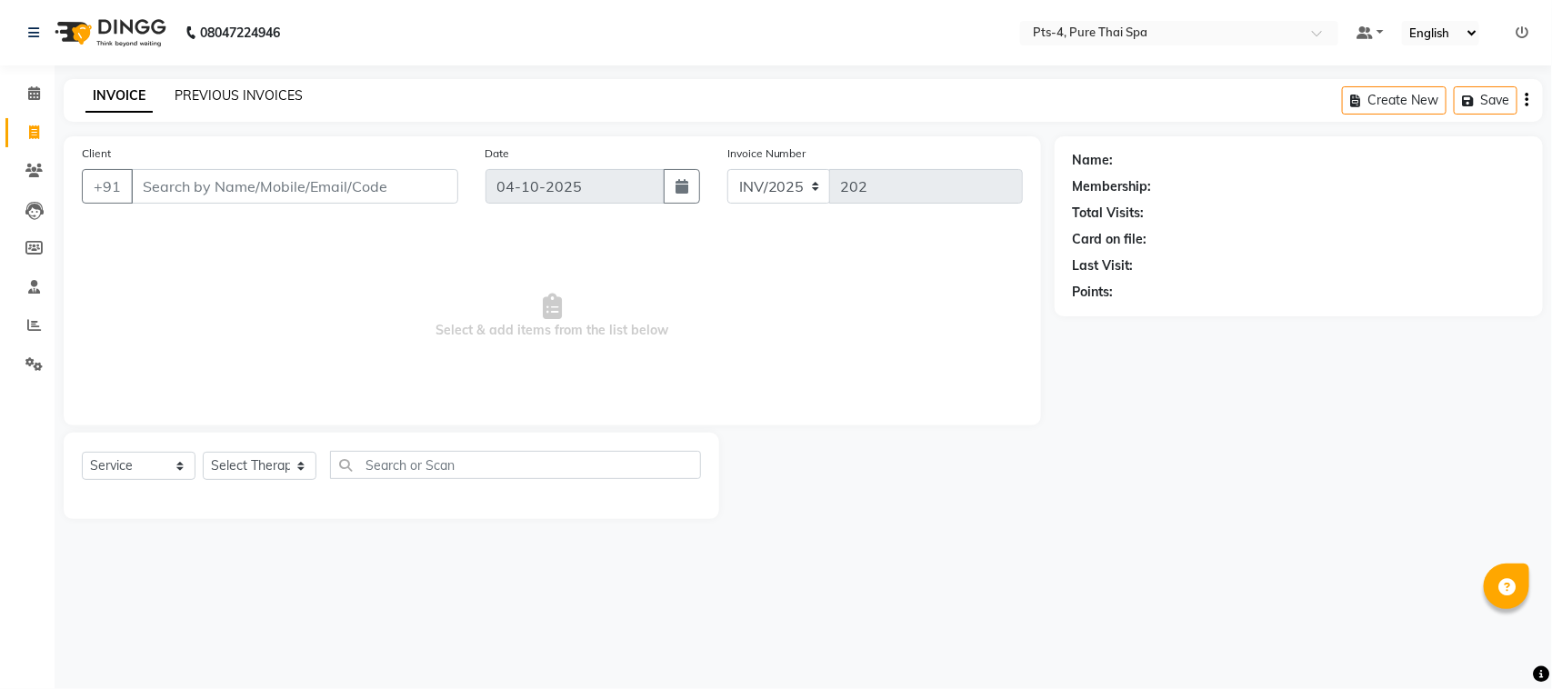
click at [239, 98] on link "PREVIOUS INVOICES" at bounding box center [239, 95] width 128 height 16
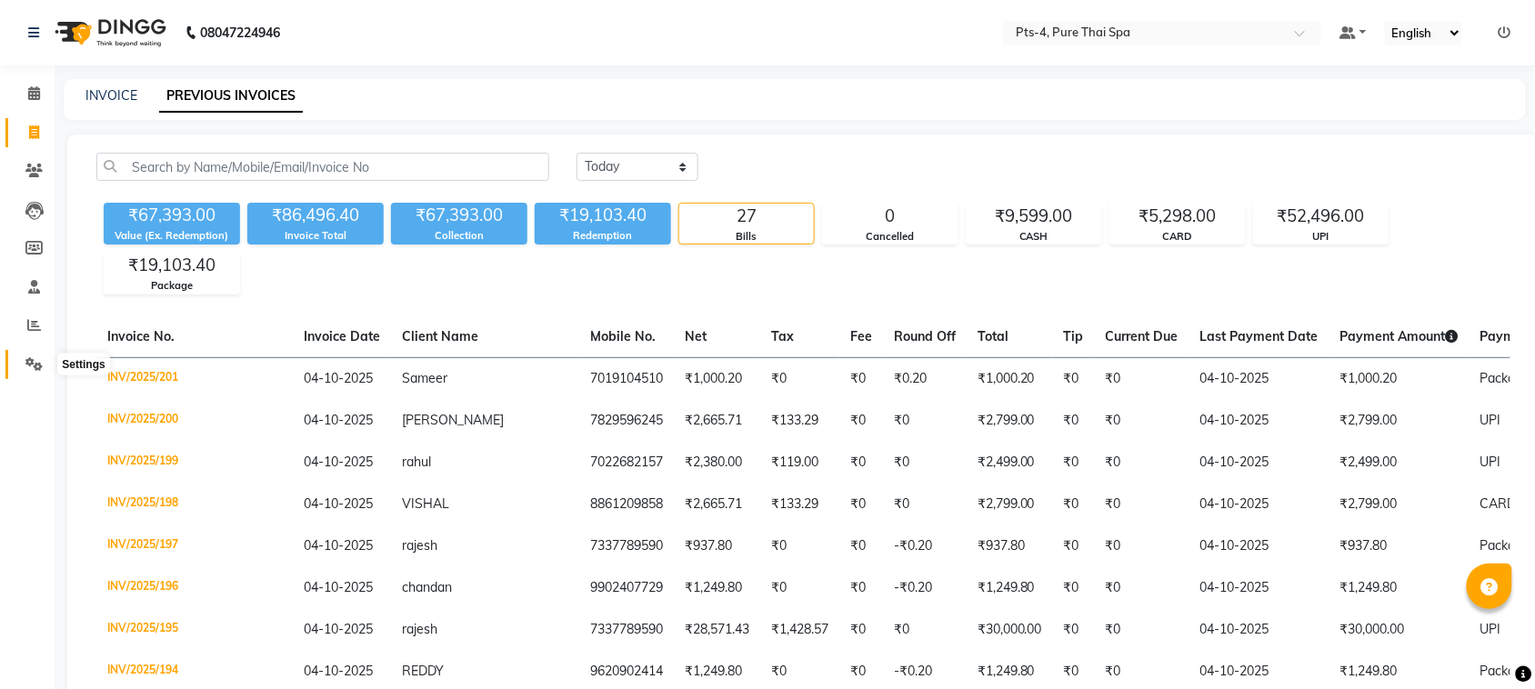
click at [29, 365] on icon at bounding box center [33, 364] width 17 height 14
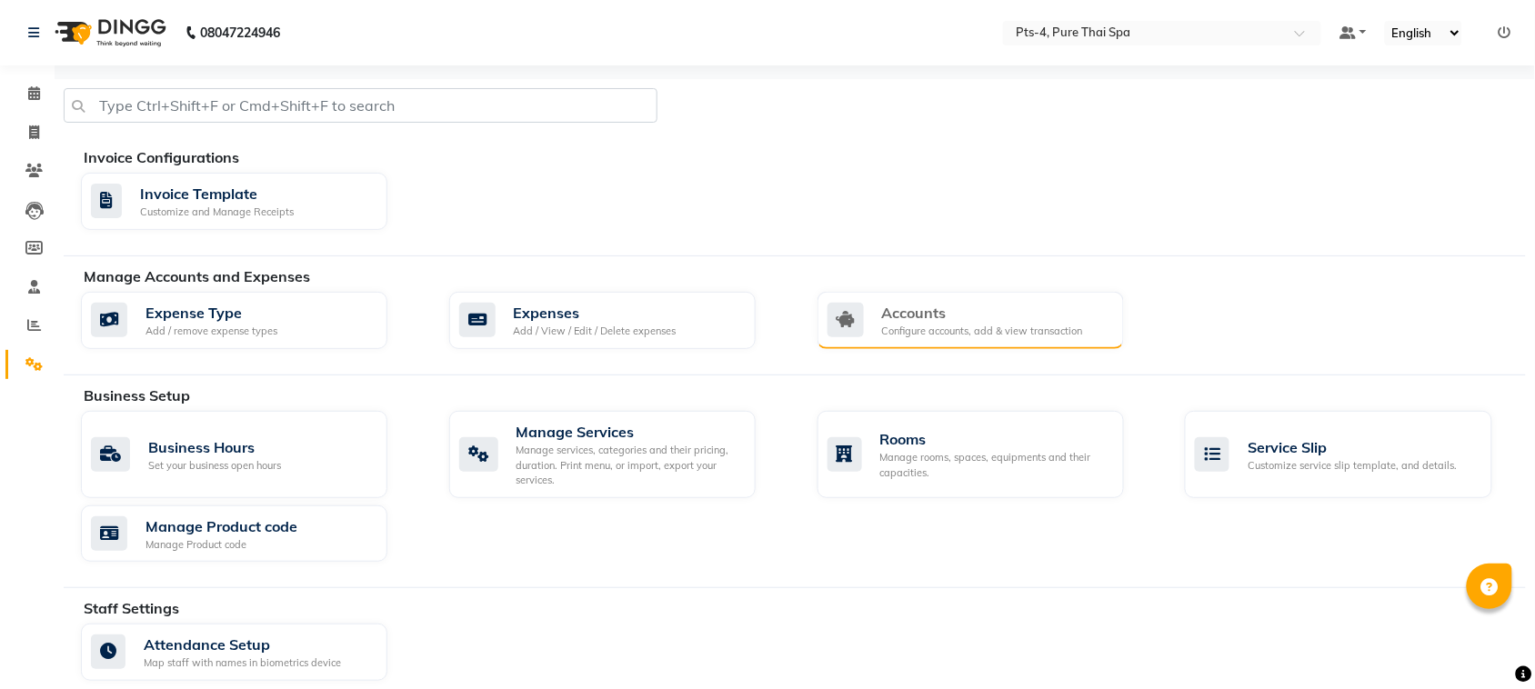
click at [919, 334] on div "Configure accounts, add & view transaction" at bounding box center [982, 331] width 201 height 15
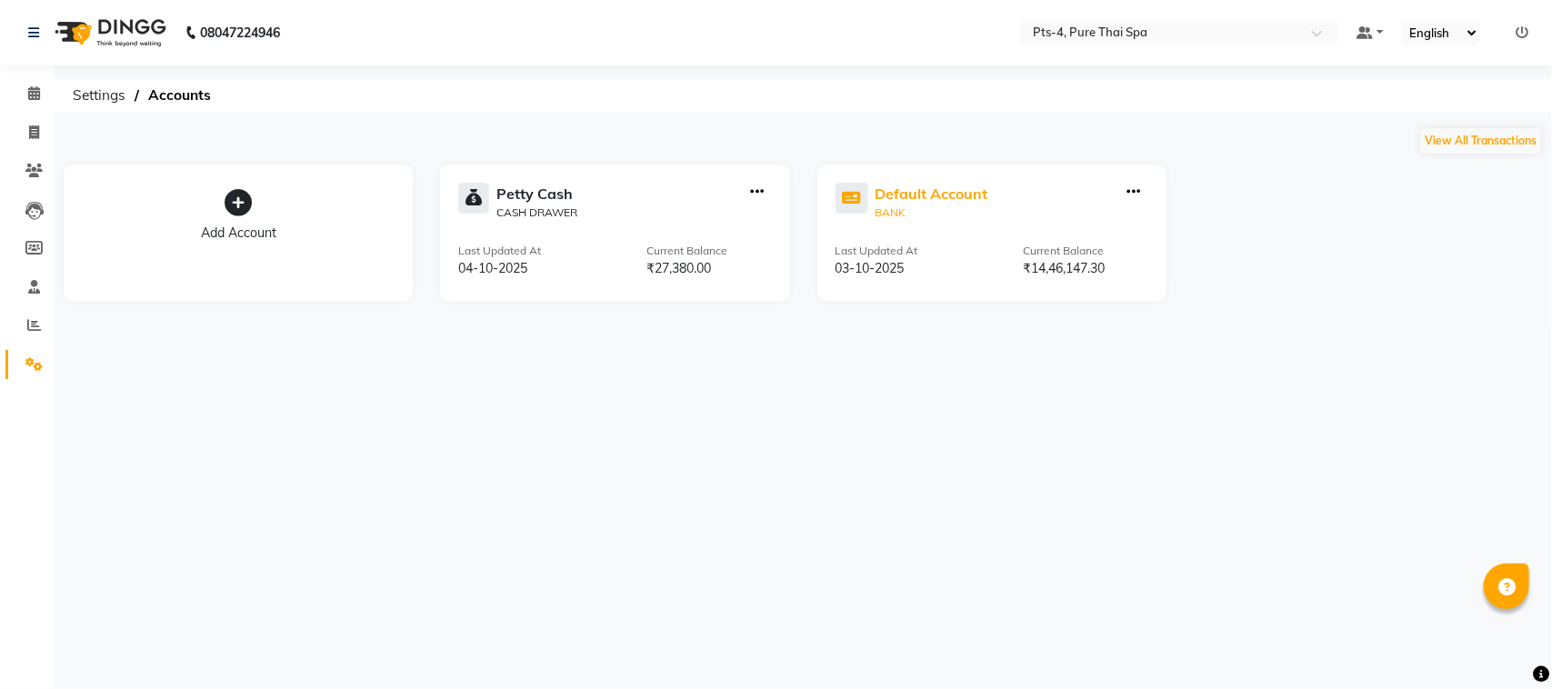
click at [909, 188] on div "Default Account" at bounding box center [931, 194] width 113 height 22
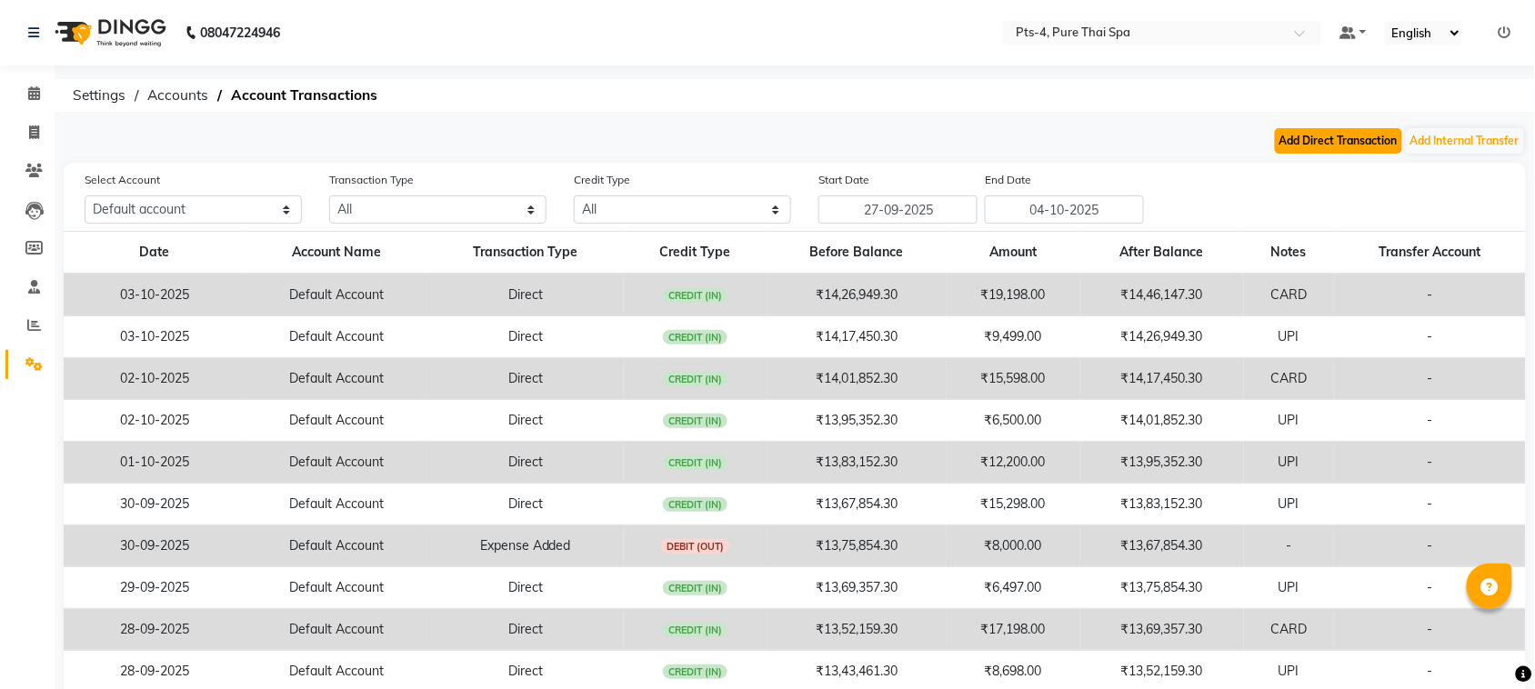
click at [1312, 141] on button "Add Direct Transaction" at bounding box center [1338, 140] width 127 height 25
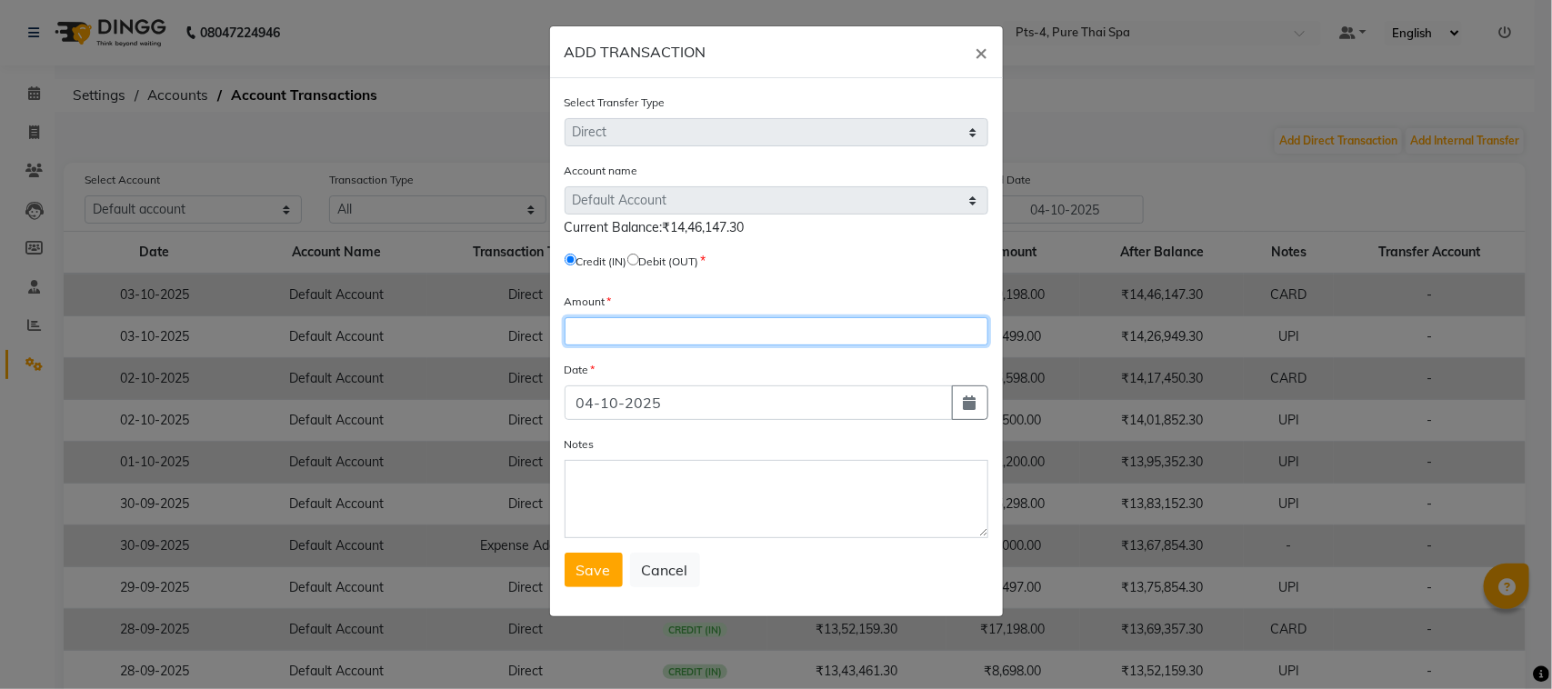
click at [623, 337] on input "number" at bounding box center [777, 331] width 424 height 28
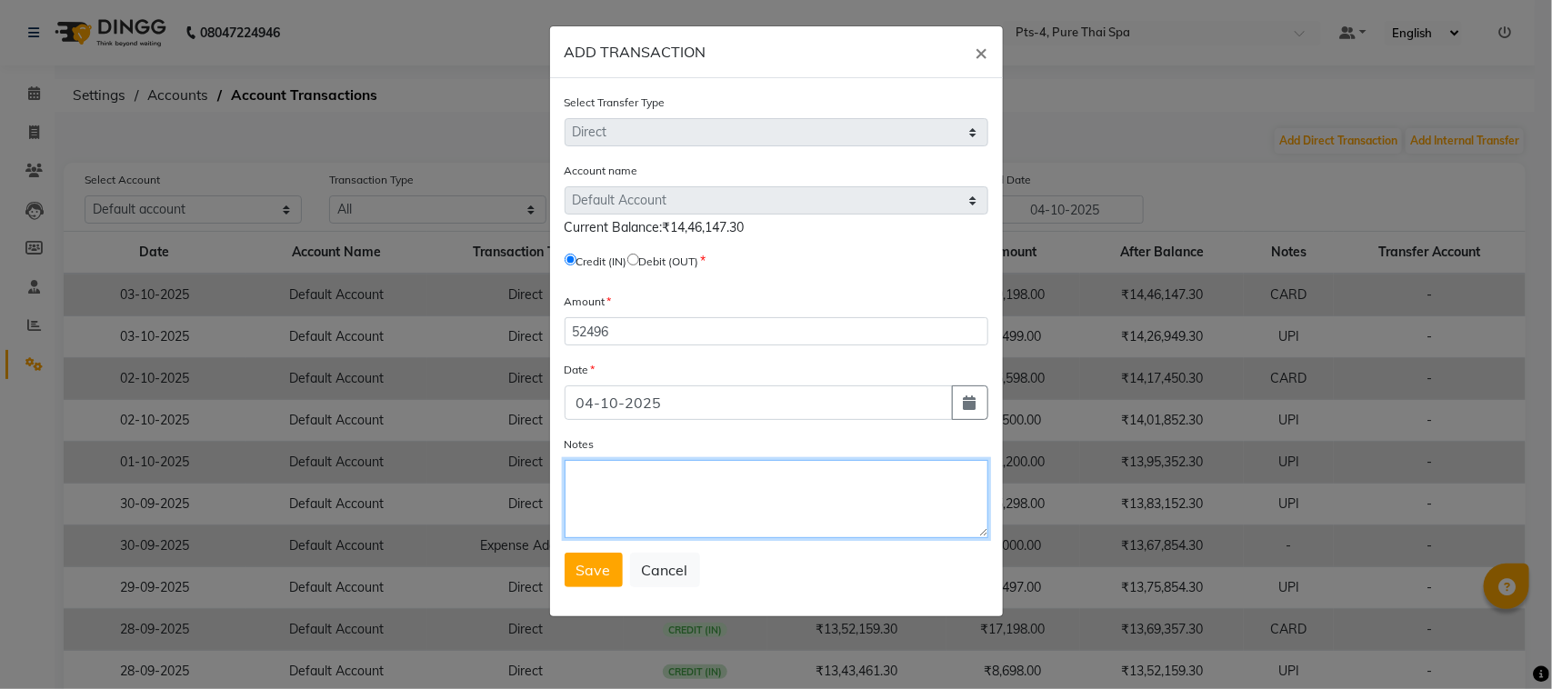
click at [628, 487] on textarea "Notes" at bounding box center [777, 499] width 424 height 78
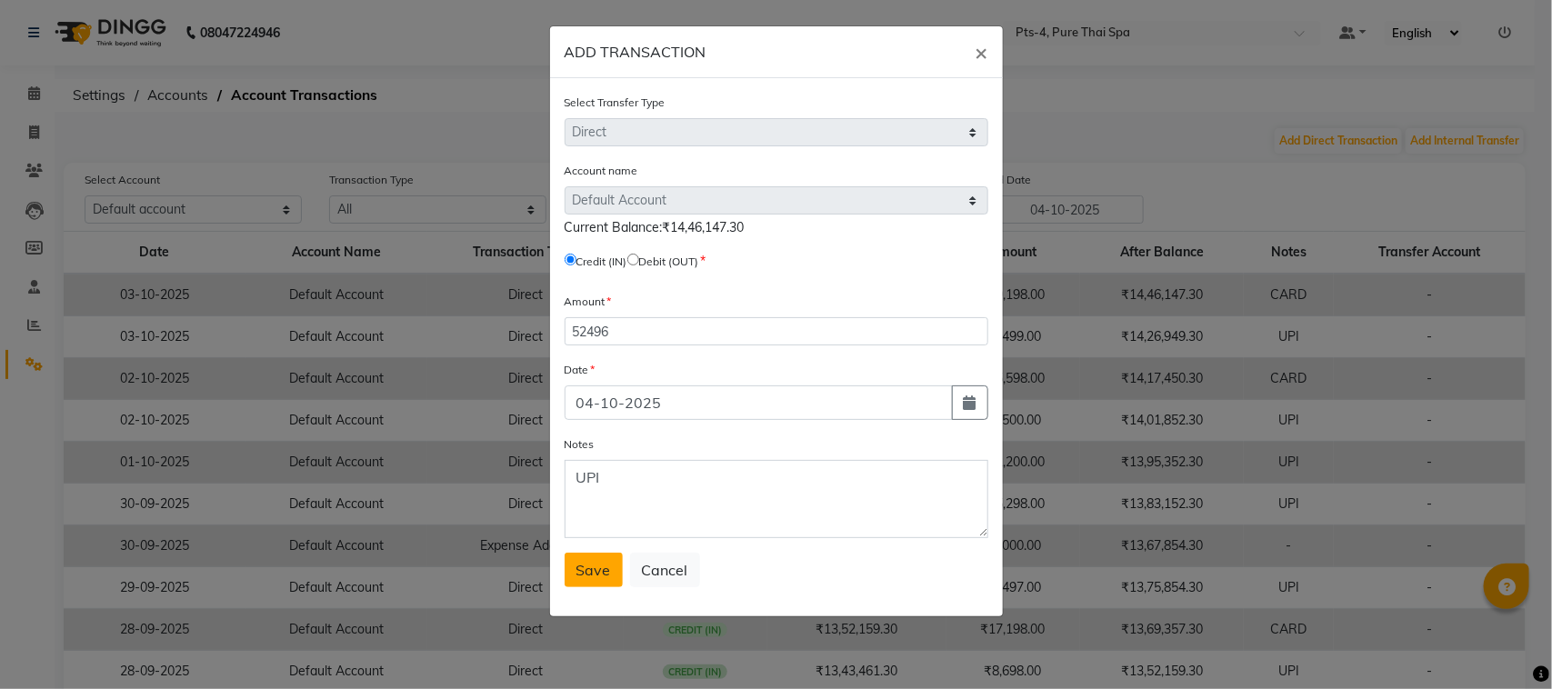
click at [594, 562] on span "Save" at bounding box center [593, 570] width 35 height 18
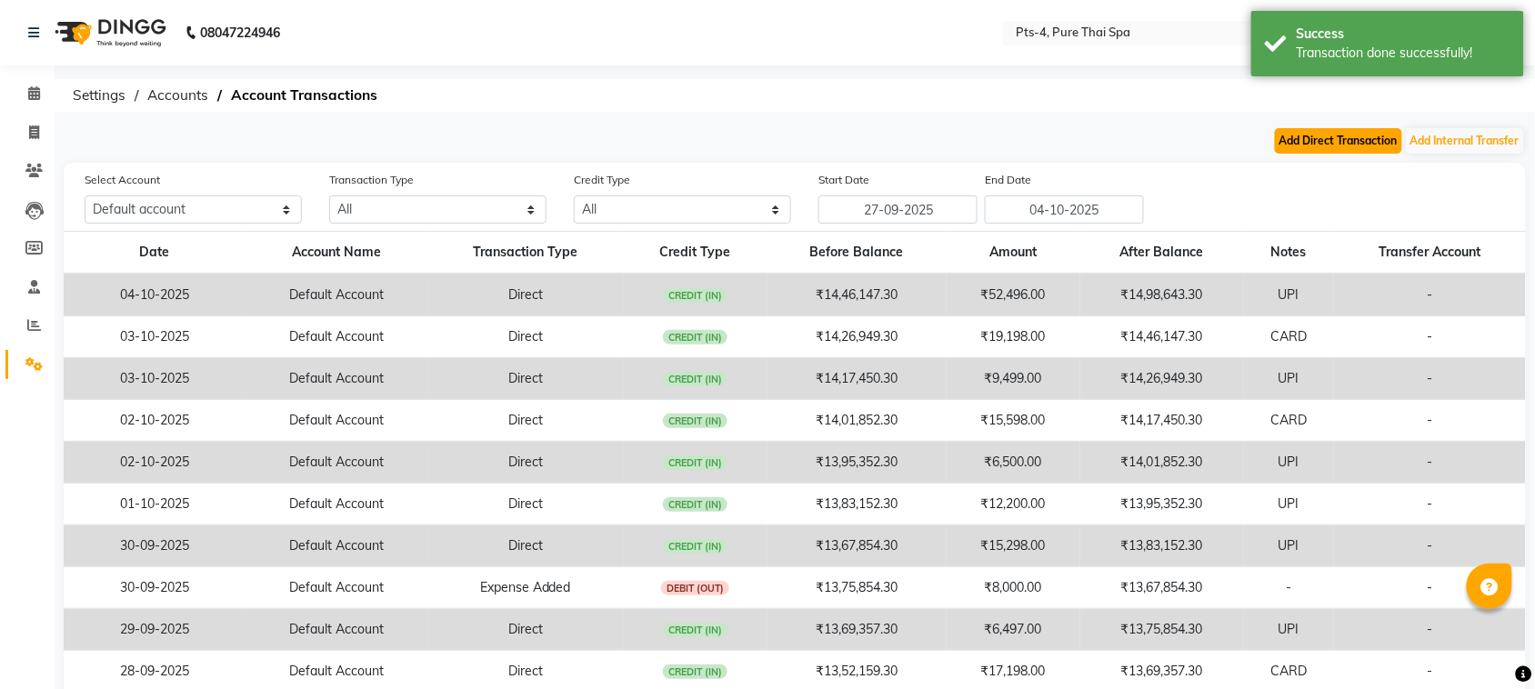
click at [1298, 142] on button "Add Direct Transaction" at bounding box center [1338, 140] width 127 height 25
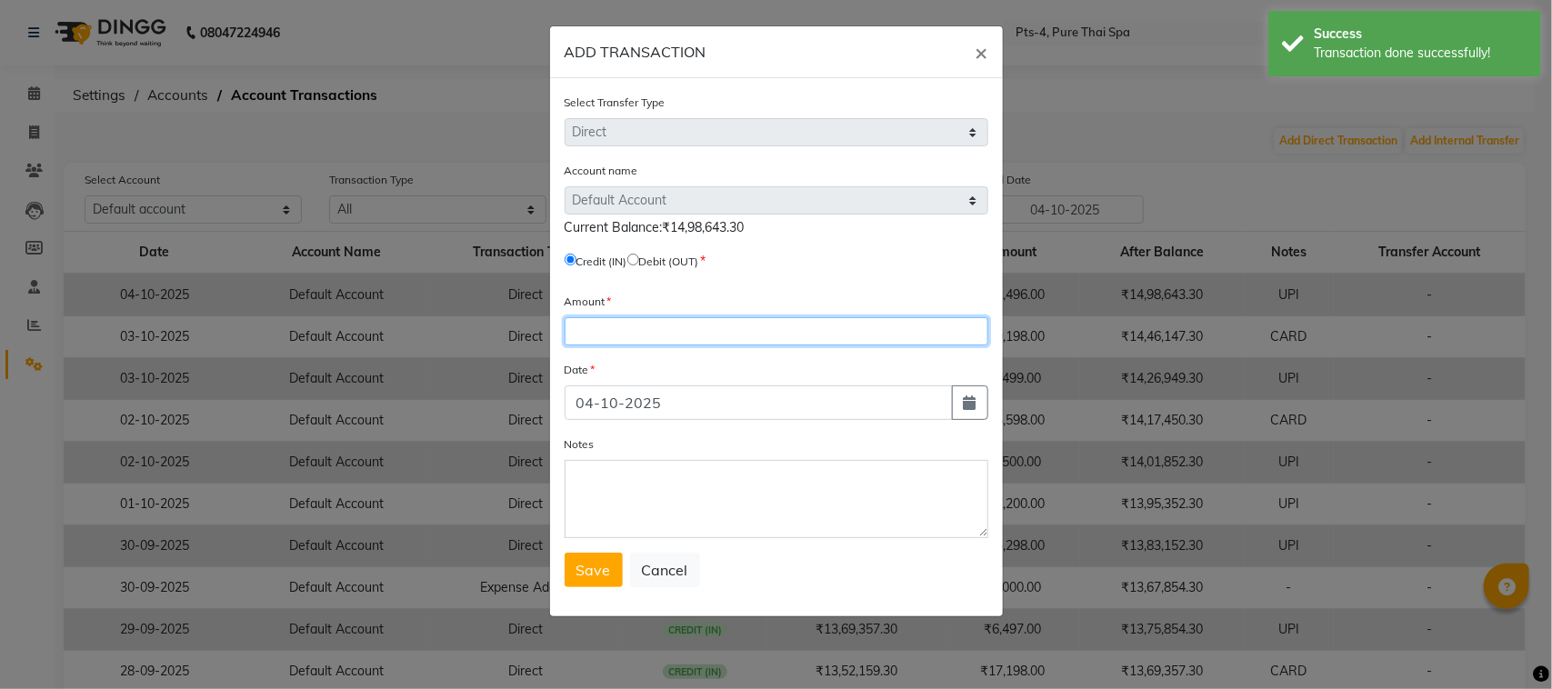
click at [641, 333] on input "number" at bounding box center [777, 331] width 424 height 28
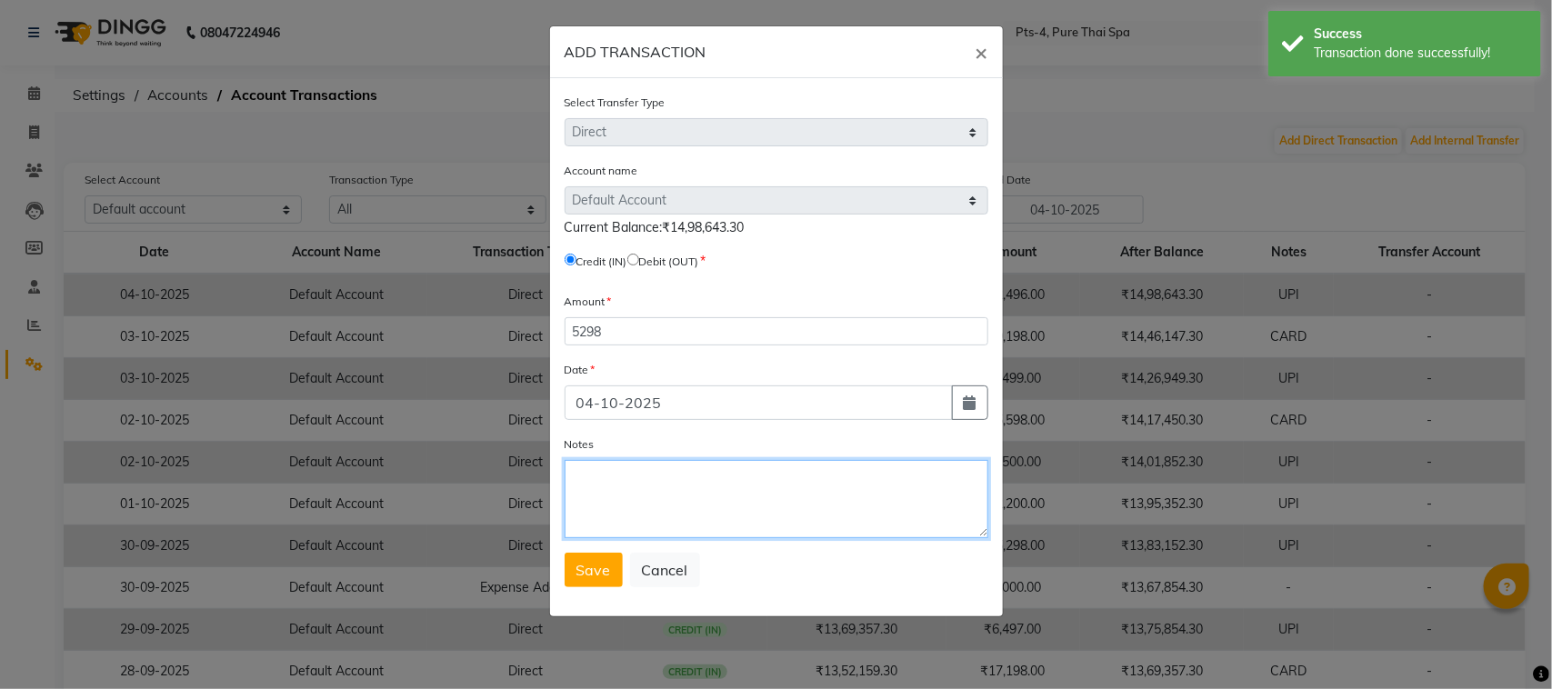
click at [637, 498] on textarea "Notes" at bounding box center [777, 499] width 424 height 78
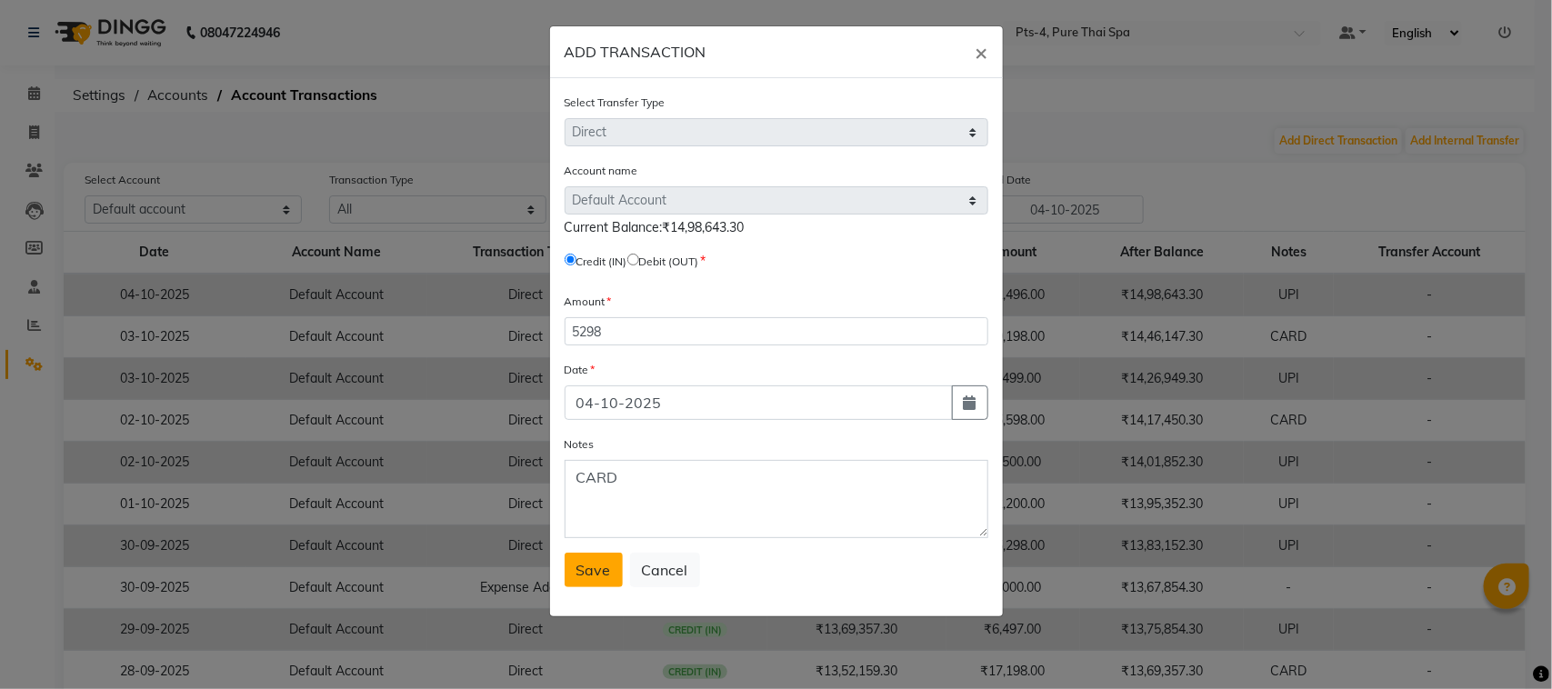
click at [603, 570] on span "Save" at bounding box center [593, 570] width 35 height 18
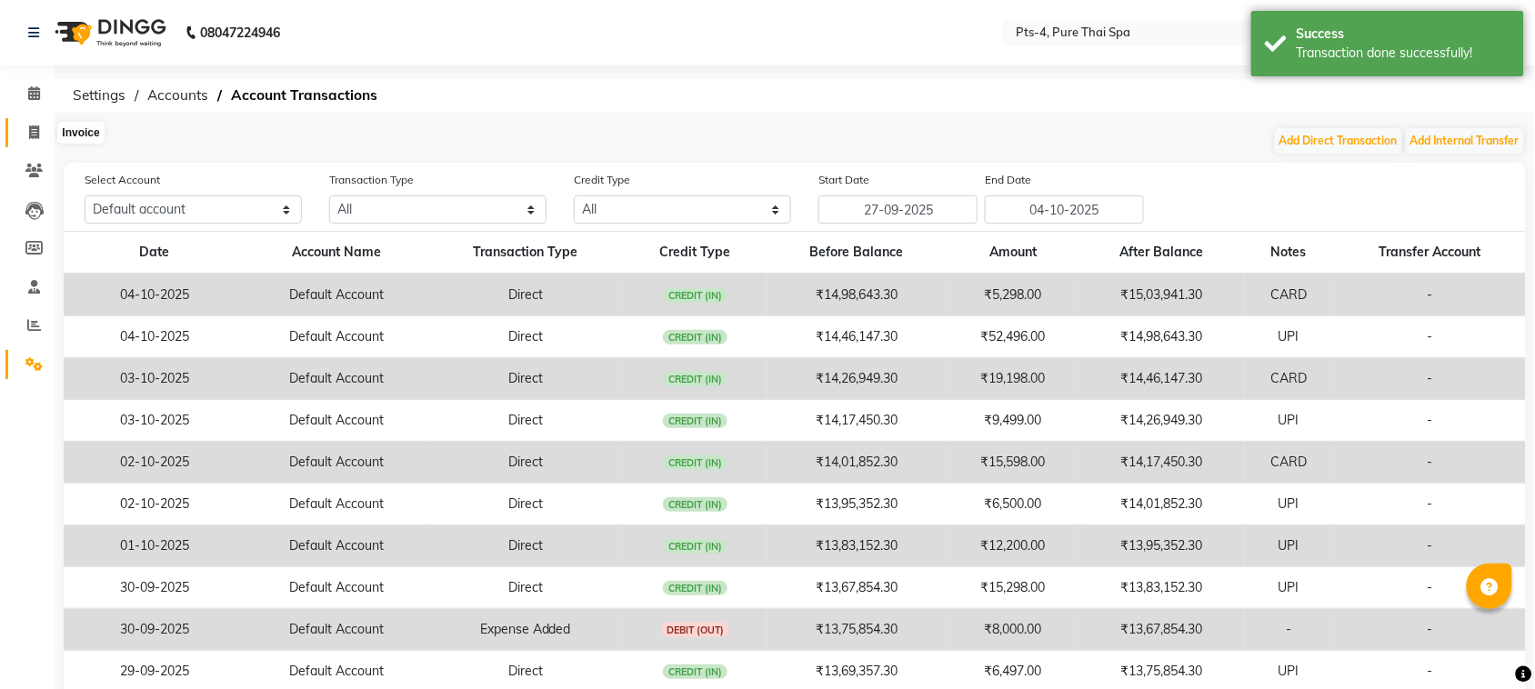
click at [30, 125] on icon at bounding box center [34, 132] width 10 height 14
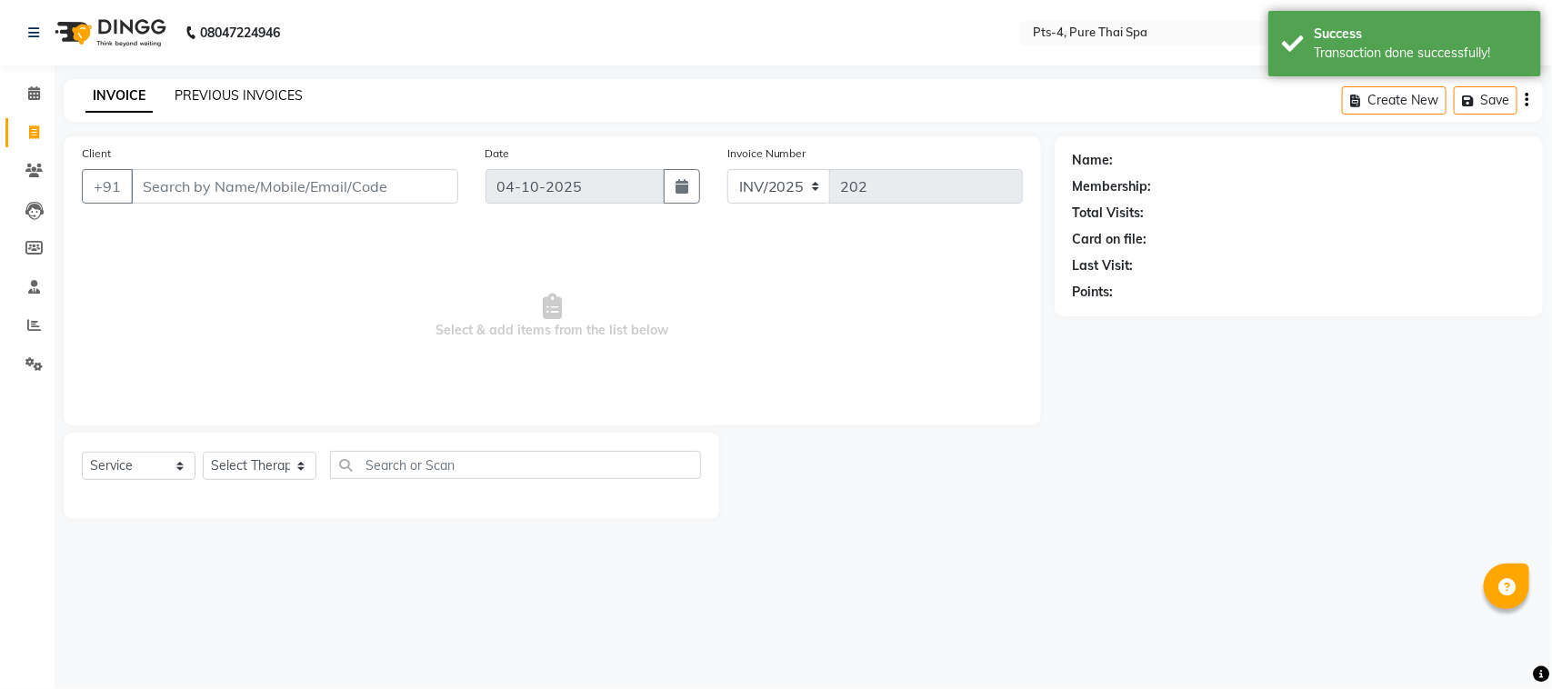
click at [212, 92] on link "PREVIOUS INVOICES" at bounding box center [239, 95] width 128 height 16
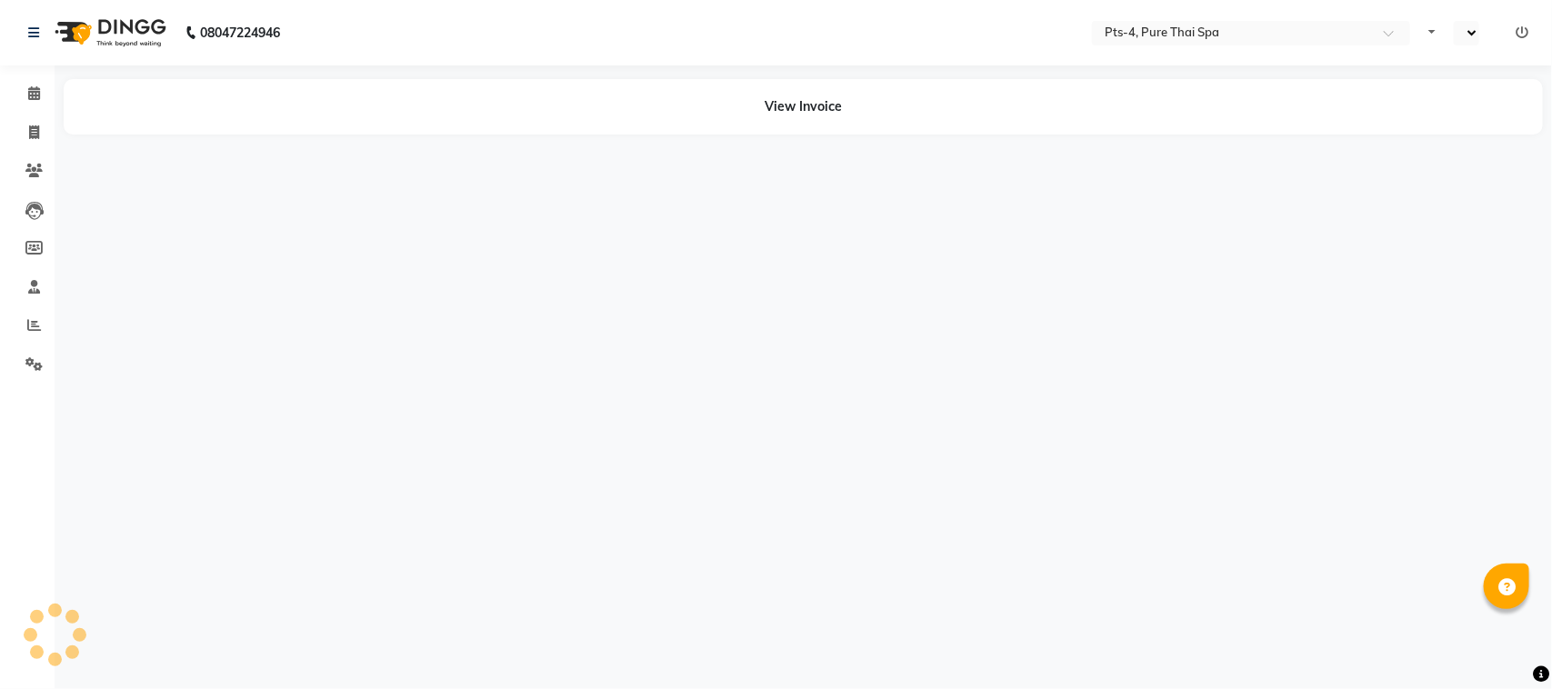
select select "en"
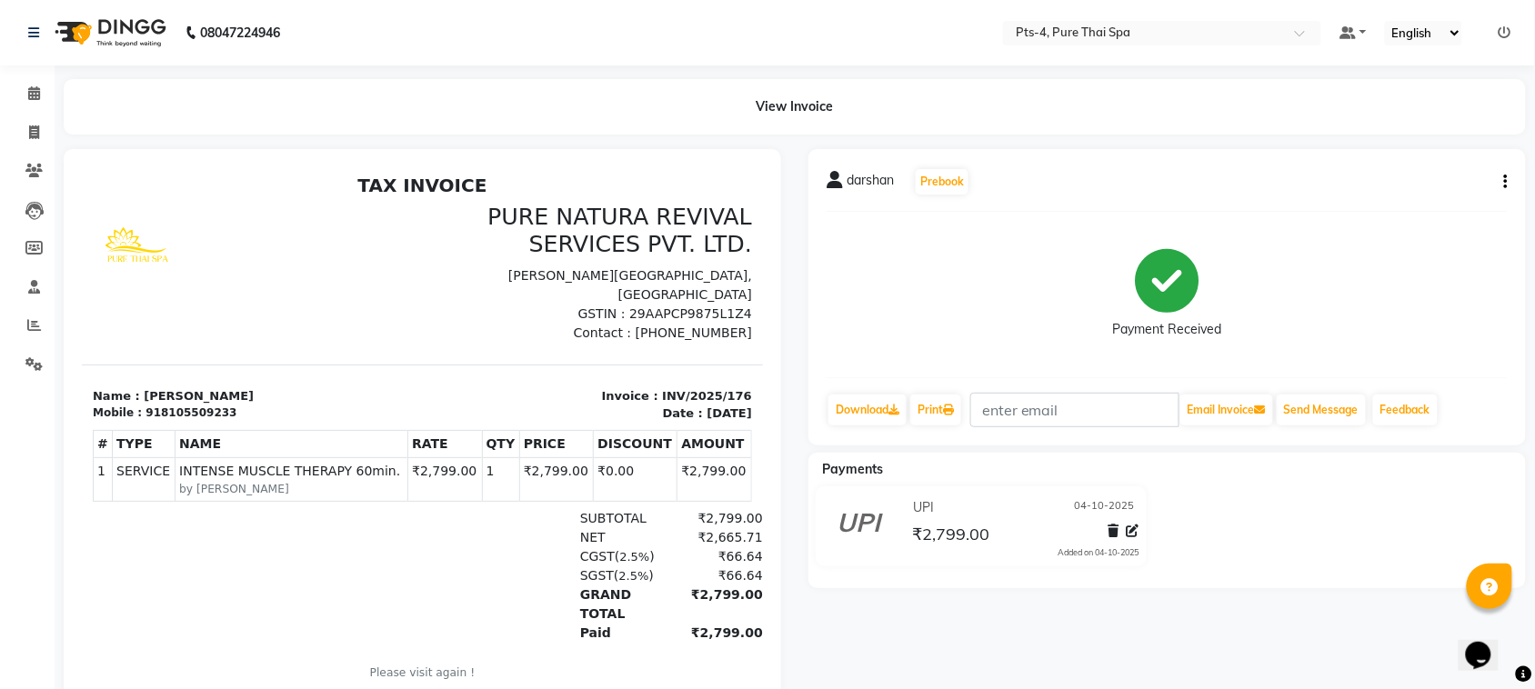
click at [1510, 185] on div "darshan Prebook Payment Received Download Print Email Invoice Send Message Feed…" at bounding box center [1166, 297] width 717 height 296
click at [1501, 175] on button "button" at bounding box center [1501, 182] width 11 height 19
click at [1391, 209] on div "Edit Invoice" at bounding box center [1415, 205] width 125 height 23
select select "service"
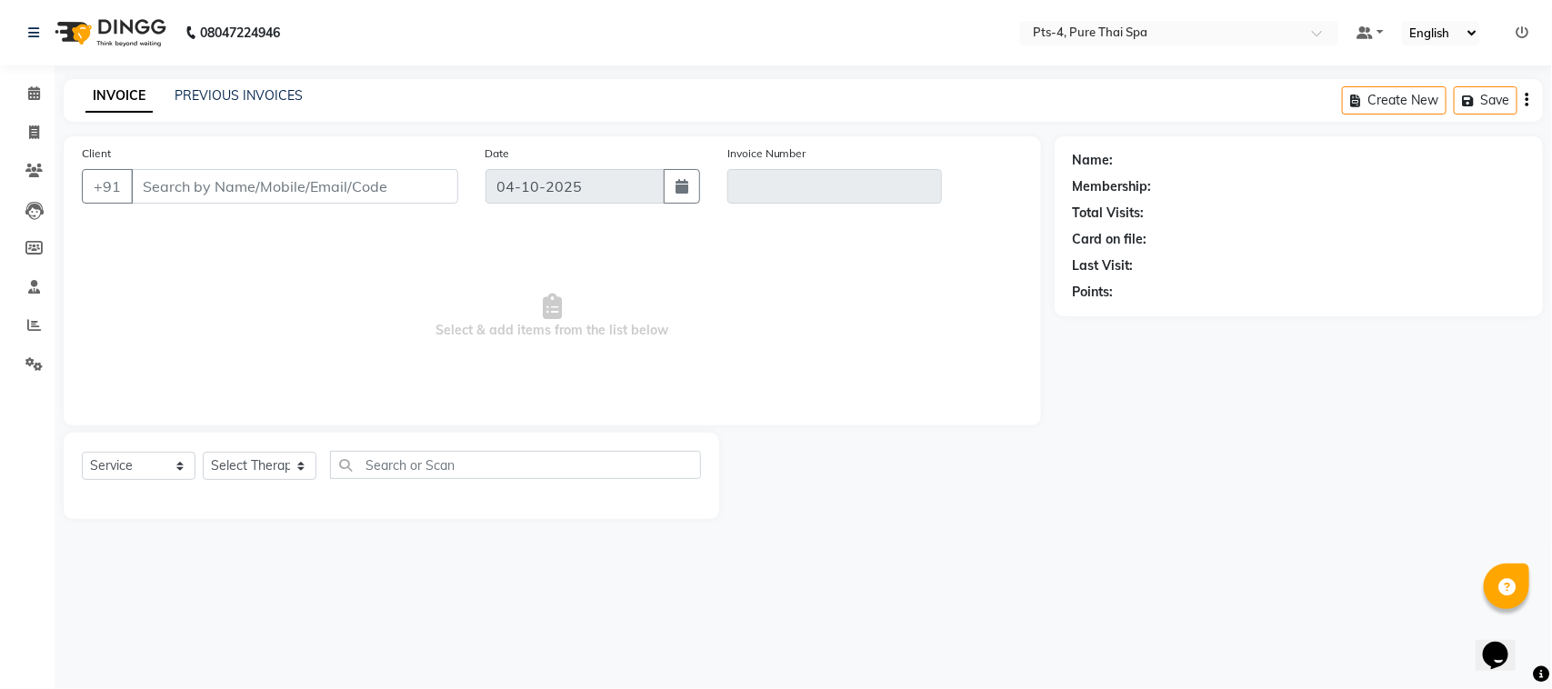
type input "8105509233"
type input "INV/2025/176"
select select "select"
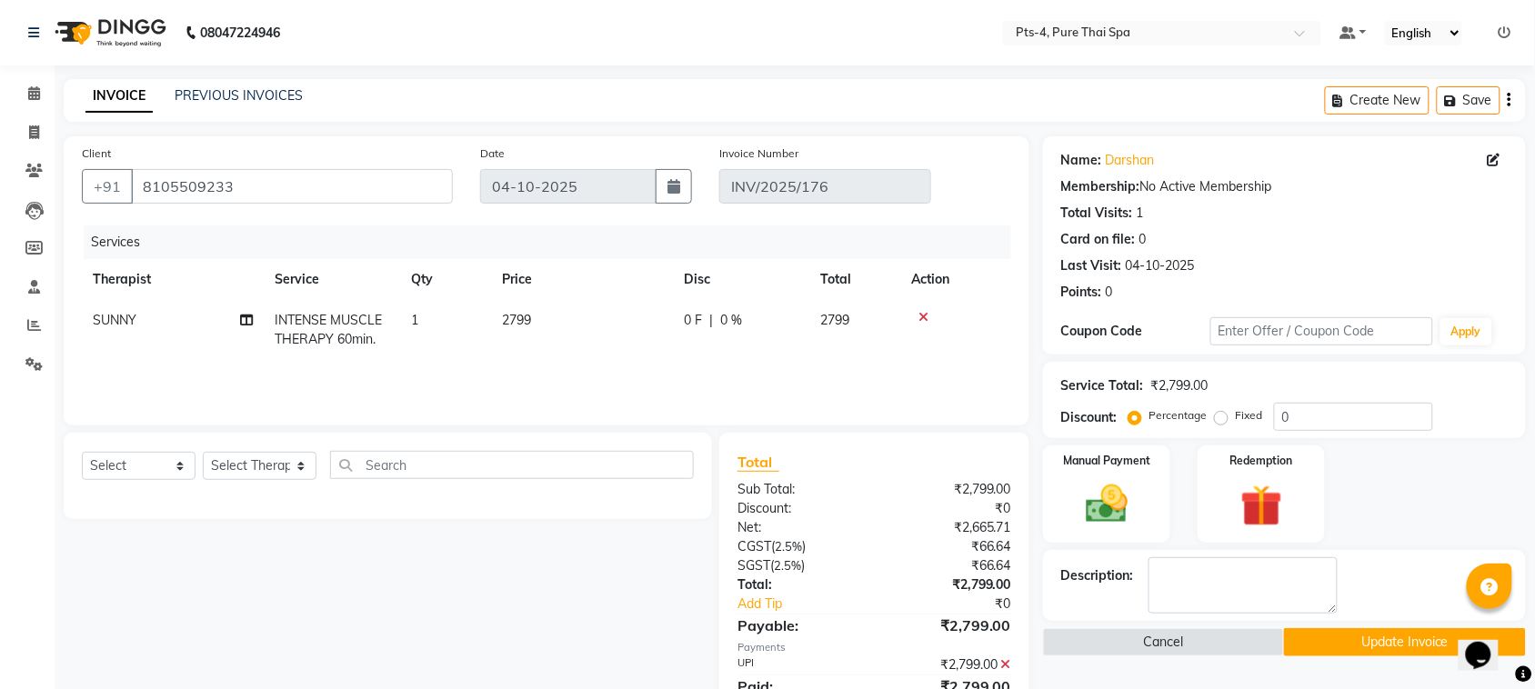
click at [923, 315] on icon at bounding box center [923, 317] width 10 height 13
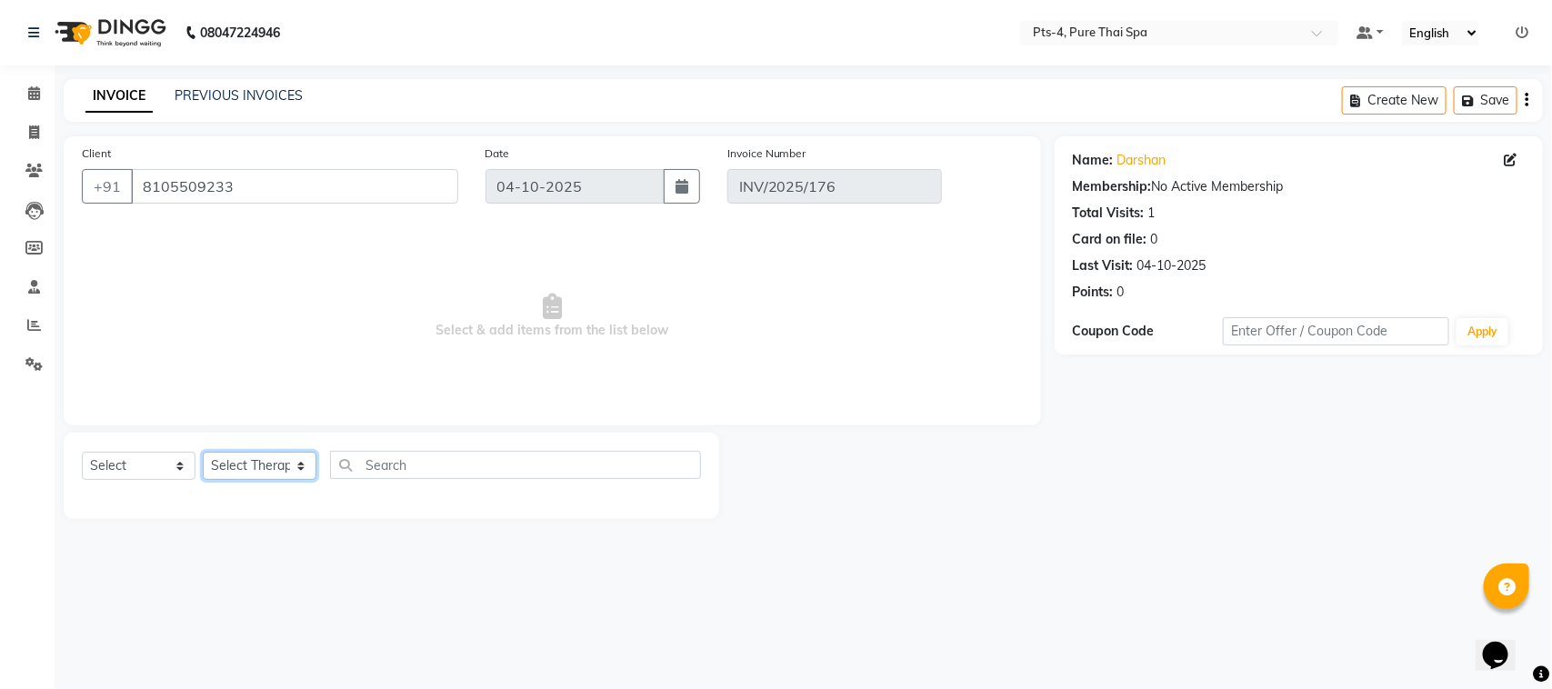
click at [257, 465] on select "Select Therapist AMY NE ANU anyone Ashish kumar BELLA Candy FON HONEY JIYA kris…" at bounding box center [260, 466] width 114 height 28
select select "59672"
click at [203, 452] on select "Select Therapist AMY NE ANU anyone Ashish kumar BELLA Candy FON HONEY JIYA kris…" at bounding box center [260, 466] width 114 height 28
click at [134, 462] on select "Select Service Product Membership Package Voucher Prepaid Gift Card" at bounding box center [139, 466] width 114 height 28
select select "package"
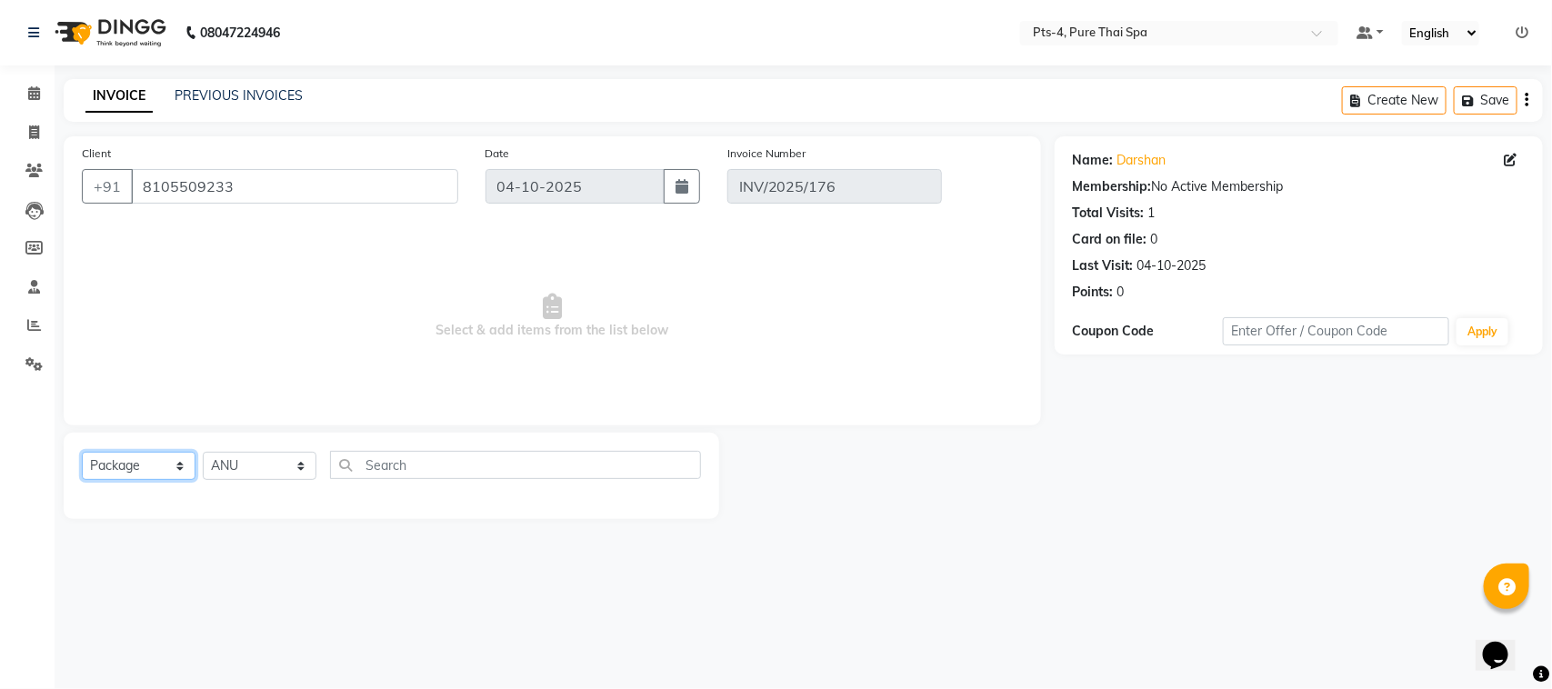
click at [82, 452] on select "Select Service Product Membership Package Voucher Prepaid Gift Card" at bounding box center [139, 466] width 114 height 28
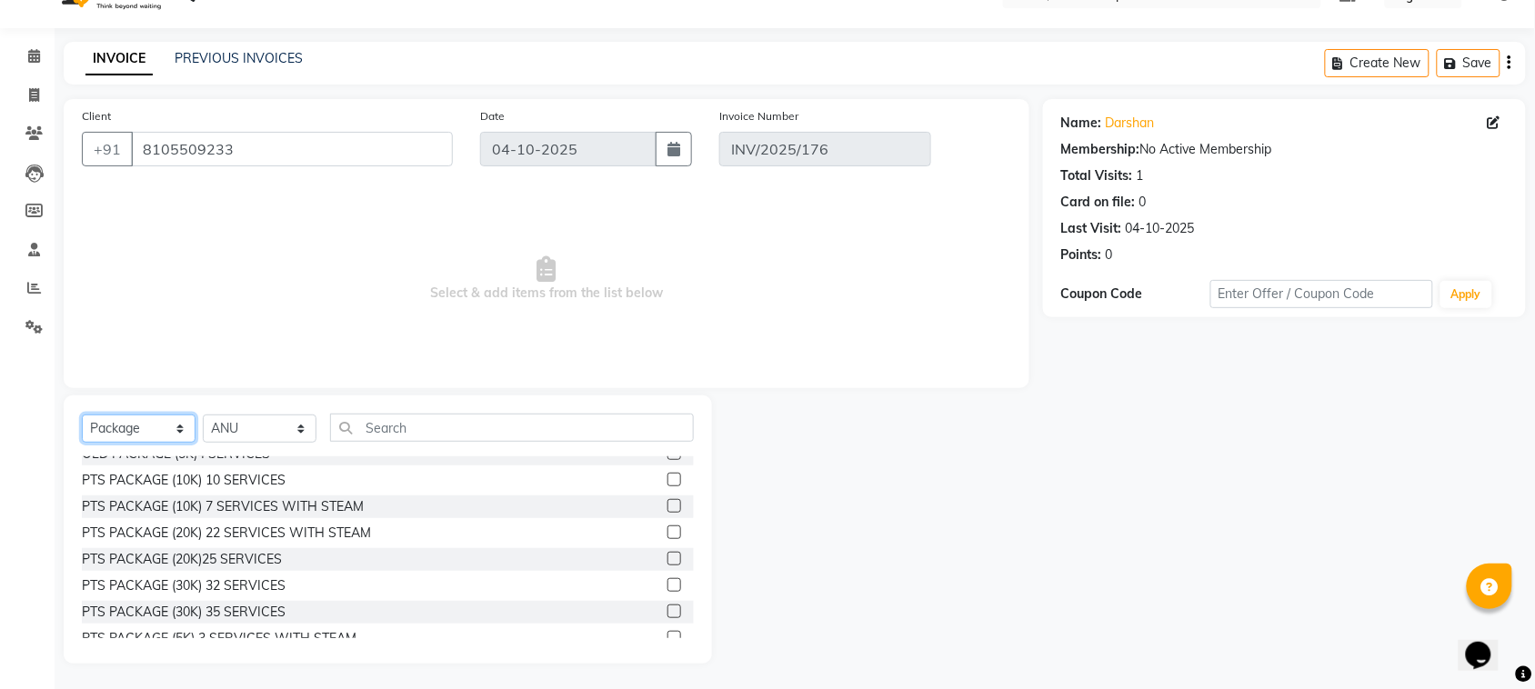
scroll to position [107, 0]
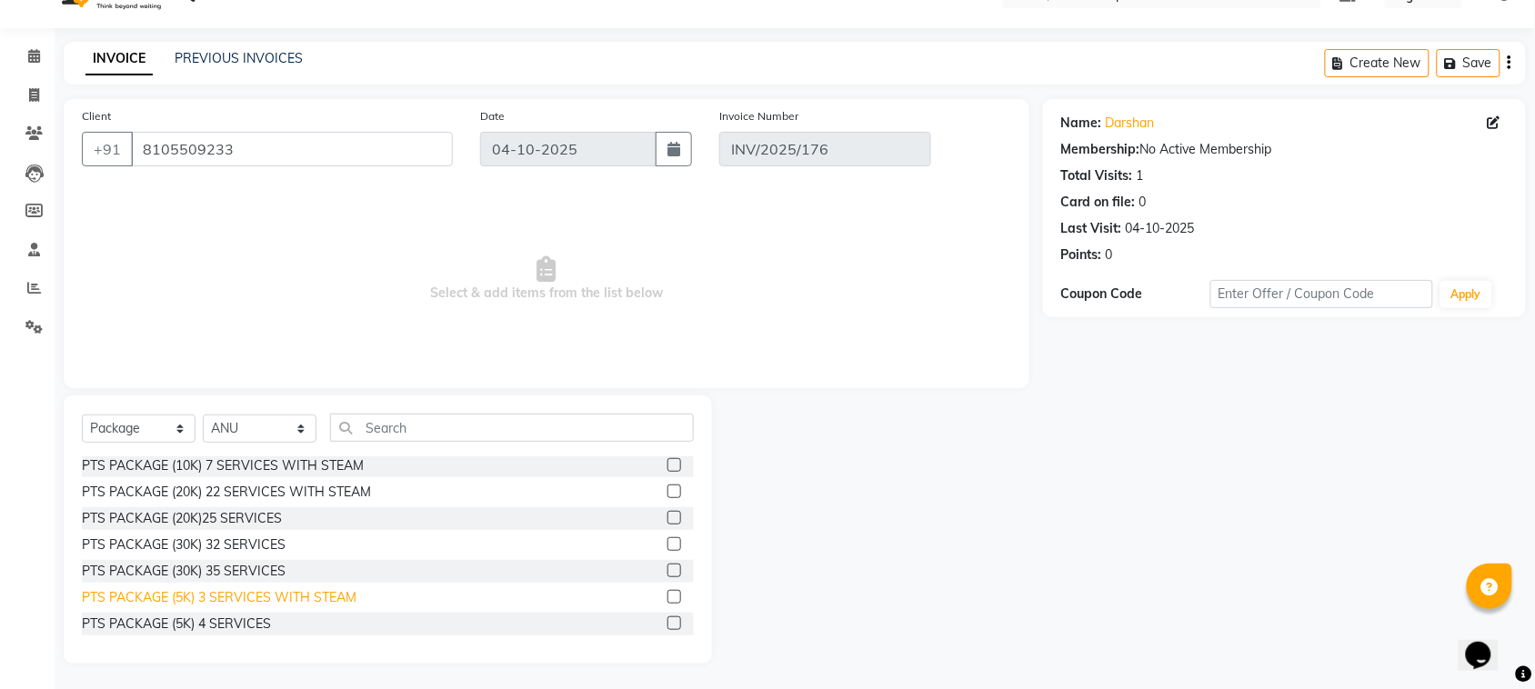
click at [251, 595] on div "PTS PACKAGE (5K) 3 SERVICES WITH STEAM" at bounding box center [219, 597] width 275 height 19
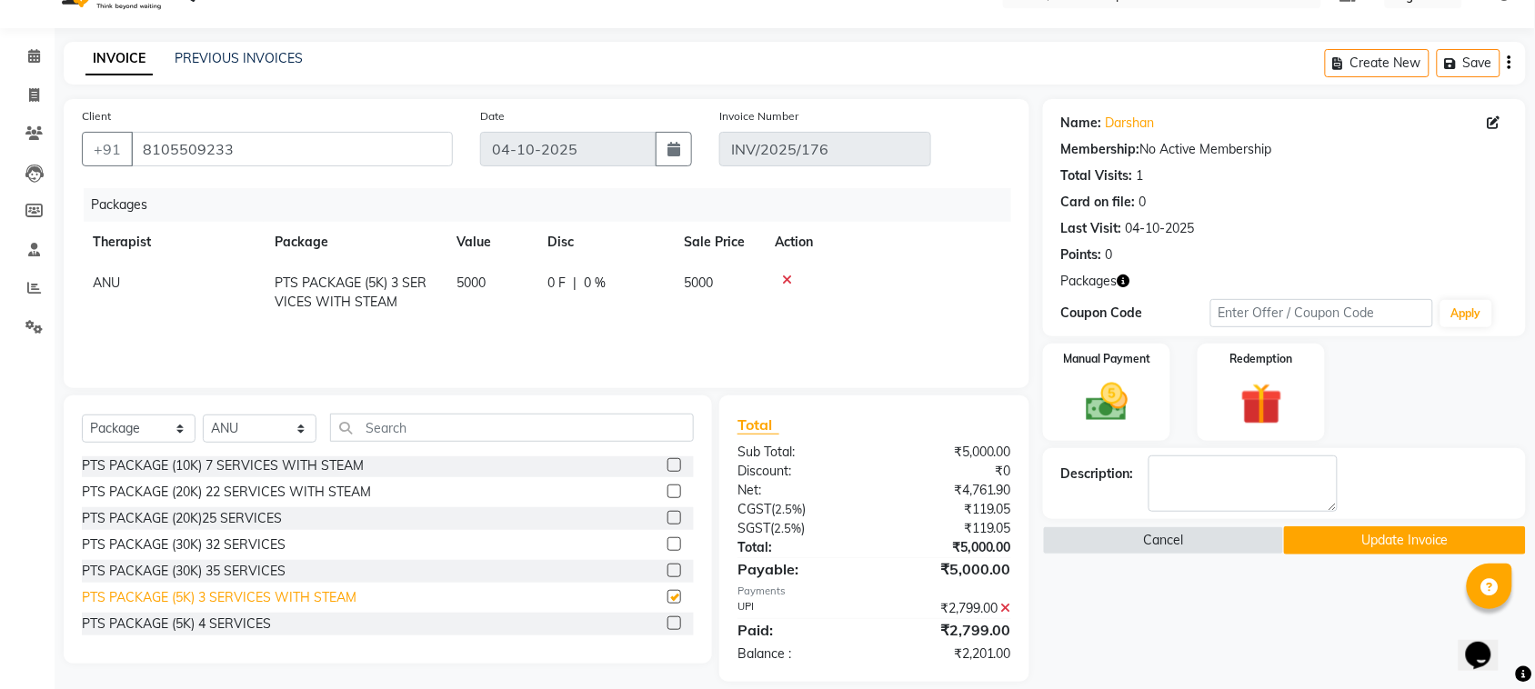
checkbox input "false"
click at [1112, 425] on img at bounding box center [1106, 402] width 71 height 50
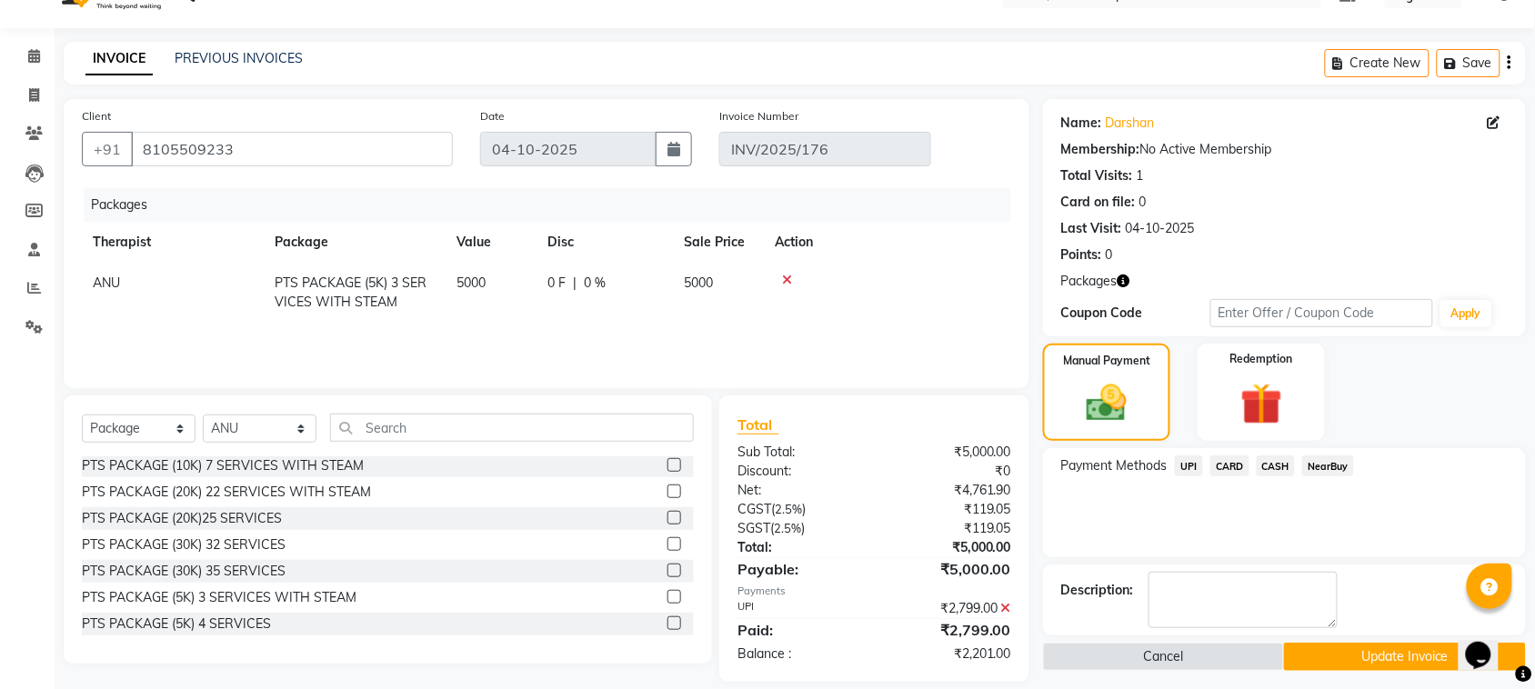
click at [1186, 465] on span "UPI" at bounding box center [1189, 465] width 28 height 21
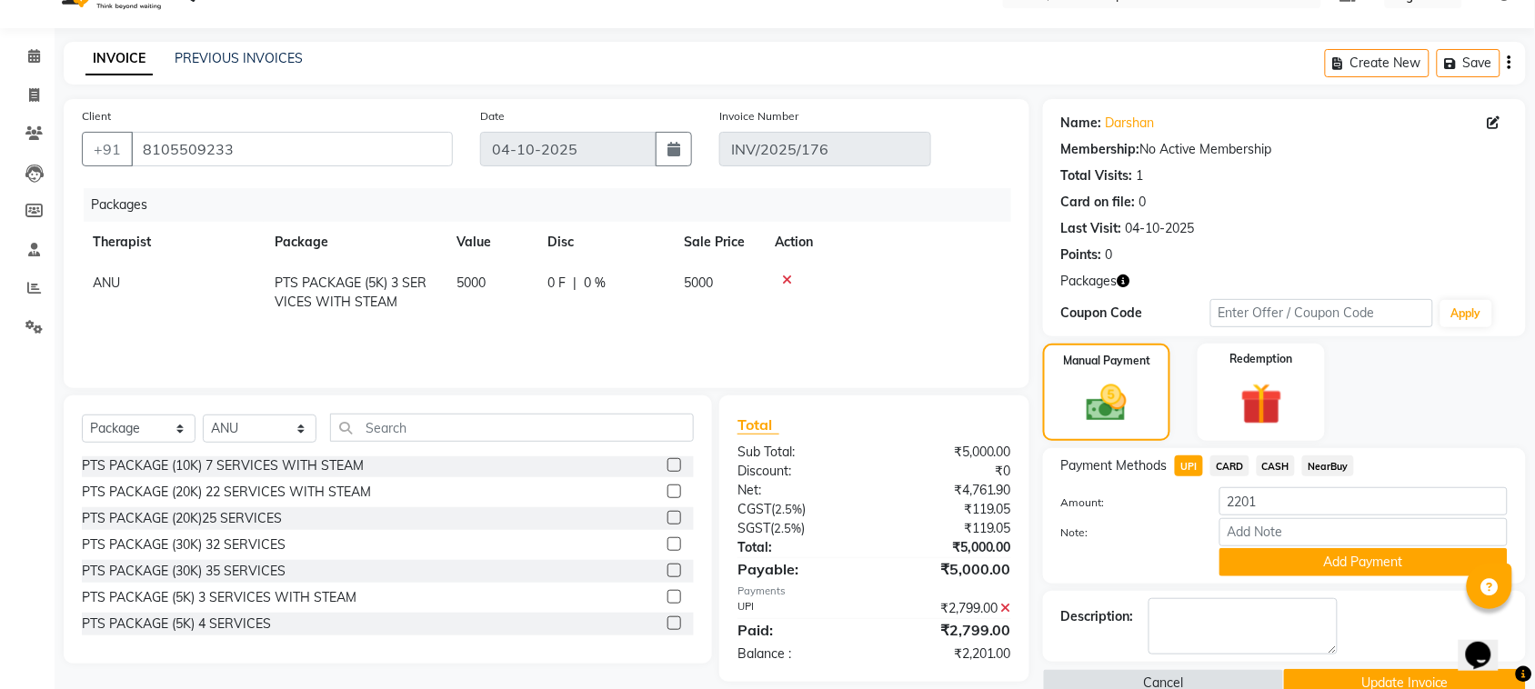
scroll to position [73, 0]
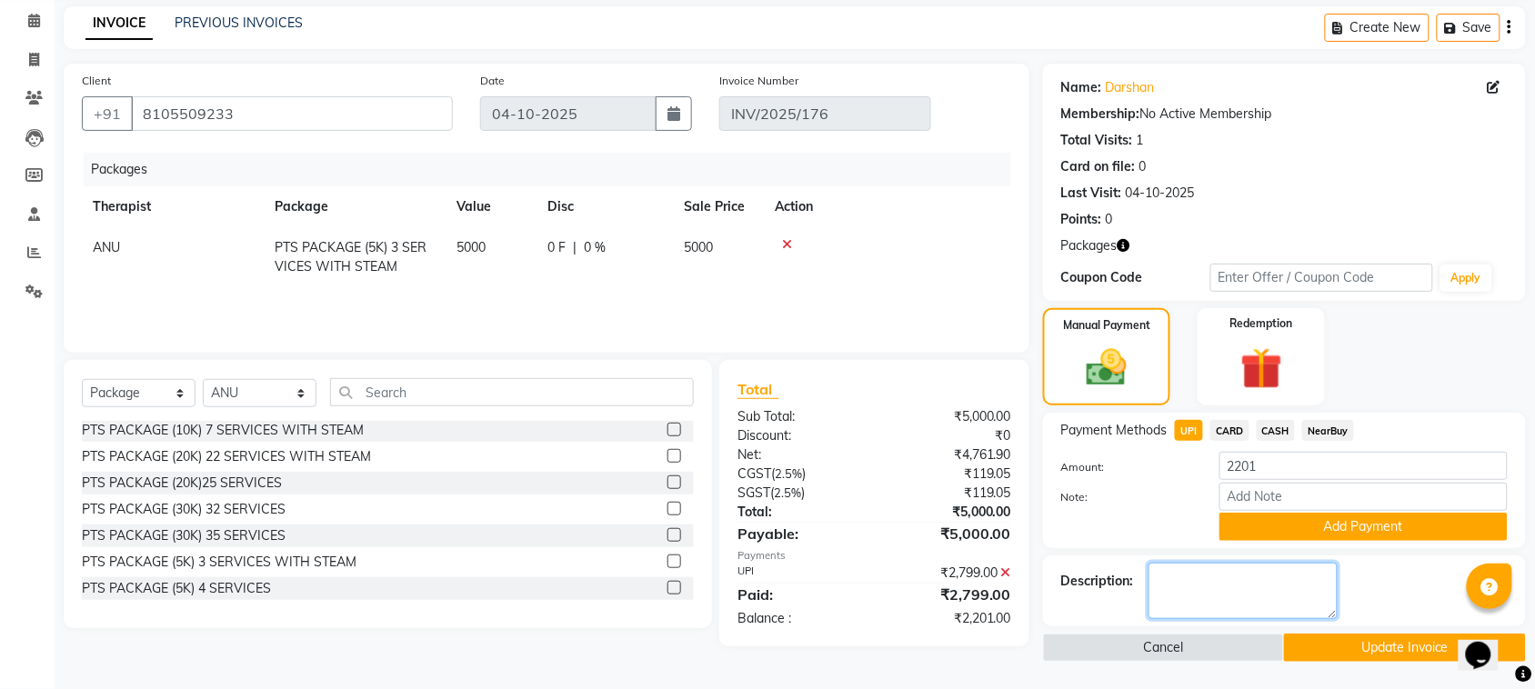
click at [1216, 587] on textarea at bounding box center [1242, 591] width 189 height 56
click at [1302, 525] on button "Add Payment" at bounding box center [1363, 527] width 288 height 28
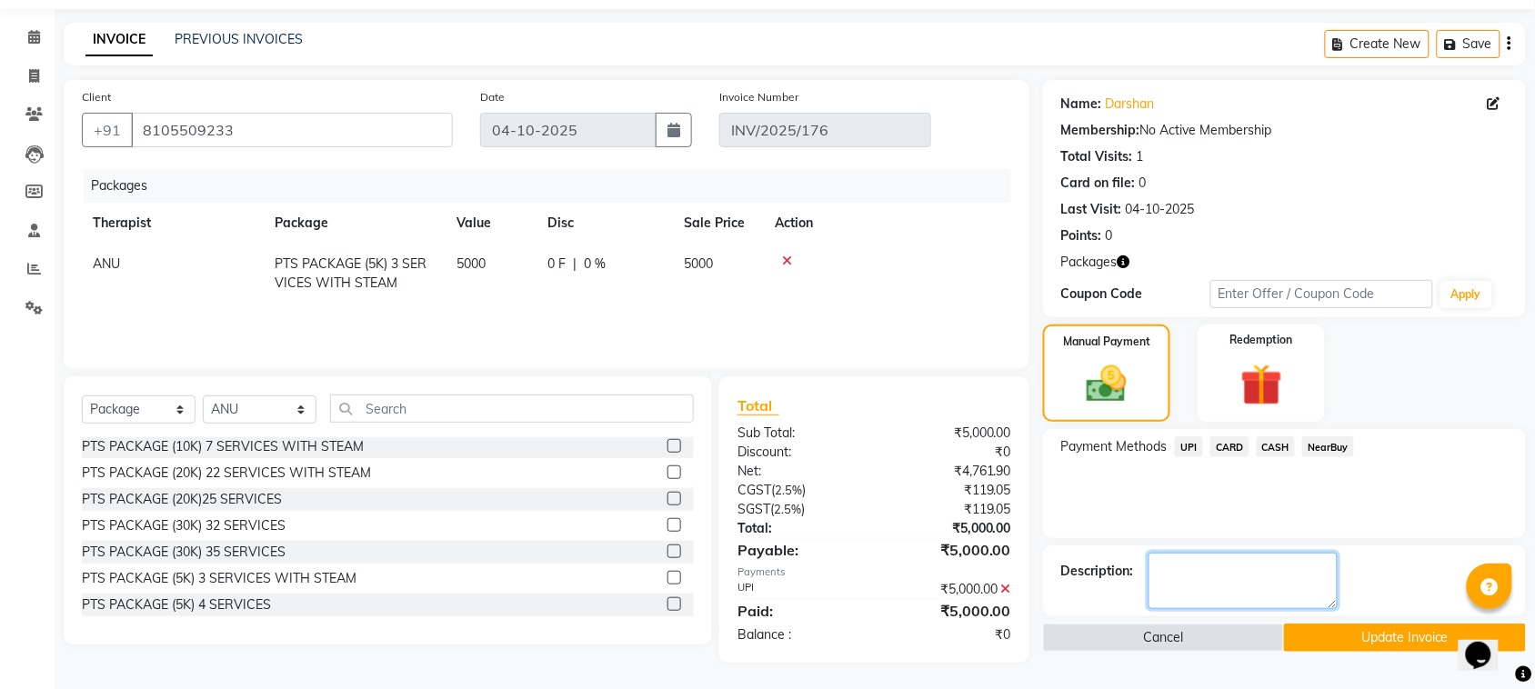
click at [1219, 582] on textarea at bounding box center [1242, 581] width 189 height 56
type textarea "657"
click at [1360, 641] on button "Update Invoice" at bounding box center [1404, 638] width 241 height 28
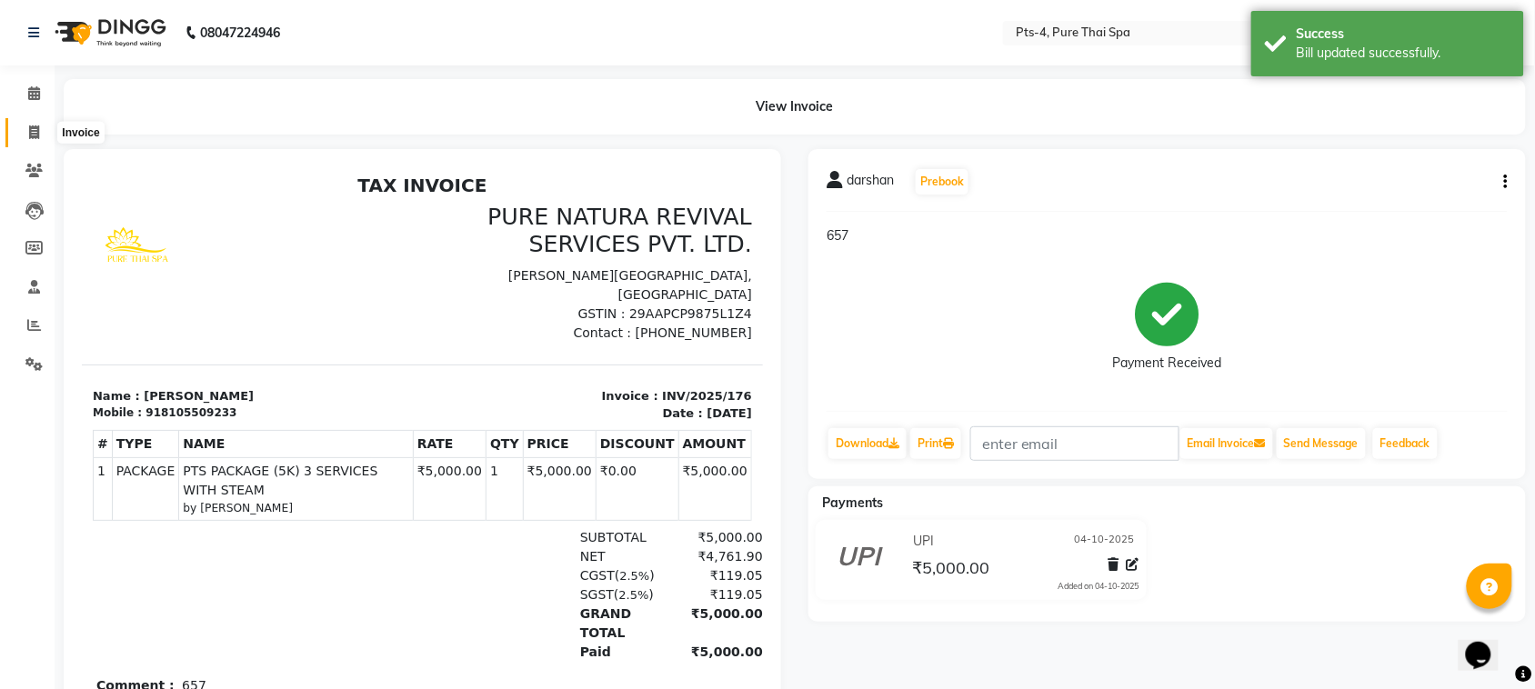
click at [36, 130] on icon at bounding box center [34, 132] width 10 height 14
select select "service"
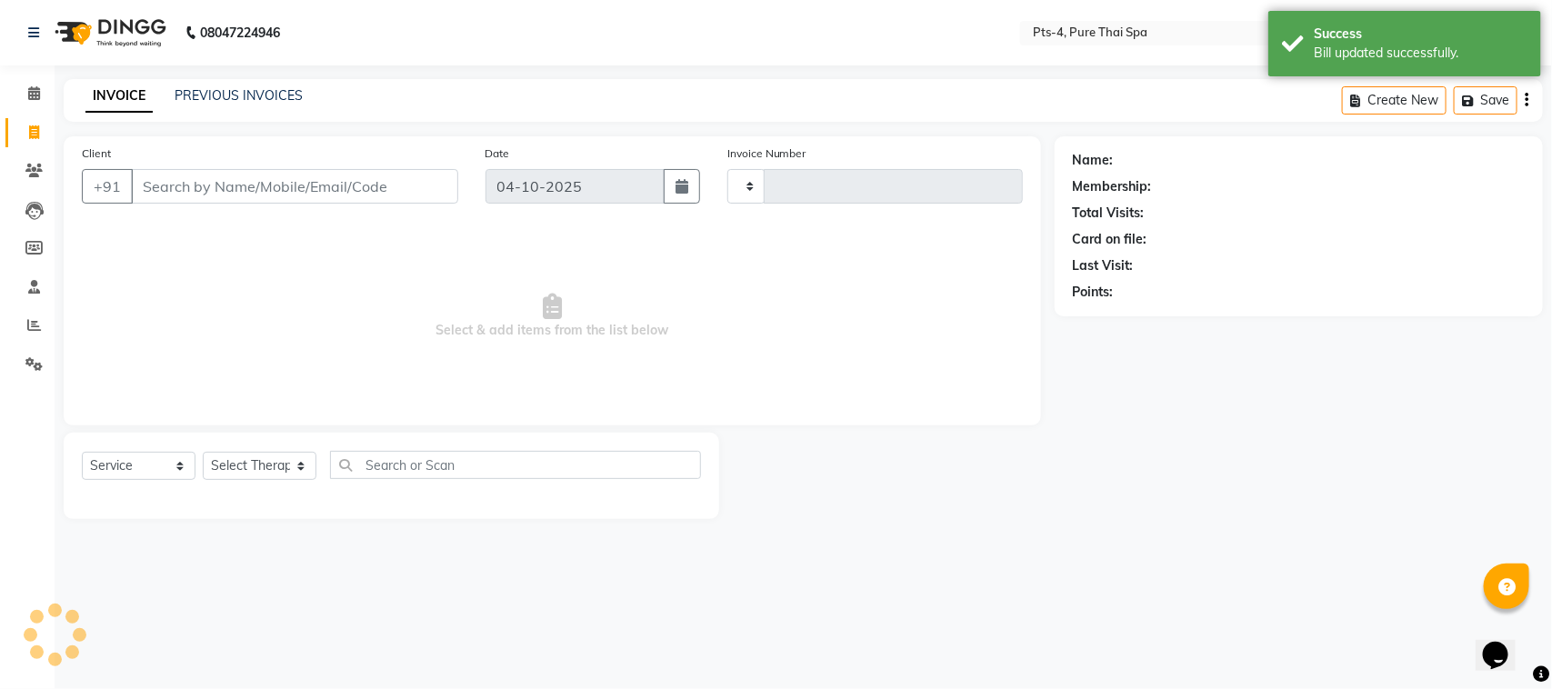
type input "179"
select select "9046"
click at [241, 94] on link "PREVIOUS INVOICES" at bounding box center [239, 95] width 128 height 16
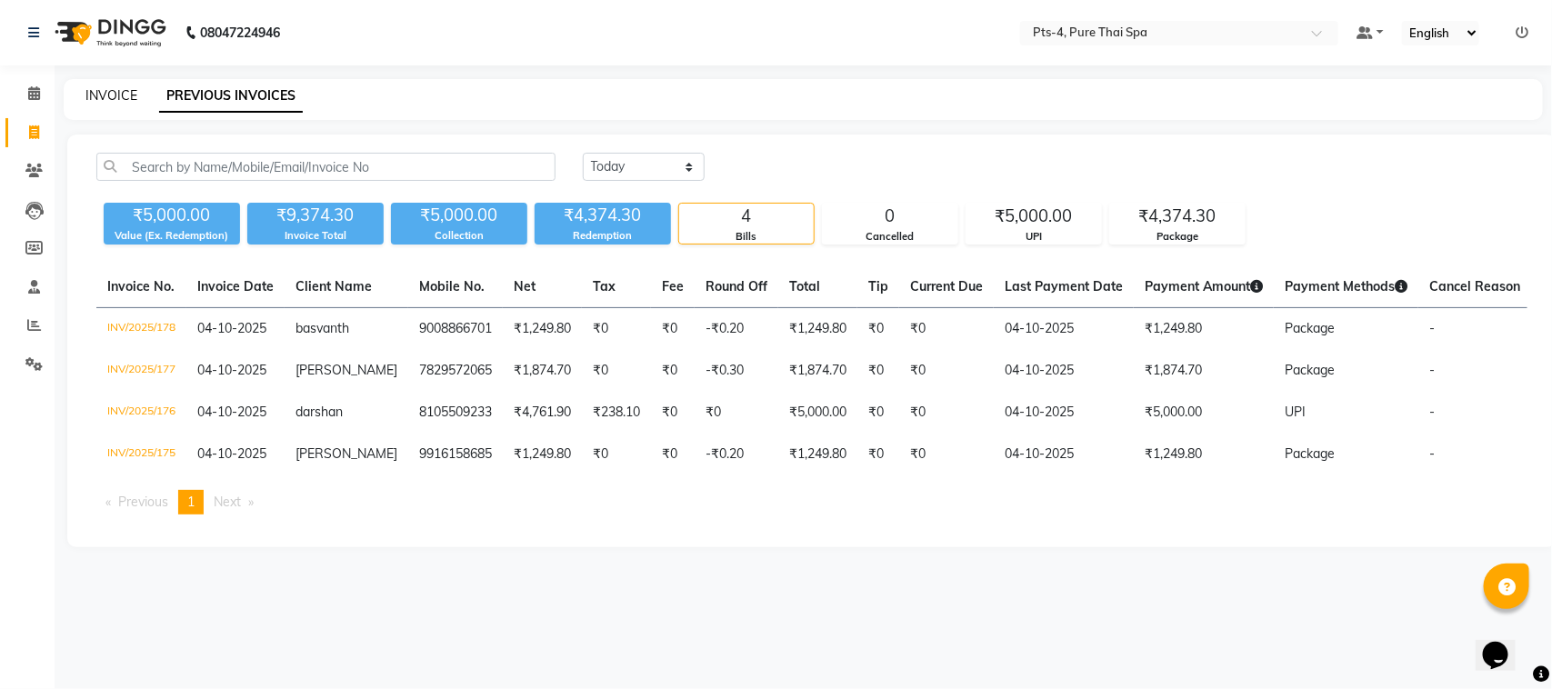
click at [106, 88] on link "INVOICE" at bounding box center [111, 95] width 52 height 16
select select "service"
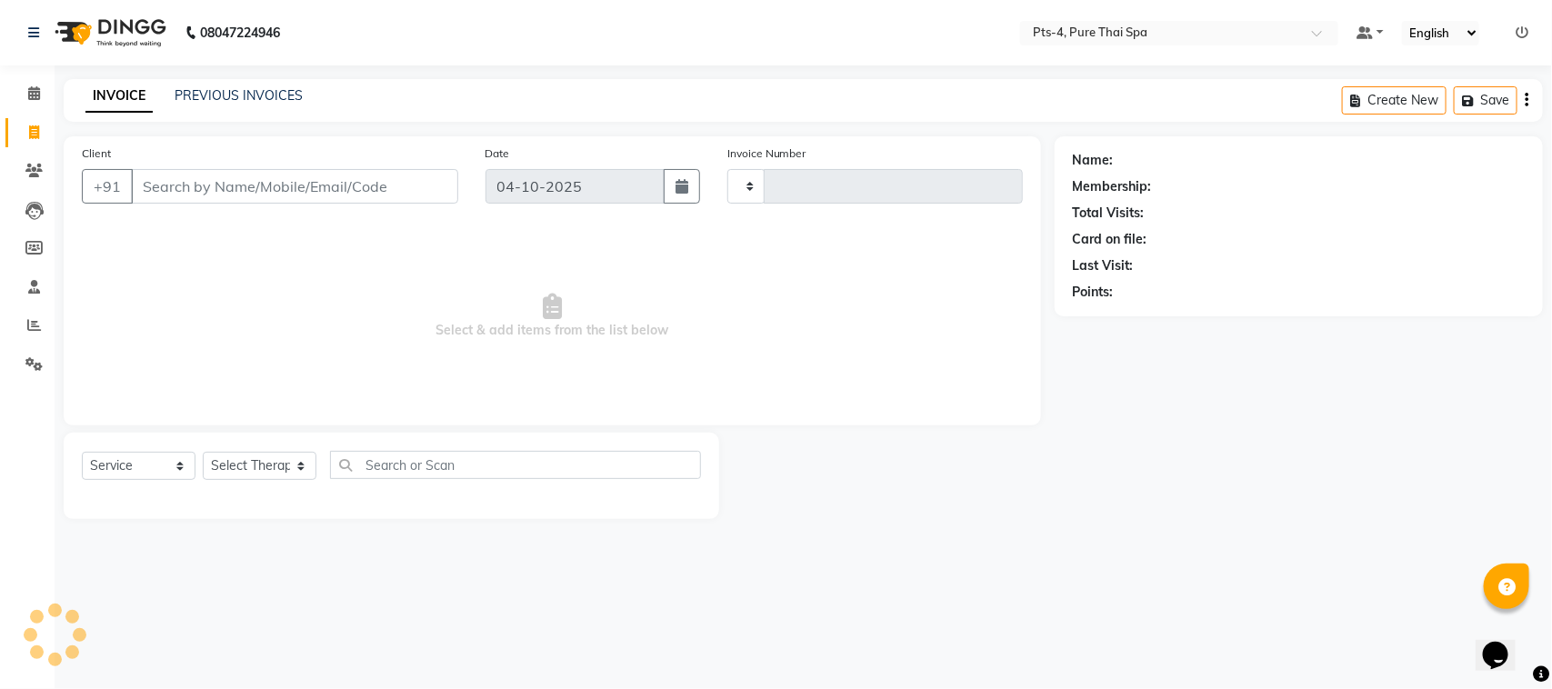
type input "179"
select select "9046"
paste input "8105509233"
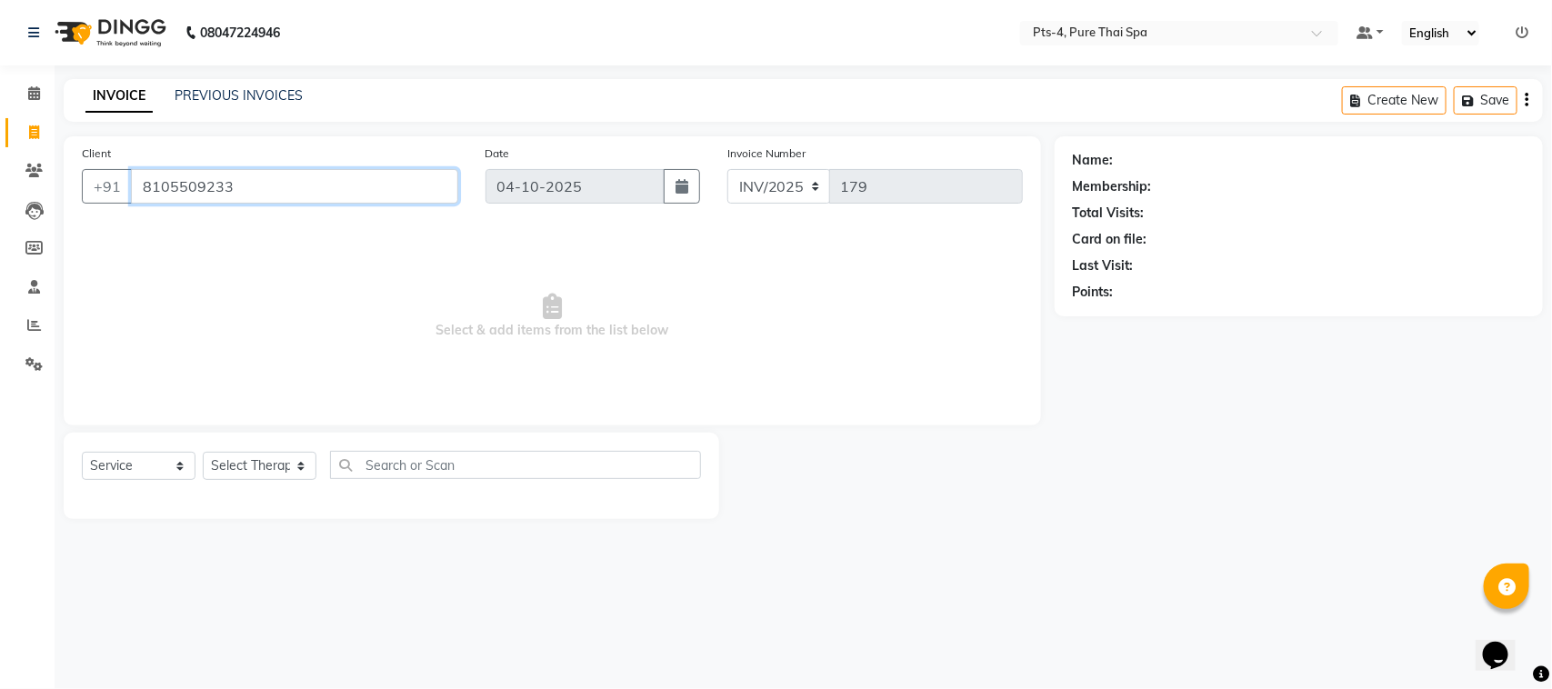
type input "8105509233"
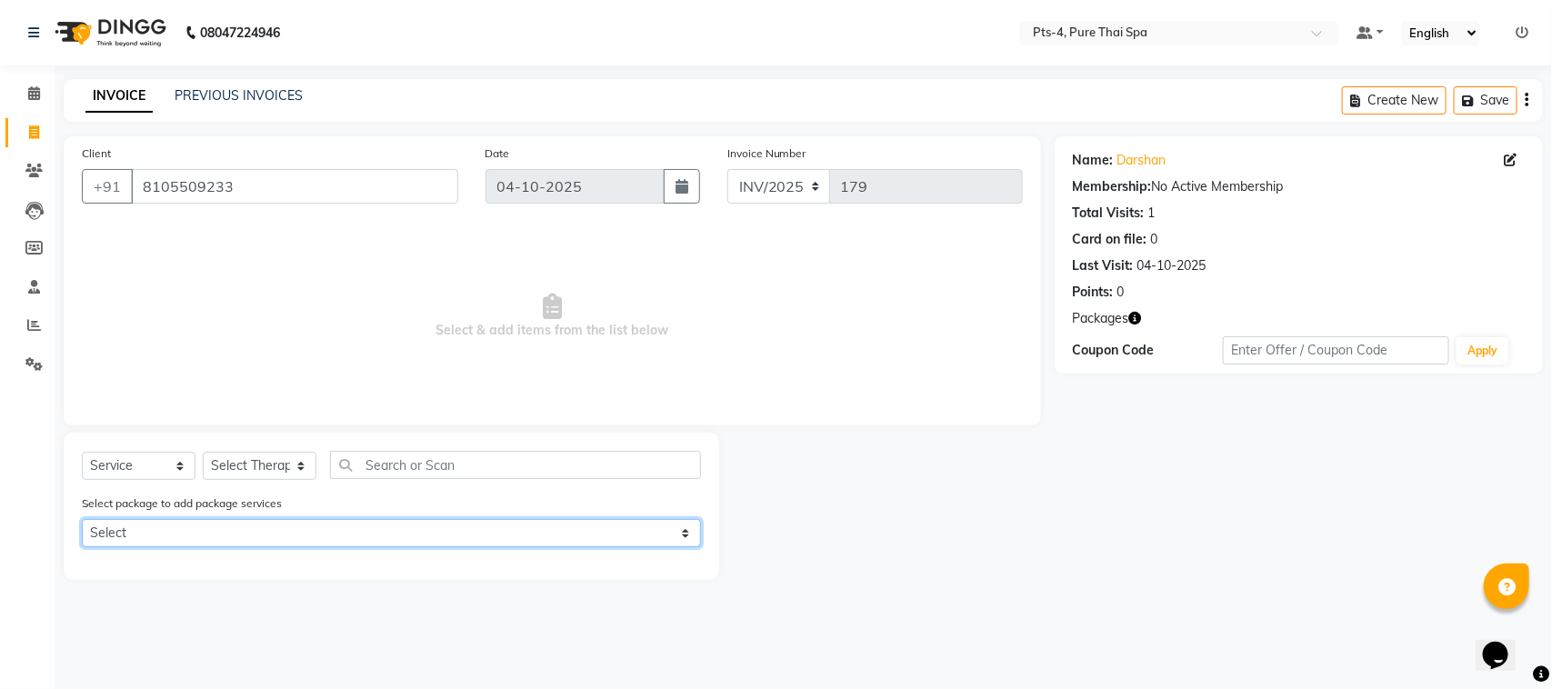
click at [139, 536] on select "Select PTS PACKAGE (5K) 3 SERVICES WITH STEAM" at bounding box center [391, 533] width 619 height 28
select select "1: Object"
click at [82, 519] on select "Select PTS PACKAGE (5K) 3 SERVICES WITH STEAM" at bounding box center [391, 533] width 619 height 28
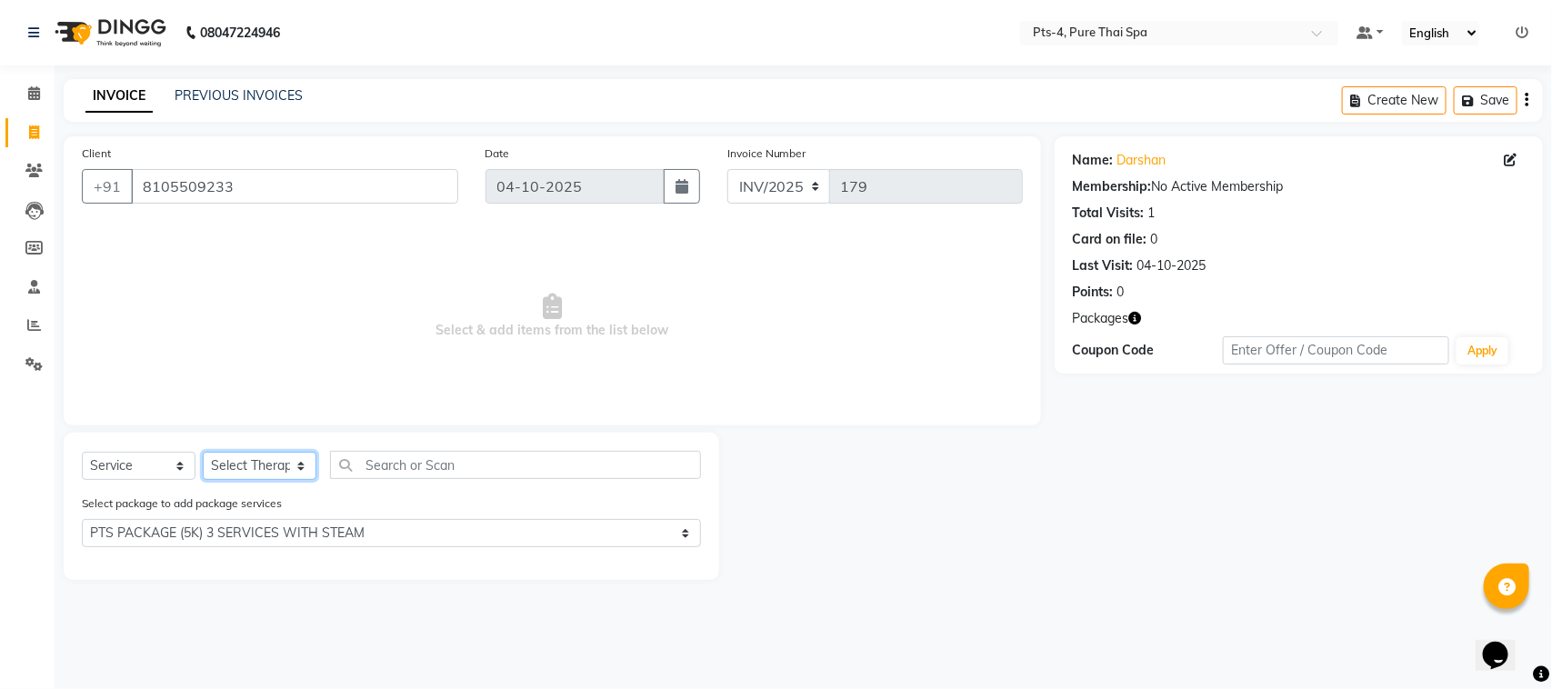
click at [293, 460] on select "Select Therapist AMY NE ANU anyone Ashish kumar BELLA Candy FON HONEY JIYA kris…" at bounding box center [260, 466] width 114 height 28
click at [264, 466] on select "Select Therapist AMY NE ANU anyone Ashish kumar BELLA Candy FON HONEY JIYA kris…" at bounding box center [260, 466] width 114 height 28
select select "68477"
click at [203, 452] on select "Select Therapist AMY NE ANU anyone Ashish kumar BELLA Candy FON HONEY JIYA kris…" at bounding box center [260, 466] width 114 height 28
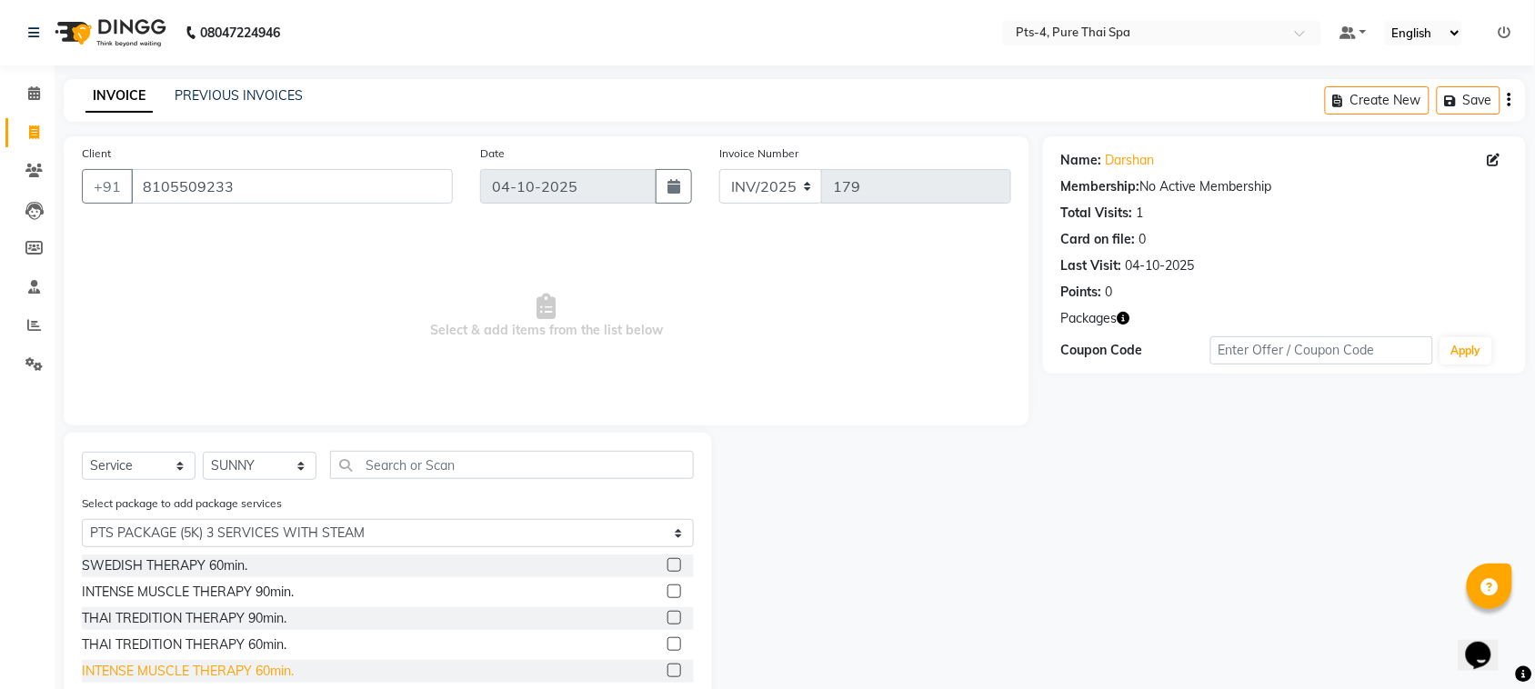
click at [215, 671] on div "INTENSE MUSCLE THERAPY 60min." at bounding box center [188, 671] width 212 height 19
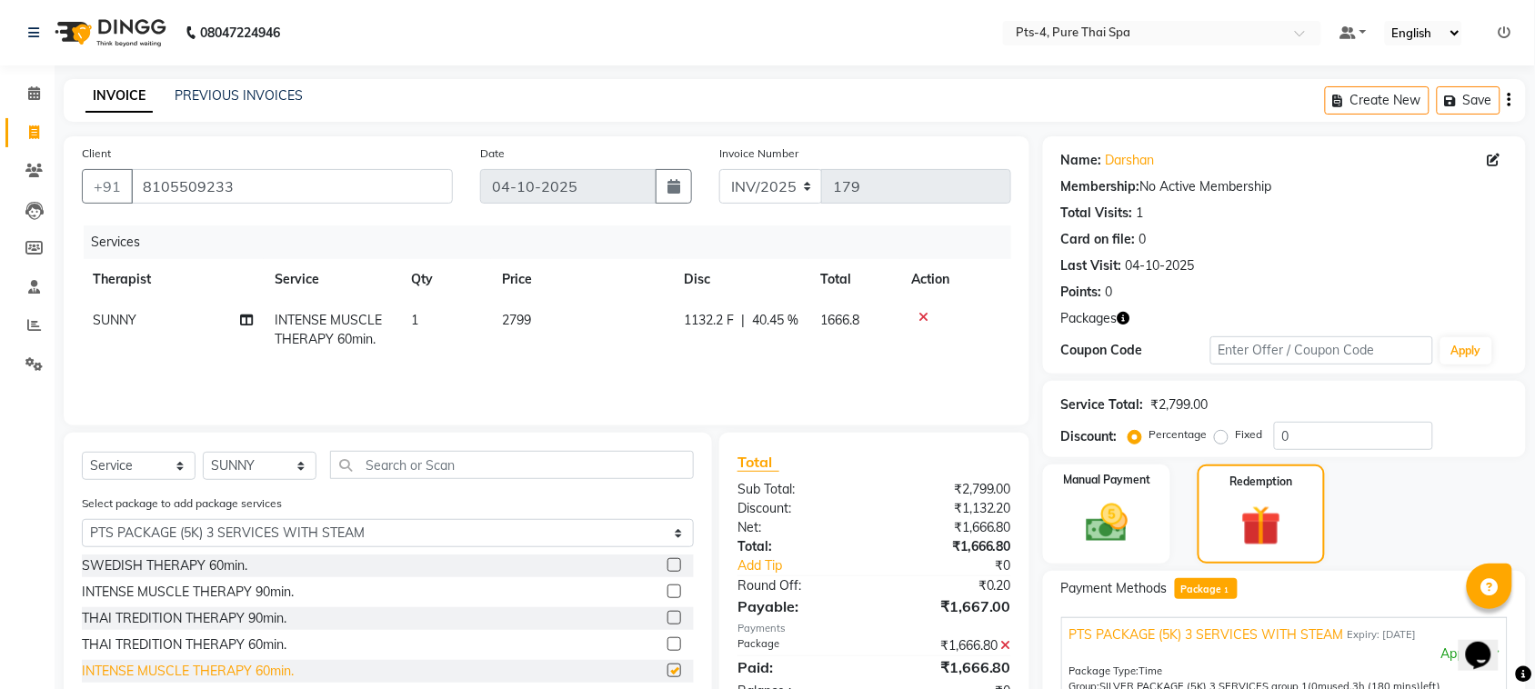
checkbox input "false"
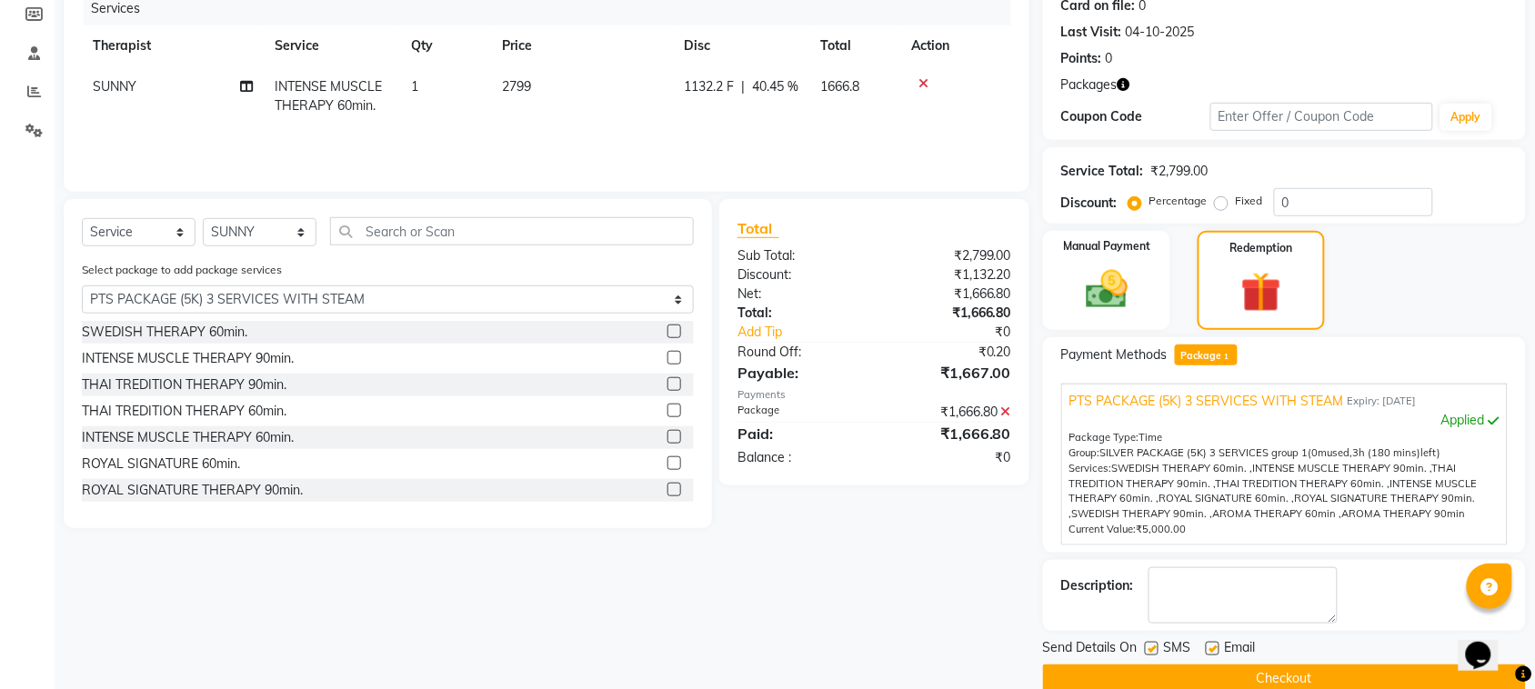
scroll to position [264, 0]
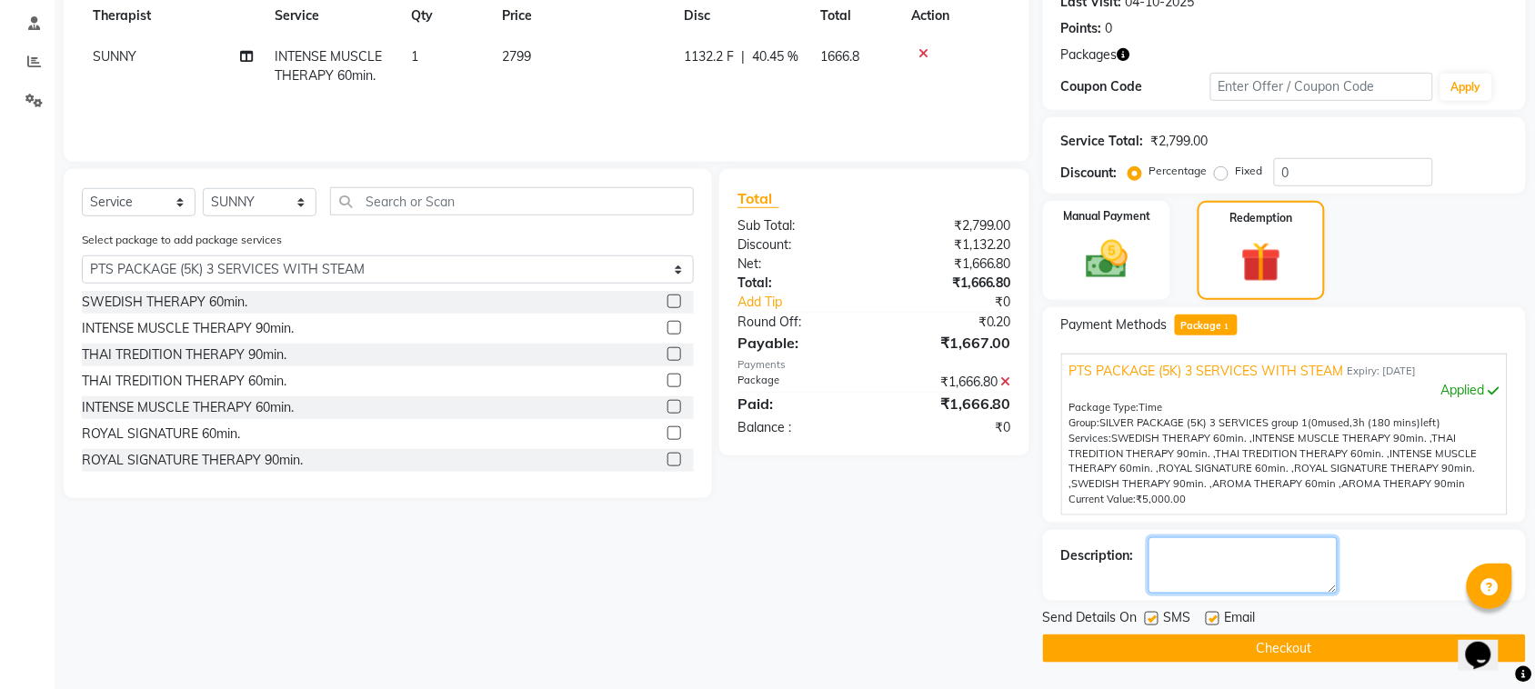
click at [1245, 570] on textarea at bounding box center [1242, 565] width 189 height 56
type textarea "657"
click at [1147, 616] on label at bounding box center [1152, 619] width 14 height 14
click at [1147, 616] on input "checkbox" at bounding box center [1151, 620] width 12 height 12
checkbox input "false"
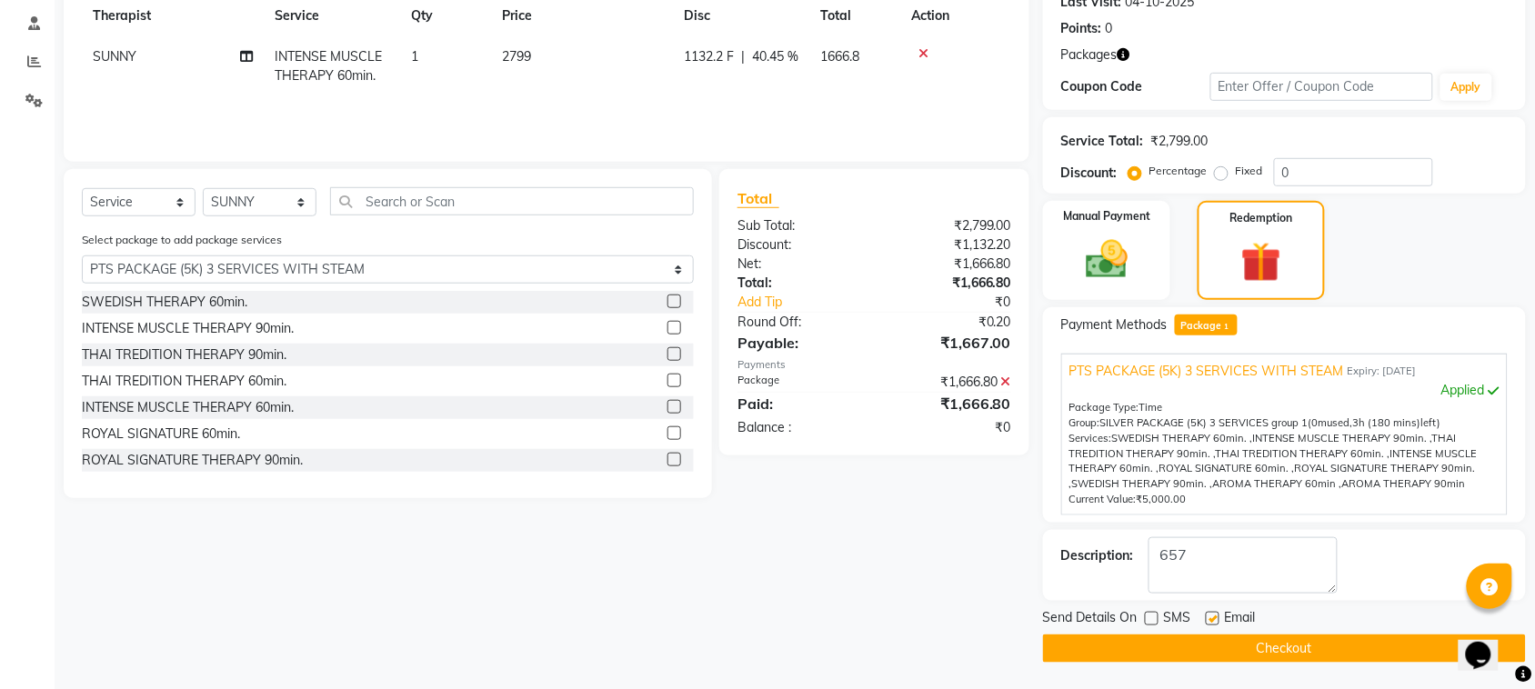
click at [1215, 619] on label at bounding box center [1212, 619] width 14 height 14
click at [1215, 619] on input "checkbox" at bounding box center [1211, 620] width 12 height 12
checkbox input "false"
click at [1194, 648] on button "Checkout" at bounding box center [1284, 649] width 483 height 28
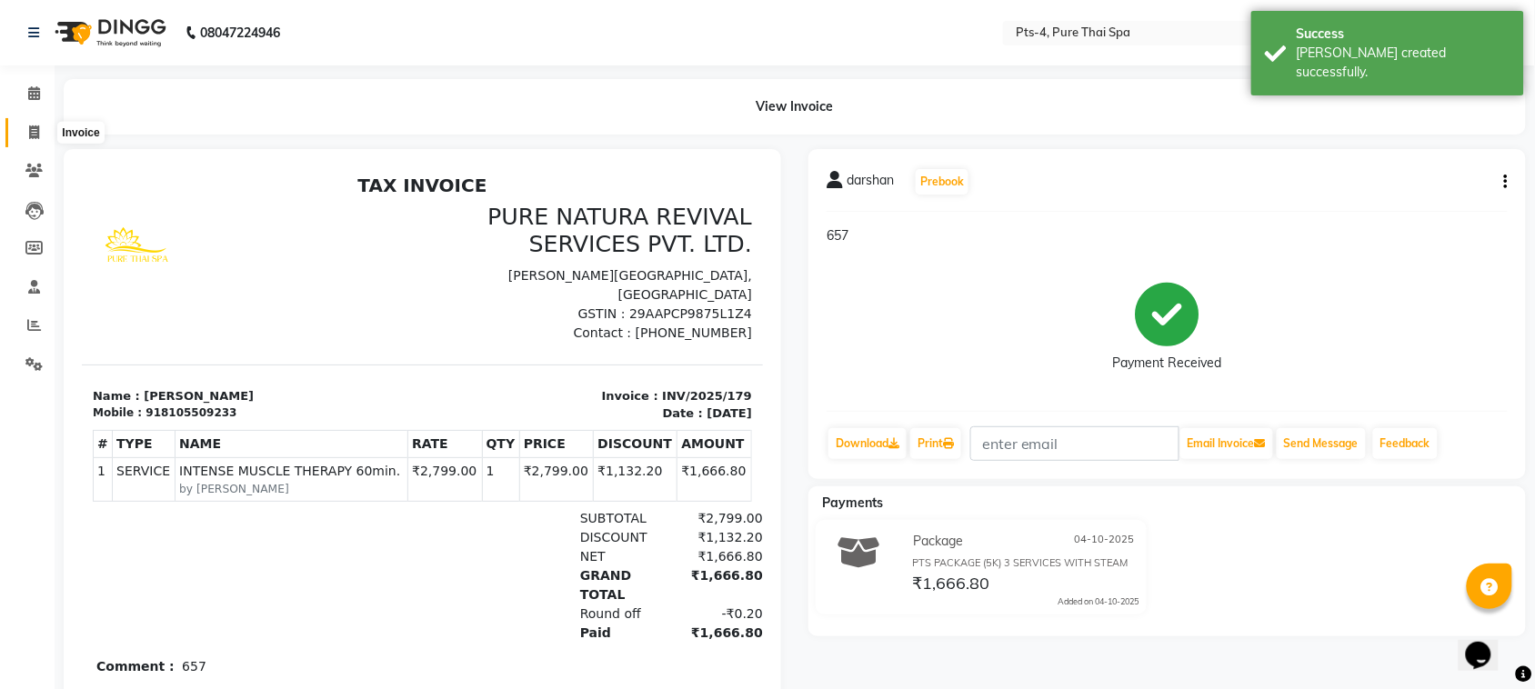
click at [37, 137] on icon at bounding box center [34, 132] width 10 height 14
select select "service"
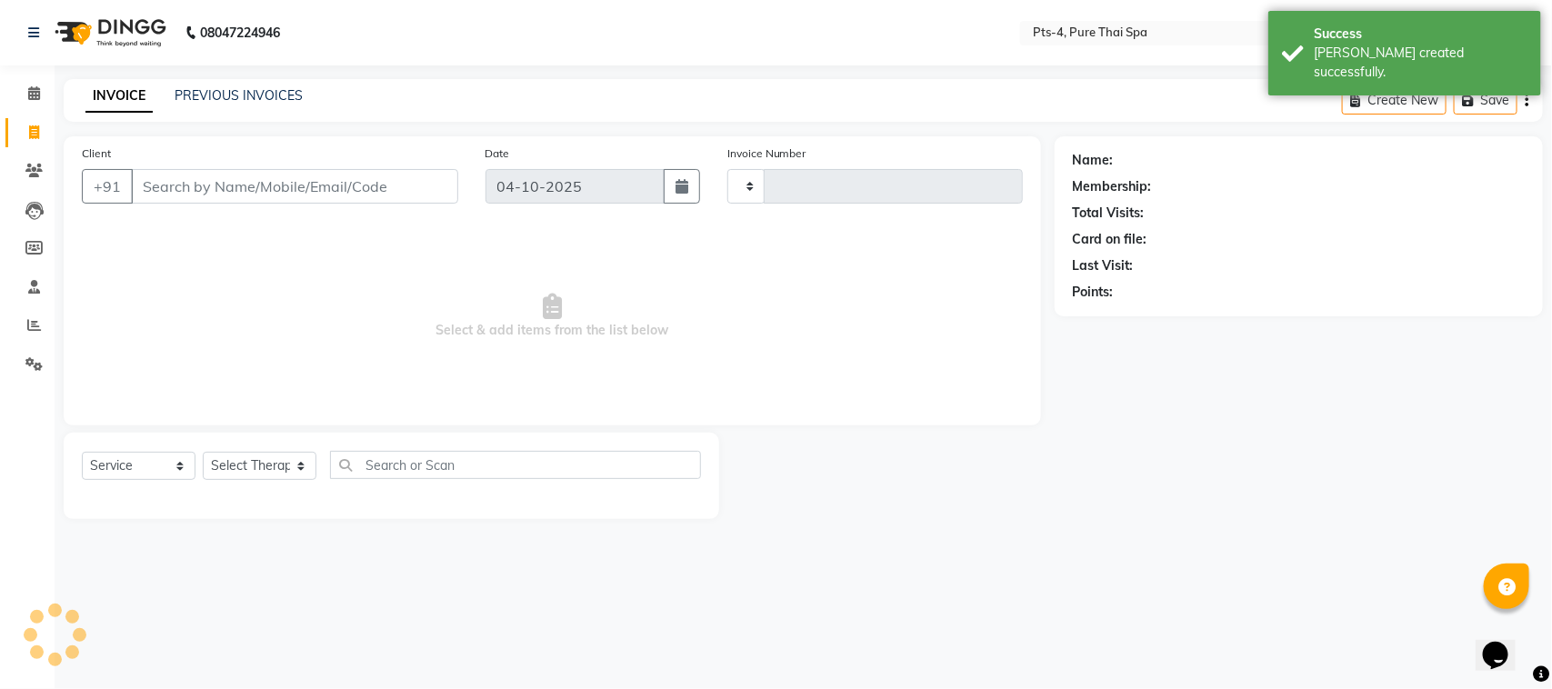
type input "180"
select select "9046"
click at [275, 98] on link "PREVIOUS INVOICES" at bounding box center [239, 95] width 128 height 16
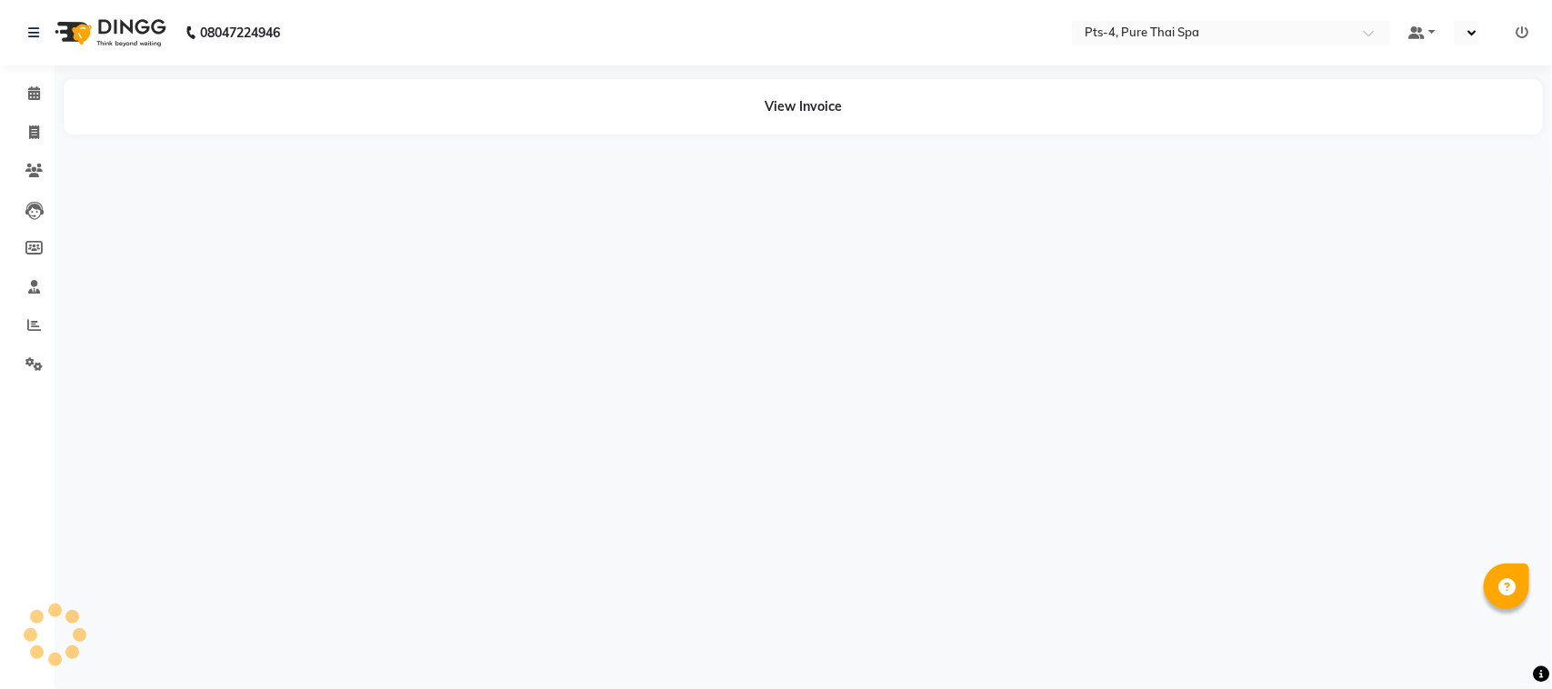
select select "en"
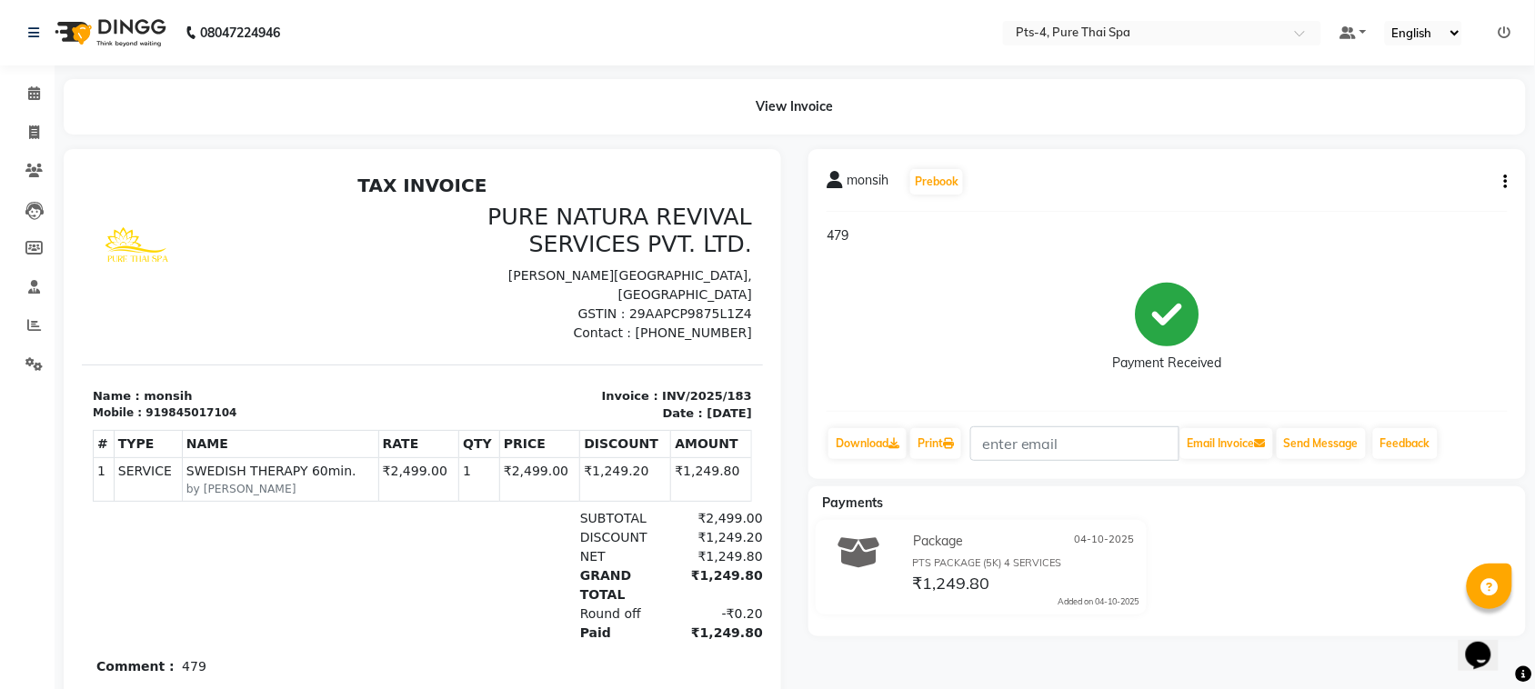
click at [1505, 182] on icon "button" at bounding box center [1506, 182] width 4 height 1
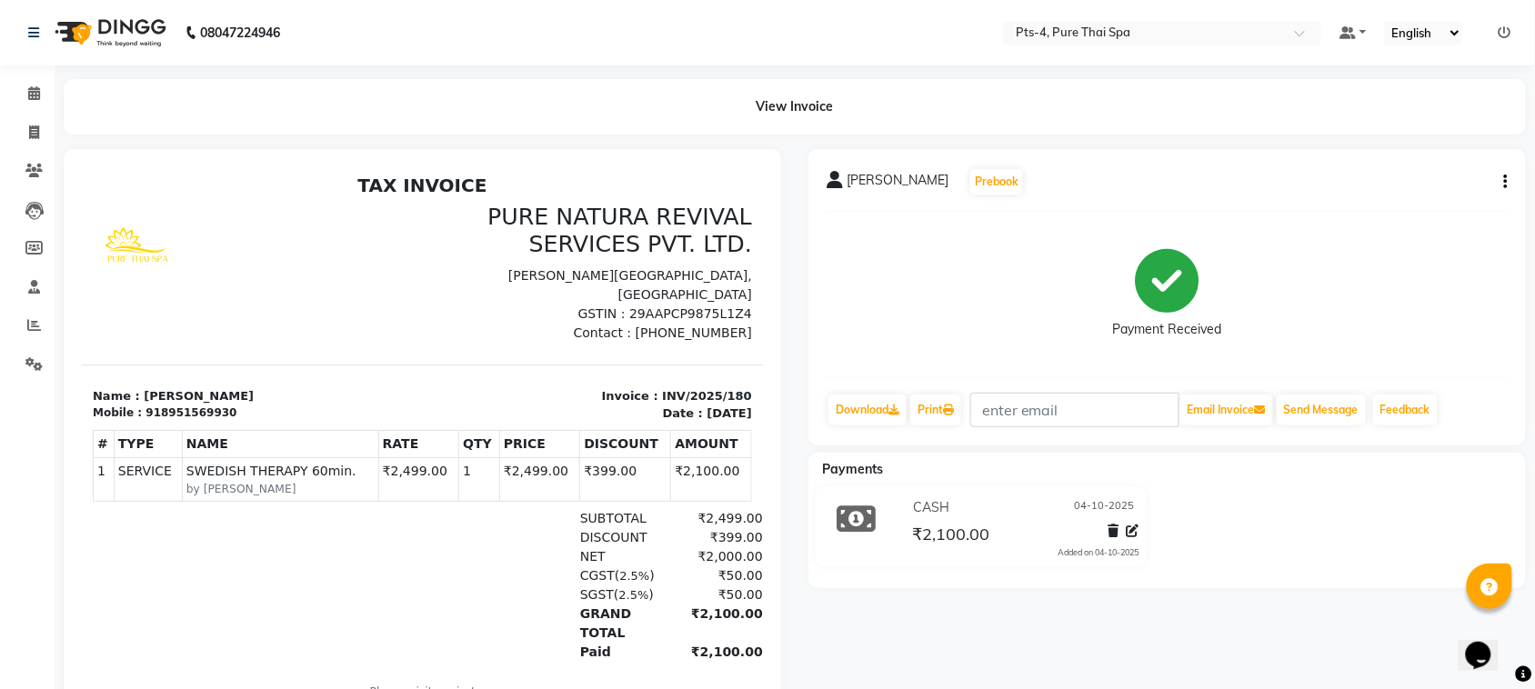
click at [1514, 178] on div "CHANDRA SHEKAR Prebook Payment Received Download Print Email Invoice Send Messa…" at bounding box center [1166, 297] width 717 height 296
click at [1492, 183] on div "CHANDRA SHEKAR Prebook" at bounding box center [1166, 181] width 681 height 29
click at [1505, 182] on icon "button" at bounding box center [1506, 182] width 4 height 1
click at [1395, 184] on div "Edit Item Staff" at bounding box center [1415, 182] width 125 height 23
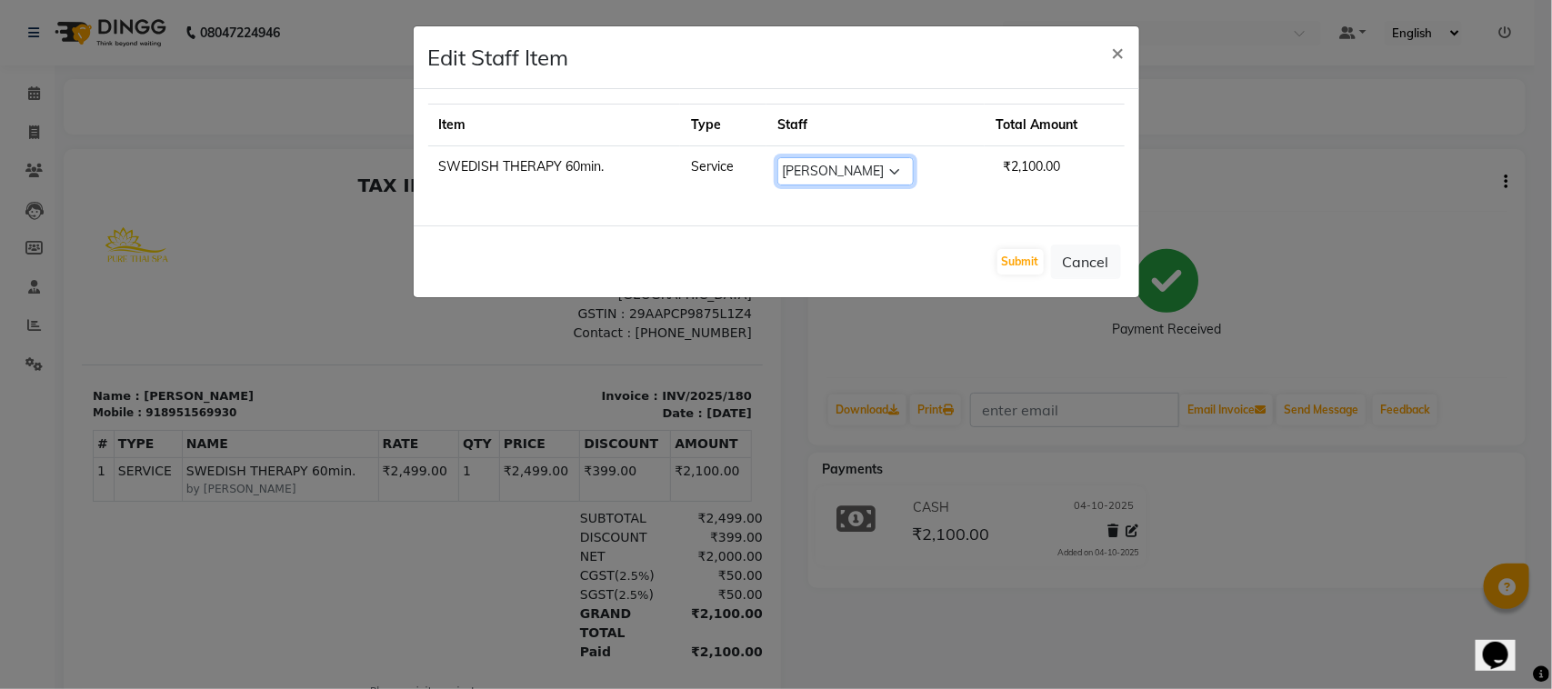
click at [897, 164] on select "Select AMY NE ANU anyone Ashish kumar BELLA Candy FON HONEY JIYA krishna LIZA L…" at bounding box center [845, 171] width 136 height 28
select select "81456"
click at [779, 157] on select "Select AMY NE ANU anyone Ashish kumar BELLA Candy FON HONEY JIYA krishna LIZA L…" at bounding box center [845, 171] width 136 height 28
click at [1015, 268] on button "Submit" at bounding box center [1020, 261] width 46 height 25
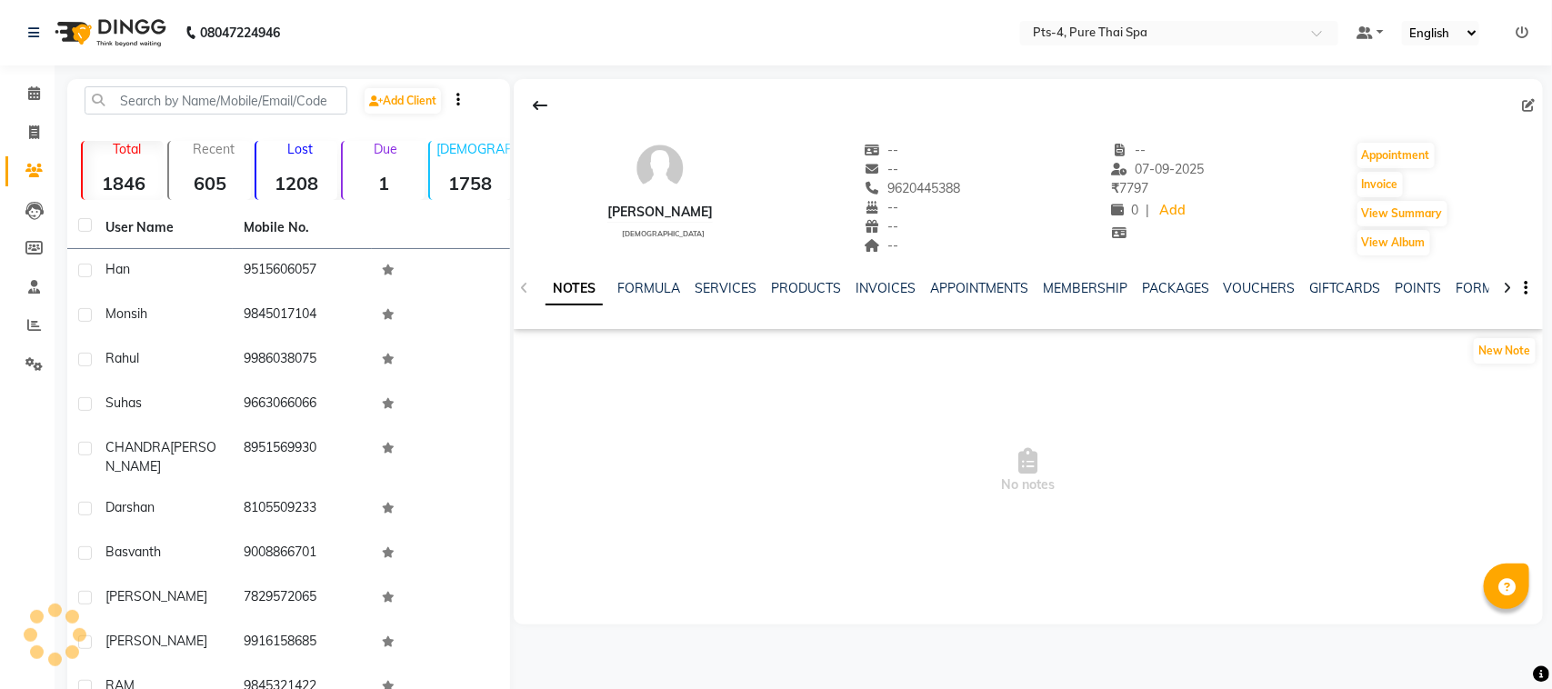
select select "en"
click at [723, 295] on link "SERVICES" at bounding box center [720, 288] width 62 height 16
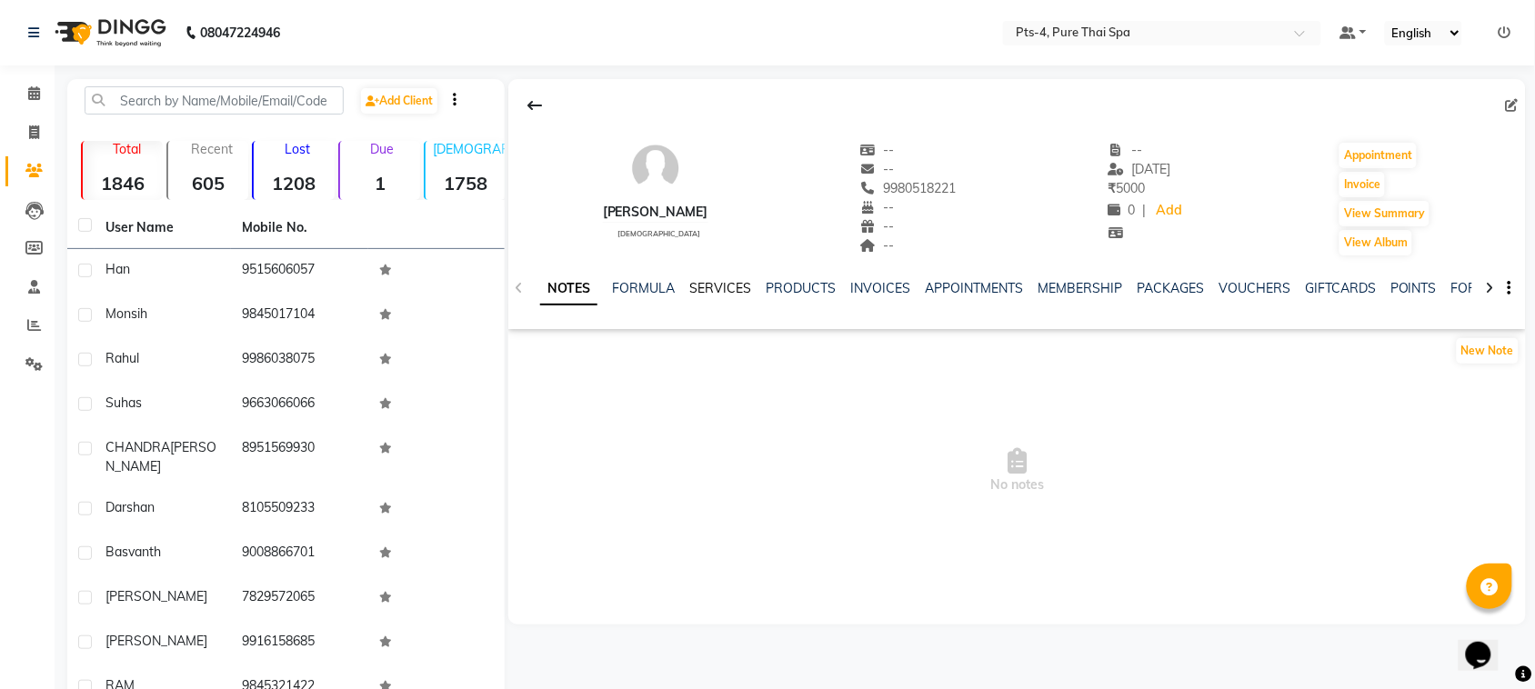
click at [729, 295] on link "SERVICES" at bounding box center [720, 288] width 62 height 16
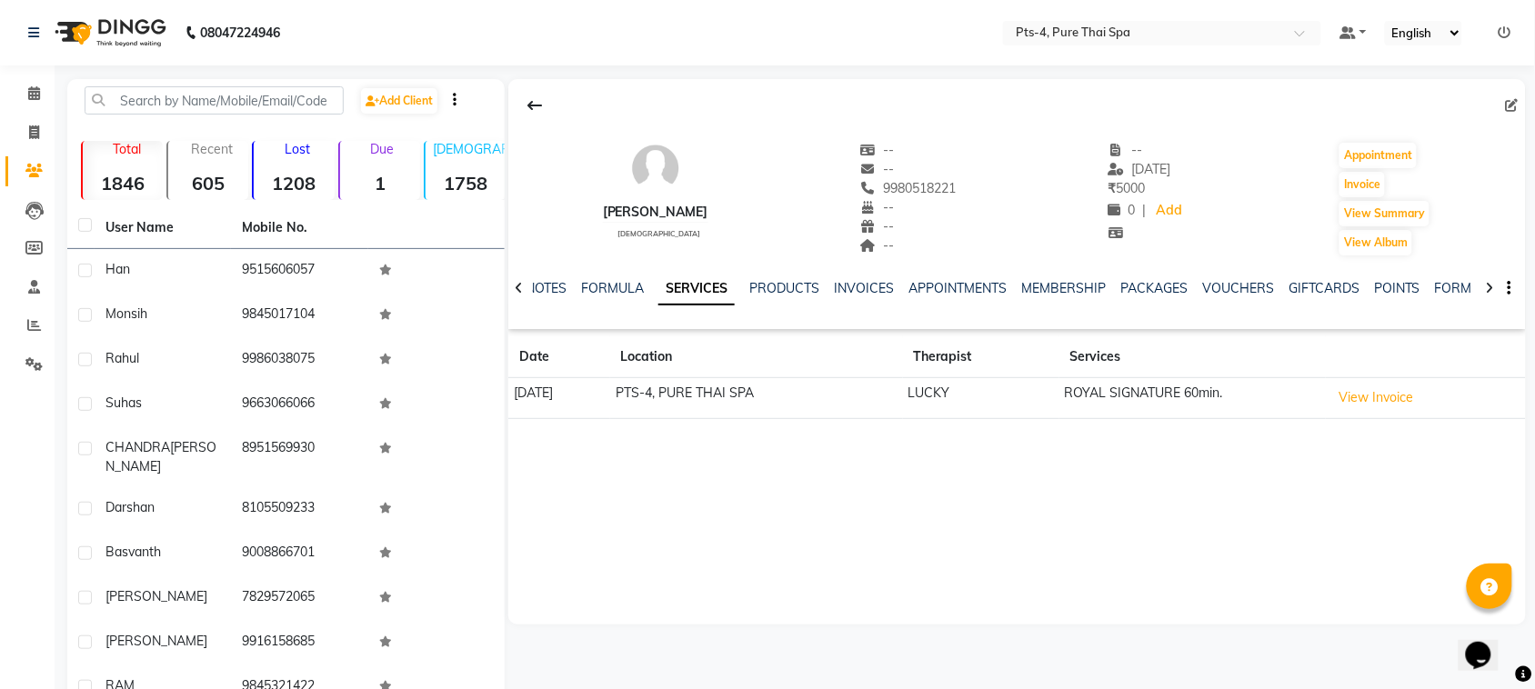
click at [950, 465] on div "[PERSON_NAME] [DEMOGRAPHIC_DATA] -- -- 9980518221 -- -- -- -- [DATE] ₹ 5000 0 |…" at bounding box center [1016, 351] width 1017 height 545
click at [850, 497] on div "[PERSON_NAME] [DEMOGRAPHIC_DATA] -- -- 9980518221 -- -- -- -- [DATE] ₹ 5000 0 |…" at bounding box center [1016, 351] width 1017 height 545
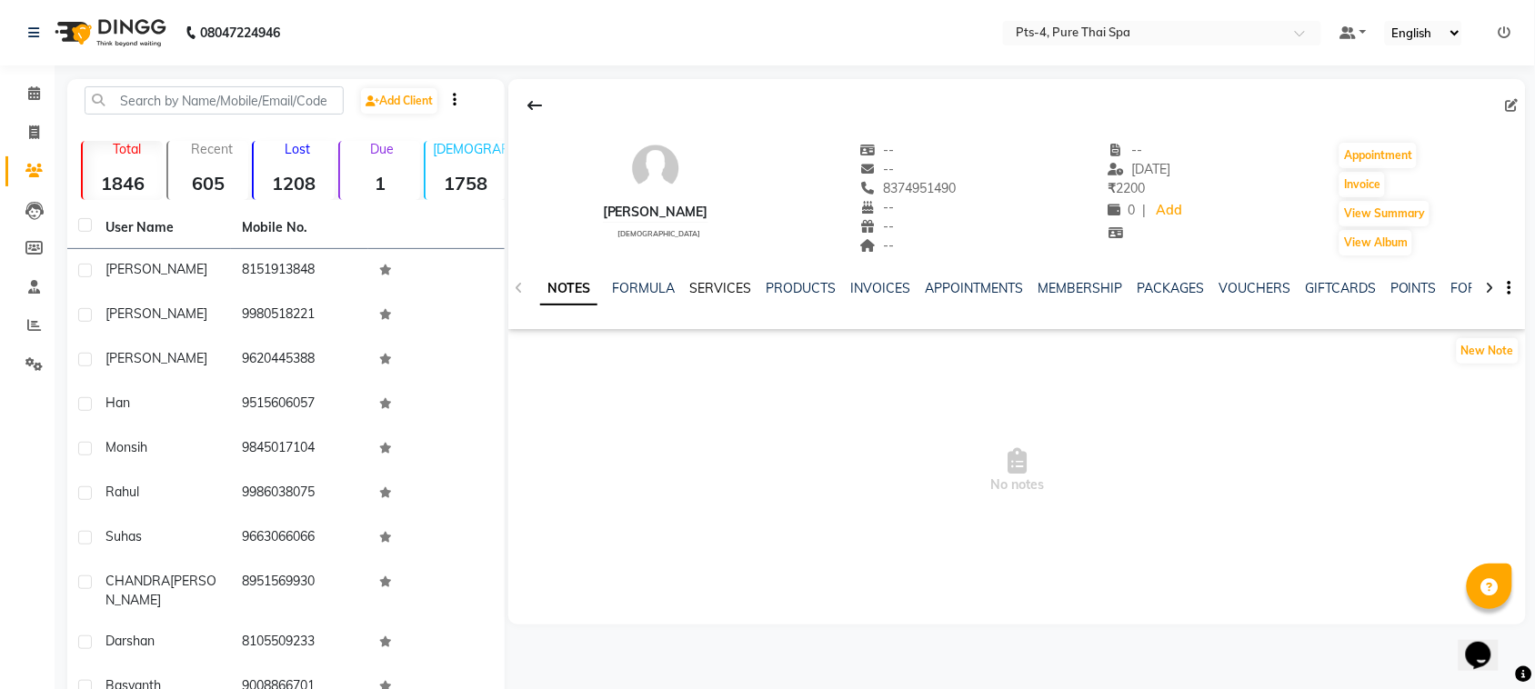
click at [718, 295] on link "SERVICES" at bounding box center [720, 288] width 62 height 16
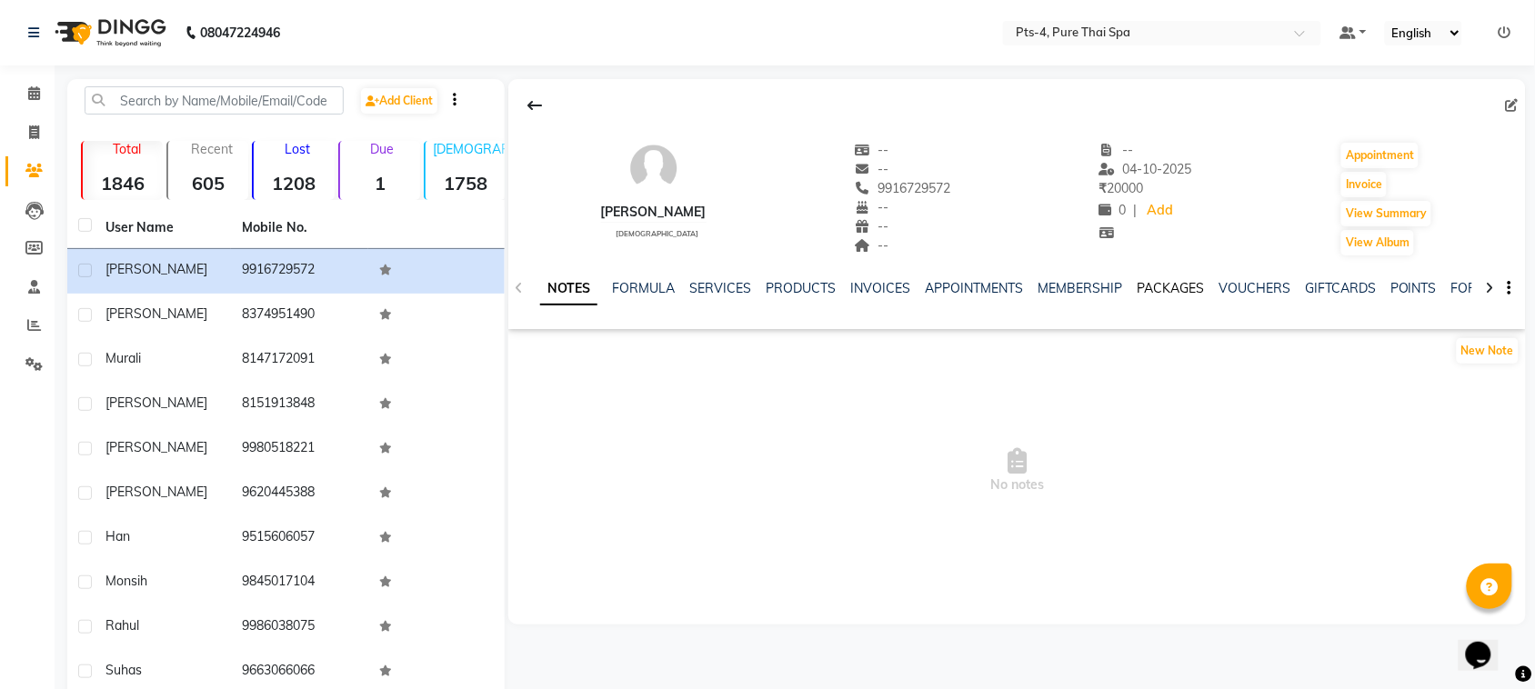
click at [1160, 292] on link "PACKAGES" at bounding box center [1169, 288] width 67 height 16
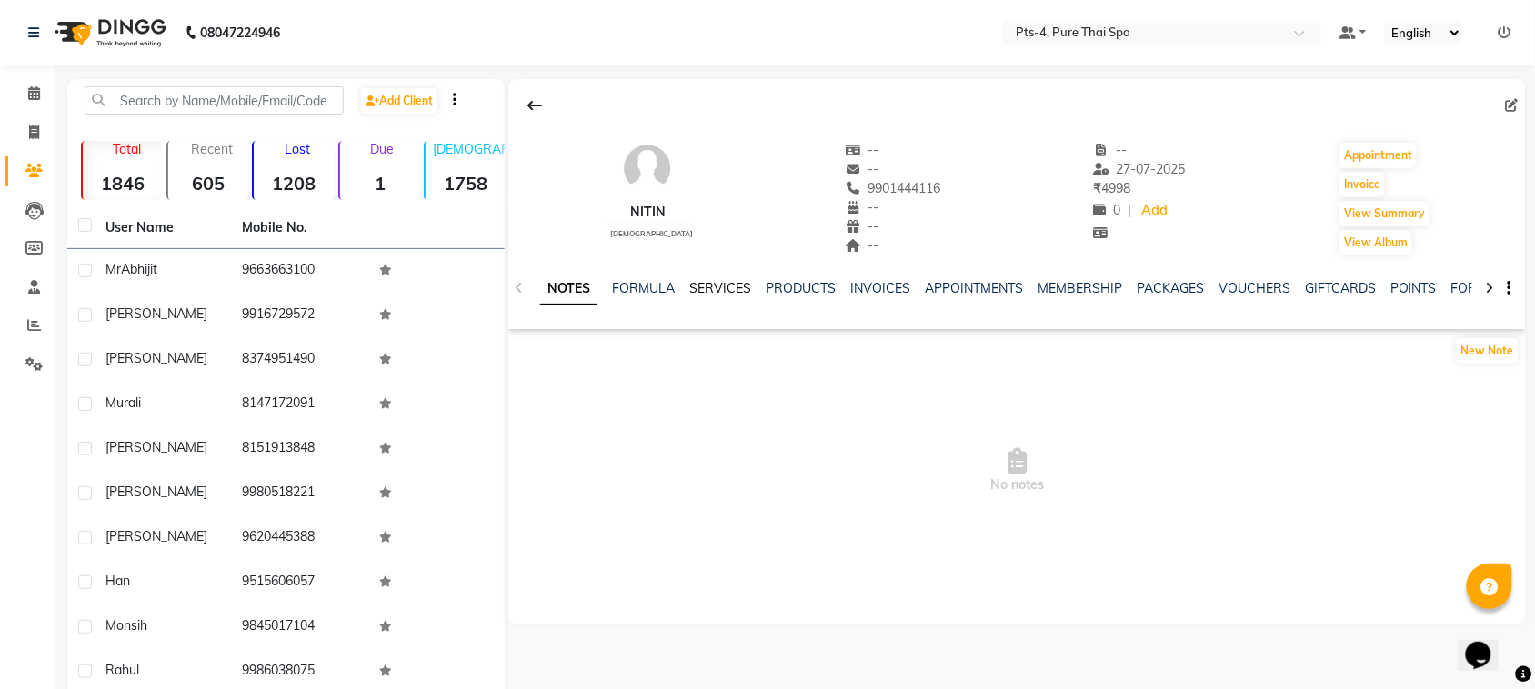
click at [711, 285] on link "SERVICES" at bounding box center [720, 288] width 62 height 16
